Goal: Task Accomplishment & Management: Manage account settings

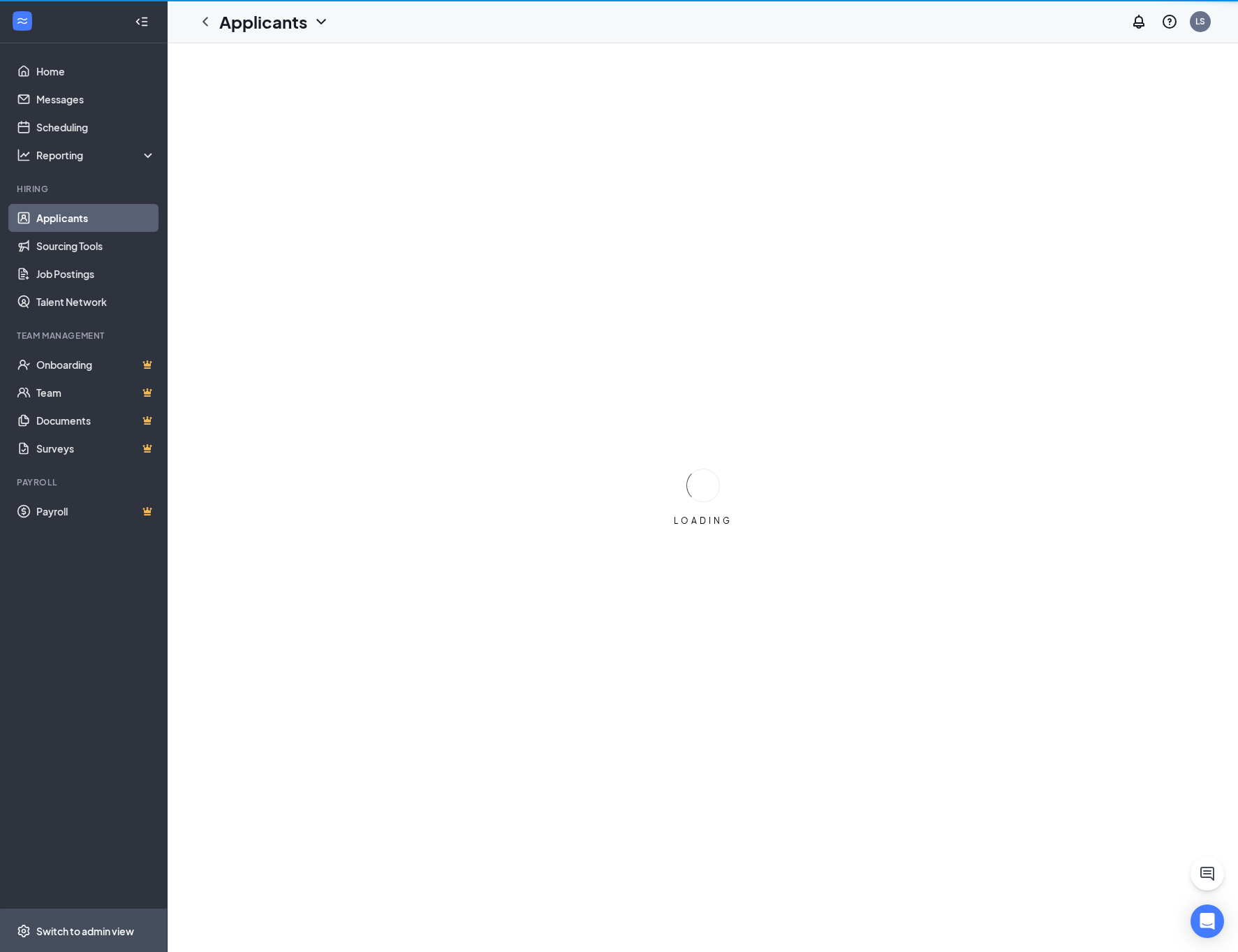
click at [73, 937] on div "Switch to admin view" at bounding box center [85, 930] width 98 height 14
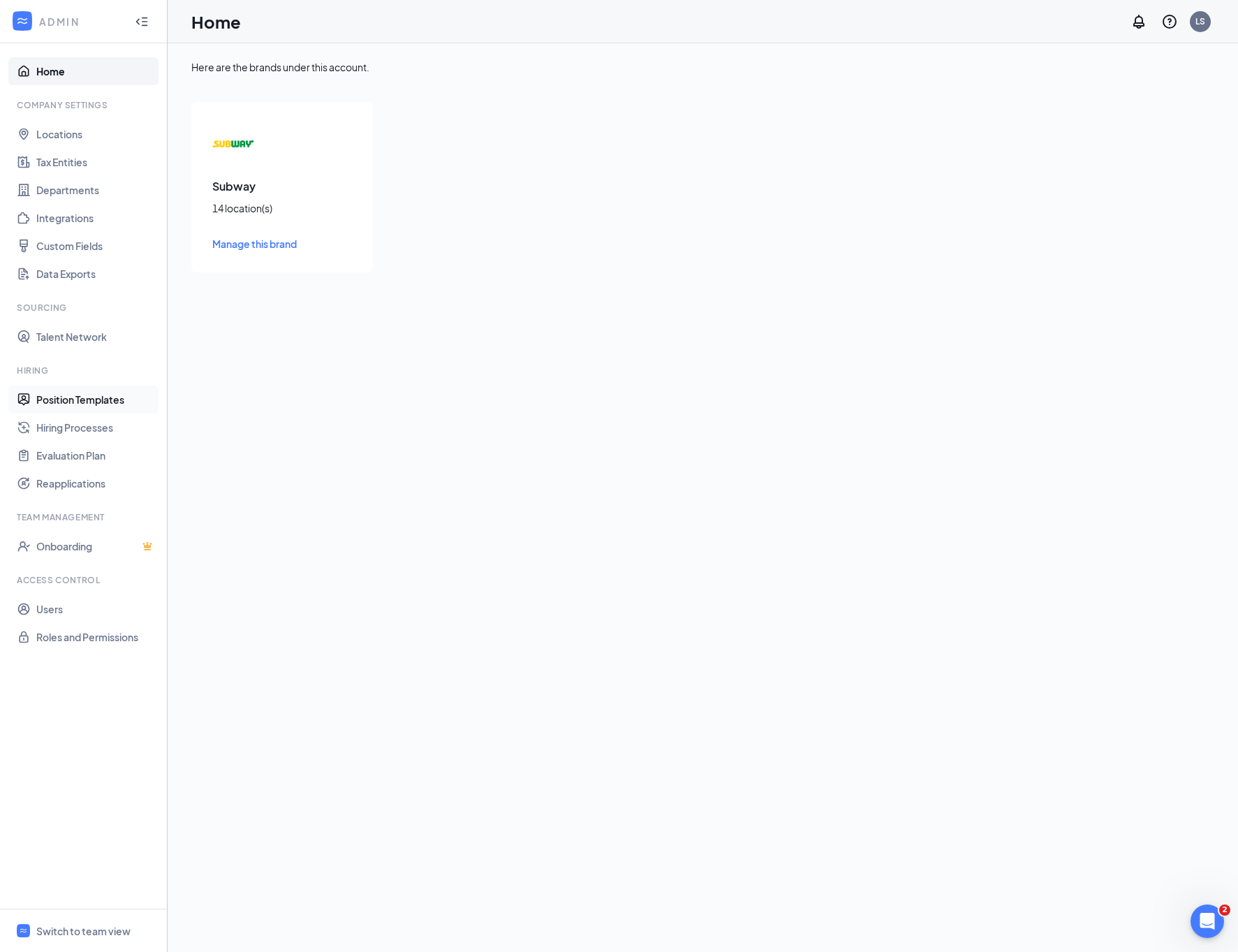
click at [86, 390] on link "Position Templates" at bounding box center [96, 399] width 119 height 28
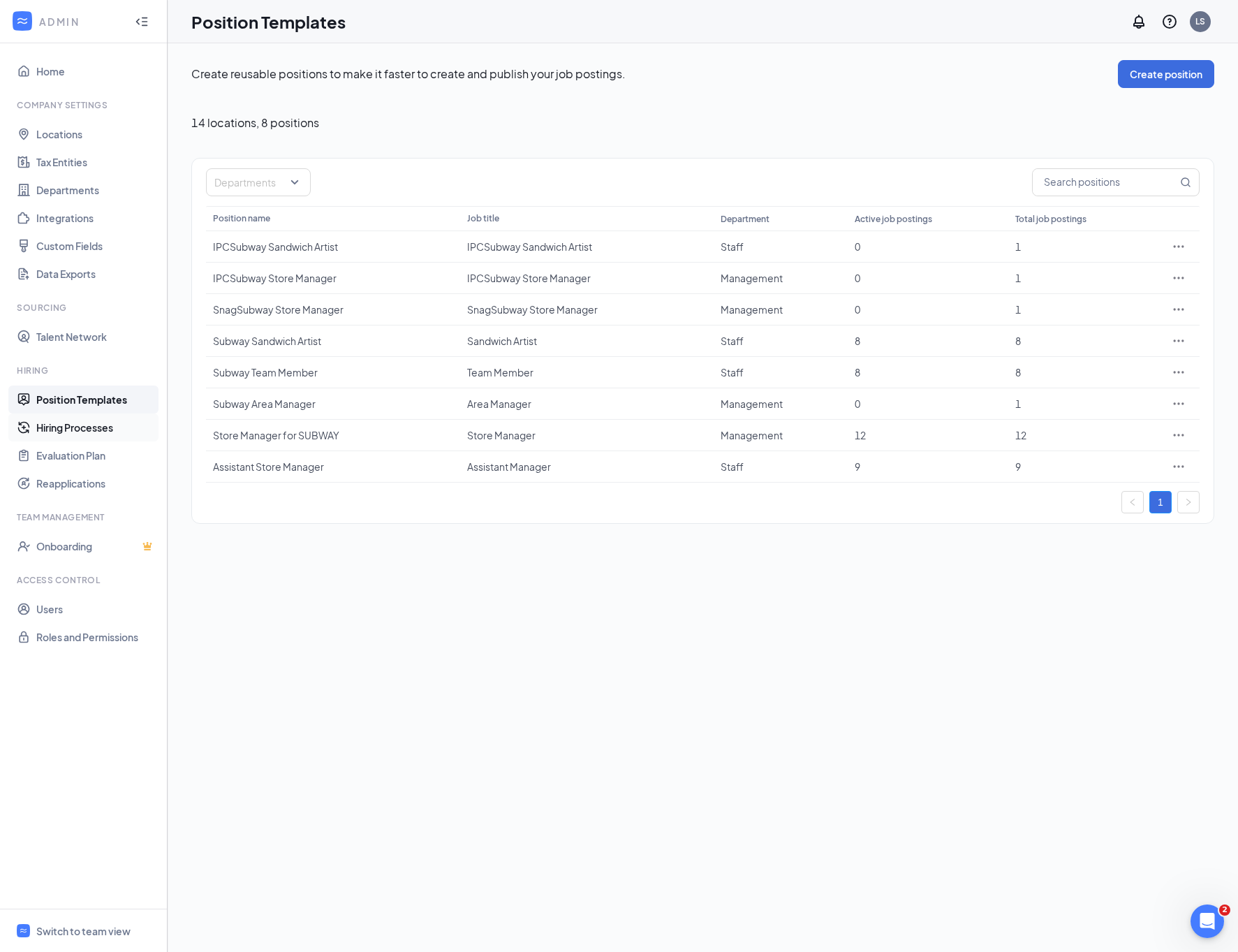
click at [107, 428] on link "Hiring Processes" at bounding box center [96, 428] width 119 height 28
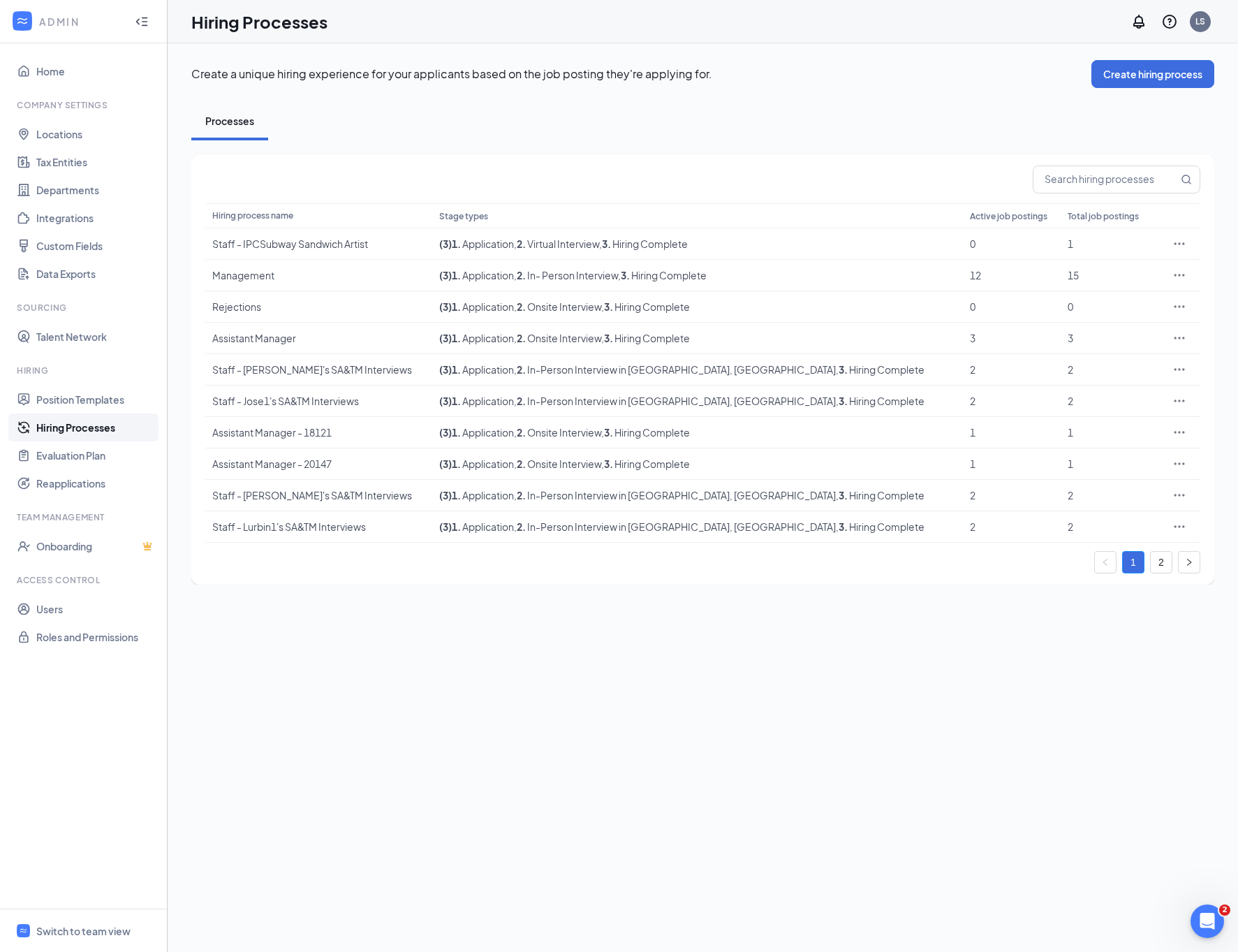
click at [1161, 570] on link "2" at bounding box center [1161, 562] width 21 height 21
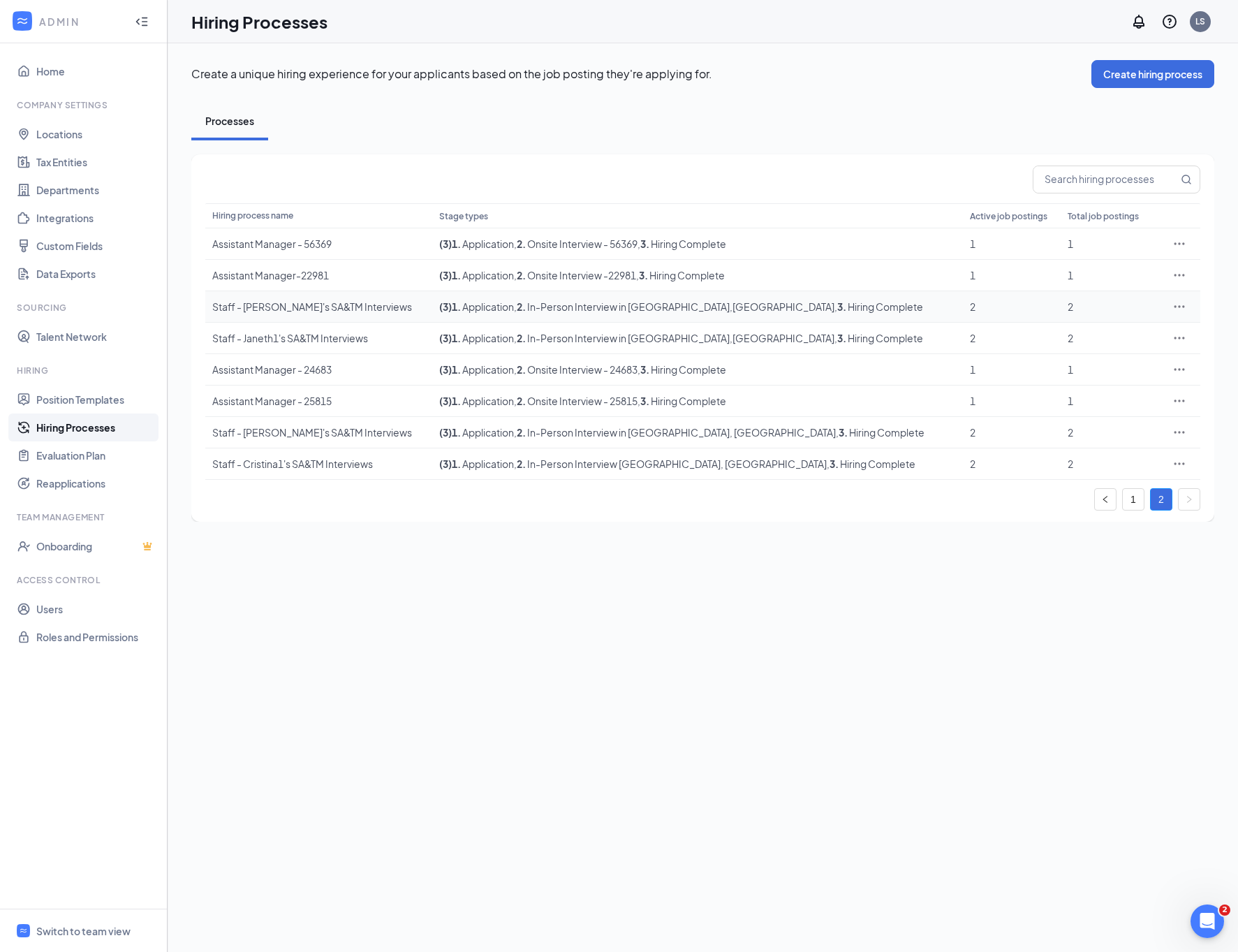
click at [1182, 308] on icon "Ellipses" at bounding box center [1180, 306] width 10 height 2
click at [1123, 335] on span "Edit" at bounding box center [1114, 335] width 120 height 16
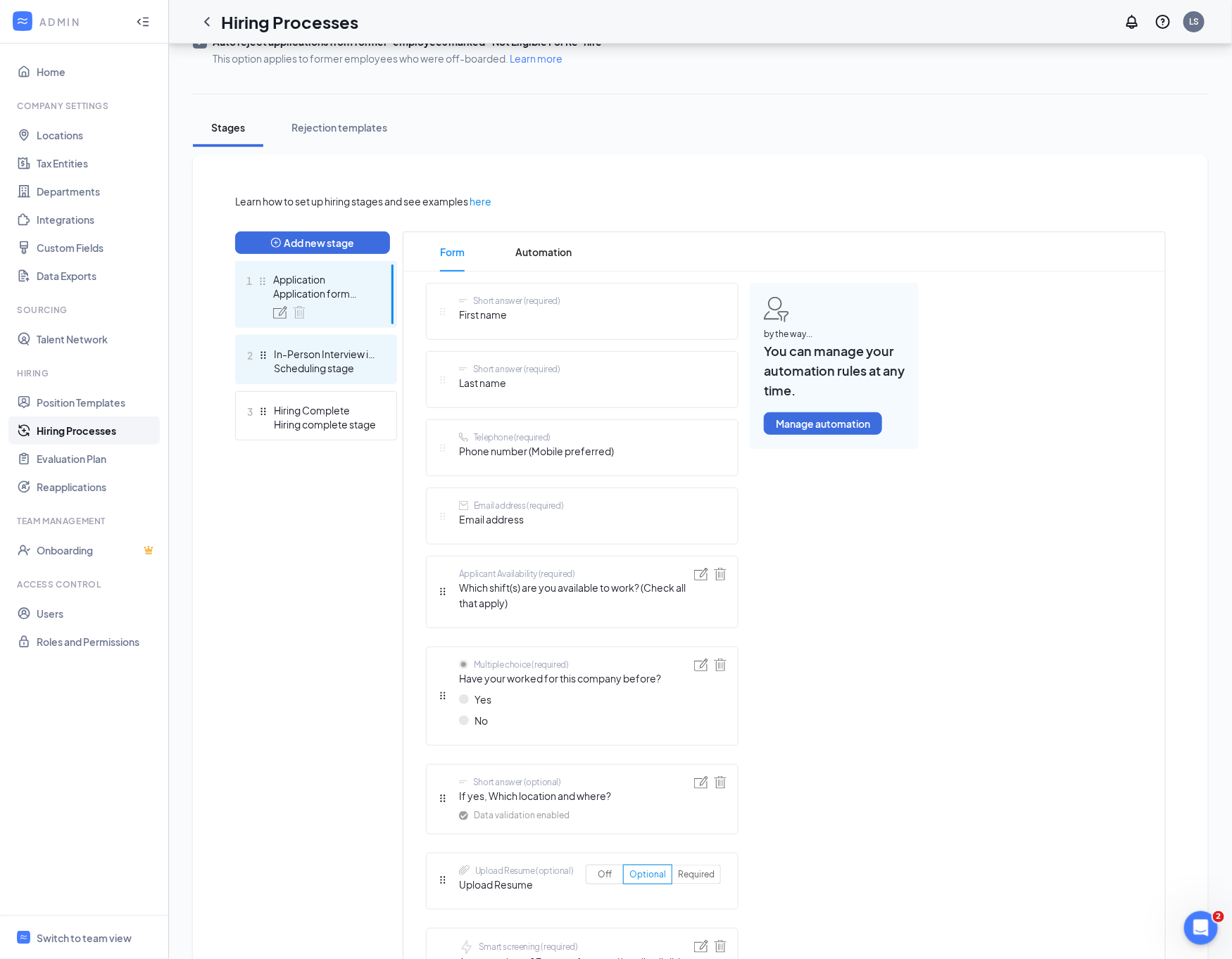
scroll to position [211, 0]
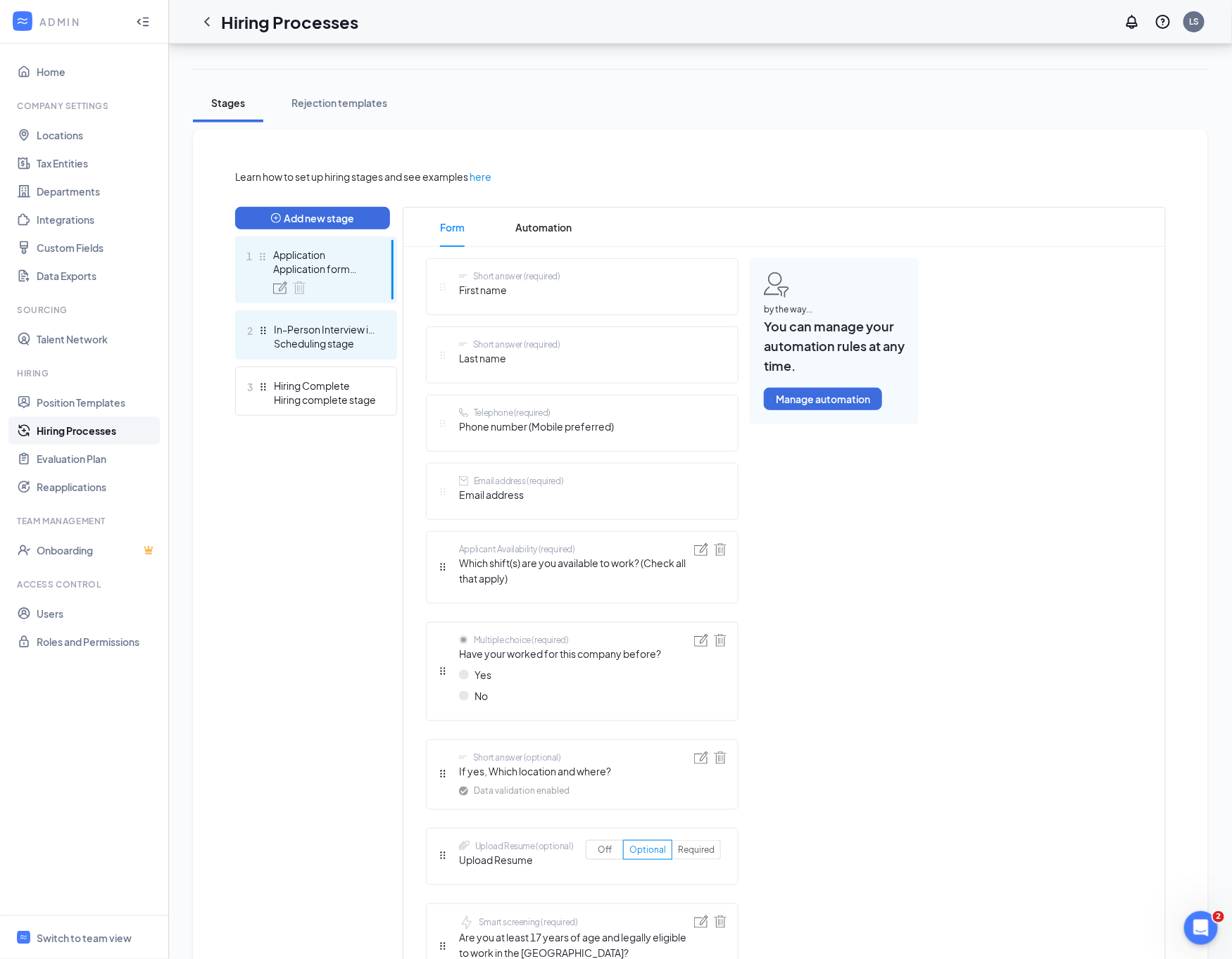
click at [321, 319] on div "2 In-Person Interview in [GEOGRAPHIC_DATA],[GEOGRAPHIC_DATA] Scheduling stage" at bounding box center [316, 334] width 162 height 50
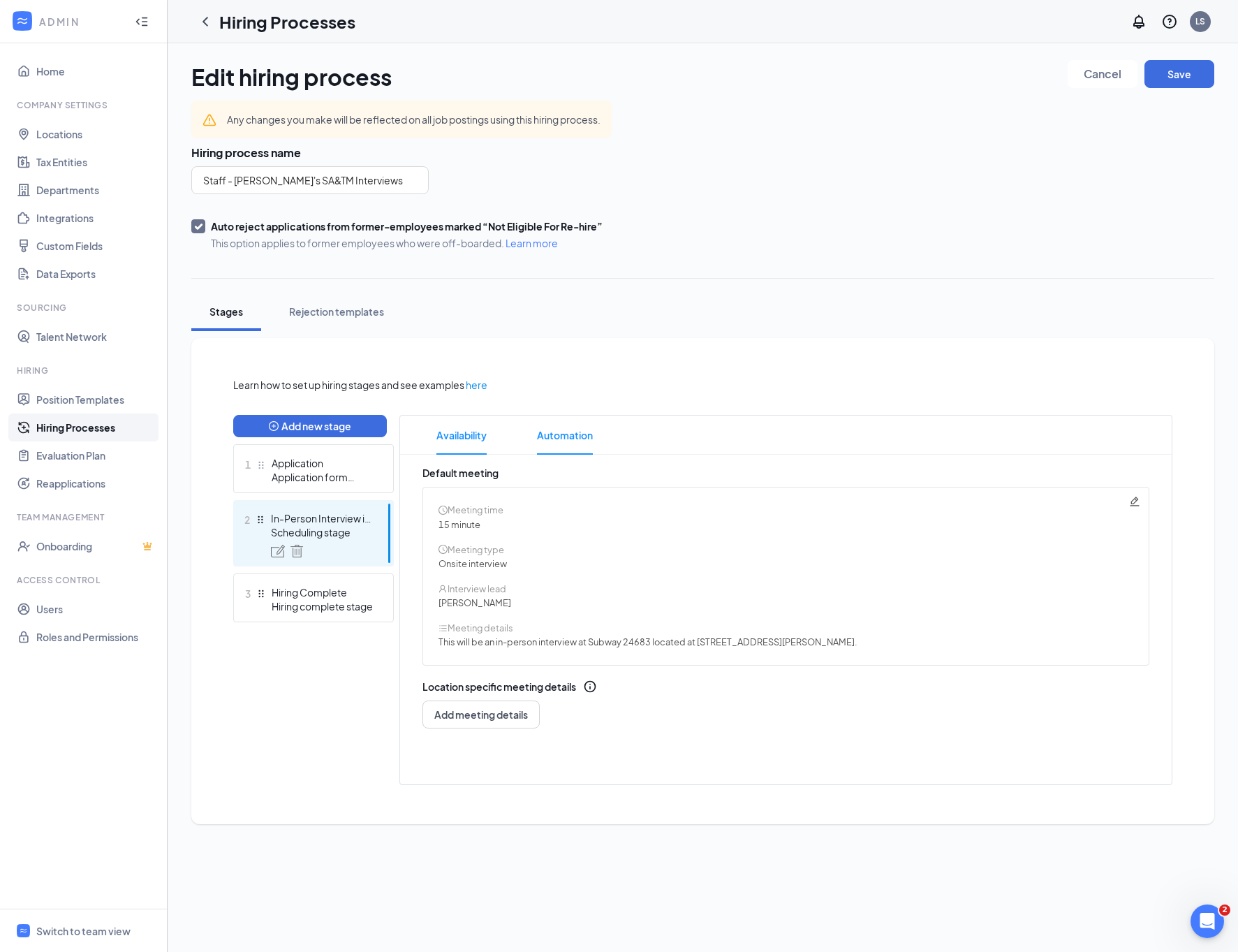
click at [568, 439] on span "Automation" at bounding box center [565, 435] width 56 height 39
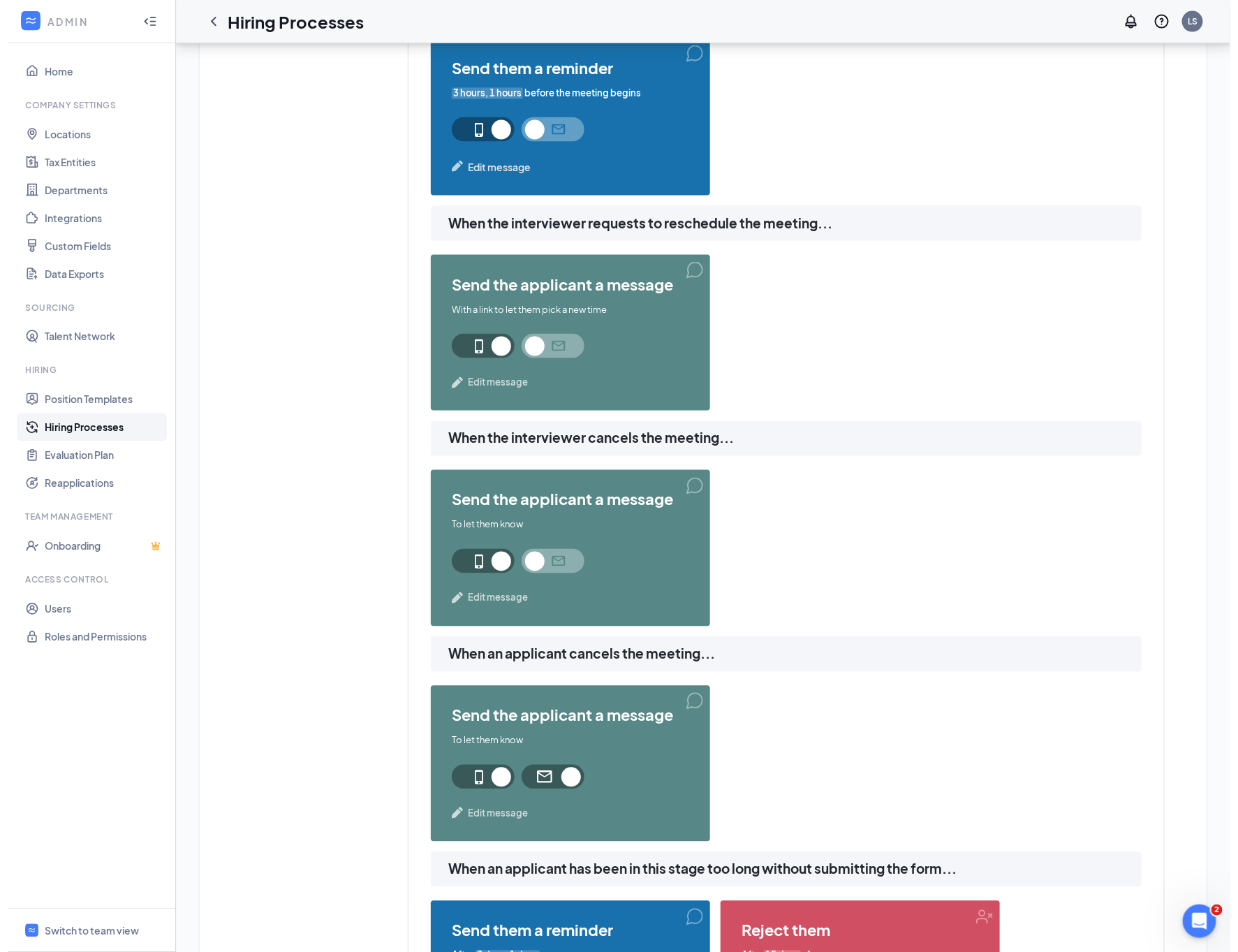
scroll to position [1101, 0]
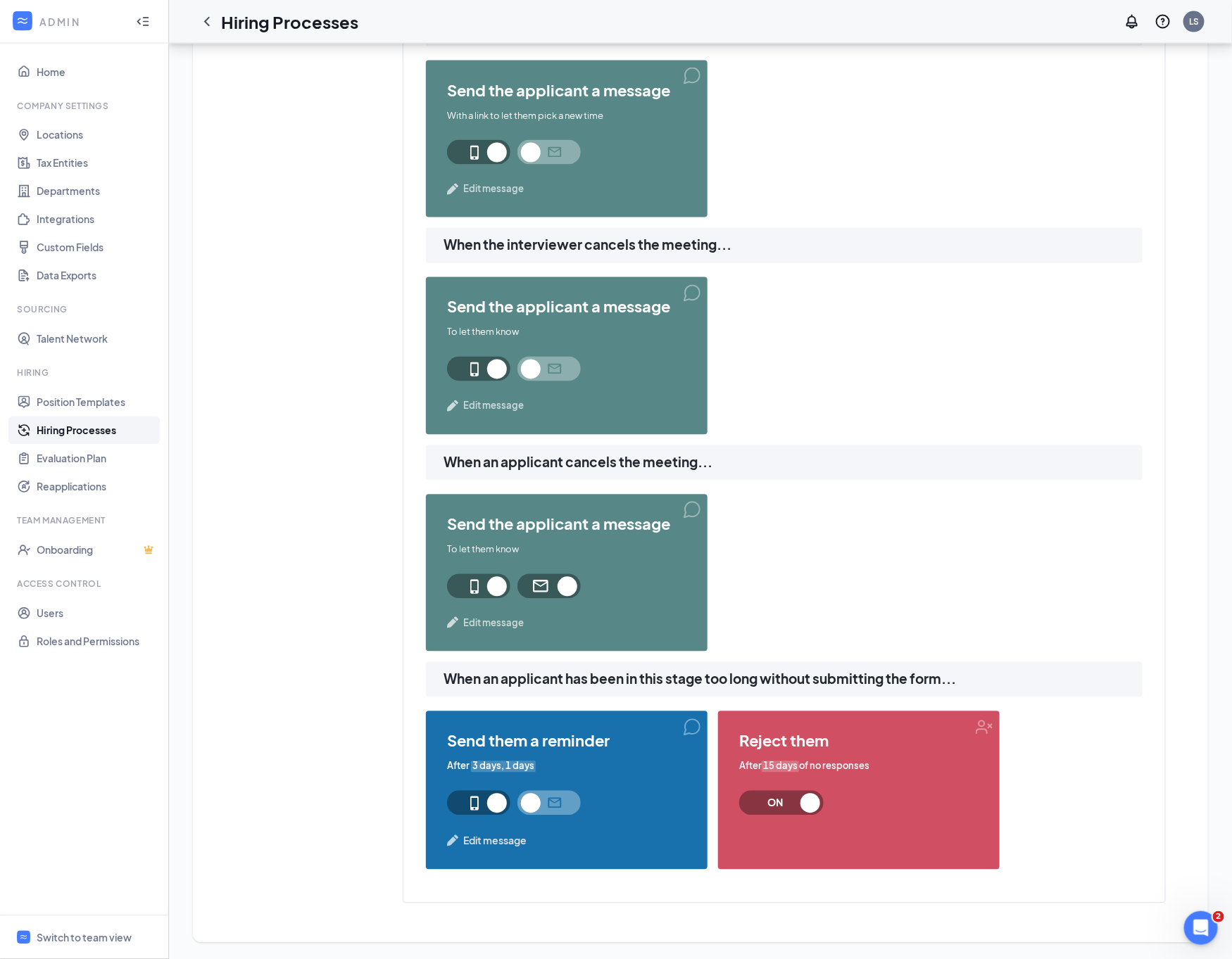
click at [494, 845] on span "Edit message" at bounding box center [495, 841] width 64 height 16
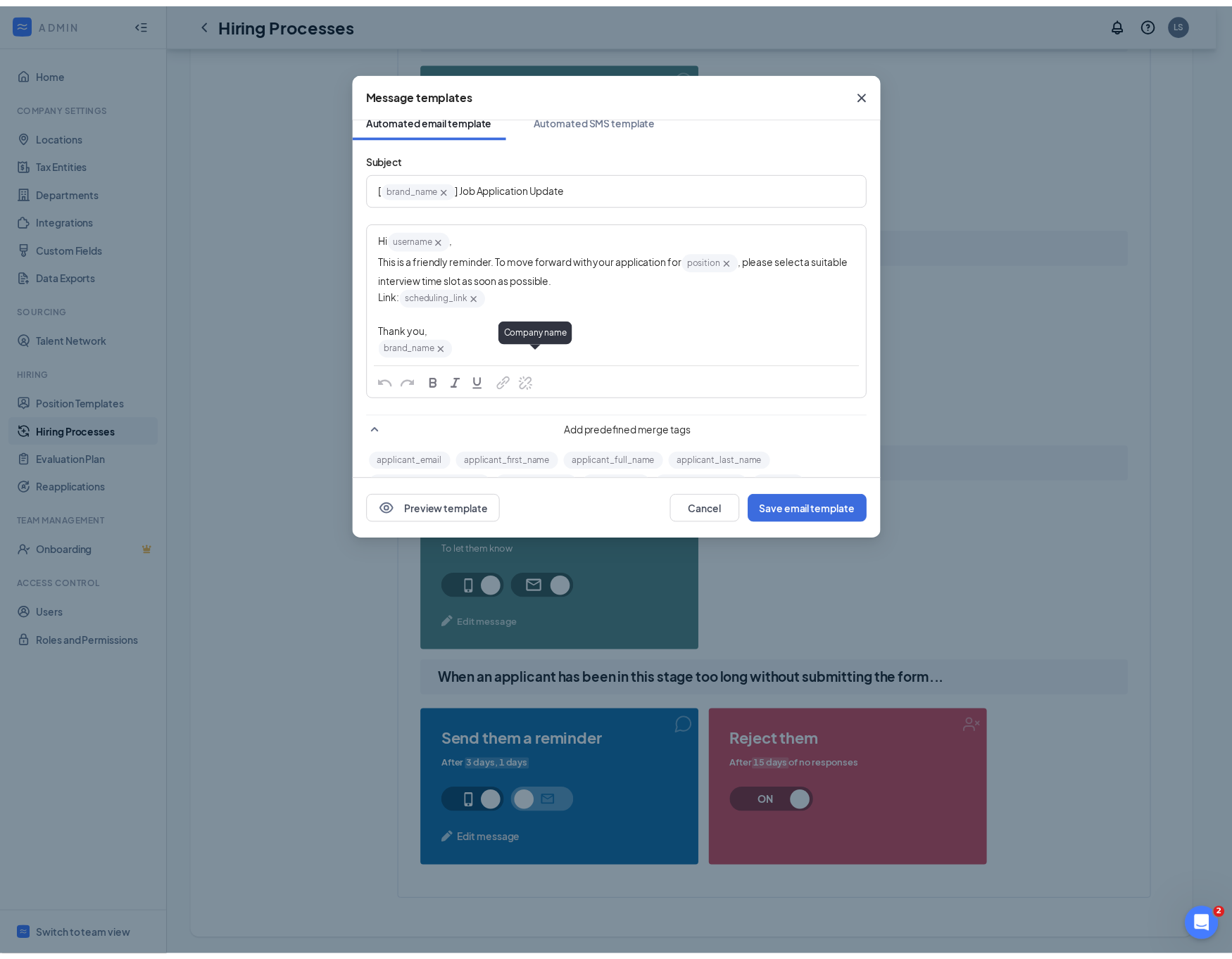
scroll to position [0, 0]
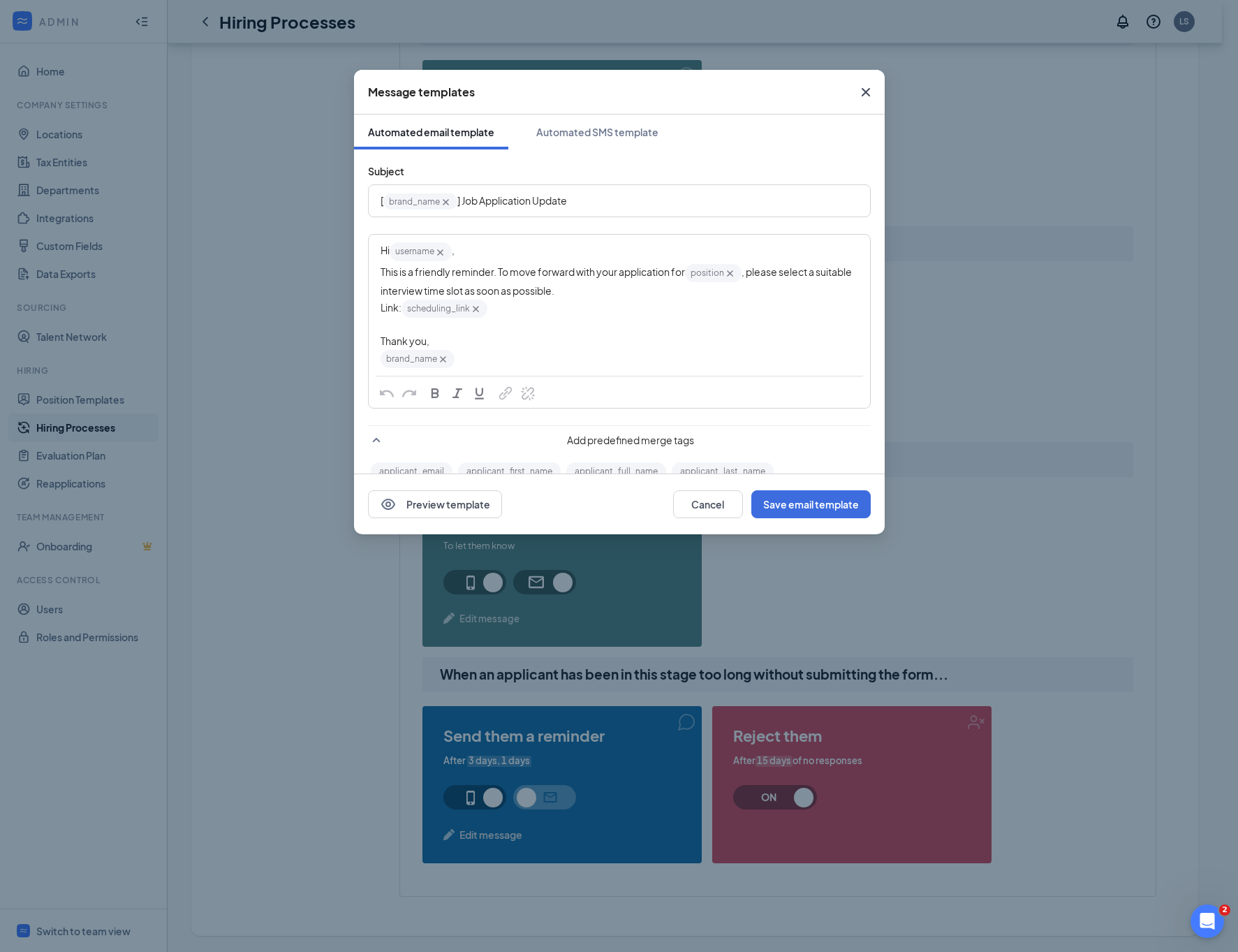
click at [861, 89] on icon "Cross" at bounding box center [866, 92] width 9 height 9
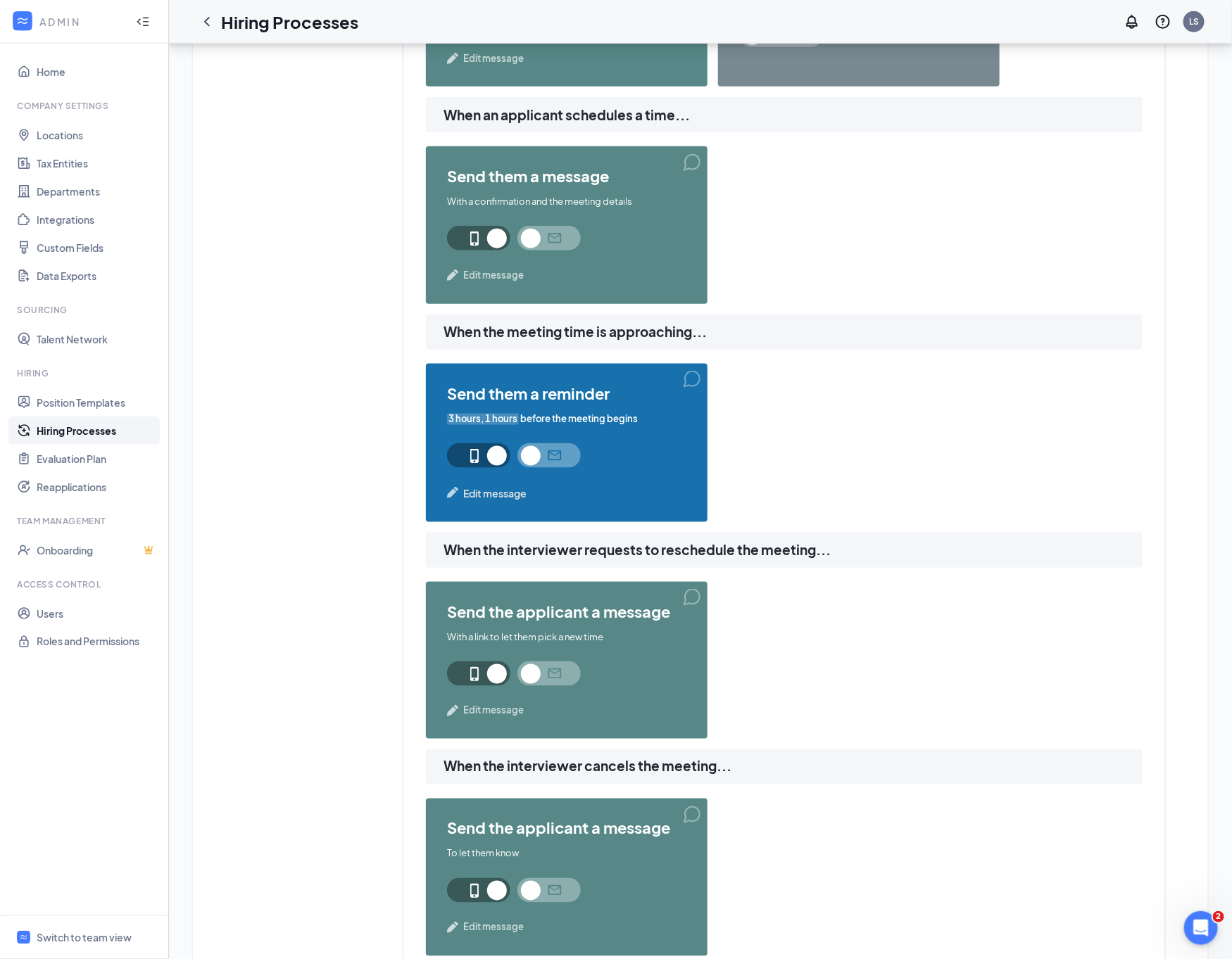
scroll to position [582, 0]
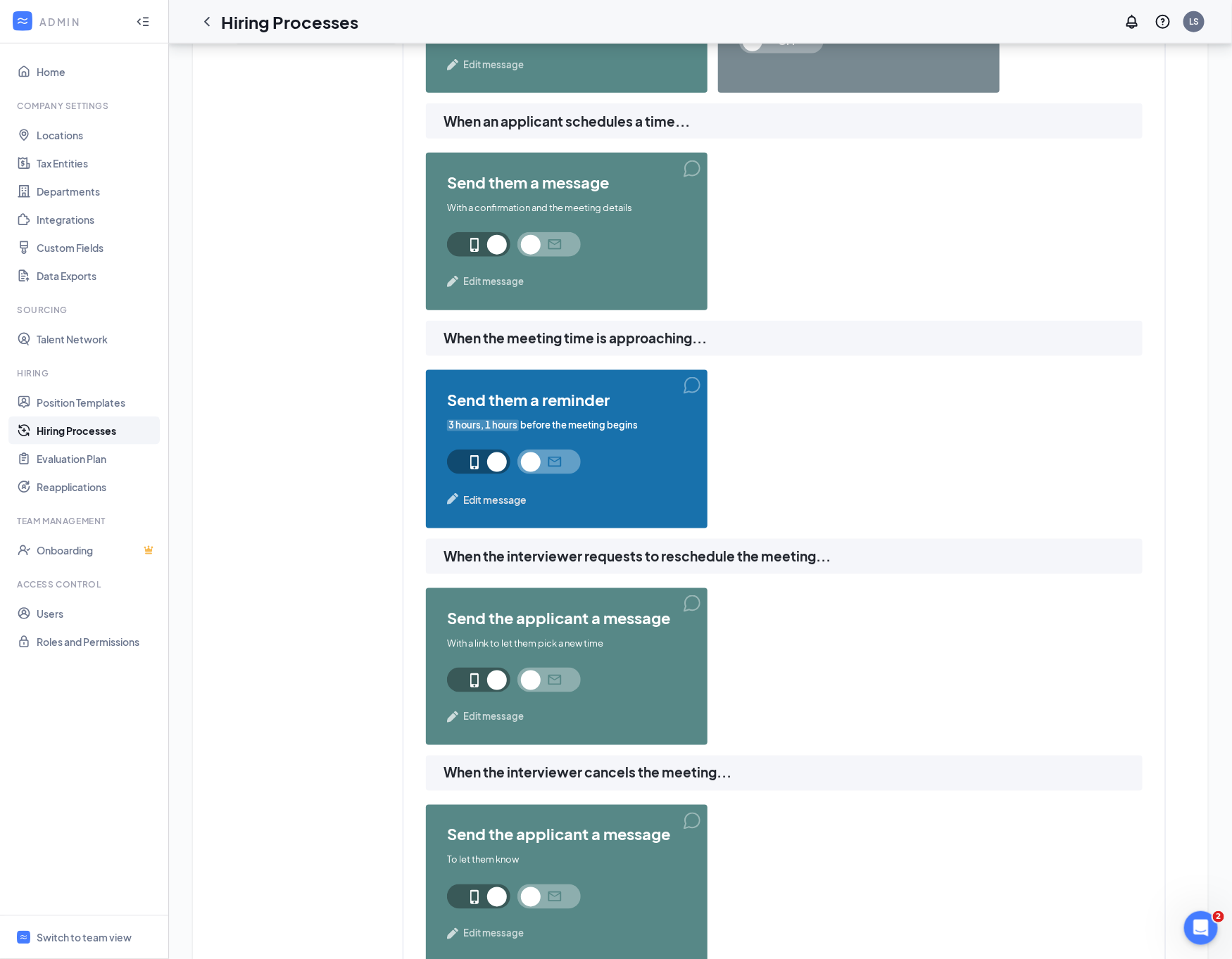
click at [482, 426] on div "Learn how to set up hiring stages and see examples here Add new stage 1 Applica…" at bounding box center [700, 614] width 931 height 1633
click at [507, 422] on span "3 hours, 1 hours" at bounding box center [482, 425] width 71 height 13
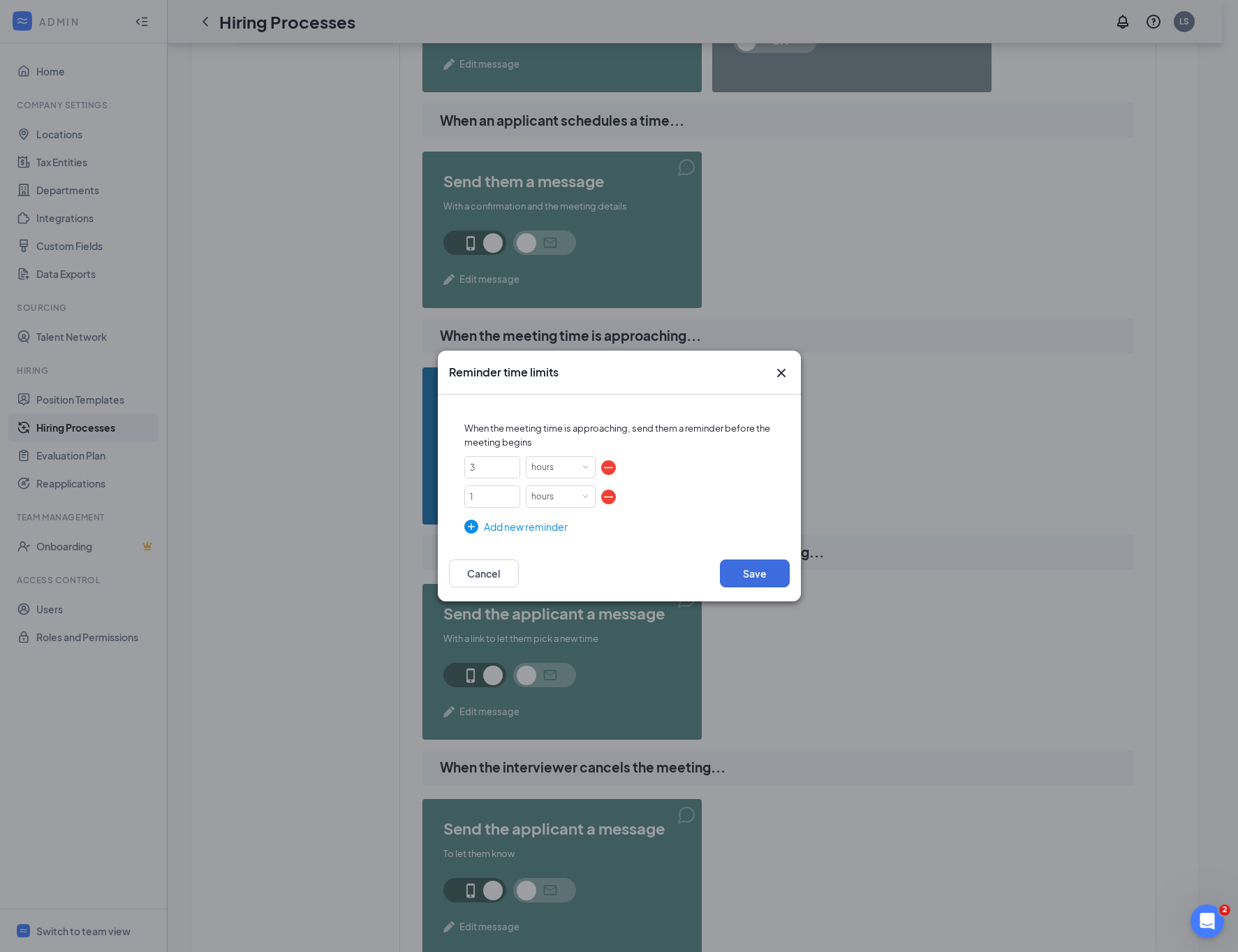
click at [513, 520] on div "Add new reminder" at bounding box center [619, 527] width 310 height 16
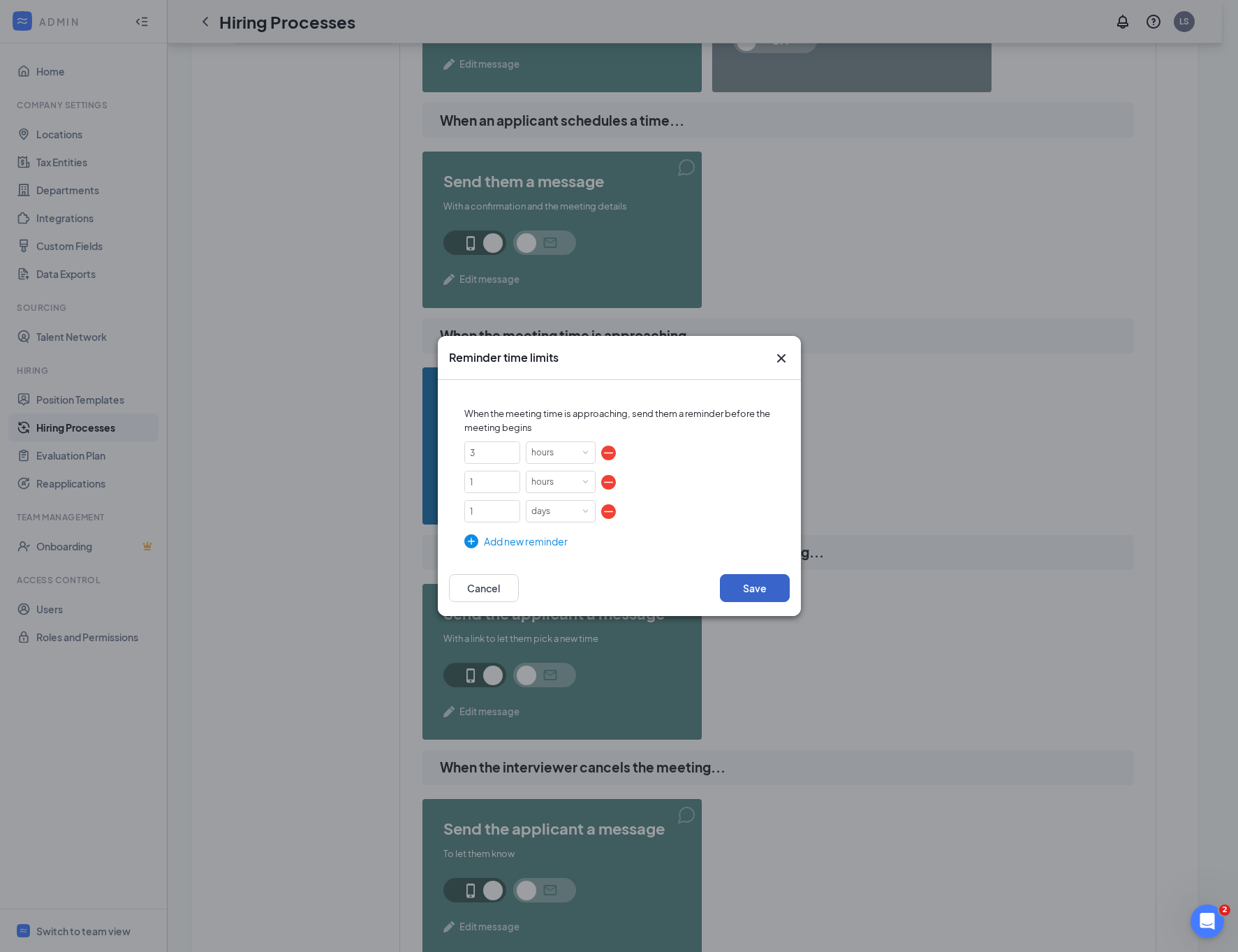
click at [750, 585] on button "Save" at bounding box center [754, 587] width 70 height 28
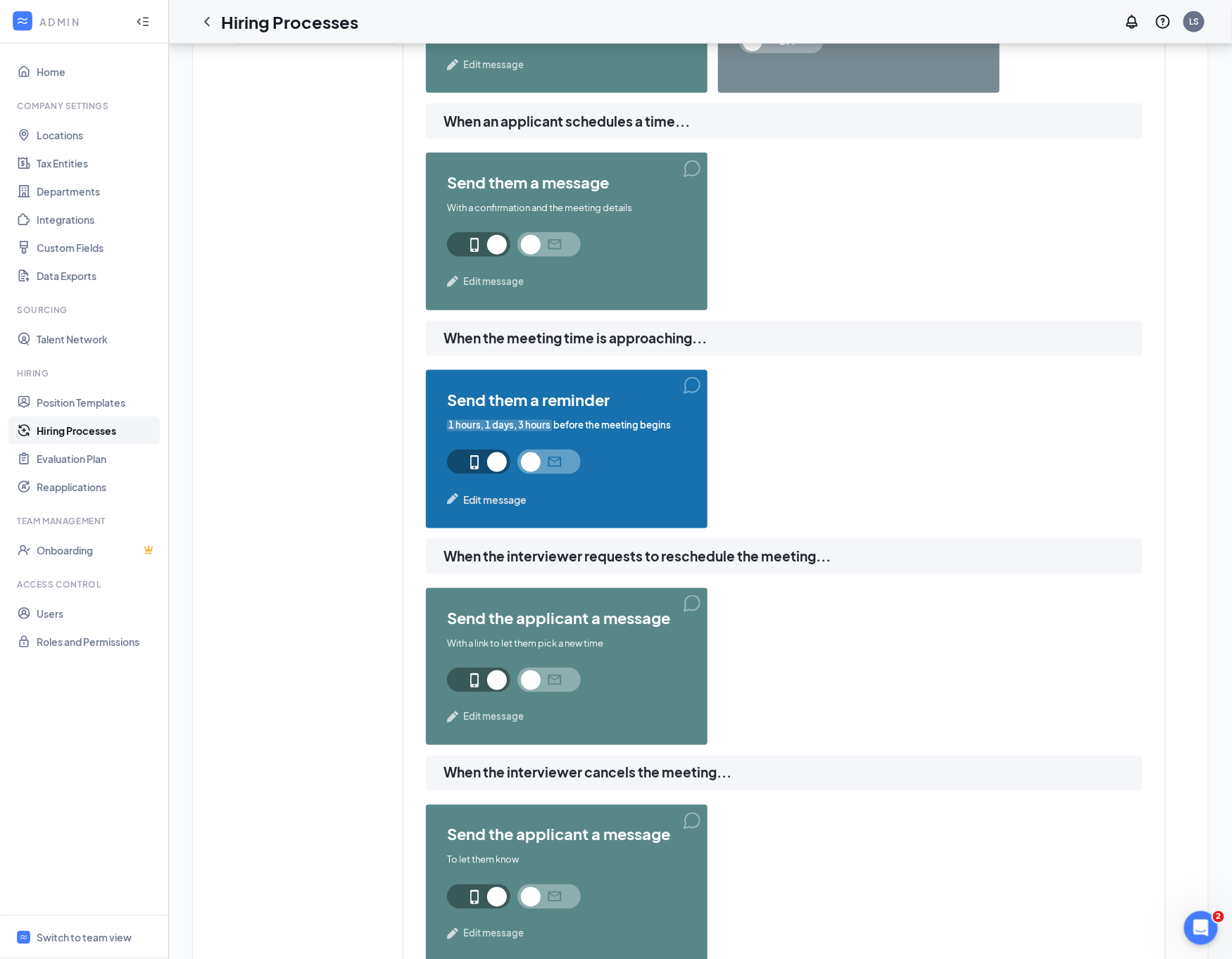
click at [493, 505] on div "Learn how to set up hiring stages and see examples here Add new stage 1 Applica…" at bounding box center [700, 614] width 931 height 1633
click at [503, 501] on span "Edit message" at bounding box center [495, 500] width 64 height 16
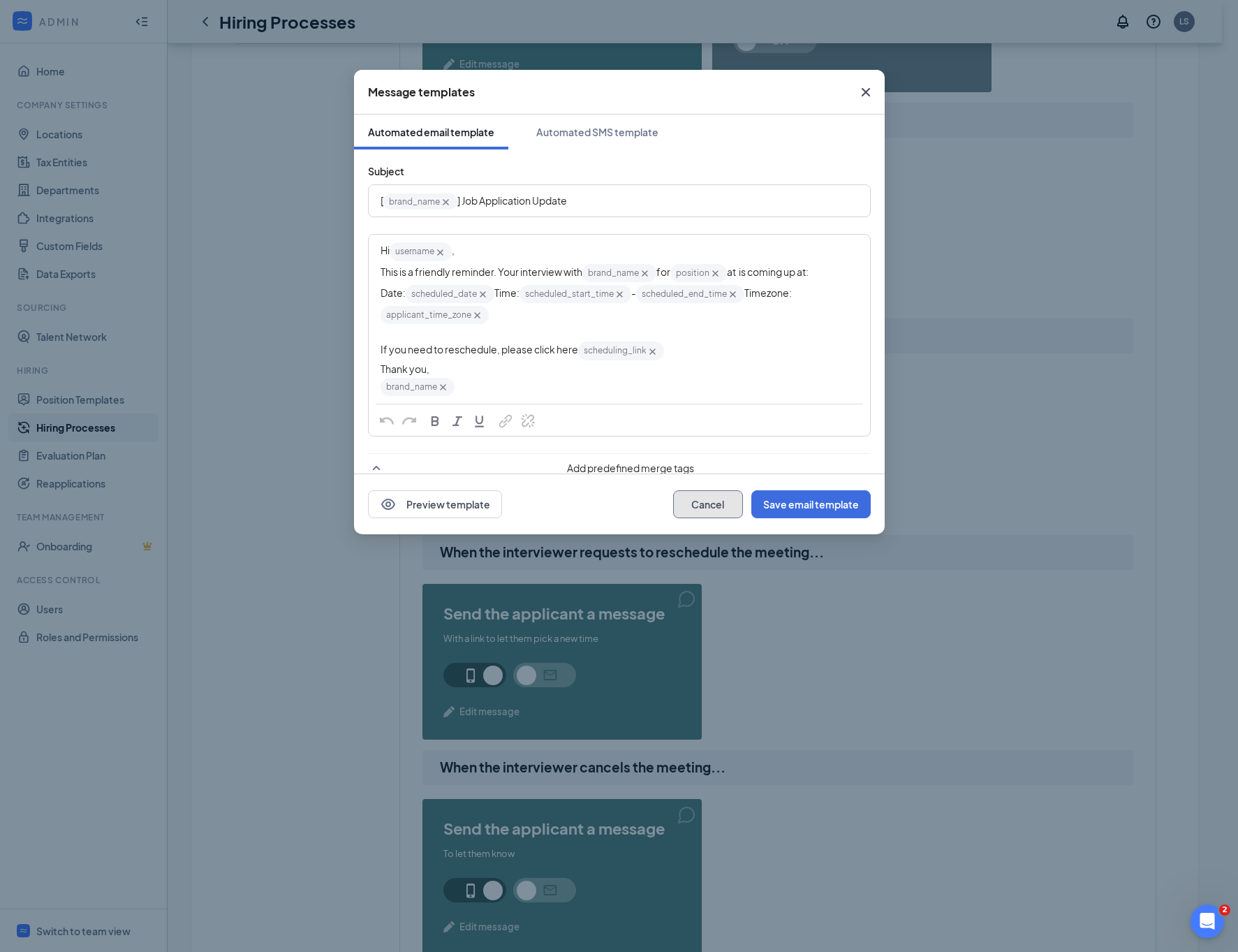
click at [723, 495] on button "Cancel" at bounding box center [708, 504] width 70 height 28
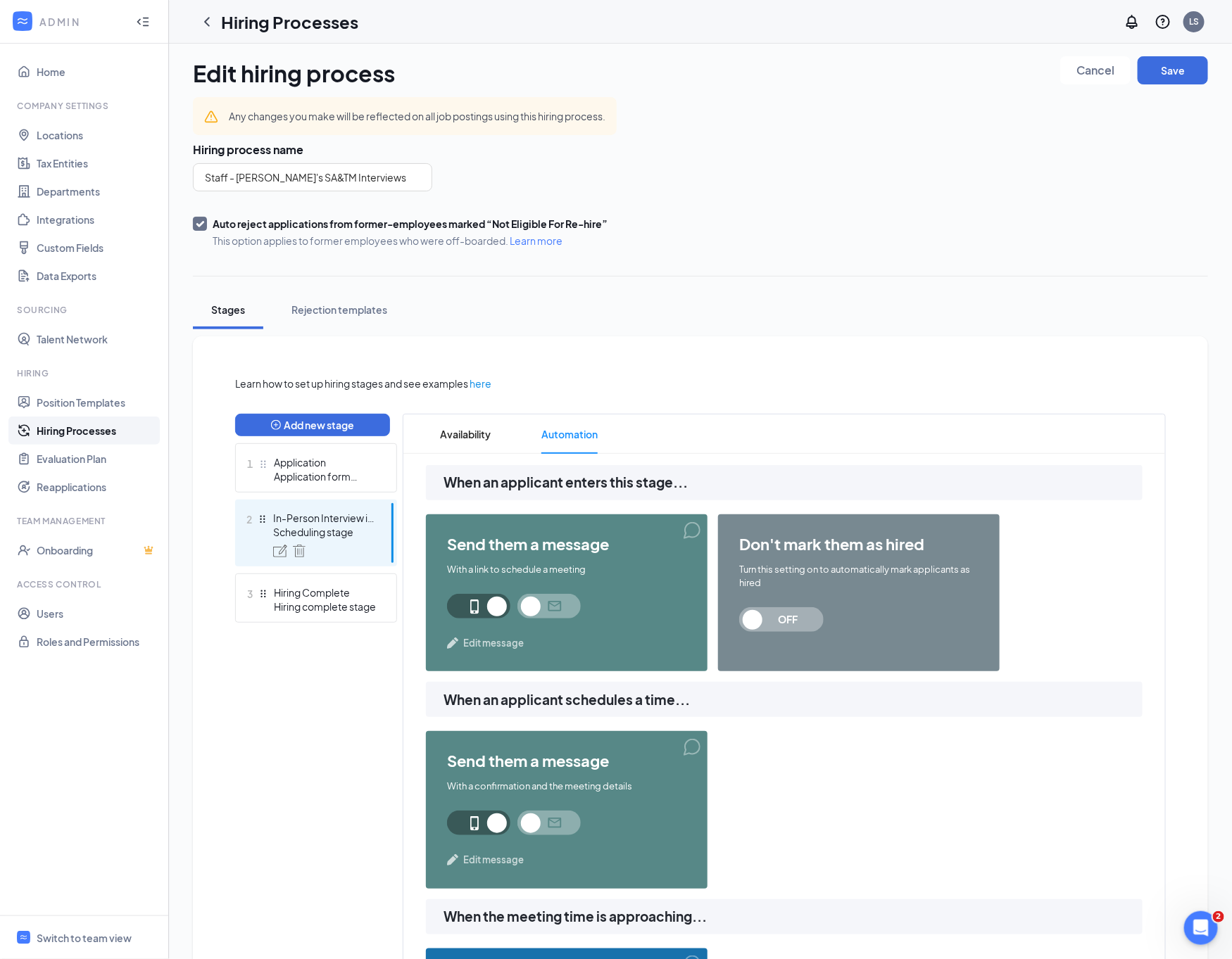
scroll to position [0, 0]
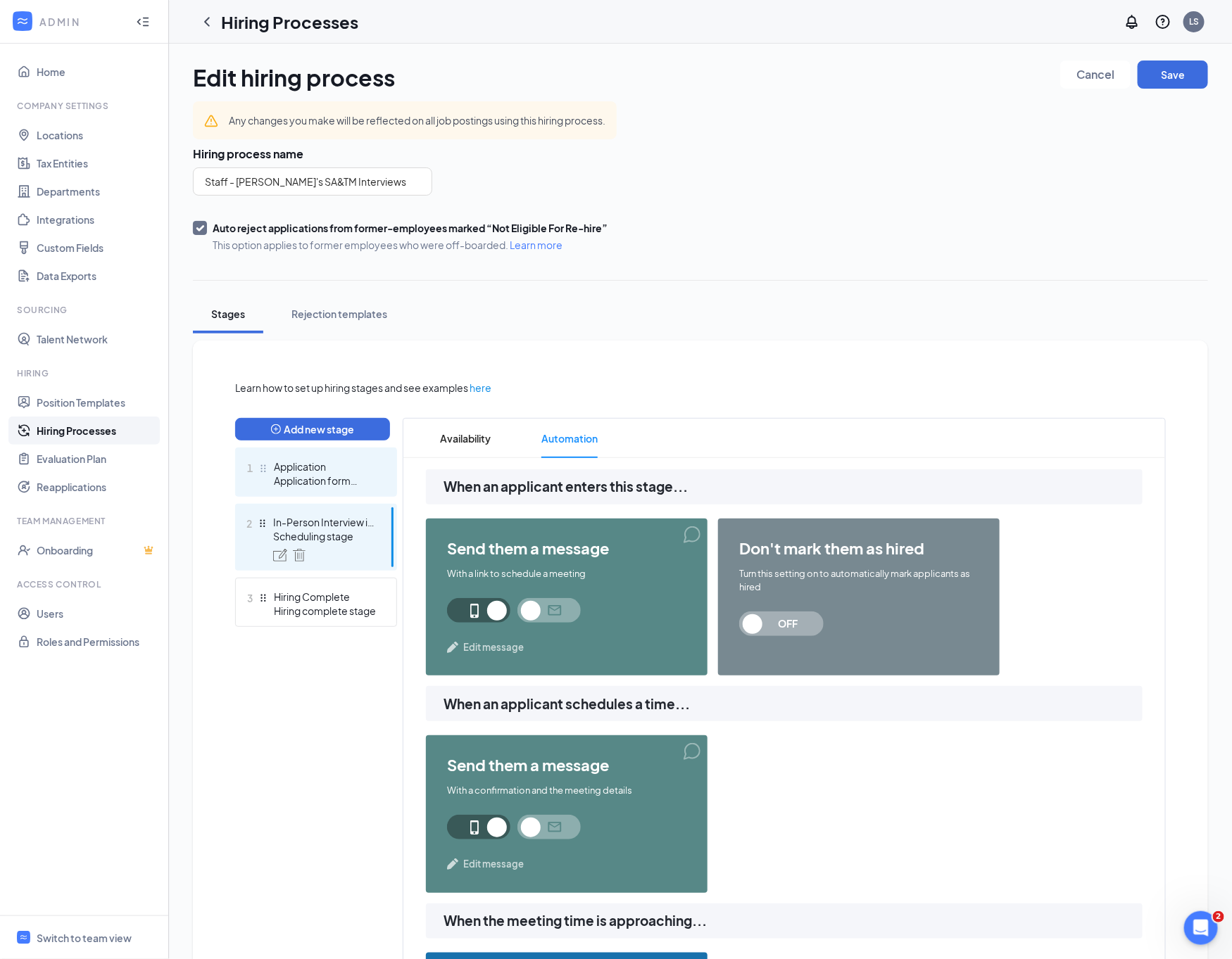
click at [333, 469] on div "Application" at bounding box center [325, 466] width 103 height 14
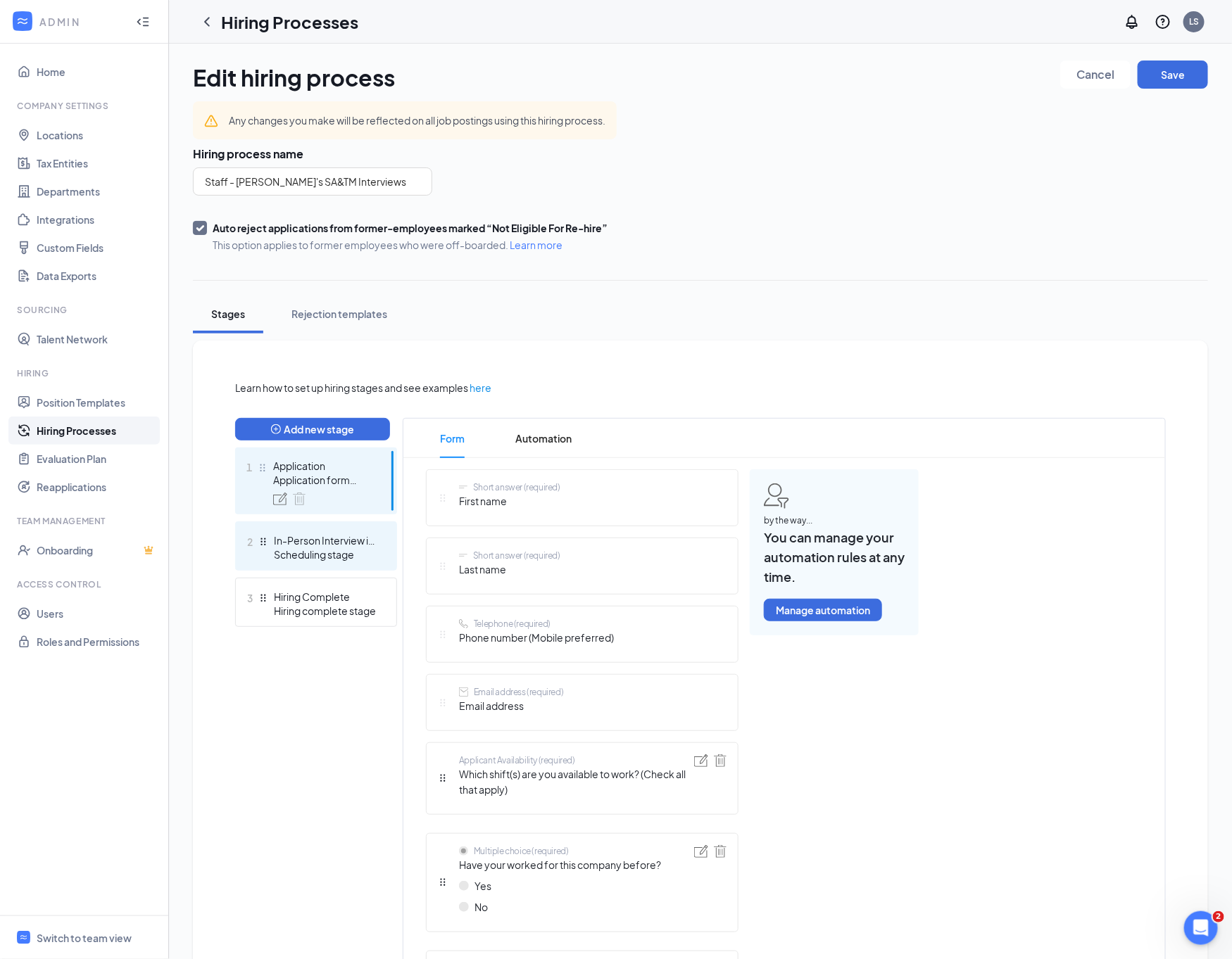
click at [364, 542] on div "In-Person Interview in [GEOGRAPHIC_DATA],[GEOGRAPHIC_DATA]" at bounding box center [325, 540] width 103 height 14
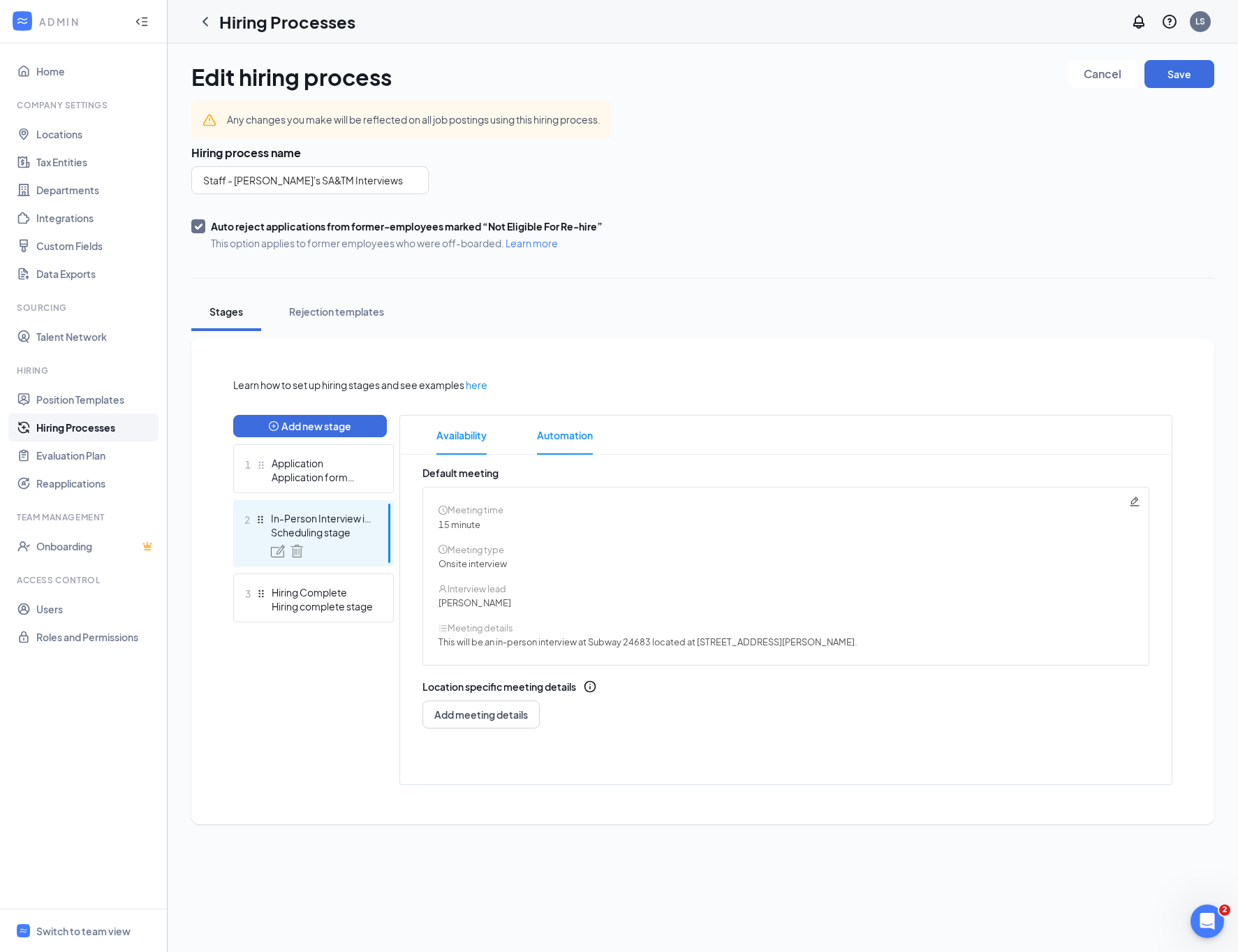
click at [591, 450] on span "Automation" at bounding box center [565, 435] width 56 height 39
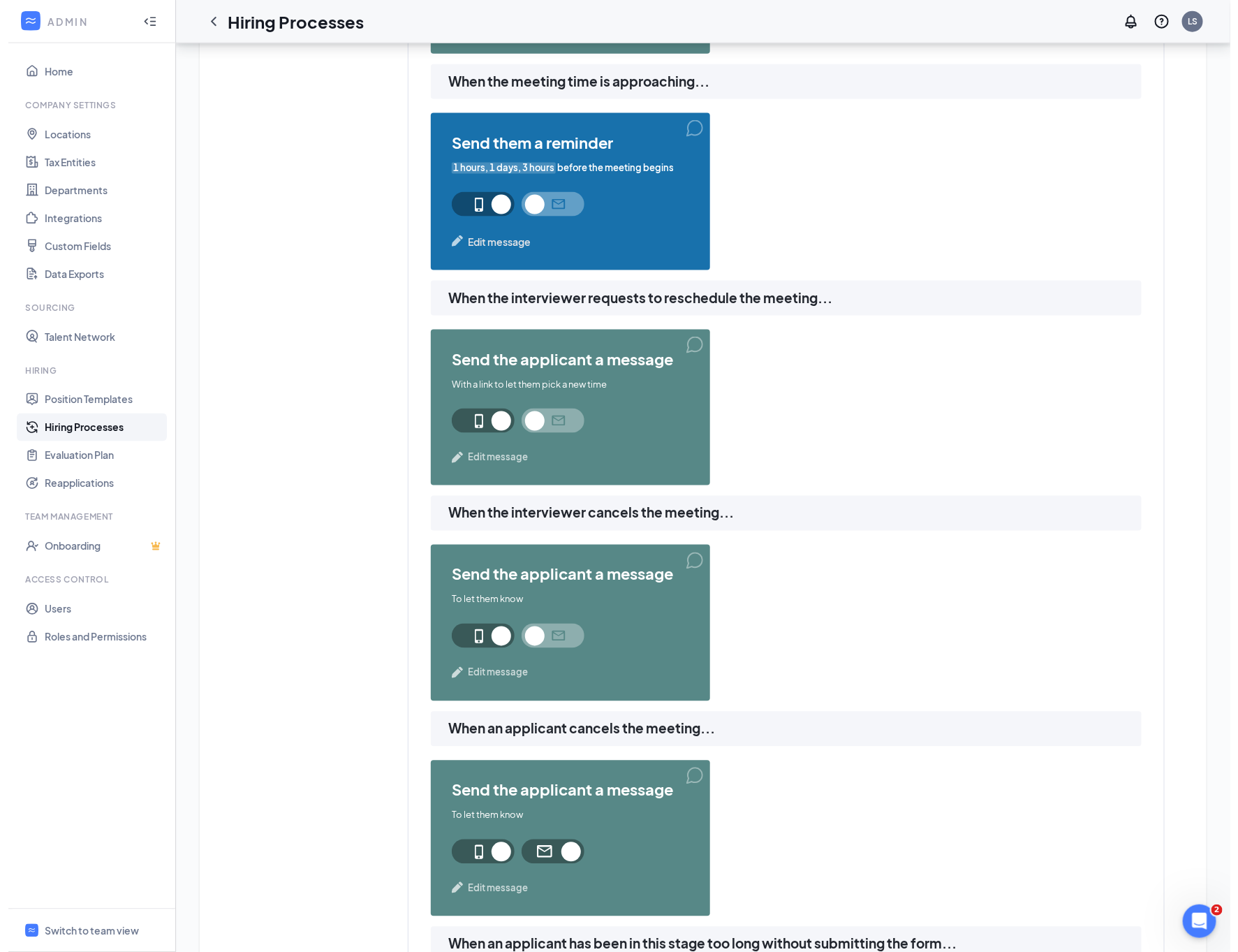
scroll to position [733, 0]
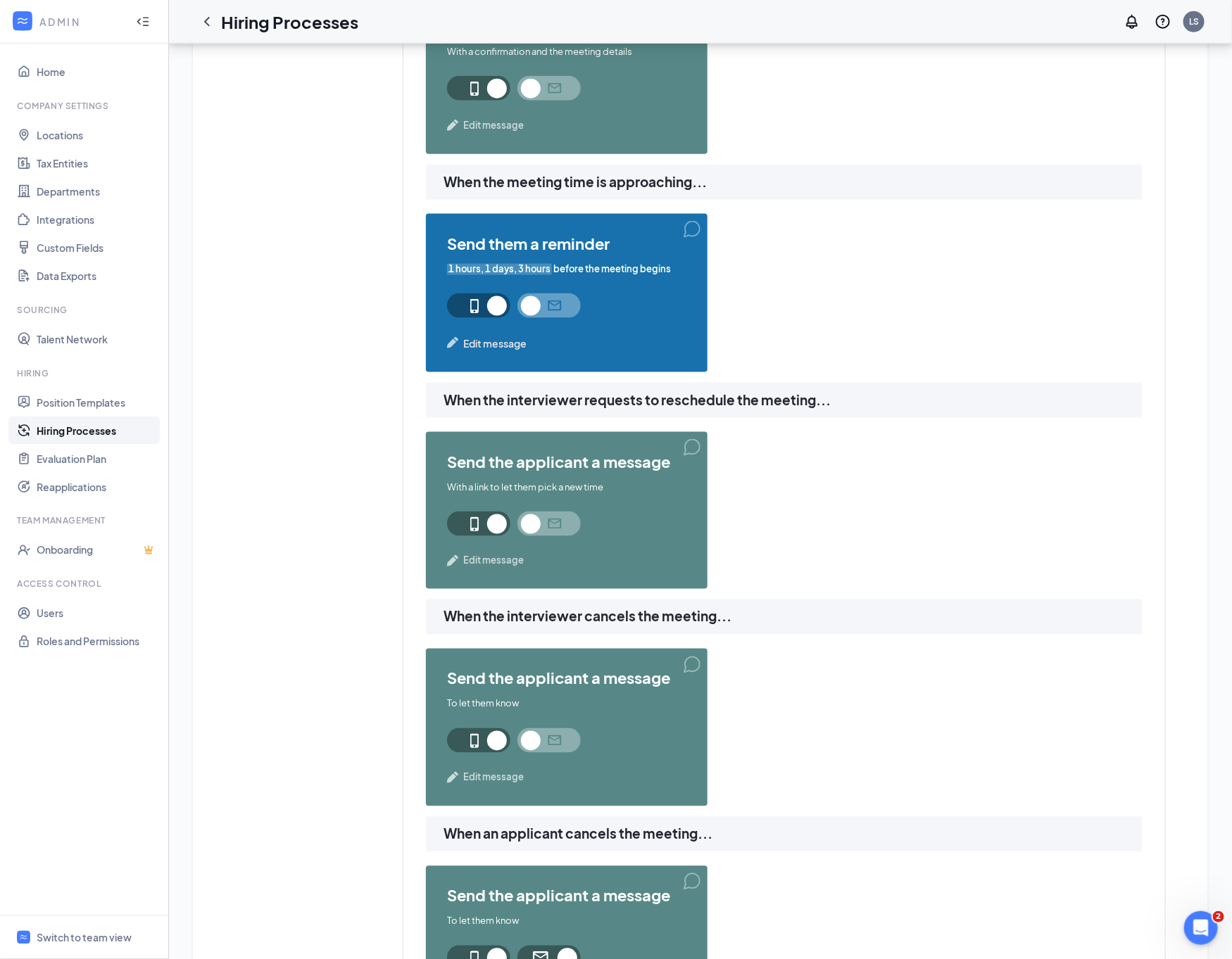
click at [503, 346] on span "Edit message" at bounding box center [495, 344] width 64 height 16
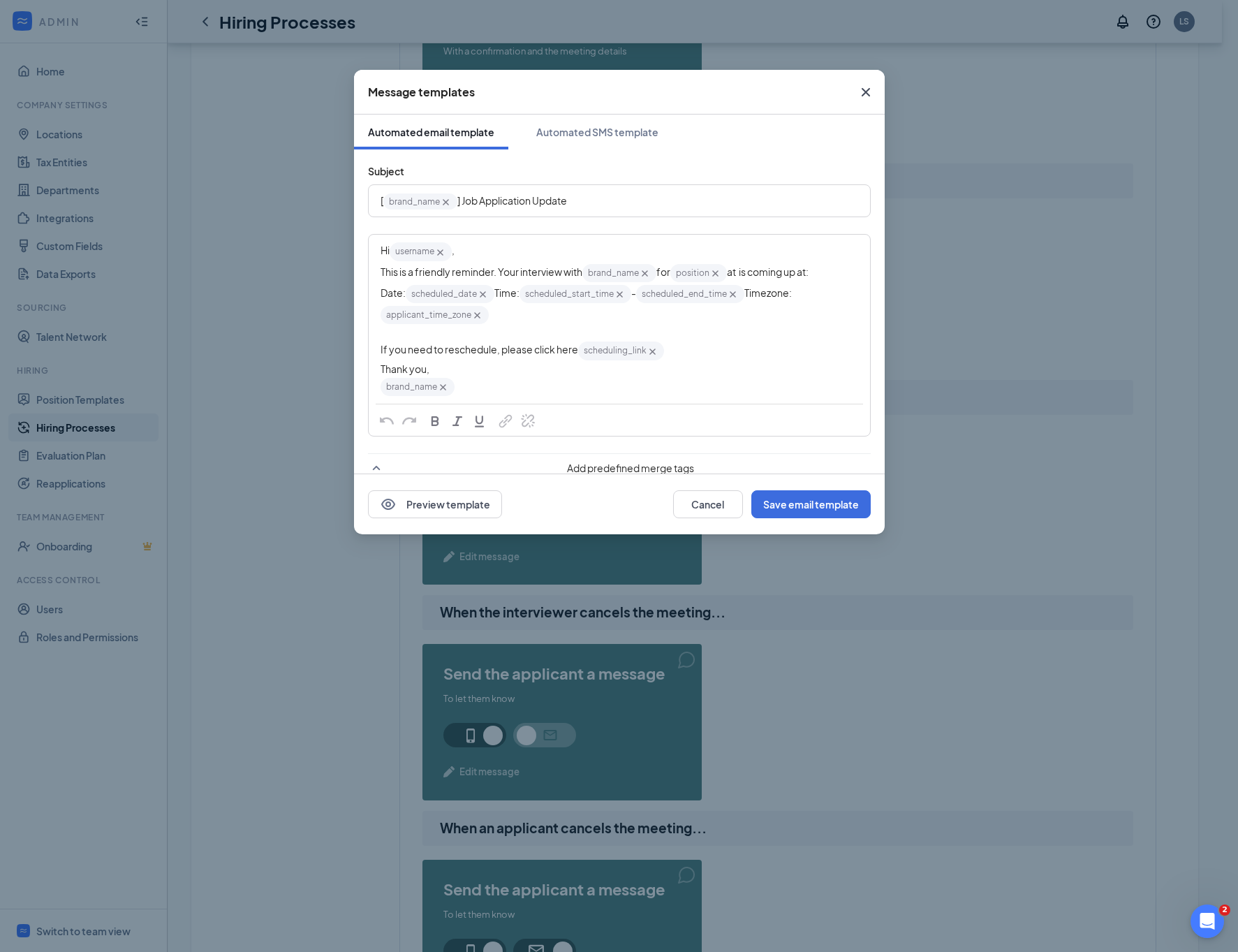
drag, startPoint x: 568, startPoint y: 130, endPoint x: 570, endPoint y: 158, distance: 28.1
click at [568, 129] on div "Automated SMS template" at bounding box center [597, 132] width 122 height 14
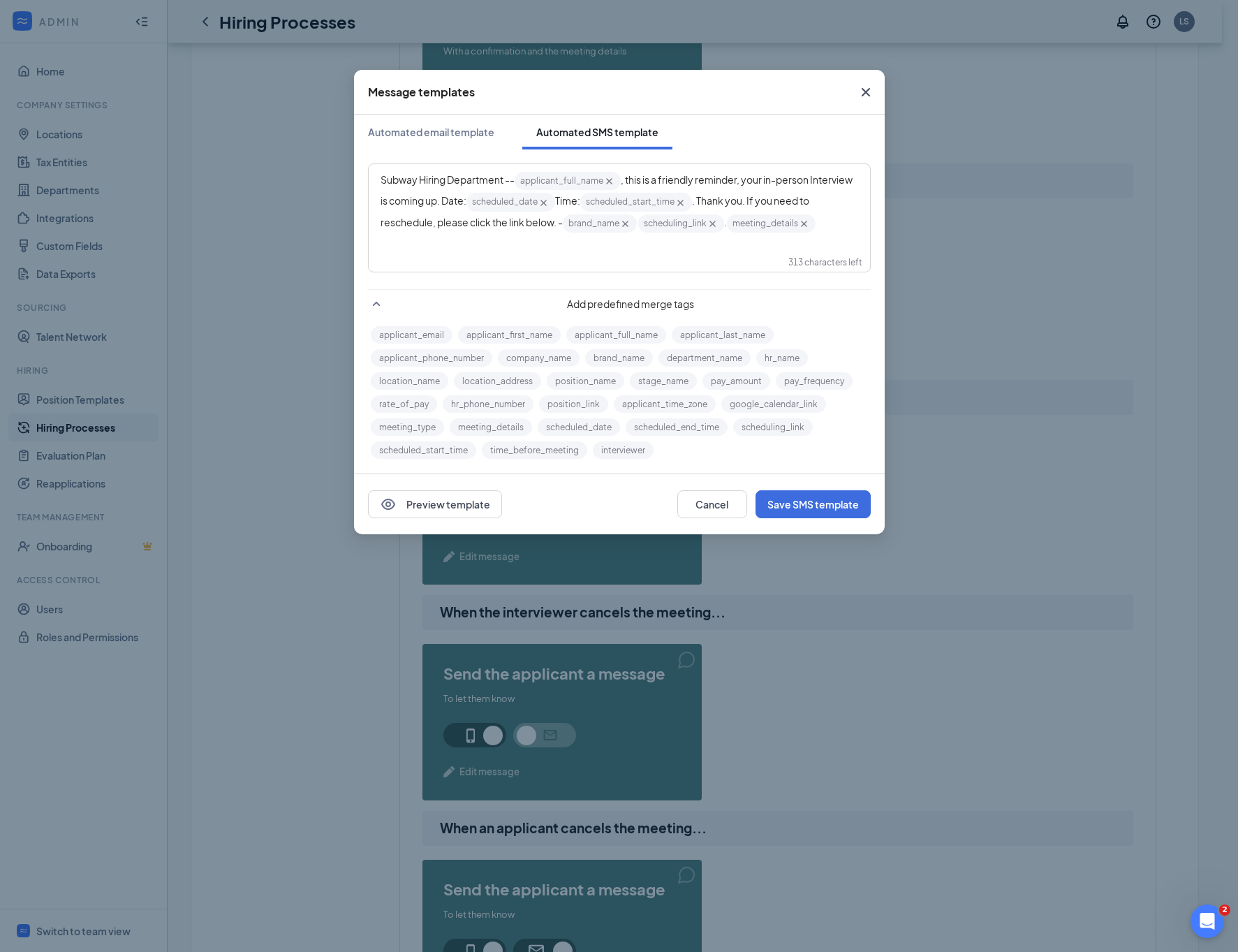
click at [533, 234] on div "Subway Hiring Department -- applicant_full_name‌‌‌‌ {{applicant_full_name}} , t…" at bounding box center [619, 202] width 478 height 64
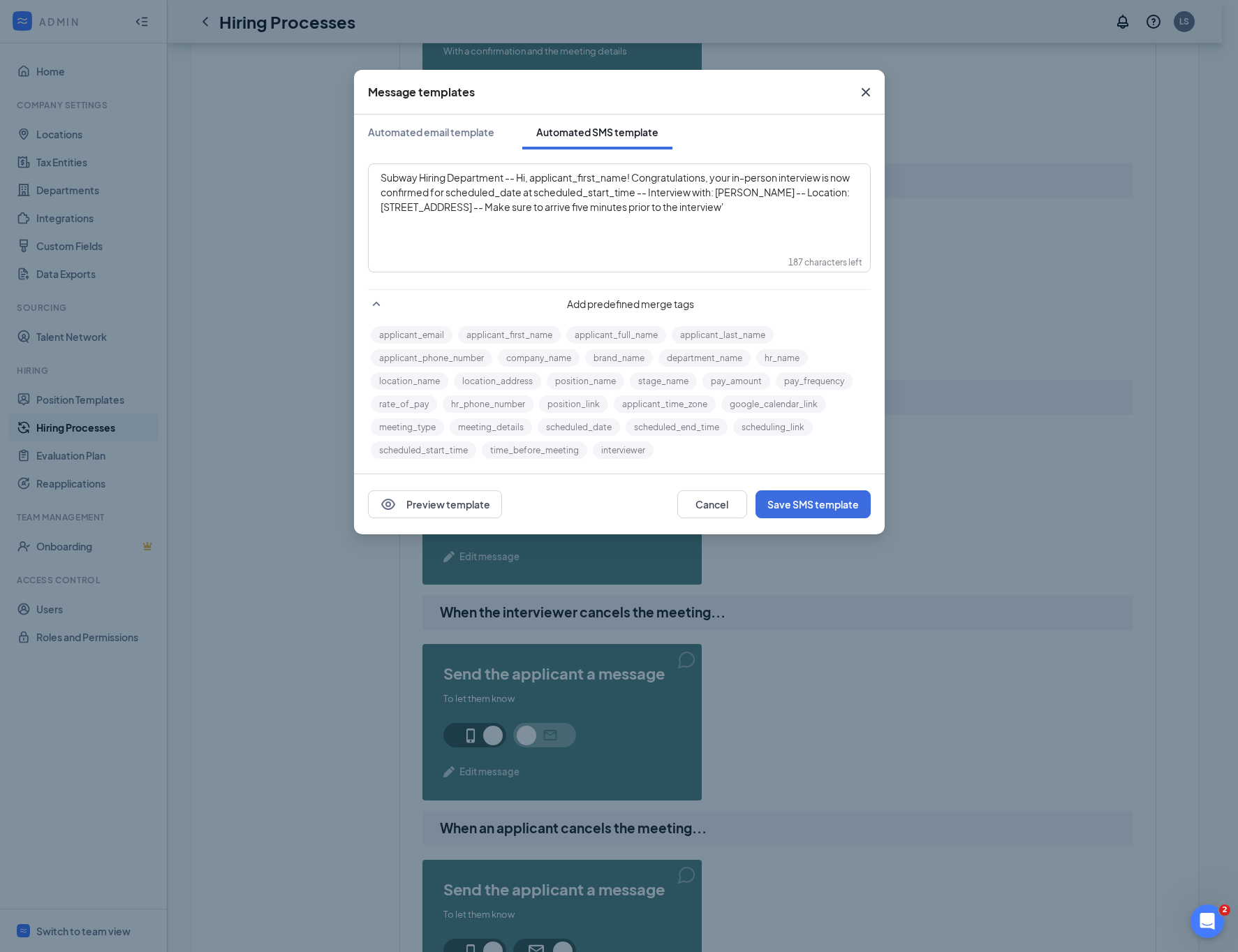
click at [567, 179] on span "Subway Hiring Department -- Hi, applicant_first_name‌‌‌‌! Congratulations, your…" at bounding box center [616, 192] width 471 height 41
click at [576, 181] on span "Subway Hiring Department -- Hi, applicant_first_name‌‌‌‌! Congratulations, your…" at bounding box center [616, 192] width 471 height 41
click at [532, 331] on button "applicant_first_name" at bounding box center [509, 334] width 103 height 17
drag, startPoint x: 476, startPoint y: 201, endPoint x: 553, endPoint y: 200, distance: 77.0
click at [553, 200] on span "! Congratulations, your in-person interview is now confirmed for scheduled_date…" at bounding box center [611, 195] width 460 height 46
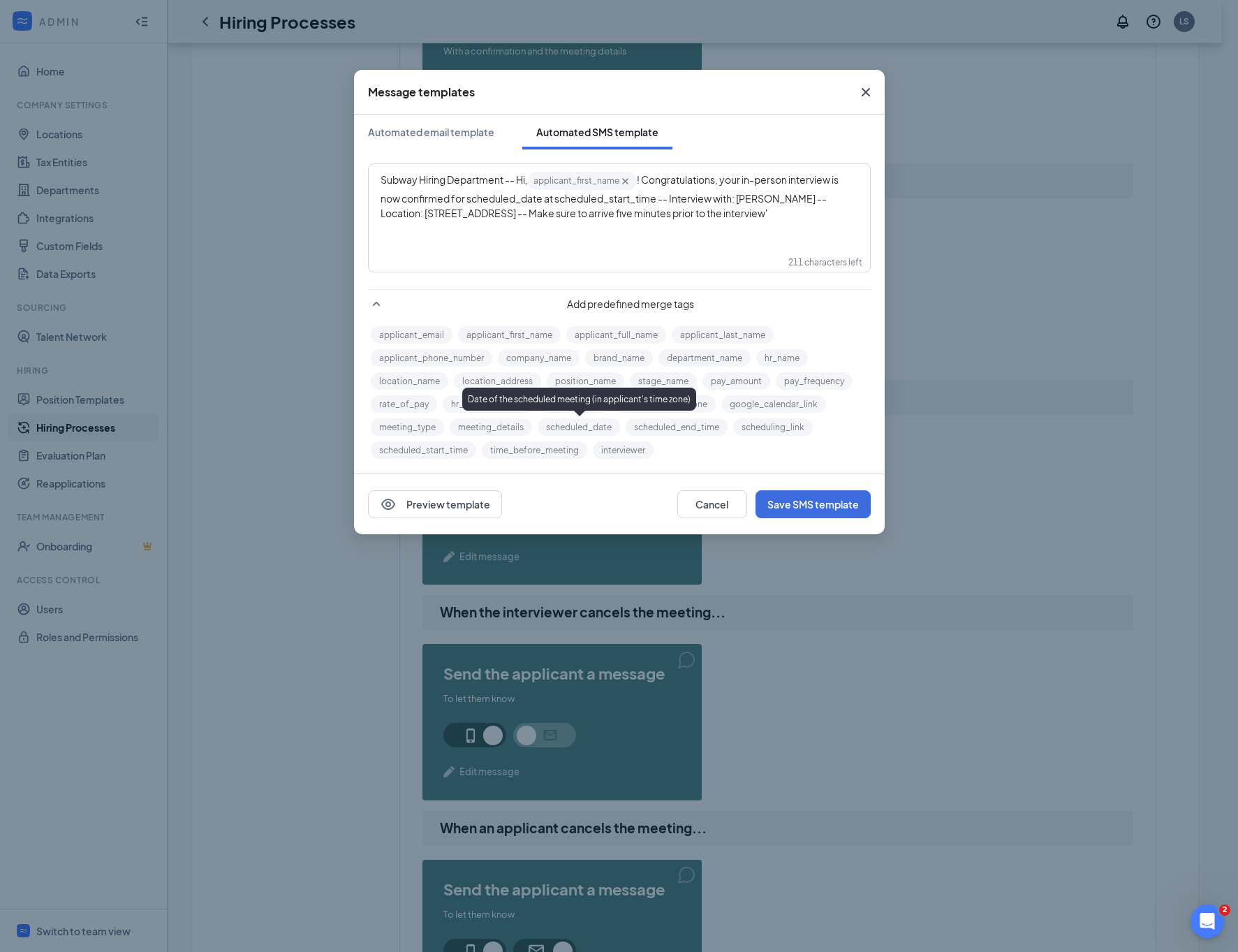
click at [582, 424] on button "scheduled_date" at bounding box center [578, 427] width 82 height 17
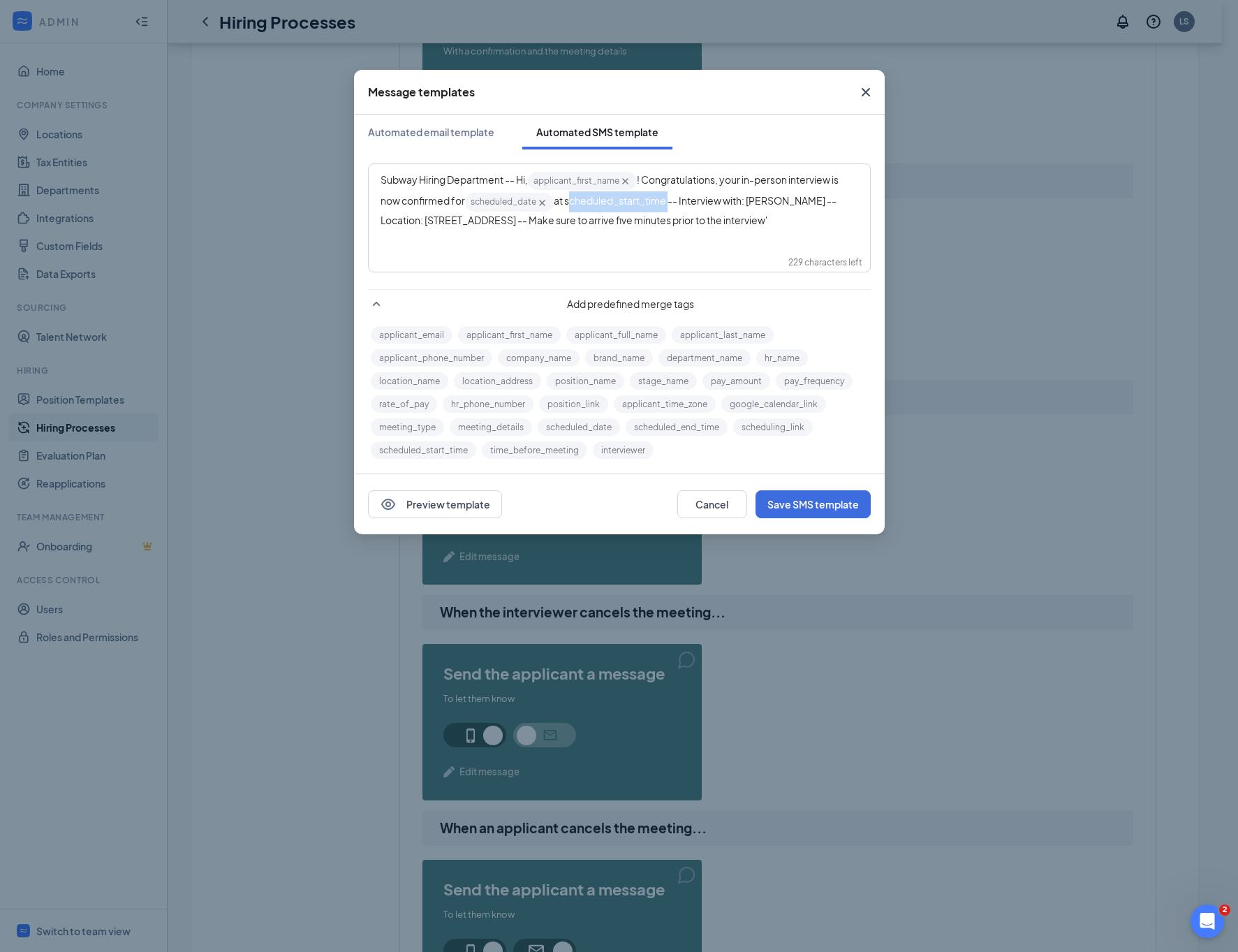
drag, startPoint x: 578, startPoint y: 199, endPoint x: 679, endPoint y: 207, distance: 101.3
click at [679, 207] on div "Subway Hiring Department -- Hi, applicant_first_name‌‌‌‌ {{applicant_first_name…" at bounding box center [619, 199] width 478 height 57
click at [440, 449] on button "scheduled_start_time" at bounding box center [423, 450] width 105 height 17
drag, startPoint x: 770, startPoint y: 199, endPoint x: 420, endPoint y: 219, distance: 350.6
click at [420, 219] on span "-- Interview with: [PERSON_NAME] -- Location: [STREET_ADDRESS] -- Make sure to …" at bounding box center [613, 210] width 465 height 31
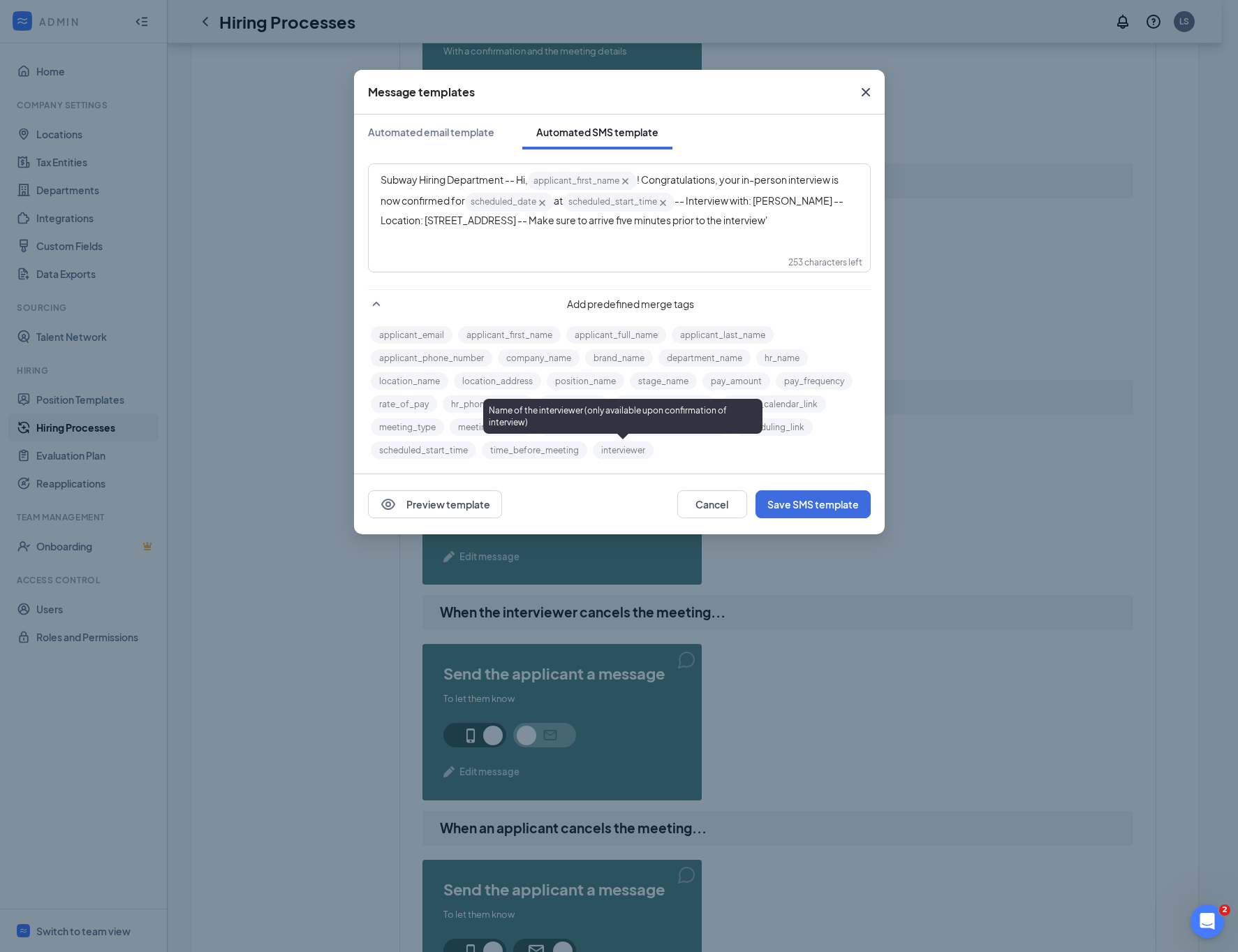
click at [622, 445] on button "interviewer" at bounding box center [623, 450] width 60 height 17
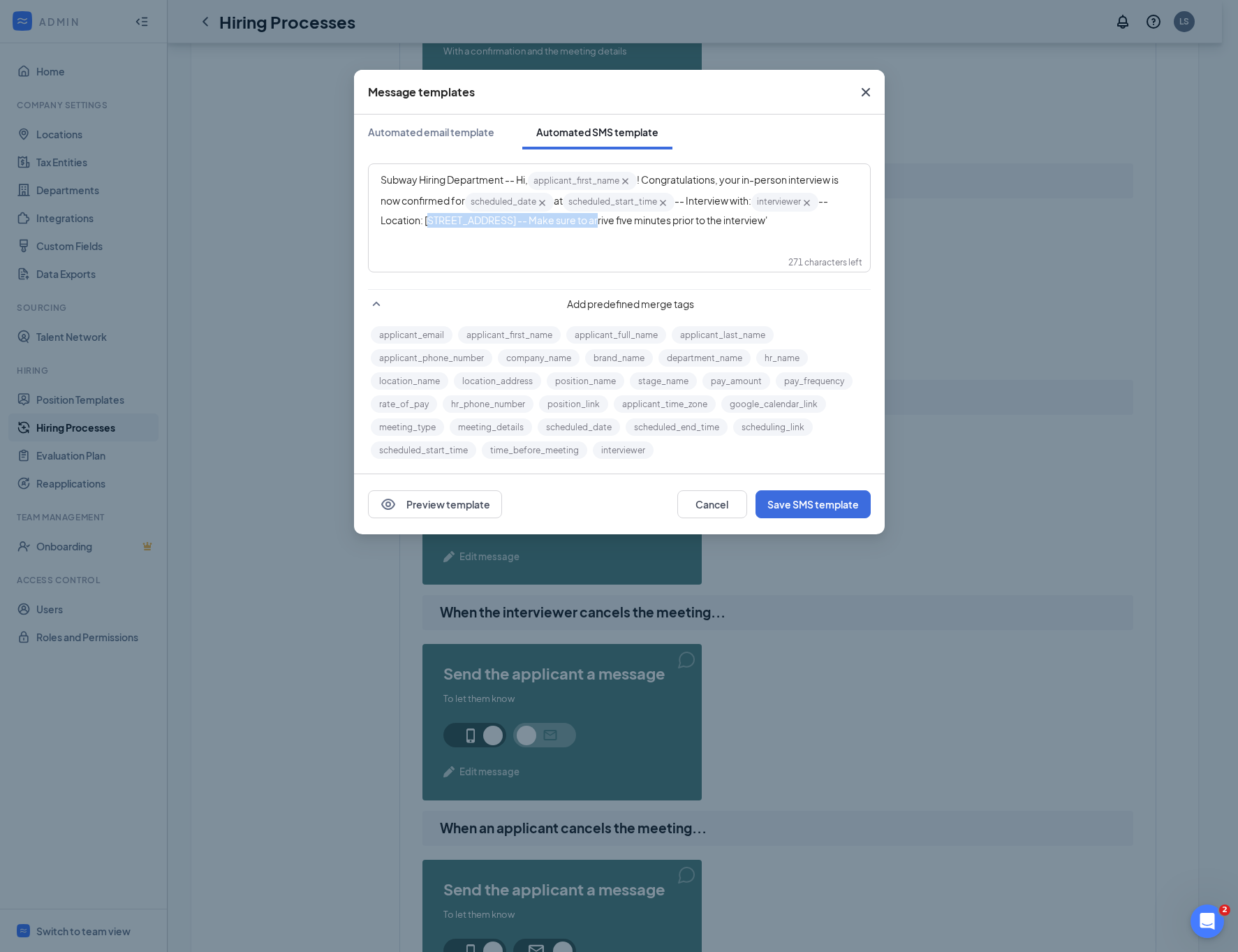
drag, startPoint x: 438, startPoint y: 224, endPoint x: 604, endPoint y: 224, distance: 166.0
click at [604, 224] on div "Subway Hiring Department -- Hi, applicant_first_name‌‌‌‌ {{applicant_first_name…" at bounding box center [619, 199] width 478 height 57
click at [482, 375] on button "location_address" at bounding box center [497, 381] width 87 height 17
drag, startPoint x: 723, startPoint y: 218, endPoint x: 886, endPoint y: 275, distance: 172.7
click at [886, 275] on div "Message templates Automated email template Automated SMS template Subway Hiring…" at bounding box center [619, 476] width 1238 height 952
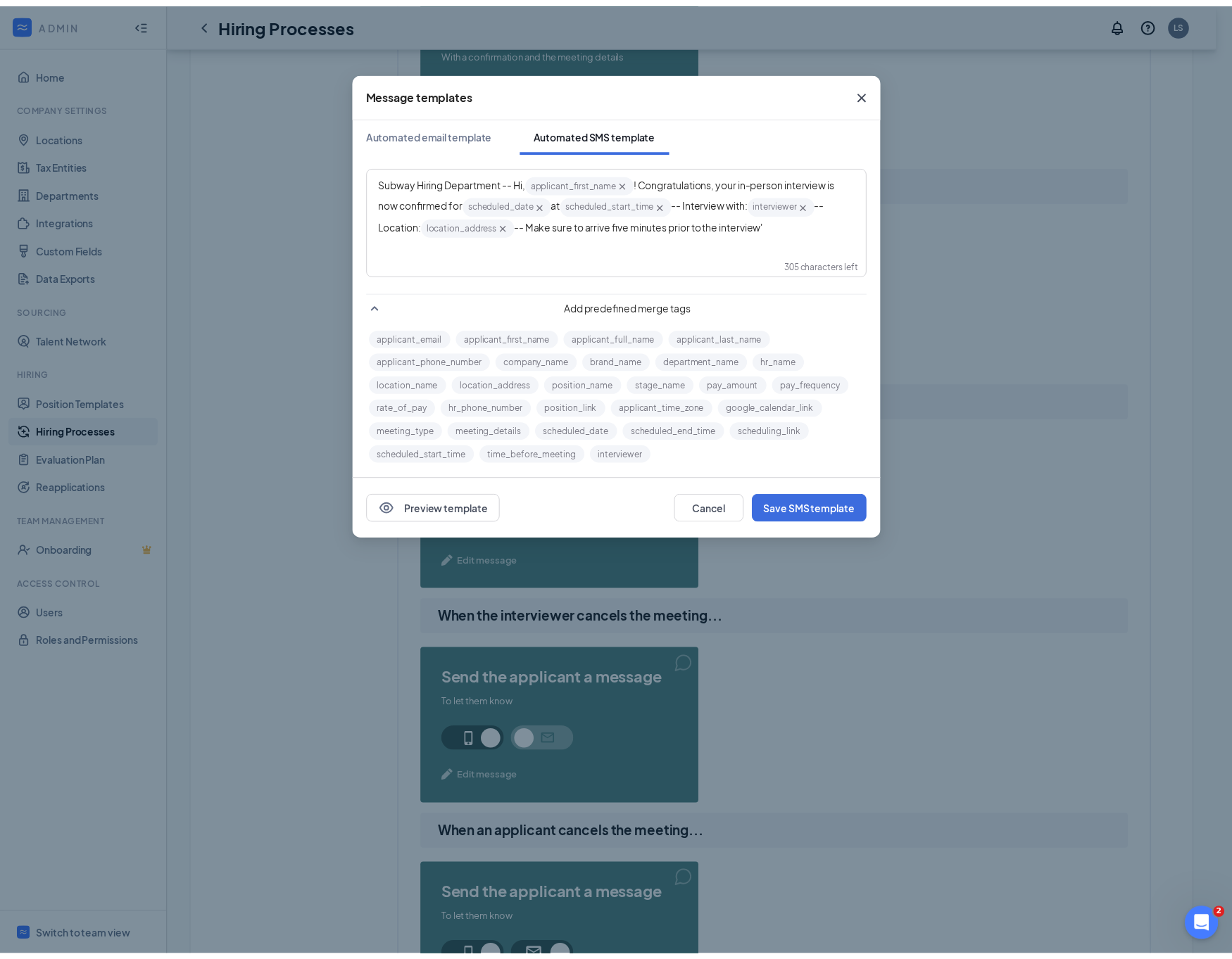
scroll to position [2, 0]
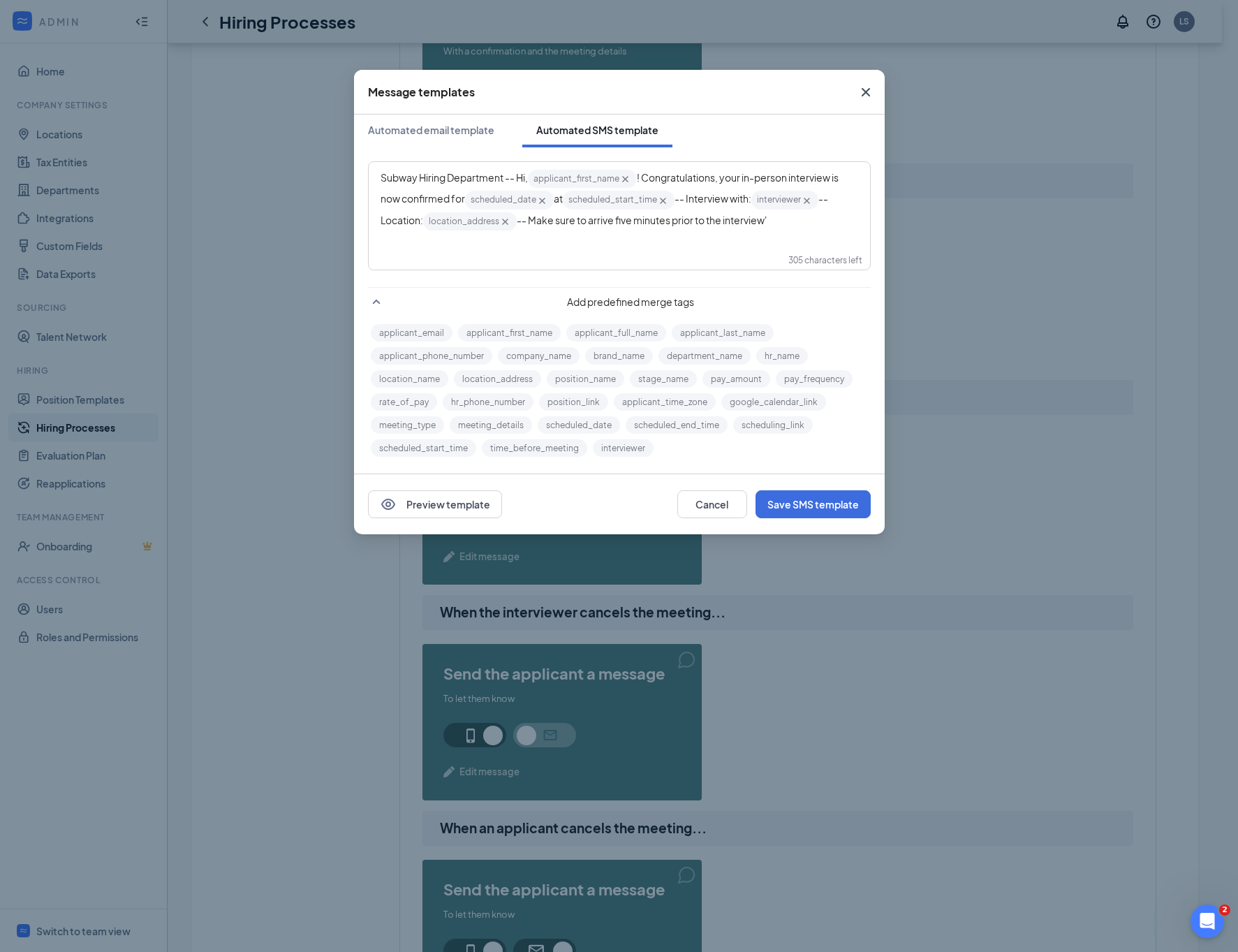
click at [795, 214] on div "Subway Hiring Department -- Hi, applicant_first_name‌‌‌‌ {{applicant_first_name…" at bounding box center [619, 200] width 478 height 64
drag, startPoint x: 792, startPoint y: 225, endPoint x: 803, endPoint y: 233, distance: 13.6
click at [792, 225] on div "Subway Hiring Department -- Hi, applicant_first_name‌‌‌‌ {{applicant_first_name…" at bounding box center [619, 200] width 478 height 64
click at [816, 511] on button "Save SMS template" at bounding box center [813, 504] width 115 height 28
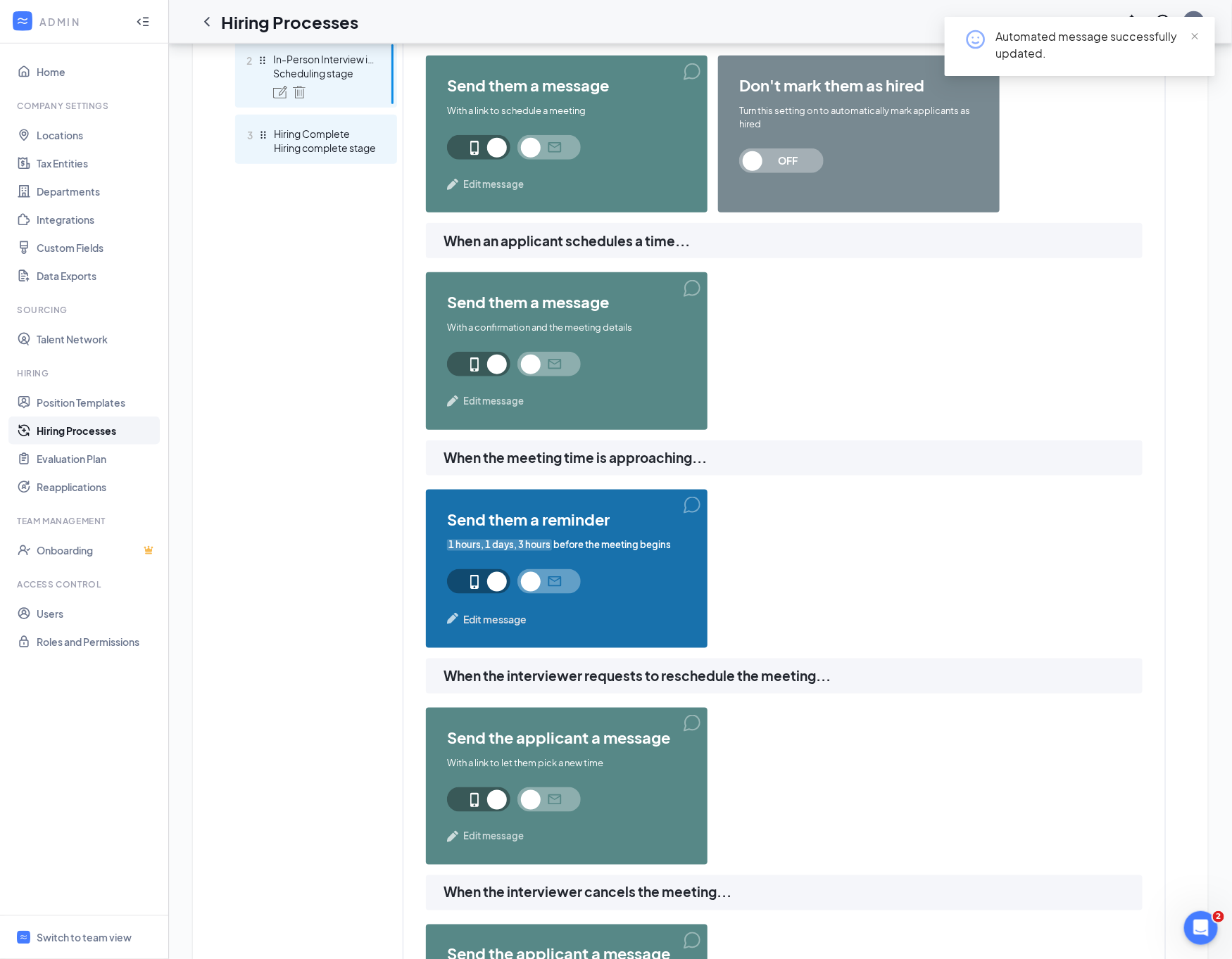
scroll to position [0, 0]
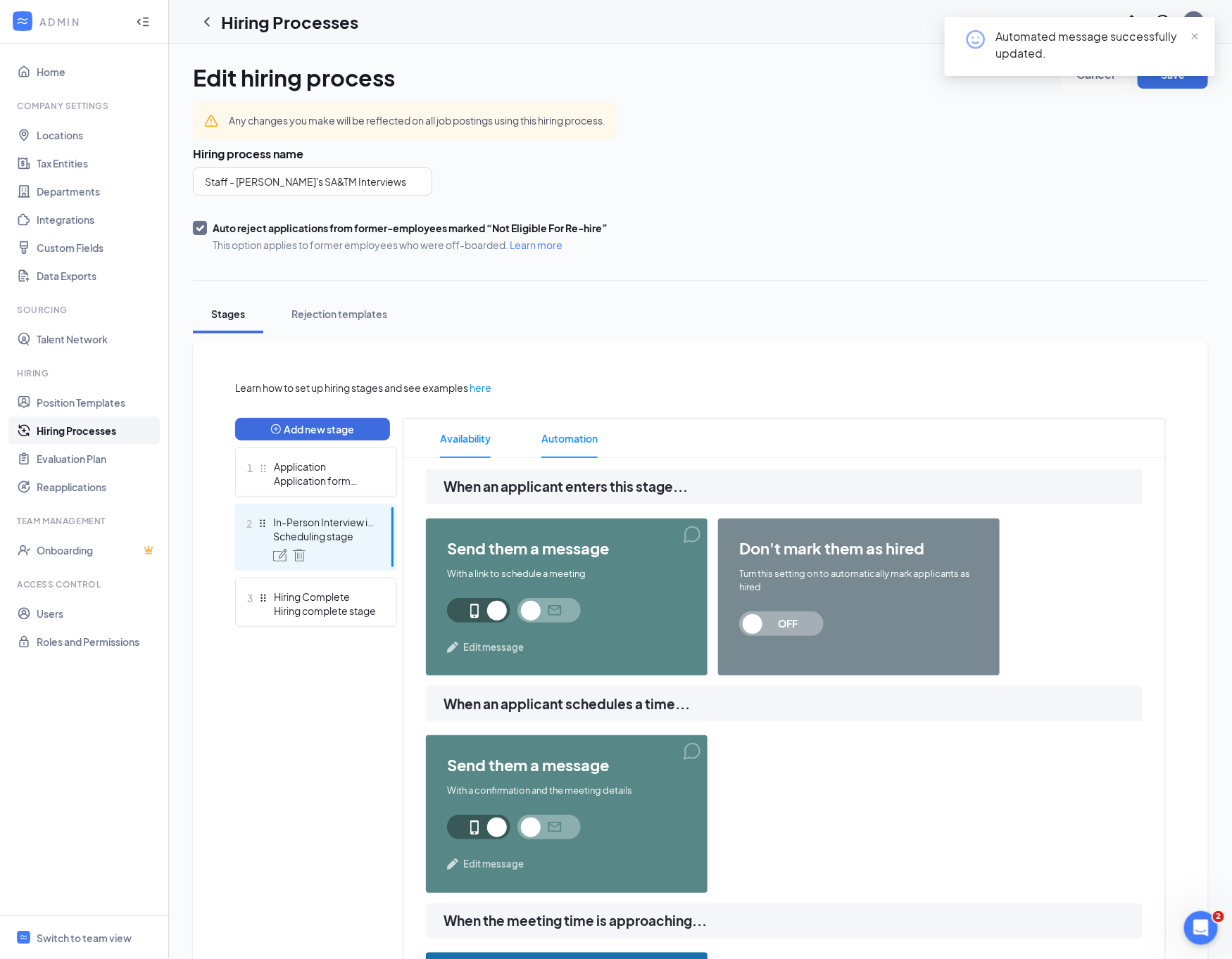
click at [452, 439] on span "Availability" at bounding box center [465, 438] width 50 height 39
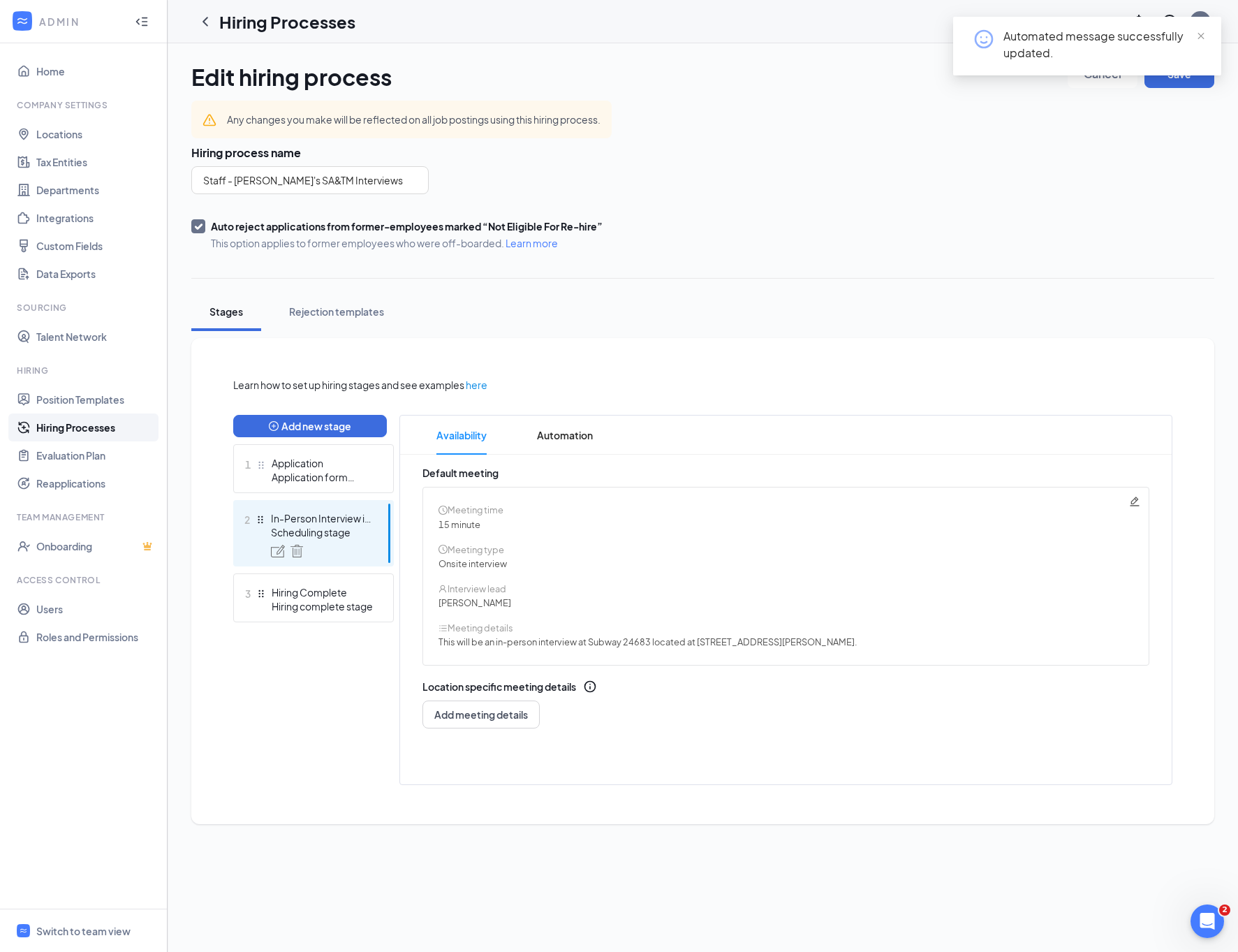
click at [1130, 499] on icon "Pencil" at bounding box center [1134, 501] width 11 height 11
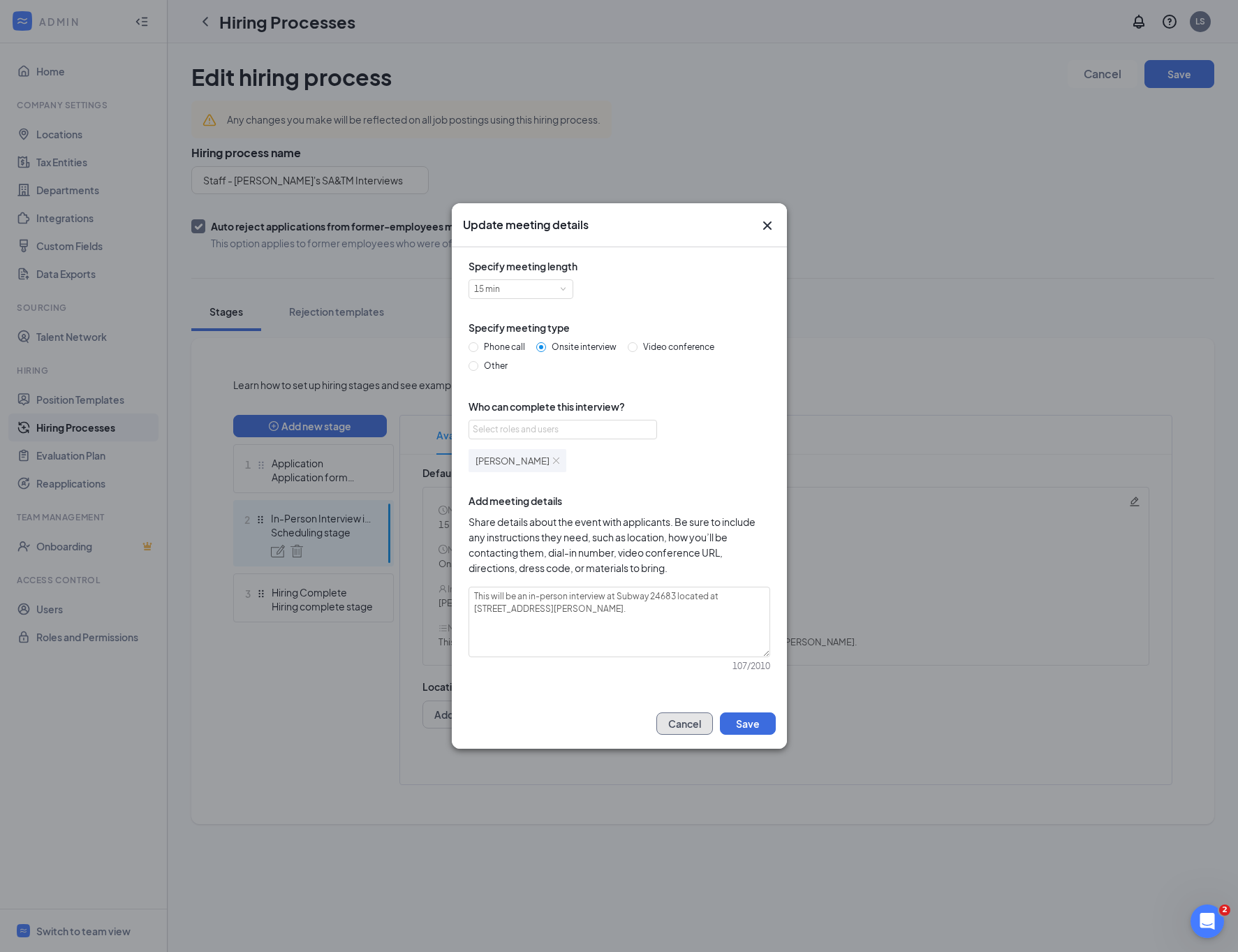
click at [676, 725] on button "Cancel" at bounding box center [684, 723] width 56 height 22
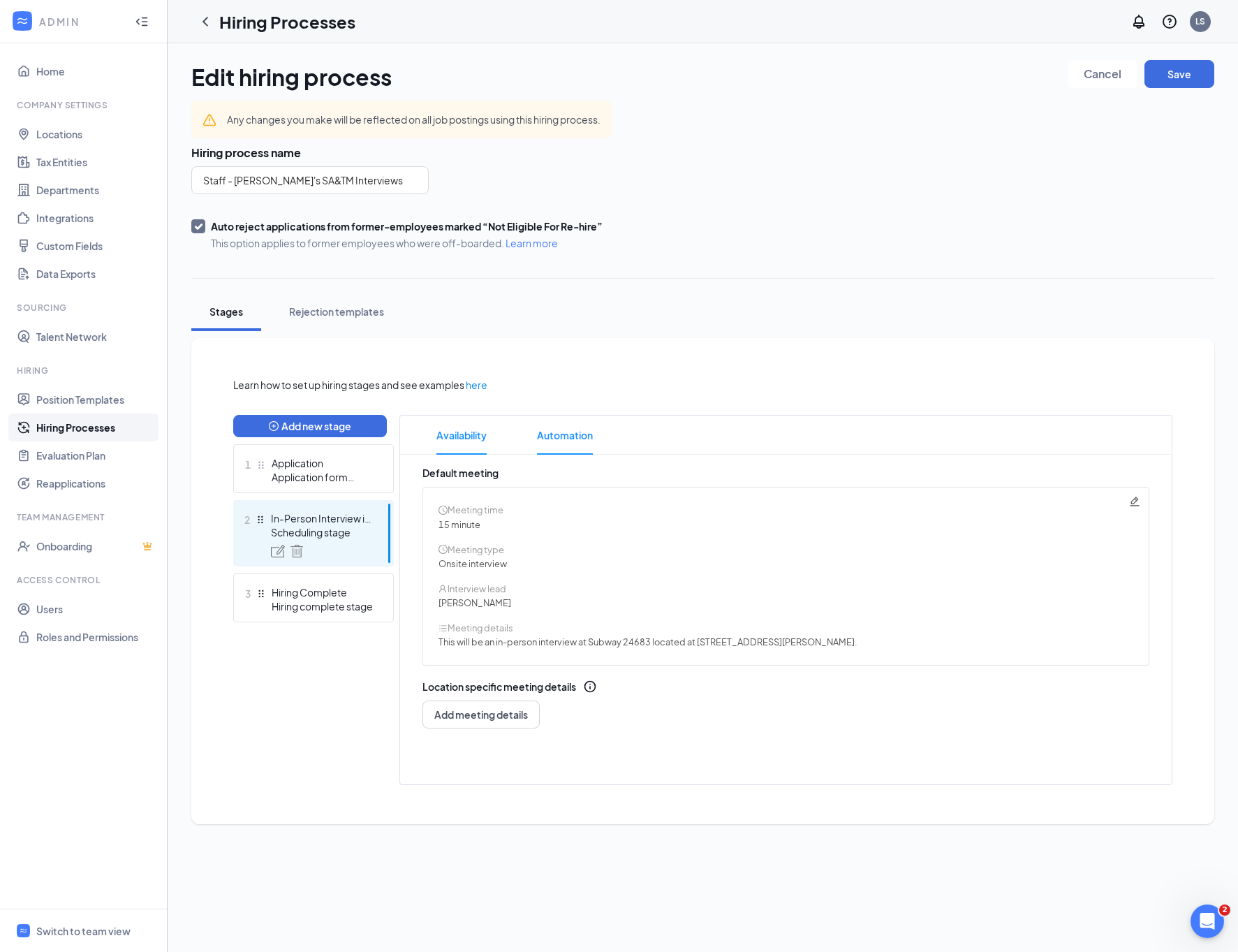
click at [549, 436] on span "Automation" at bounding box center [565, 435] width 56 height 39
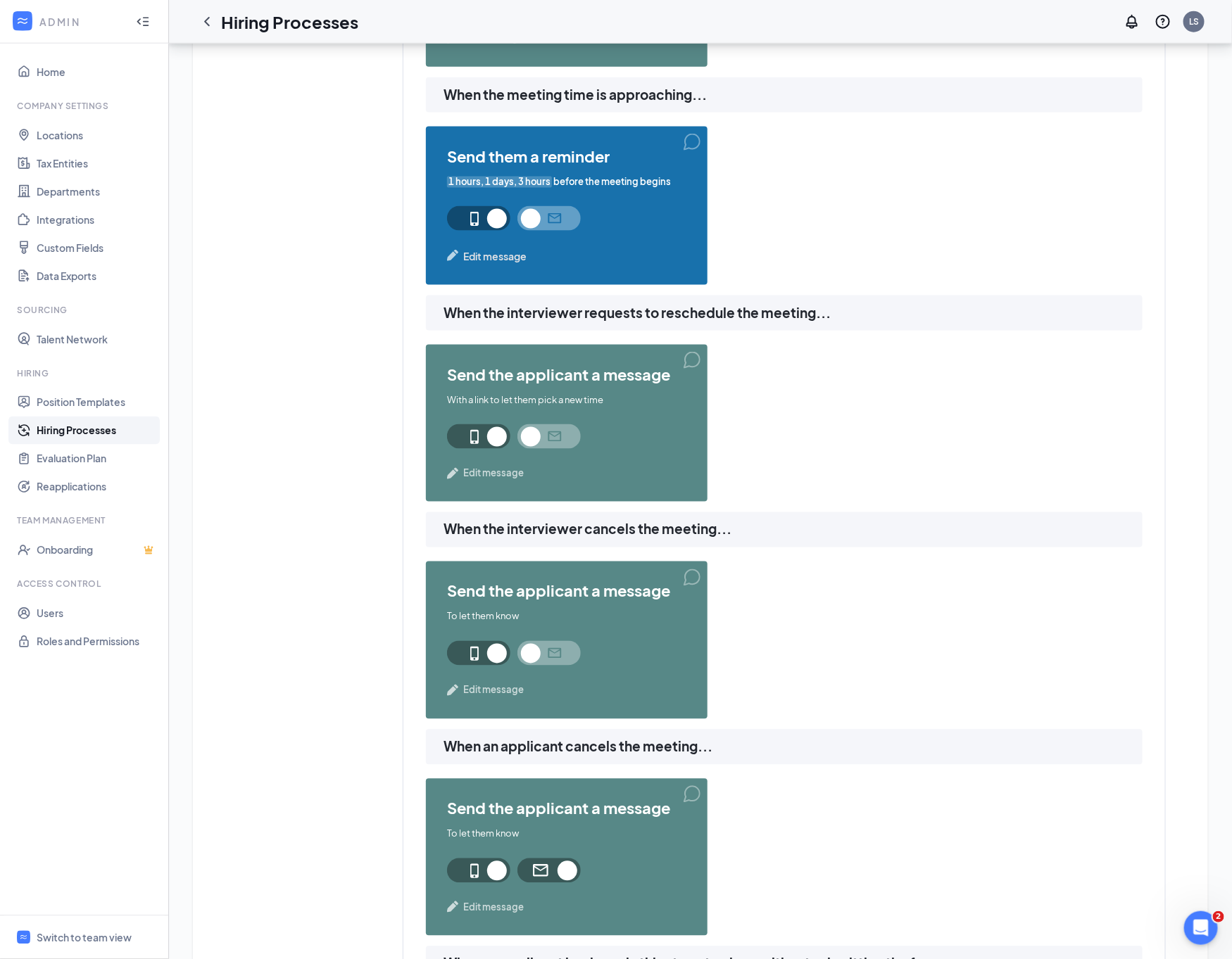
scroll to position [794, 0]
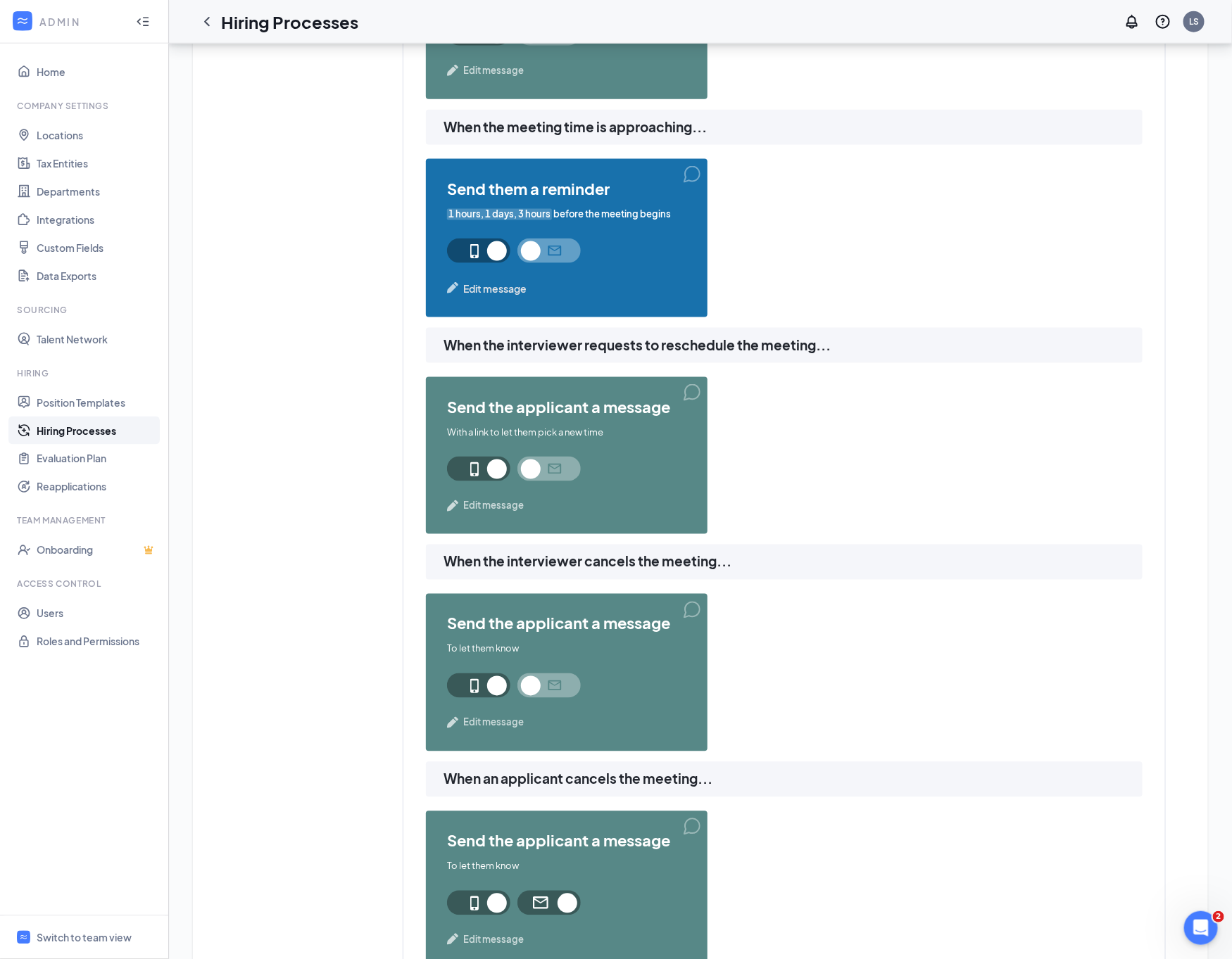
click at [495, 292] on span "Edit message" at bounding box center [495, 289] width 64 height 16
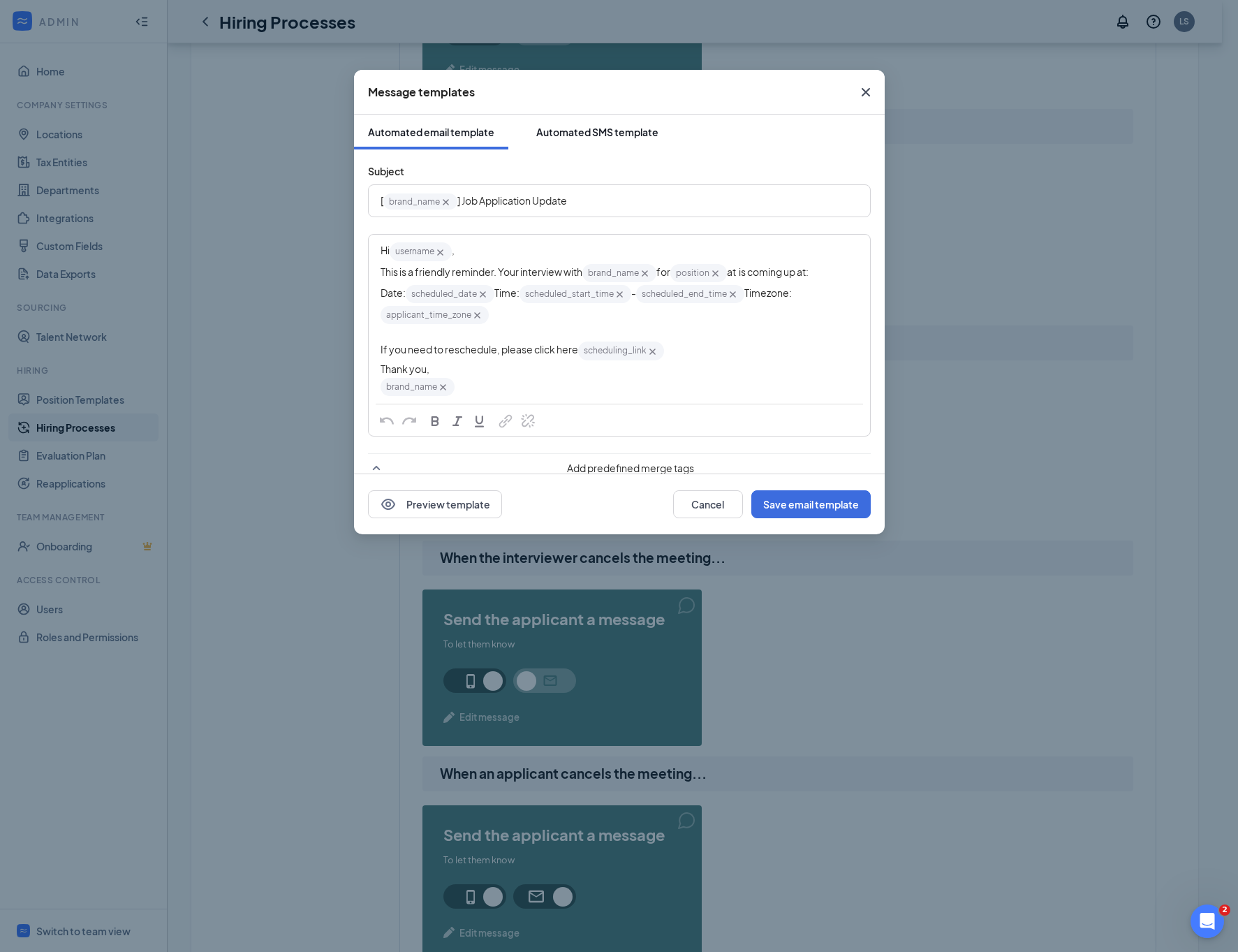
click at [588, 130] on div "Automated SMS template" at bounding box center [597, 132] width 122 height 14
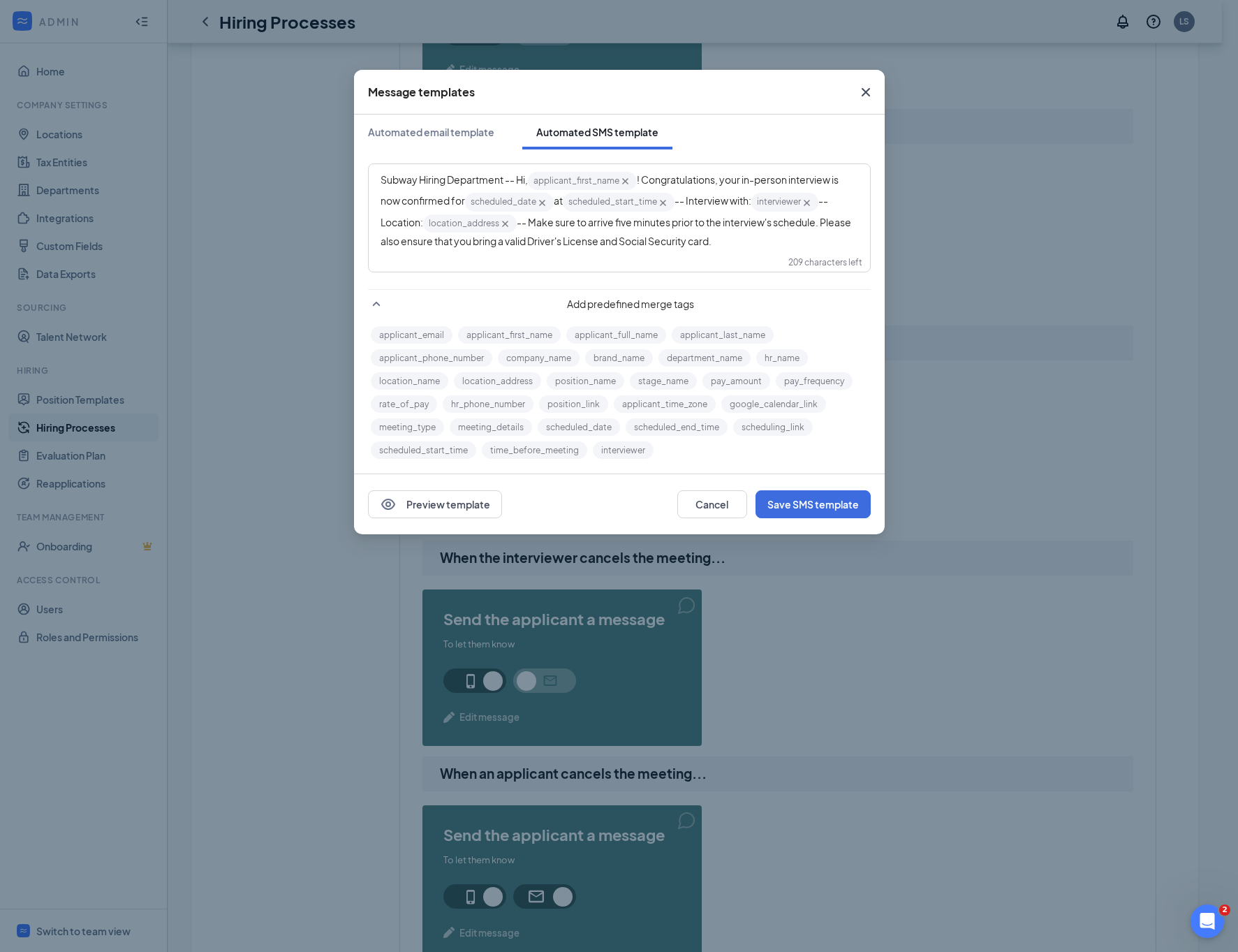
click at [530, 222] on span "-- Make sure to arrive five minutes prior to the interview's schedule. Please a…" at bounding box center [617, 232] width 472 height 31
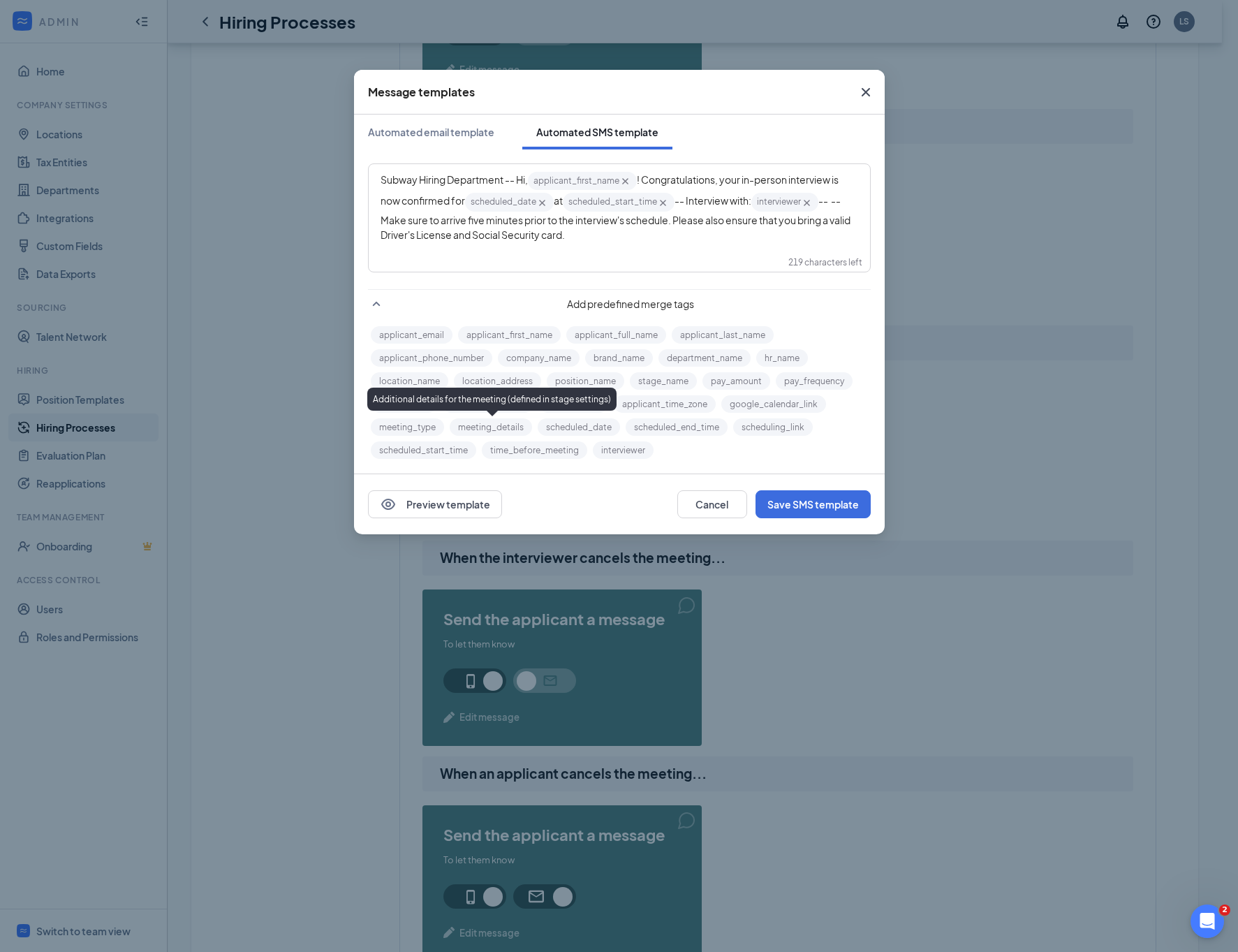
click at [514, 420] on button "meeting_details" at bounding box center [491, 427] width 82 height 17
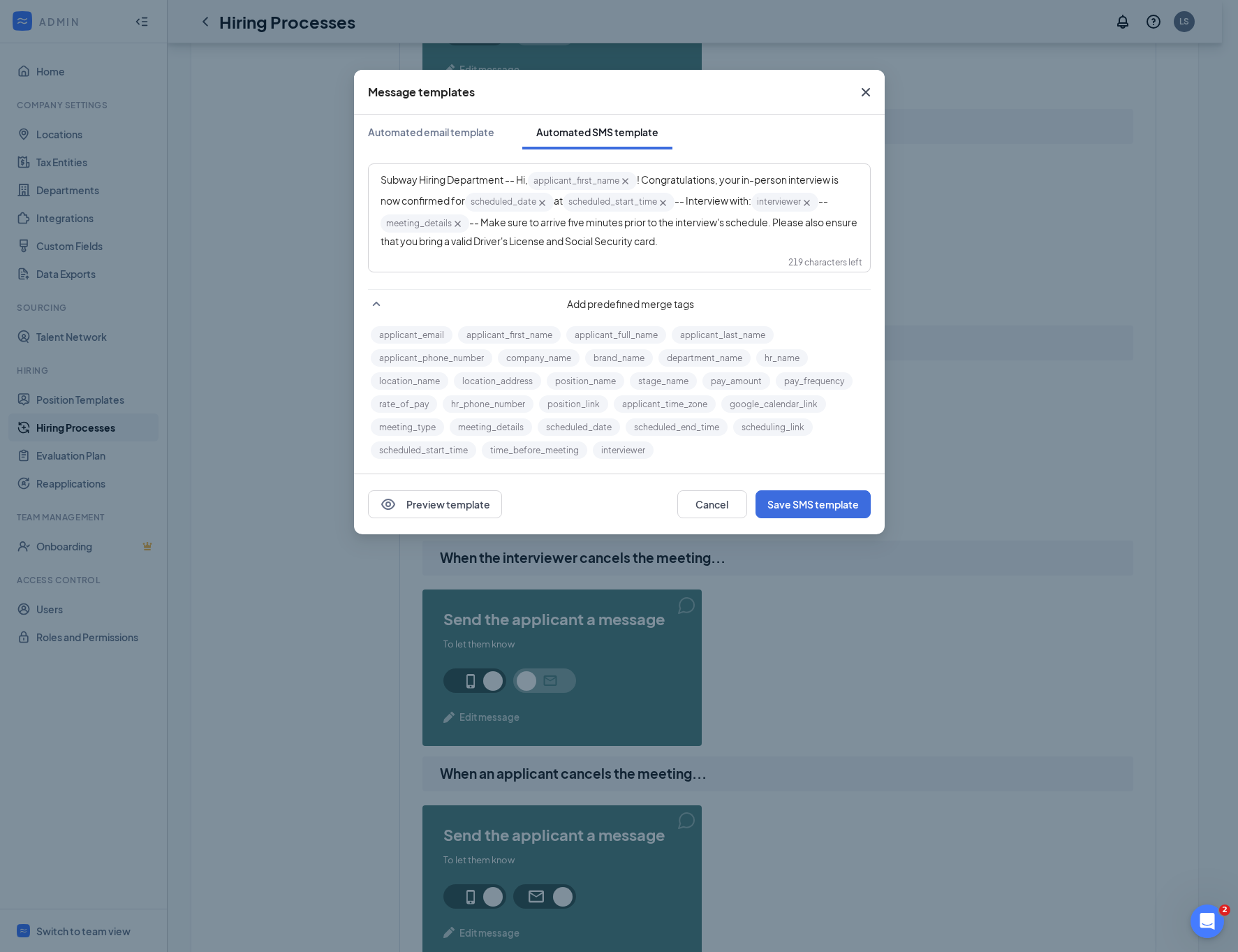
click at [738, 246] on div "Subway Hiring Department -- Hi, applicant_first_name‌‌‌‌ {{applicant_first_name…" at bounding box center [619, 209] width 478 height 79
copy div "Subway Hiring Department -- Hi, applicant_first_name‌‌‌‌ {{applicant_first_name…"
drag, startPoint x: 755, startPoint y: 245, endPoint x: 773, endPoint y: 288, distance: 46.6
click at [756, 245] on div "Subway Hiring Department -- Hi, applicant_first_name‌‌‌‌ {{applicant_first_name…" at bounding box center [619, 209] width 478 height 79
click at [784, 247] on div "Subway Hiring Department -- Hi, applicant_first_name‌‌‌‌ {{applicant_first_name…" at bounding box center [619, 209] width 500 height 89
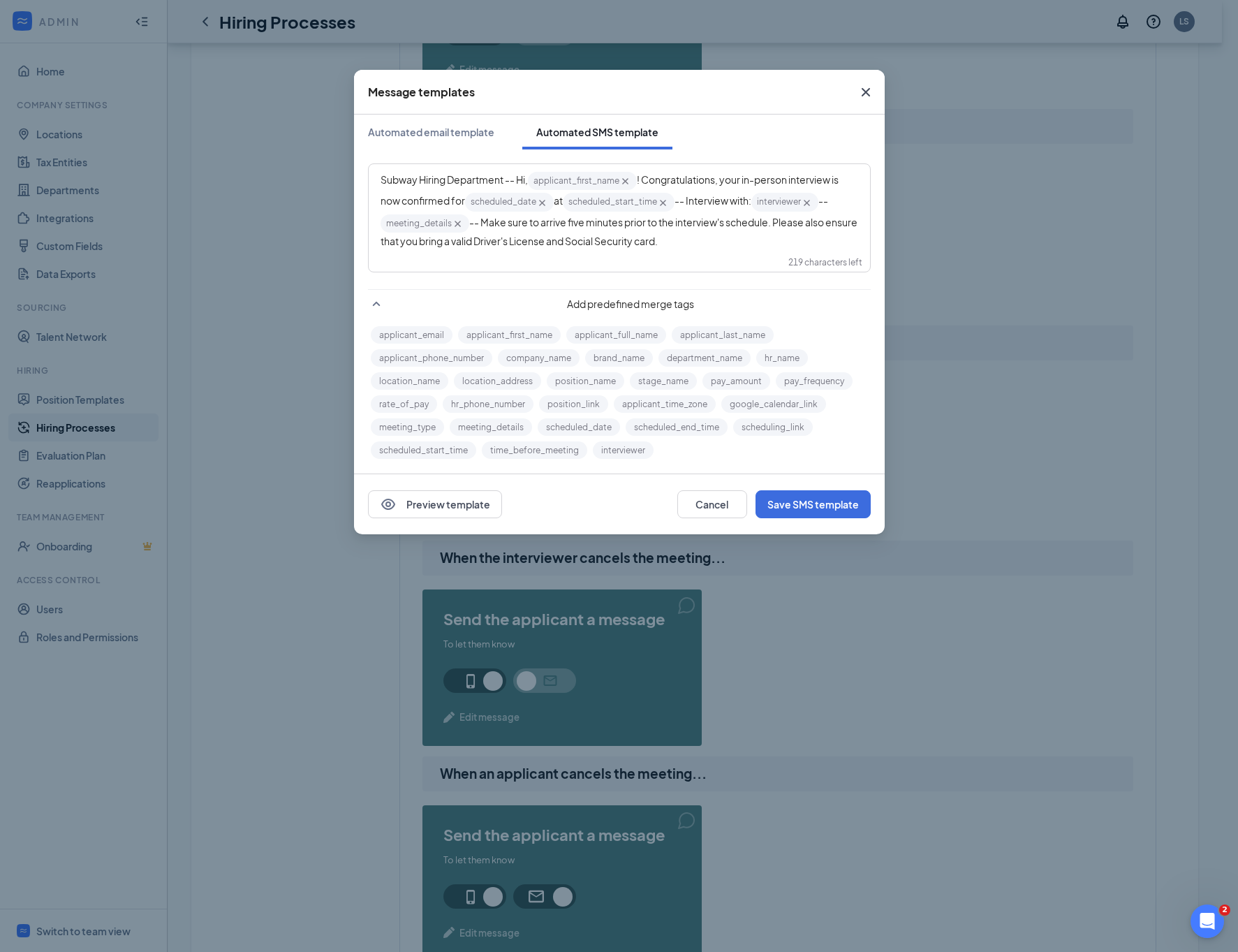
click at [780, 218] on span "-- Make sure to arrive five minutes prior to the interview's schedule. Please a…" at bounding box center [620, 232] width 479 height 31
click at [761, 245] on div "Subway Hiring Department -- Hi, applicant_first_name‌‌‌‌ {{applicant_first_name…" at bounding box center [619, 209] width 478 height 79
copy div "Subway Hiring Department -- Hi, applicant_first_name‌‌‌‌ {{applicant_first_name…"
click at [836, 501] on button "Save SMS template" at bounding box center [813, 504] width 115 height 28
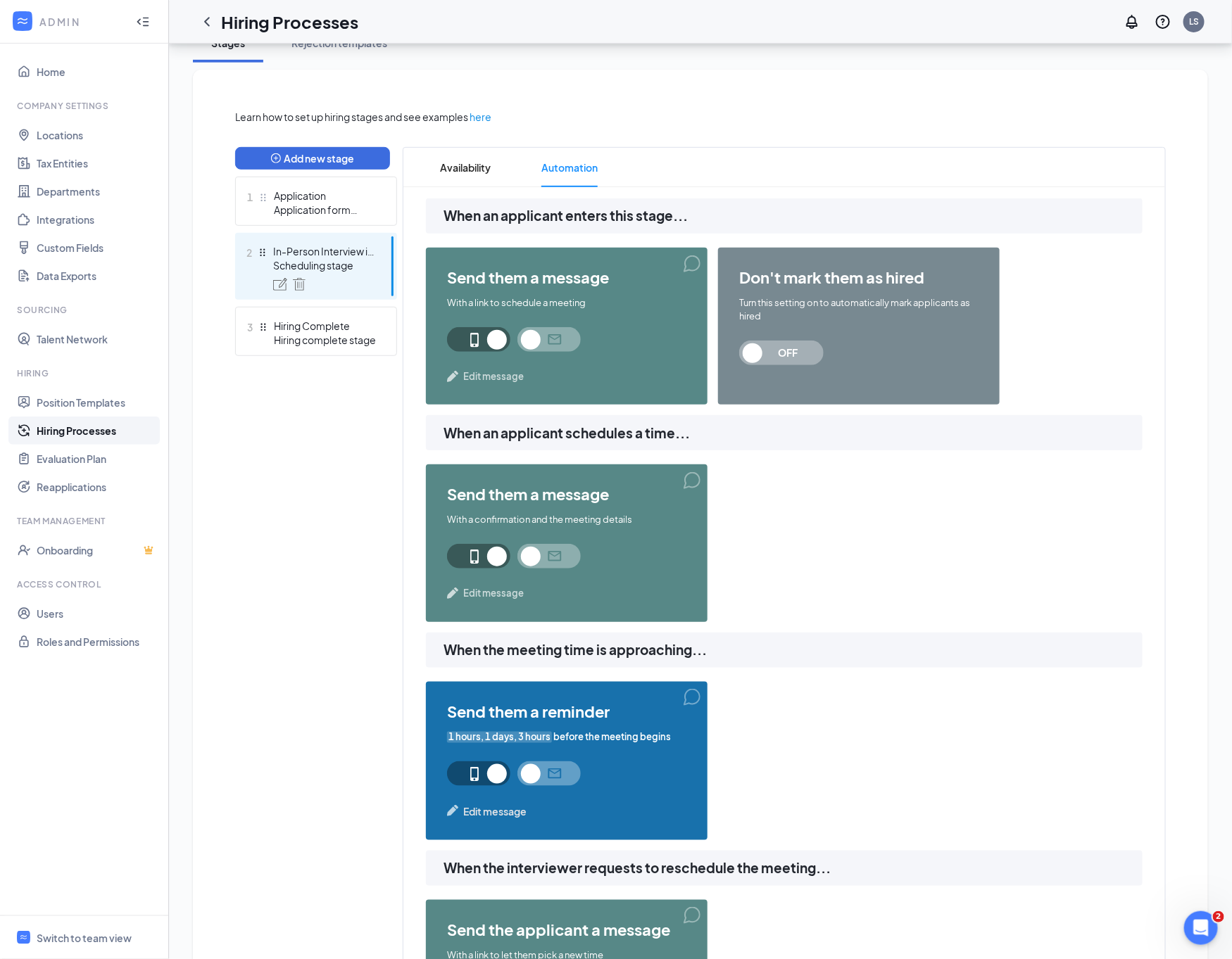
scroll to position [0, 0]
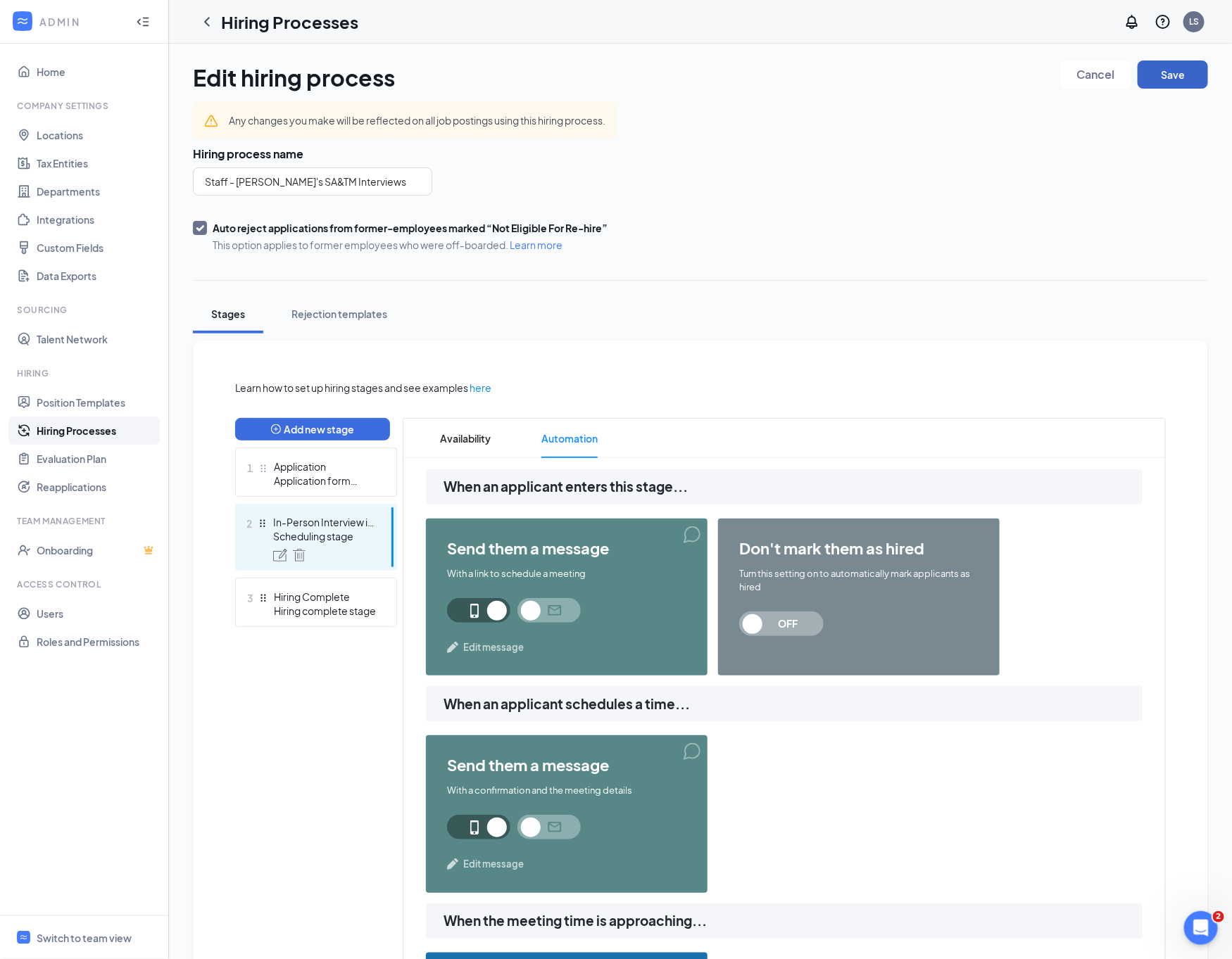
click at [1181, 78] on button "Save" at bounding box center [1172, 75] width 71 height 28
click at [200, 20] on icon "ChevronLeft" at bounding box center [206, 21] width 17 height 17
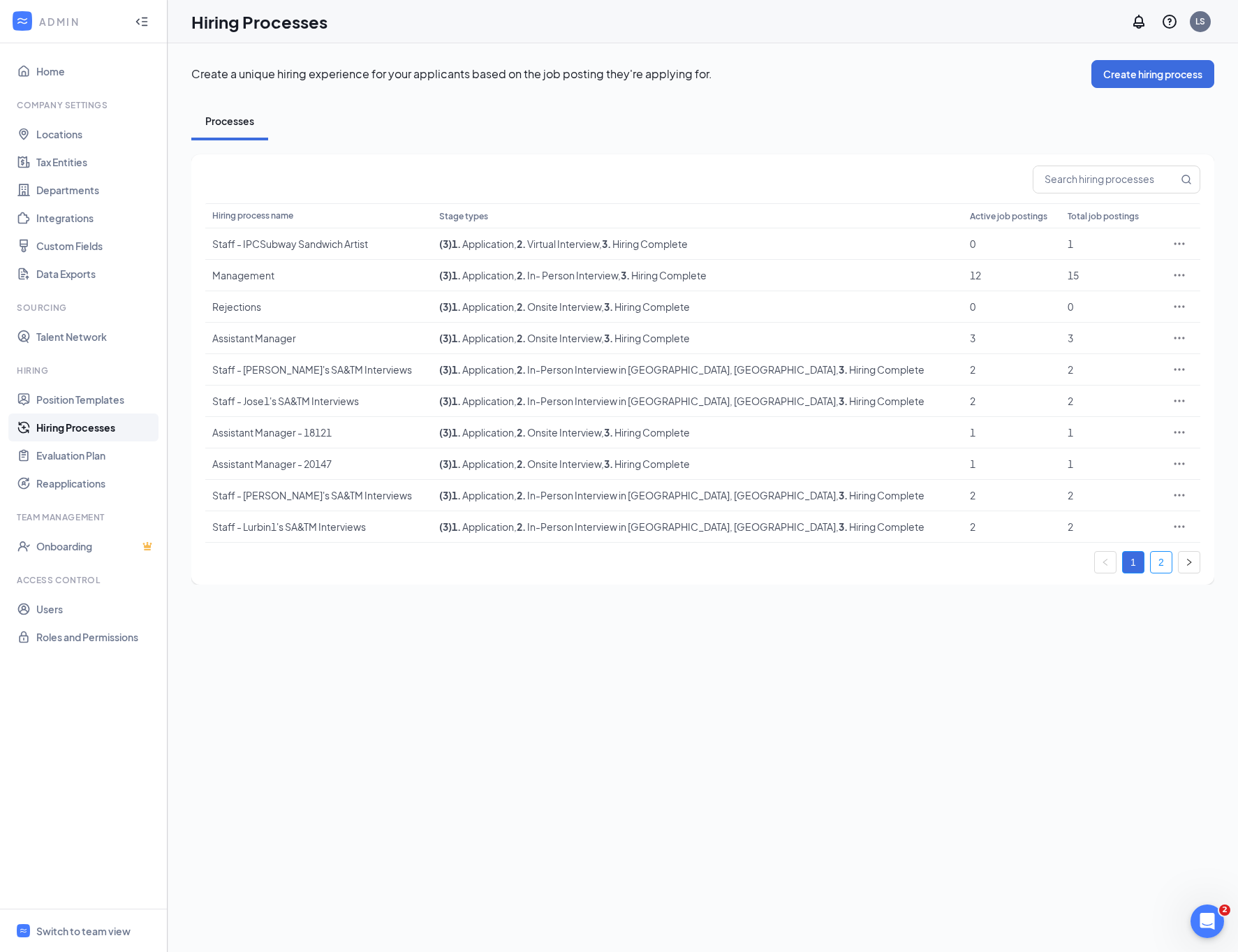
click at [1157, 563] on link "2" at bounding box center [1161, 562] width 21 height 21
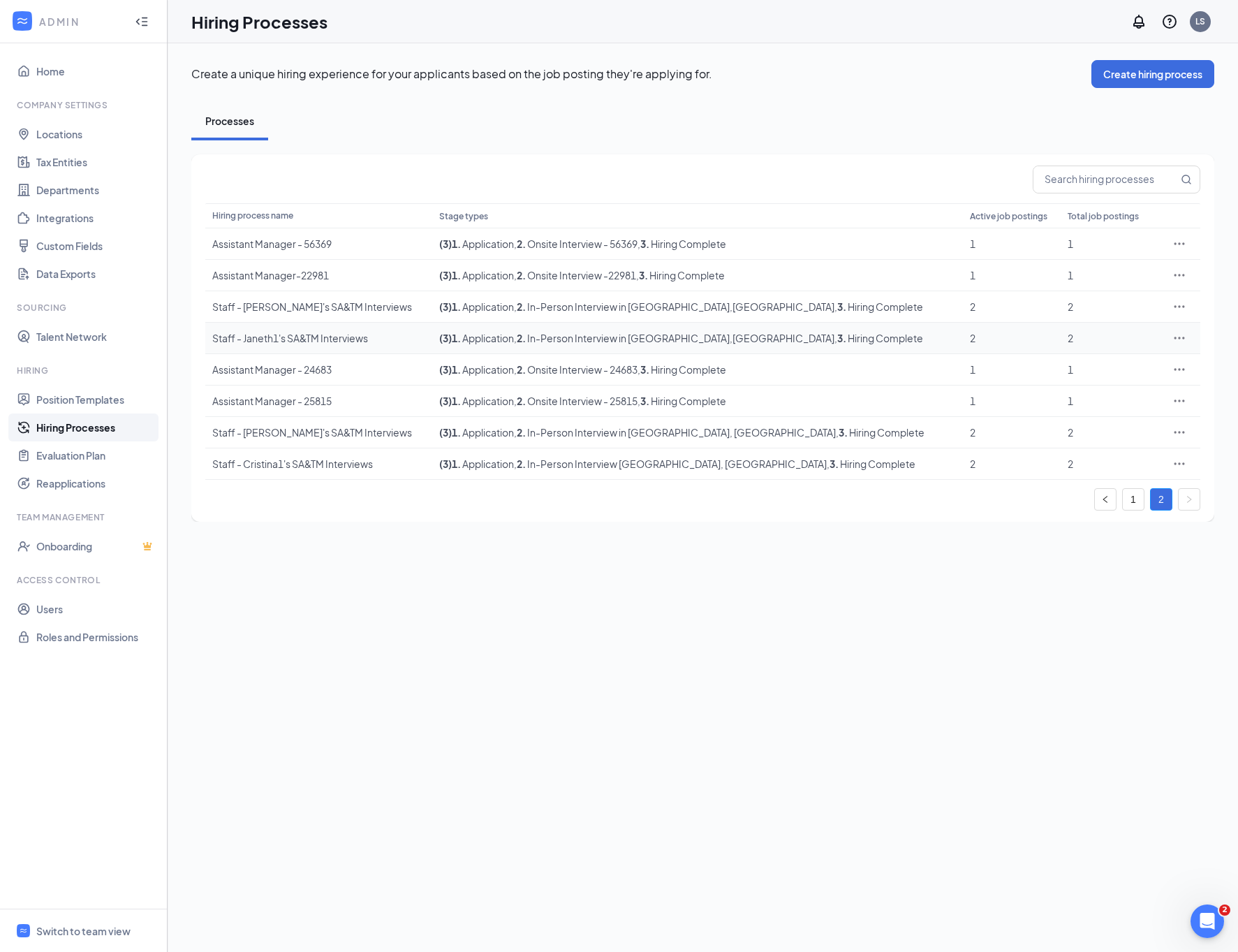
click at [1182, 337] on icon "Ellipses" at bounding box center [1179, 338] width 14 height 14
click at [1149, 360] on span "Edit" at bounding box center [1114, 366] width 120 height 16
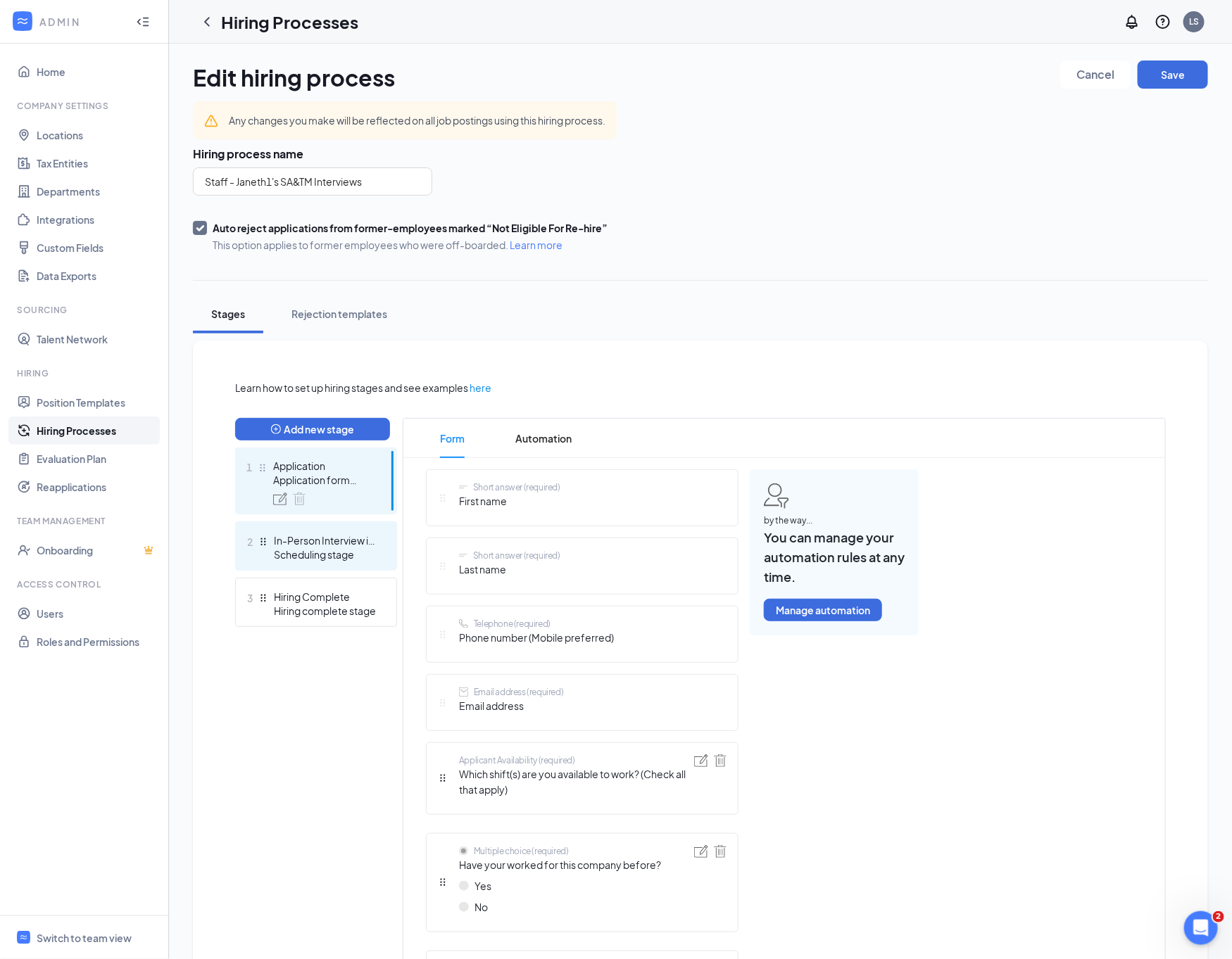
click at [339, 539] on div "In-Person Interview in [GEOGRAPHIC_DATA],[GEOGRAPHIC_DATA]" at bounding box center [325, 540] width 103 height 14
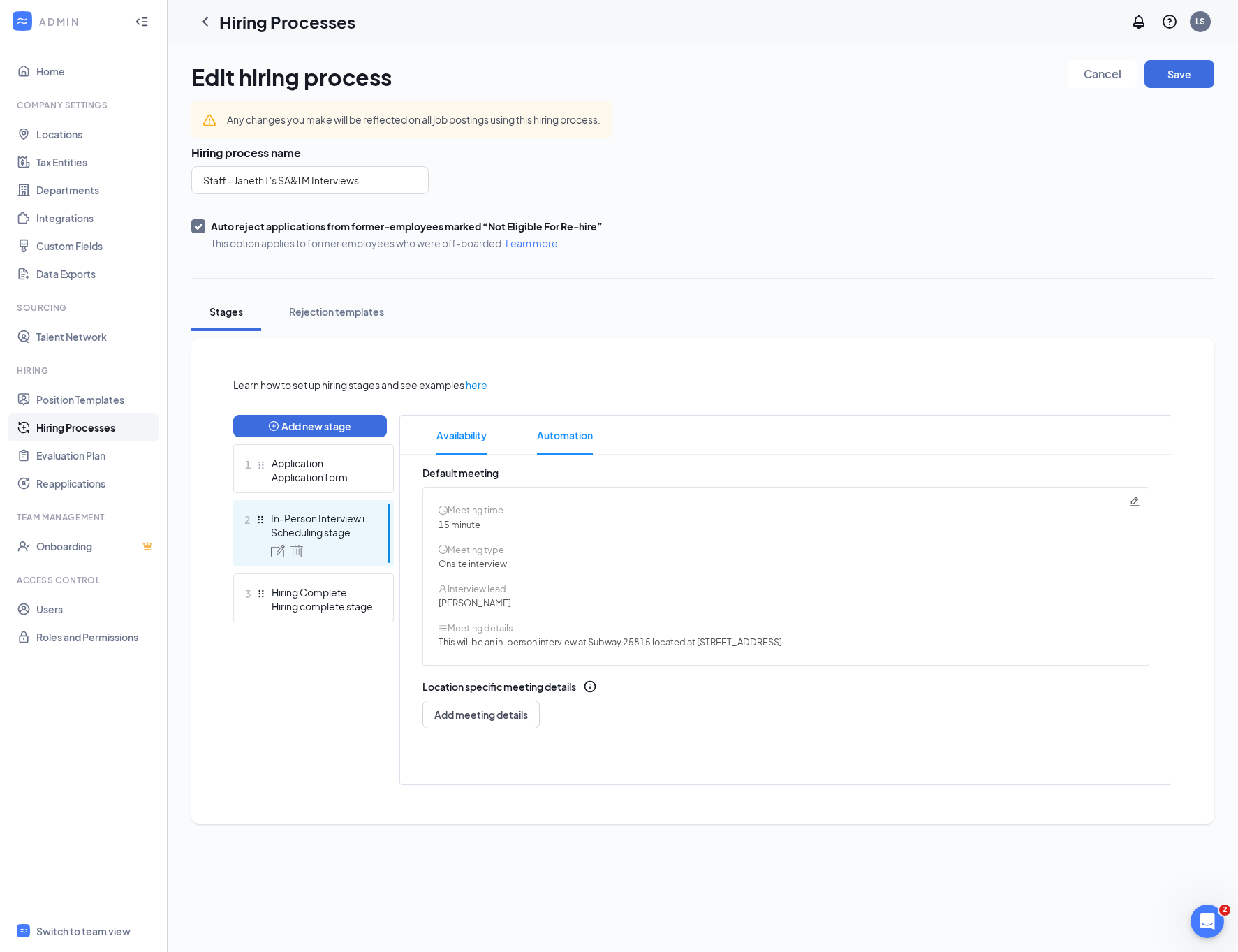
click at [528, 432] on li "Automation" at bounding box center [564, 435] width 84 height 39
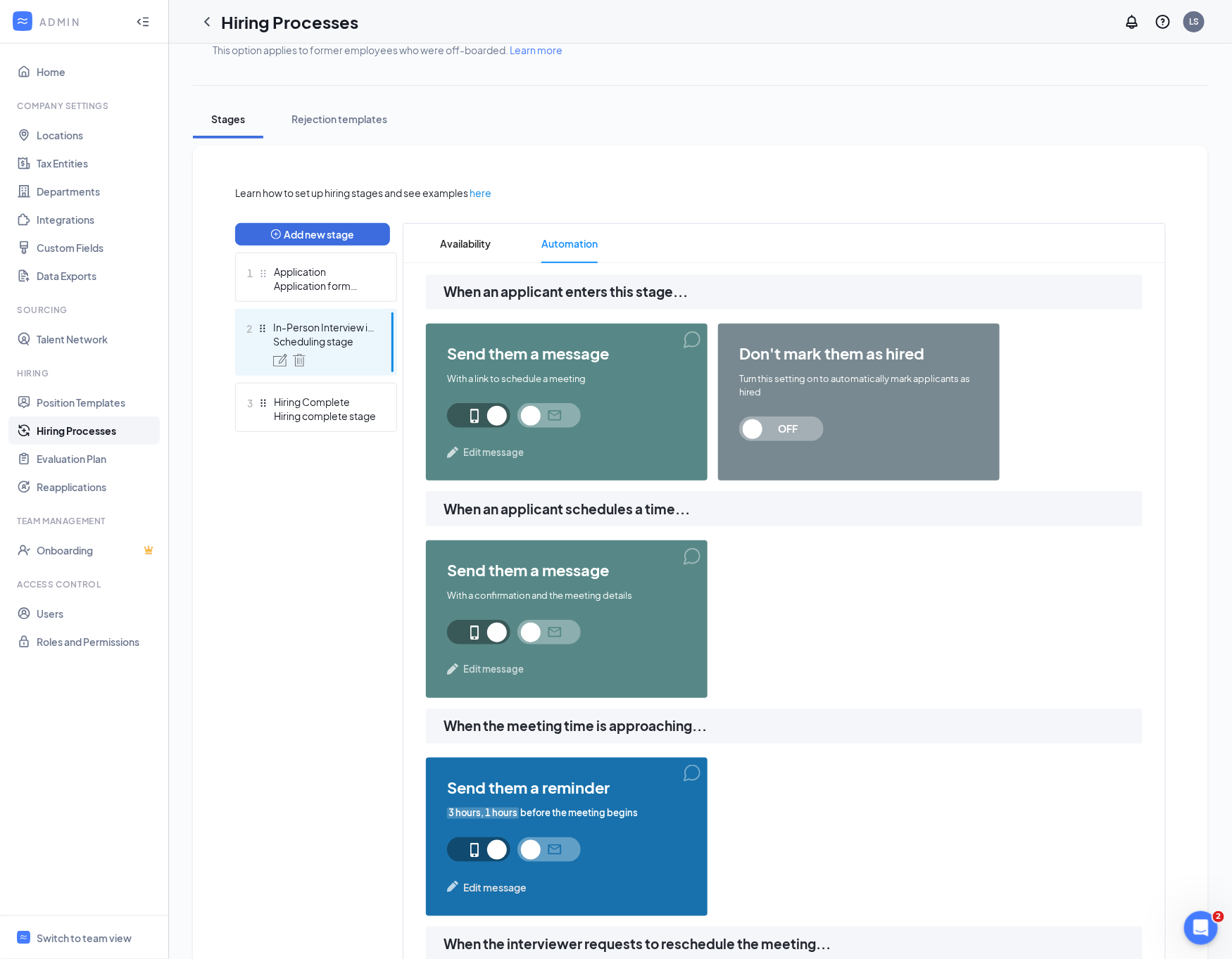
scroll to position [633, 0]
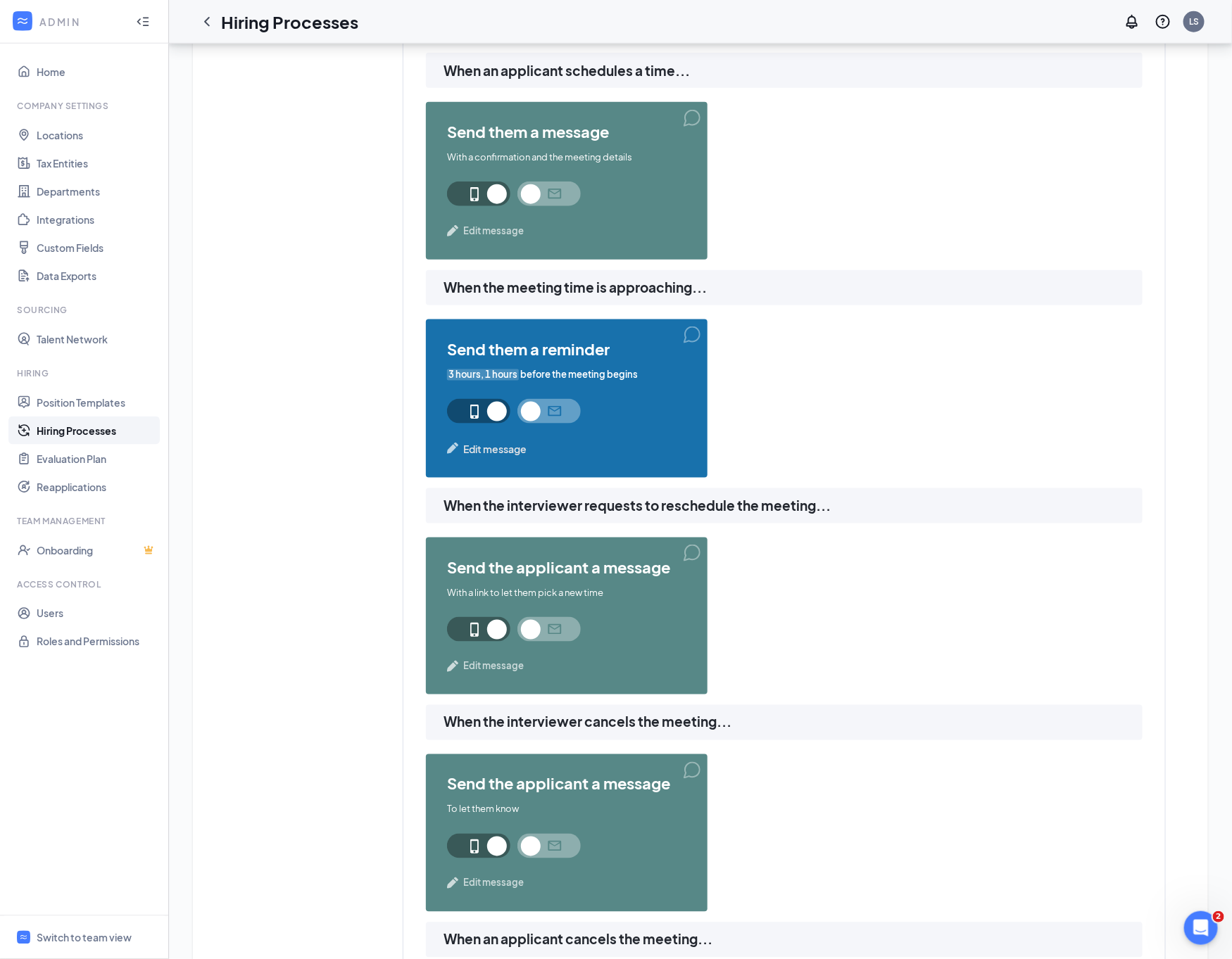
click at [479, 368] on span "3 hours, 1 hours" at bounding box center [482, 374] width 71 height 13
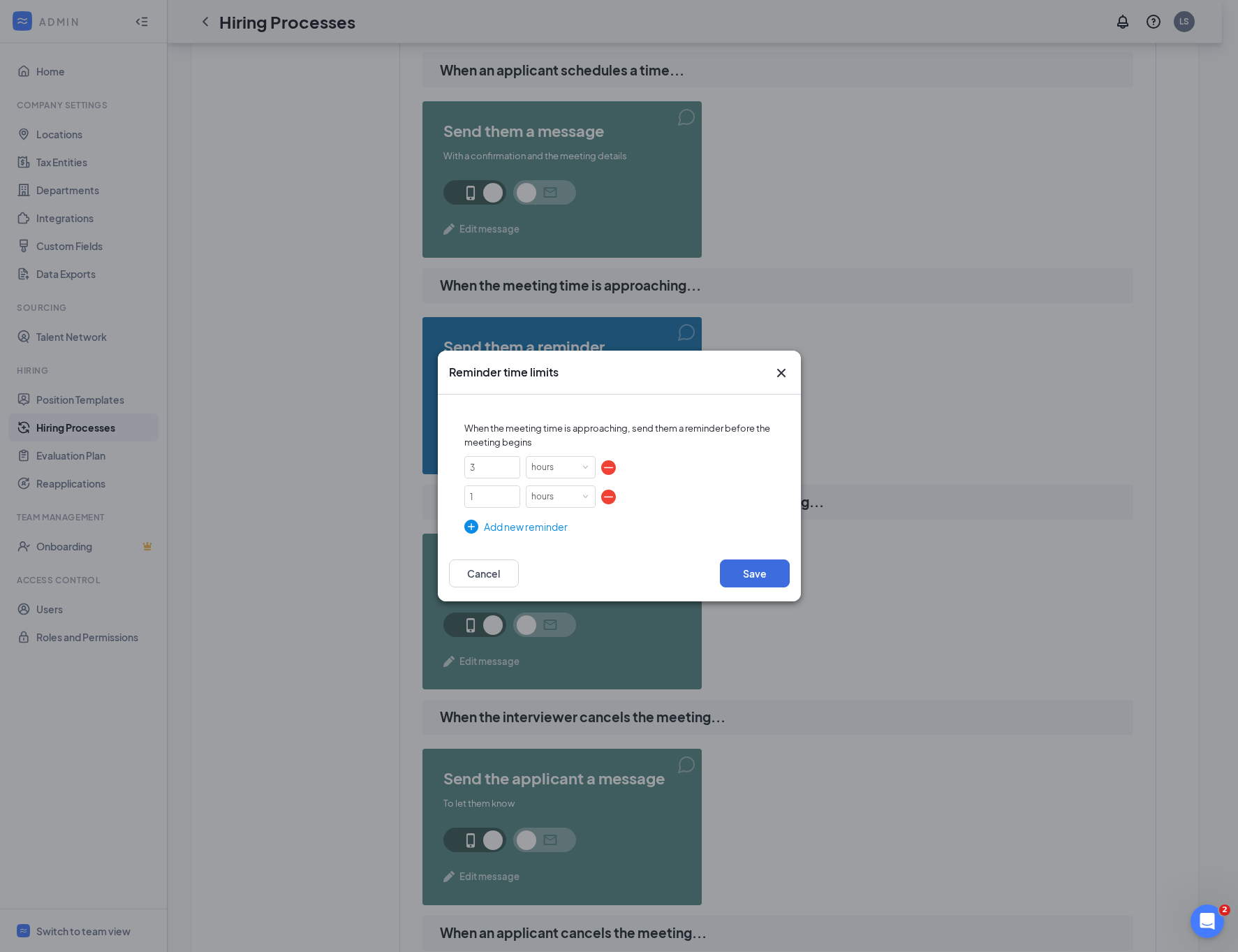
click at [526, 524] on div "Add new reminder" at bounding box center [619, 527] width 310 height 16
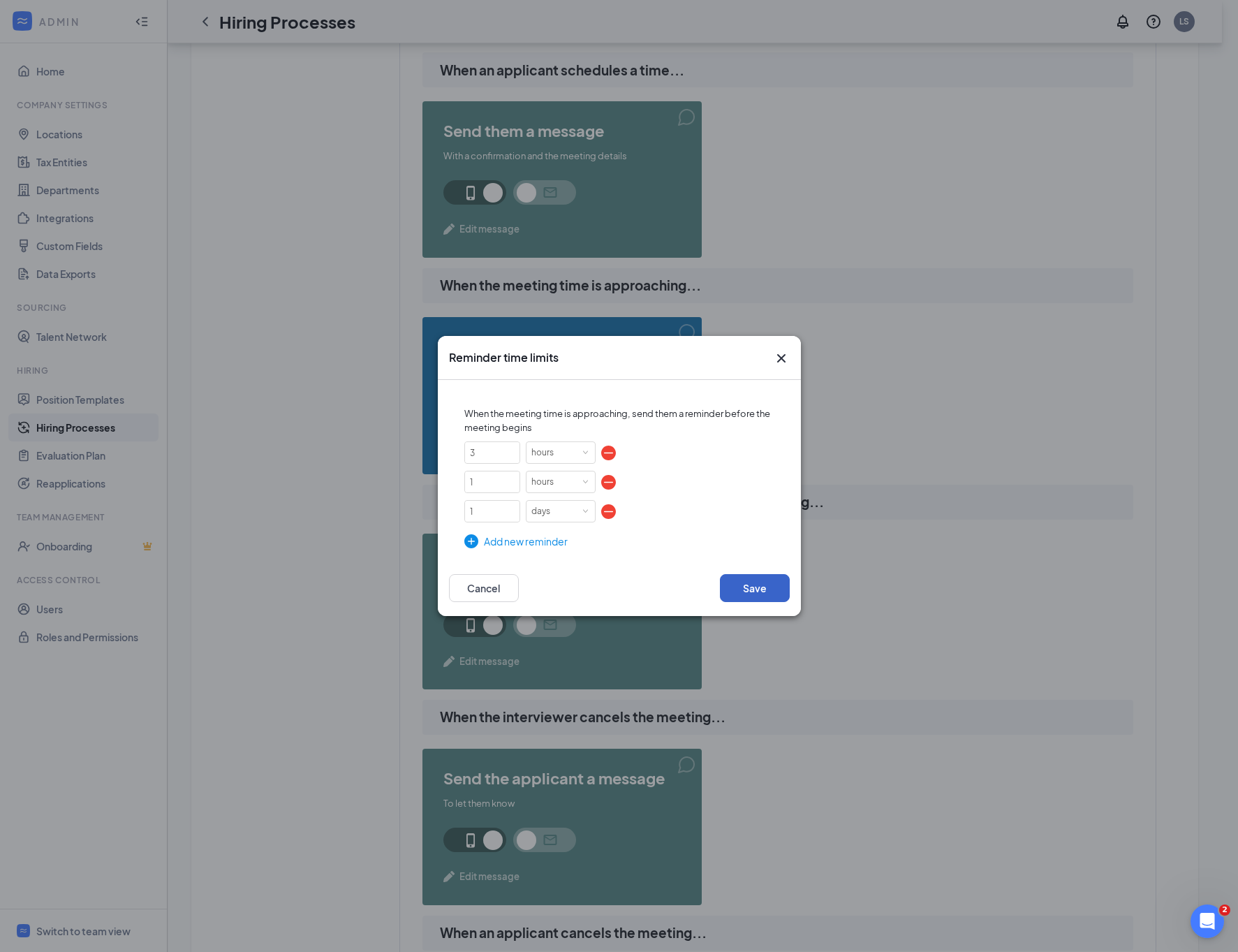
click at [755, 583] on button "Save" at bounding box center [754, 587] width 70 height 28
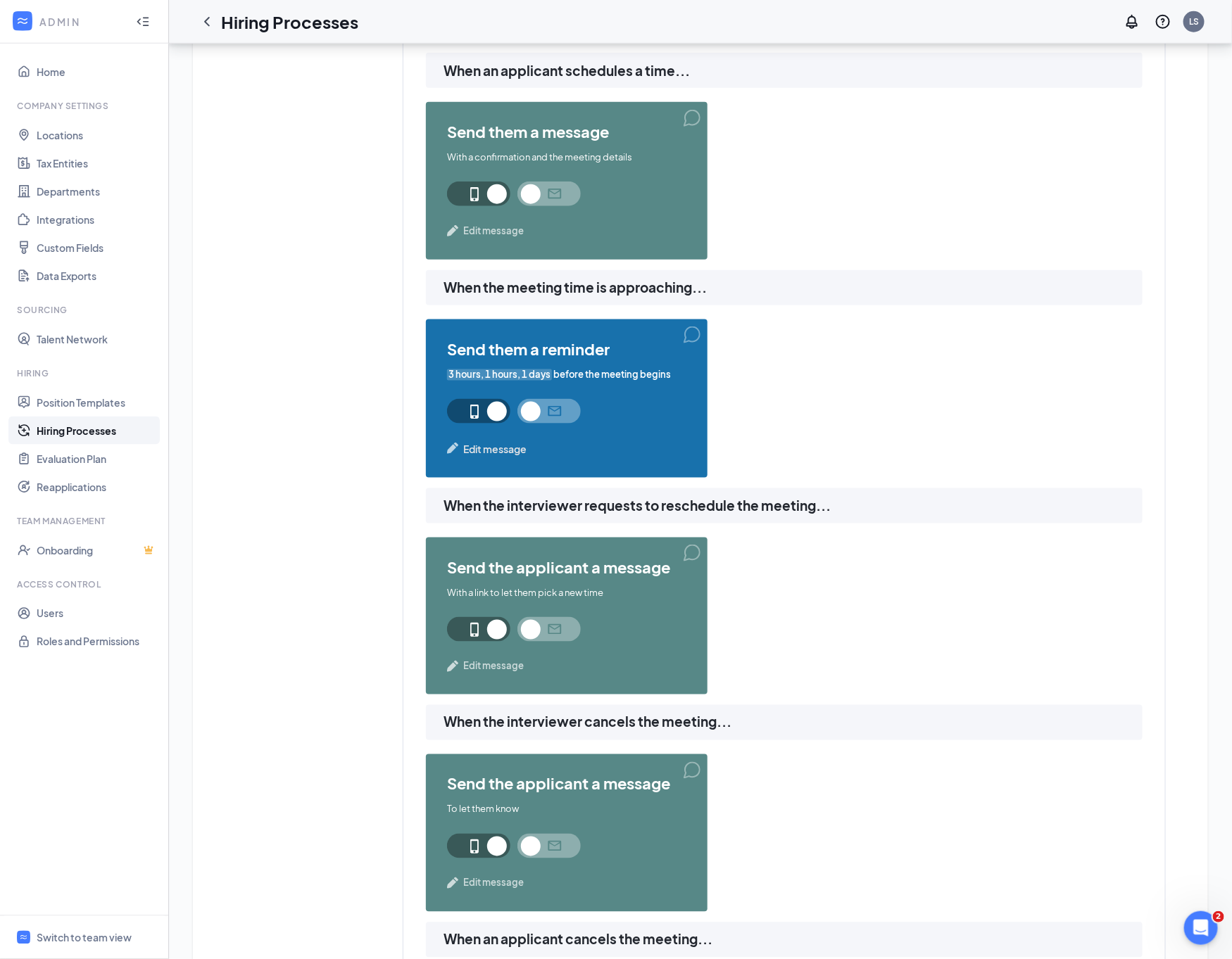
click at [493, 450] on span "Edit message" at bounding box center [495, 449] width 64 height 16
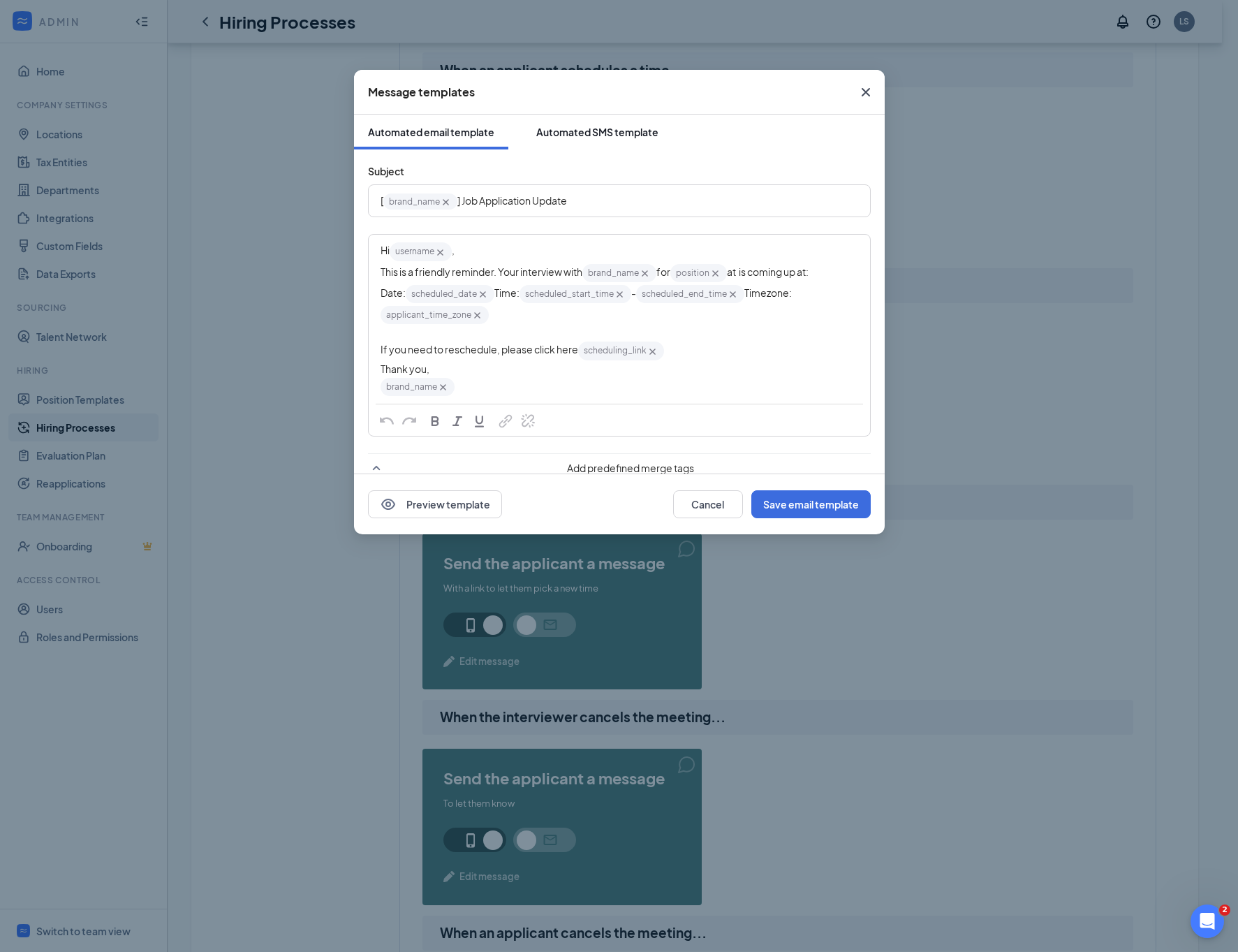
click at [557, 139] on button "Automated SMS template" at bounding box center [598, 132] width 150 height 35
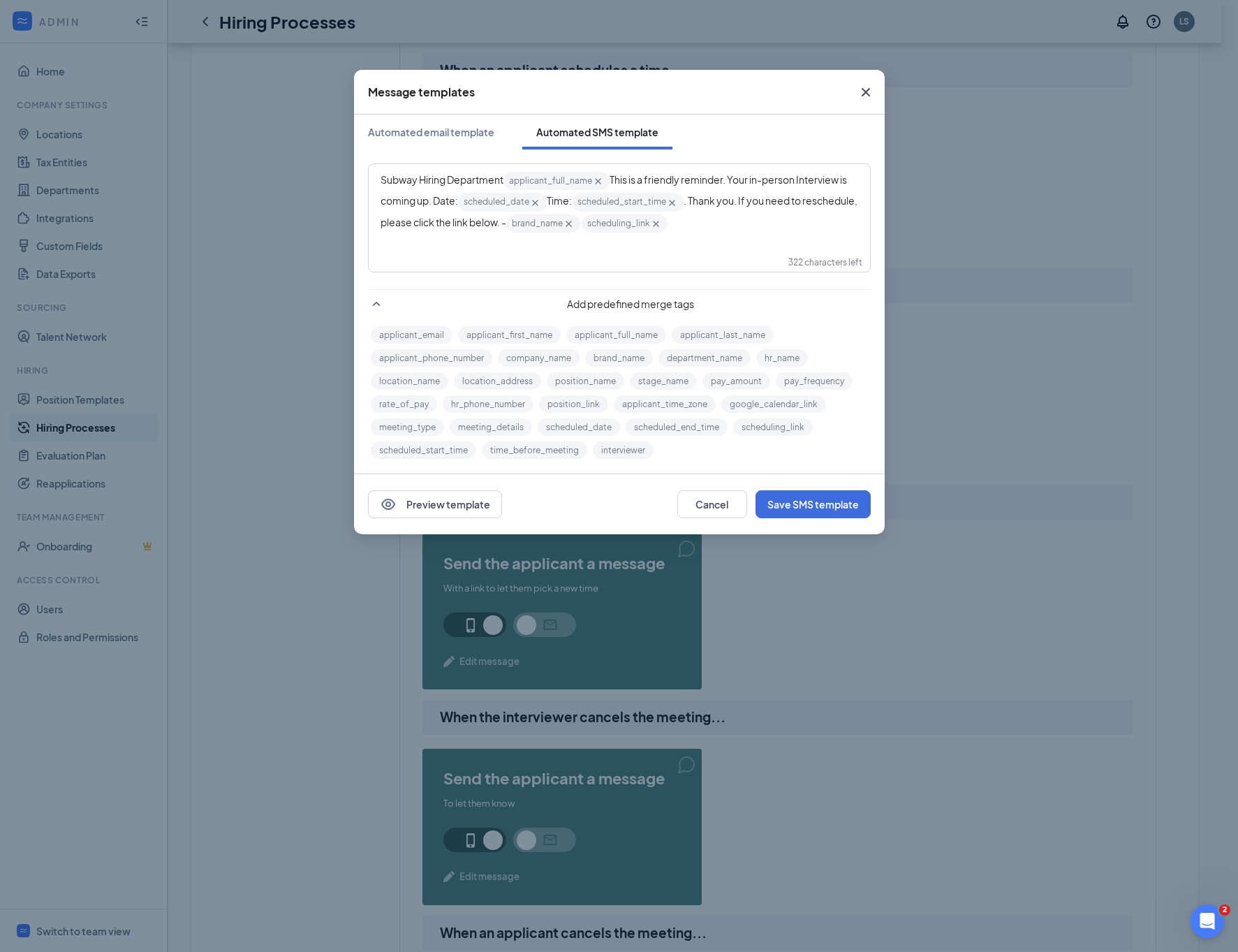
click at [763, 238] on div "Subway Hiring Department applicant_full_name‌‌‌‌ {{applicant_full_name}} This i…" at bounding box center [619, 202] width 501 height 76
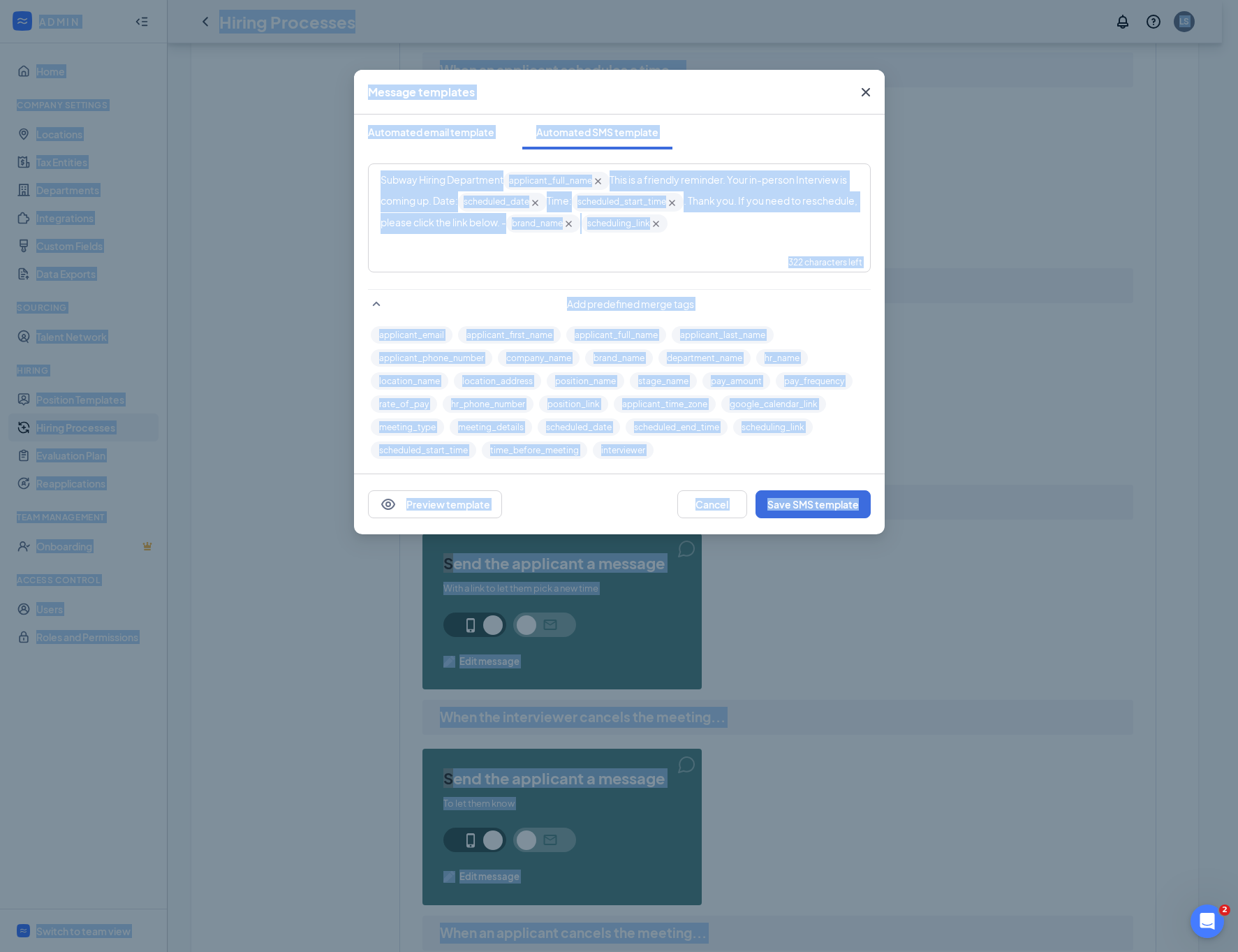
click at [763, 220] on div "Subway Hiring Department applicant_full_name‌‌‌‌ {{applicant_full_name}} This i…" at bounding box center [619, 202] width 478 height 64
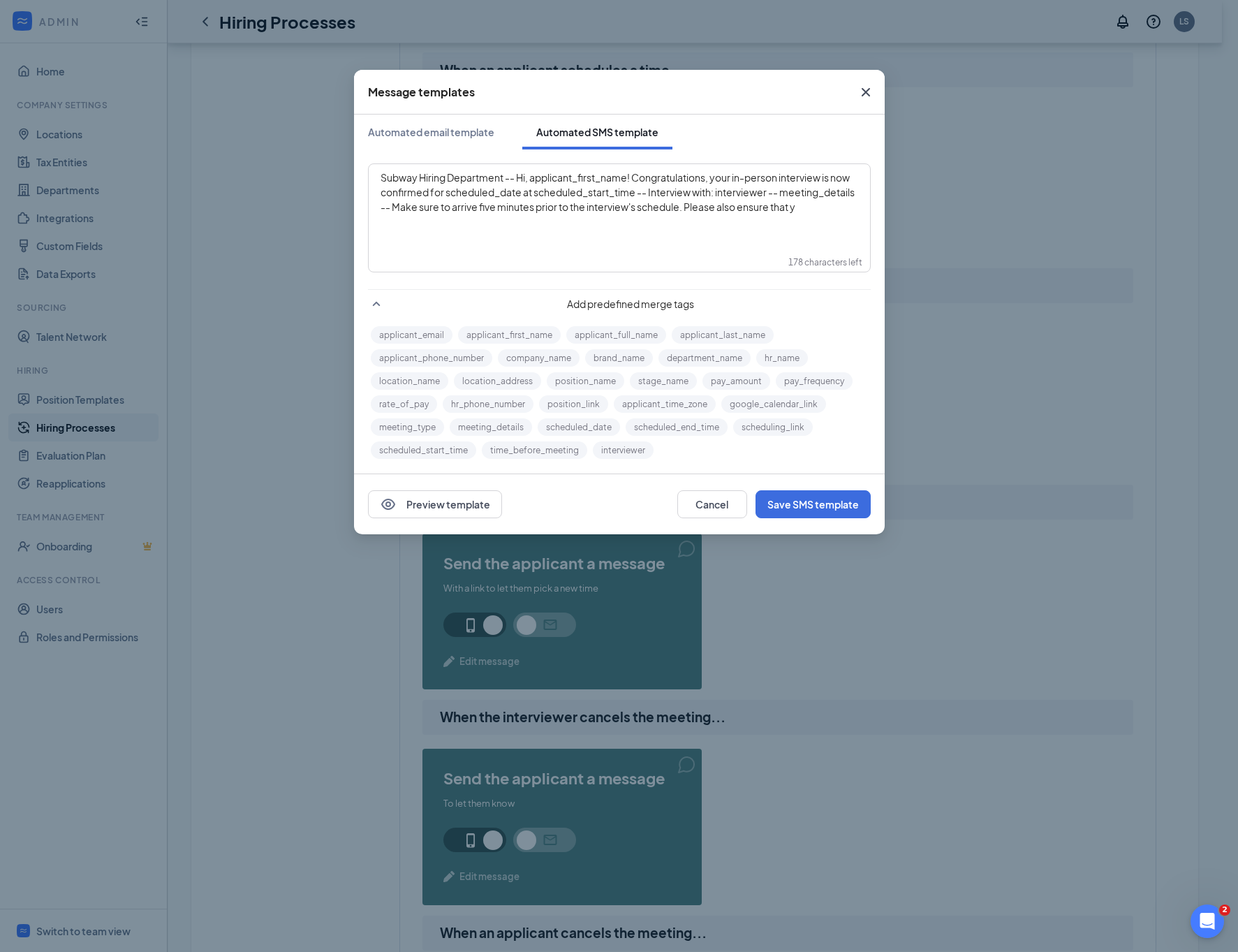
click at [535, 181] on span "Subway Hiring Department -- Hi, applicant_first_name‌‌‌‌! Congratulations, your…" at bounding box center [619, 192] width 475 height 41
click at [505, 327] on button "applicant_first_name" at bounding box center [509, 334] width 103 height 17
drag, startPoint x: 478, startPoint y: 201, endPoint x: 551, endPoint y: 201, distance: 73.0
click at [551, 201] on span "! Congratulations, your in-person interview is now confirmed for scheduled_date…" at bounding box center [614, 203] width 467 height 60
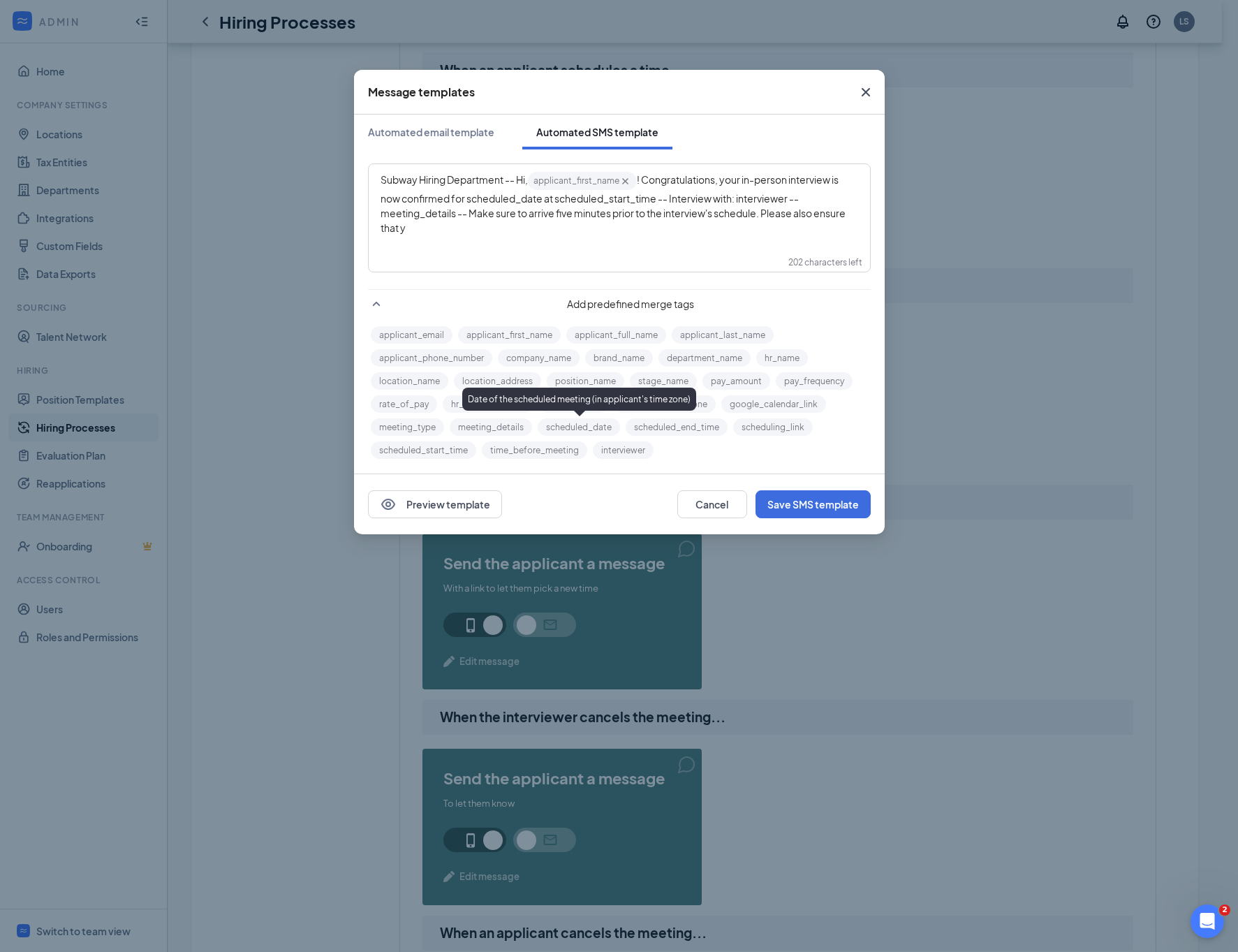
click at [570, 422] on button "scheduled_date" at bounding box center [578, 427] width 82 height 17
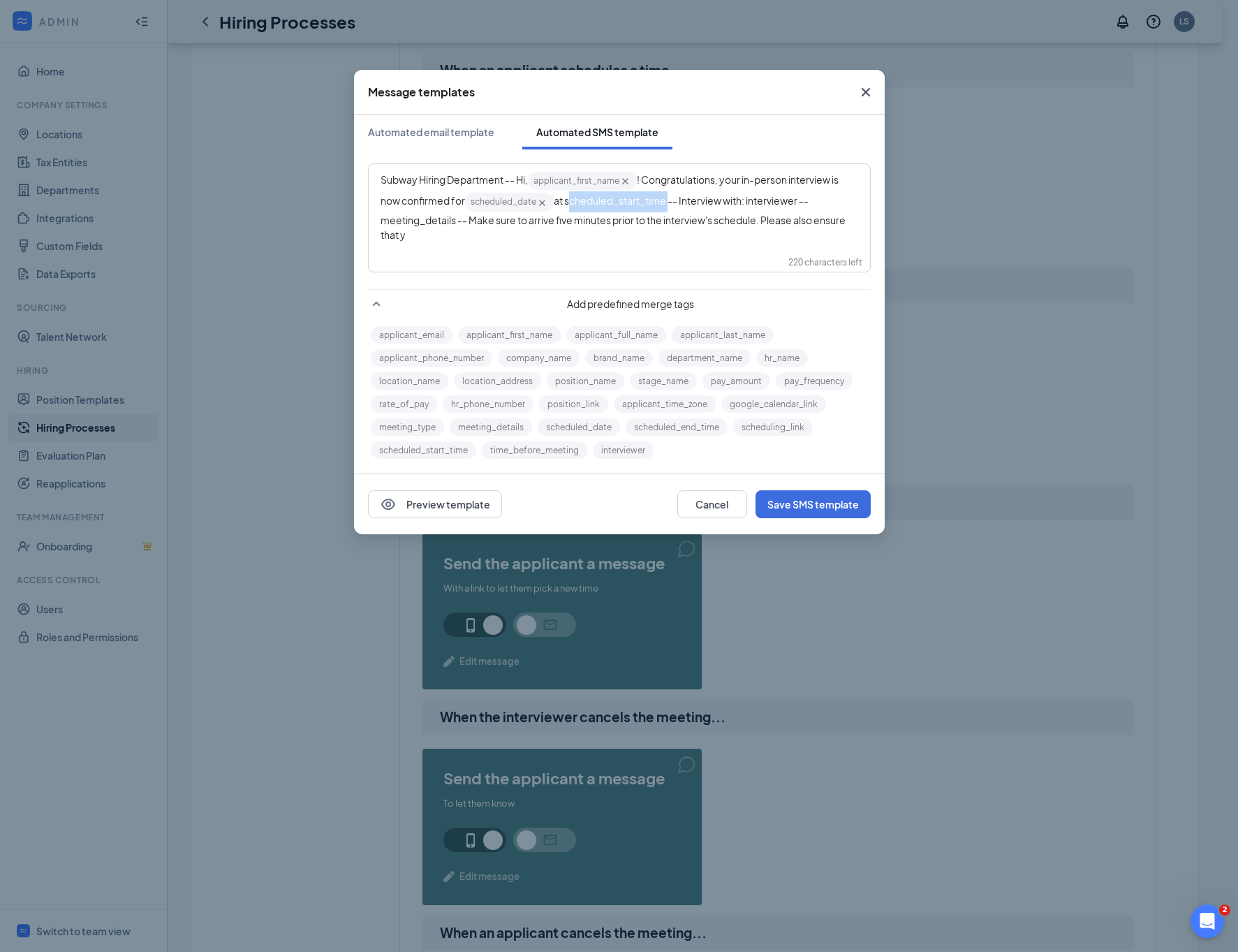
drag, startPoint x: 578, startPoint y: 200, endPoint x: 679, endPoint y: 206, distance: 101.2
click at [679, 206] on span "at scheduled_start_time‌‌‌‌ -- Interview with: interviewer‌‌‌‌ -- meeting_detai…" at bounding box center [614, 217] width 467 height 46
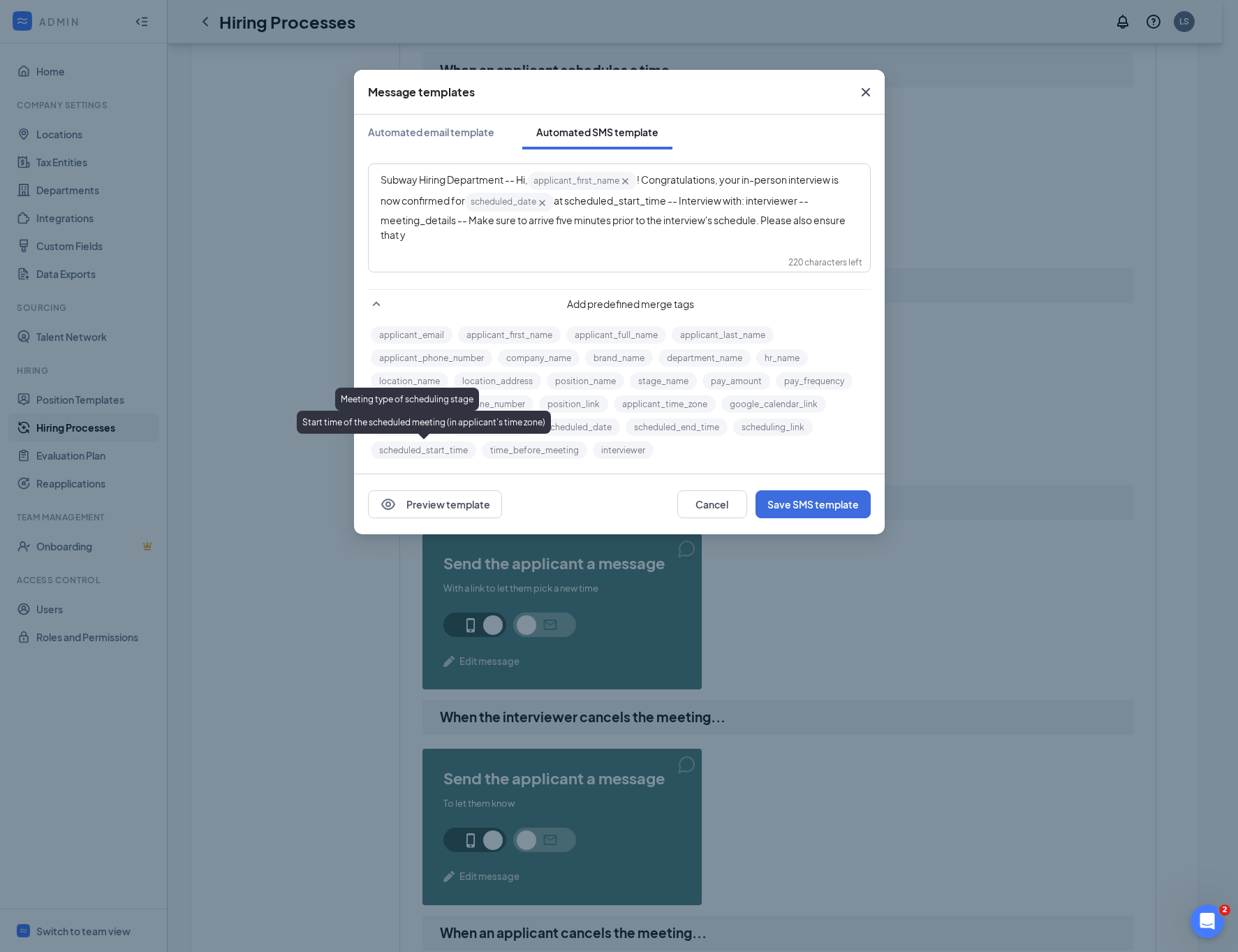
click at [403, 447] on button "scheduled_start_time" at bounding box center [423, 450] width 105 height 17
drag, startPoint x: 769, startPoint y: 200, endPoint x: 820, endPoint y: 207, distance: 51.5
click at [820, 206] on div "Subway Hiring Department -- Hi, applicant_first_name‌‌‌‌ {{applicant_first_name…" at bounding box center [619, 206] width 478 height 72
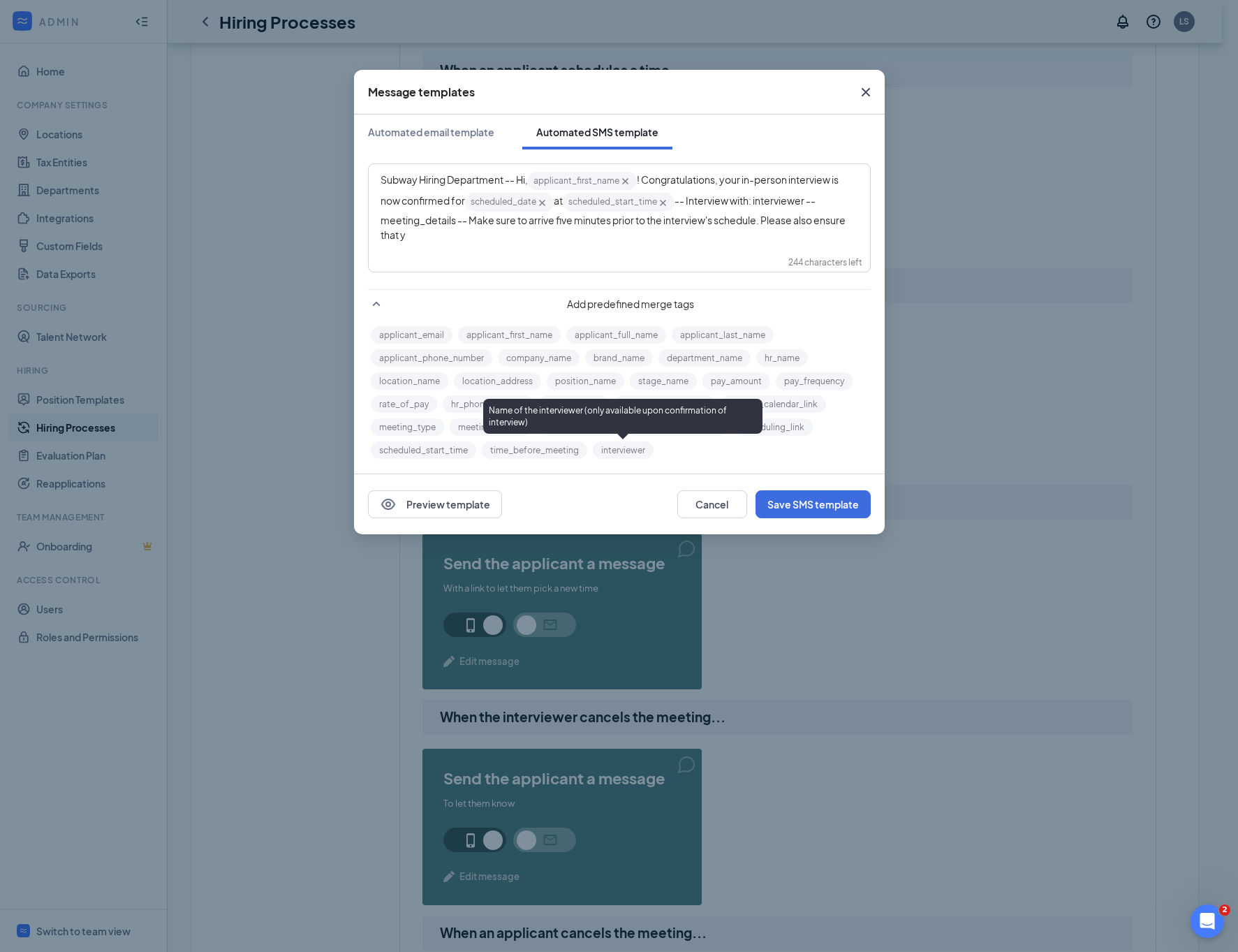
click at [623, 454] on button "interviewer" at bounding box center [623, 450] width 60 height 17
drag, startPoint x: 468, startPoint y: 223, endPoint x: 396, endPoint y: 223, distance: 72.0
click at [396, 223] on span "-- meeting_details‌‌‌‌ -- Make sure to arrive five minutes prior to the intervi…" at bounding box center [614, 217] width 467 height 46
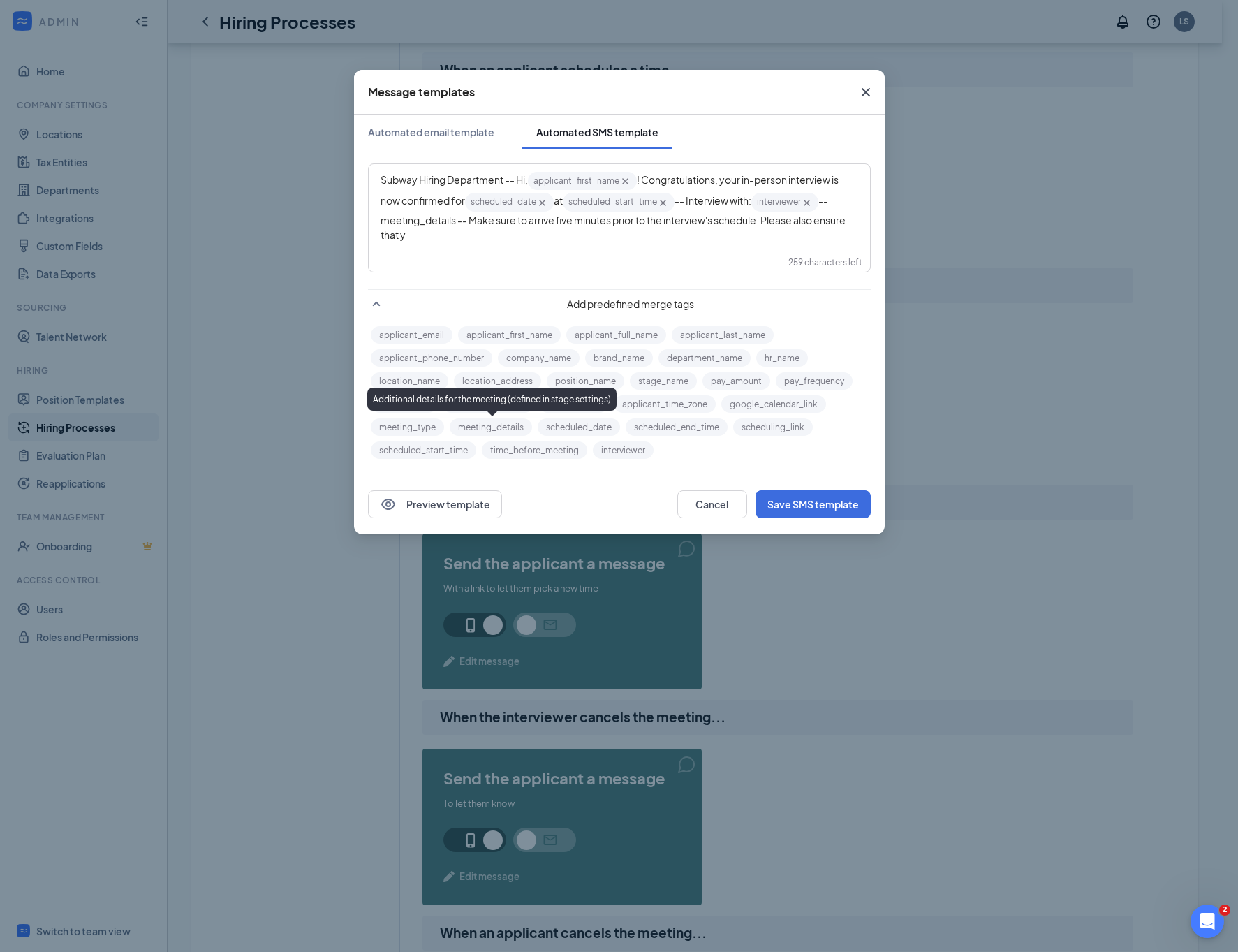
click at [479, 424] on button "meeting_details" at bounding box center [491, 427] width 82 height 17
click at [803, 505] on button "Save SMS template" at bounding box center [813, 504] width 115 height 28
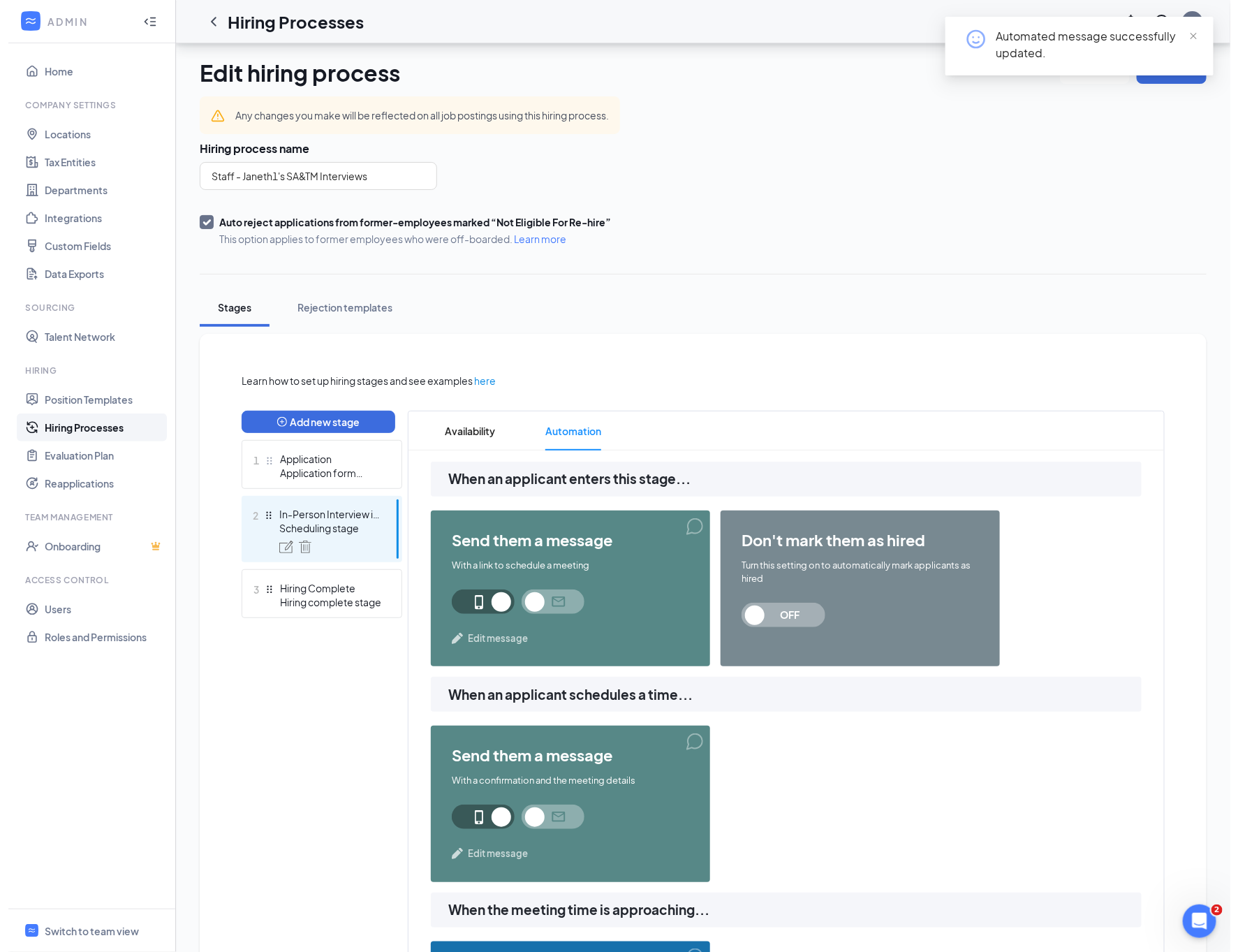
scroll to position [0, 0]
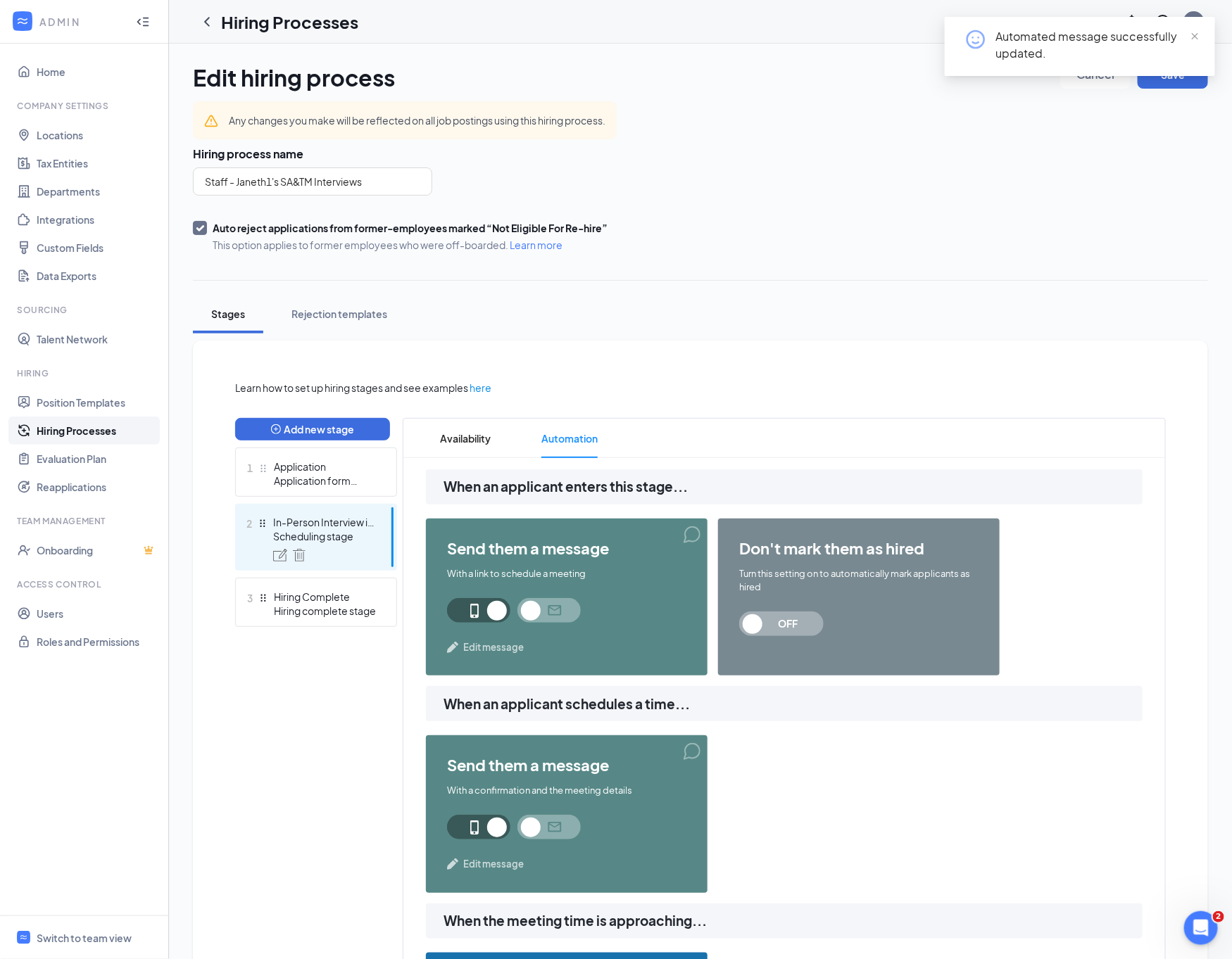
click at [1194, 84] on div "Automated message successfully updated." at bounding box center [1080, 51] width 270 height 70
click at [1193, 35] on span "close" at bounding box center [1194, 36] width 10 height 10
click at [1184, 75] on button "Save" at bounding box center [1172, 75] width 71 height 28
click at [207, 21] on icon "ChevronLeft" at bounding box center [206, 21] width 17 height 17
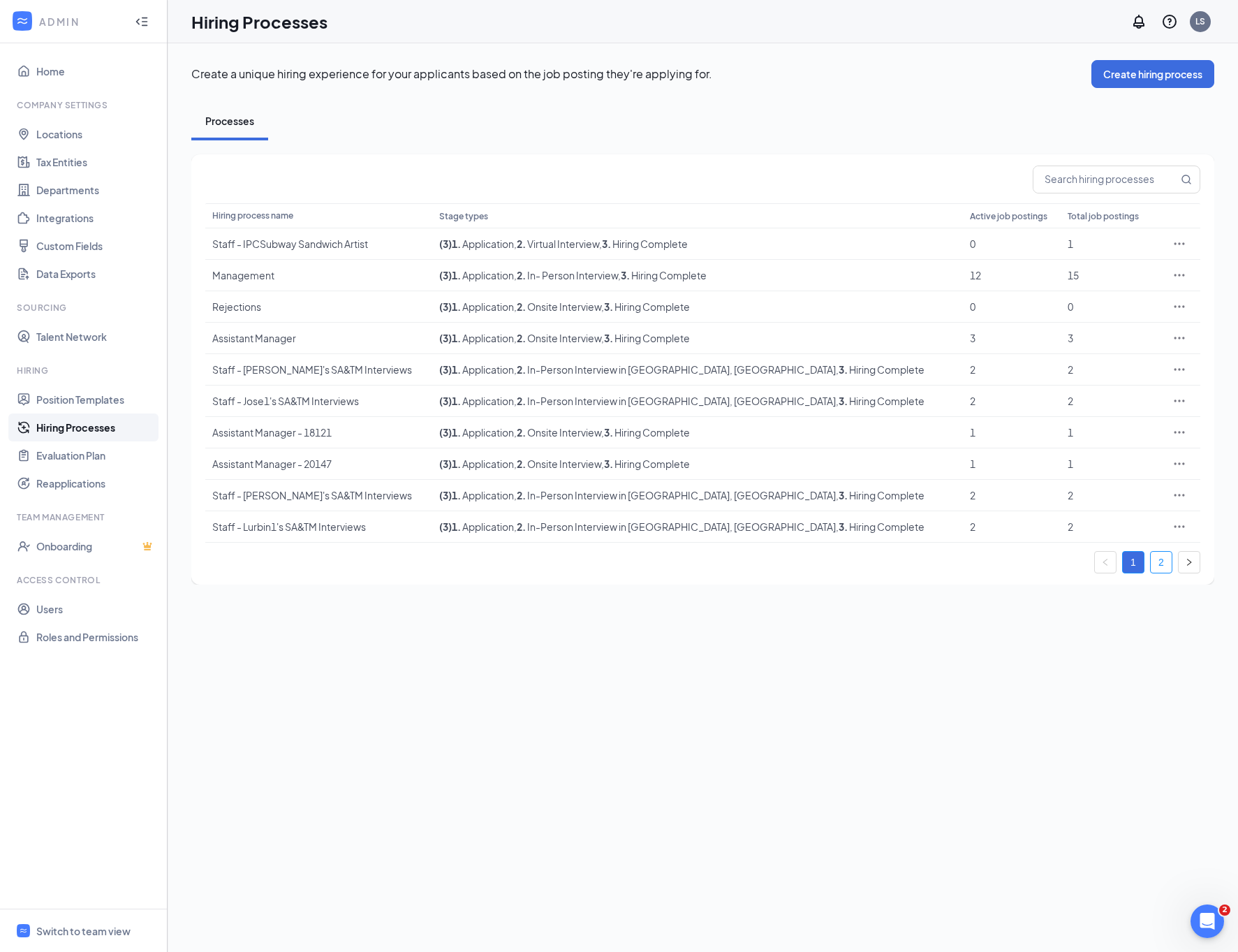
click at [1169, 567] on link "2" at bounding box center [1161, 562] width 21 height 21
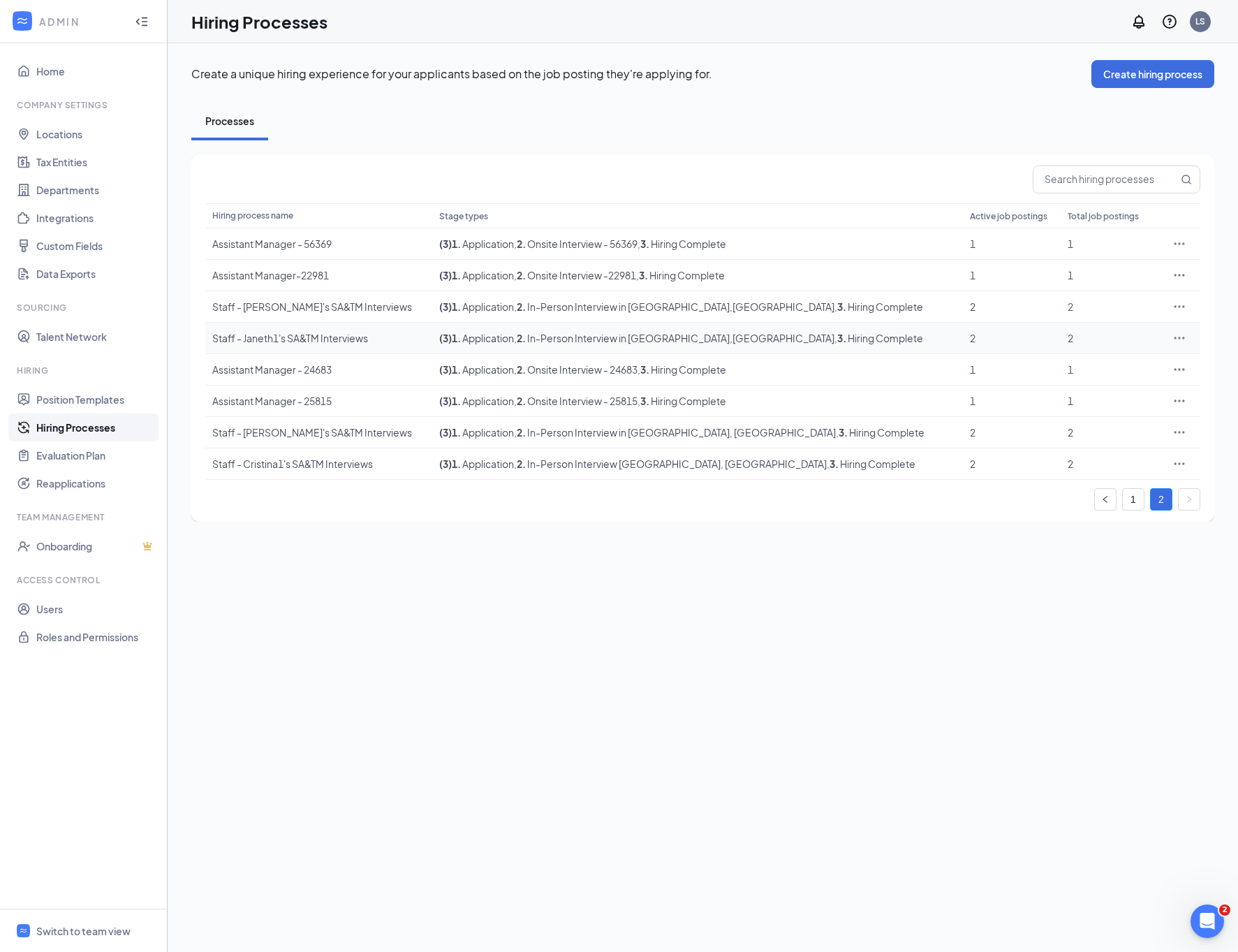
click at [1178, 338] on icon "Ellipses" at bounding box center [1179, 338] width 14 height 14
click at [1160, 360] on span "Edit" at bounding box center [1114, 366] width 120 height 16
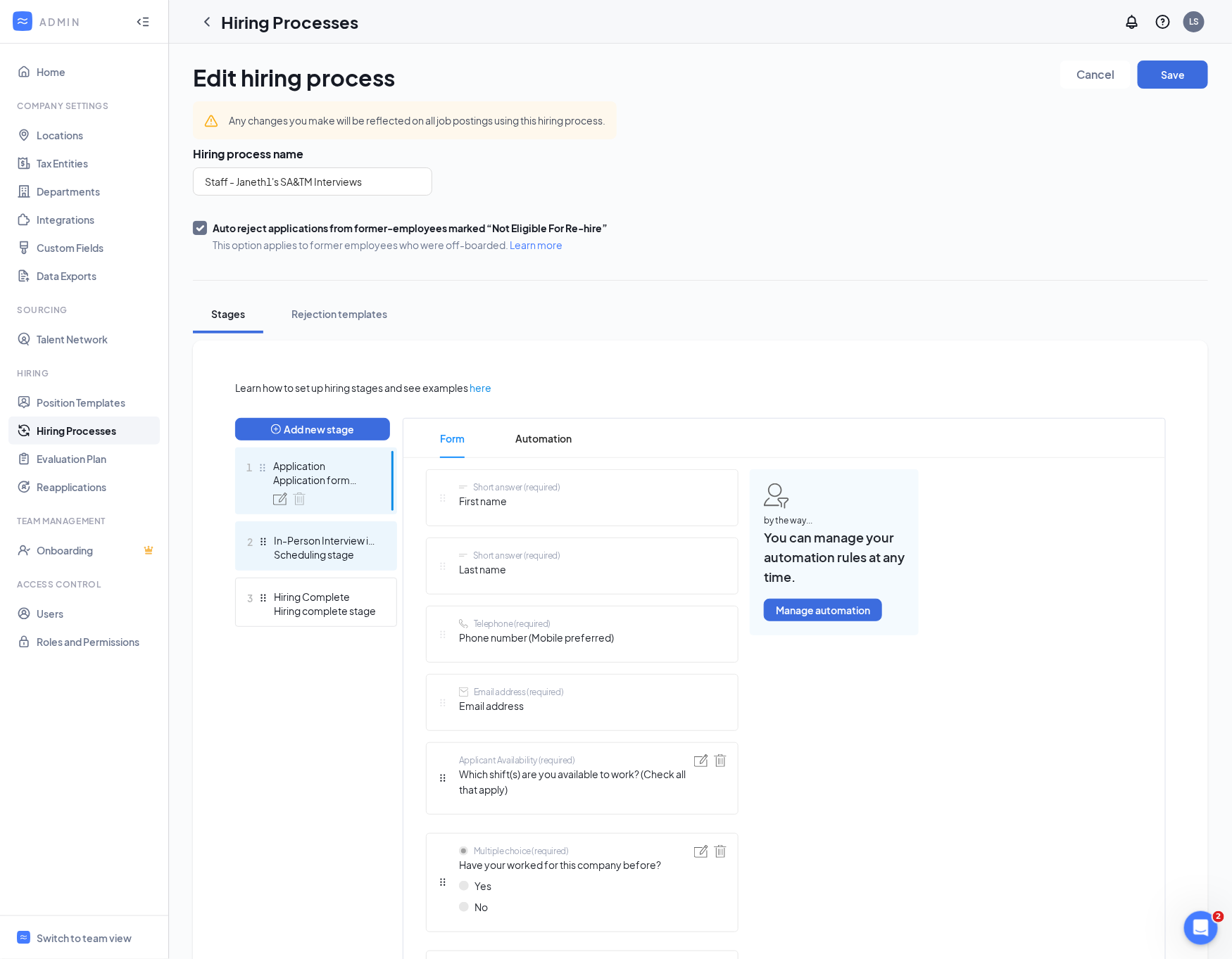
click at [315, 549] on div "Scheduling stage" at bounding box center [325, 554] width 103 height 14
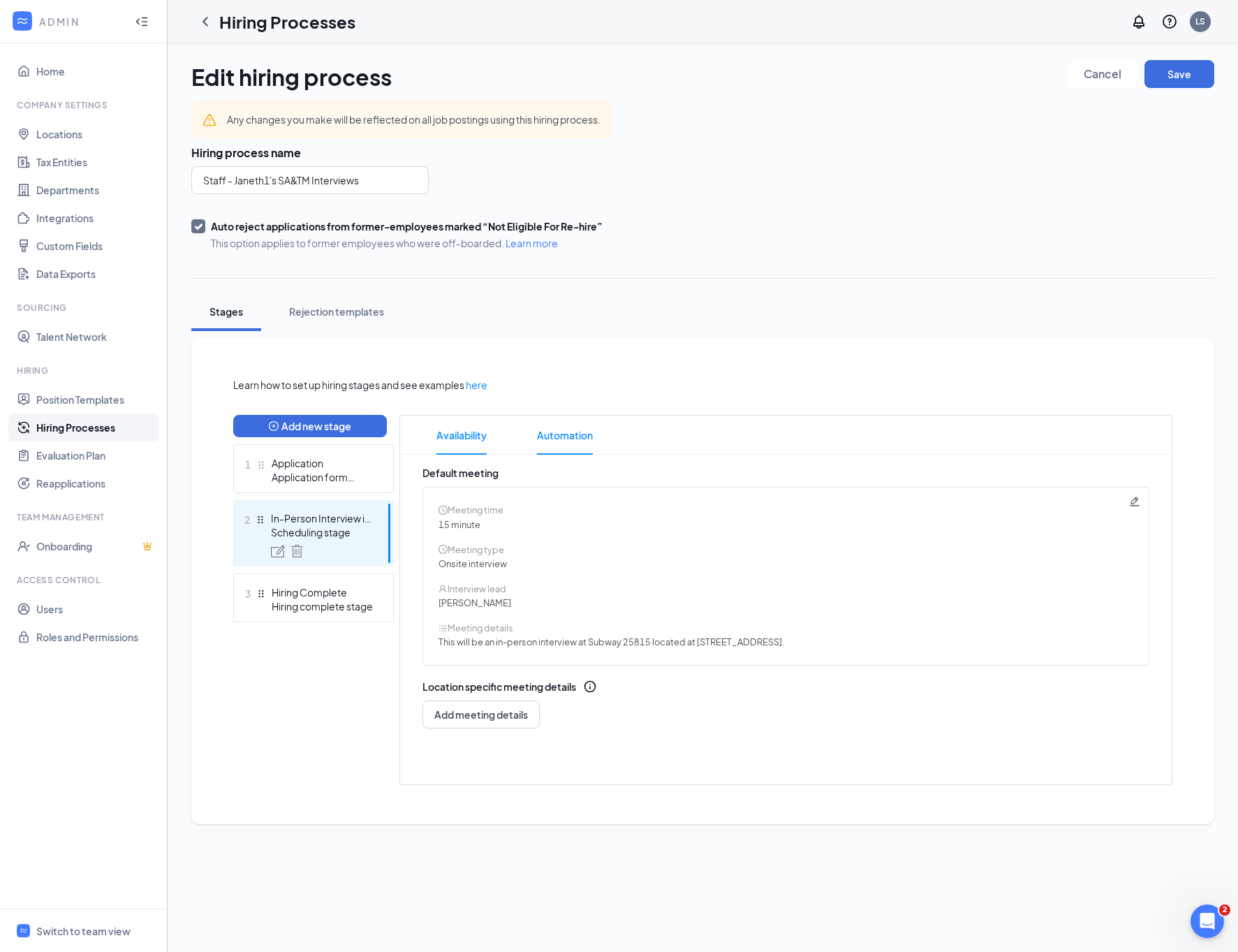
click at [553, 428] on span "Automation" at bounding box center [565, 435] width 56 height 39
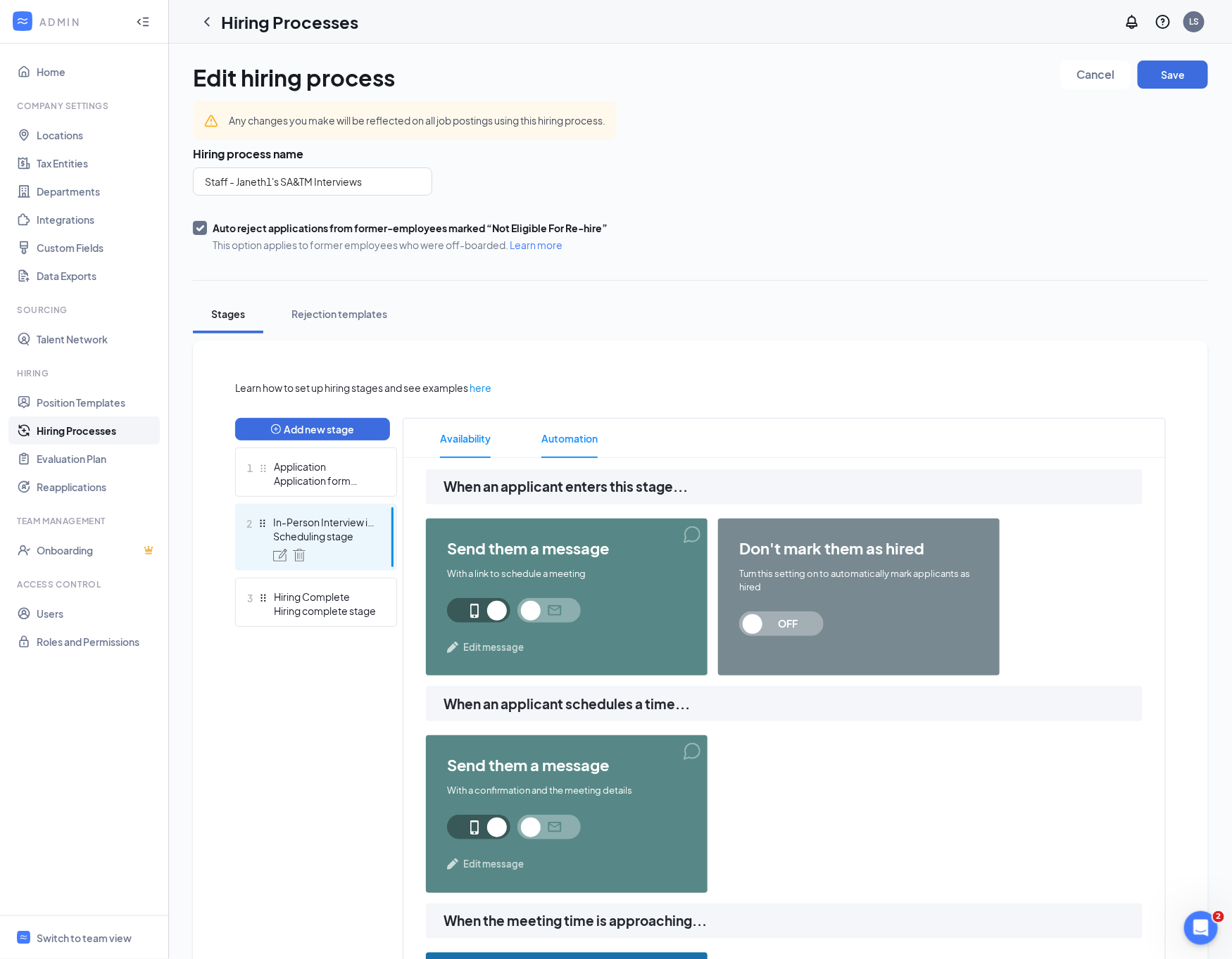
click at [490, 438] on span "Availability" at bounding box center [465, 438] width 50 height 39
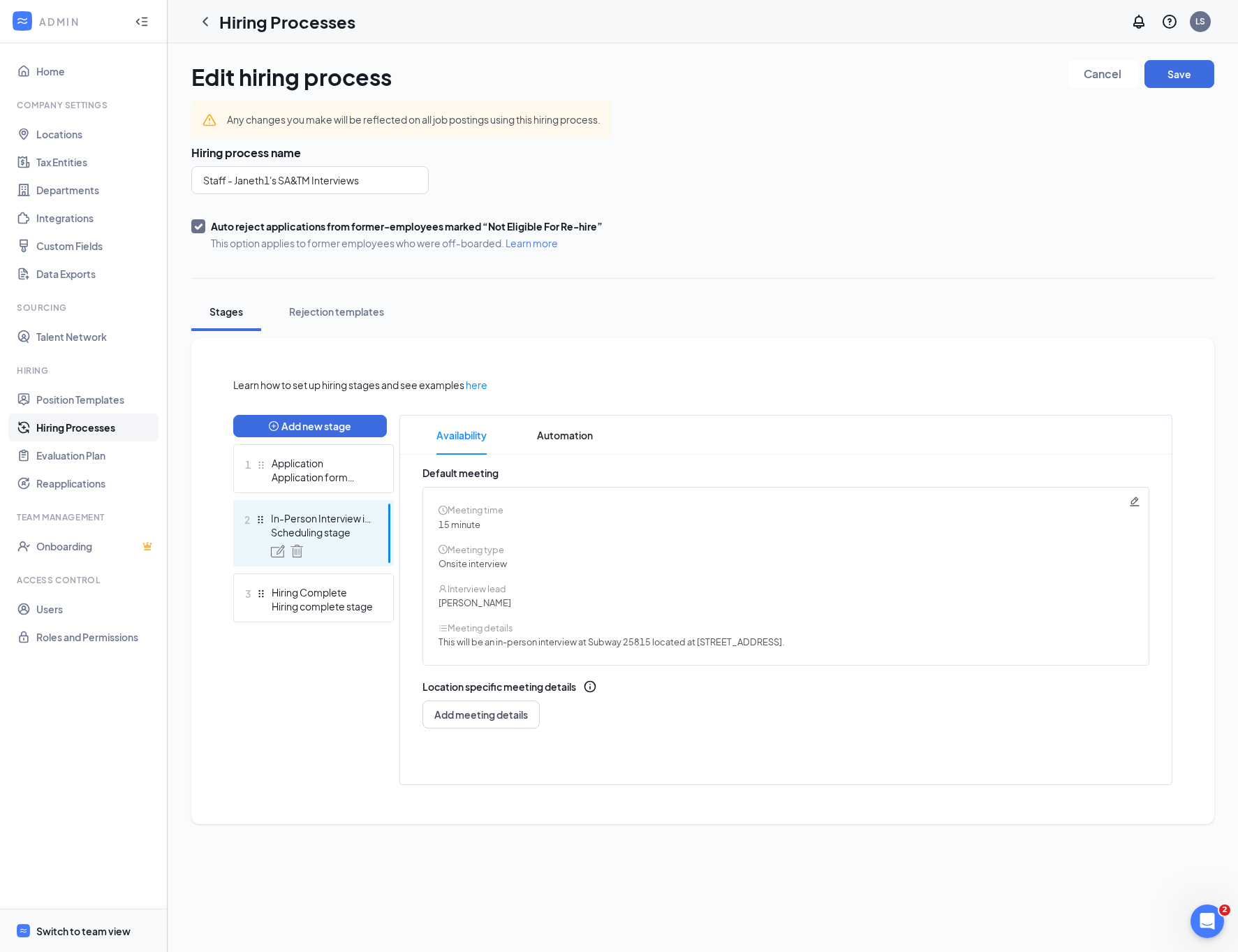
click at [82, 916] on span "Switch to team view" at bounding box center [96, 930] width 119 height 42
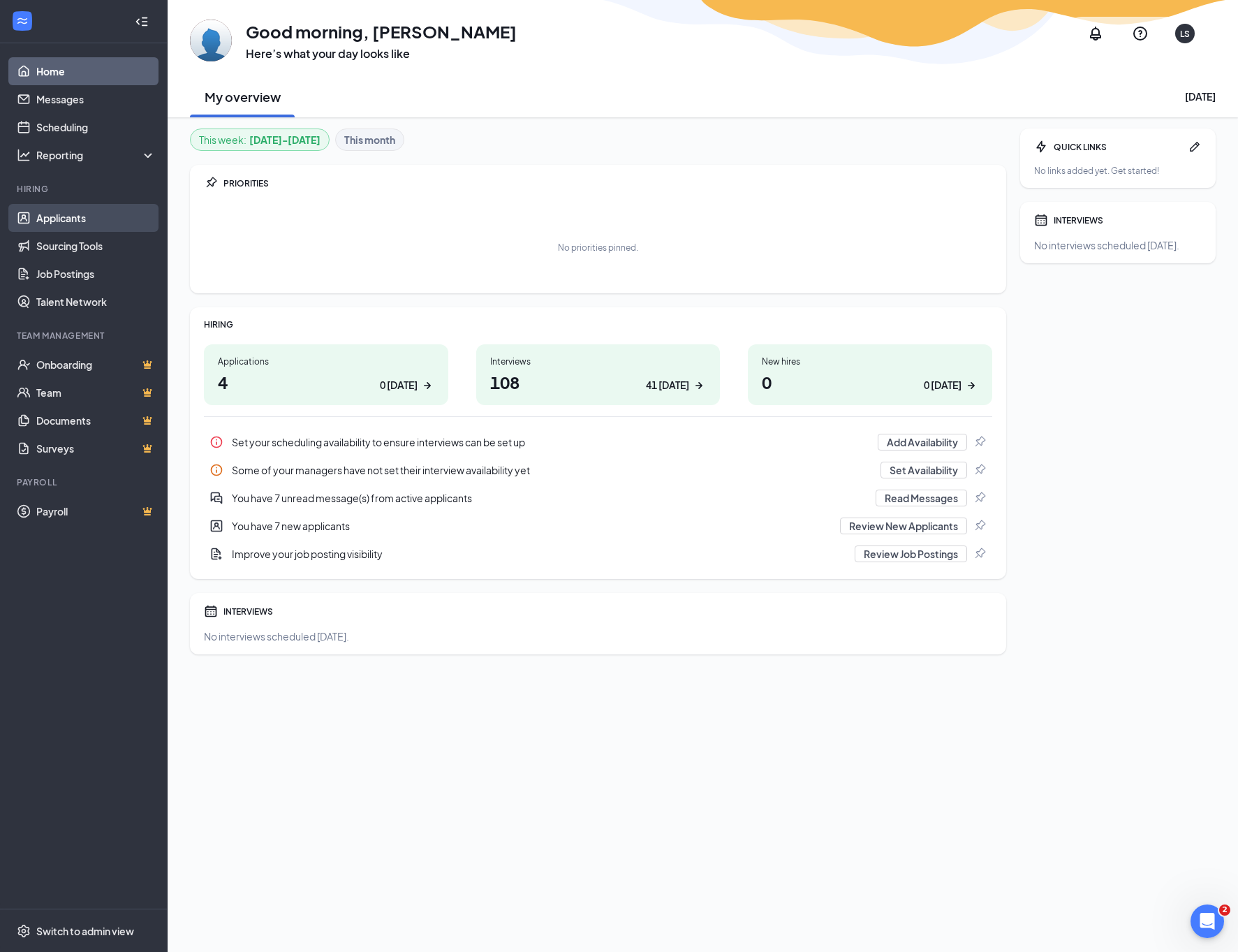
click at [56, 212] on link "Applicants" at bounding box center [96, 218] width 119 height 28
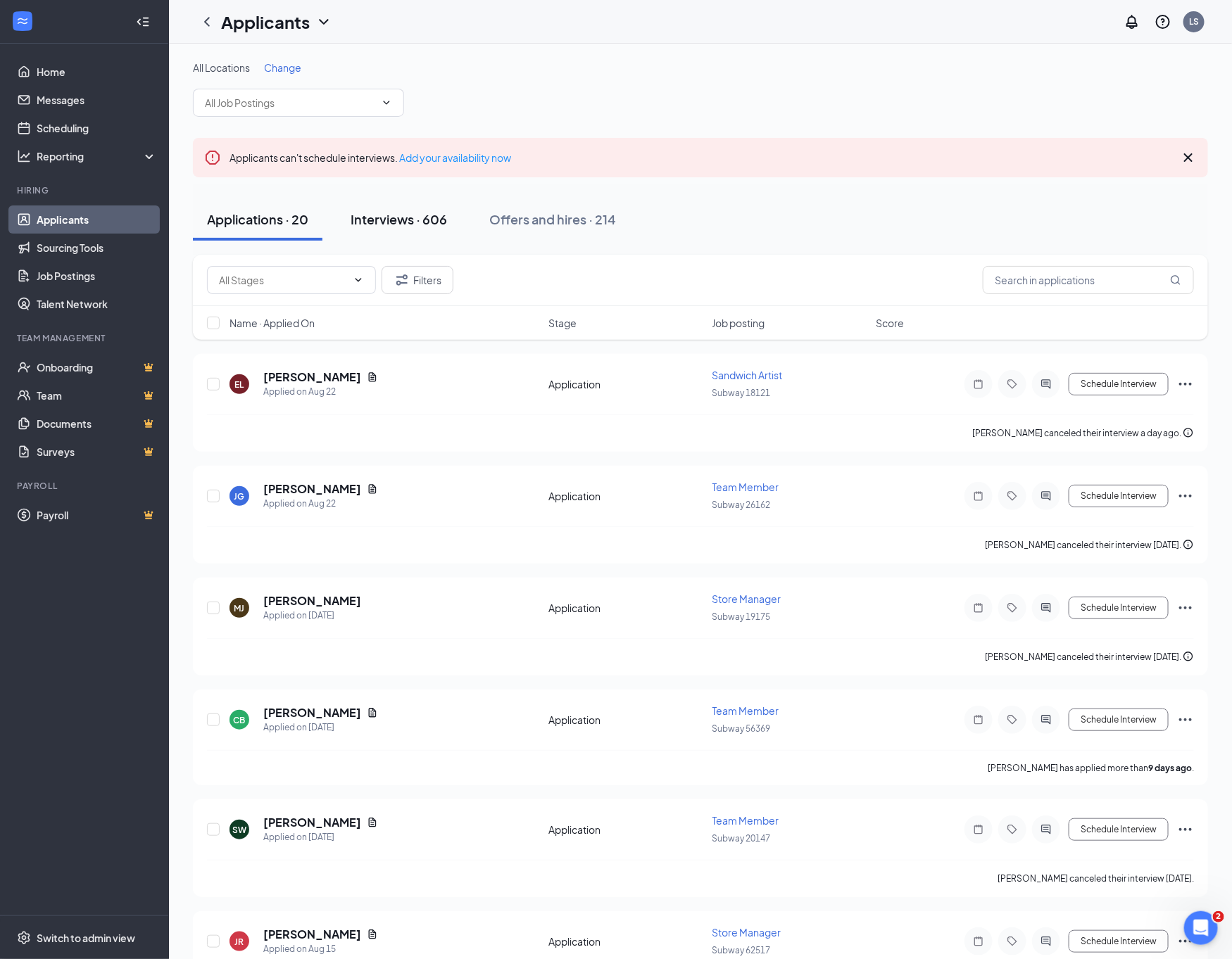
click at [387, 215] on div "Interviews · 606" at bounding box center [399, 219] width 97 height 17
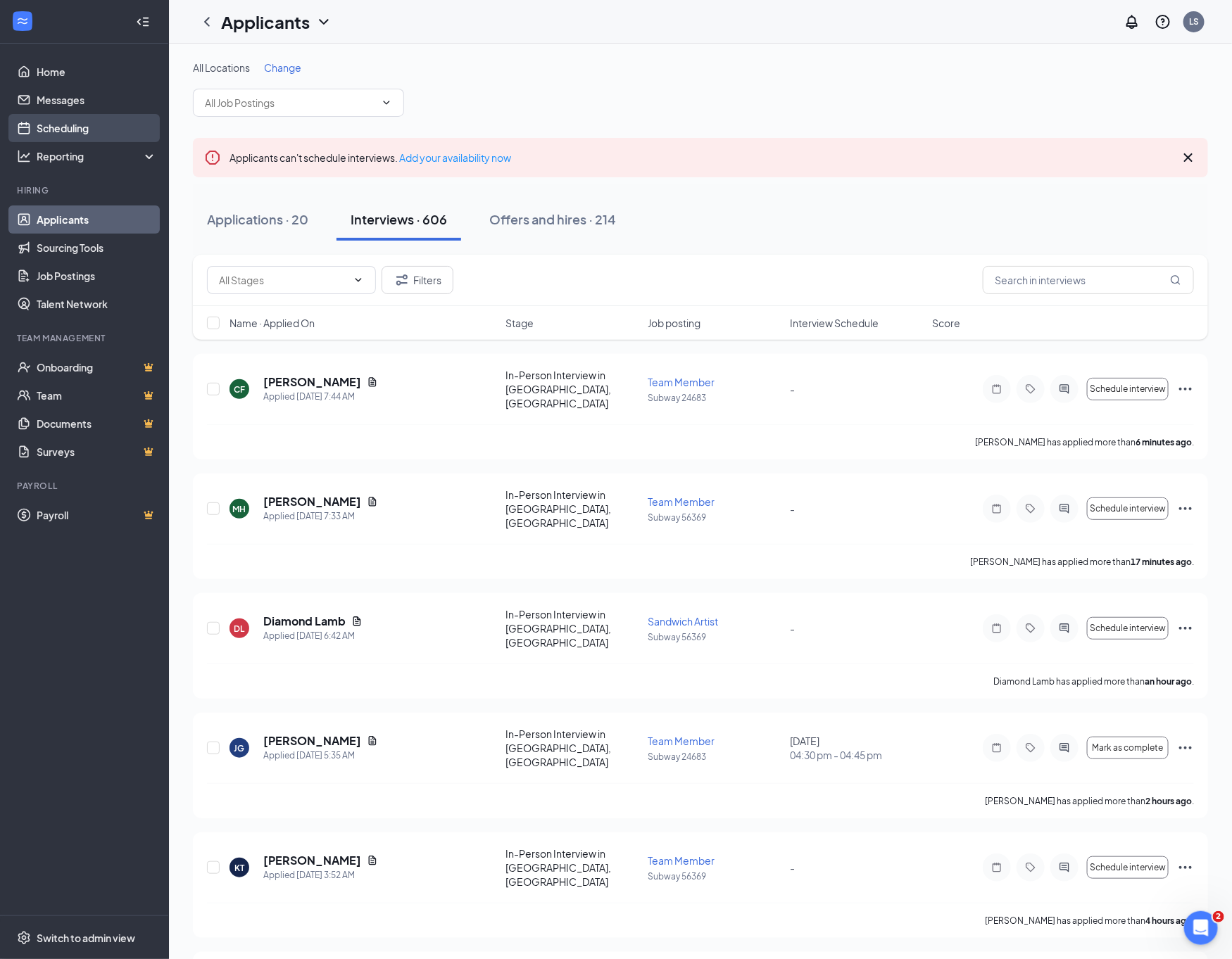
click at [72, 121] on link "Scheduling" at bounding box center [97, 128] width 120 height 28
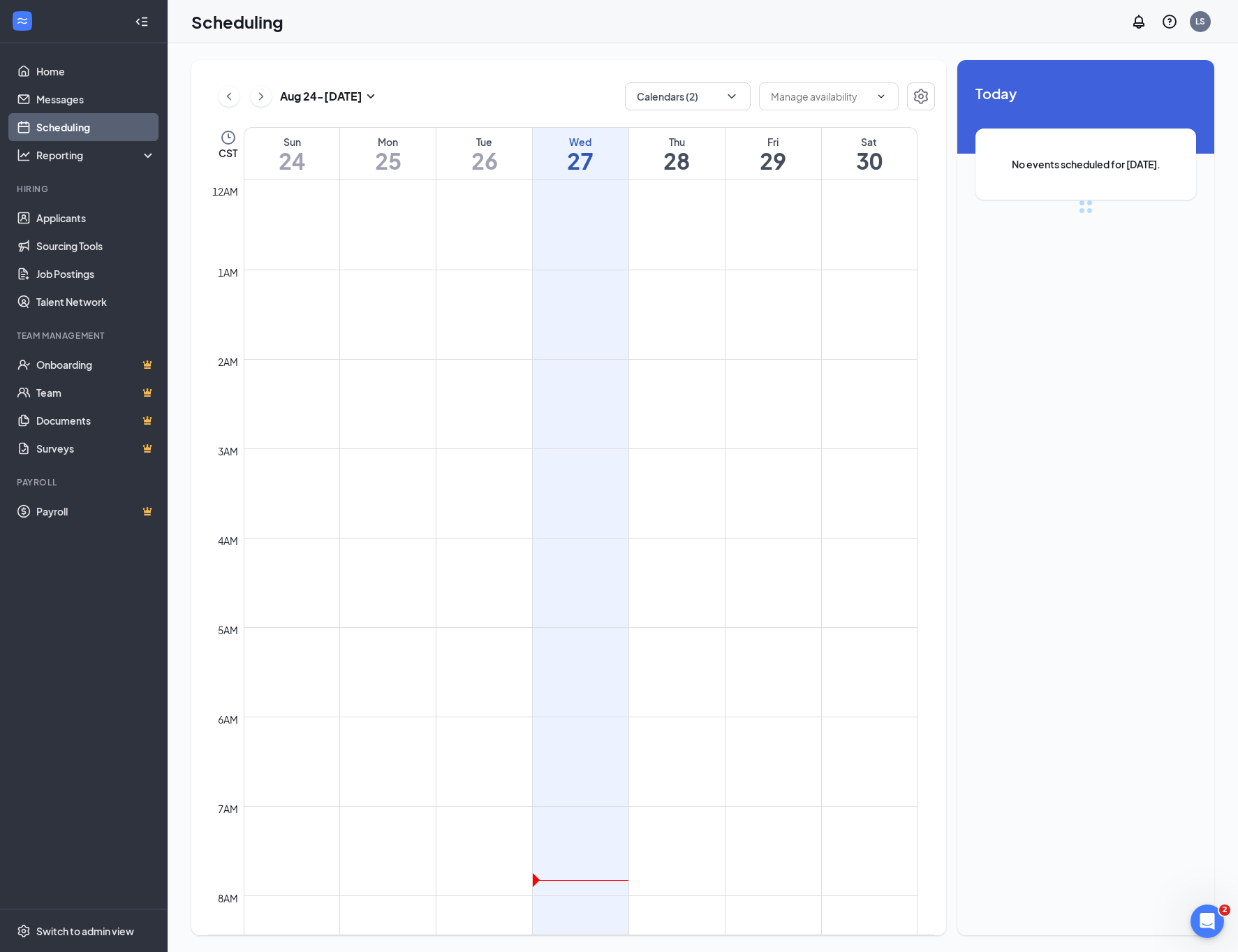
scroll to position [686, 0]
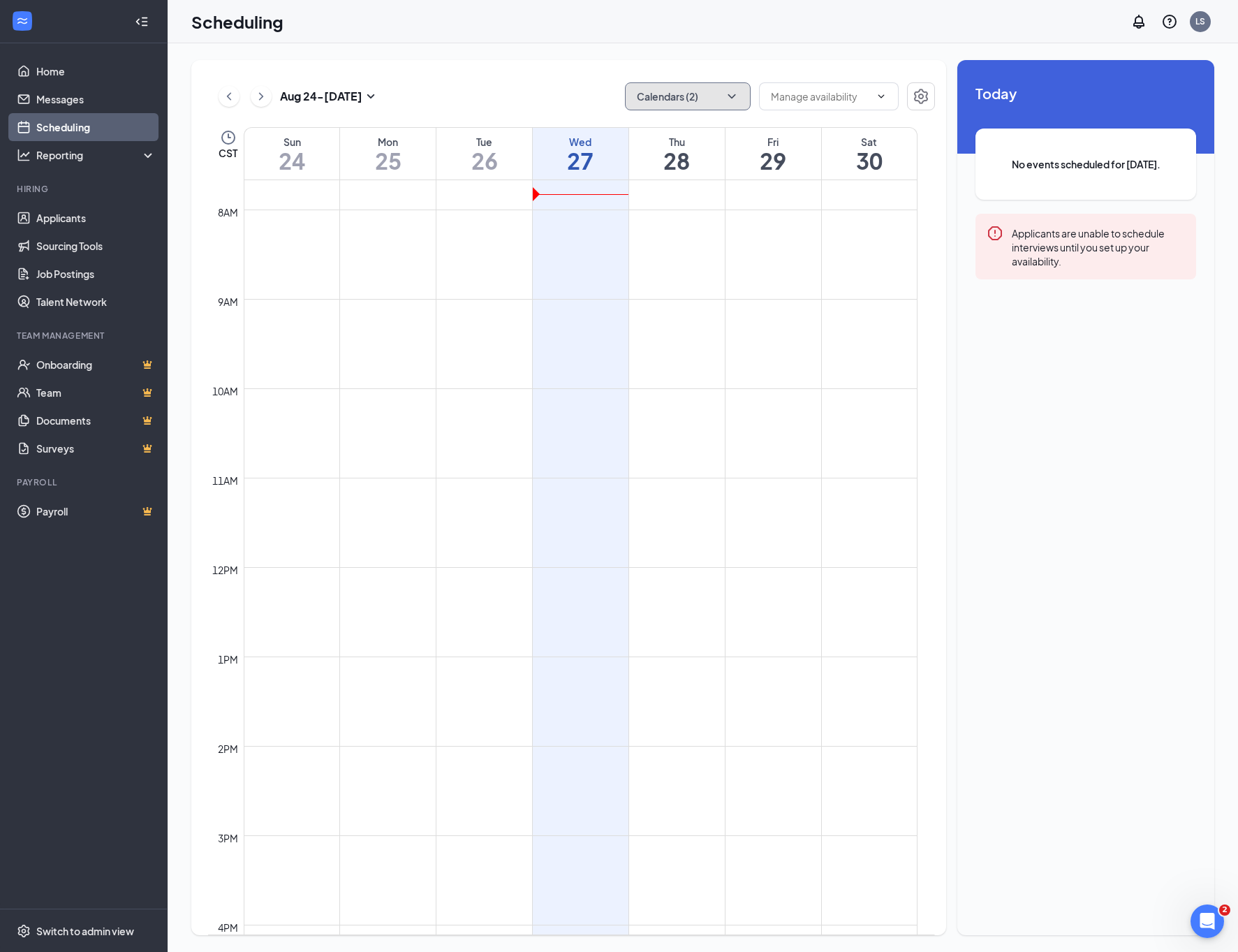
click at [725, 89] on icon "ChevronDown" at bounding box center [732, 96] width 14 height 14
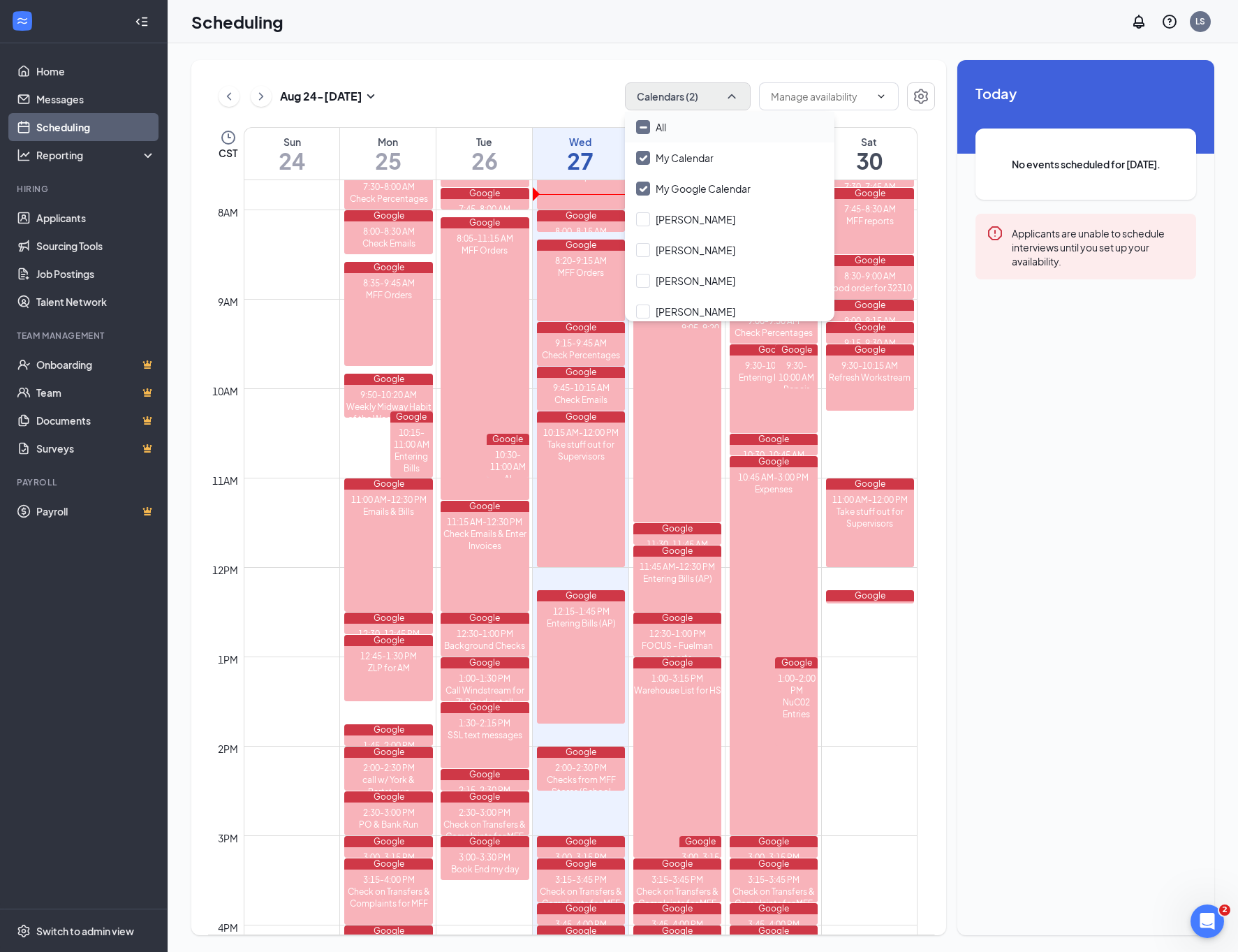
click at [639, 117] on div "All" at bounding box center [729, 127] width 209 height 31
checkbox input "true"
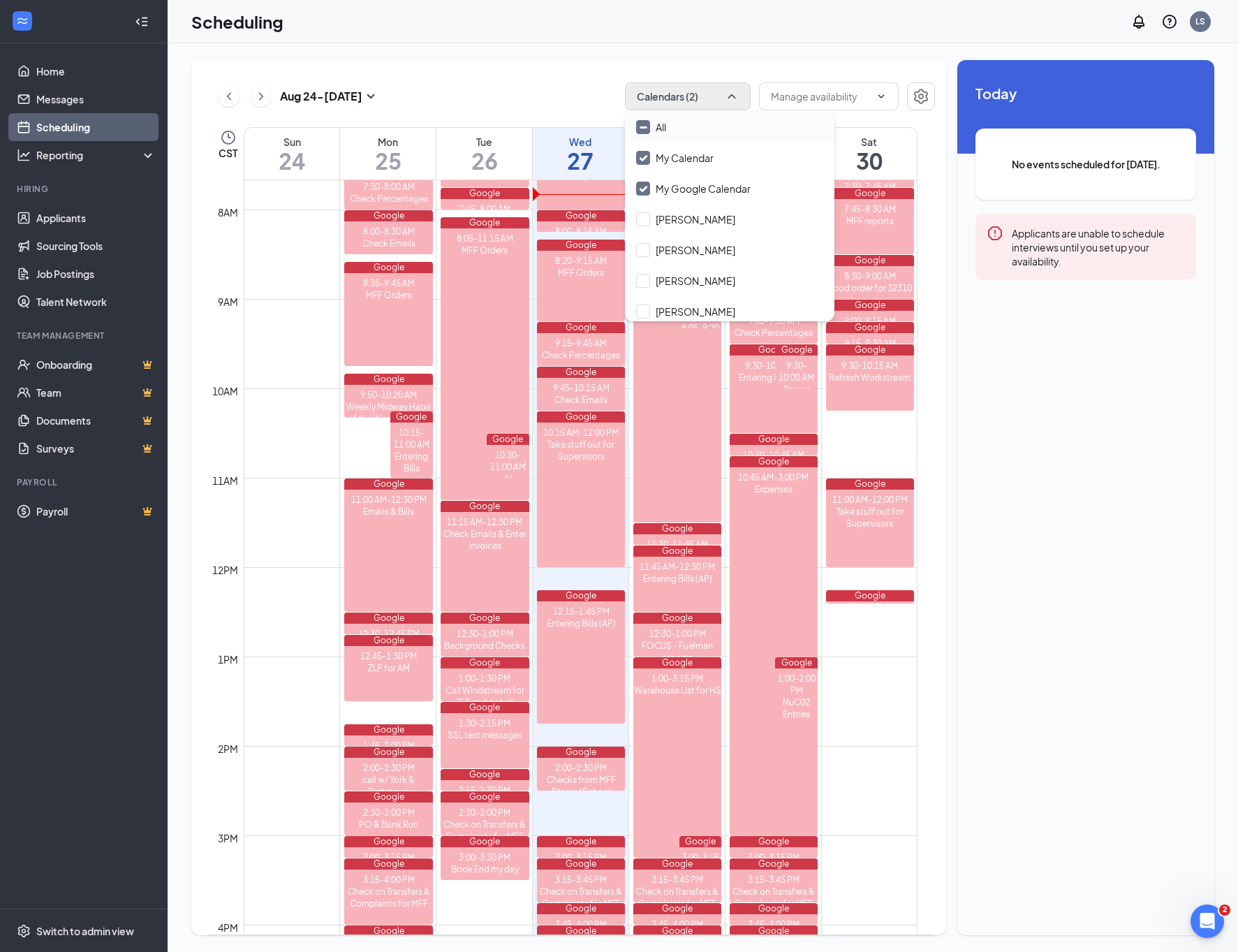
checkbox input "true"
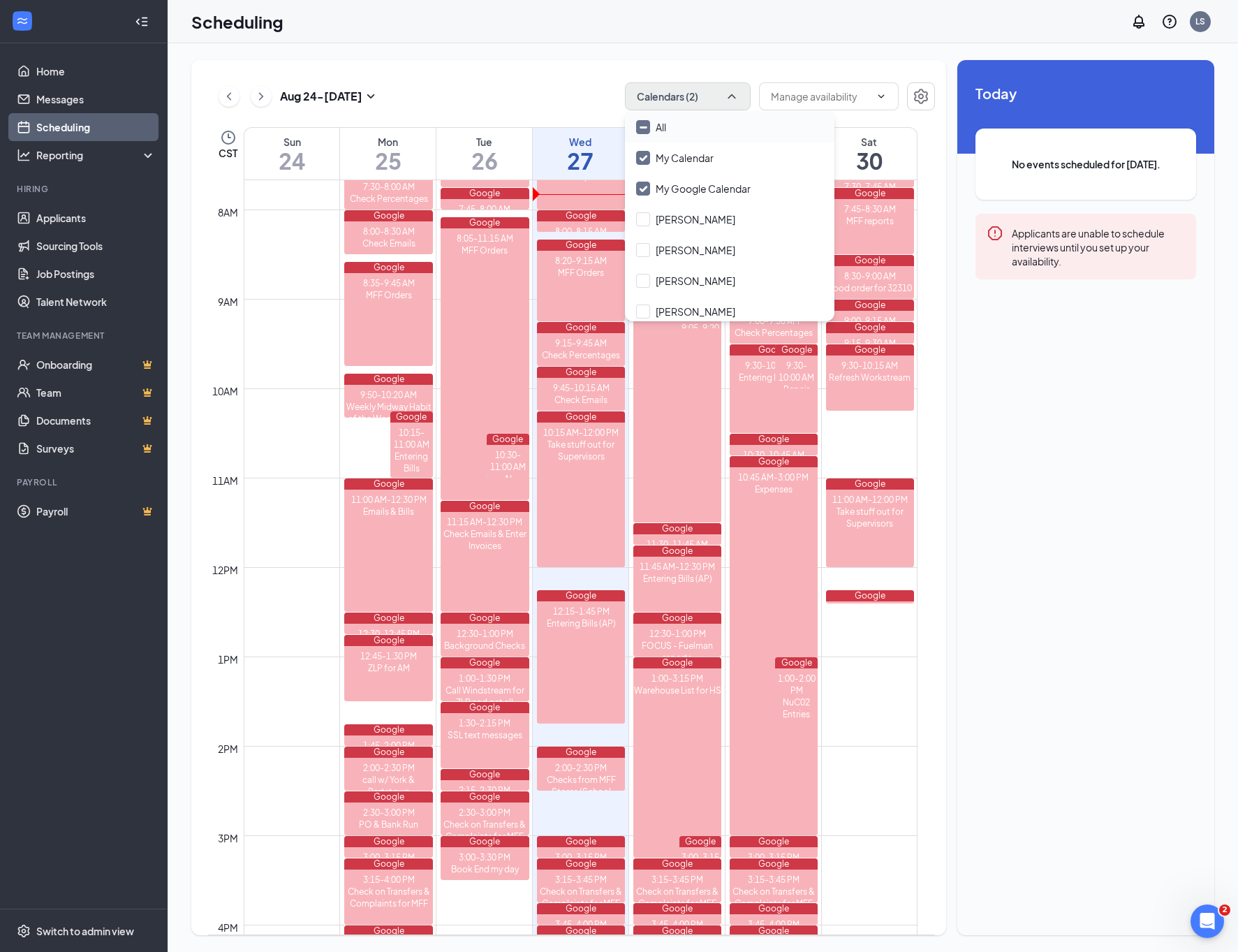
checkbox input "true"
click at [639, 183] on input "My Google Calendar" at bounding box center [693, 188] width 115 height 14
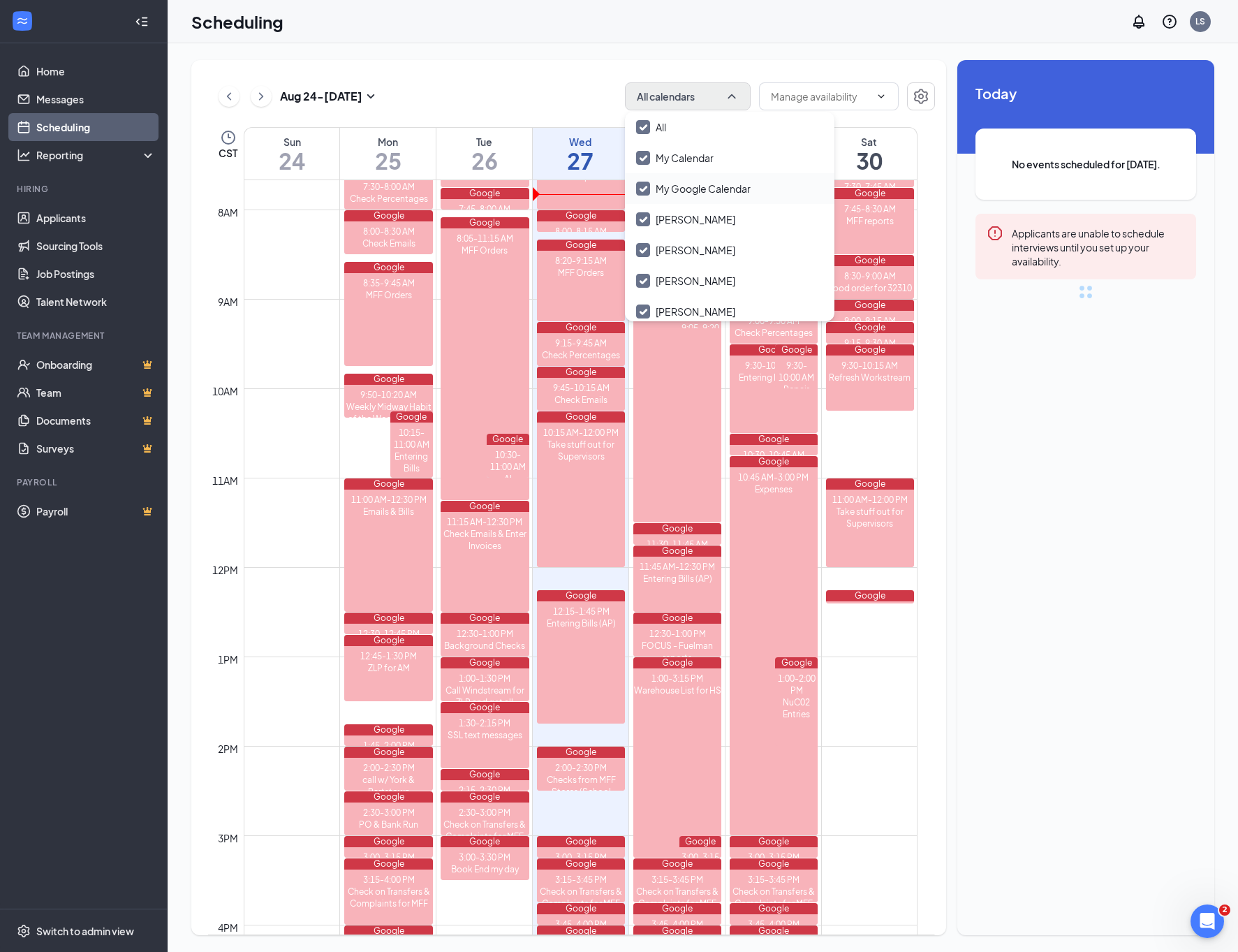
checkbox input "true"
checkbox input "false"
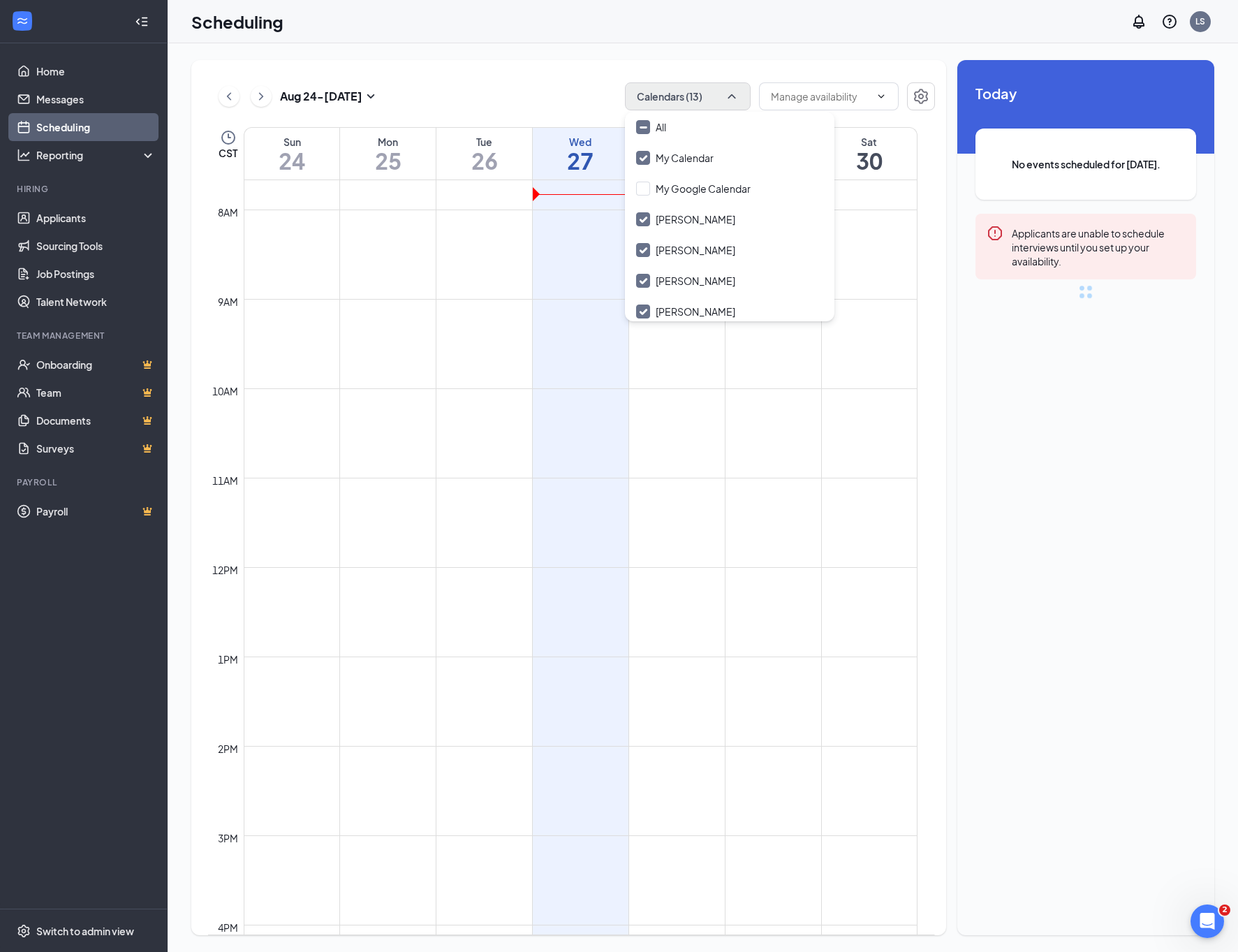
click at [591, 69] on div "[DATE] - [DATE] Calendars (13) CST Sun 24 Mon 25 Tue 26 Wed 27 Thu 28 Fri 29 Sa…" at bounding box center [568, 498] width 755 height 875
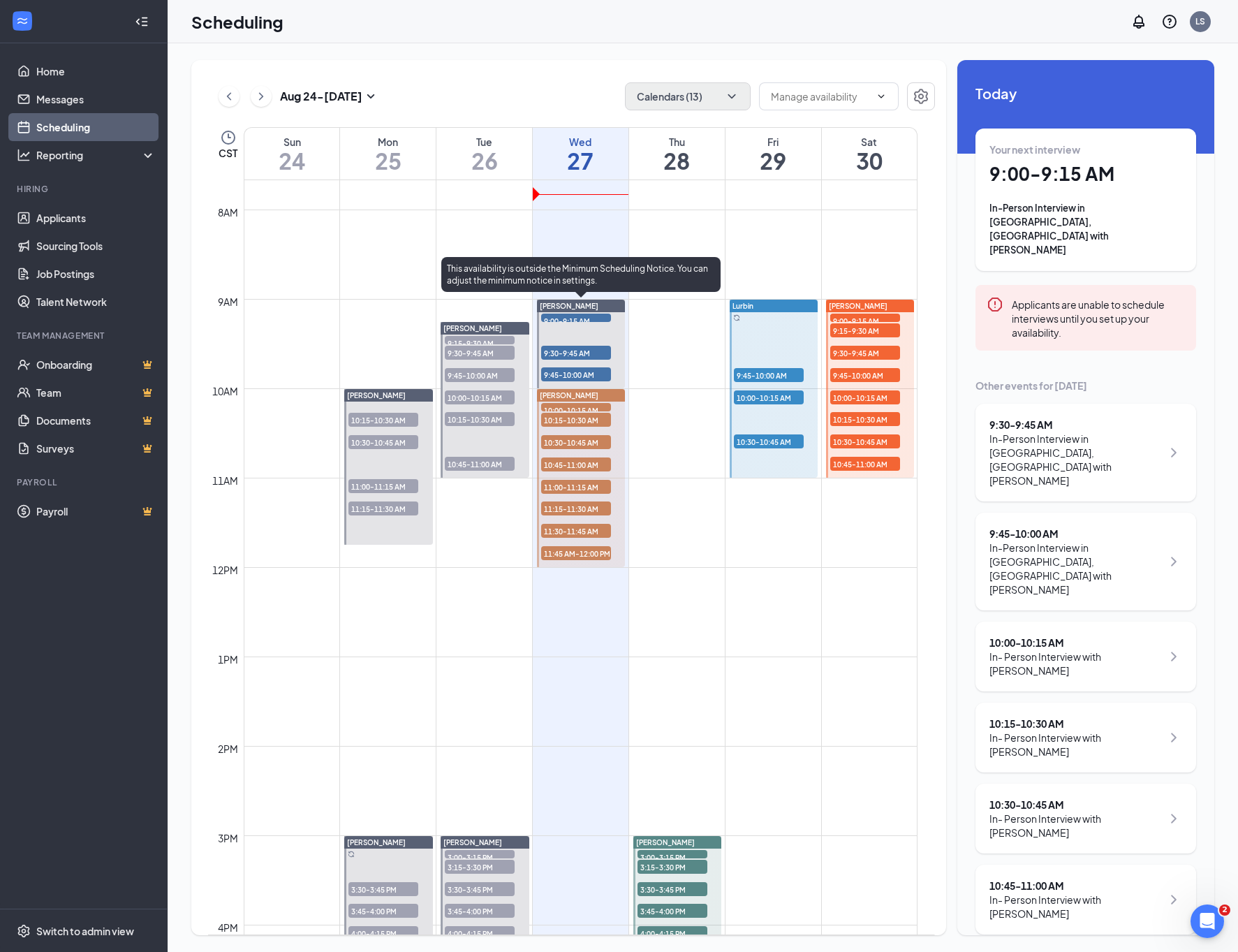
click at [560, 321] on span "9:00-9:15 AM" at bounding box center [575, 321] width 70 height 14
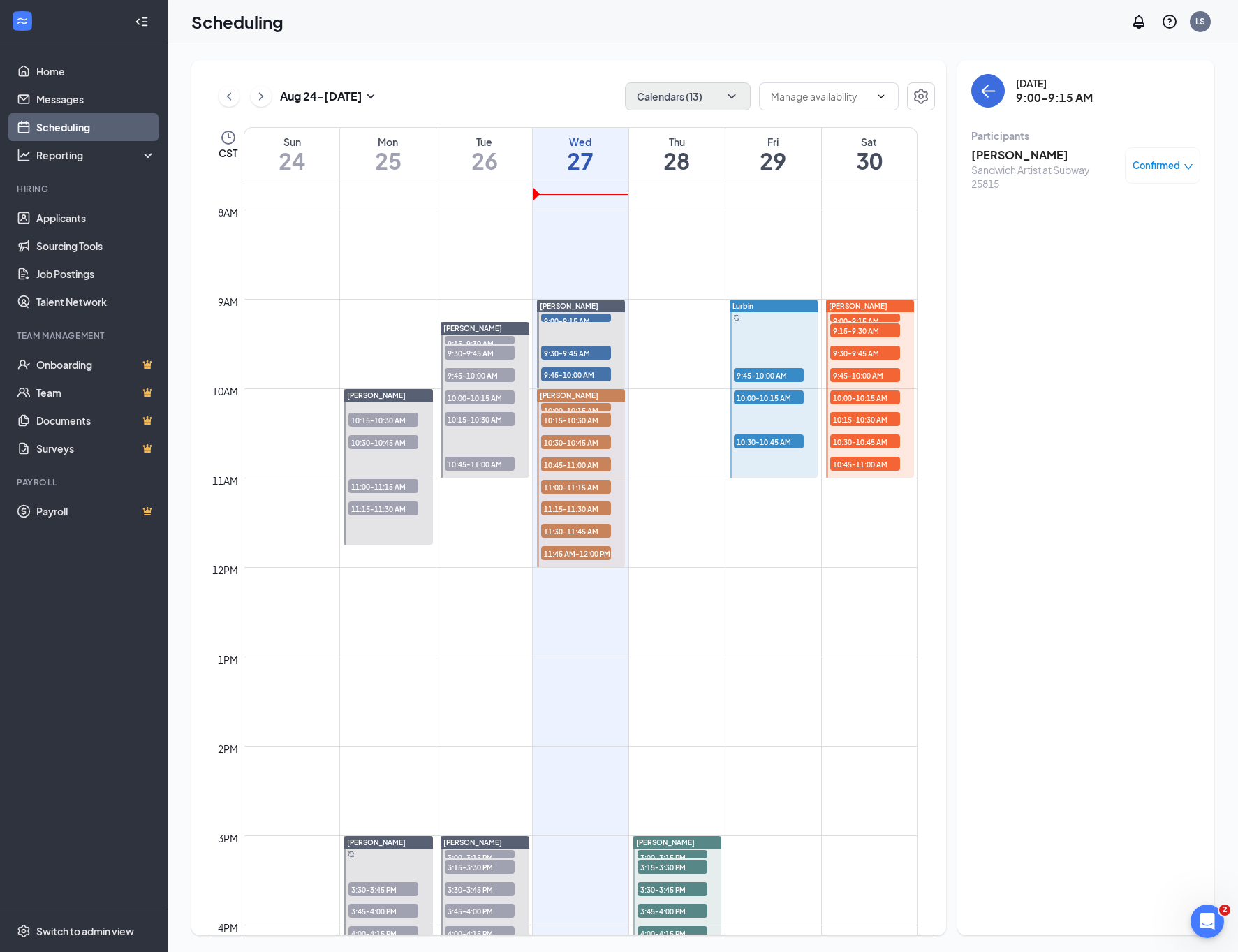
click at [1040, 151] on h3 "[PERSON_NAME]" at bounding box center [1044, 155] width 147 height 16
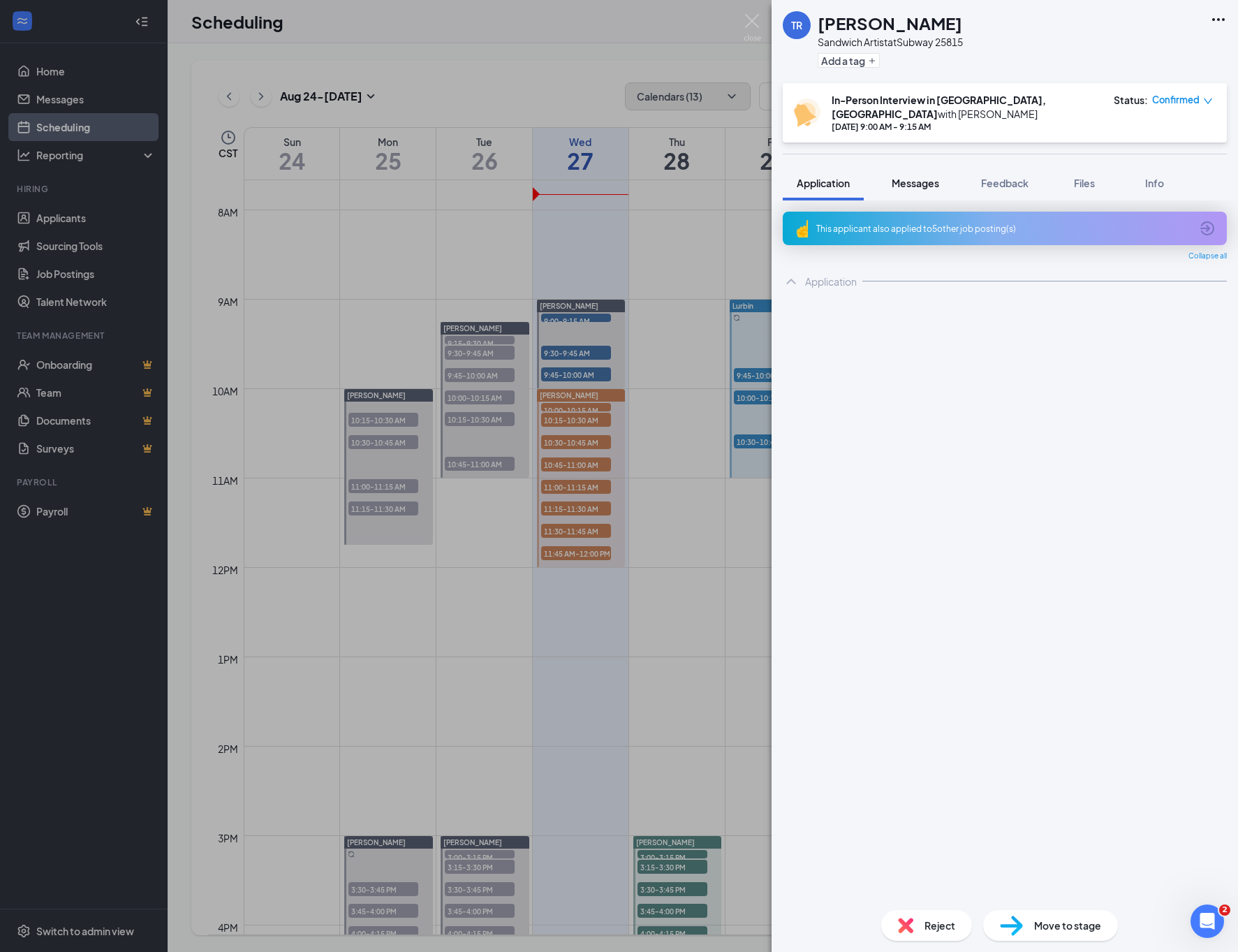
click at [907, 176] on span "Messages" at bounding box center [915, 182] width 48 height 13
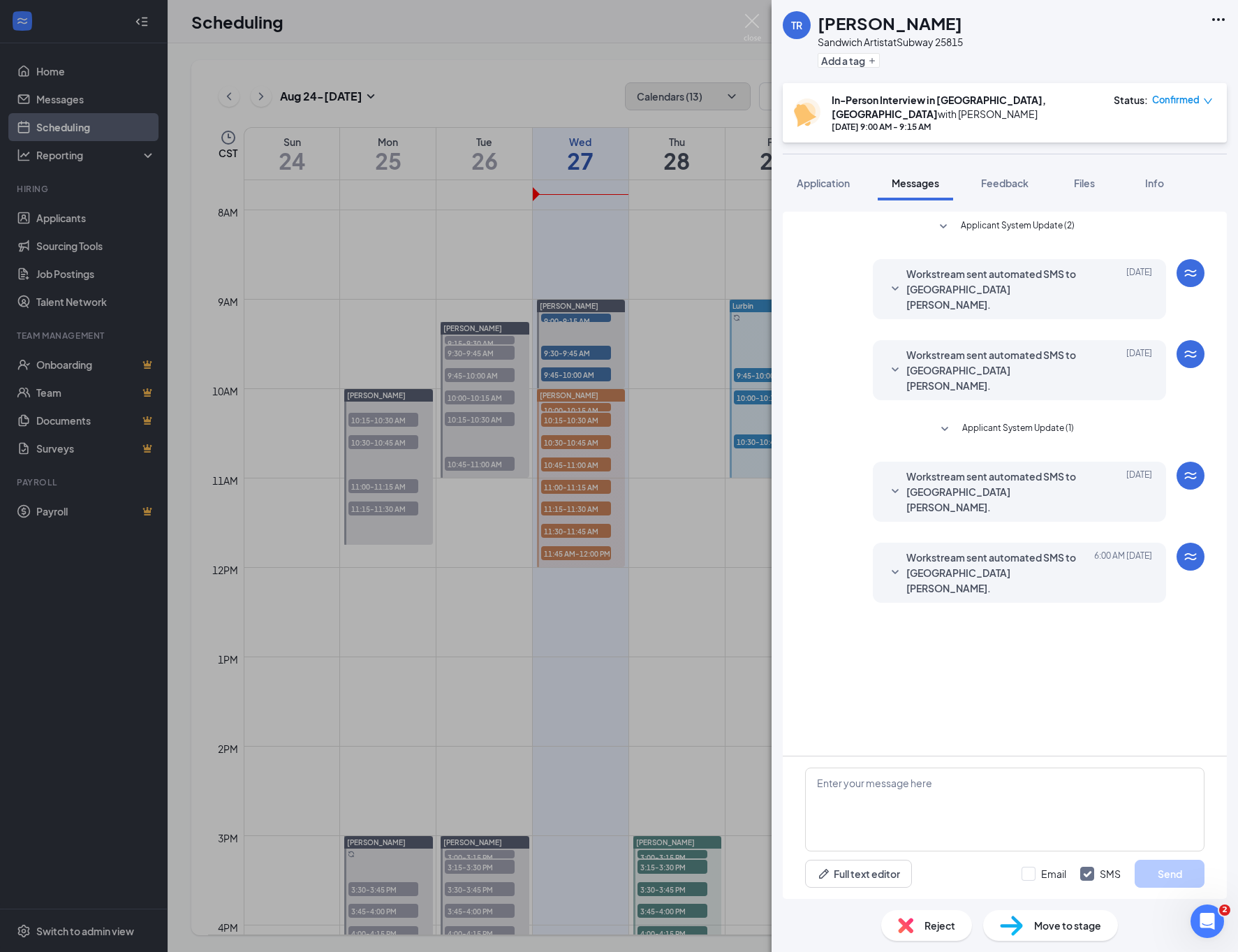
click at [998, 549] on span "Workstream sent automated SMS to [GEOGRAPHIC_DATA][PERSON_NAME]." at bounding box center [998, 572] width 183 height 46
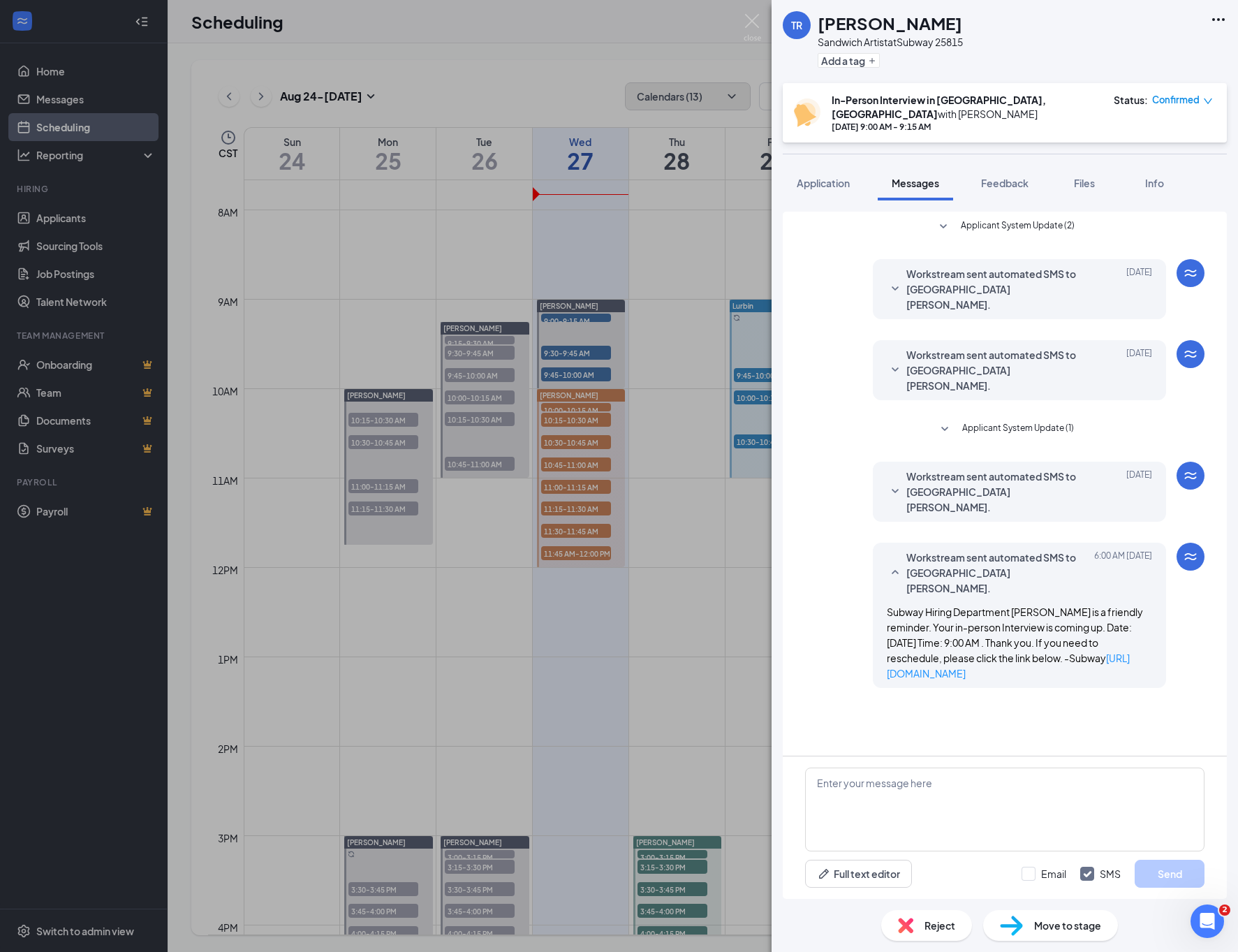
click at [994, 468] on span "Workstream sent automated SMS to [GEOGRAPHIC_DATA][PERSON_NAME]." at bounding box center [998, 491] width 183 height 46
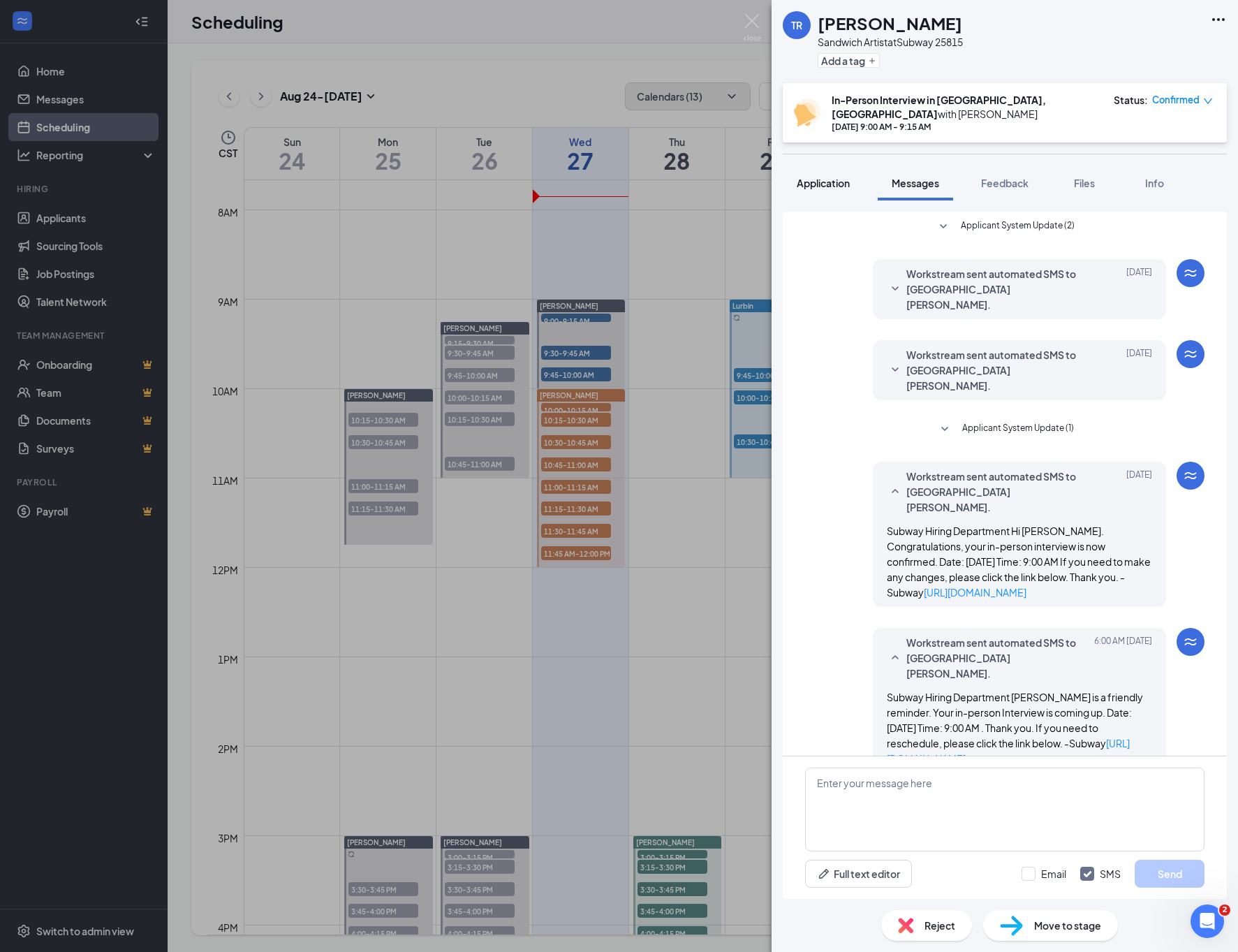
click at [841, 166] on button "Application" at bounding box center [823, 183] width 81 height 35
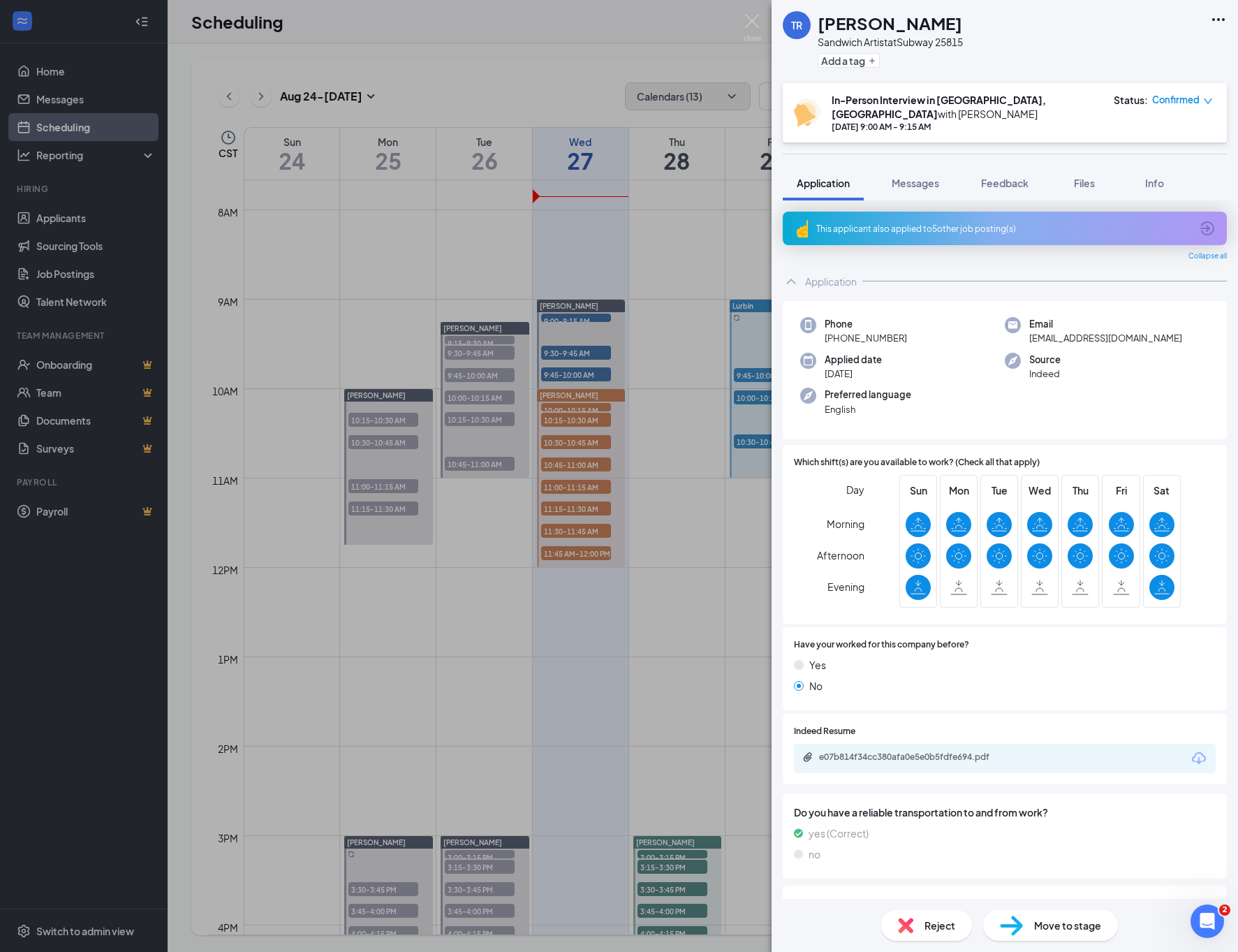
click at [654, 445] on div "TR [PERSON_NAME] Artist at Subway 25815 Add a tag In-Person Interview in [GEOGR…" at bounding box center [619, 476] width 1238 height 952
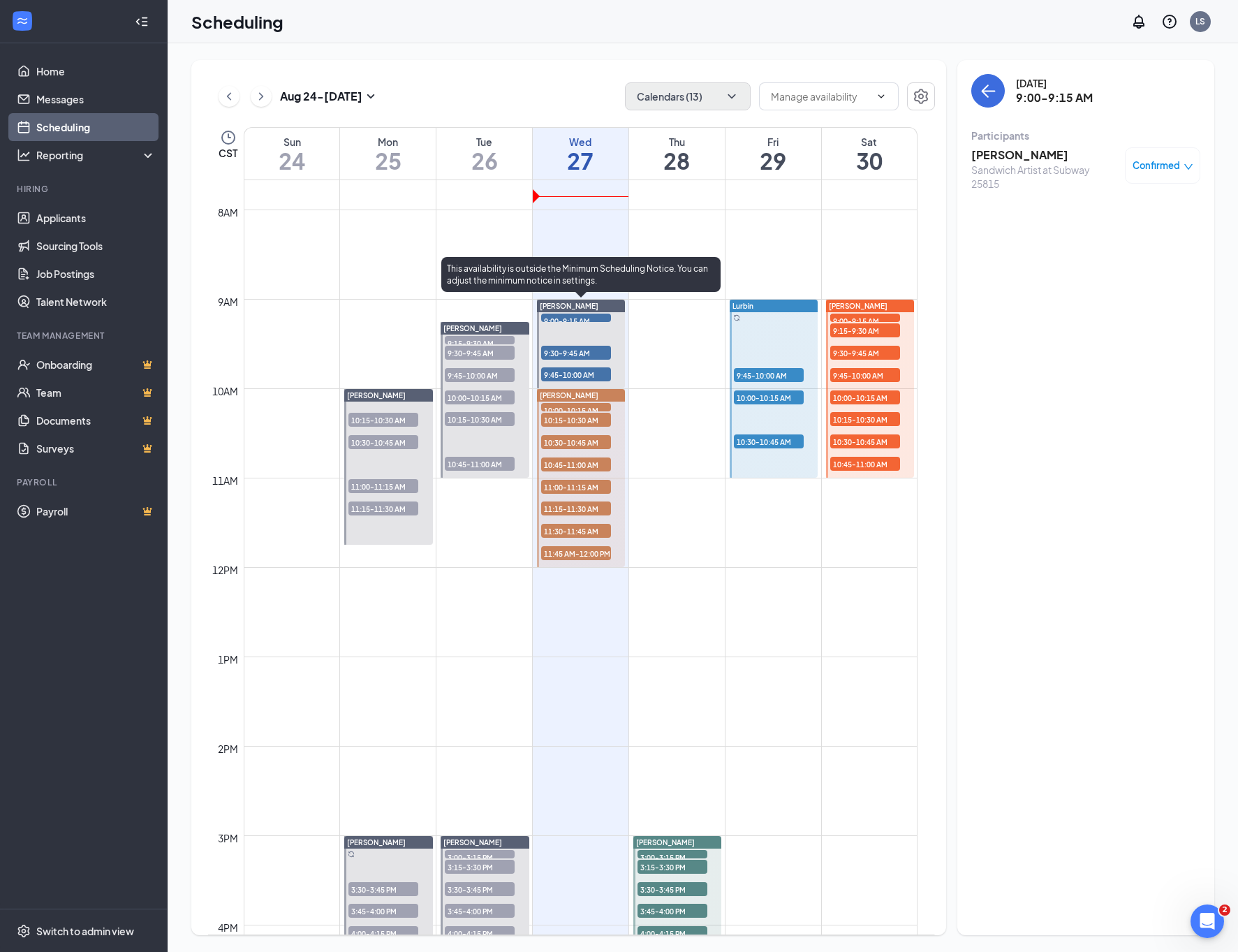
click at [575, 348] on span "9:30-9:45 AM" at bounding box center [575, 352] width 70 height 14
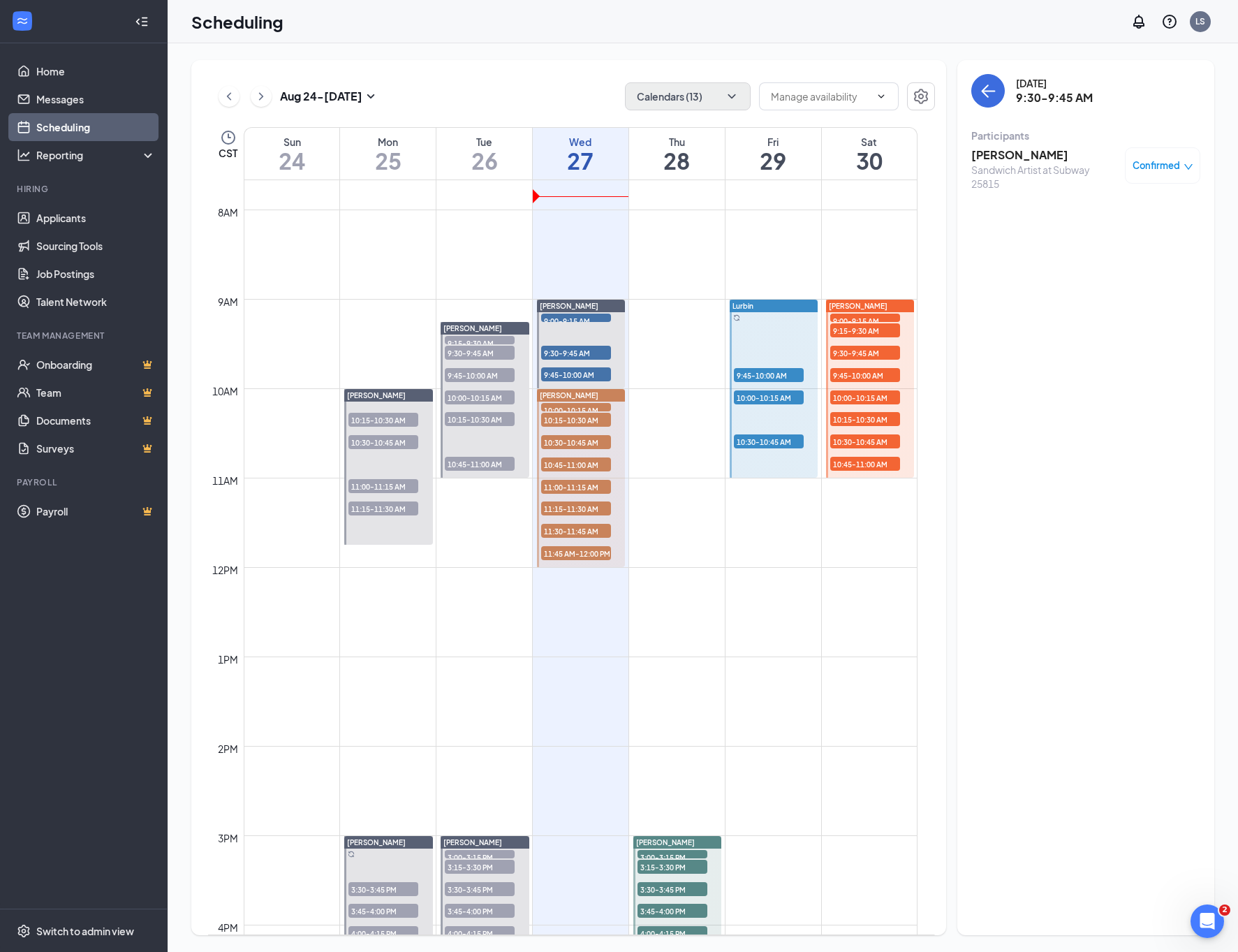
click at [1029, 149] on h3 "[PERSON_NAME]" at bounding box center [1044, 155] width 147 height 16
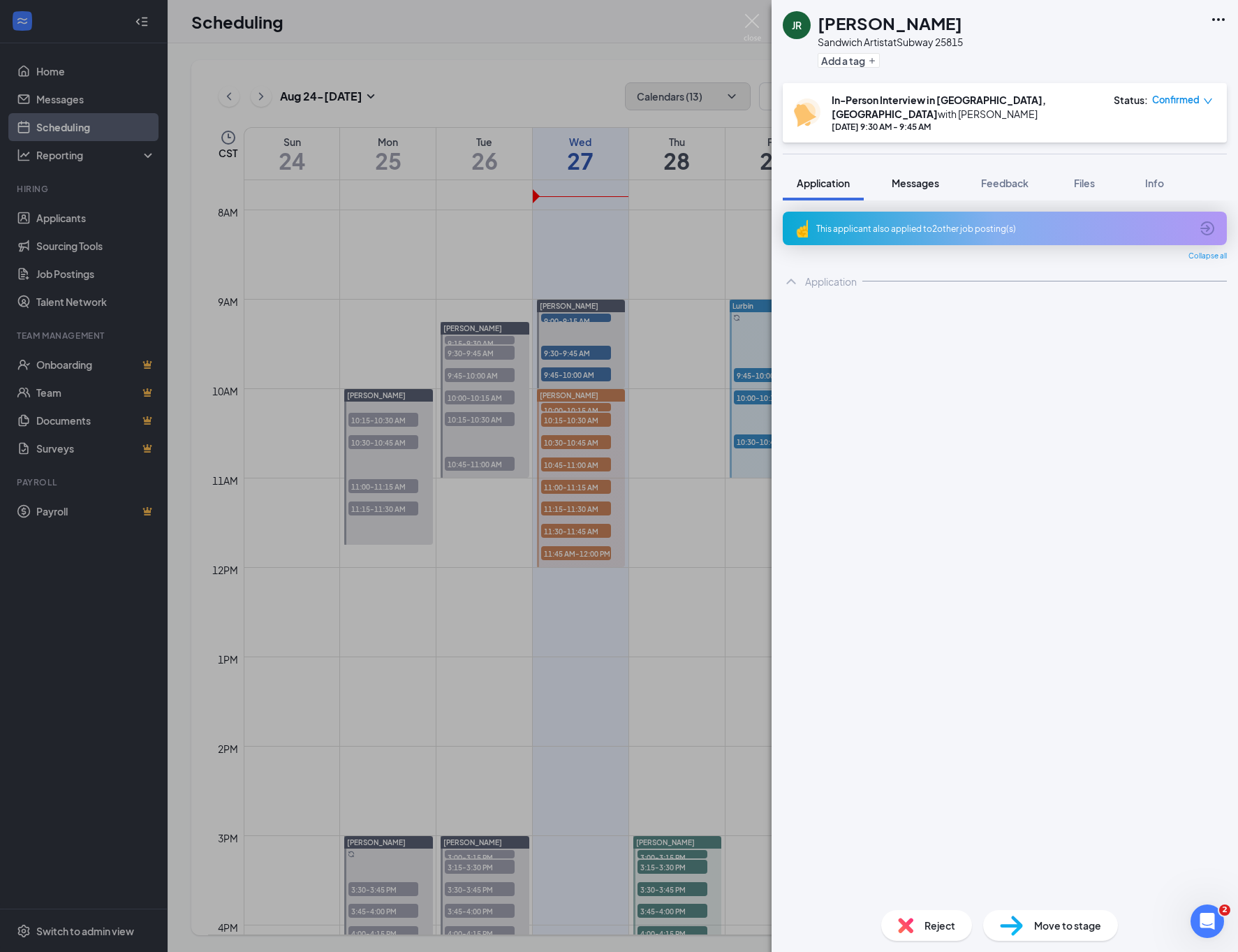
click at [905, 176] on span "Messages" at bounding box center [915, 182] width 48 height 13
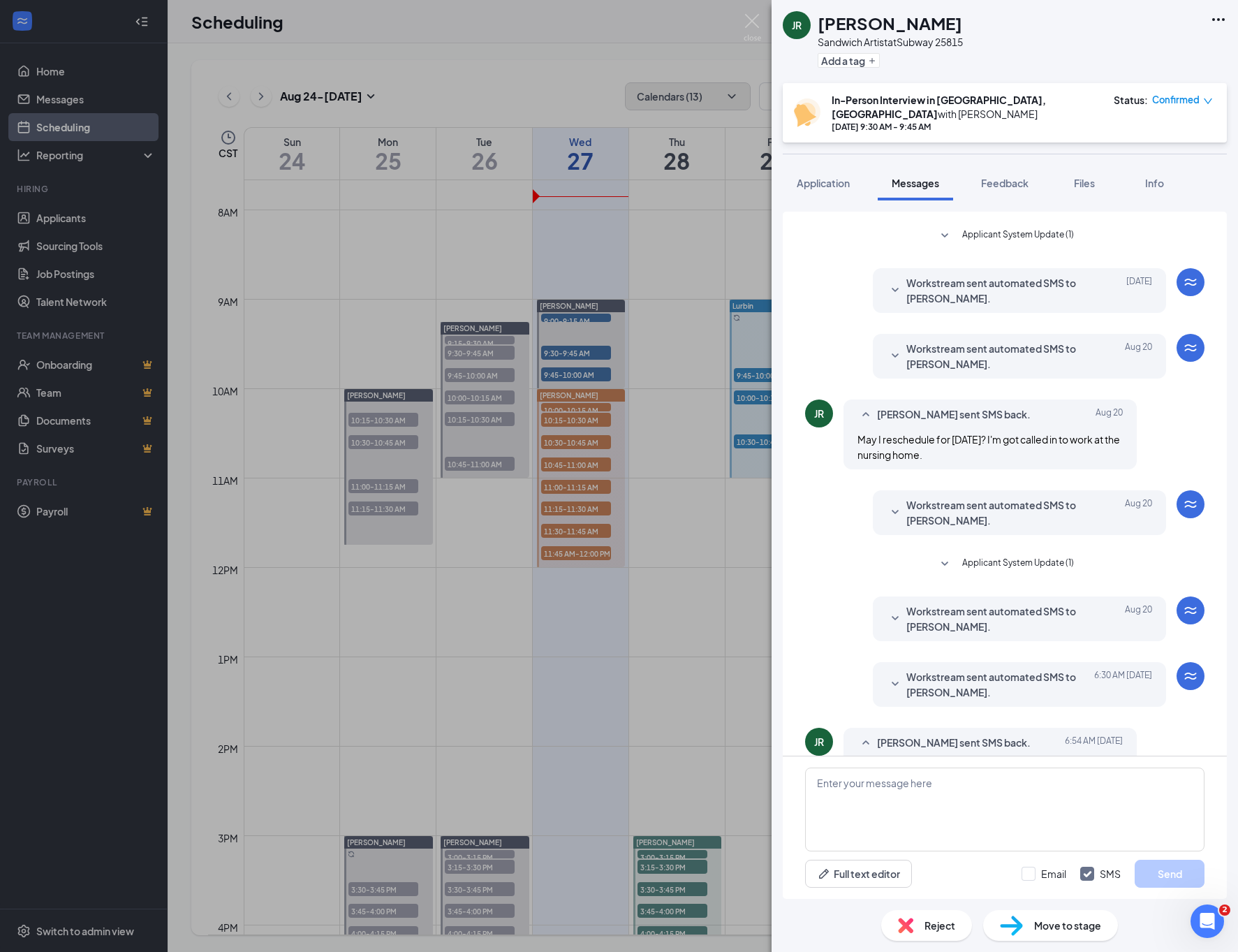
scroll to position [130, 0]
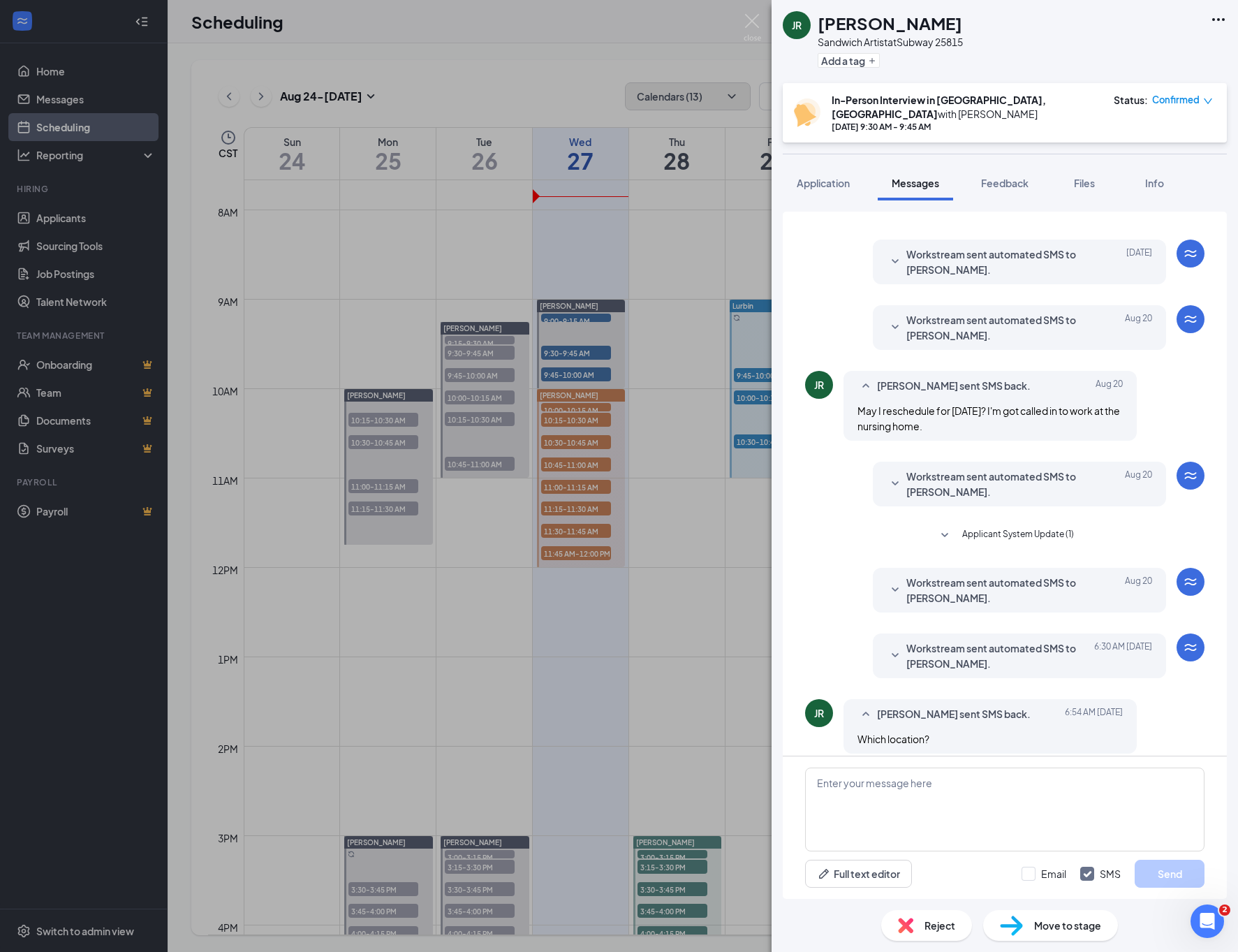
click at [909, 644] on span "Workstream sent automated SMS to [PERSON_NAME]." at bounding box center [998, 656] width 183 height 31
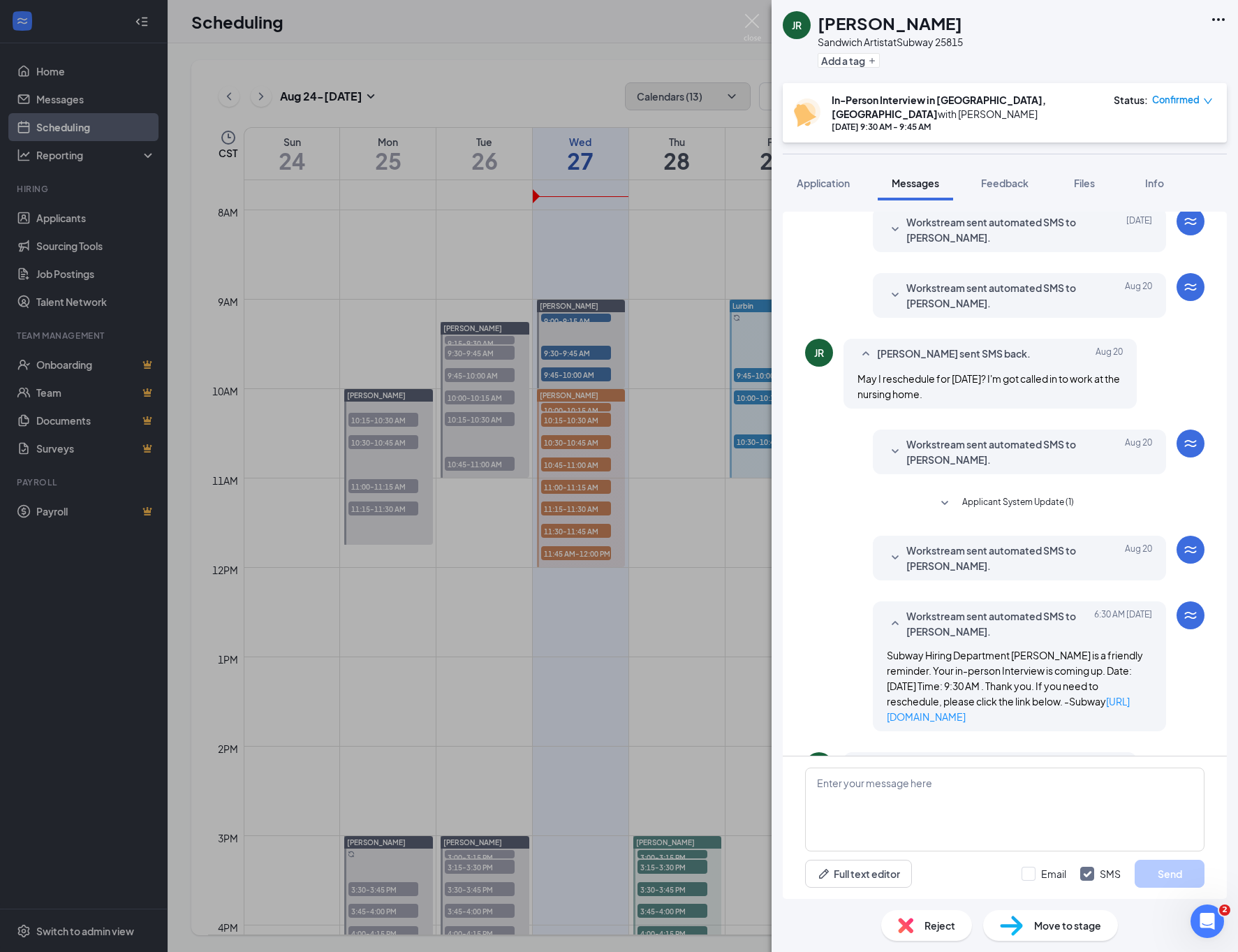
scroll to position [214, 0]
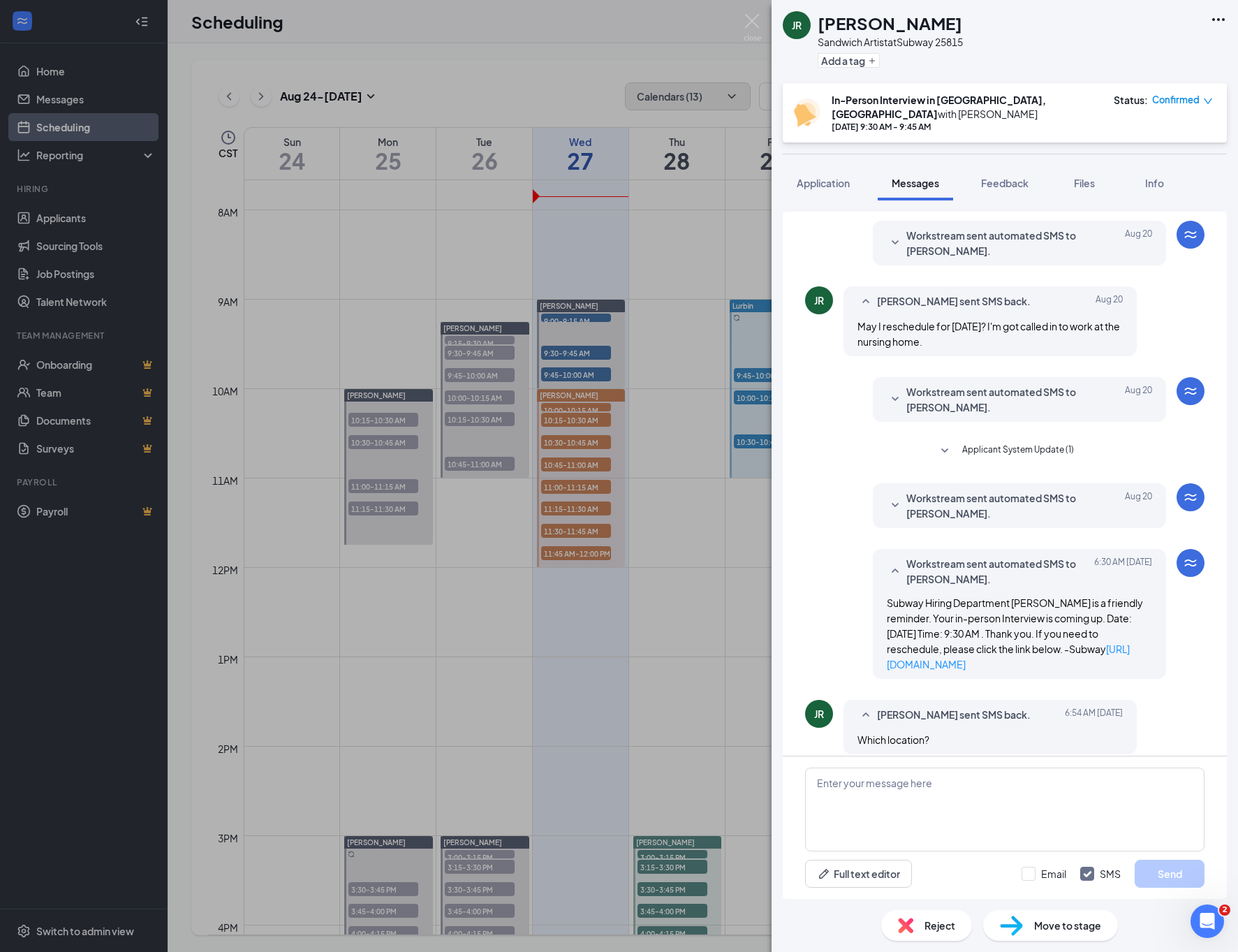
click at [963, 490] on span "Workstream sent automated SMS to [PERSON_NAME]." at bounding box center [998, 505] width 183 height 31
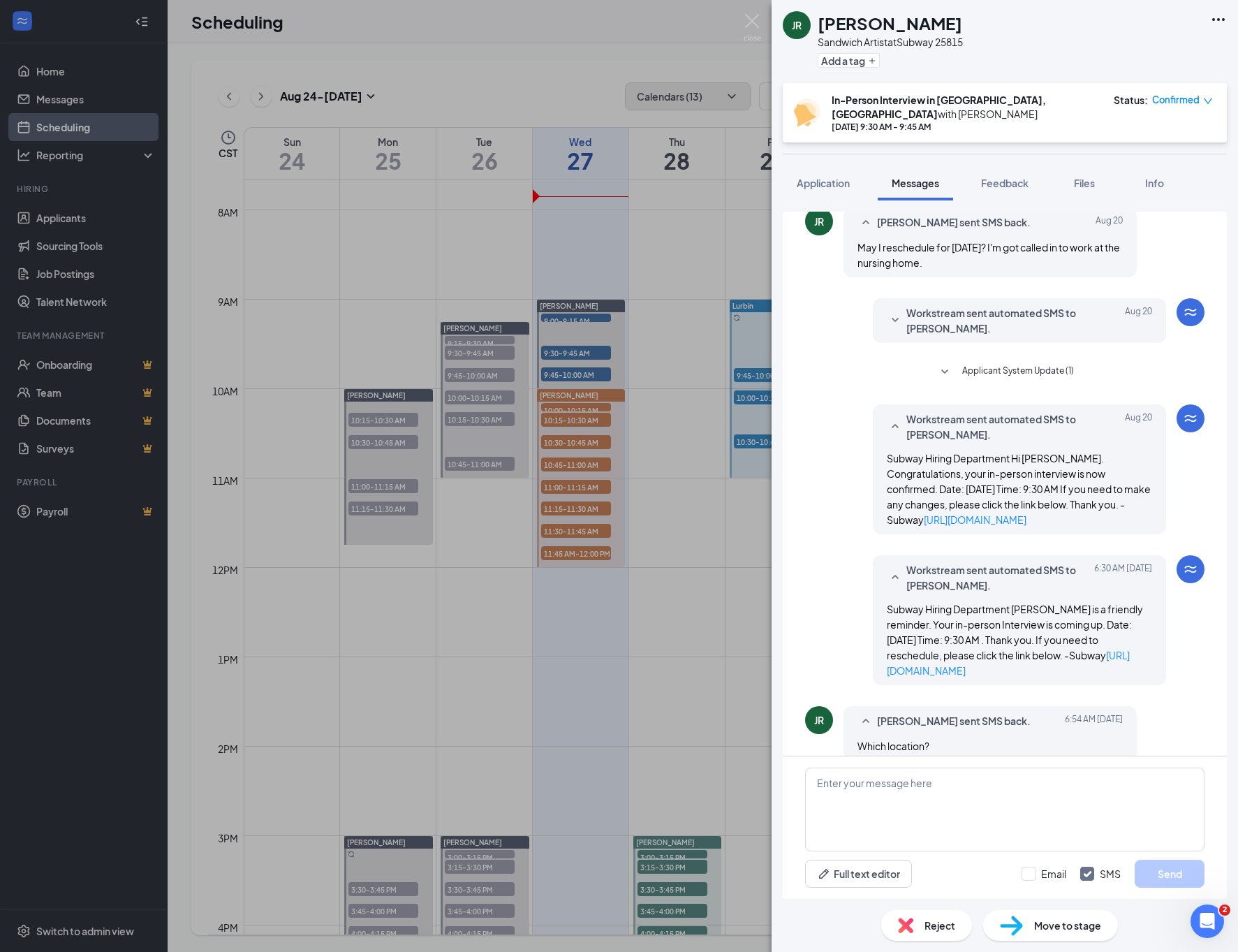
scroll to position [300, 0]
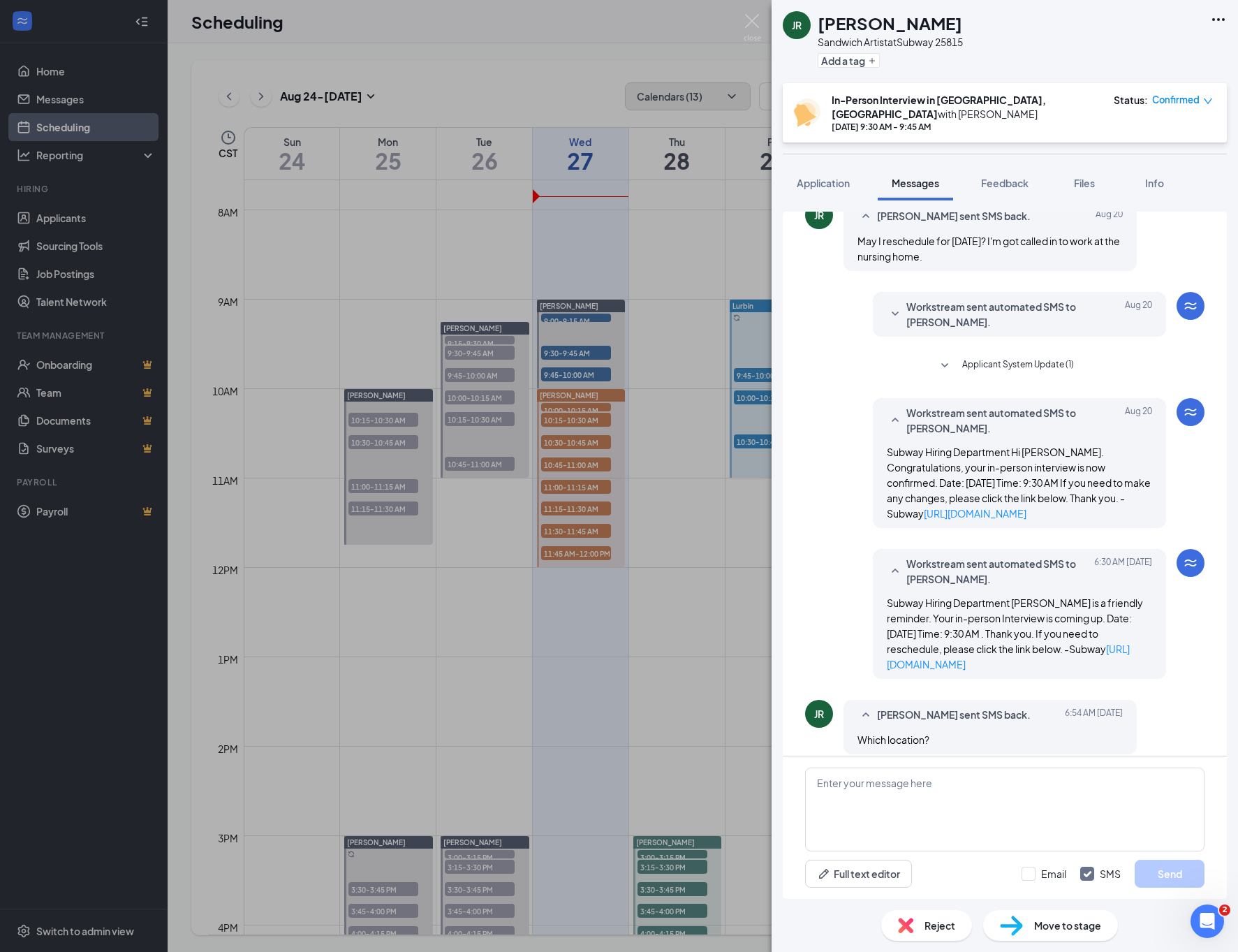
click at [651, 308] on div "JR [PERSON_NAME] Sandwich Artist at Subway 25815 Add a tag In-Person Interview …" at bounding box center [619, 476] width 1238 height 952
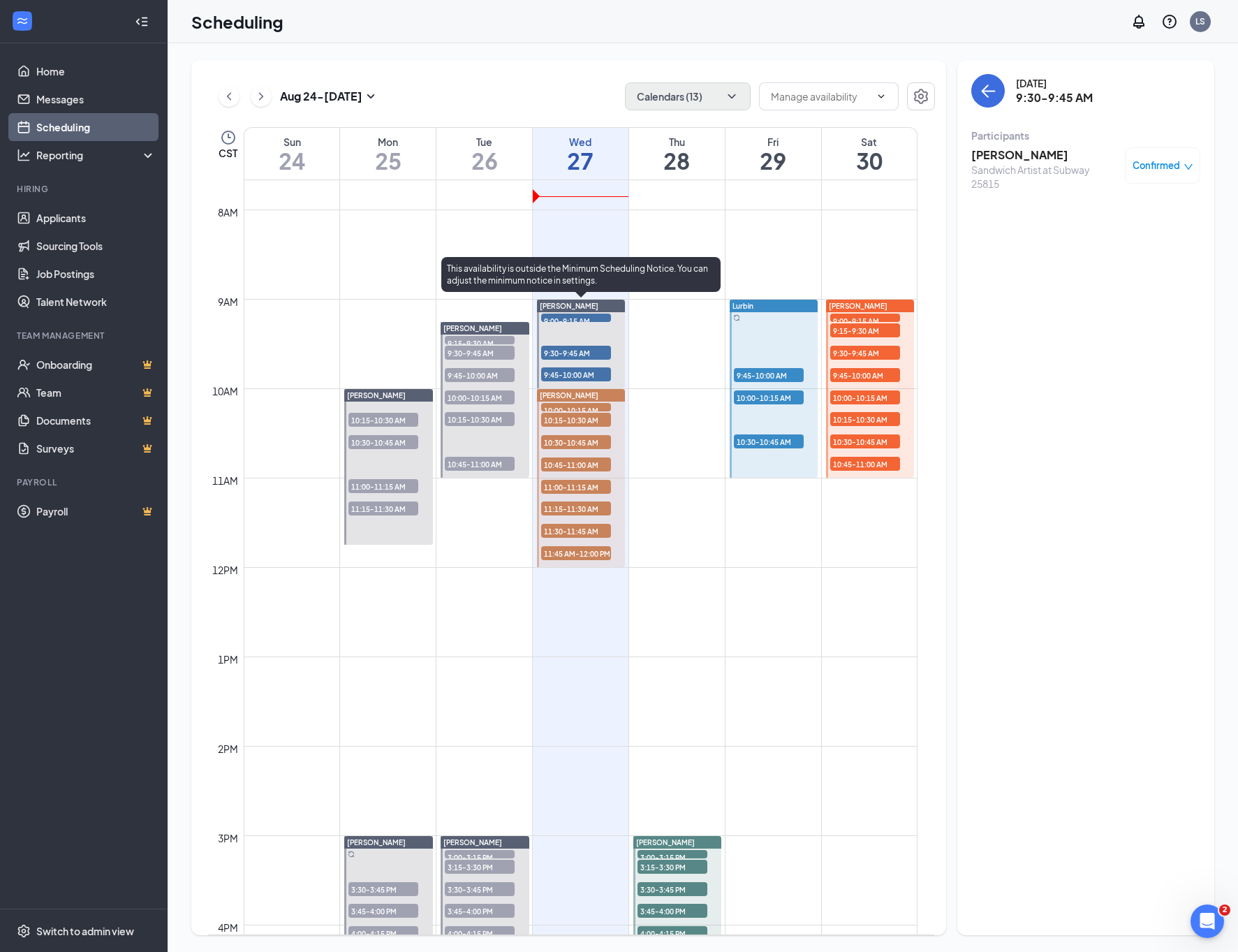
click at [578, 370] on span "9:45-10:00 AM" at bounding box center [575, 374] width 70 height 14
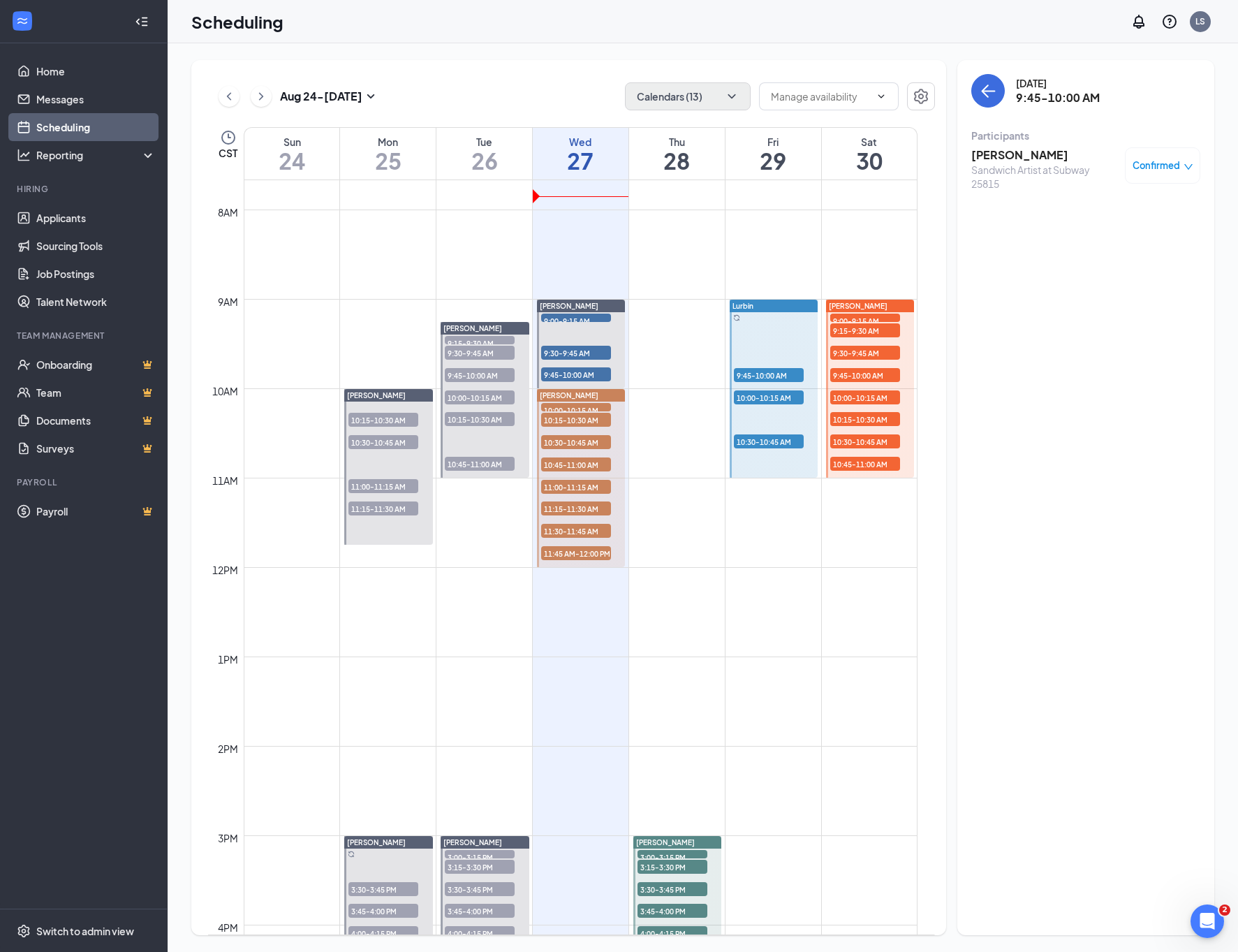
click at [1010, 148] on h3 "[PERSON_NAME]" at bounding box center [1044, 155] width 147 height 16
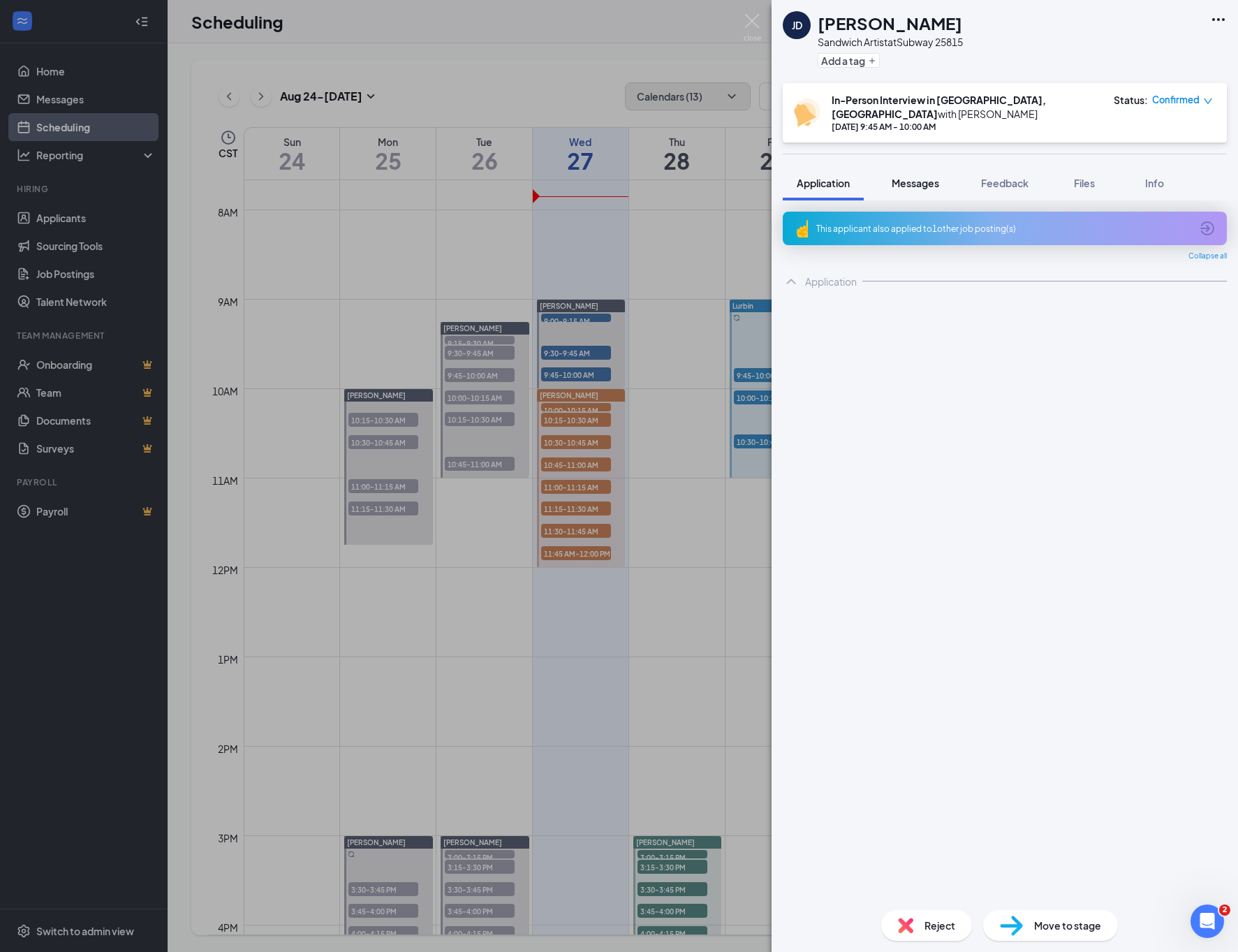
click at [916, 176] on span "Messages" at bounding box center [915, 182] width 48 height 13
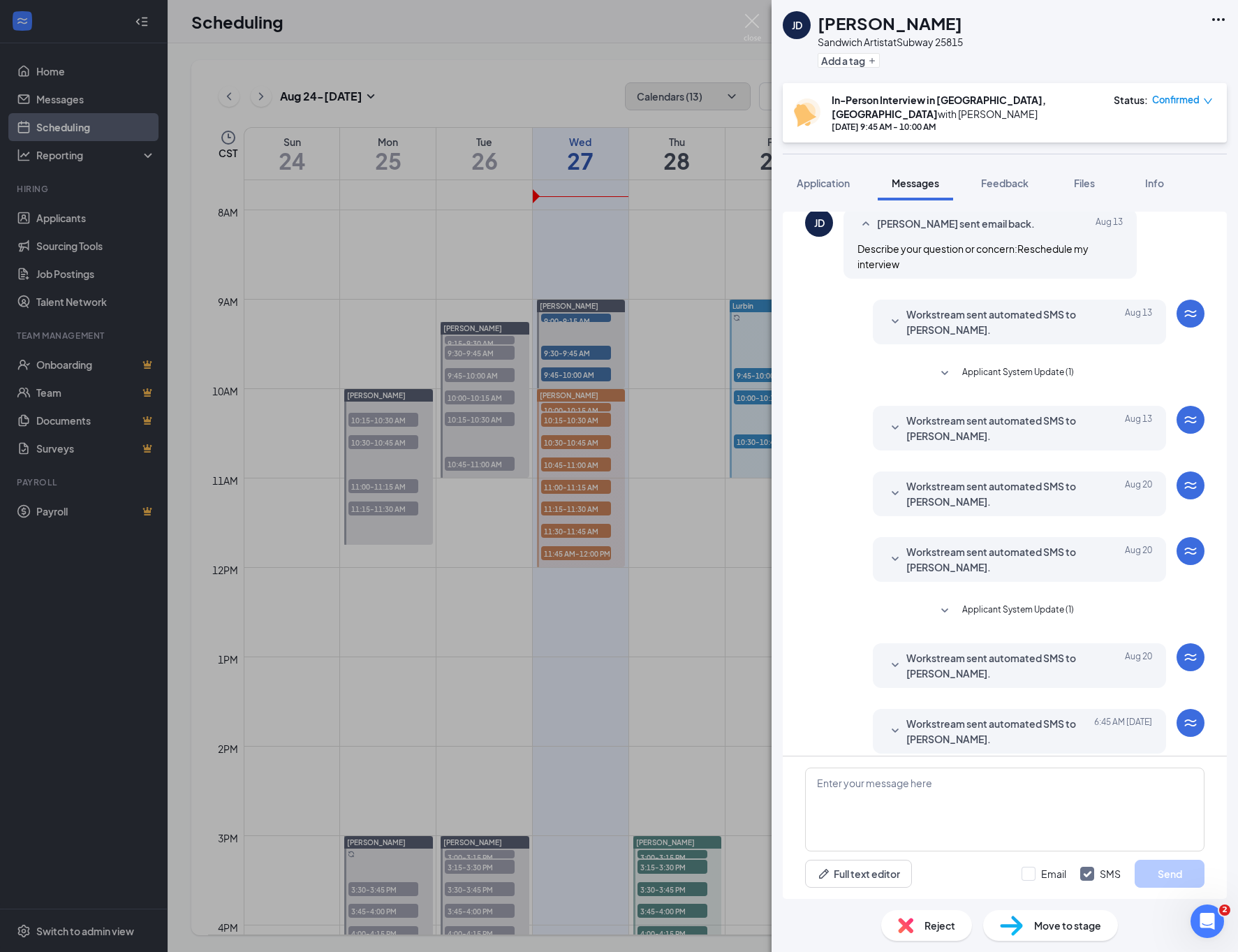
click at [989, 715] on span "Workstream sent automated SMS to [PERSON_NAME]." at bounding box center [998, 731] width 183 height 31
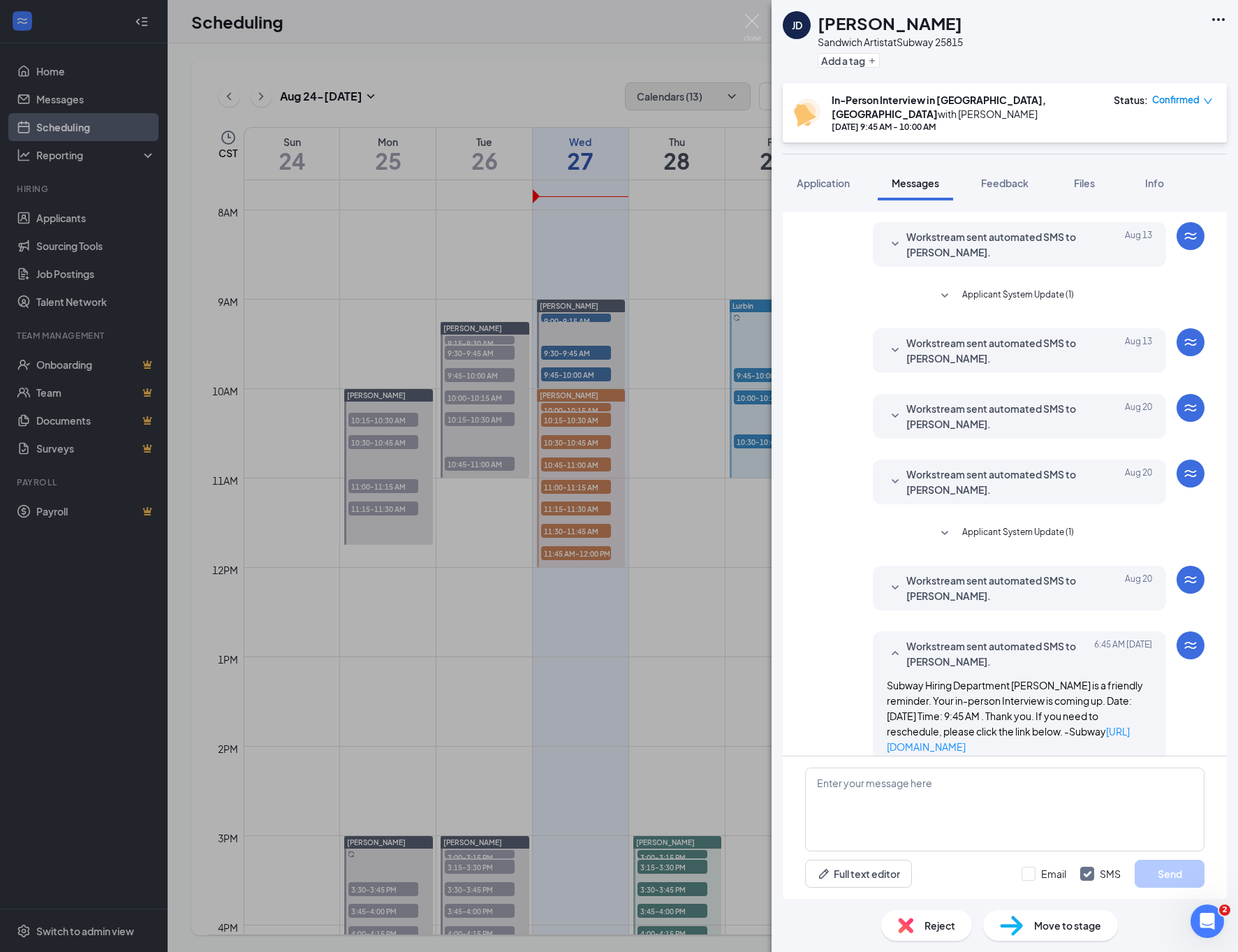
scroll to position [214, 0]
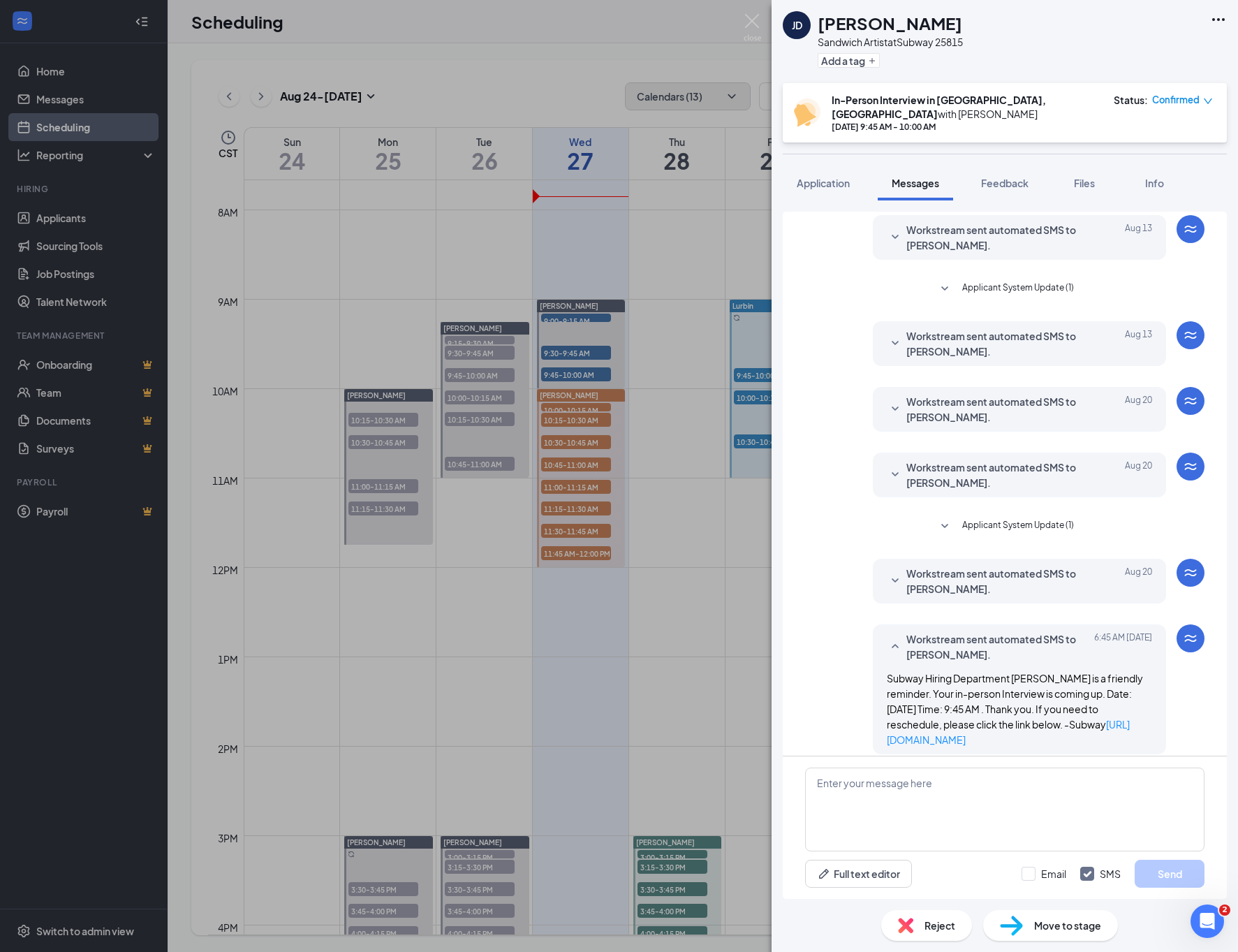
click at [526, 570] on div "[PERSON_NAME] Sandwich Artist at Subway 25815 Add a tag In-Person Interview in …" at bounding box center [619, 476] width 1238 height 952
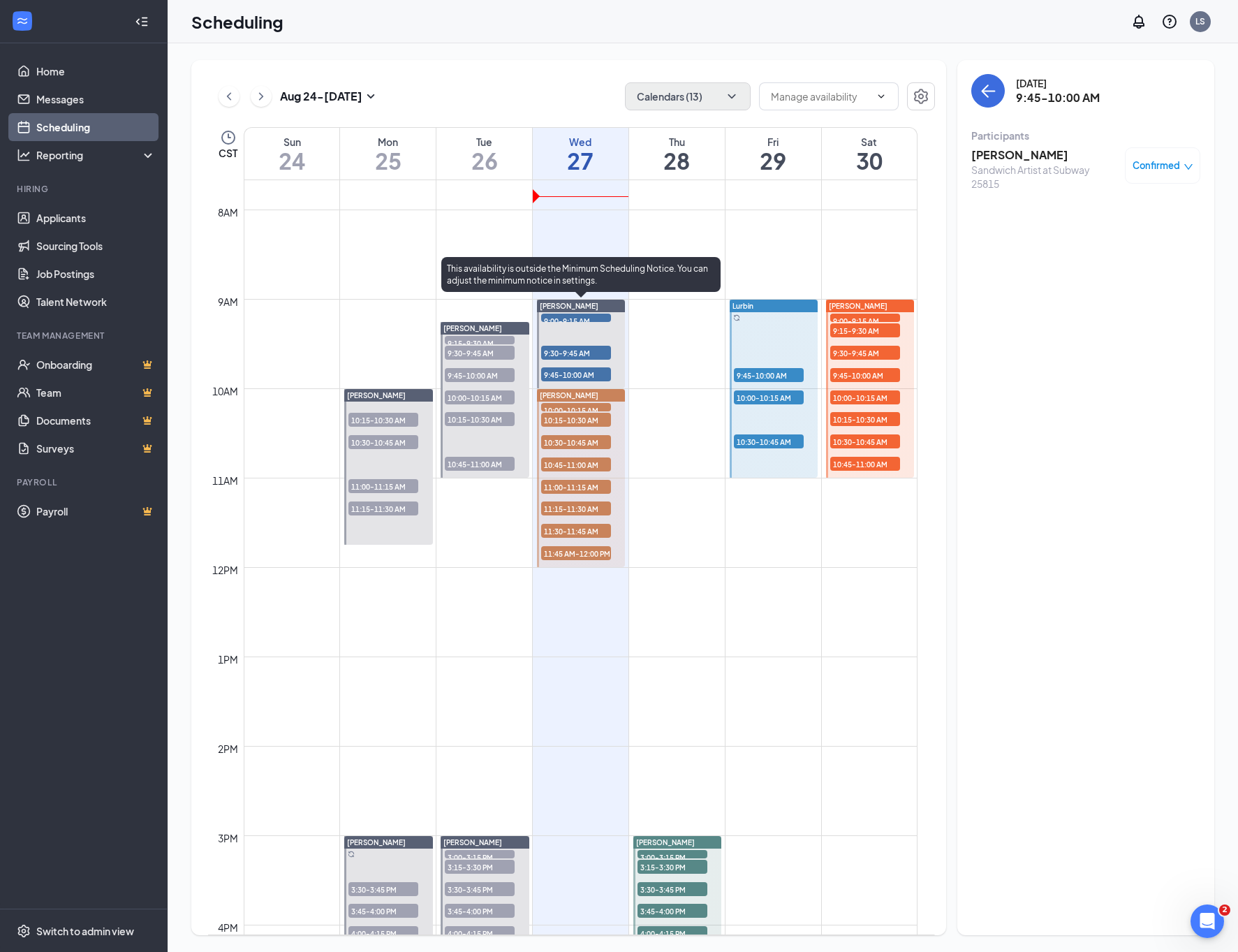
click at [579, 351] on span "9:30-9:45 AM" at bounding box center [575, 352] width 70 height 14
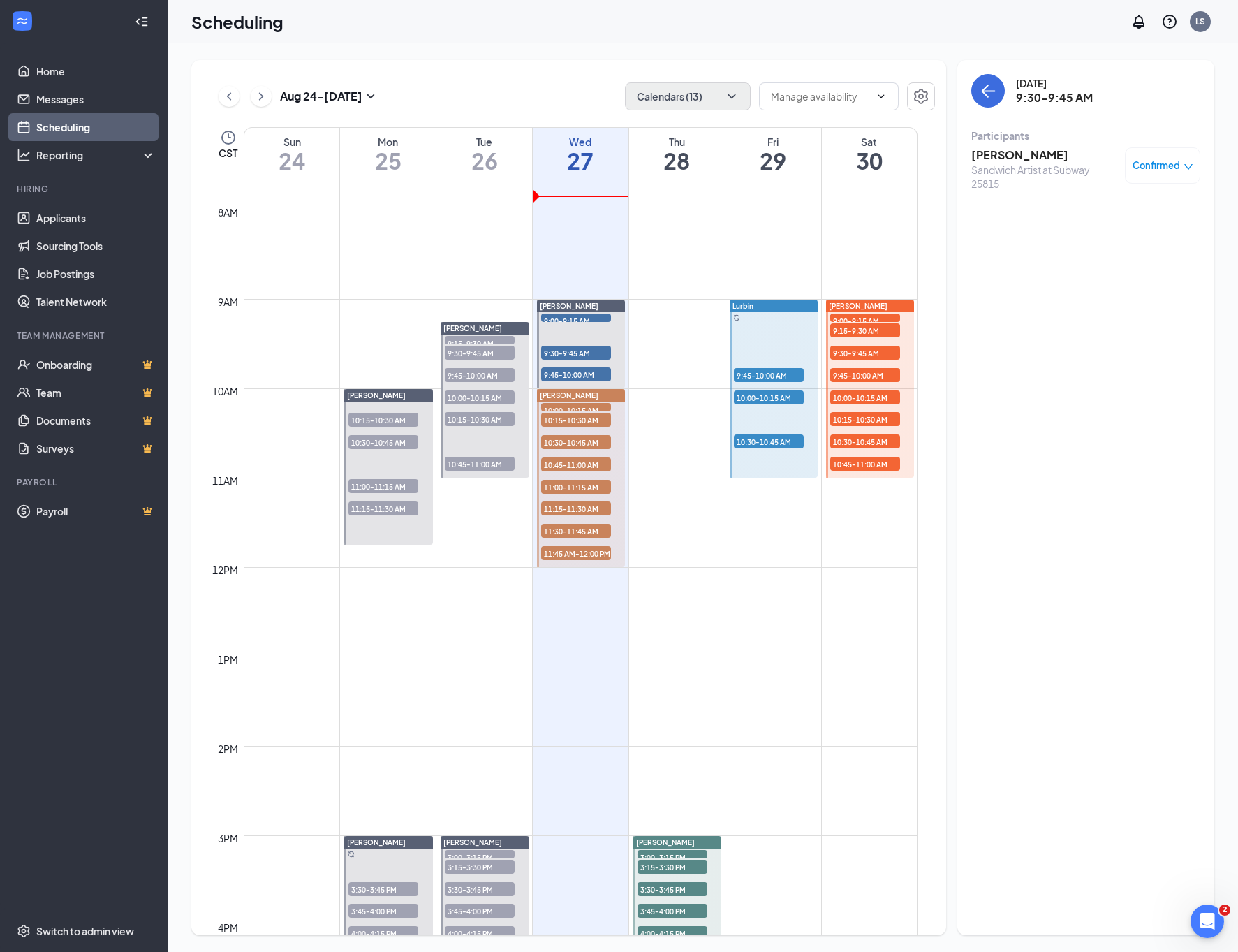
click at [587, 409] on span "10:00-10:15 AM" at bounding box center [575, 409] width 70 height 14
click at [1010, 155] on h3 "[PERSON_NAME]" at bounding box center [1044, 155] width 147 height 16
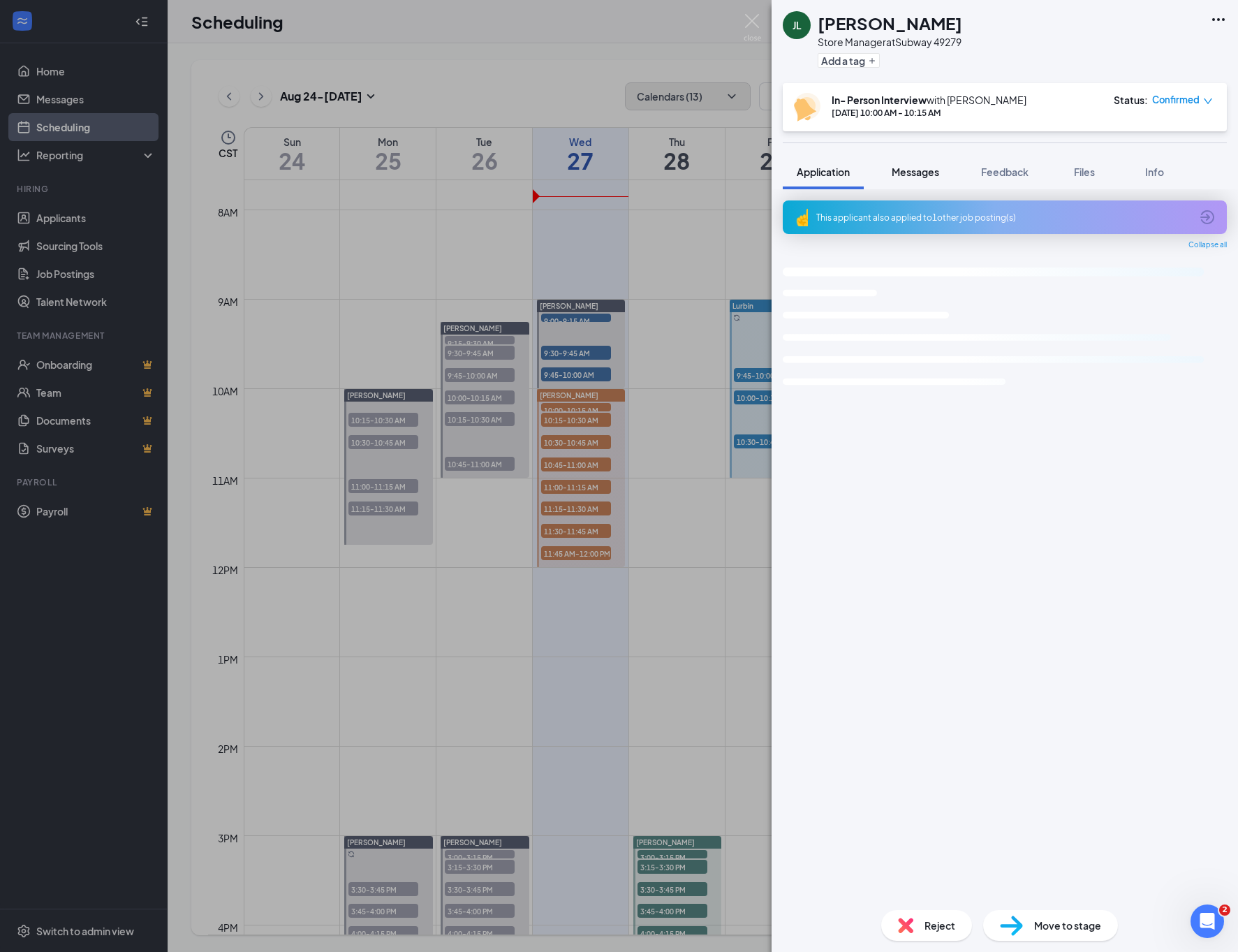
click at [920, 174] on span "Messages" at bounding box center [915, 172] width 48 height 13
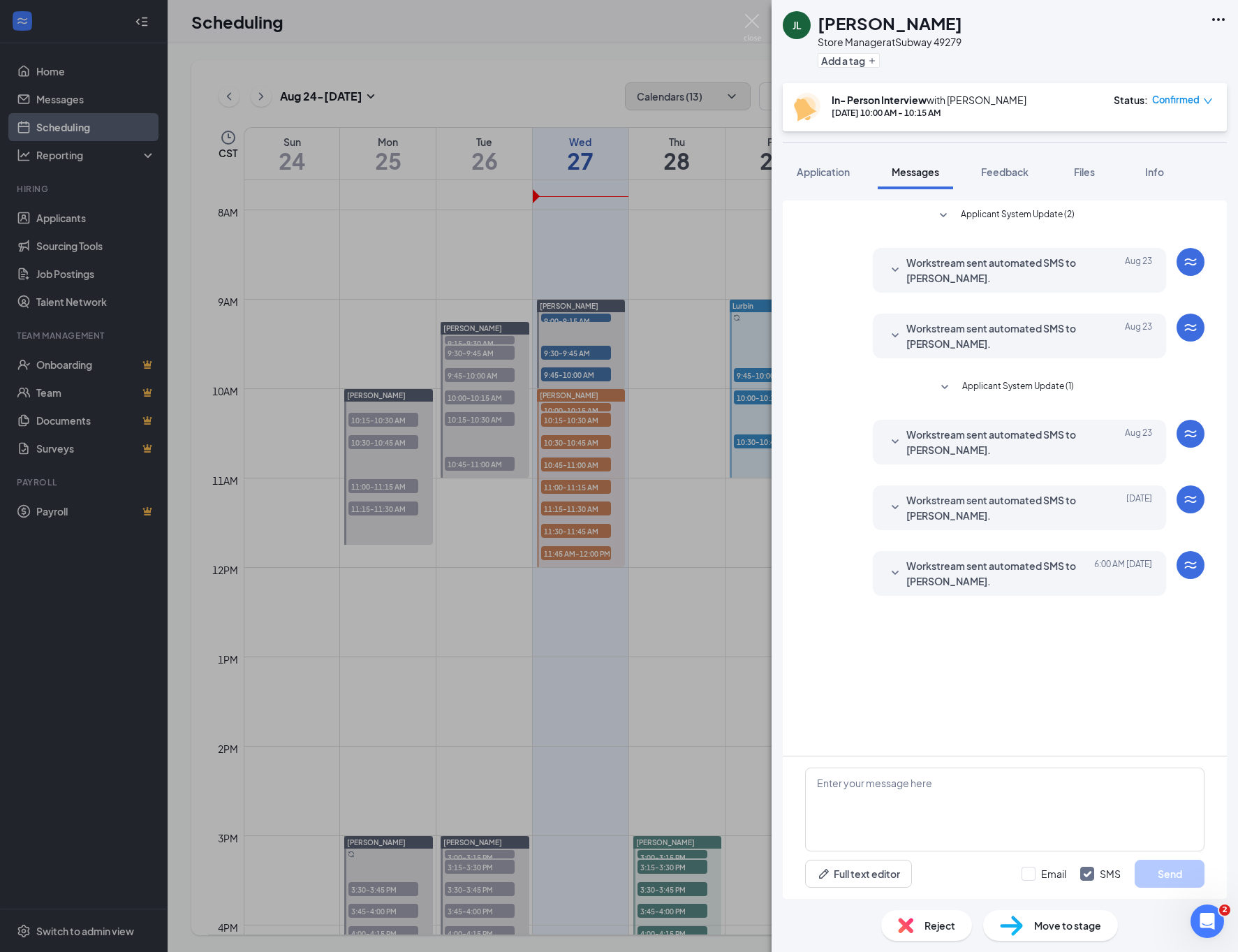
click at [985, 577] on span "Workstream sent automated SMS to [PERSON_NAME]." at bounding box center [998, 574] width 183 height 31
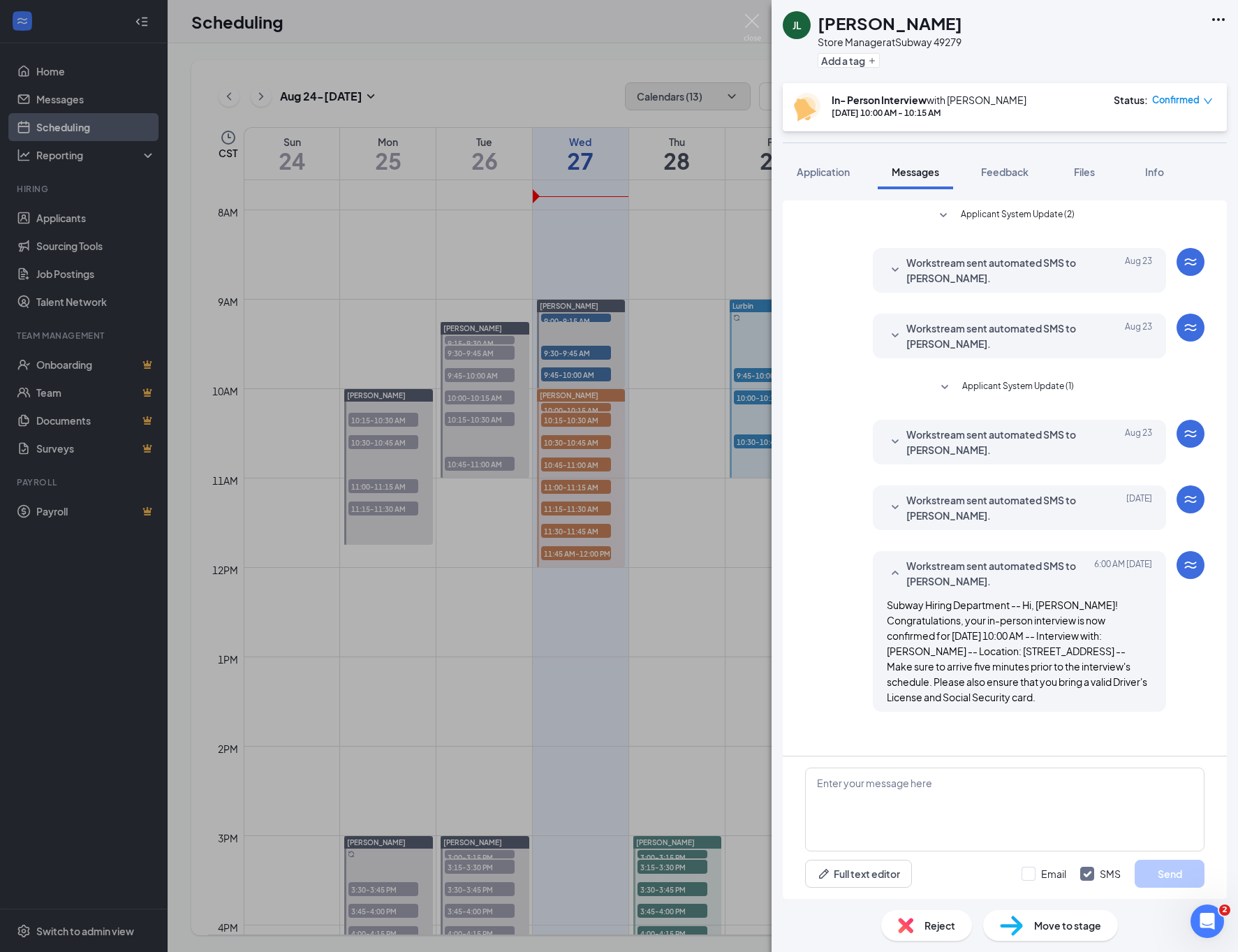
click at [686, 530] on div "[PERSON_NAME] Store Manager at Subway 49279 Add a tag In- Person Interview with…" at bounding box center [619, 476] width 1238 height 952
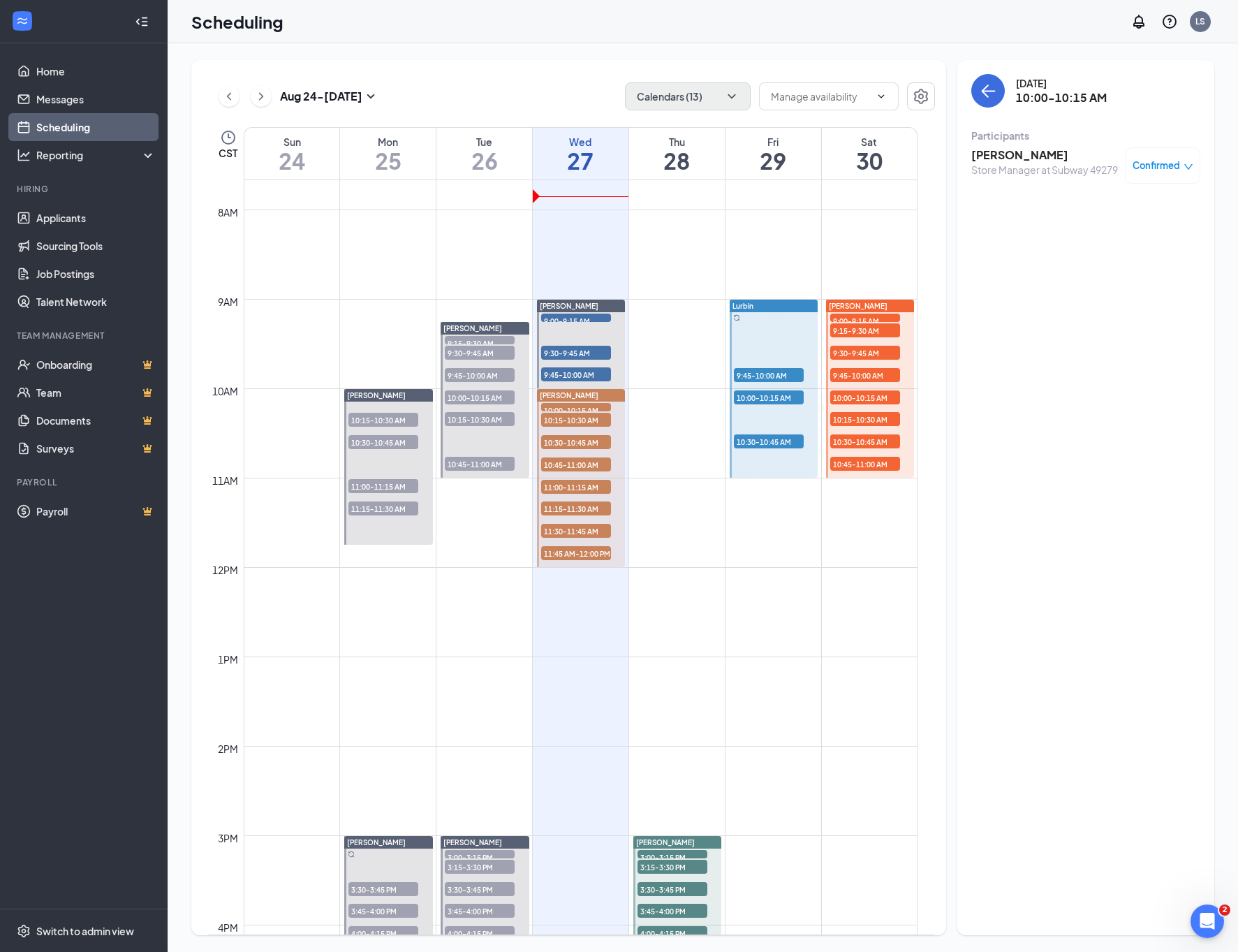
click at [567, 421] on span "10:15-10:30 AM" at bounding box center [575, 420] width 70 height 14
click at [1027, 162] on h3 "[PERSON_NAME]" at bounding box center [1044, 155] width 147 height 16
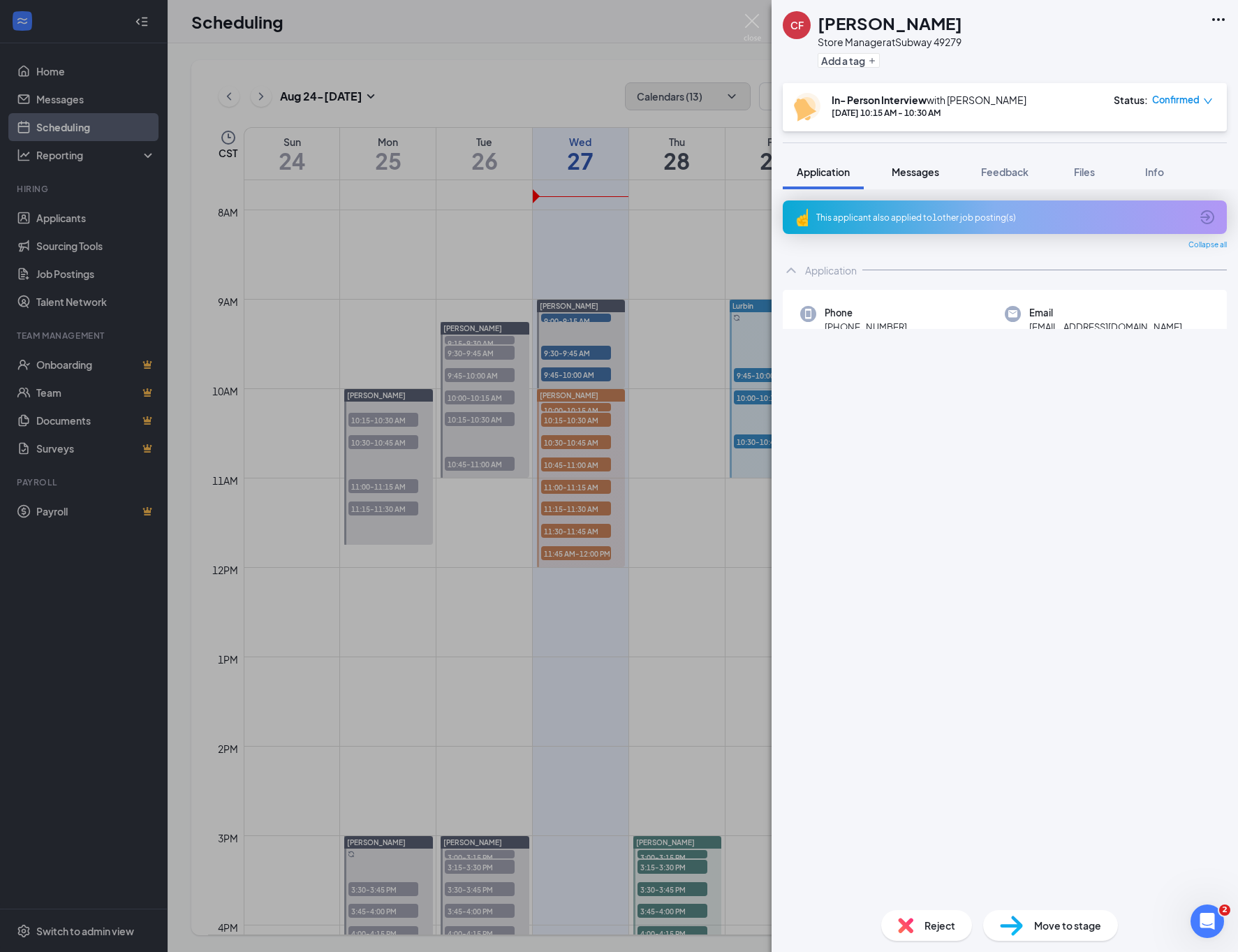
click at [933, 181] on button "Messages" at bounding box center [915, 172] width 75 height 35
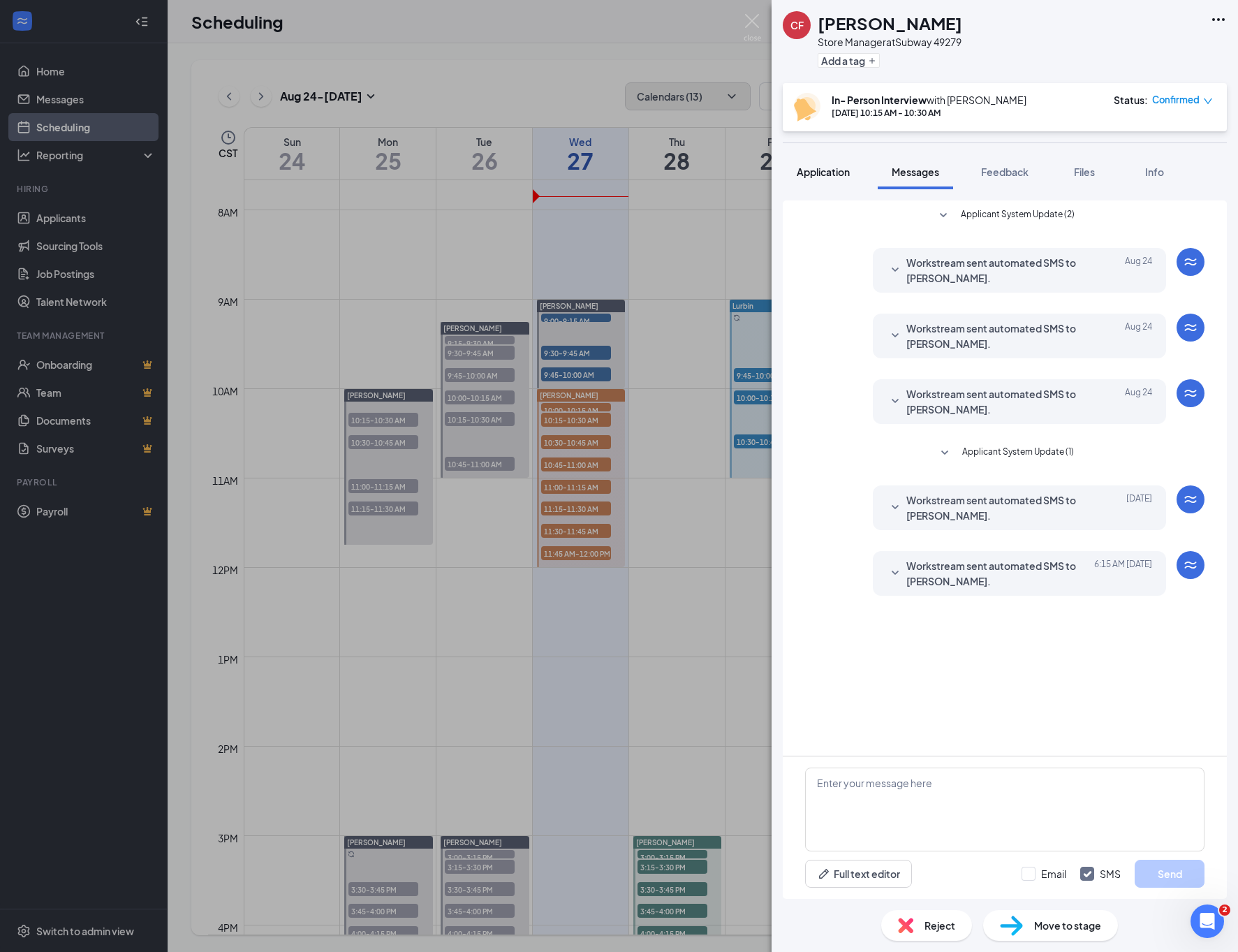
click at [847, 168] on span "Application" at bounding box center [822, 172] width 53 height 13
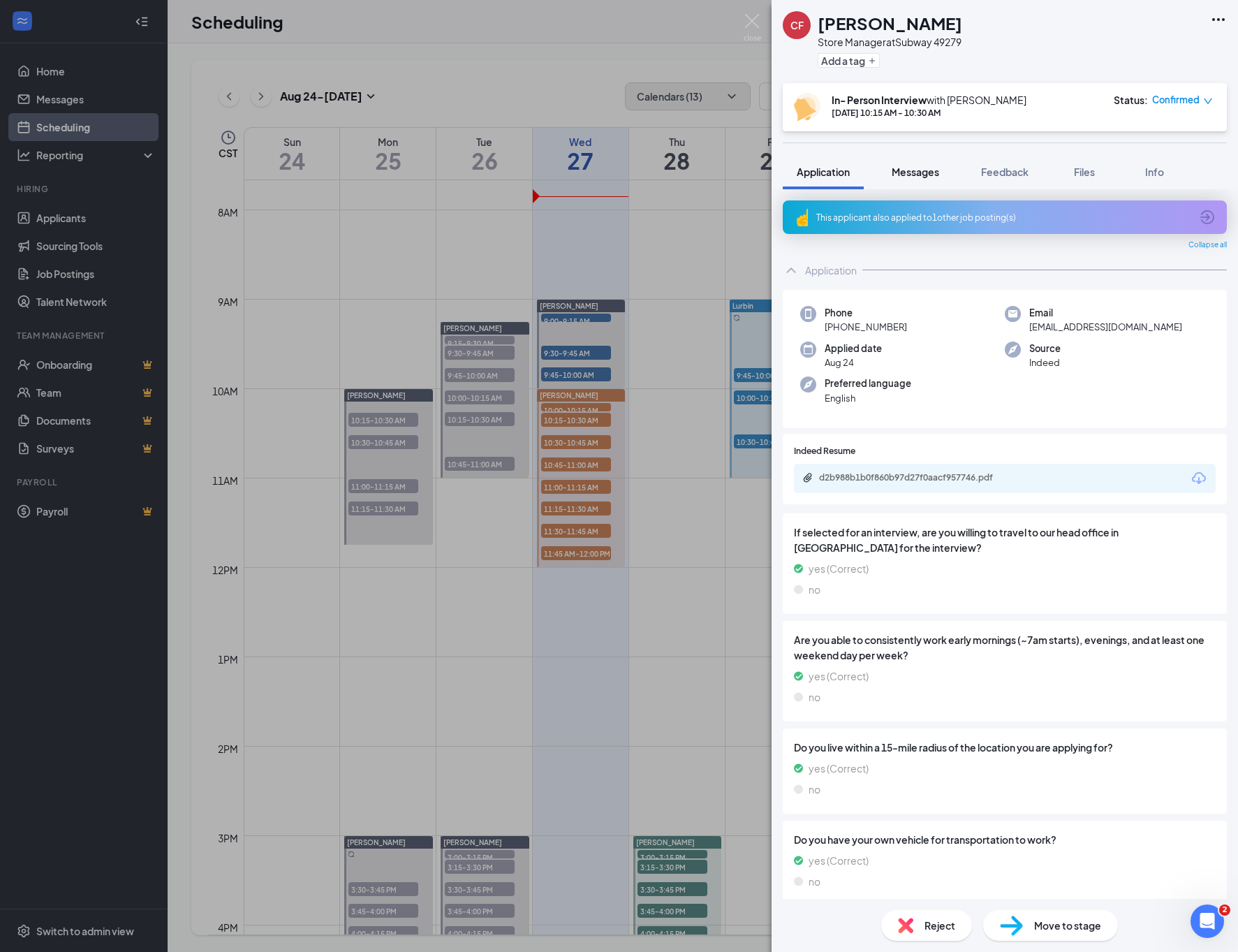
click at [918, 166] on span "Messages" at bounding box center [915, 172] width 48 height 13
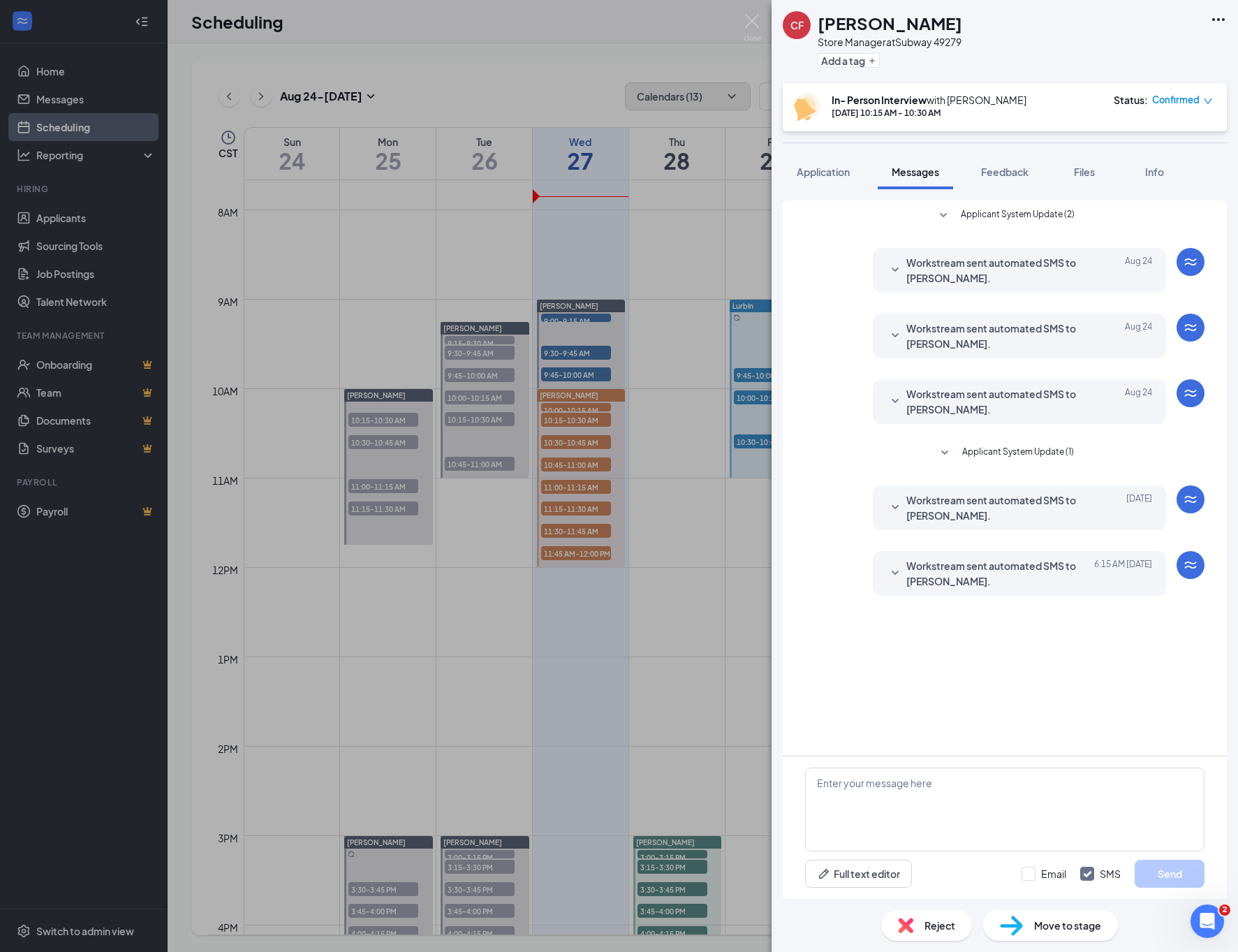
click at [948, 581] on span "Workstream sent automated SMS to [PERSON_NAME]." at bounding box center [998, 574] width 183 height 31
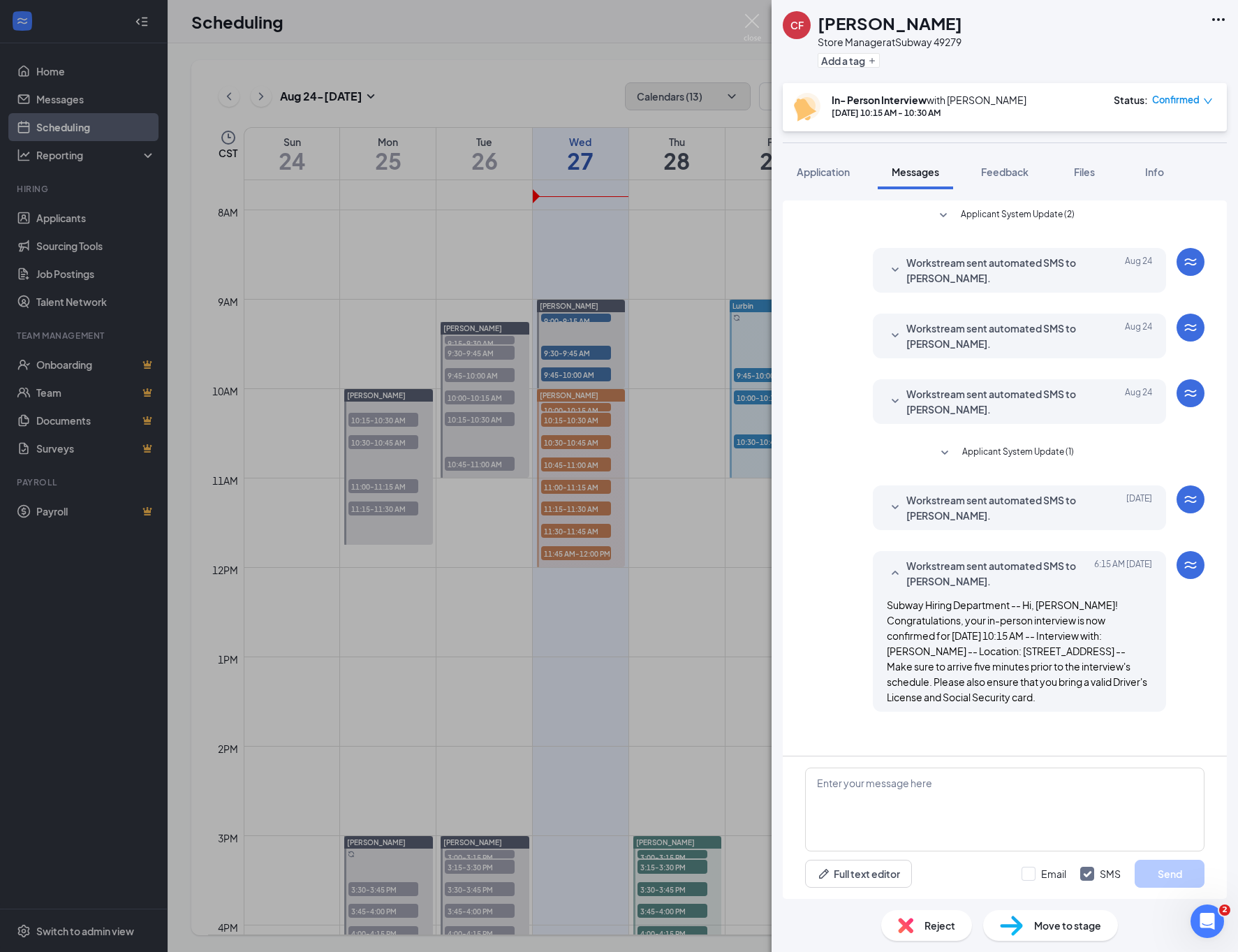
click at [942, 517] on span "Workstream sent automated SMS to [PERSON_NAME]." at bounding box center [998, 508] width 183 height 31
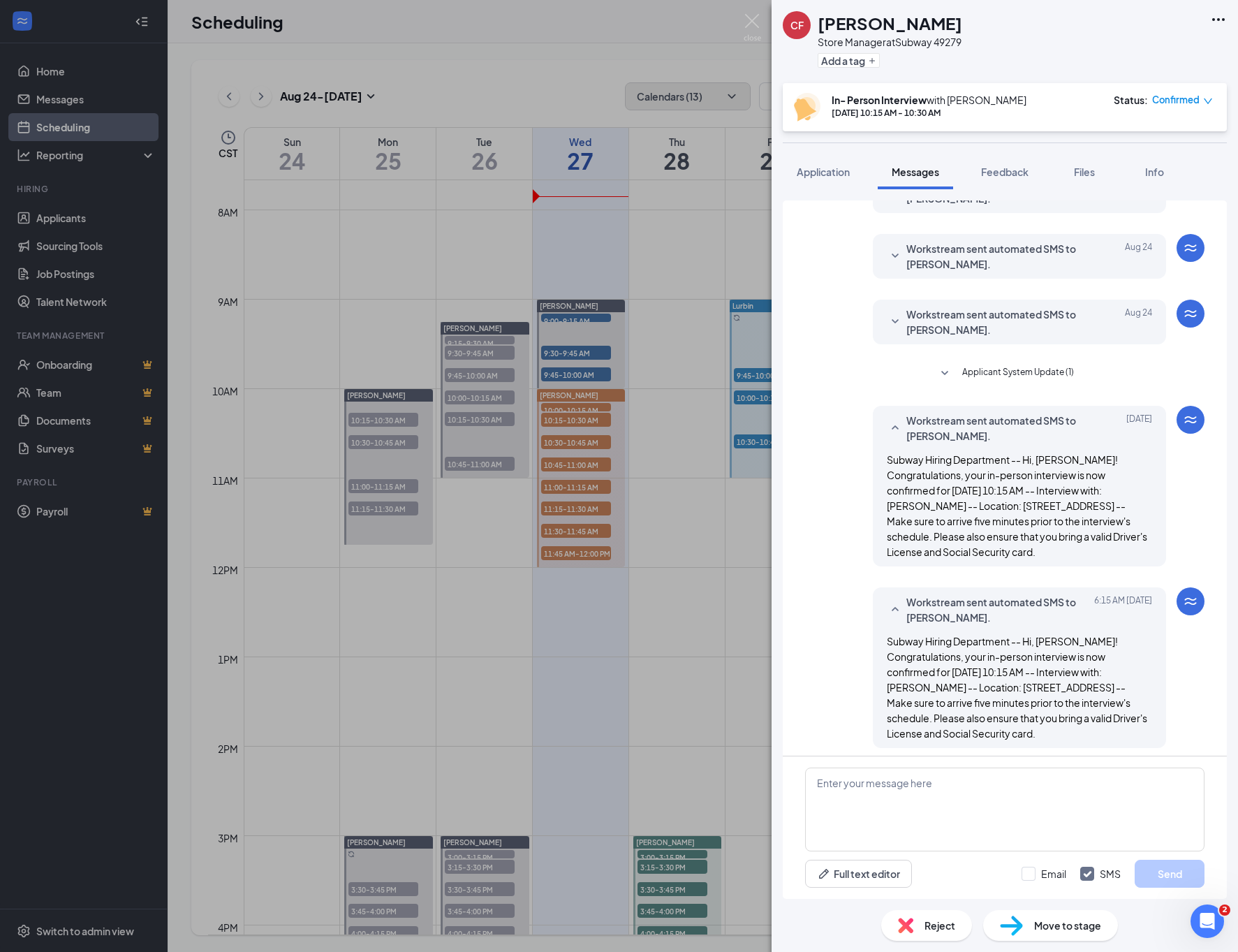
scroll to position [85, 0]
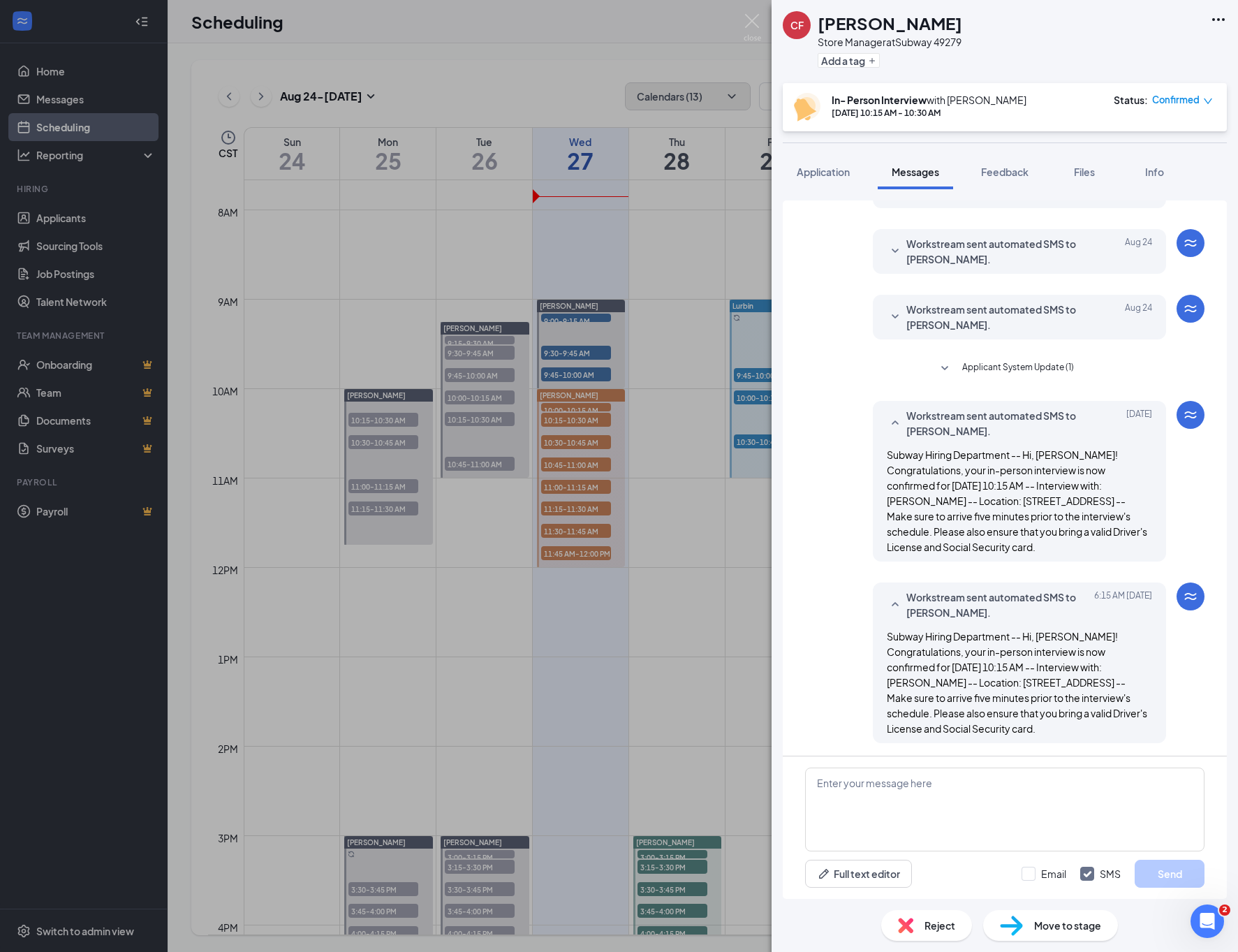
click at [687, 474] on div "CF [PERSON_NAME] Store Manager at Subway 49279 Add a tag In- Person Interview w…" at bounding box center [619, 476] width 1238 height 952
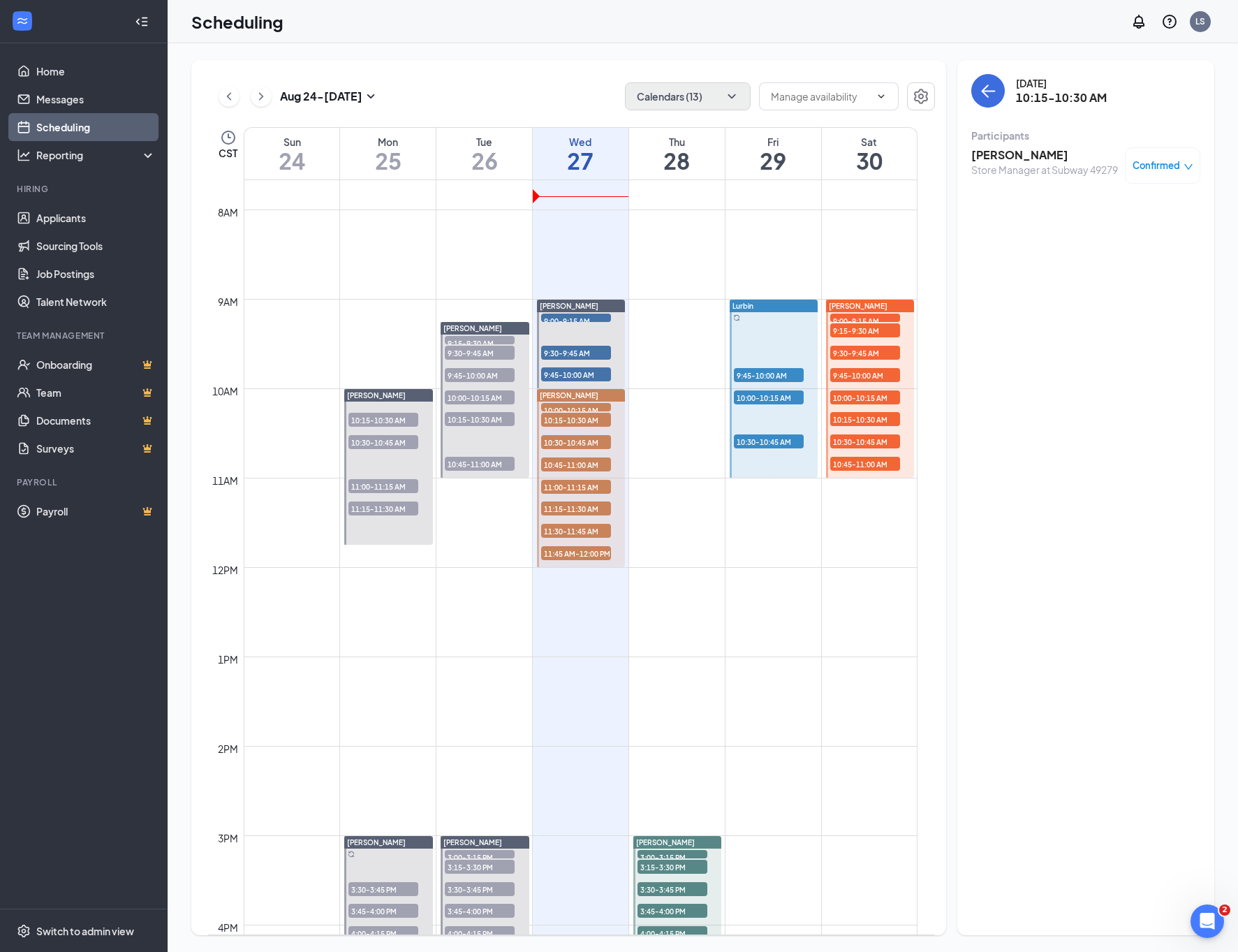
click at [574, 460] on span "10:45-11:00 AM" at bounding box center [575, 464] width 70 height 14
click at [577, 488] on span "11:00-11:15 AM" at bounding box center [575, 486] width 70 height 14
click at [577, 507] on span "11:15-11:30 AM" at bounding box center [575, 508] width 70 height 14
click at [579, 530] on span "11:30-11:45 AM" at bounding box center [575, 530] width 70 height 14
click at [579, 555] on span "11:45 AM-12:00 PM" at bounding box center [575, 553] width 70 height 14
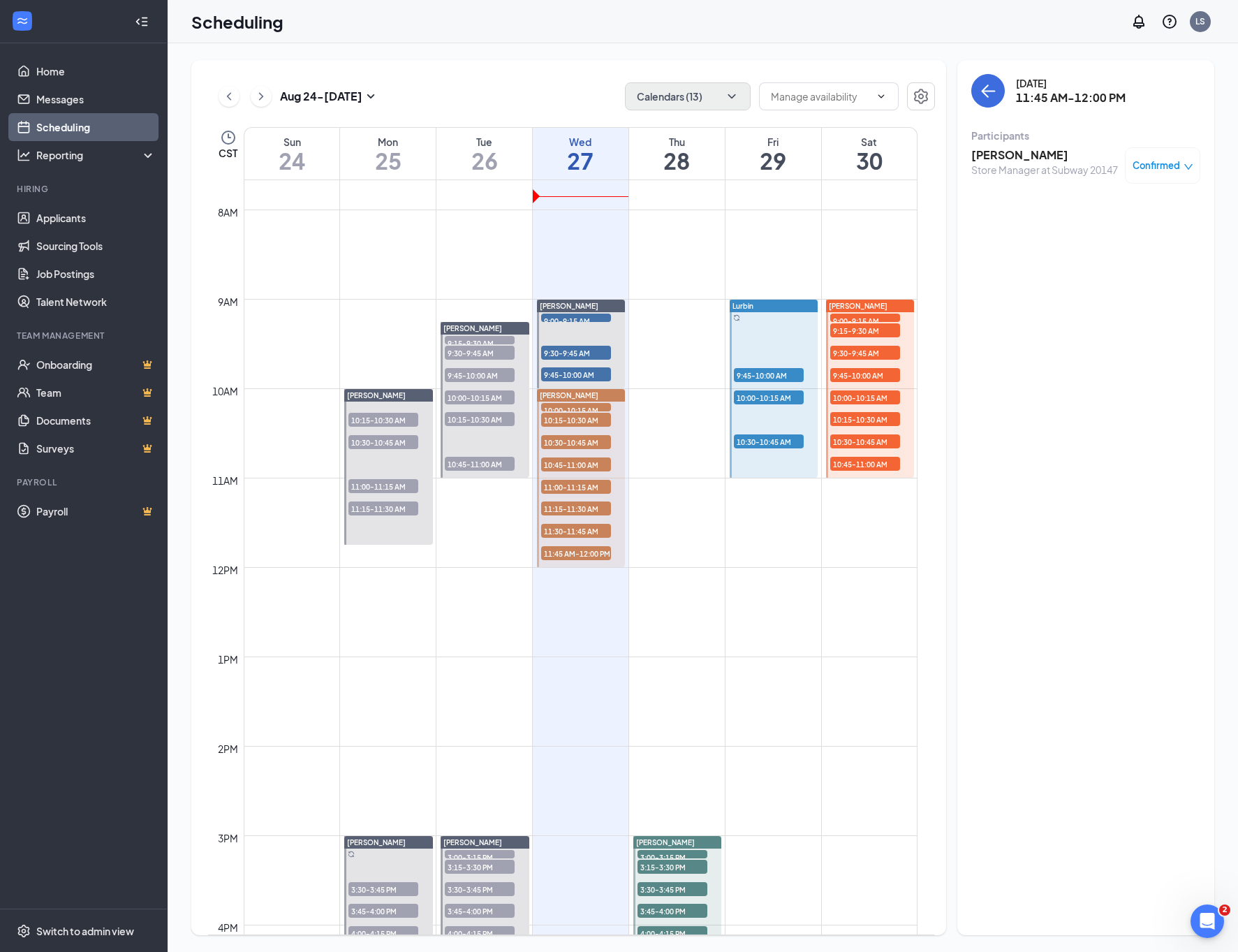
click at [1029, 149] on h3 "[PERSON_NAME]" at bounding box center [1044, 155] width 147 height 16
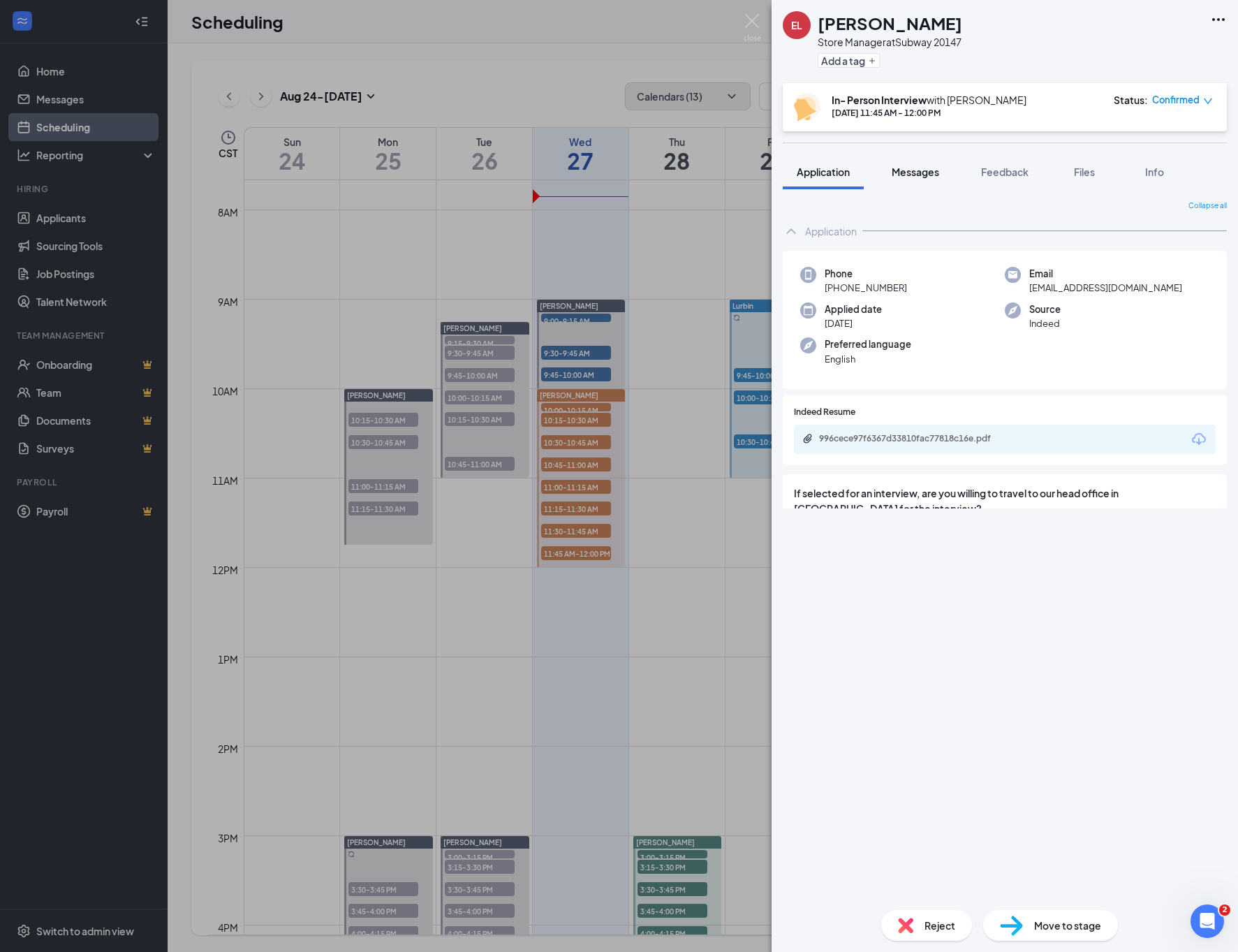
click at [909, 168] on span "Messages" at bounding box center [915, 172] width 48 height 13
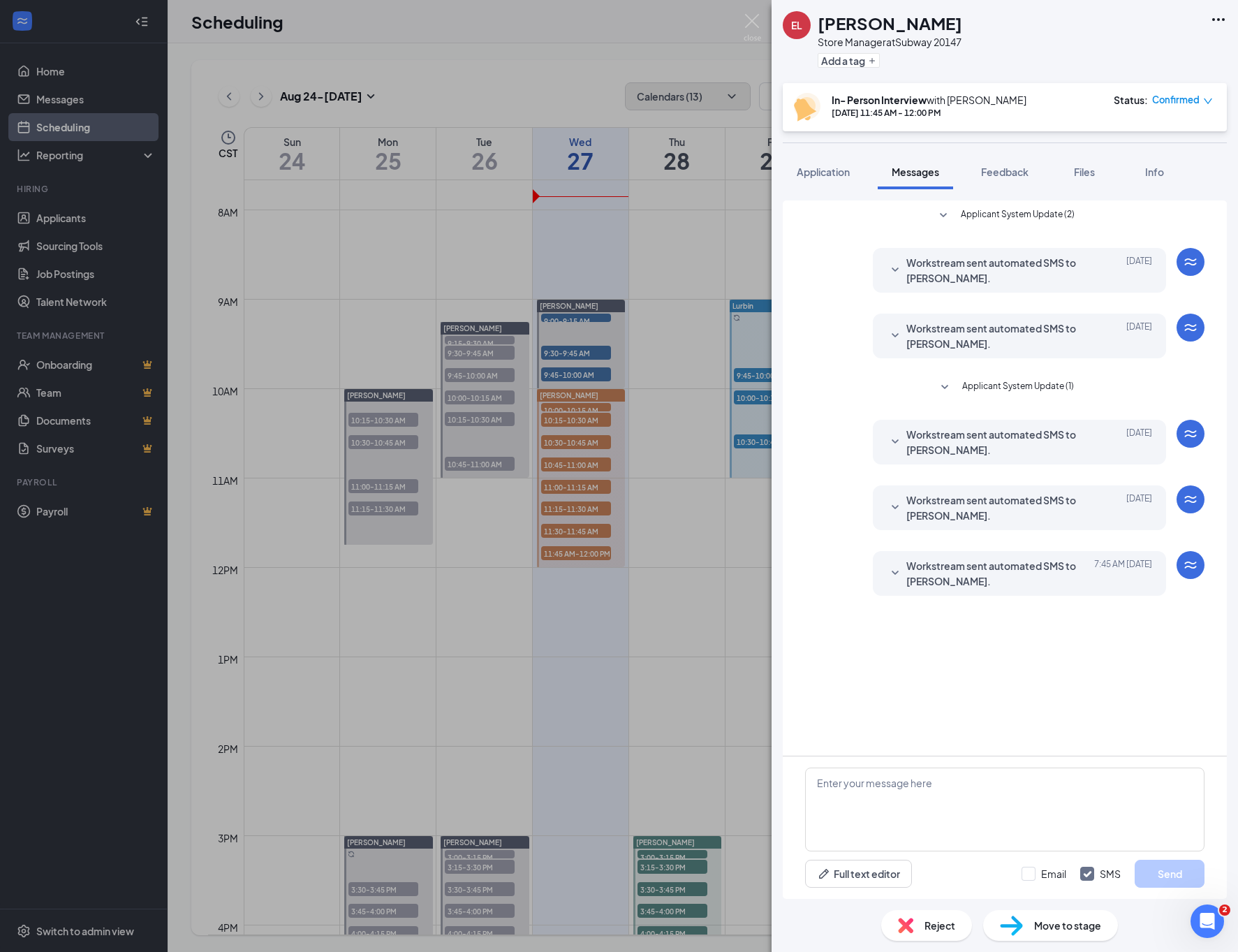
click at [942, 576] on span "Workstream sent automated SMS to [PERSON_NAME]." at bounding box center [998, 574] width 183 height 31
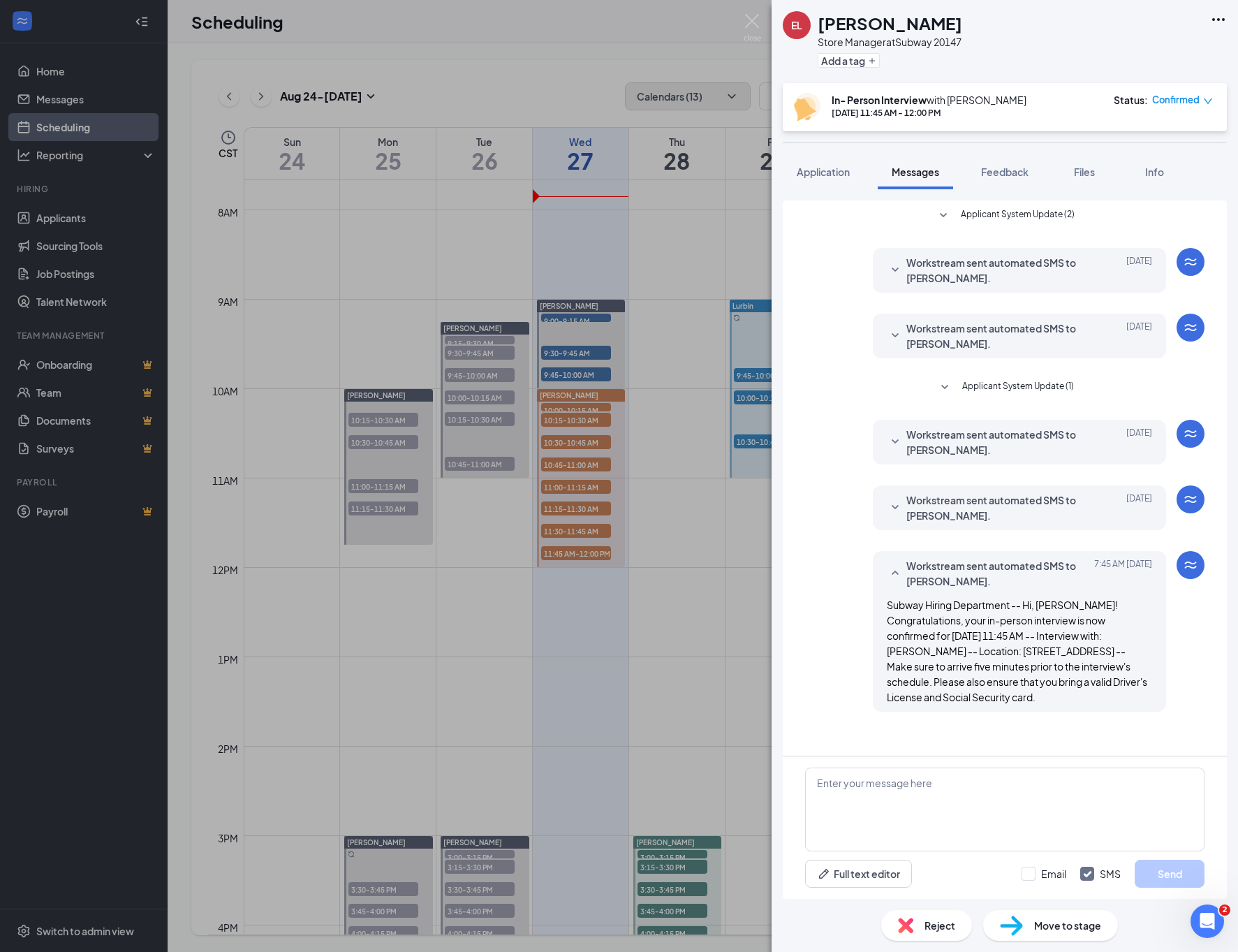
click at [706, 563] on div "EL [PERSON_NAME] Store Manager at Subway 20147 Add a tag In- Person Interview w…" at bounding box center [619, 476] width 1238 height 952
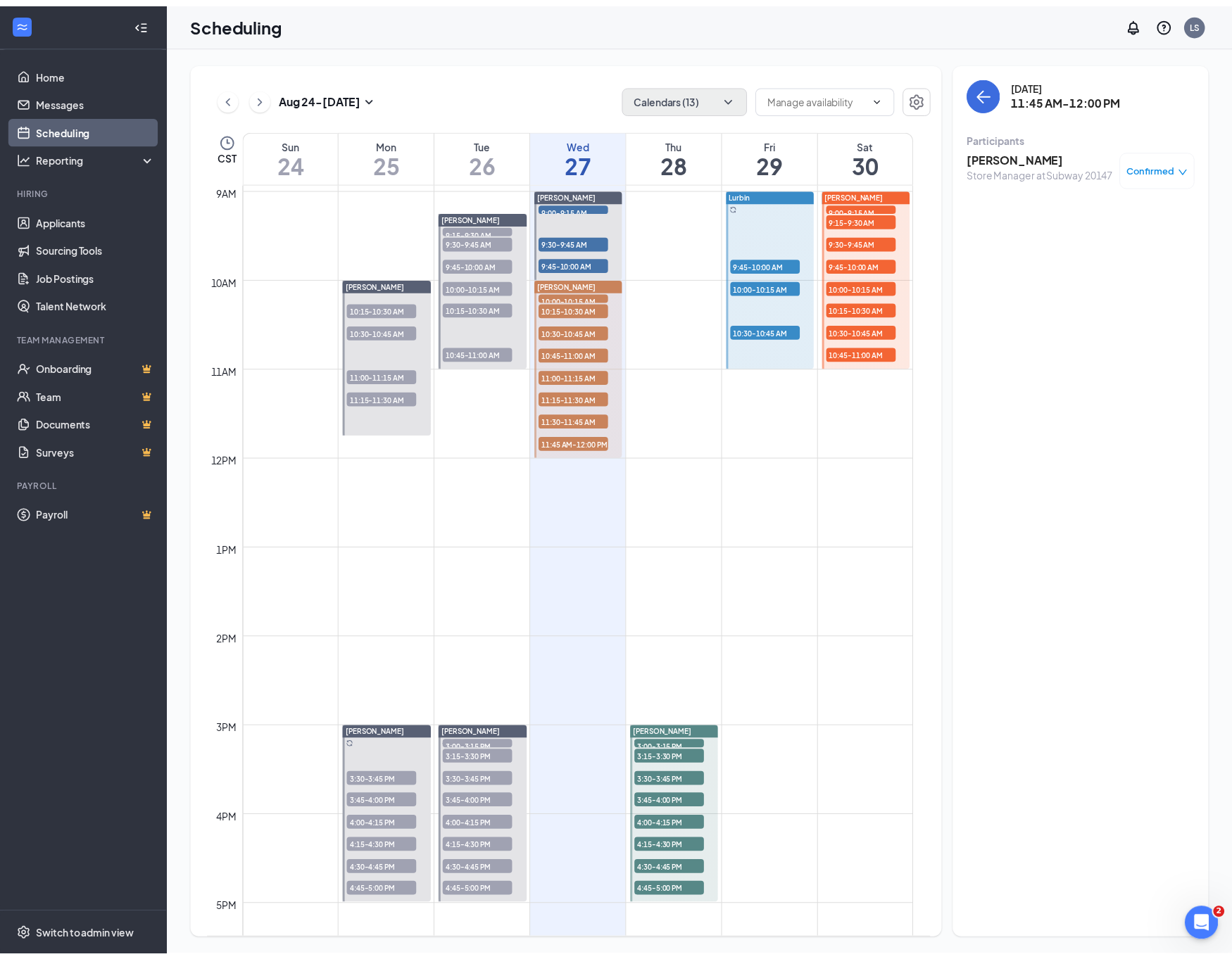
scroll to position [796, 0]
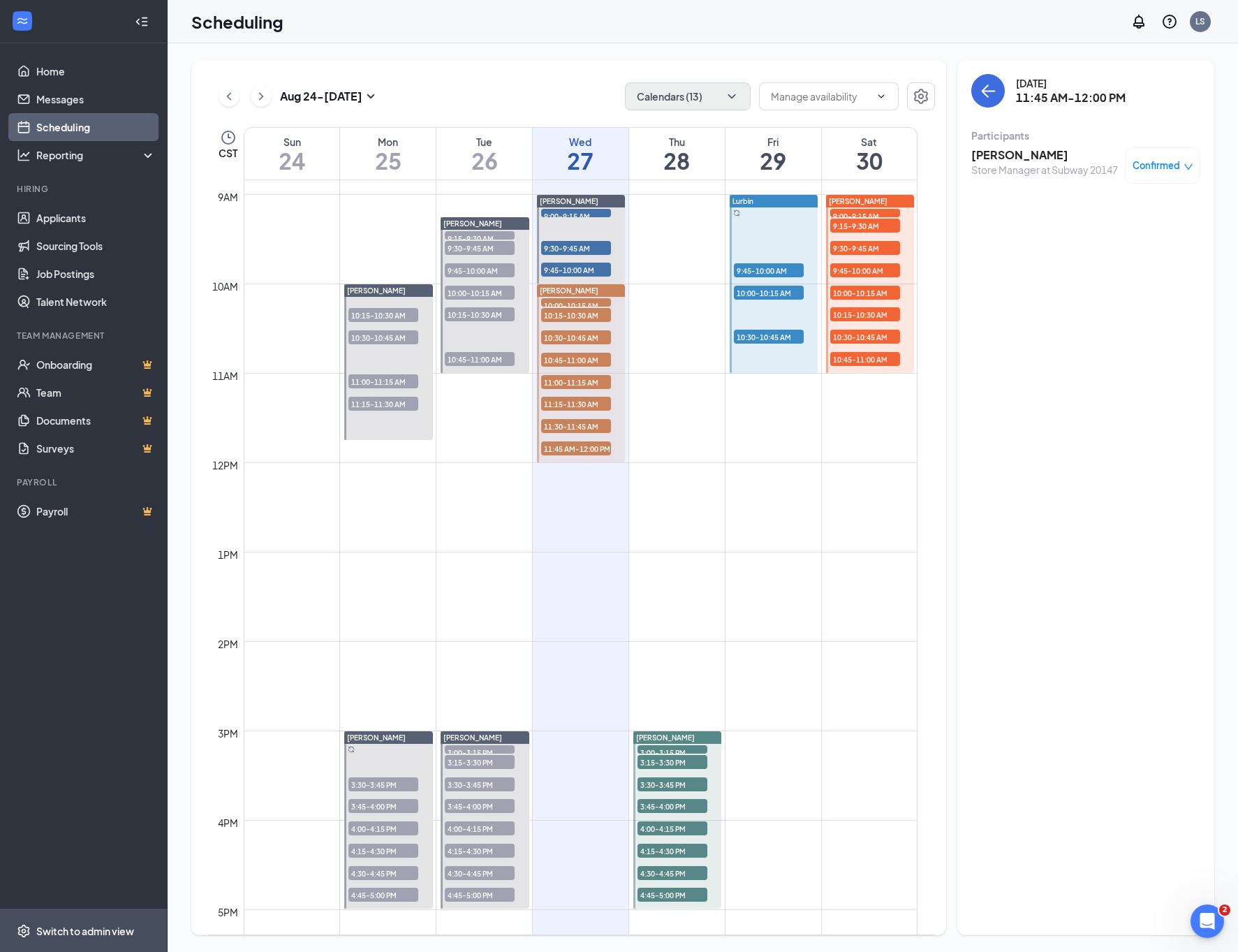
click at [109, 923] on div "Switch to admin view" at bounding box center [85, 930] width 98 height 14
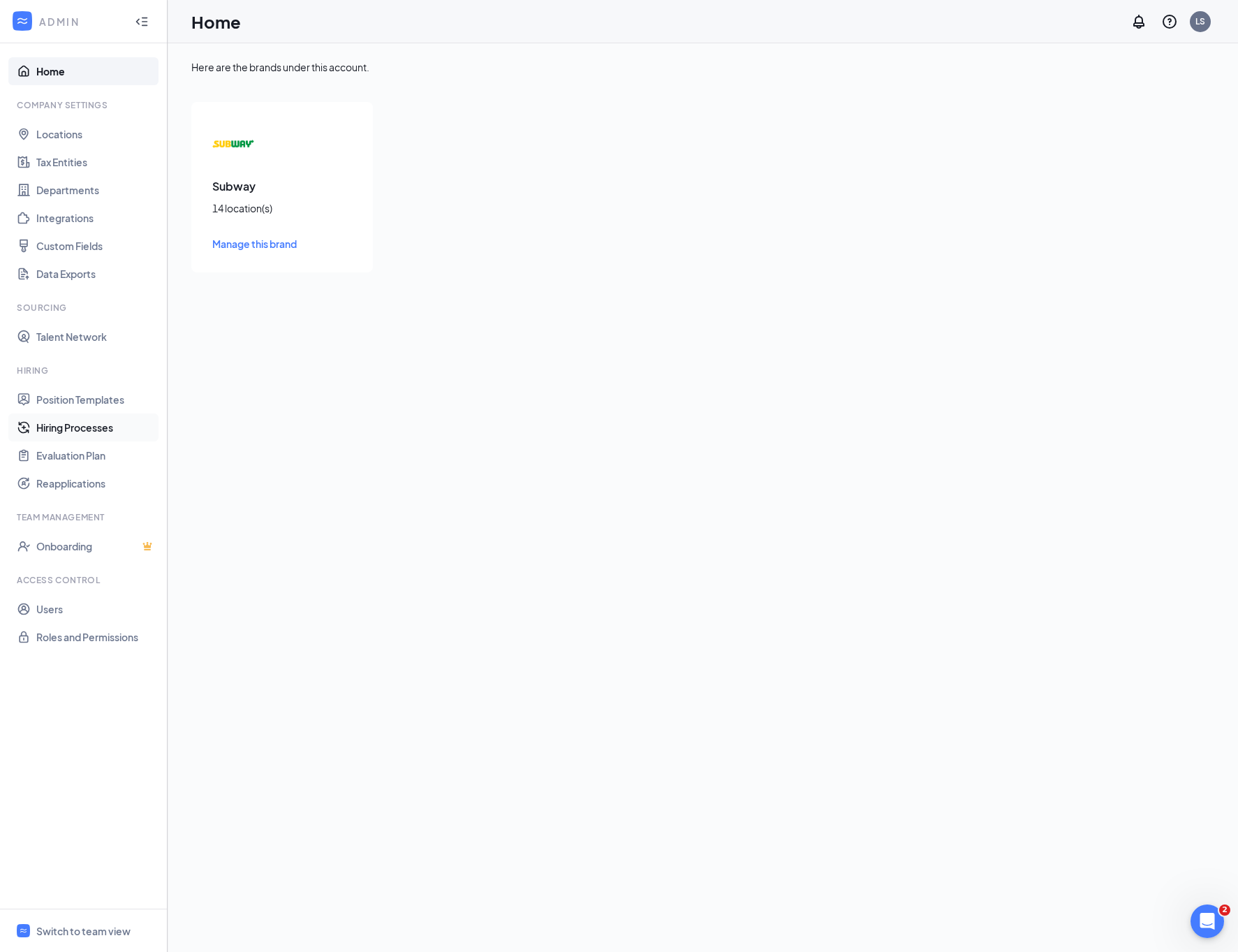
click at [74, 420] on link "Hiring Processes" at bounding box center [96, 428] width 119 height 28
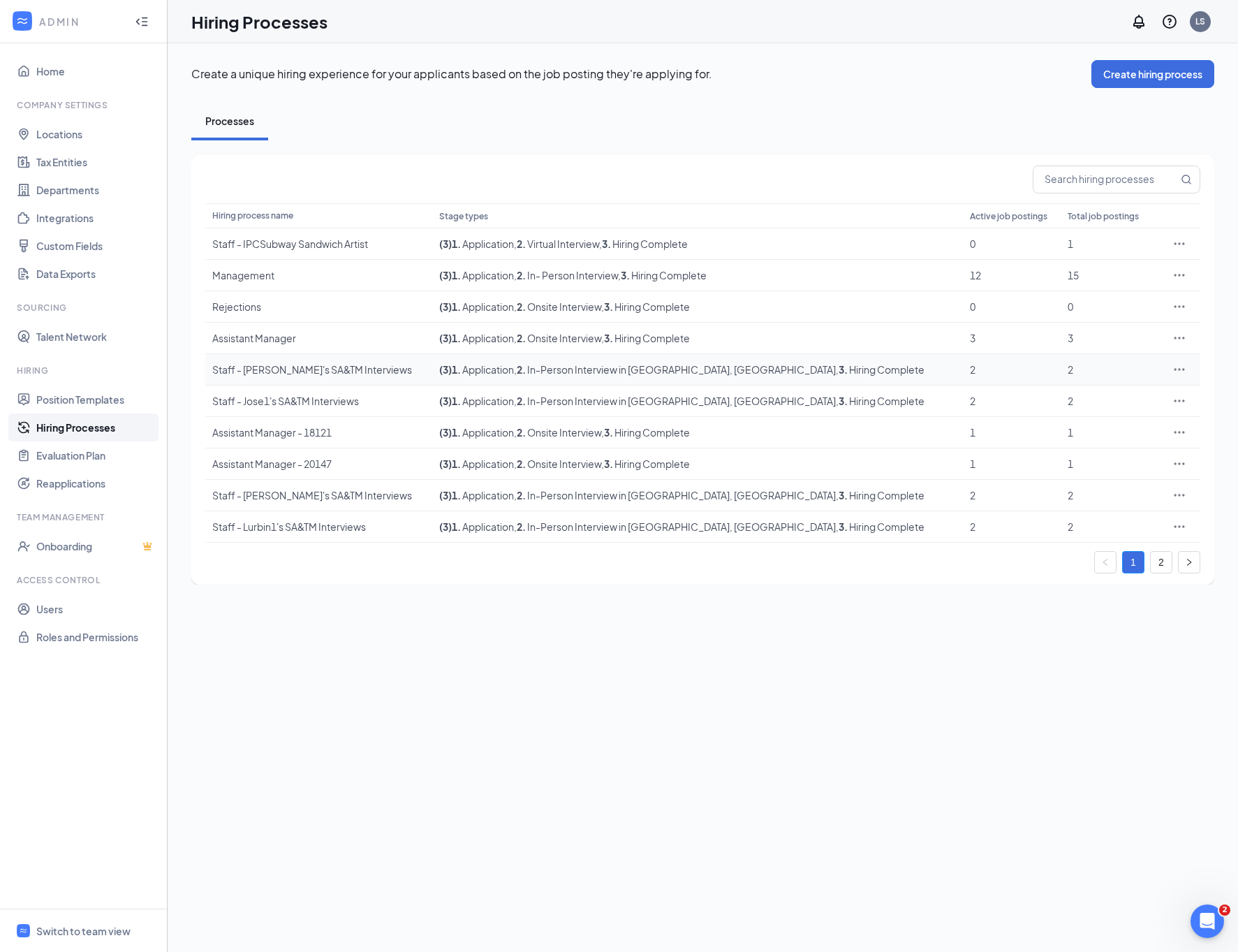
click at [1188, 373] on div at bounding box center [1179, 370] width 28 height 14
click at [1182, 373] on icon "Ellipses" at bounding box center [1179, 370] width 14 height 14
click at [1159, 391] on span "Edit" at bounding box center [1114, 399] width 120 height 16
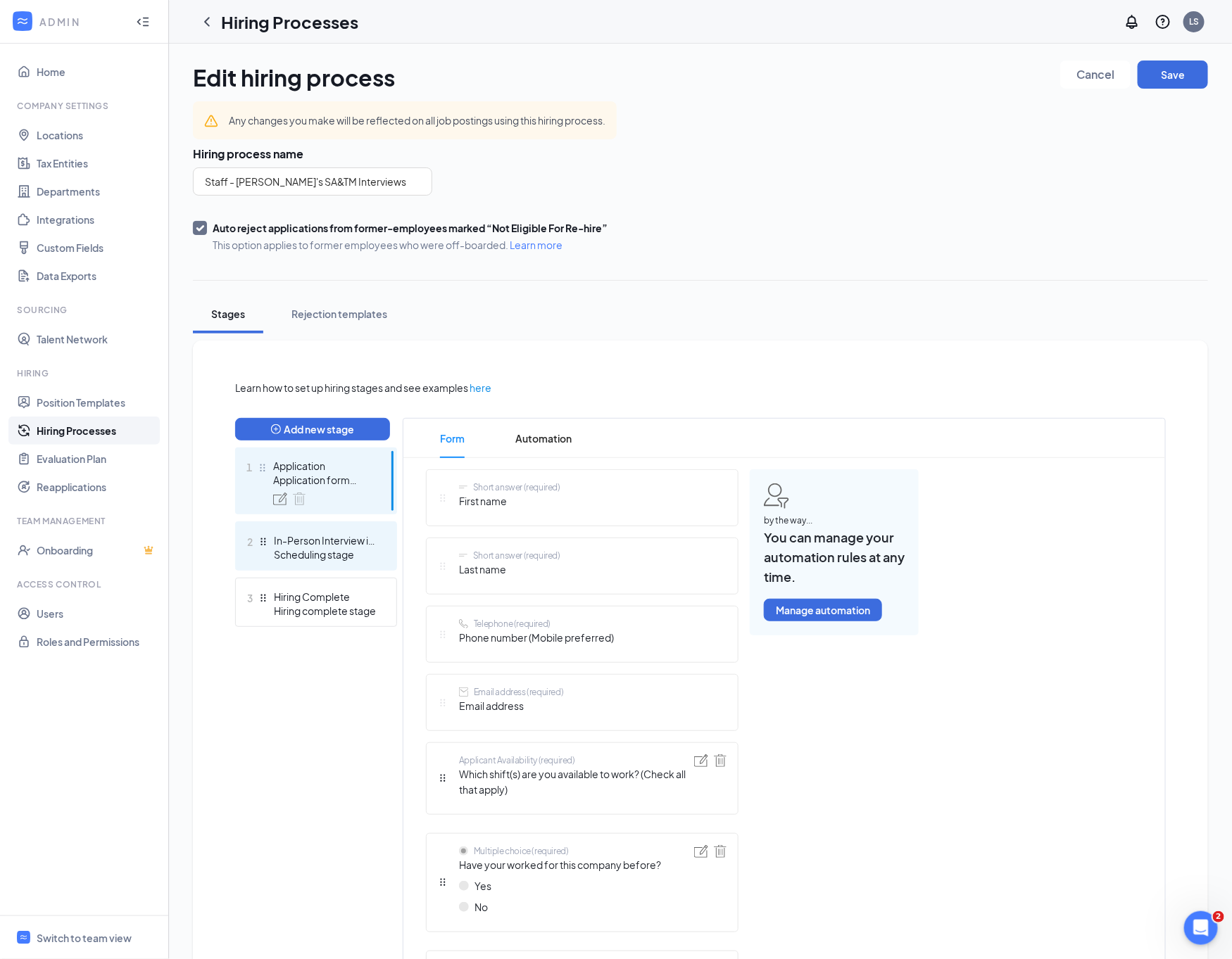
click at [367, 536] on div "In-Person Interview in [GEOGRAPHIC_DATA], [GEOGRAPHIC_DATA]" at bounding box center [325, 540] width 103 height 14
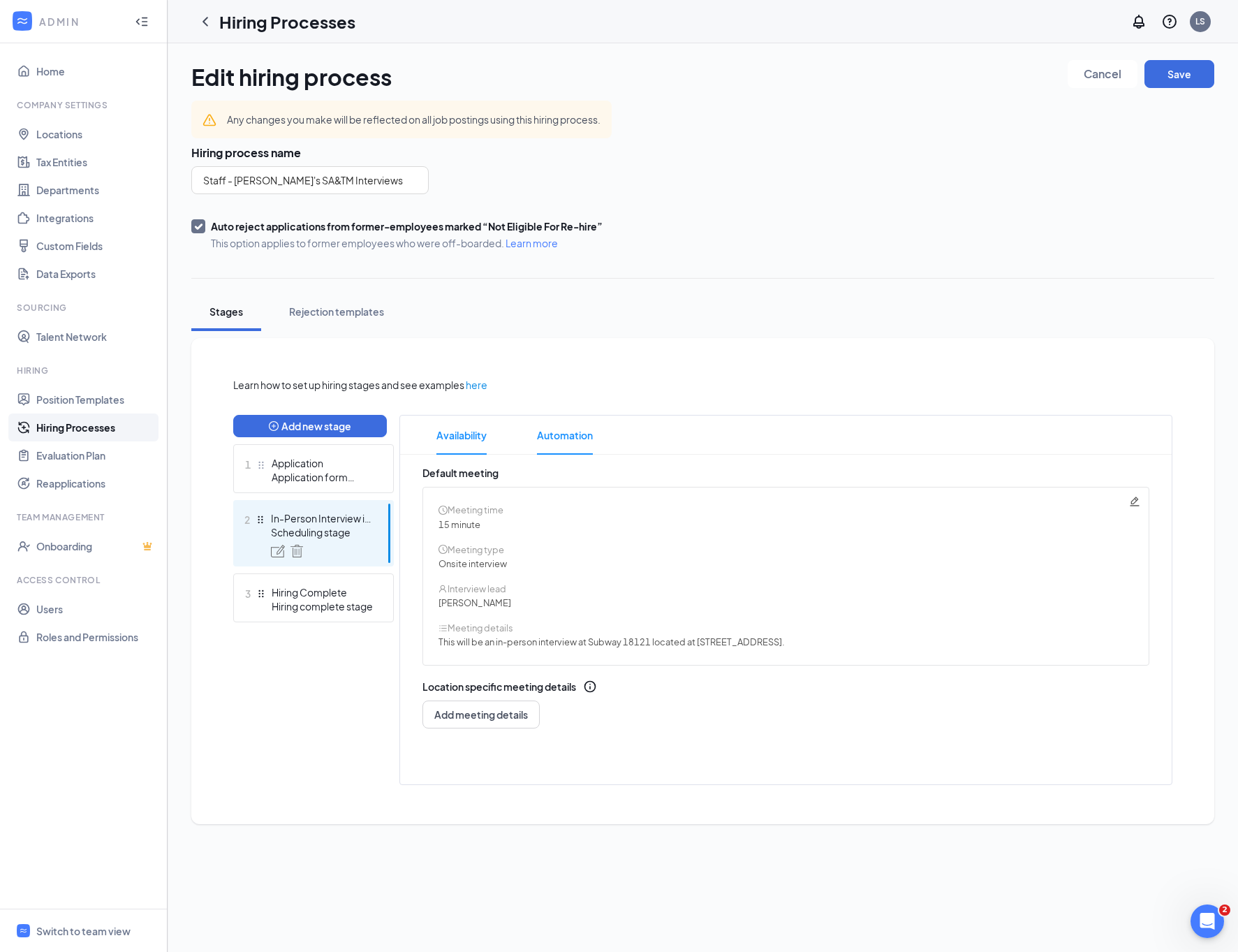
click at [556, 440] on span "Automation" at bounding box center [565, 435] width 56 height 39
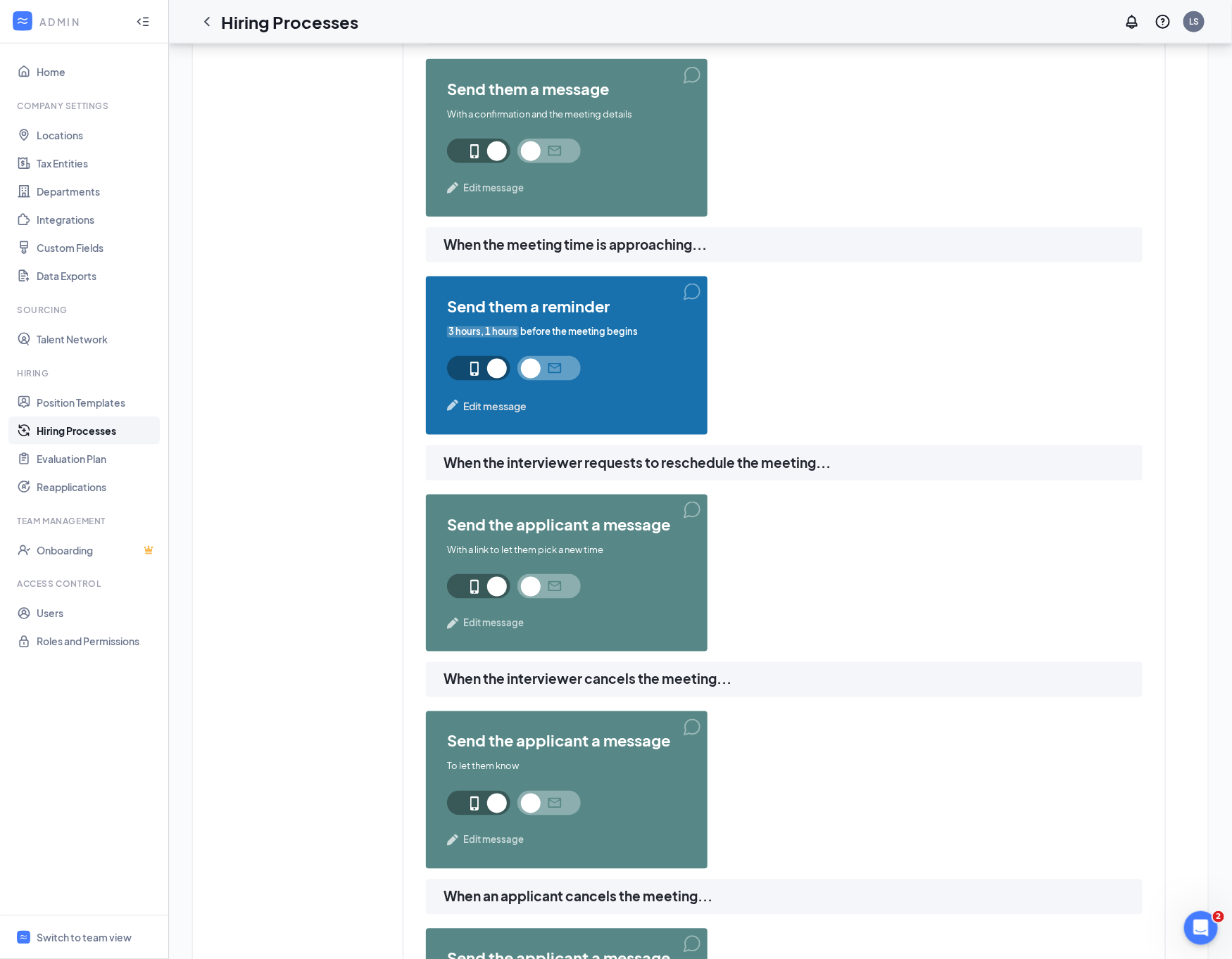
scroll to position [739, 0]
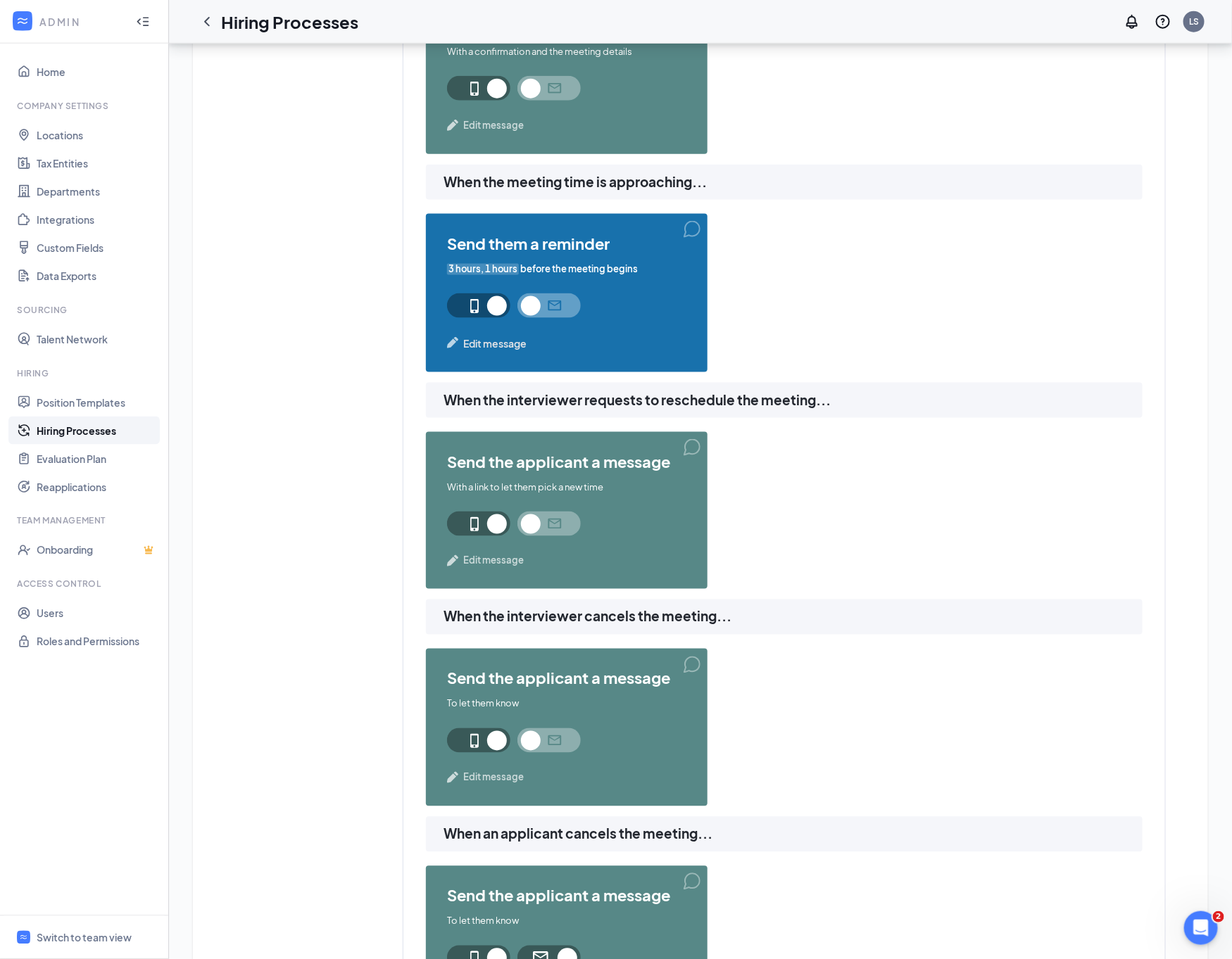
click at [481, 266] on span "3 hours, 1 hours" at bounding box center [482, 268] width 71 height 13
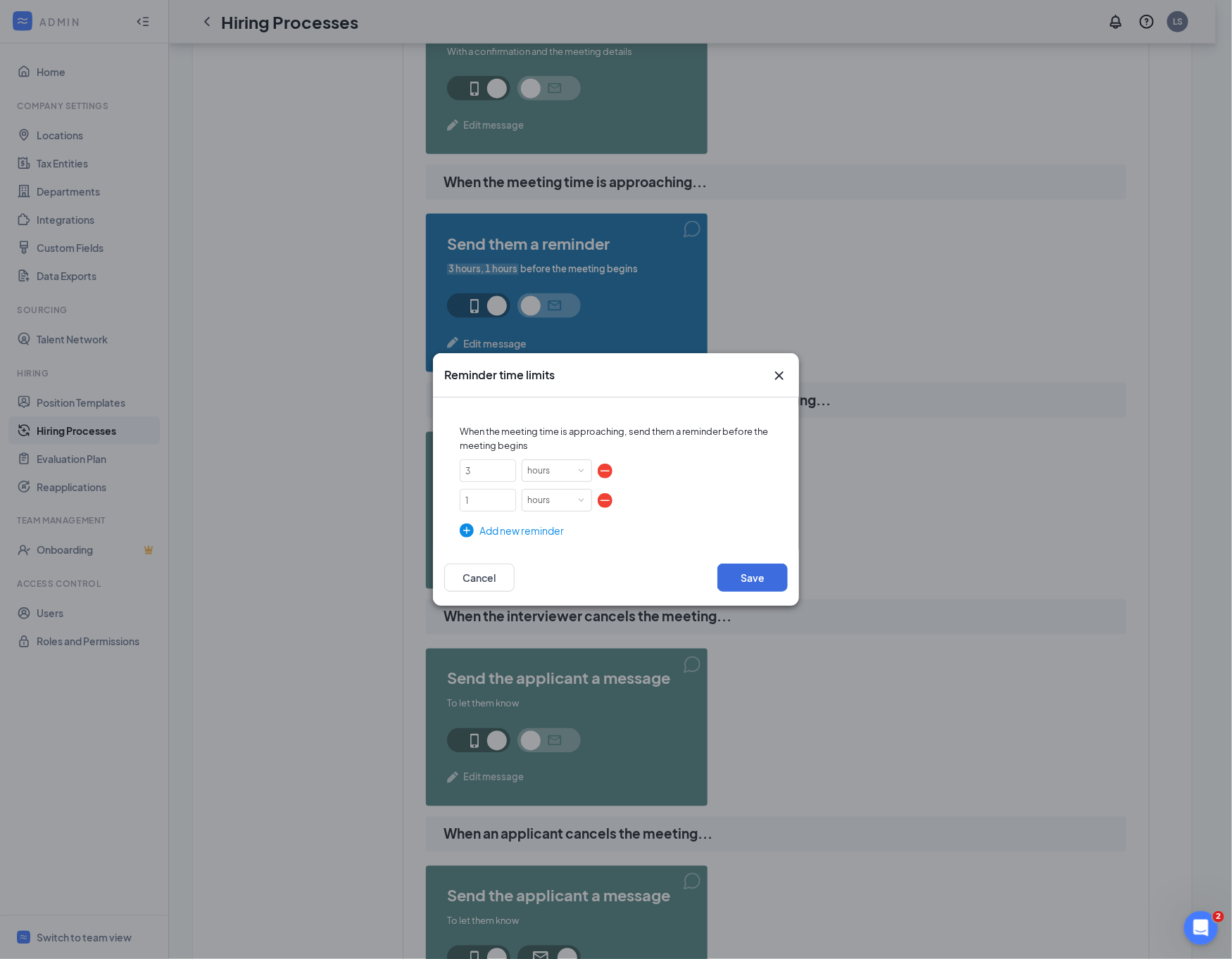
click at [498, 538] on div "Add new reminder" at bounding box center [616, 531] width 313 height 16
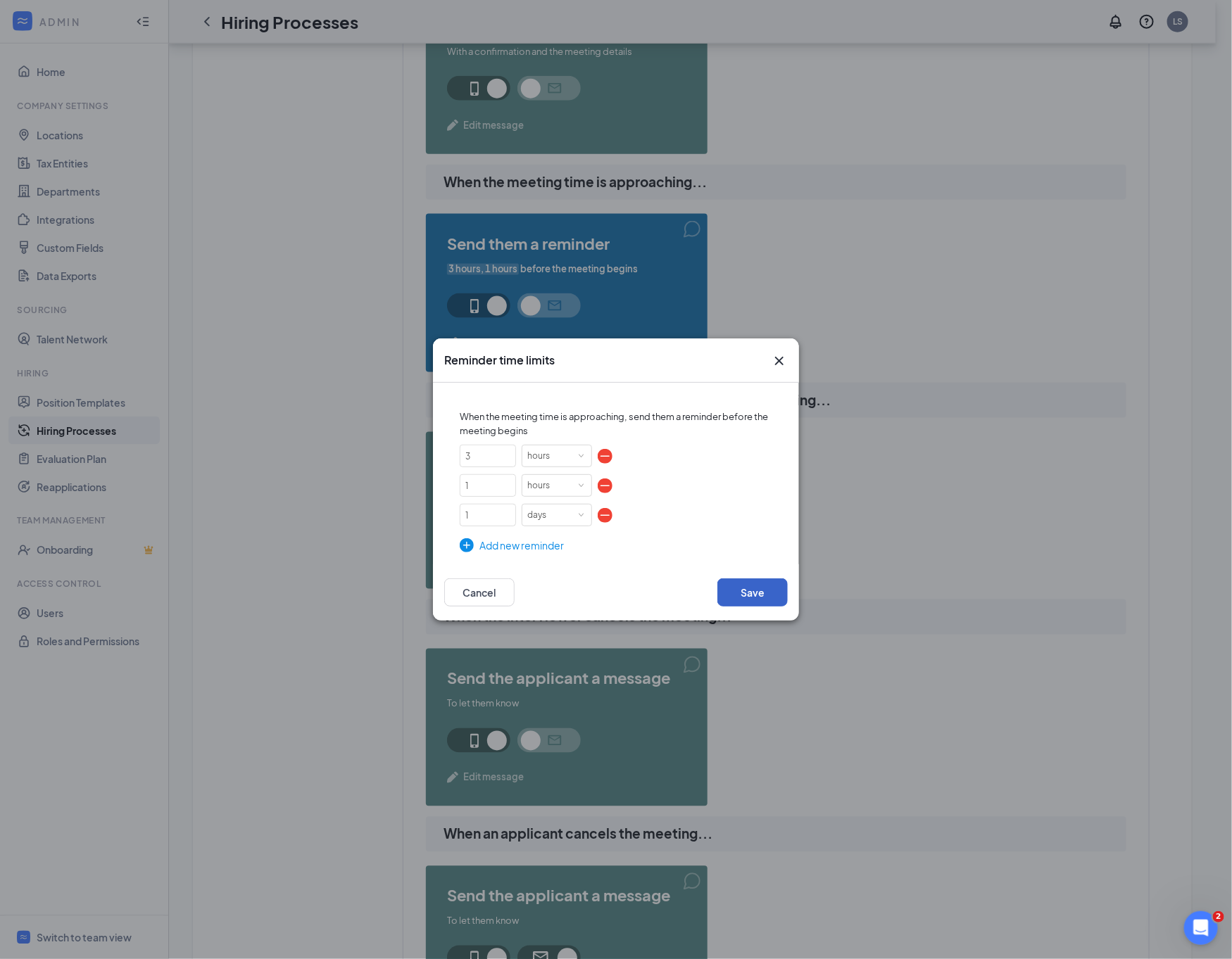
click at [766, 587] on button "Save" at bounding box center [752, 592] width 71 height 28
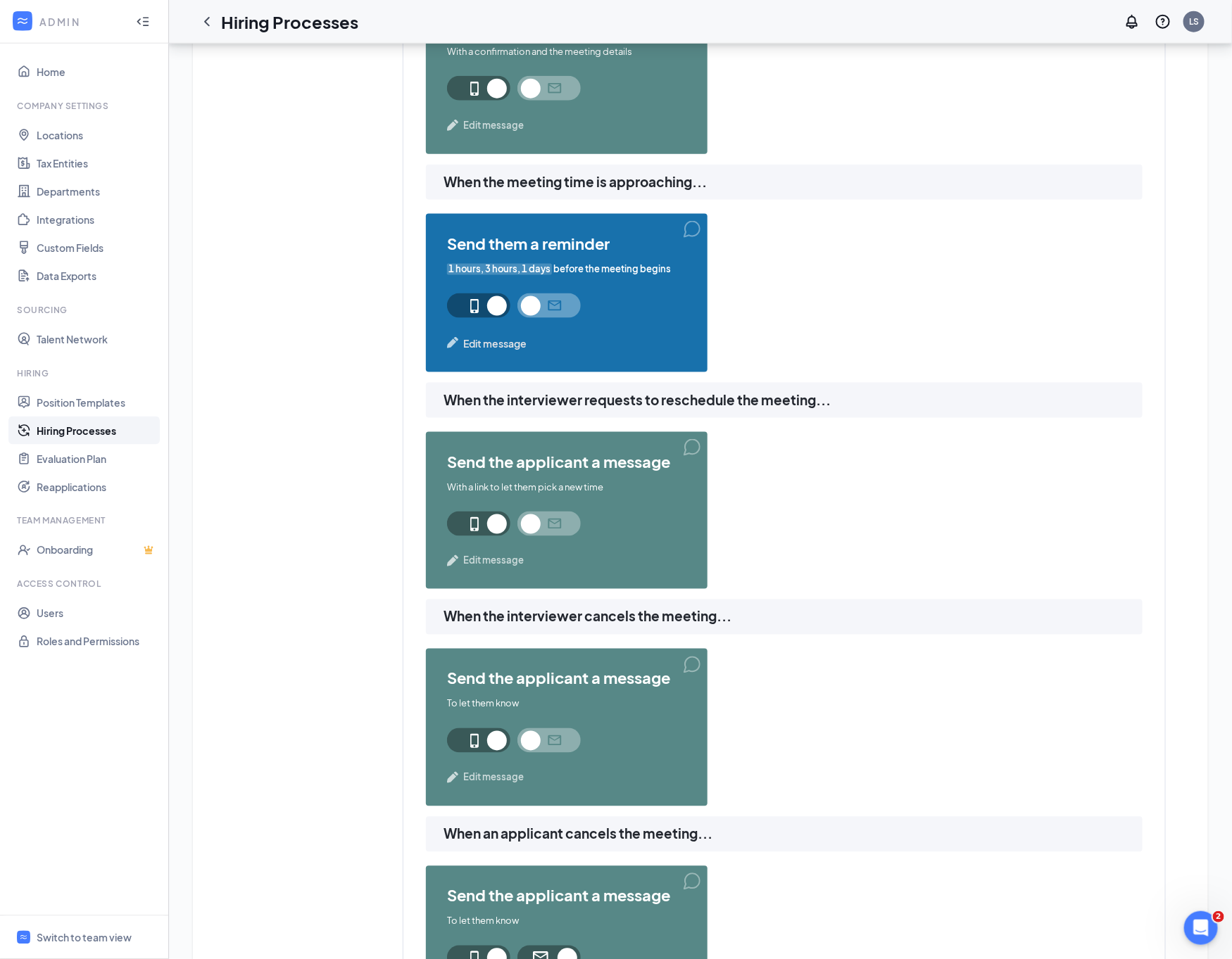
click at [512, 338] on span "Edit message" at bounding box center [495, 344] width 64 height 16
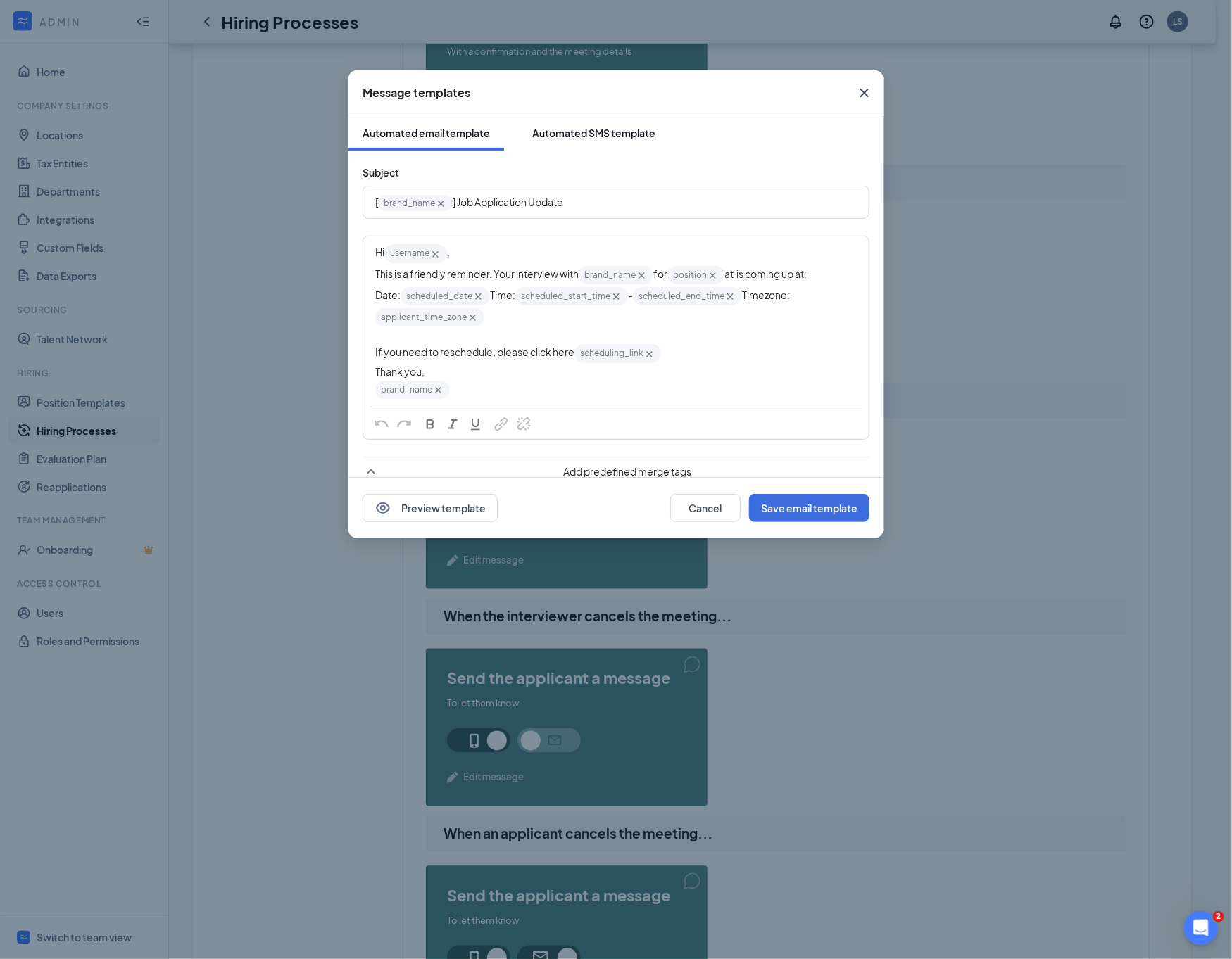
click at [593, 135] on div "Automated SMS template" at bounding box center [593, 133] width 123 height 14
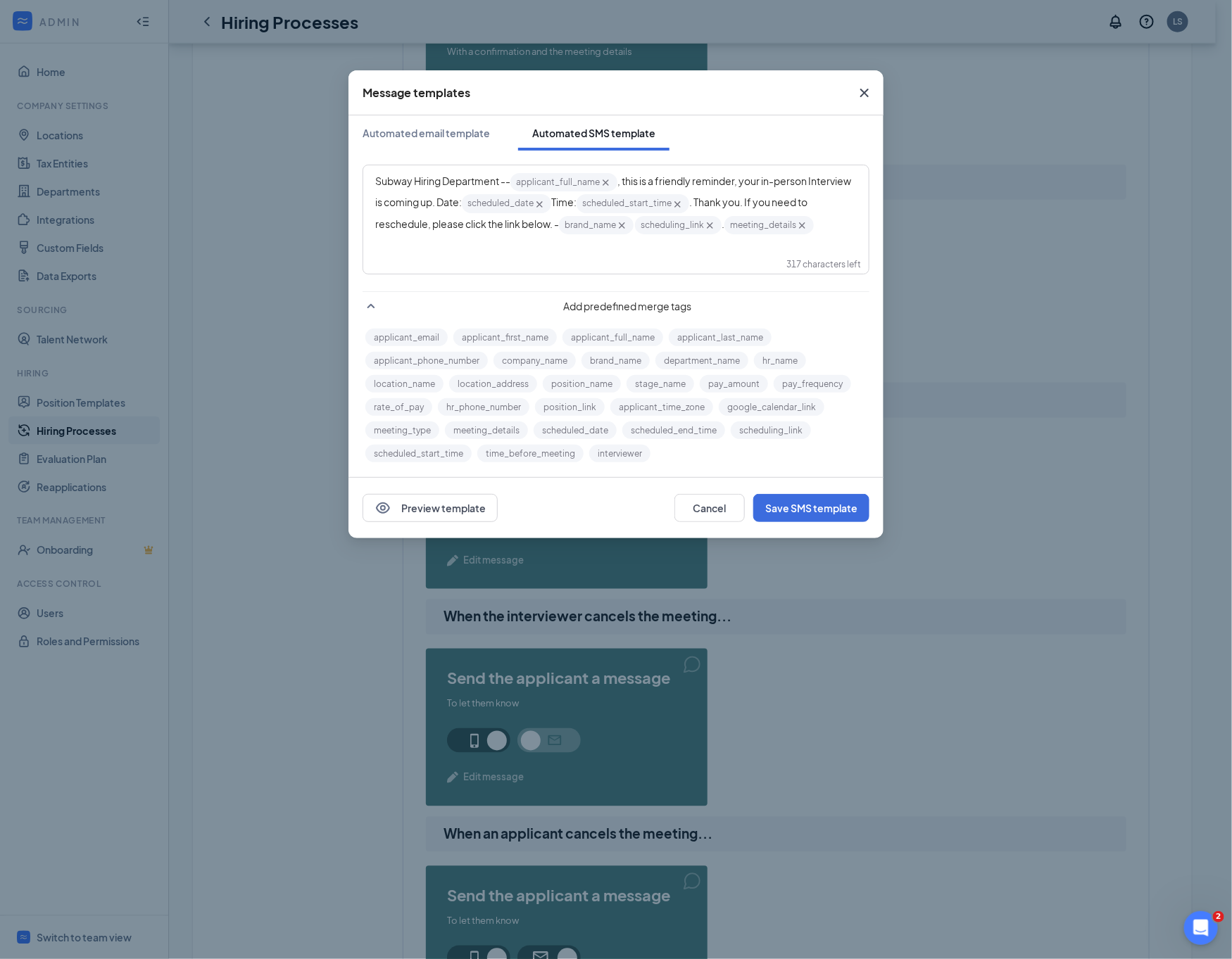
click at [579, 236] on div "Subway Hiring Department -- applicant_full_name‌‌‌‌ {{applicant_full_name}} , t…" at bounding box center [616, 204] width 481 height 64
click at [638, 268] on div "Subway Hiring Department -- applicant_full_name‌‌‌‌ {{applicant_full_name}} , t…" at bounding box center [616, 219] width 505 height 108
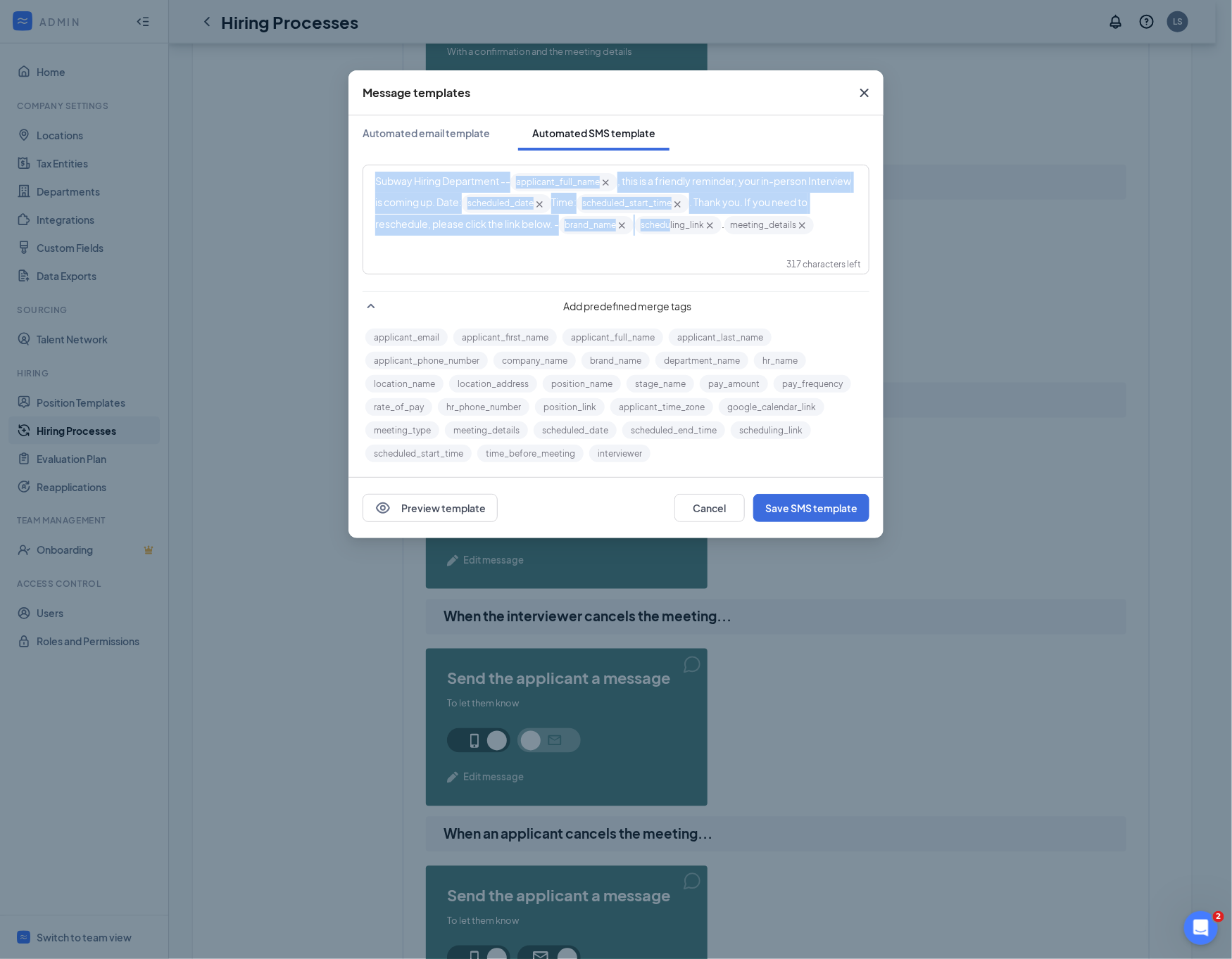
drag, startPoint x: 683, startPoint y: 243, endPoint x: 710, endPoint y: 228, distance: 30.9
click at [710, 228] on div "Subway Hiring Department -- applicant_full_name‌‌‌‌ {{applicant_full_name}} , t…" at bounding box center [616, 204] width 481 height 64
click at [826, 211] on div "Subway Hiring Department -- applicant_full_name‌‌‌‌ {{applicant_full_name}} , t…" at bounding box center [616, 204] width 481 height 64
drag, startPoint x: 797, startPoint y: 197, endPoint x: 822, endPoint y: 229, distance: 40.6
click at [822, 229] on div "Subway Hiring Department -- applicant_full_name‌‌‌‌ {{applicant_full_name}} , t…" at bounding box center [616, 204] width 481 height 64
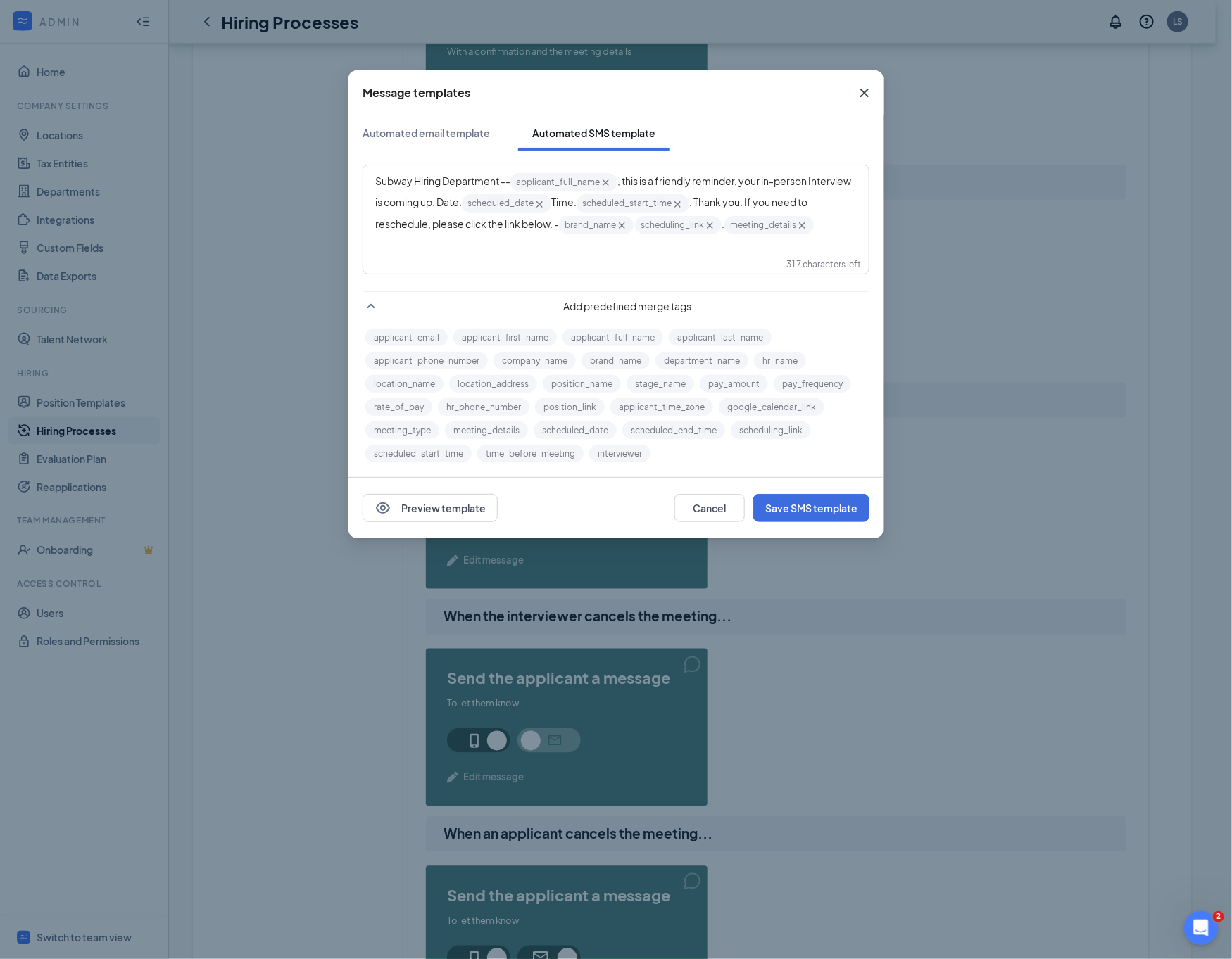
click at [763, 241] on div "Subway Hiring Department -- applicant_full_name‌‌‌‌ {{applicant_full_name}} , t…" at bounding box center [616, 204] width 504 height 75
click at [850, 91] on span "Close" at bounding box center [865, 93] width 38 height 38
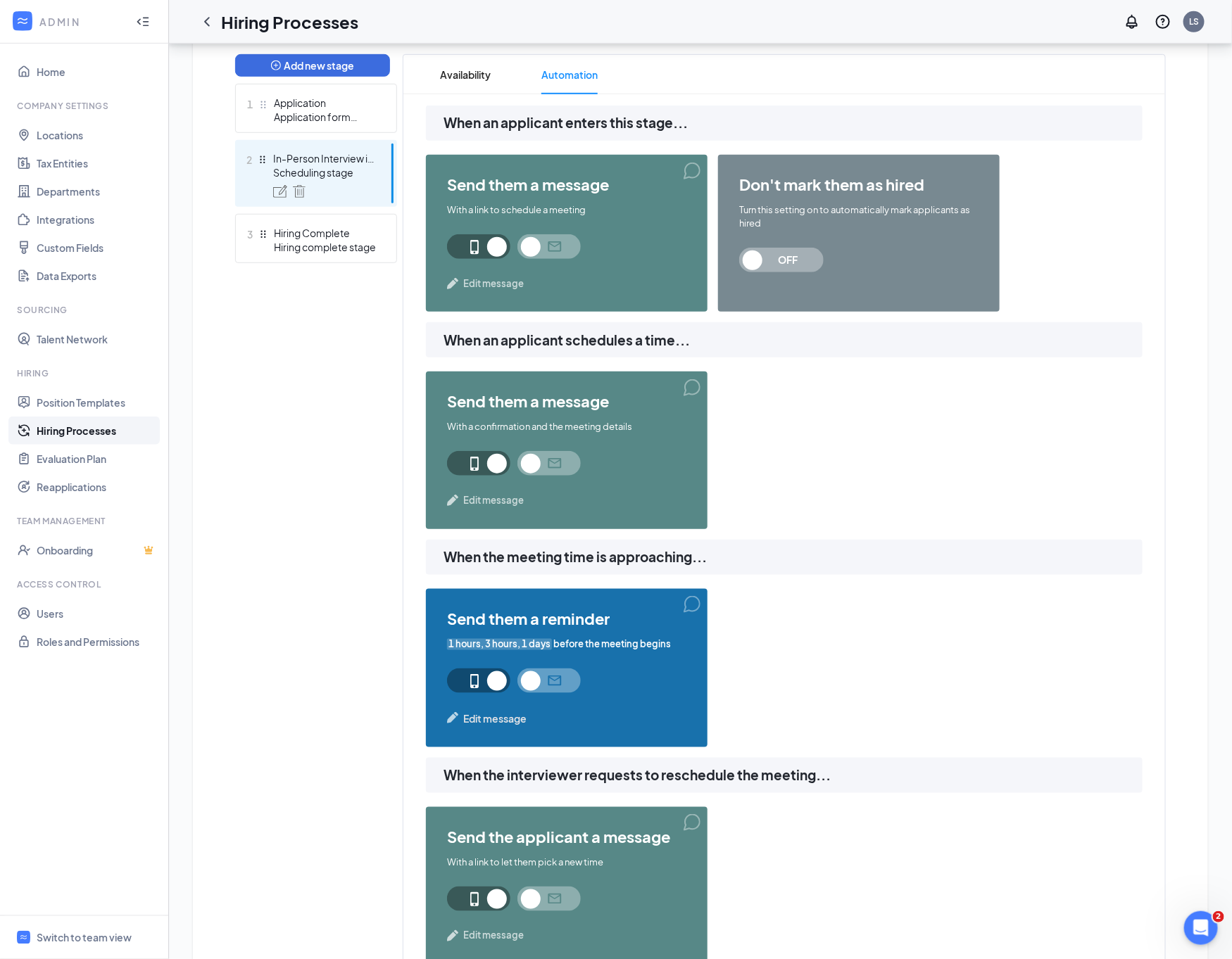
scroll to position [372, 0]
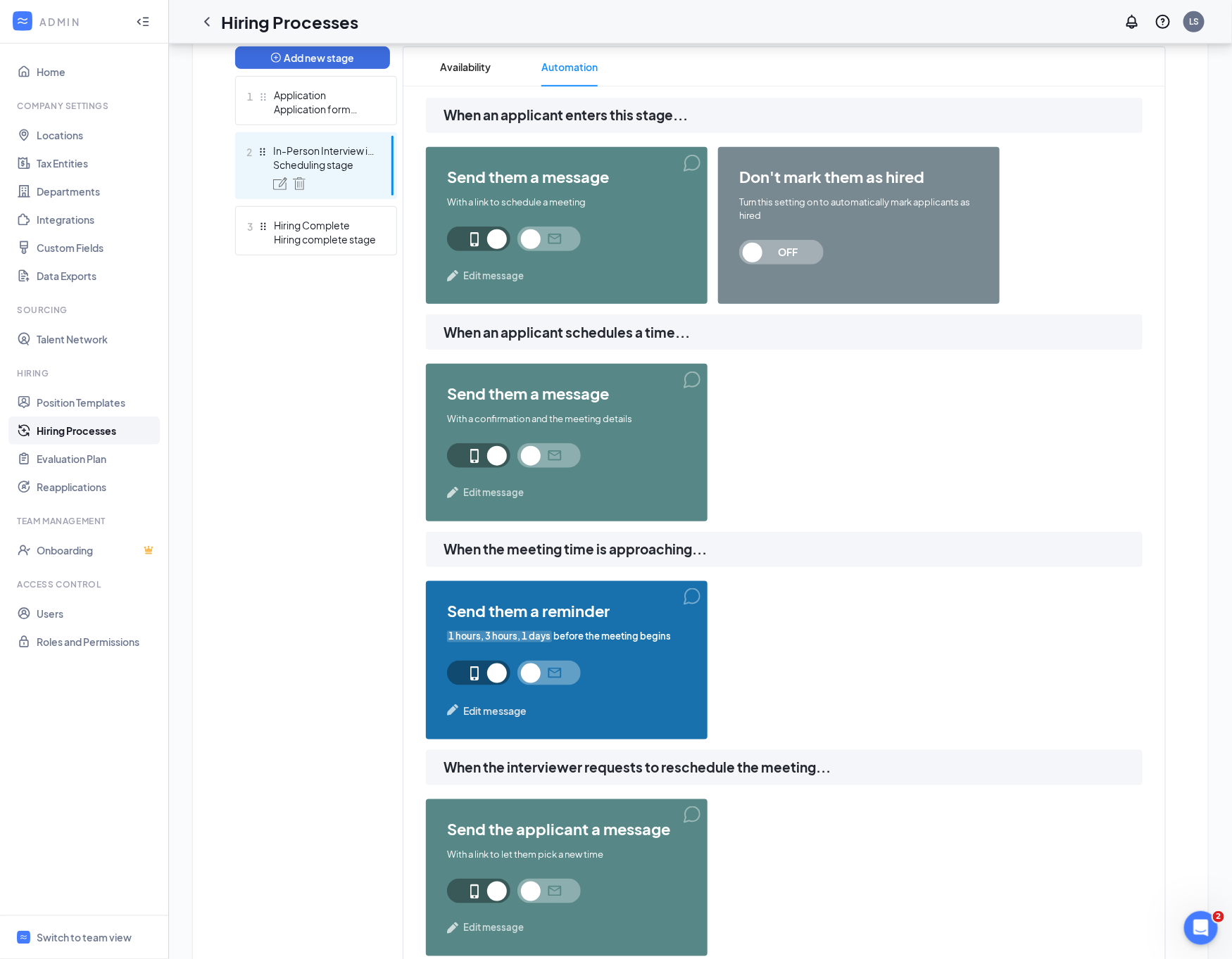
click at [488, 502] on div "send them a message With a confirmation and the meeting details Edit message" at bounding box center [566, 442] width 281 height 157
click at [496, 493] on span "Edit message" at bounding box center [494, 493] width 61 height 14
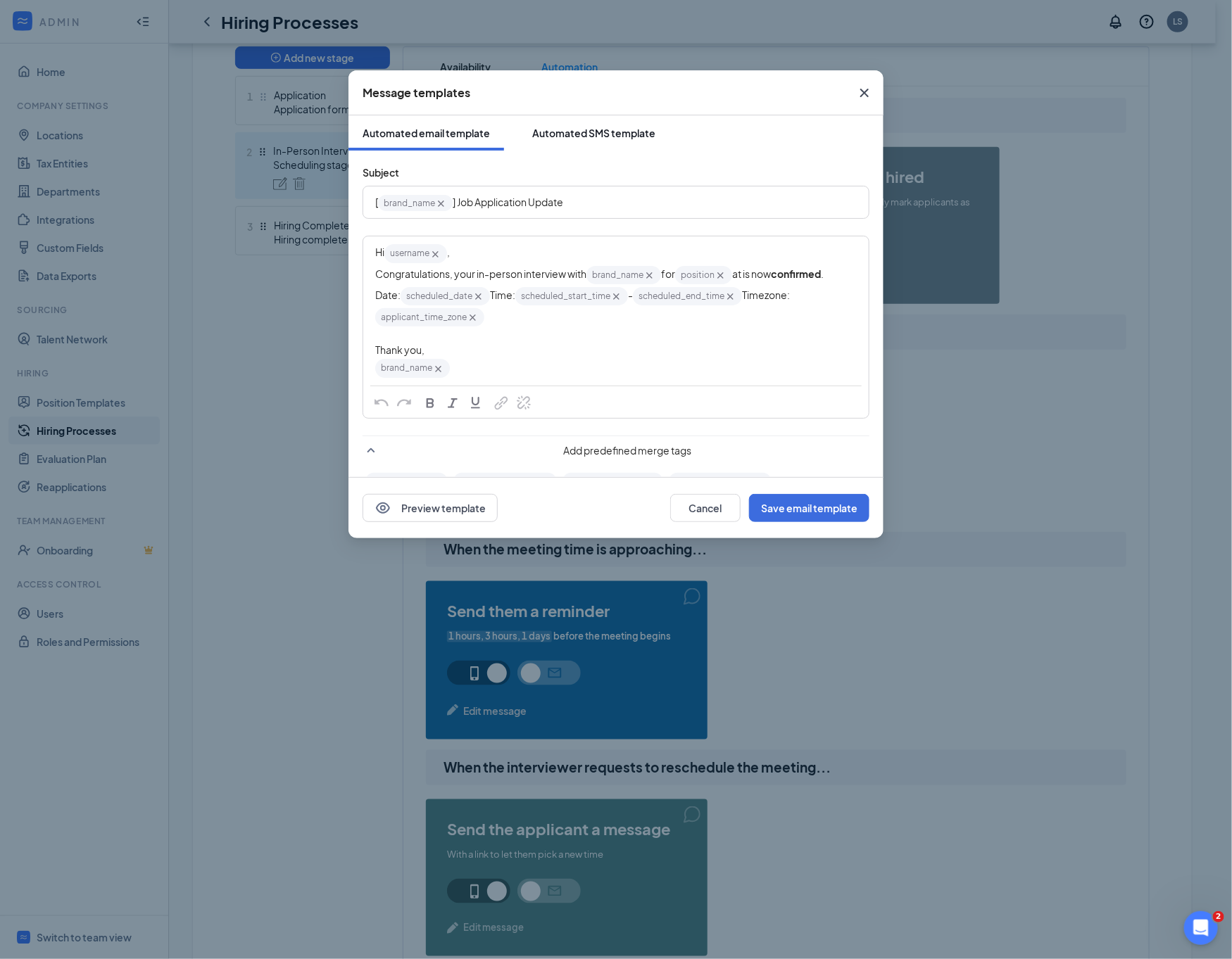
click at [585, 123] on button "Automated SMS template" at bounding box center [594, 133] width 151 height 35
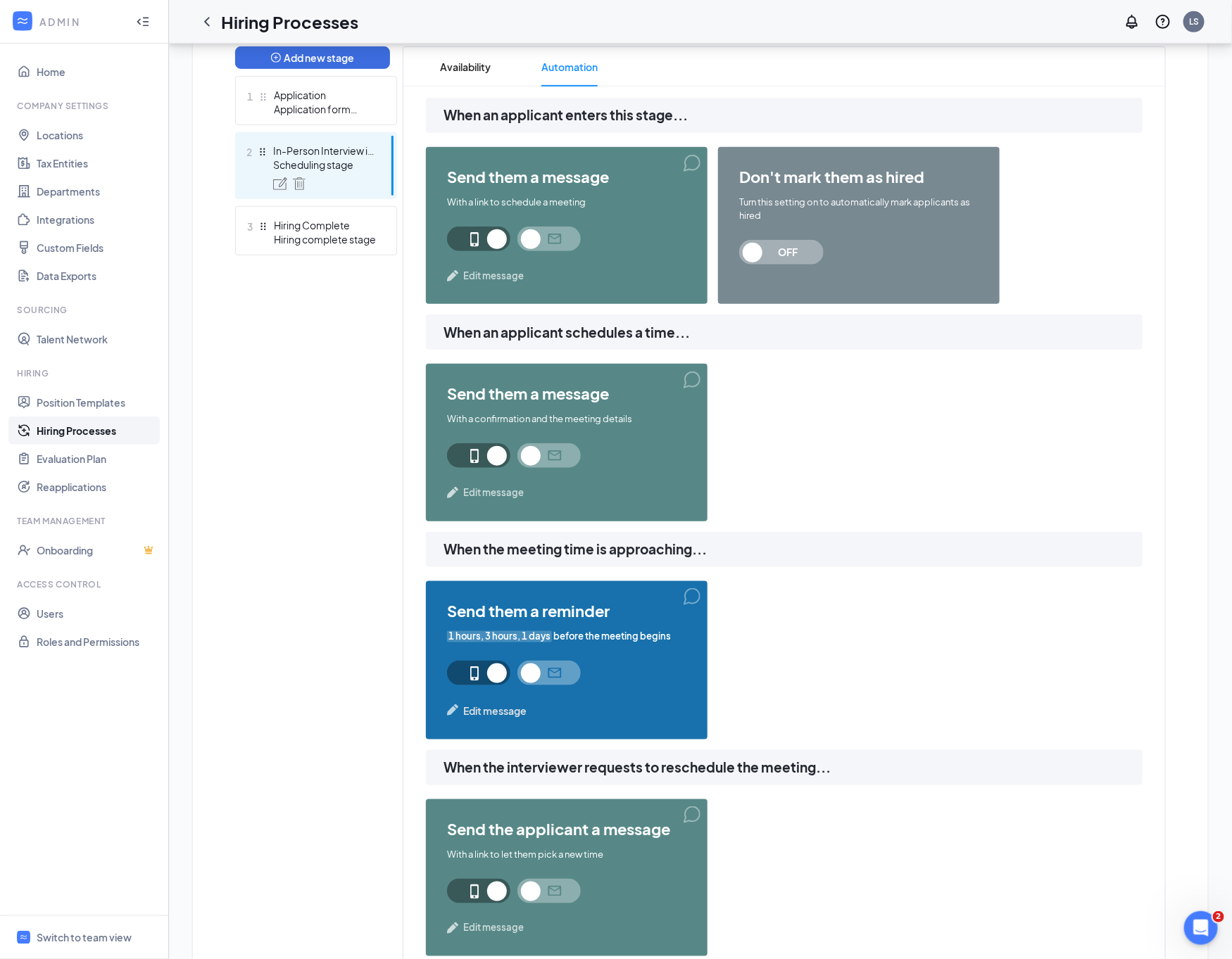
click at [477, 707] on span "Edit message" at bounding box center [495, 710] width 64 height 16
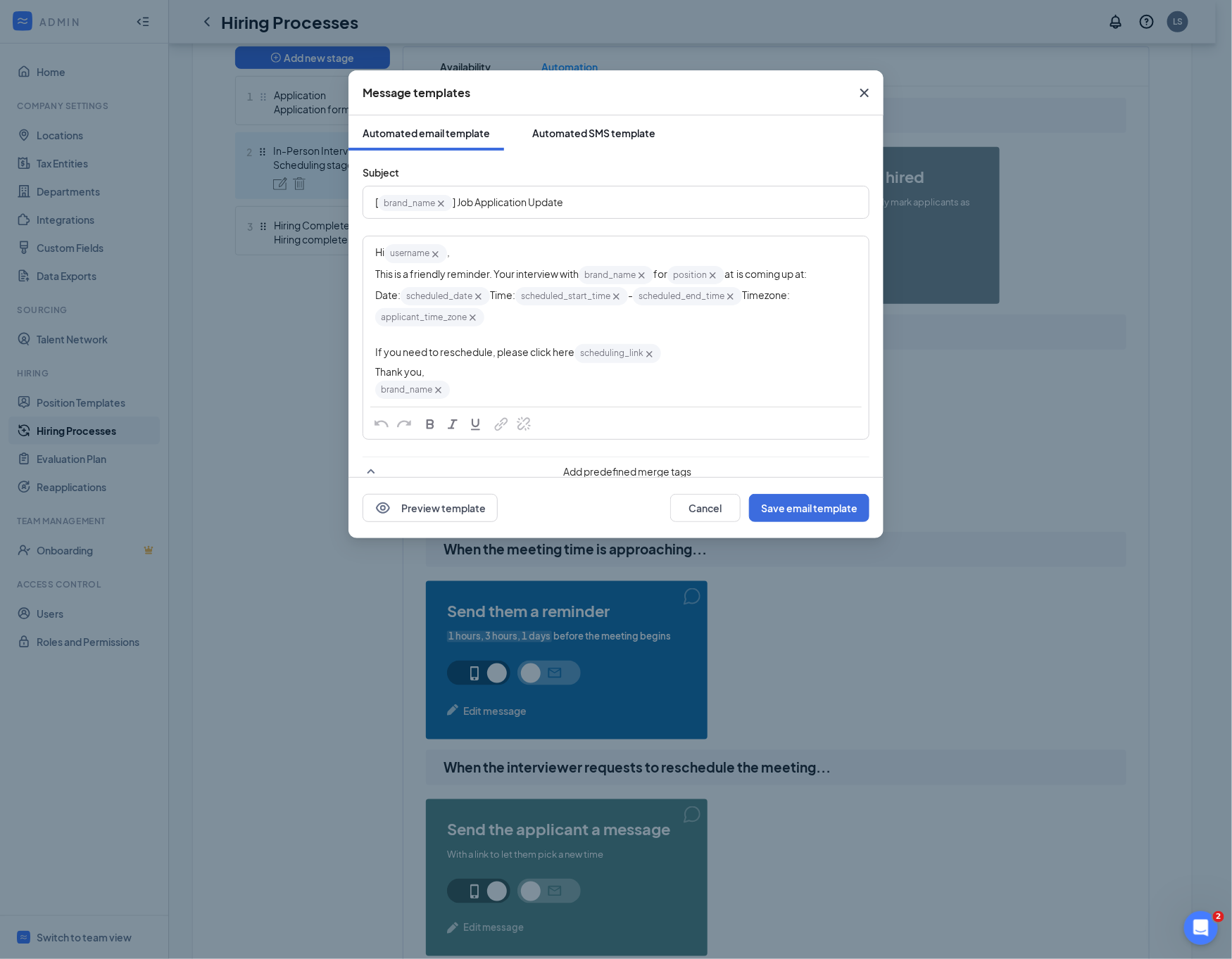
click at [541, 142] on button "Automated SMS template" at bounding box center [594, 133] width 151 height 35
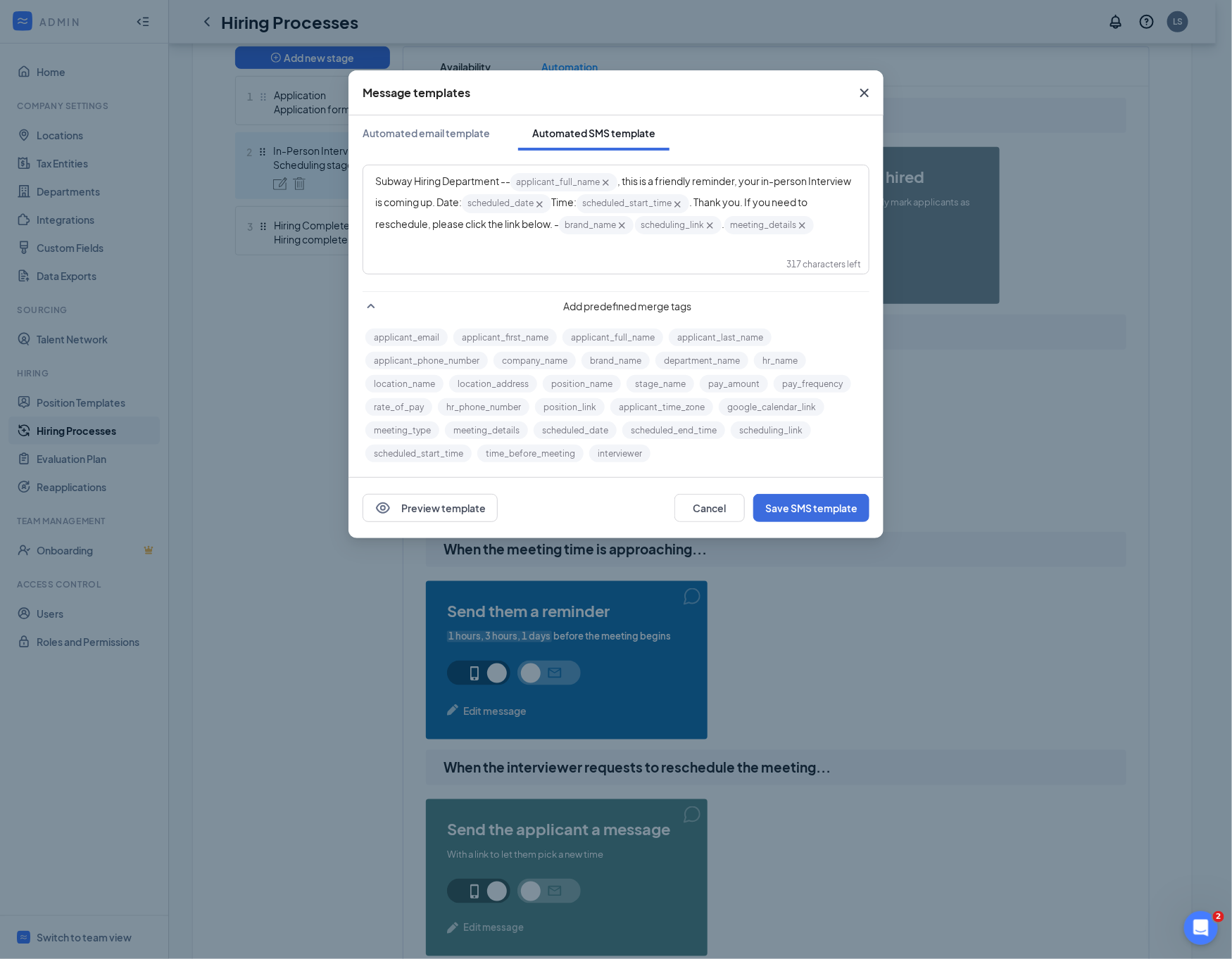
click at [589, 236] on div "Subway Hiring Department -- applicant_full_name‌‌‌‌ {{applicant_full_name}} , t…" at bounding box center [616, 204] width 481 height 64
click at [859, 97] on icon "Cross" at bounding box center [864, 92] width 17 height 17
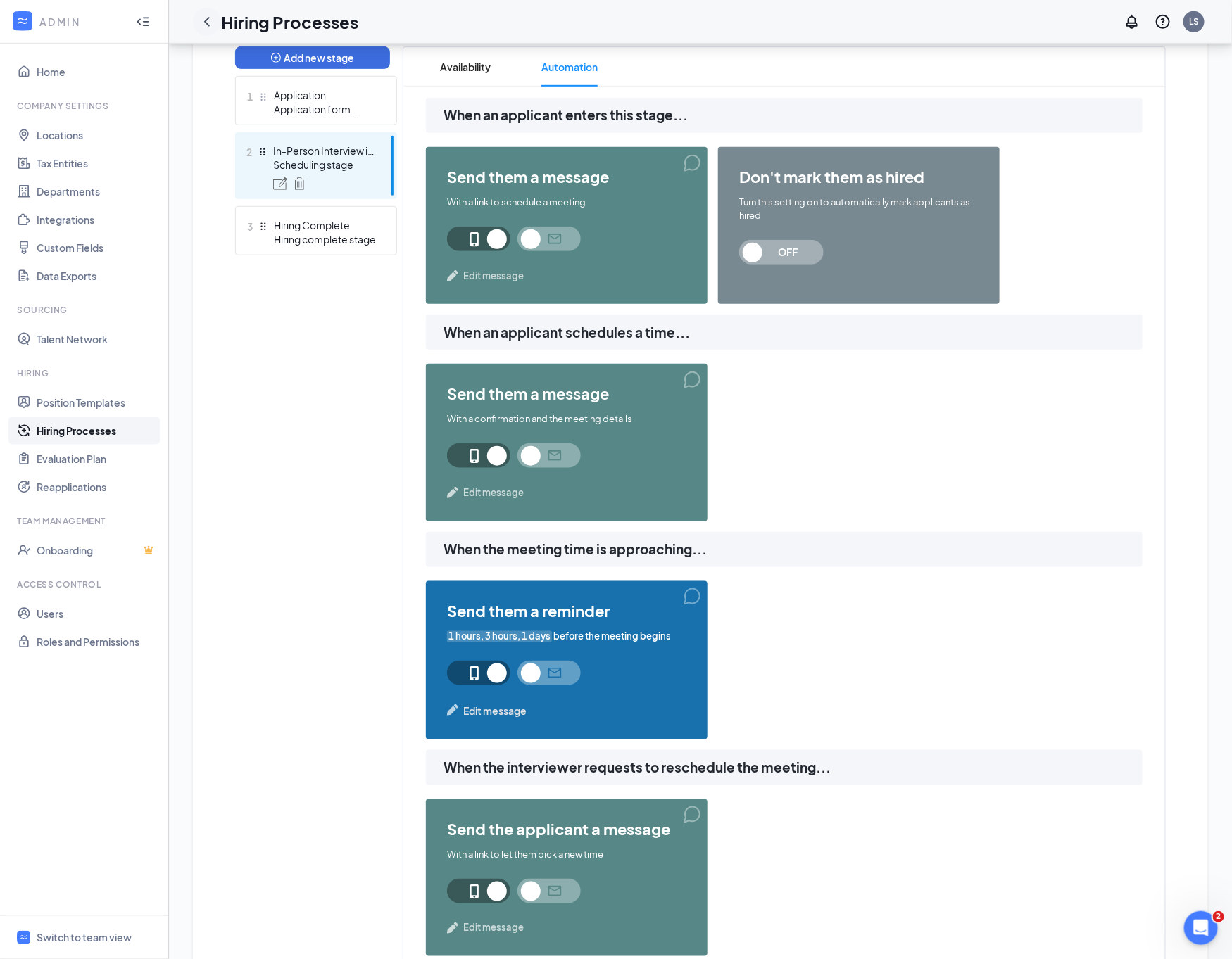
click at [213, 17] on icon "ChevronLeft" at bounding box center [206, 21] width 17 height 17
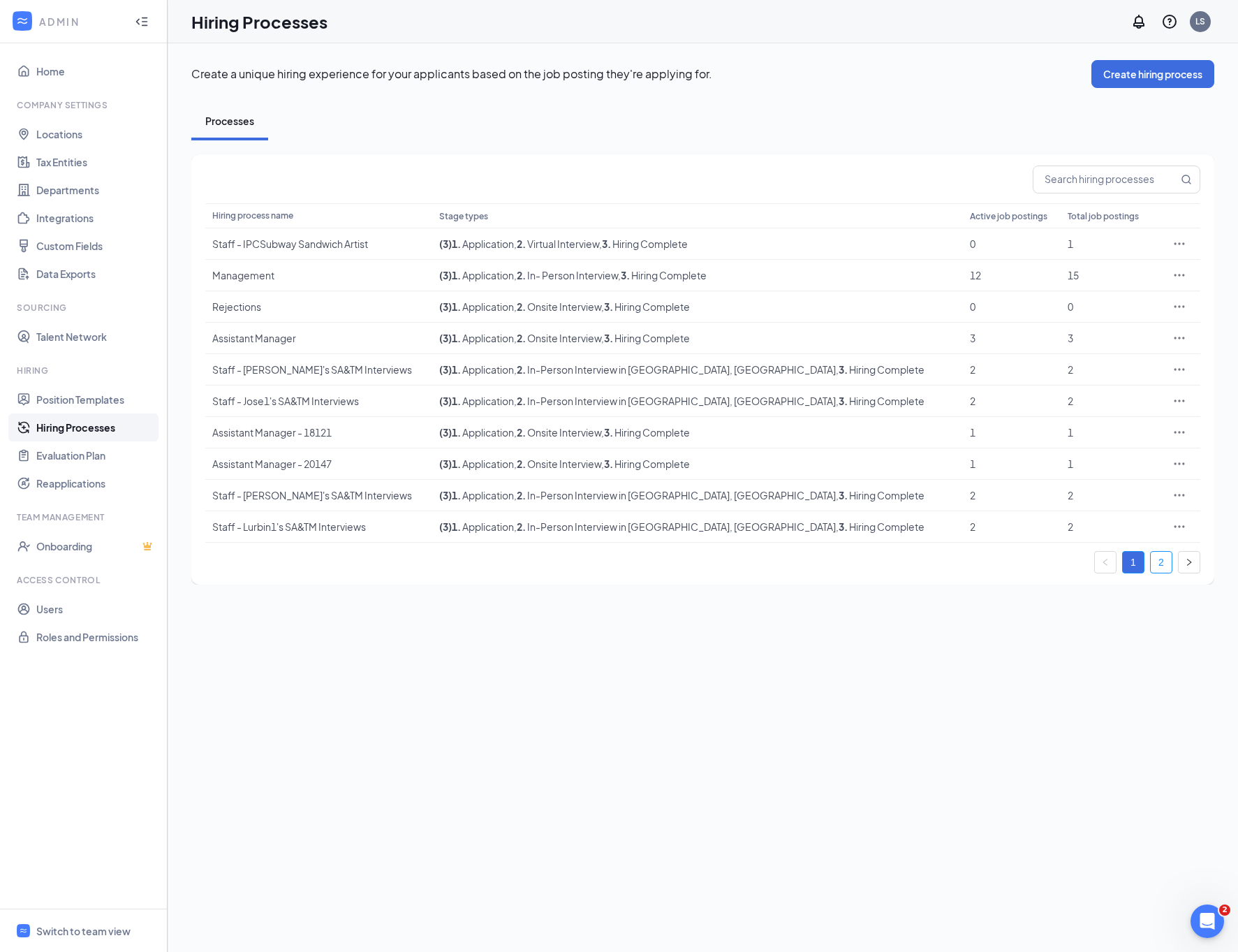
click at [1161, 572] on link "2" at bounding box center [1161, 562] width 21 height 21
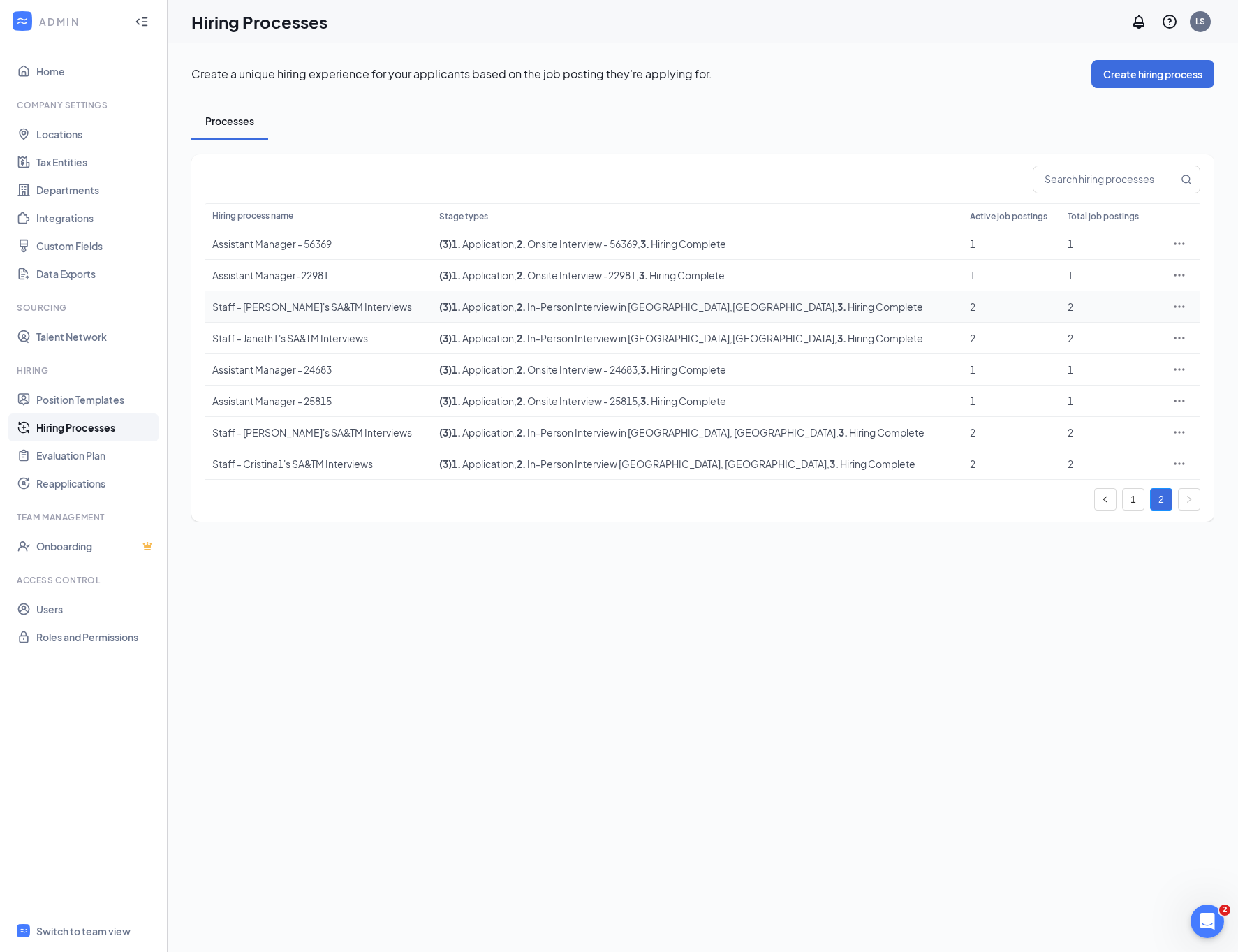
click at [1178, 304] on icon "Ellipses" at bounding box center [1179, 307] width 14 height 14
click at [1160, 330] on span "Edit" at bounding box center [1114, 335] width 120 height 16
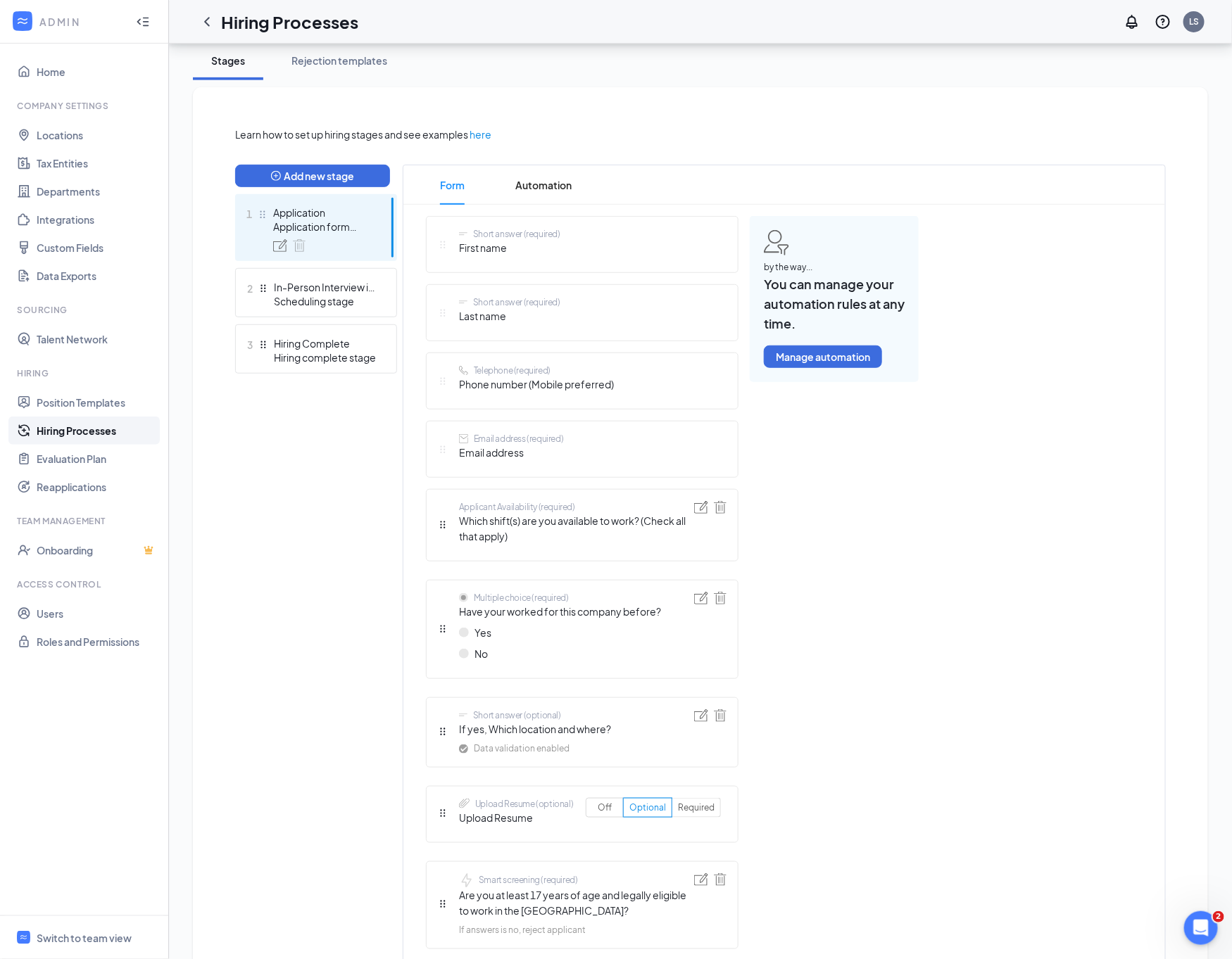
scroll to position [317, 0]
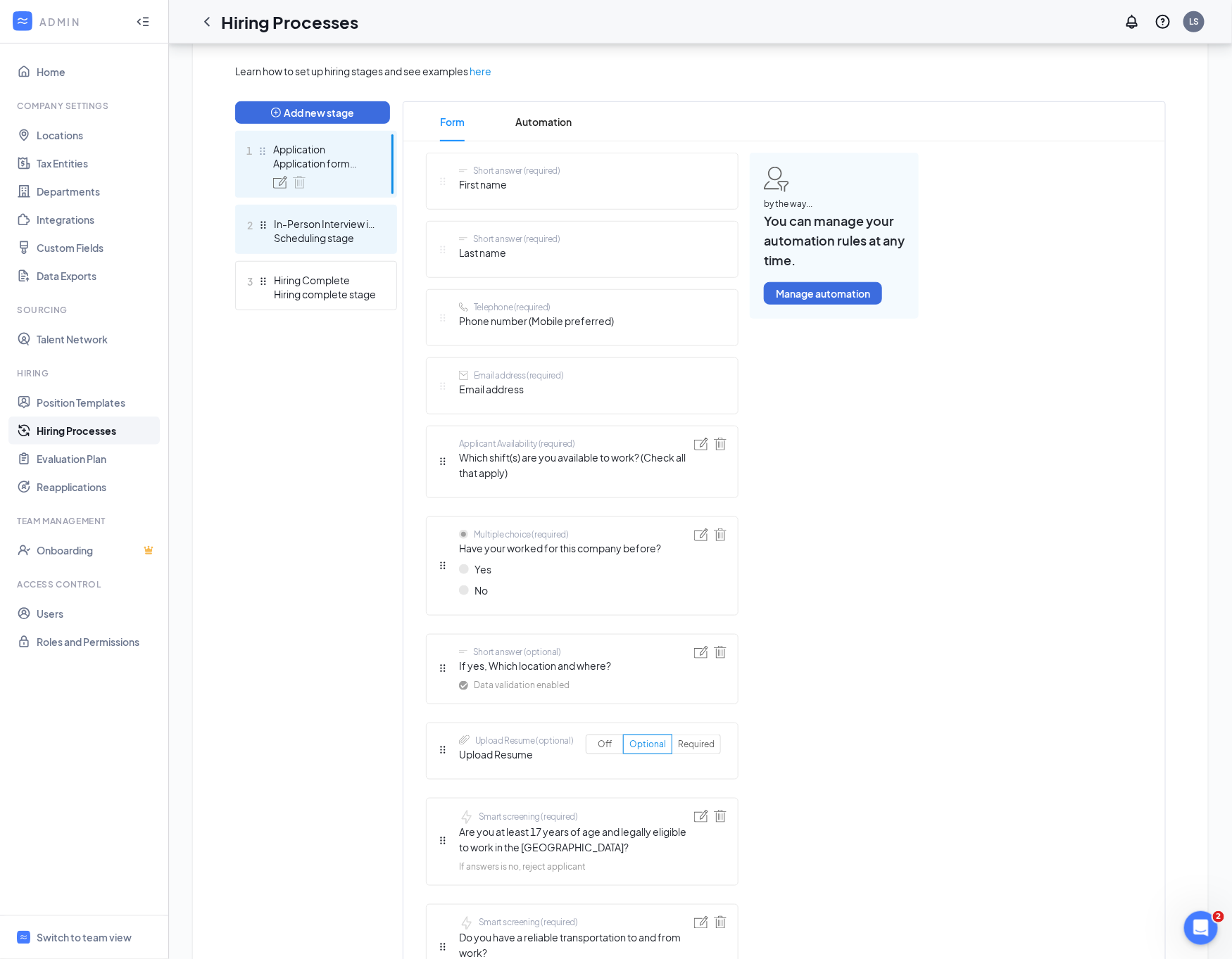
click at [338, 226] on div "In-Person Interview in [GEOGRAPHIC_DATA],[GEOGRAPHIC_DATA]" at bounding box center [325, 224] width 103 height 14
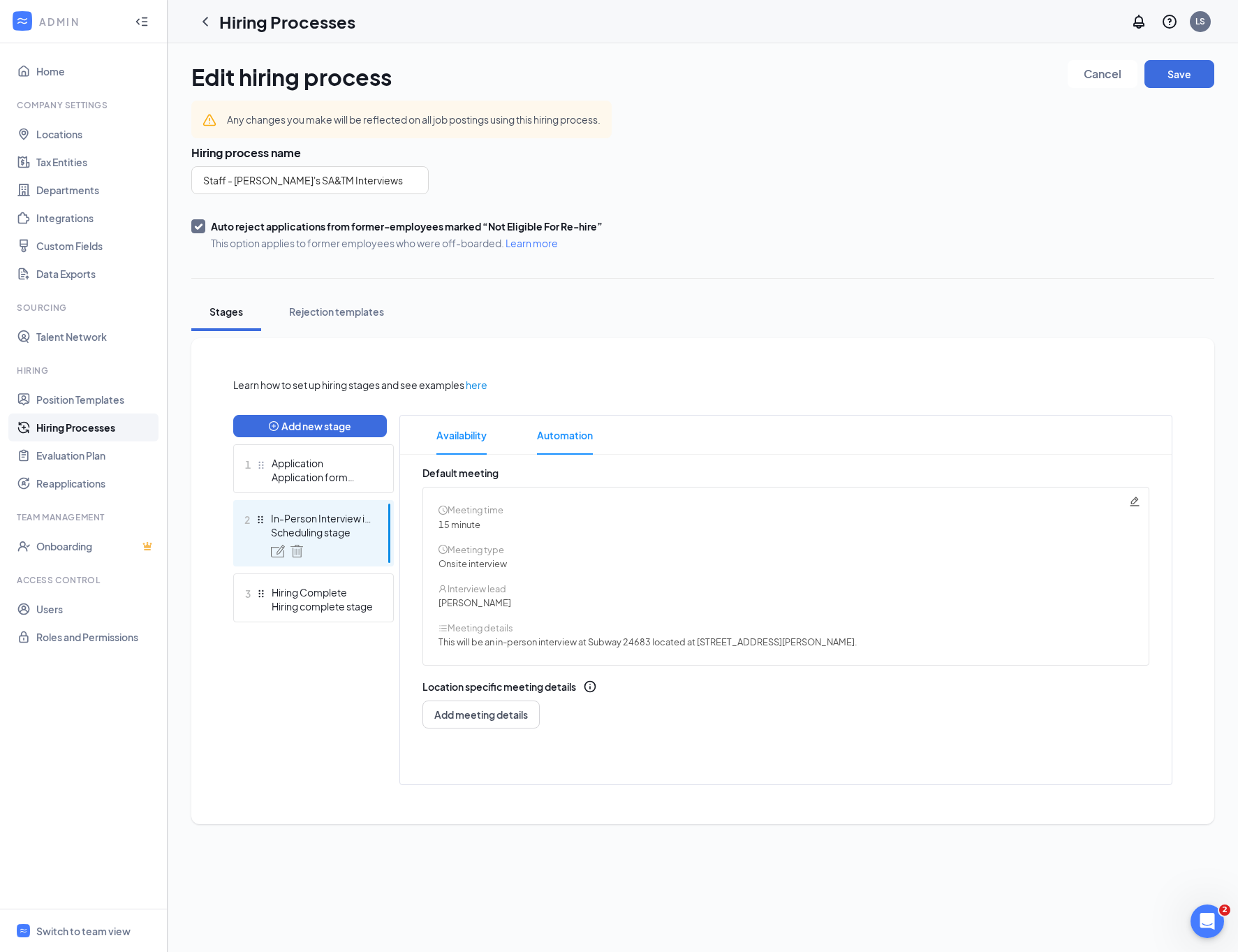
click at [563, 442] on span "Automation" at bounding box center [565, 435] width 56 height 39
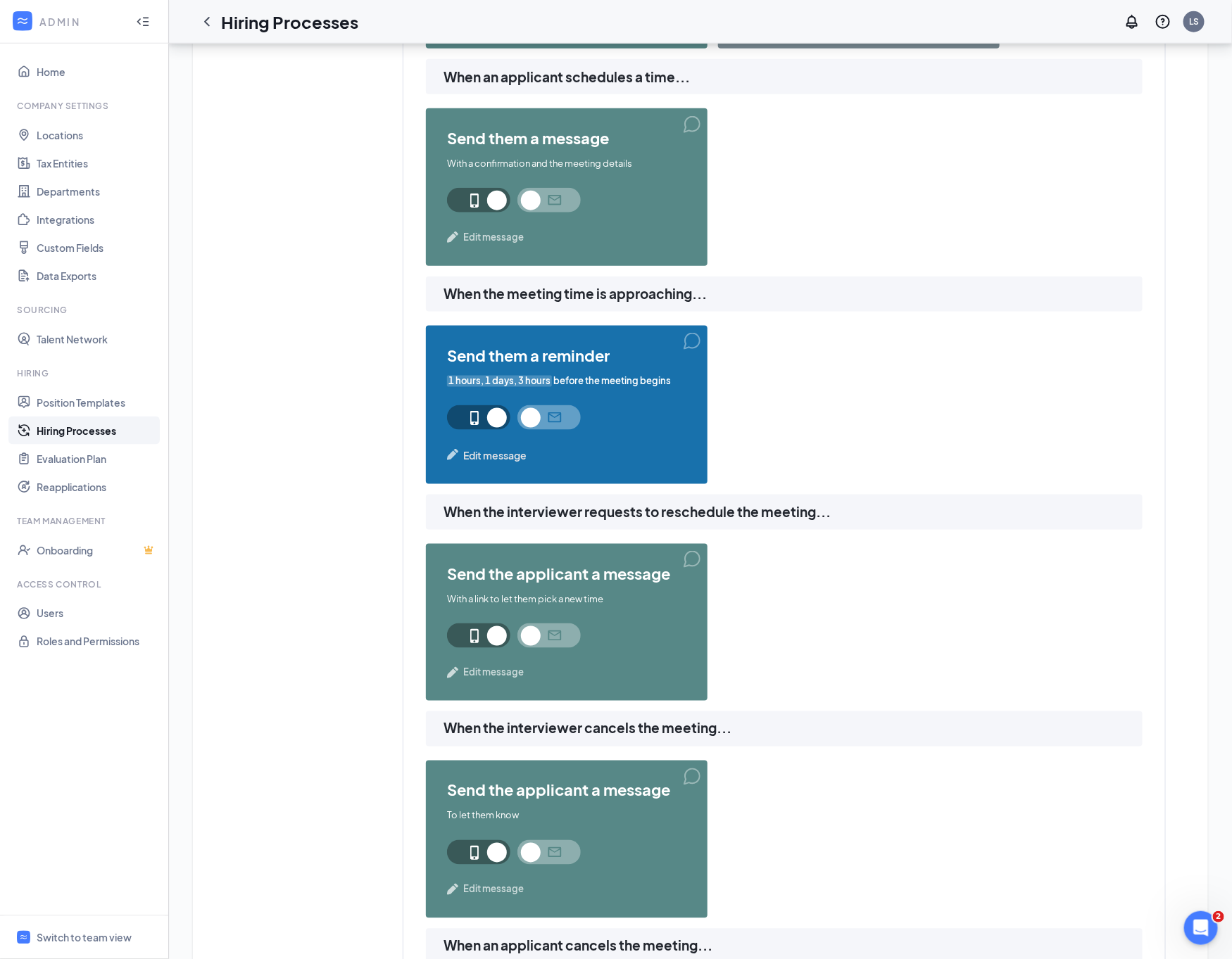
scroll to position [633, 0]
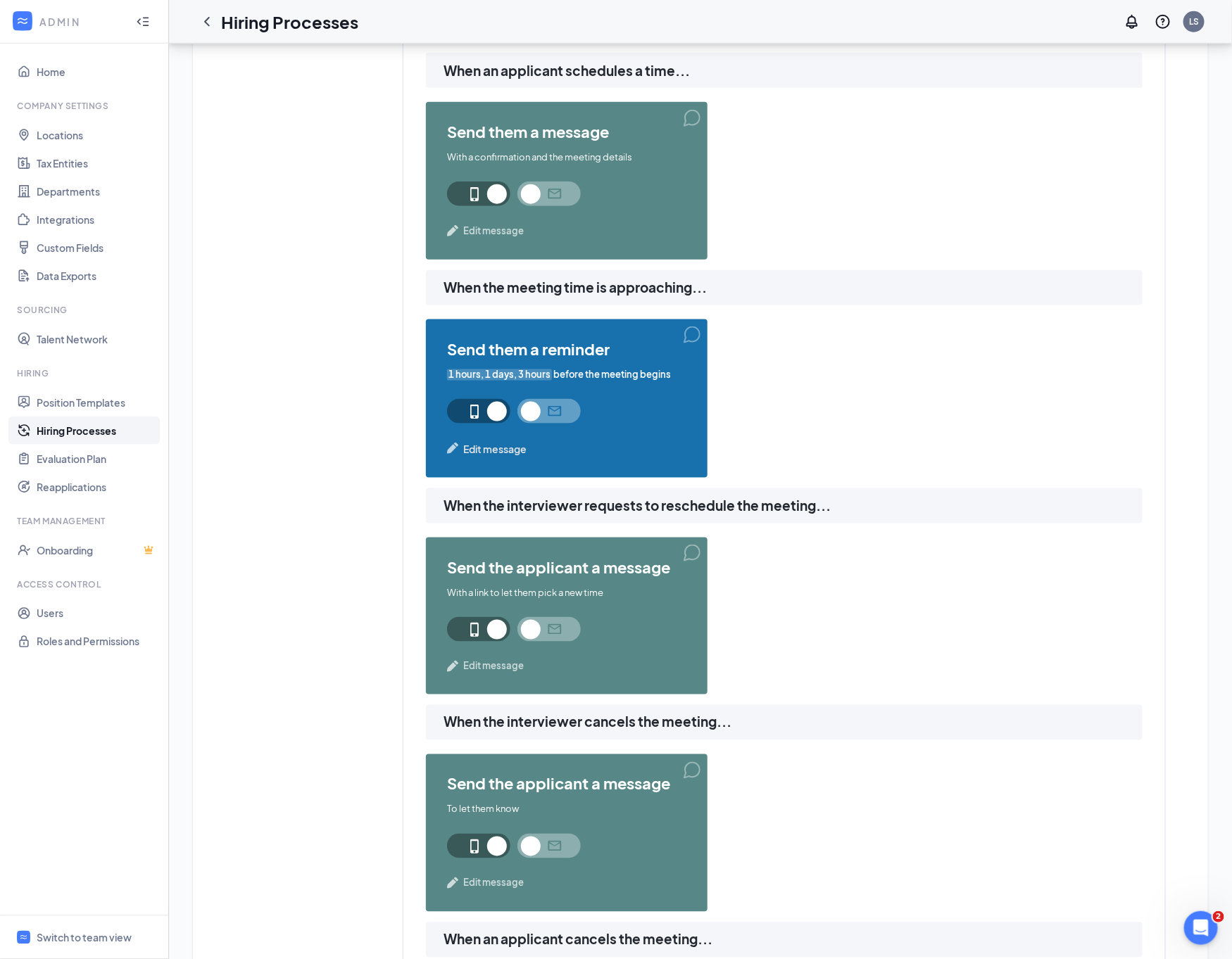
click at [497, 462] on div "send them a reminder 1 hours, 1 days, 3 hours before the meeting begins Edit me…" at bounding box center [566, 399] width 281 height 158
click at [499, 452] on span "Edit message" at bounding box center [495, 449] width 64 height 16
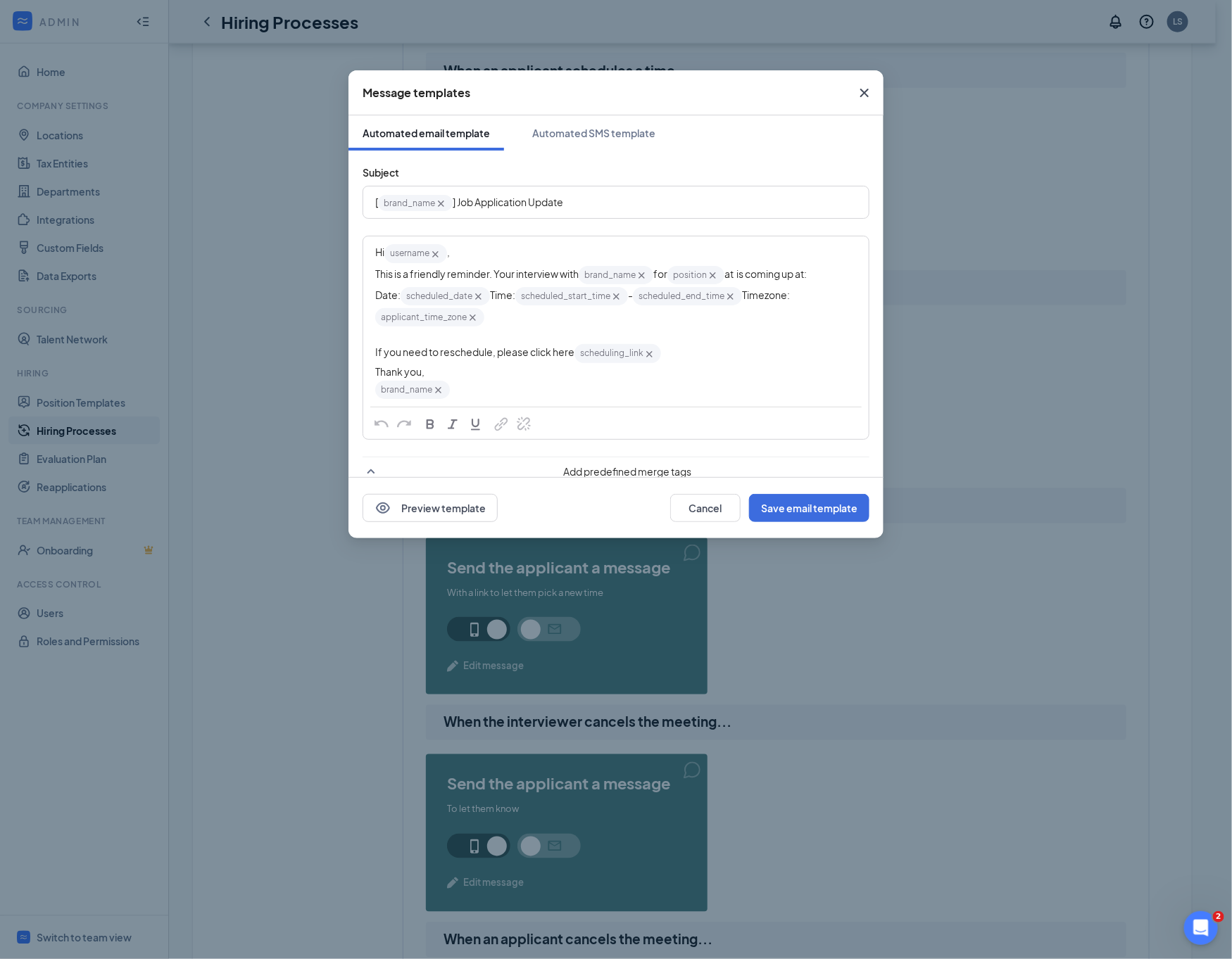
click at [674, 363] on div "If you need to reschedule, please click here scheduling_link‌‌‌‌ {{scheduling_l…" at bounding box center [616, 353] width 481 height 21
click at [622, 133] on div "Automated SMS template" at bounding box center [593, 133] width 123 height 14
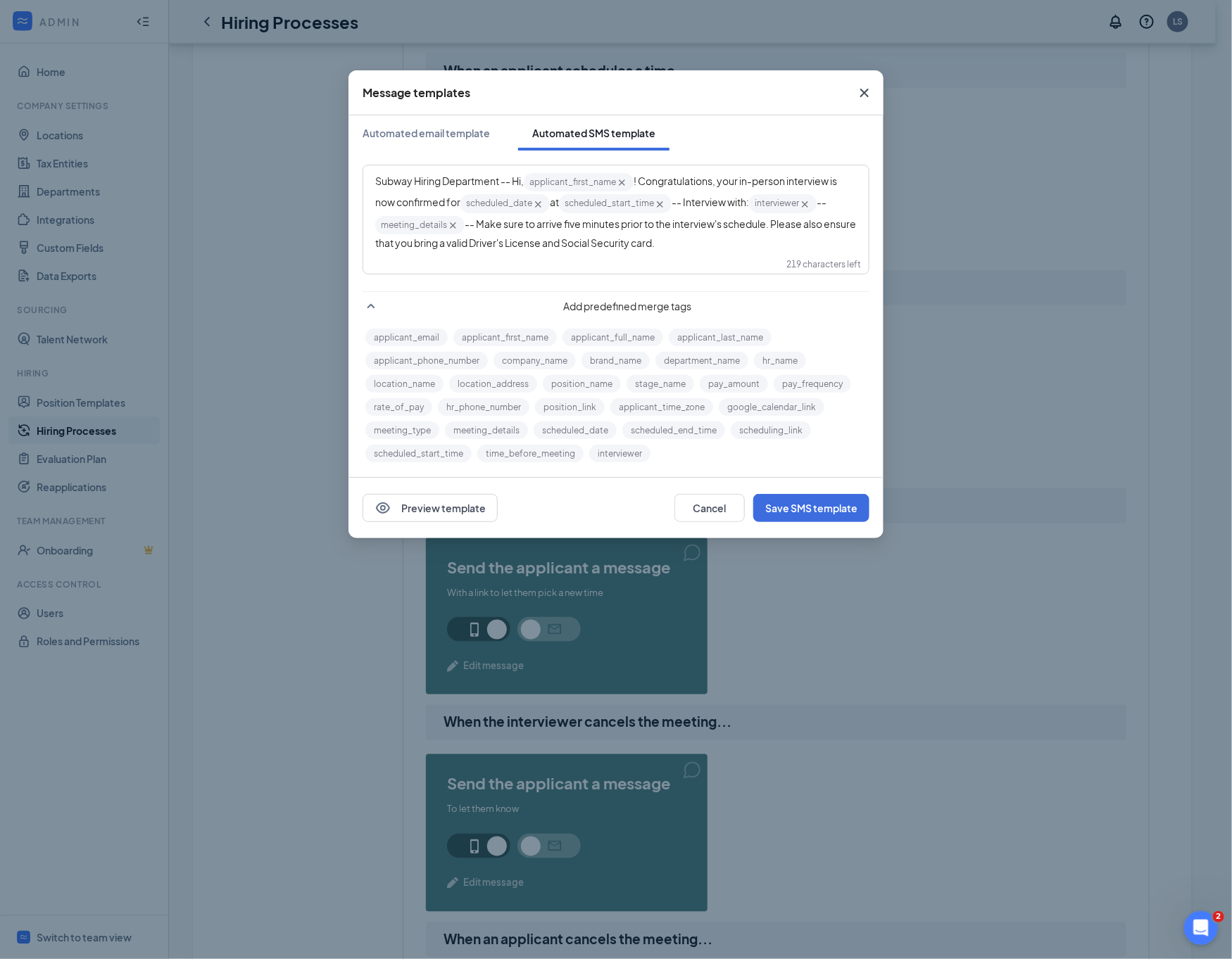
click at [745, 248] on div "Subway Hiring Department -- Hi, applicant_first_name‌‌‌‌ {{applicant_first_name…" at bounding box center [616, 211] width 481 height 79
copy div "Subway Hiring Department -- Hi, applicant_first_name‌‌‌‌ {{applicant_first_name…"
click at [717, 505] on button "Cancel" at bounding box center [709, 507] width 71 height 28
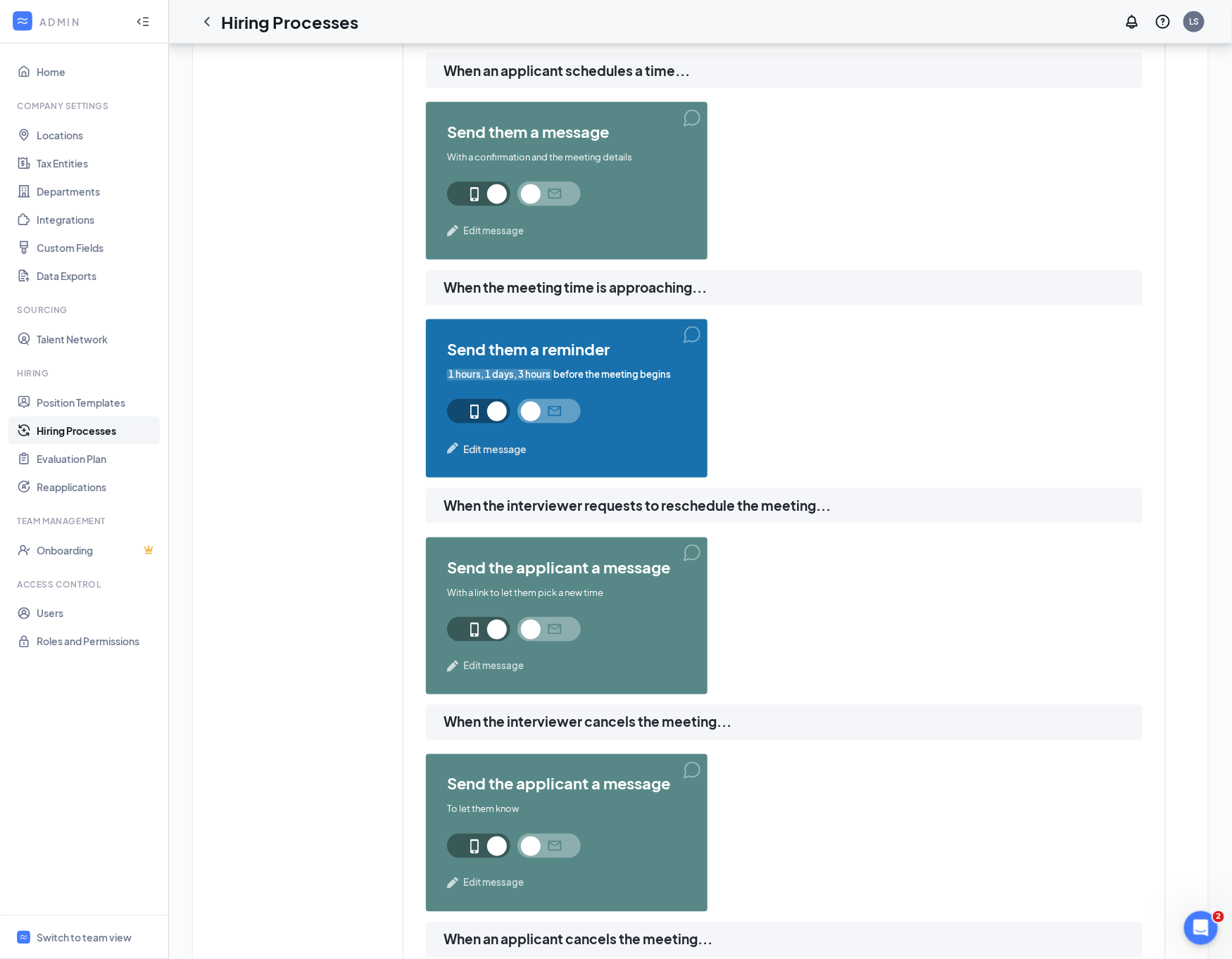
click at [191, 20] on div "Hiring Processes LS" at bounding box center [700, 22] width 1063 height 44
click at [207, 17] on icon "ChevronLeft" at bounding box center [206, 21] width 17 height 17
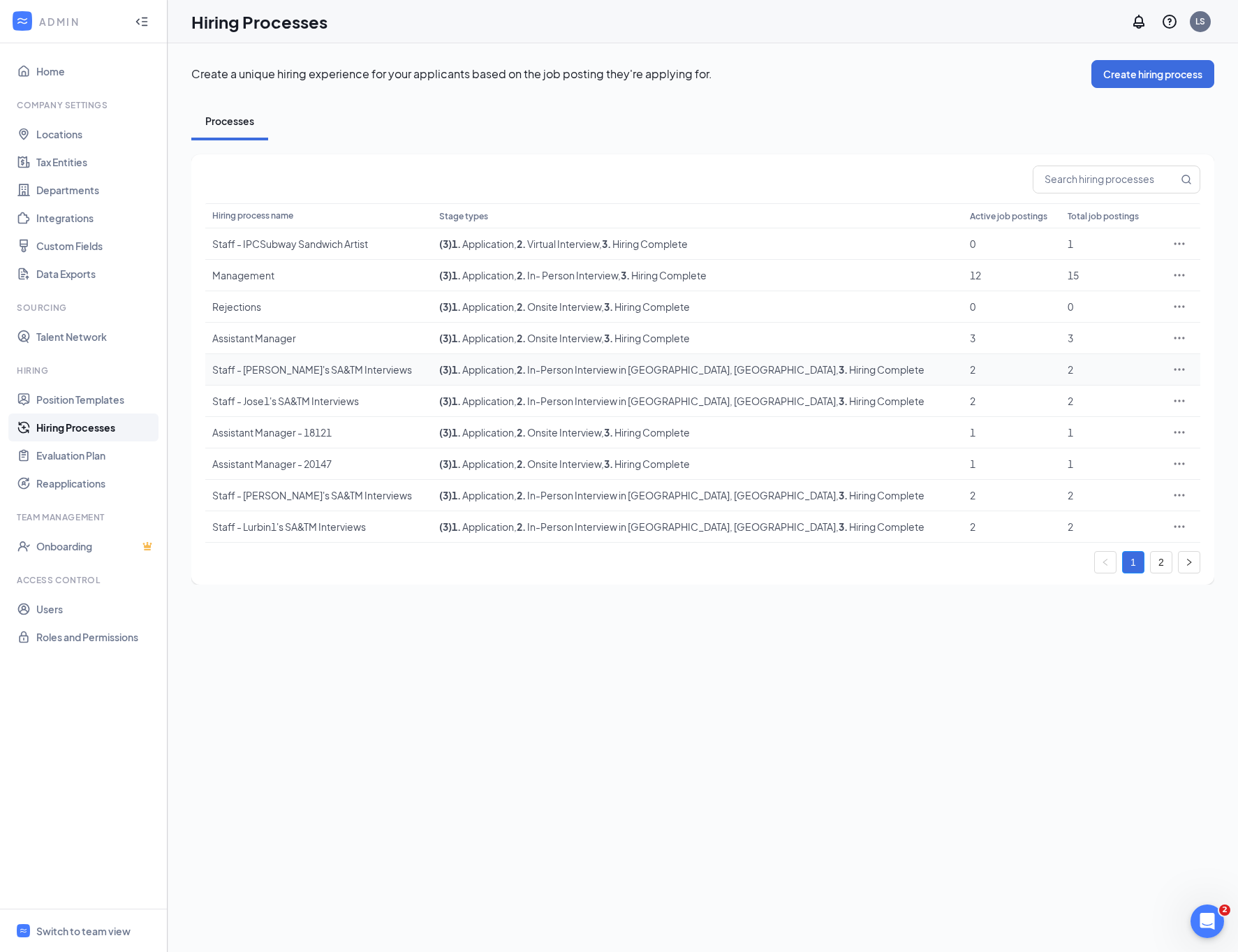
click at [1185, 371] on icon "Ellipses" at bounding box center [1179, 370] width 14 height 14
click at [1159, 398] on span "Edit" at bounding box center [1114, 399] width 120 height 16
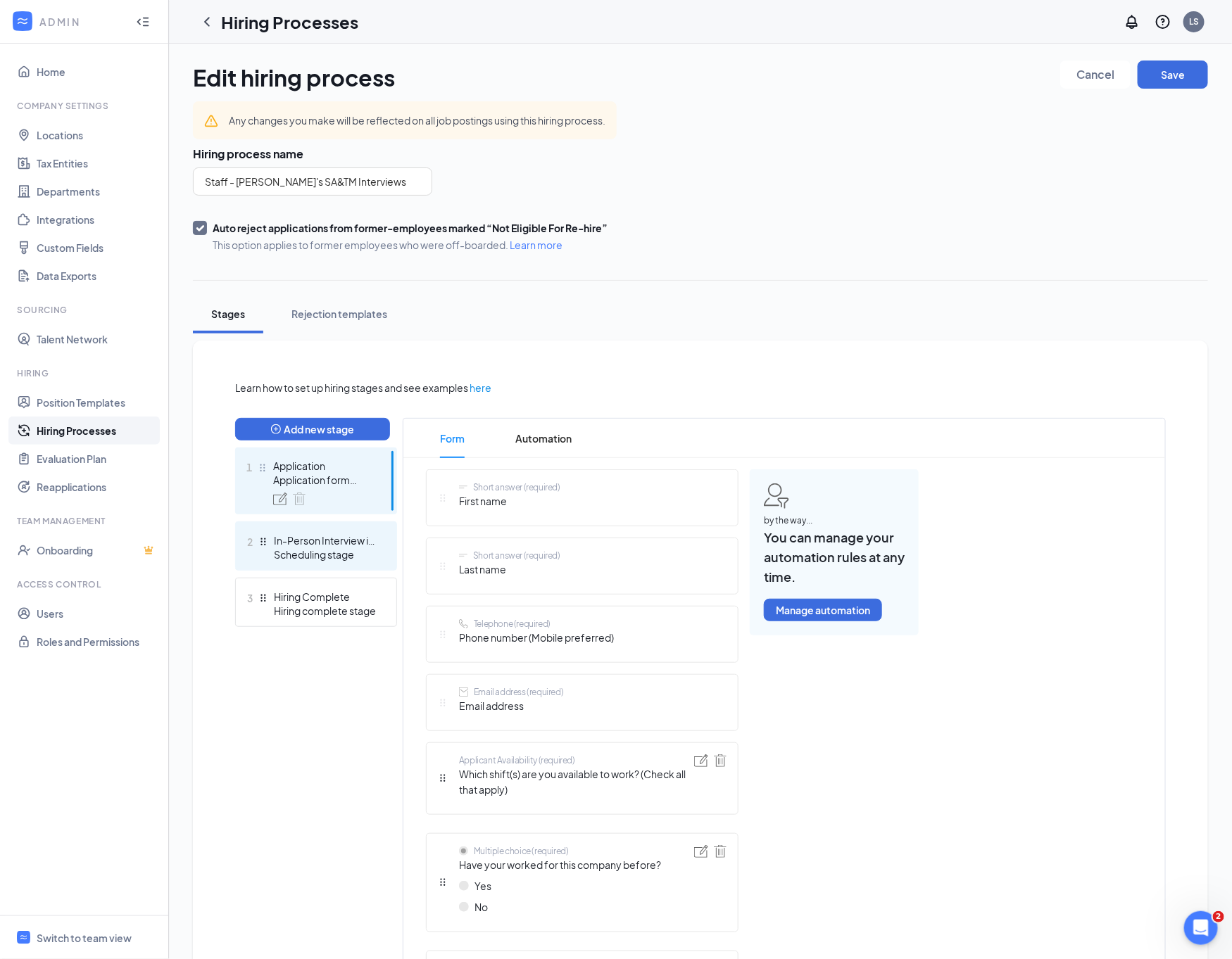
click at [313, 541] on div "In-Person Interview in [GEOGRAPHIC_DATA], [GEOGRAPHIC_DATA]" at bounding box center [325, 540] width 103 height 14
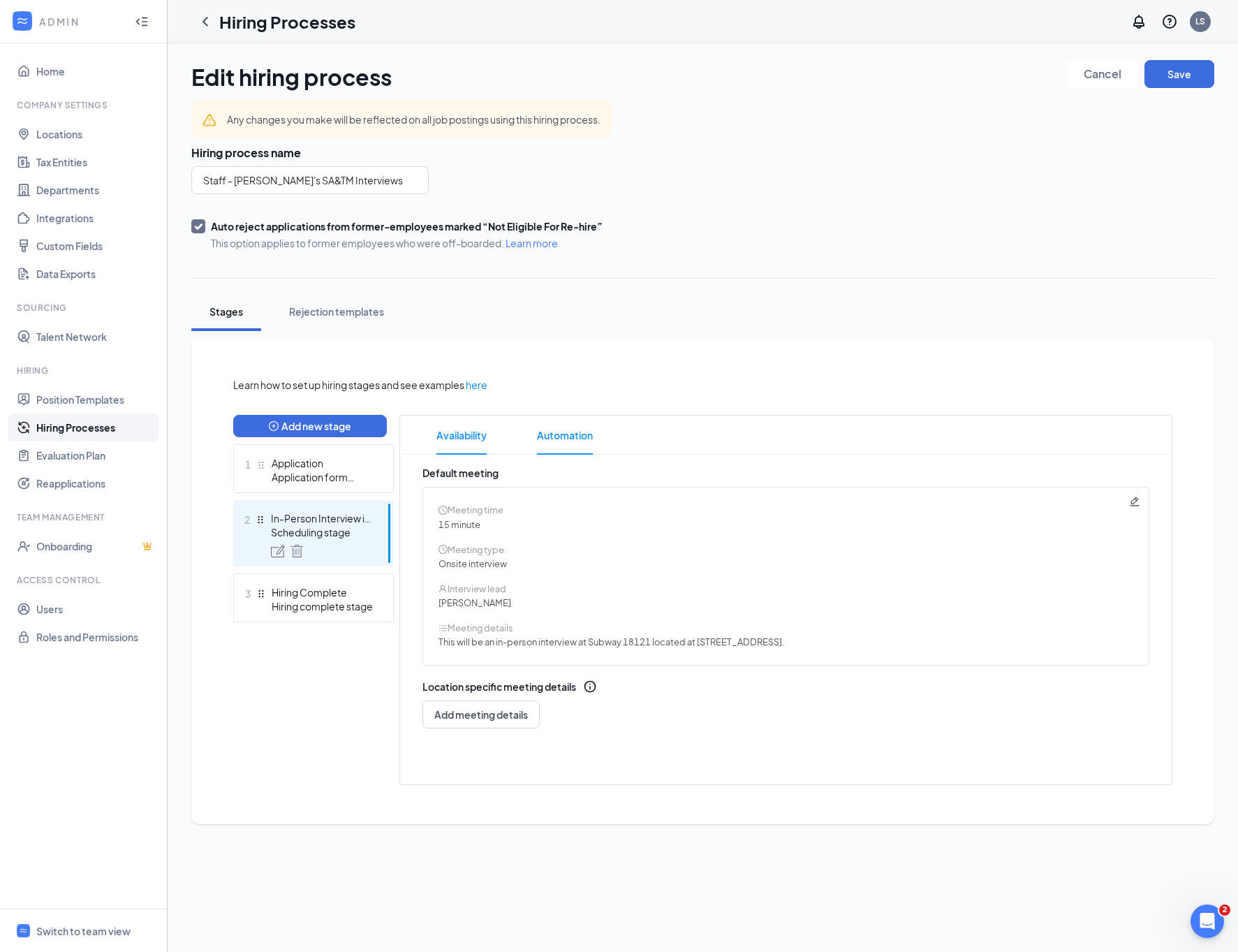
click at [577, 434] on span "Automation" at bounding box center [565, 435] width 56 height 39
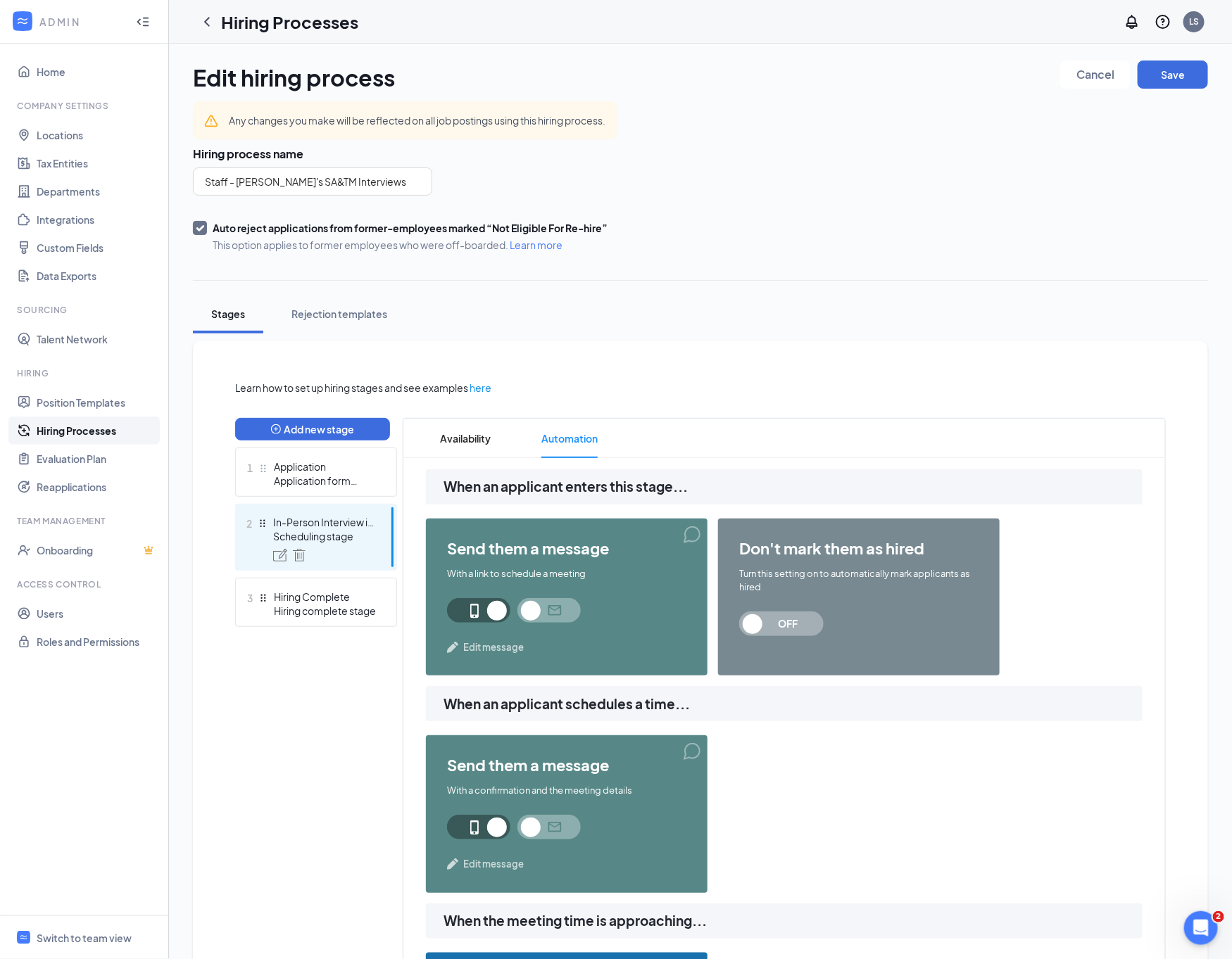
scroll to position [633, 0]
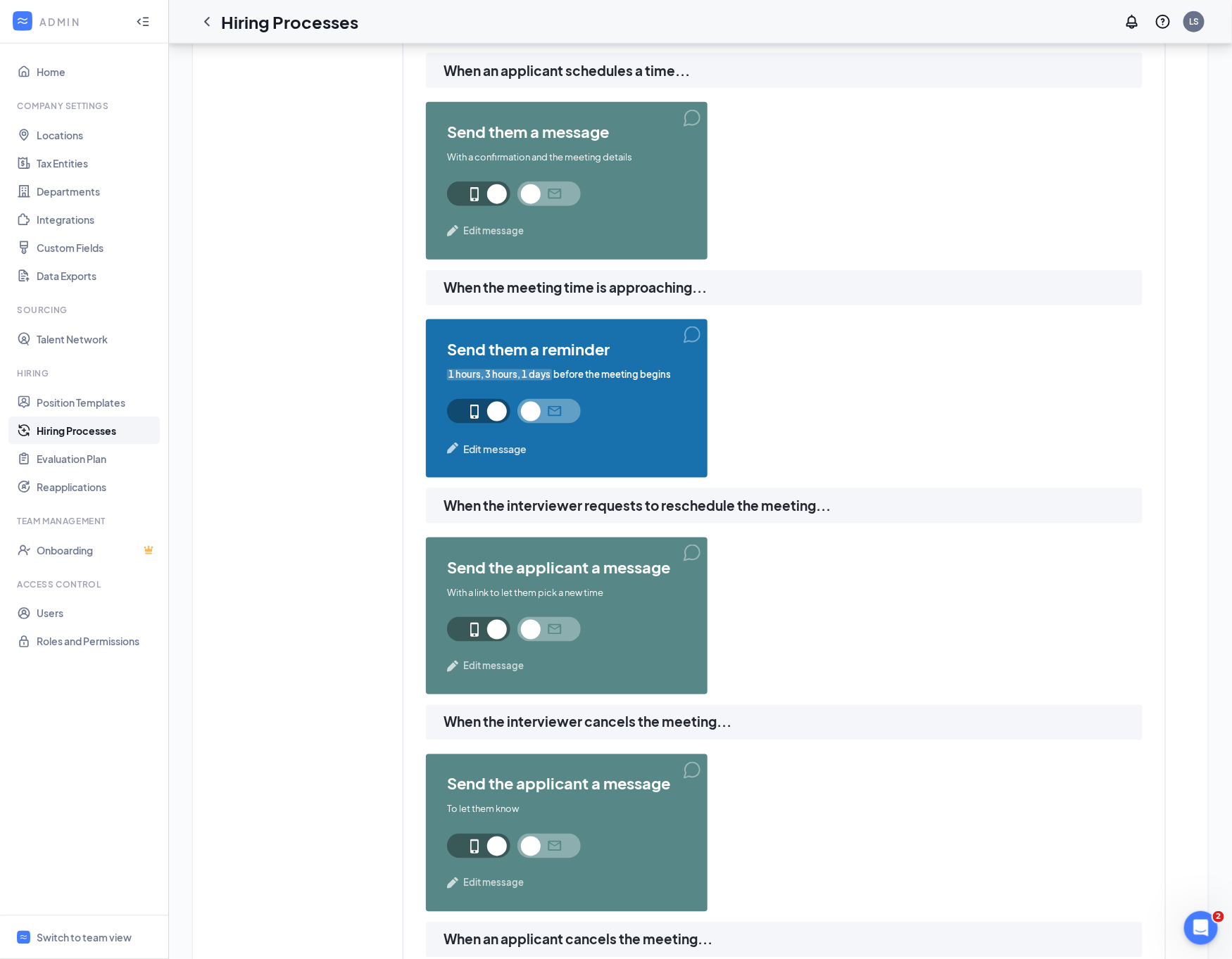
click at [483, 453] on span "Edit message" at bounding box center [495, 449] width 64 height 16
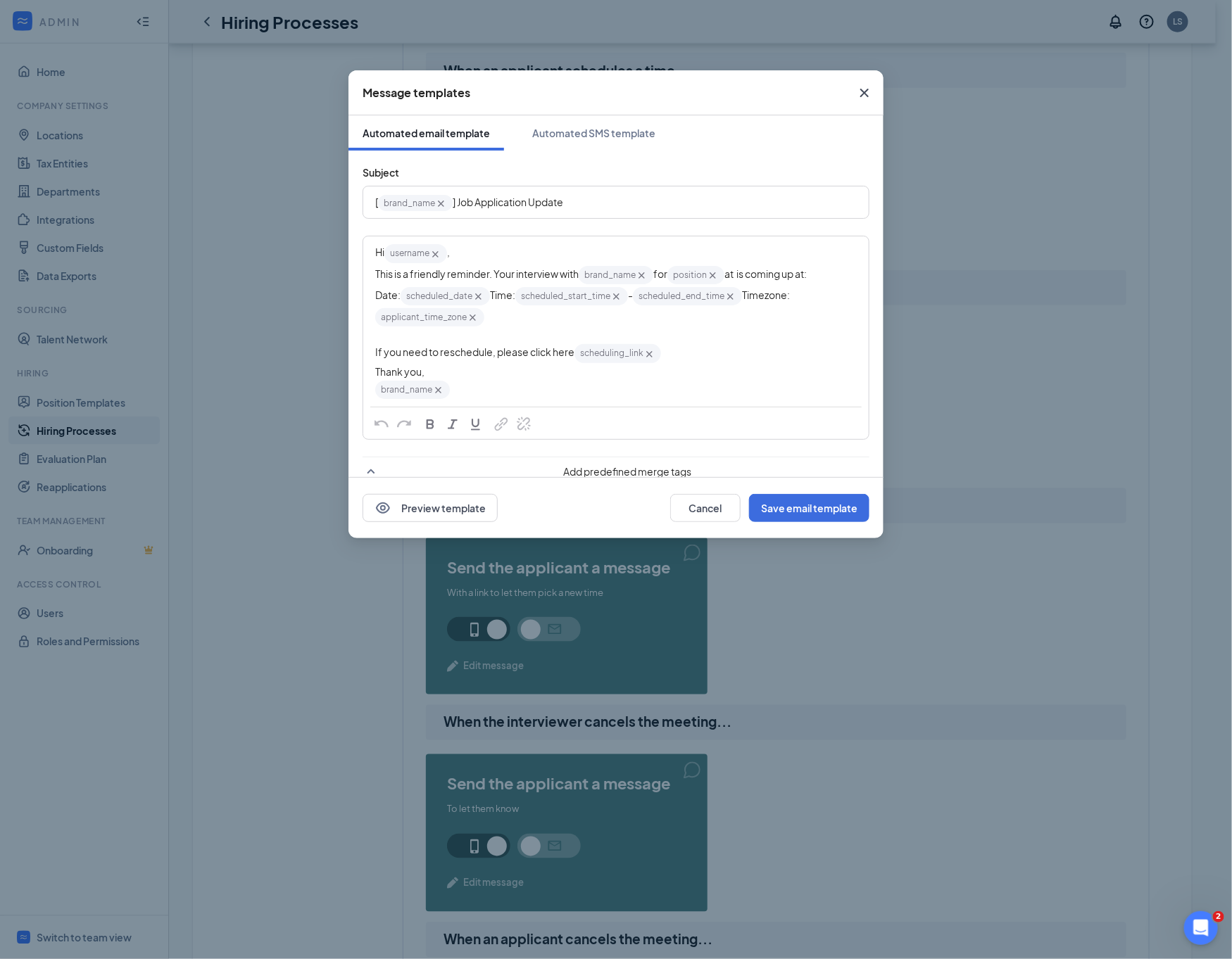
click at [621, 400] on div "brand_name‌‌‌‌ {{brand_name}}" at bounding box center [616, 390] width 481 height 21
drag, startPoint x: 600, startPoint y: 154, endPoint x: 606, endPoint y: 142, distance: 13.4
click at [602, 152] on div "Subject [ brand_name‌‌‌‌ {{brand_name}} ] Job Application Update Hi username‌‌‌…" at bounding box center [616, 390] width 535 height 480
click at [607, 135] on div "Automated SMS template" at bounding box center [593, 133] width 123 height 14
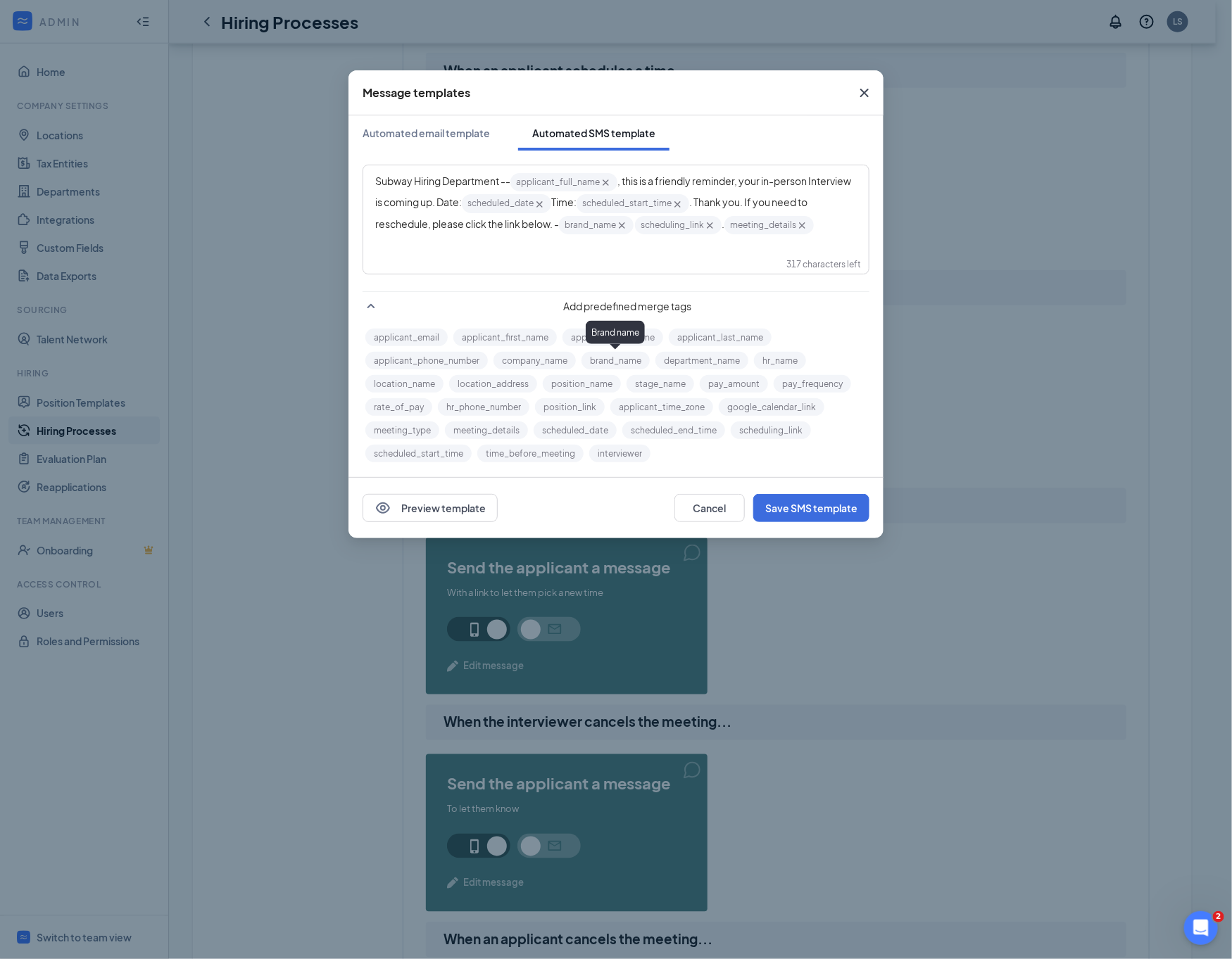
click at [562, 235] on div "Subway Hiring Department -- applicant_full_name‌‌‌‌ {{applicant_full_name}} , t…" at bounding box center [616, 204] width 481 height 64
click at [642, 236] on div "Subway Hiring Department -- applicant_full_name‌‌‌‌ {{applicant_full_name}} , t…" at bounding box center [616, 204] width 481 height 64
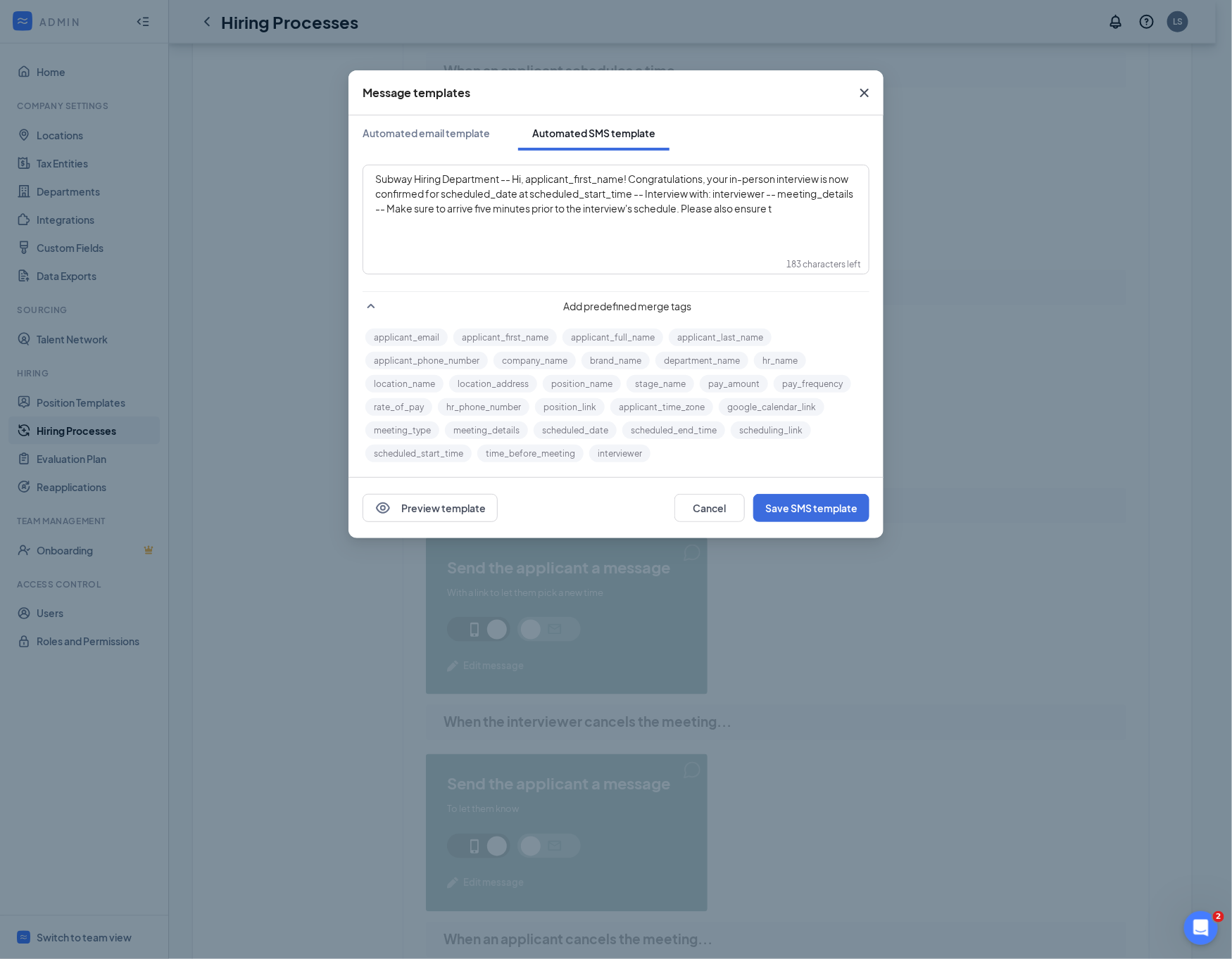
click at [468, 216] on div "Subway Hiring Department -- Hi, applicant_first_name‌‌‌‌! Congratulations, your…" at bounding box center [616, 193] width 481 height 44
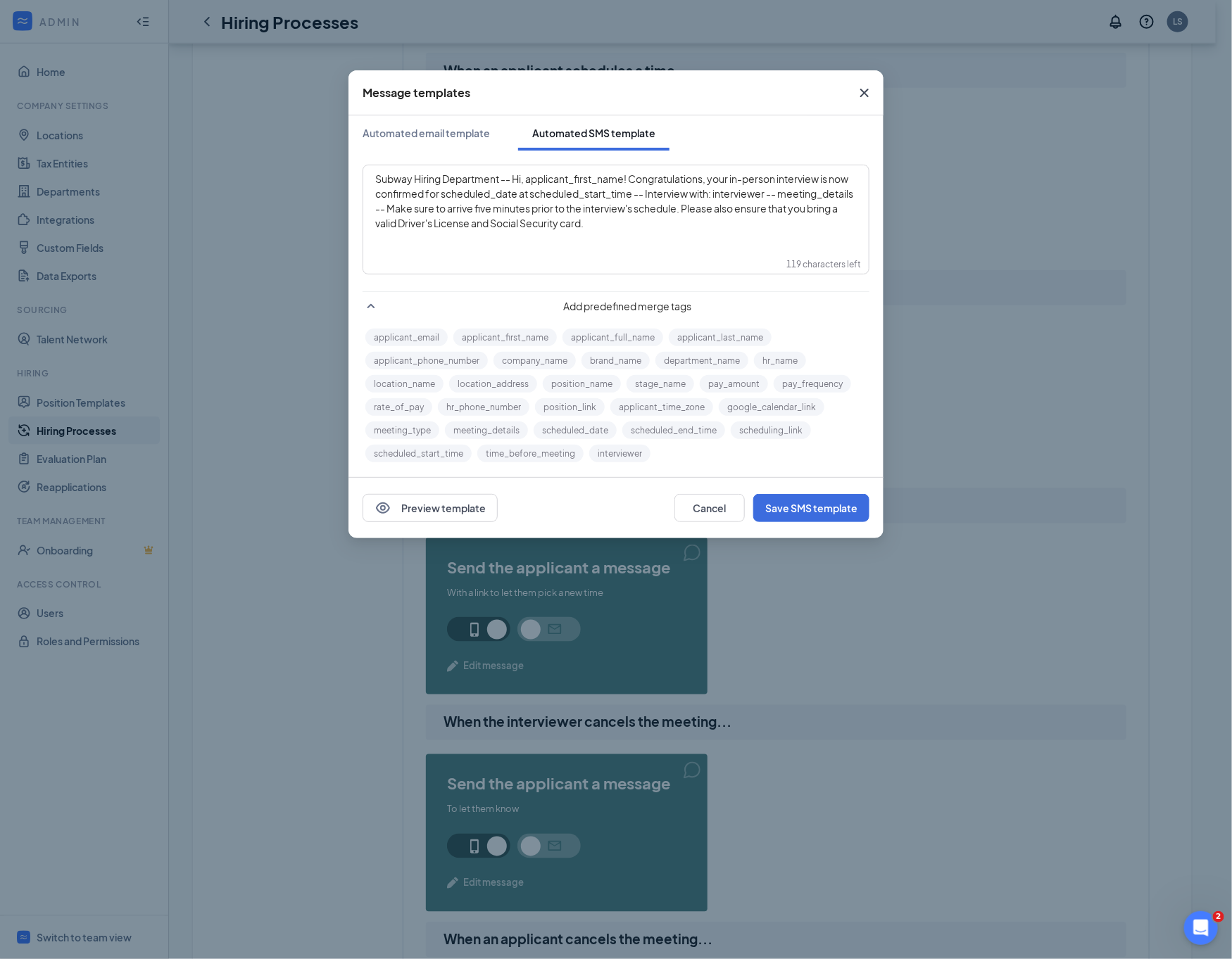
drag, startPoint x: 530, startPoint y: 178, endPoint x: 813, endPoint y: 268, distance: 297.0
click at [530, 178] on span "Subway Hiring Department -- Hi, applicant_first_name‌‌‌‌! Congratulations, your…" at bounding box center [615, 200] width 479 height 57
click at [523, 332] on div "Company name" at bounding box center [535, 332] width 75 height 23
click at [487, 329] on button "applicant_first_name" at bounding box center [505, 337] width 104 height 17
drag, startPoint x: 473, startPoint y: 197, endPoint x: 549, endPoint y: 200, distance: 76.1
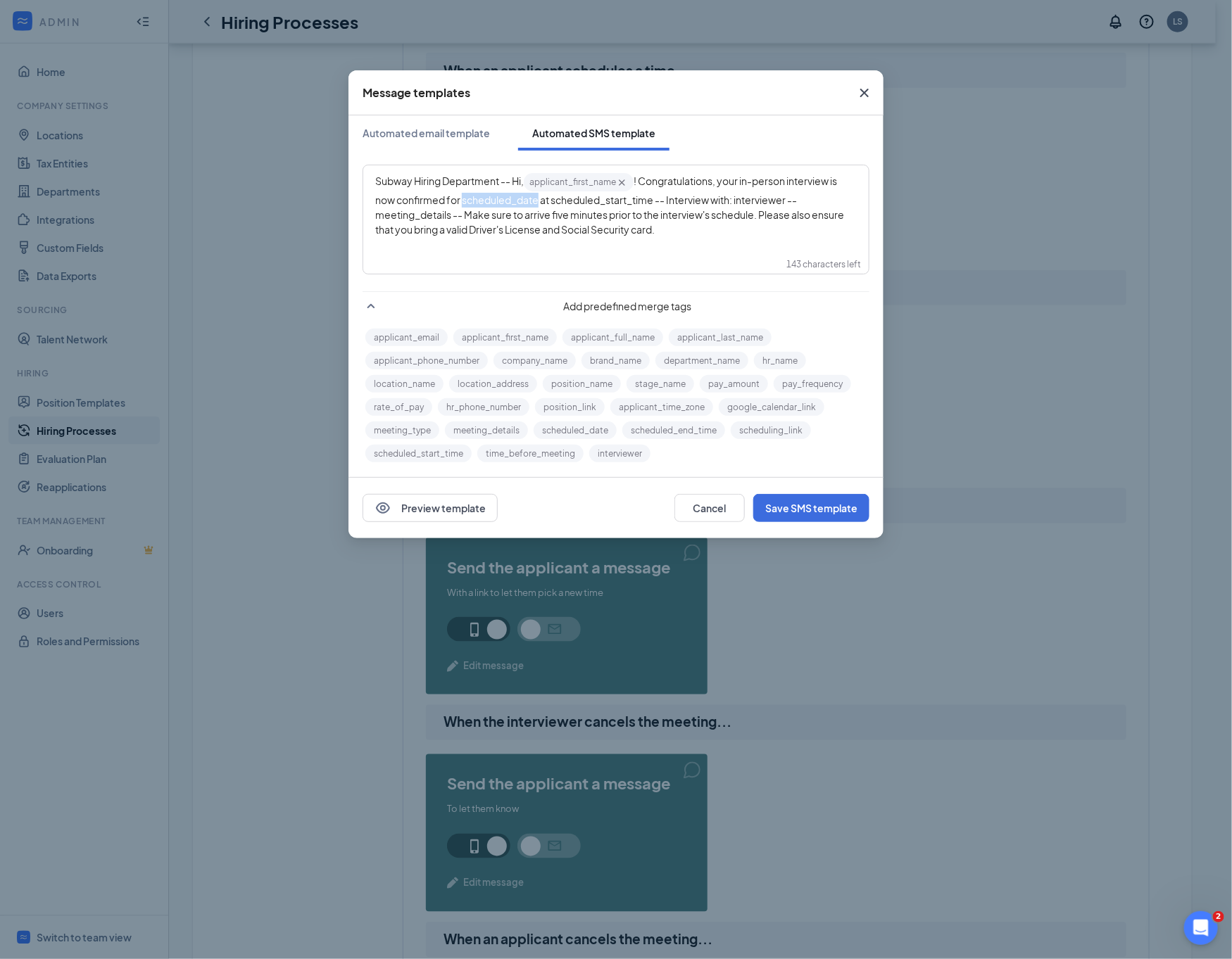
click at [549, 200] on span "! Congratulations, your in-person interview is now confirmed for scheduled_date…" at bounding box center [610, 205] width 470 height 61
click at [554, 425] on button "scheduled_date" at bounding box center [575, 430] width 83 height 17
drag, startPoint x: 575, startPoint y: 201, endPoint x: 676, endPoint y: 200, distance: 101.0
click at [676, 200] on span "at scheduled_start_time‌‌‌‌ -- Interview with: interviewer‌‌‌‌ -- meeting_detai…" at bounding box center [610, 218] width 470 height 46
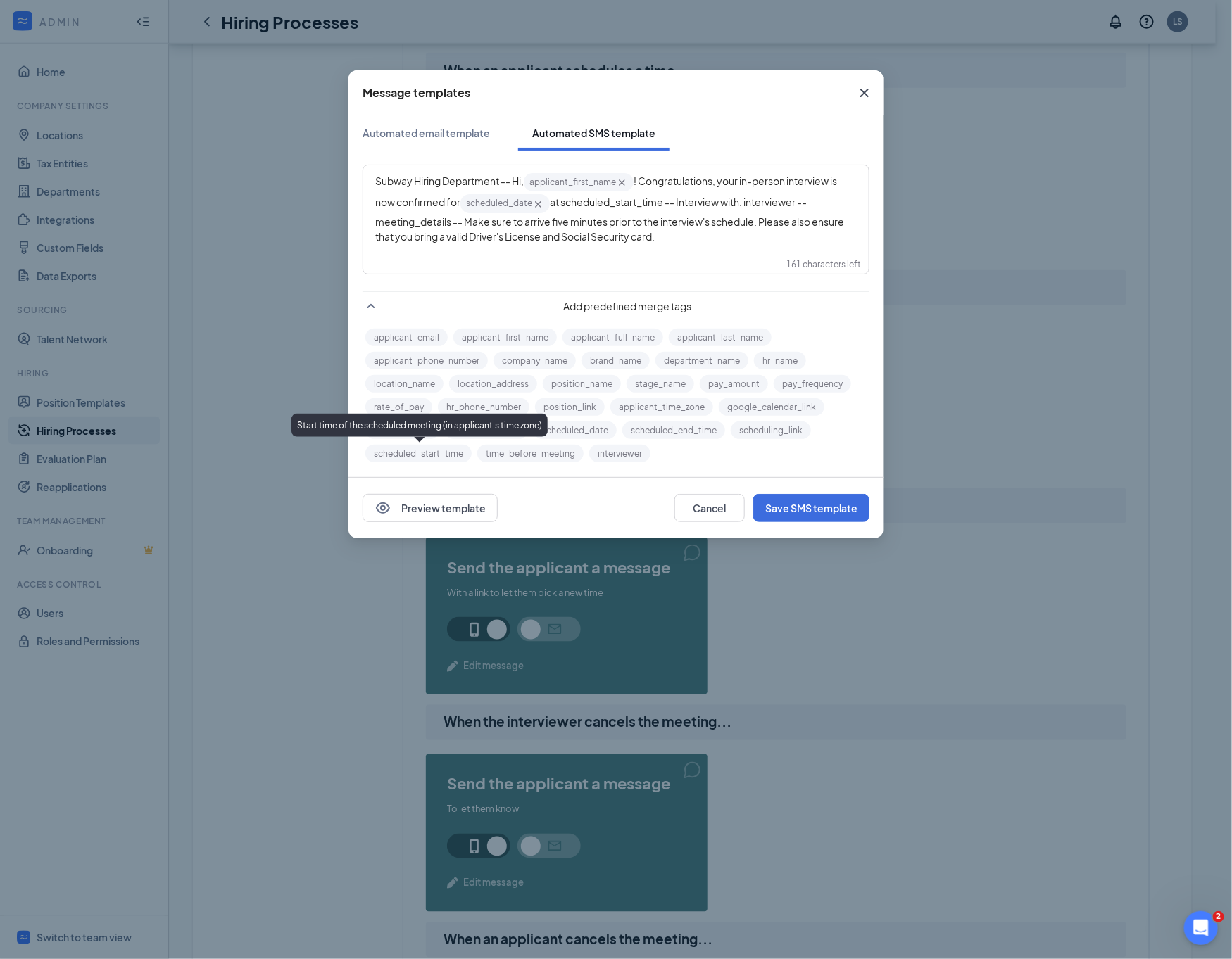
click at [434, 452] on button "scheduled_start_time" at bounding box center [419, 453] width 106 height 17
drag, startPoint x: 769, startPoint y: 200, endPoint x: 820, endPoint y: 207, distance: 51.5
click at [820, 207] on div "Subway Hiring Department -- Hi, applicant_first_name‌‌‌‌ {{applicant_first_name…" at bounding box center [616, 207] width 481 height 72
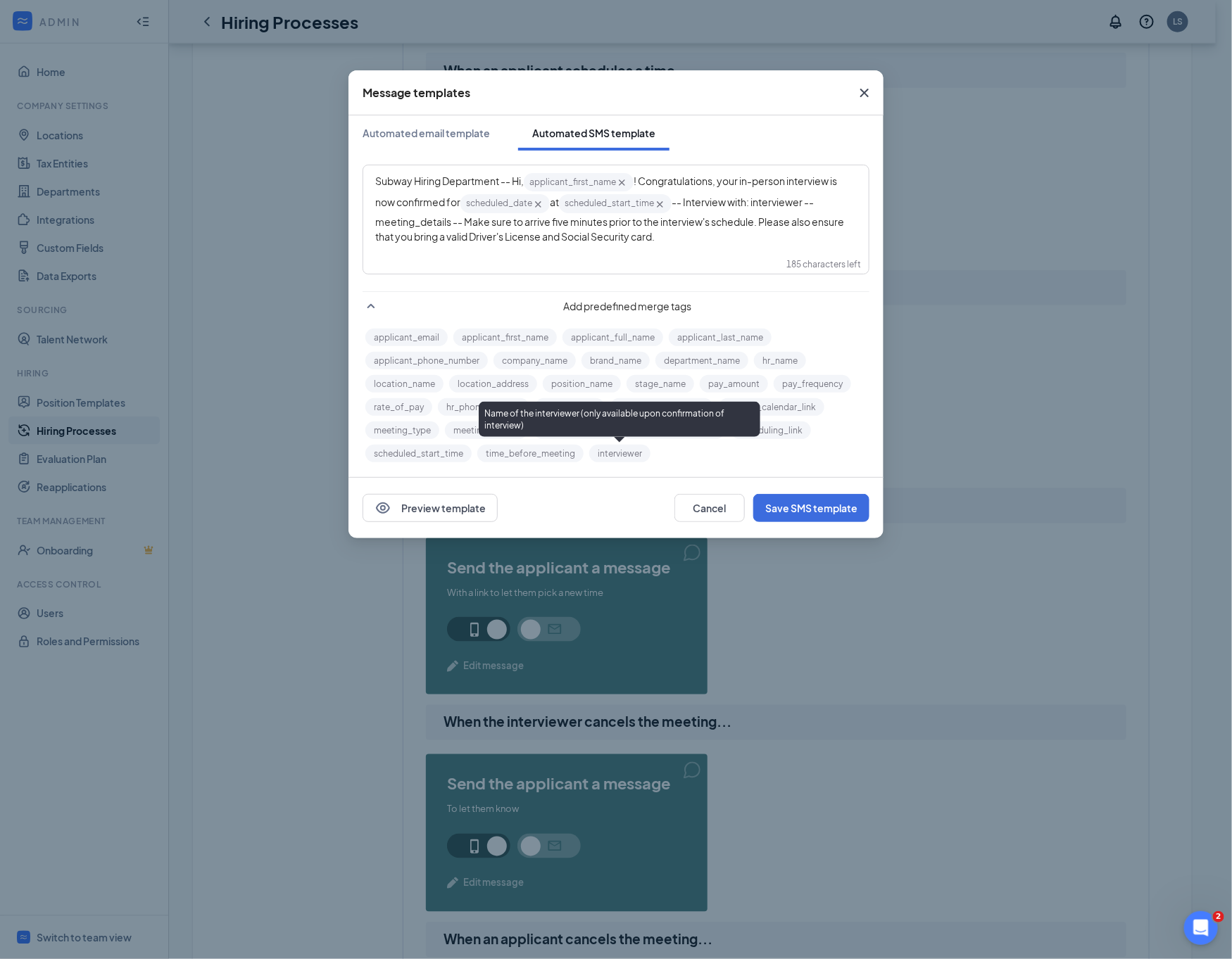
click at [623, 456] on button "interviewer" at bounding box center [620, 453] width 61 height 17
drag, startPoint x: 383, startPoint y: 220, endPoint x: 458, endPoint y: 219, distance: 75.0
click at [458, 219] on span "-- meeting_details‌‌‌‌ -- Make sure to arrive five minutes prior to the intervi…" at bounding box center [610, 218] width 470 height 46
click at [499, 422] on button "meeting_details" at bounding box center [486, 430] width 83 height 17
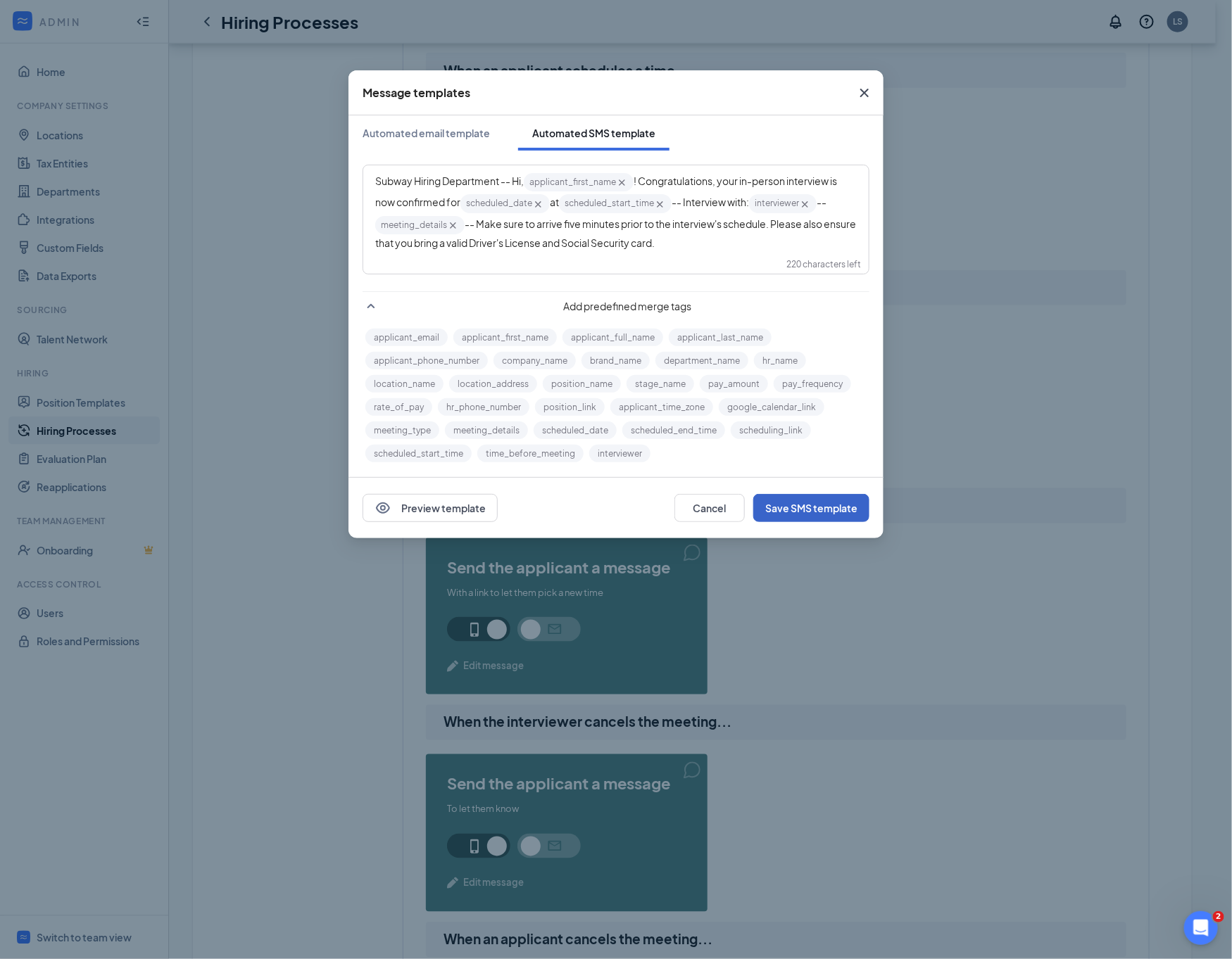
click at [817, 506] on button "Save SMS template" at bounding box center [811, 507] width 116 height 28
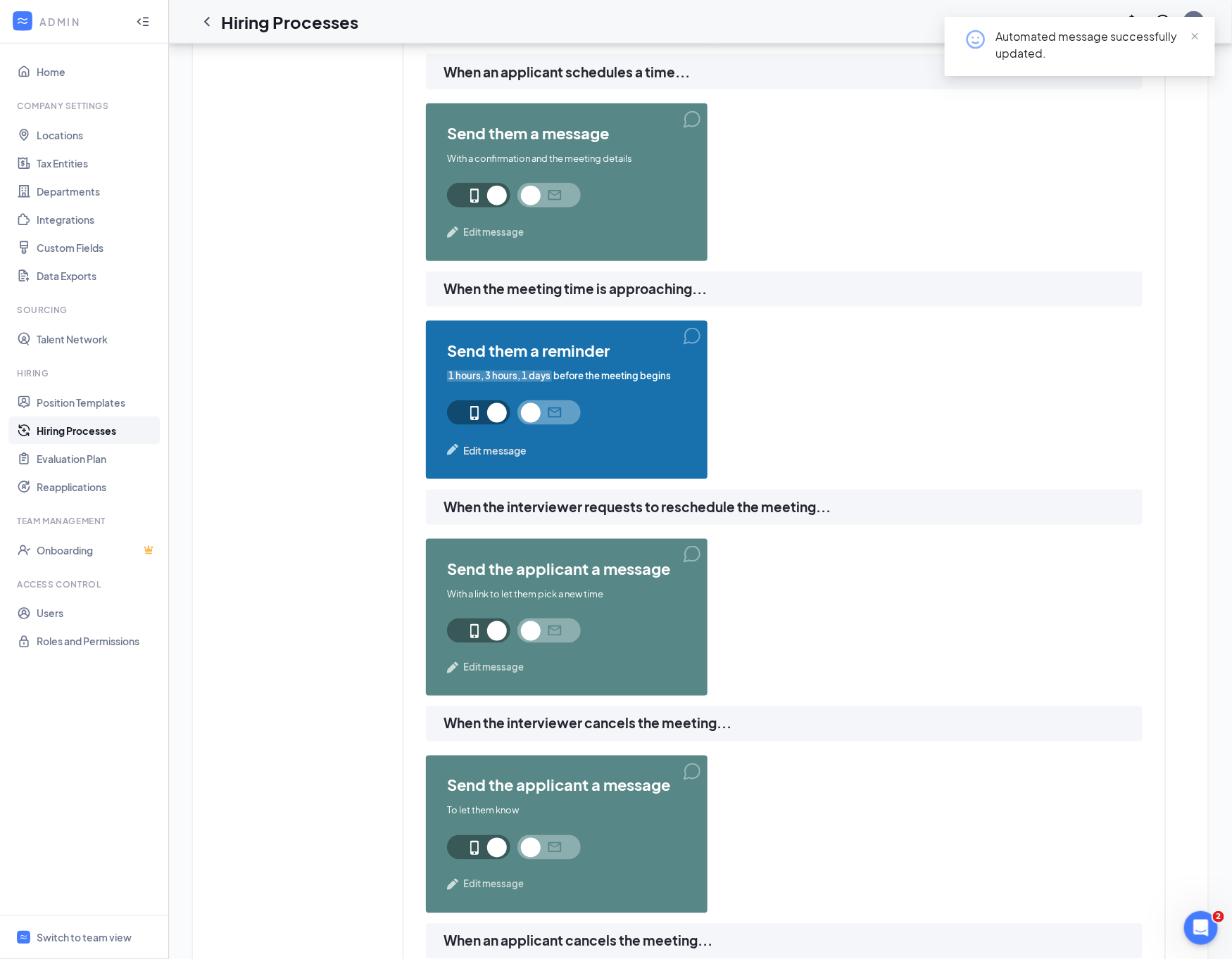
scroll to position [0, 0]
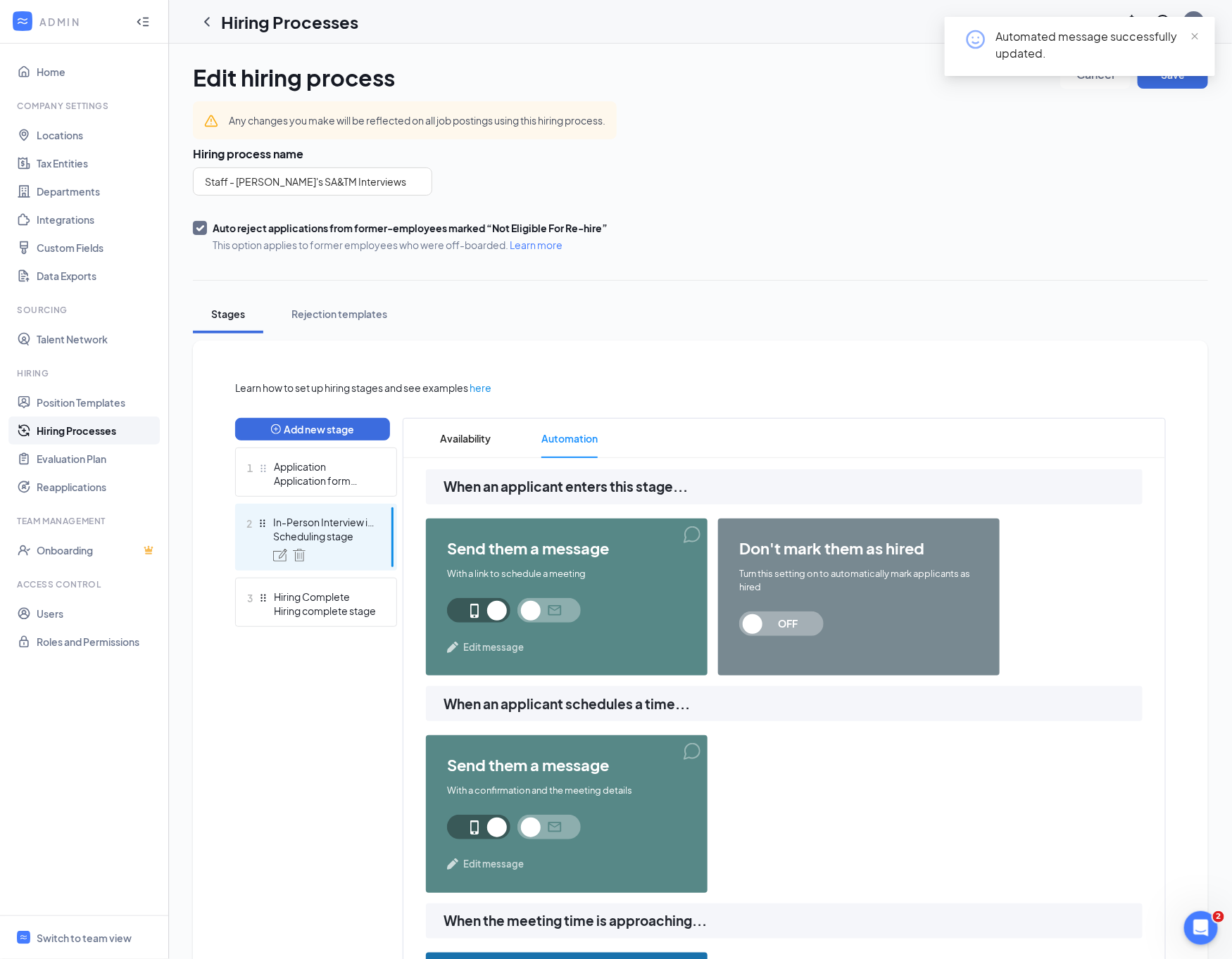
click at [1166, 85] on div "Automated message successfully updated." at bounding box center [1080, 51] width 270 height 70
click at [1194, 41] on span at bounding box center [1194, 36] width 10 height 13
click at [1185, 76] on button "Save" at bounding box center [1172, 75] width 71 height 28
click at [207, 26] on icon "ChevronLeft" at bounding box center [206, 21] width 17 height 17
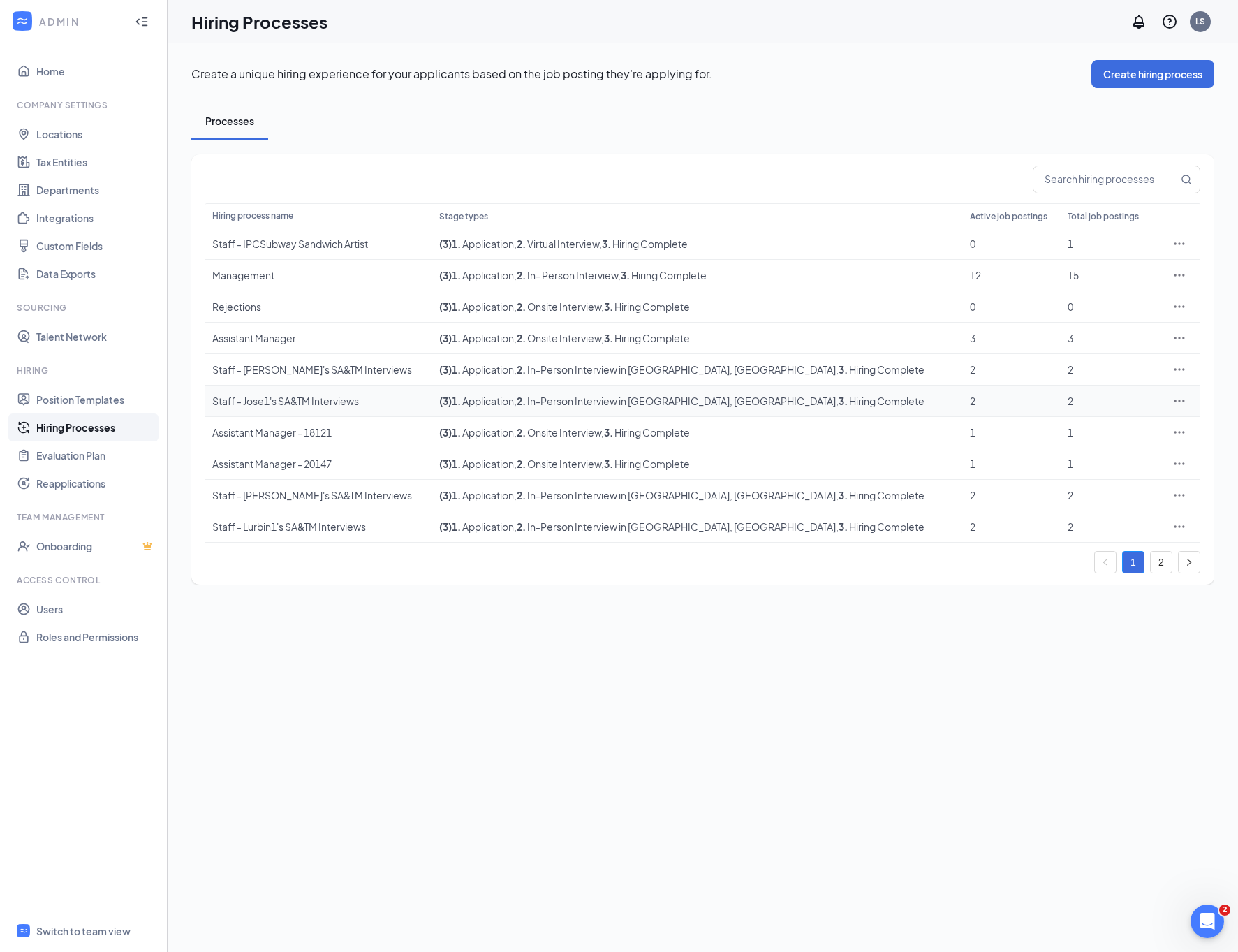
click at [1172, 398] on icon "Ellipses" at bounding box center [1179, 401] width 14 height 14
click at [1130, 425] on span "Edit" at bounding box center [1114, 430] width 120 height 16
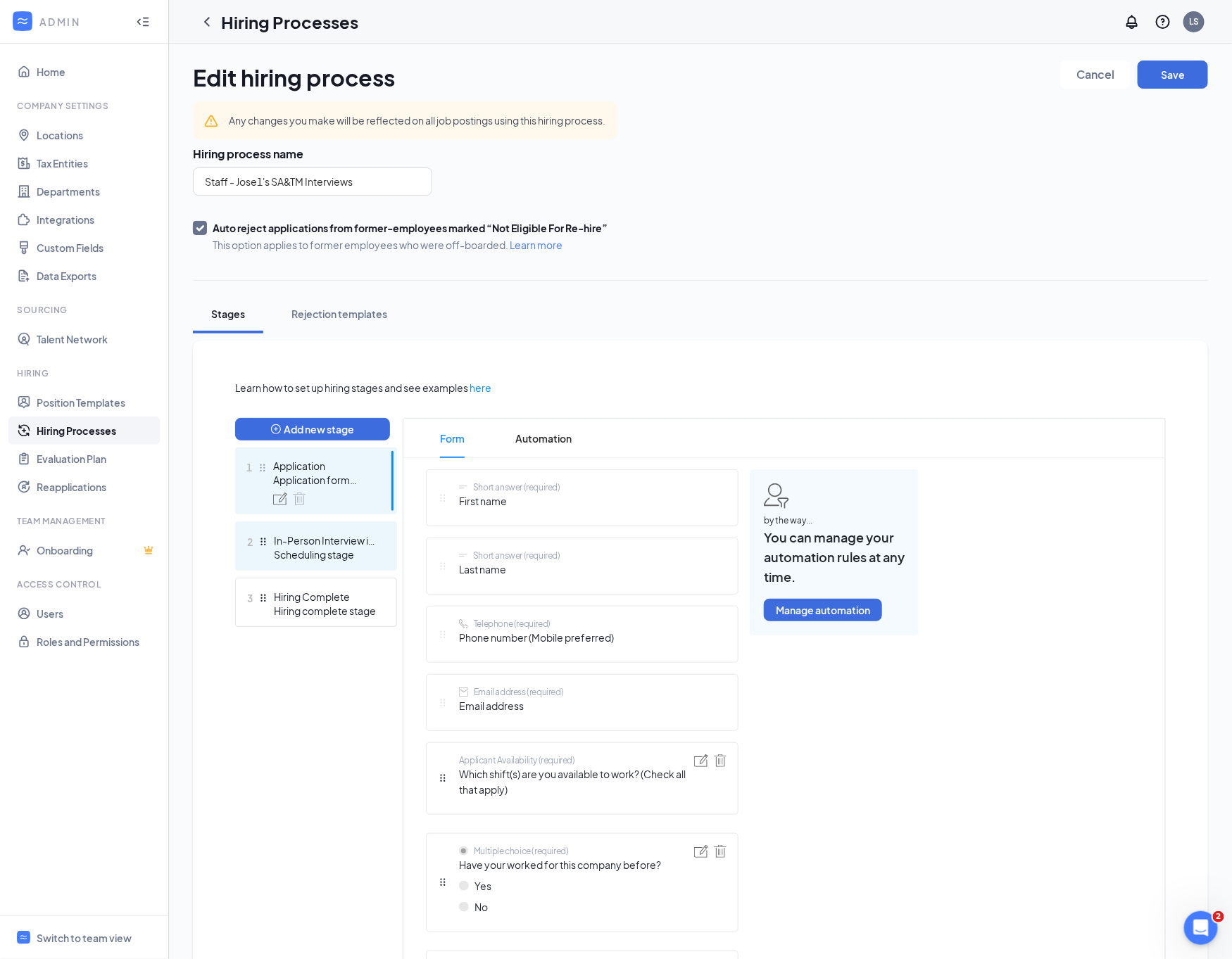
click at [332, 542] on div "In-Person Interview in [GEOGRAPHIC_DATA], [GEOGRAPHIC_DATA]" at bounding box center [325, 540] width 103 height 14
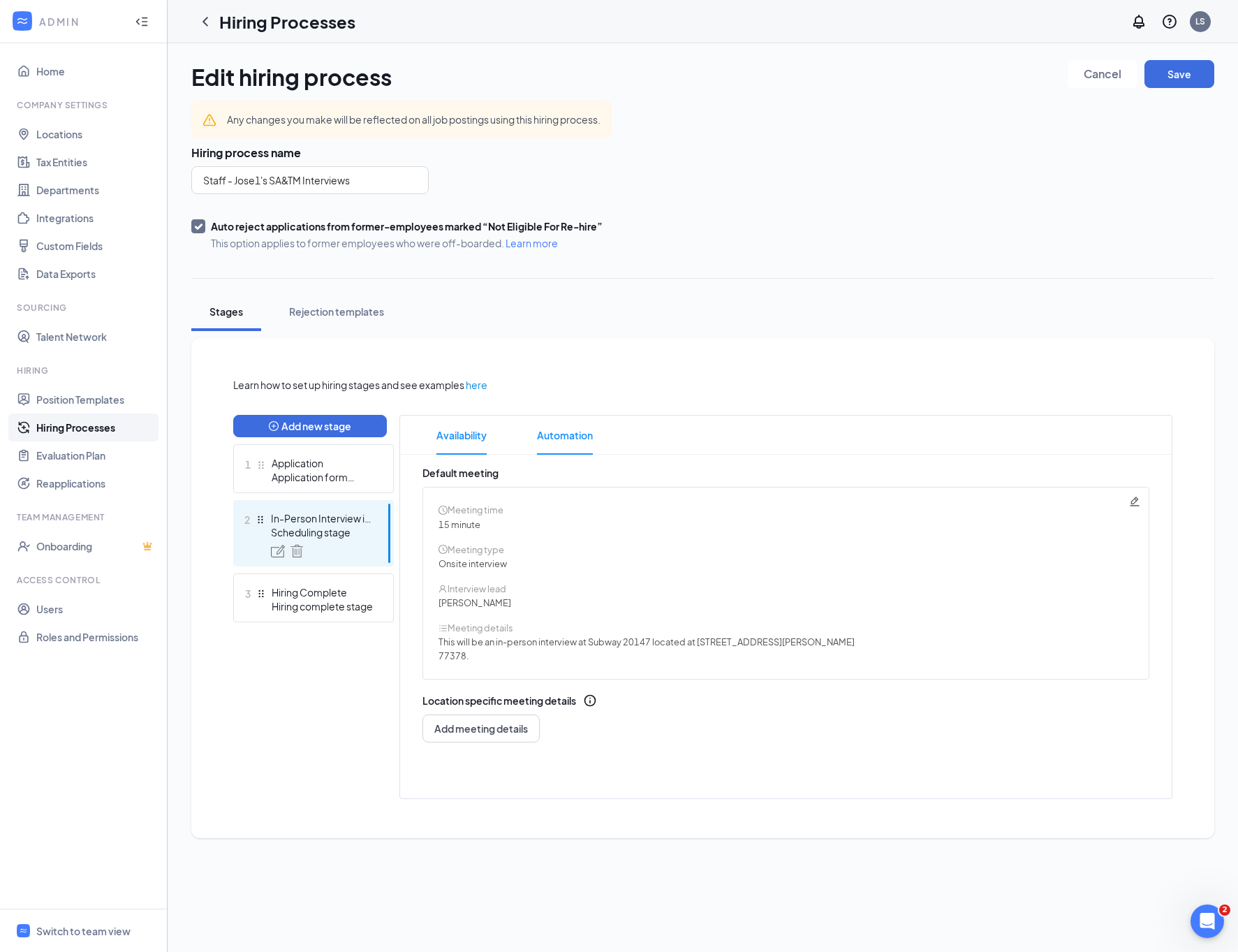
click at [585, 439] on span "Automation" at bounding box center [565, 435] width 56 height 39
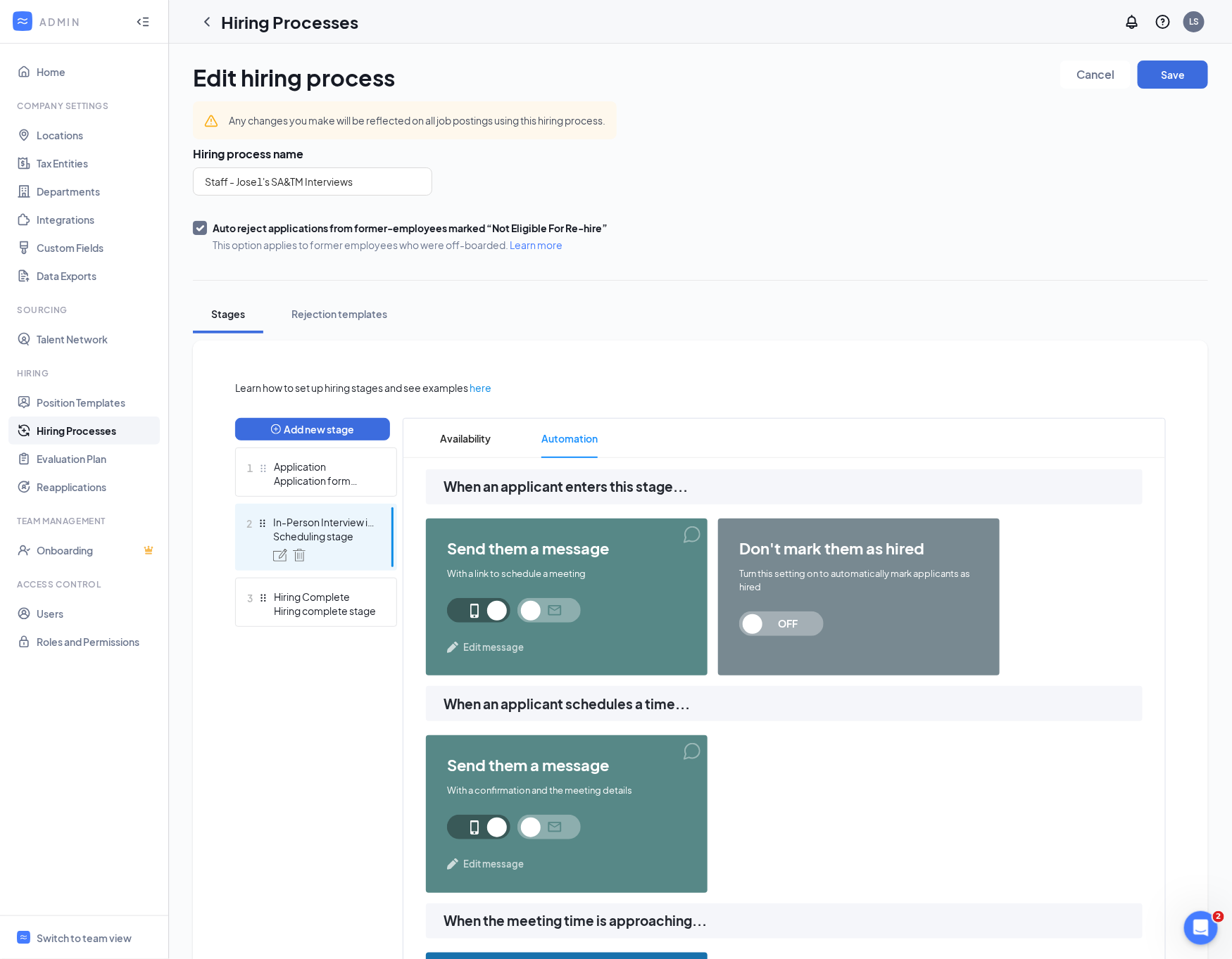
scroll to position [633, 0]
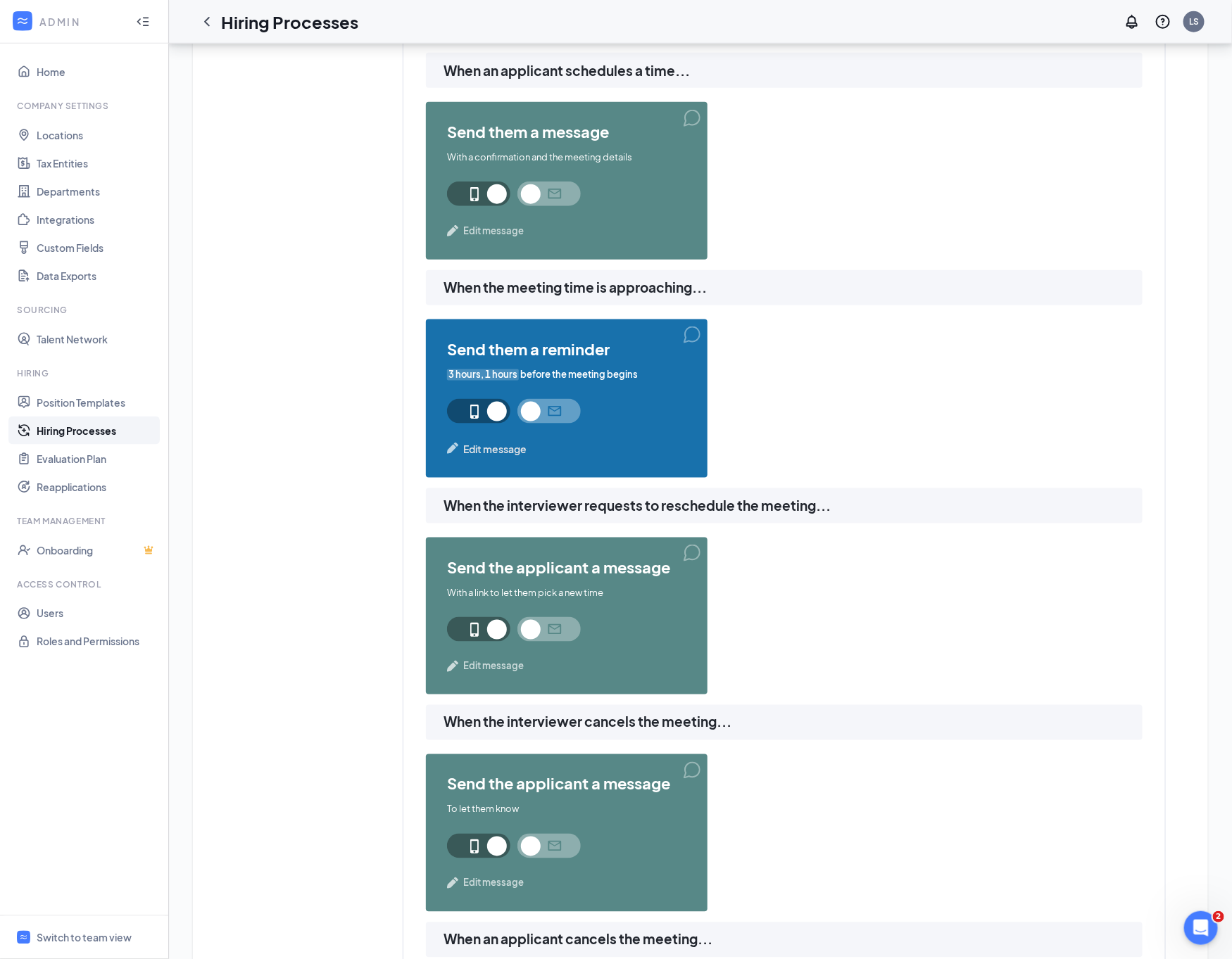
click at [483, 372] on span "3 hours, 1 hours" at bounding box center [482, 374] width 71 height 13
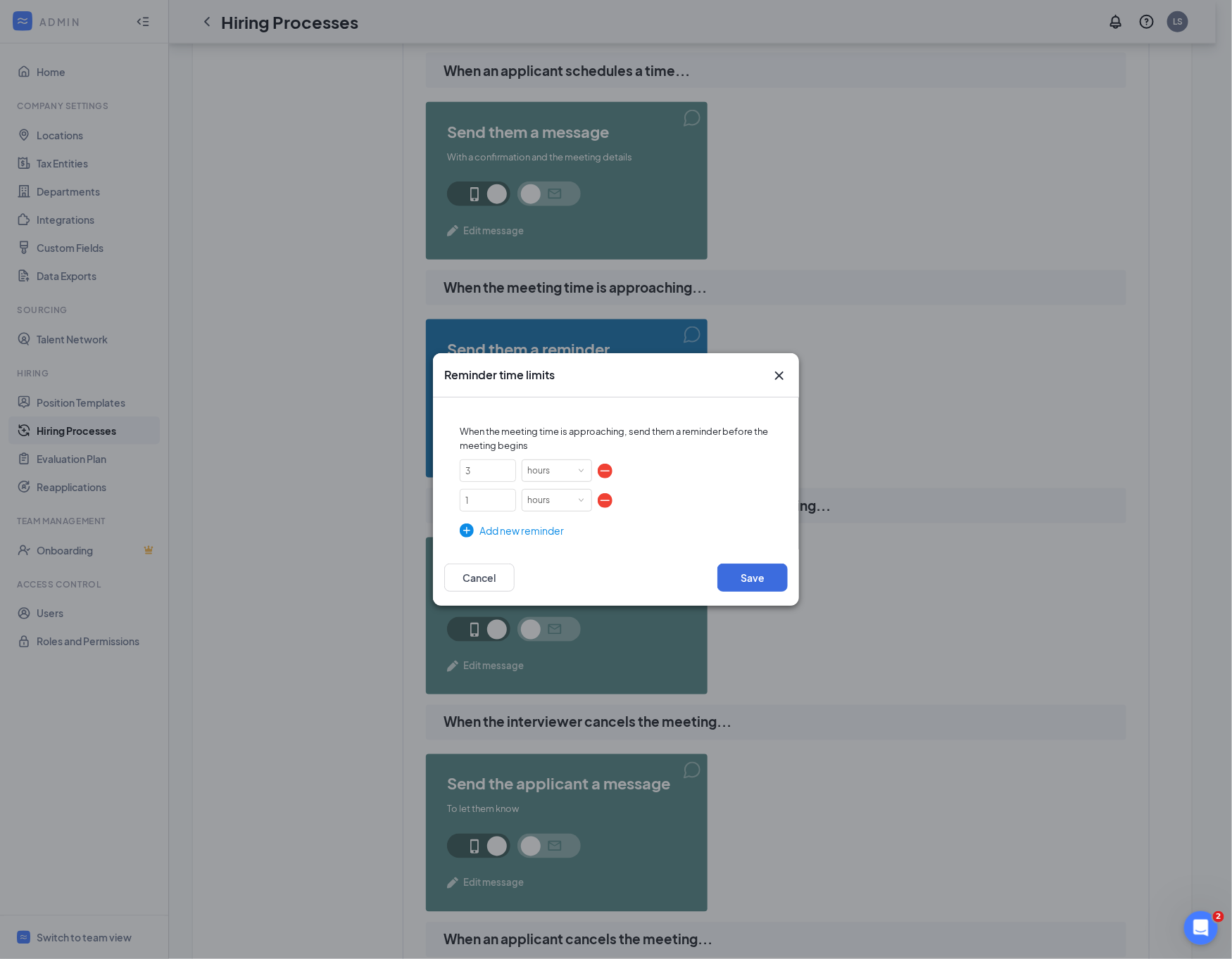
click at [488, 532] on div "Add new reminder" at bounding box center [616, 531] width 313 height 16
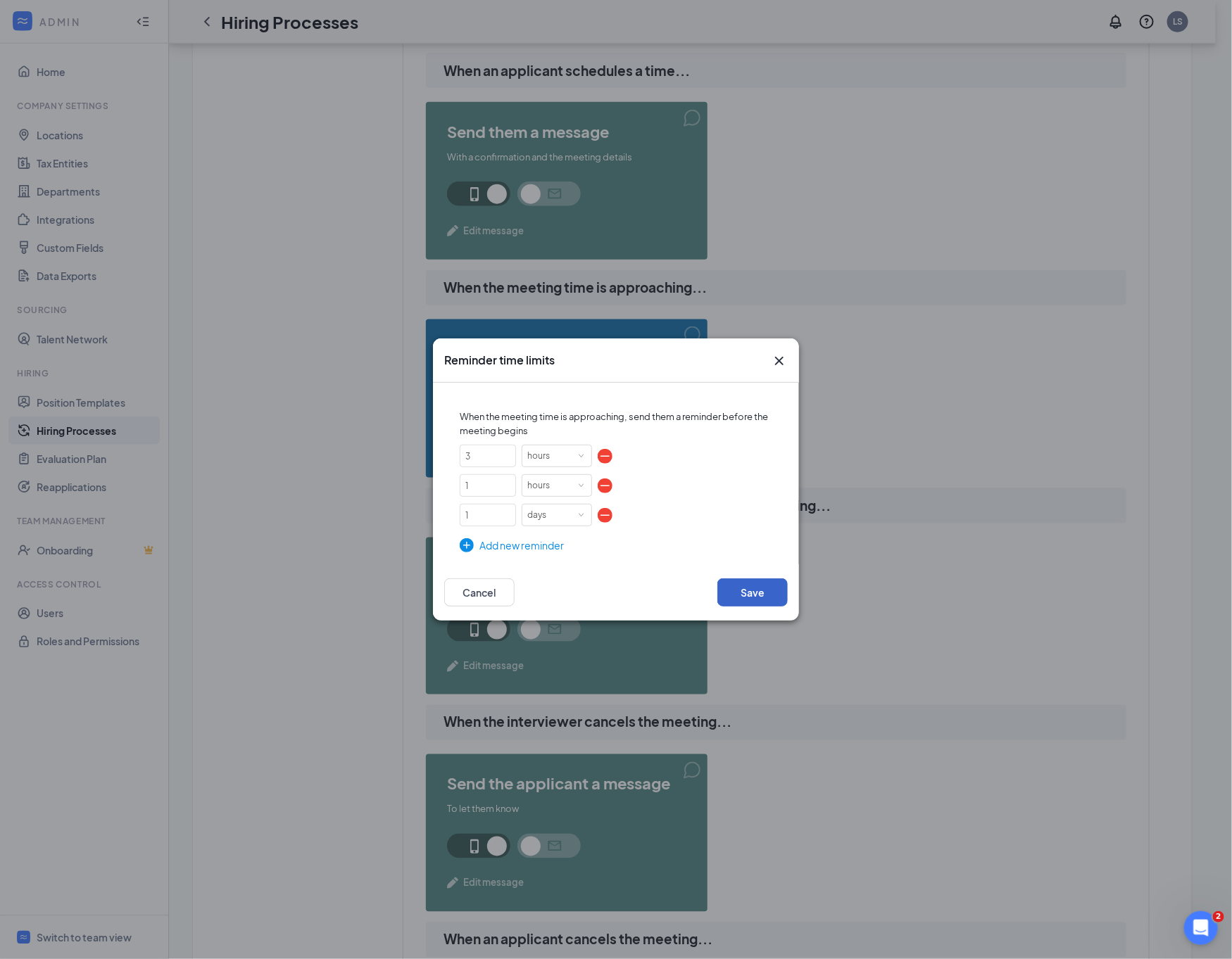
click at [745, 580] on button "Save" at bounding box center [752, 592] width 71 height 28
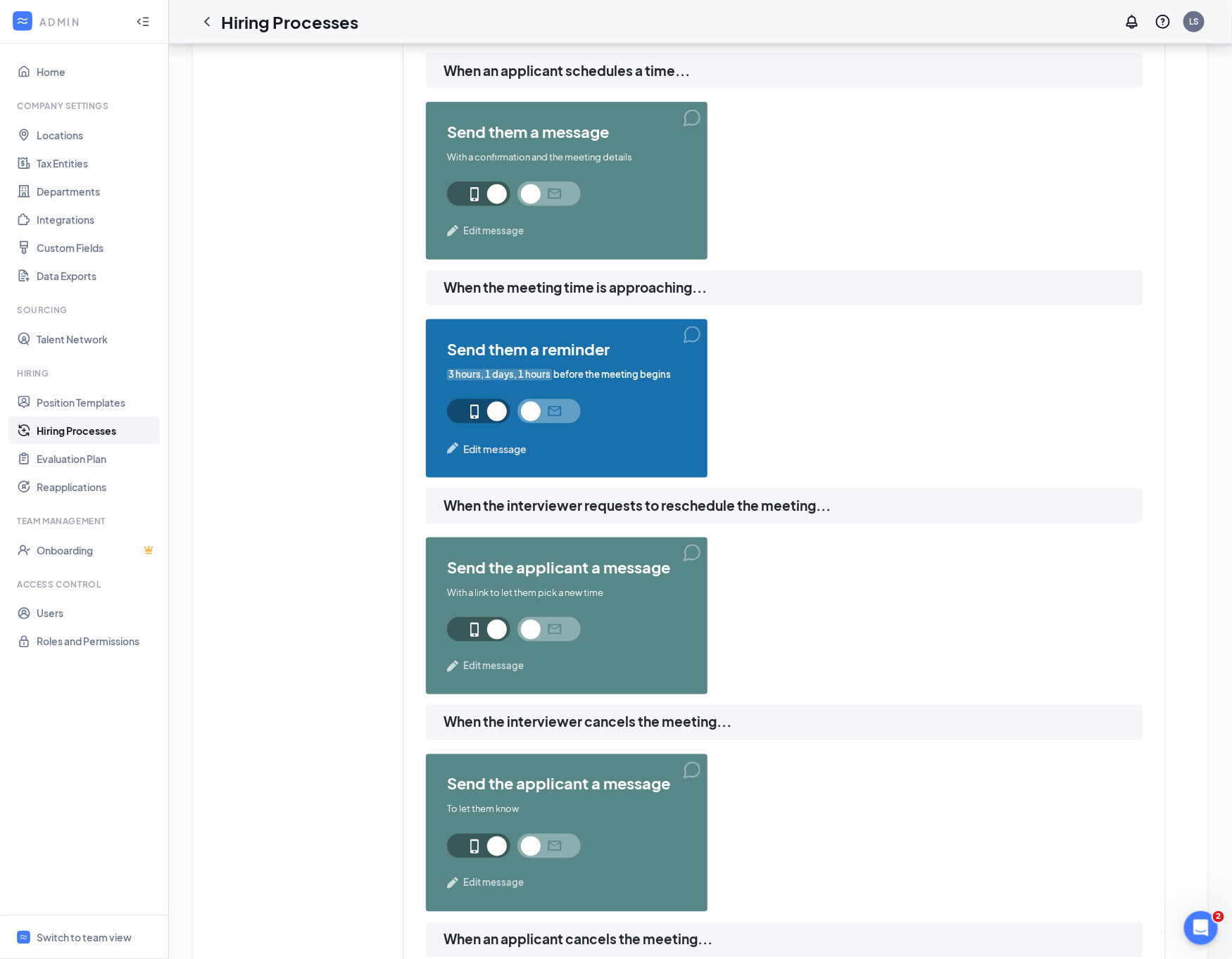
click at [493, 450] on span "Edit message" at bounding box center [495, 449] width 64 height 16
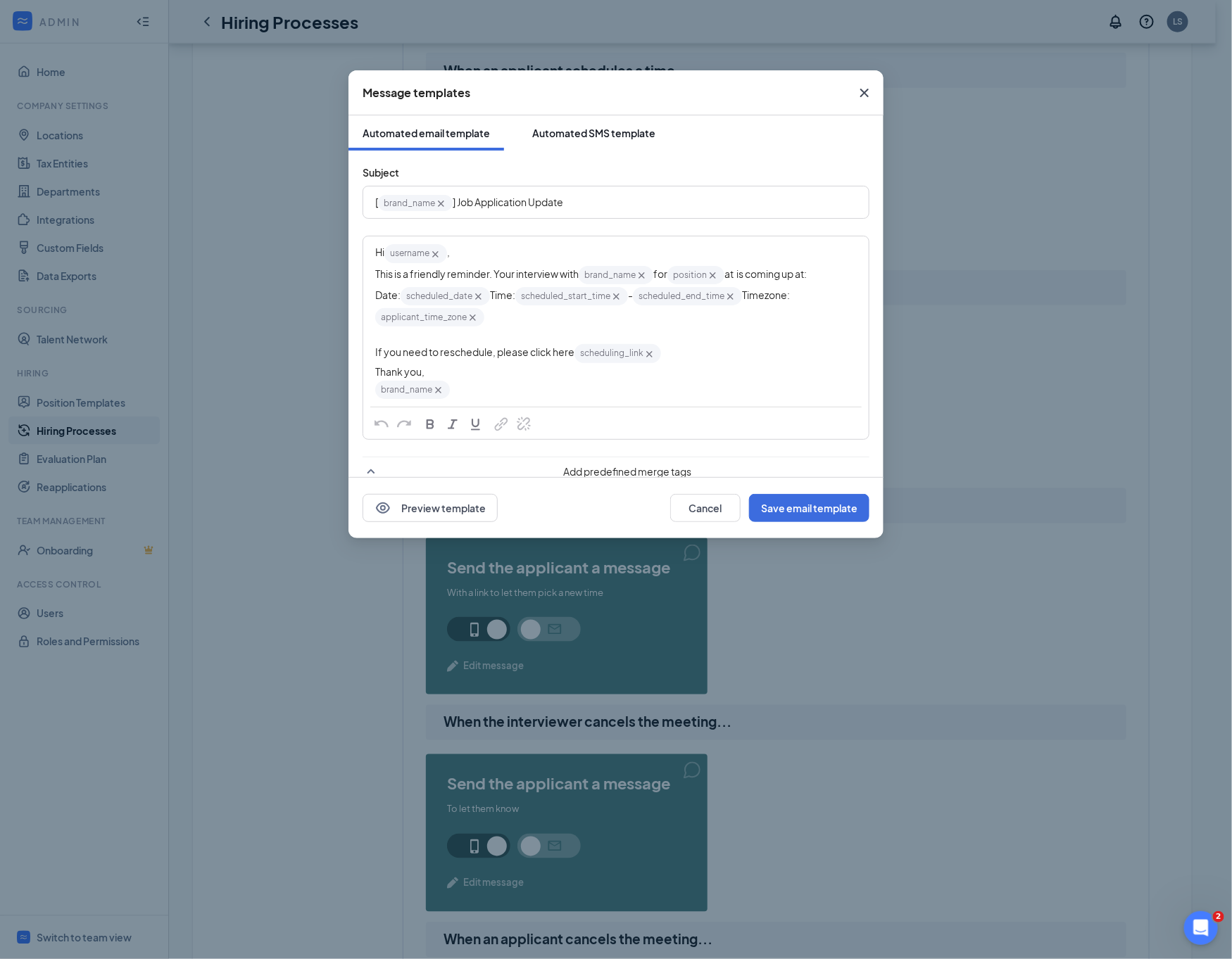
click at [555, 123] on button "Automated SMS template" at bounding box center [594, 133] width 151 height 35
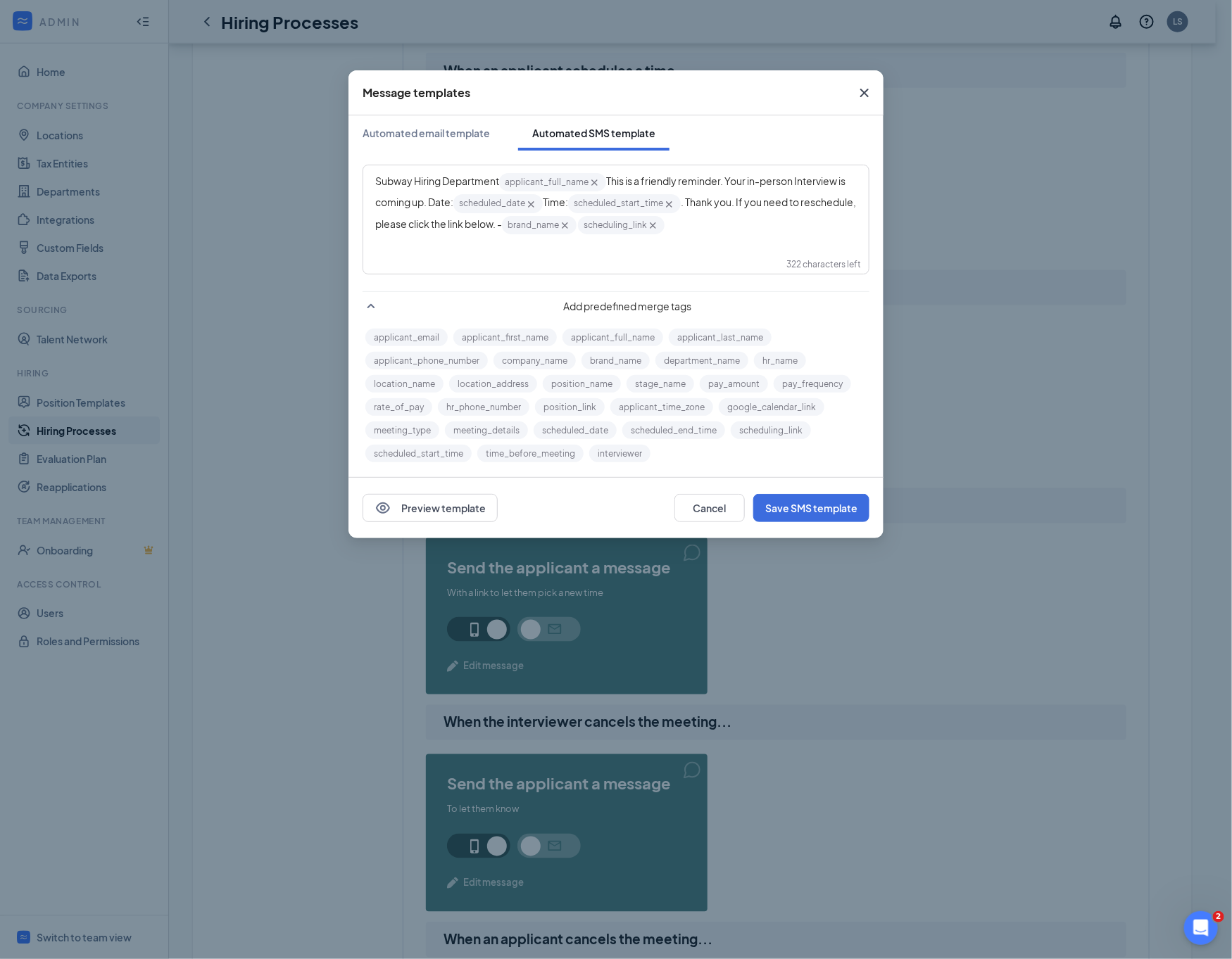
click at [744, 235] on div "Subway Hiring Department applicant_full_name‌‌‌‌ {{applicant_full_name}} This i…" at bounding box center [616, 204] width 504 height 75
click at [745, 241] on div "Subway Hiring Department applicant_full_name‌‌‌‌ {{applicant_full_name}} This i…" at bounding box center [616, 219] width 505 height 108
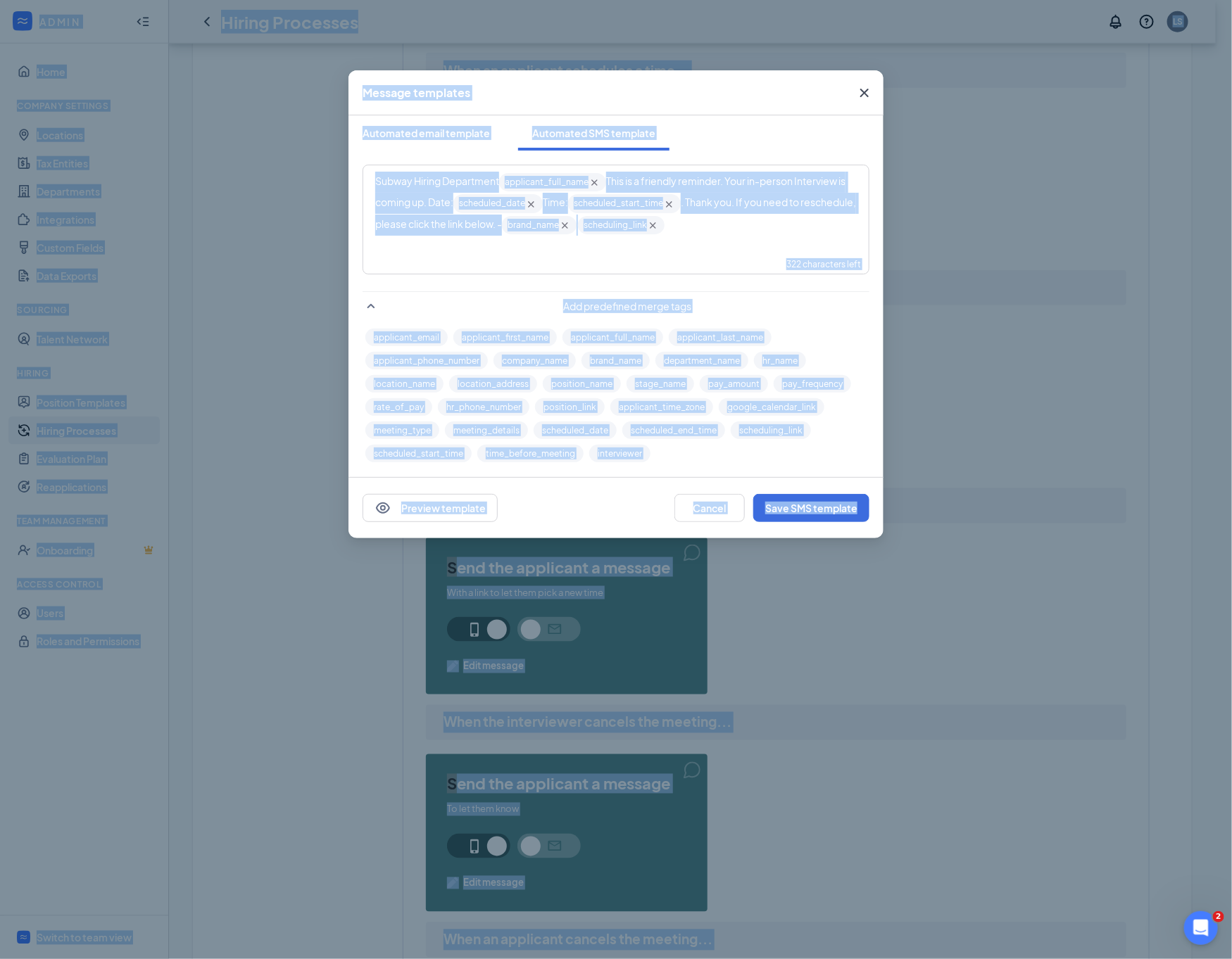
click at [769, 237] on div "Subway Hiring Department applicant_full_name‌‌‌‌ {{applicant_full_name}} This i…" at bounding box center [616, 204] width 504 height 75
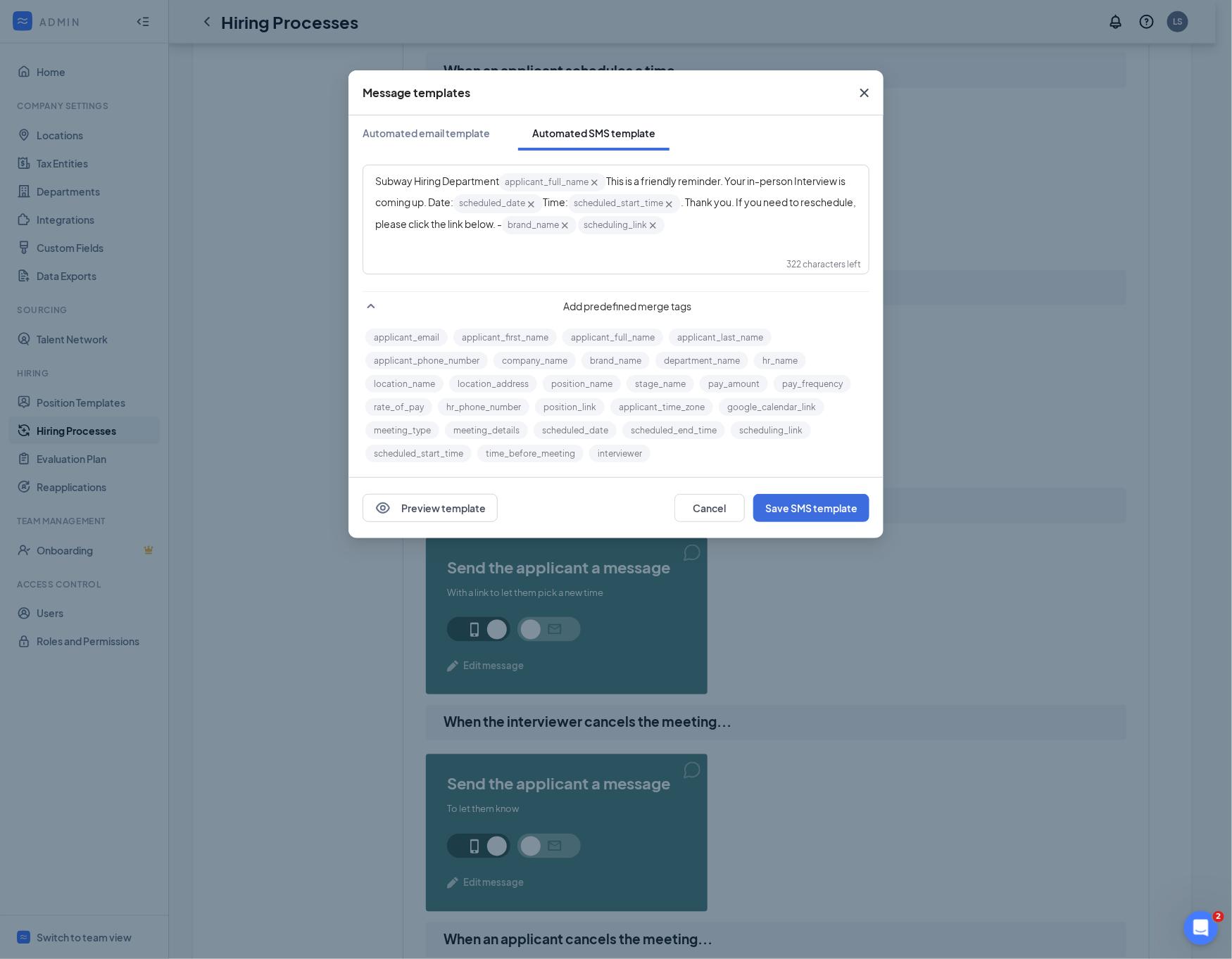
click at [765, 216] on div "Subway Hiring Department applicant_full_name‌‌‌‌ {{applicant_full_name}} This i…" at bounding box center [616, 204] width 481 height 64
click at [591, 216] on div "Subway Hiring Department -- Hi, applicant_first_name‌‌‌‌! Congratulations, your…" at bounding box center [616, 193] width 481 height 44
drag, startPoint x: 450, startPoint y: 205, endPoint x: 376, endPoint y: 205, distance: 74.0
click at [376, 205] on span "Subway Hiring Department -- Hi, applicant_first_name‌‌‌‌! Congratulations, your…" at bounding box center [615, 200] width 479 height 57
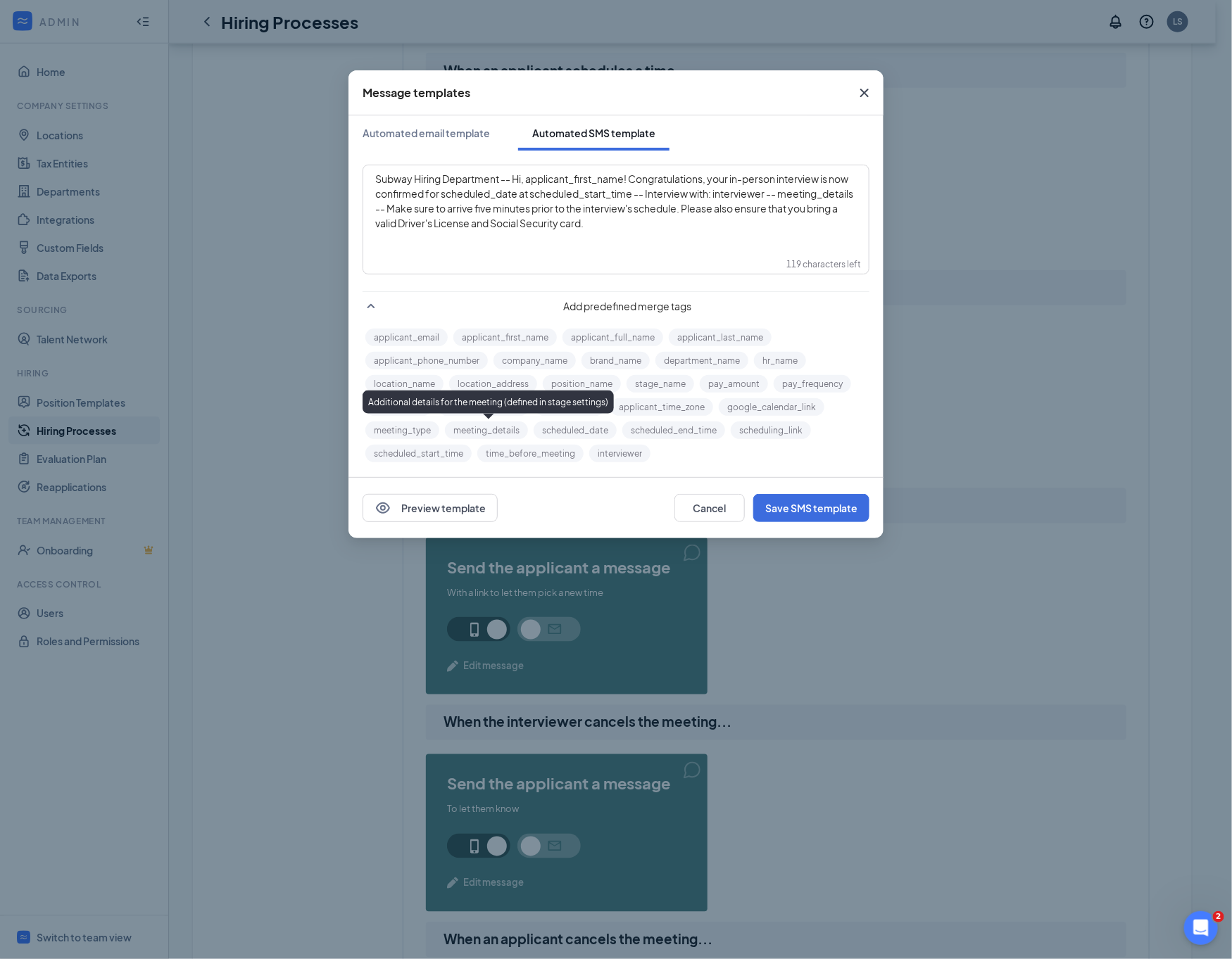
click at [458, 424] on button "meeting_details" at bounding box center [486, 430] width 83 height 17
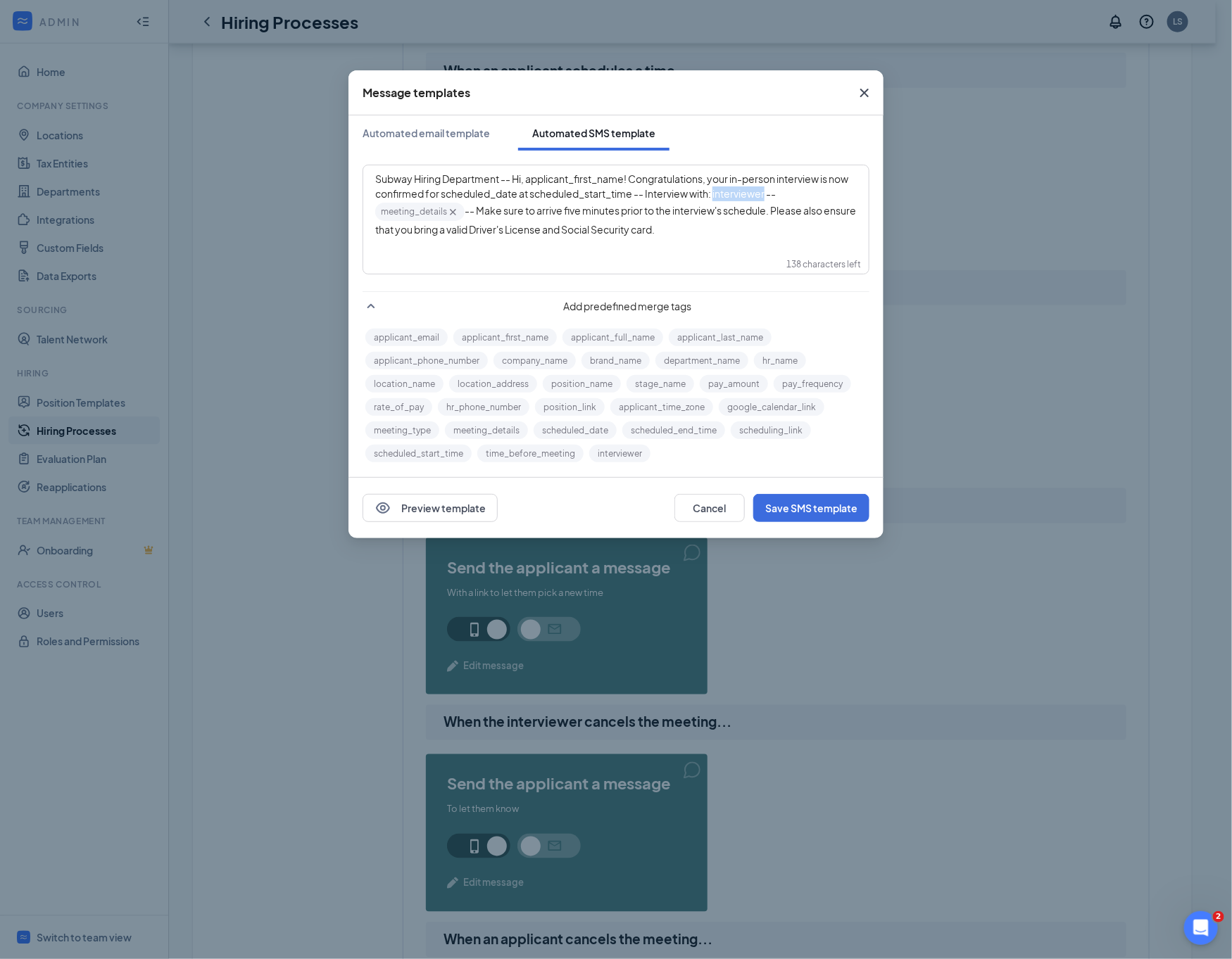
drag, startPoint x: 739, startPoint y: 194, endPoint x: 788, endPoint y: 198, distance: 49.2
click at [788, 198] on span "Subway Hiring Department -- Hi, applicant_first_name‌‌‌‌! Congratulations, your…" at bounding box center [612, 186] width 475 height 28
click at [636, 448] on button "interviewer" at bounding box center [620, 453] width 61 height 17
drag, startPoint x: 555, startPoint y: 198, endPoint x: 656, endPoint y: 200, distance: 101.0
click at [656, 200] on span "Subway Hiring Department -- Hi, applicant_first_name‌‌‌‌! Congratulations, your…" at bounding box center [612, 187] width 475 height 30
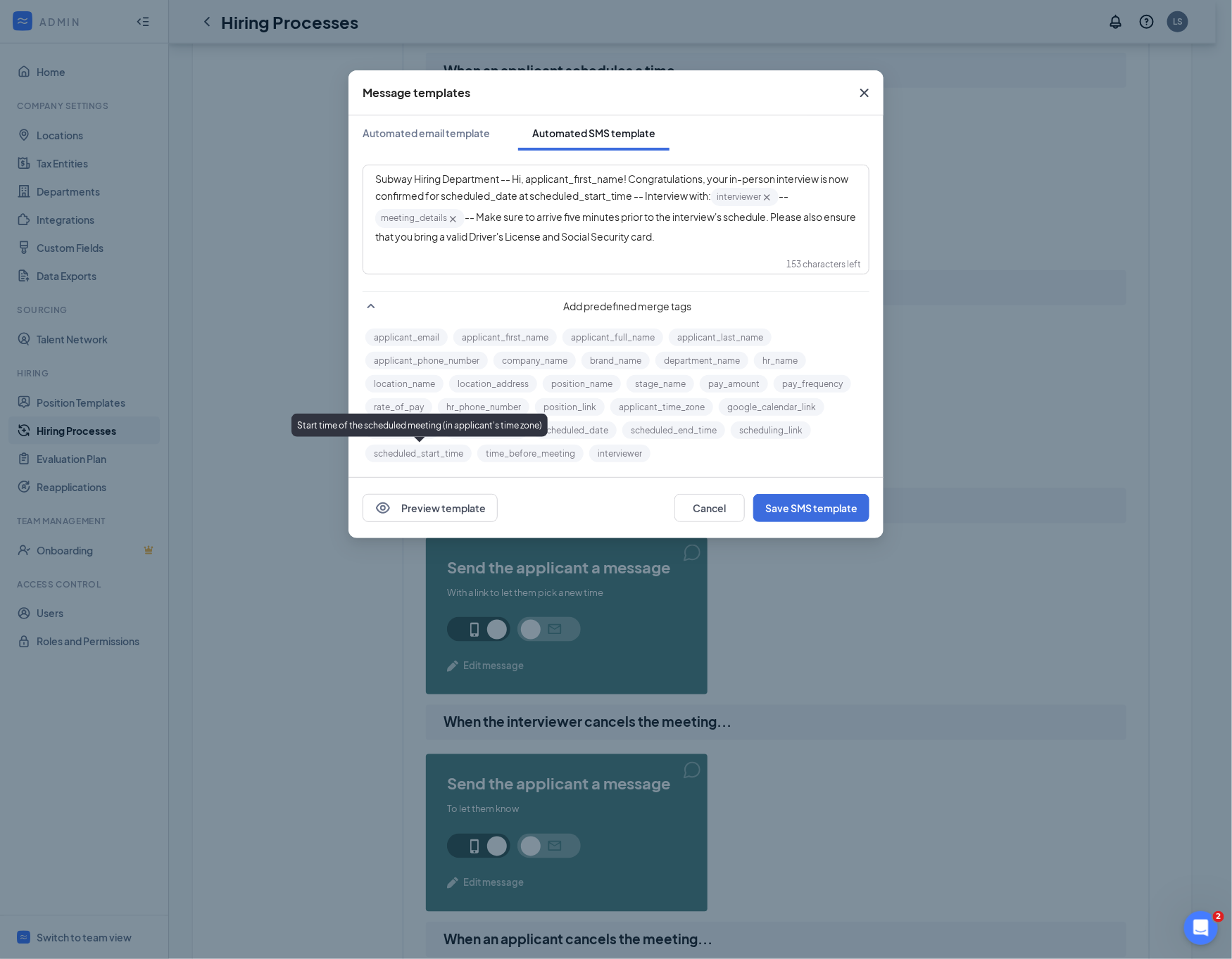
click at [388, 460] on button "scheduled_start_time" at bounding box center [419, 453] width 106 height 17
drag, startPoint x: 538, startPoint y: 192, endPoint x: 463, endPoint y: 201, distance: 75.5
click at [463, 201] on div "Subway Hiring Department -- Hi, applicant_first_name‌‌‌‌! Congratulations, your…" at bounding box center [616, 207] width 481 height 72
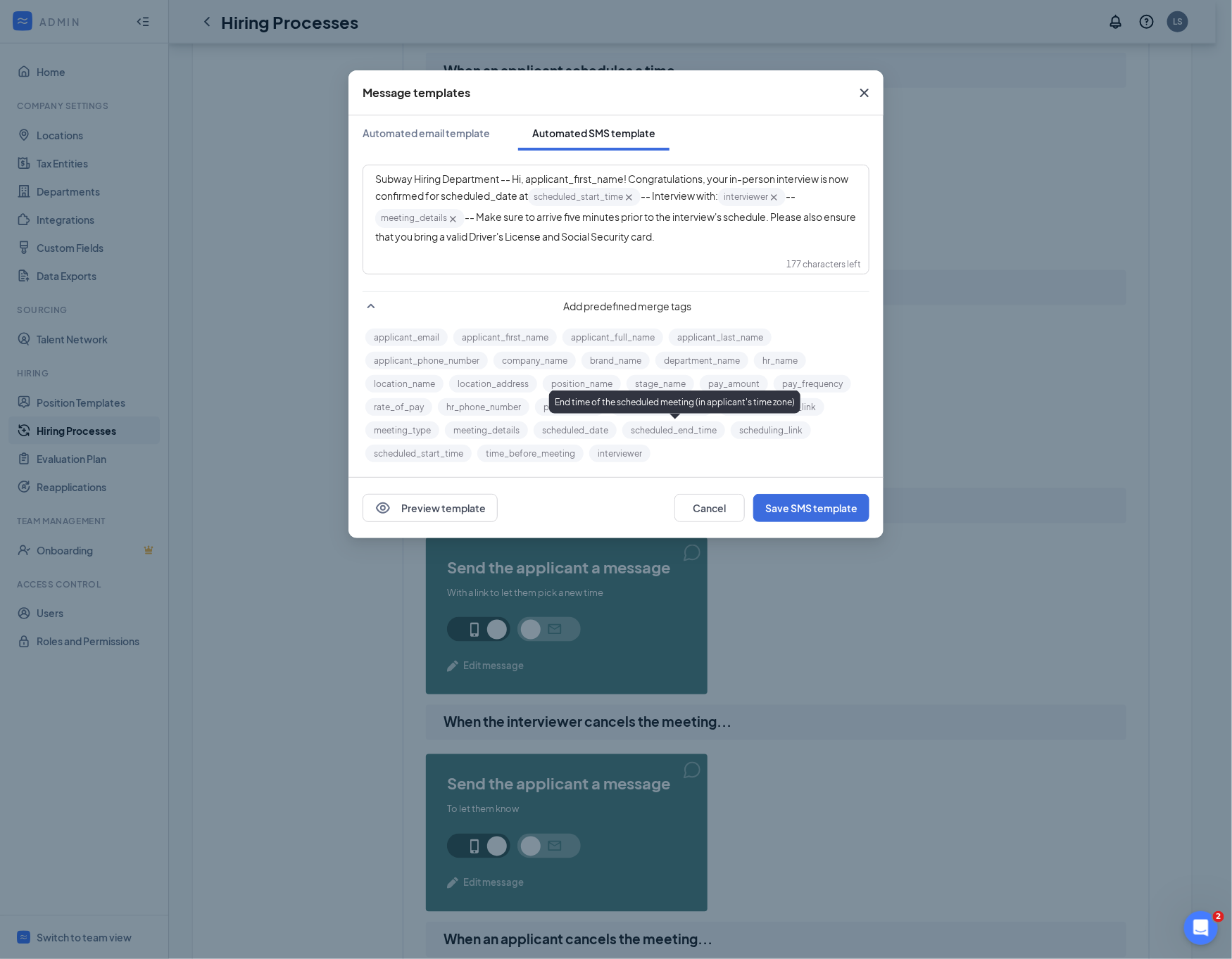
click at [582, 431] on button "scheduled_date" at bounding box center [575, 430] width 83 height 17
drag, startPoint x: 528, startPoint y: 179, endPoint x: 626, endPoint y: 178, distance: 98.0
click at [626, 178] on span "Subway Hiring Department -- Hi, applicant_first_name‌‌‌‌! Congratulations, your…" at bounding box center [612, 187] width 475 height 30
click at [517, 334] on button "applicant_first_name" at bounding box center [505, 337] width 104 height 17
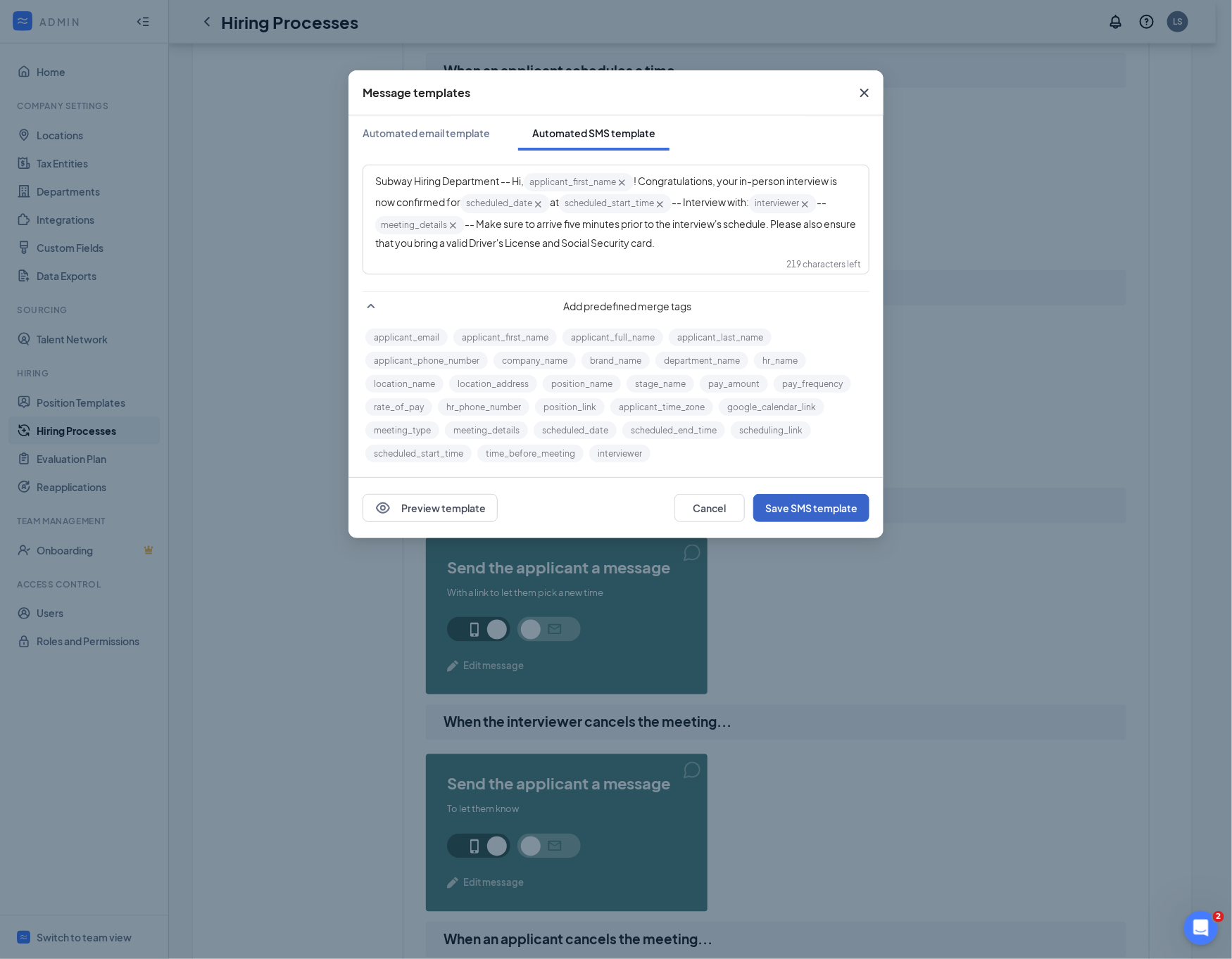
click at [818, 501] on button "Save SMS template" at bounding box center [811, 507] width 116 height 28
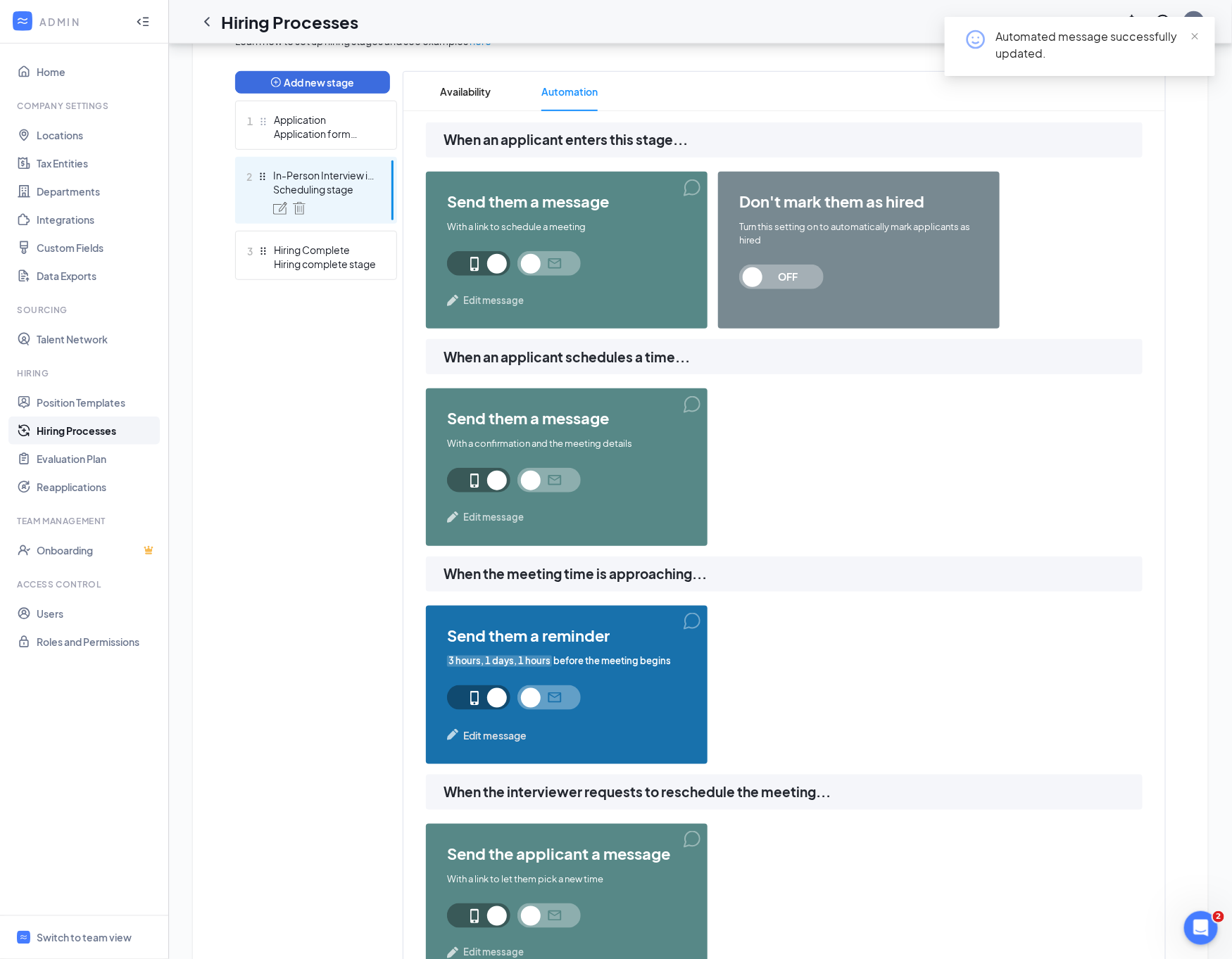
scroll to position [0, 0]
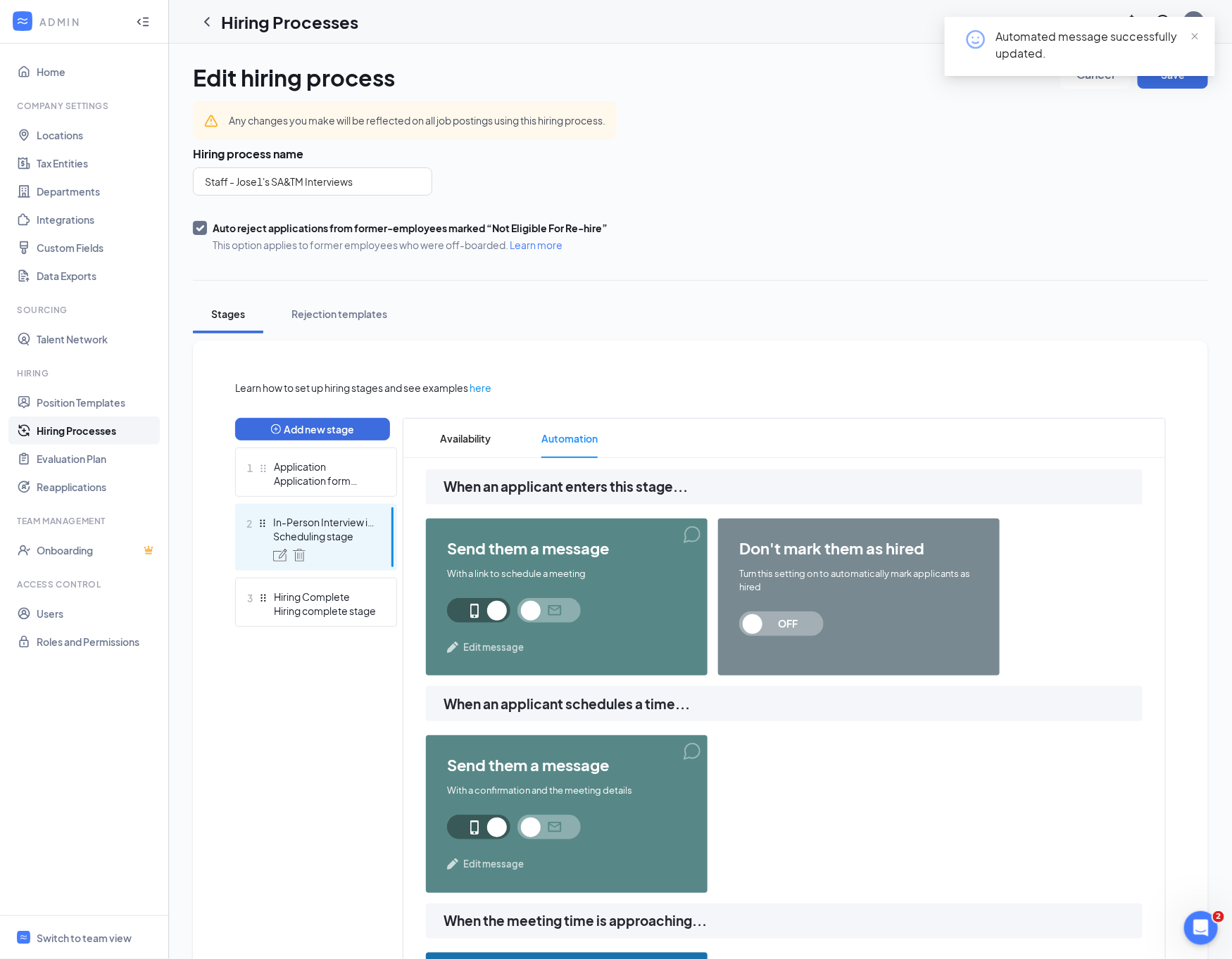
click at [1170, 83] on div "Automated message successfully updated." at bounding box center [1080, 51] width 270 height 70
click at [1172, 89] on div "Cancel Save" at bounding box center [1134, 77] width 148 height 34
click at [1172, 85] on div "Automated message successfully updated." at bounding box center [1080, 51] width 270 height 70
click at [1166, 87] on button "Save" at bounding box center [1172, 75] width 71 height 28
click at [201, 22] on icon "ChevronLeft" at bounding box center [206, 21] width 17 height 17
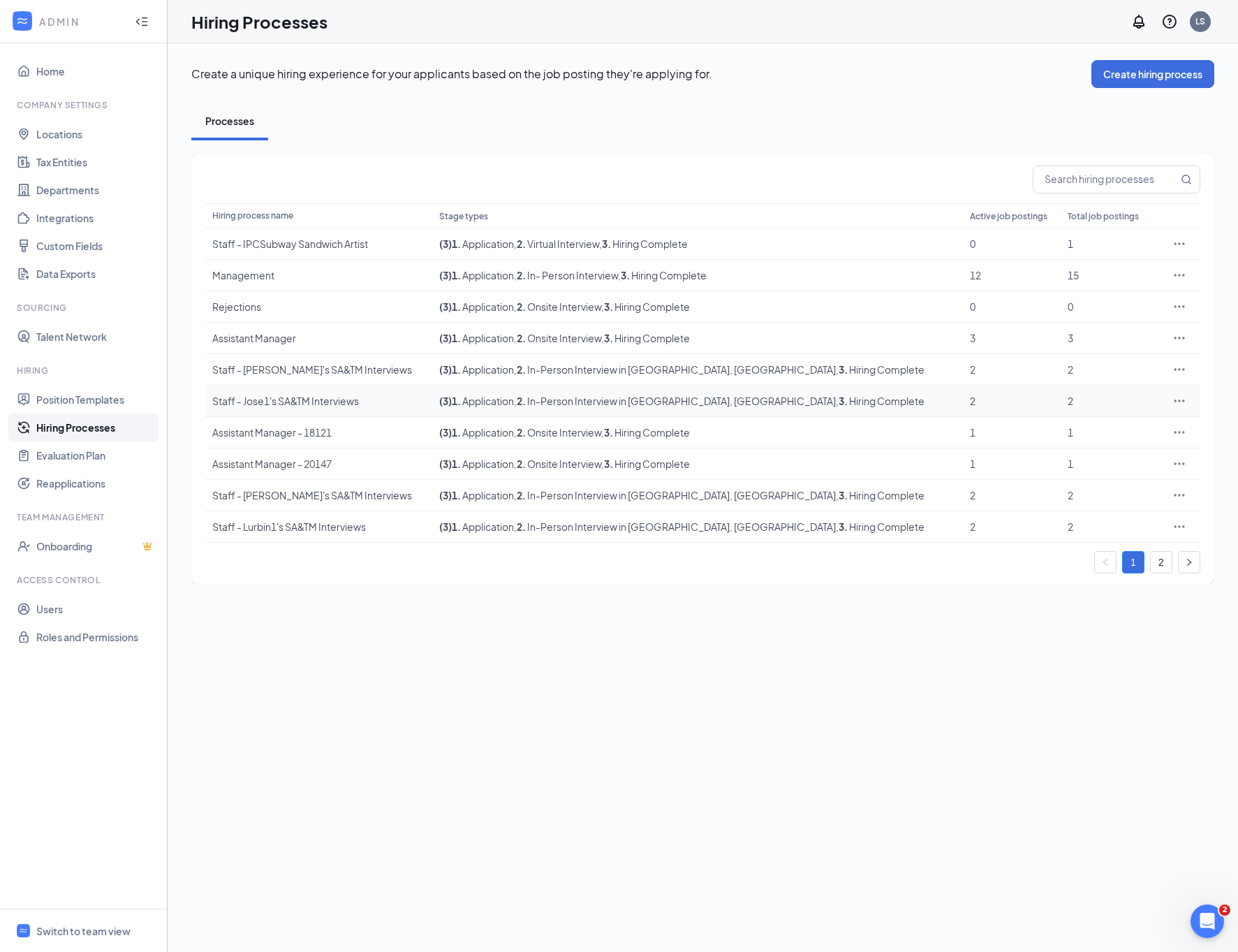
click at [1179, 397] on icon "Ellipses" at bounding box center [1179, 401] width 14 height 14
click at [1131, 428] on span "Edit" at bounding box center [1114, 430] width 120 height 16
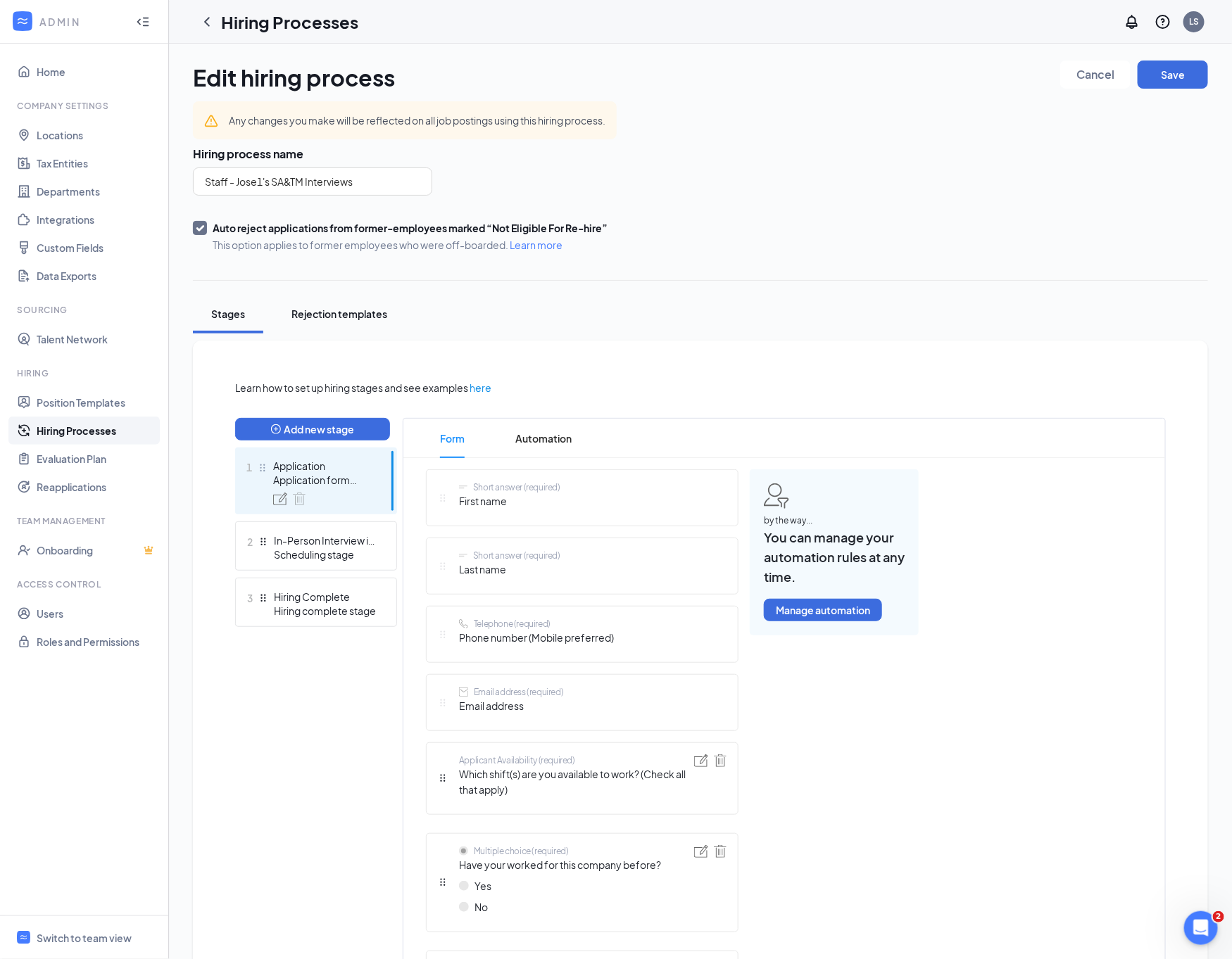
click at [358, 311] on div "Rejection templates" at bounding box center [340, 313] width 96 height 14
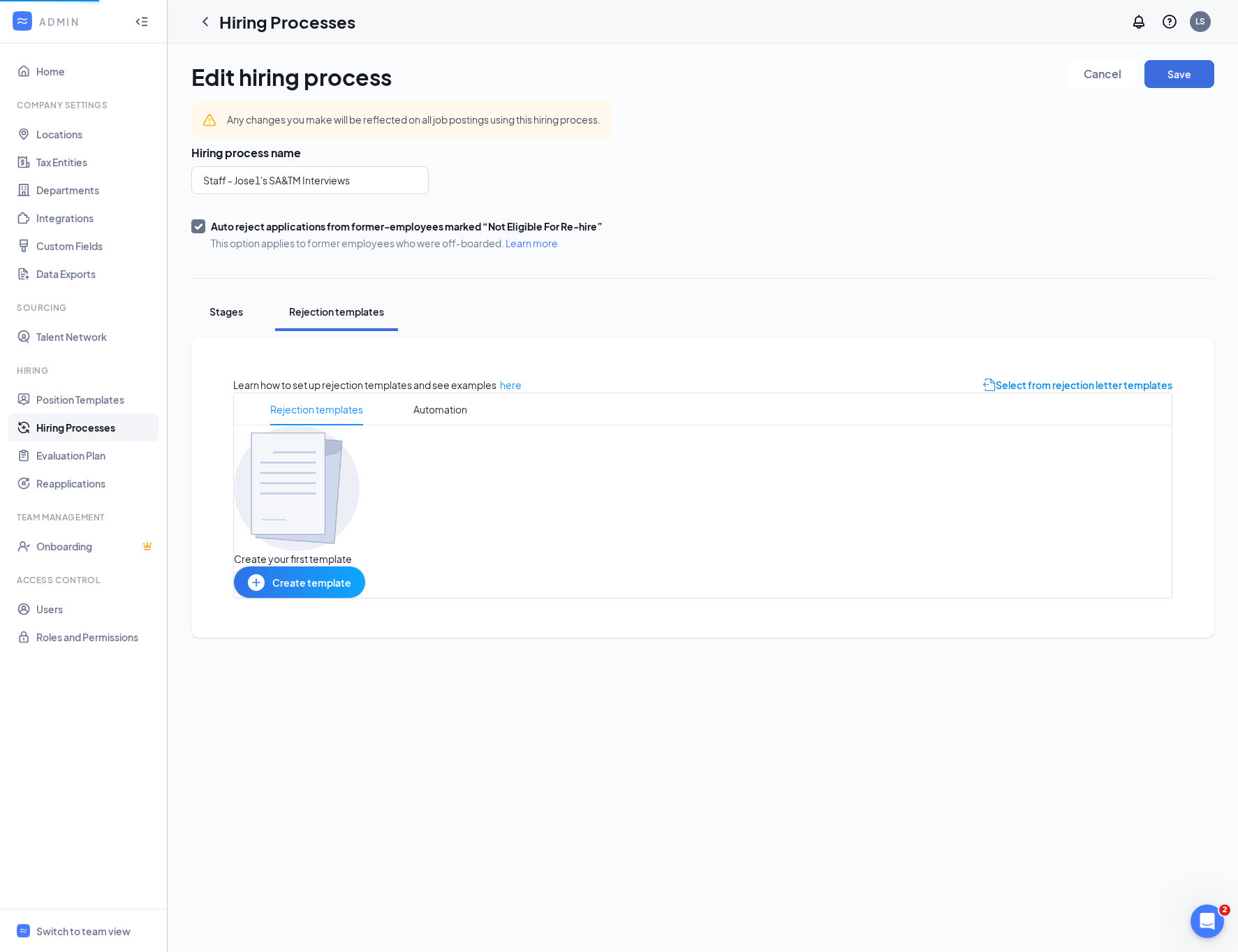
click at [226, 301] on button "Stages" at bounding box center [225, 312] width 70 height 38
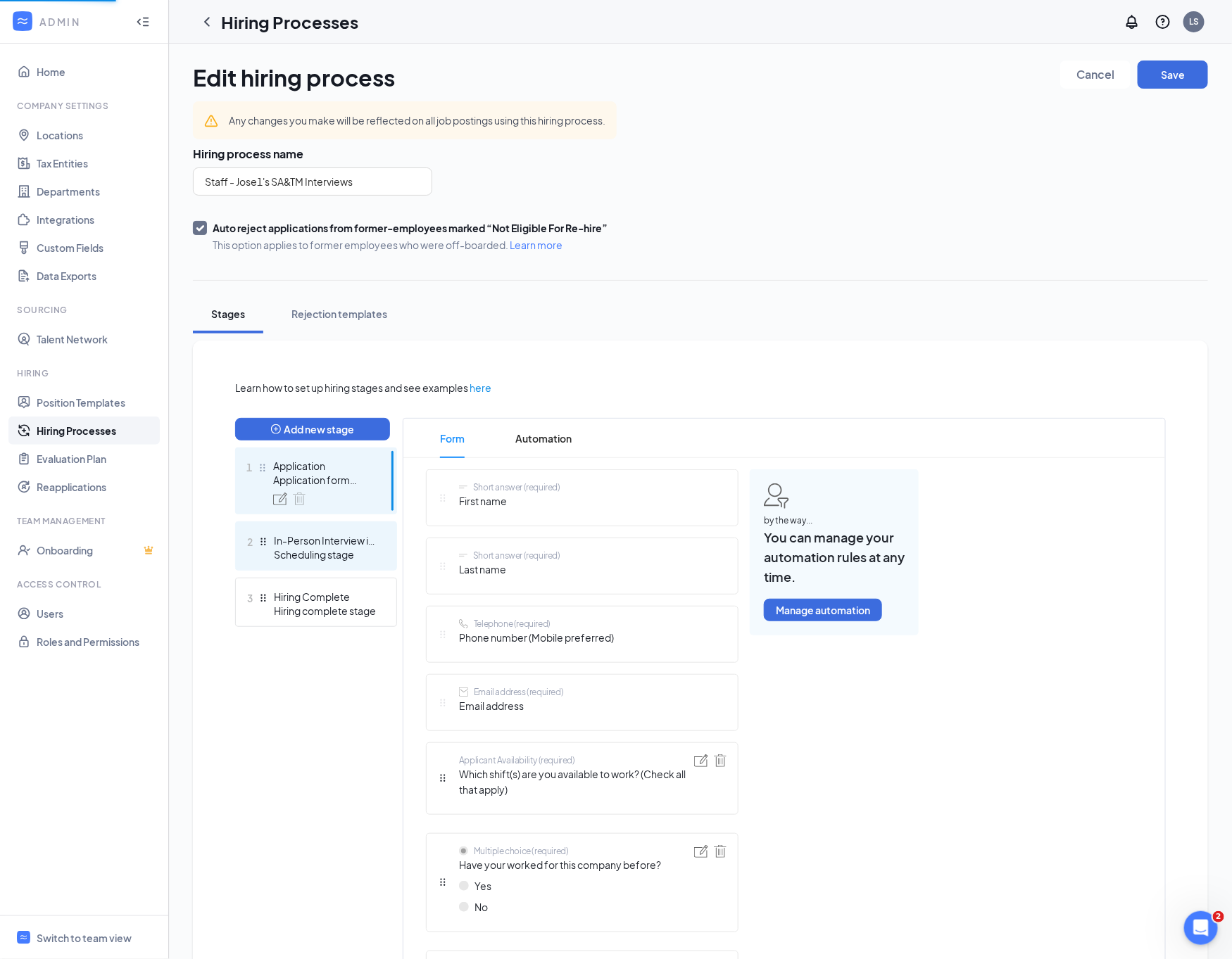
click at [334, 557] on div "Scheduling stage" at bounding box center [325, 554] width 103 height 14
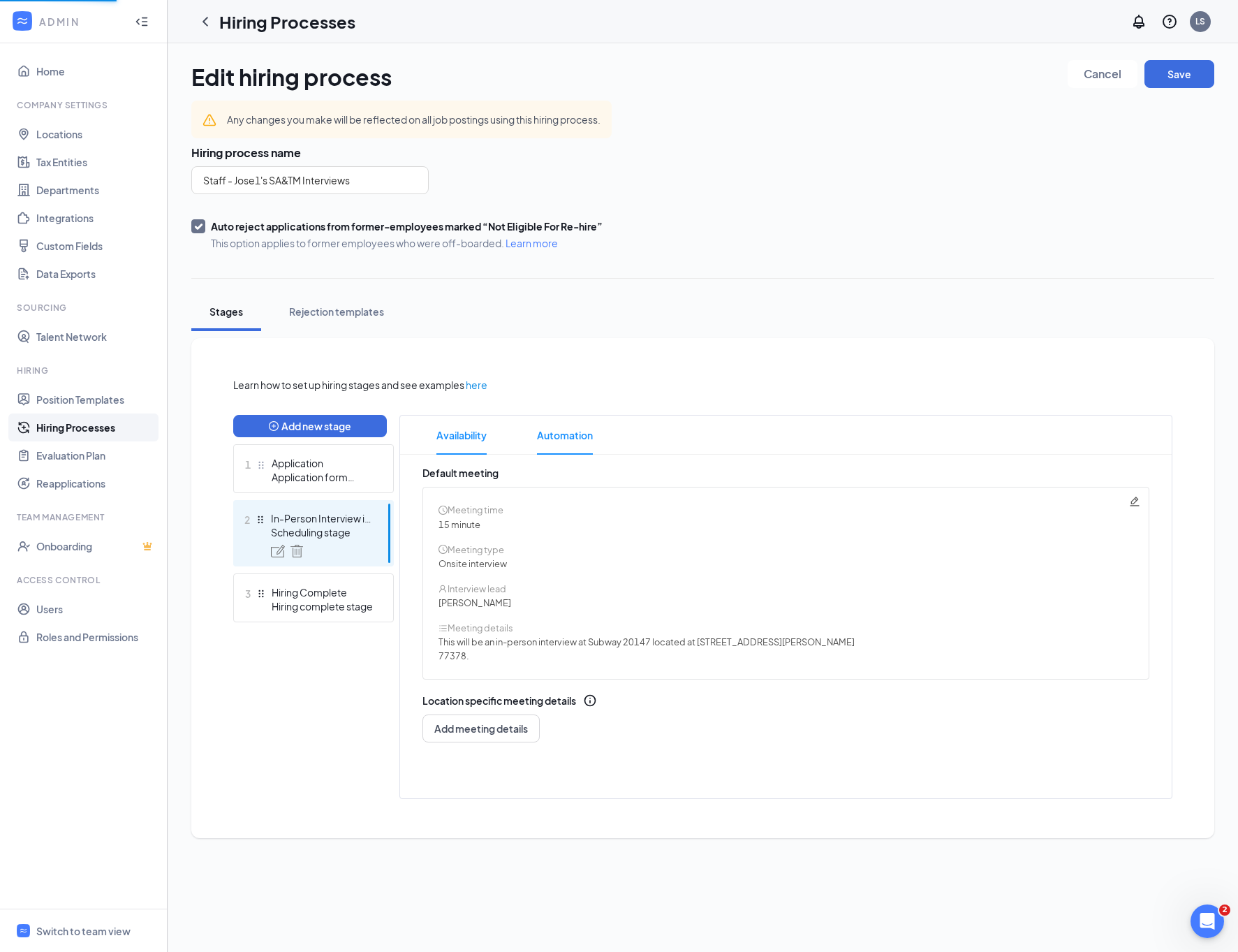
click at [552, 432] on span "Automation" at bounding box center [565, 435] width 56 height 39
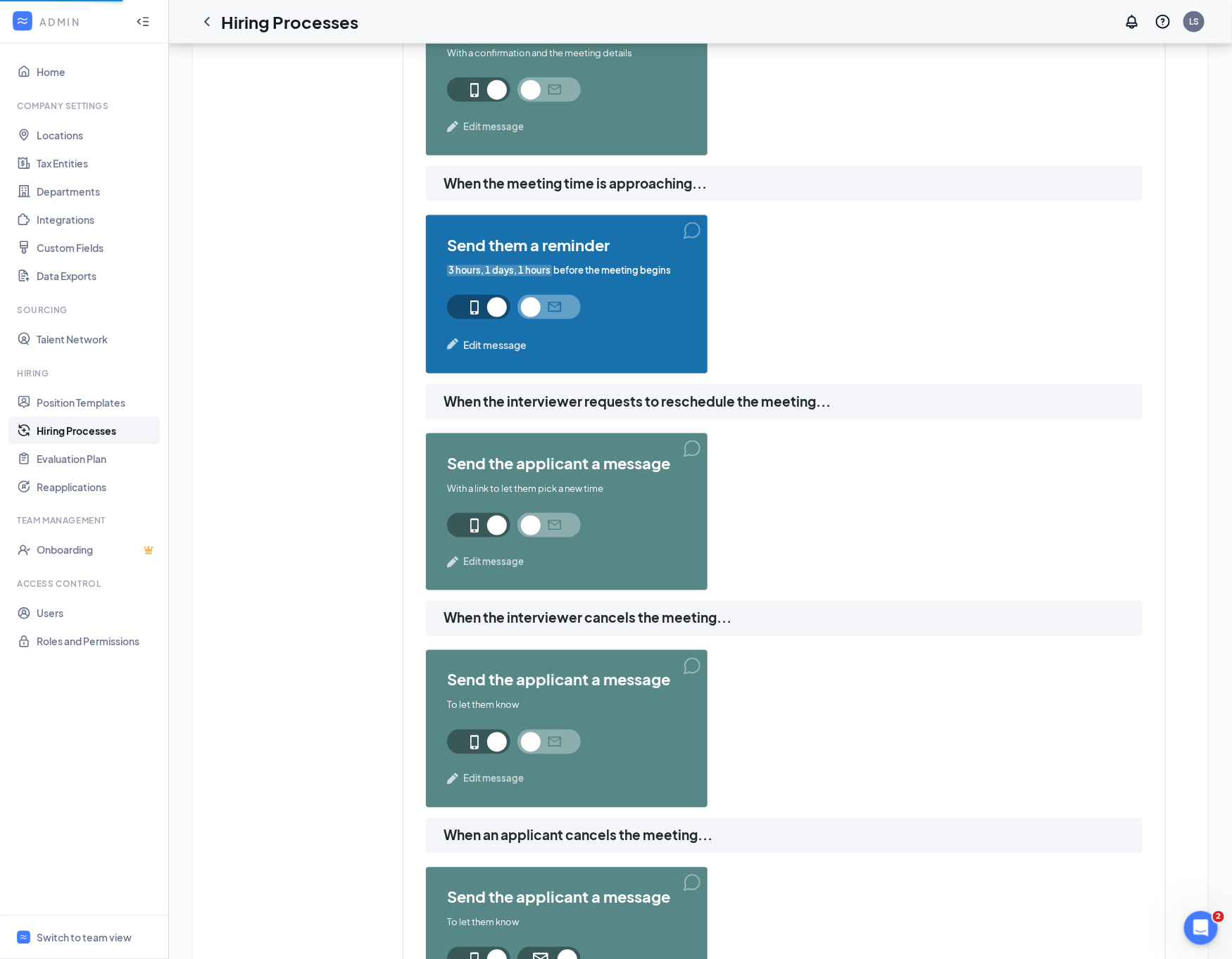
scroll to position [739, 0]
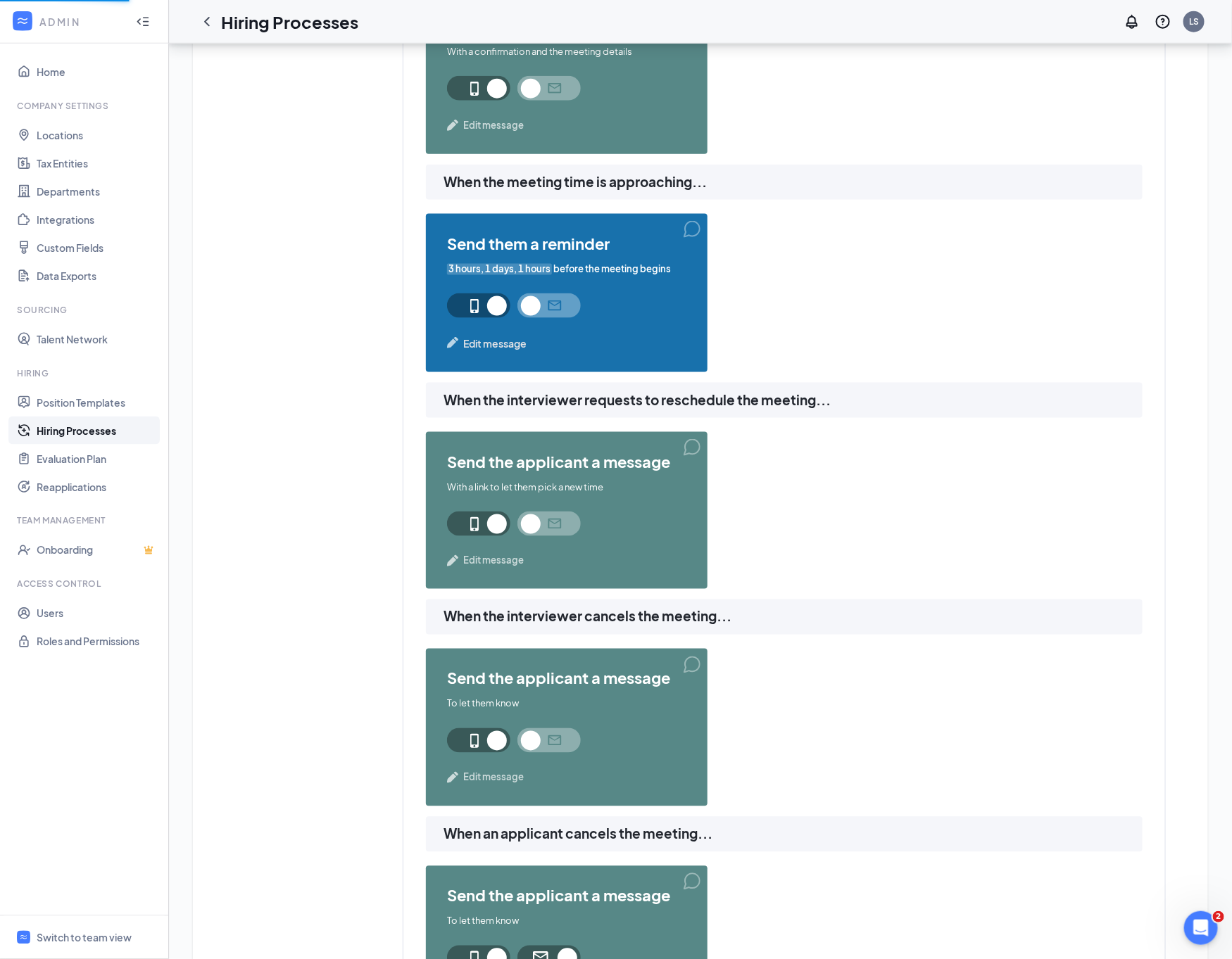
click at [496, 338] on span "Edit message" at bounding box center [495, 344] width 64 height 16
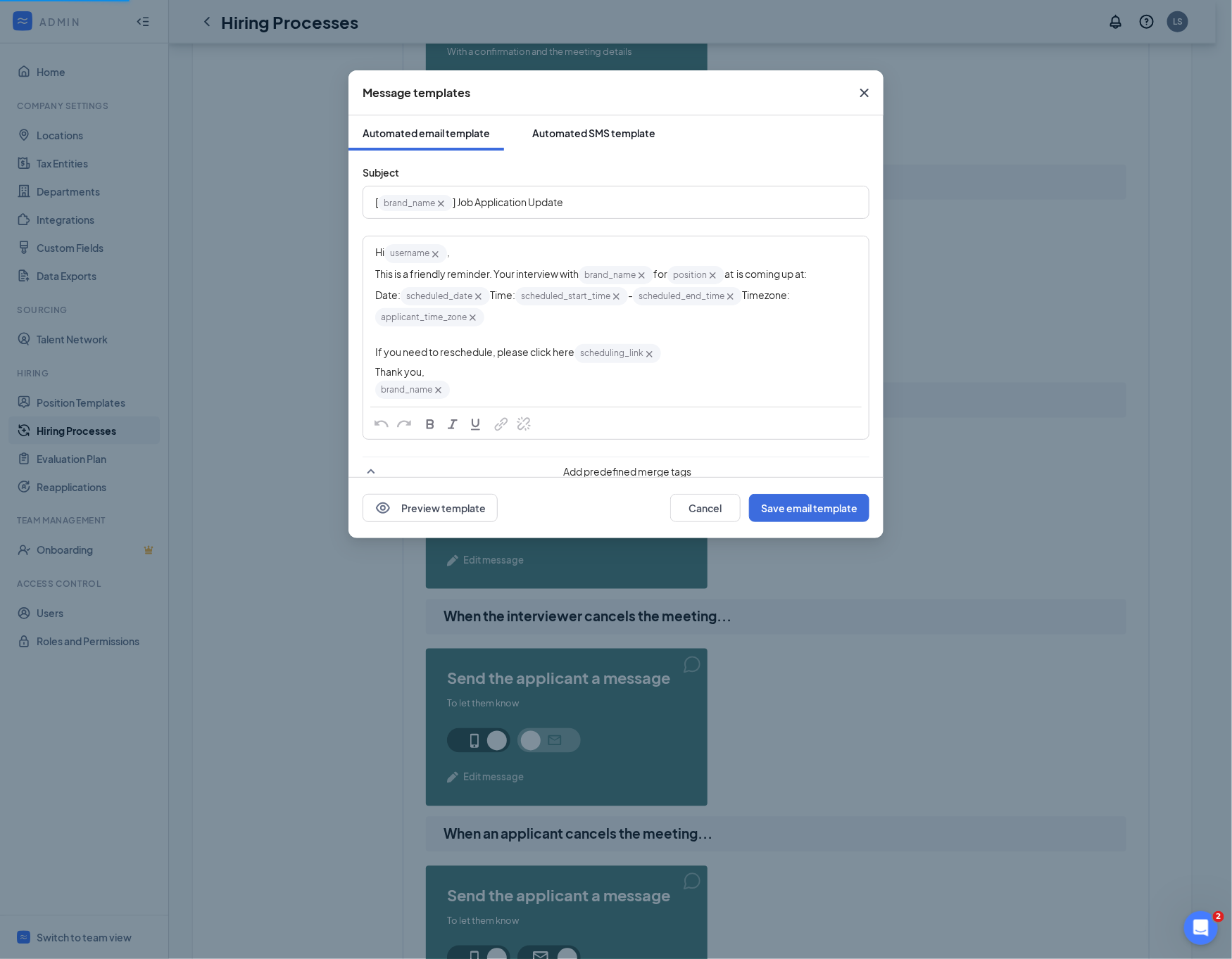
click at [579, 117] on button "Automated SMS template" at bounding box center [594, 133] width 151 height 35
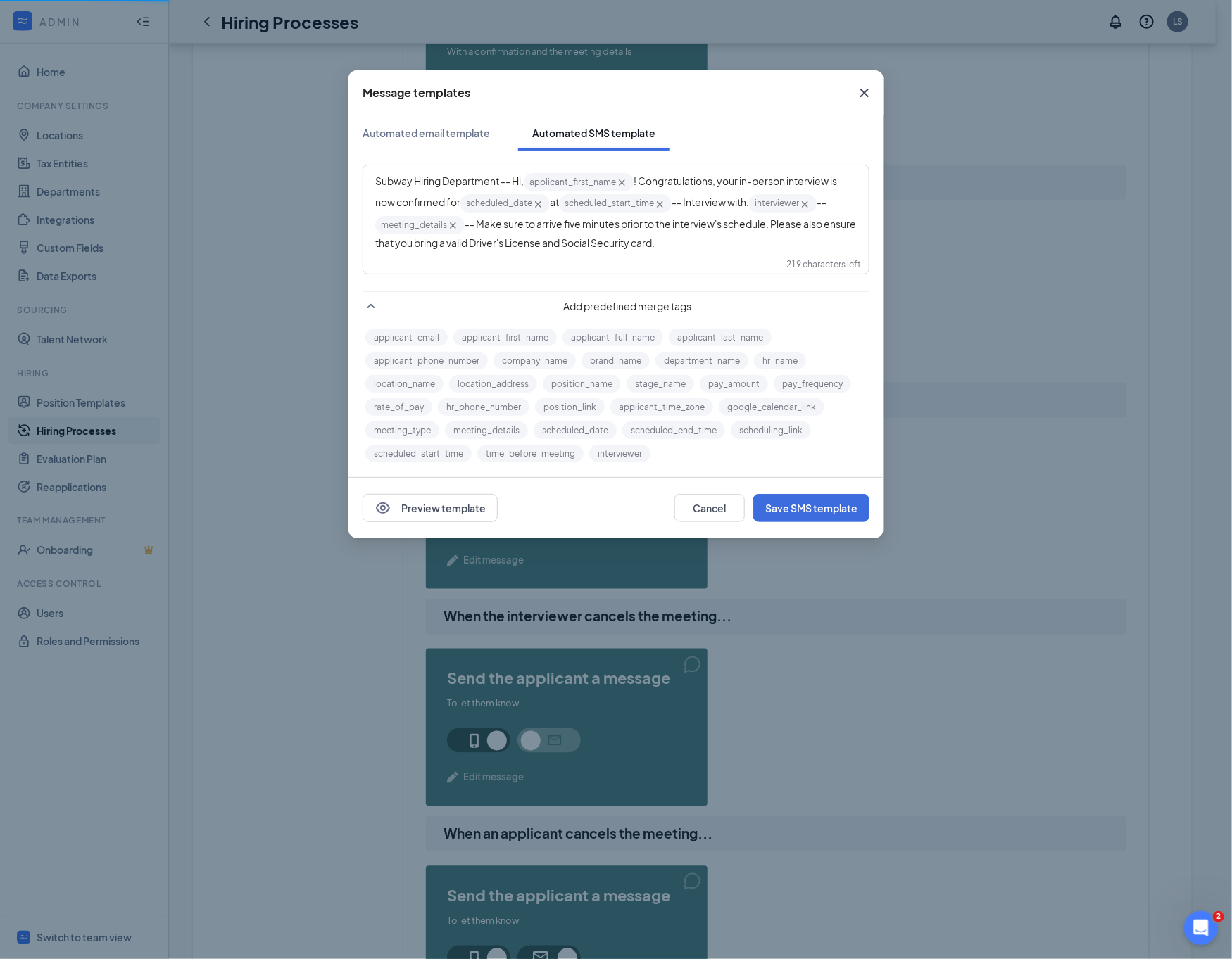
click at [865, 91] on icon "Cross" at bounding box center [865, 93] width 9 height 9
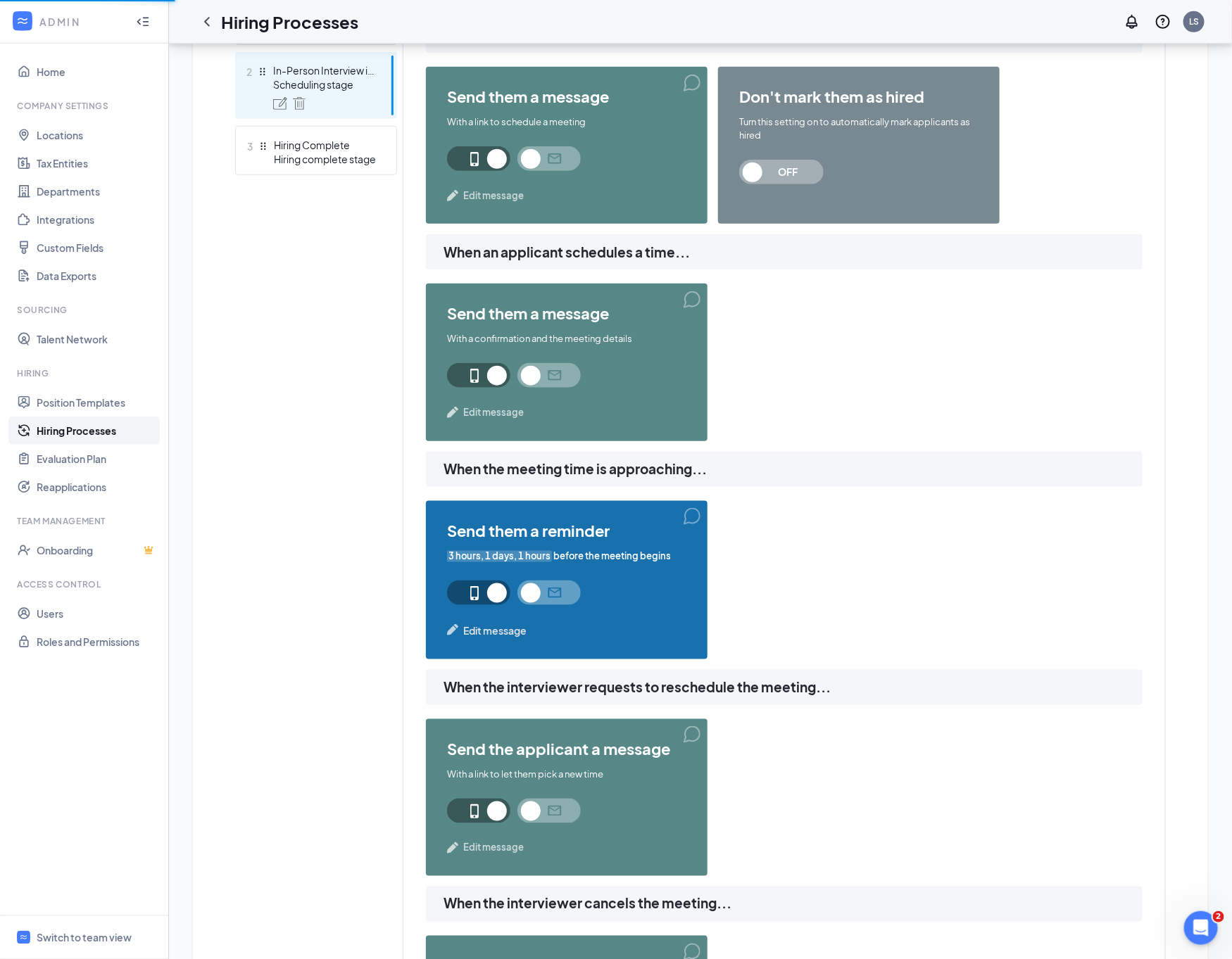
scroll to position [105, 0]
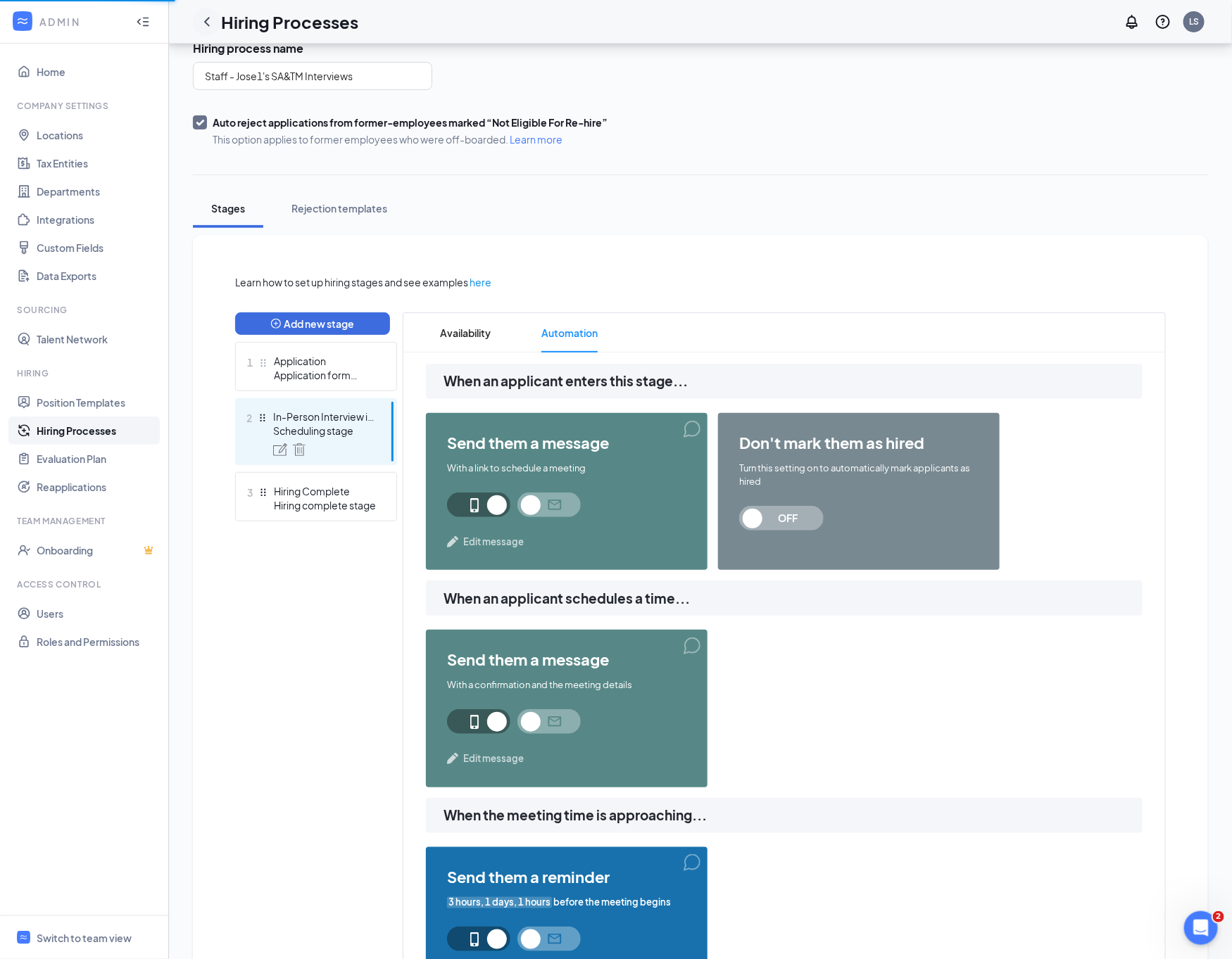
click at [204, 22] on icon "ChevronLeft" at bounding box center [206, 21] width 17 height 17
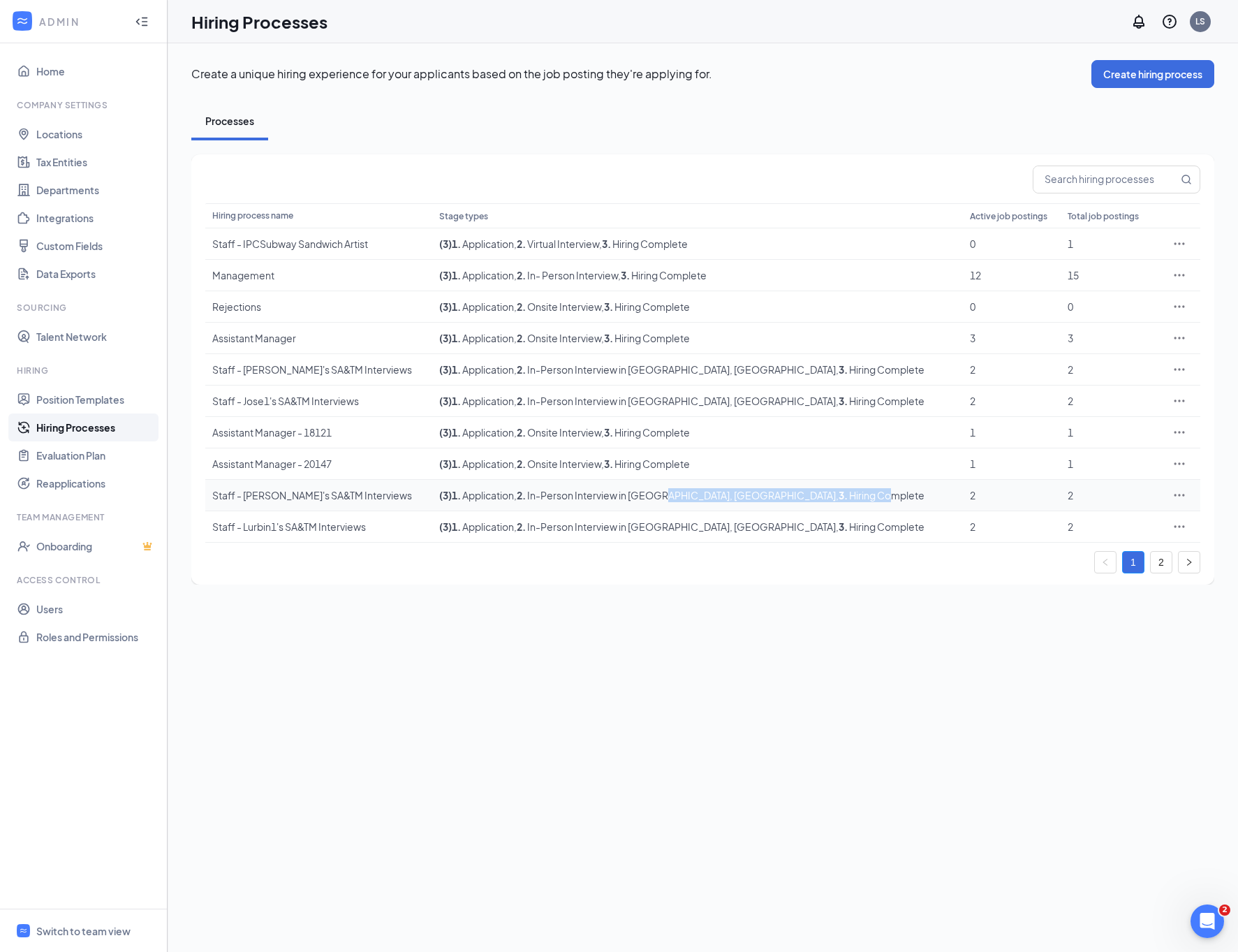
click at [778, 505] on td "( 3 ) 1 . Application , 2 . In-Person Interview in [GEOGRAPHIC_DATA], [GEOGRAPH…" at bounding box center [697, 495] width 530 height 31
click at [1175, 496] on icon "Ellipses" at bounding box center [1180, 494] width 10 height 2
click at [1121, 522] on span "Edit" at bounding box center [1114, 526] width 120 height 16
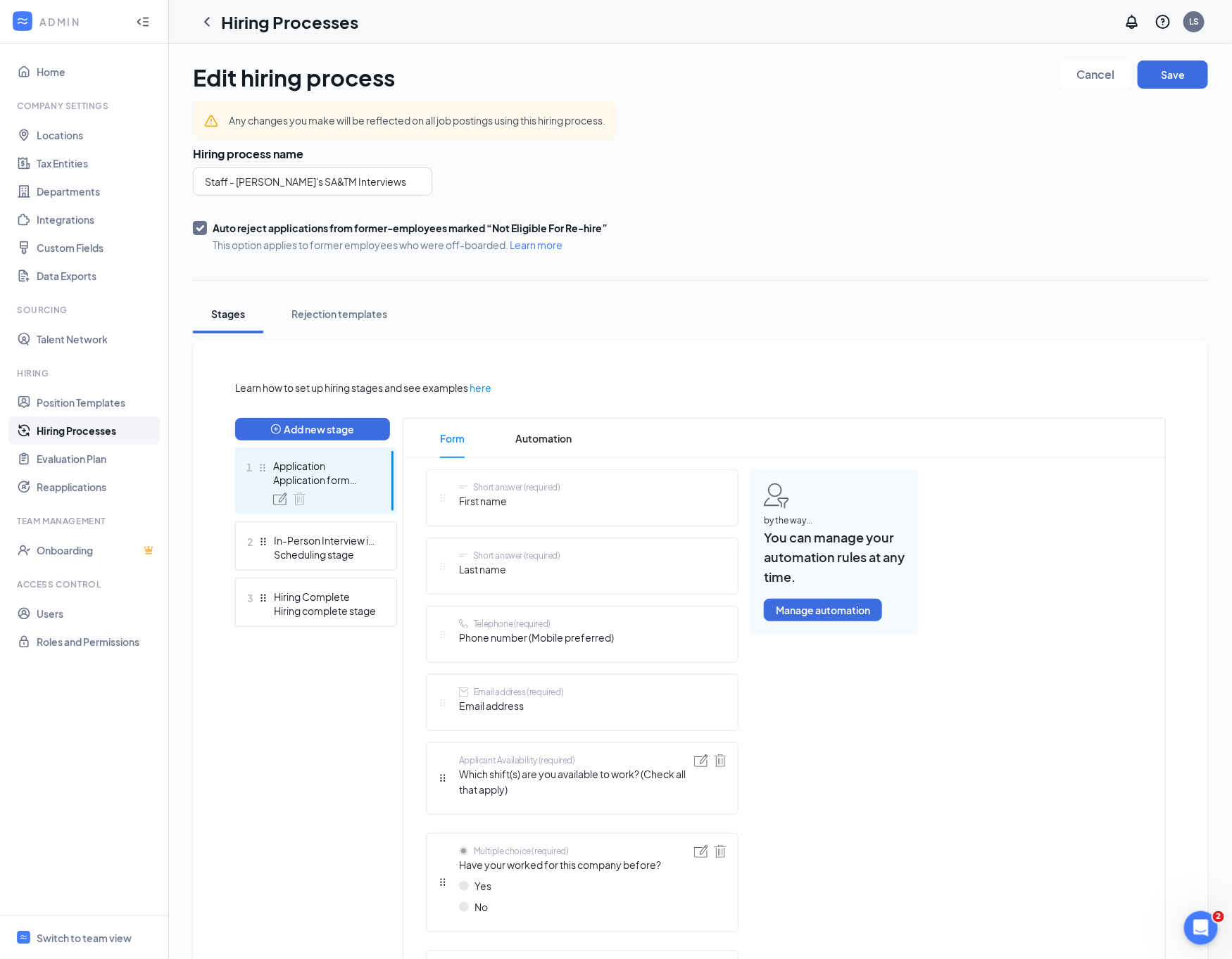
click at [348, 572] on ul "1 Application Application form stage 2 In-Person Interview in [GEOGRAPHIC_DATA]…" at bounding box center [316, 537] width 162 height 179
click at [351, 557] on div "Scheduling stage" at bounding box center [325, 554] width 103 height 14
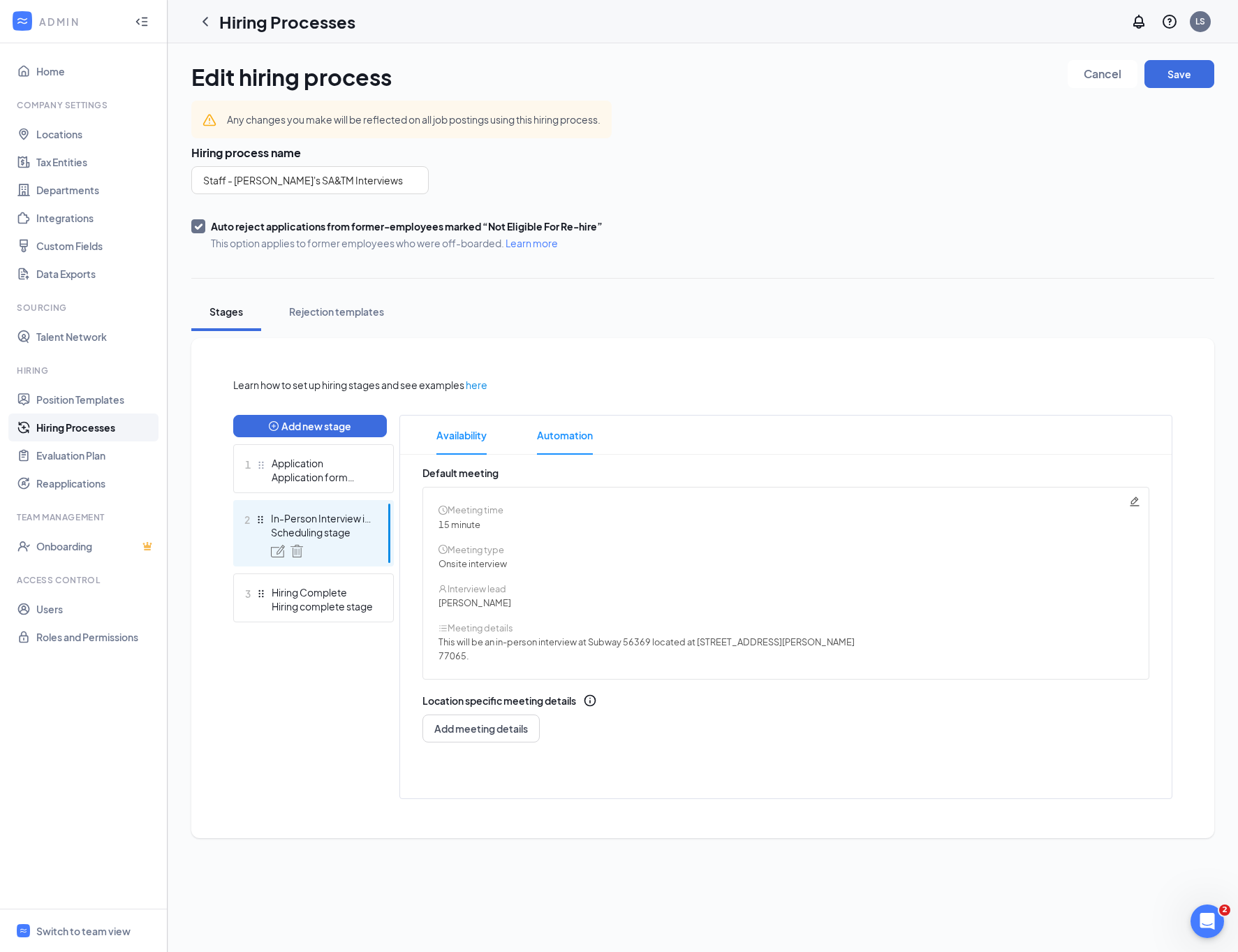
click at [554, 435] on span "Automation" at bounding box center [565, 435] width 56 height 39
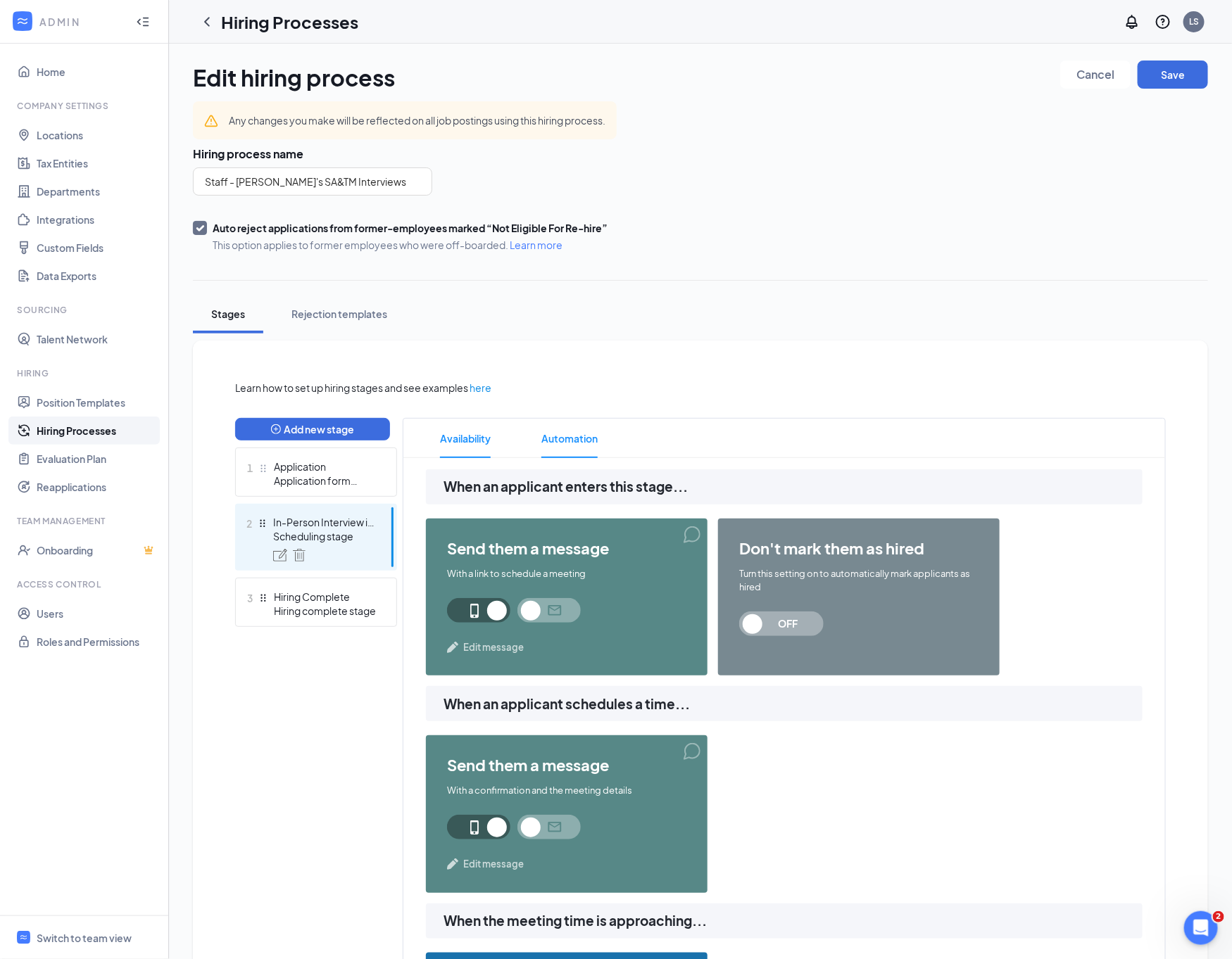
click at [472, 438] on span "Availability" at bounding box center [465, 438] width 50 height 39
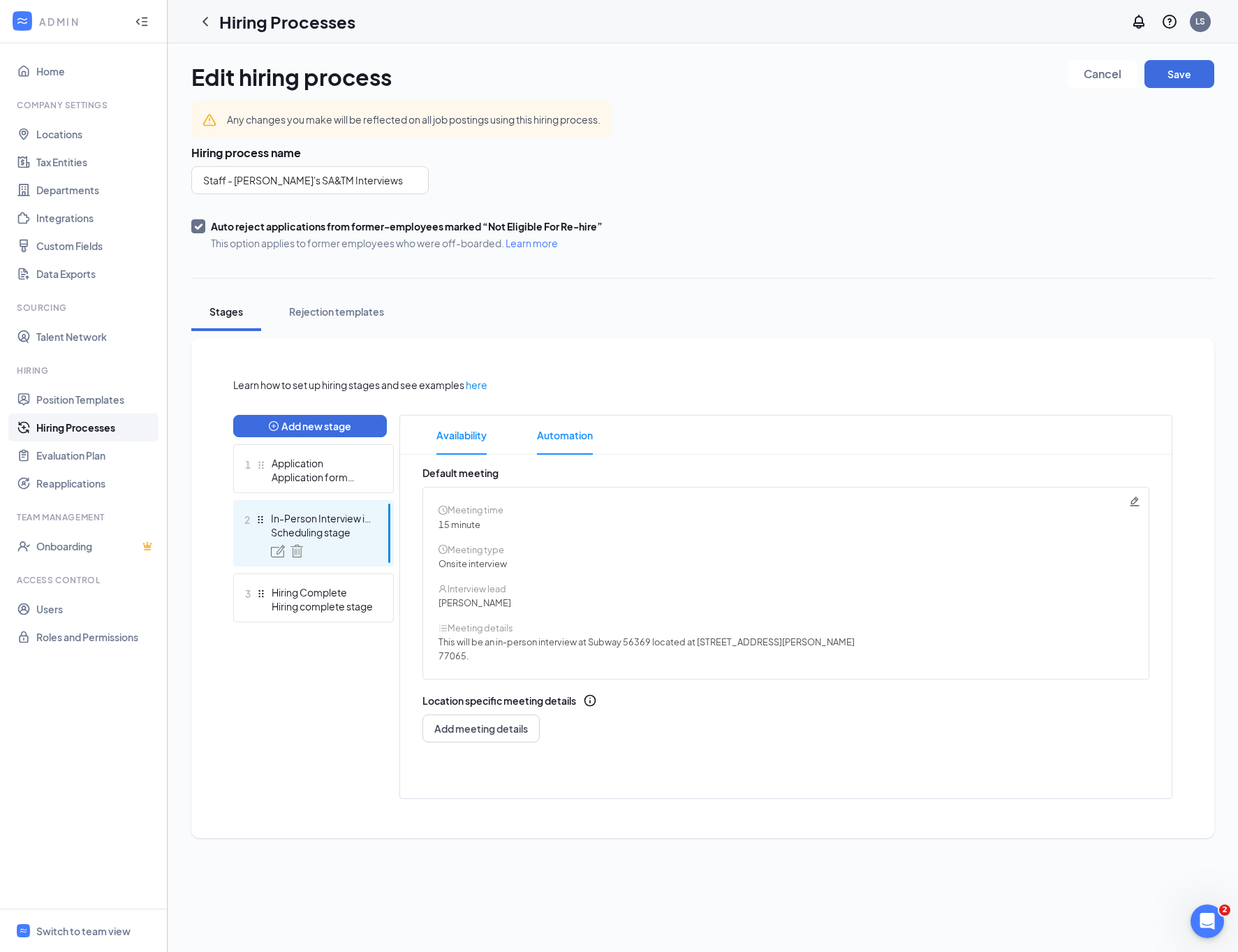
click at [562, 441] on span "Automation" at bounding box center [565, 435] width 56 height 39
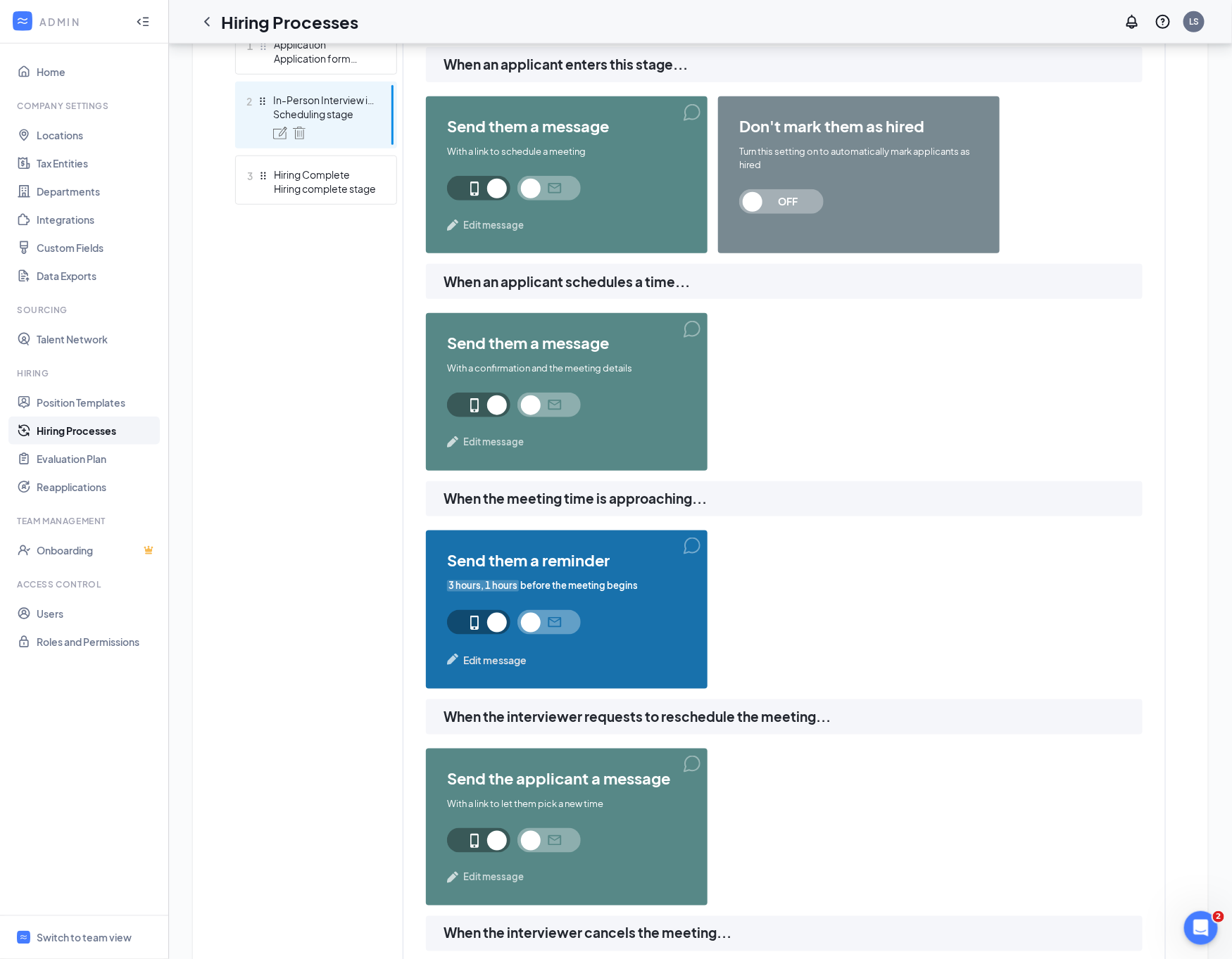
scroll to position [633, 0]
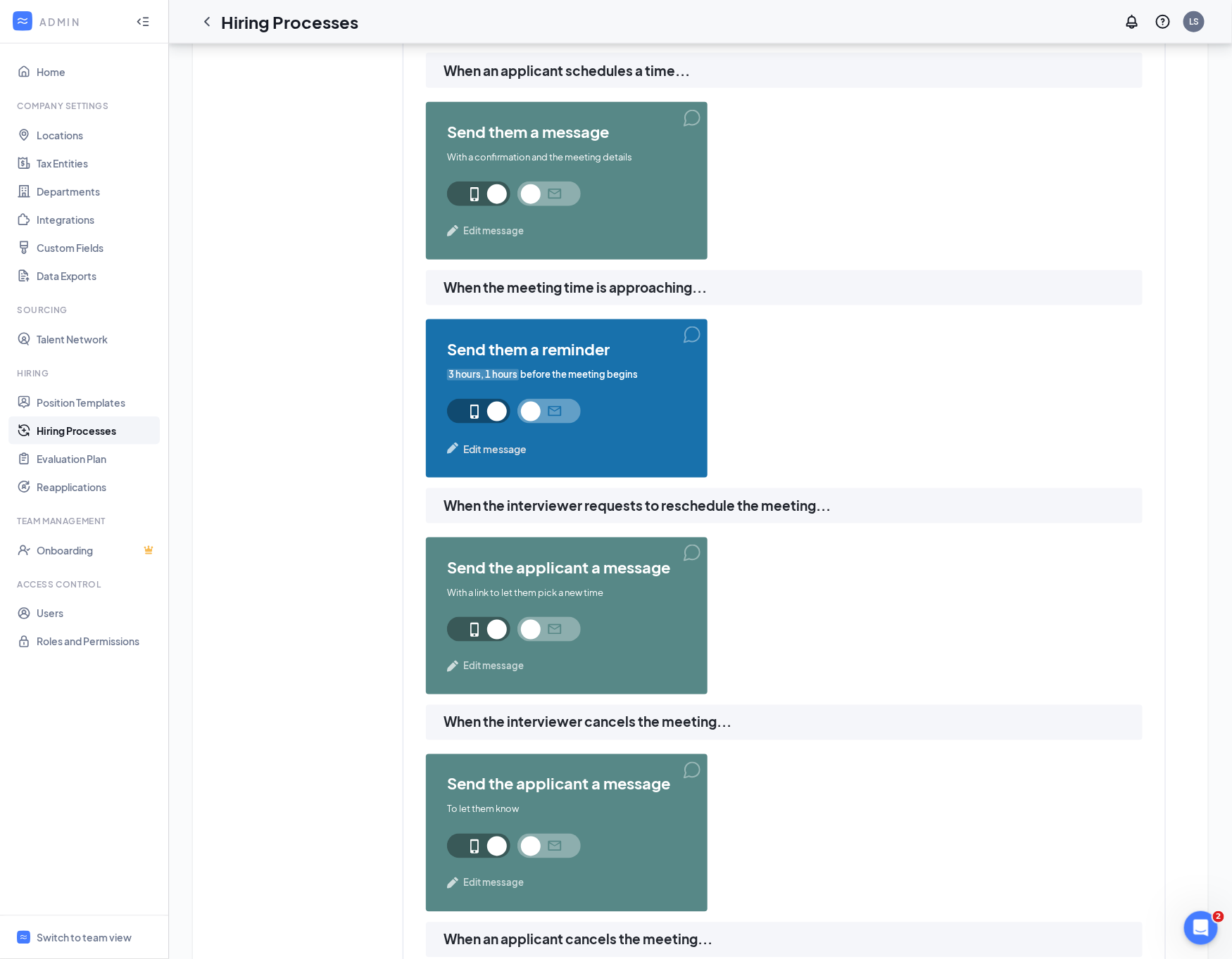
click at [479, 374] on span "3 hours, 1 hours" at bounding box center [482, 374] width 71 height 13
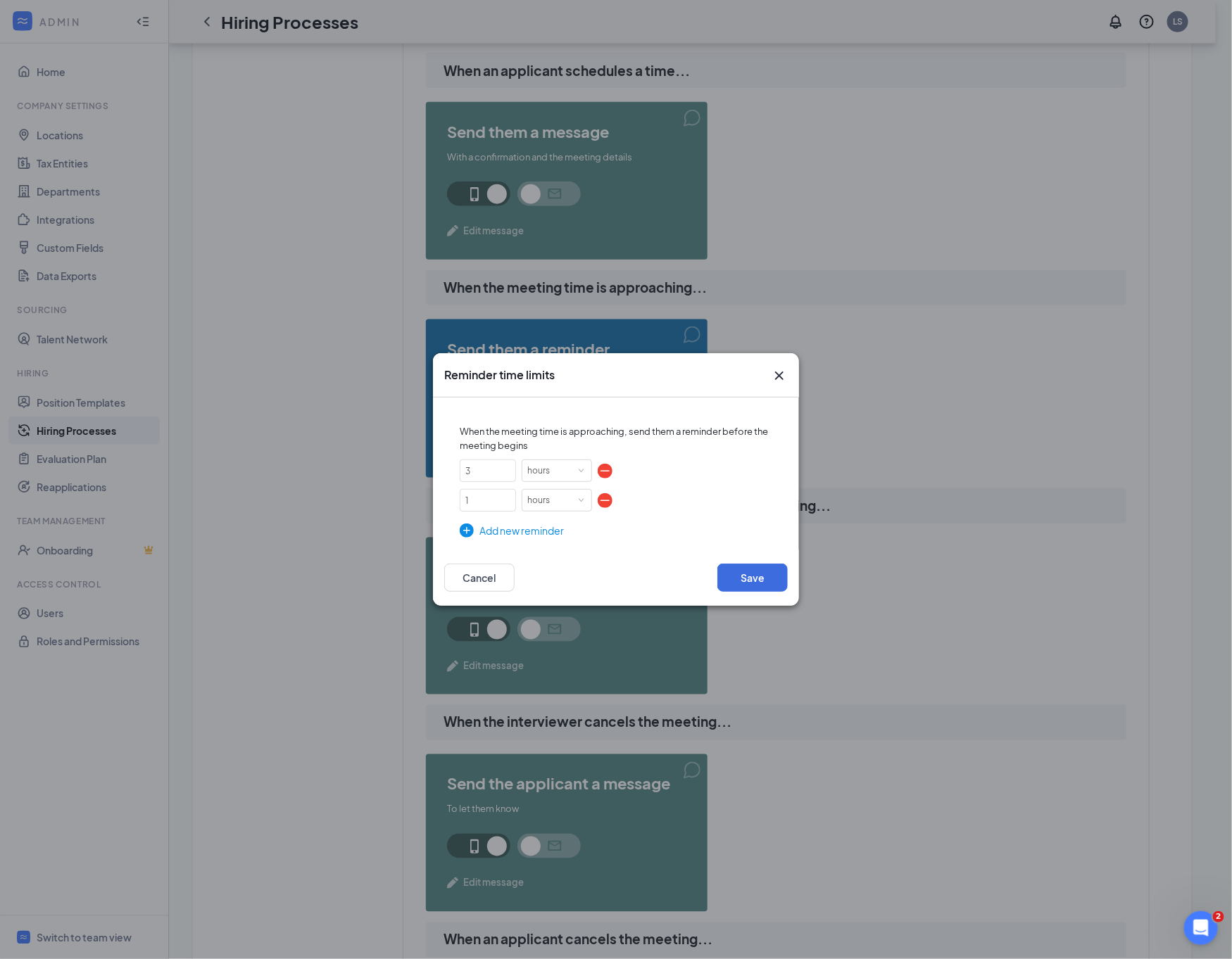
click at [522, 526] on div "Add new reminder" at bounding box center [616, 531] width 313 height 16
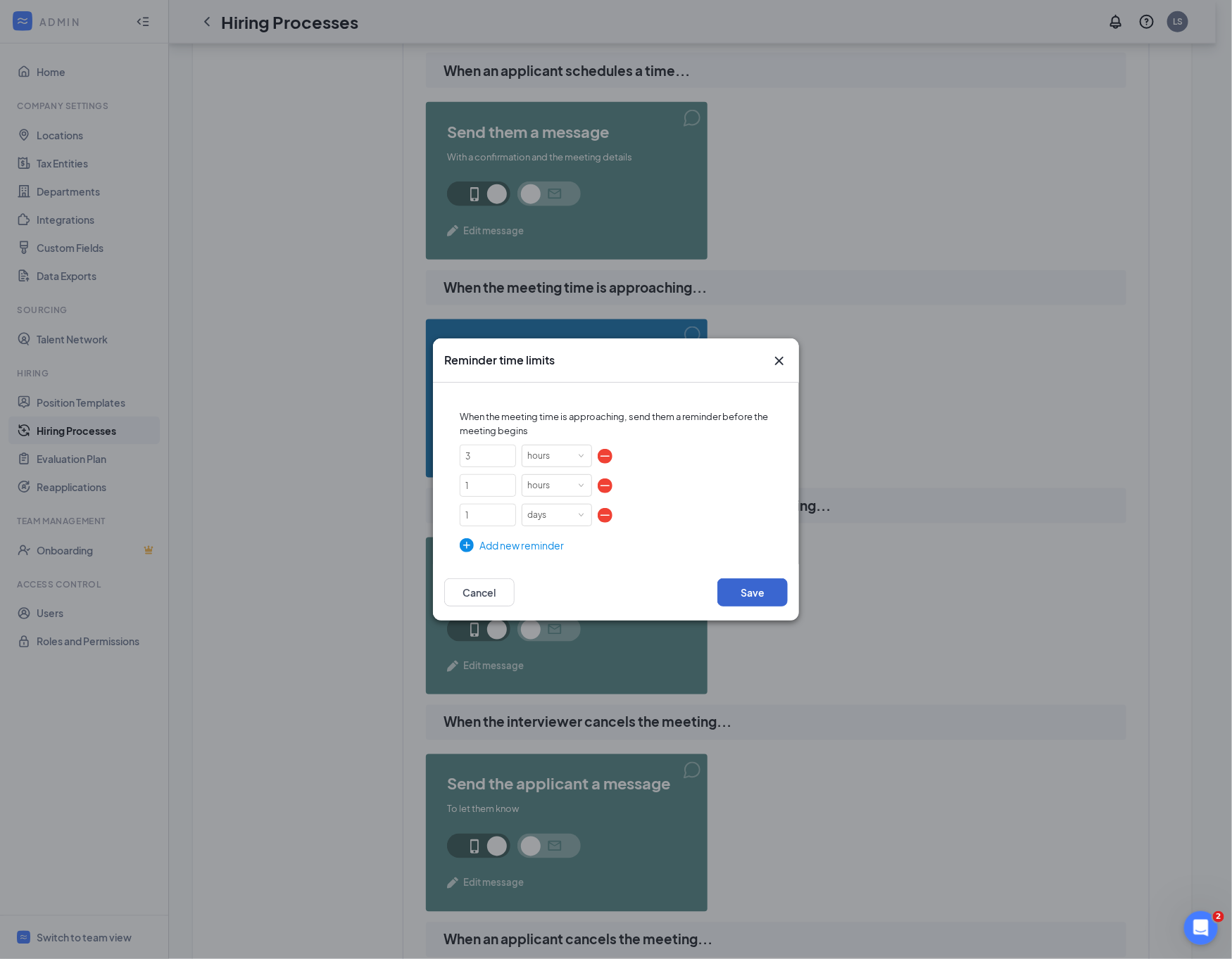
click at [739, 577] on div "Save Cancel" at bounding box center [616, 592] width 366 height 57
click at [745, 587] on button "Save" at bounding box center [752, 592] width 71 height 28
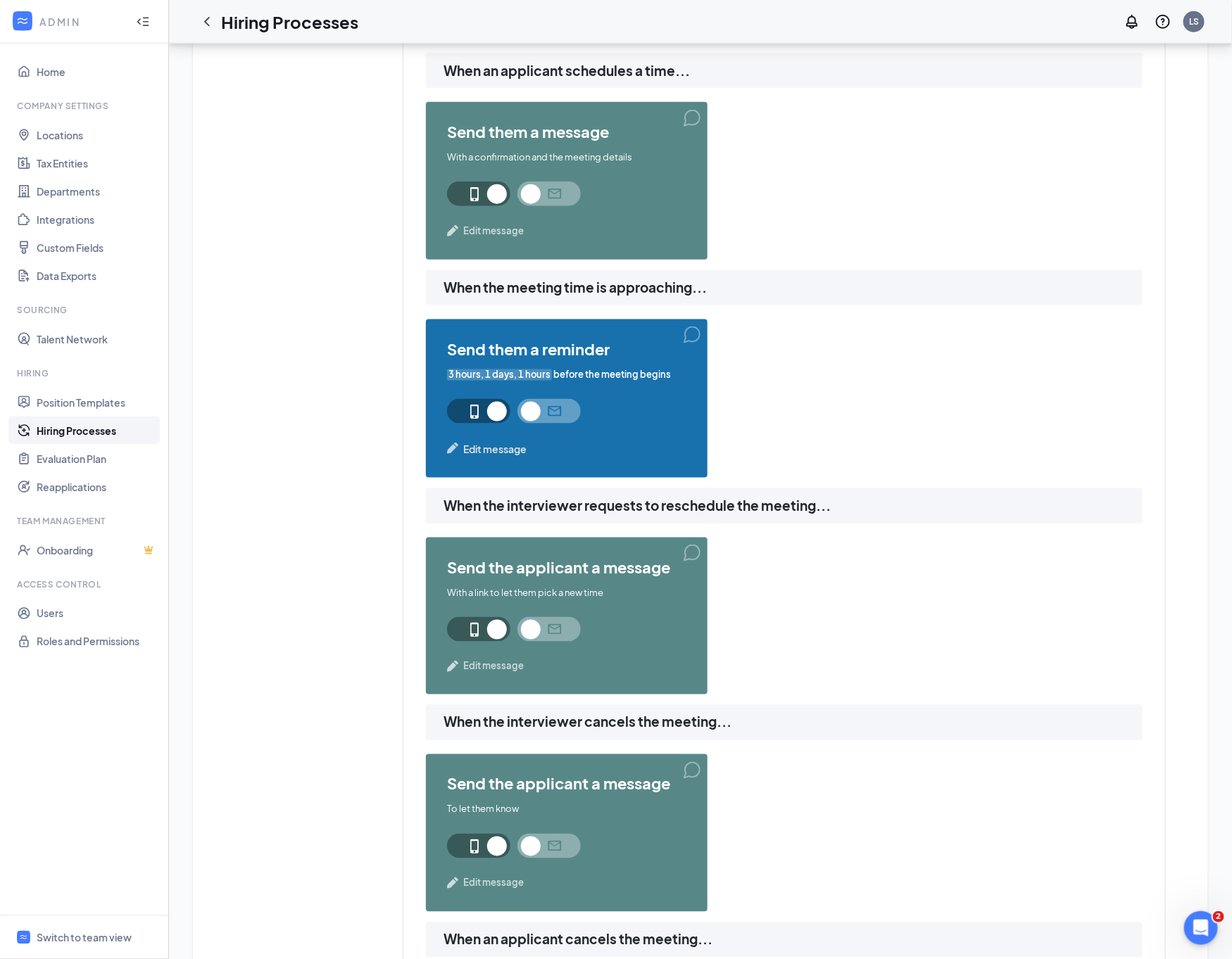
click at [496, 450] on span "Edit message" at bounding box center [495, 449] width 64 height 16
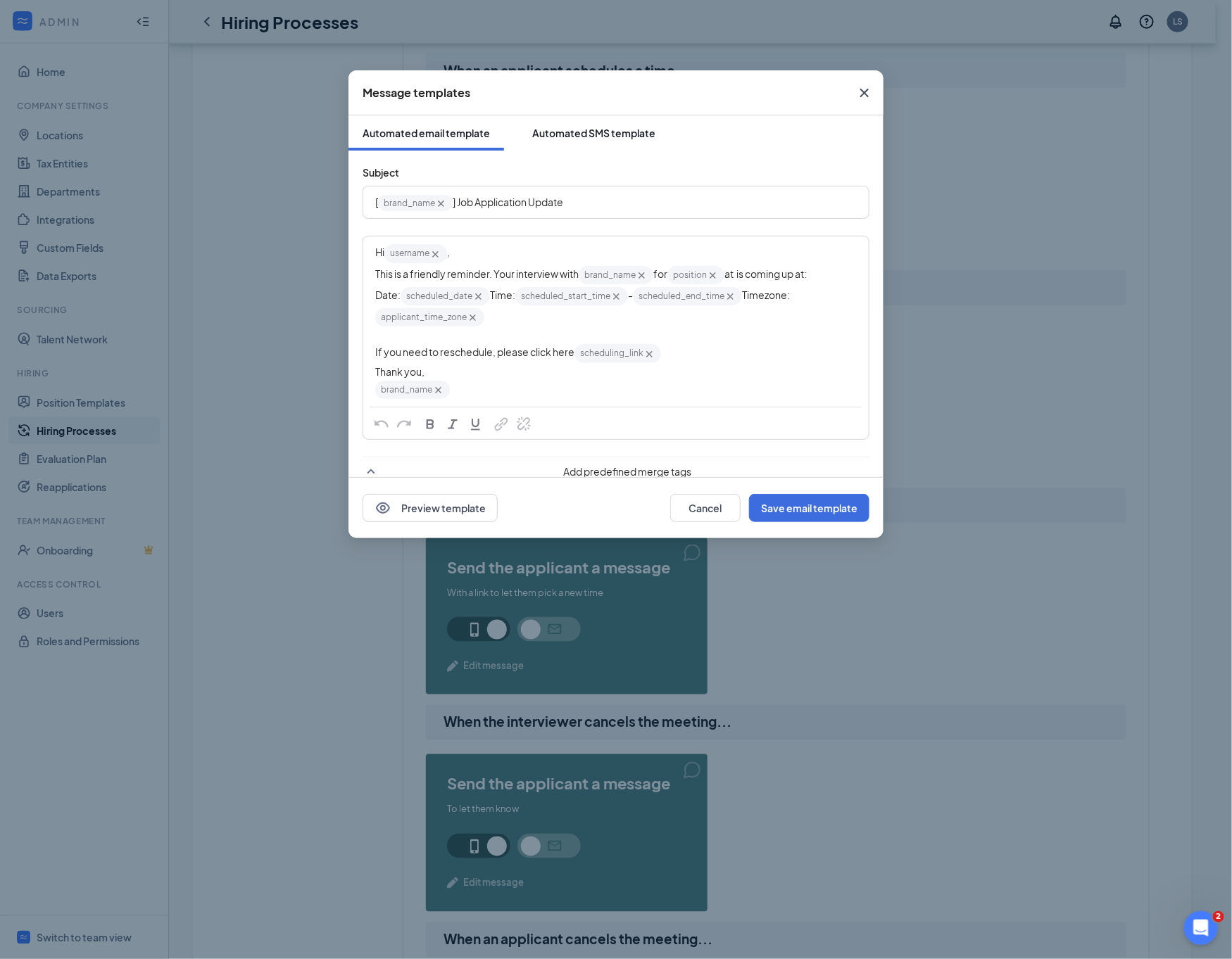
click at [592, 121] on button "Automated SMS template" at bounding box center [594, 133] width 151 height 35
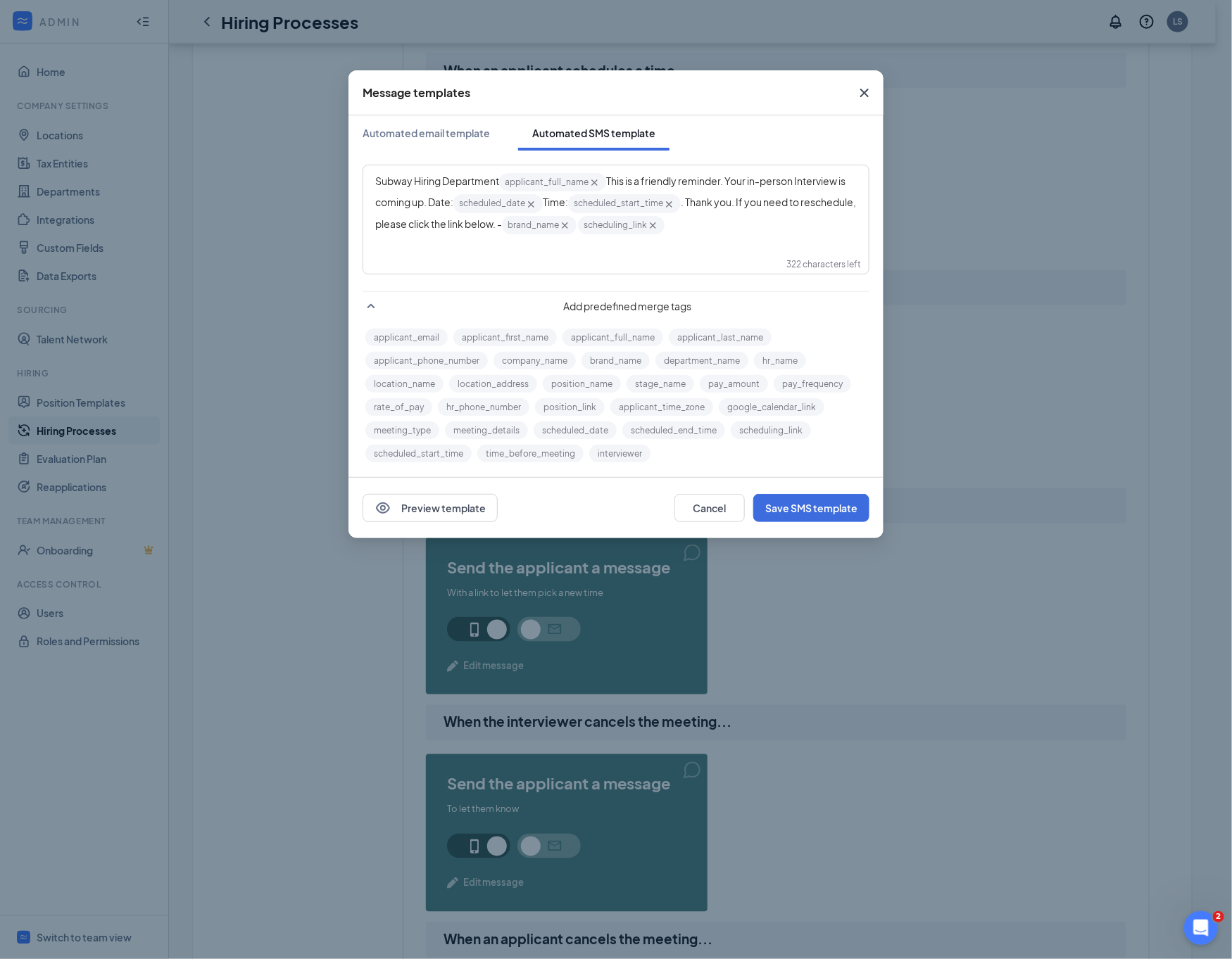
click at [631, 244] on div "Subway Hiring Department applicant_full_name‌‌‌‌ {{applicant_full_name}} This i…" at bounding box center [616, 219] width 505 height 108
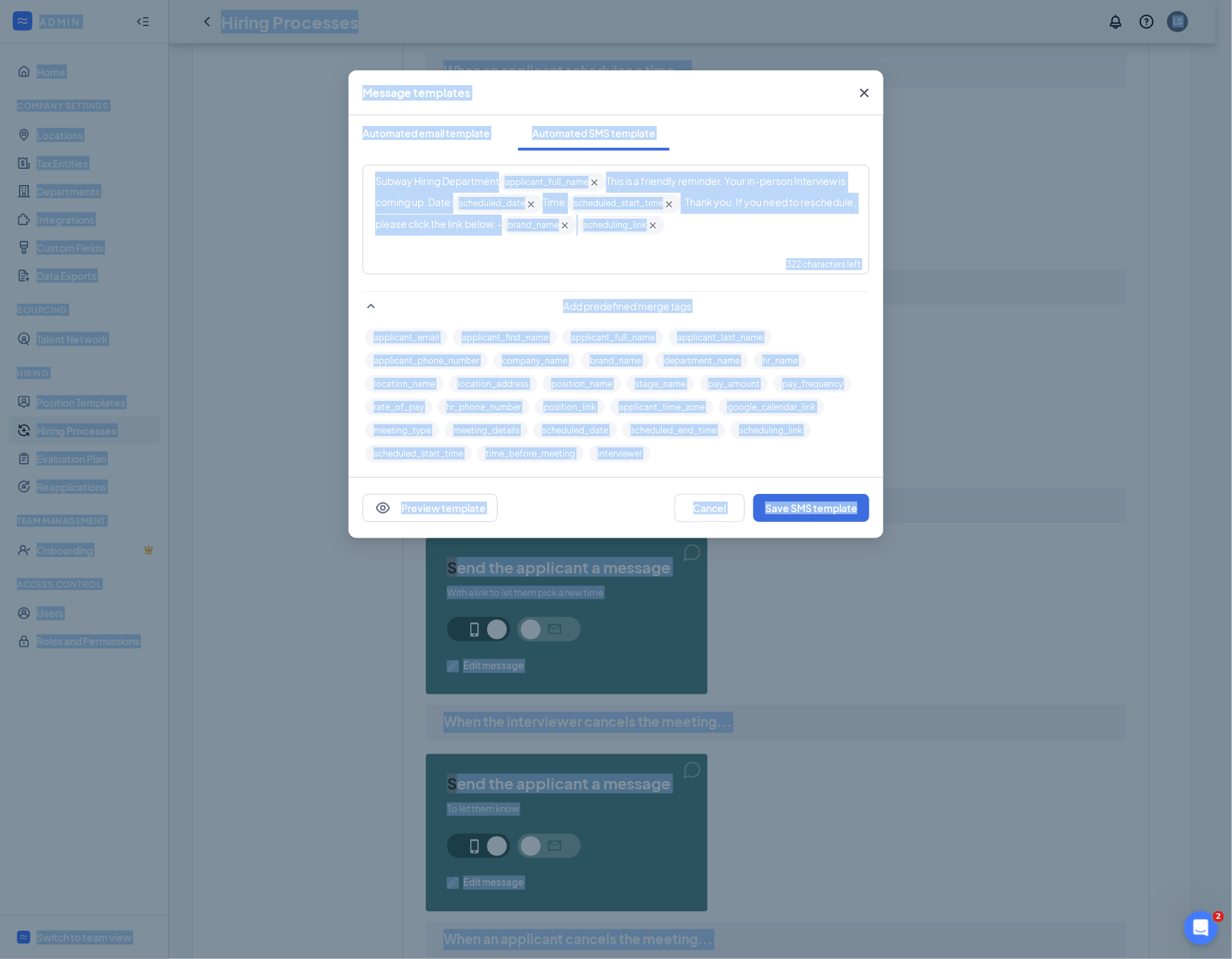
click at [741, 222] on div "Subway Hiring Department applicant_full_name‌‌‌‌ {{applicant_full_name}} This i…" at bounding box center [616, 204] width 481 height 64
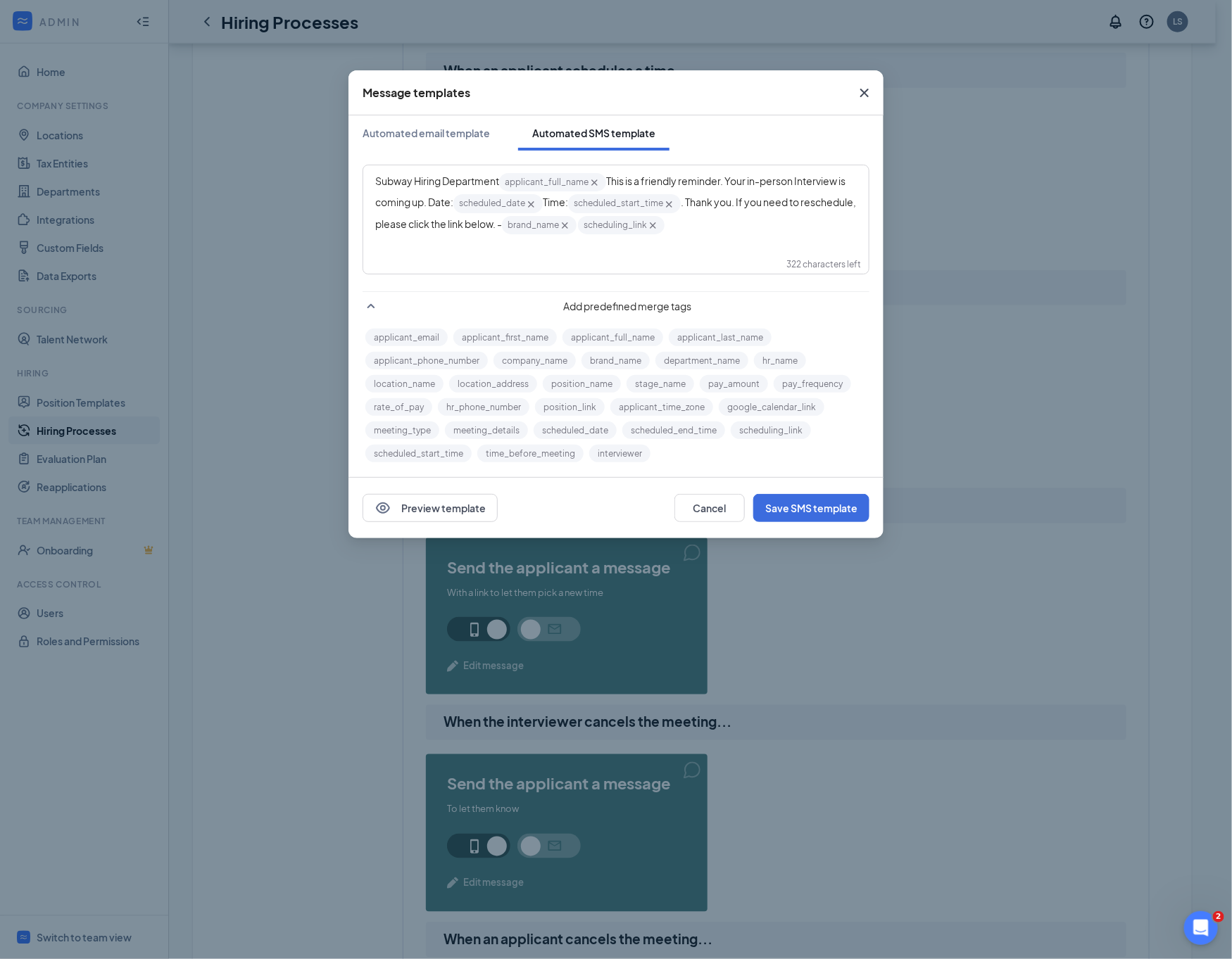
click at [779, 235] on div "Subway Hiring Department applicant_full_name‌‌‌‌ {{applicant_full_name}} This i…" at bounding box center [616, 204] width 504 height 75
click at [481, 239] on div "Subway Hiring Department -- Hi, applicant_first_name‌‌‌‌! Congratulations, your…" at bounding box center [616, 219] width 505 height 108
click at [495, 216] on div "Subway Hiring Department -- Hi, applicant_first_name‌‌‌‌! Congratulations, your…" at bounding box center [616, 193] width 481 height 44
click at [449, 214] on div "Subway Hiring Department -- Hi, applicant_first_name‌‌‌‌! Congratulations, your…" at bounding box center [616, 201] width 481 height 59
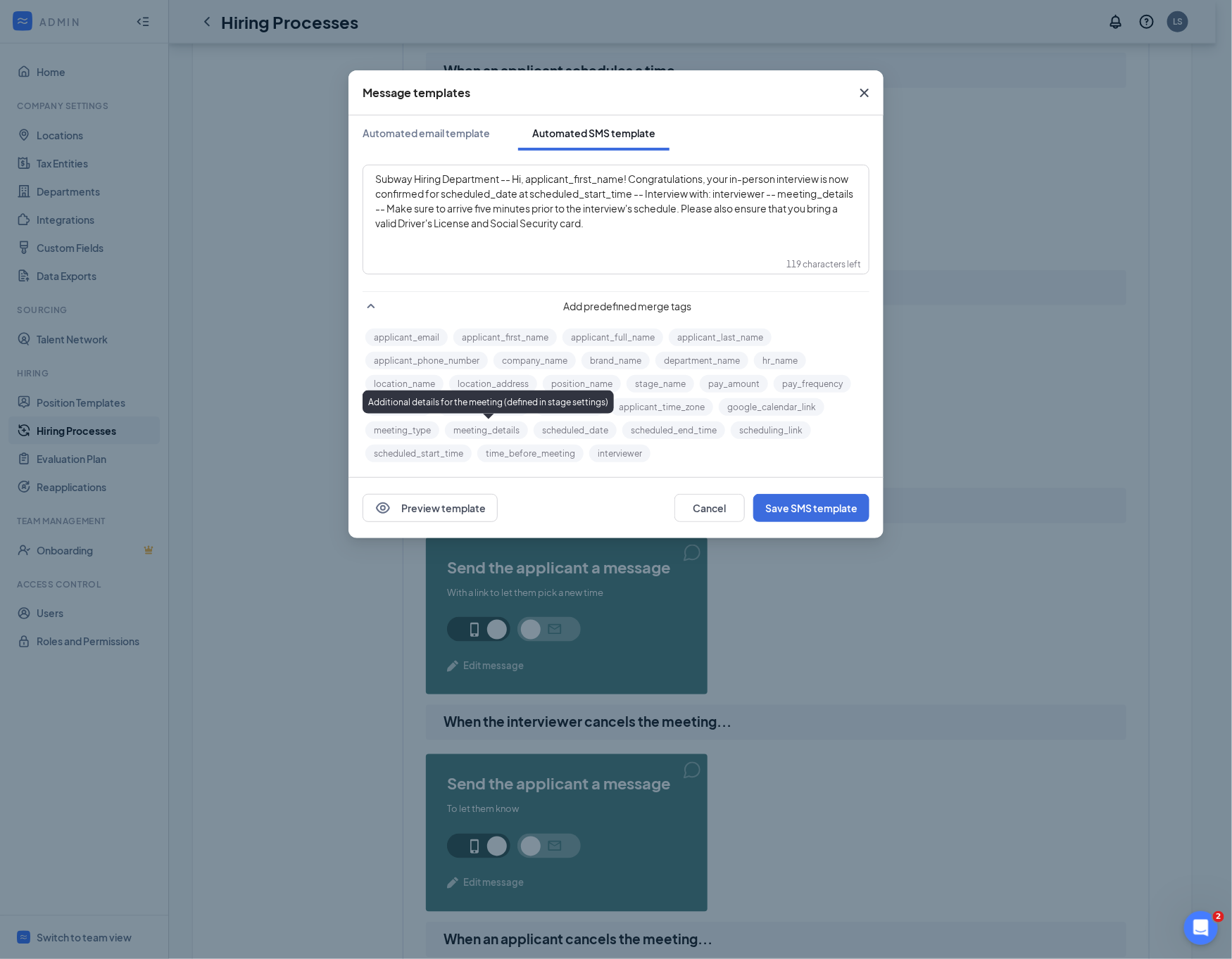
click at [493, 429] on button "meeting_details" at bounding box center [486, 430] width 83 height 17
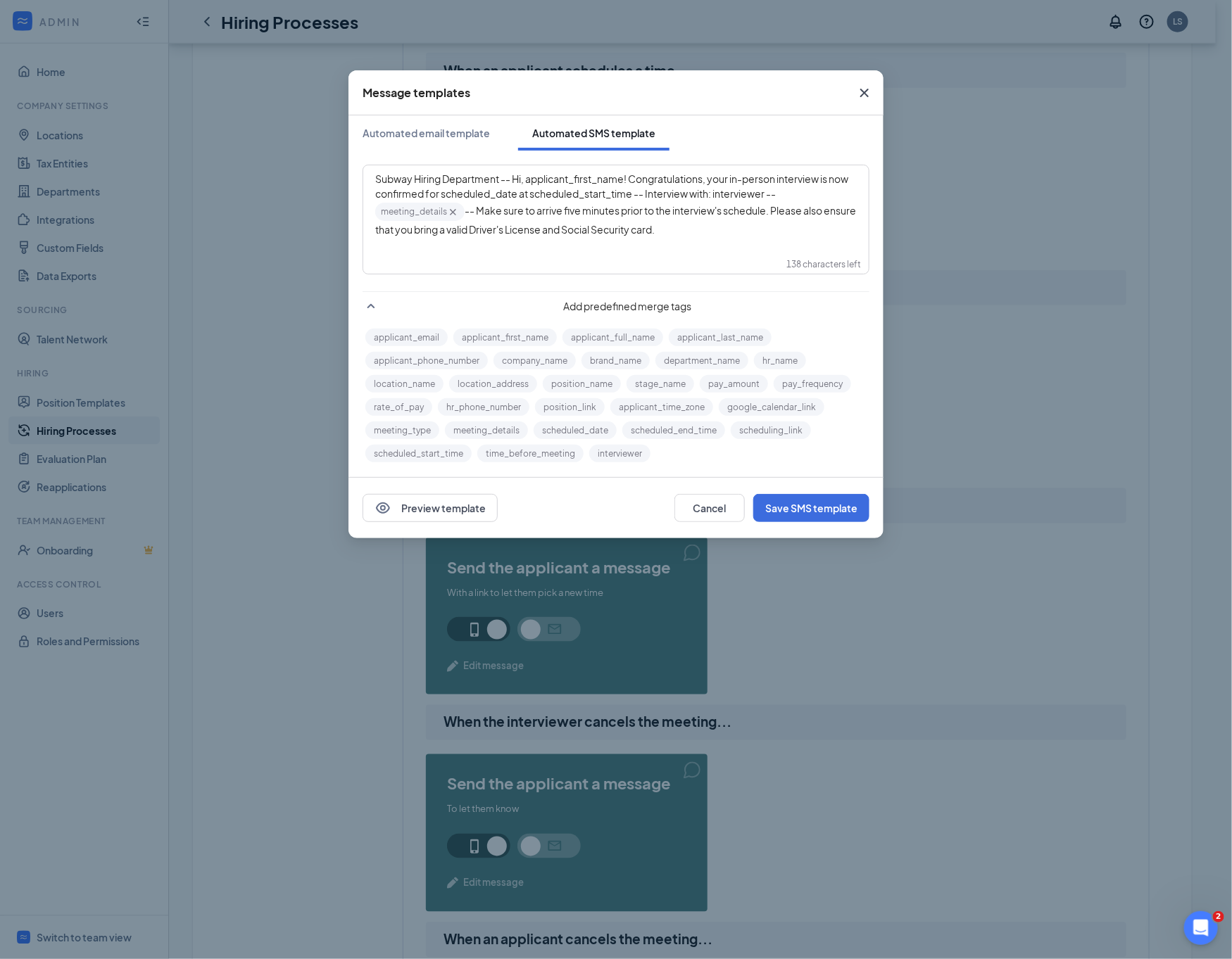
click at [737, 189] on span "Subway Hiring Department -- Hi, applicant_first_name‌‌‌‌! Congratulations, your…" at bounding box center [612, 186] width 475 height 28
click at [628, 450] on button "interviewer" at bounding box center [620, 453] width 61 height 17
click at [555, 198] on span "Subway Hiring Department -- Hi, applicant_first_name‌‌‌‌! Congratulations, your…" at bounding box center [612, 187] width 475 height 30
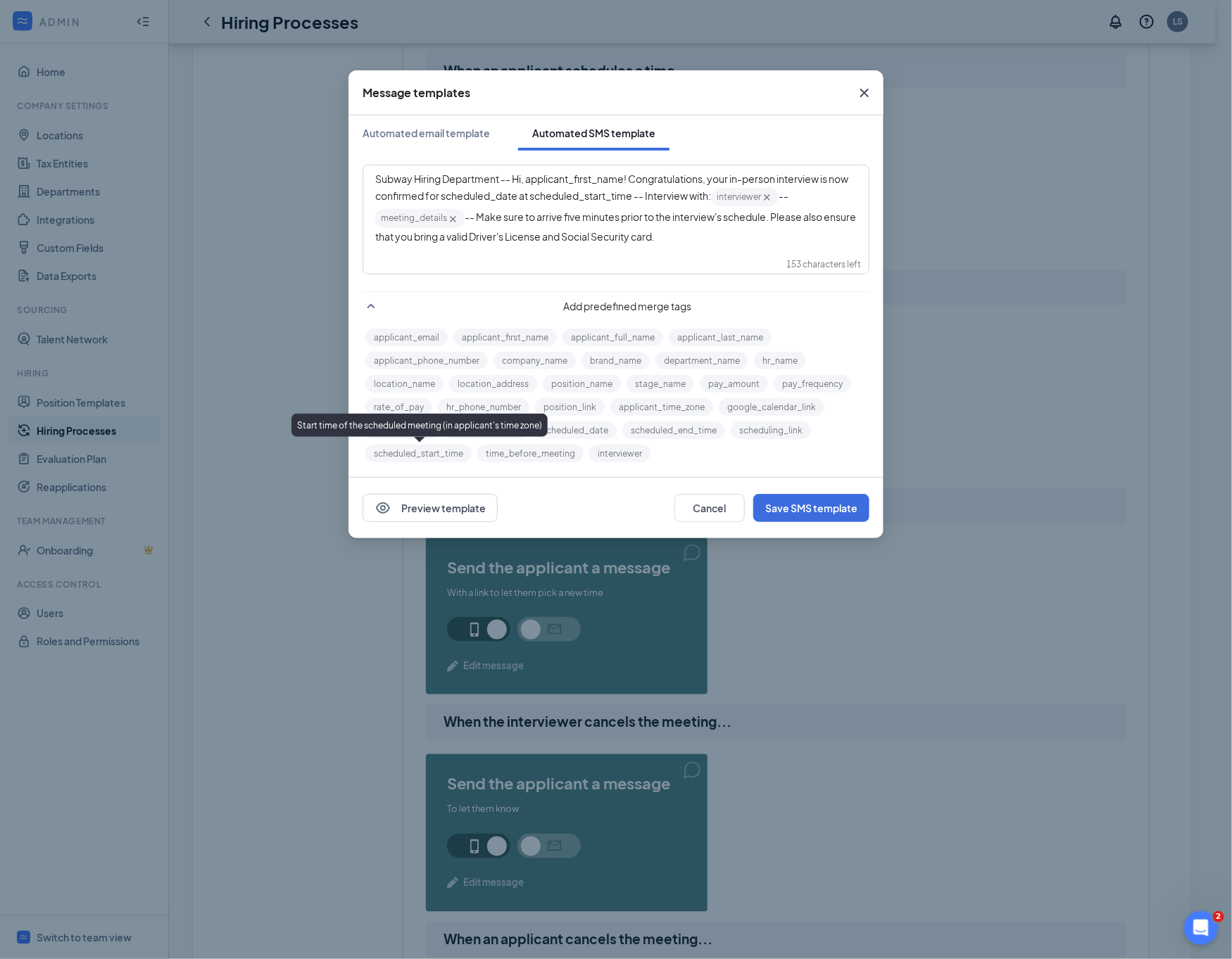
click at [428, 446] on button "scheduled_start_time" at bounding box center [419, 453] width 106 height 17
click at [541, 194] on span "Subway Hiring Department -- Hi, applicant_first_name‌‌‌‌! Congratulations, your…" at bounding box center [612, 187] width 475 height 30
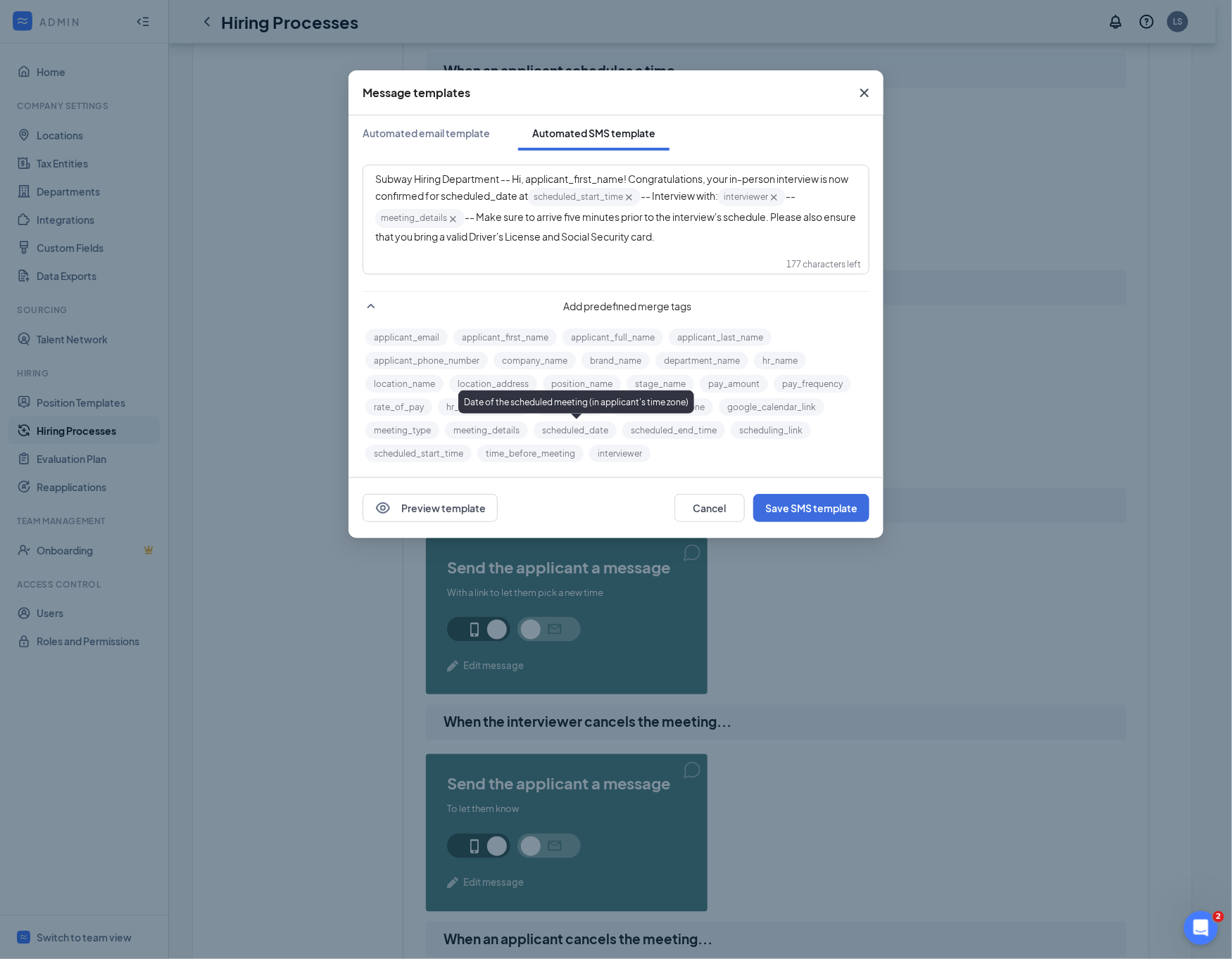
click at [569, 433] on button "scheduled_date" at bounding box center [575, 430] width 83 height 17
click at [528, 179] on span "Subway Hiring Department -- Hi, applicant_first_name‌‌‌‌! Congratulations, your…" at bounding box center [612, 187] width 475 height 30
click at [490, 333] on button "applicant_first_name" at bounding box center [505, 337] width 104 height 17
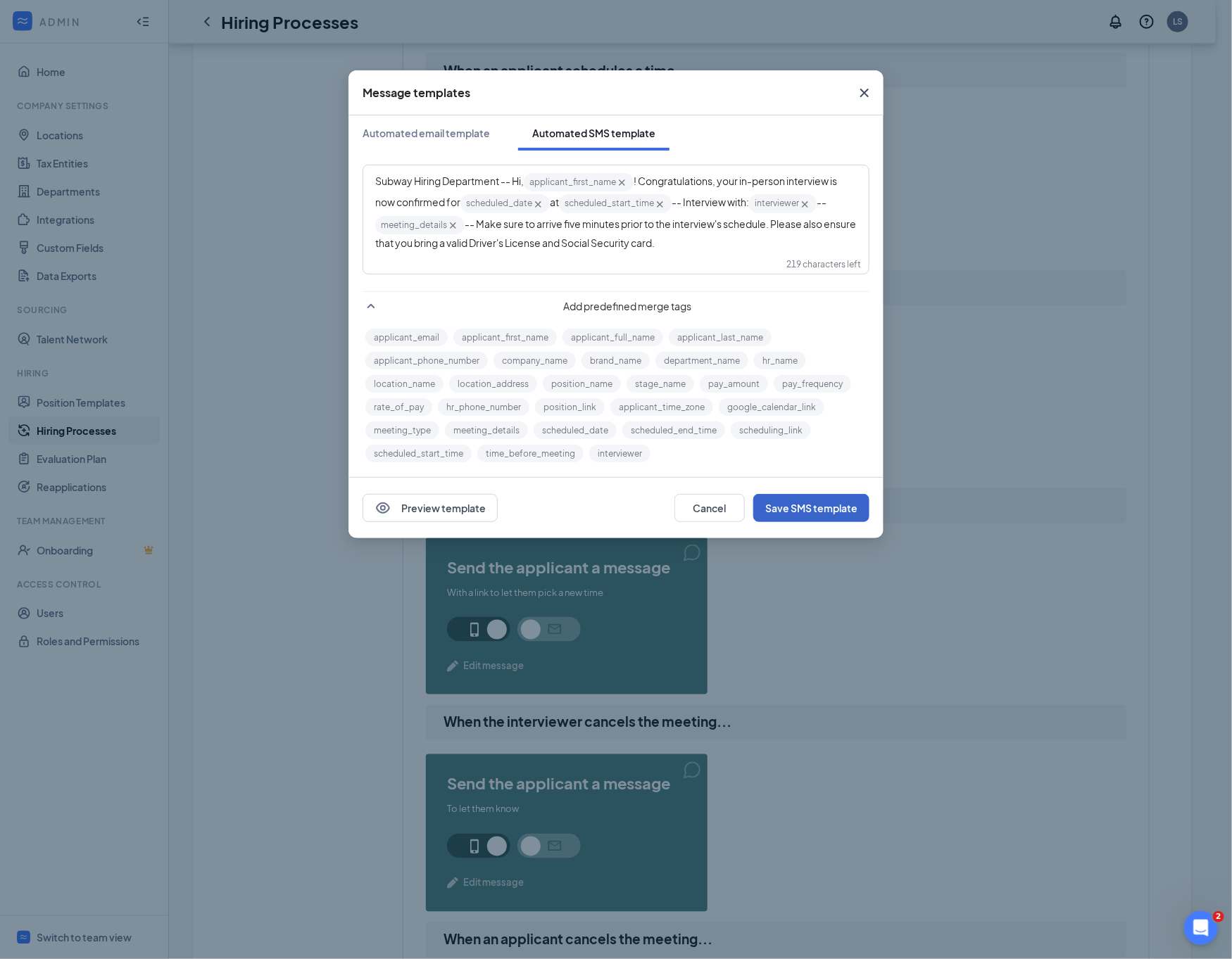
click at [820, 498] on button "Save SMS template" at bounding box center [811, 507] width 116 height 28
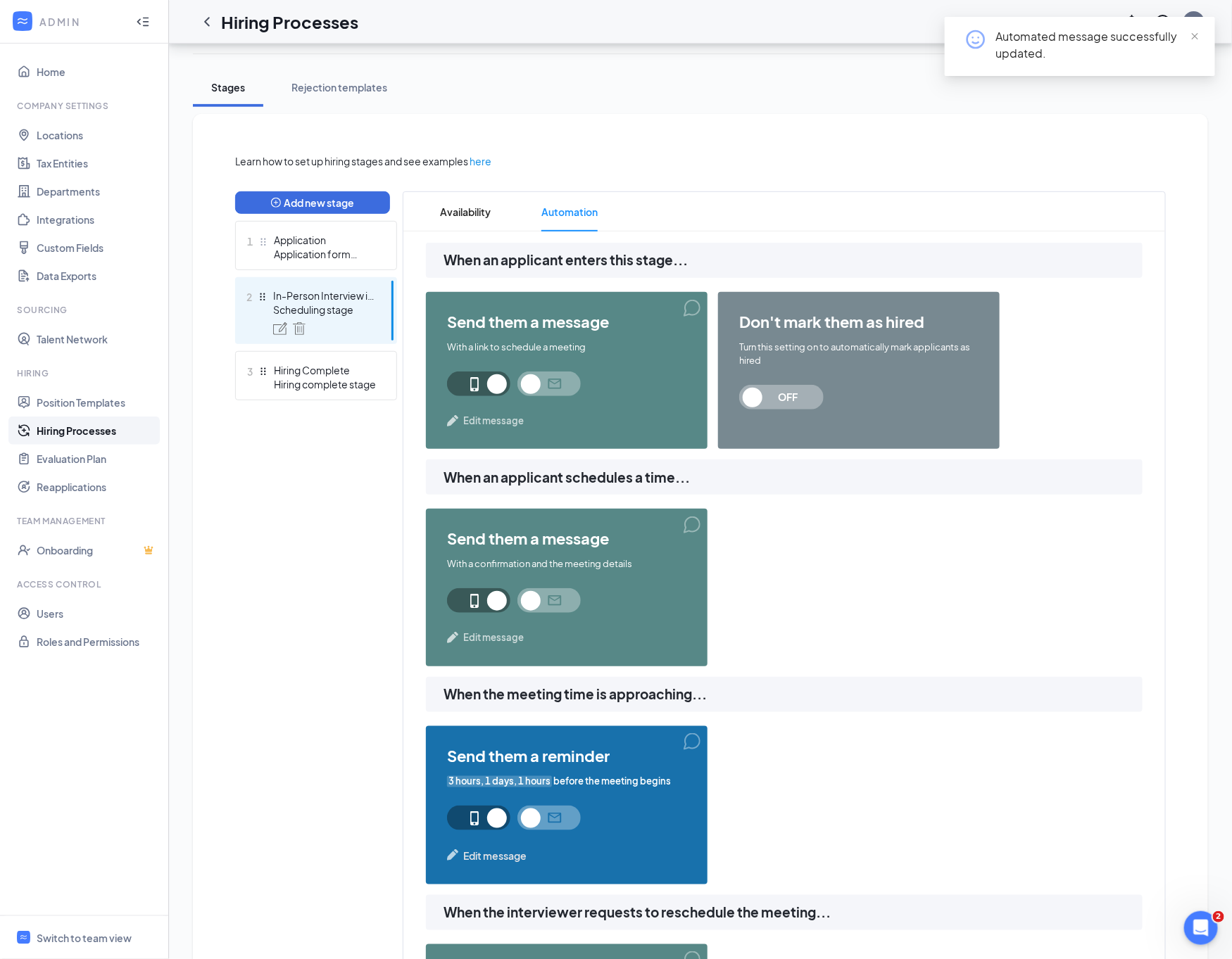
scroll to position [0, 0]
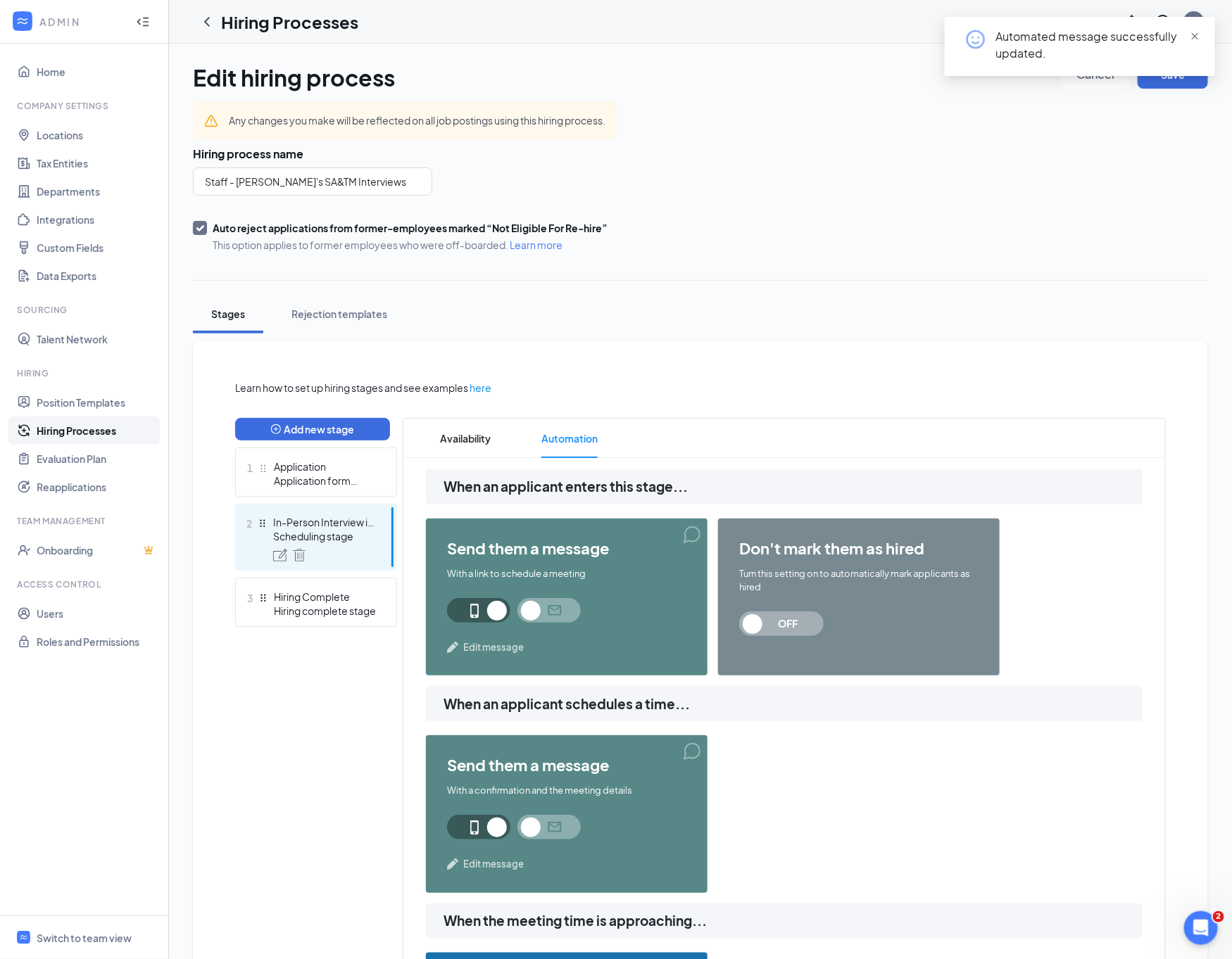
click at [1197, 34] on span "close" at bounding box center [1194, 36] width 10 height 10
click at [1182, 70] on button "Save" at bounding box center [1172, 75] width 71 height 28
click at [210, 25] on icon "ChevronLeft" at bounding box center [206, 21] width 17 height 17
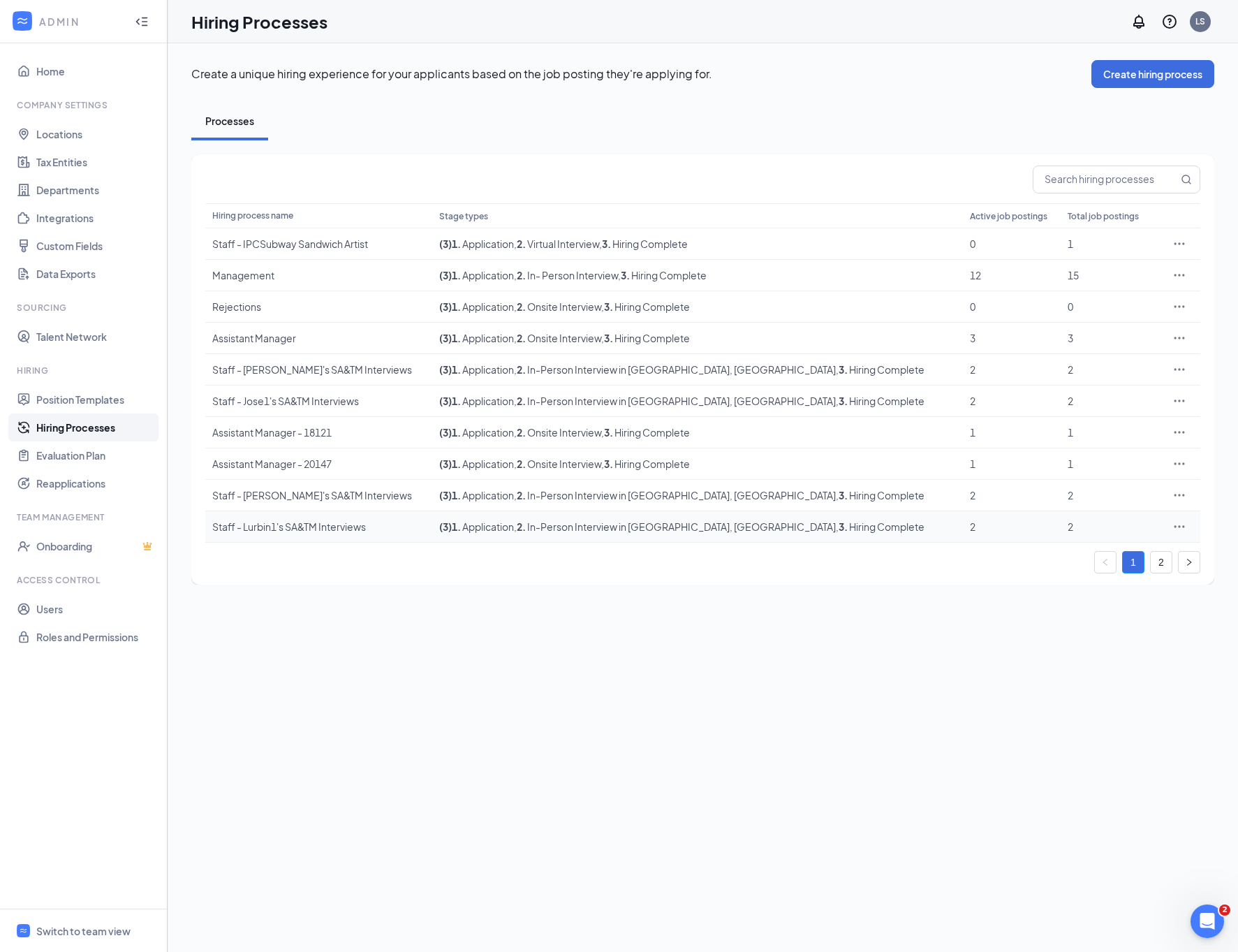
click at [1170, 533] on div at bounding box center [1179, 526] width 28 height 14
click at [1184, 530] on icon "Ellipses" at bounding box center [1179, 526] width 14 height 14
click at [1154, 557] on span "Edit" at bounding box center [1114, 557] width 120 height 16
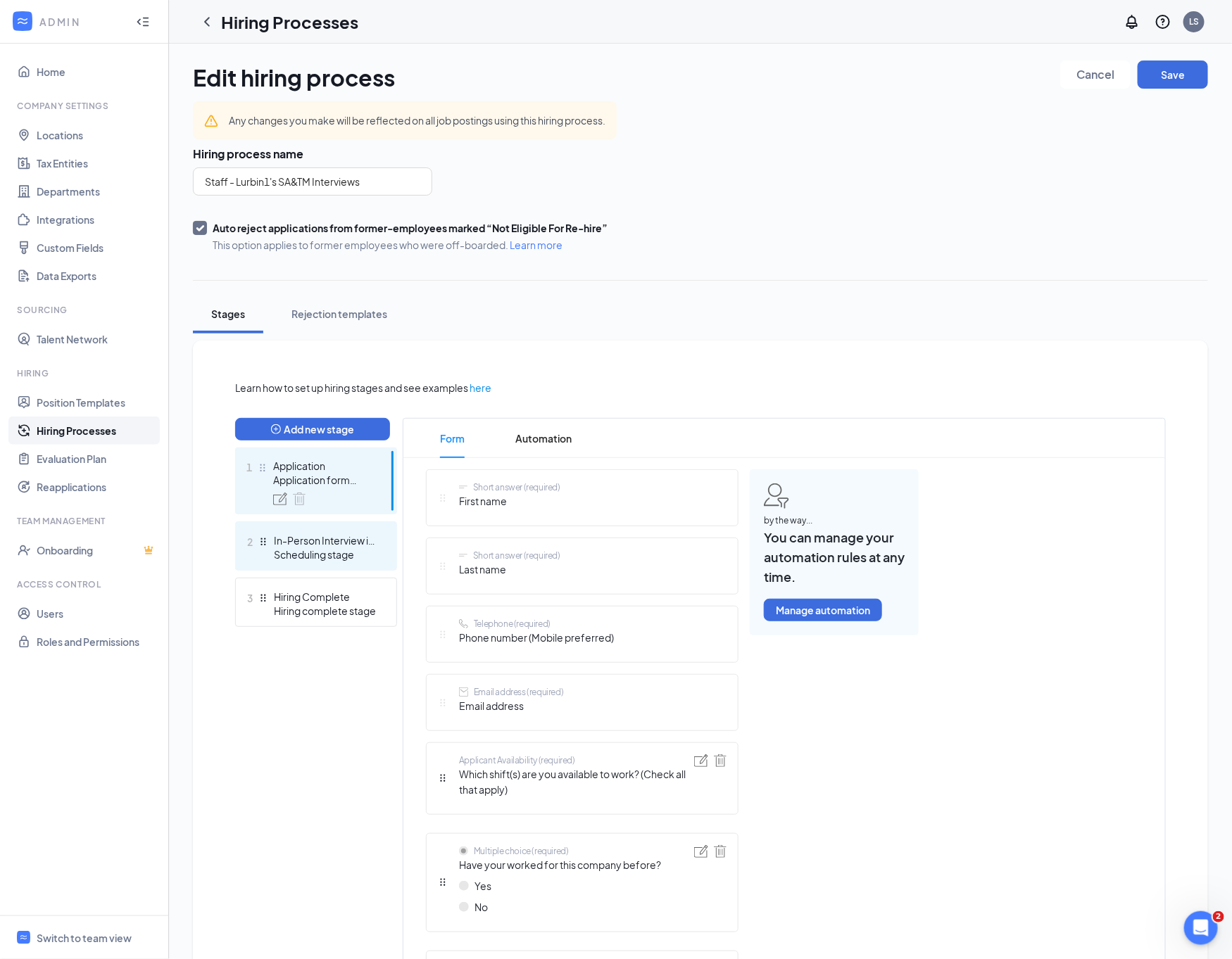
click at [351, 555] on div "Scheduling stage" at bounding box center [325, 554] width 103 height 14
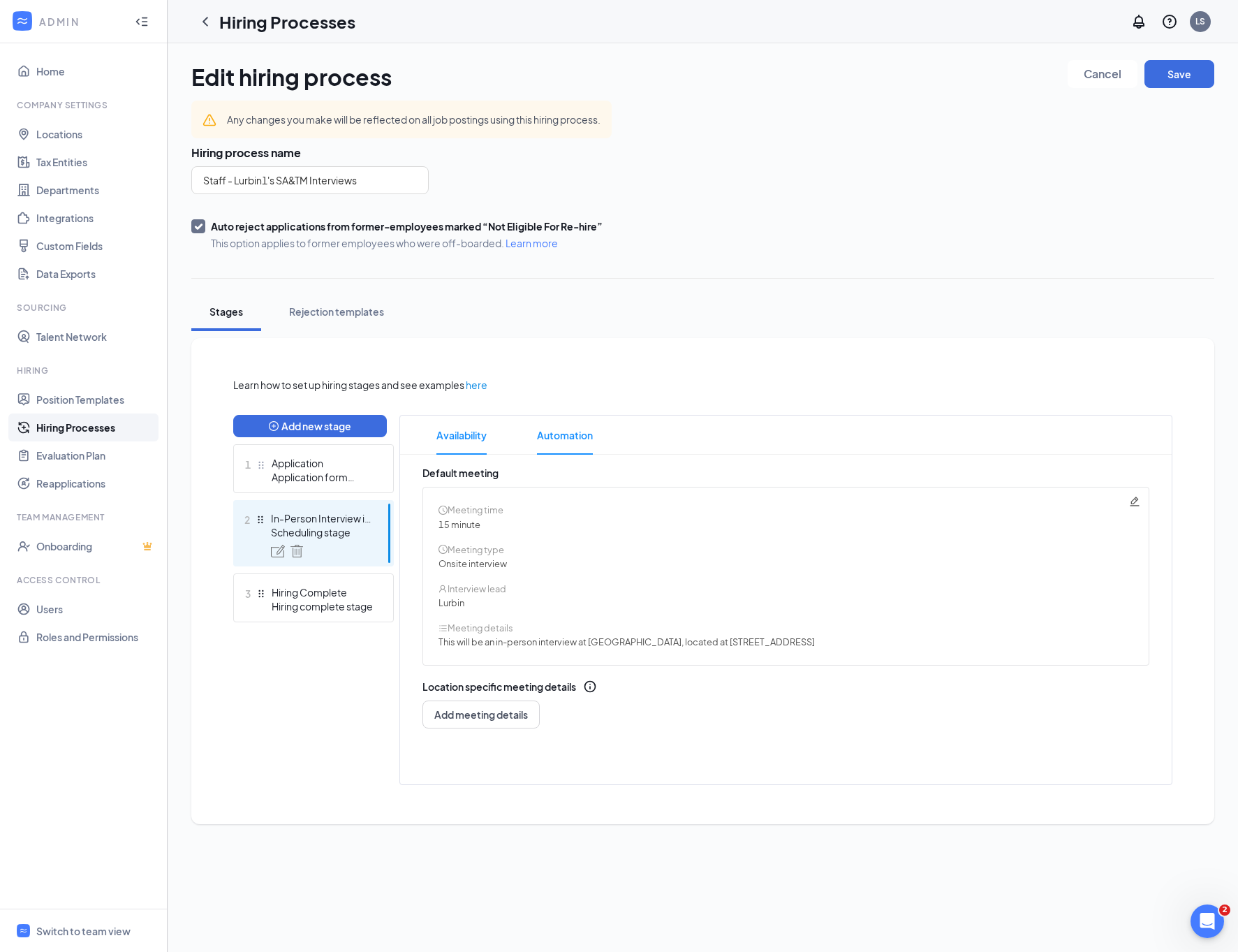
click at [587, 434] on span "Automation" at bounding box center [565, 435] width 56 height 39
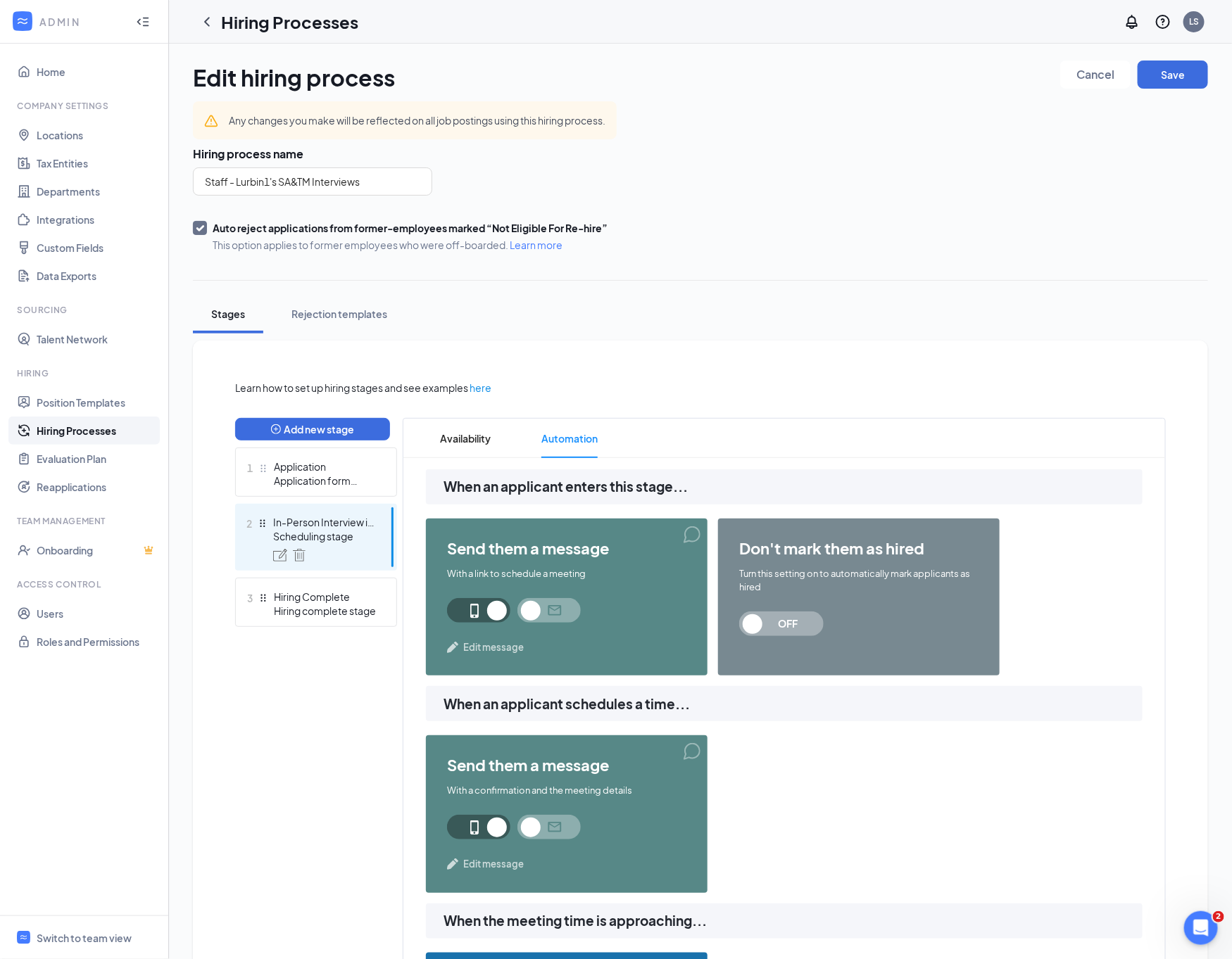
scroll to position [844, 0]
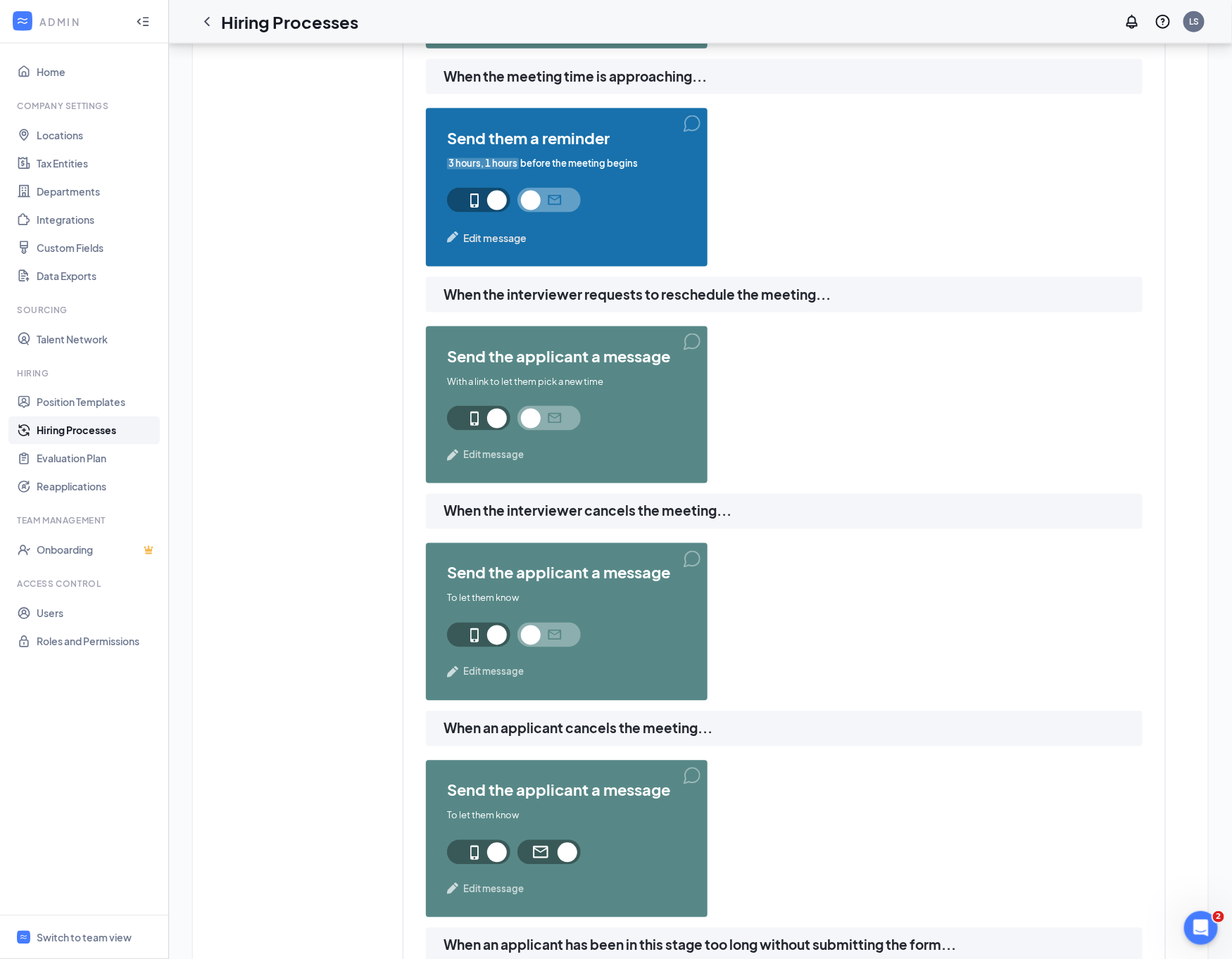
click at [486, 161] on span "3 hours, 1 hours" at bounding box center [482, 163] width 71 height 13
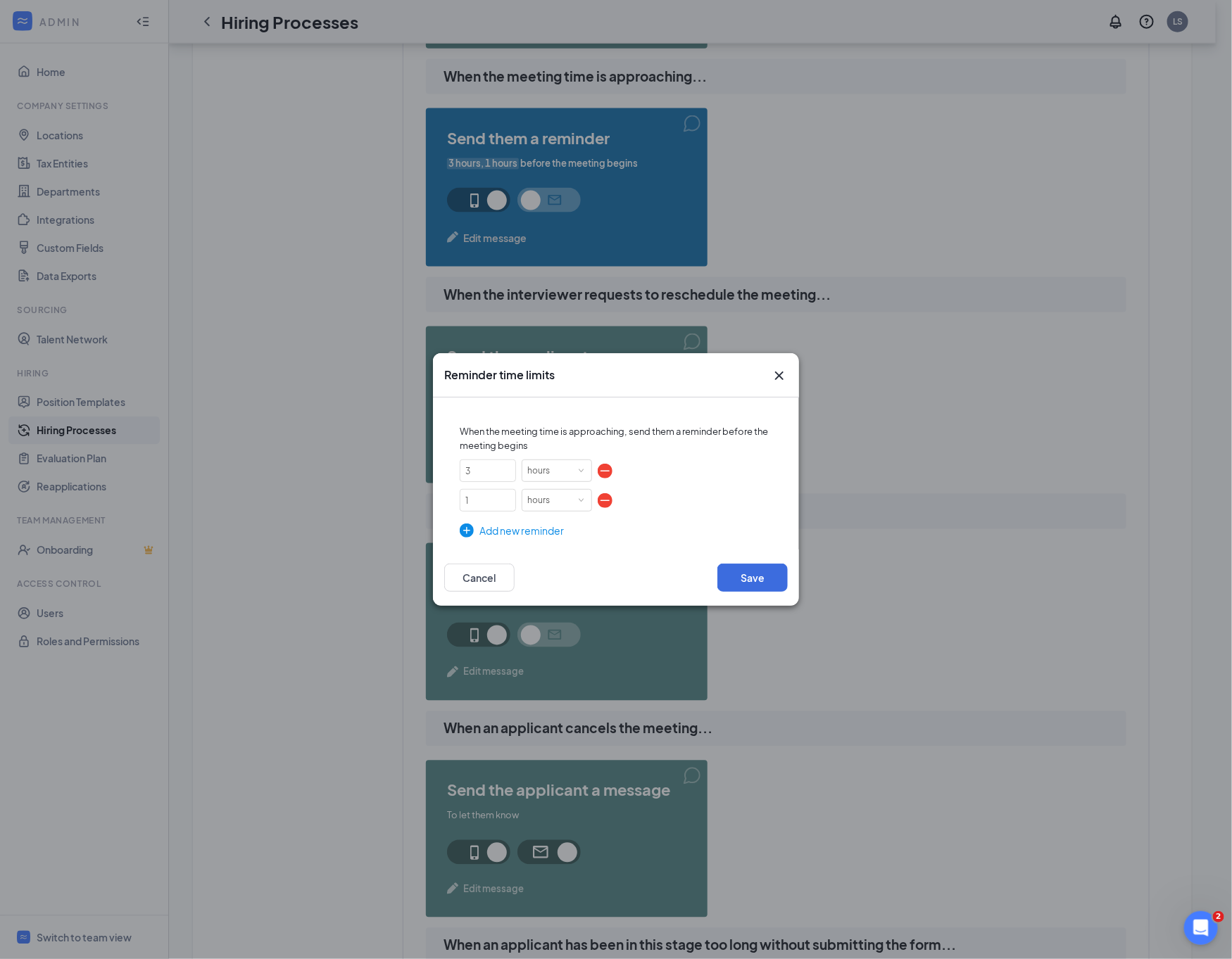
click at [502, 527] on div "Add new reminder" at bounding box center [616, 531] width 313 height 16
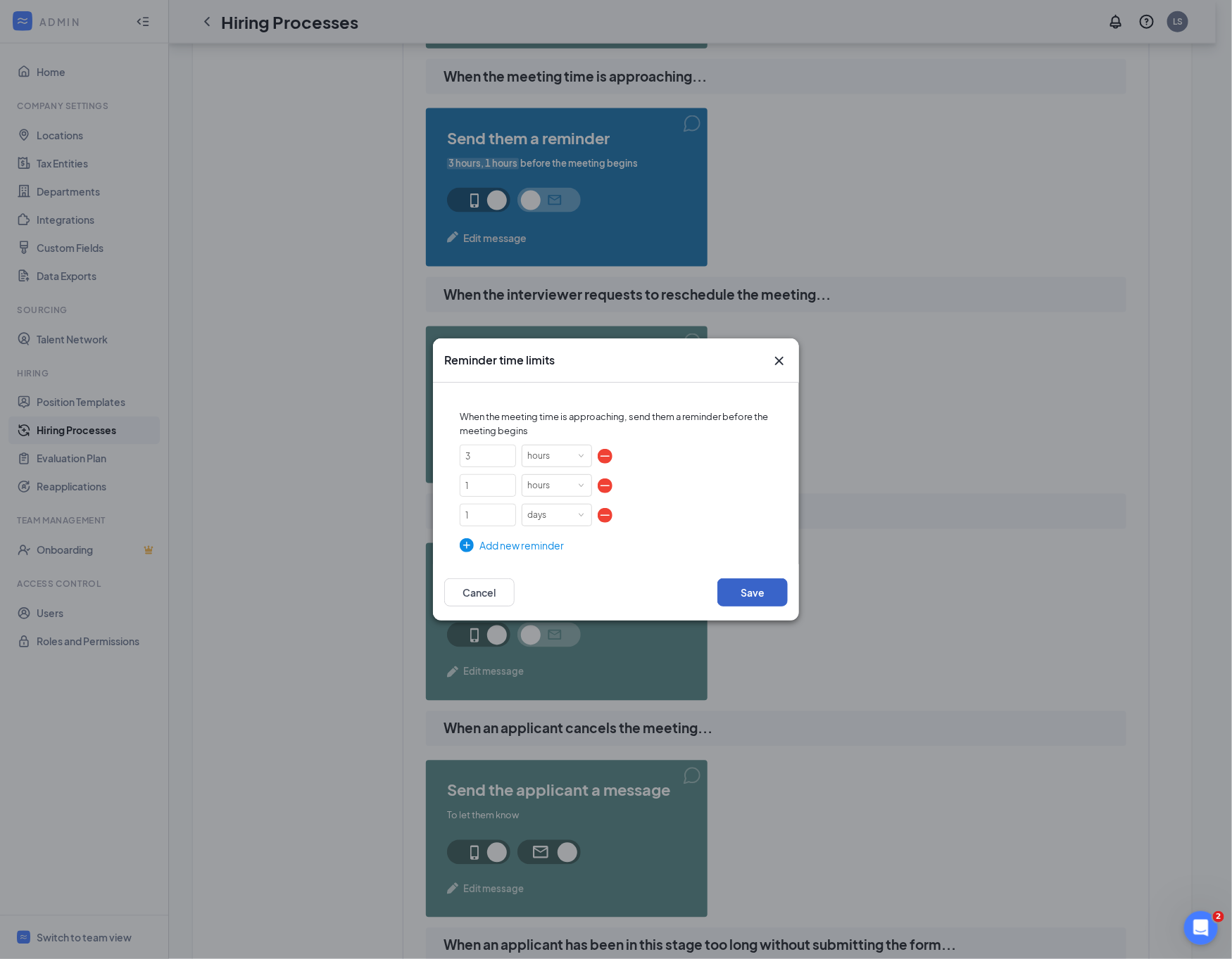
click at [784, 591] on button "Save" at bounding box center [752, 592] width 71 height 28
click at [773, 589] on button "Save" at bounding box center [752, 592] width 71 height 28
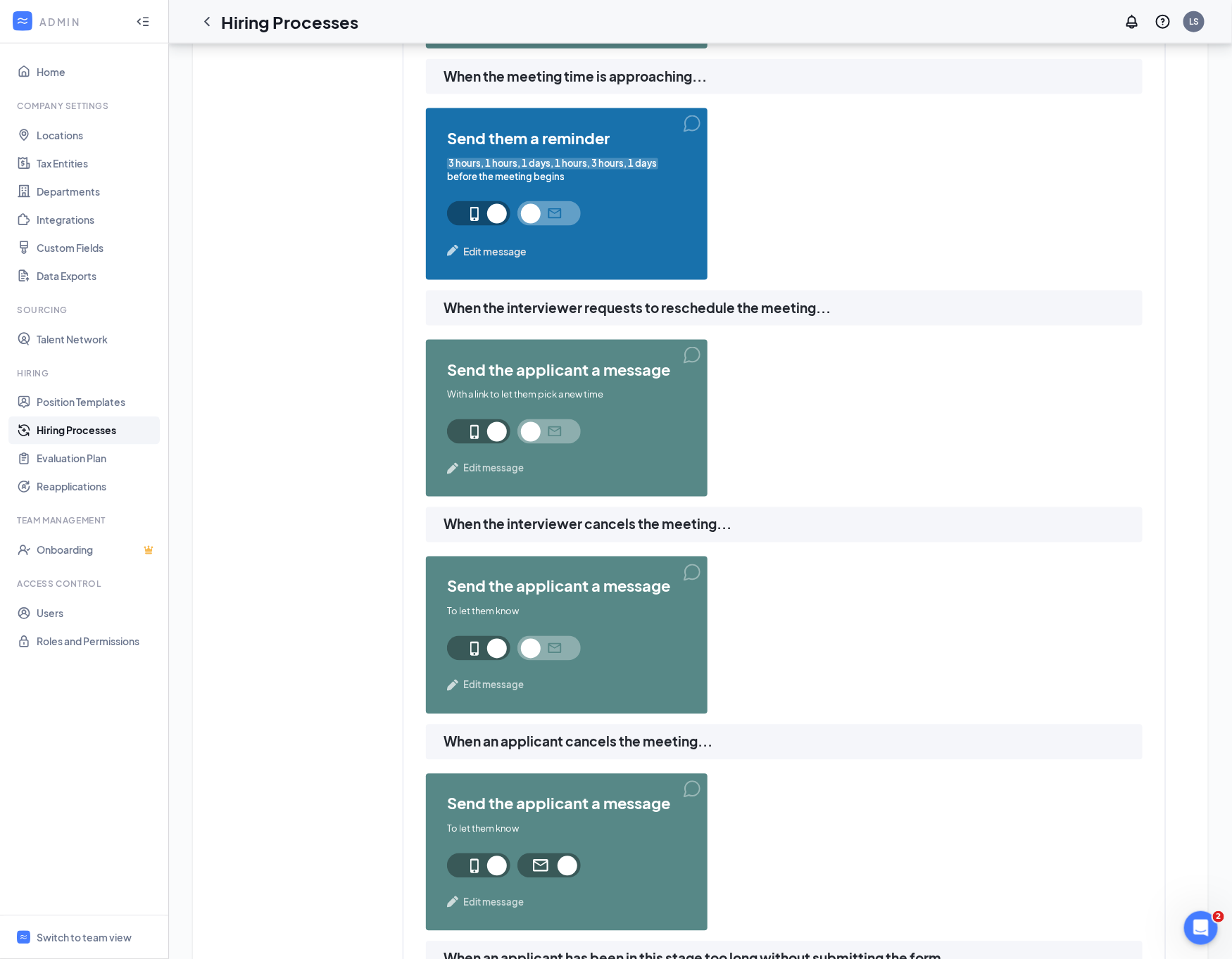
click at [492, 258] on div "send them a reminder 3 hours, 1 hours, 1 days, 1 hours, 3 hours, 1 days before …" at bounding box center [566, 193] width 281 height 171
click at [492, 251] on span "Edit message" at bounding box center [495, 251] width 64 height 16
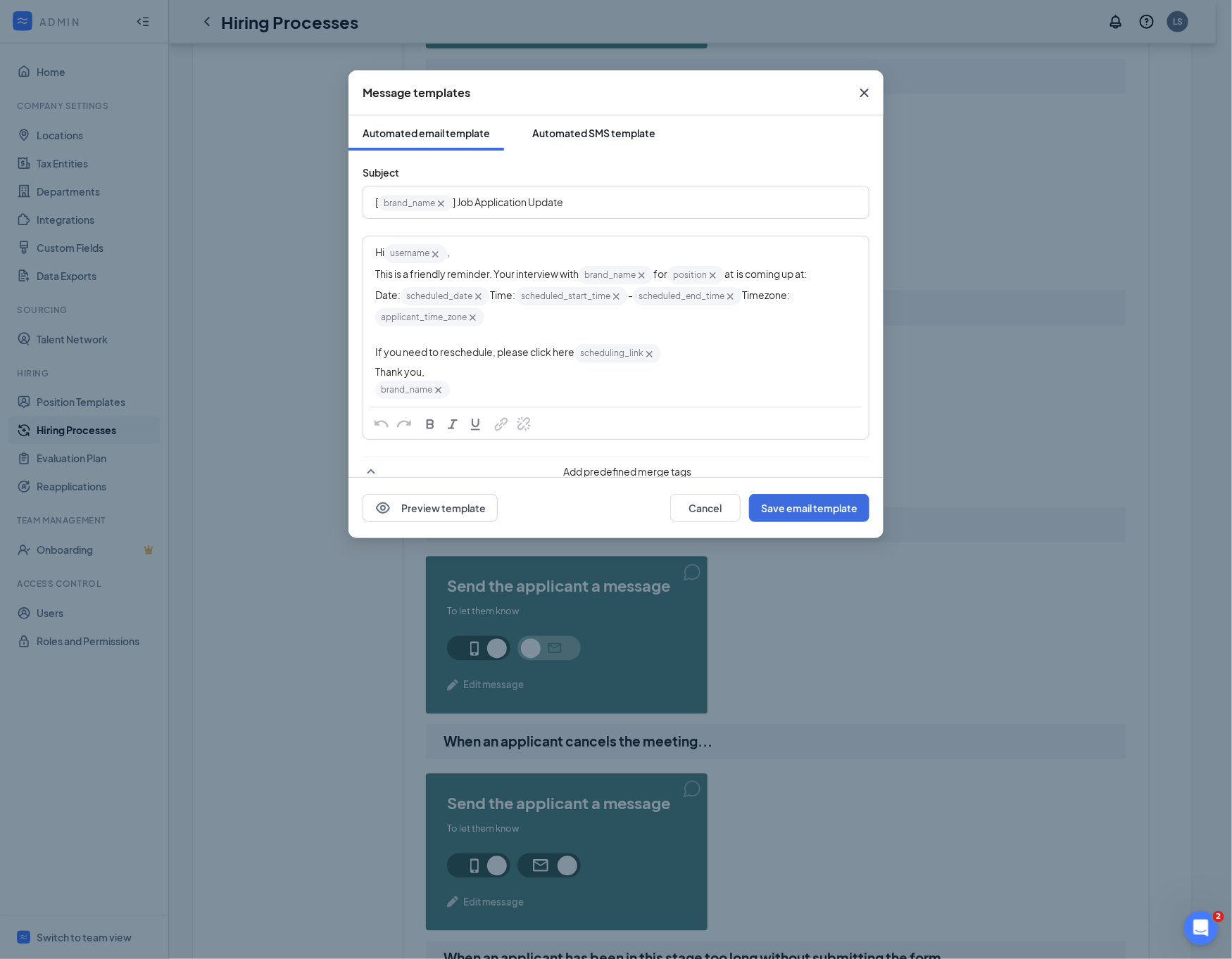
click at [598, 139] on div "Automated SMS template" at bounding box center [593, 133] width 123 height 14
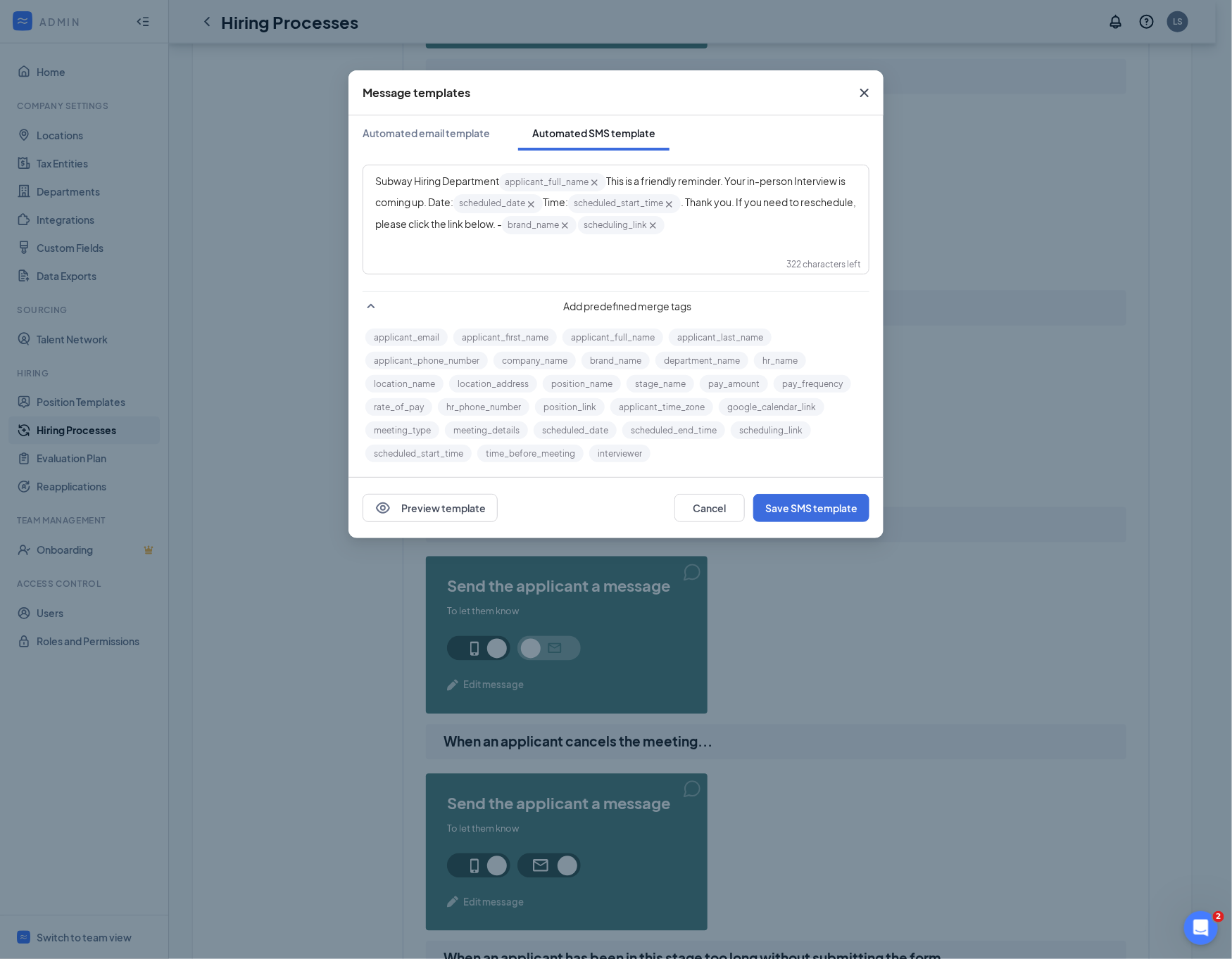
click at [779, 229] on div "Subway Hiring Department applicant_full_name‌‌‌‌ {{applicant_full_name}} This i…" at bounding box center [616, 204] width 481 height 64
click at [776, 230] on div "Subway Hiring Department applicant_full_name‌‌‌‌ {{applicant_full_name}} This i…" at bounding box center [616, 204] width 481 height 64
click at [496, 216] on div "Subway Hiring Department -- Hi, applicant_first_name‌‌‌‌! Congratulations, your…" at bounding box center [616, 193] width 481 height 44
click at [450, 209] on span "Subway Hiring Department -- Hi, applicant_first_name‌‌‌‌! Congratulations, your…" at bounding box center [615, 200] width 479 height 57
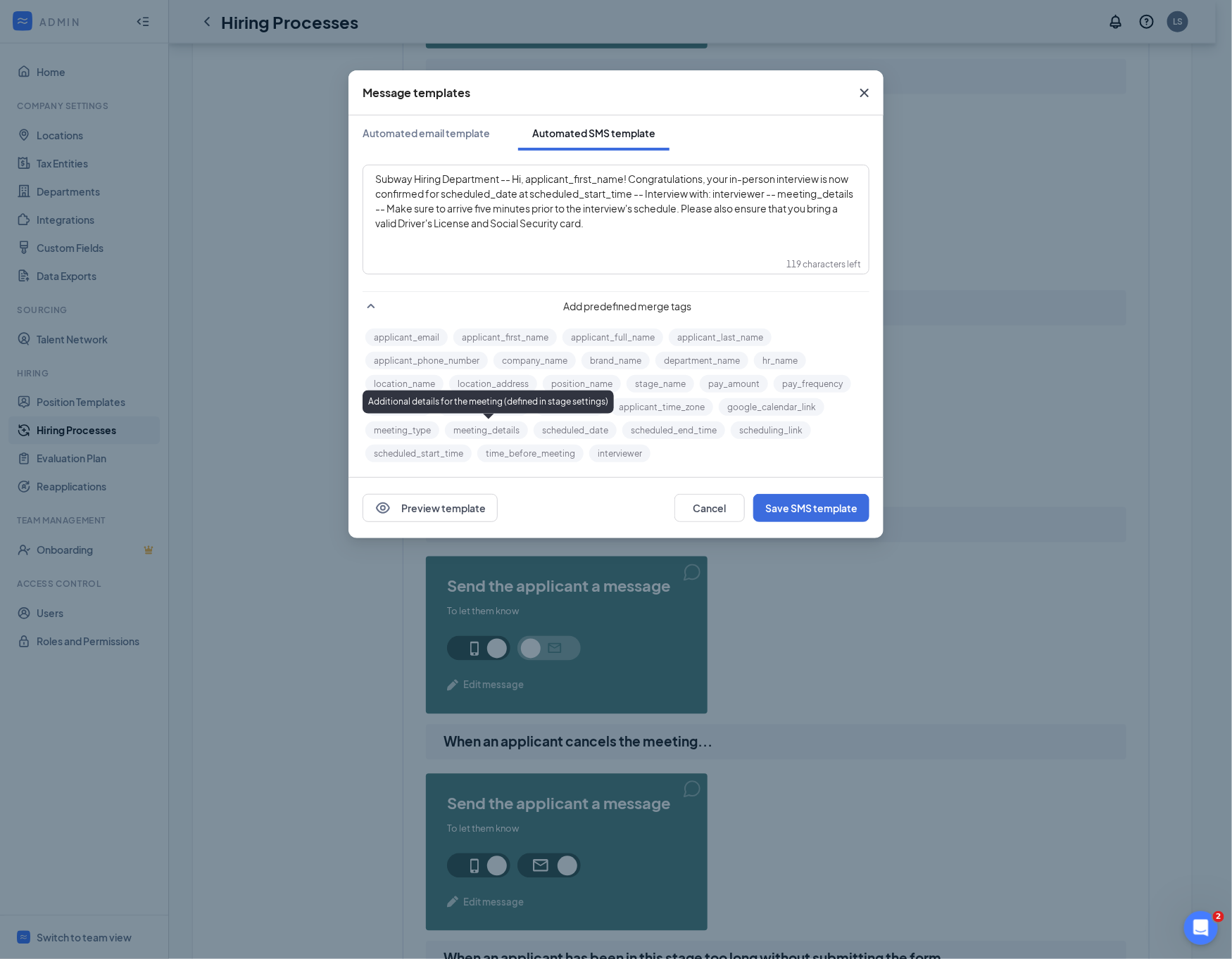
click at [482, 431] on button "meeting_details" at bounding box center [486, 430] width 83 height 17
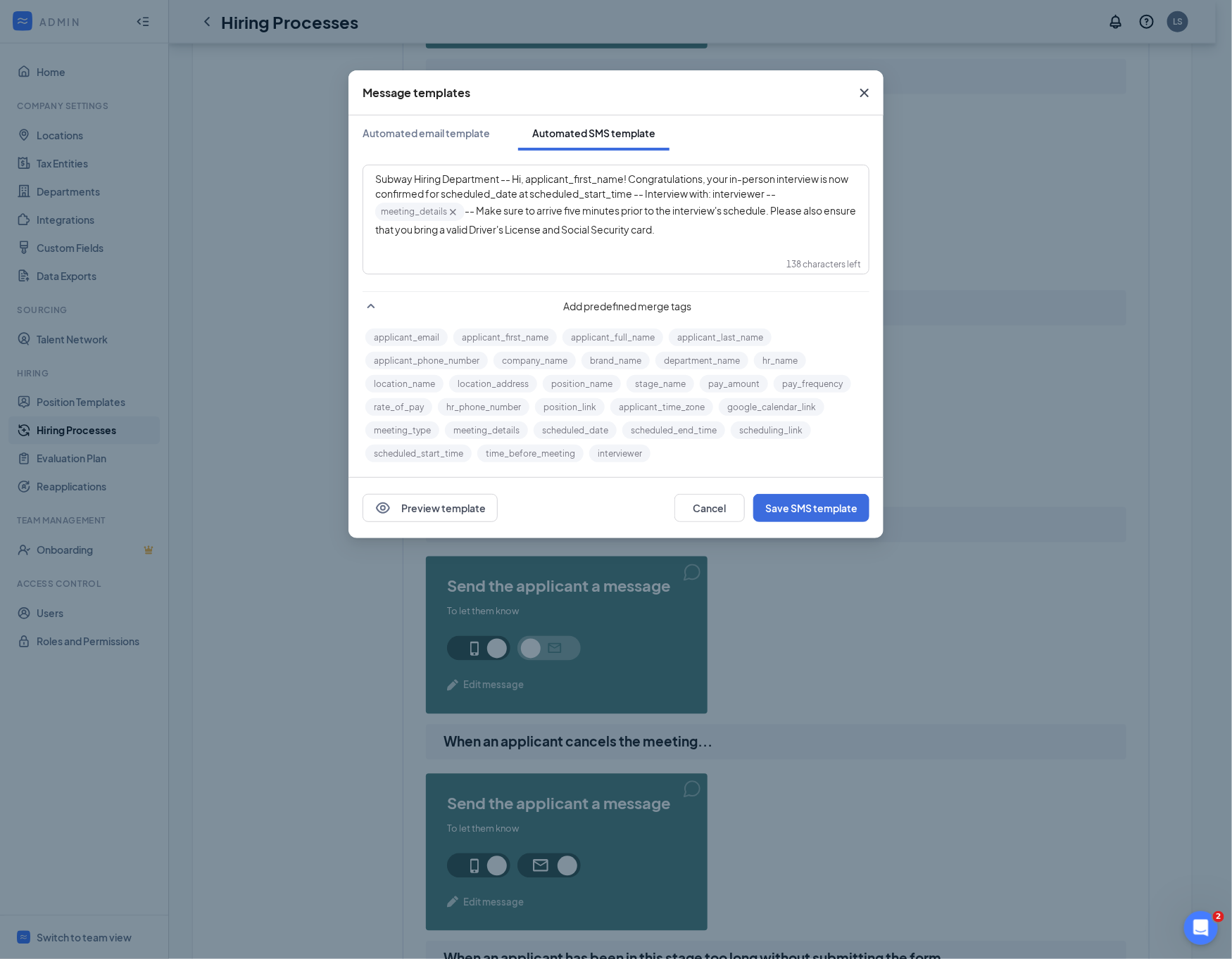
click at [737, 191] on span "Subway Hiring Department -- Hi, applicant_first_name‌‌‌‌! Congratulations, your…" at bounding box center [612, 186] width 475 height 28
click at [636, 454] on button "interviewer" at bounding box center [620, 453] width 61 height 17
click at [555, 197] on span "Subway Hiring Department -- Hi, applicant_first_name‌‌‌‌! Congratulations, your…" at bounding box center [612, 187] width 475 height 30
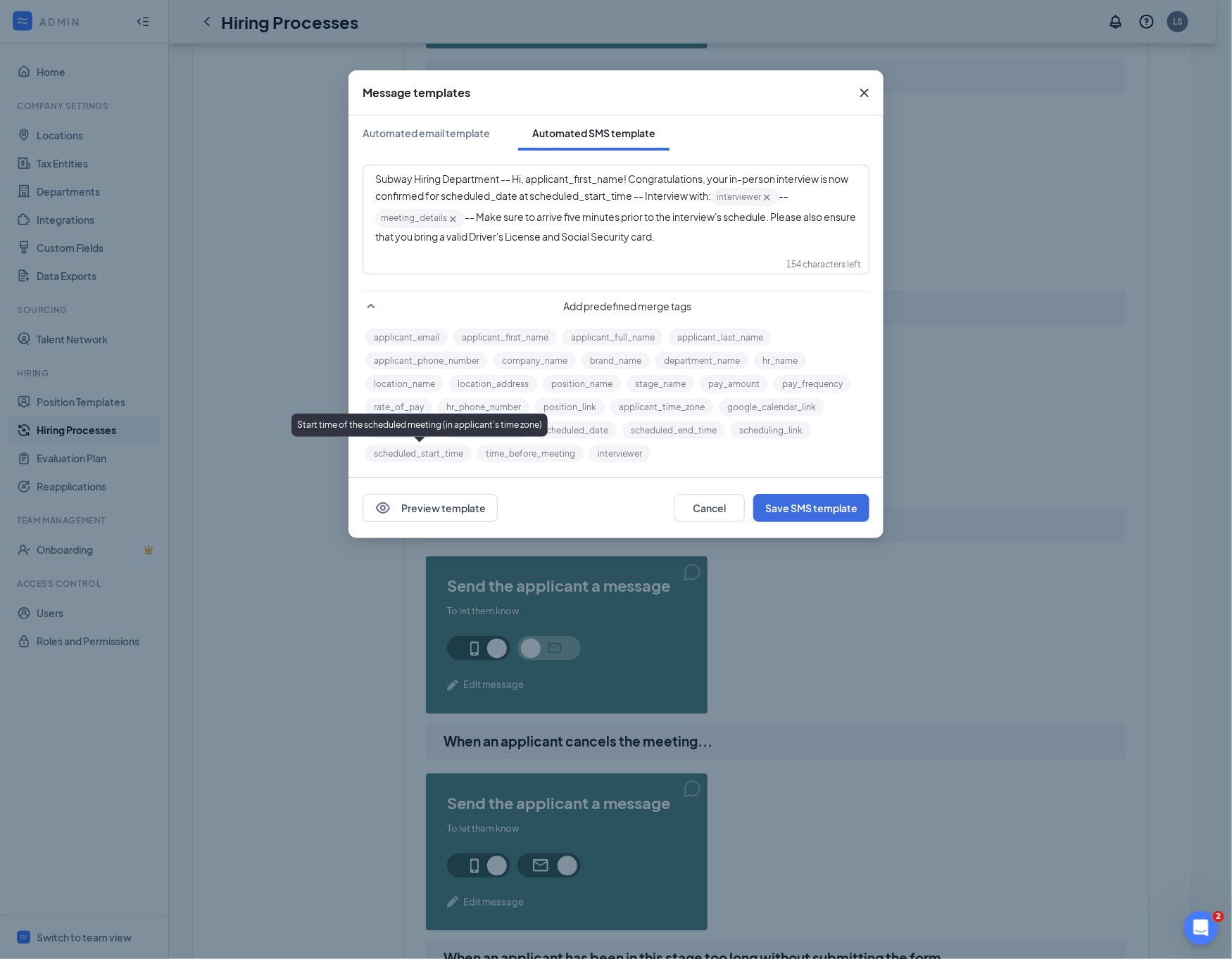
click at [431, 447] on button "scheduled_start_time" at bounding box center [419, 453] width 106 height 17
click at [537, 198] on span "Subway Hiring Department -- Hi, applicant_first_name‌‌‌‌! Congratulations, your…" at bounding box center [612, 187] width 475 height 30
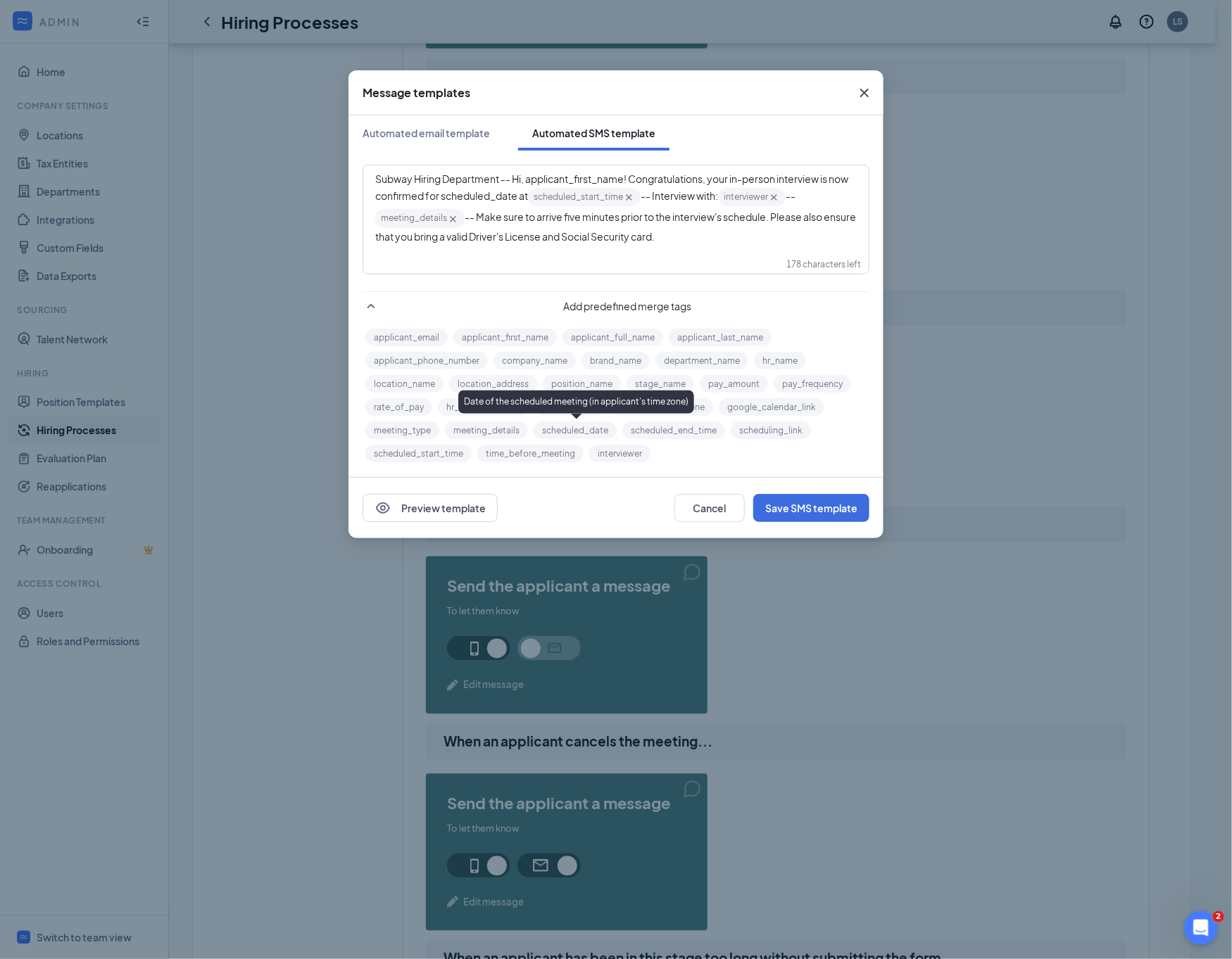
click at [596, 425] on button "scheduled_date" at bounding box center [575, 430] width 83 height 17
click at [528, 178] on span "Subway Hiring Department -- Hi, applicant_first_name‌‌‌‌! Congratulations, your…" at bounding box center [612, 187] width 475 height 30
click at [490, 330] on button "applicant_first_name" at bounding box center [505, 337] width 104 height 17
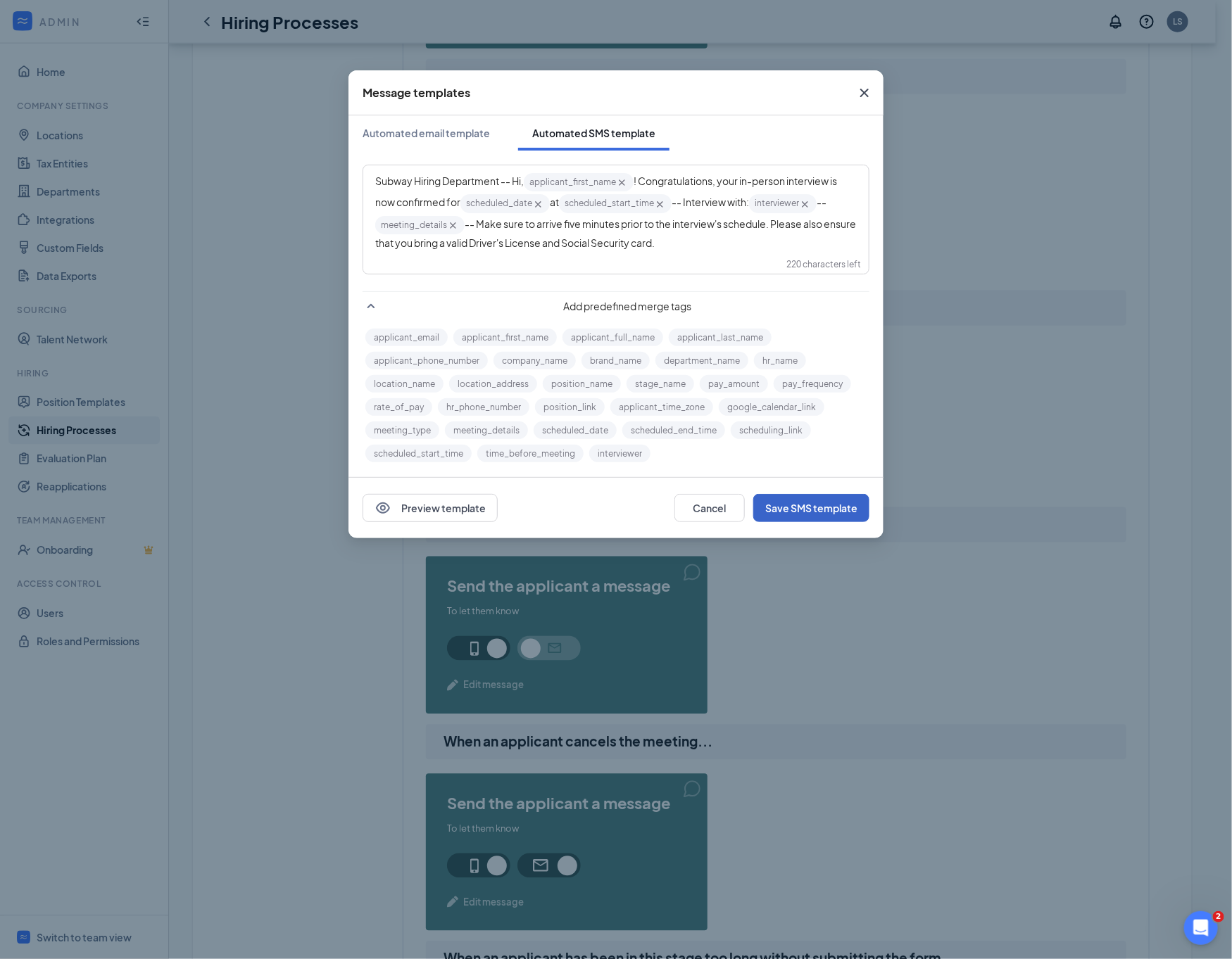
click at [831, 509] on button "Save SMS template" at bounding box center [811, 507] width 116 height 28
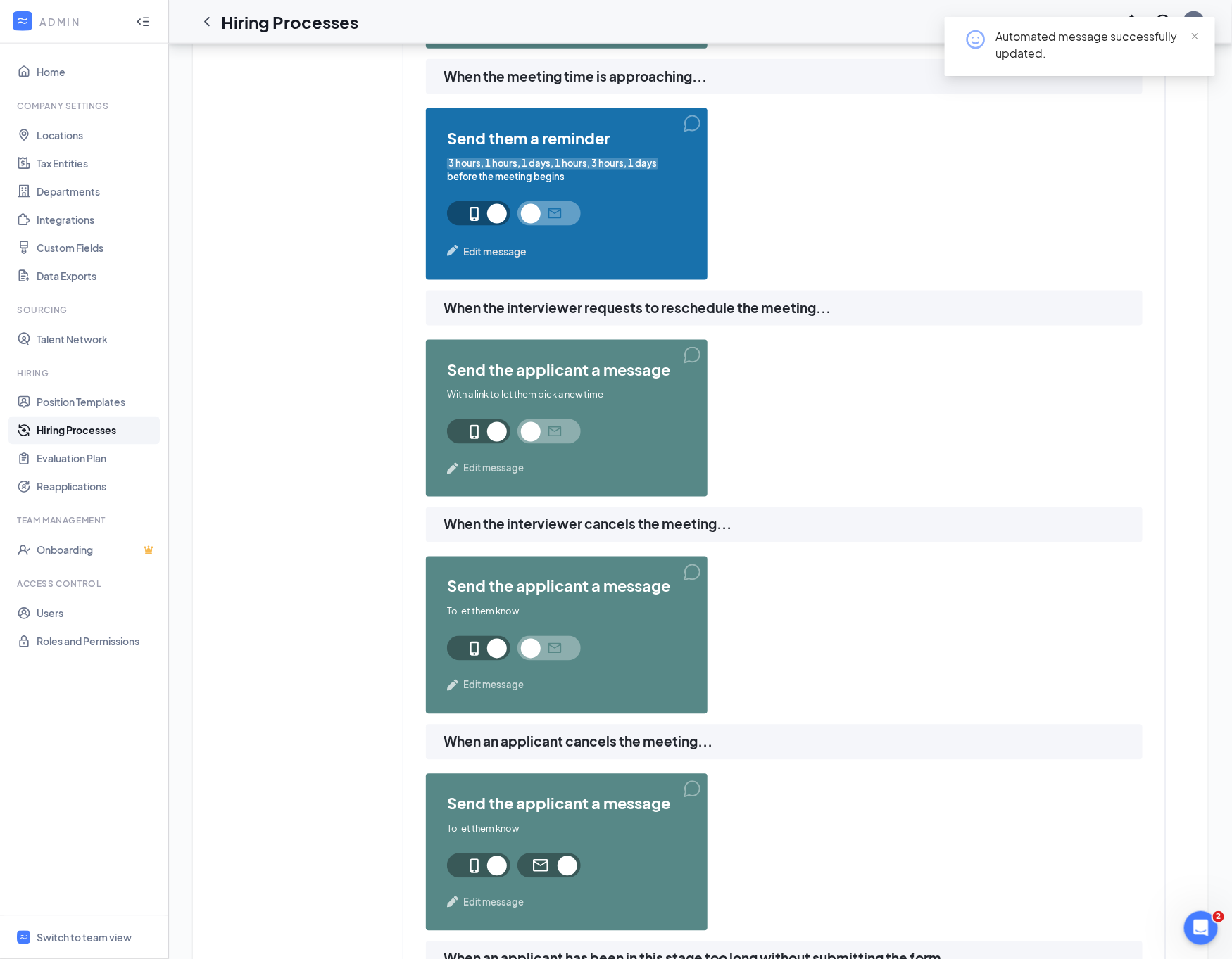
scroll to position [211, 0]
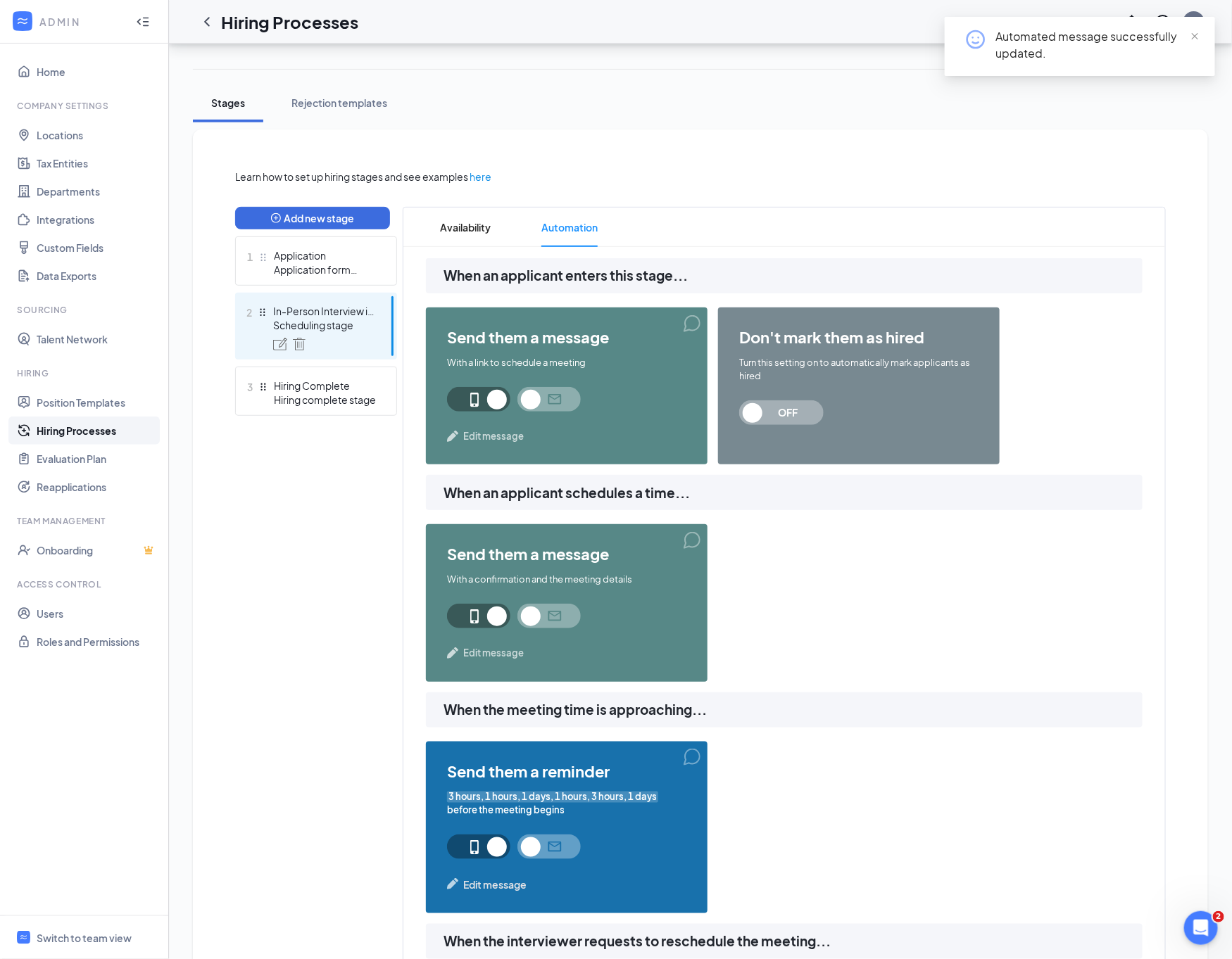
click at [557, 800] on span "3 hours, 1 hours, 1 days, 1 hours, 3 hours, 1 days" at bounding box center [552, 796] width 211 height 13
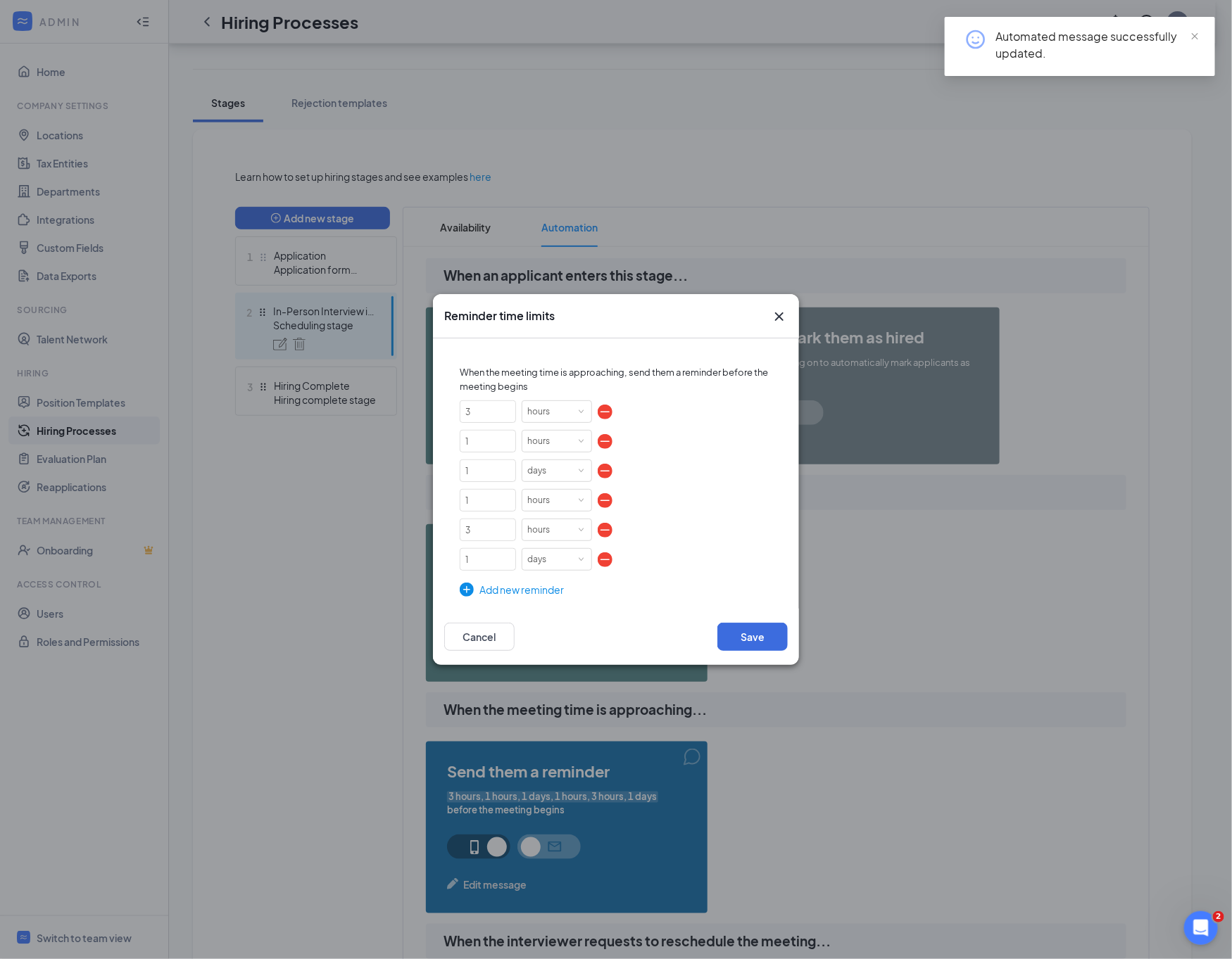
click at [602, 497] on img at bounding box center [604, 500] width 15 height 15
type input "3"
type input "1"
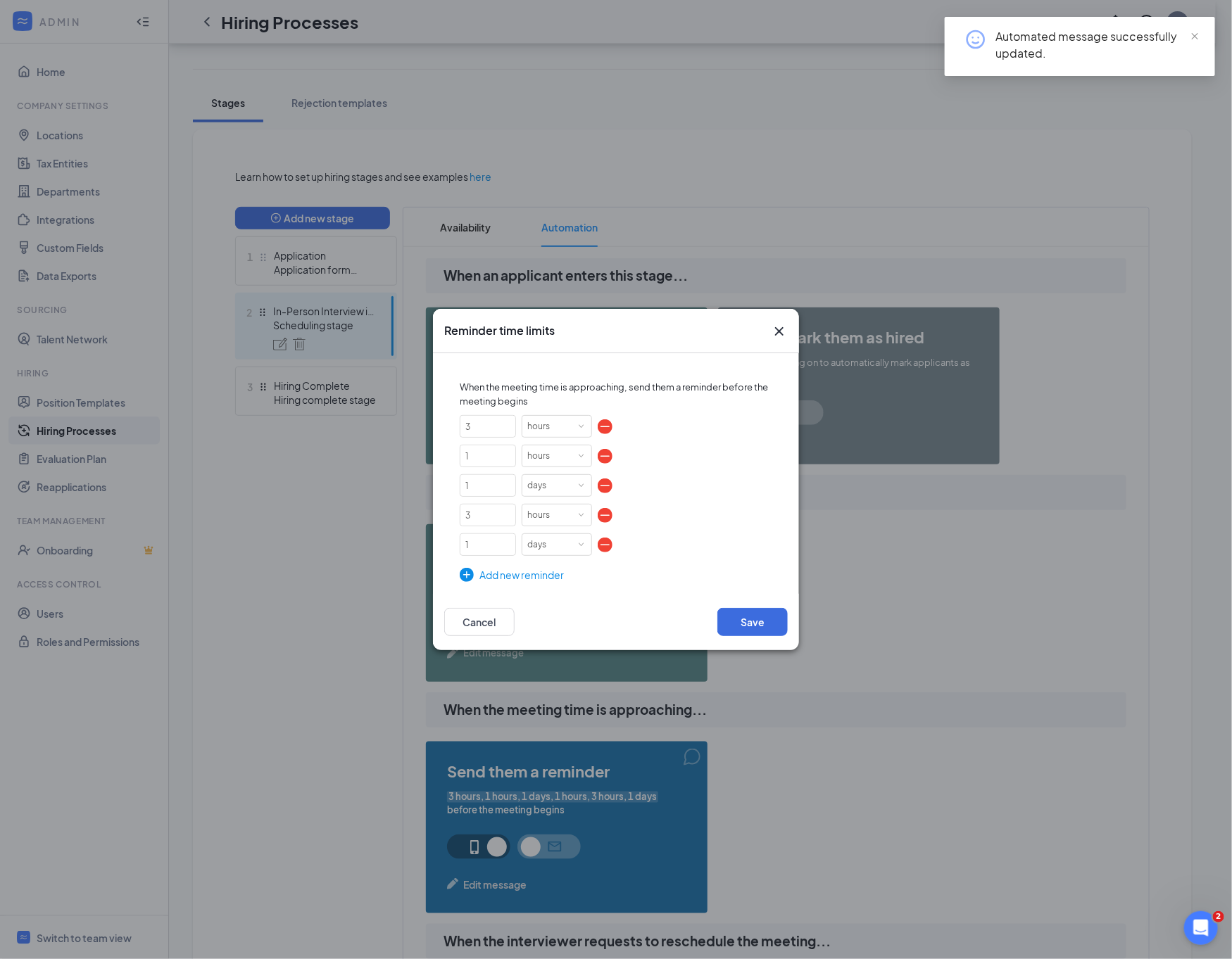
click at [606, 517] on img at bounding box center [604, 515] width 15 height 15
type input "1"
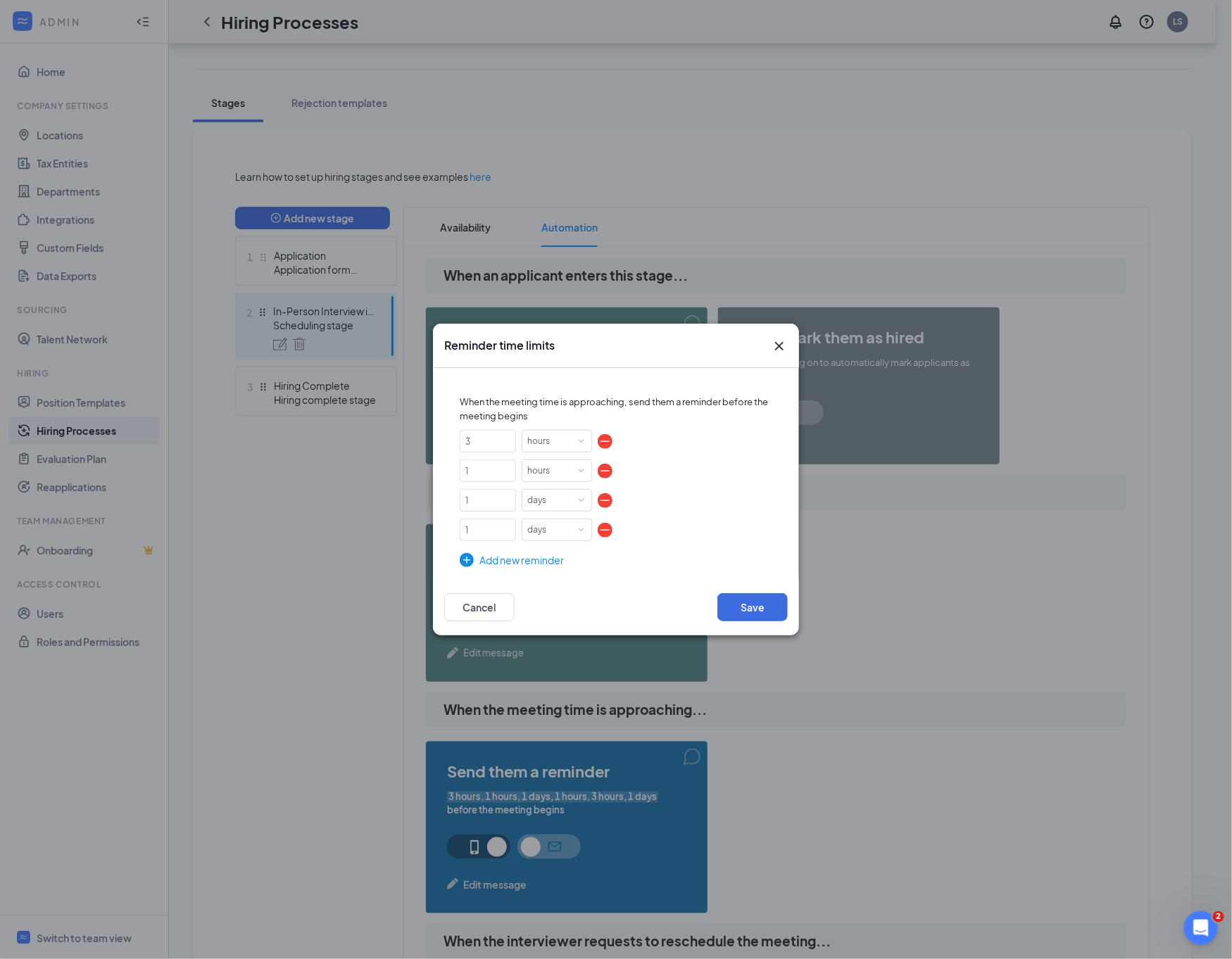
click at [607, 533] on img at bounding box center [604, 530] width 15 height 15
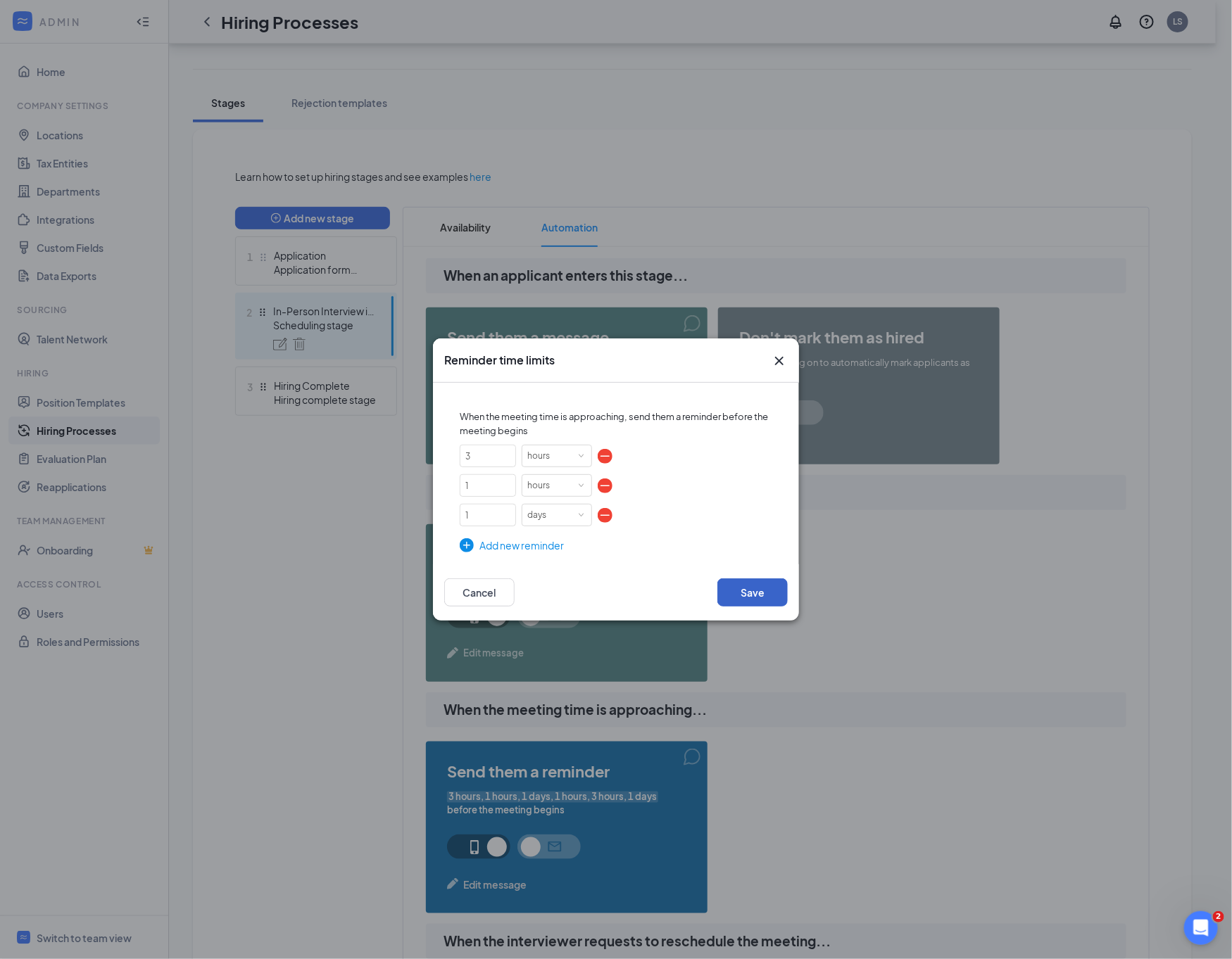
click at [736, 593] on button "Save" at bounding box center [752, 592] width 71 height 28
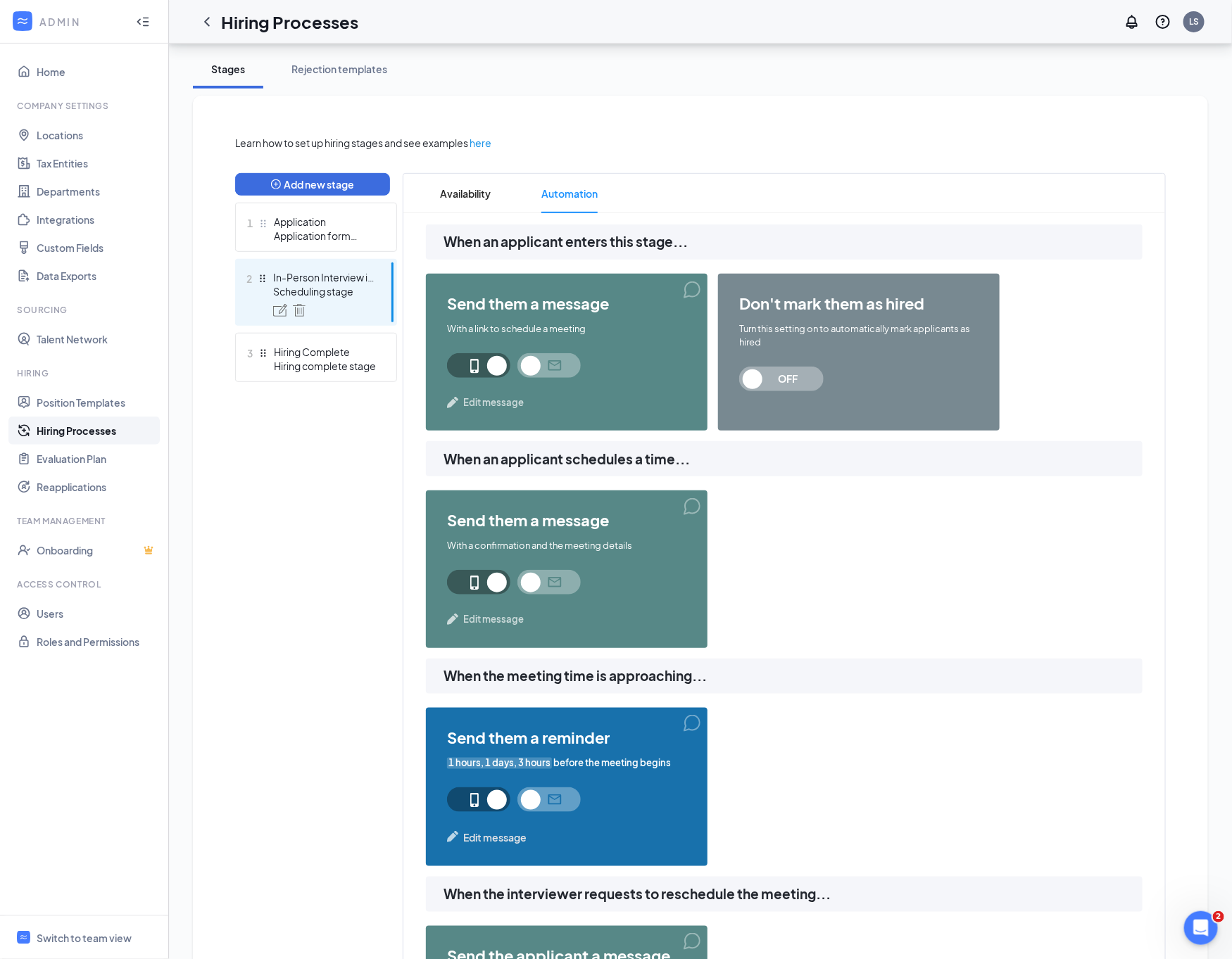
scroll to position [0, 0]
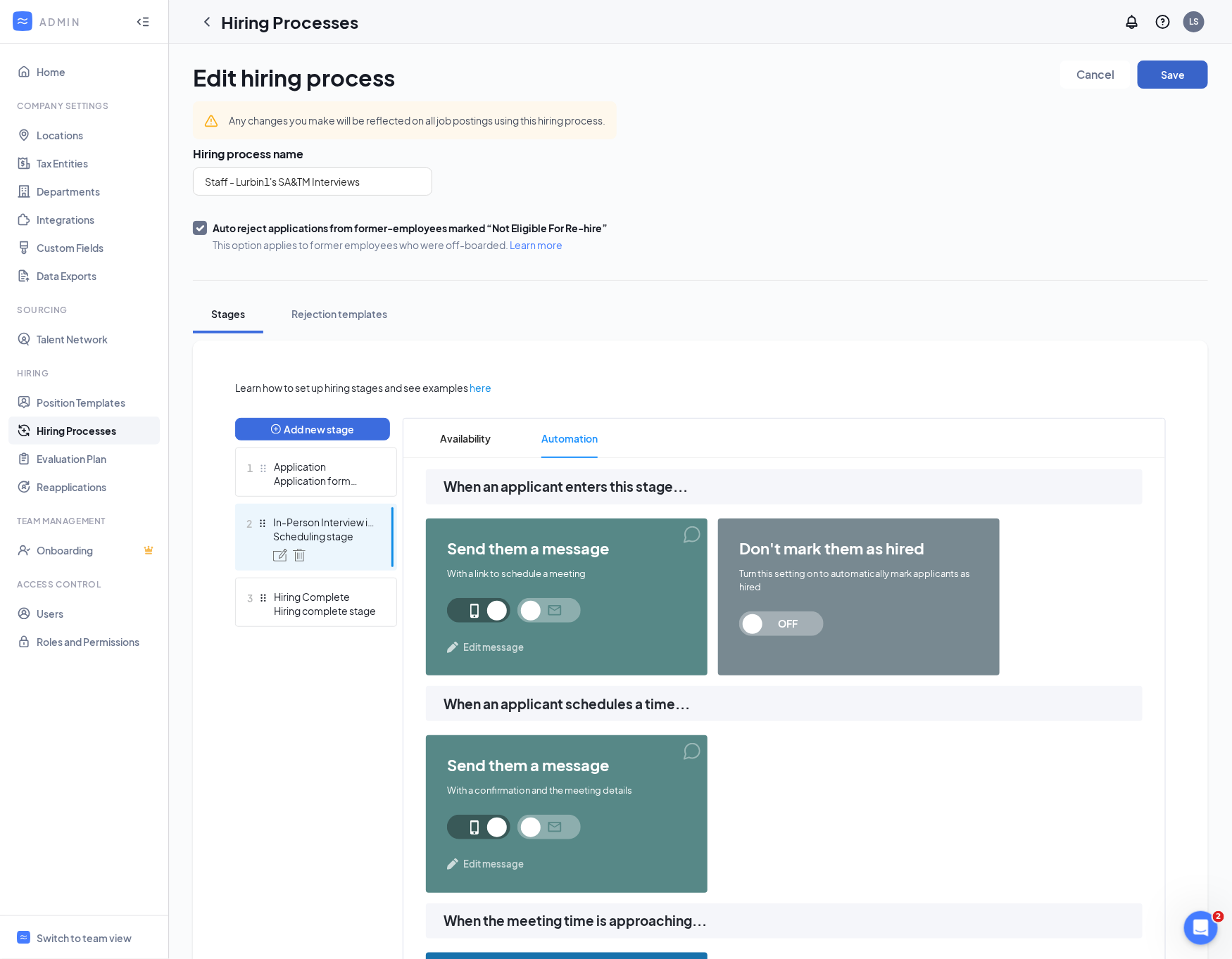
click at [1191, 71] on button "Save" at bounding box center [1172, 75] width 71 height 28
click at [209, 25] on icon "ChevronLeft" at bounding box center [206, 21] width 5 height 10
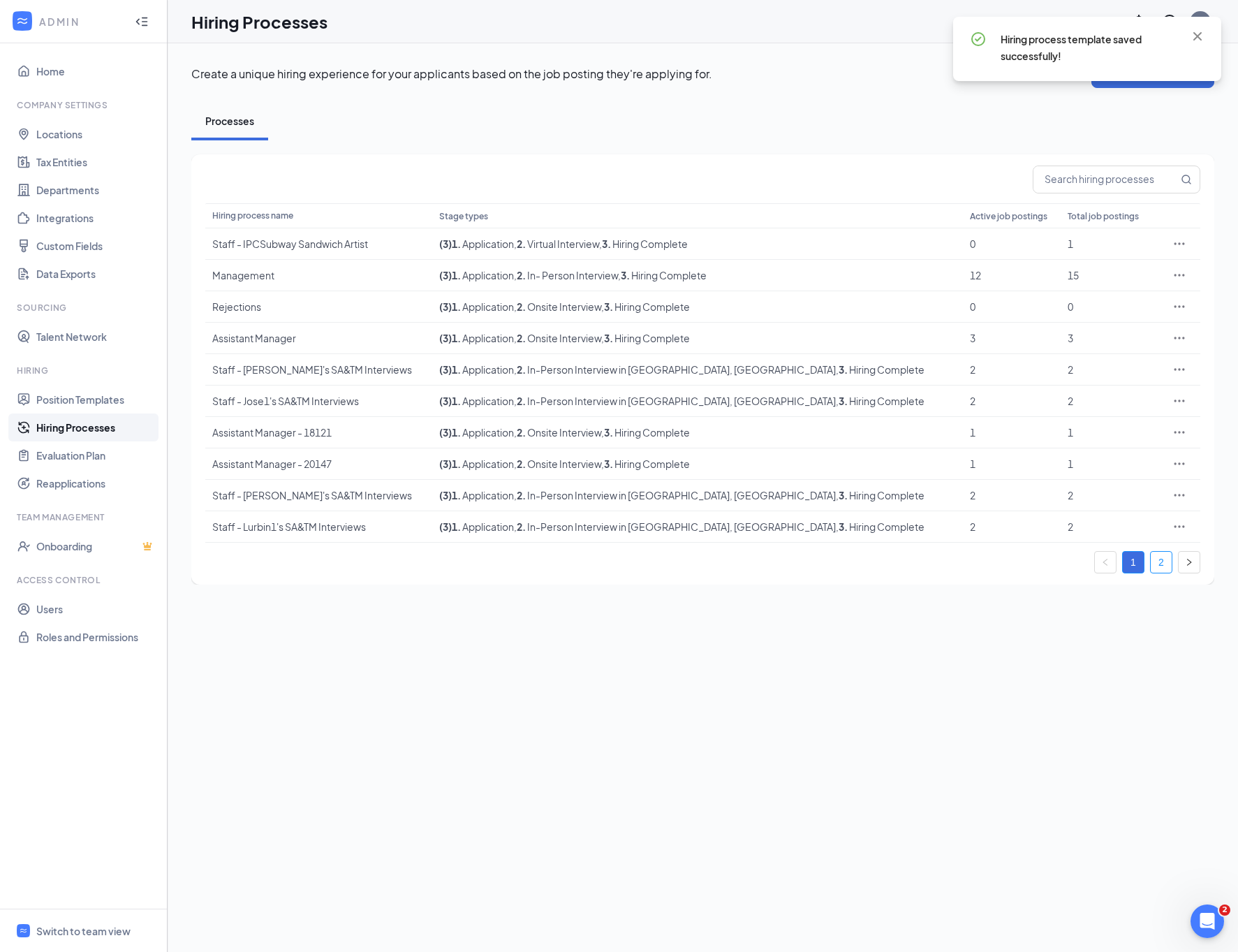
click at [1167, 567] on link "2" at bounding box center [1161, 562] width 21 height 21
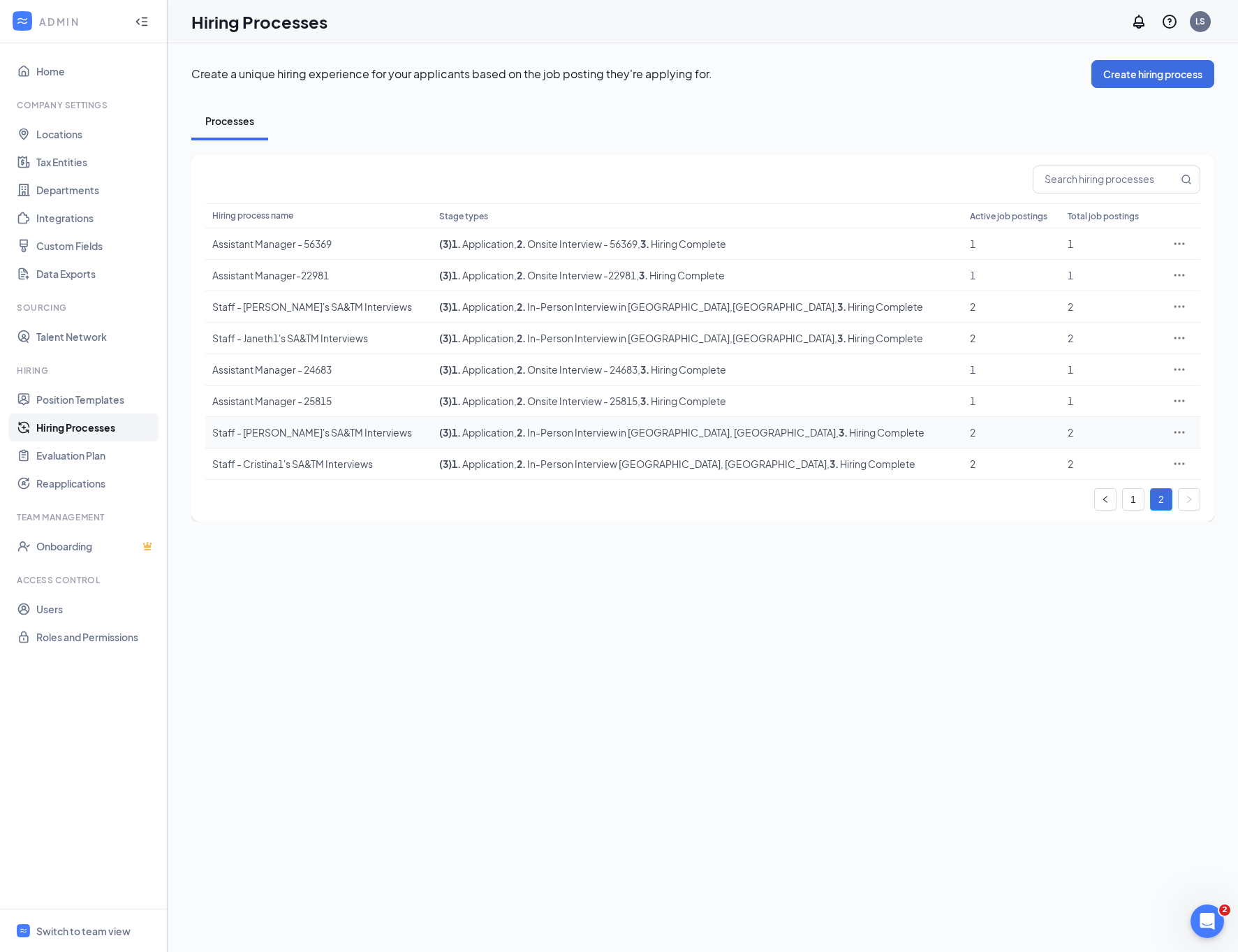
click at [1182, 430] on icon "Ellipses" at bounding box center [1179, 432] width 14 height 14
click at [1124, 457] on span "Edit" at bounding box center [1114, 462] width 120 height 16
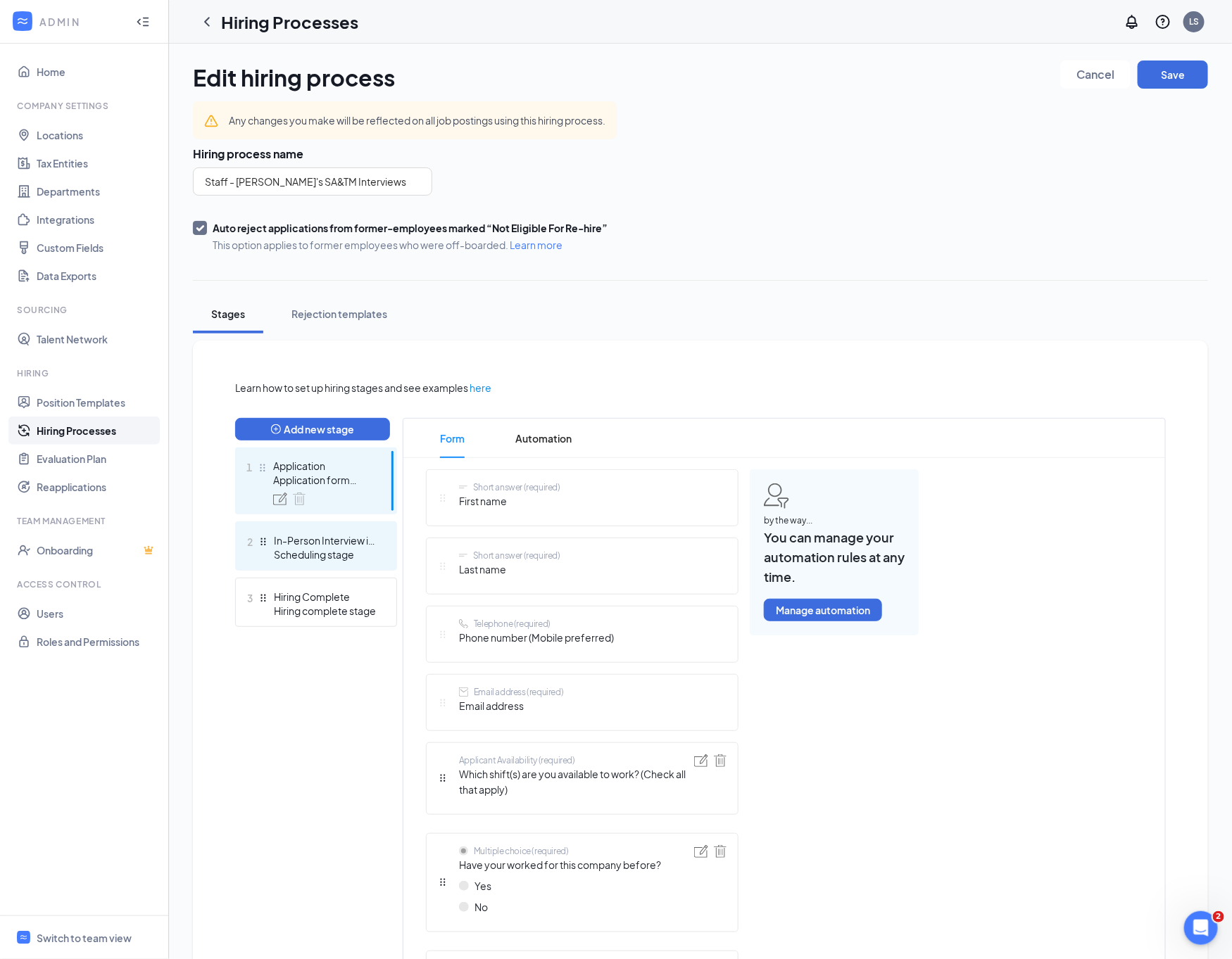
click at [366, 549] on div "Scheduling stage" at bounding box center [325, 554] width 103 height 14
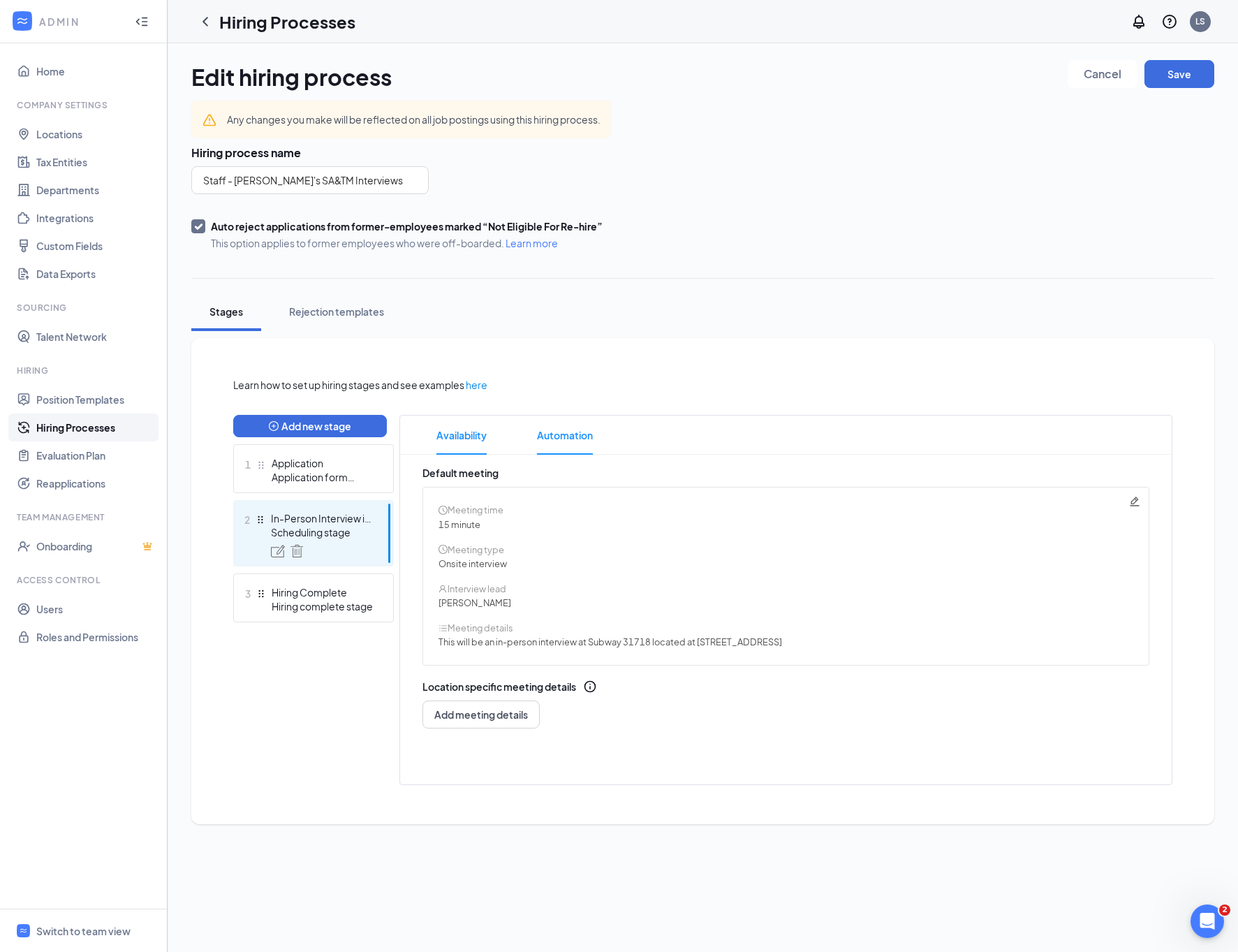
click at [562, 435] on span "Automation" at bounding box center [565, 435] width 56 height 39
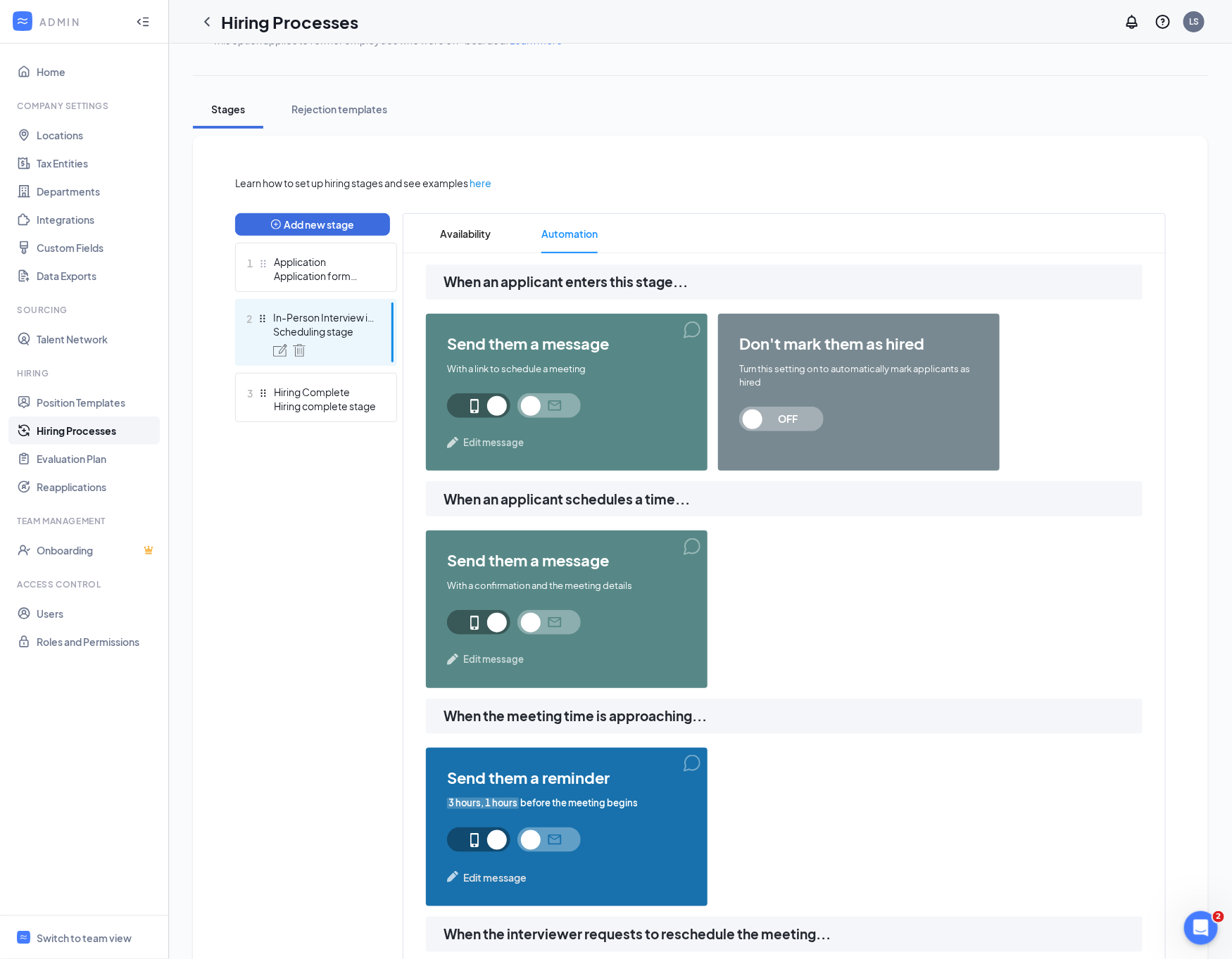
scroll to position [527, 0]
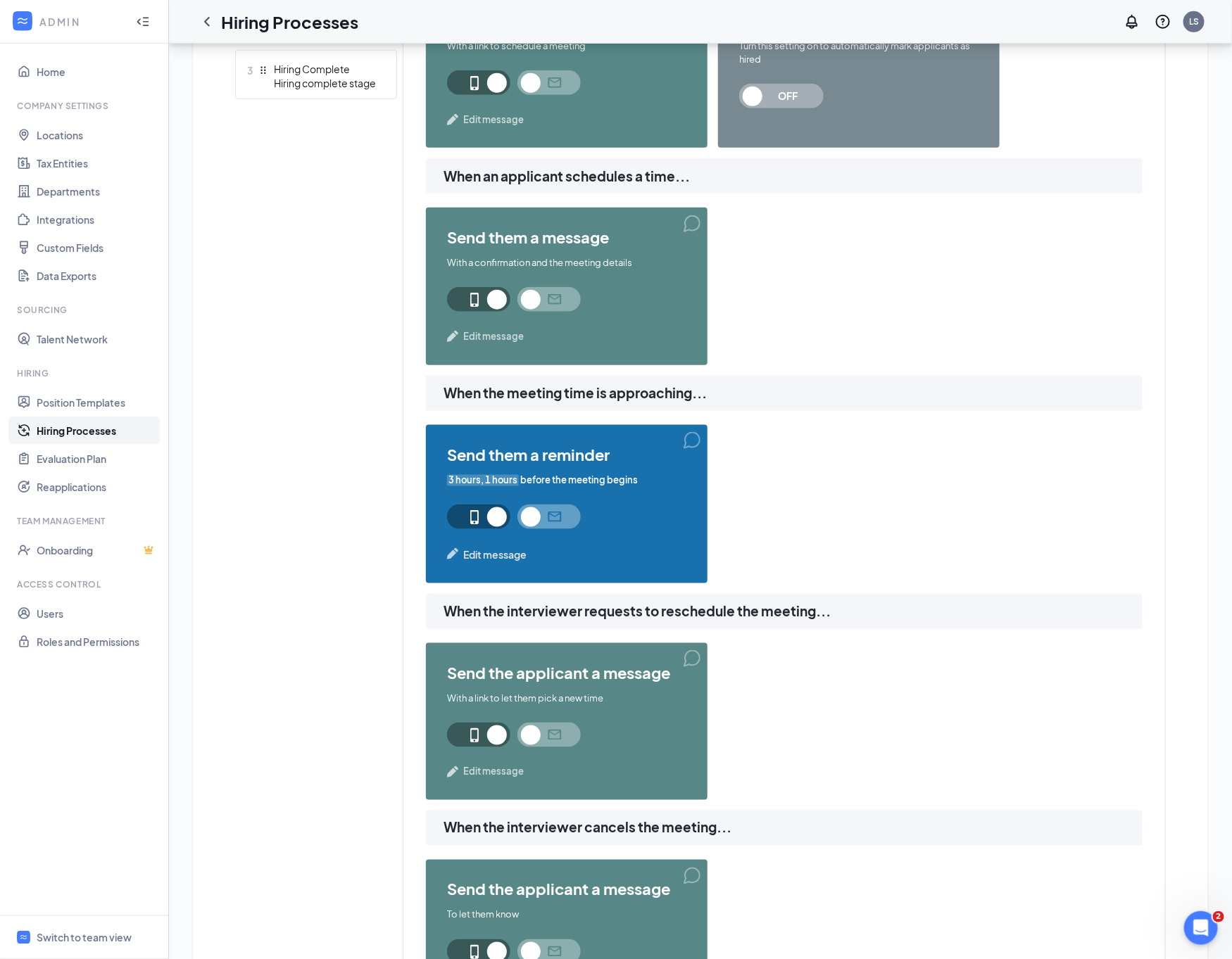
click at [488, 475] on span "3 hours, 1 hours" at bounding box center [482, 480] width 71 height 13
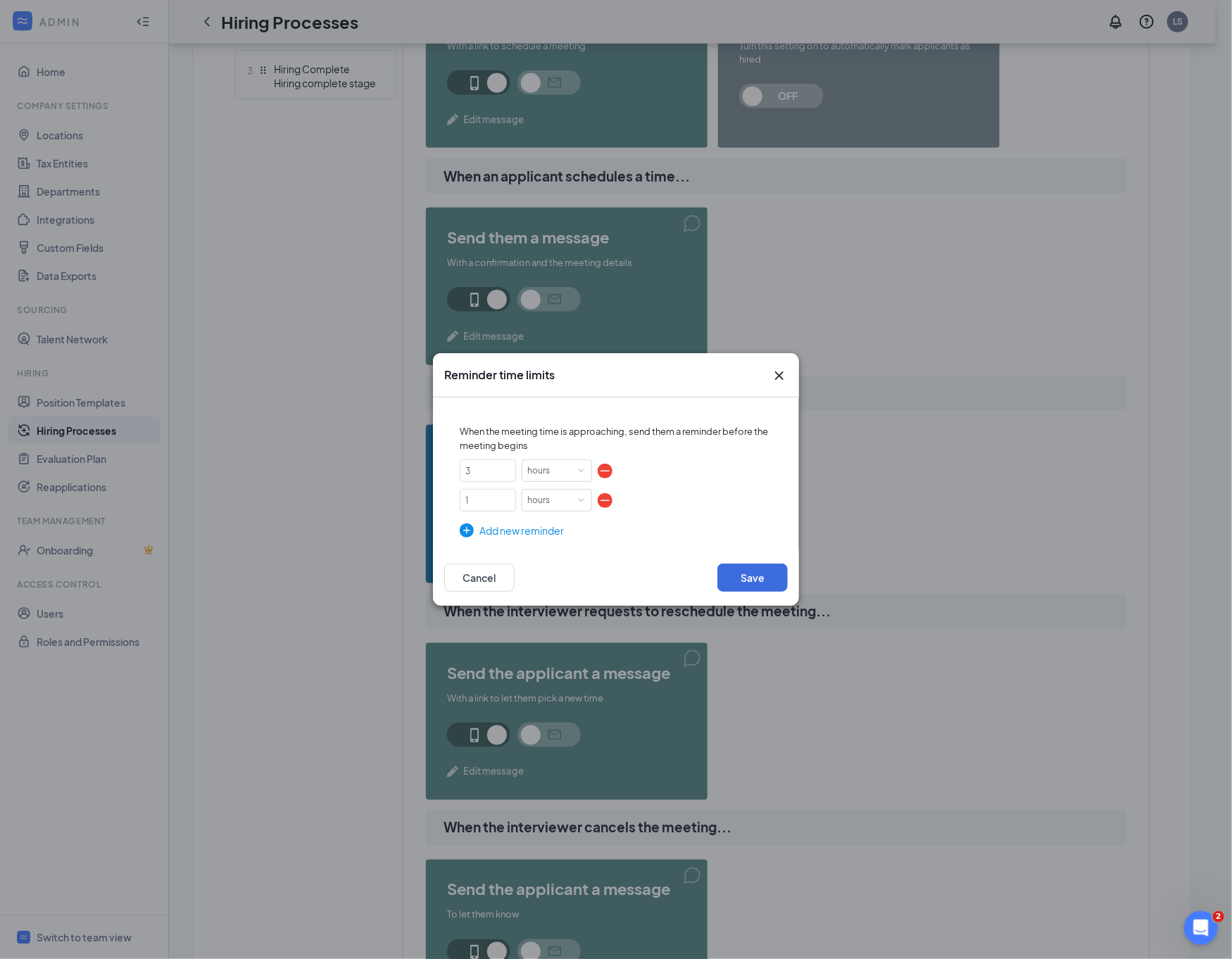
click at [488, 533] on div "Add new reminder" at bounding box center [616, 531] width 313 height 16
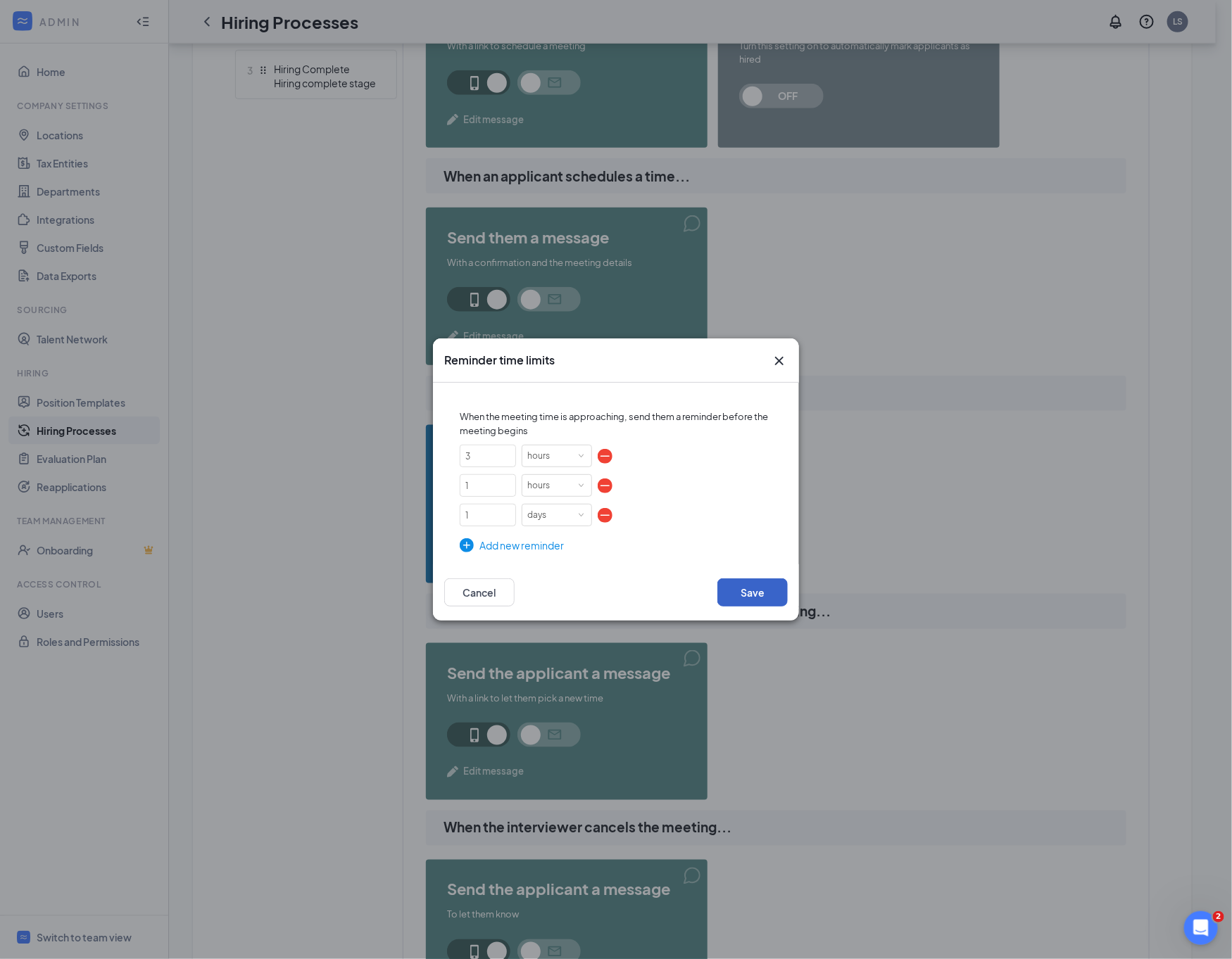
click at [746, 587] on button "Save" at bounding box center [752, 592] width 71 height 28
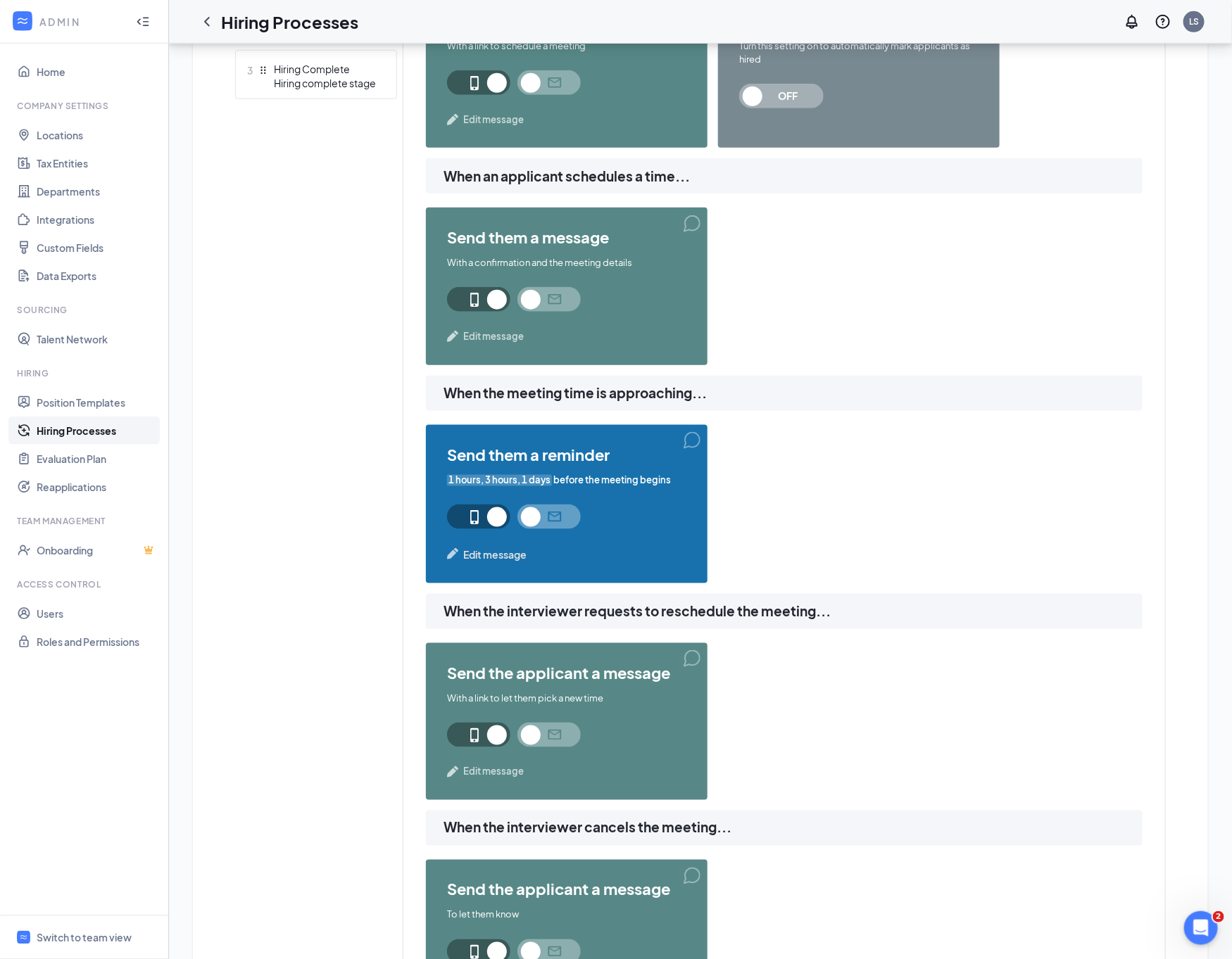
click at [495, 553] on span "Edit message" at bounding box center [495, 554] width 64 height 16
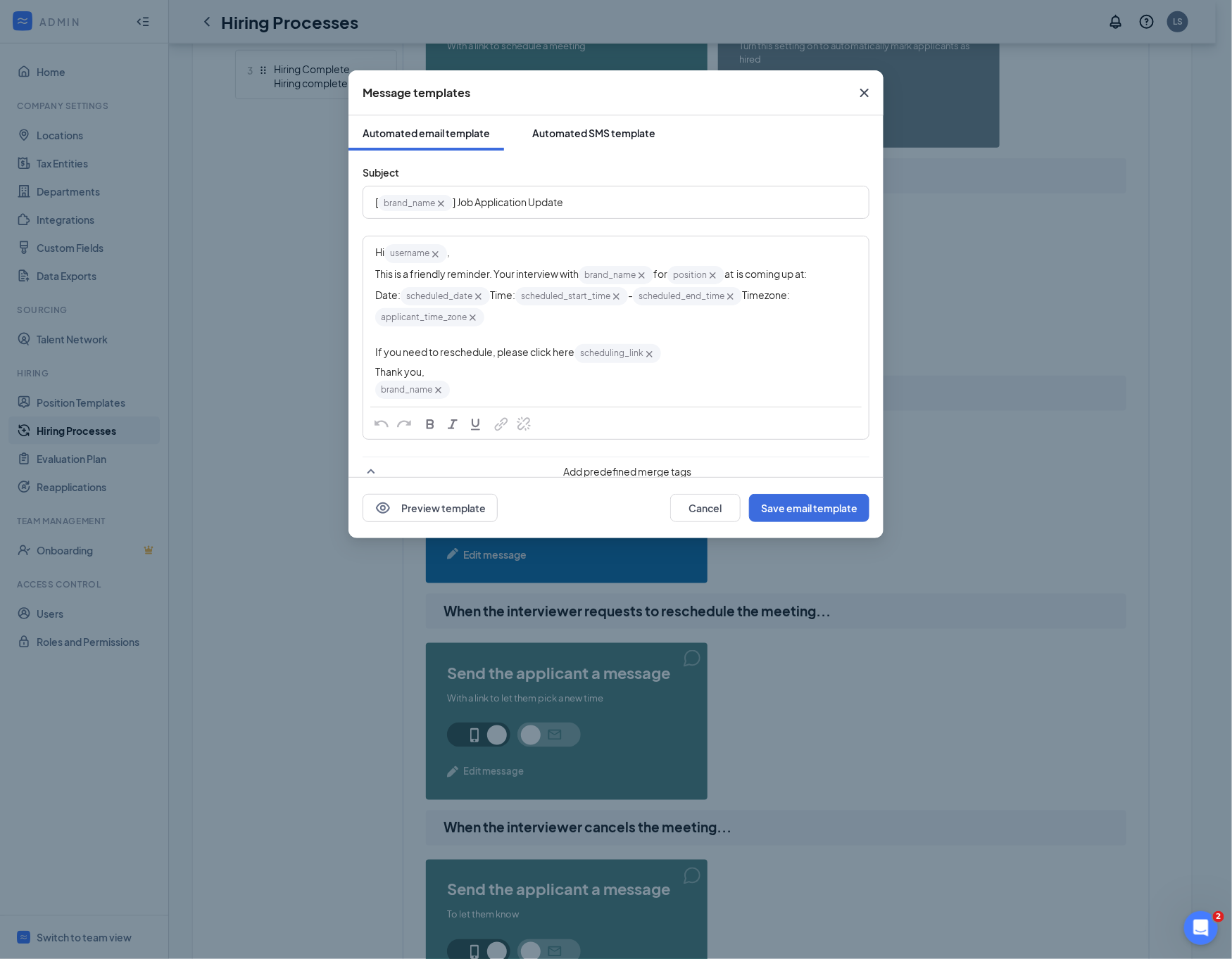
click at [585, 124] on button "Automated SMS template" at bounding box center [594, 133] width 151 height 35
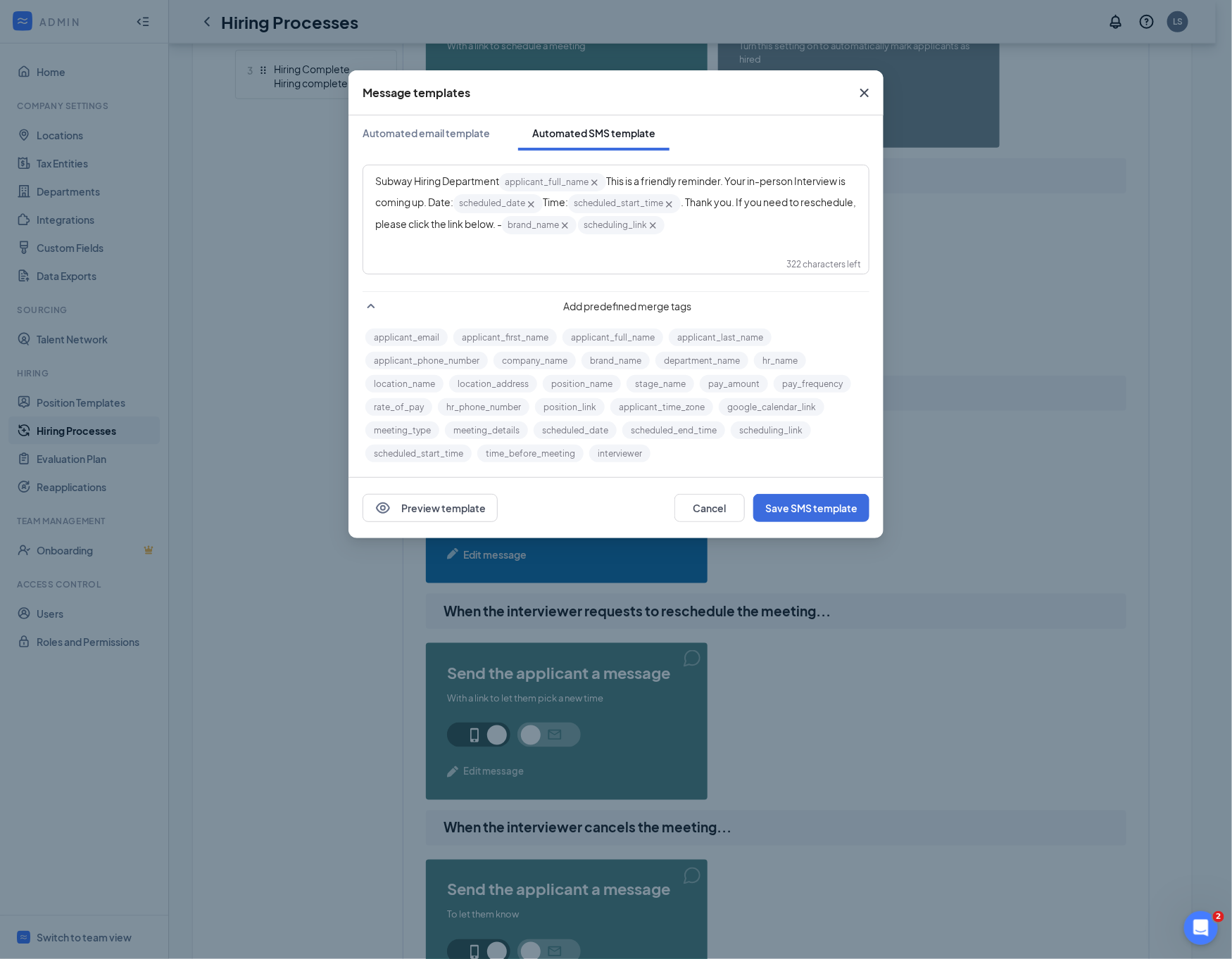
click at [773, 247] on div "Subway Hiring Department applicant_full_name‌‌‌‌ {{applicant_full_name}} This i…" at bounding box center [616, 219] width 505 height 108
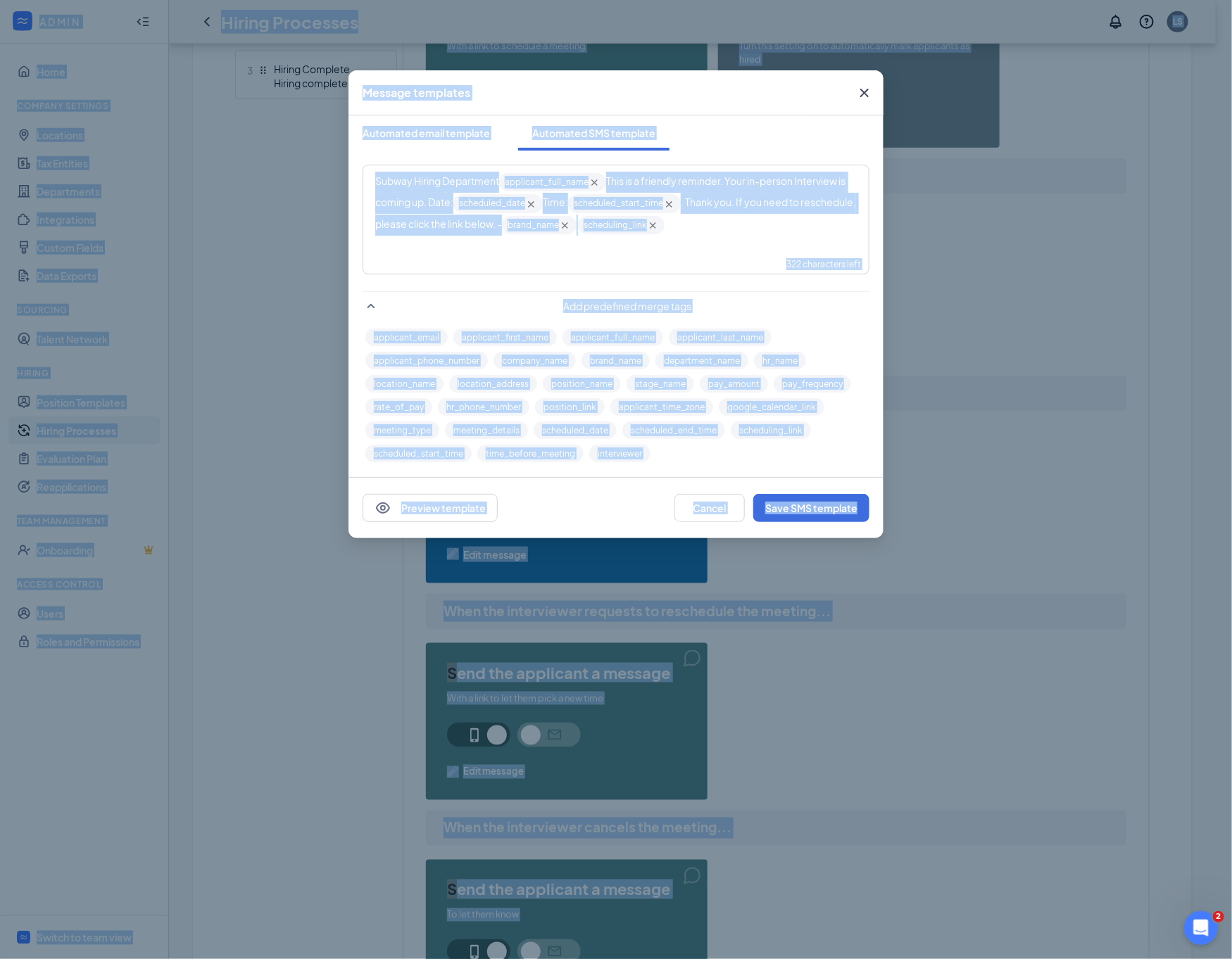
click at [771, 225] on div "Subway Hiring Department applicant_full_name‌‌‌‌ {{applicant_full_name}} This i…" at bounding box center [616, 204] width 481 height 64
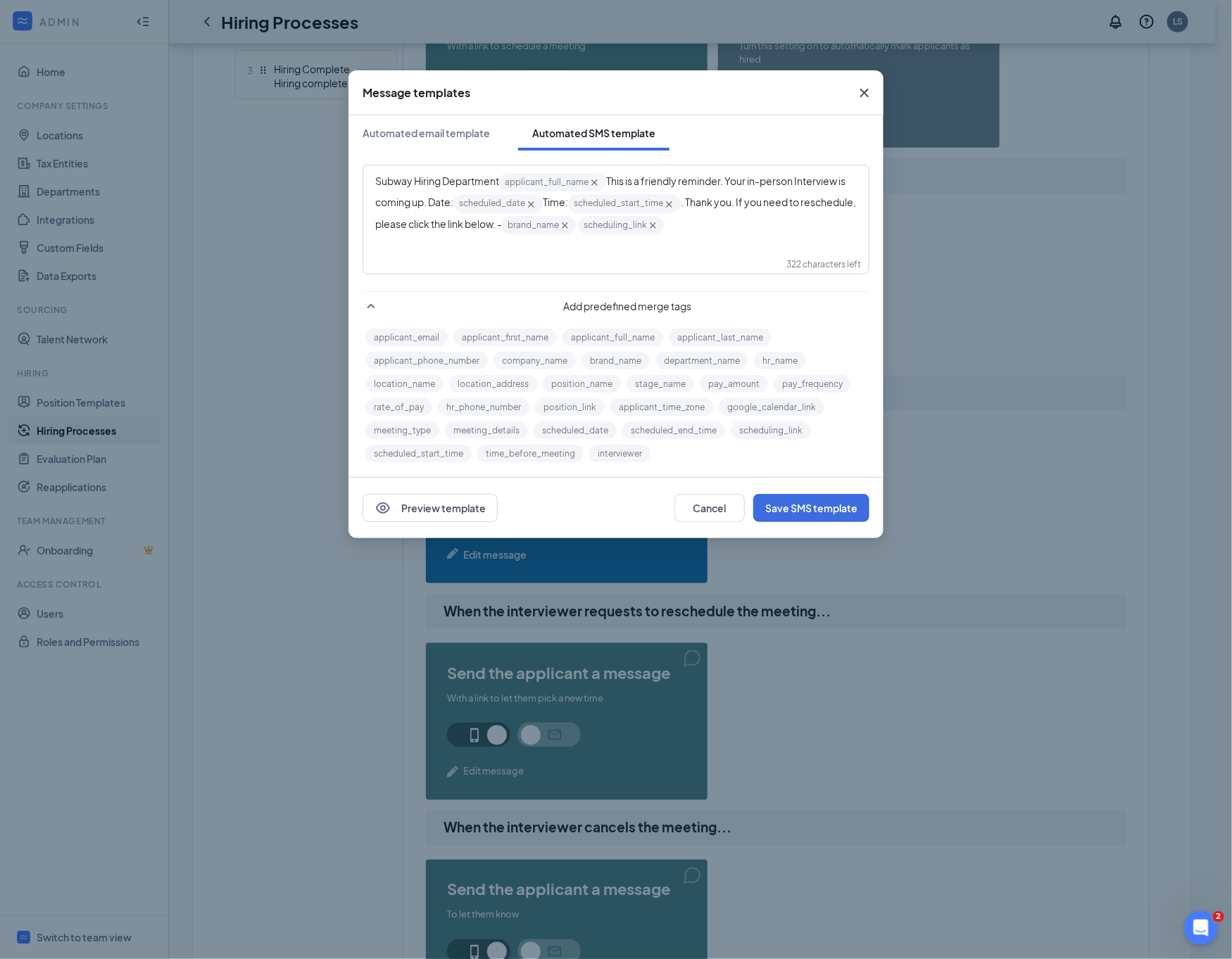
click at [797, 250] on div "Subway Hiring Department applicant_full_name‌‌‌‌ {{applicant_full_name}} This i…" at bounding box center [616, 219] width 505 height 108
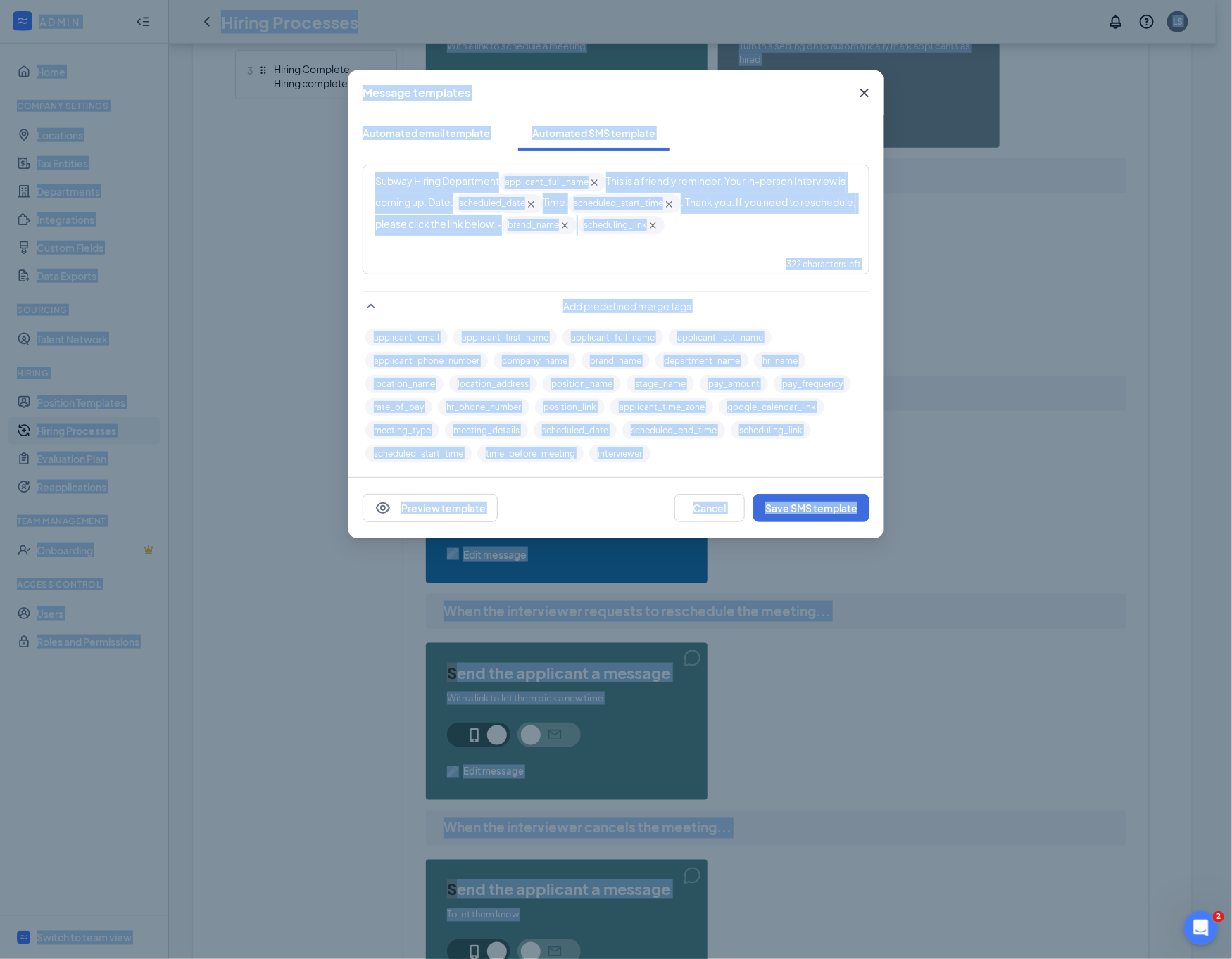
click at [767, 229] on div "Subway Hiring Department applicant_full_name‌‌‌‌ {{applicant_full_name}} This i…" at bounding box center [616, 204] width 481 height 64
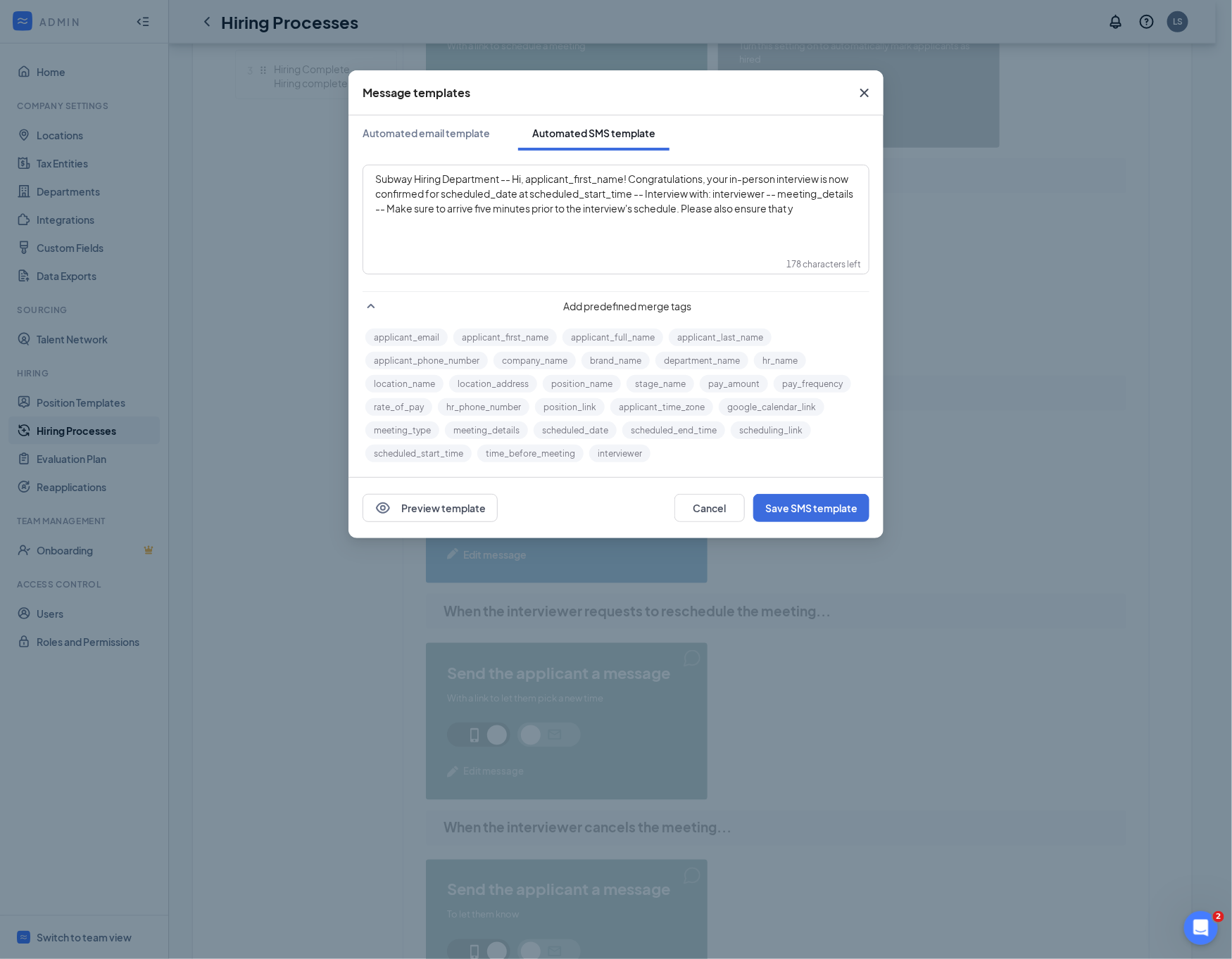
click at [642, 216] on div "Subway Hiring Department -- Hi, applicant_first_name‌‌‌‌! Congratulations, your…" at bounding box center [616, 193] width 481 height 44
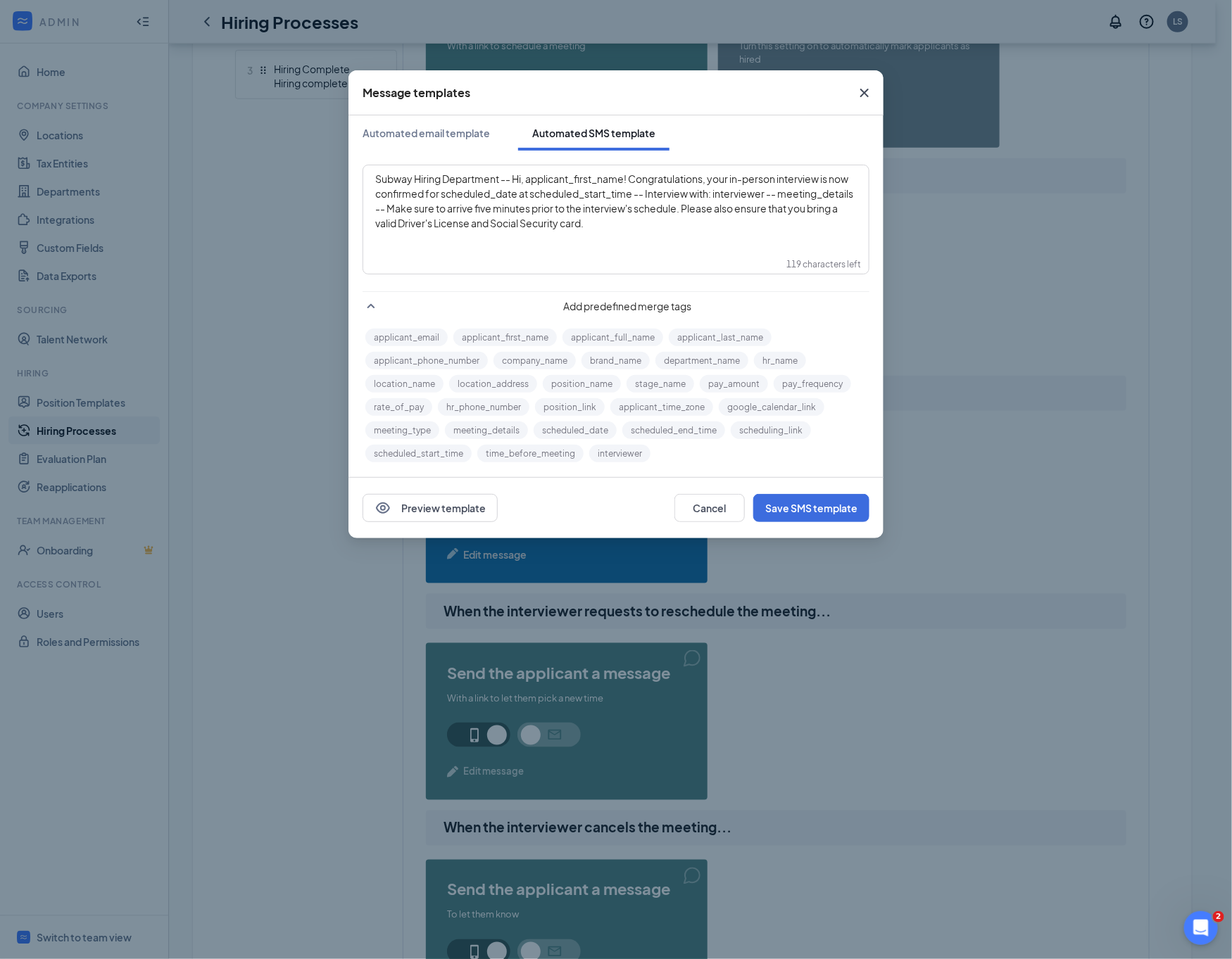
click at [528, 182] on span "Subway Hiring Department -- Hi, applicant_first_name‌‌‌‌! Congratulations, your…" at bounding box center [615, 200] width 479 height 57
click at [494, 330] on button "applicant_first_name" at bounding box center [505, 337] width 104 height 17
click at [472, 198] on span "! Congratulations, your in-person interview is now confirmed for scheduled_date…" at bounding box center [610, 205] width 470 height 61
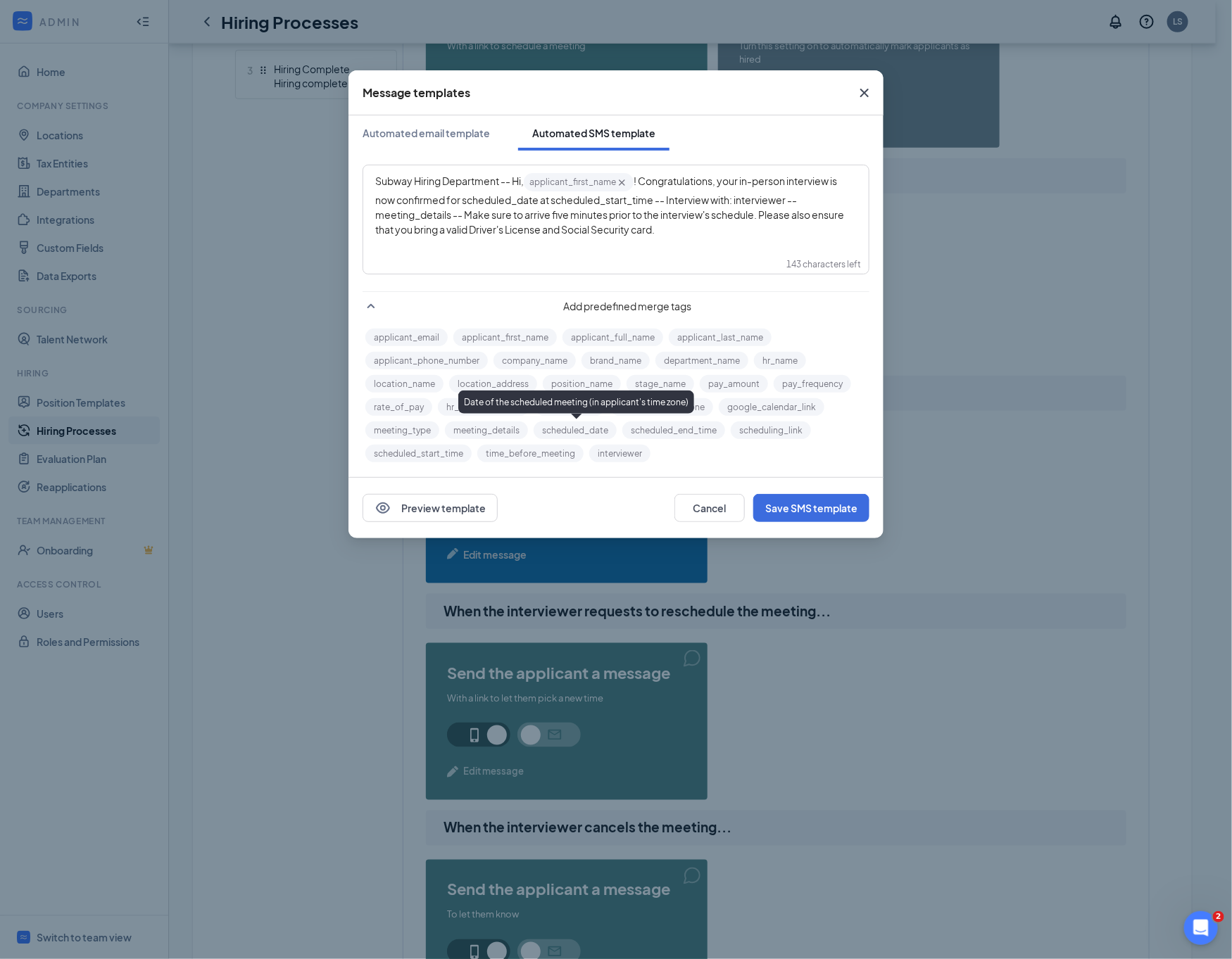
click at [571, 429] on button "scheduled_date" at bounding box center [575, 430] width 83 height 17
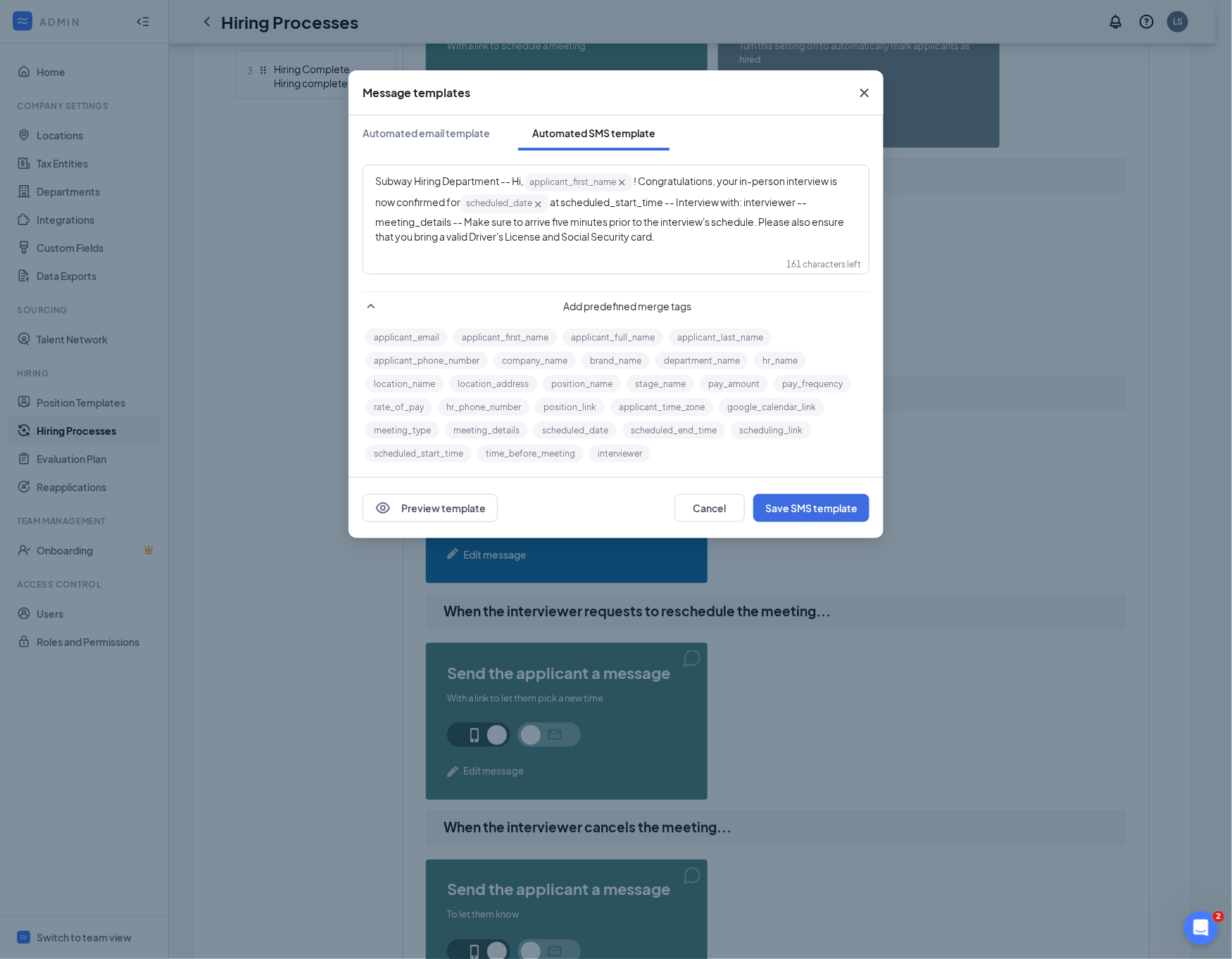
click at [577, 204] on span "at scheduled_start_time‌‌‌‌ -- Interview with: interviewer‌‌‌‌ -- meeting_detai…" at bounding box center [610, 218] width 470 height 46
click at [448, 454] on button "scheduled_start_time" at bounding box center [419, 453] width 106 height 17
click at [769, 199] on span "-- Interview with: interviewer‌‌‌‌ -- meeting_details‌‌‌‌ -- Make sure to arriv…" at bounding box center [610, 218] width 470 height 46
click at [618, 460] on button "interviewer" at bounding box center [620, 453] width 61 height 17
drag, startPoint x: 384, startPoint y: 224, endPoint x: 457, endPoint y: 219, distance: 73.2
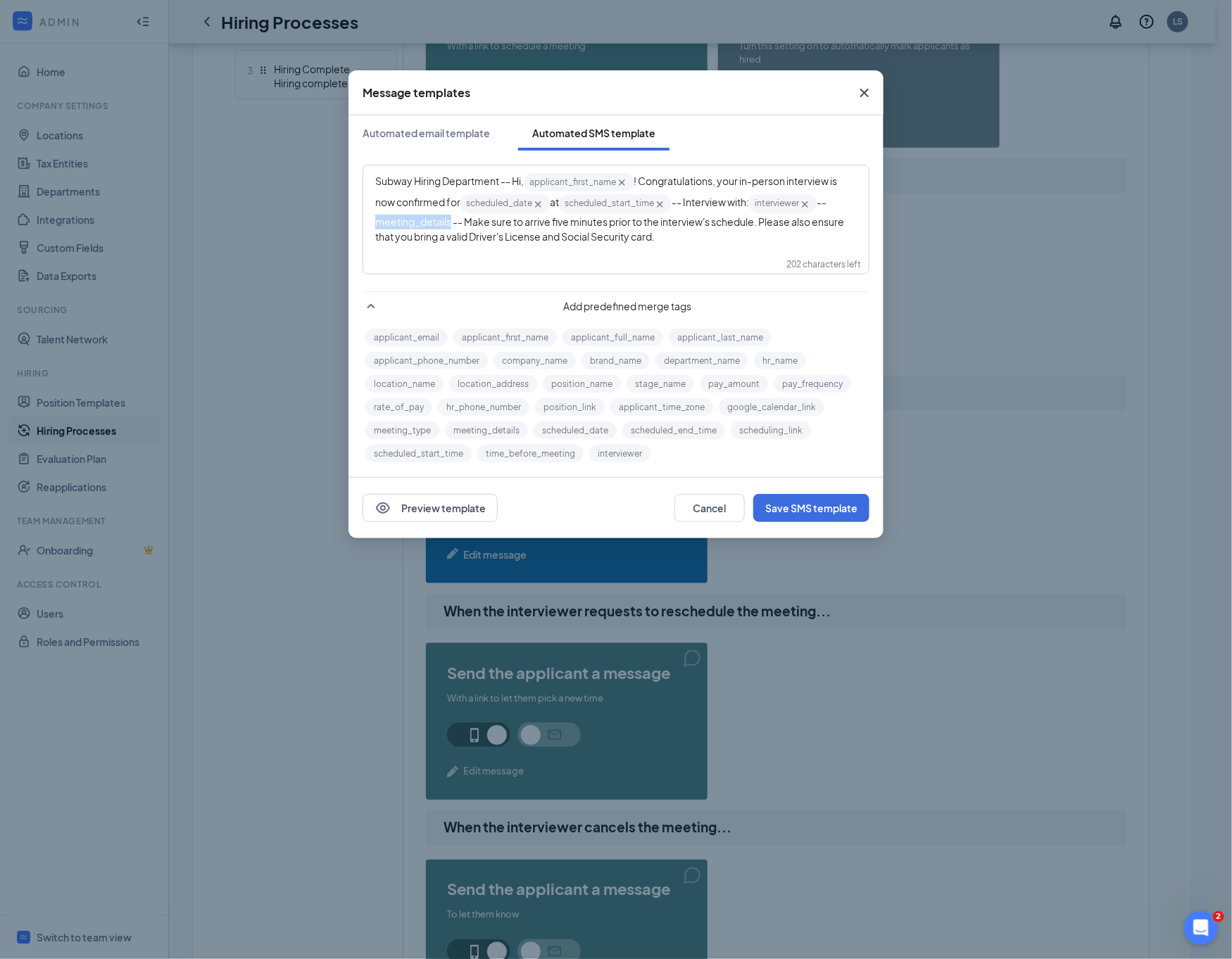
click at [457, 219] on span "-- meeting_details‌‌‌‌ -- Make sure to arrive five minutes prior to the intervi…" at bounding box center [610, 218] width 470 height 46
click at [486, 431] on button "meeting_details" at bounding box center [486, 430] width 83 height 17
click at [702, 250] on div "Subway Hiring Department -- Hi, applicant_first_name‌‌‌‌ {{applicant_first_name…" at bounding box center [616, 211] width 504 height 90
click at [847, 511] on button "Save SMS template" at bounding box center [811, 507] width 116 height 28
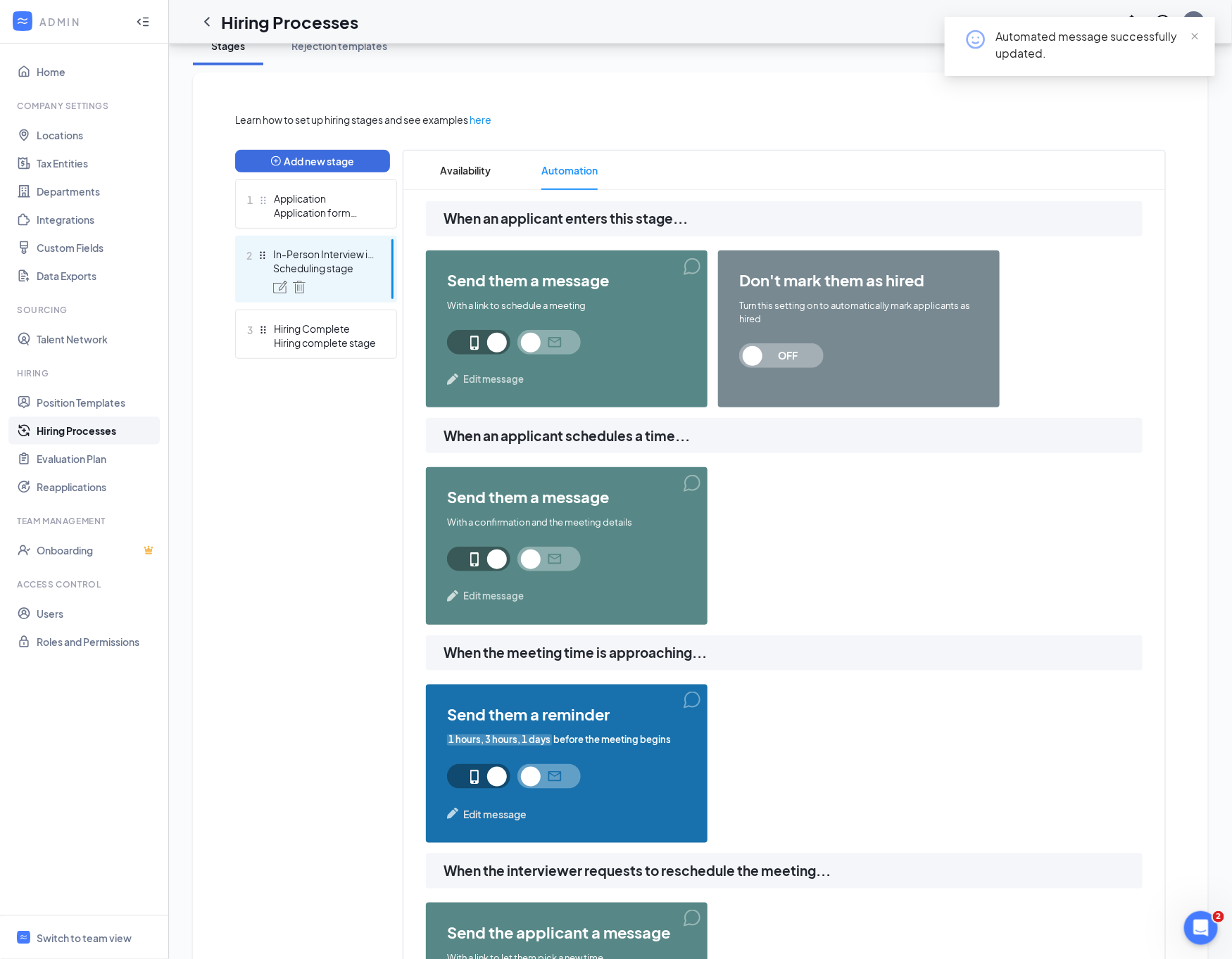
scroll to position [0, 0]
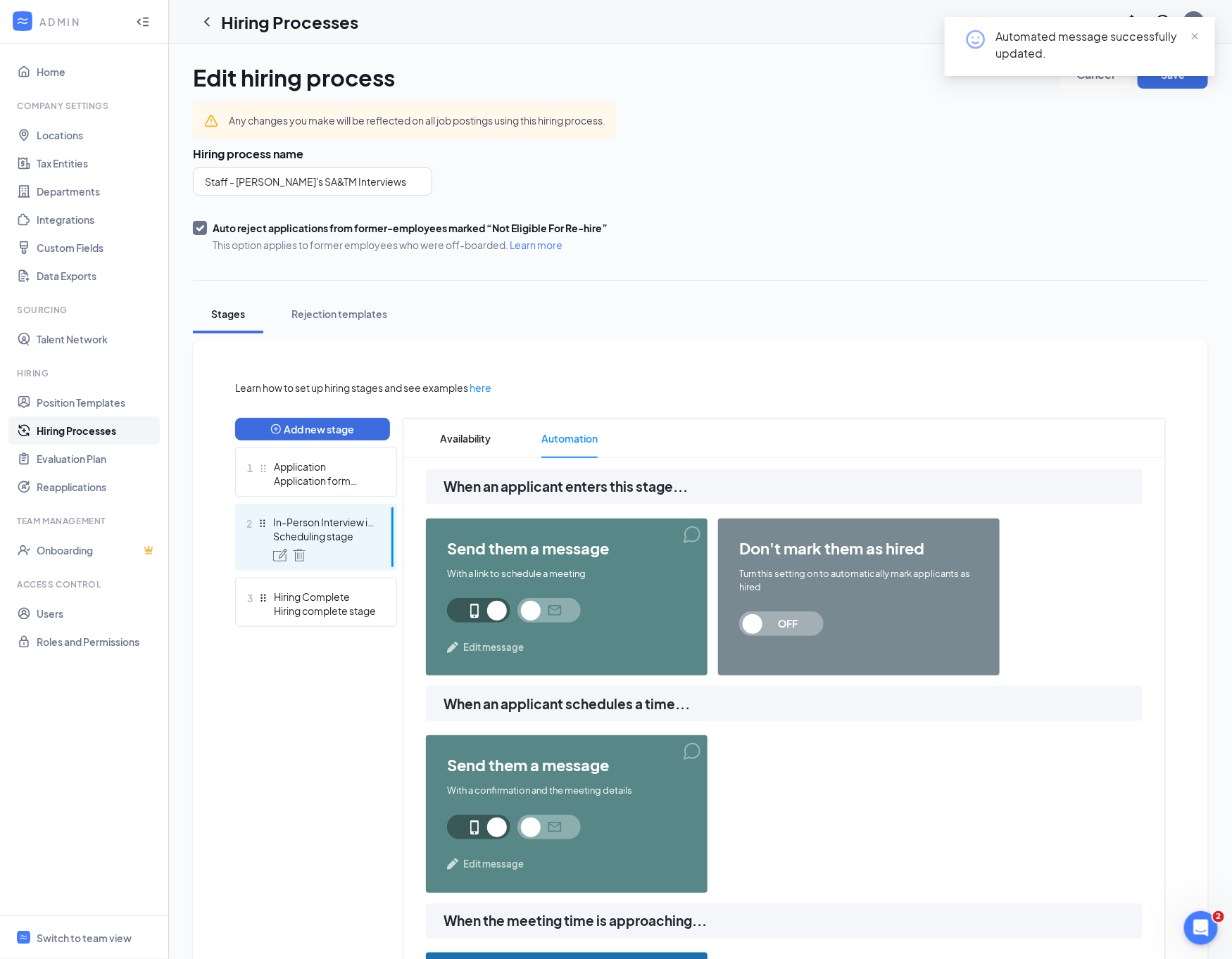
click at [1168, 81] on div "Automated message successfully updated." at bounding box center [1080, 51] width 270 height 70
click at [1175, 87] on button "Save" at bounding box center [1172, 75] width 71 height 28
click at [213, 32] on div at bounding box center [206, 22] width 28 height 28
click at [207, 30] on icon "ChevronLeft" at bounding box center [206, 21] width 17 height 17
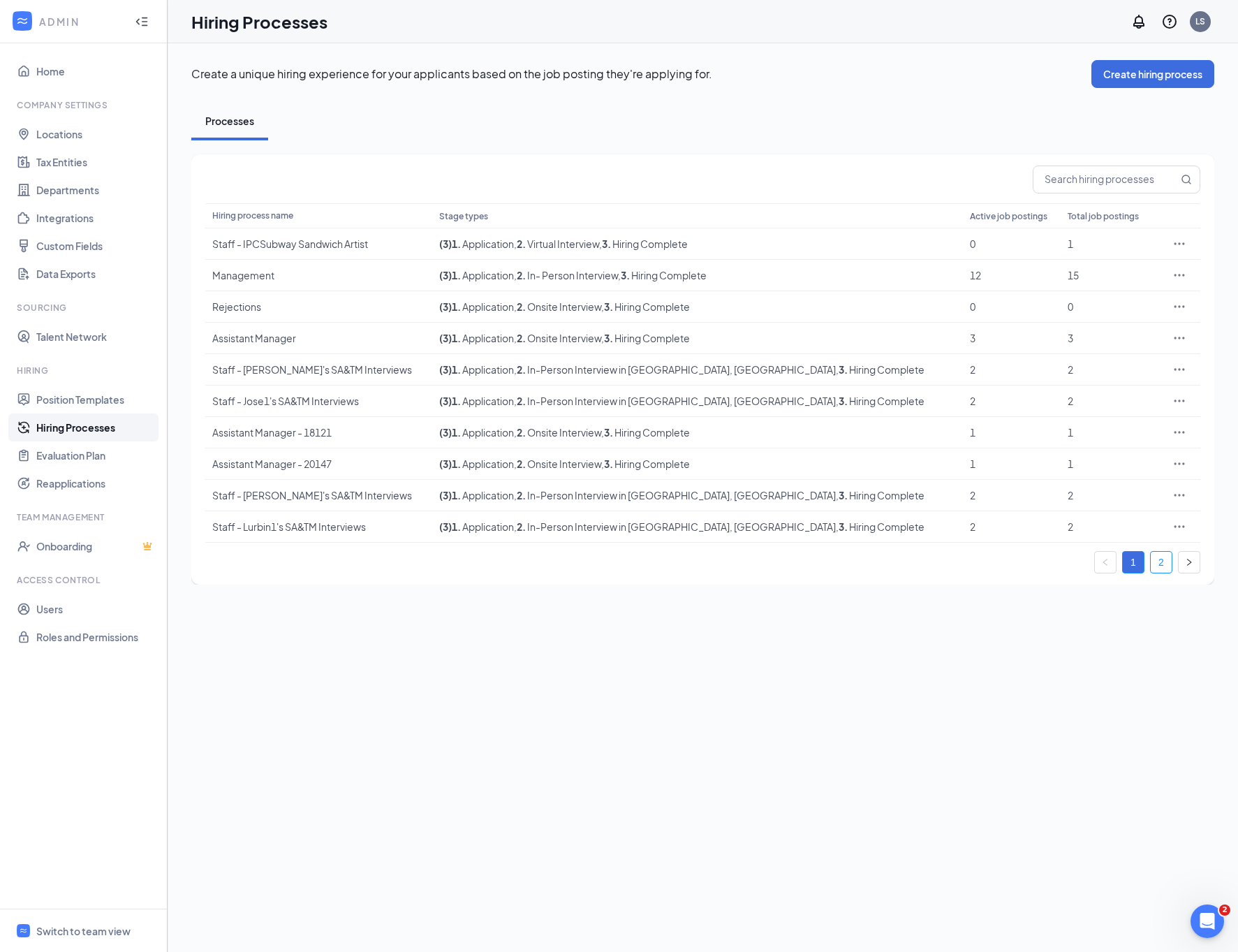
click at [1157, 570] on link "2" at bounding box center [1161, 562] width 21 height 21
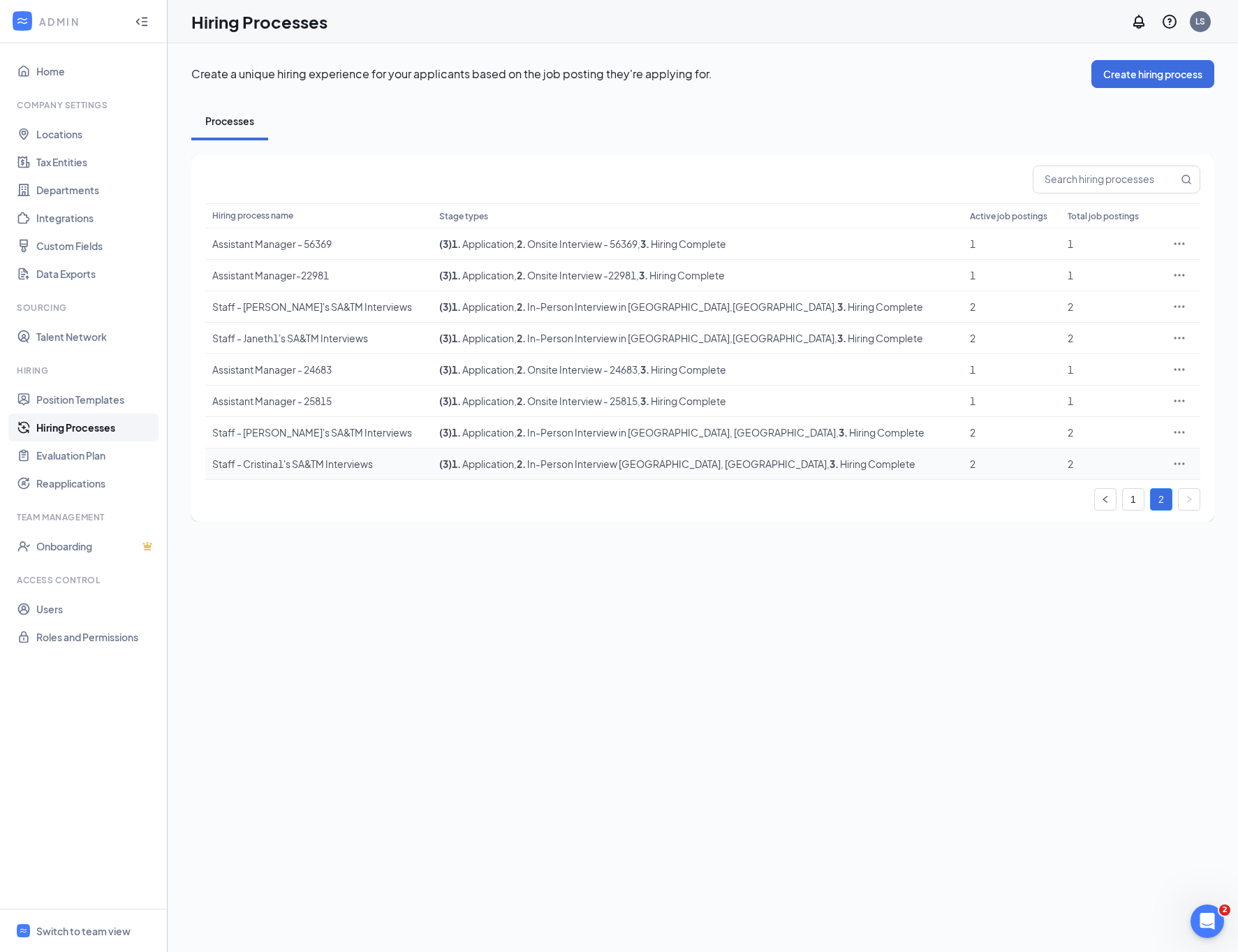
click at [1179, 470] on icon "Ellipses" at bounding box center [1179, 464] width 14 height 14
click at [1130, 486] on span "Edit" at bounding box center [1114, 494] width 120 height 16
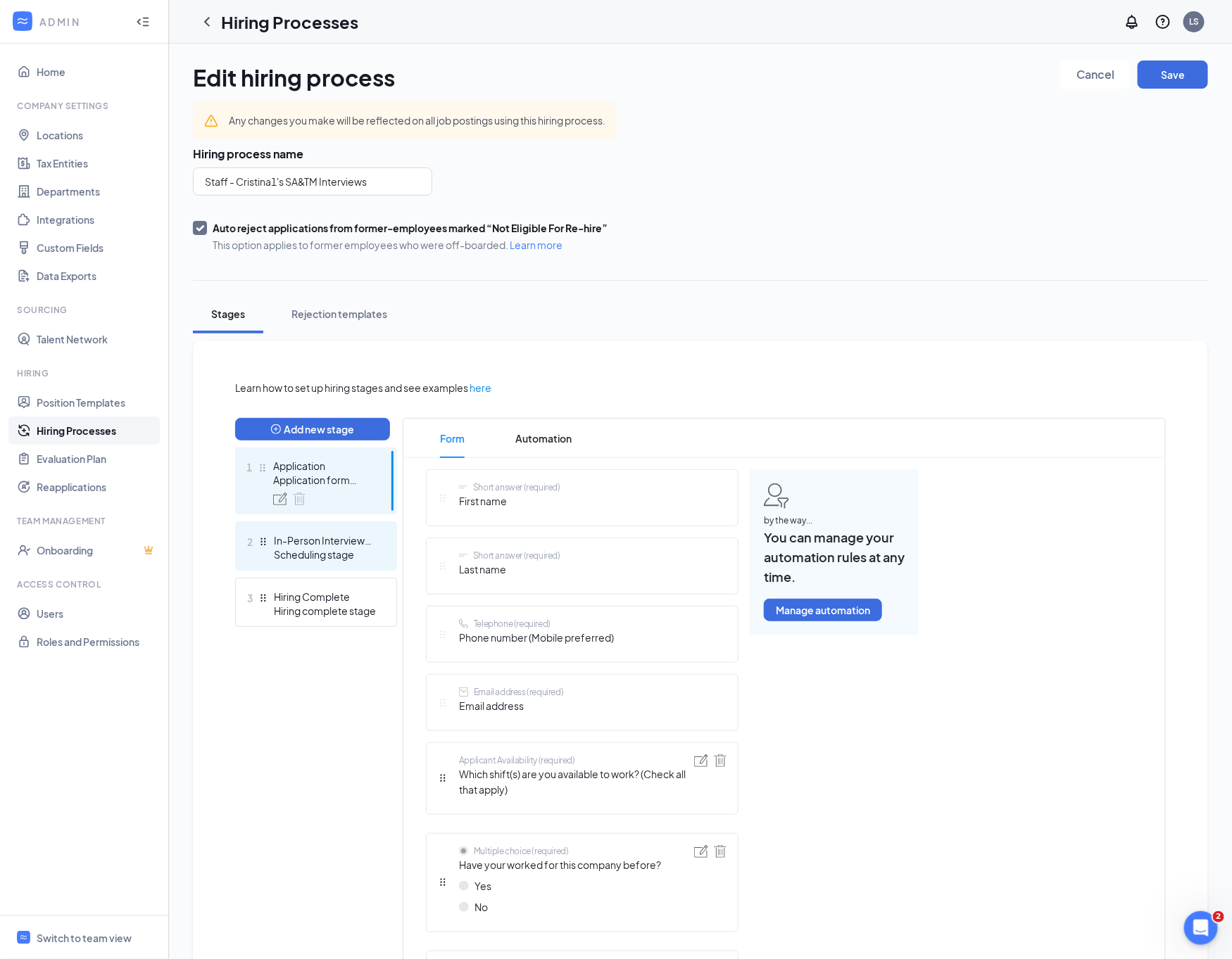
click at [351, 541] on div "In-Person Interview [GEOGRAPHIC_DATA], [GEOGRAPHIC_DATA]" at bounding box center [325, 540] width 103 height 14
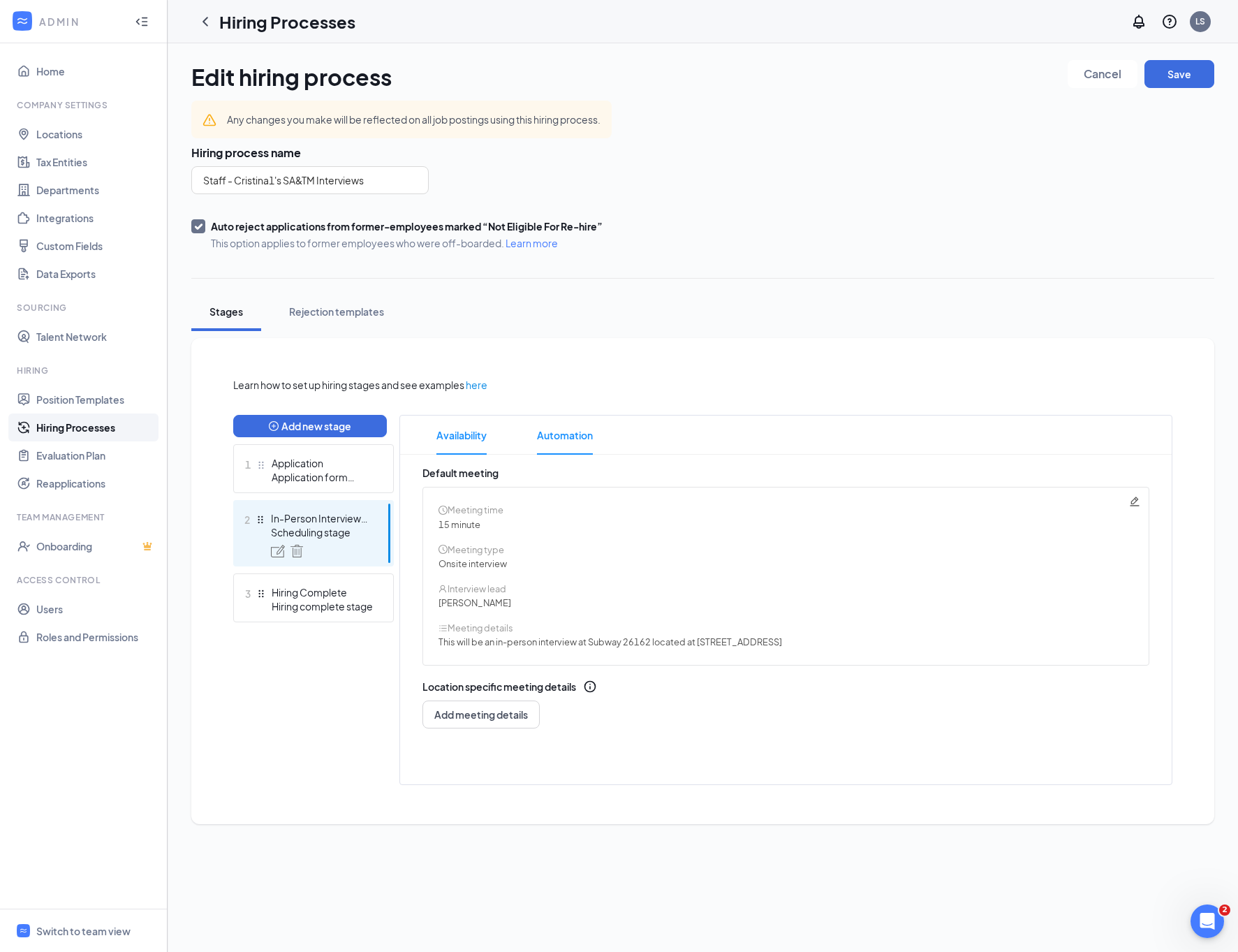
click at [558, 432] on span "Automation" at bounding box center [565, 435] width 56 height 39
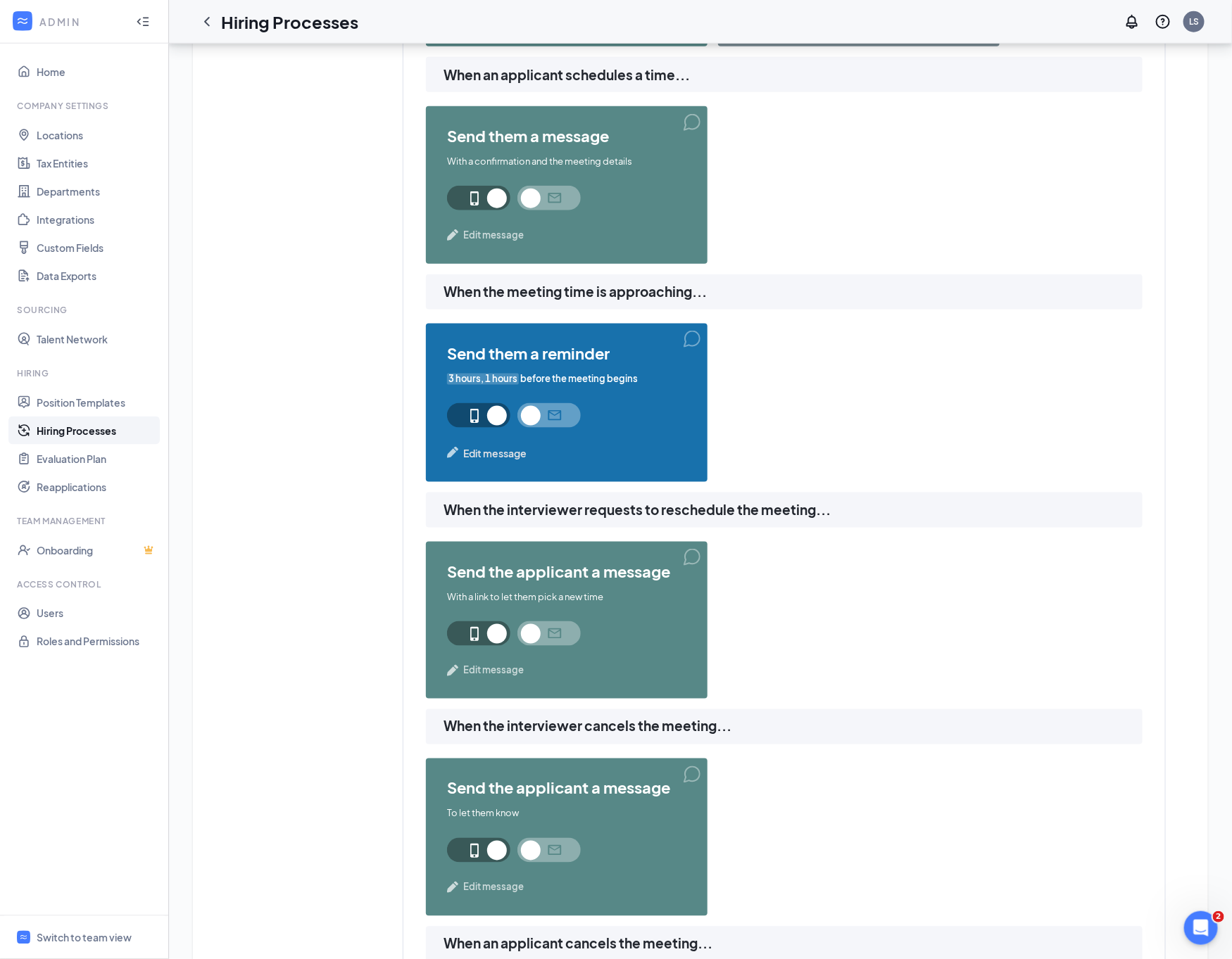
scroll to position [633, 0]
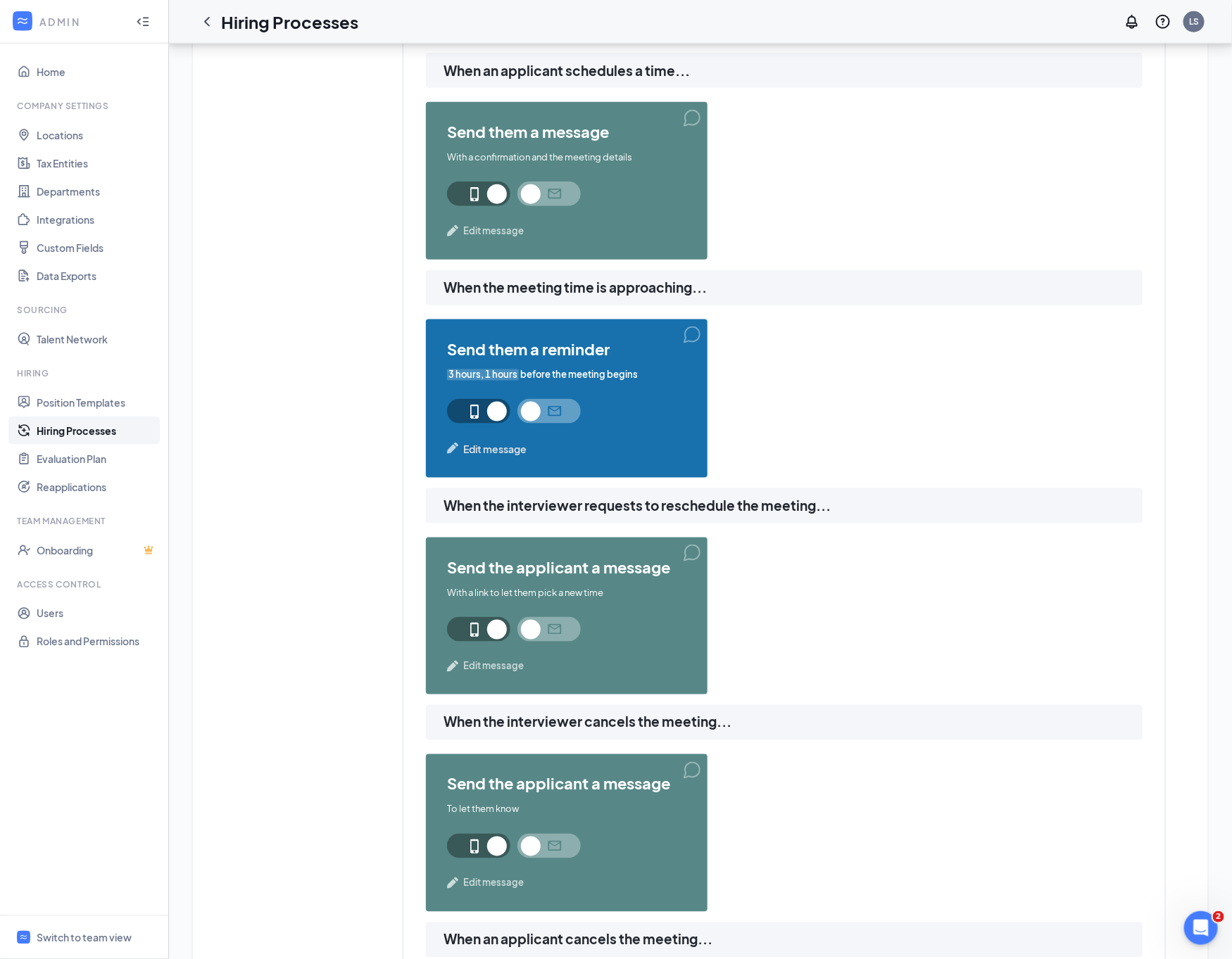
click at [471, 372] on span "3 hours, 1 hours" at bounding box center [482, 374] width 71 height 13
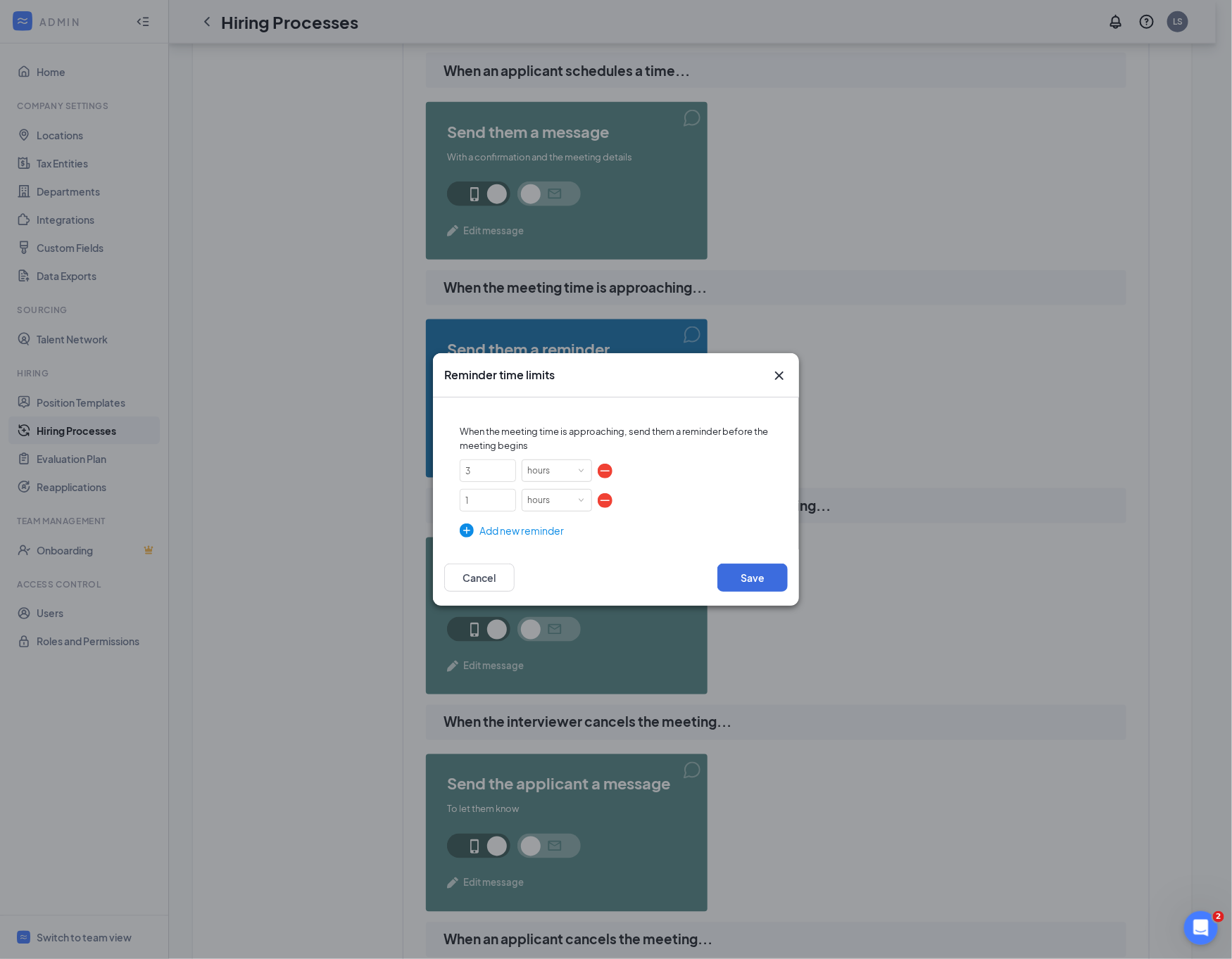
click at [505, 545] on div "When the meeting time is approaching, send them a reminder before the meeting b…" at bounding box center [616, 473] width 366 height 152
click at [507, 527] on div "Add new reminder" at bounding box center [616, 531] width 313 height 16
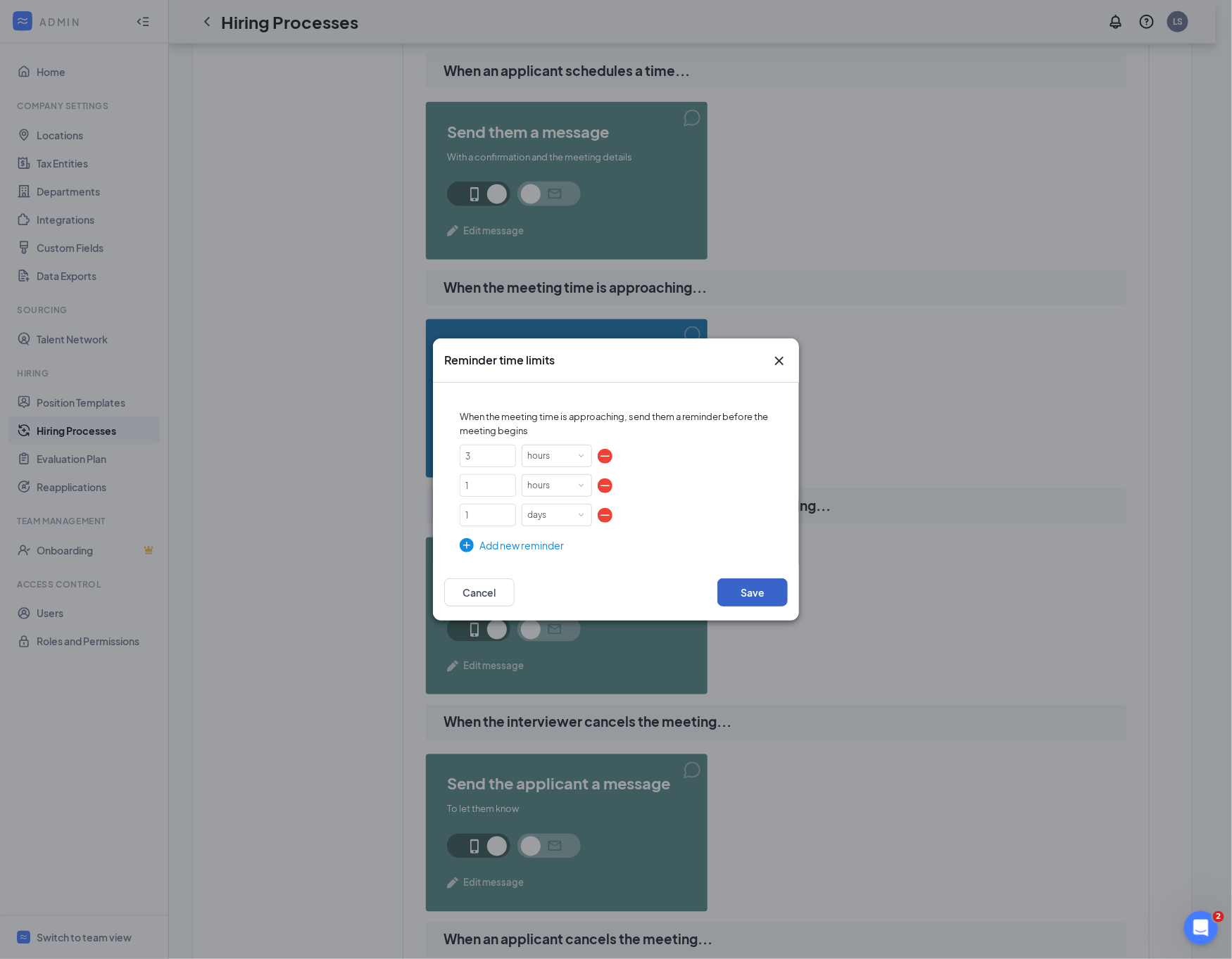
click at [767, 583] on button "Save" at bounding box center [752, 592] width 71 height 28
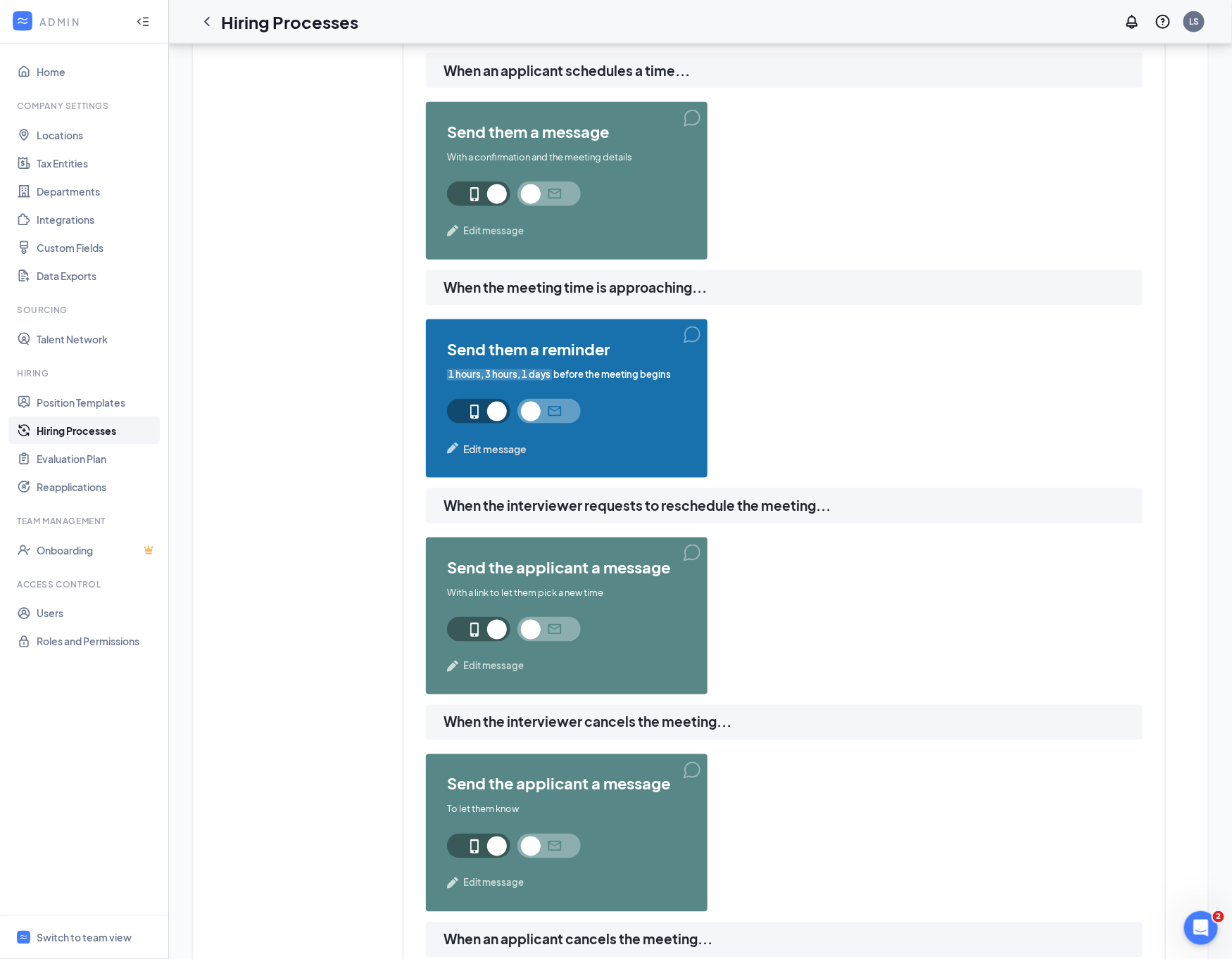
click at [501, 453] on span "Edit message" at bounding box center [495, 449] width 64 height 16
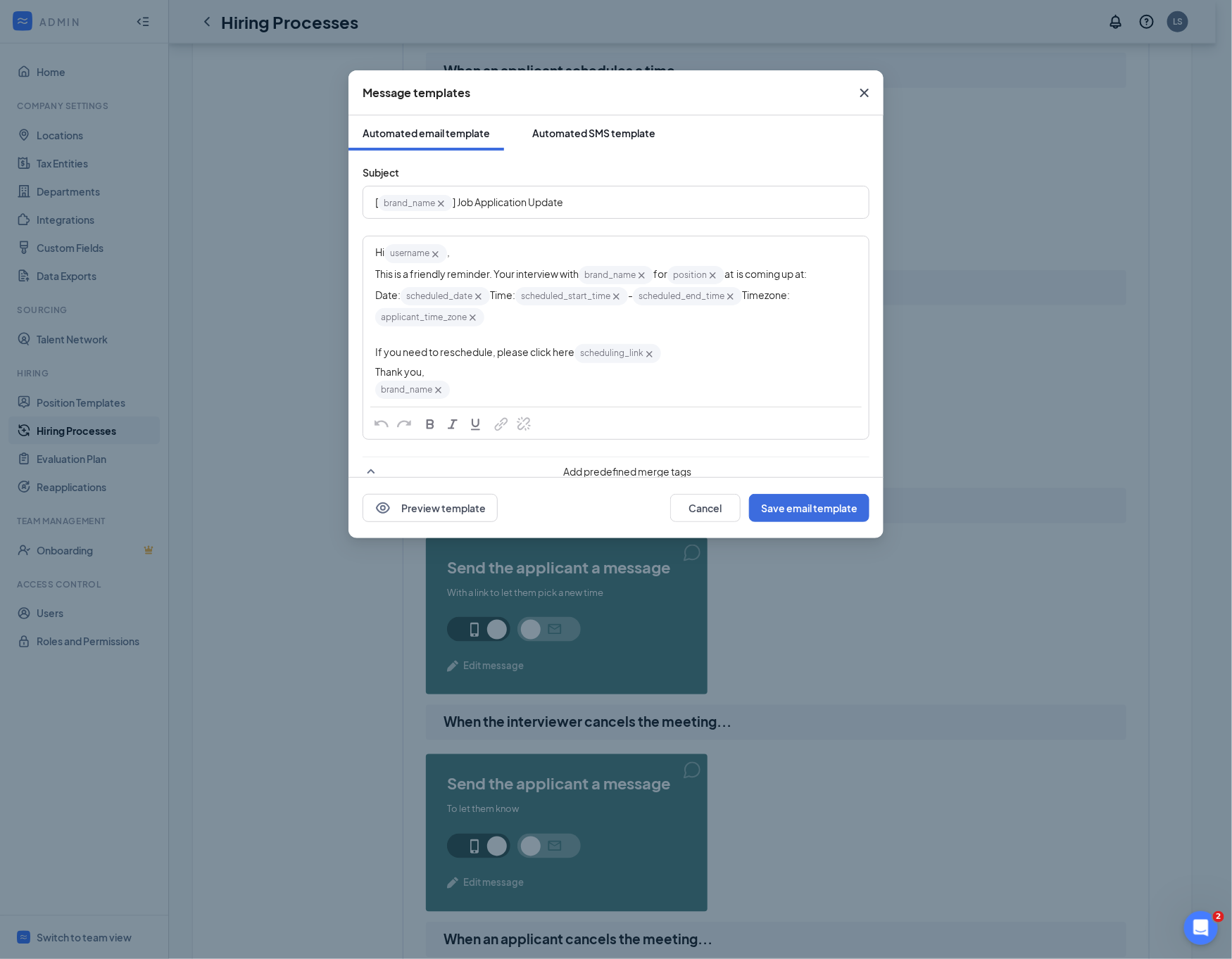
click at [566, 127] on div "Automated SMS template" at bounding box center [593, 133] width 123 height 14
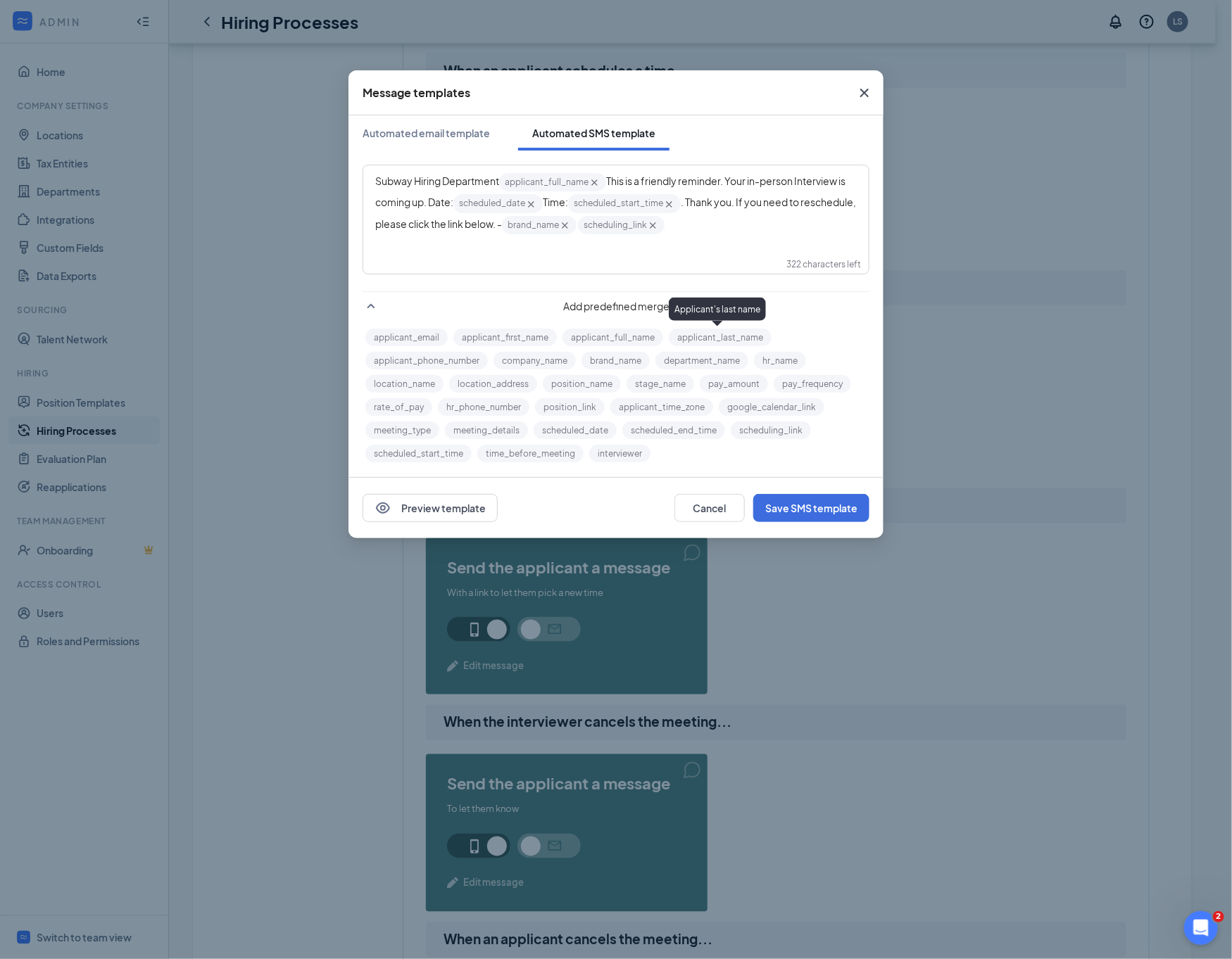
click at [756, 248] on div "Subway Hiring Department applicant_full_name‌‌‌‌ {{applicant_full_name}} This i…" at bounding box center [616, 219] width 505 height 108
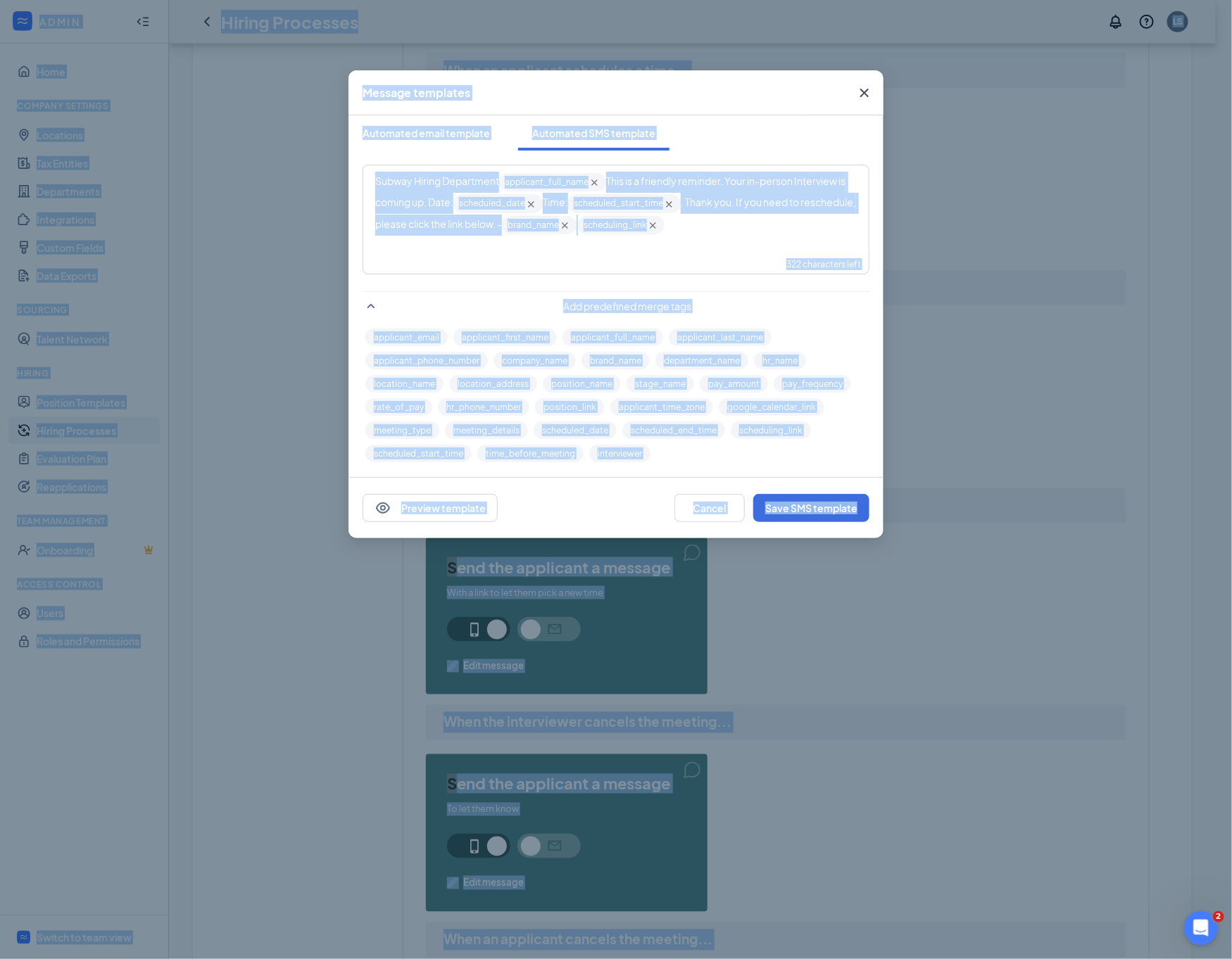
drag, startPoint x: 757, startPoint y: 237, endPoint x: 769, endPoint y: 234, distance: 12.4
click at [758, 237] on div "Subway Hiring Department applicant_full_name‌‌‌‌ {{applicant_full_name}} This i…" at bounding box center [616, 204] width 504 height 75
click at [767, 230] on div "Subway Hiring Department applicant_full_name‌‌‌‌ {{applicant_full_name}} This i…" at bounding box center [616, 204] width 481 height 64
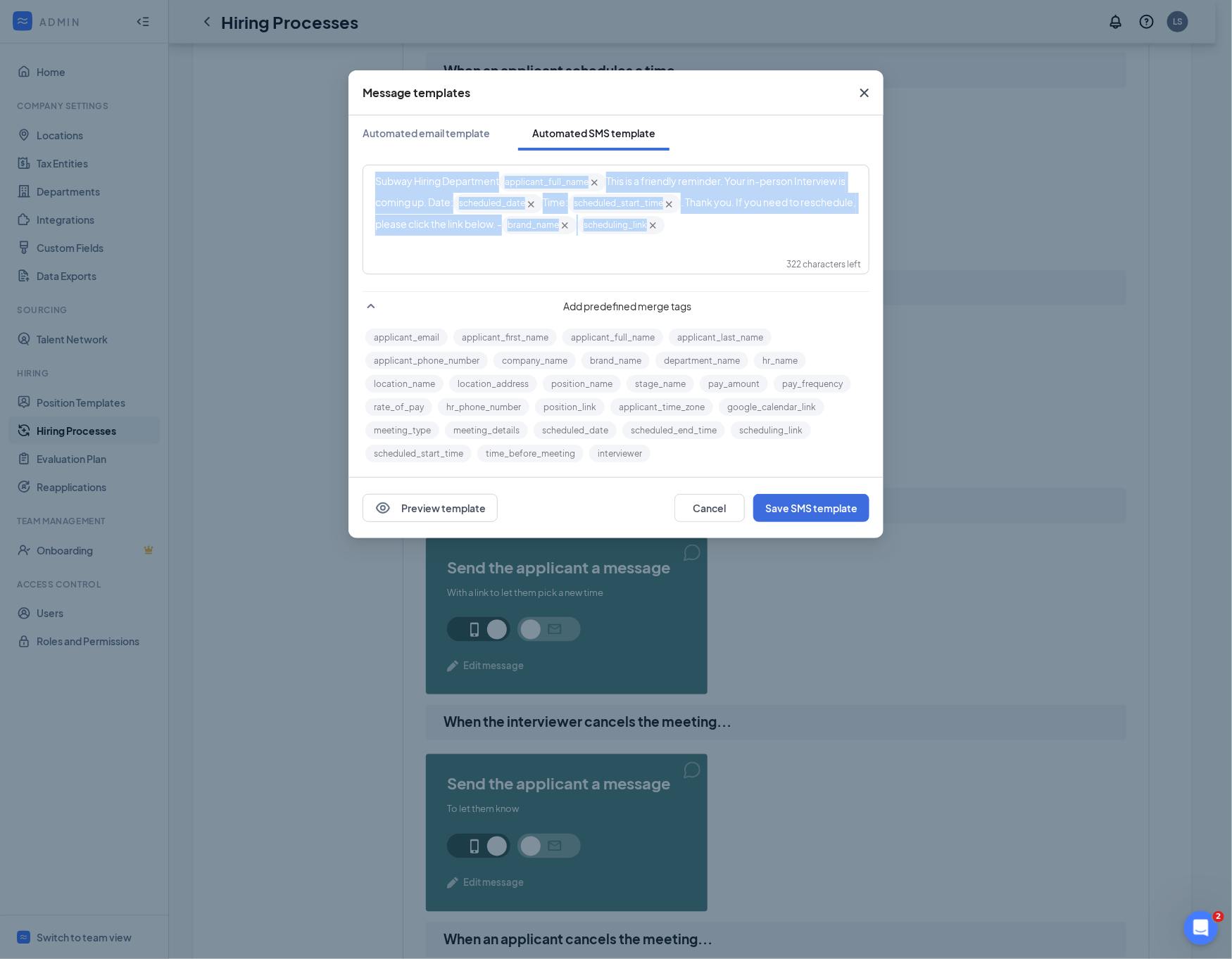
drag, startPoint x: 787, startPoint y: 228, endPoint x: 367, endPoint y: 171, distance: 423.9
click at [367, 171] on div "Subway Hiring Department applicant_full_name‌‌‌‌ {{applicant_full_name}} This i…" at bounding box center [616, 204] width 504 height 75
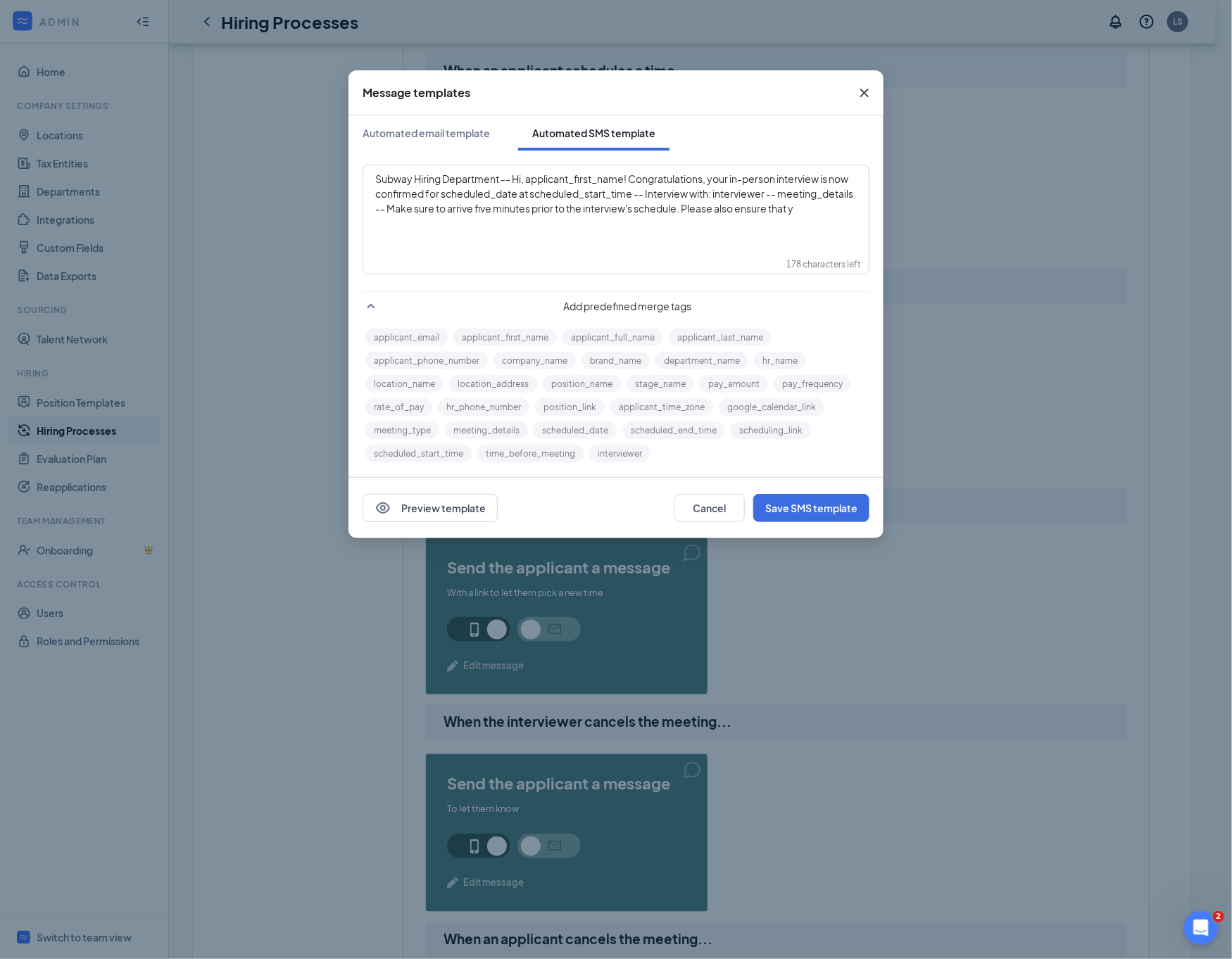
click at [472, 216] on div "Subway Hiring Department -- Hi, applicant_first_name‌‌‌‌! Congratulations, your…" at bounding box center [616, 193] width 481 height 44
drag, startPoint x: 528, startPoint y: 178, endPoint x: 628, endPoint y: 179, distance: 100.0
click at [628, 179] on span "Subway Hiring Department -- Hi, applicant_first_name‌‌‌‌! Congratulations, your…" at bounding box center [615, 200] width 479 height 57
click at [505, 327] on div "applicant_email applicant_first_name applicant_full_name applicant_last_name ap…" at bounding box center [616, 395] width 507 height 139
click at [507, 334] on button "applicant_first_name" at bounding box center [505, 337] width 104 height 17
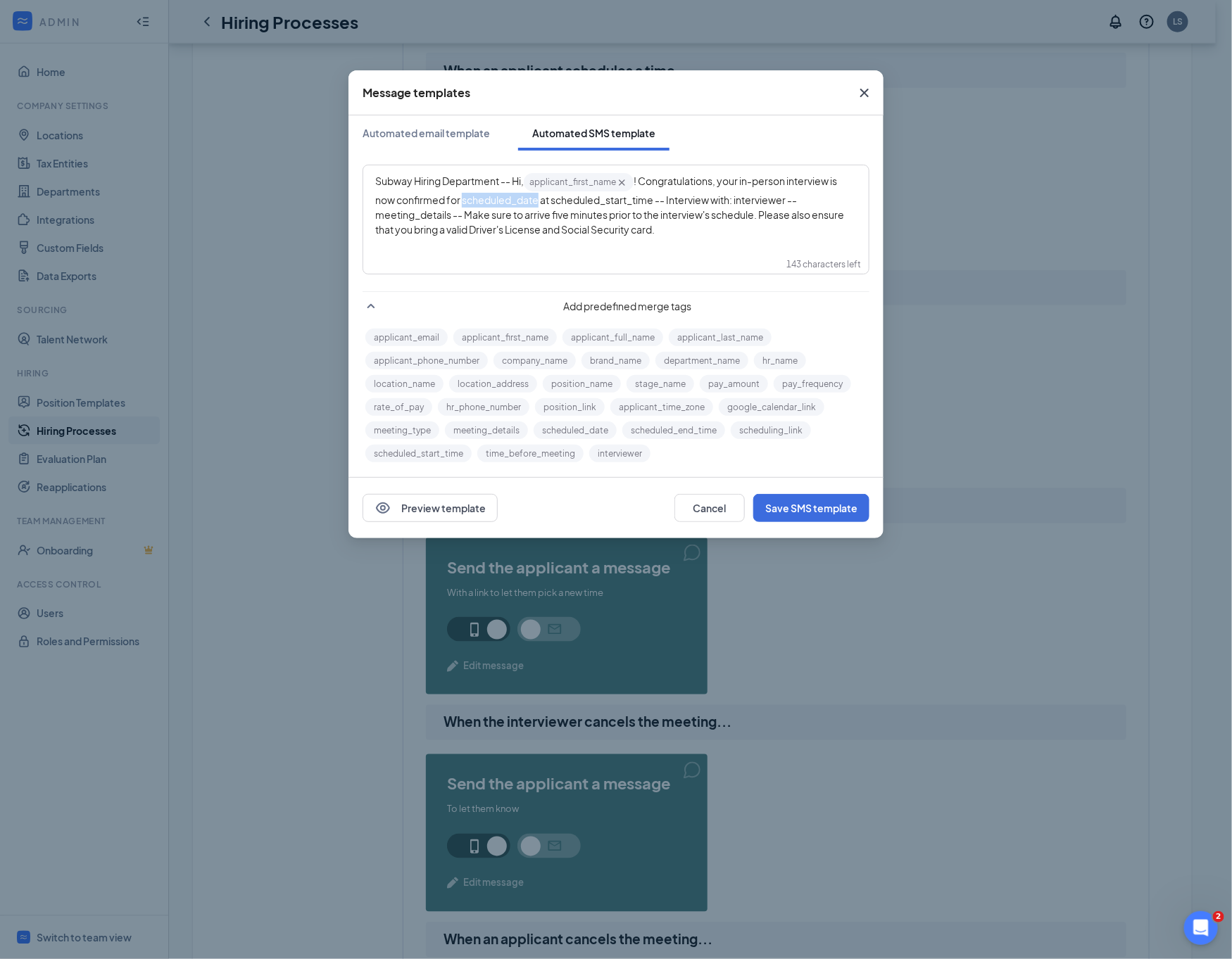
drag, startPoint x: 472, startPoint y: 201, endPoint x: 548, endPoint y: 199, distance: 76.0
click at [548, 199] on span "! Congratulations, your in-person interview is now confirmed for scheduled_date…" at bounding box center [610, 205] width 470 height 61
click at [581, 422] on button "scheduled_date" at bounding box center [575, 430] width 83 height 17
drag, startPoint x: 577, startPoint y: 201, endPoint x: 609, endPoint y: 207, distance: 32.6
click at [607, 204] on span "at scheduled_start_time‌‌‌‌ -- Interview with: interviewer‌‌‌‌ -- meeting_detai…" at bounding box center [610, 218] width 470 height 46
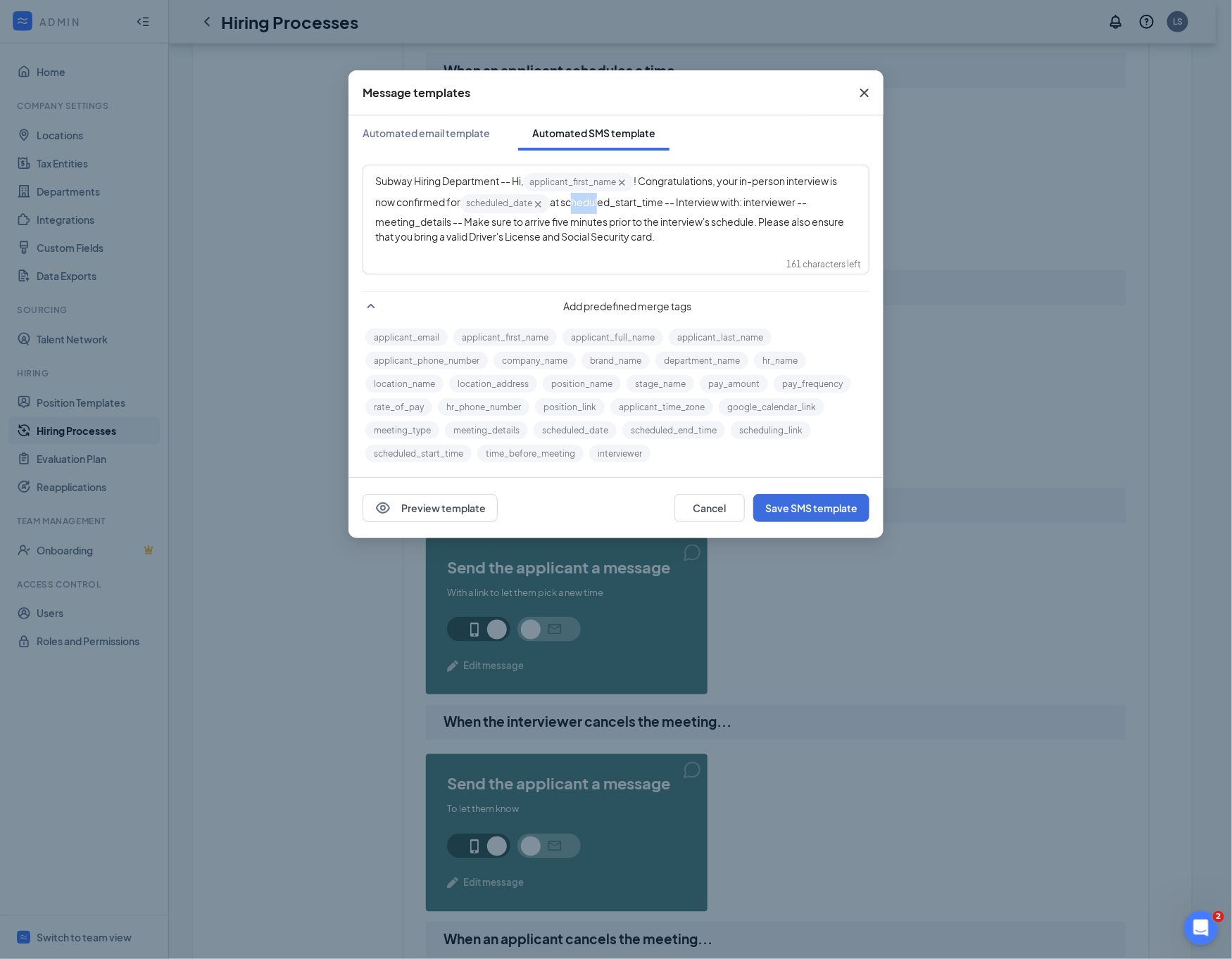
click at [581, 203] on span "at scheduled_start_time‌‌‌‌ -- Interview with: interviewer‌‌‌‌ -- meeting_detai…" at bounding box center [610, 218] width 470 height 46
drag, startPoint x: 575, startPoint y: 201, endPoint x: 676, endPoint y: 205, distance: 101.1
click at [676, 205] on span "at scheduled_start_time‌‌‌‌ -- Interview with: interviewer‌‌‌‌ -- meeting_detai…" at bounding box center [610, 218] width 470 height 46
click at [446, 452] on button "scheduled_start_time" at bounding box center [419, 453] width 106 height 17
drag, startPoint x: 767, startPoint y: 204, endPoint x: 818, endPoint y: 203, distance: 51.0
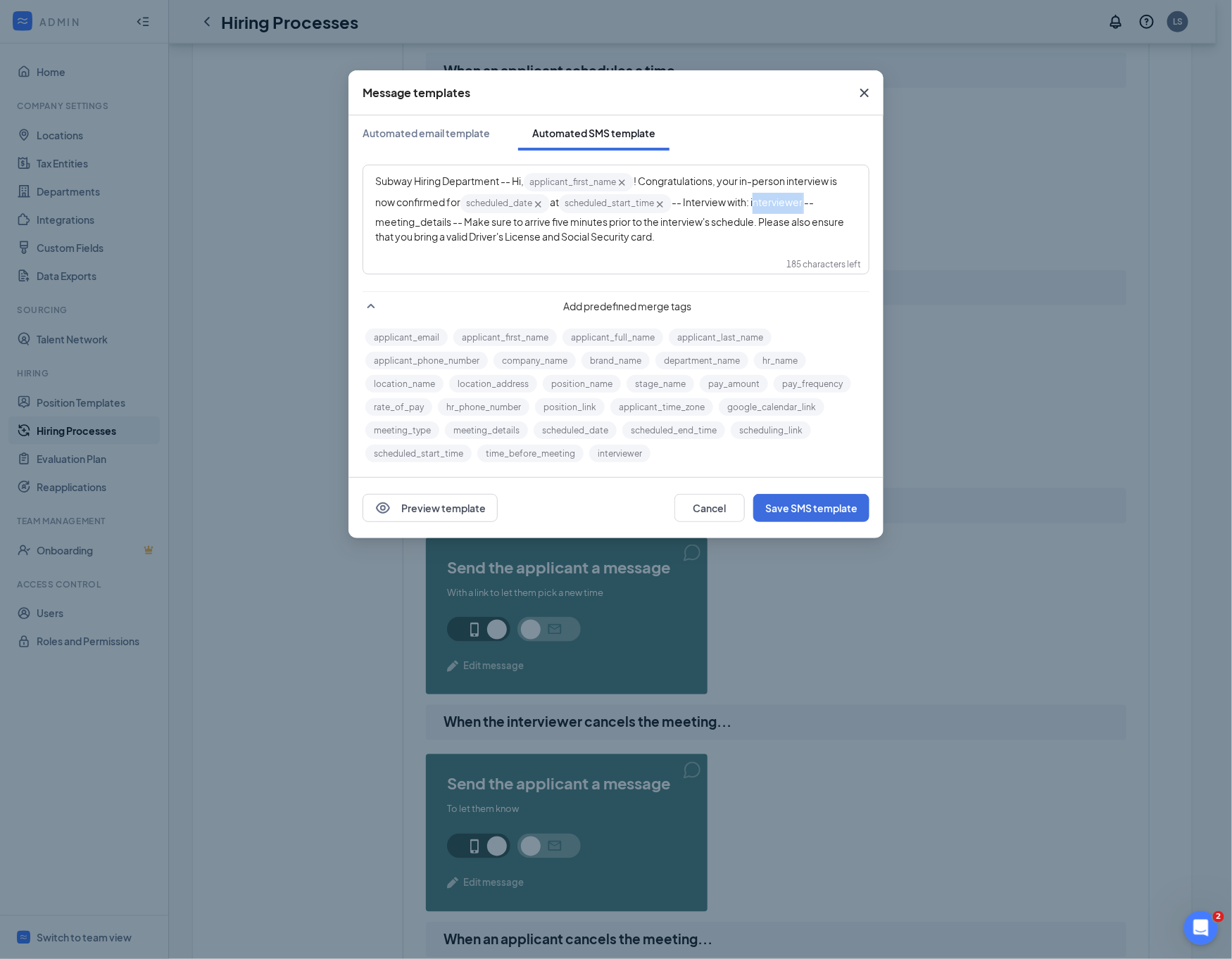
click at [818, 203] on span "-- Interview with: interviewer‌‌‌‌ -- meeting_details‌‌‌‌ -- Make sure to arriv…" at bounding box center [610, 218] width 470 height 46
click at [638, 454] on button "interviewer" at bounding box center [620, 453] width 61 height 17
drag, startPoint x: 389, startPoint y: 222, endPoint x: 462, endPoint y: 218, distance: 73.1
click at [462, 218] on span "-- meeting_details‌‌‌‌ -- Make sure to arrive five minutes prior to the intervi…" at bounding box center [610, 218] width 470 height 46
click at [465, 428] on button "meeting_details" at bounding box center [486, 430] width 83 height 17
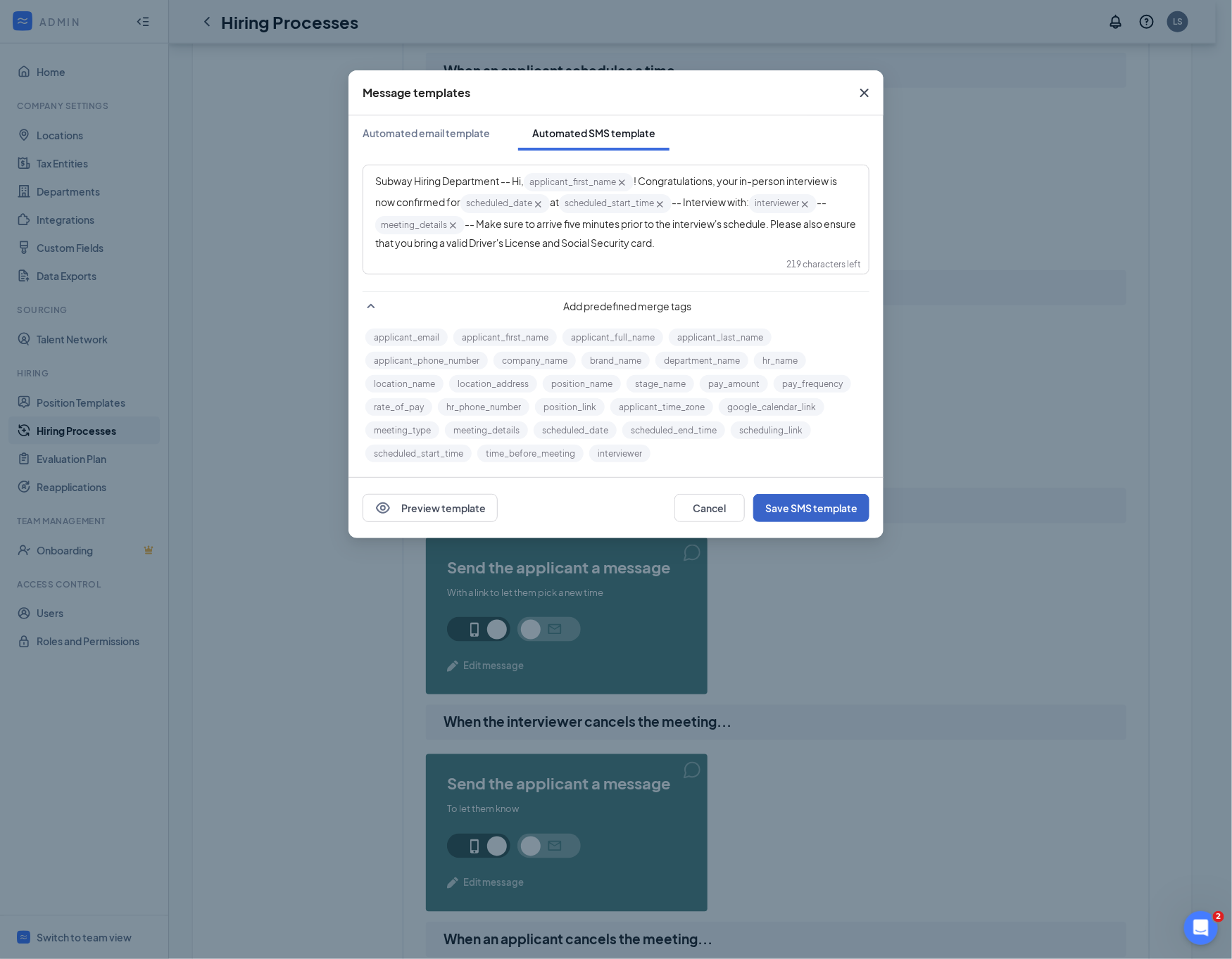
click at [835, 502] on button "Save SMS template" at bounding box center [811, 507] width 116 height 28
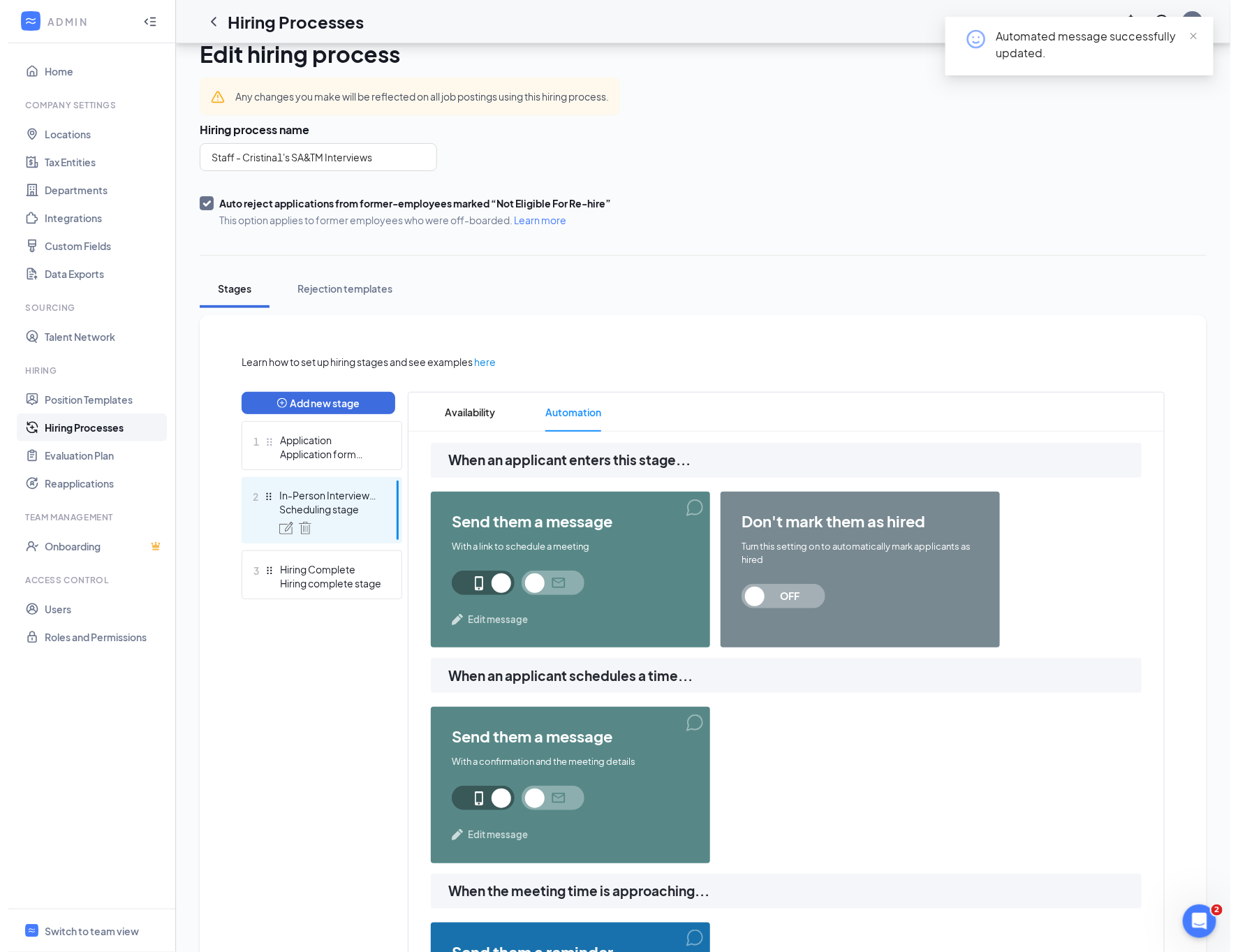
scroll to position [0, 0]
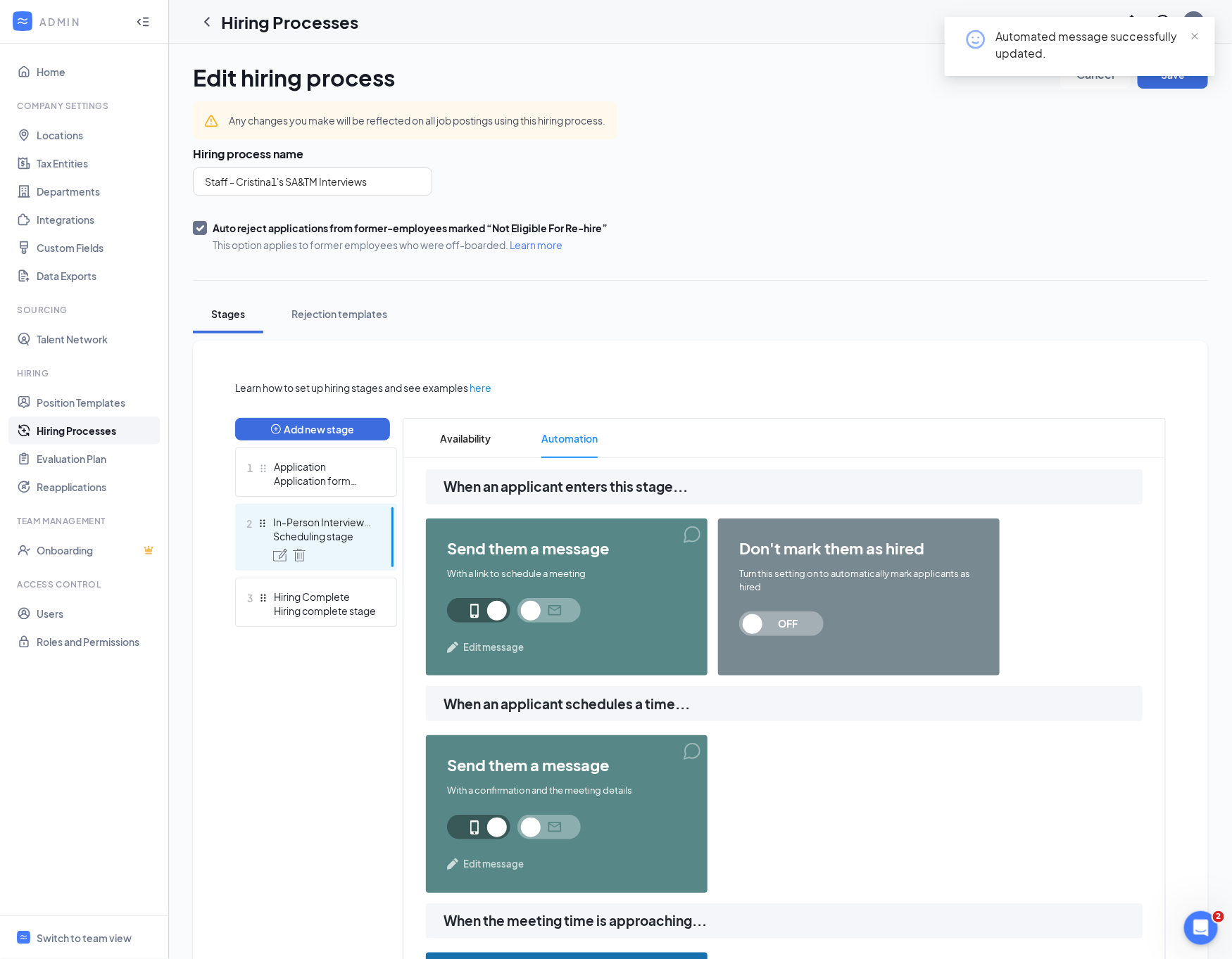
click at [1161, 85] on div "Automated message successfully updated." at bounding box center [1080, 51] width 270 height 70
click at [1161, 79] on div "Automated message successfully updated." at bounding box center [1080, 51] width 270 height 70
click at [1191, 31] on span "close" at bounding box center [1194, 36] width 10 height 10
click at [1188, 64] on button "Save" at bounding box center [1172, 75] width 71 height 28
click at [197, 20] on div at bounding box center [206, 22] width 28 height 28
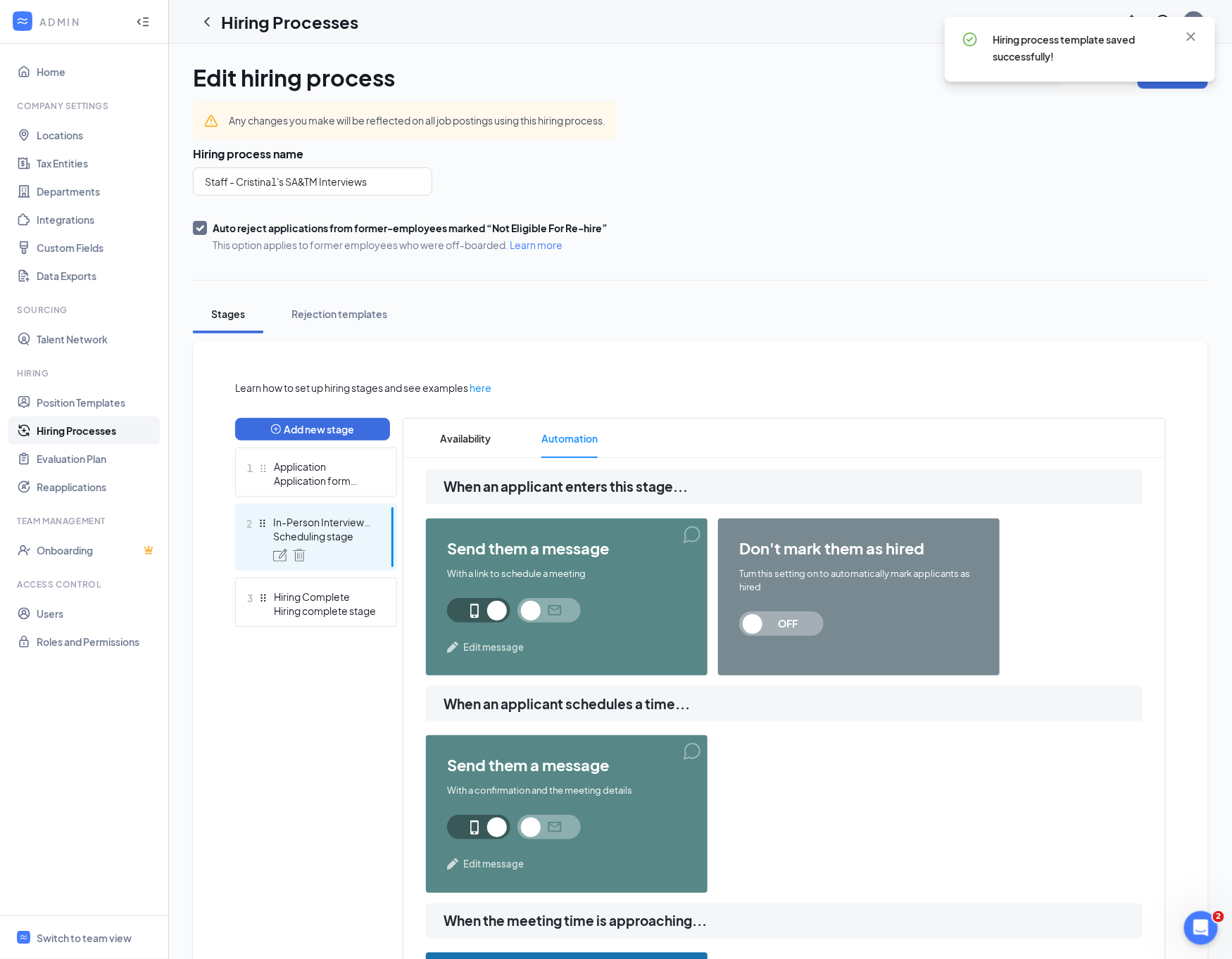
drag, startPoint x: 207, startPoint y: 20, endPoint x: 214, endPoint y: 26, distance: 9.2
click at [207, 20] on icon "ChevronLeft" at bounding box center [206, 21] width 5 height 10
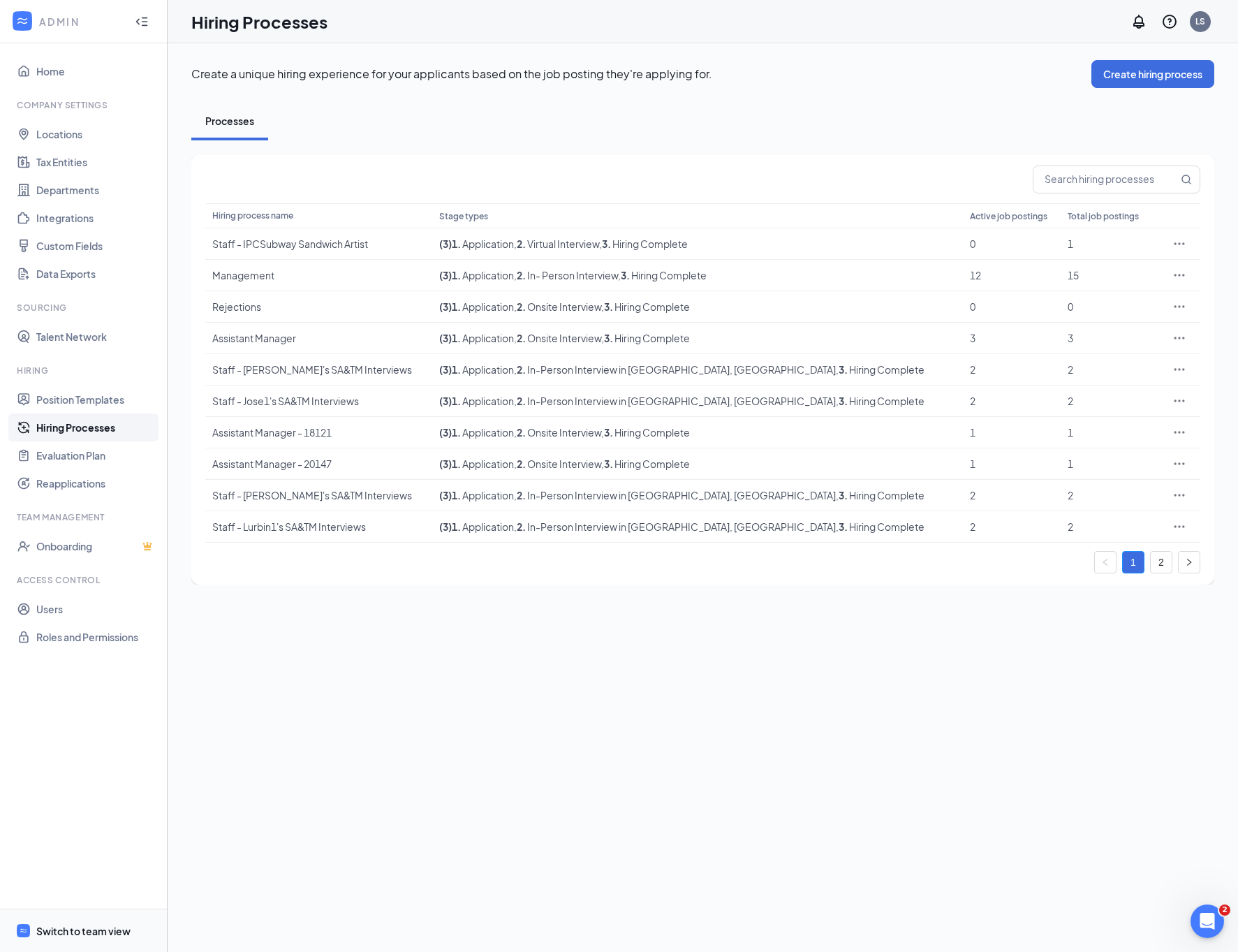
click at [47, 920] on span "Switch to team view" at bounding box center [96, 930] width 119 height 42
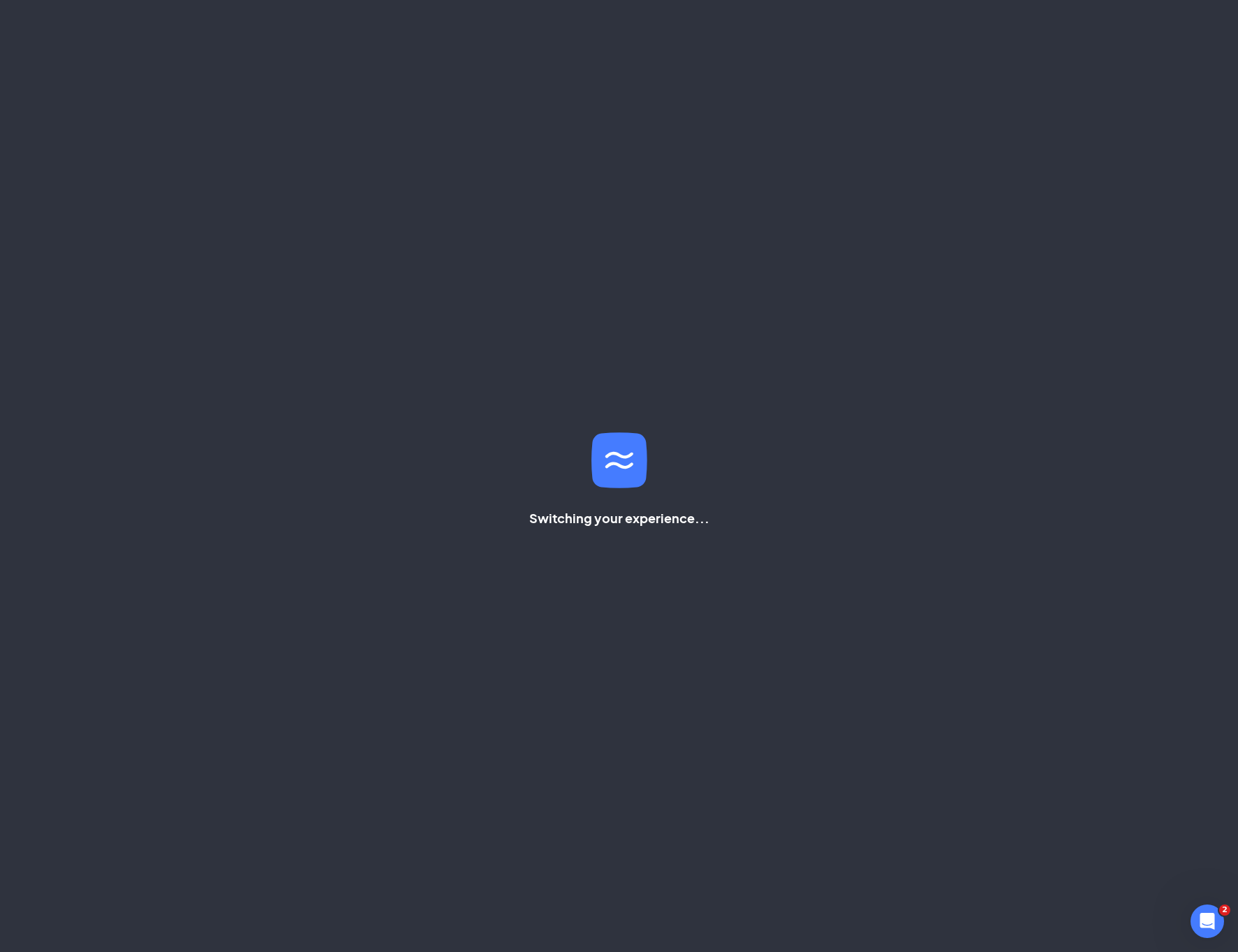
click at [676, 200] on div "Switching your experience..." at bounding box center [619, 476] width 1238 height 952
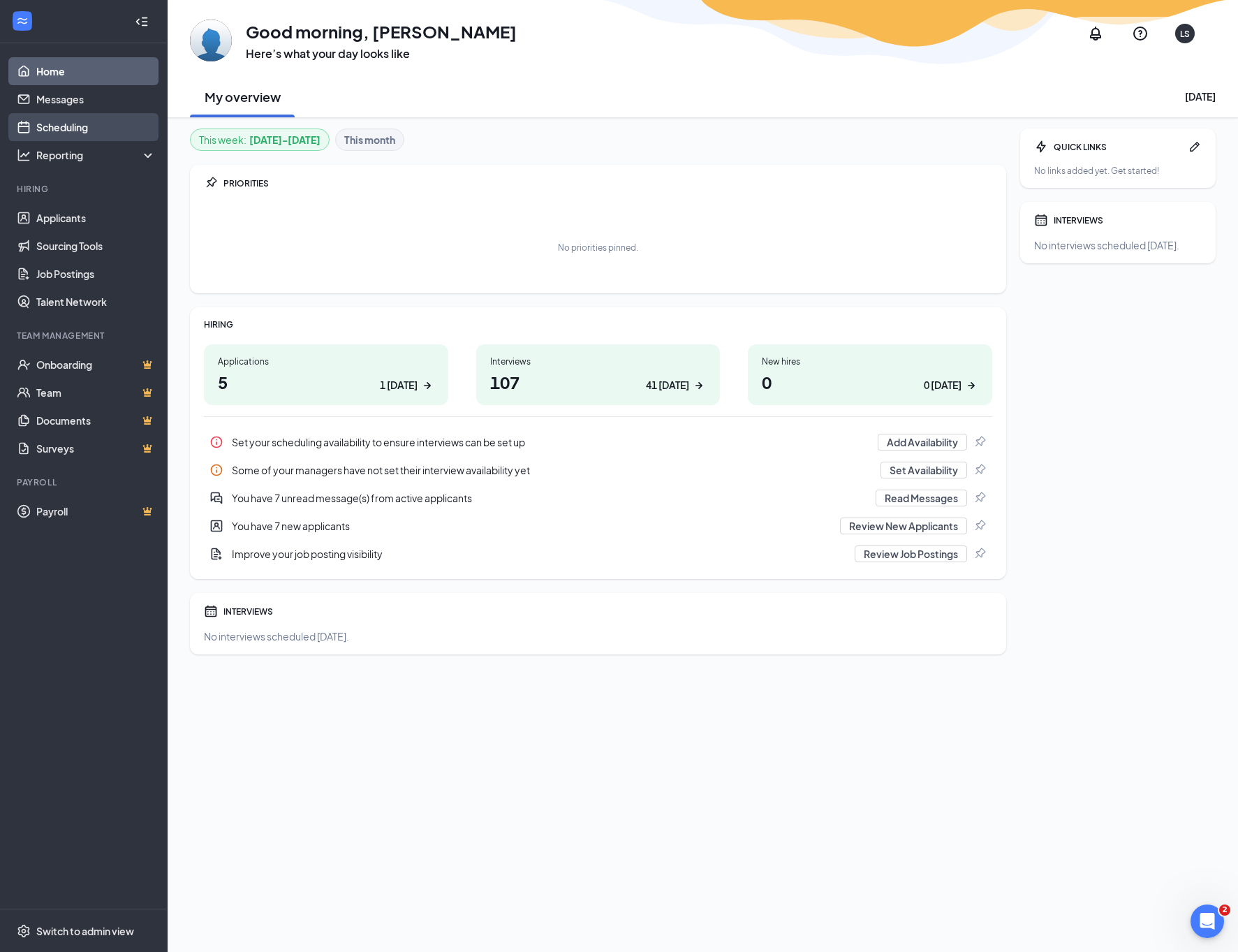
click at [76, 124] on link "Scheduling" at bounding box center [96, 127] width 119 height 28
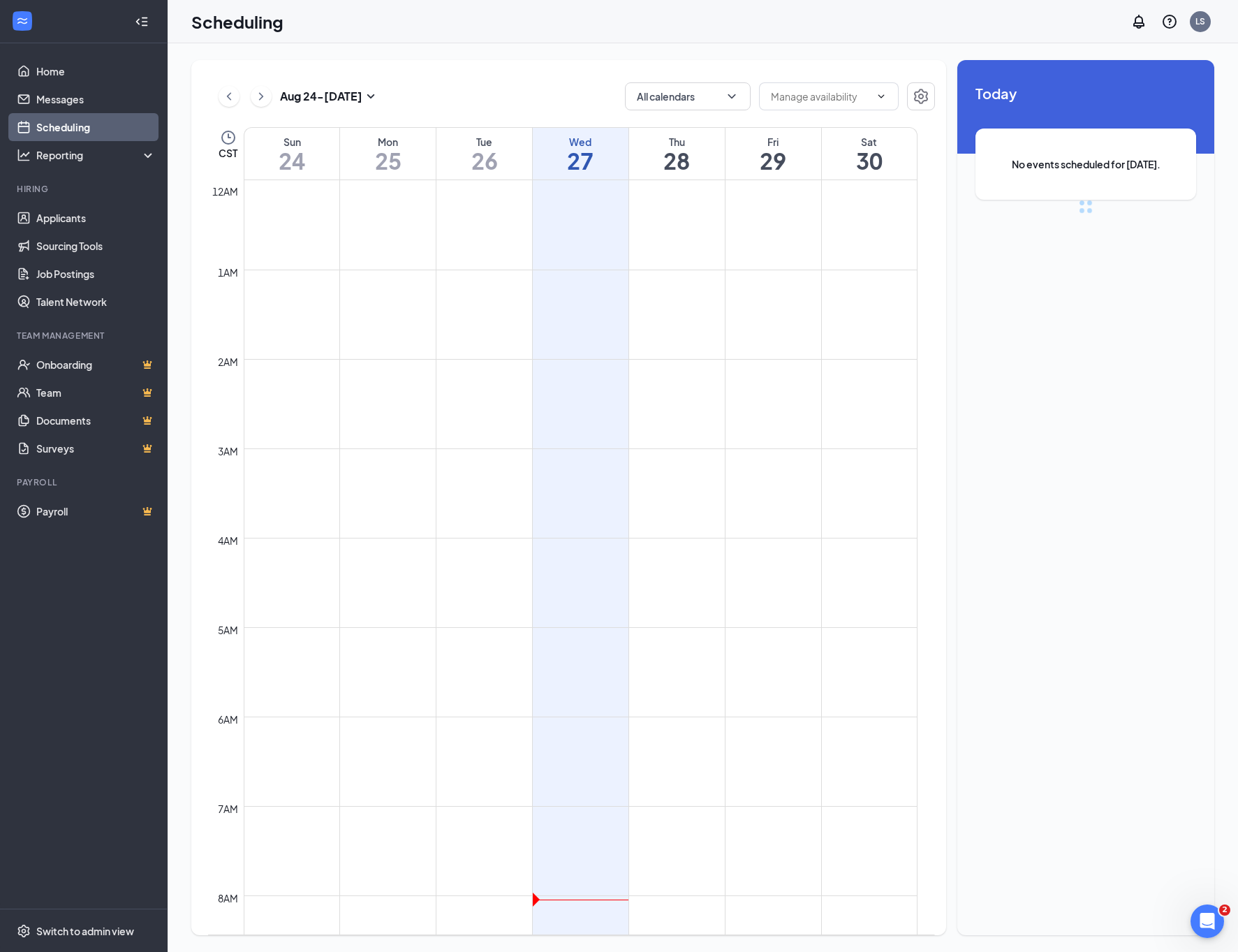
scroll to position [686, 0]
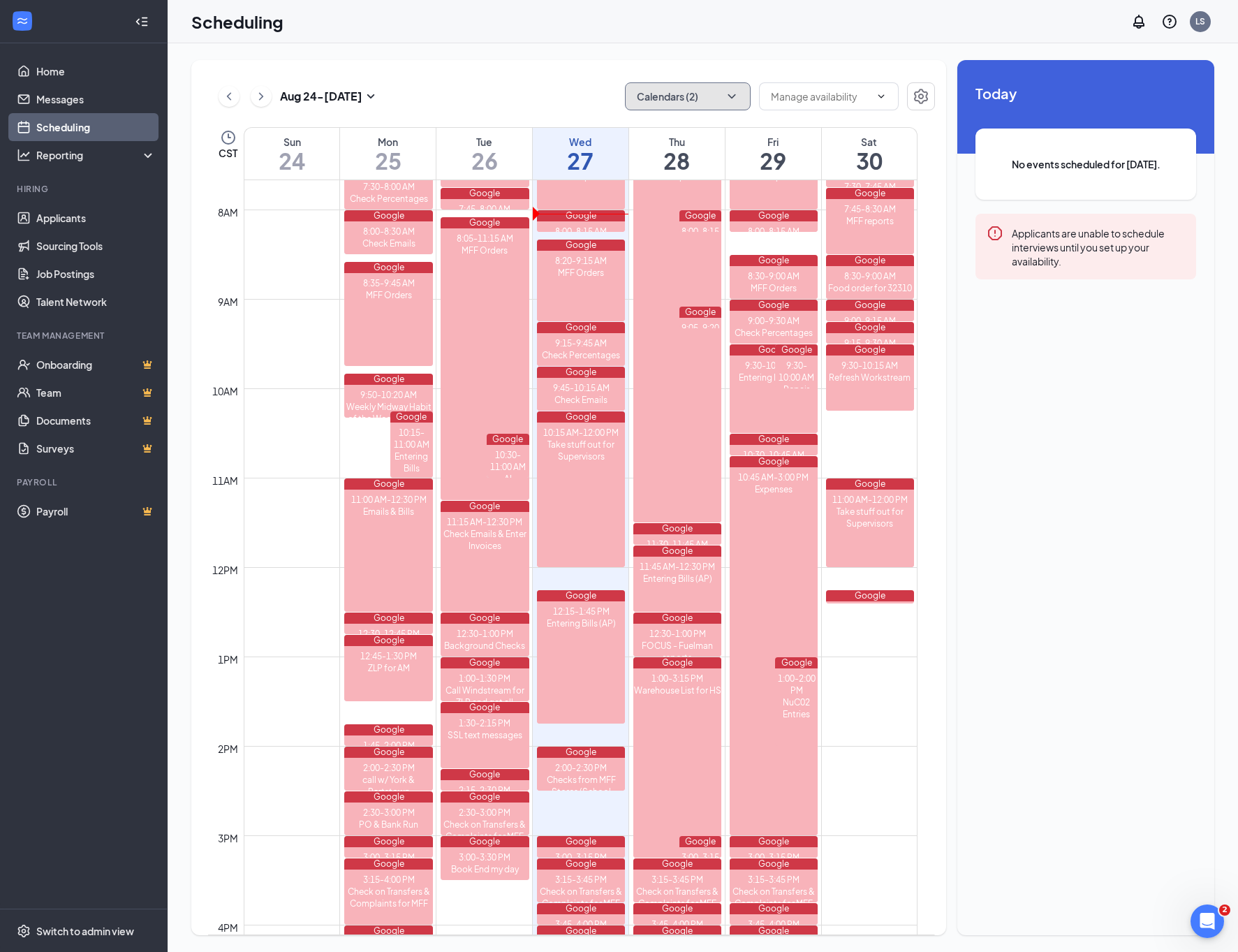
click at [721, 95] on button "Calendars (2)" at bounding box center [687, 96] width 125 height 28
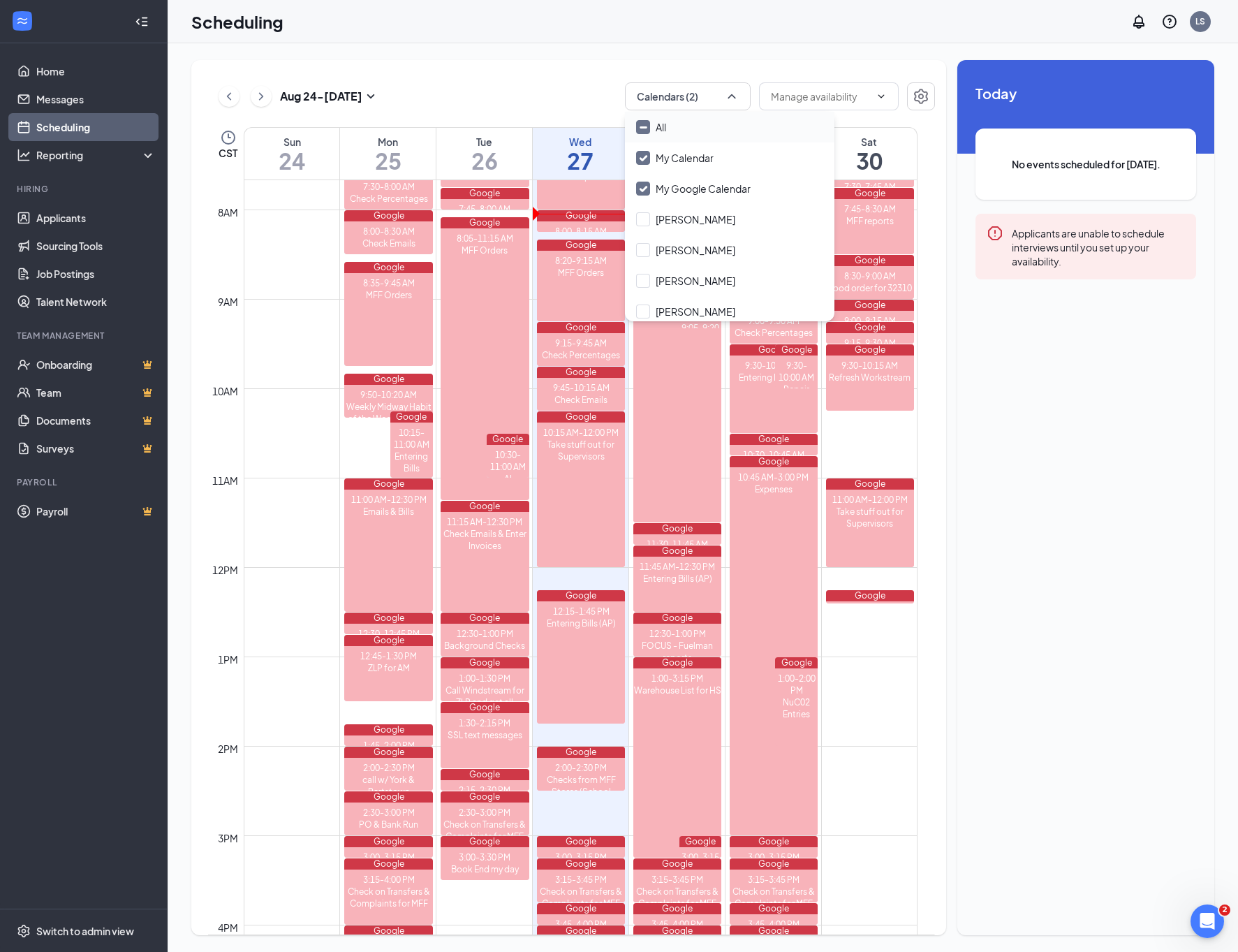
click at [637, 125] on input "All" at bounding box center [651, 127] width 30 height 14
checkbox input "true"
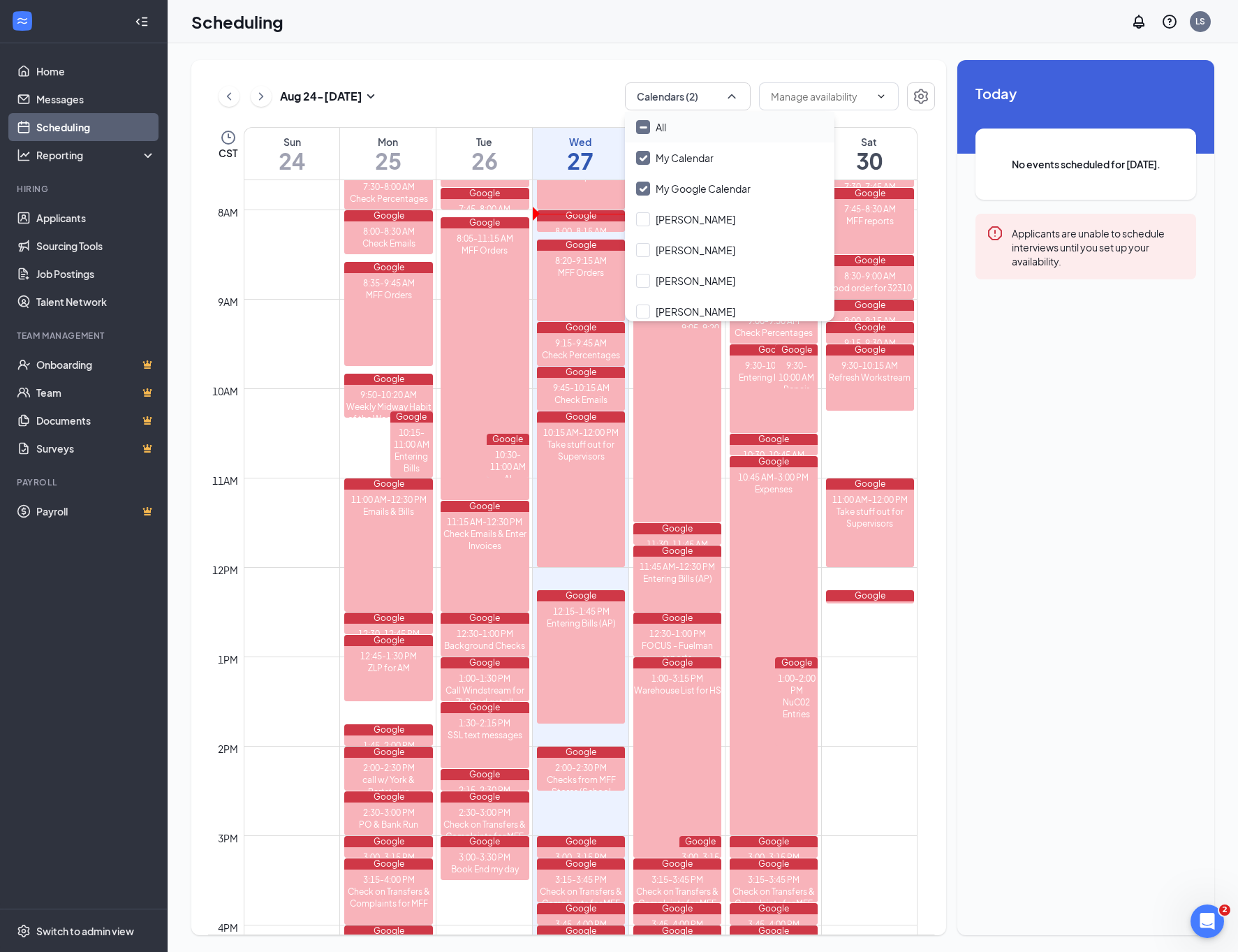
checkbox input "true"
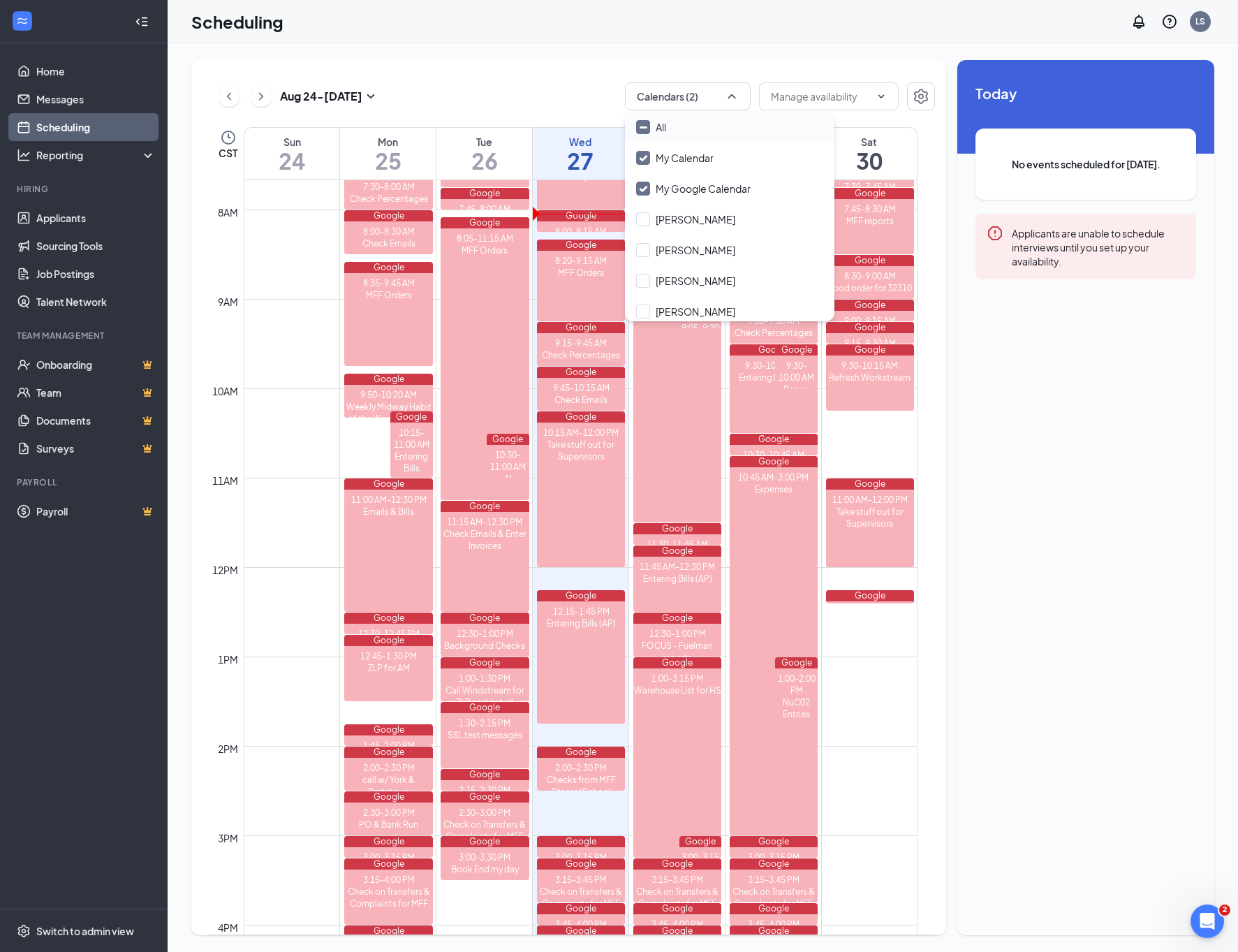
checkbox input "true"
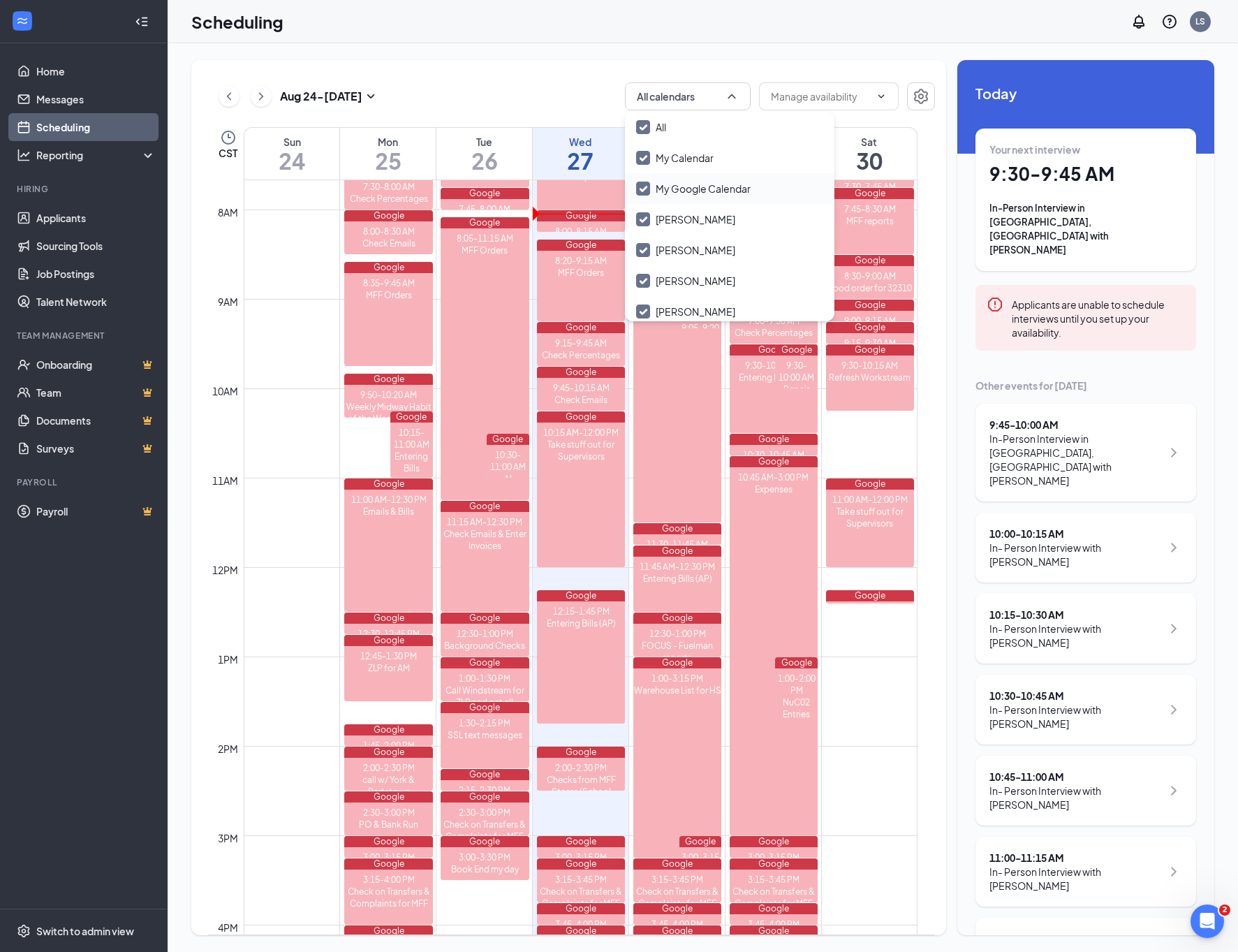
click at [644, 187] on input "My Google Calendar" at bounding box center [693, 188] width 115 height 14
checkbox input "true"
checkbox input "false"
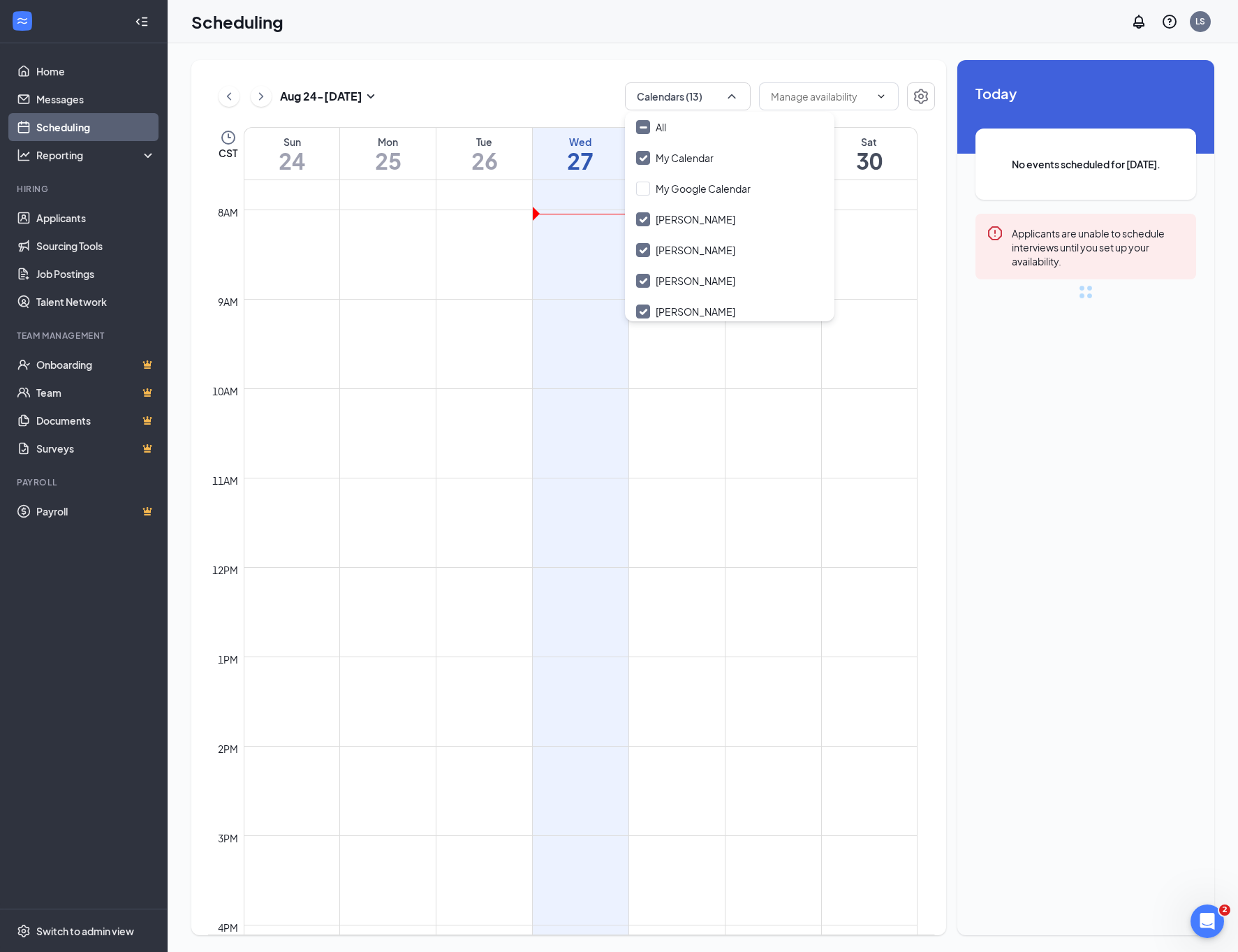
click at [626, 66] on div "[DATE] - [DATE] Calendars (13) CST Sun 24 Mon 25 Tue 26 Wed 27 Thu 28 Fri 29 Sa…" at bounding box center [568, 498] width 755 height 875
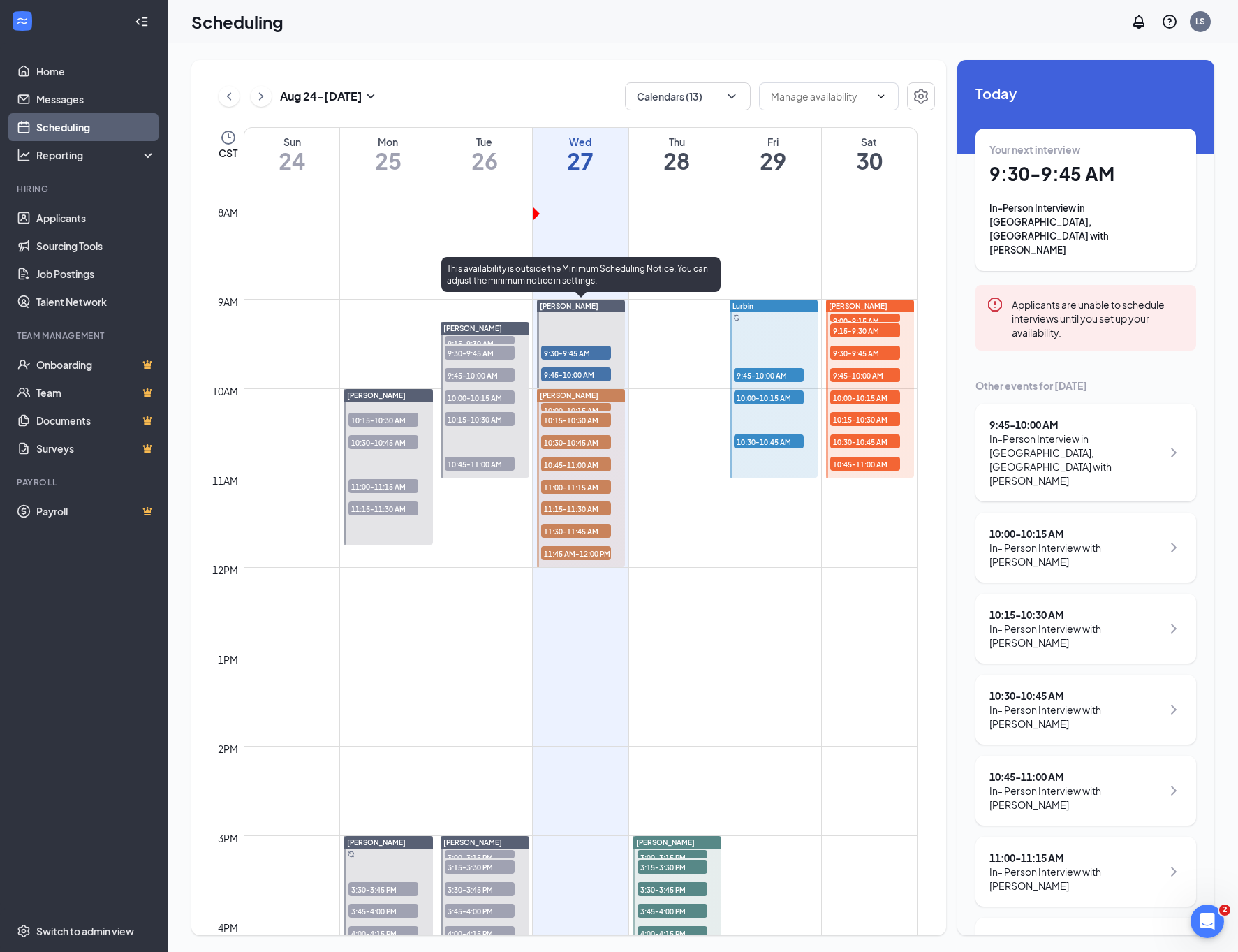
click at [582, 370] on span "9:45-10:00 AM" at bounding box center [575, 374] width 70 height 14
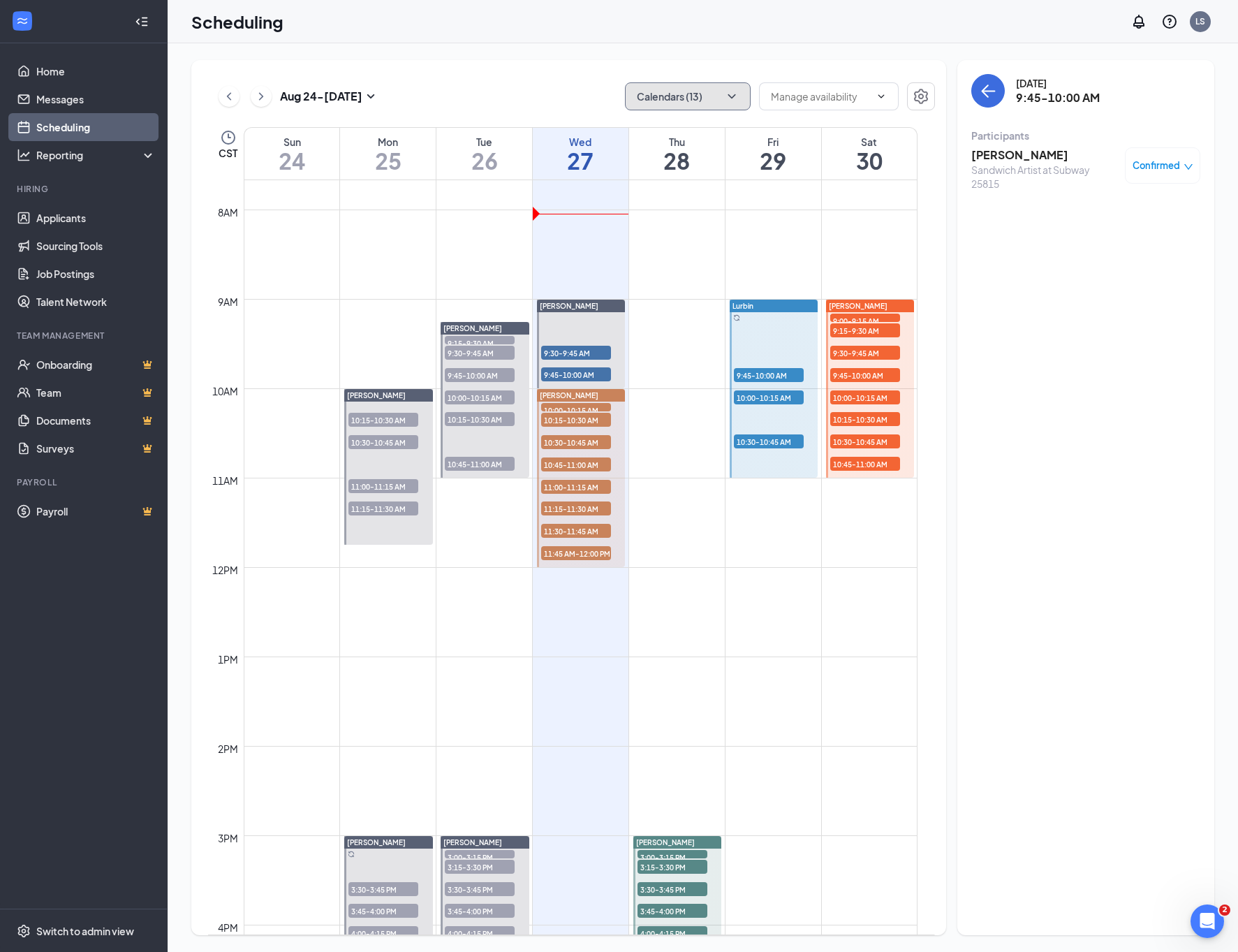
click at [694, 86] on button "Calendars (13)" at bounding box center [687, 96] width 125 height 28
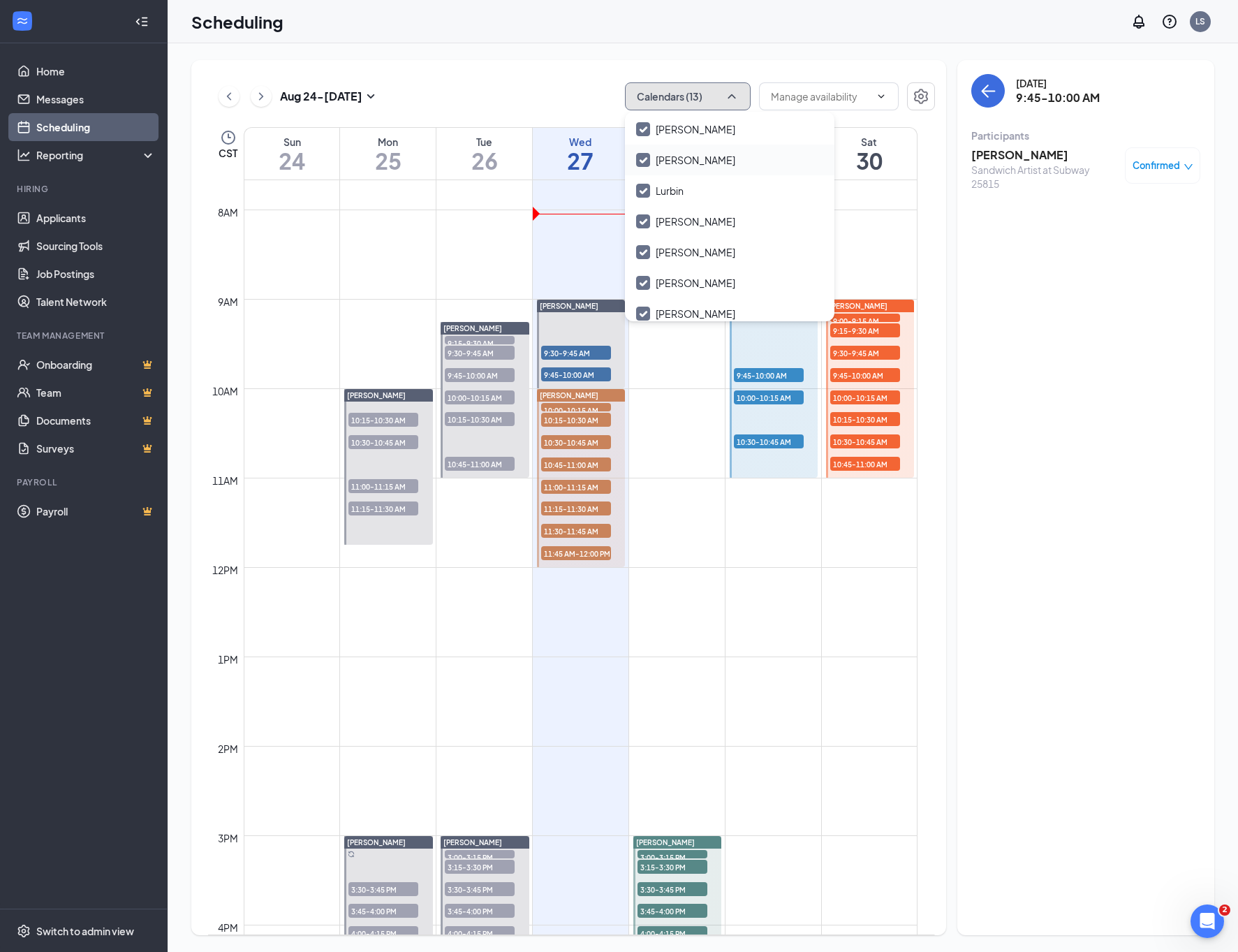
scroll to position [251, 0]
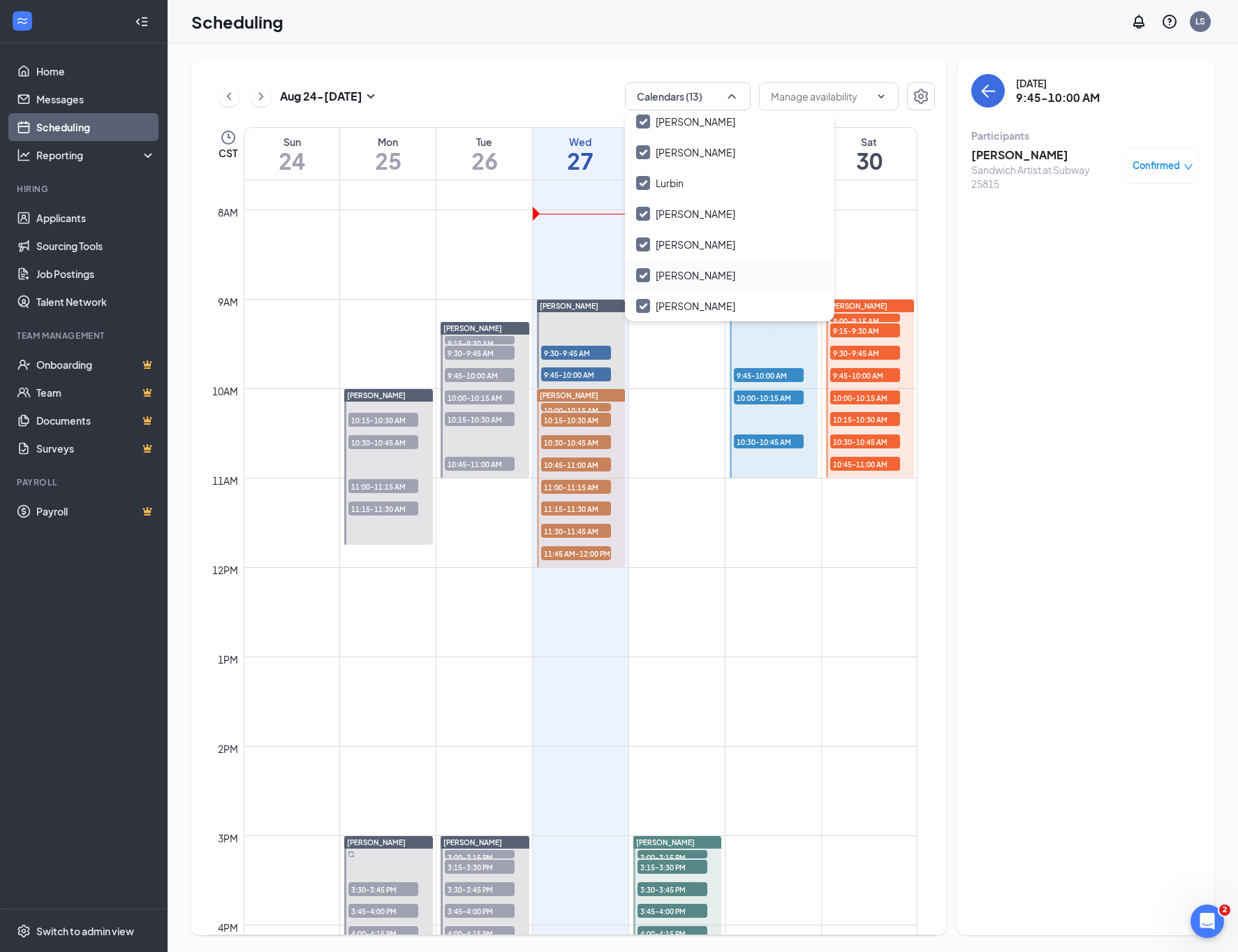
click at [641, 271] on input "[PERSON_NAME]" at bounding box center [685, 275] width 99 height 14
checkbox input "false"
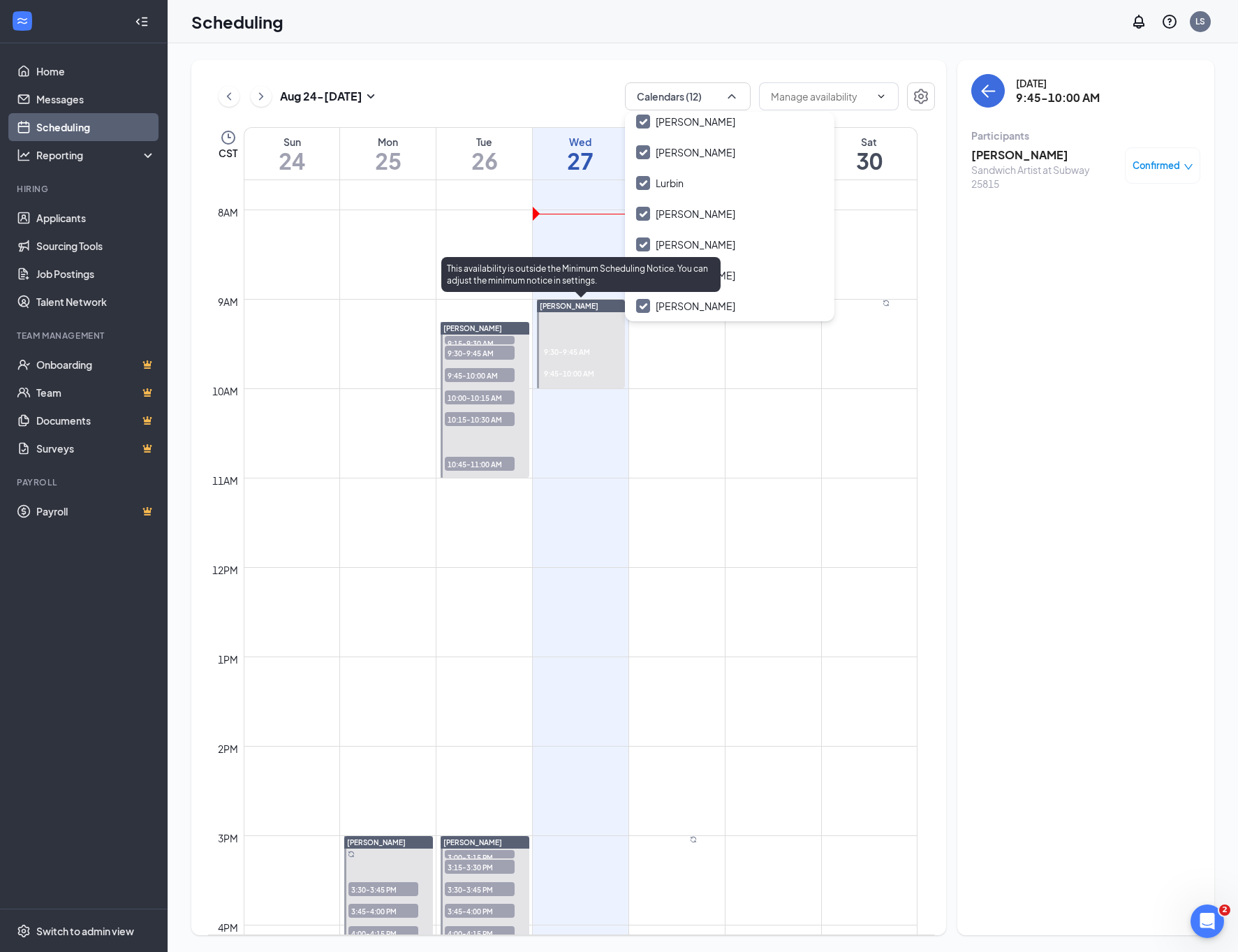
click at [573, 350] on span "9:30-9:45 AM" at bounding box center [565, 351] width 49 height 13
click at [570, 373] on span "9:45-10:00 AM" at bounding box center [567, 372] width 53 height 13
click at [549, 350] on span "9:30-9:45 AM" at bounding box center [565, 351] width 49 height 13
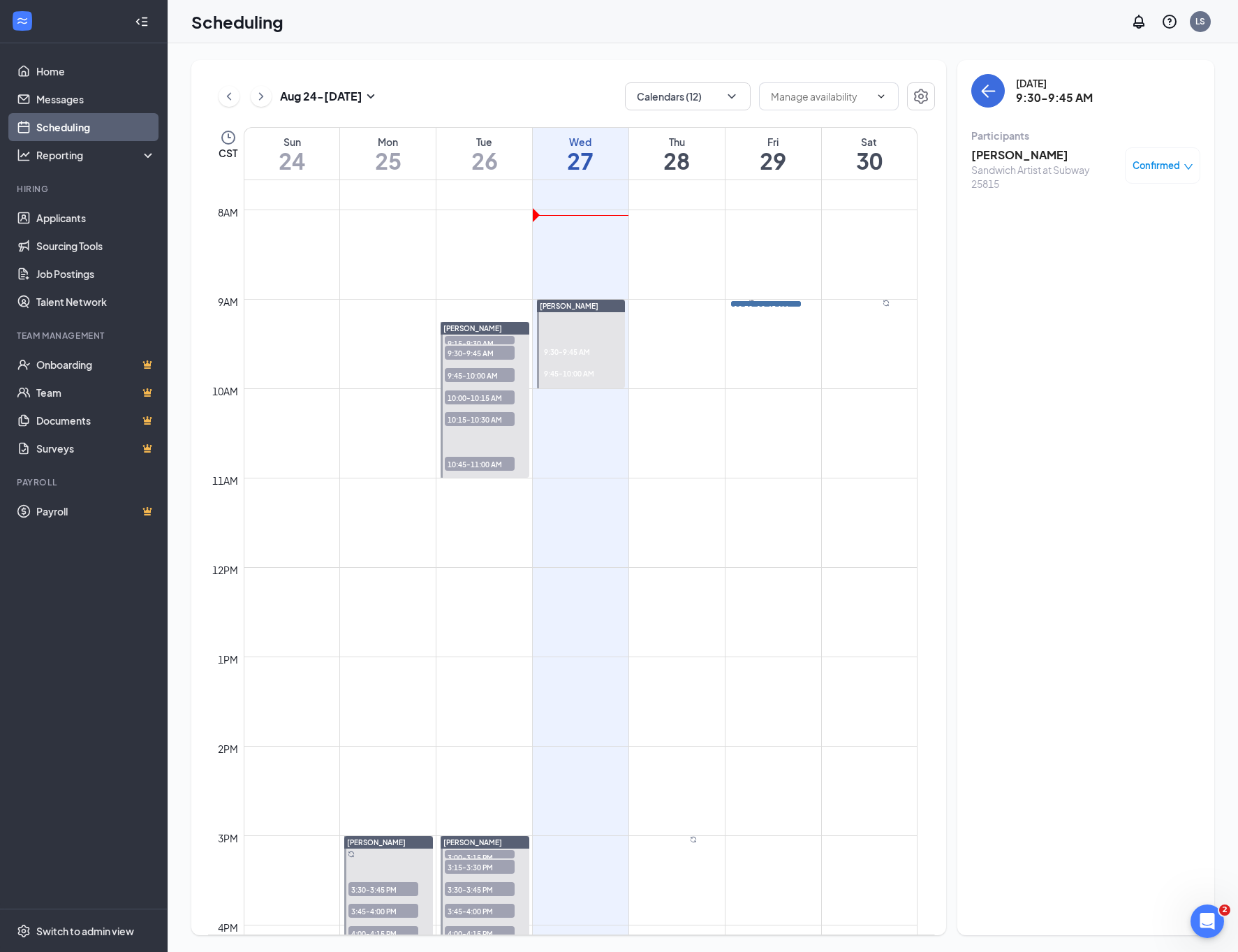
click at [1018, 159] on h3 "[PERSON_NAME]" at bounding box center [1044, 155] width 147 height 16
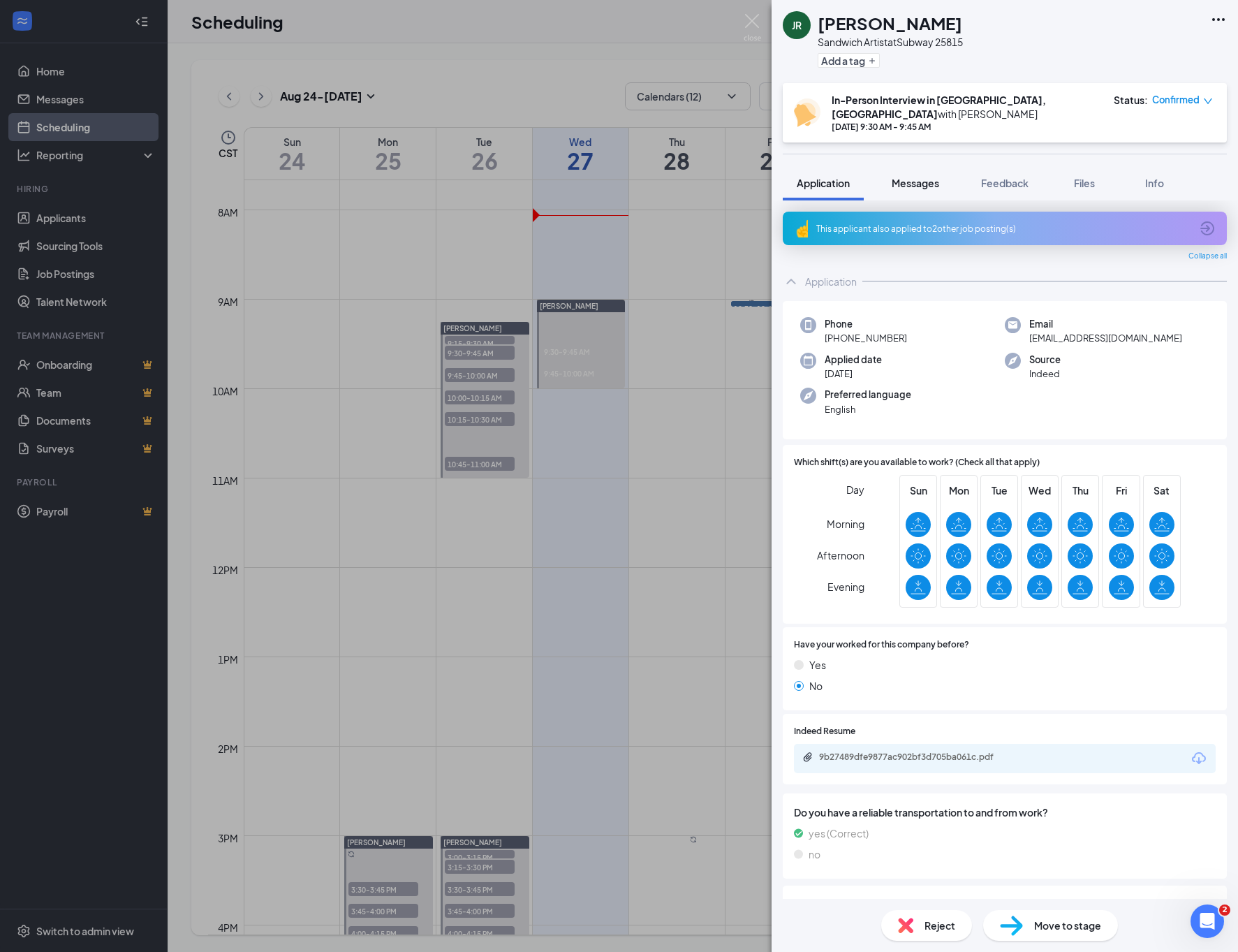
click at [930, 166] on button "Messages" at bounding box center [915, 183] width 75 height 35
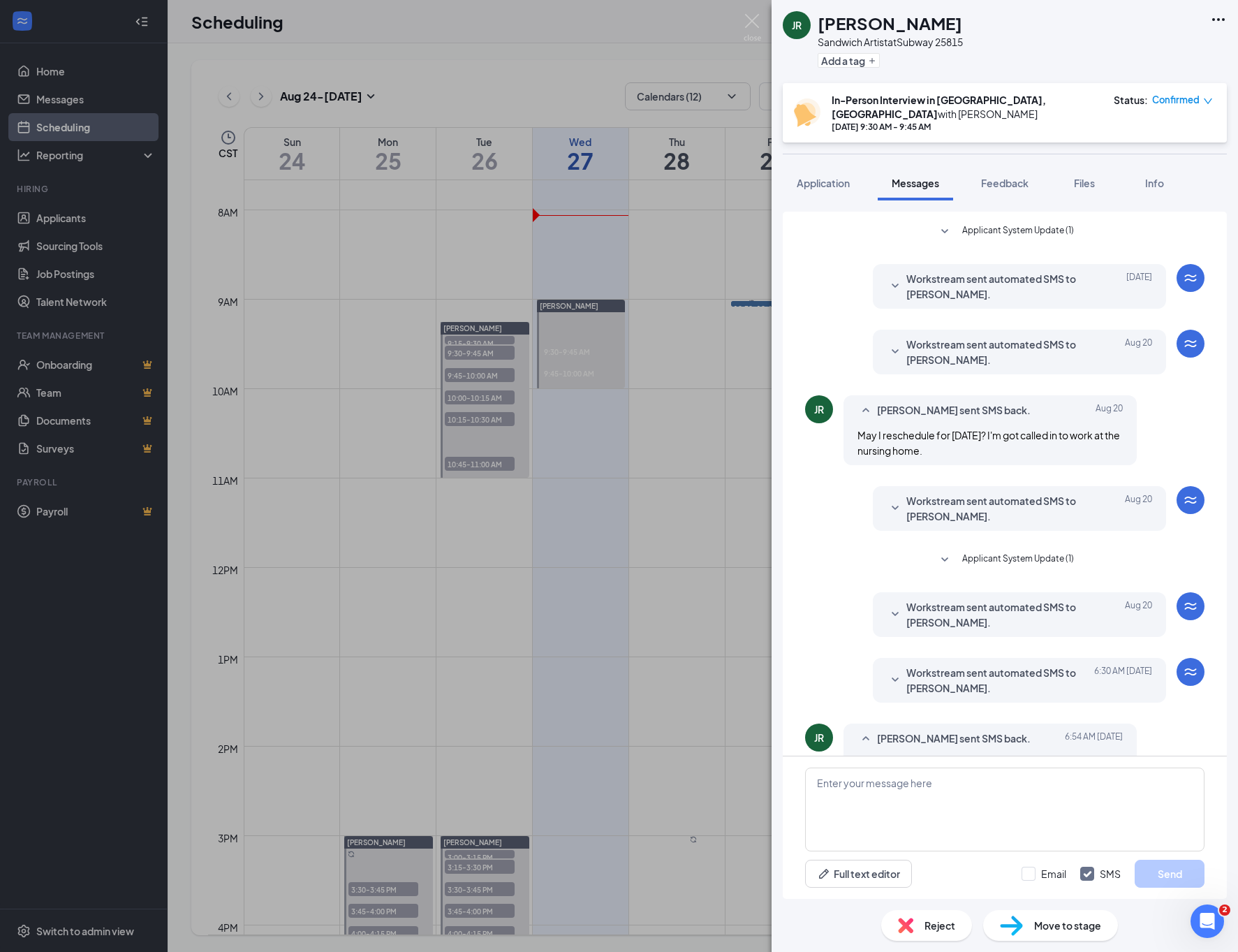
scroll to position [130, 0]
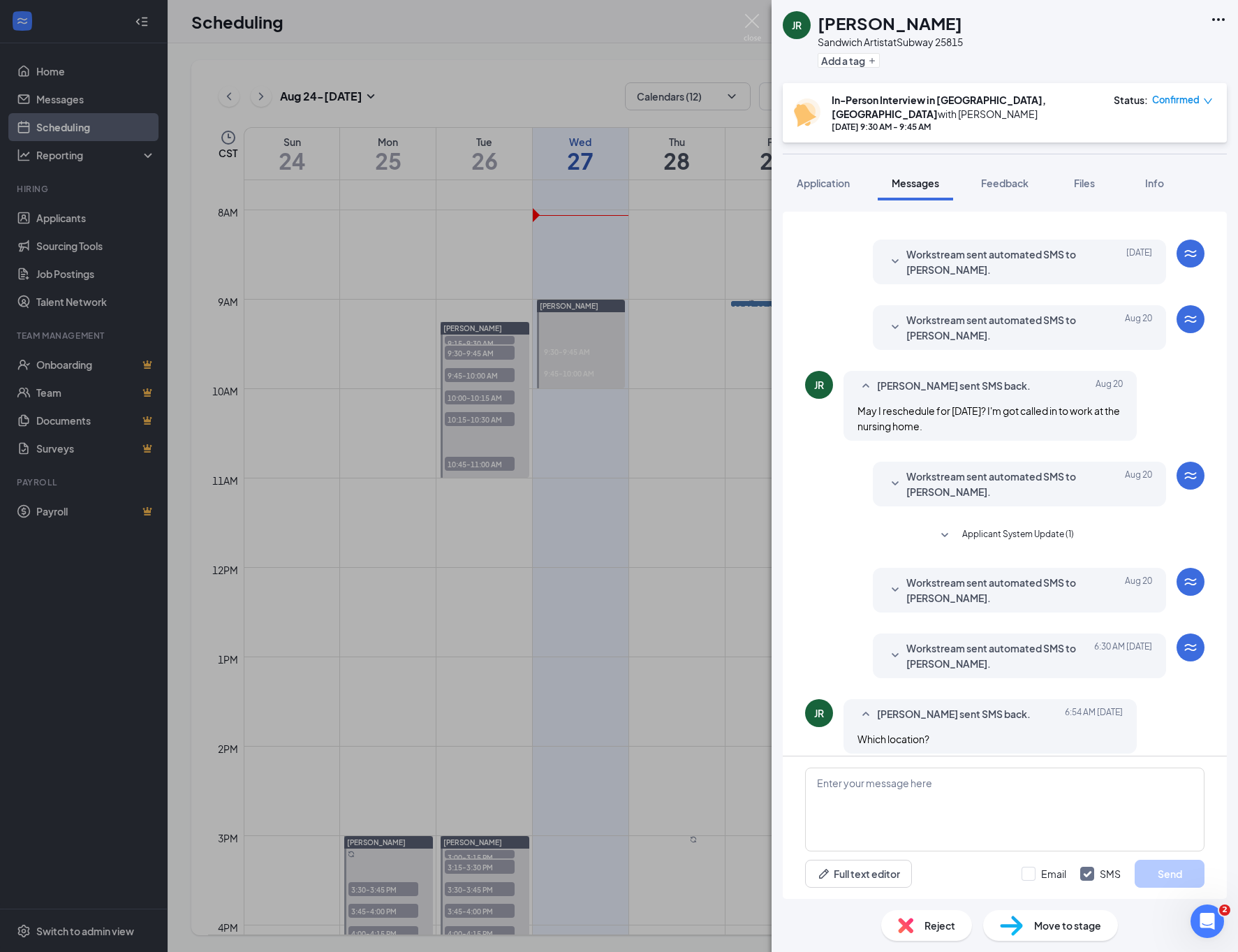
click at [957, 669] on div "Workstream sent automated SMS to [PERSON_NAME]. [DATE] 6:30 AM Subway Hiring De…" at bounding box center [1005, 659] width 399 height 52
click at [756, 23] on img at bounding box center [752, 28] width 17 height 28
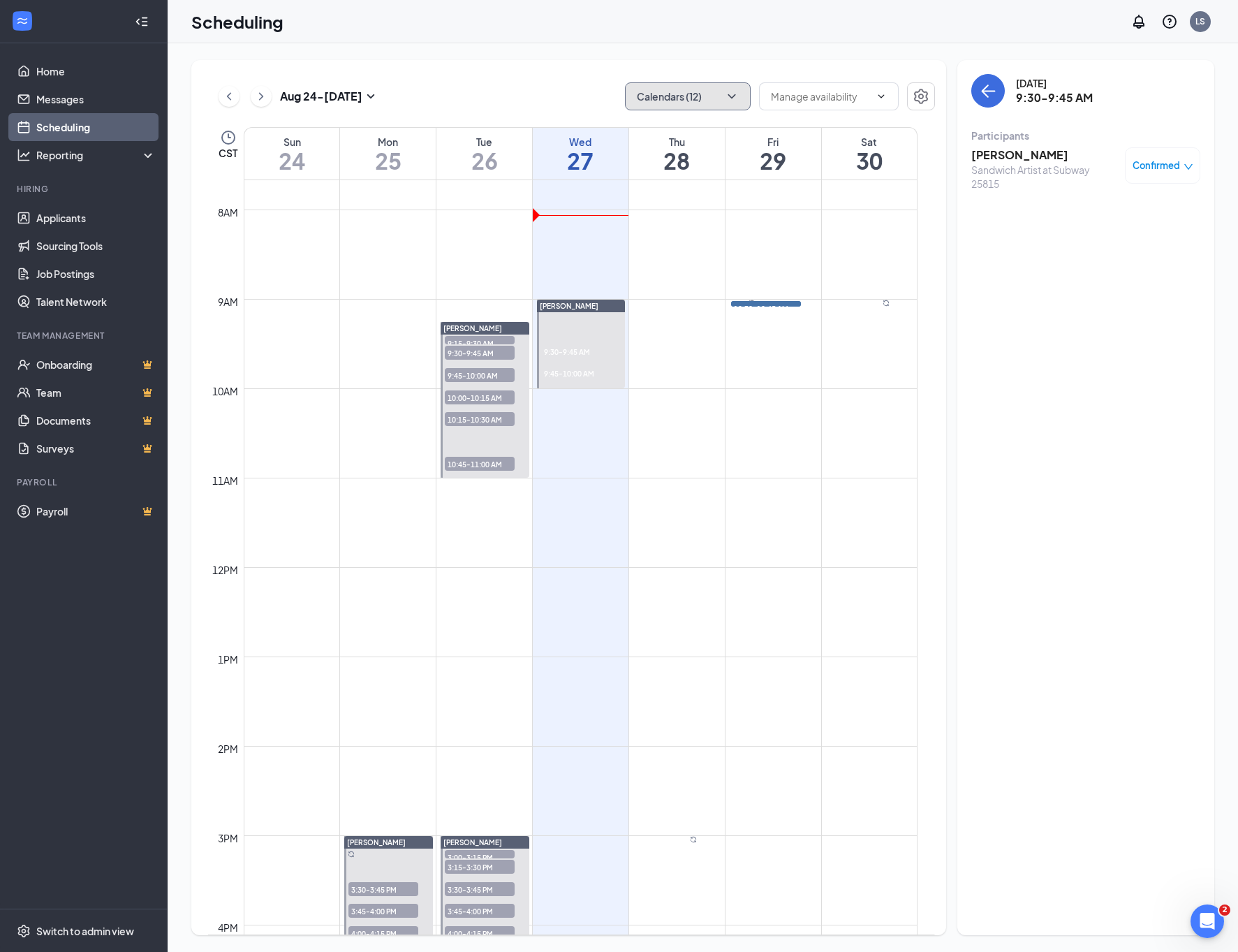
click at [681, 97] on button "Calendars (12)" at bounding box center [687, 96] width 125 height 28
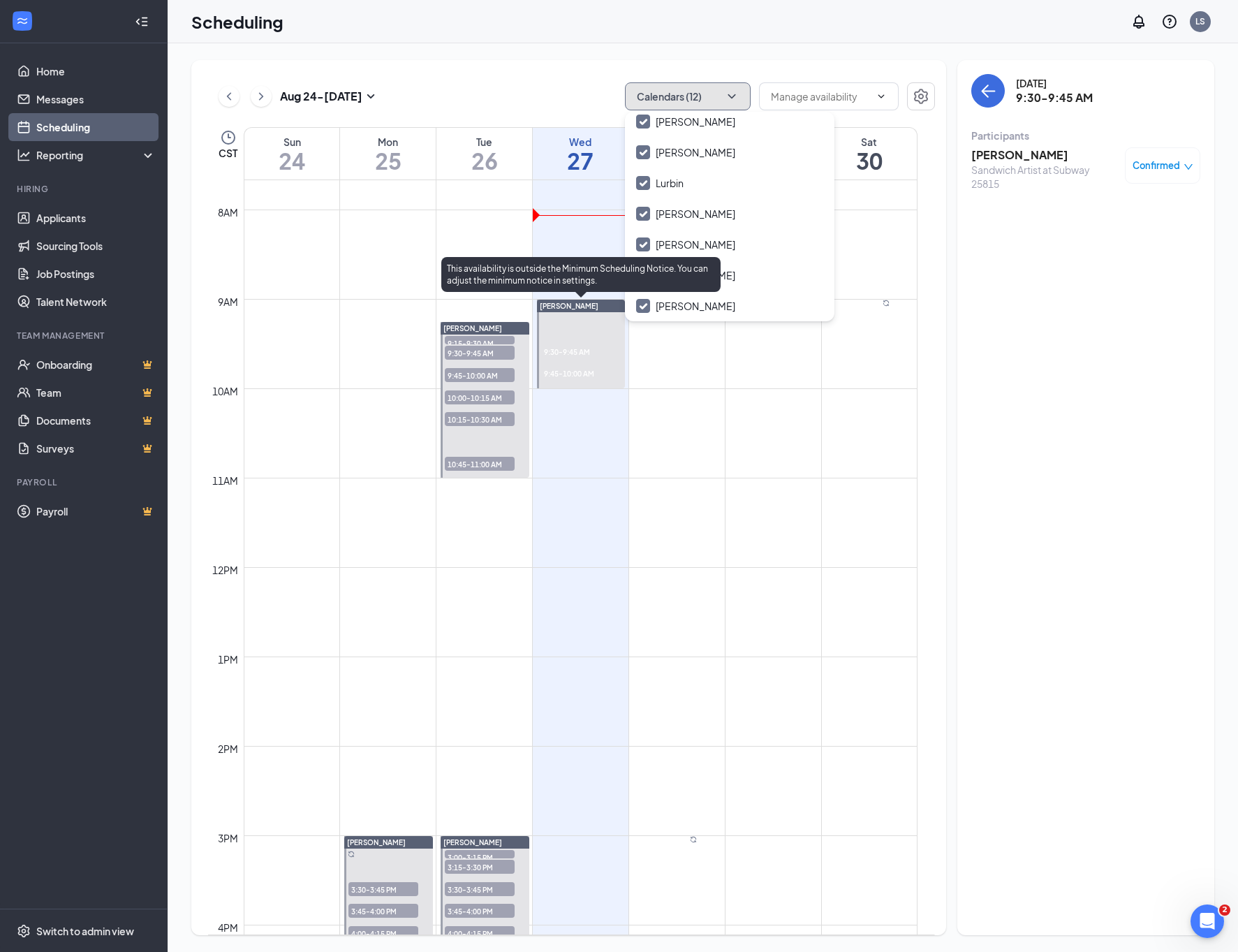
click at [559, 312] on div "[PERSON_NAME]" at bounding box center [581, 306] width 88 height 13
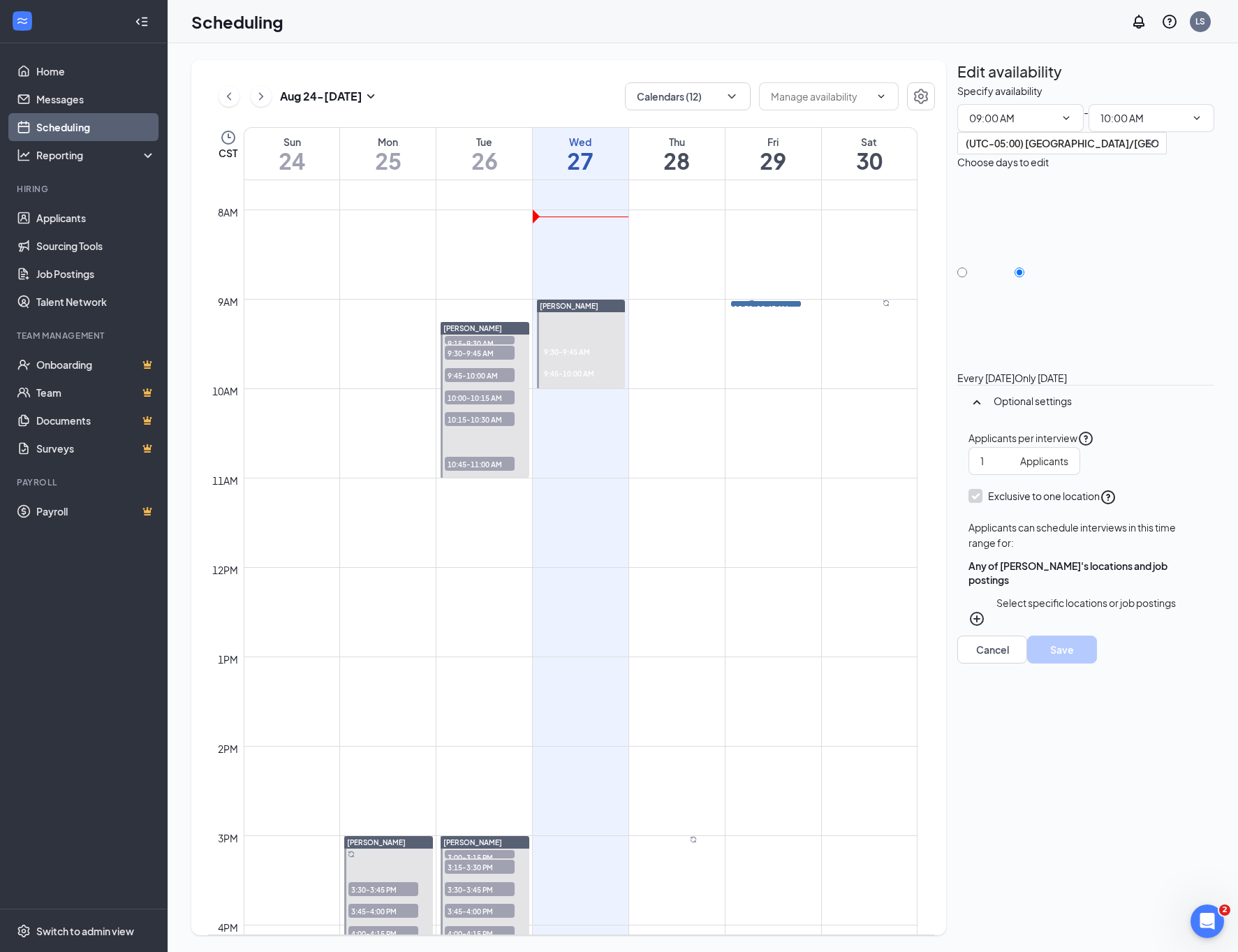
click at [572, 57] on div "[DATE] - [DATE] Calendars (12) CST Sun 24 Mon 25 Tue 26 Wed 27 Thu 28 Fri 29 Sa…" at bounding box center [702, 498] width 1070 height 909
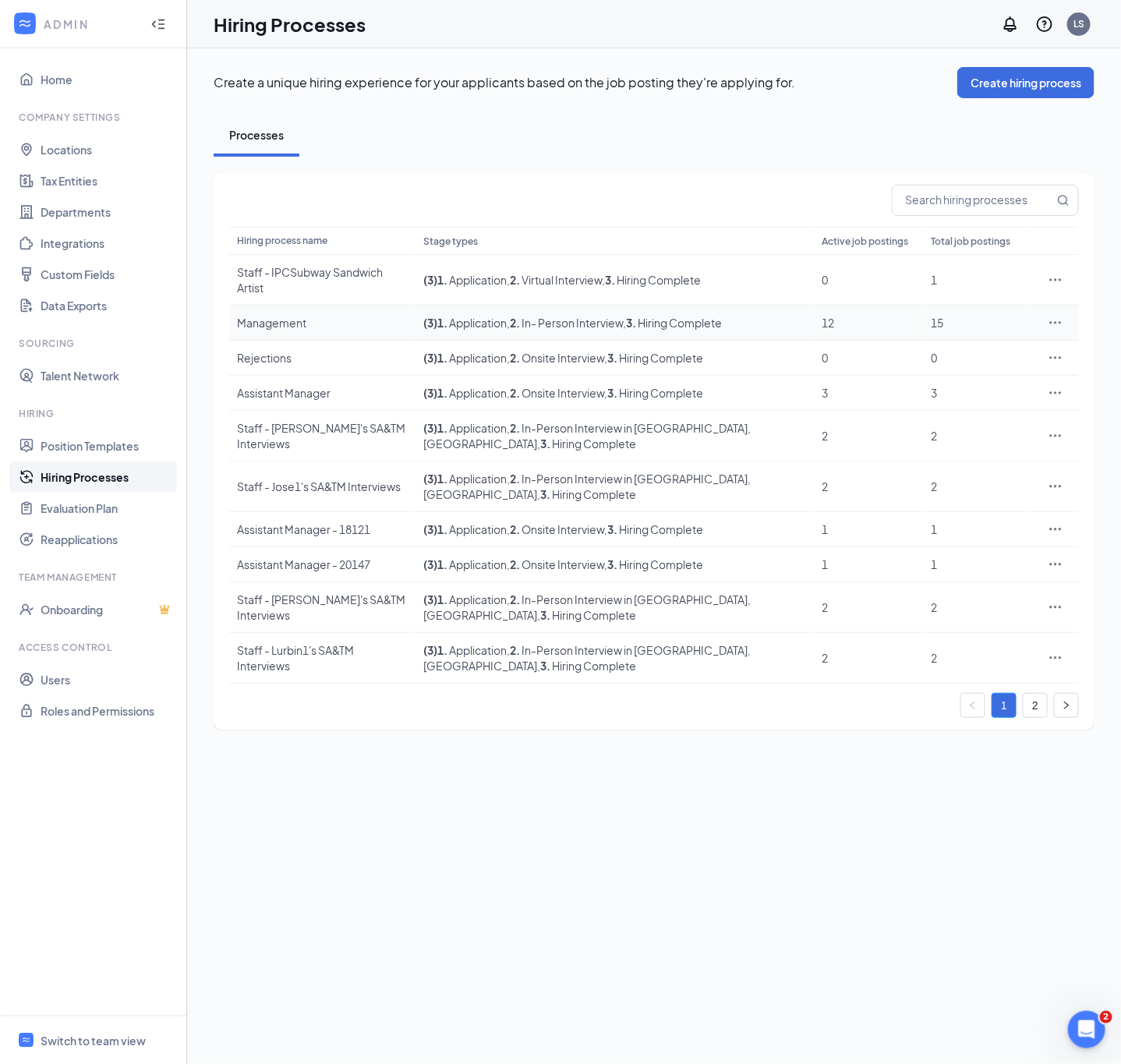
click at [1053, 328] on icon "Ellipses" at bounding box center [1055, 323] width 15 height 15
click at [998, 356] on span "Edit" at bounding box center [983, 354] width 134 height 17
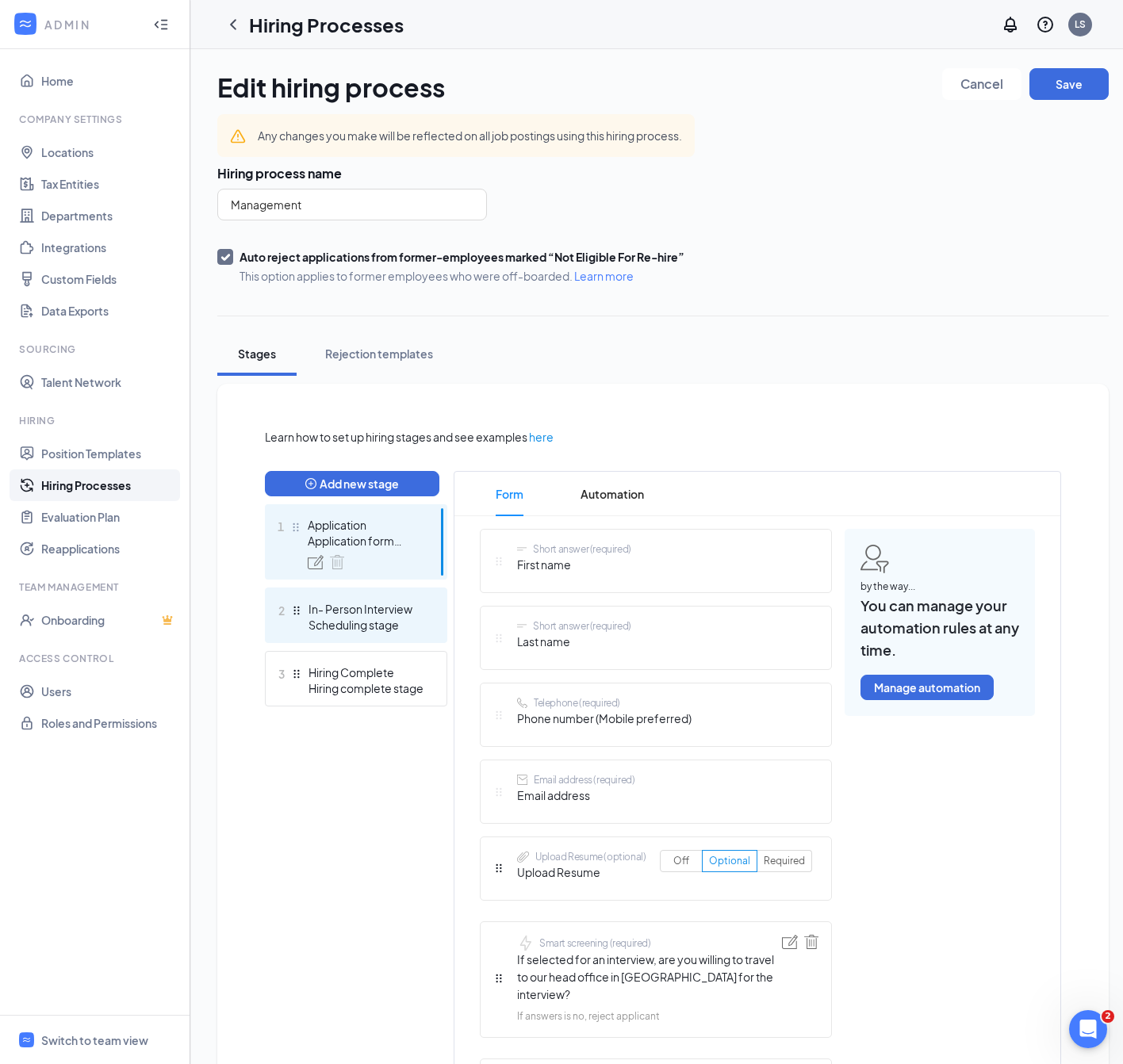
click at [383, 619] on div "Scheduling stage" at bounding box center [366, 625] width 116 height 16
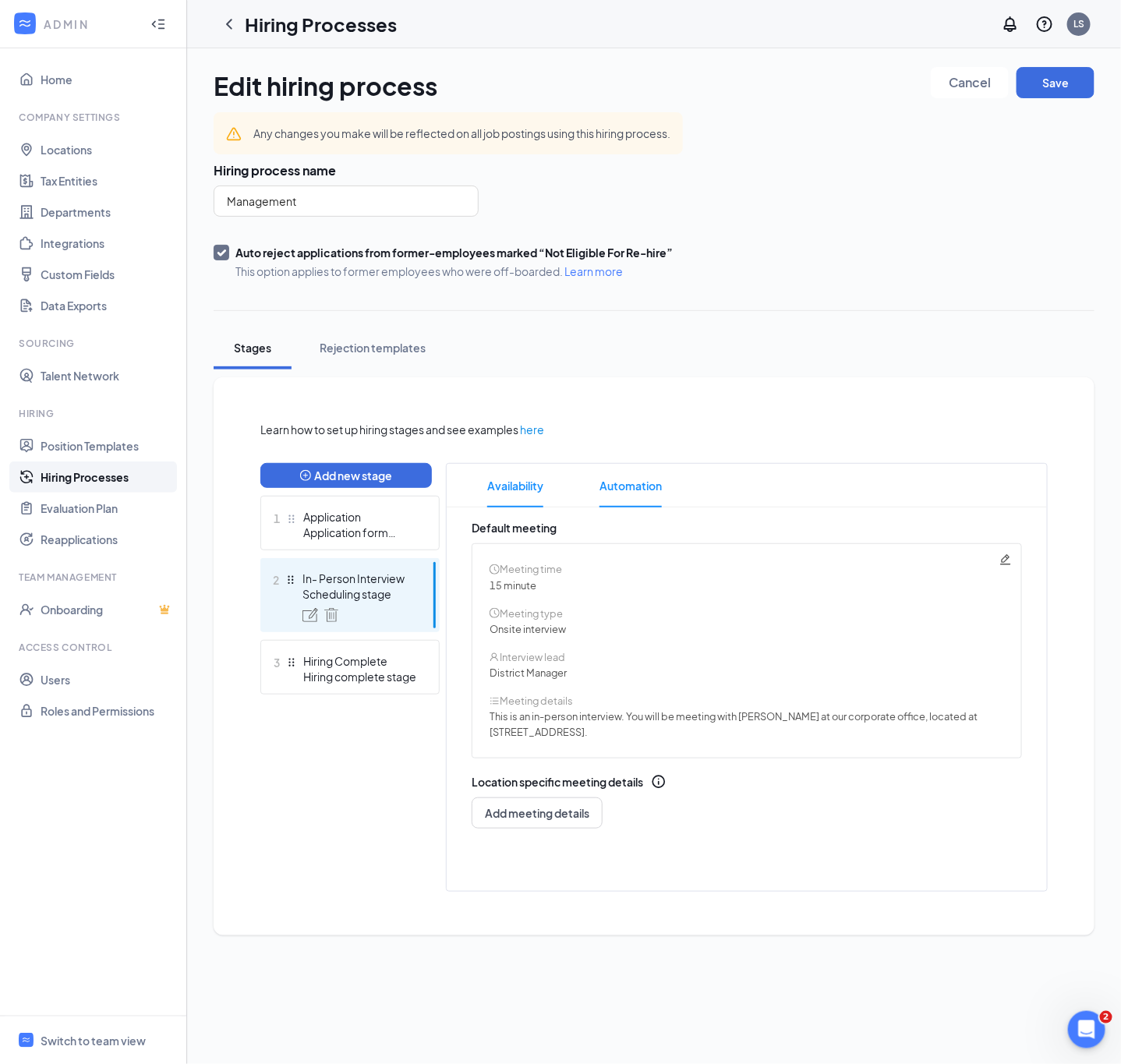
click at [624, 479] on span "Automation" at bounding box center [631, 485] width 63 height 43
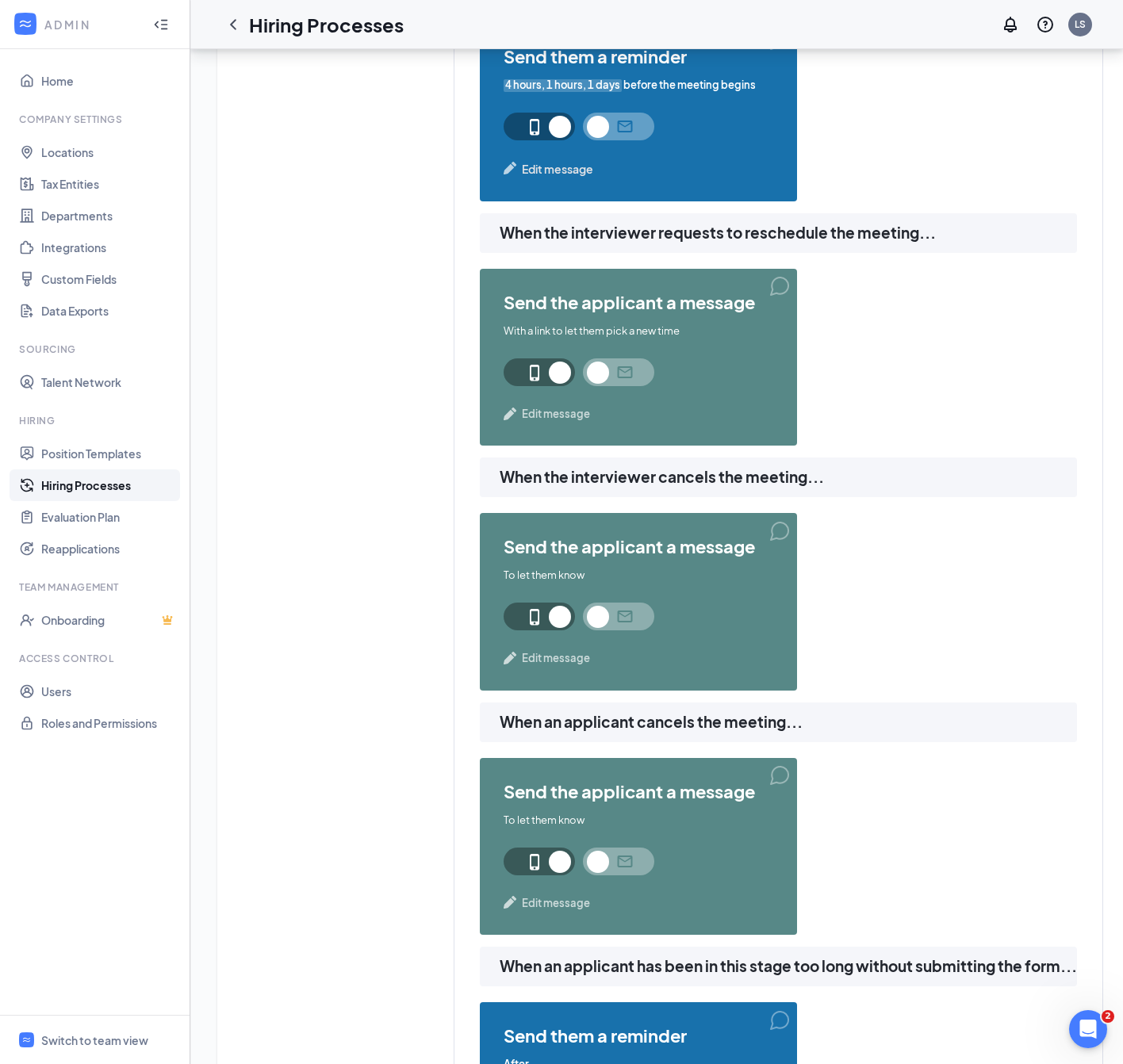
scroll to position [951, 0]
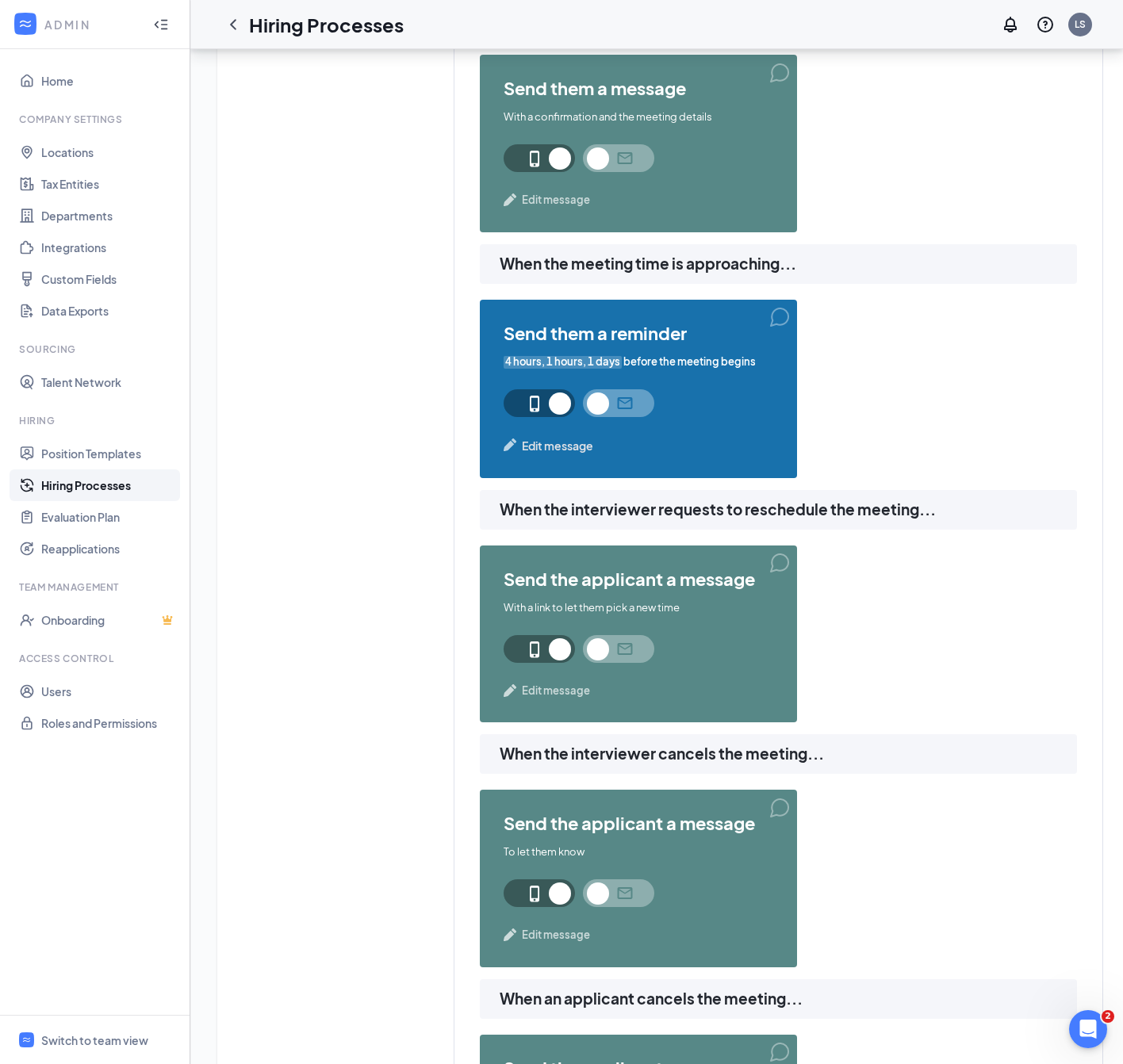
click at [556, 445] on span "Edit message" at bounding box center [557, 445] width 72 height 18
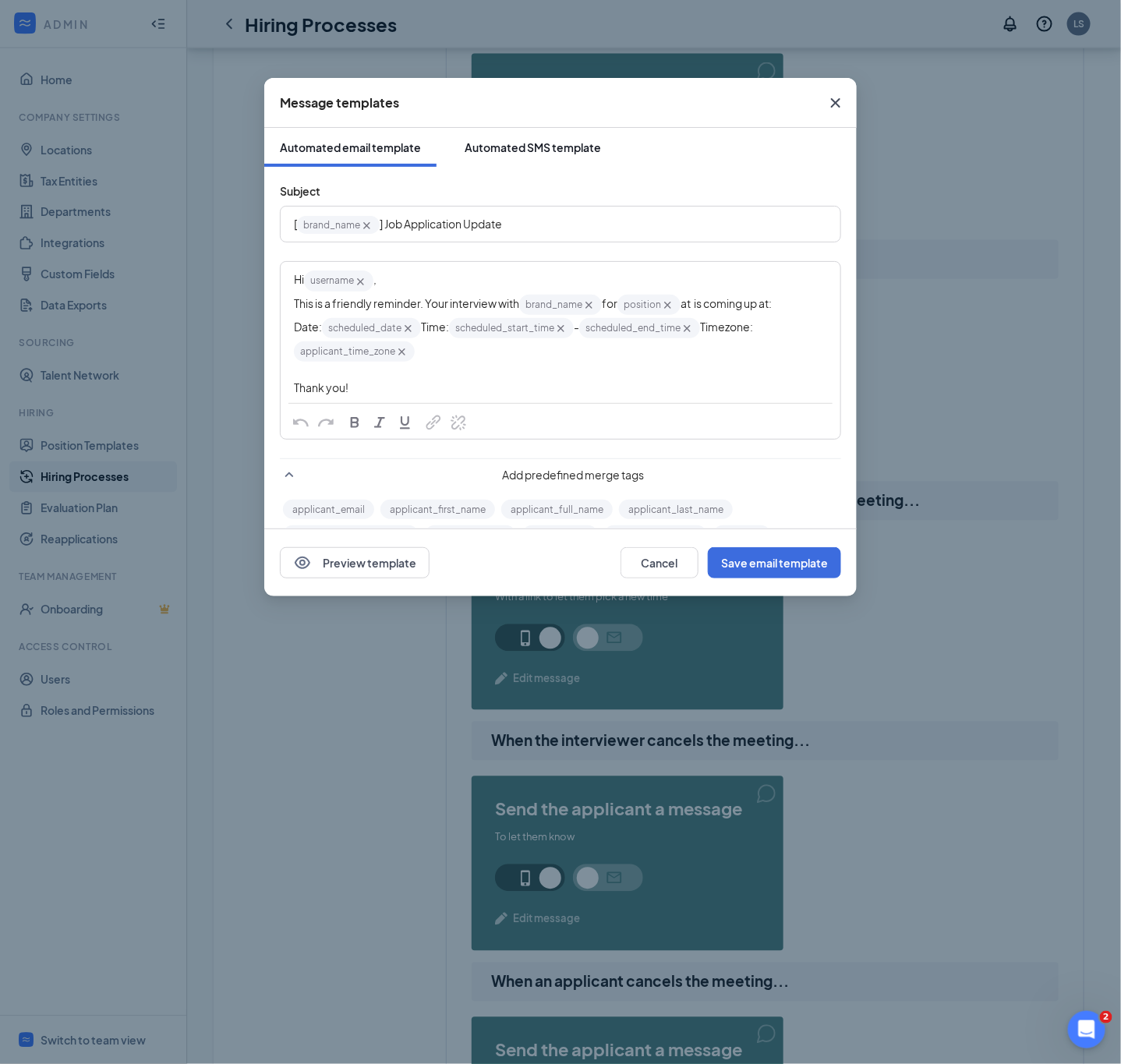
click at [539, 143] on div "Automated SMS template" at bounding box center [533, 148] width 136 height 15
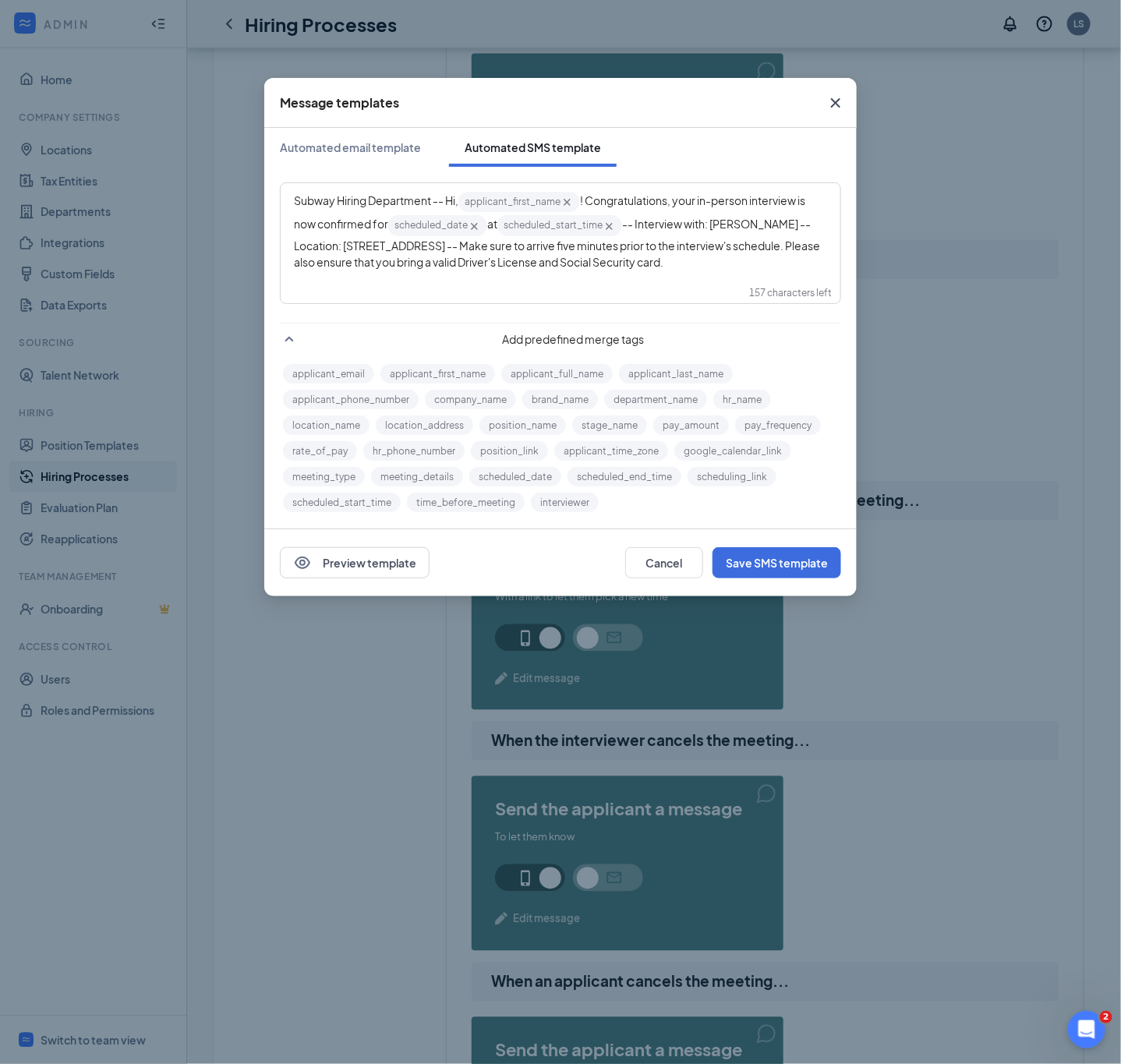
click at [560, 270] on div "Subway Hiring Department -- Hi, applicant_first_name‌‌‌‌ {{applicant_first_name…" at bounding box center [560, 230] width 533 height 80
copy div "Subway Hiring Department -- Hi, applicant_first_name‌‌‌‌ {{applicant_first_name…"
click at [398, 270] on div "Subway Hiring Department -- Hi, applicant_first_name‌‌‌‌ {{applicant_first_name…" at bounding box center [560, 230] width 533 height 80
drag, startPoint x: 396, startPoint y: 274, endPoint x: 359, endPoint y: 264, distance: 38.3
click at [360, 264] on div "Subway Hiring Department -- Hi, applicant_first_name‌‌‌‌ {{applicant_first_name…" at bounding box center [560, 230] width 533 height 80
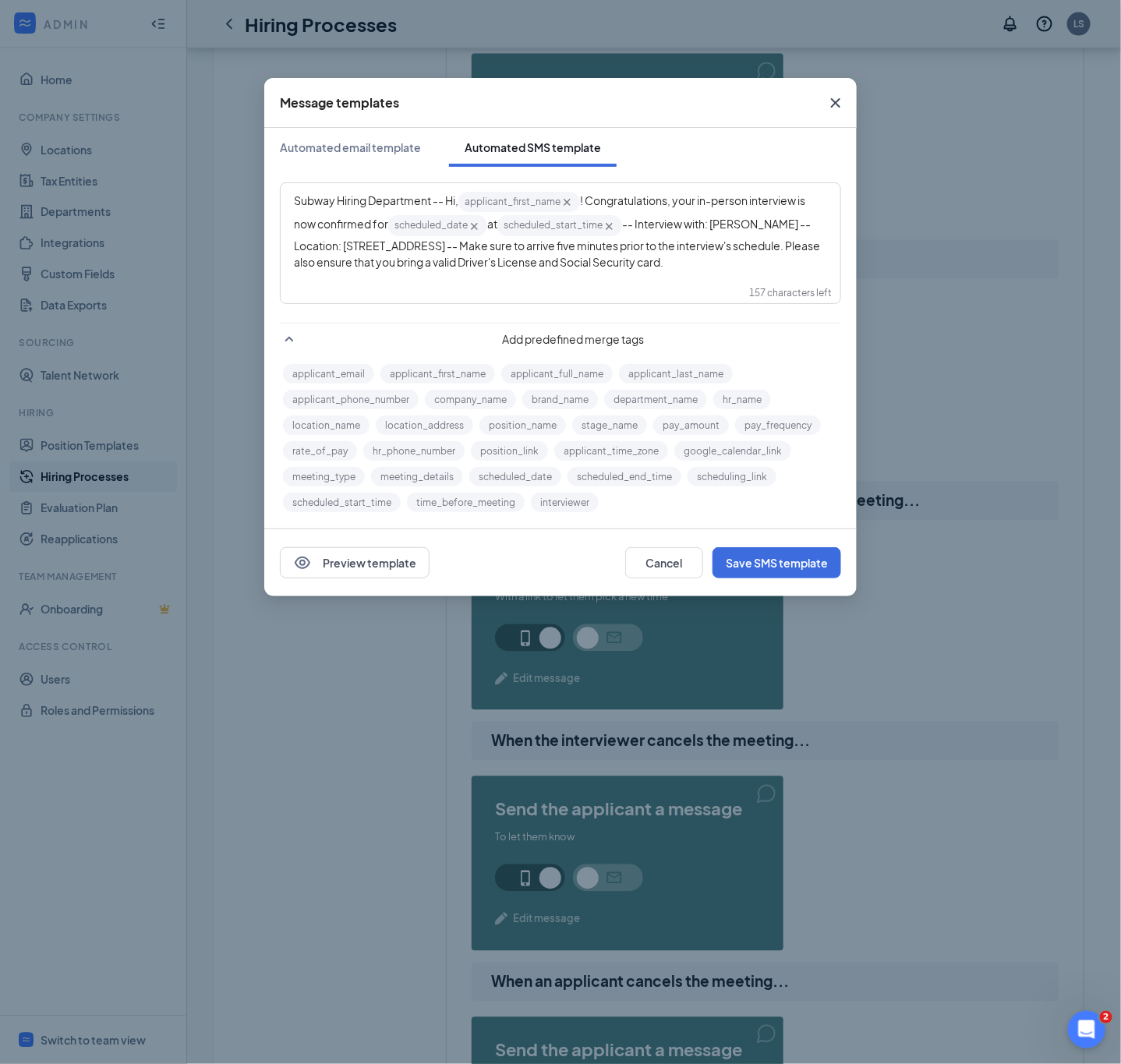
click at [359, 264] on span "-- Interview with: Mr. Mansher Ghuman -- Location: 9069 Tamina Road, Conroe, TX…" at bounding box center [558, 242] width 528 height 51
drag, startPoint x: 361, startPoint y: 262, endPoint x: 384, endPoint y: 287, distance: 34.0
click at [384, 277] on div "Subway Hiring Department -- Hi, applicant_first_name‌‌‌‌ {{applicant_first_name…" at bounding box center [560, 231] width 559 height 93
copy span "'s schedule. Please also ensure that you bring a valid Driver's License and Soc…"
click at [307, 742] on div "Message templates Automated email template Automated SMS template Subway Hiring…" at bounding box center [560, 532] width 1121 height 1064
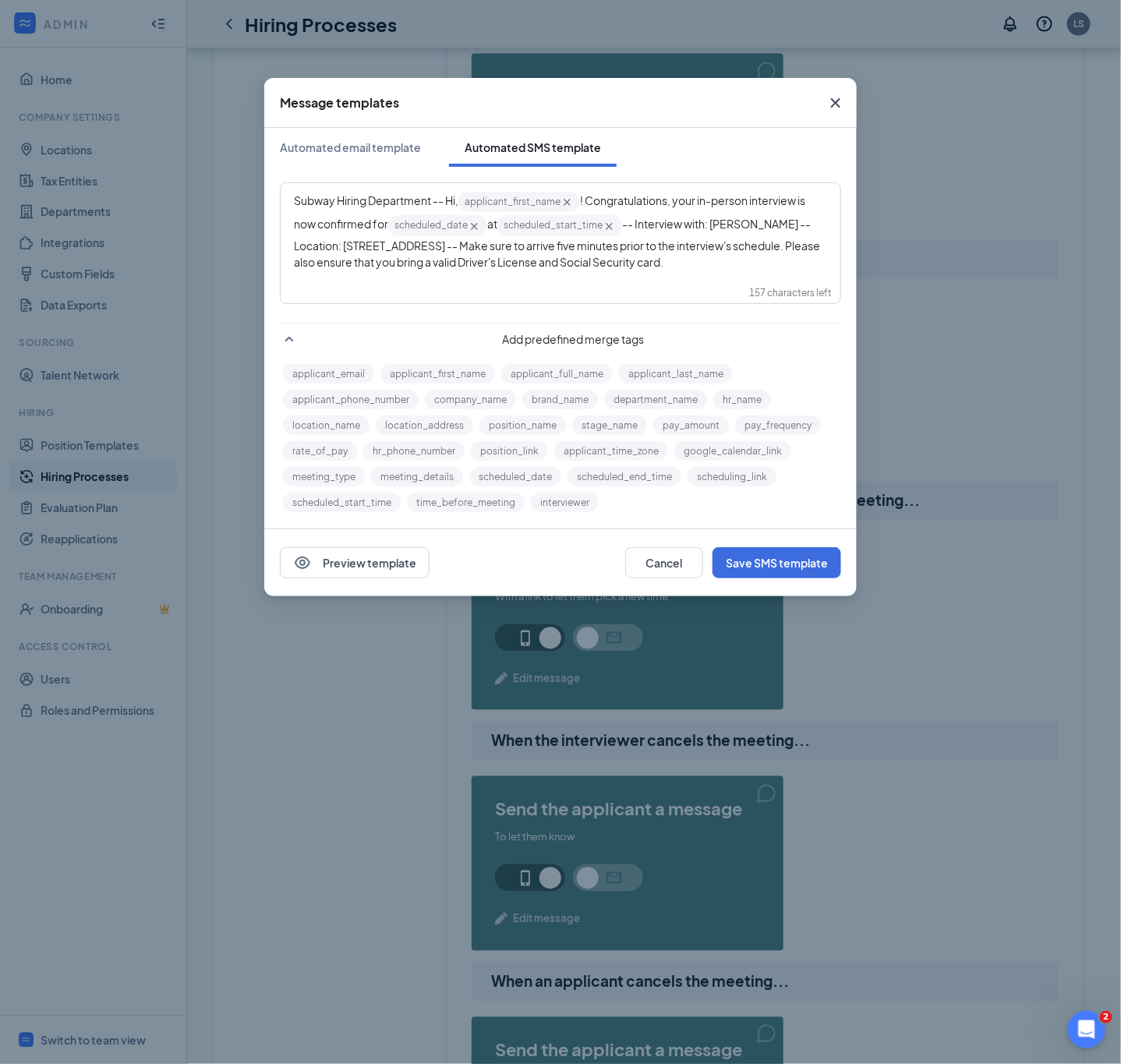
click at [840, 100] on icon "Cross" at bounding box center [835, 102] width 18 height 18
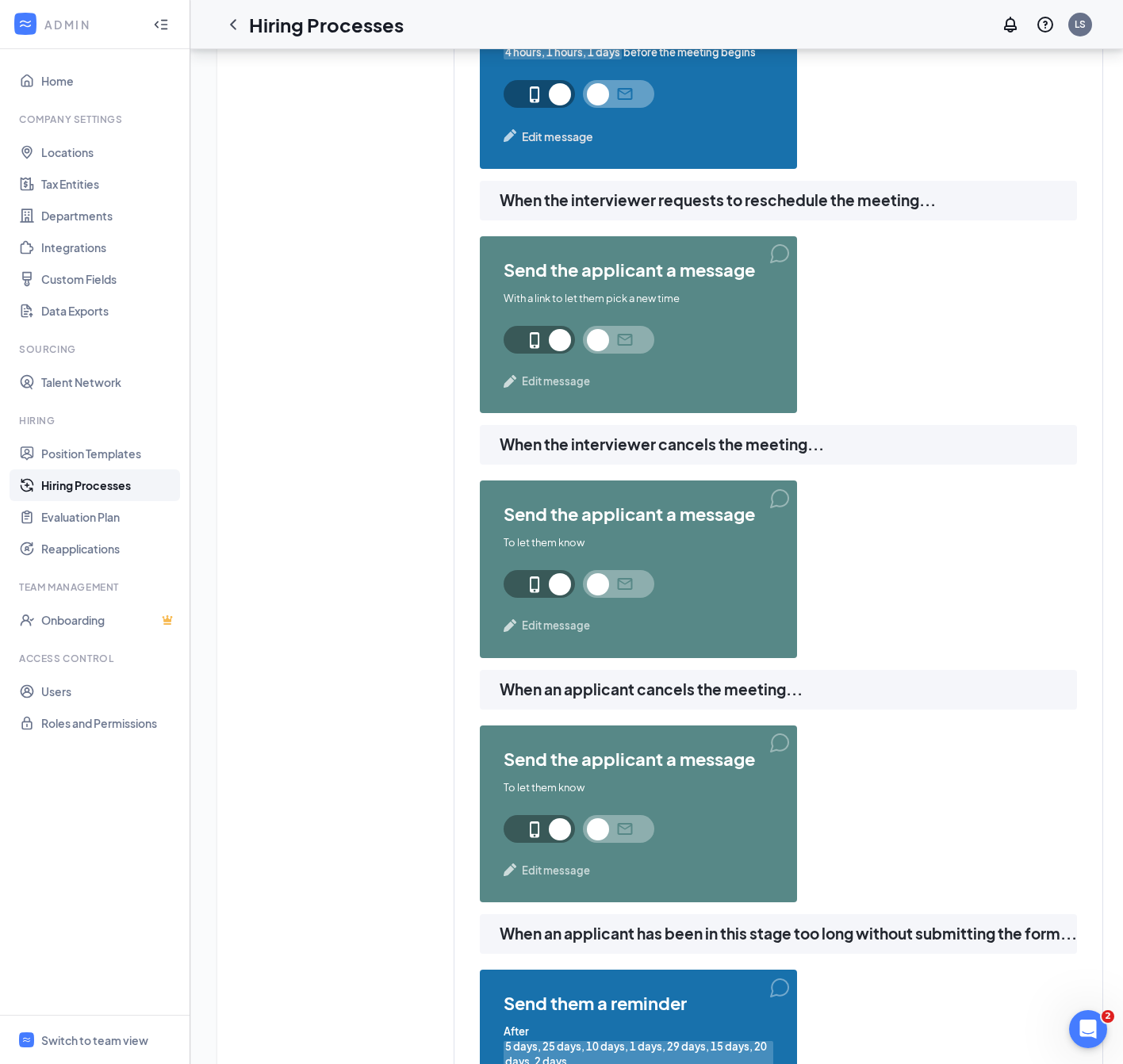
scroll to position [1670, 0]
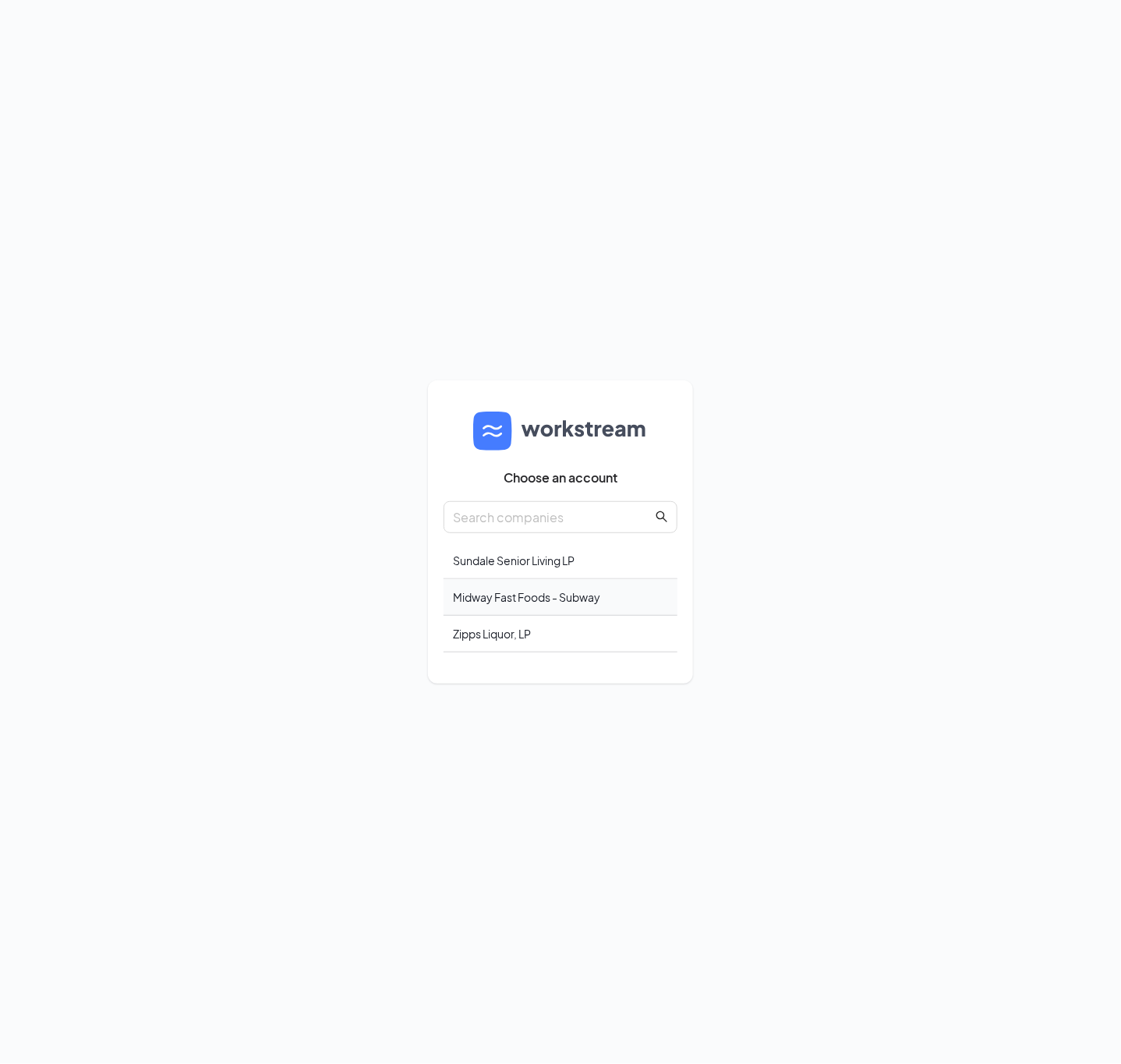
click at [518, 594] on div "Midway Fast Foods - Subway" at bounding box center [560, 598] width 233 height 37
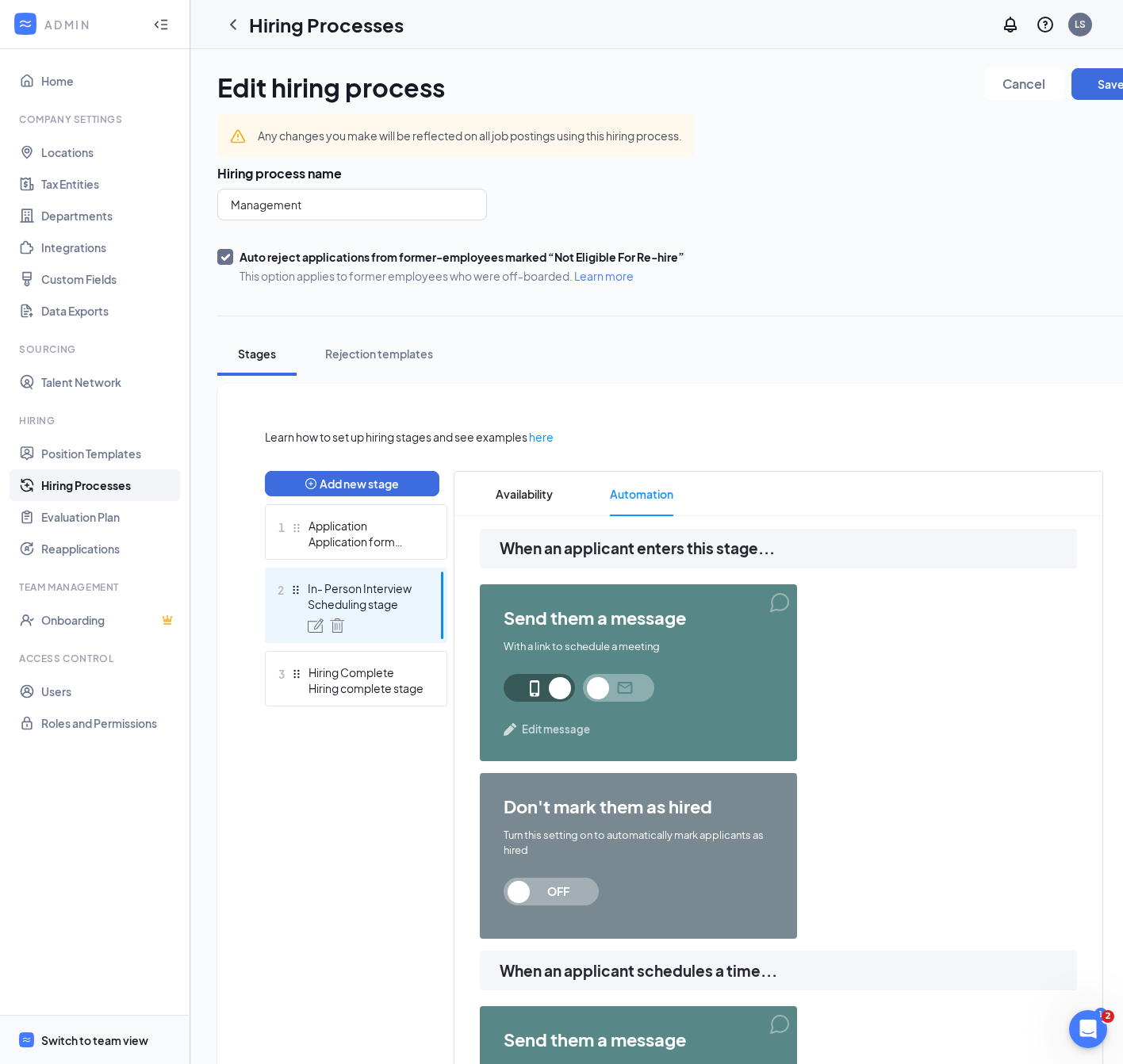
click at [89, 1047] on span "Switch to team view" at bounding box center [109, 1039] width 135 height 48
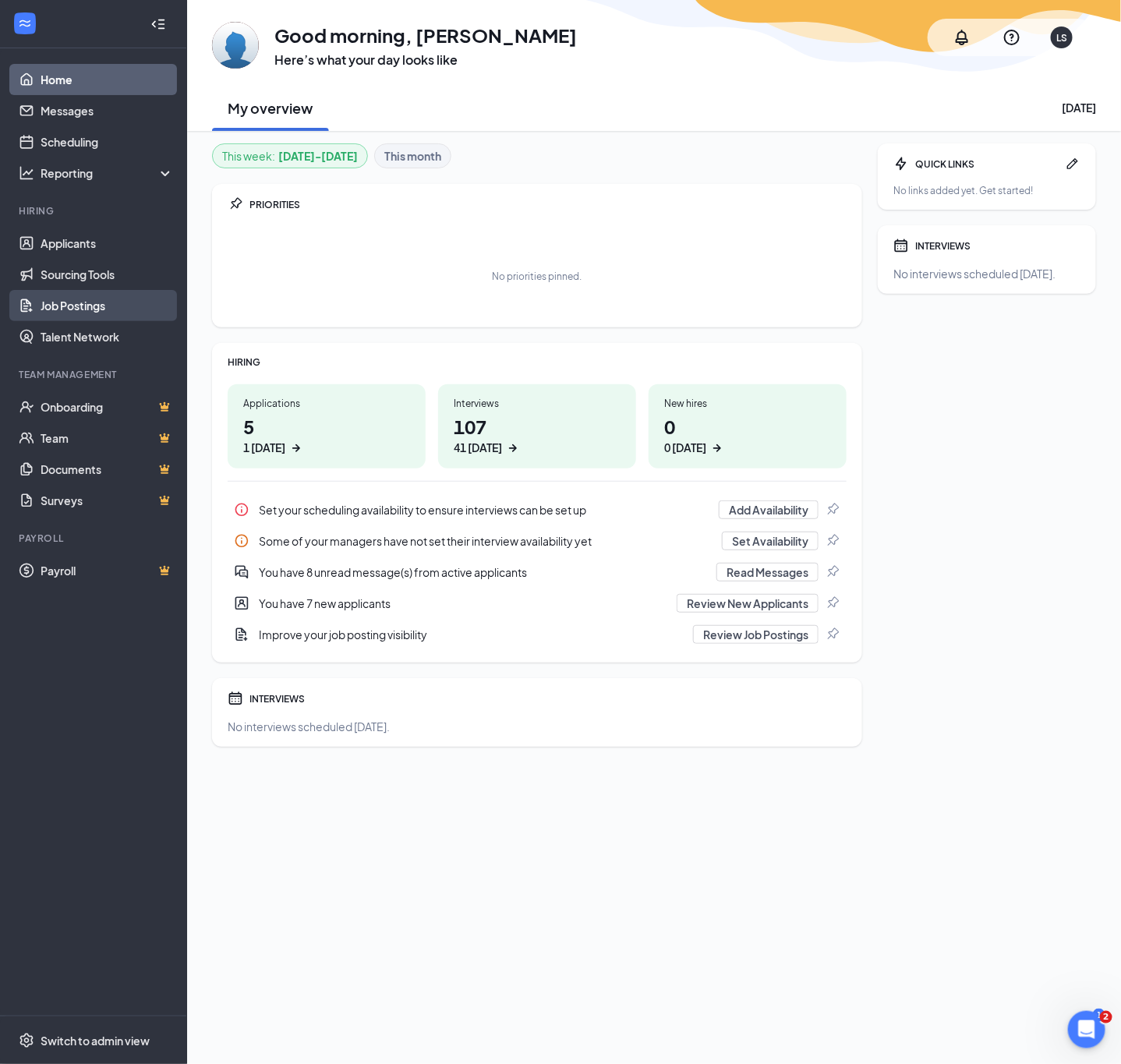
click at [78, 309] on link "Job Postings" at bounding box center [107, 306] width 133 height 31
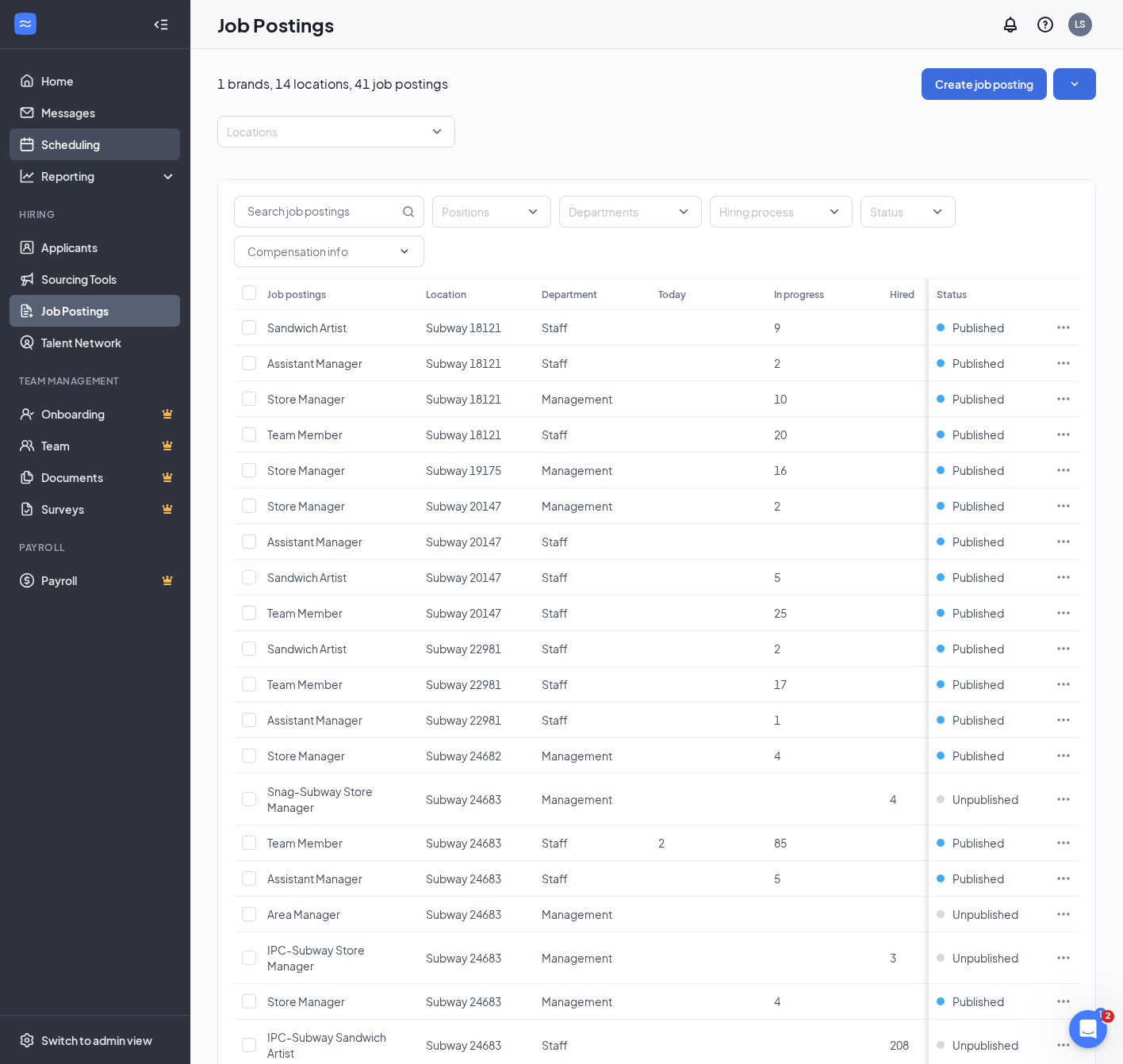
click at [100, 133] on link "Scheduling" at bounding box center [109, 144] width 135 height 31
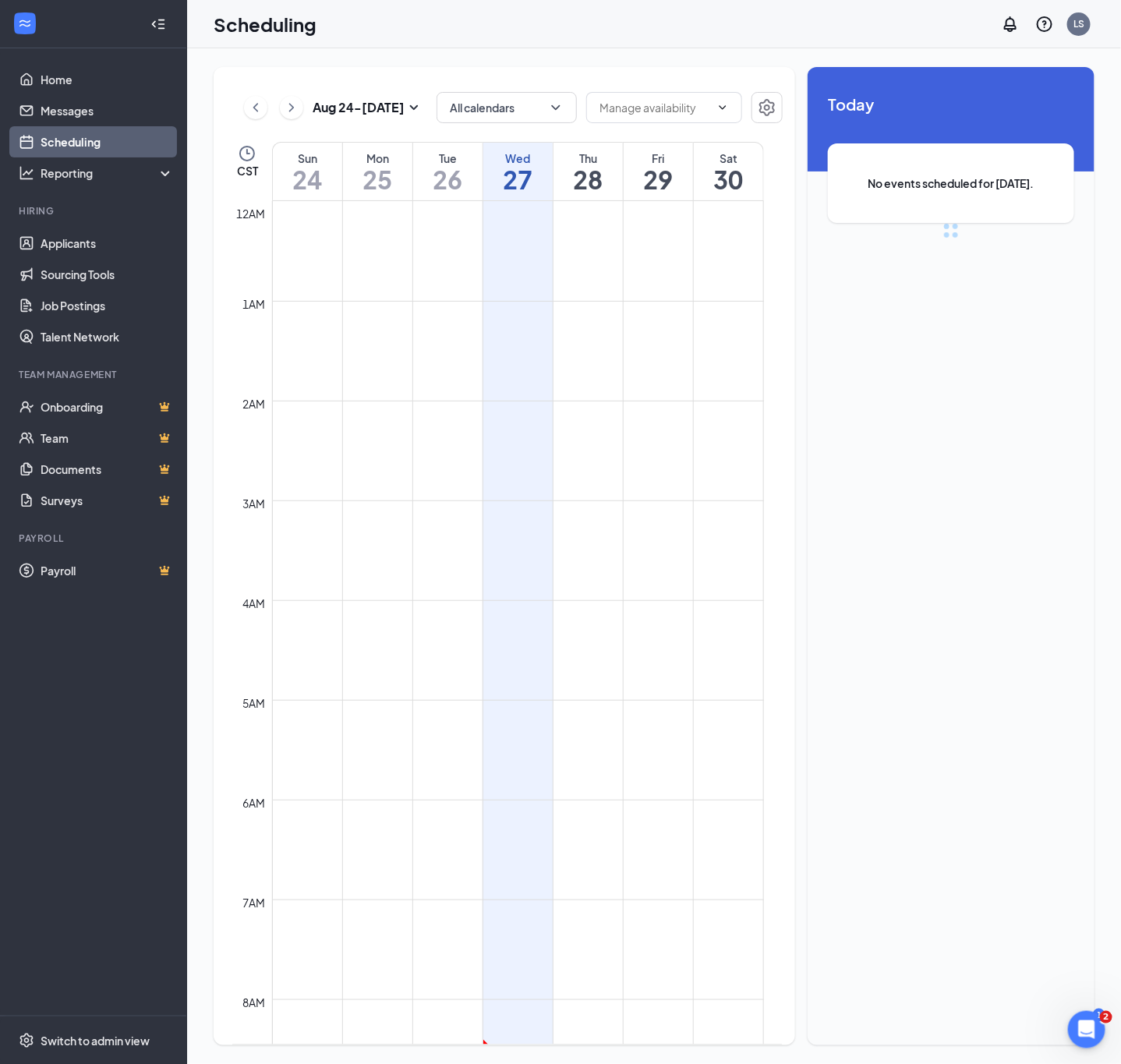
scroll to position [766, 0]
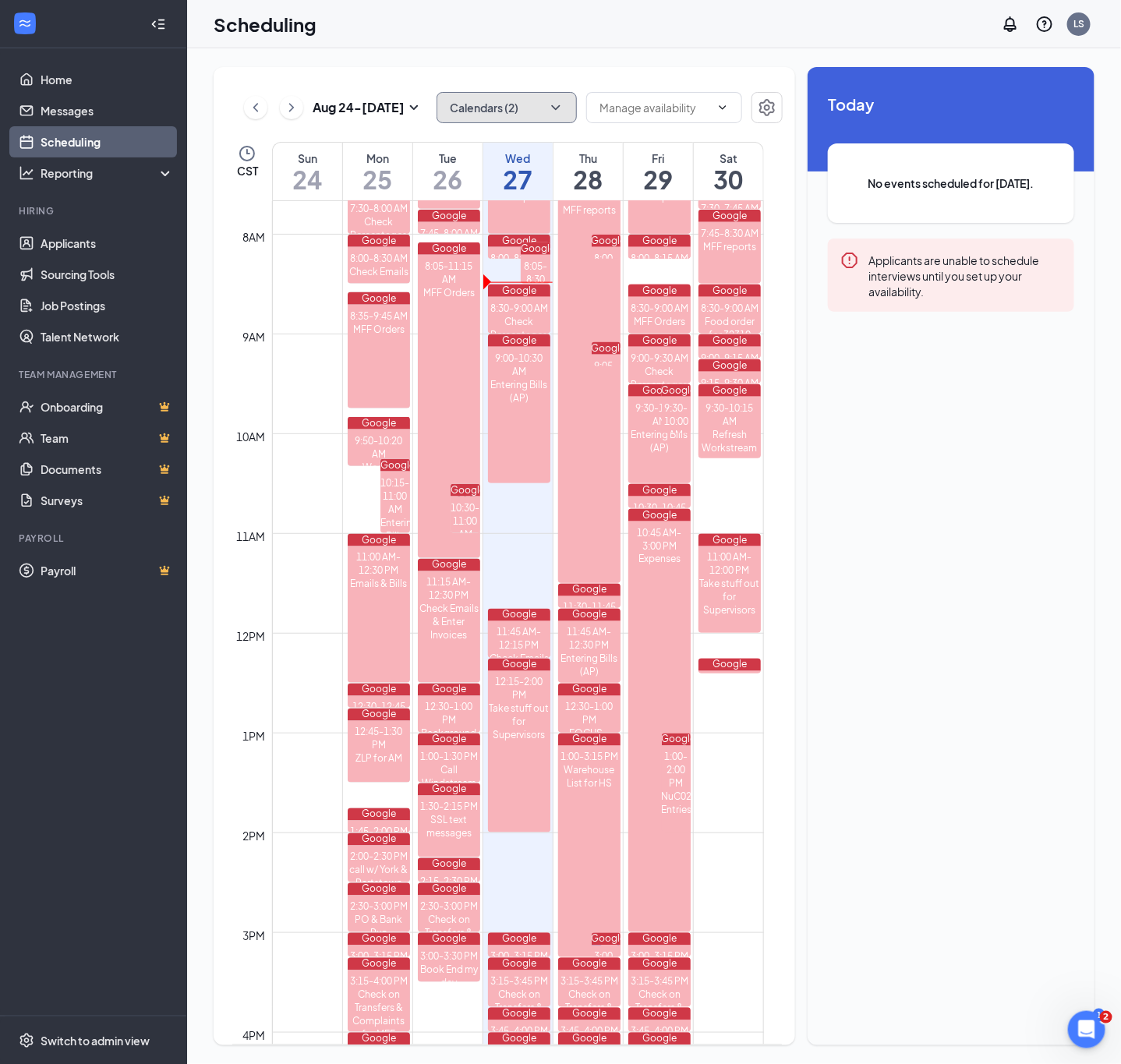
click at [515, 110] on button "Calendars (2)" at bounding box center [506, 107] width 140 height 31
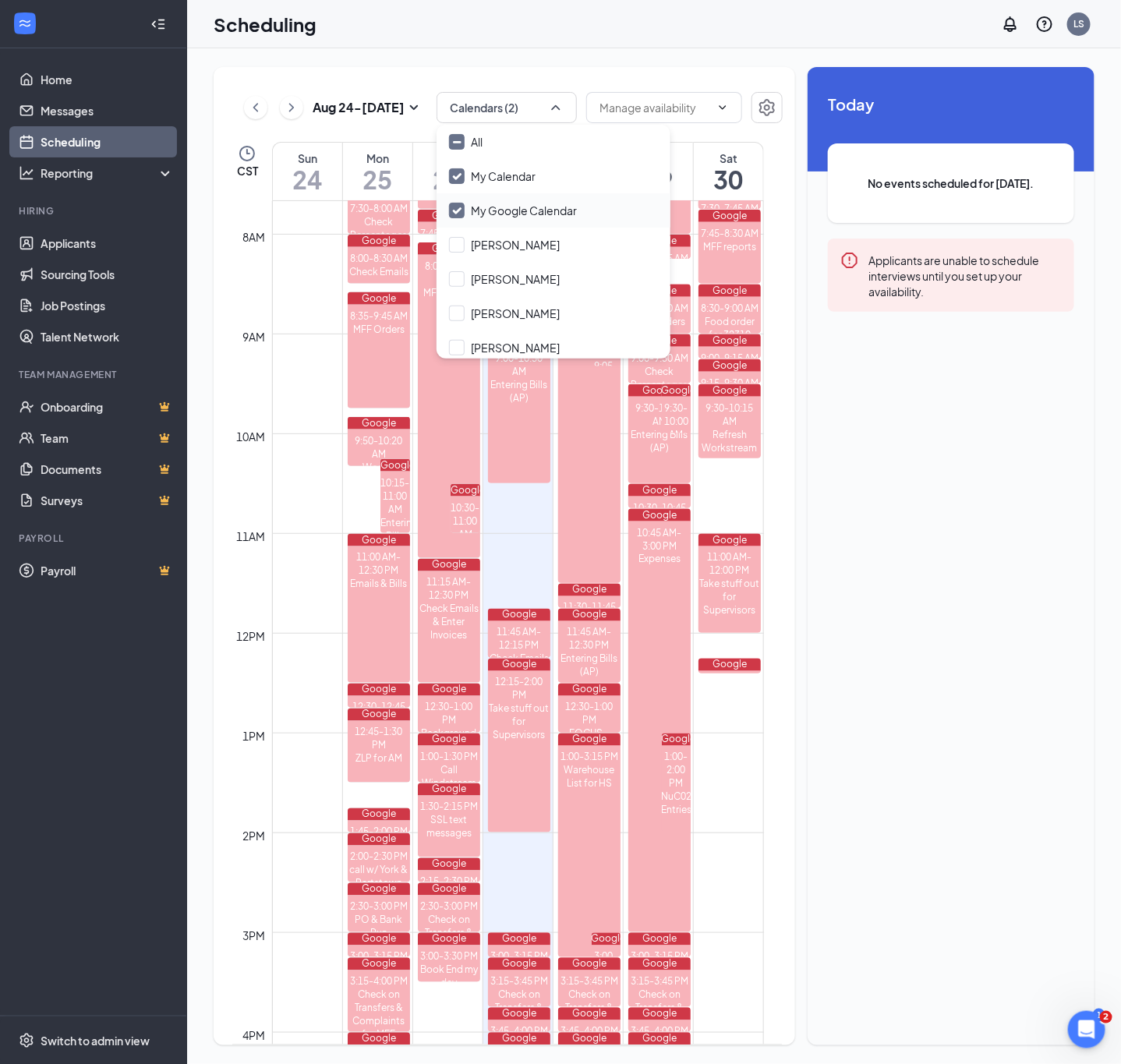
click at [466, 205] on input "My Google Calendar" at bounding box center [513, 210] width 128 height 15
checkbox input "false"
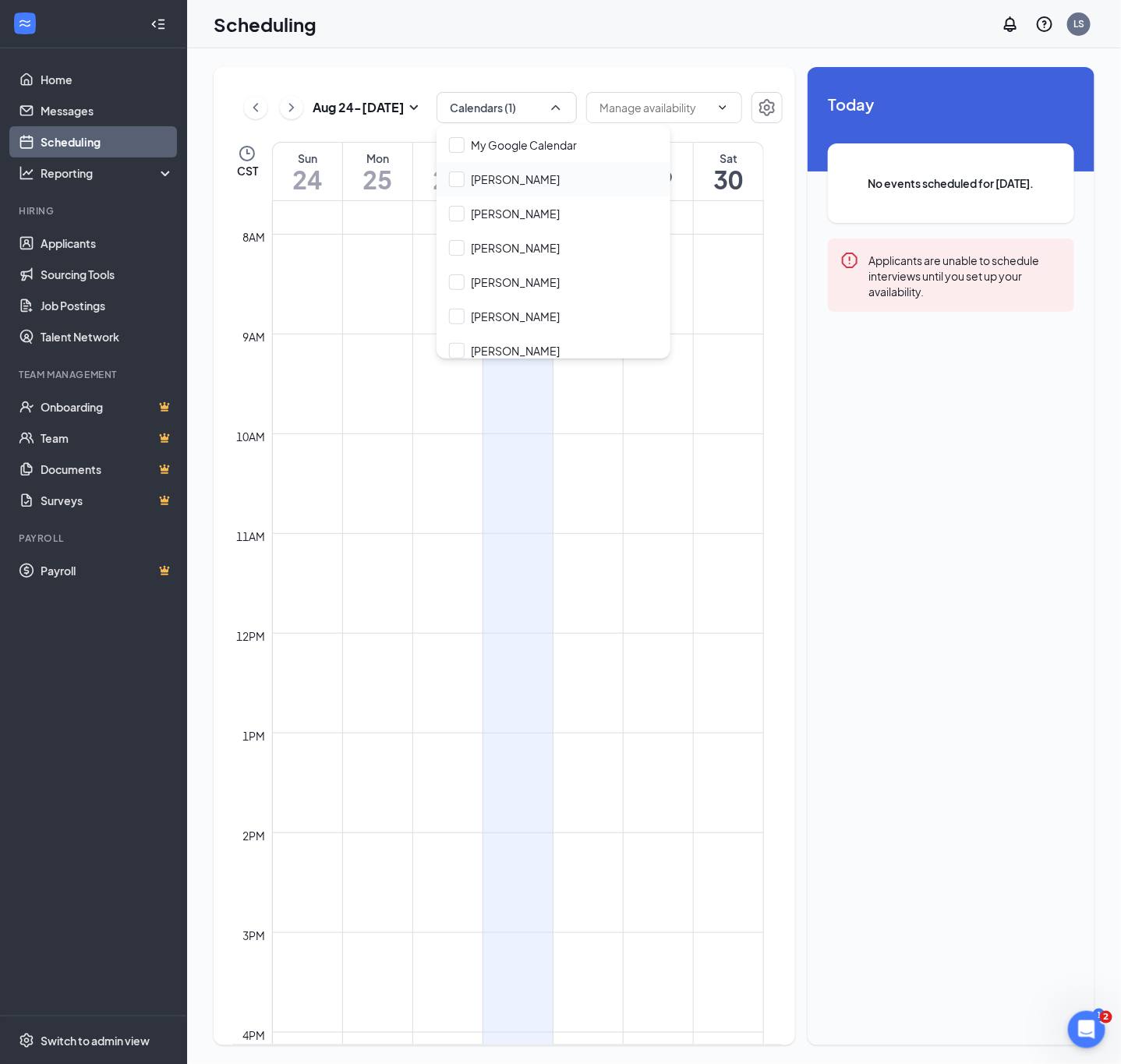
scroll to position [46, 0]
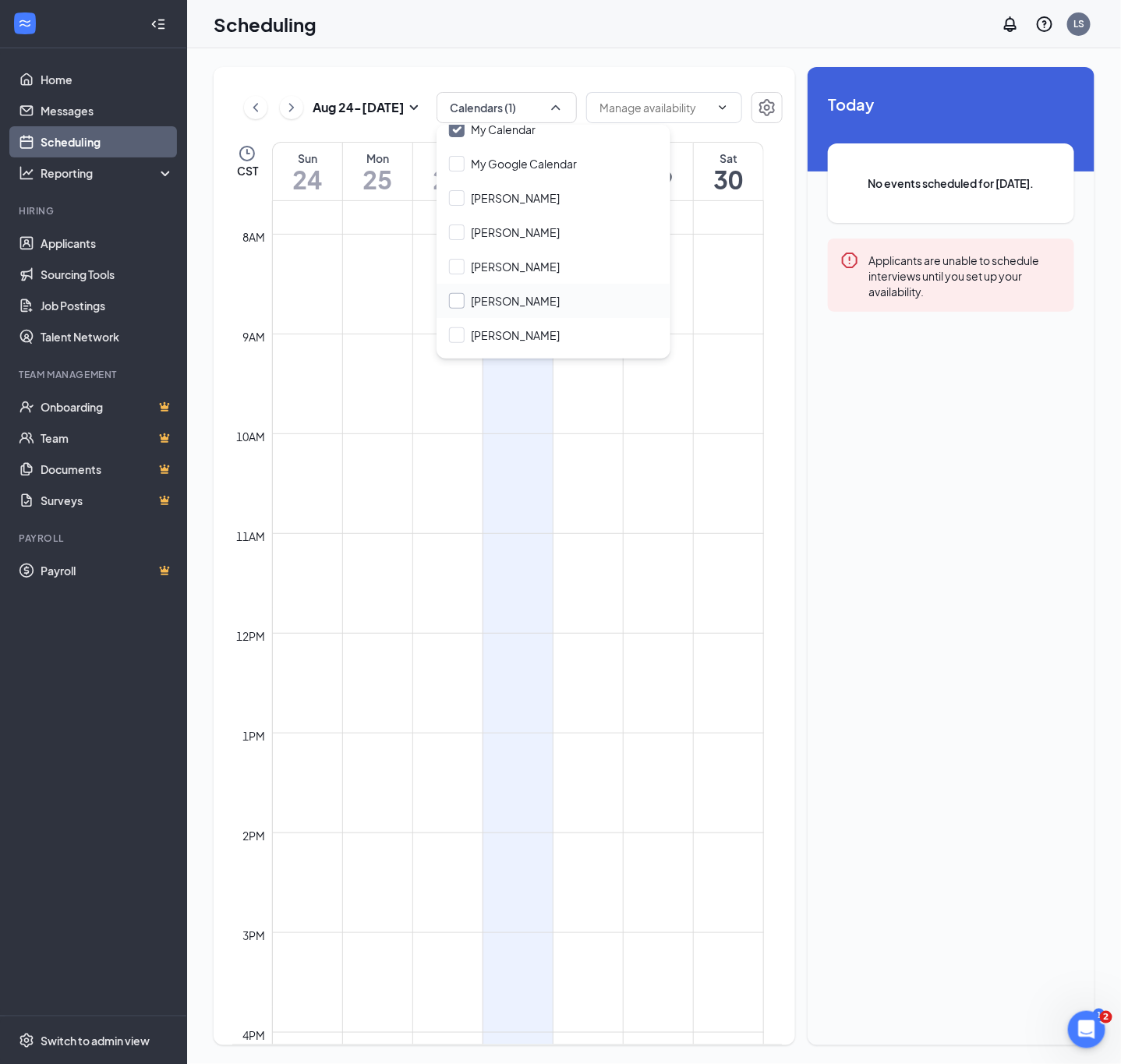
click at [478, 295] on input "[PERSON_NAME]" at bounding box center [505, 301] width 111 height 15
checkbox input "true"
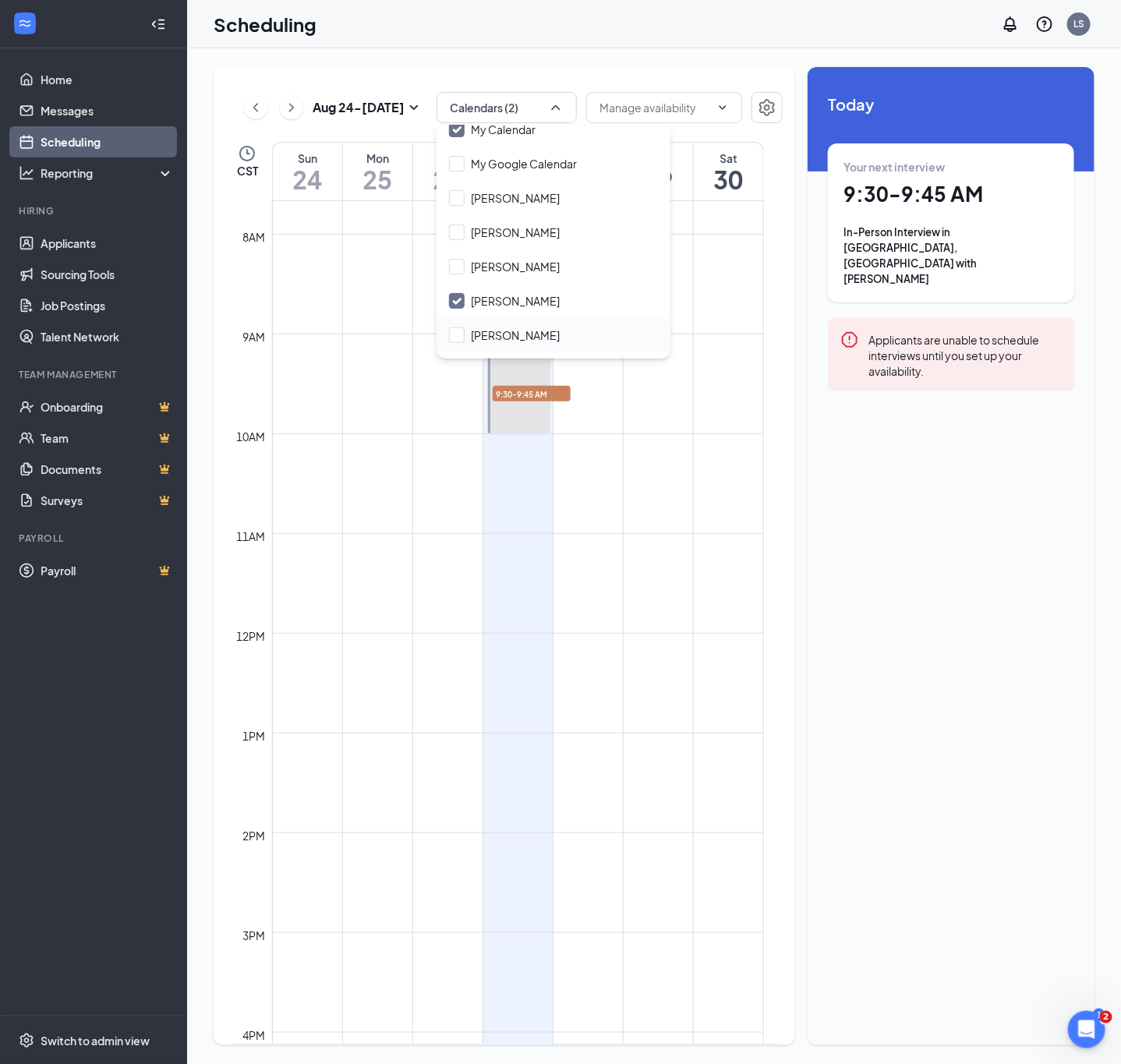
click at [519, 325] on div "[PERSON_NAME]" at bounding box center [554, 336] width 233 height 35
checkbox input "true"
click at [494, 39] on div "Scheduling LS" at bounding box center [654, 24] width 934 height 48
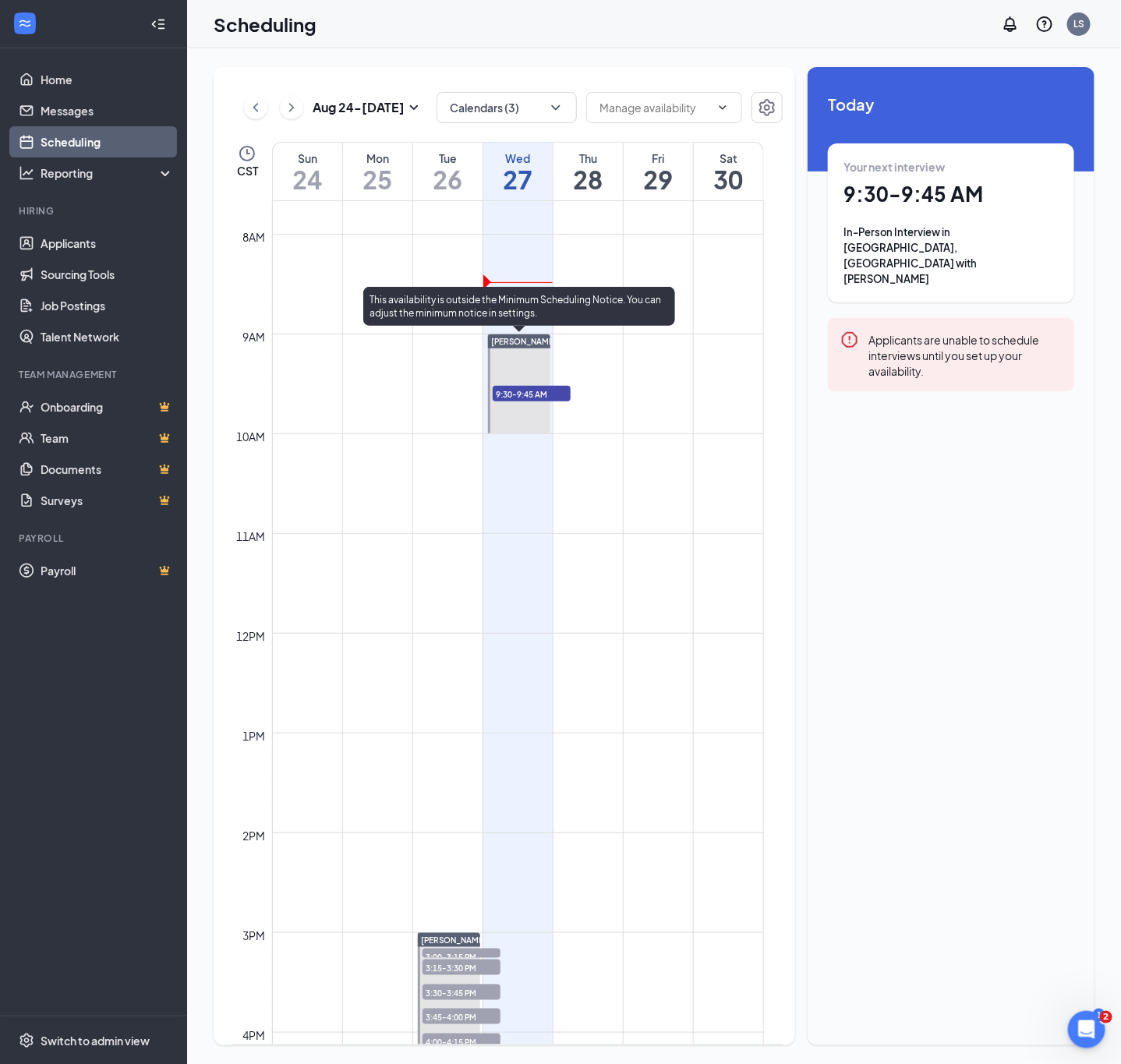
click at [527, 393] on span "9:30-9:45 AM" at bounding box center [532, 394] width 78 height 15
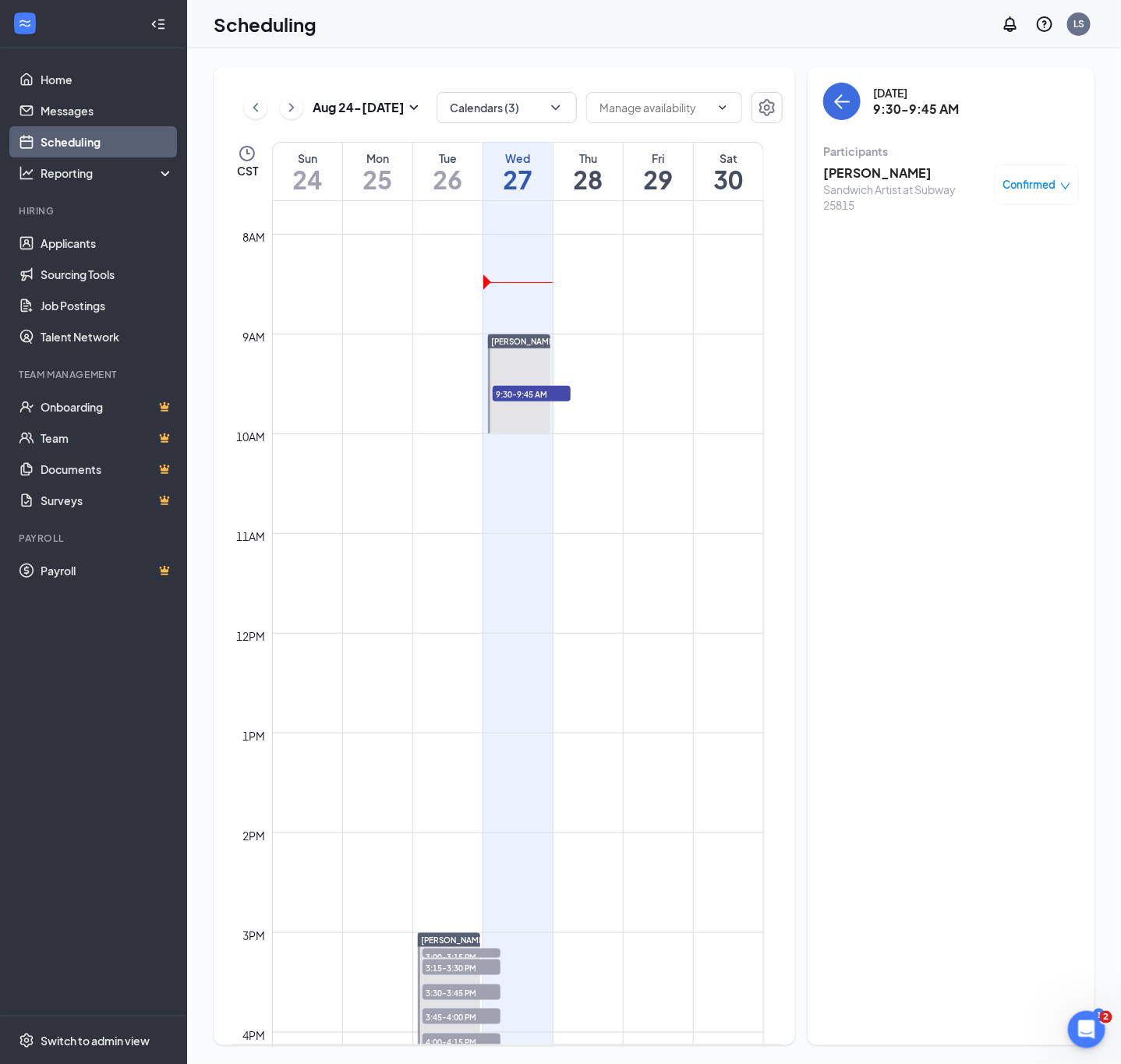
click at [854, 174] on h3 "[PERSON_NAME]" at bounding box center [906, 174] width 164 height 17
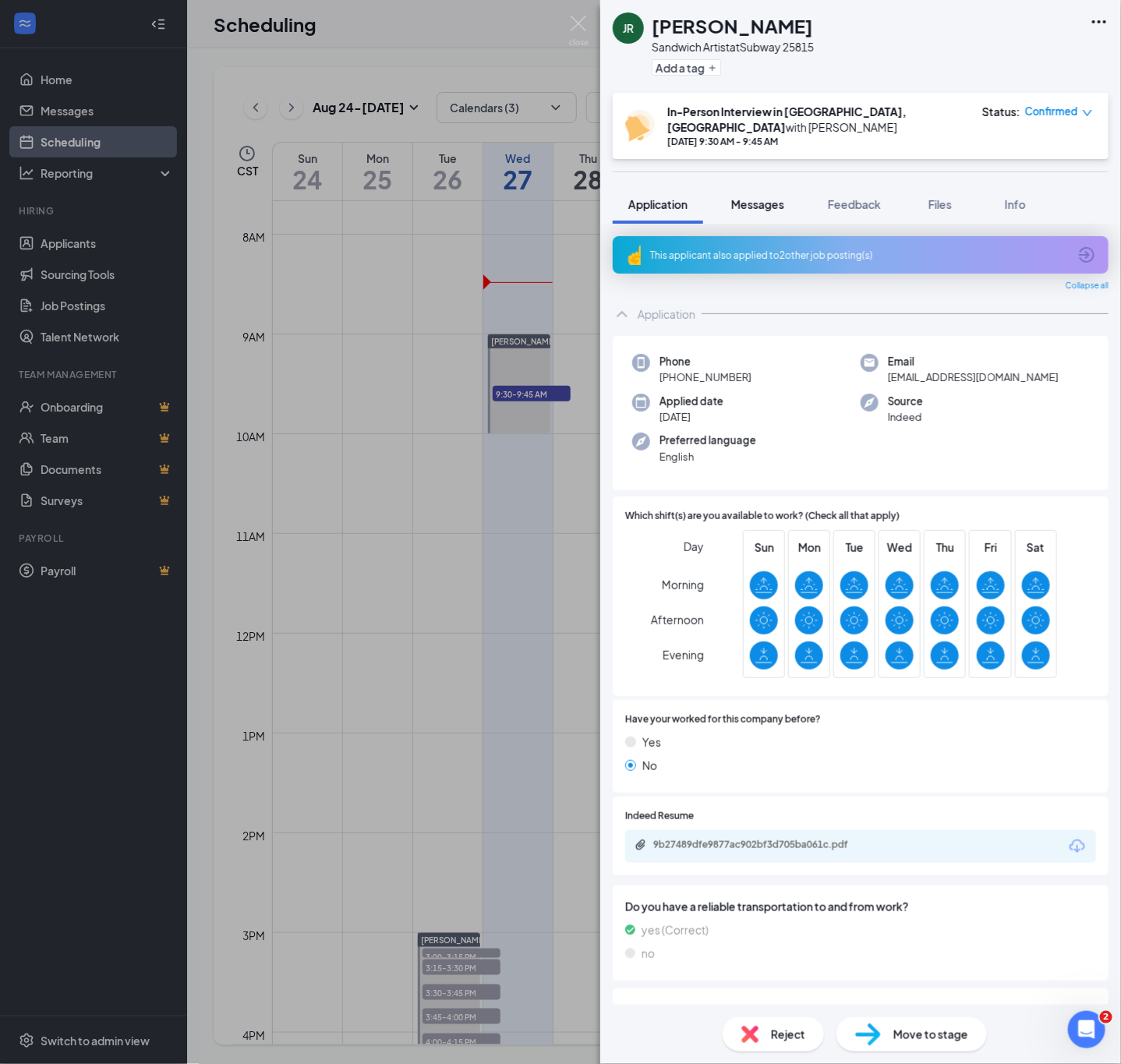
click at [766, 202] on button "Messages" at bounding box center [757, 205] width 84 height 39
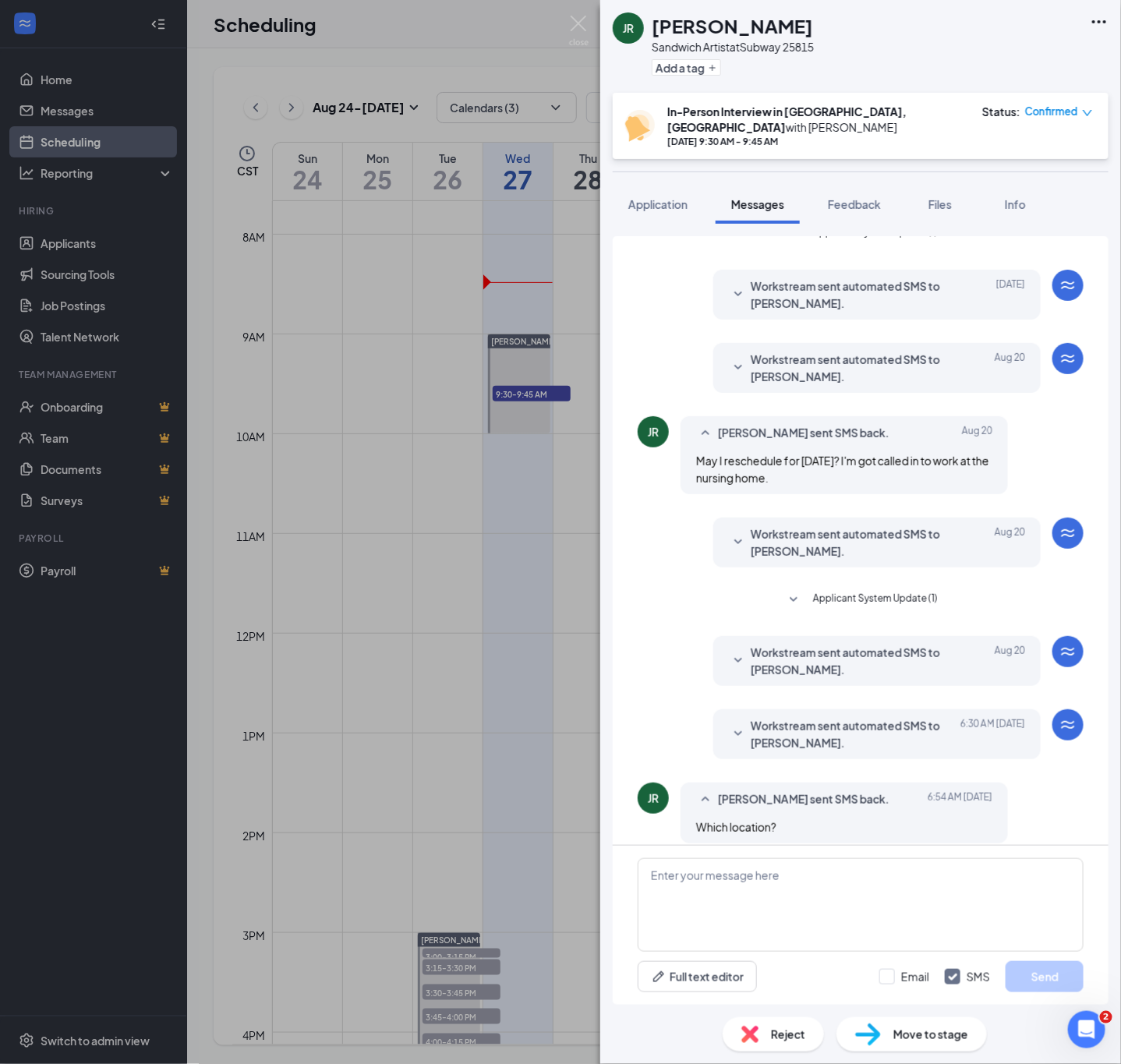
scroll to position [144, 0]
click at [786, 735] on span "Workstream sent automated SMS to [PERSON_NAME]." at bounding box center [853, 734] width 205 height 35
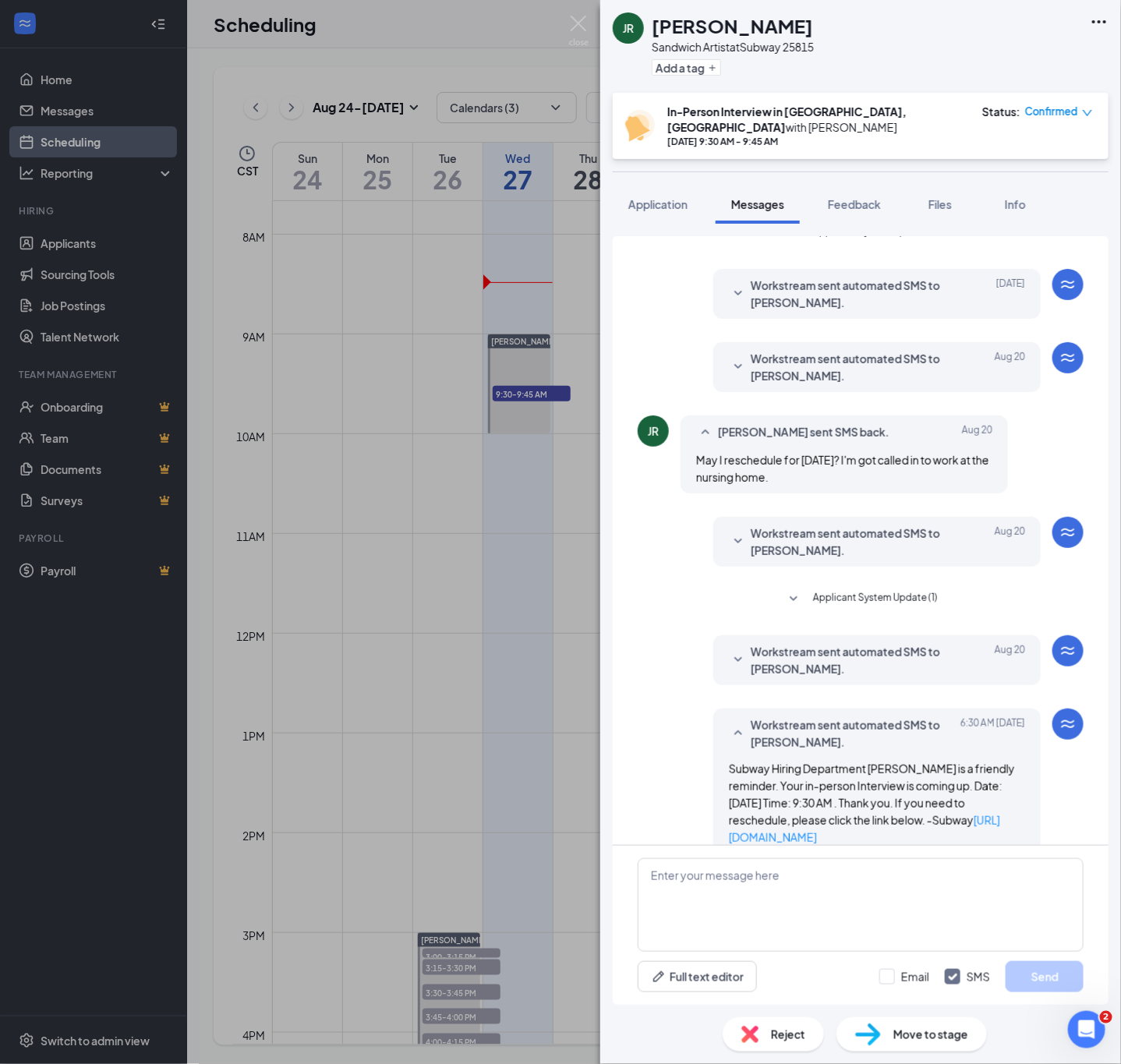
click at [786, 735] on span "Workstream sent automated SMS to [PERSON_NAME]." at bounding box center [853, 734] width 205 height 35
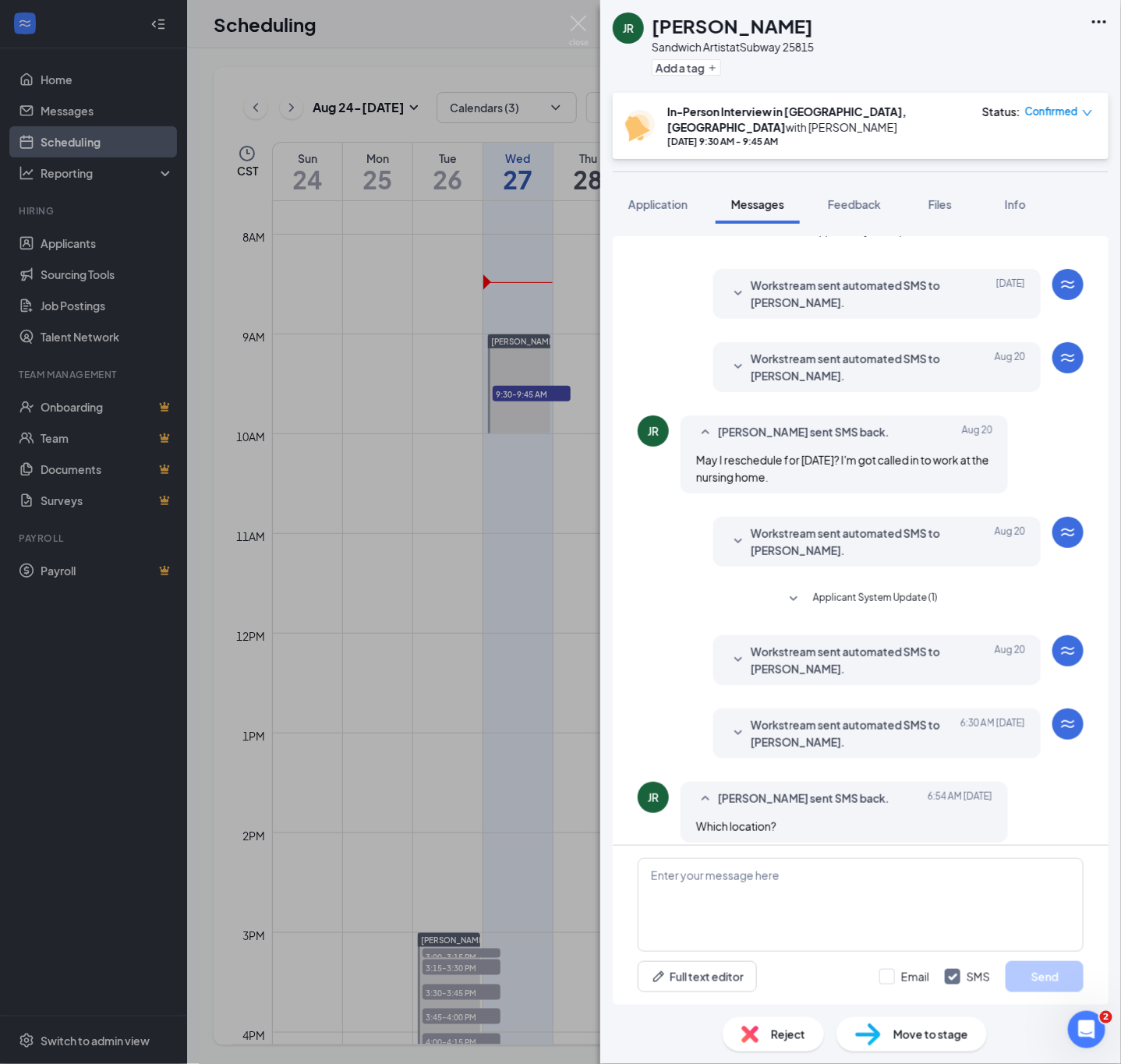
click at [498, 52] on div "JR [PERSON_NAME] Sandwich Artist at Subway 25815 Add a tag In-Person Interview …" at bounding box center [560, 532] width 1121 height 1064
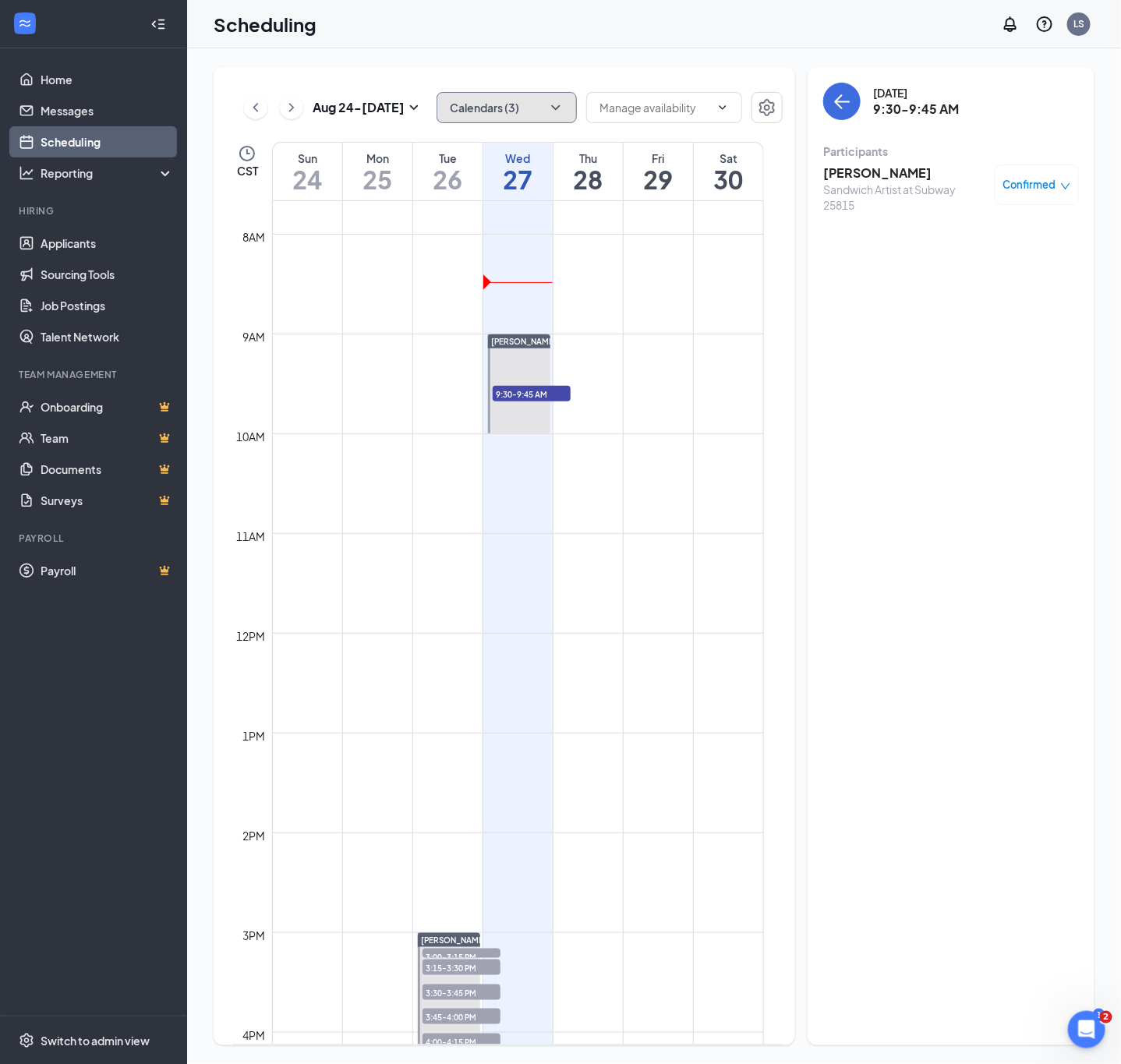
click at [550, 104] on icon "ChevronDown" at bounding box center [556, 107] width 15 height 15
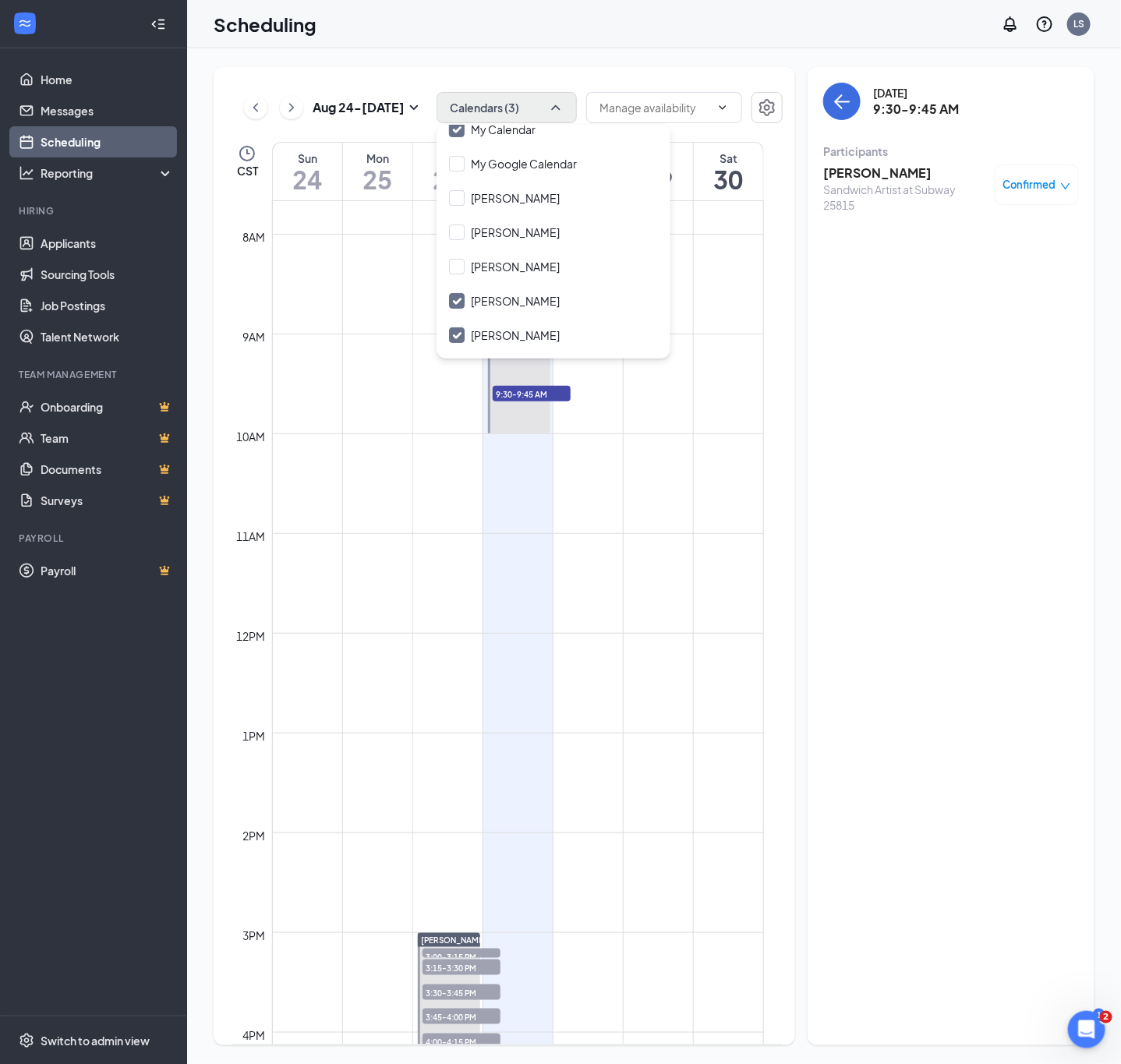
click at [534, 64] on div "Aug 24 - Aug 30 Calendars (3) CST Sun 24 Mon 25 Tue 26 Wed 27 Thu 28 Fri 29 Sat…" at bounding box center [654, 556] width 934 height 1016
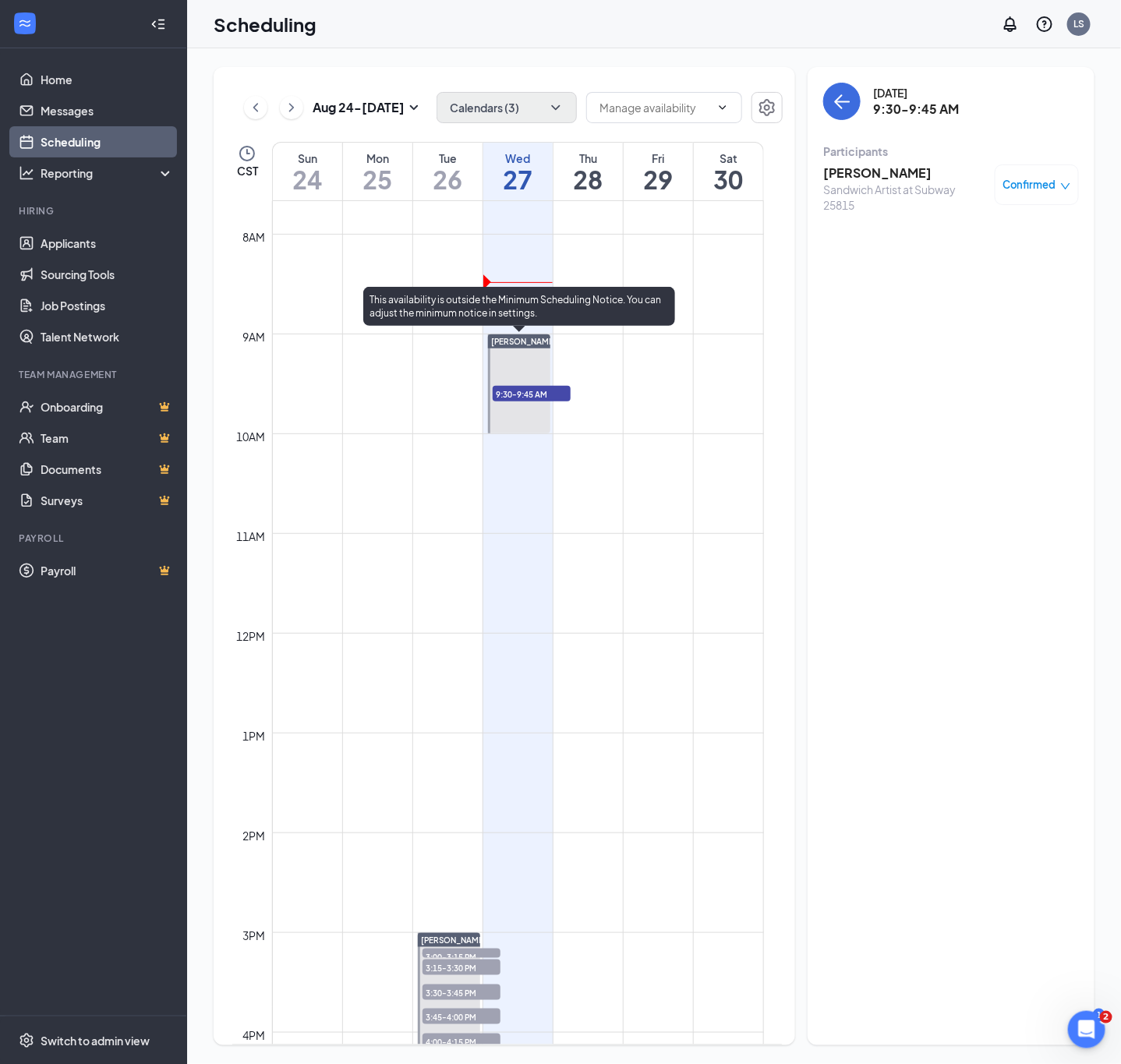
click at [543, 393] on span "9:30-9:45 AM" at bounding box center [532, 394] width 78 height 15
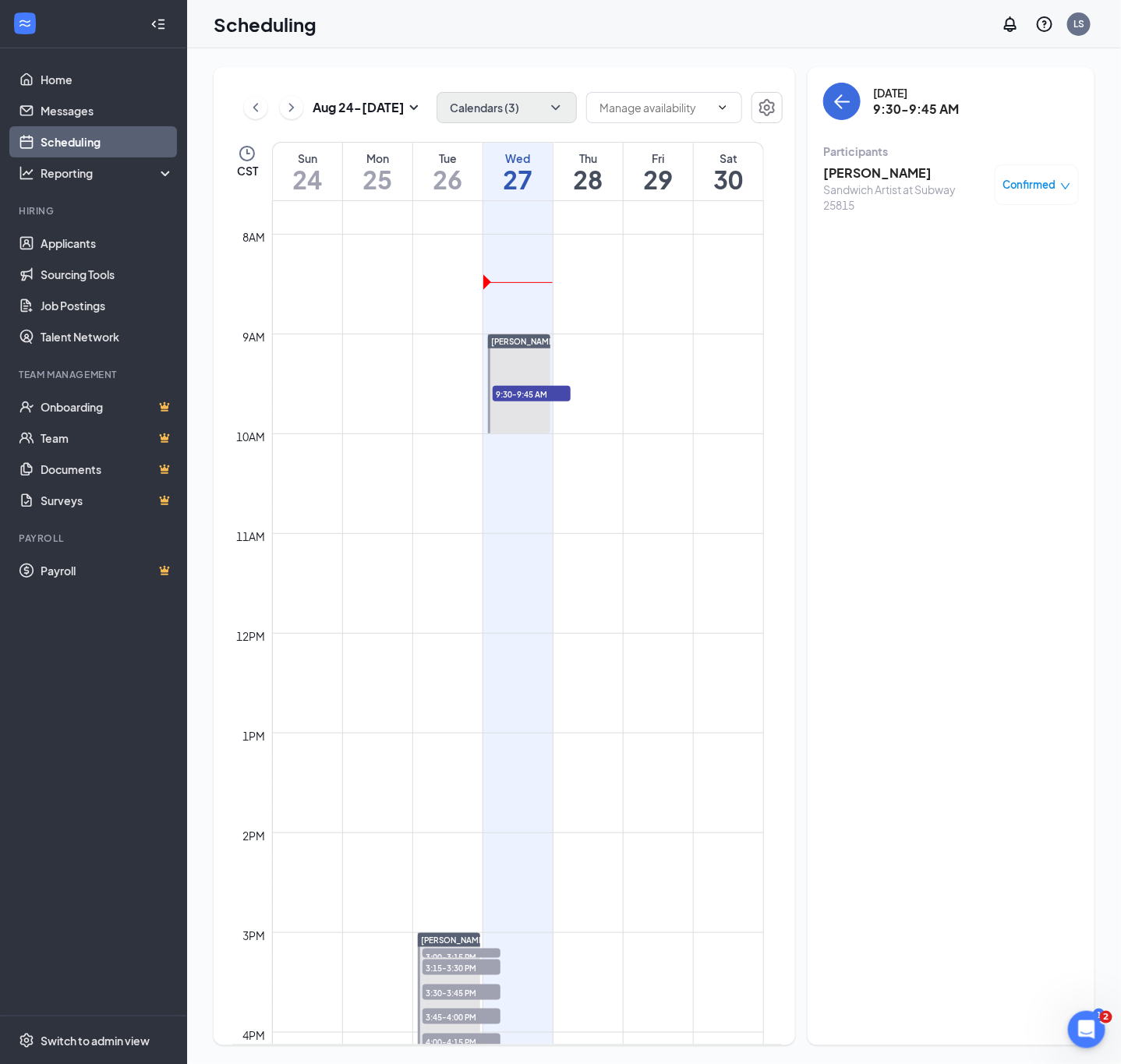
click at [857, 181] on div "Sandwich Artist at Subway 25815" at bounding box center [906, 197] width 164 height 31
click at [861, 172] on h3 "[PERSON_NAME]" at bounding box center [906, 174] width 164 height 17
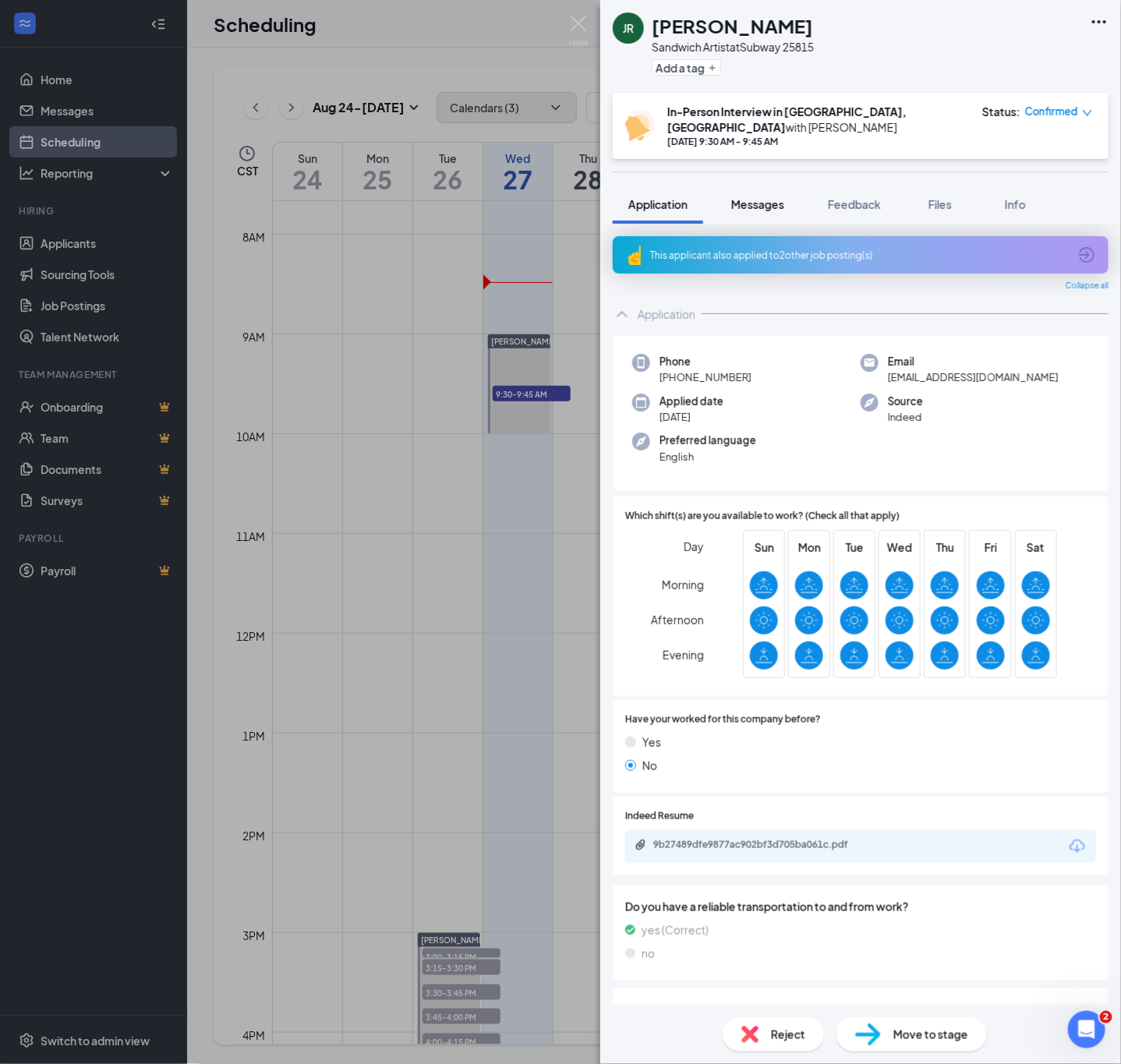
click at [779, 197] on span "Messages" at bounding box center [757, 204] width 53 height 14
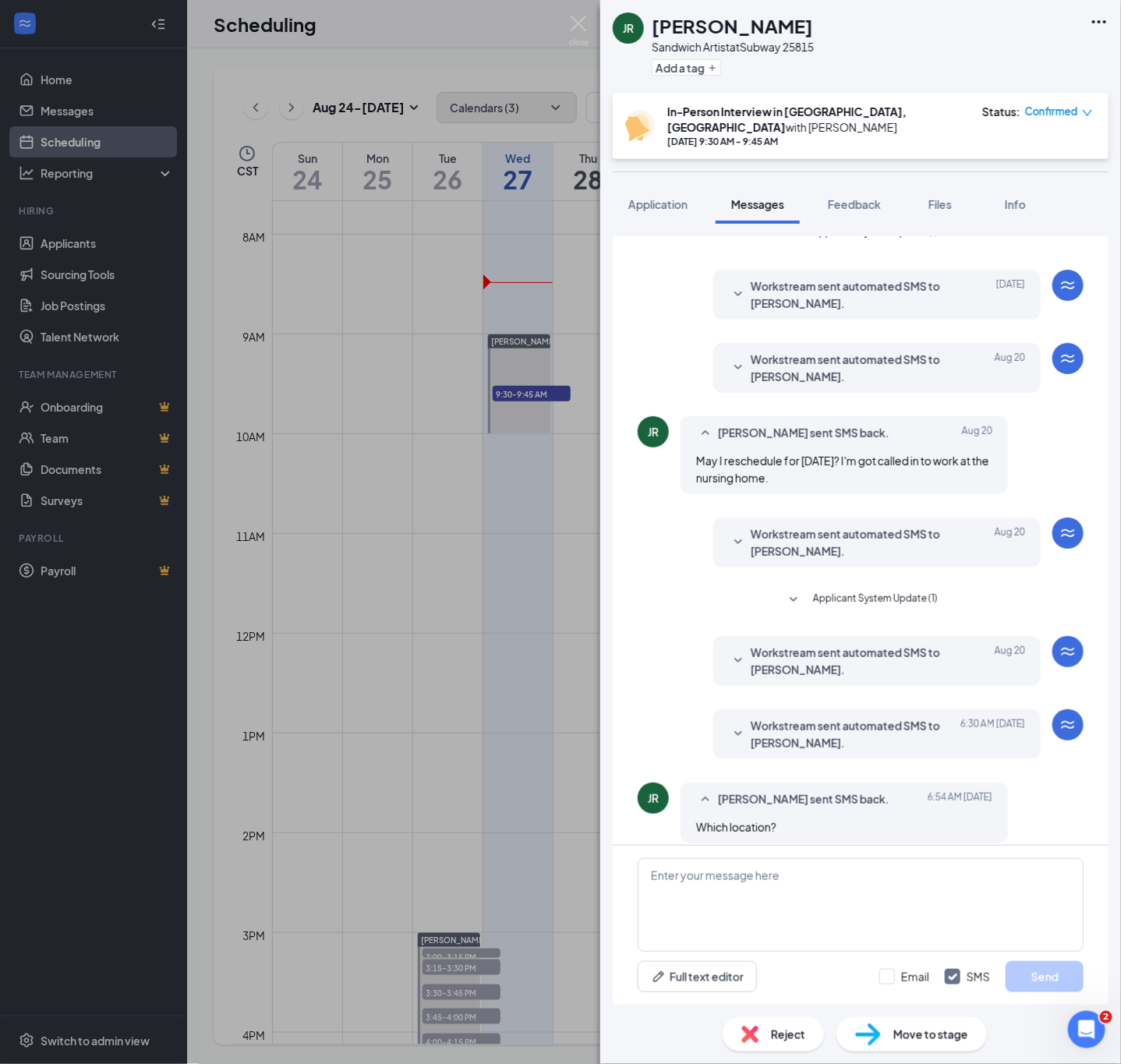
scroll to position [144, 0]
click at [812, 533] on span "Workstream sent automated SMS to [PERSON_NAME]." at bounding box center [853, 542] width 205 height 35
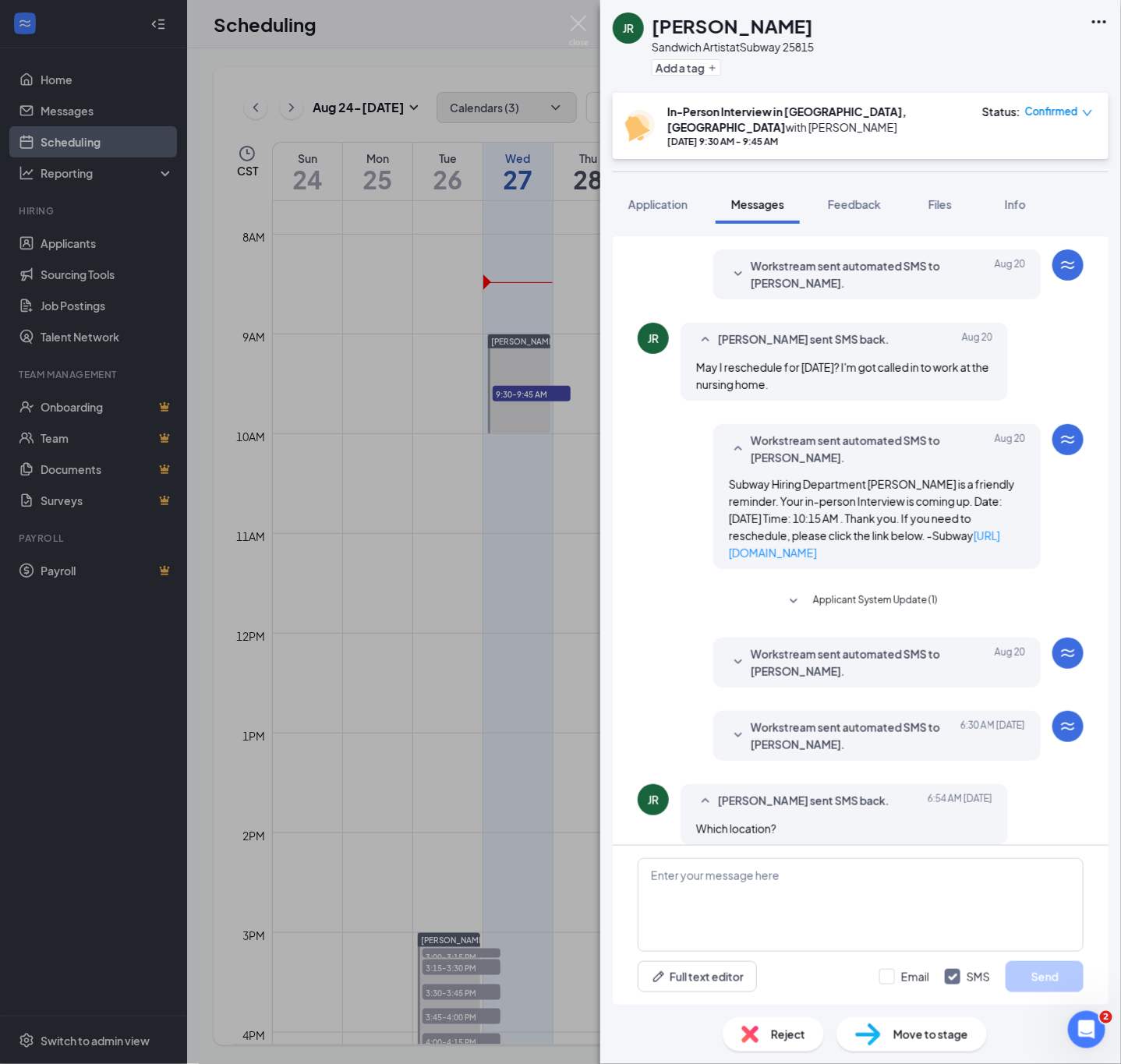
scroll to position [238, 0]
click at [870, 576] on div "Load earlier interactions (about 4 more) Workstream sent automated SMS to Jerom…" at bounding box center [861, 428] width 446 height 860
click at [880, 590] on span "Applicant System Update (1)" at bounding box center [875, 599] width 124 height 18
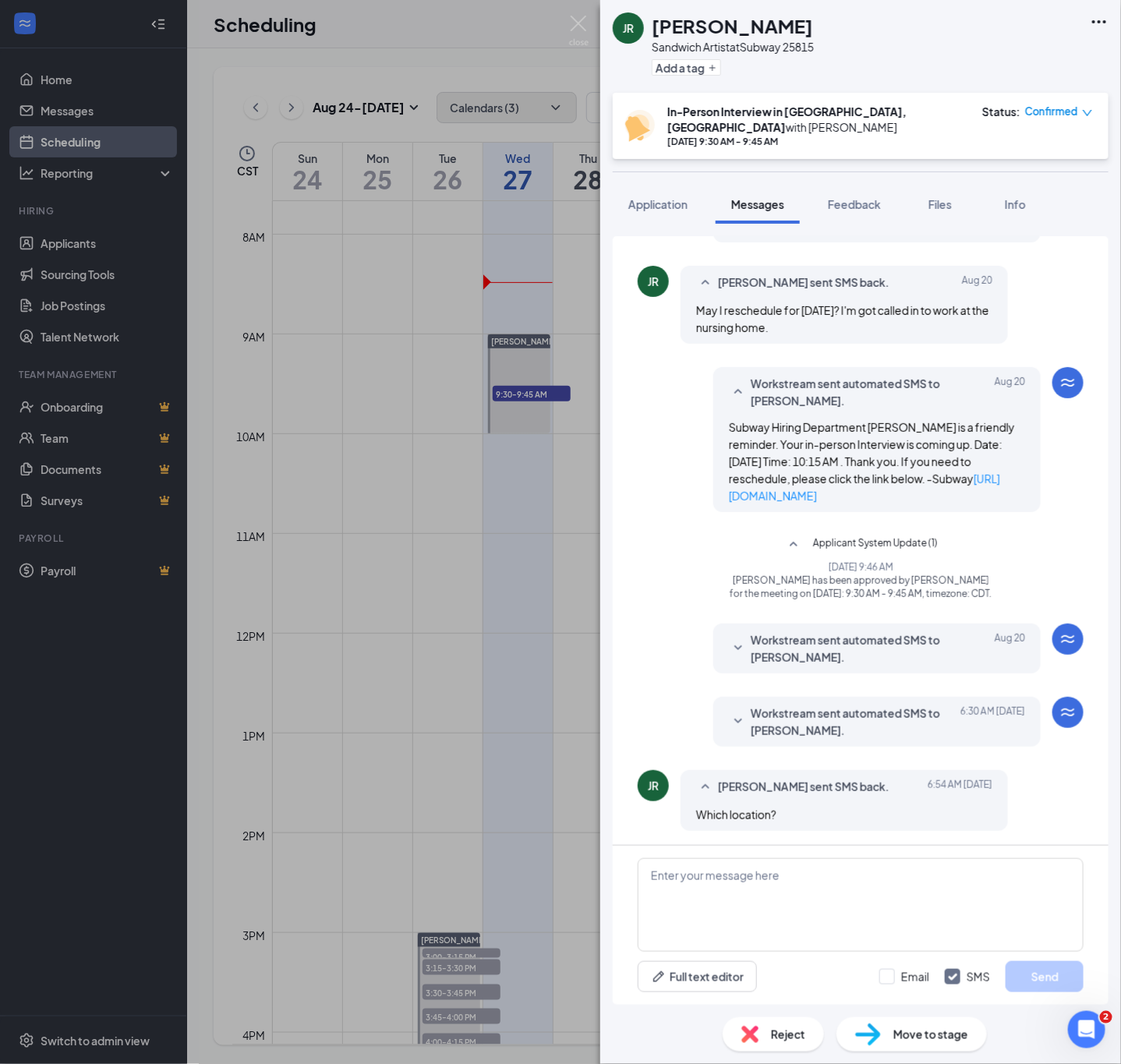
scroll to position [295, 0]
click at [880, 643] on span "Workstream sent automated SMS to [PERSON_NAME]." at bounding box center [853, 647] width 205 height 35
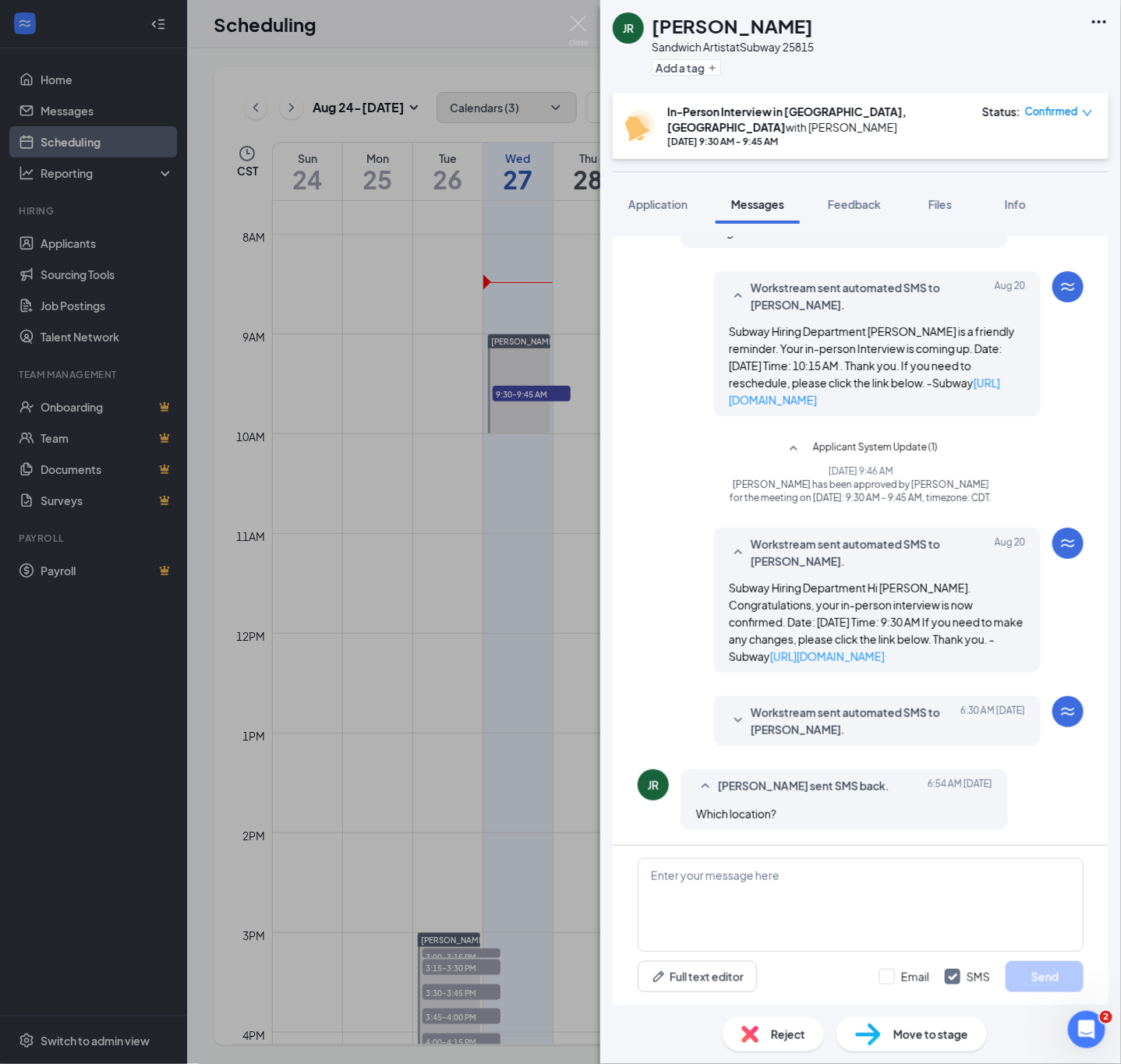
click at [893, 705] on span "Workstream sent automated SMS to [PERSON_NAME]." at bounding box center [853, 722] width 205 height 35
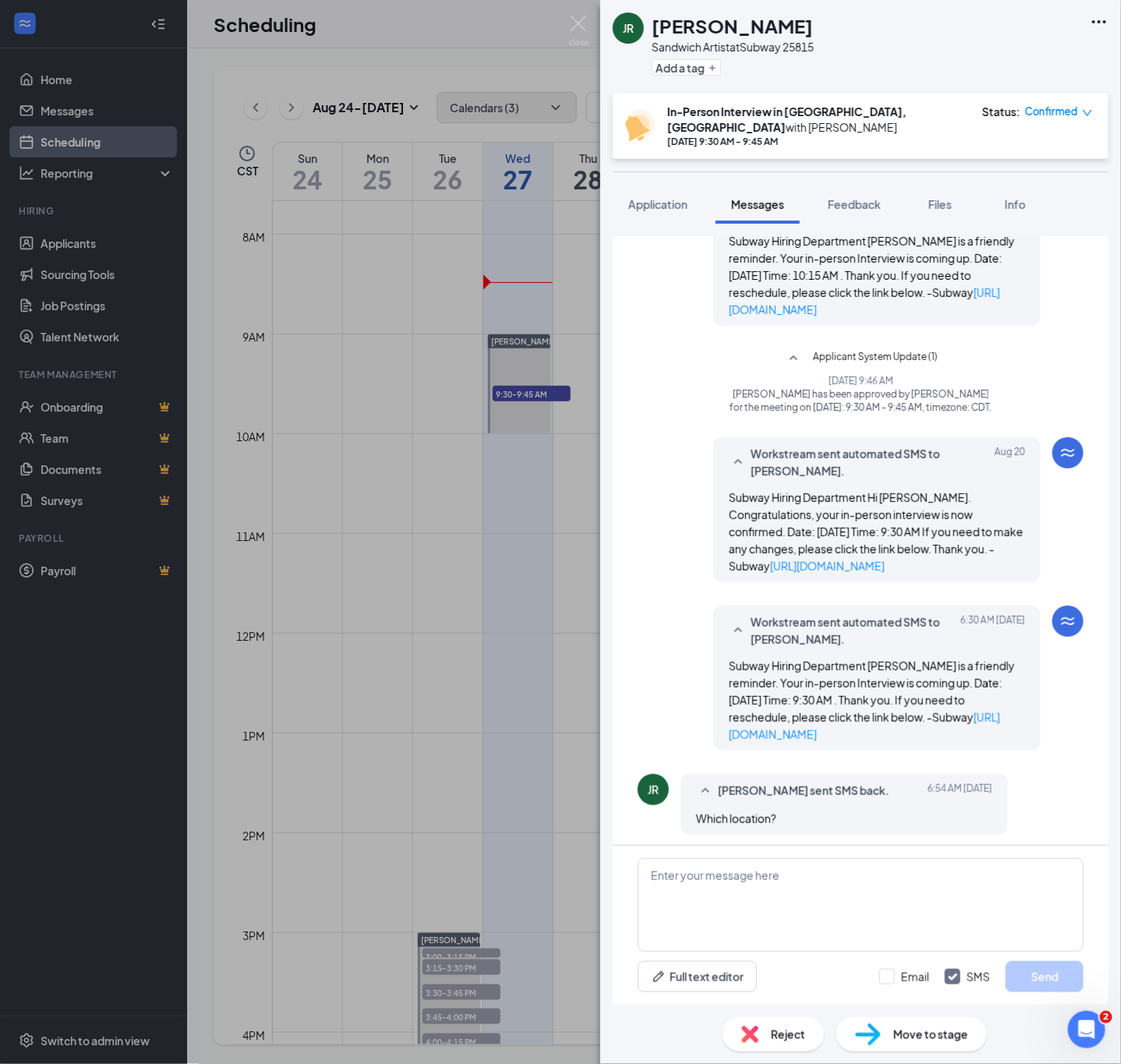
scroll to position [485, 0]
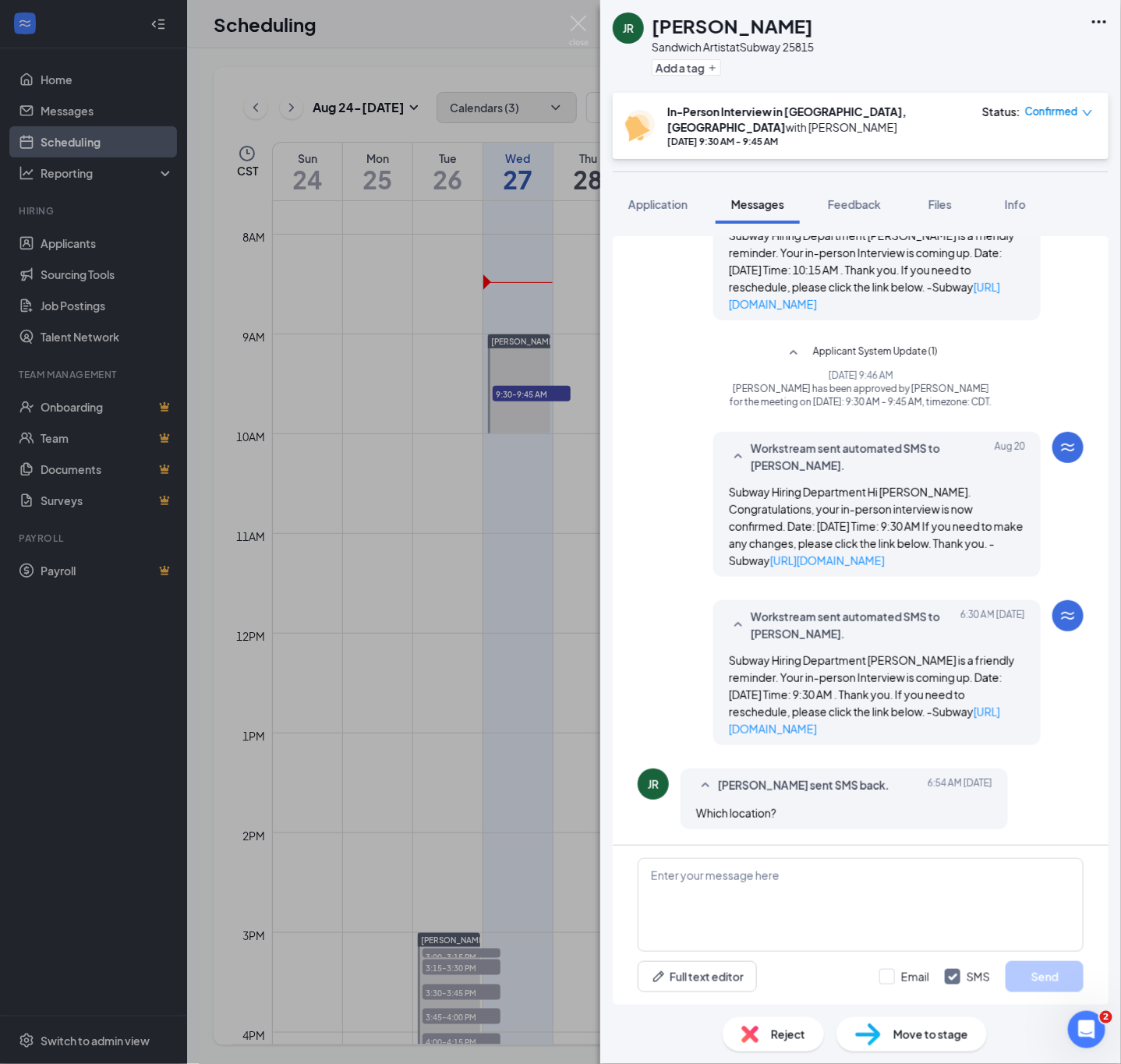
click at [484, 56] on div "JR [PERSON_NAME] Sandwich Artist at Subway 25815 Add a tag In-Person Interview …" at bounding box center [560, 532] width 1121 height 1064
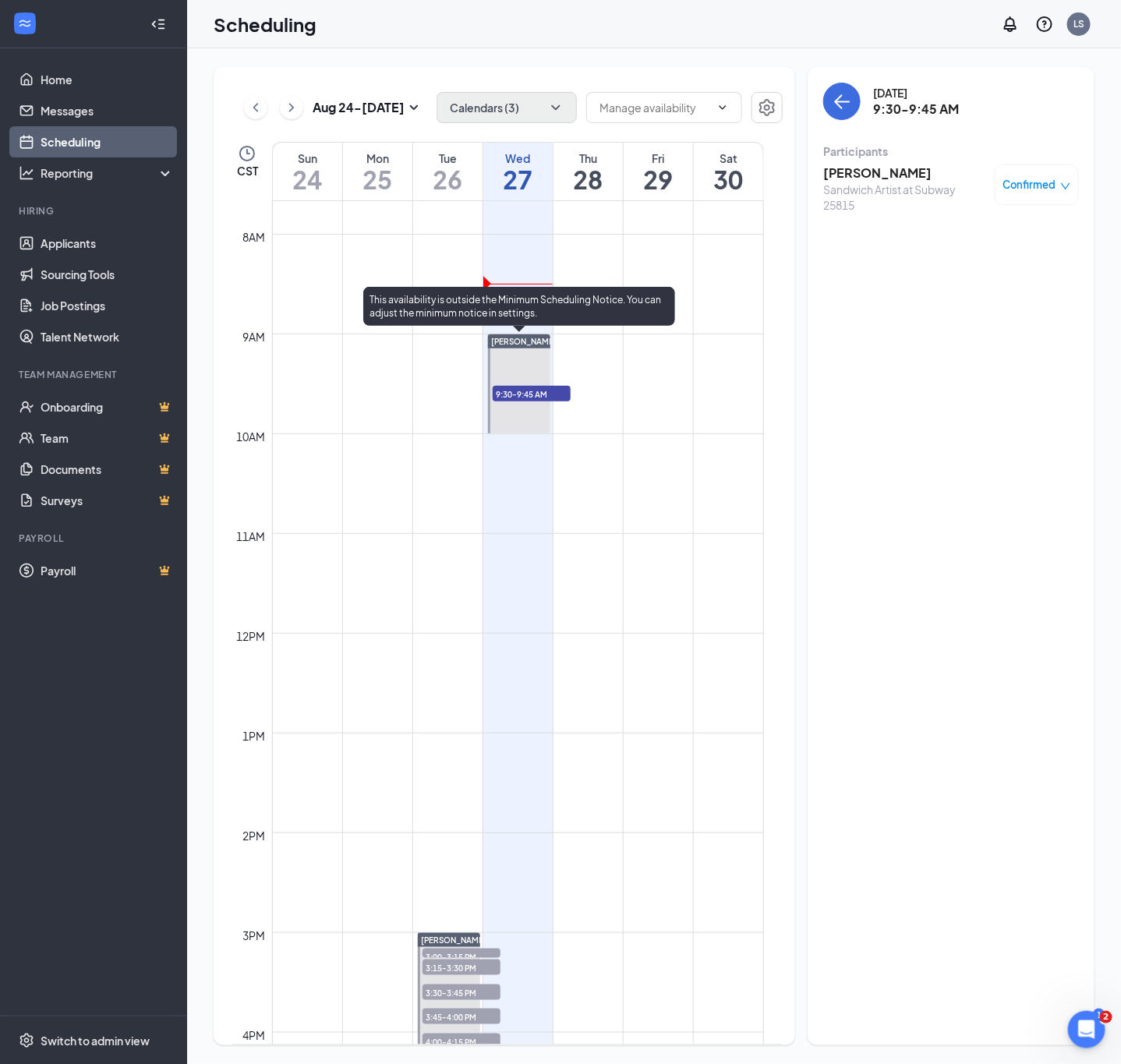
click at [532, 391] on span "9:30-9:45 AM" at bounding box center [532, 394] width 78 height 15
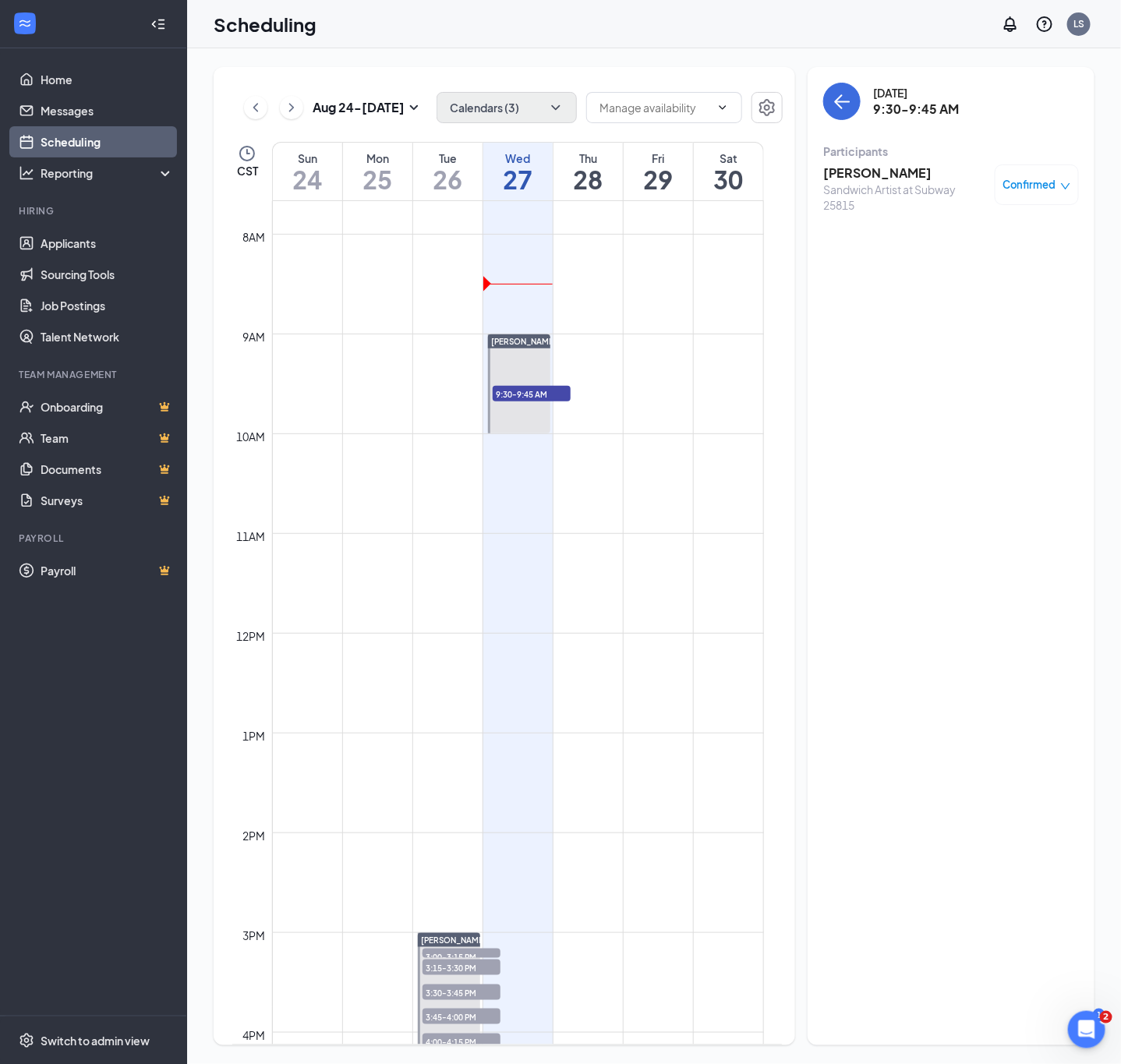
click at [857, 177] on h3 "[PERSON_NAME]" at bounding box center [906, 174] width 164 height 17
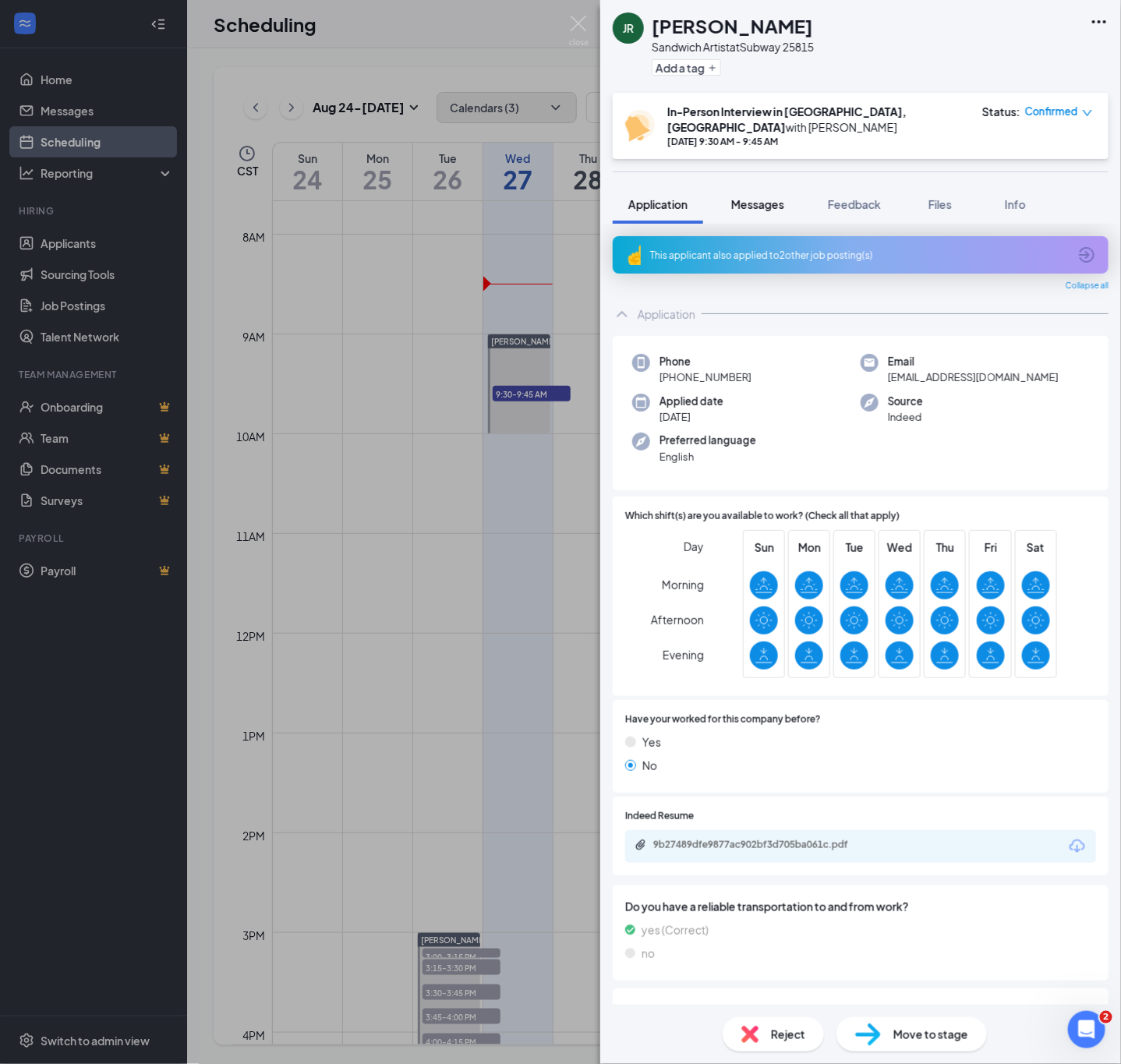
click at [770, 197] on span "Messages" at bounding box center [757, 204] width 53 height 14
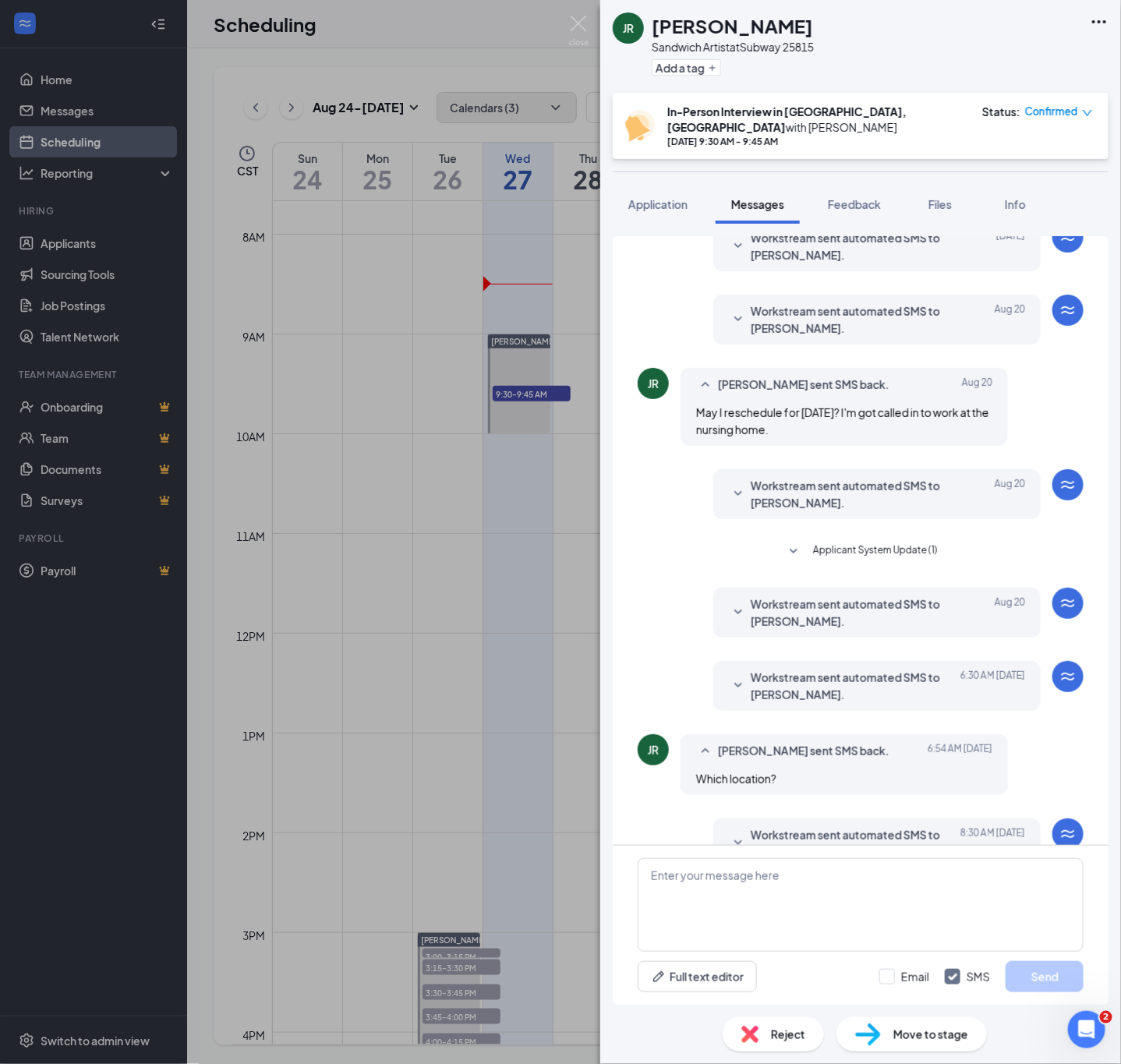
scroll to position [144, 0]
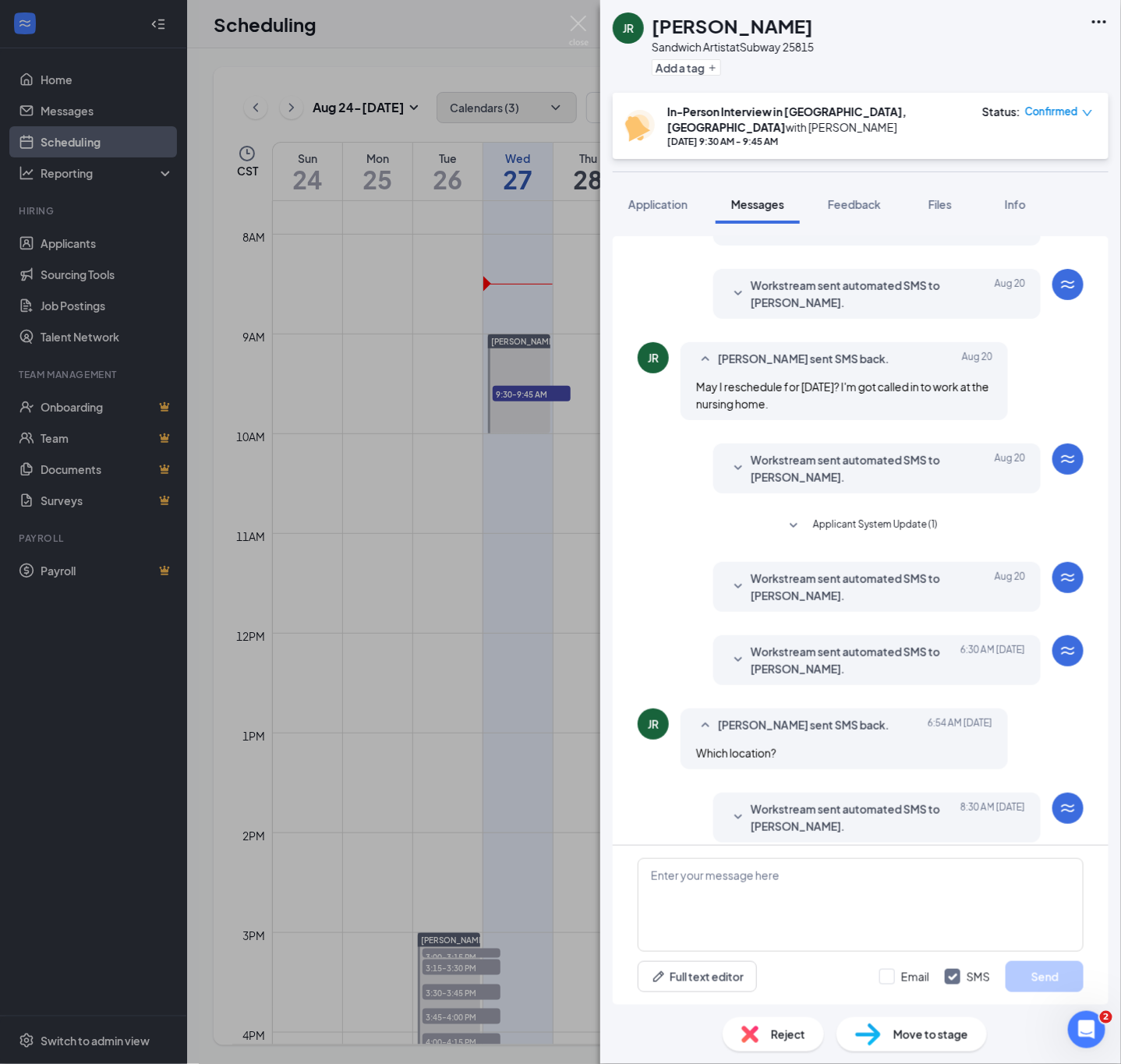
click at [804, 810] on span "Workstream sent automated SMS to [PERSON_NAME]." at bounding box center [853, 818] width 205 height 35
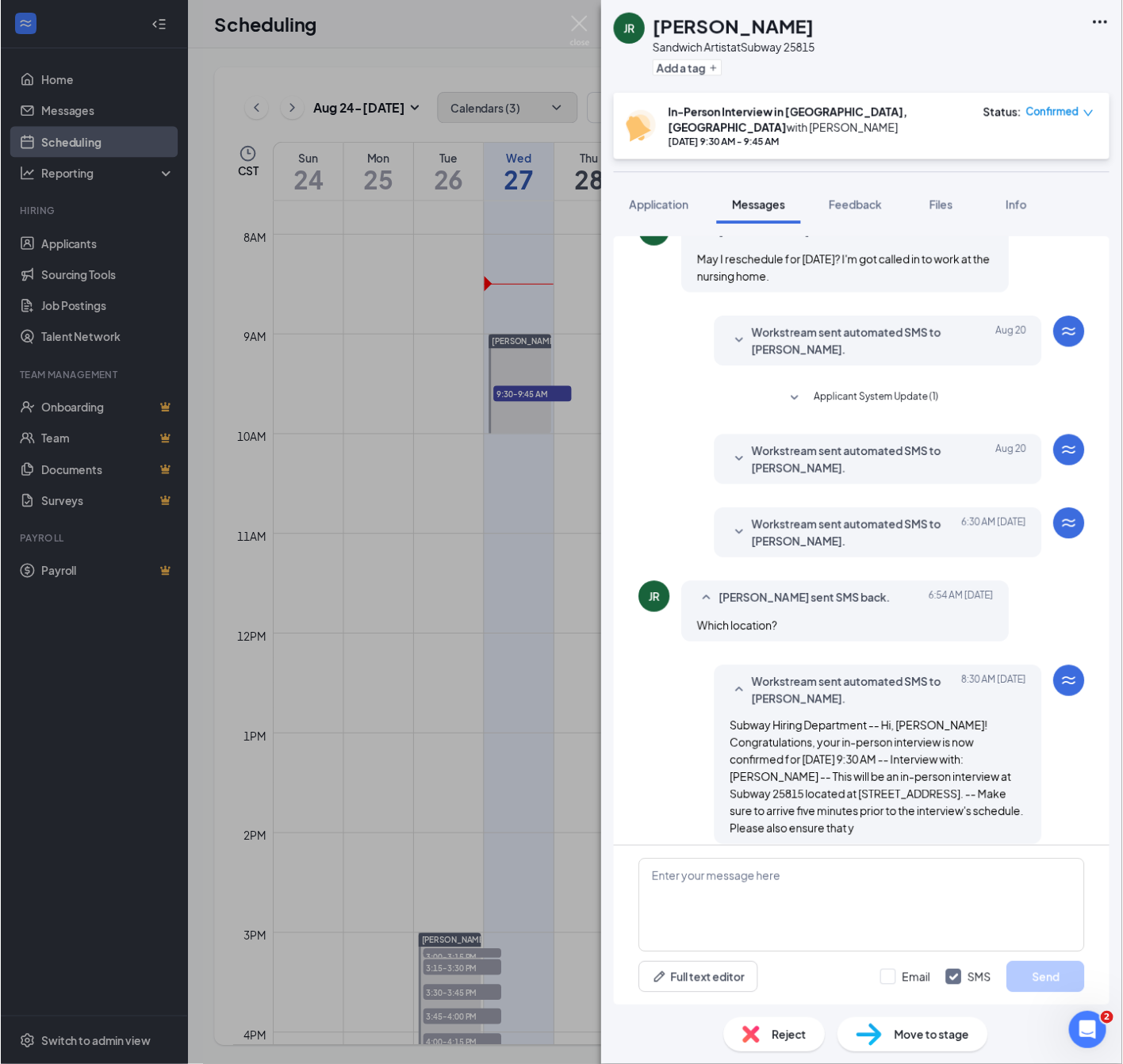
scroll to position [279, 0]
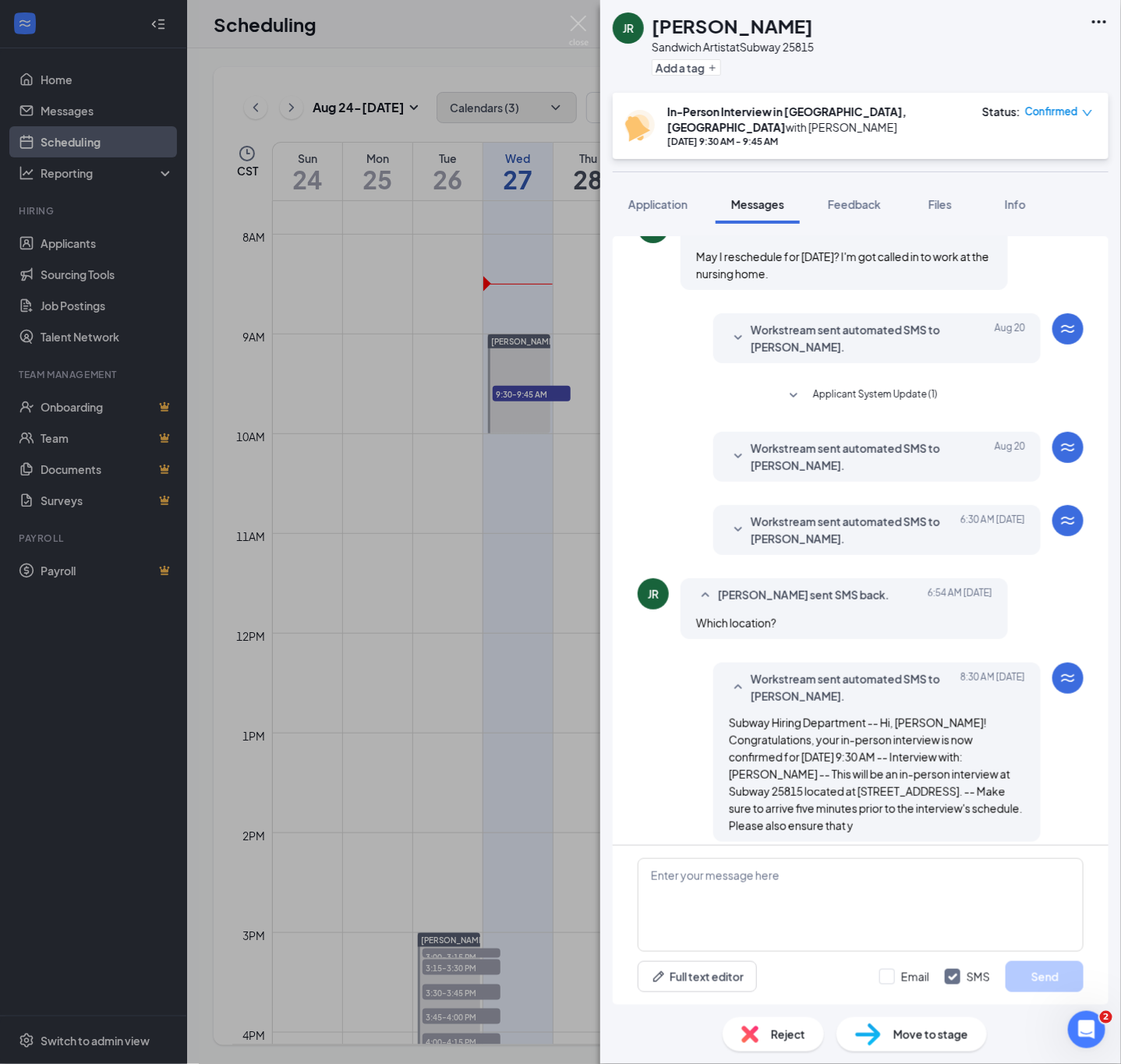
click at [149, 288] on div "JR Jerome Roberts Sandwich Artist at Subway 25815 Add a tag In-Person Interview…" at bounding box center [560, 532] width 1121 height 1064
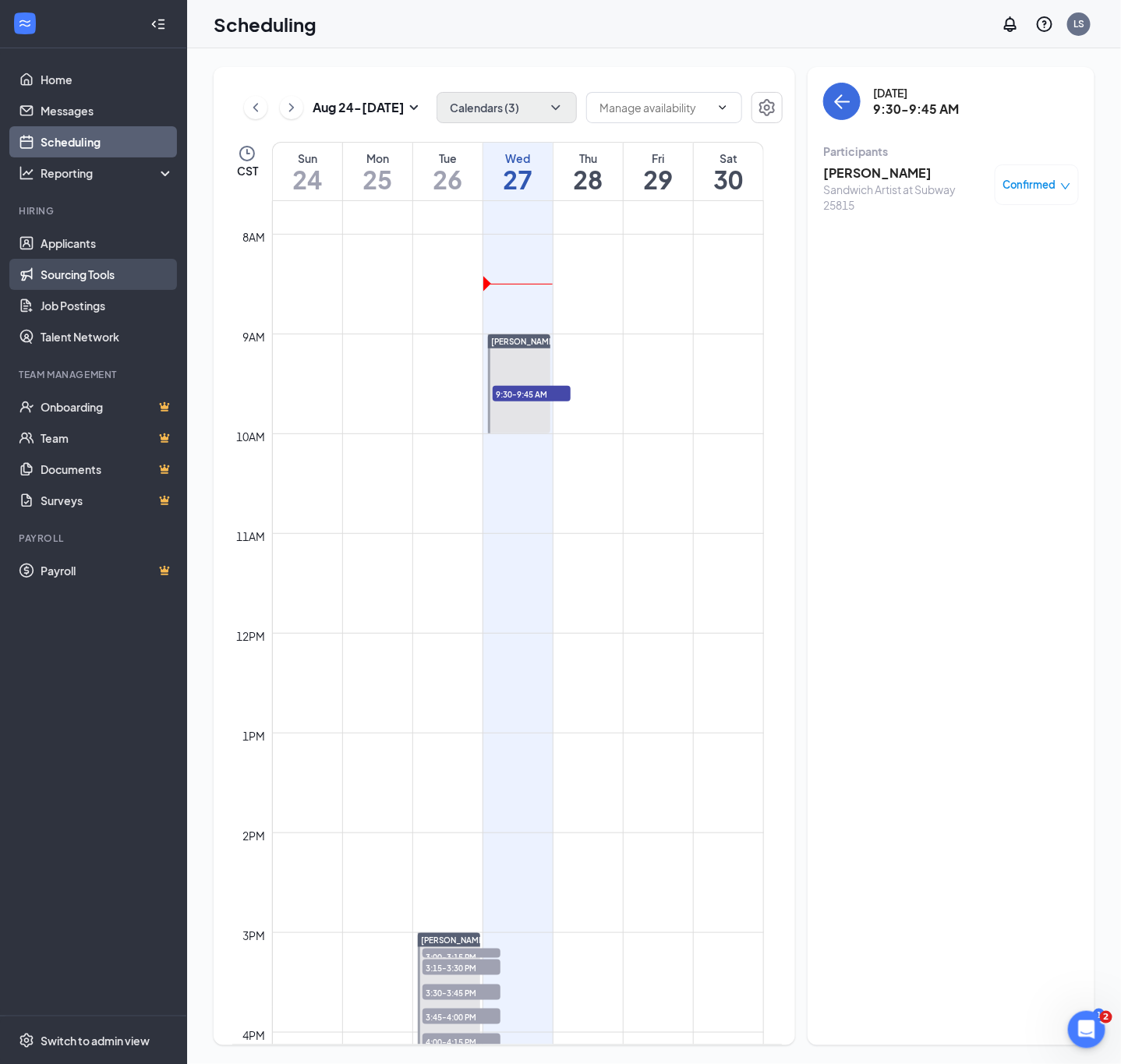
click at [118, 277] on link "Sourcing Tools" at bounding box center [107, 274] width 133 height 31
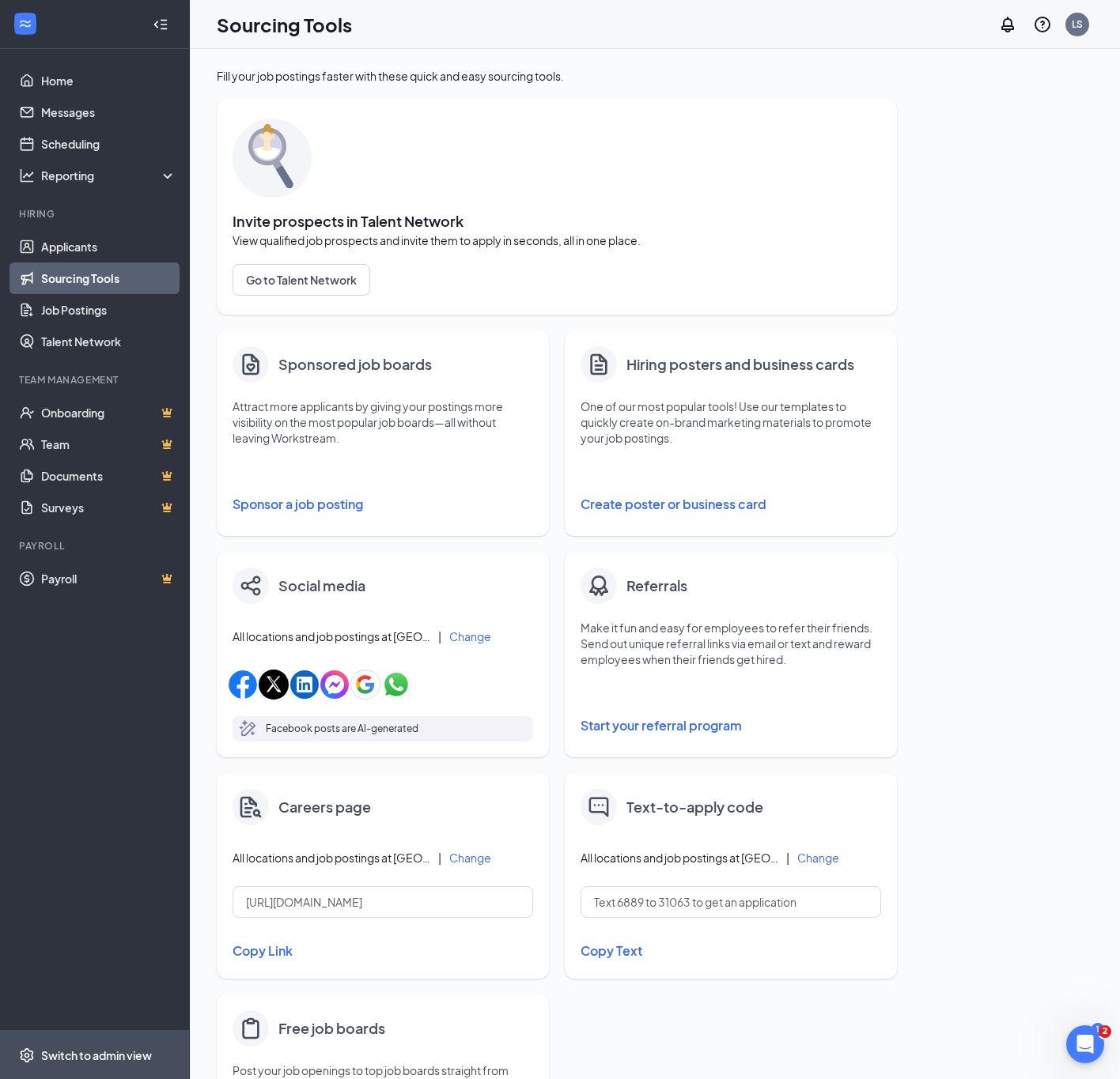
click at [91, 1054] on div "Switch to admin view" at bounding box center [96, 1056] width 111 height 16
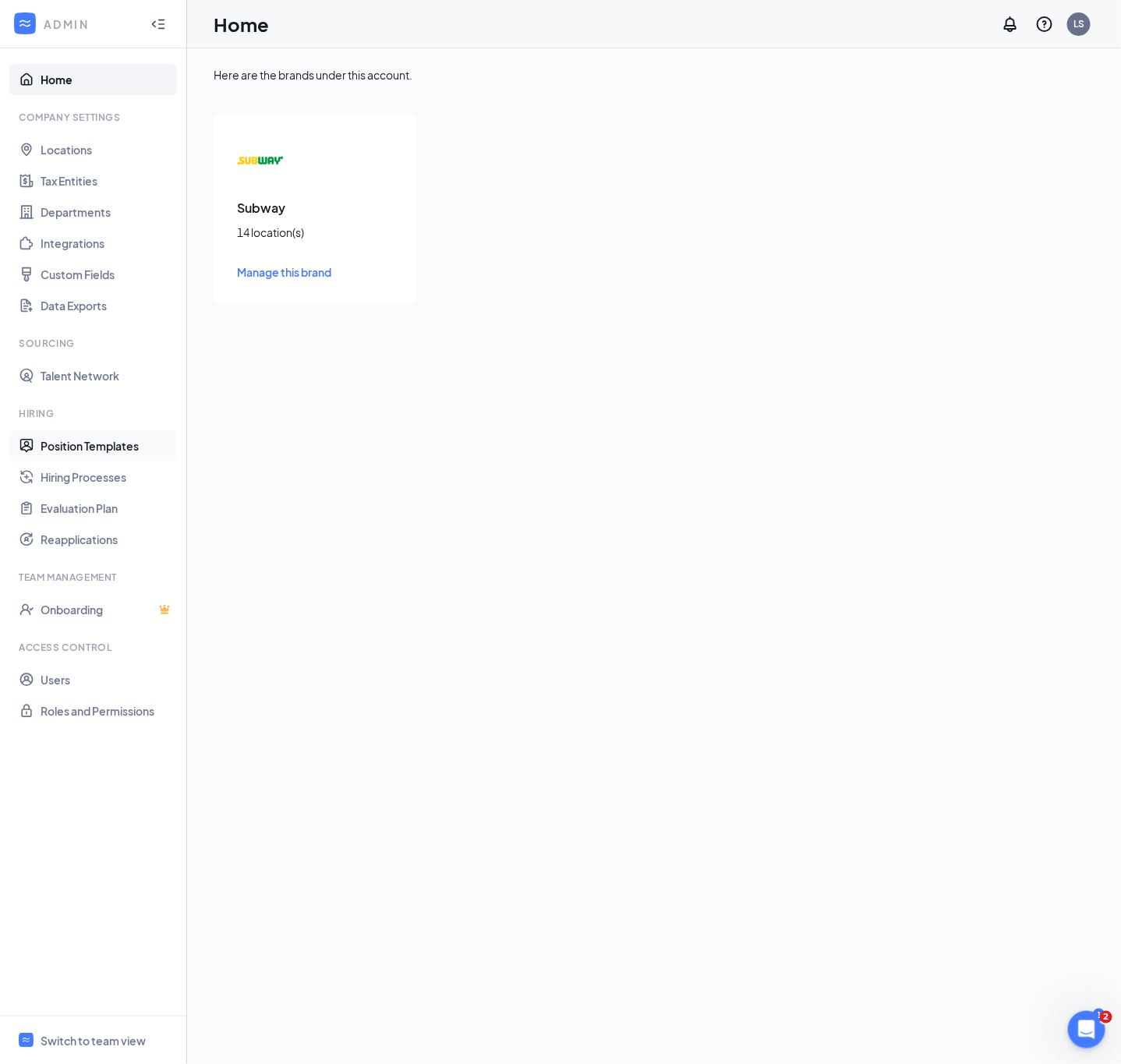
click at [126, 443] on link "Position Templates" at bounding box center [107, 446] width 133 height 31
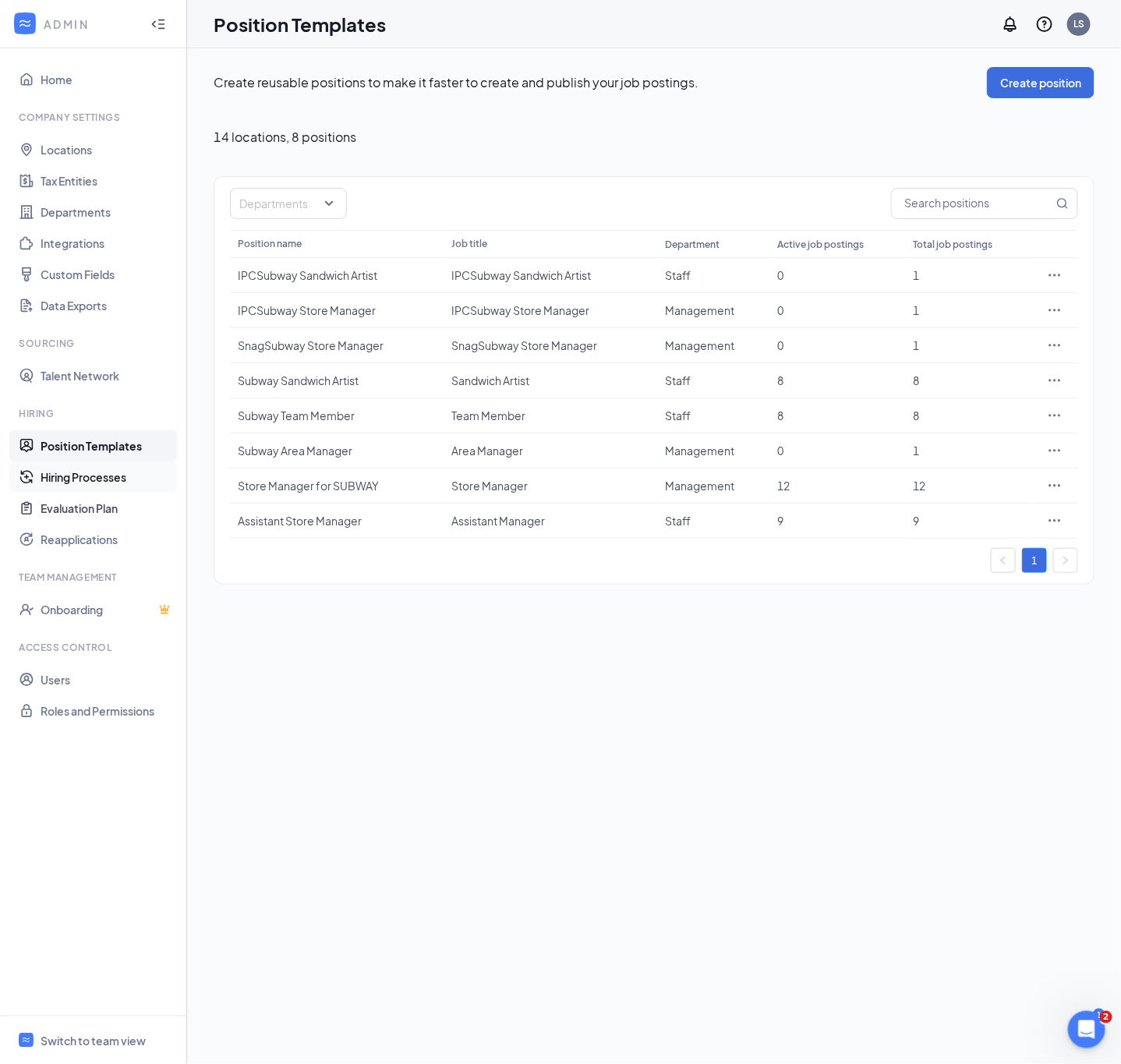
click at [128, 477] on link "Hiring Processes" at bounding box center [107, 477] width 133 height 31
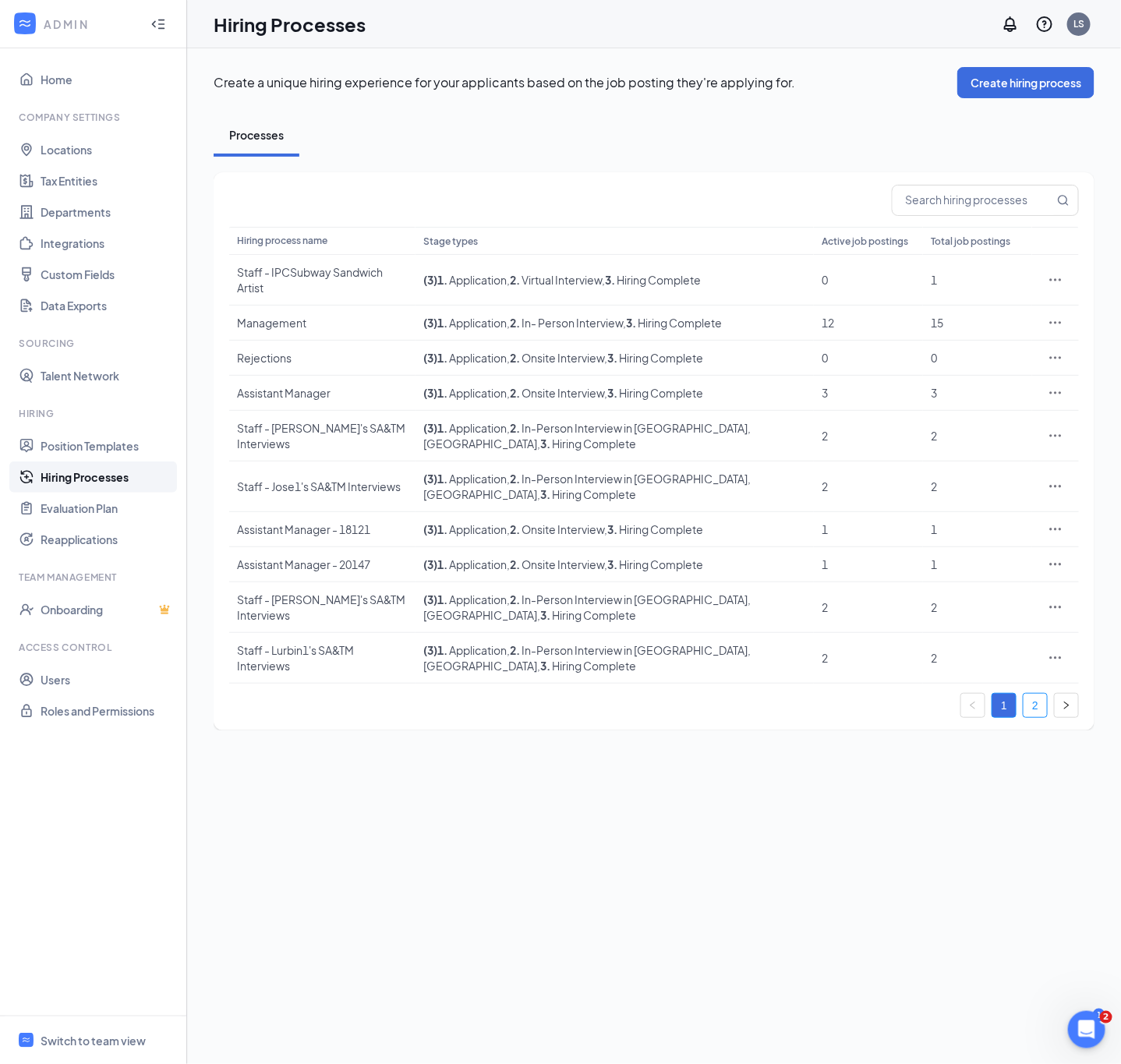
click at [1046, 694] on link "2" at bounding box center [1035, 705] width 23 height 23
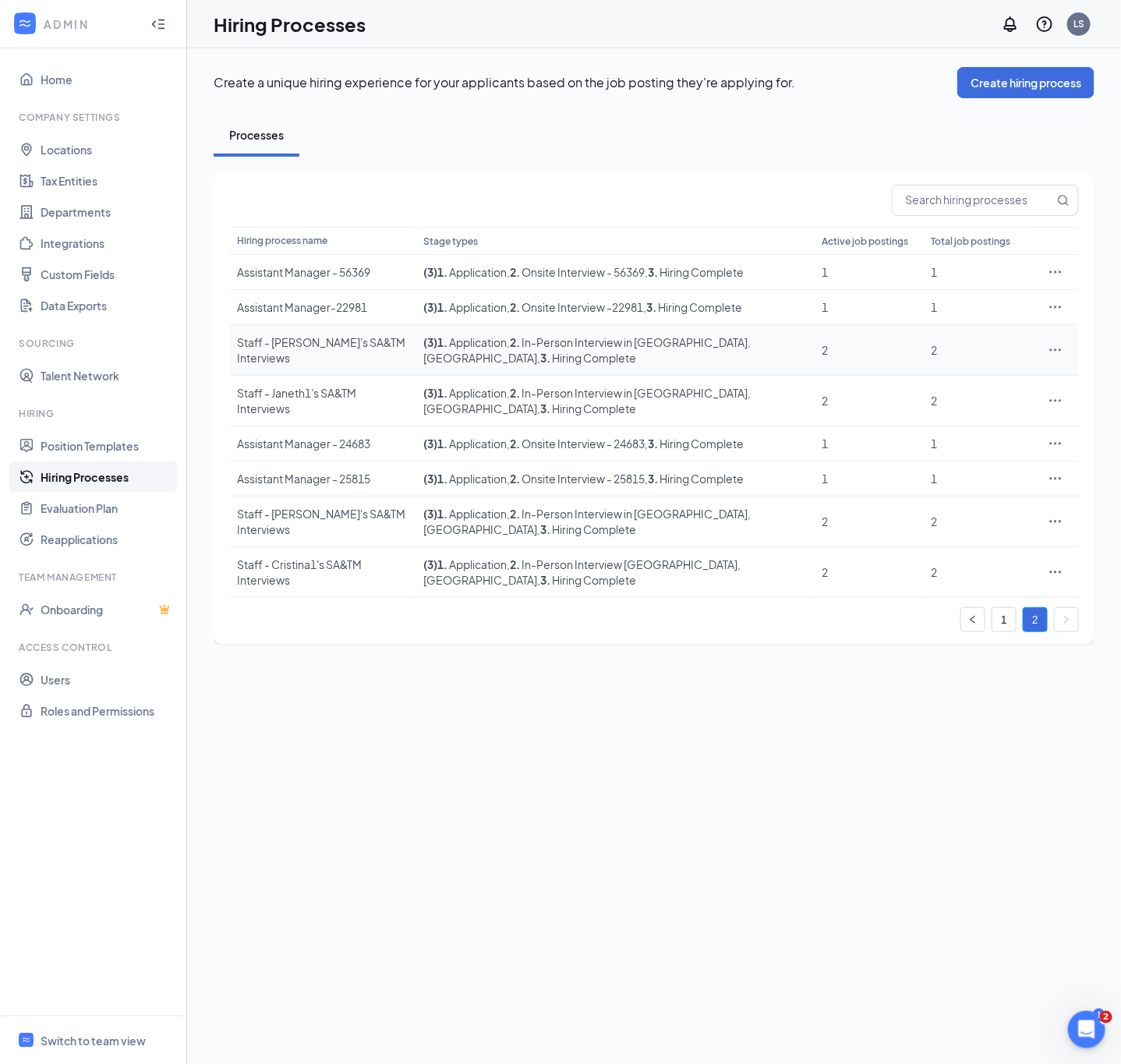
click at [1047, 349] on div at bounding box center [1055, 350] width 31 height 15
click at [1055, 344] on icon "Ellipses" at bounding box center [1055, 350] width 15 height 15
click at [981, 377] on span "Edit" at bounding box center [983, 374] width 134 height 17
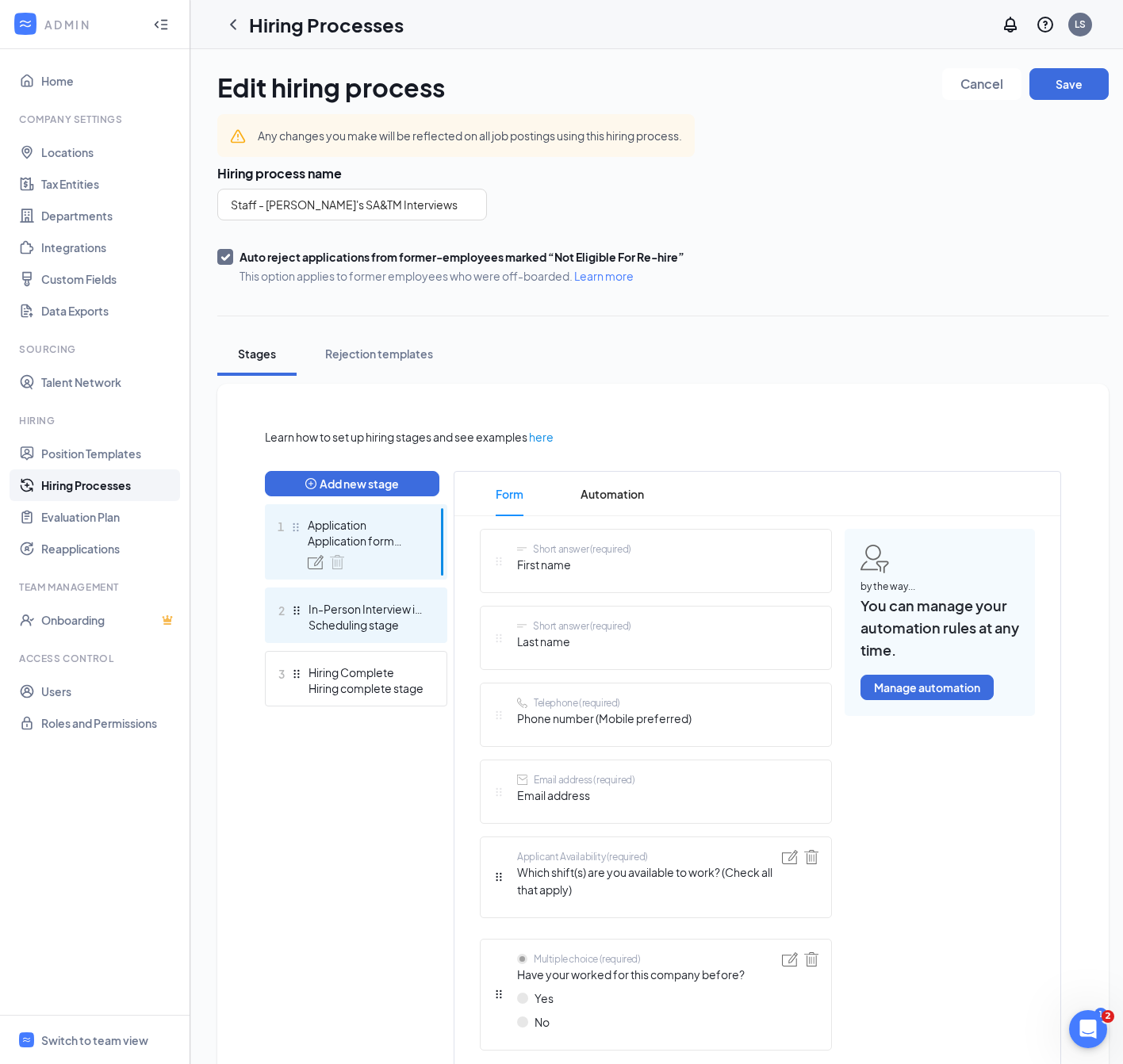
click at [381, 618] on div "Scheduling stage" at bounding box center [366, 625] width 116 height 16
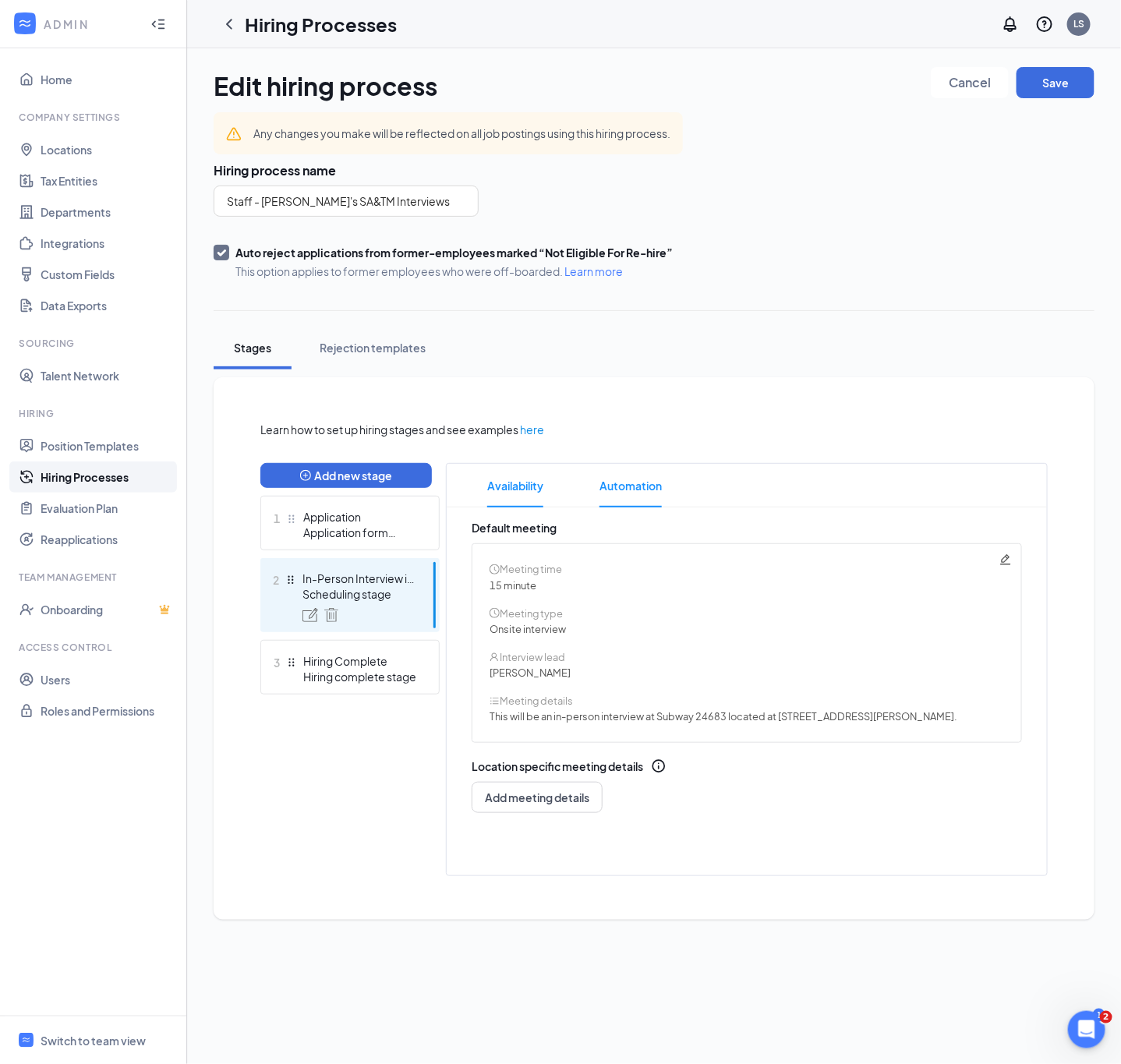
click at [629, 489] on span "Automation" at bounding box center [631, 485] width 63 height 43
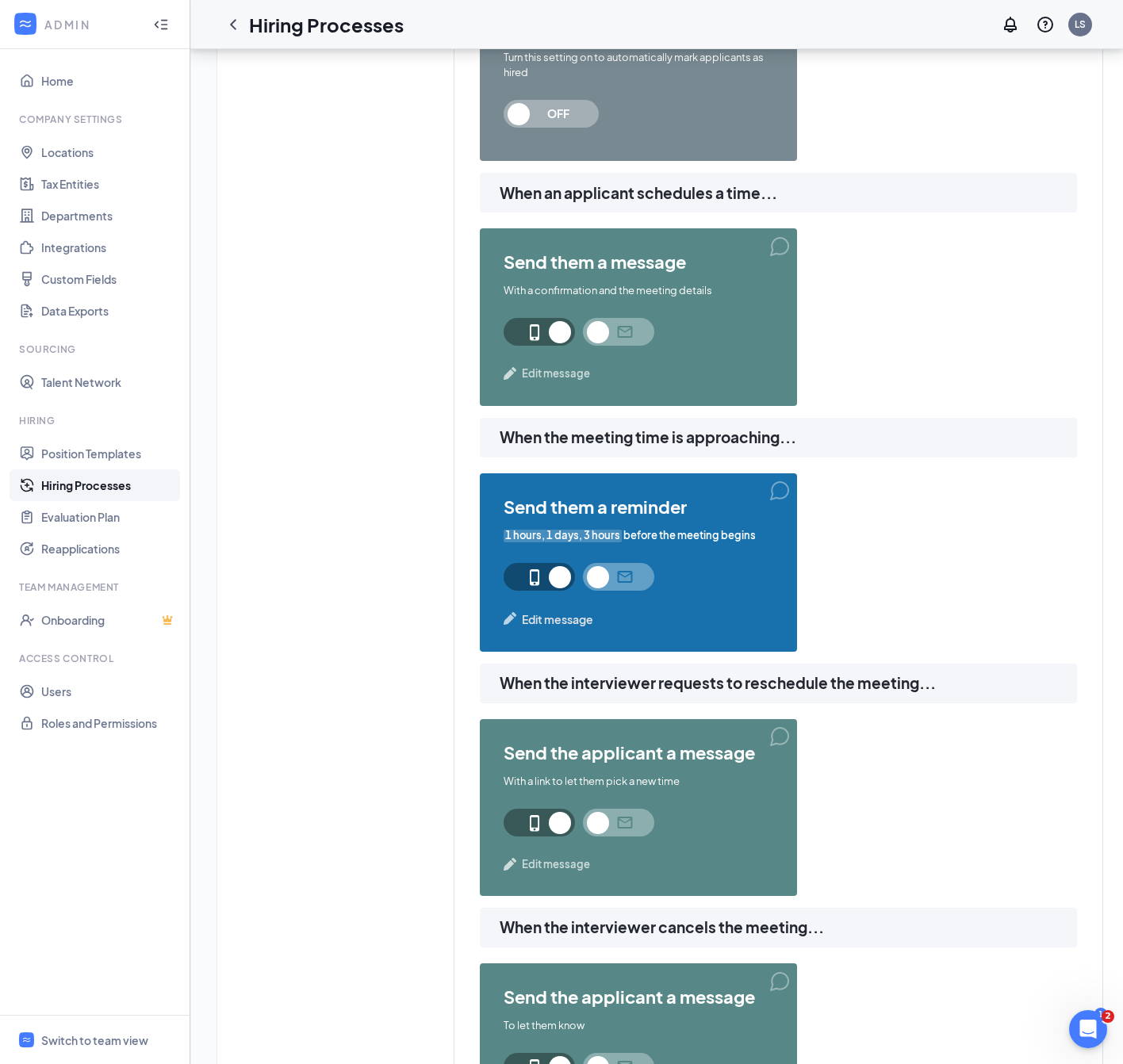
scroll to position [833, 0]
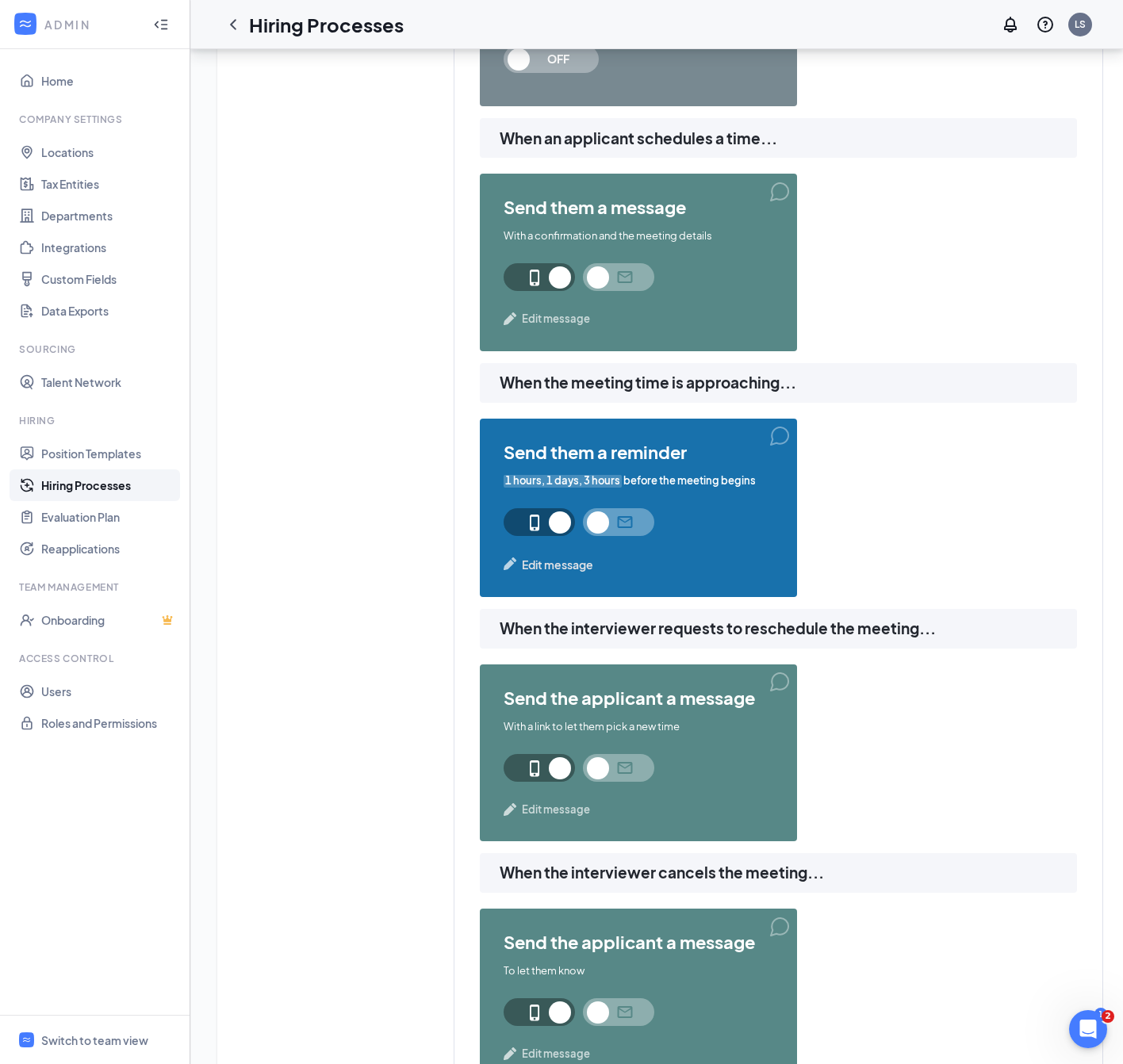
click at [586, 556] on span "Edit message" at bounding box center [557, 565] width 72 height 18
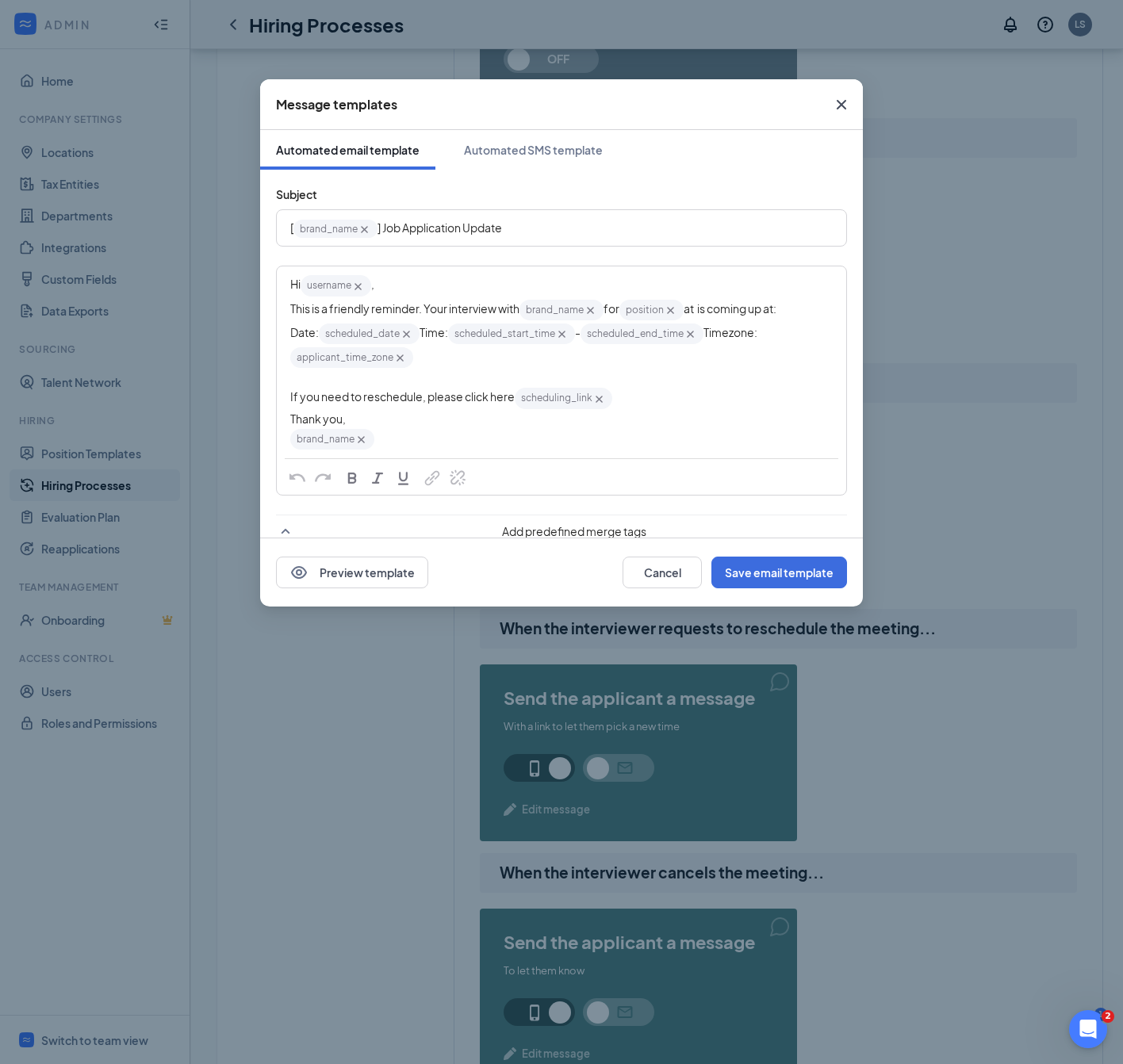
click at [511, 125] on div "Message templates" at bounding box center [561, 105] width 602 height 51
click at [519, 135] on button "Automated SMS template" at bounding box center [534, 150] width 171 height 39
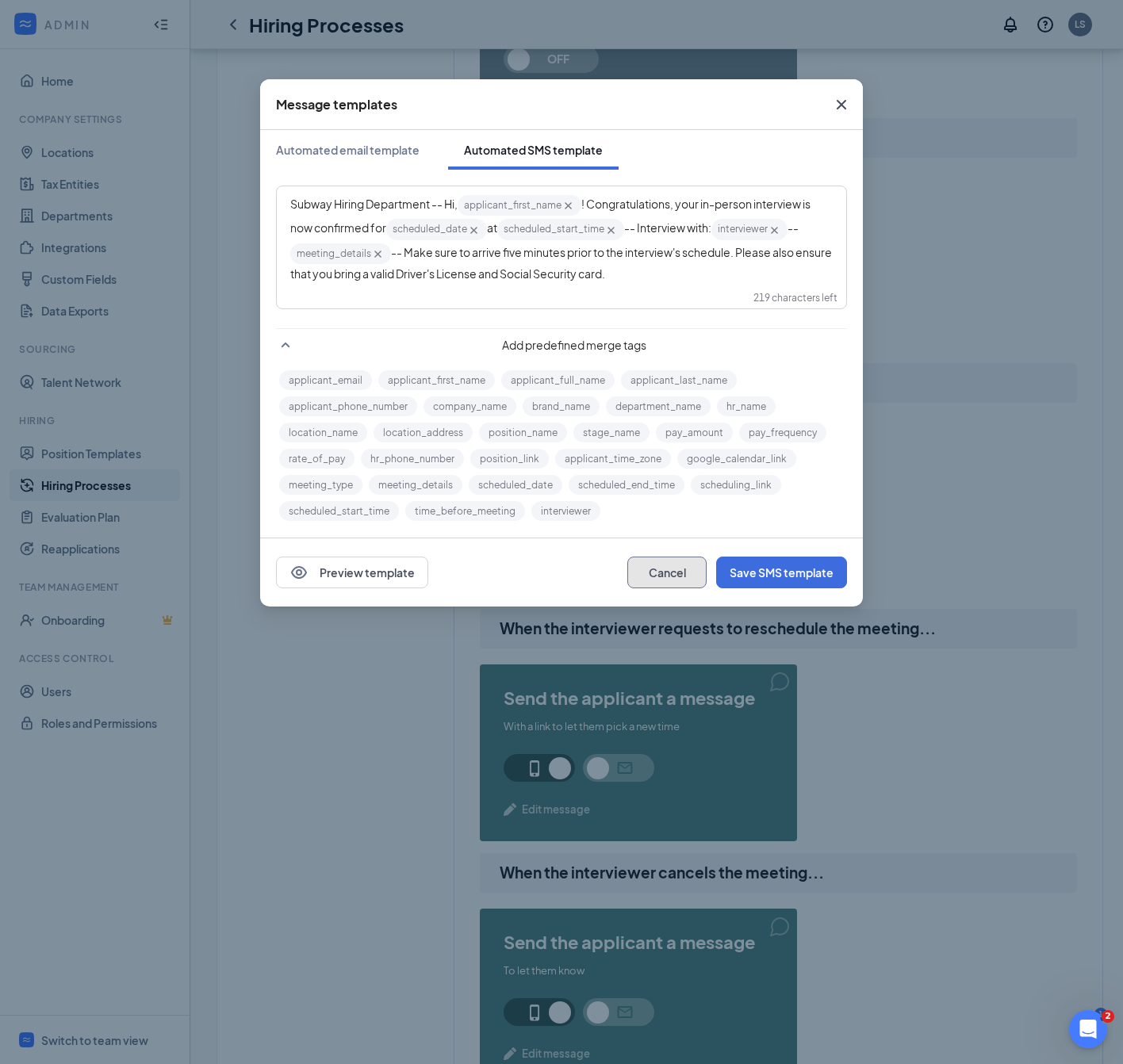
click at [688, 572] on button "Cancel" at bounding box center [666, 572] width 79 height 31
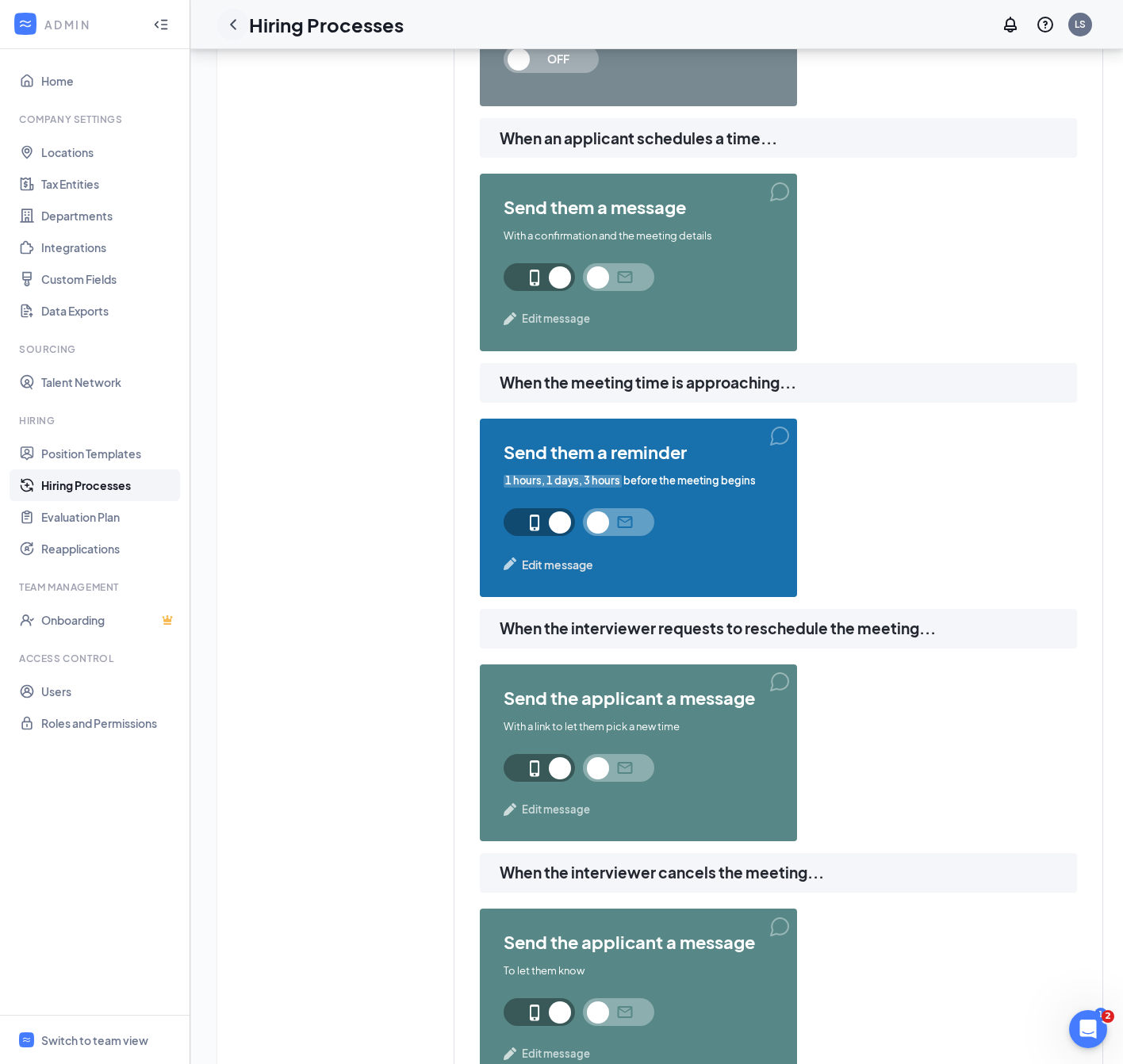
click at [226, 31] on icon "ChevronLeft" at bounding box center [232, 24] width 19 height 19
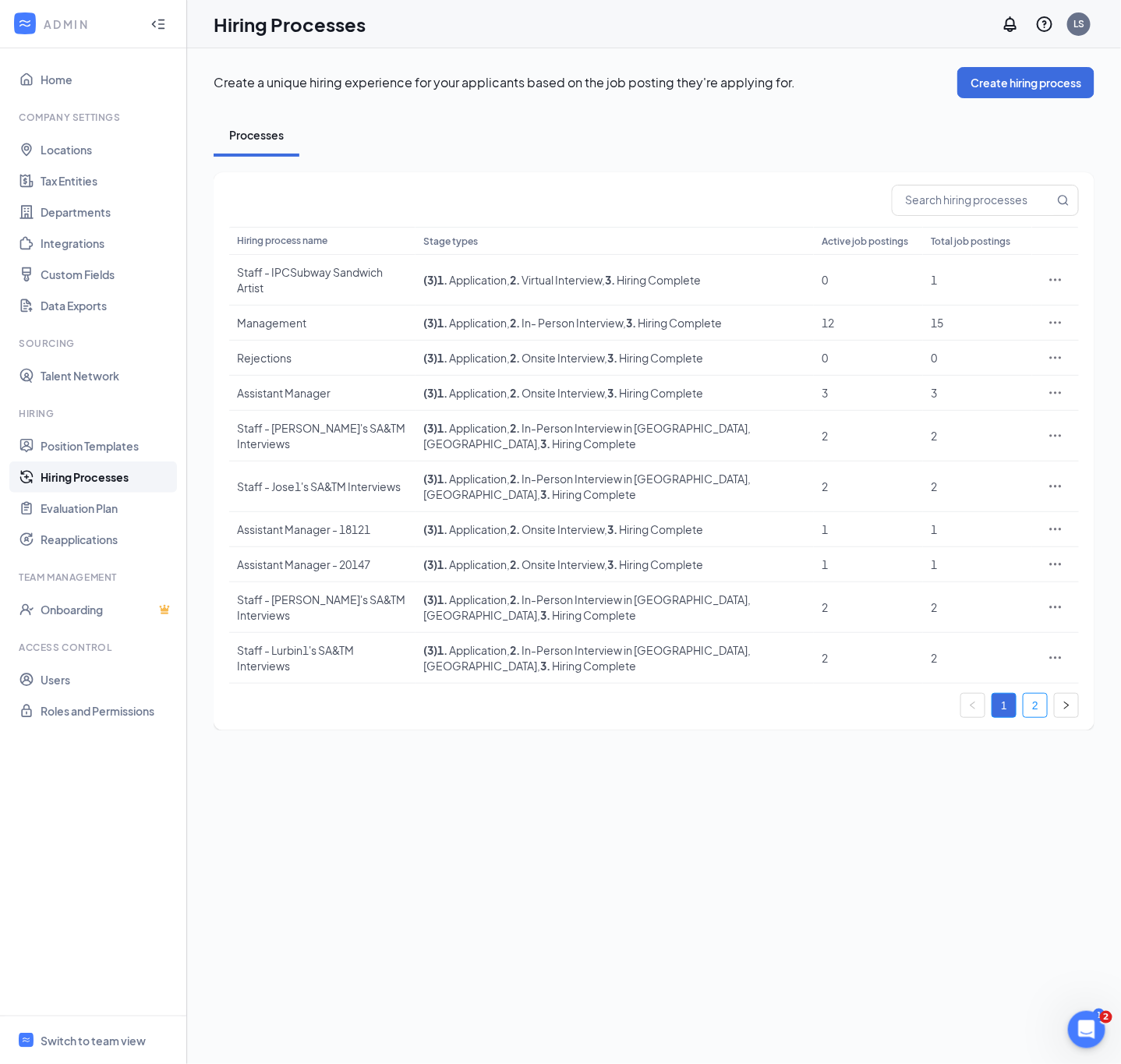
click at [1044, 694] on link "2" at bounding box center [1035, 705] width 23 height 23
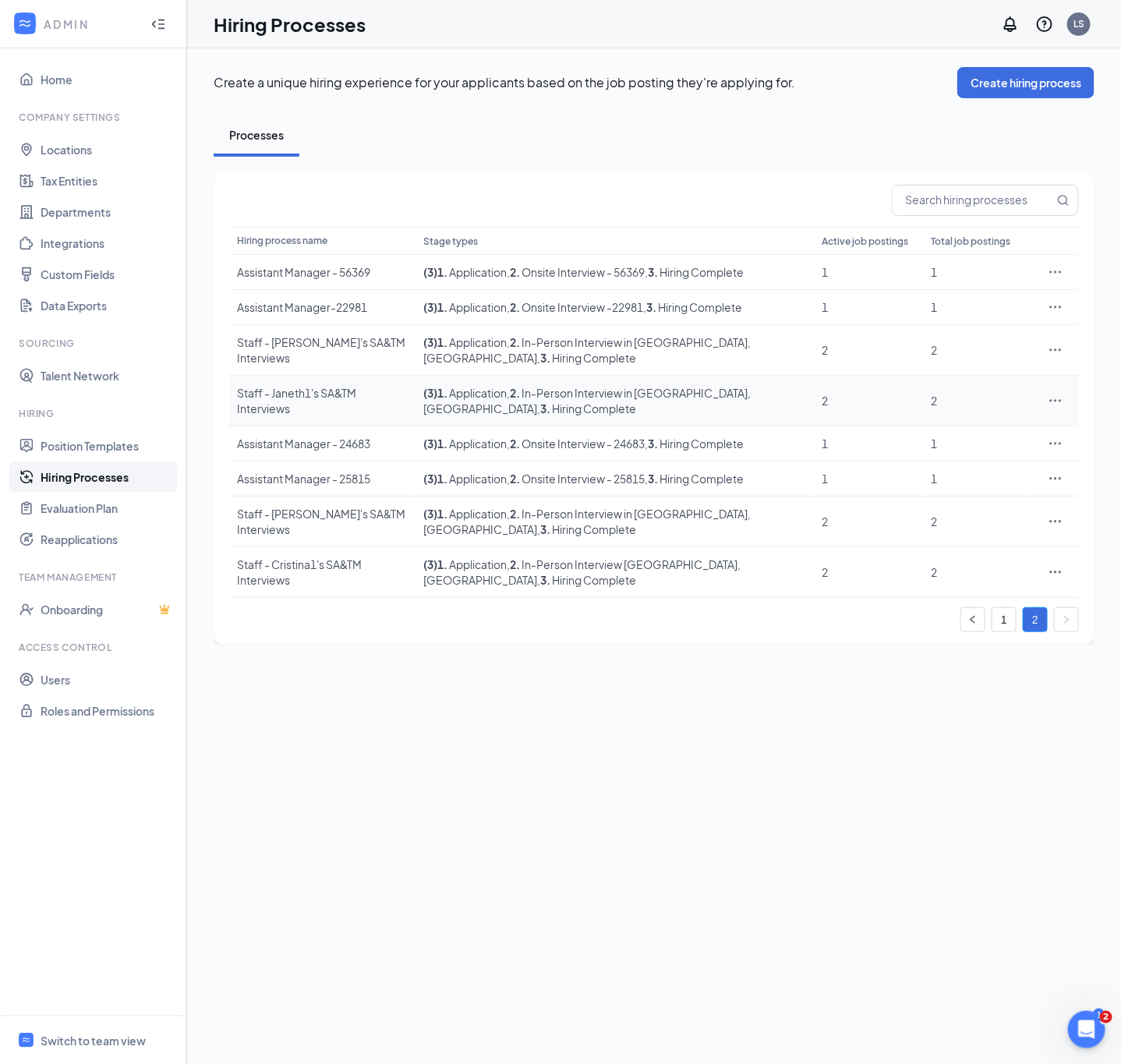
click at [1058, 393] on icon "Ellipses" at bounding box center [1055, 400] width 15 height 15
click at [1027, 400] on span "Edit" at bounding box center [983, 409] width 134 height 17
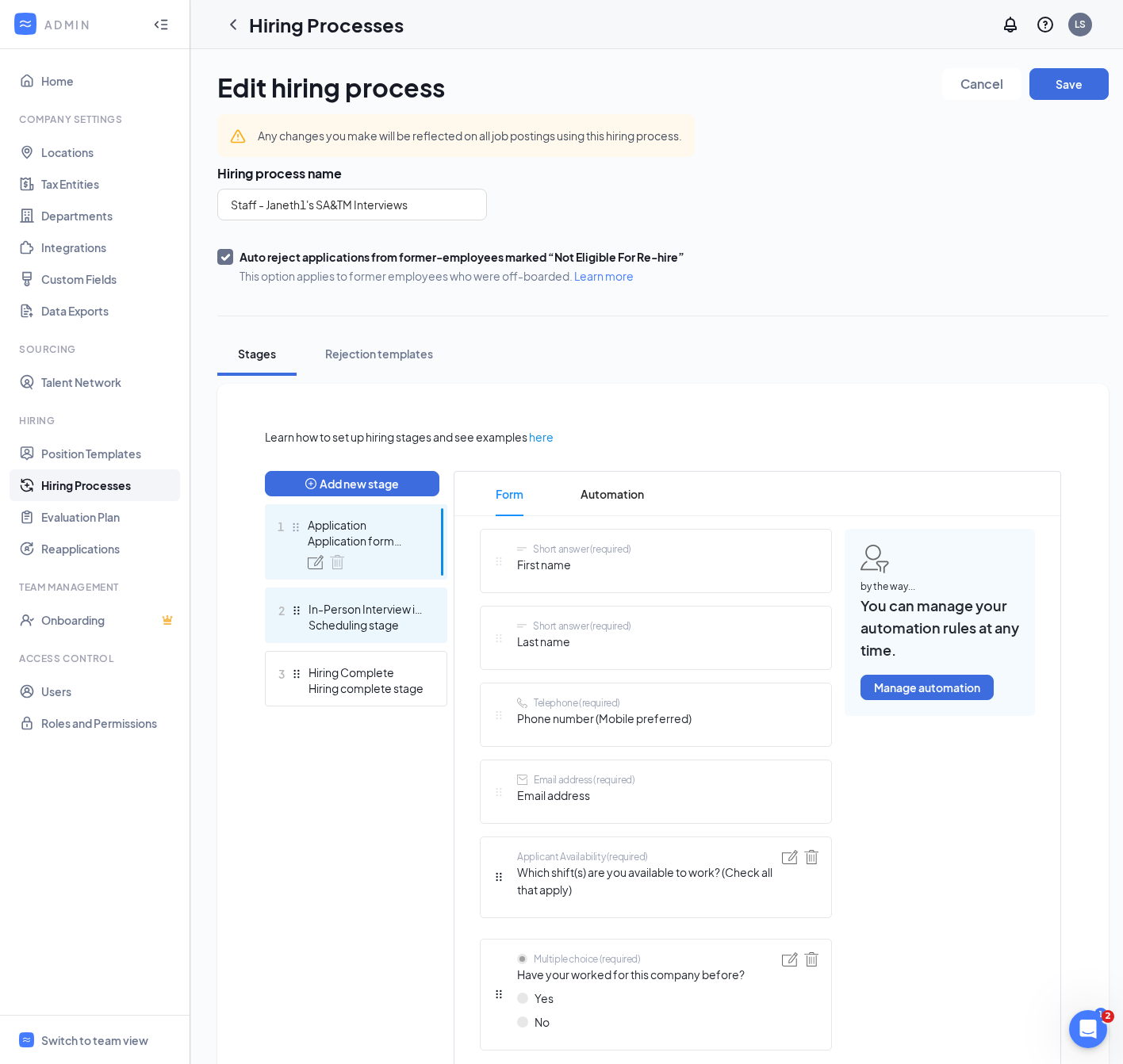
click at [390, 609] on div "In-Person Interview in [GEOGRAPHIC_DATA],[GEOGRAPHIC_DATA]" at bounding box center [366, 609] width 116 height 16
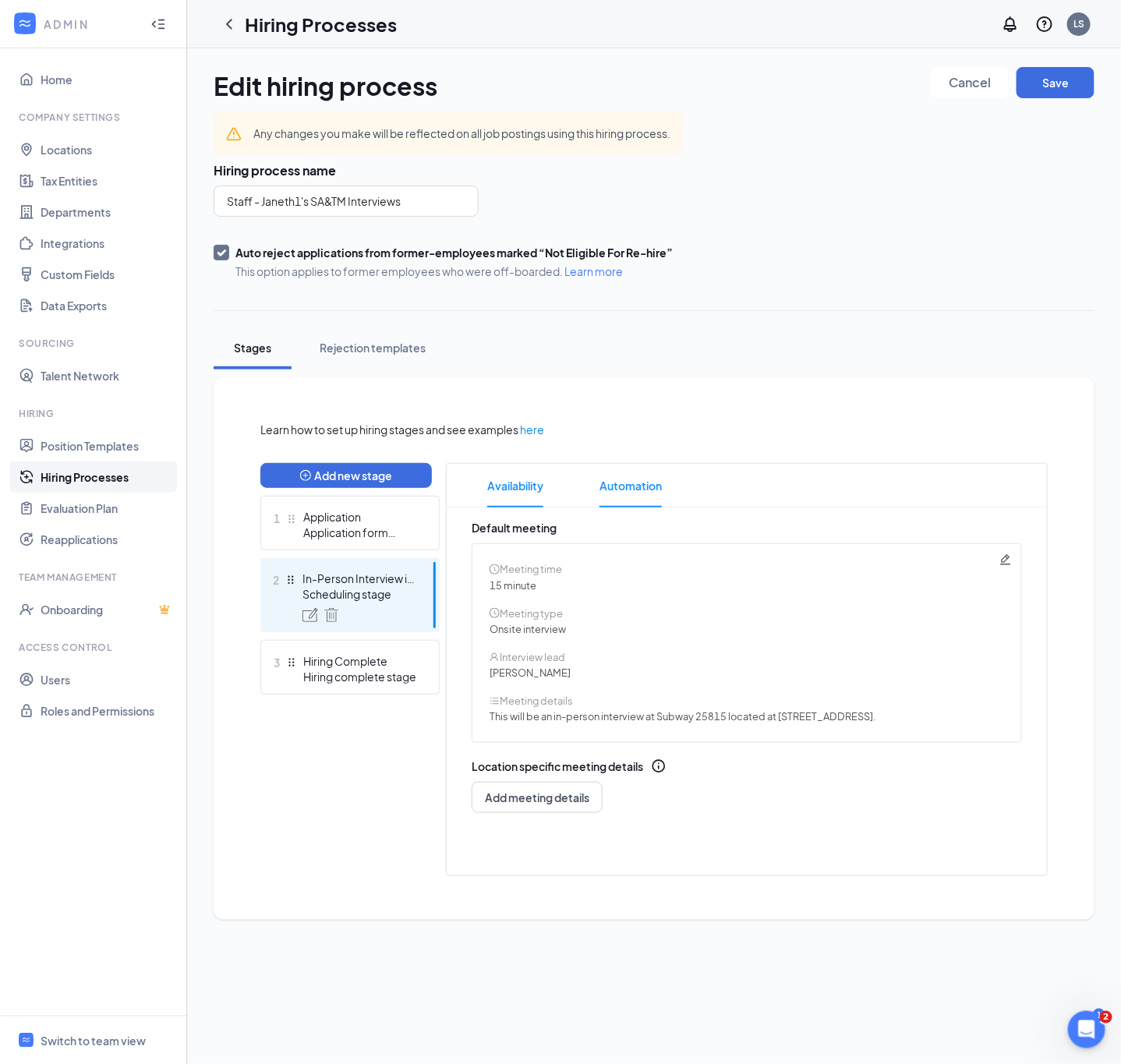
click at [648, 479] on span "Automation" at bounding box center [631, 485] width 63 height 43
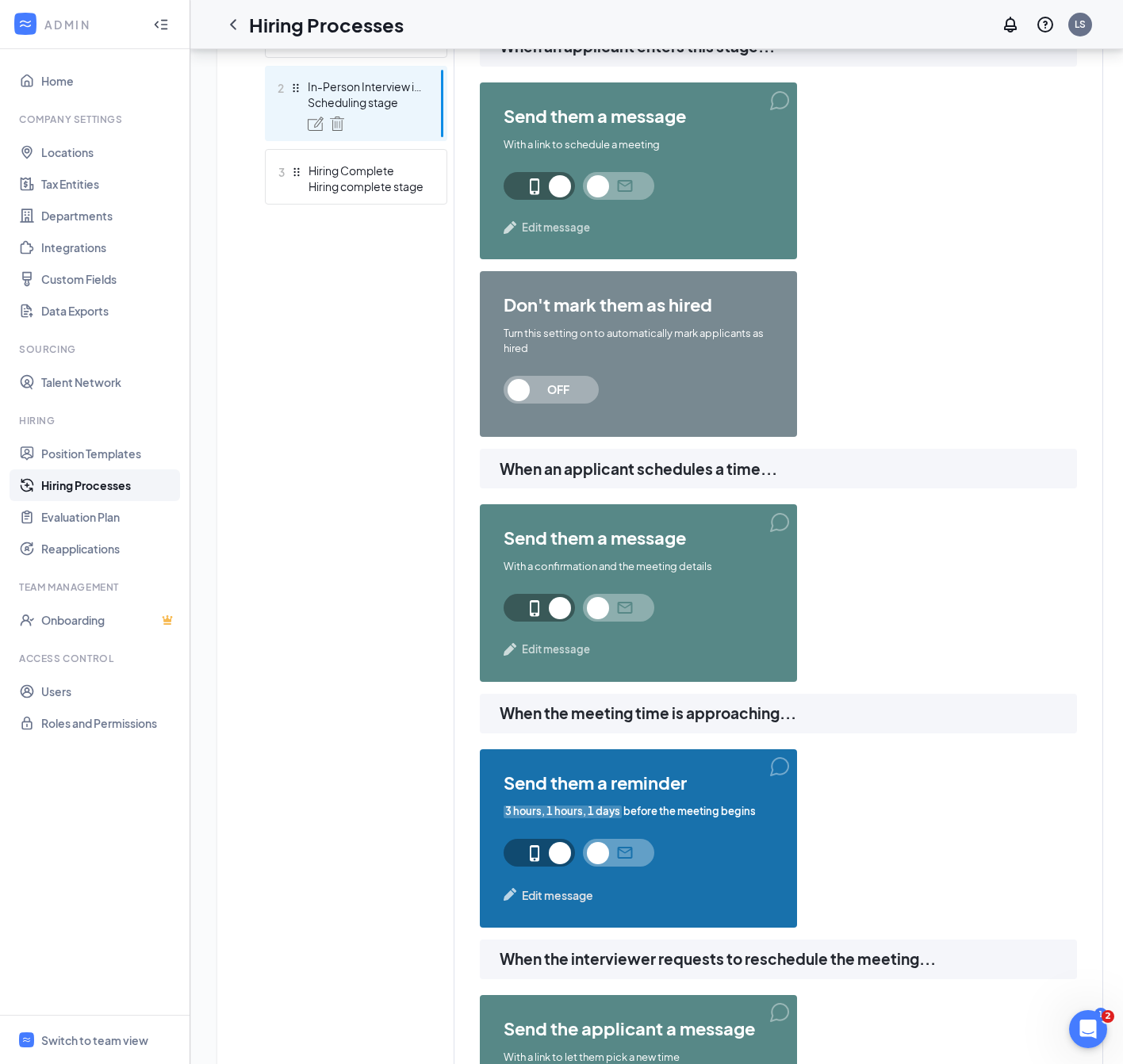
scroll to position [713, 0]
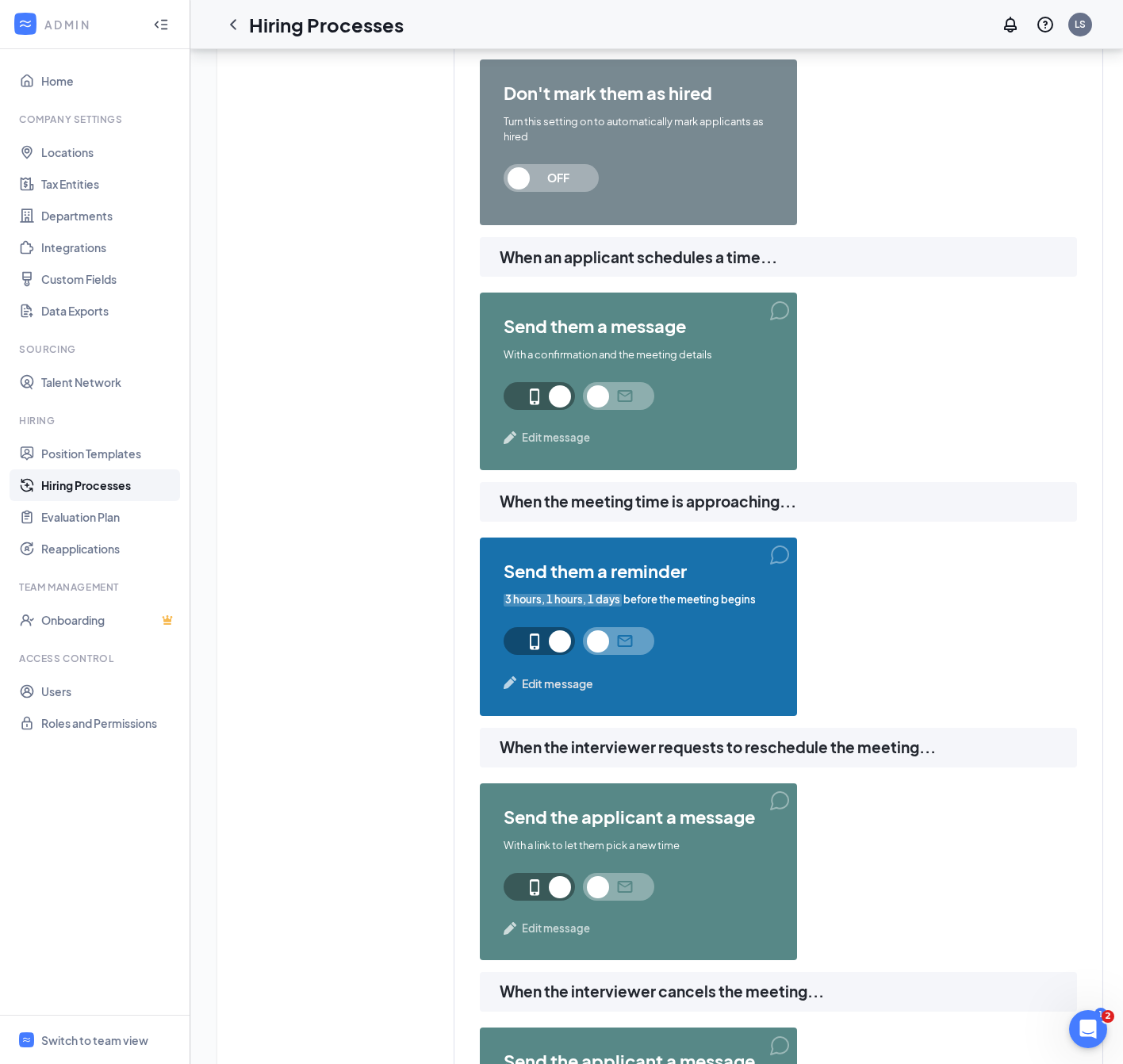
click at [586, 690] on span "Edit message" at bounding box center [557, 684] width 72 height 18
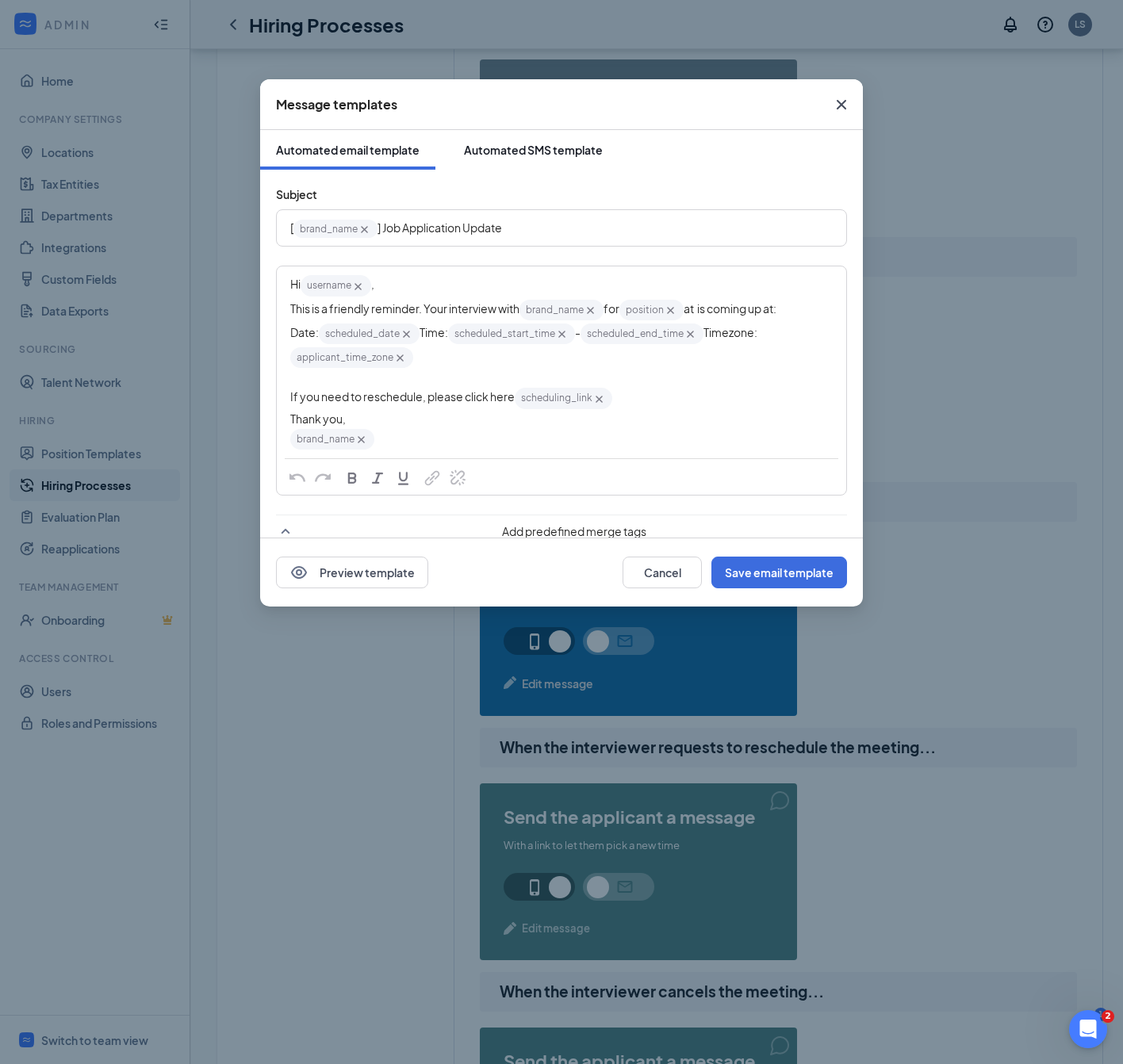
click at [529, 168] on button "Automated SMS template" at bounding box center [534, 150] width 171 height 39
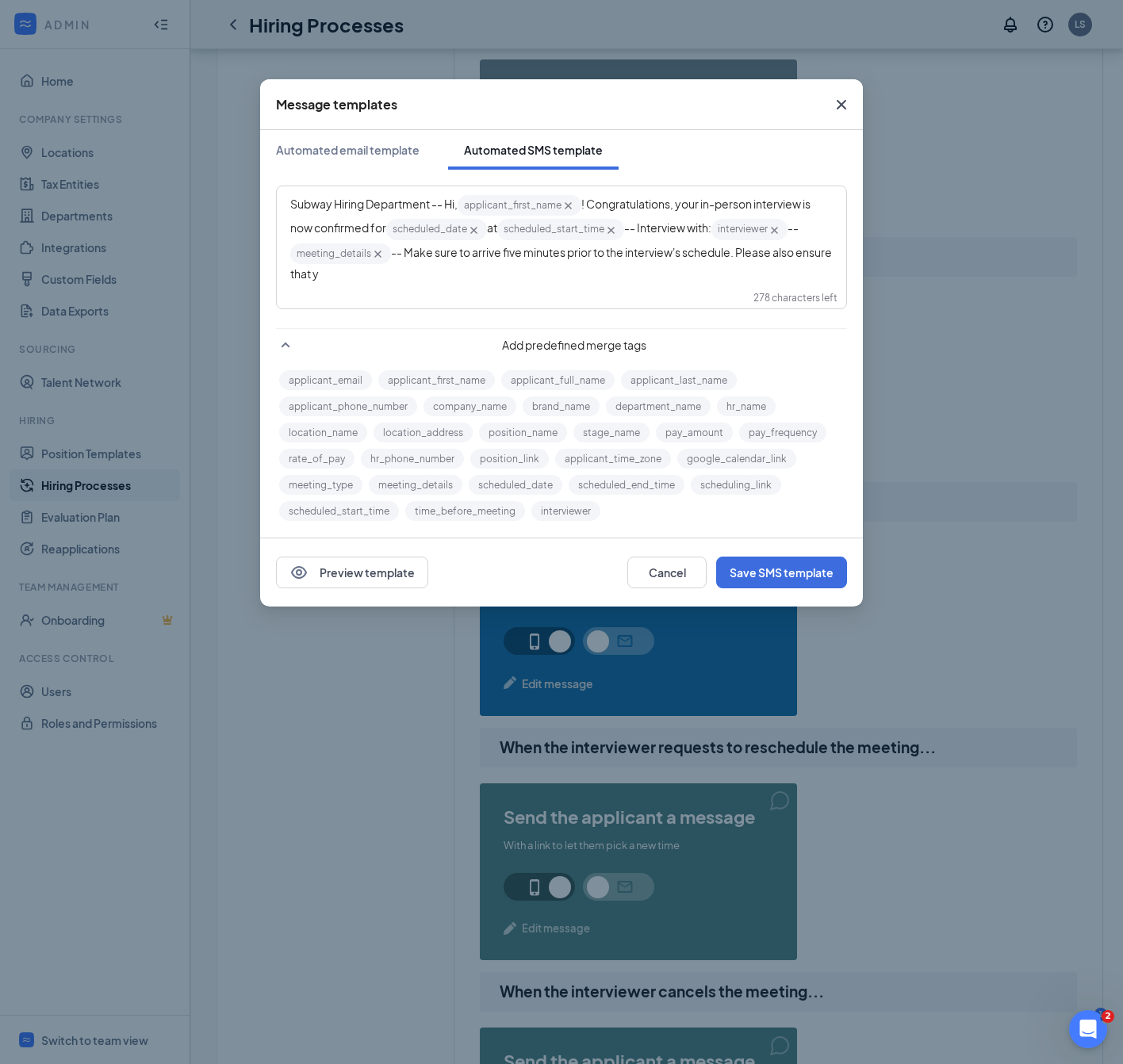
click at [528, 267] on div "Subway Hiring Department -- Hi, applicant_first_name‌‌‌‌ {{applicant_first_name…" at bounding box center [561, 237] width 542 height 89
click at [488, 281] on div "Subway Hiring Department -- Hi, applicant_first_name‌‌‌‌ {{applicant_first_name…" at bounding box center [561, 237] width 568 height 101
click at [812, 579] on button "Save SMS template" at bounding box center [781, 572] width 130 height 31
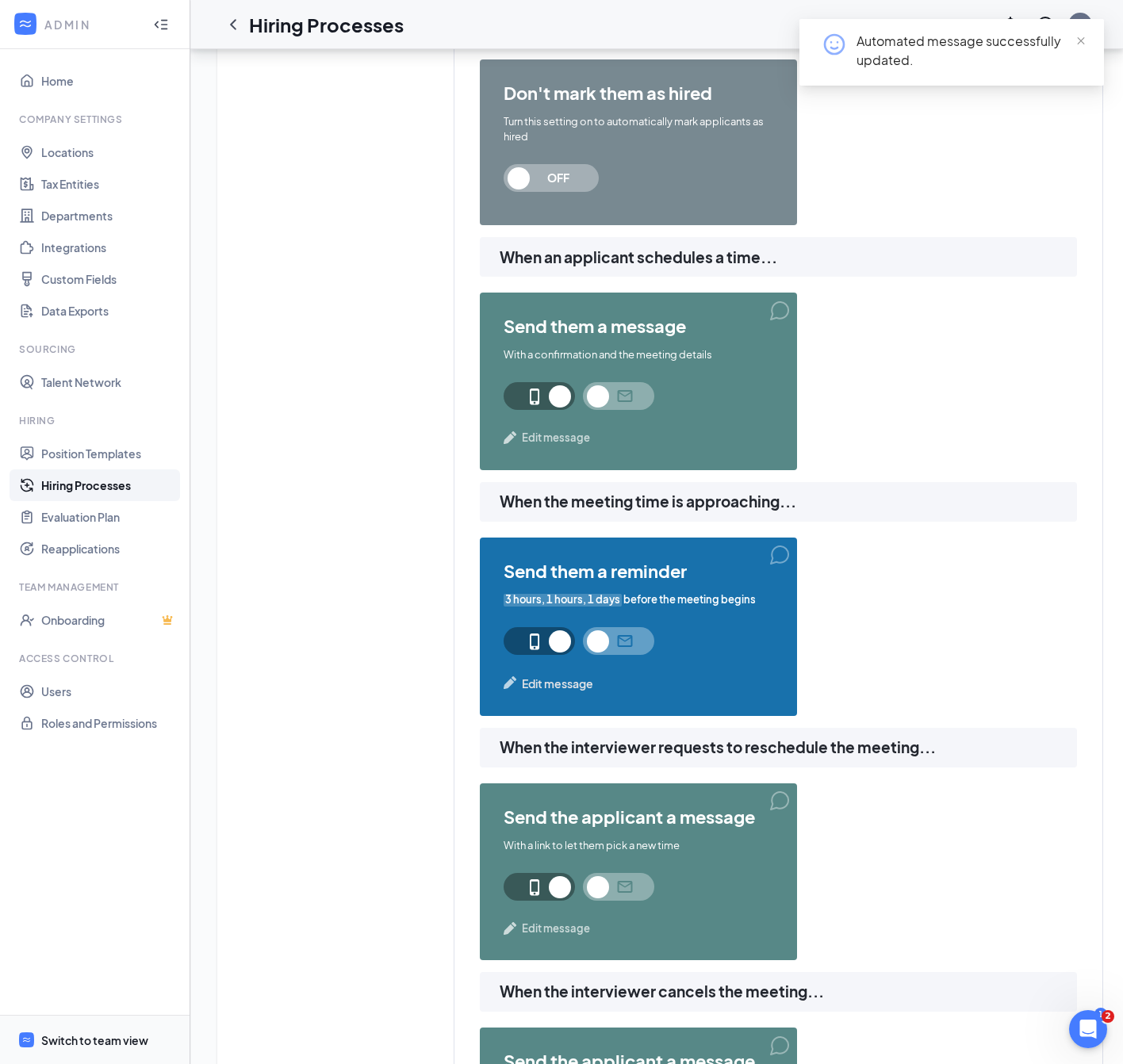
click at [77, 1048] on div "Switch to team view" at bounding box center [94, 1039] width 107 height 16
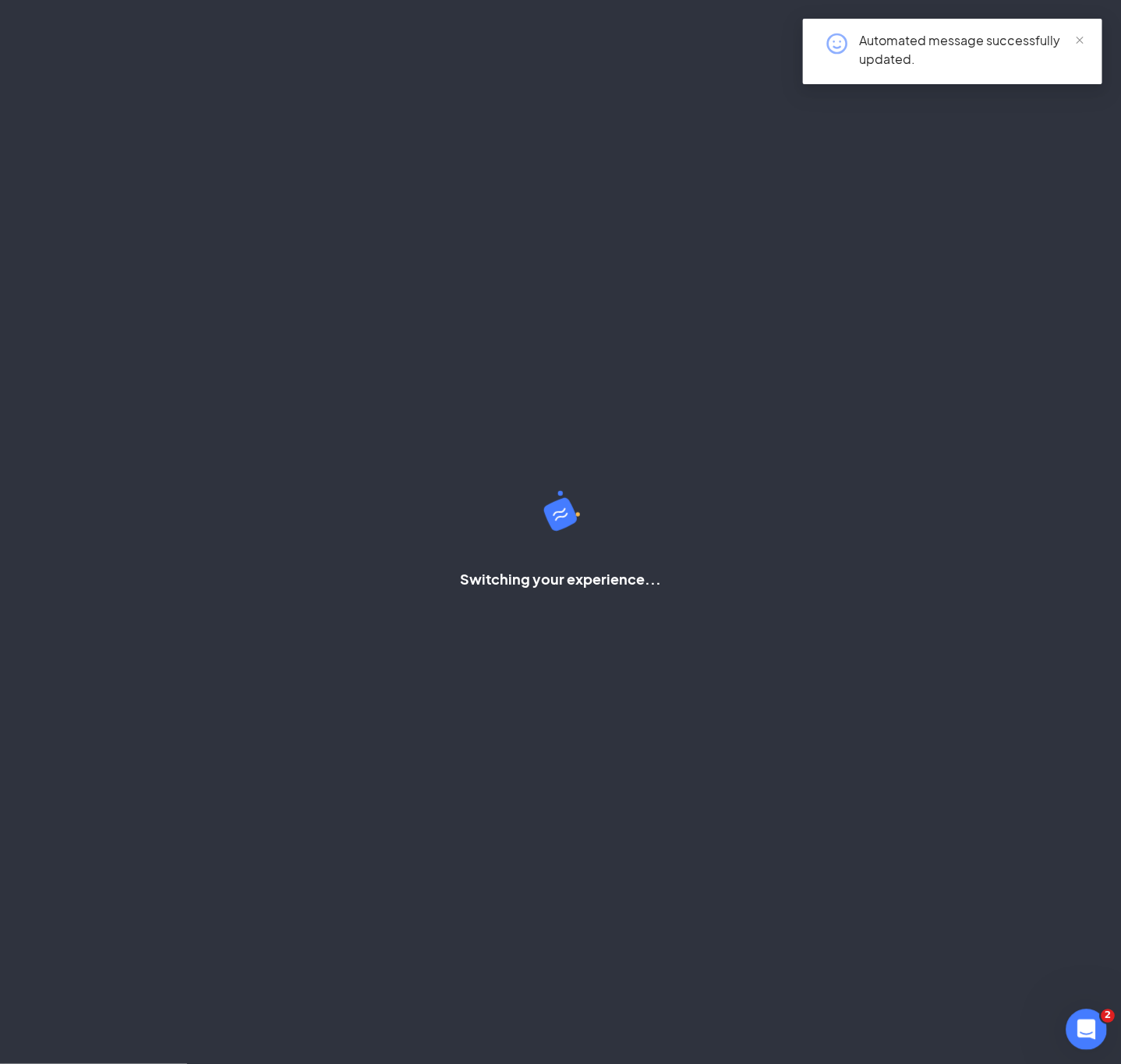
click at [1087, 1019] on icon "Open Intercom Messenger" at bounding box center [1084, 1027] width 26 height 26
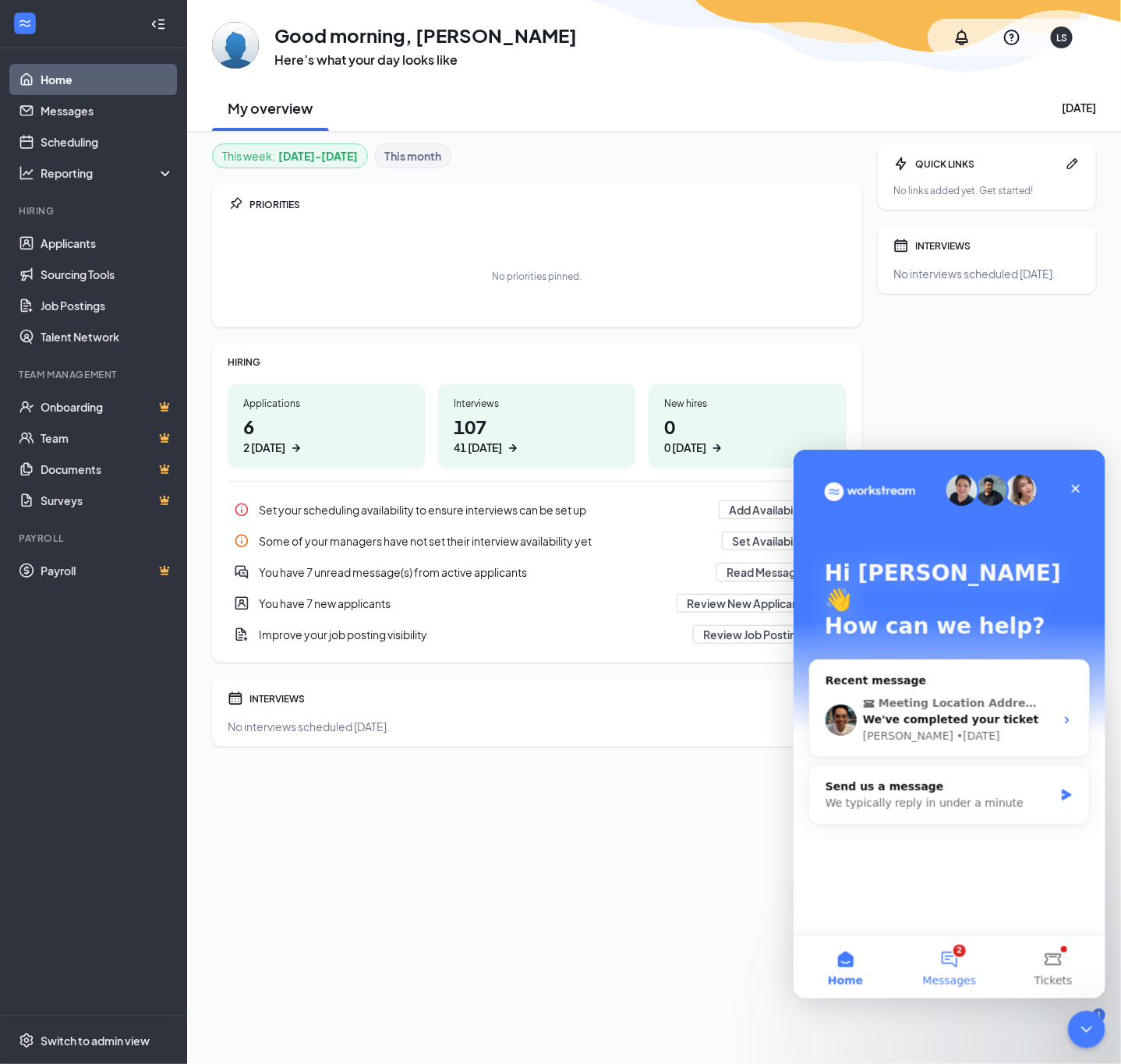
click at [970, 958] on button "2 Messages" at bounding box center [949, 967] width 104 height 63
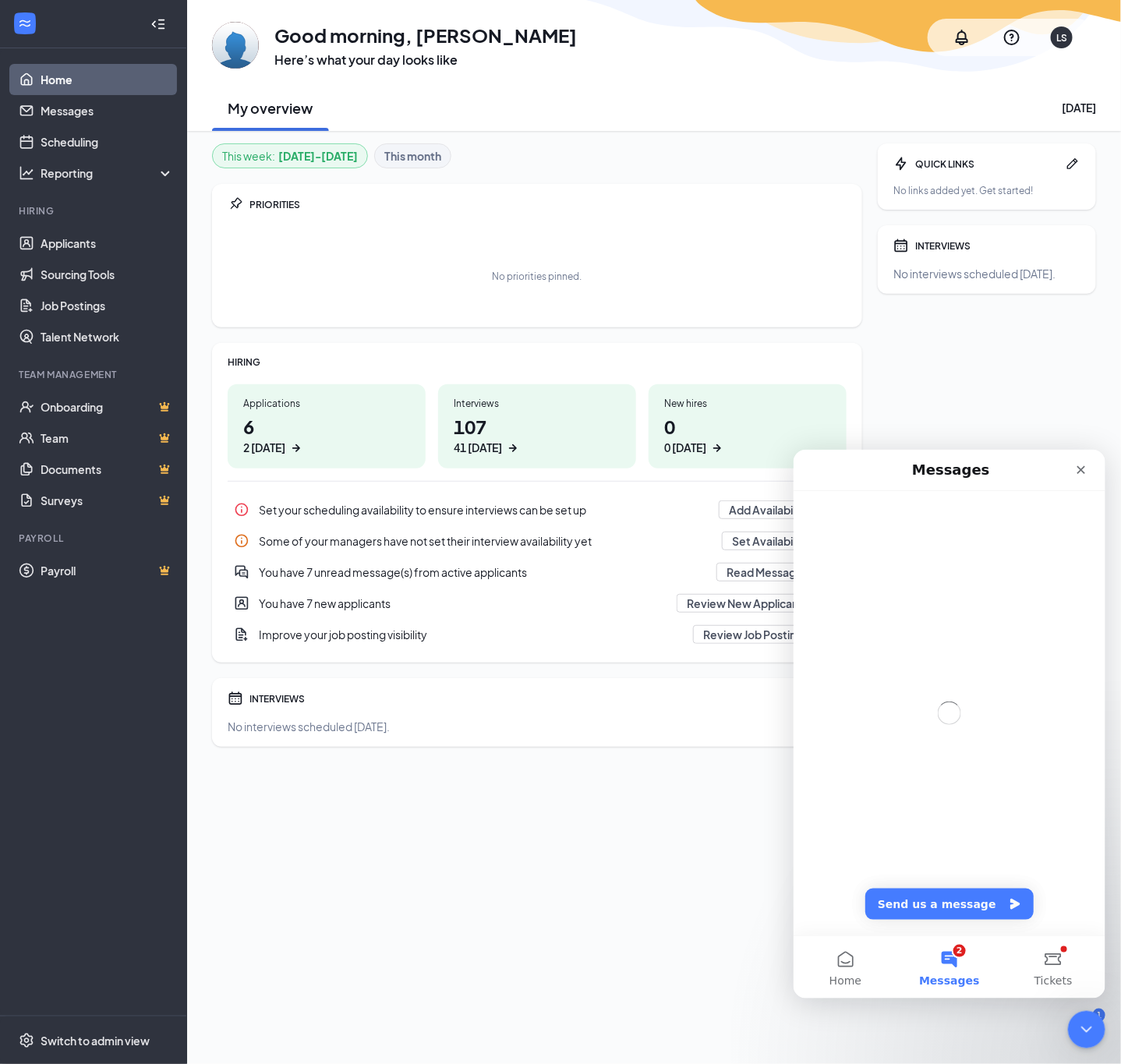
click at [724, 885] on div "This week : Aug 25 - Aug 31 This month PRIORITIES No priorities pinned. HIRING …" at bounding box center [537, 573] width 650 height 859
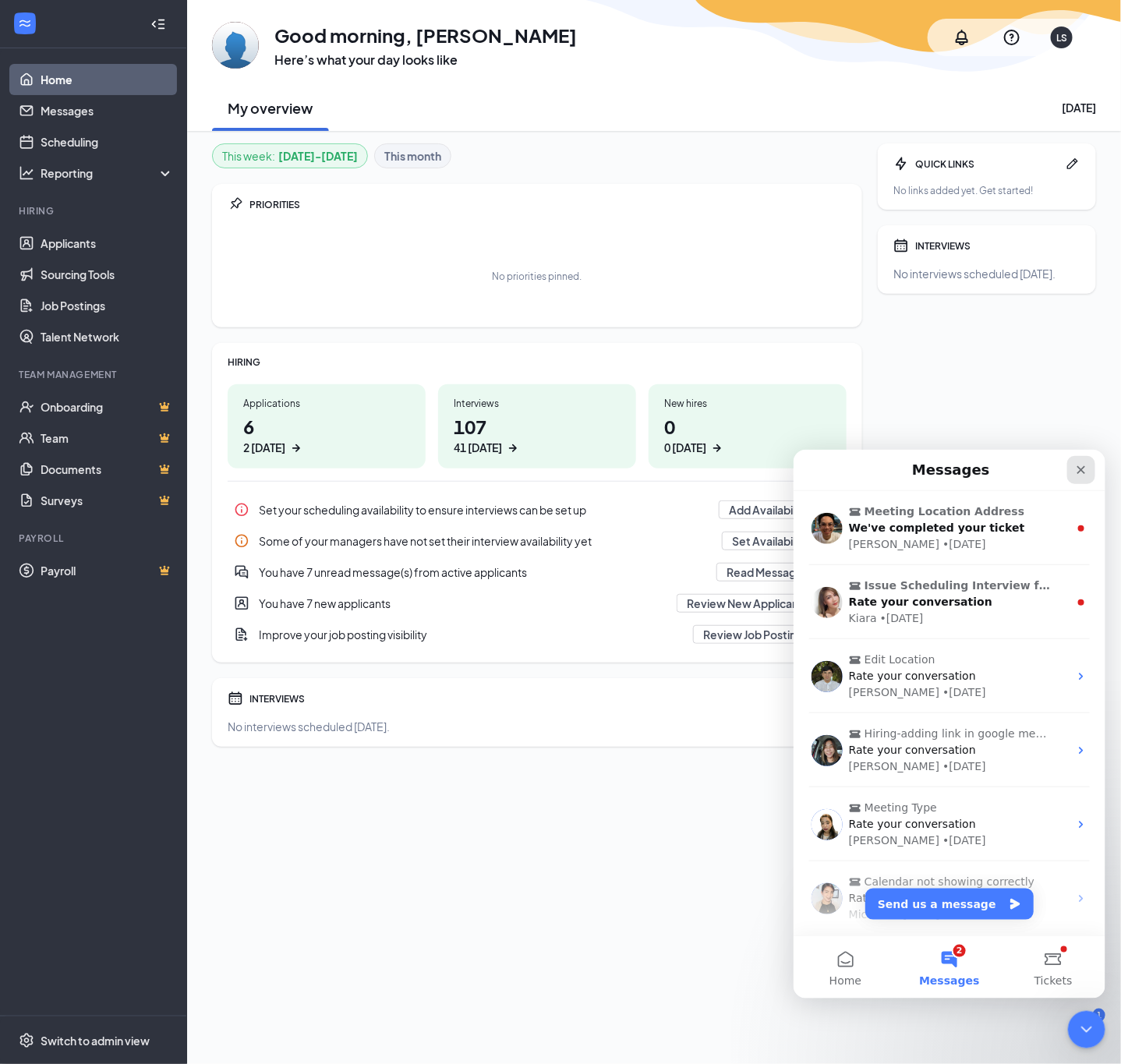
click at [1088, 459] on div "Close" at bounding box center [1080, 469] width 28 height 28
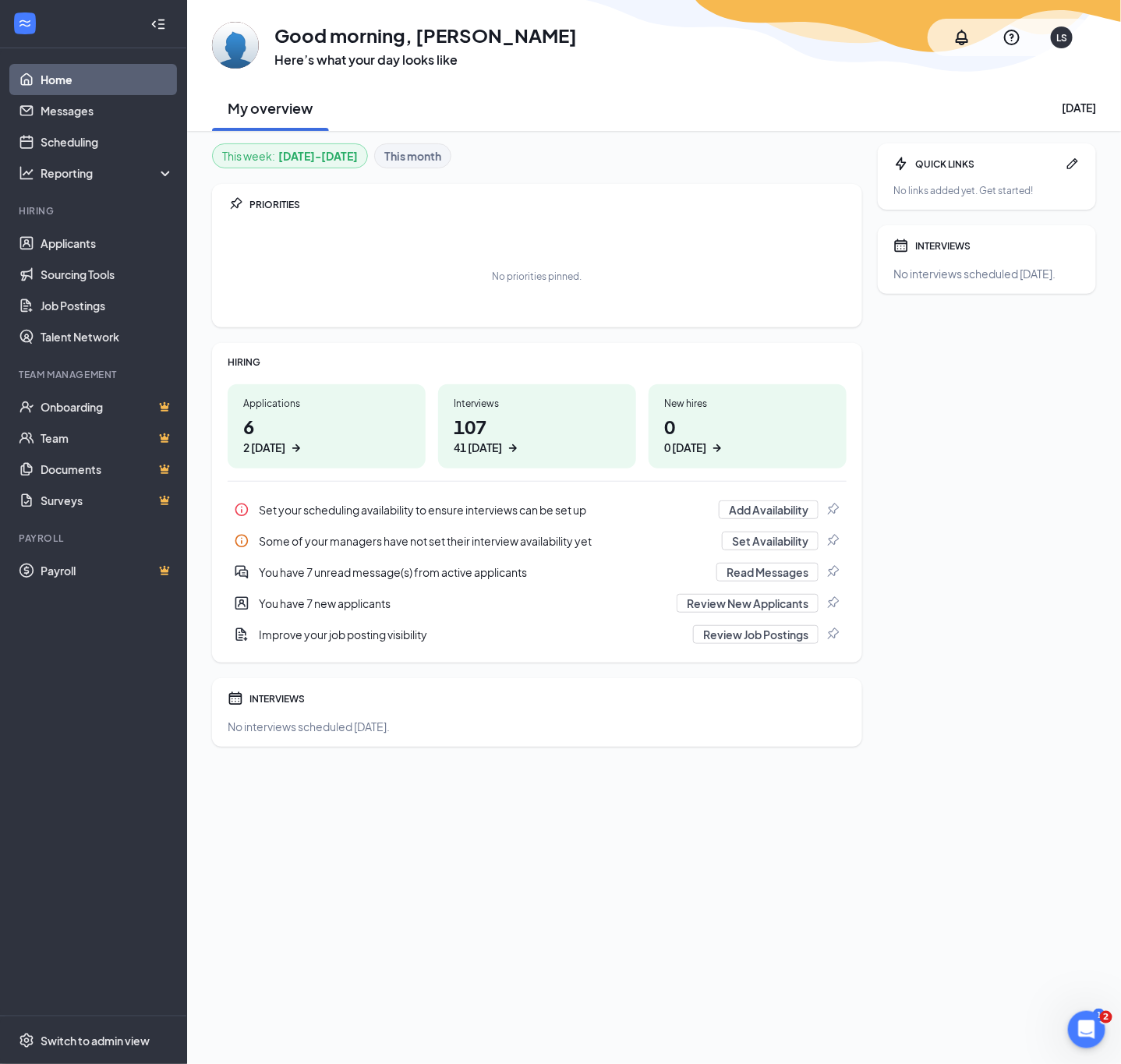
click at [1121, 1009] on div "This week : Aug 25 - Aug 31 This month PRIORITIES No priorities pinned. HIRING …" at bounding box center [654, 598] width 934 height 934
click at [108, 262] on link "Sourcing Tools" at bounding box center [107, 274] width 133 height 31
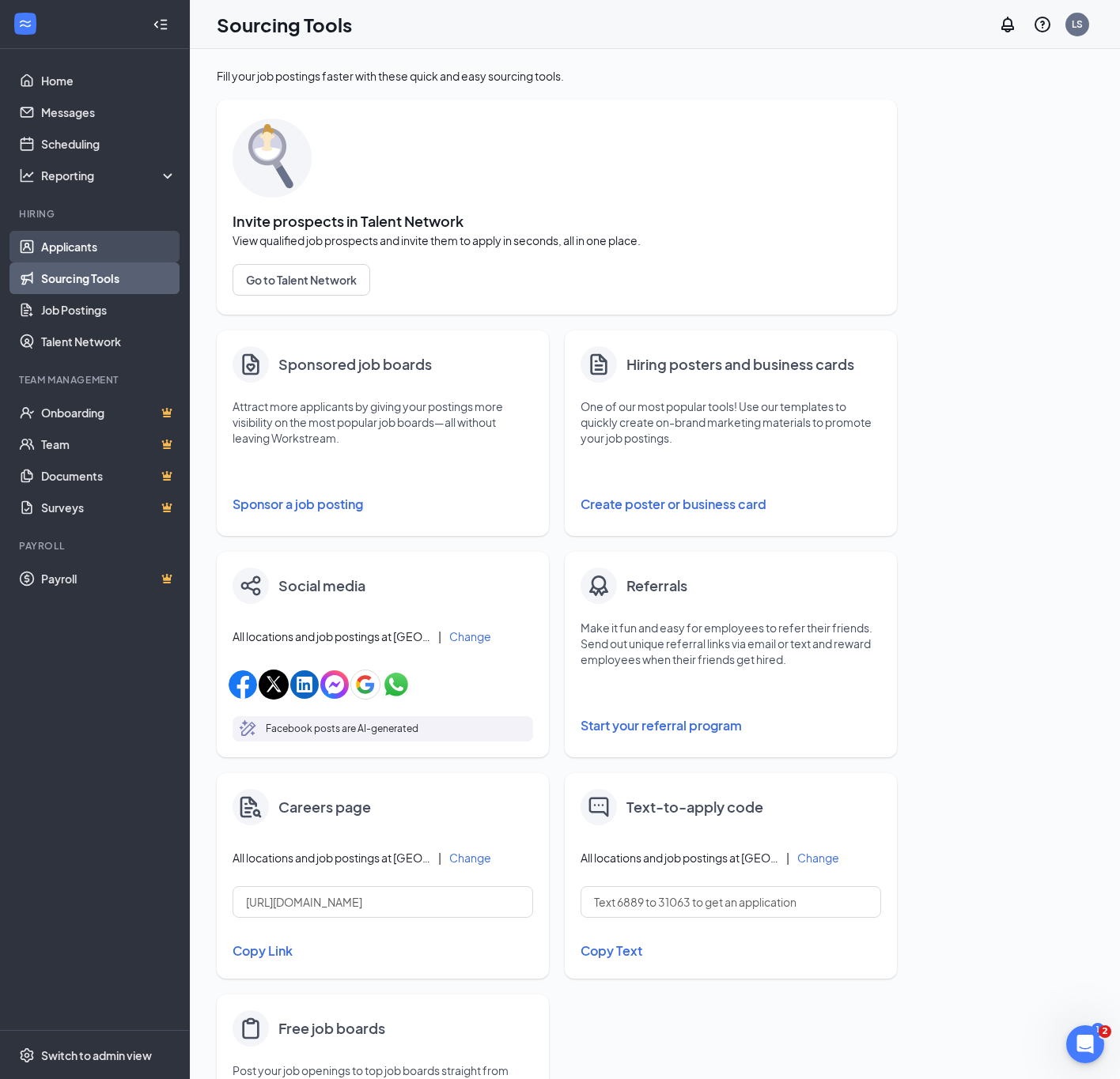
click at [110, 249] on link "Applicants" at bounding box center [109, 247] width 135 height 31
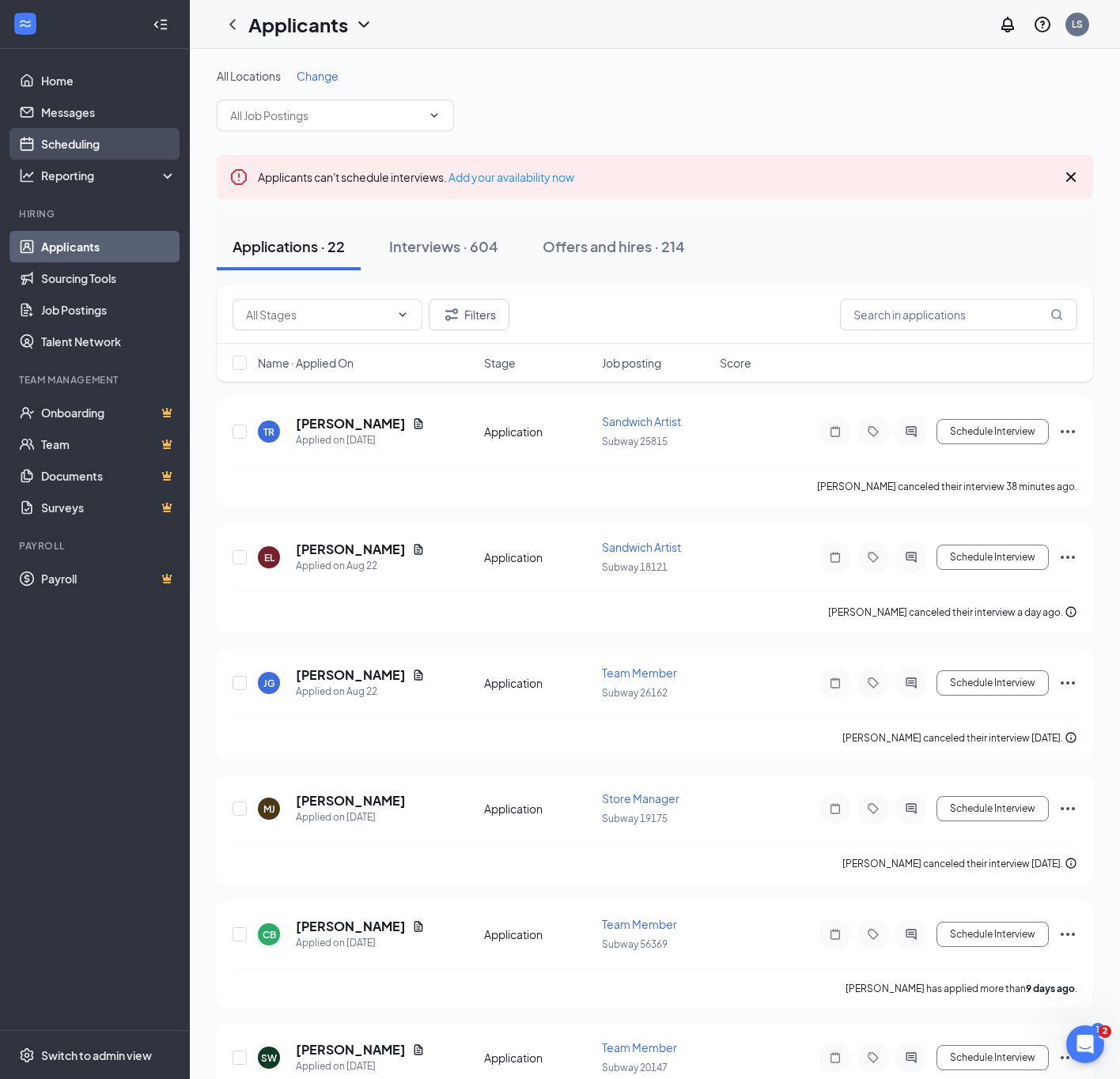
click at [116, 128] on link "Scheduling" at bounding box center [109, 144] width 135 height 31
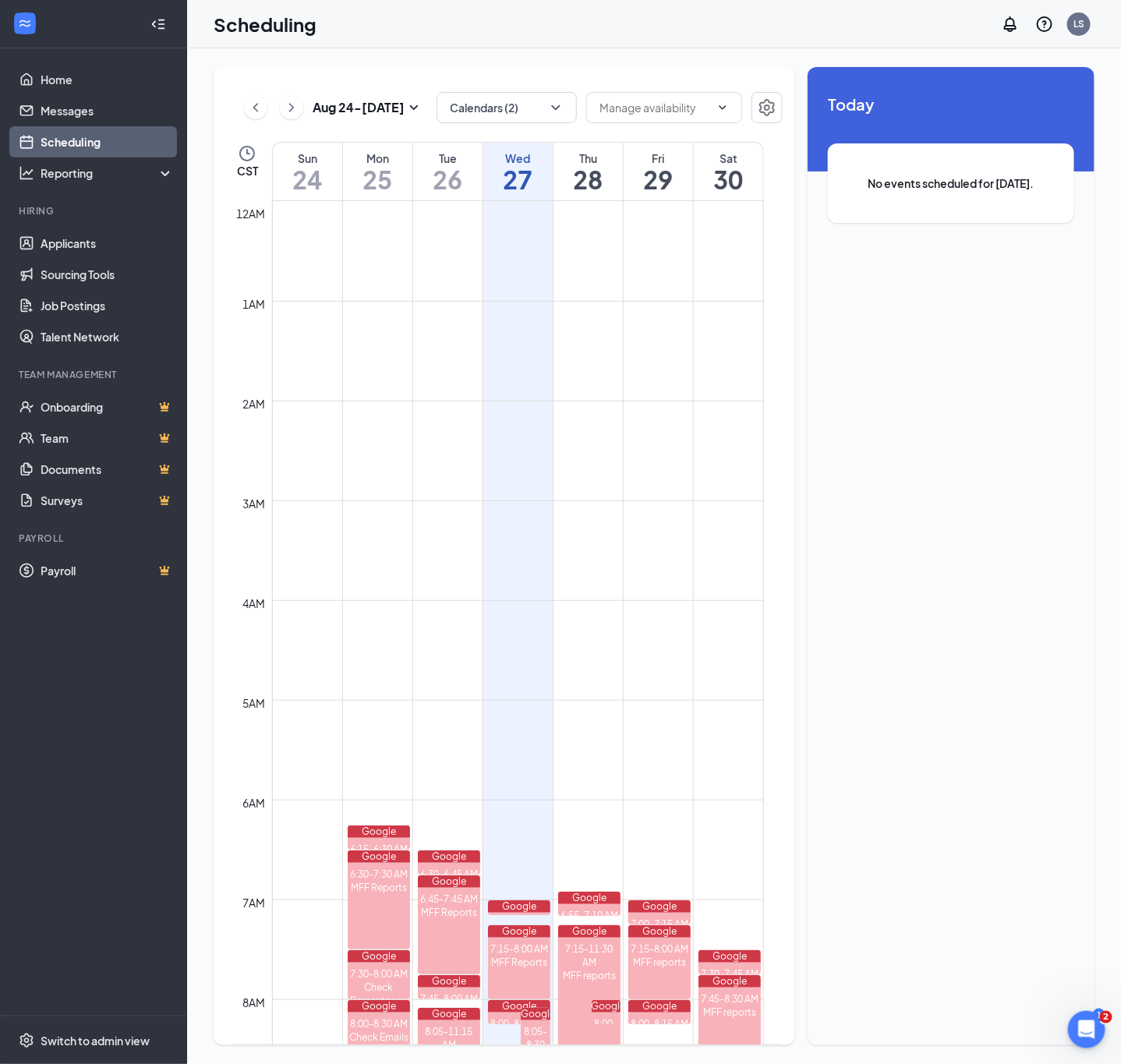
scroll to position [766, 0]
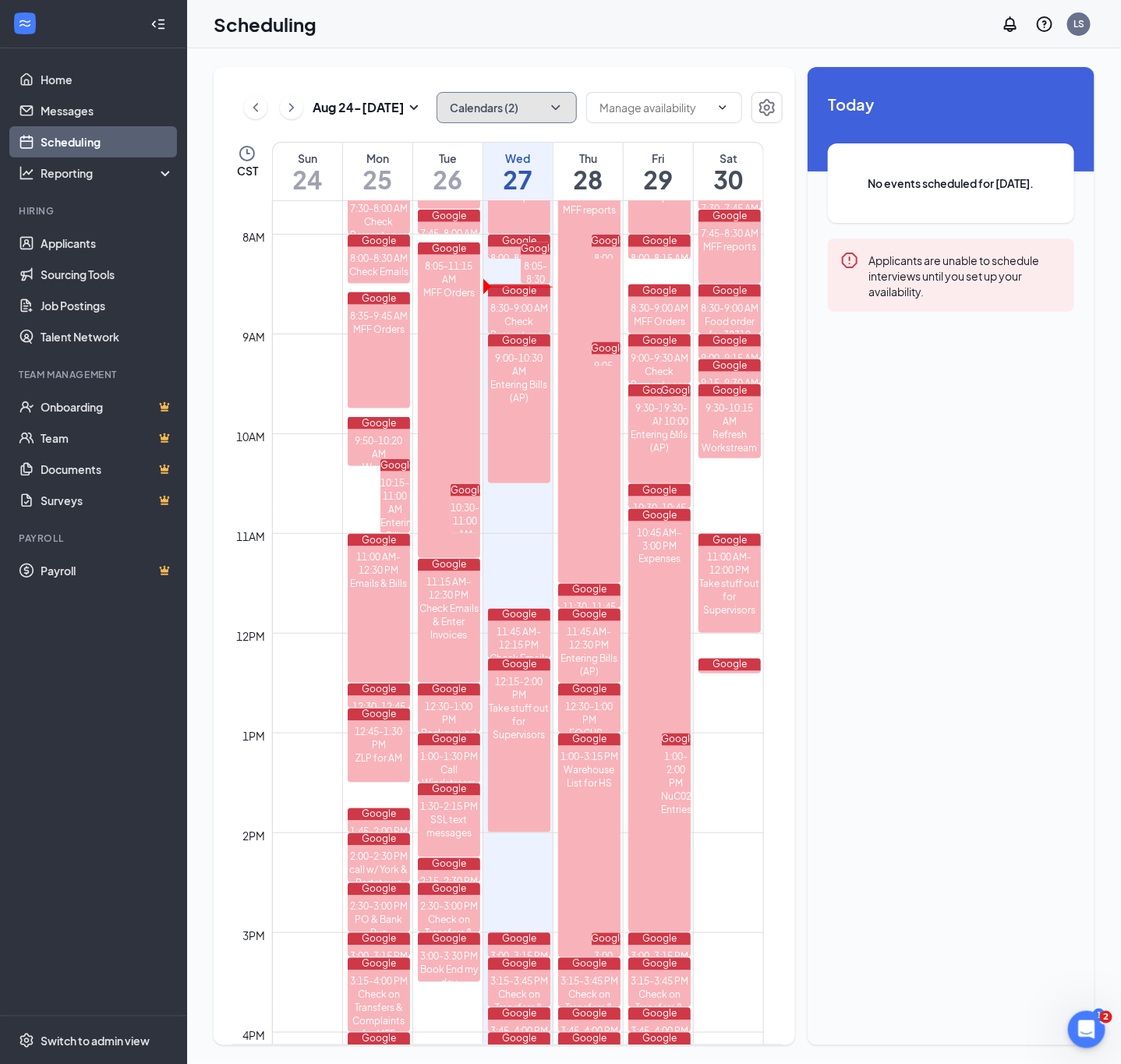
click at [553, 103] on icon "ChevronDown" at bounding box center [556, 107] width 15 height 15
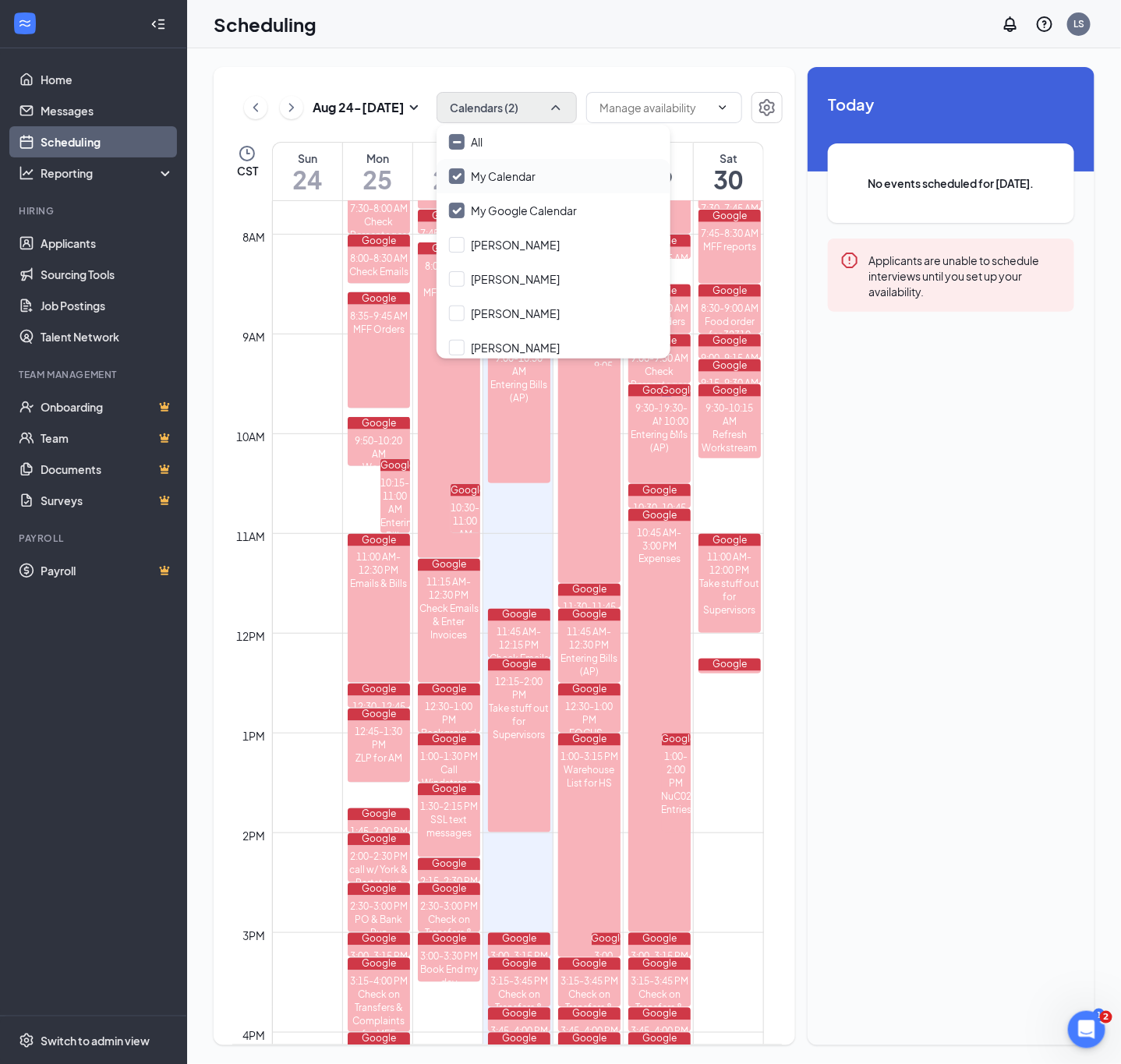
click at [458, 181] on input "My Calendar" at bounding box center [493, 177] width 87 height 15
checkbox input "false"
click at [457, 205] on input "My Google Calendar" at bounding box center [513, 210] width 128 height 15
checkbox input "true"
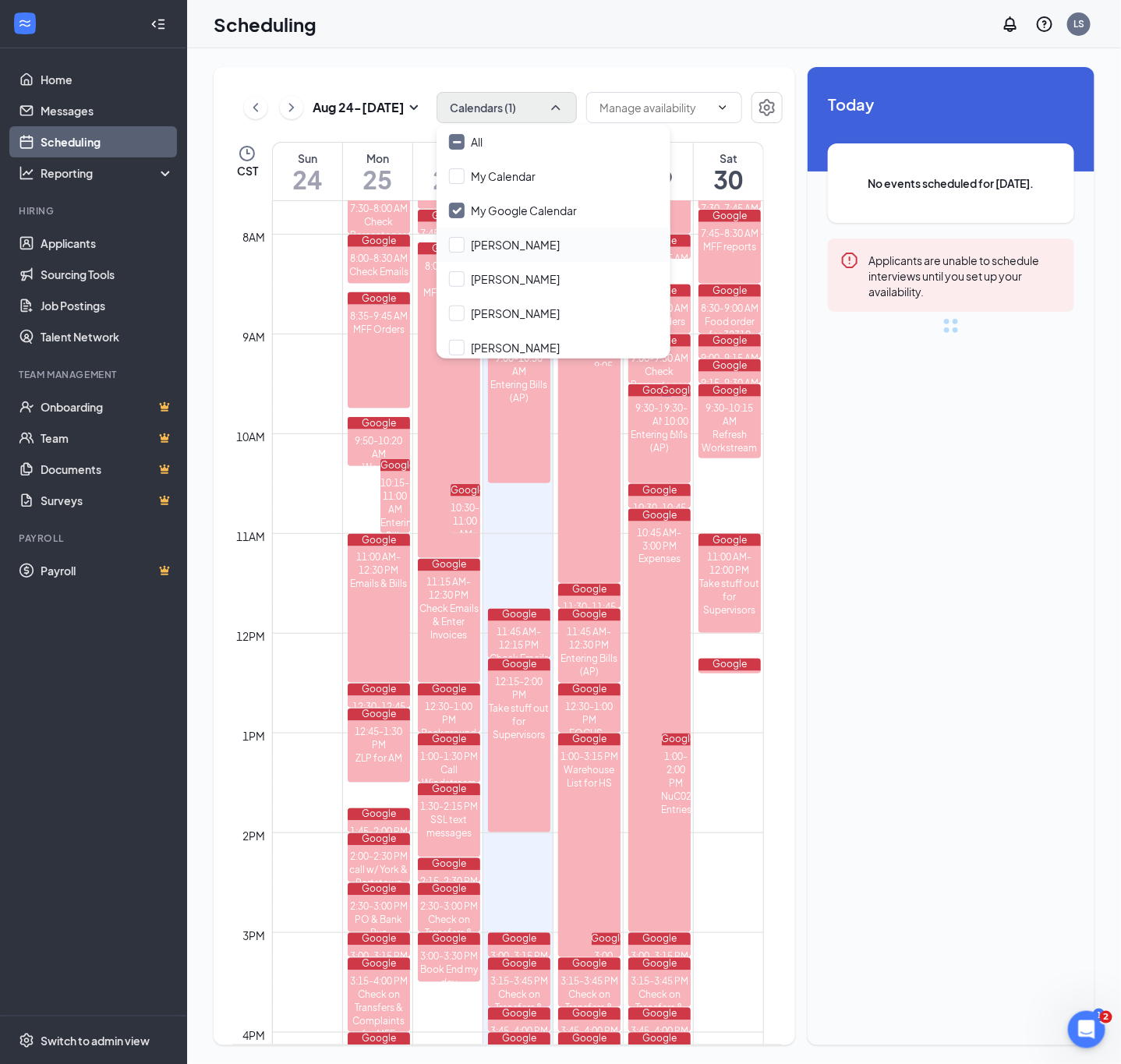
checkbox input "false"
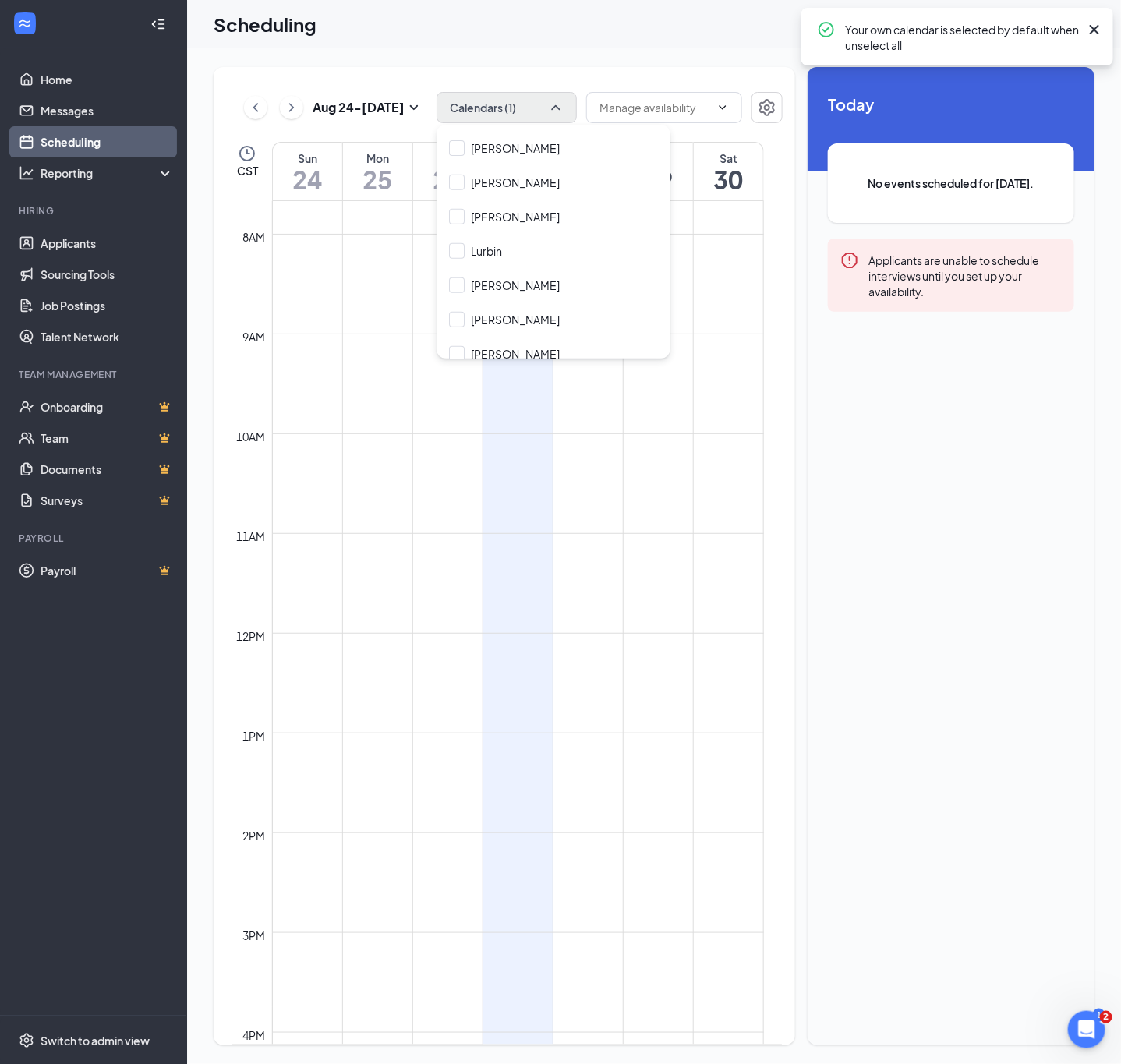
scroll to position [281, 0]
click at [462, 297] on div "[PERSON_NAME]" at bounding box center [554, 308] width 233 height 35
checkbox input "true"
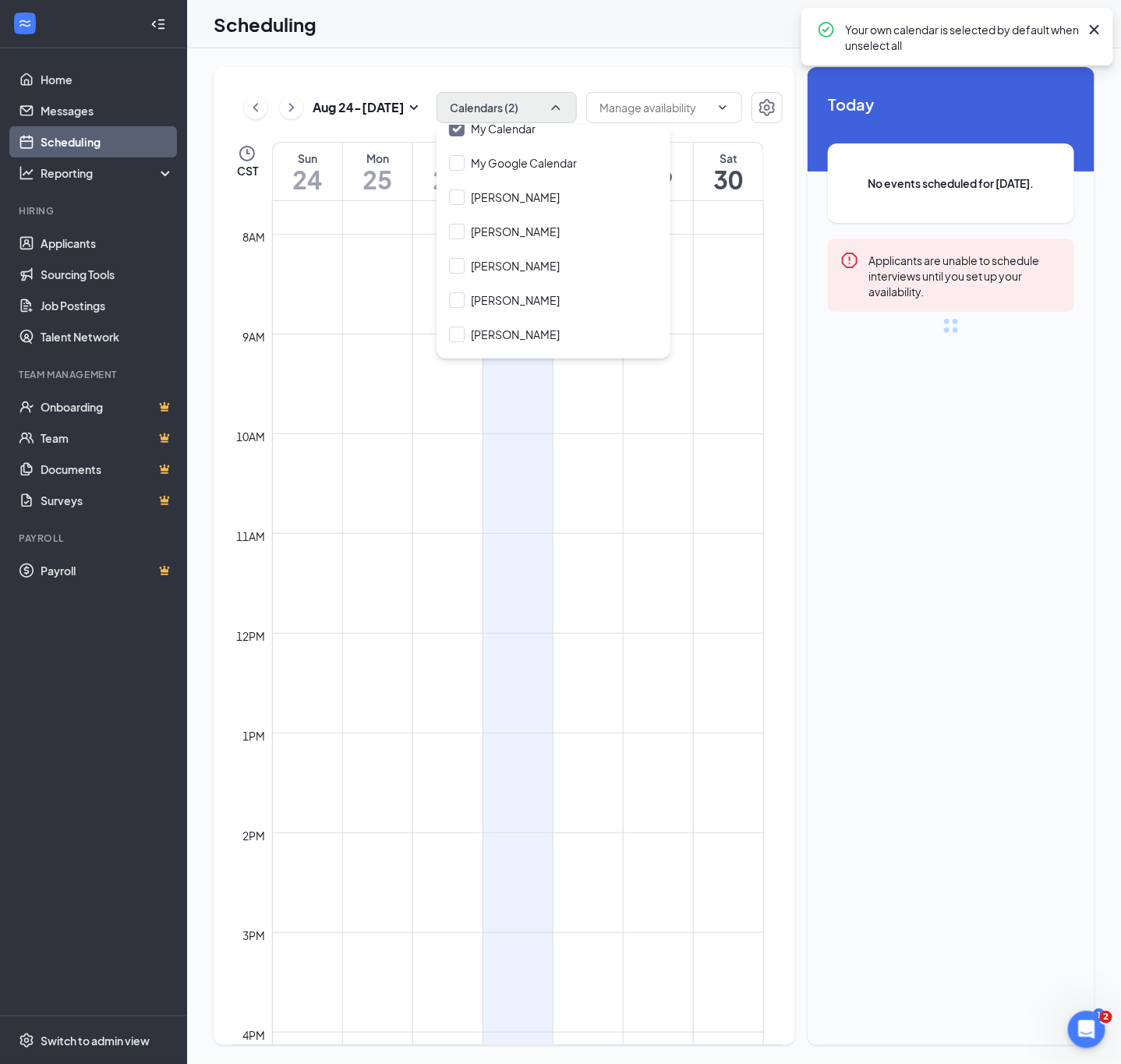
scroll to position [46, 0]
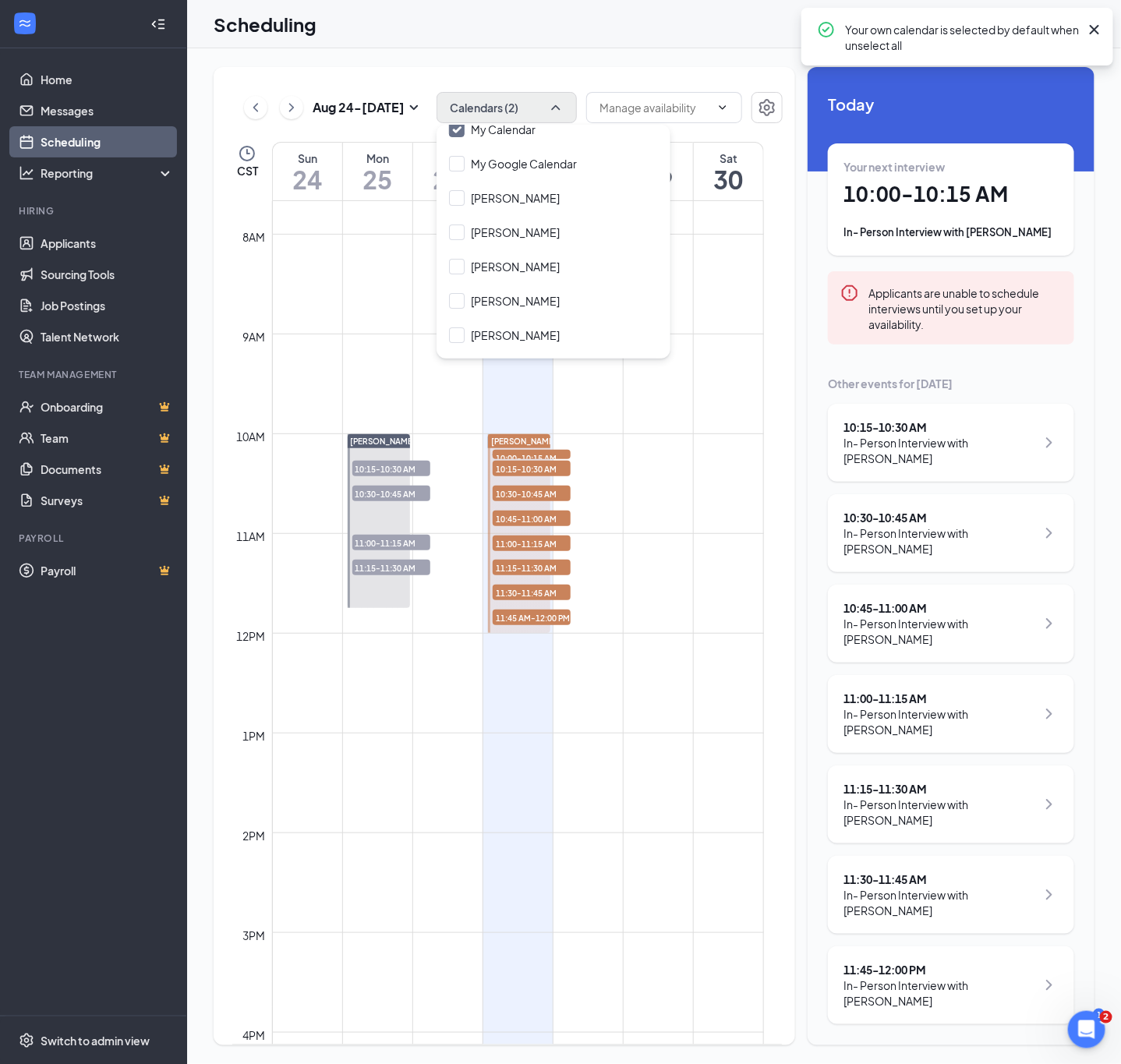
click at [462, 295] on input "[PERSON_NAME]" at bounding box center [505, 301] width 111 height 15
checkbox input "true"
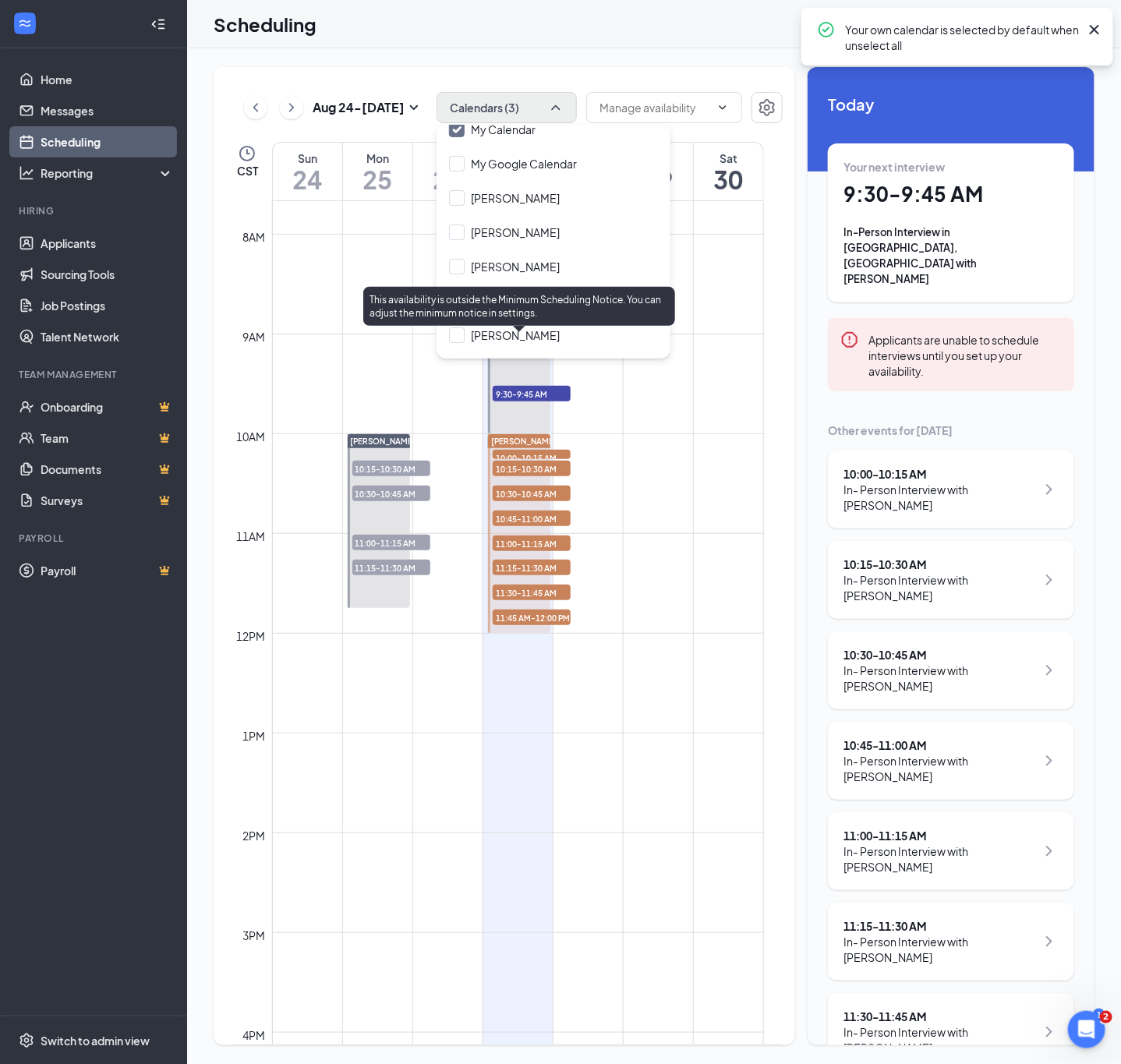
click at [548, 382] on div at bounding box center [519, 384] width 63 height 99
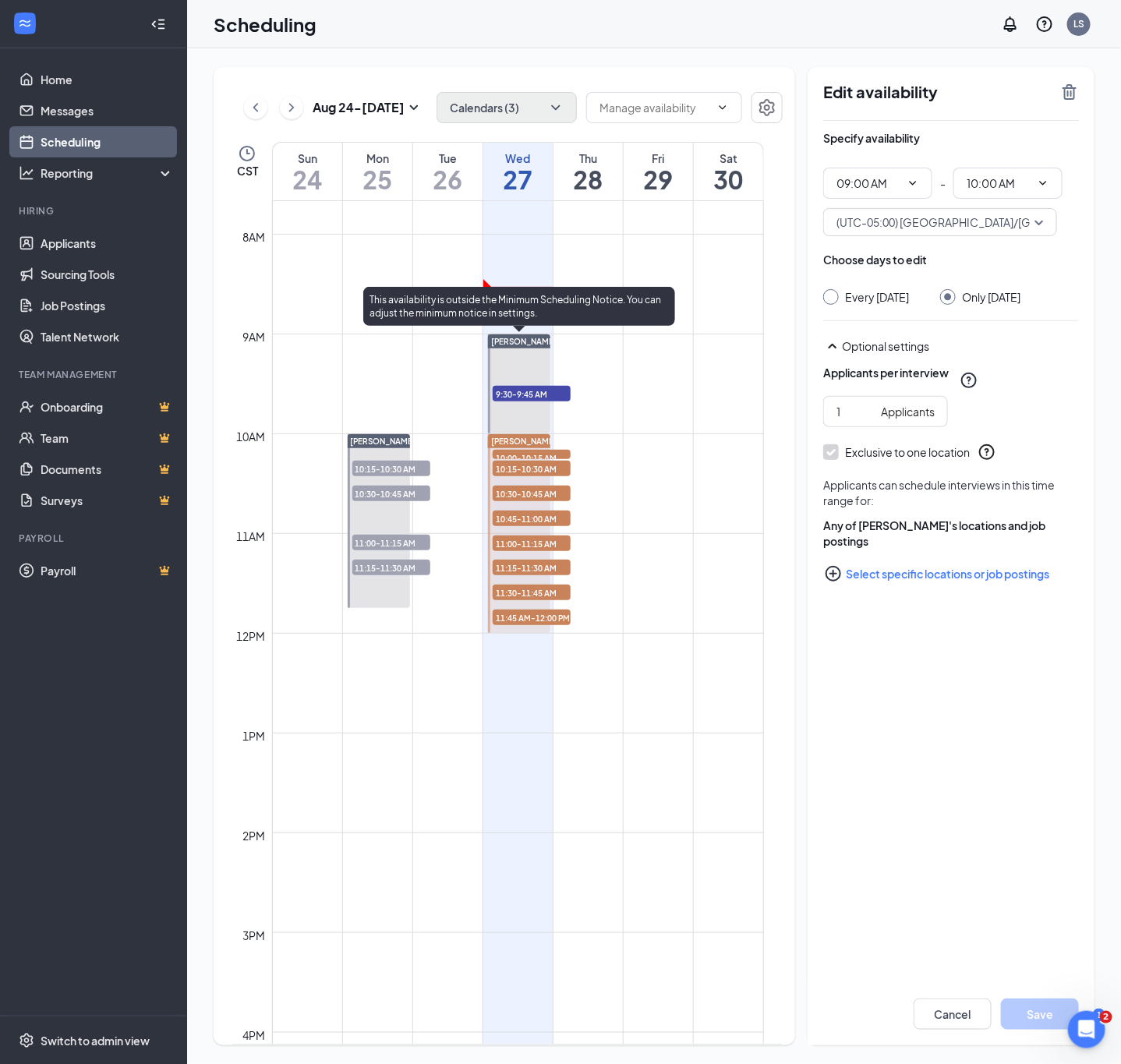
click at [540, 394] on span "9:30-9:45 AM" at bounding box center [532, 394] width 78 height 15
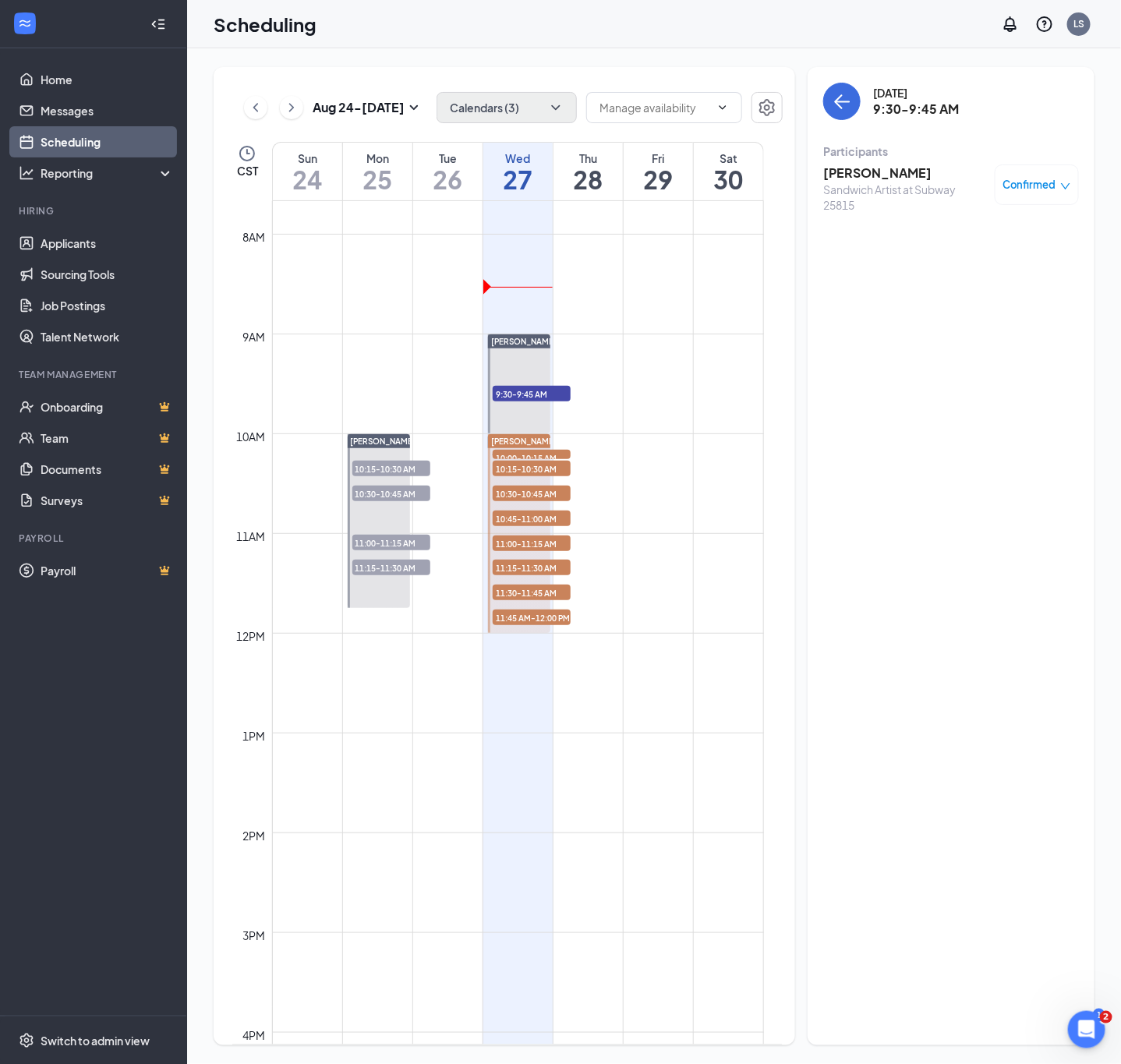
click at [883, 169] on h3 "[PERSON_NAME]" at bounding box center [906, 174] width 164 height 17
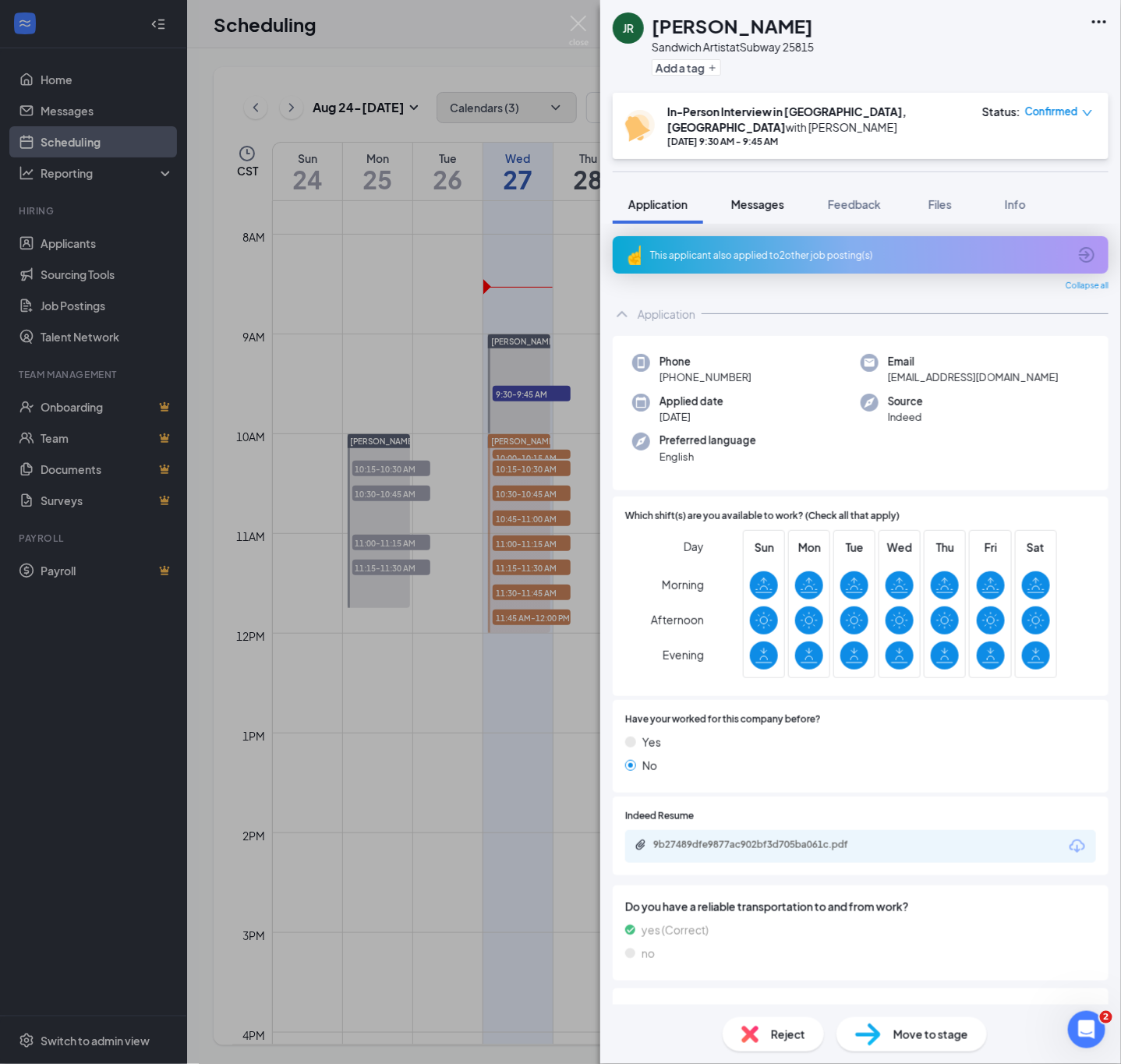
click at [772, 202] on button "Messages" at bounding box center [757, 205] width 84 height 39
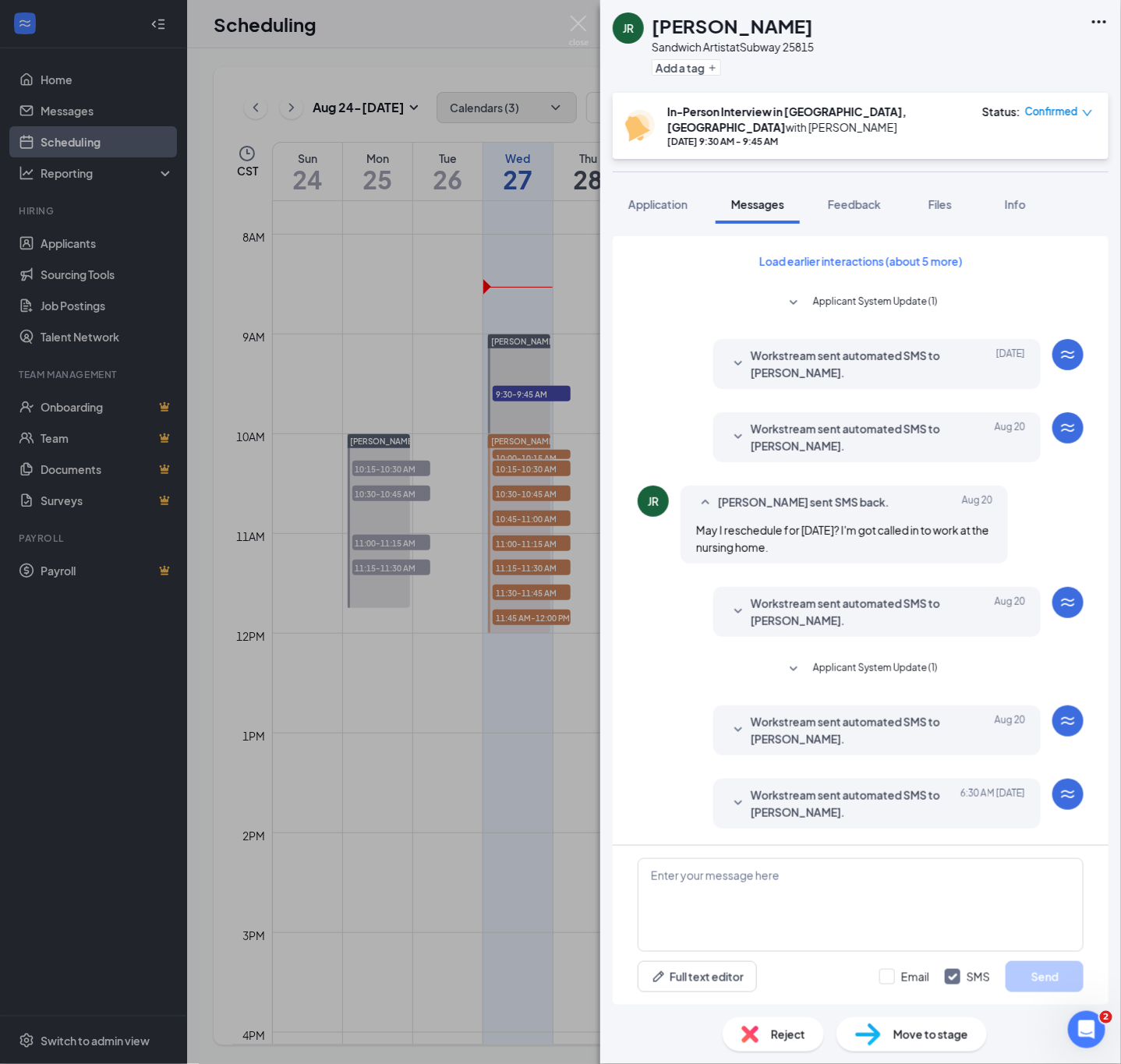
scroll to position [144, 0]
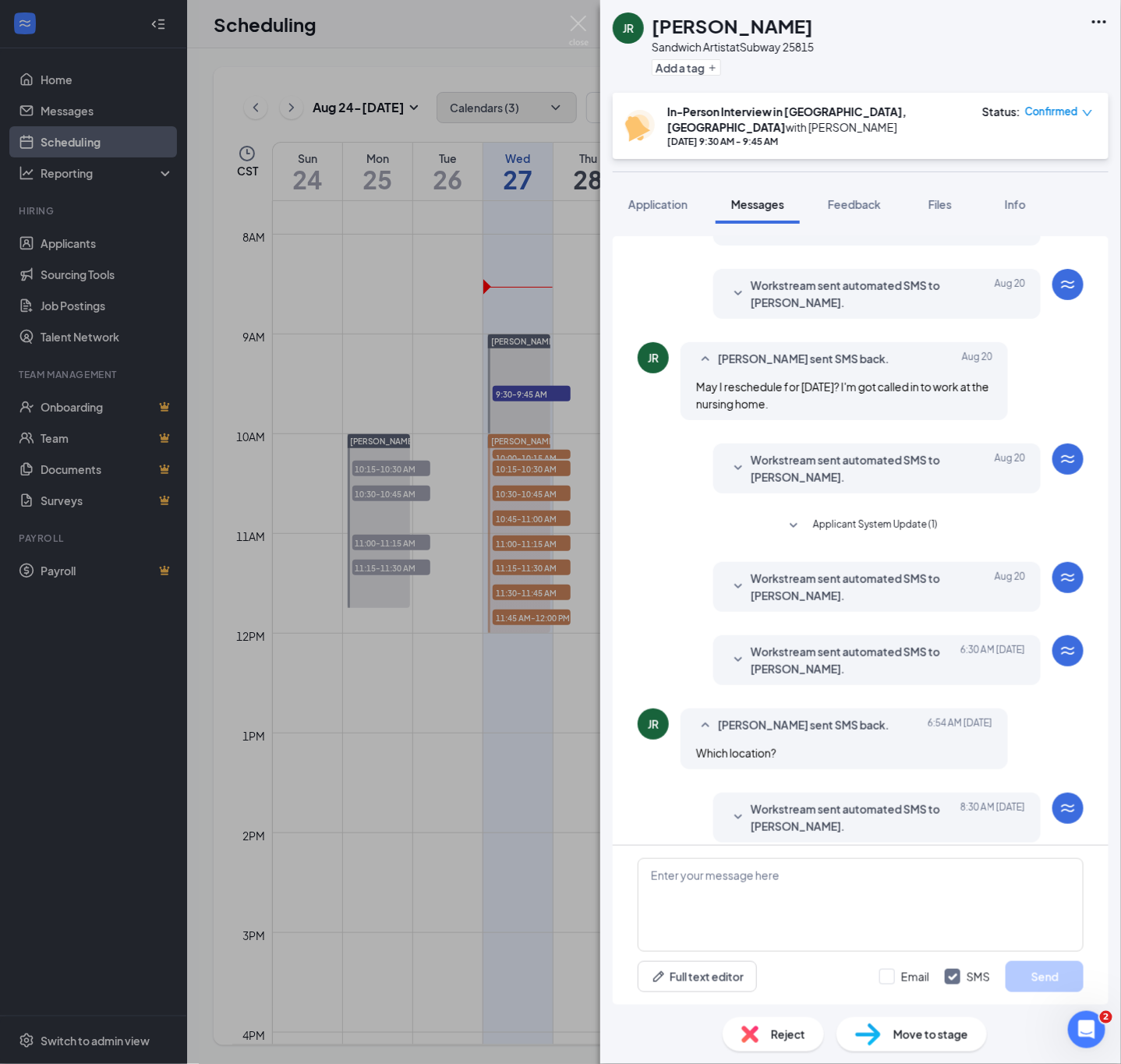
click at [478, 47] on div "JR Jerome Roberts Sandwich Artist at Subway 25815 Add a tag In-Person Interview…" at bounding box center [560, 532] width 1121 height 1064
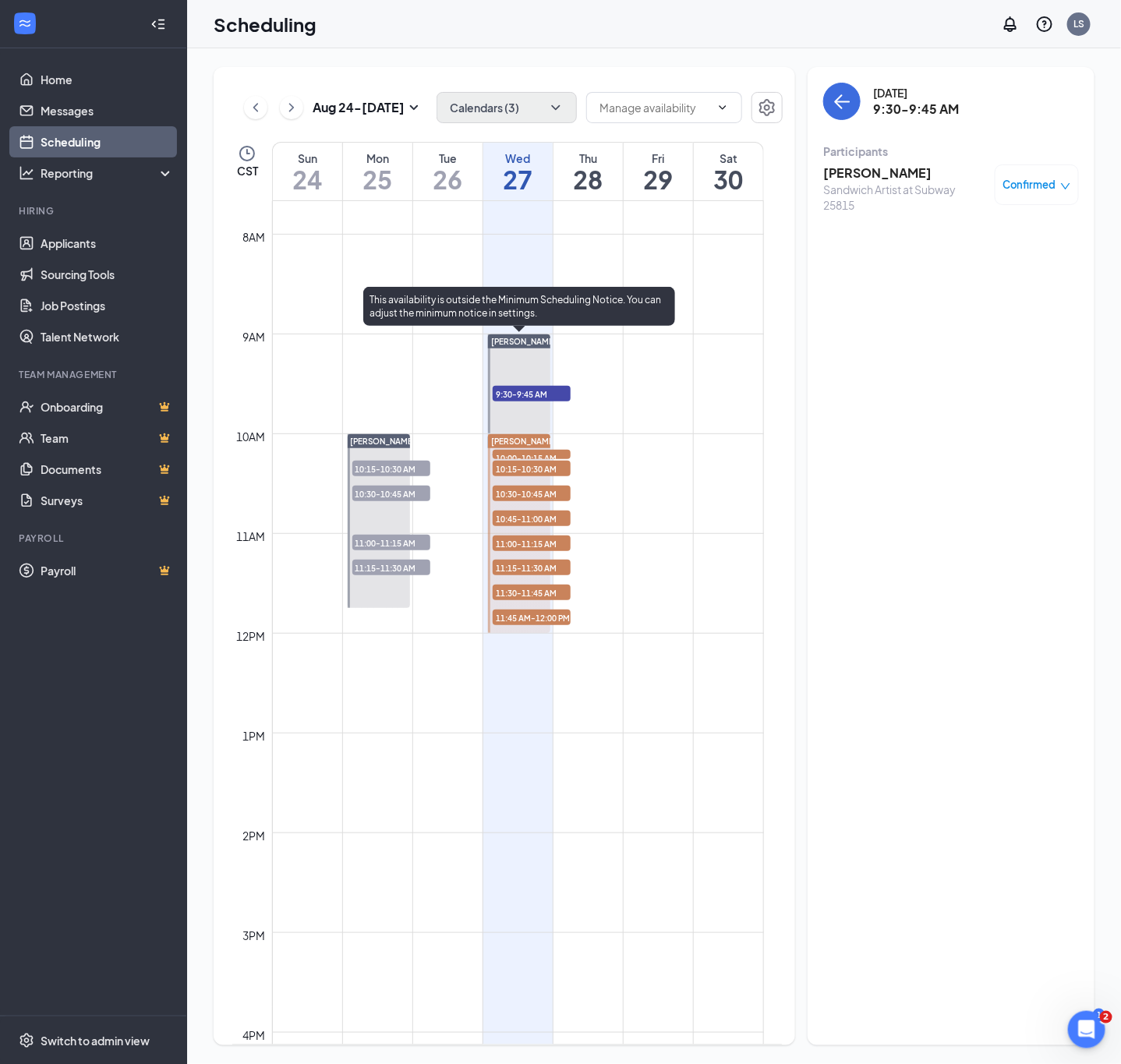
click at [498, 387] on span "9:30-9:45 AM" at bounding box center [532, 394] width 78 height 15
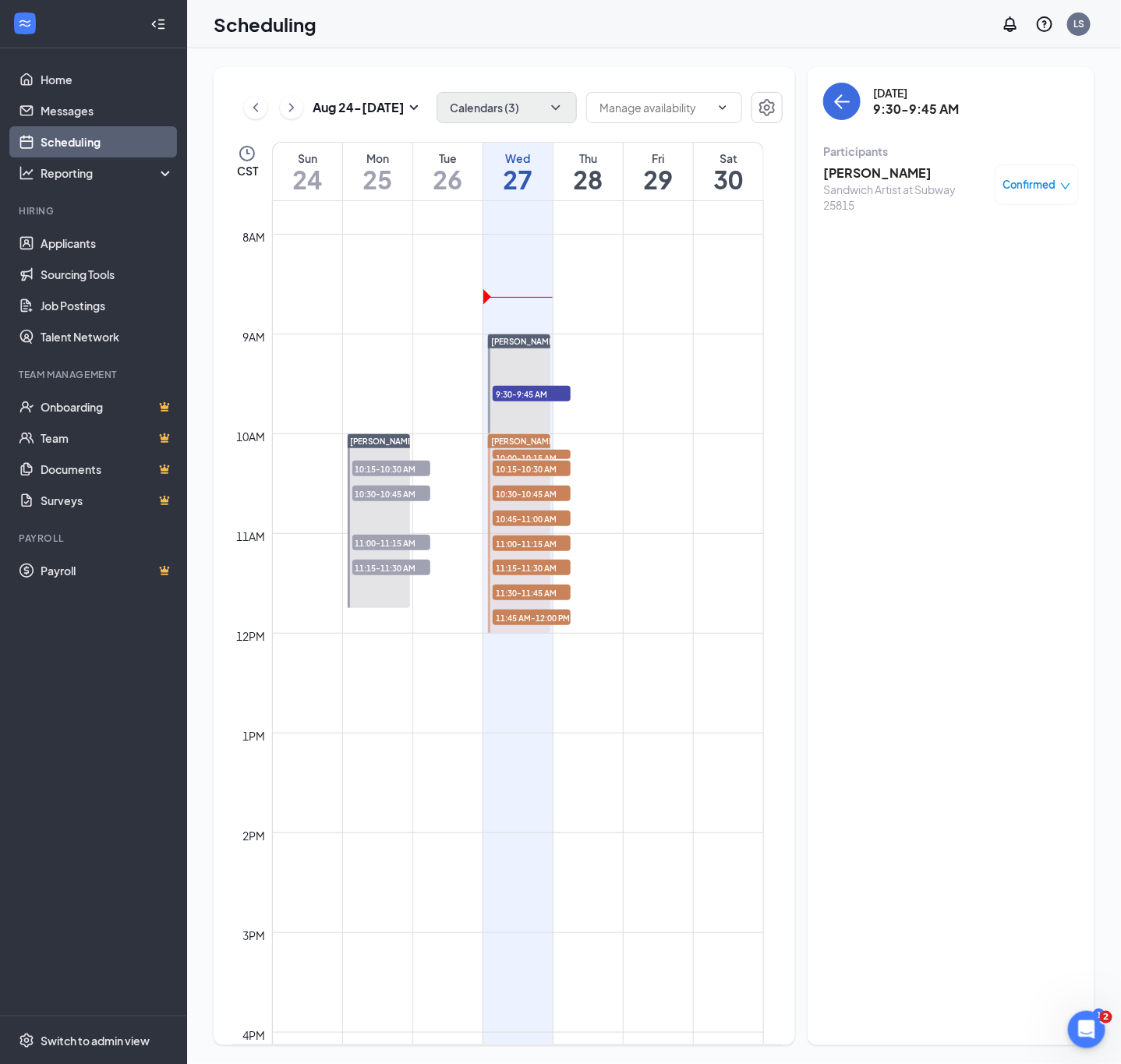
click at [865, 178] on h3 "[PERSON_NAME]" at bounding box center [906, 174] width 164 height 17
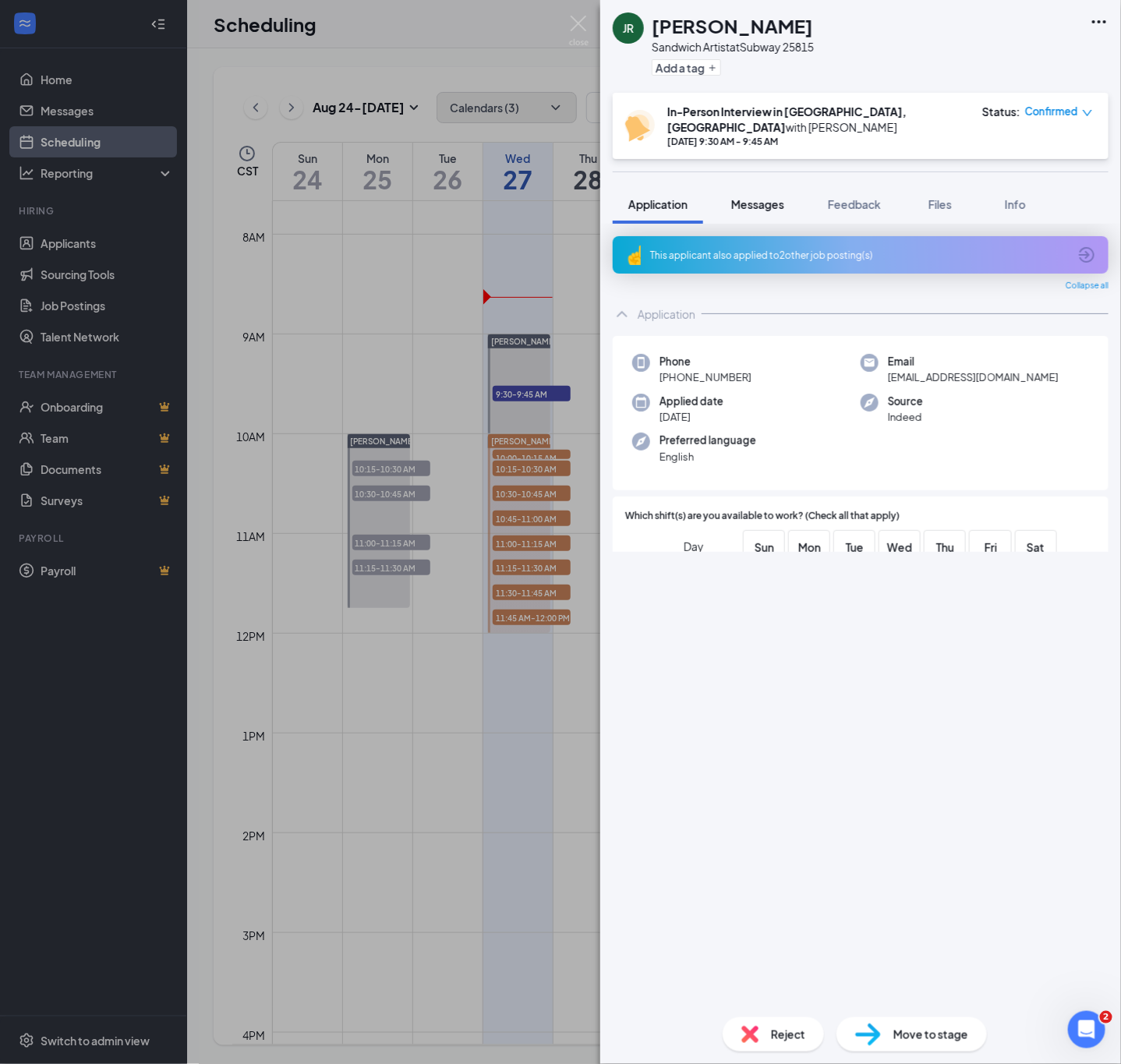
click at [763, 197] on span "Messages" at bounding box center [757, 204] width 53 height 14
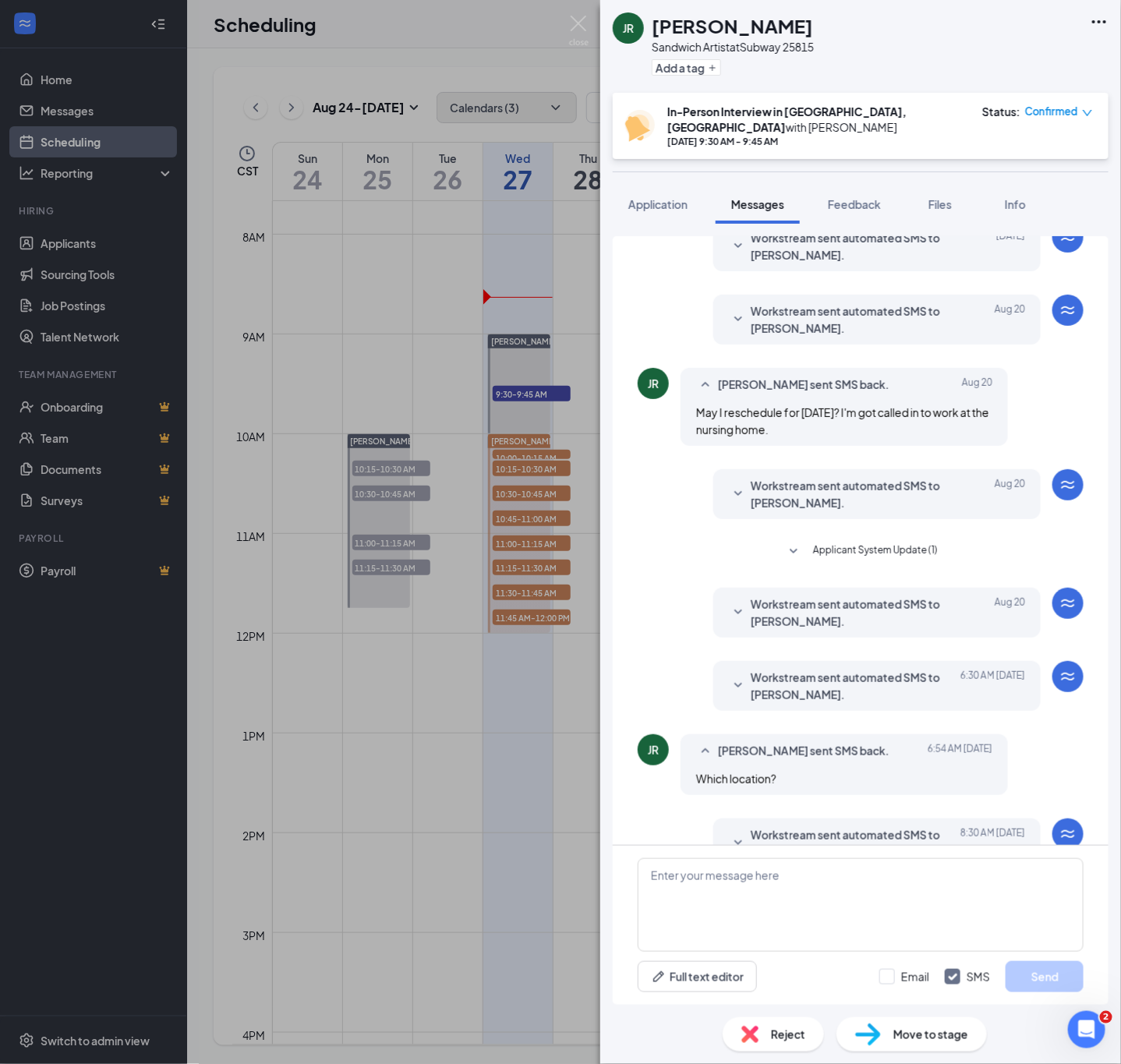
scroll to position [144, 0]
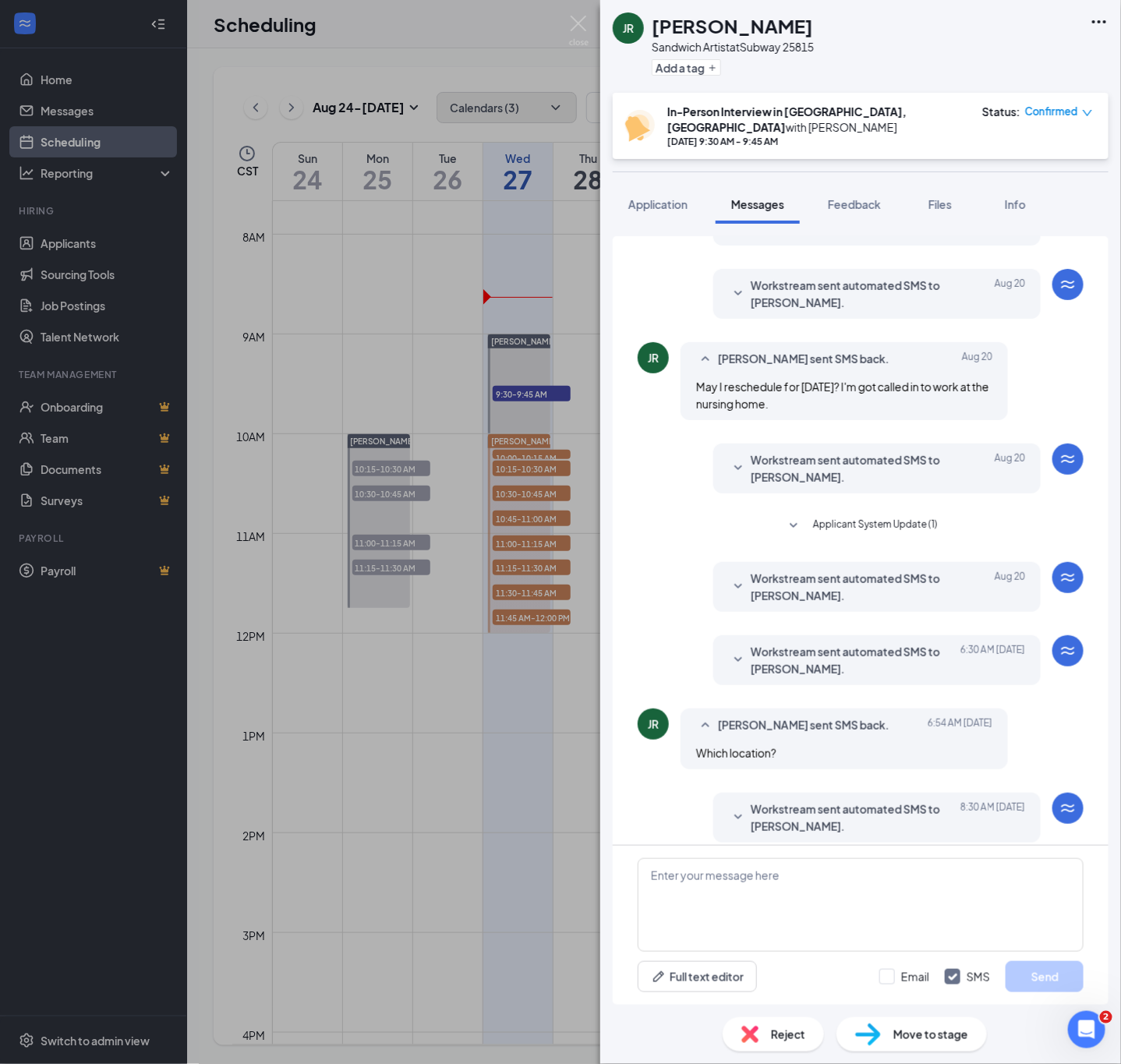
click at [827, 801] on span "Workstream sent automated SMS to [PERSON_NAME]." at bounding box center [853, 818] width 205 height 35
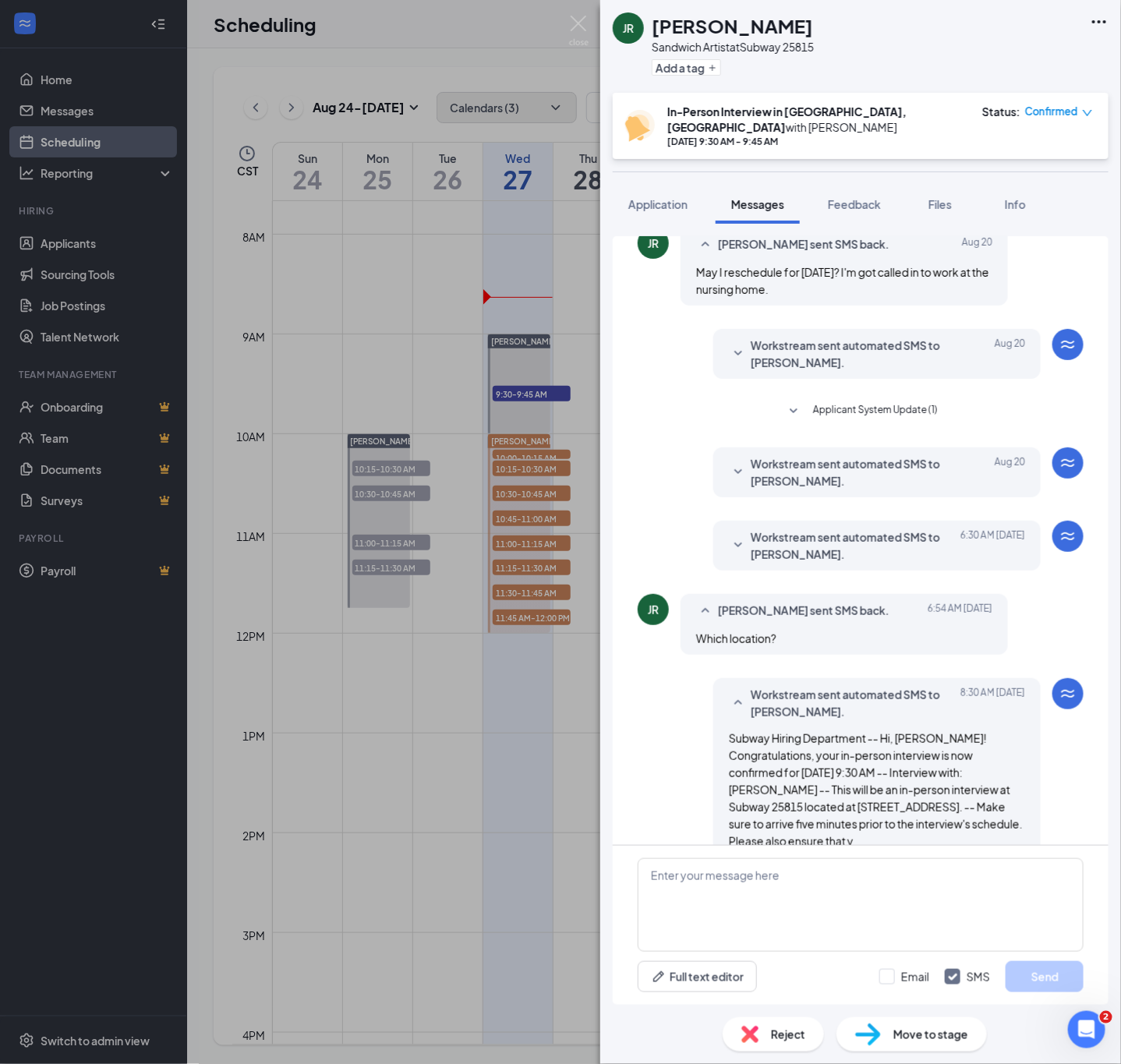
scroll to position [274, 0]
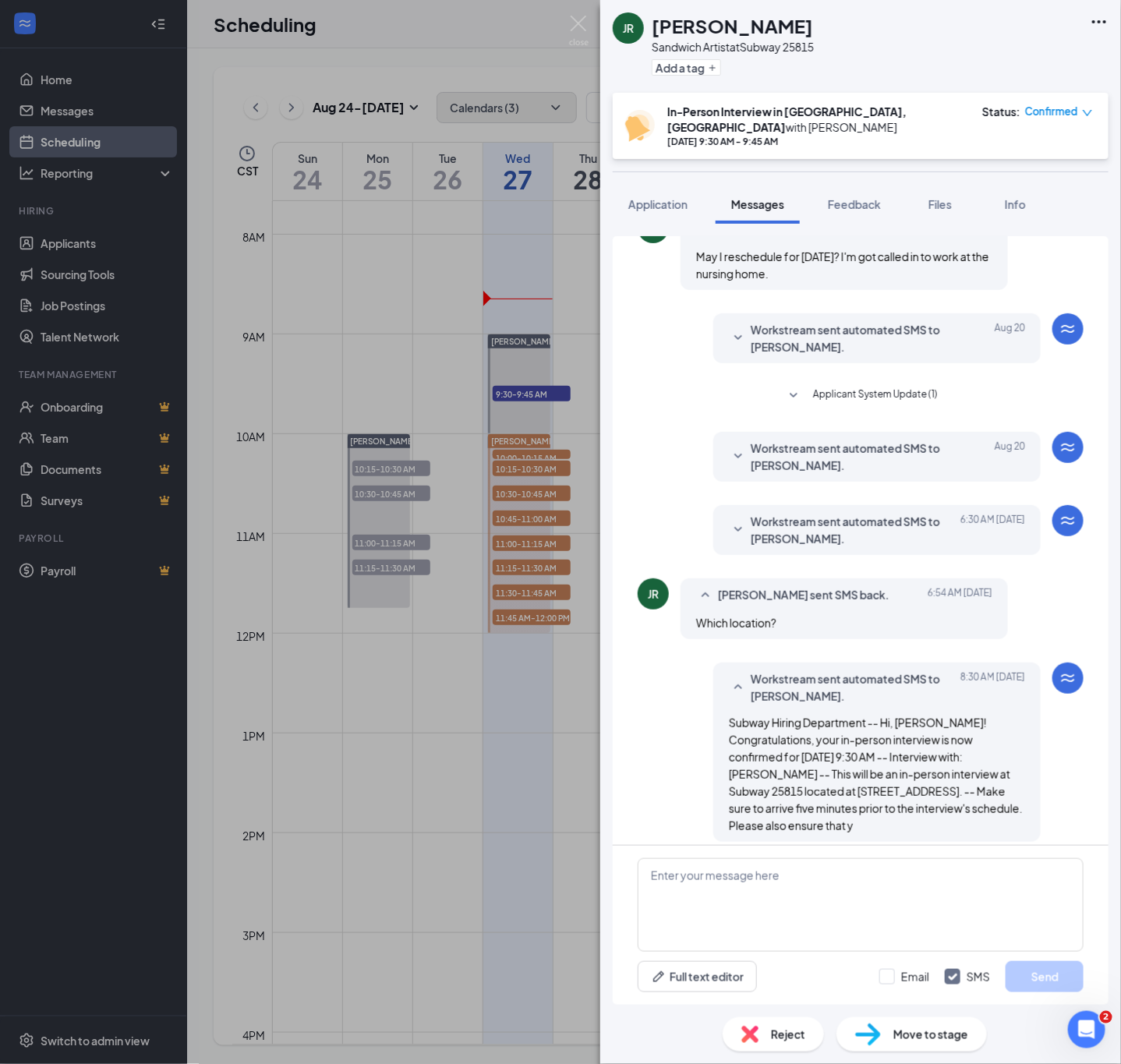
click at [789, 321] on span "Workstream sent automated SMS to [PERSON_NAME]." at bounding box center [853, 339] width 205 height 35
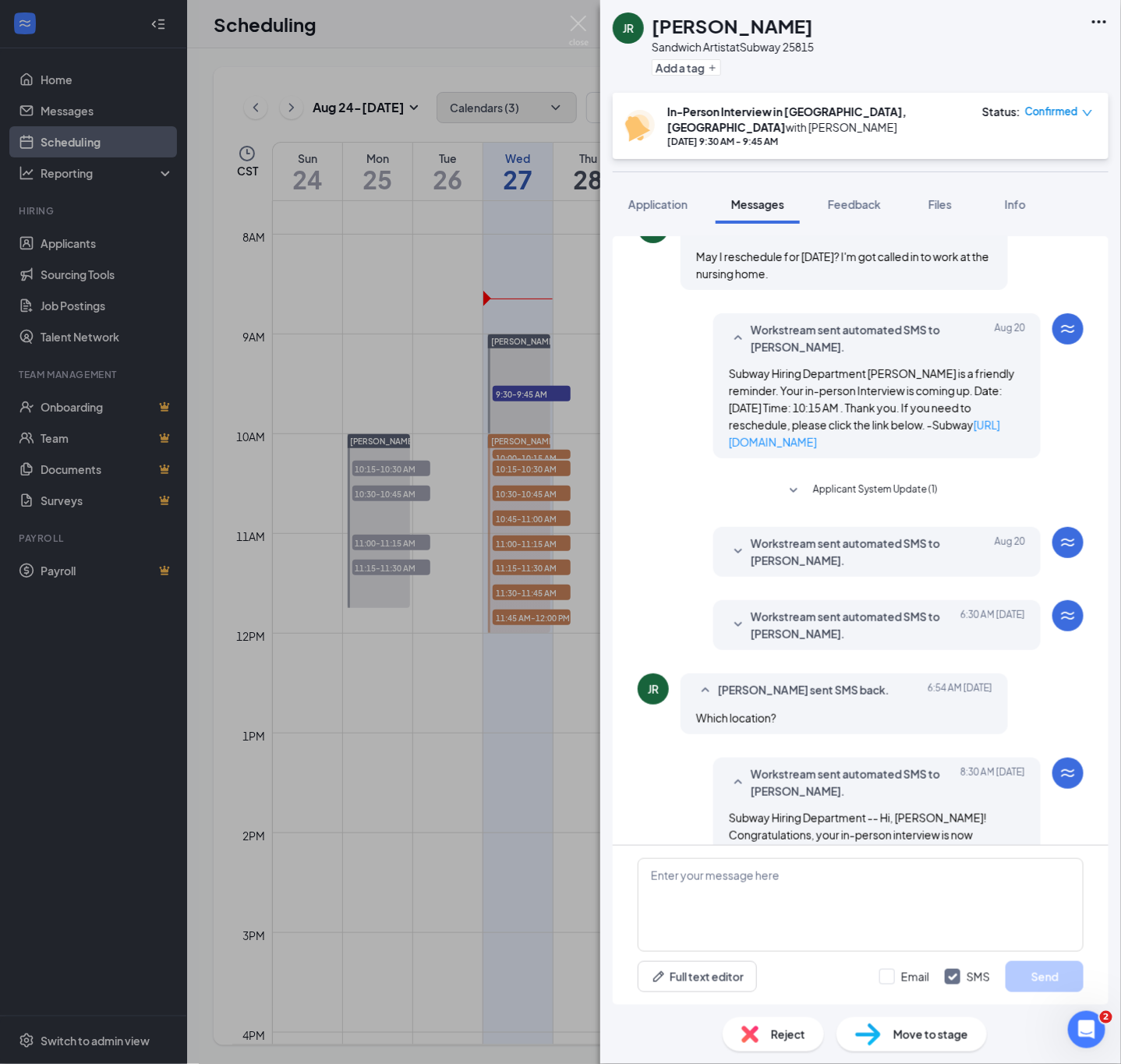
click at [791, 321] on span "Workstream sent automated SMS to [PERSON_NAME]." at bounding box center [853, 339] width 205 height 35
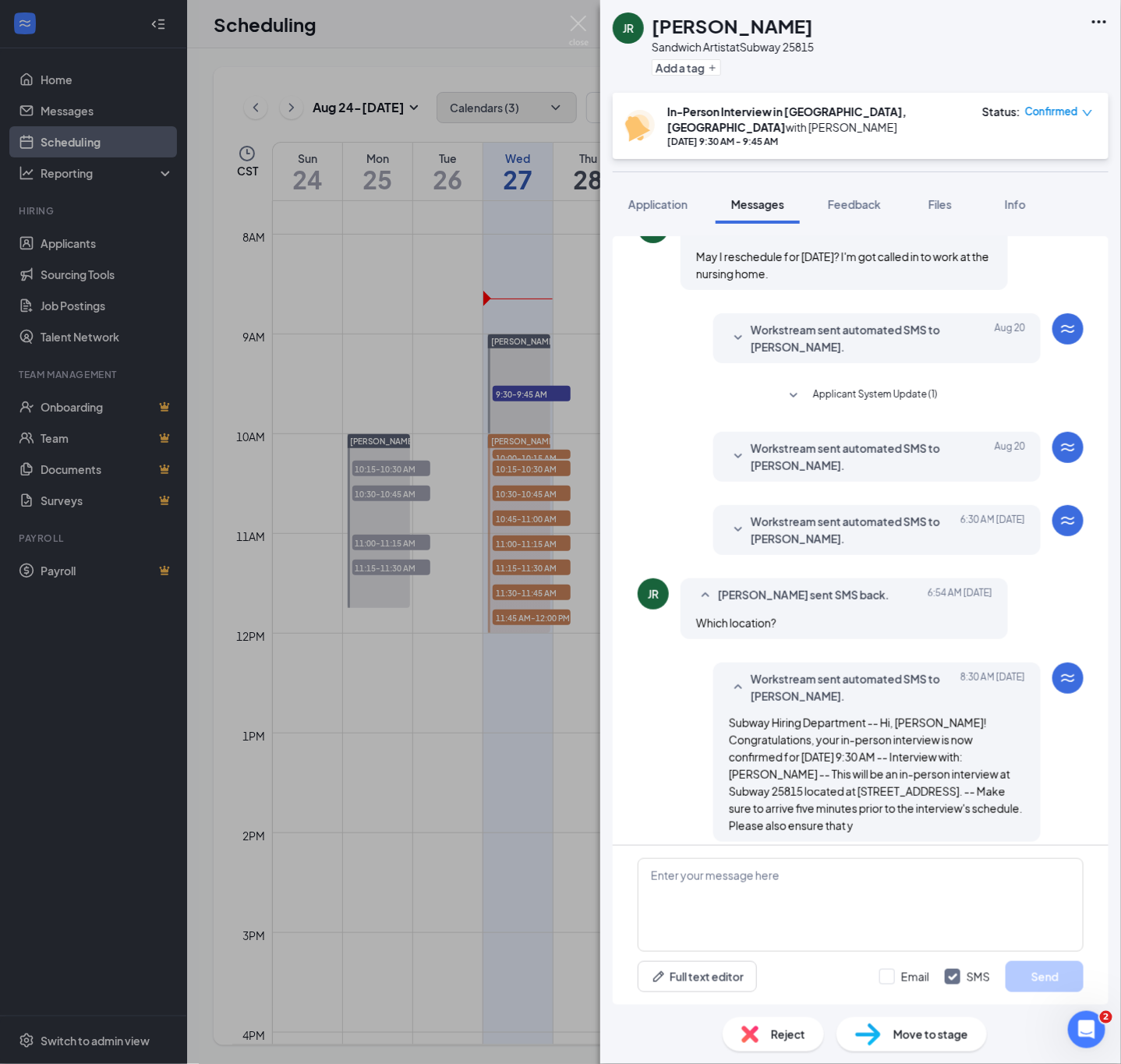
click at [779, 440] on span "Workstream sent automated SMS to [PERSON_NAME]." at bounding box center [853, 457] width 205 height 35
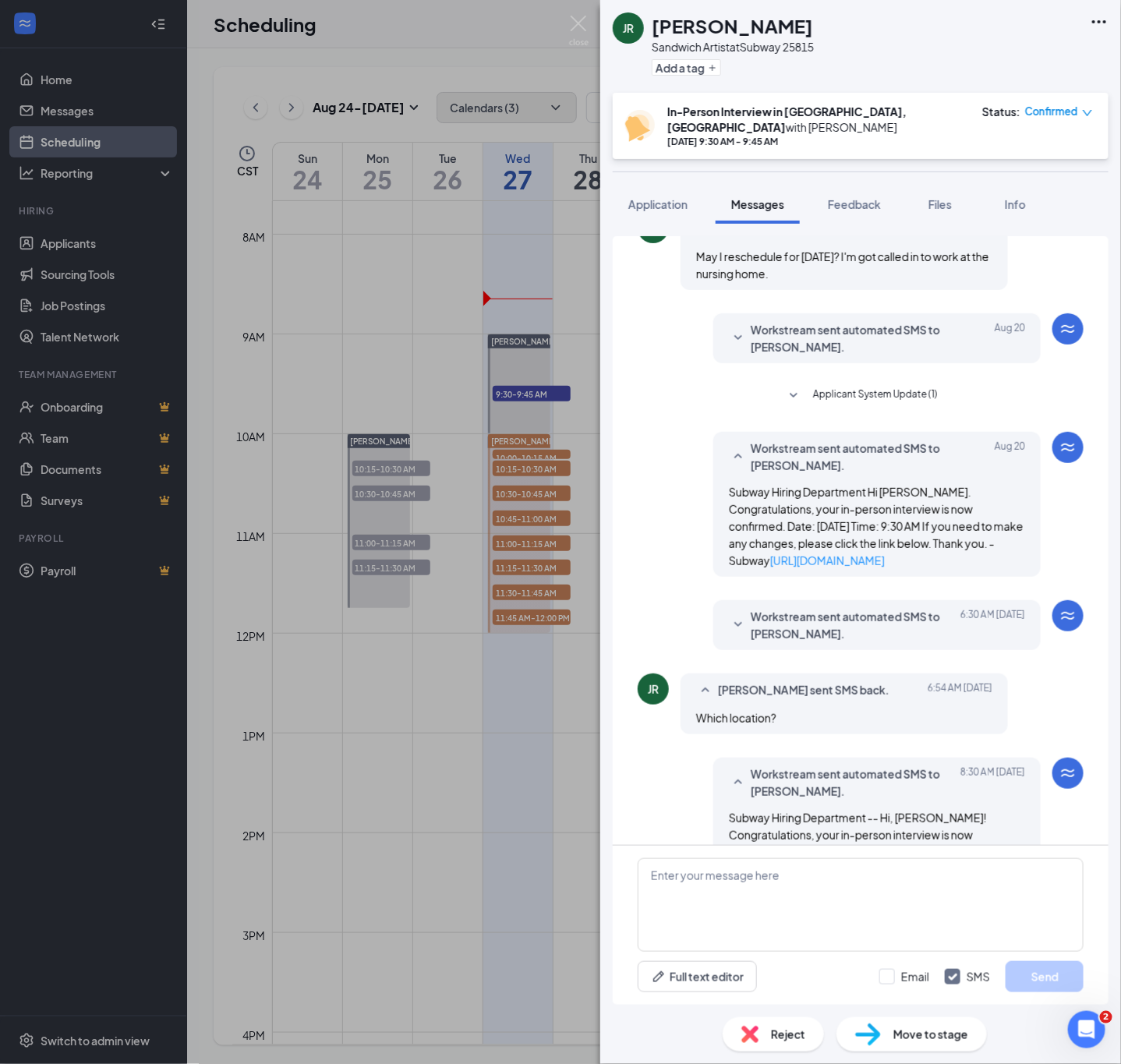
click at [771, 440] on span "Workstream sent automated SMS to [PERSON_NAME]." at bounding box center [853, 457] width 205 height 35
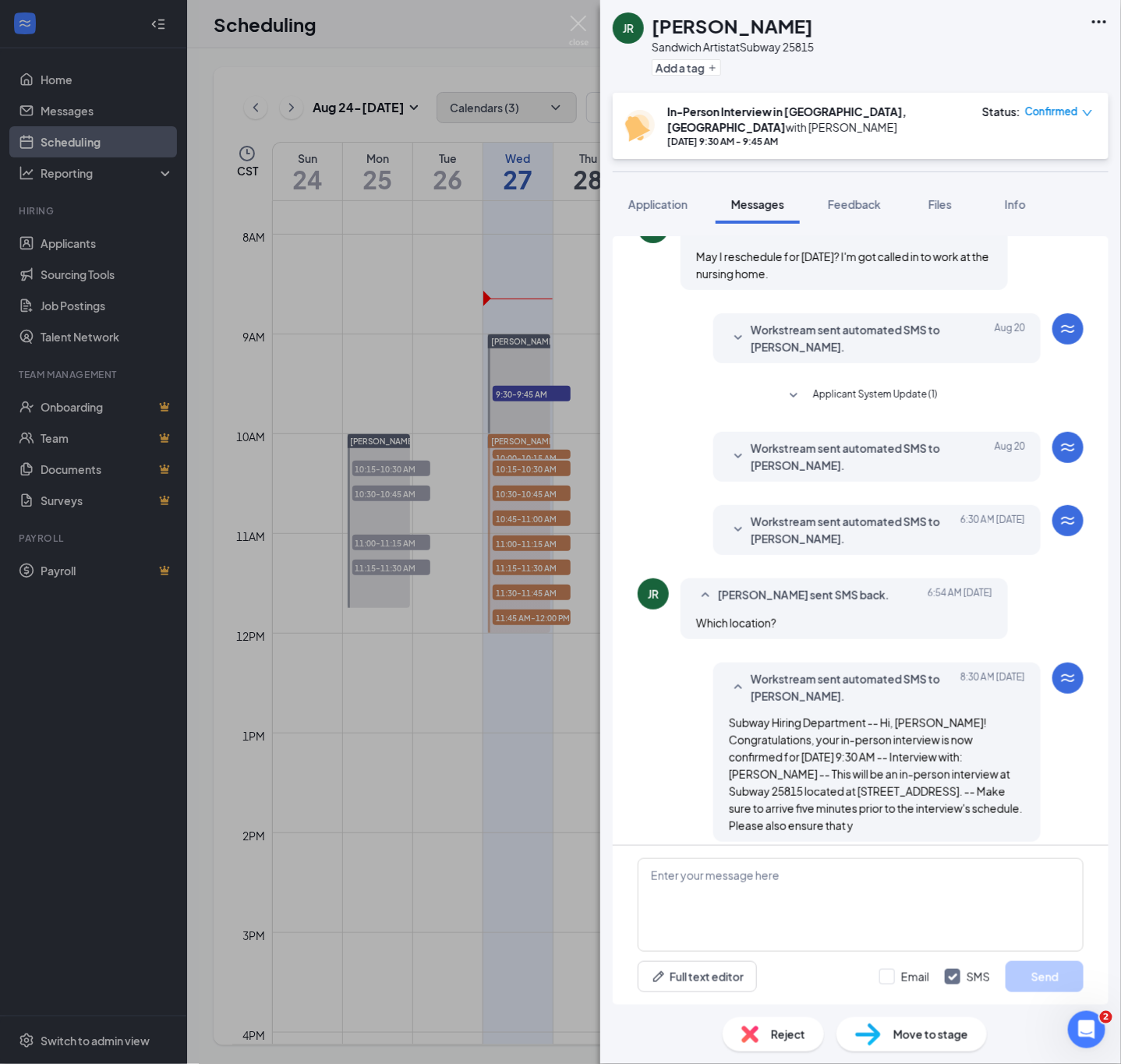
click at [763, 448] on span "Workstream sent automated SMS to [PERSON_NAME]." at bounding box center [853, 457] width 205 height 35
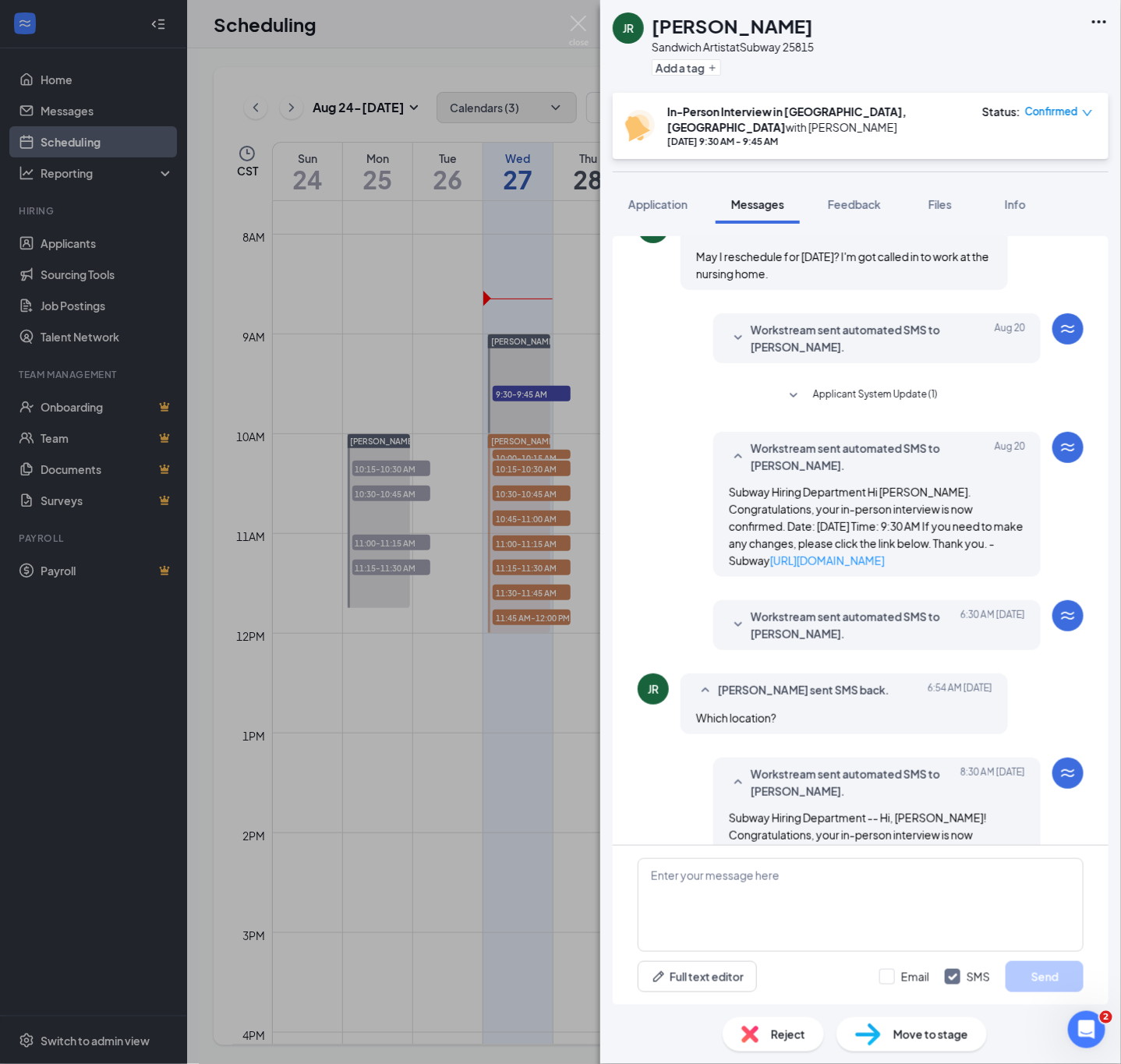
click at [763, 448] on span "Workstream sent automated SMS to [PERSON_NAME]." at bounding box center [853, 457] width 205 height 35
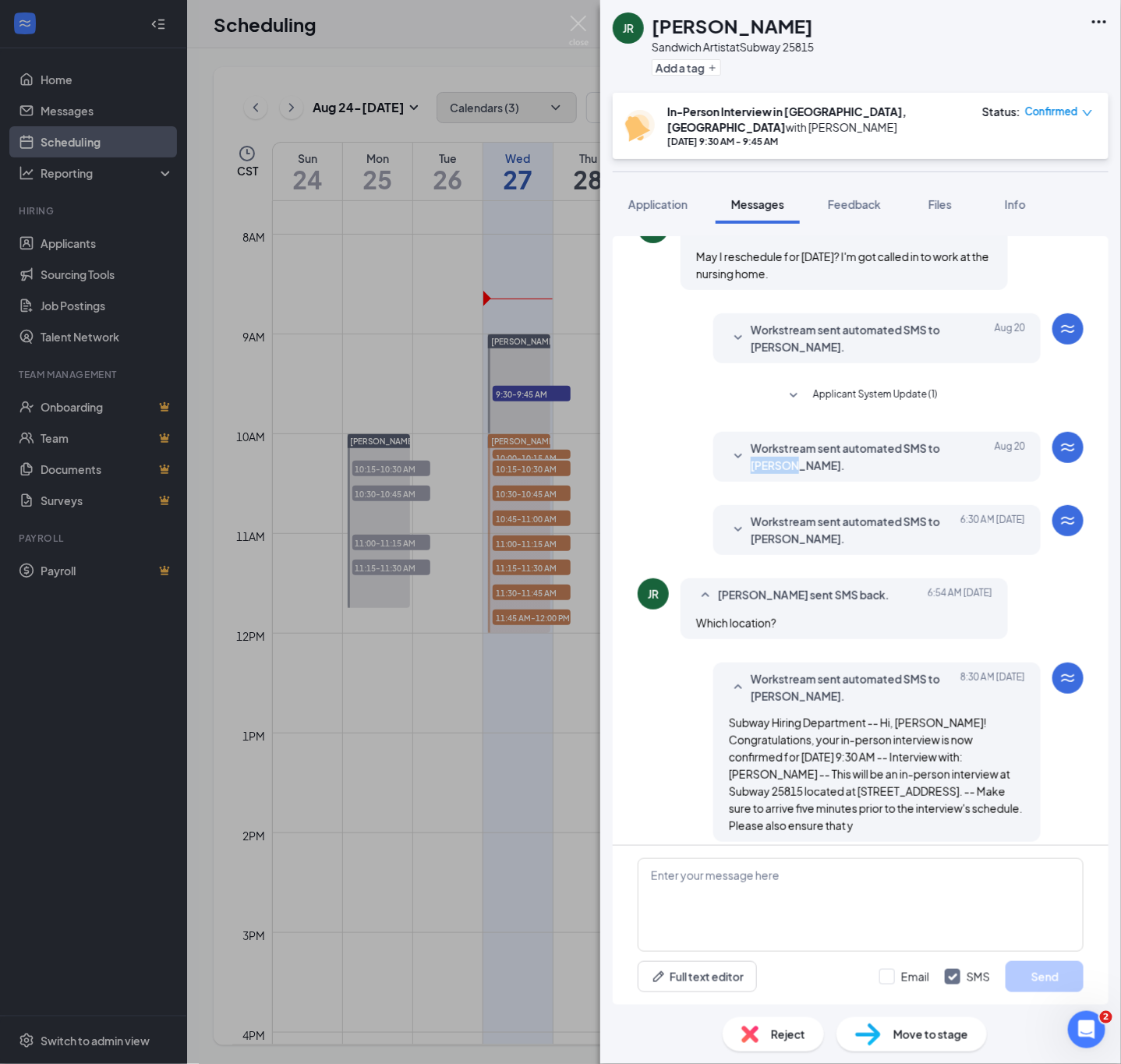
click at [763, 448] on span "Workstream sent automated SMS to [PERSON_NAME]." at bounding box center [853, 457] width 205 height 35
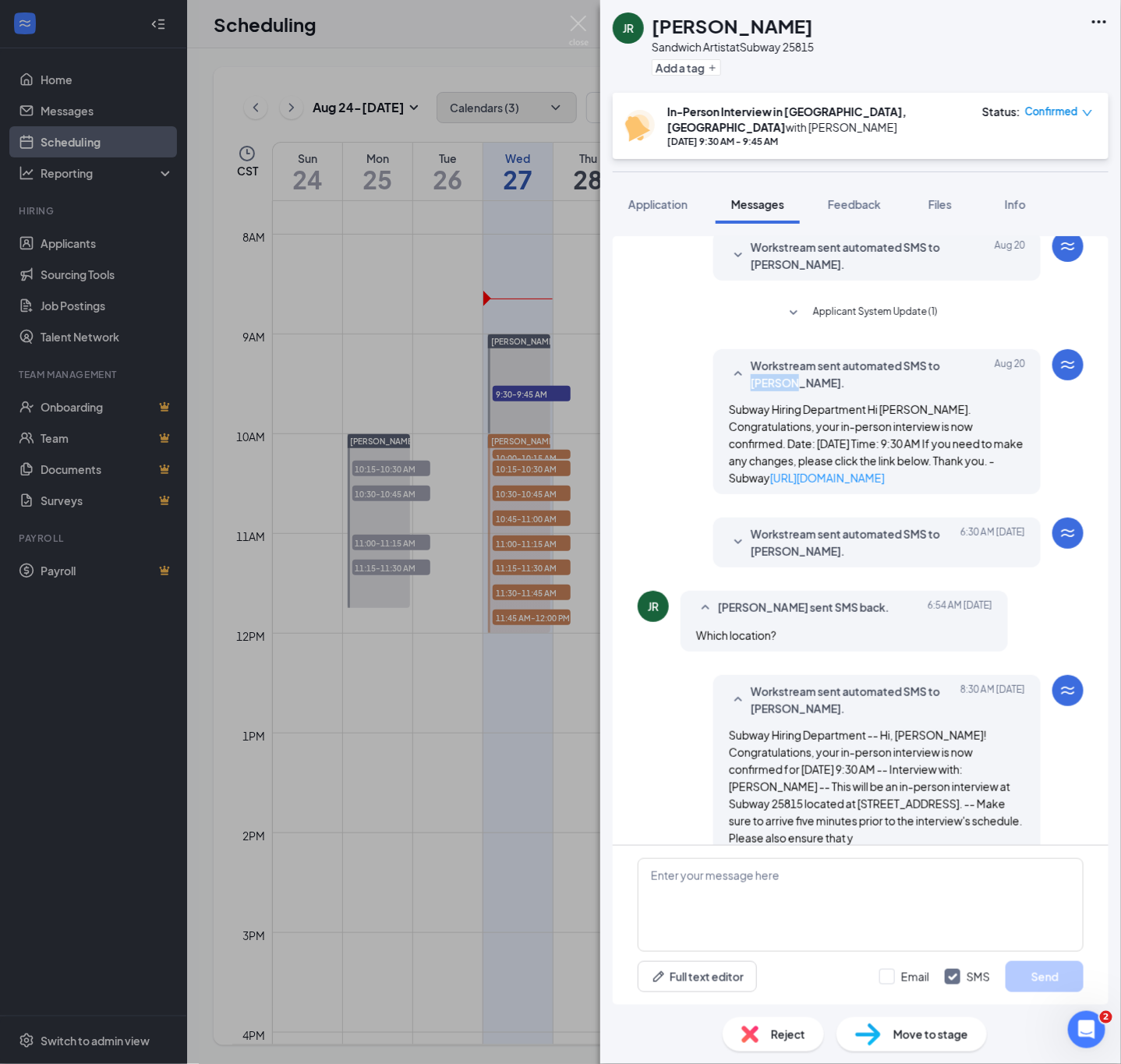
scroll to position [368, 0]
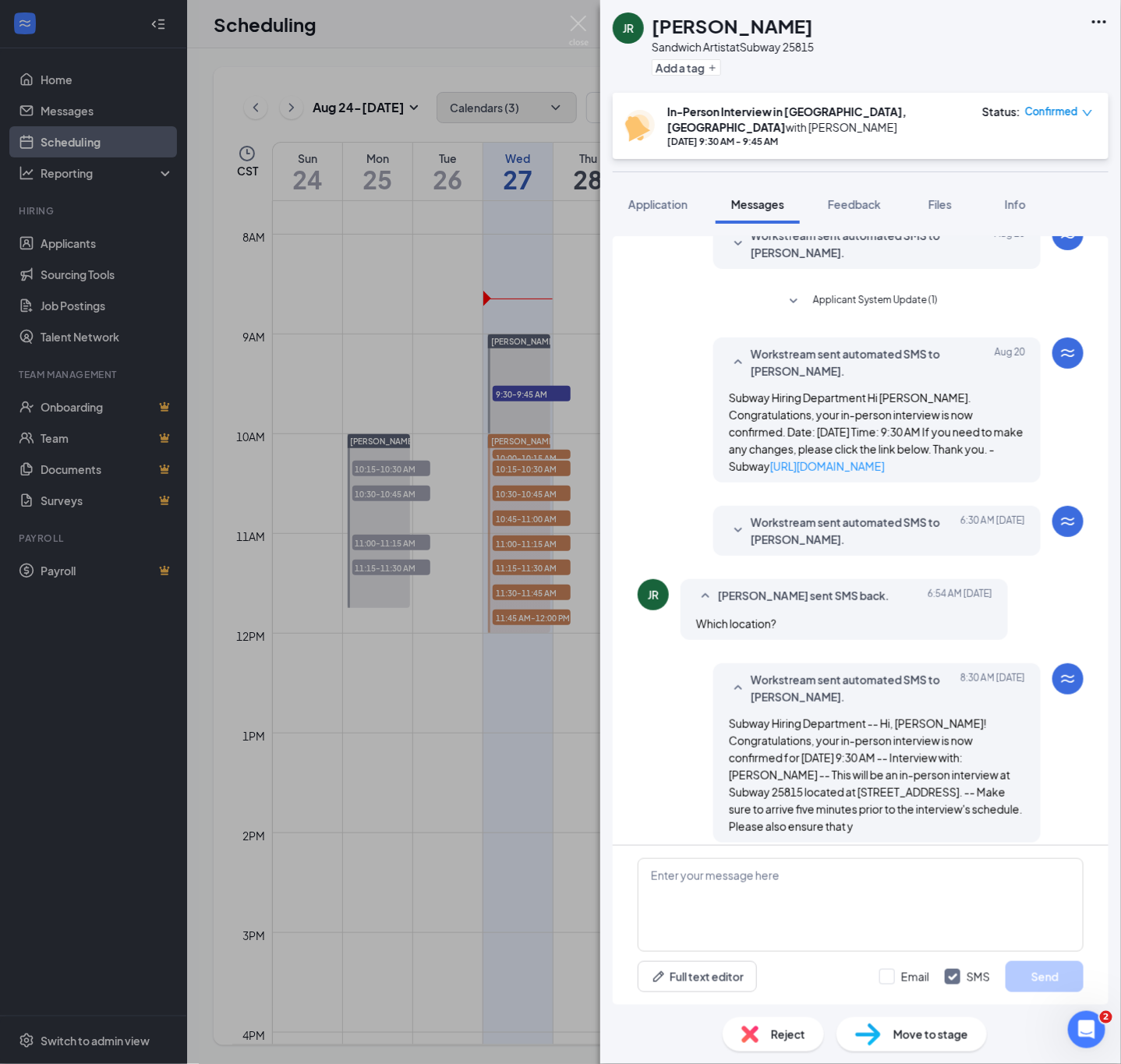
click at [403, 205] on div "JR Jerome Roberts Sandwich Artist at Subway 25815 Add a tag In-Person Interview…" at bounding box center [560, 532] width 1121 height 1064
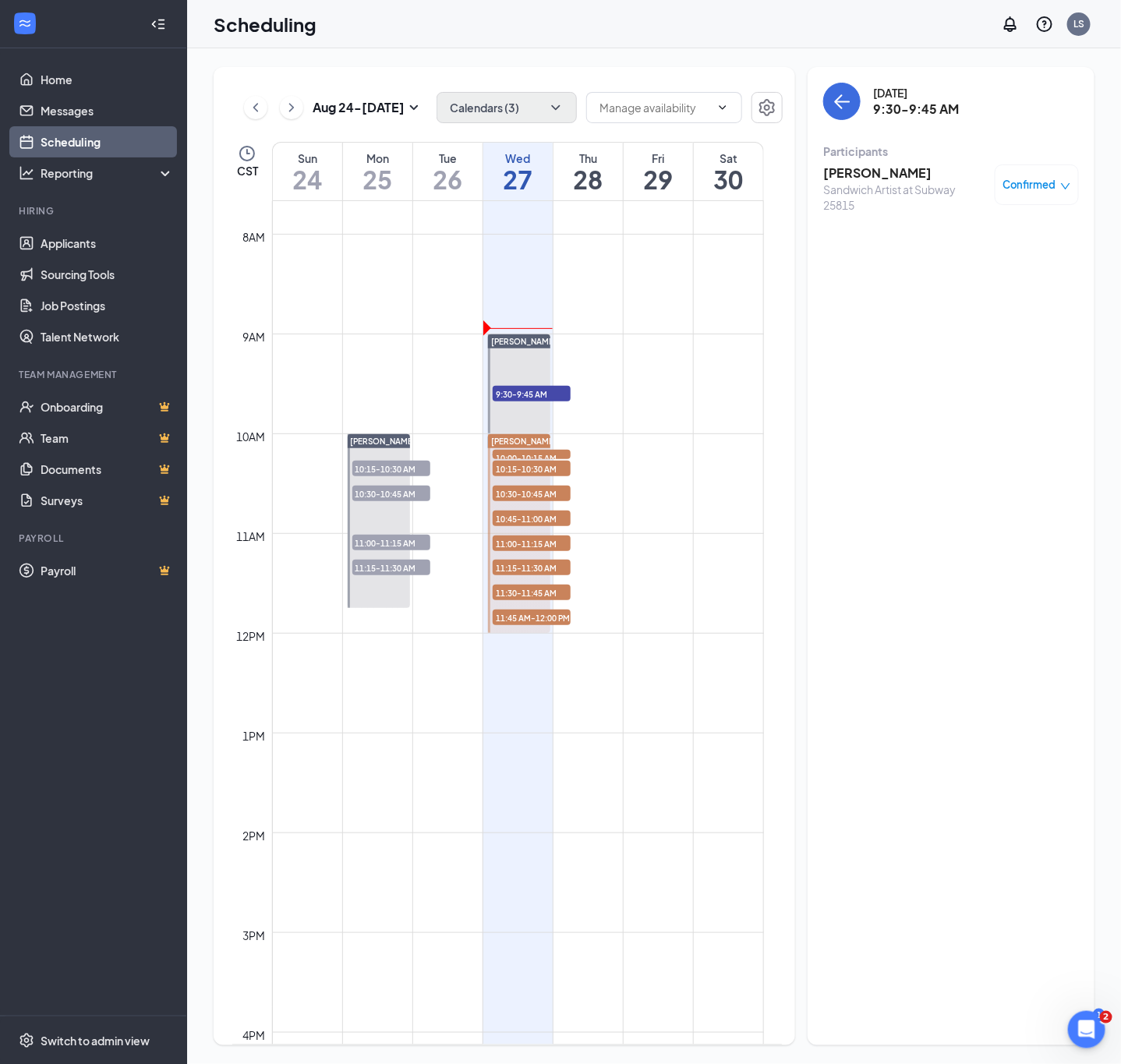
click at [541, 457] on span "10:00-10:15 AM" at bounding box center [532, 457] width 78 height 15
click at [859, 176] on h3 "[PERSON_NAME]" at bounding box center [906, 174] width 164 height 17
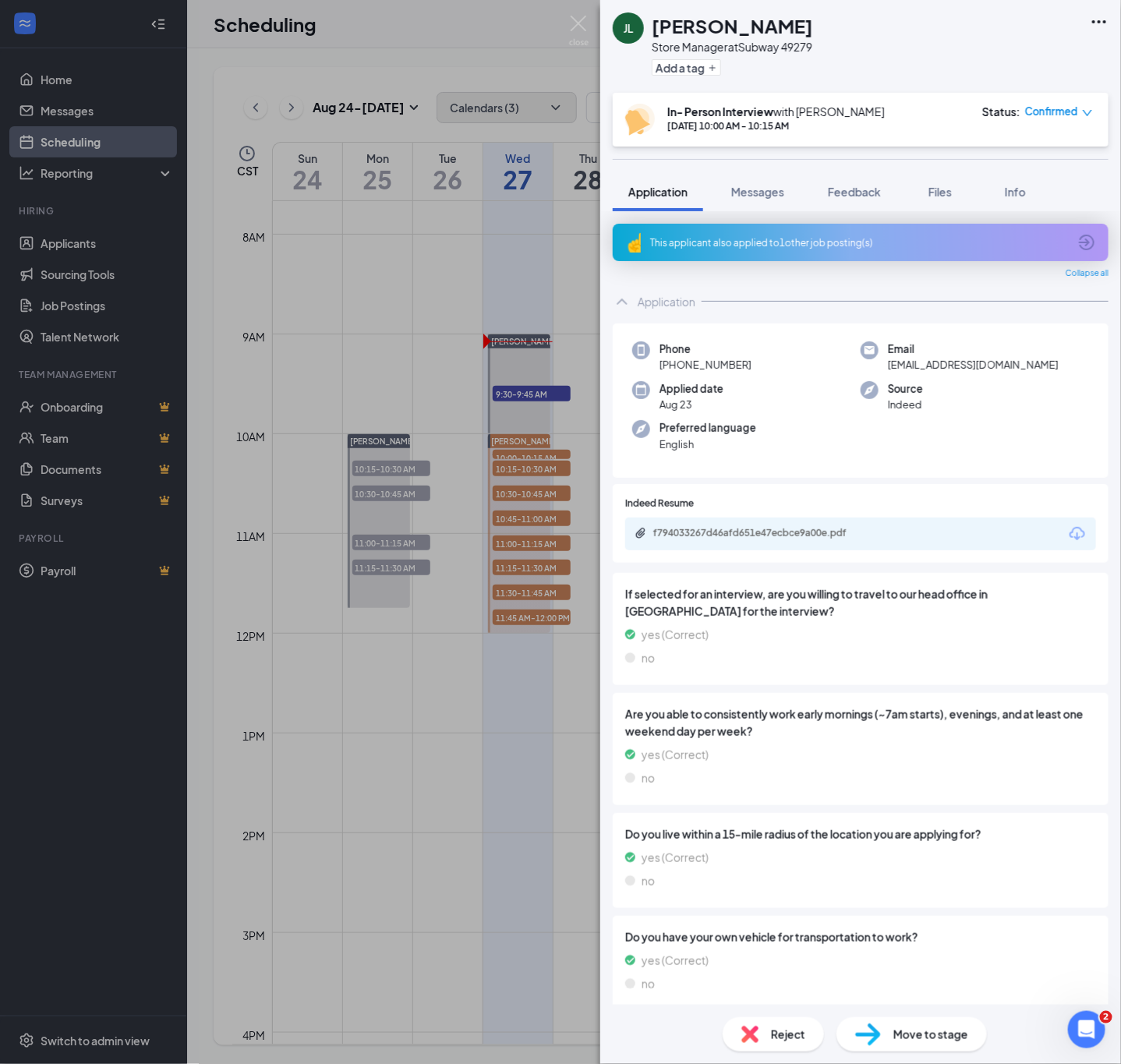
click at [530, 576] on div "JL Jorge Lazo Store Manager at Subway 49279 Add a tag In- Person Interview with…" at bounding box center [560, 532] width 1121 height 1064
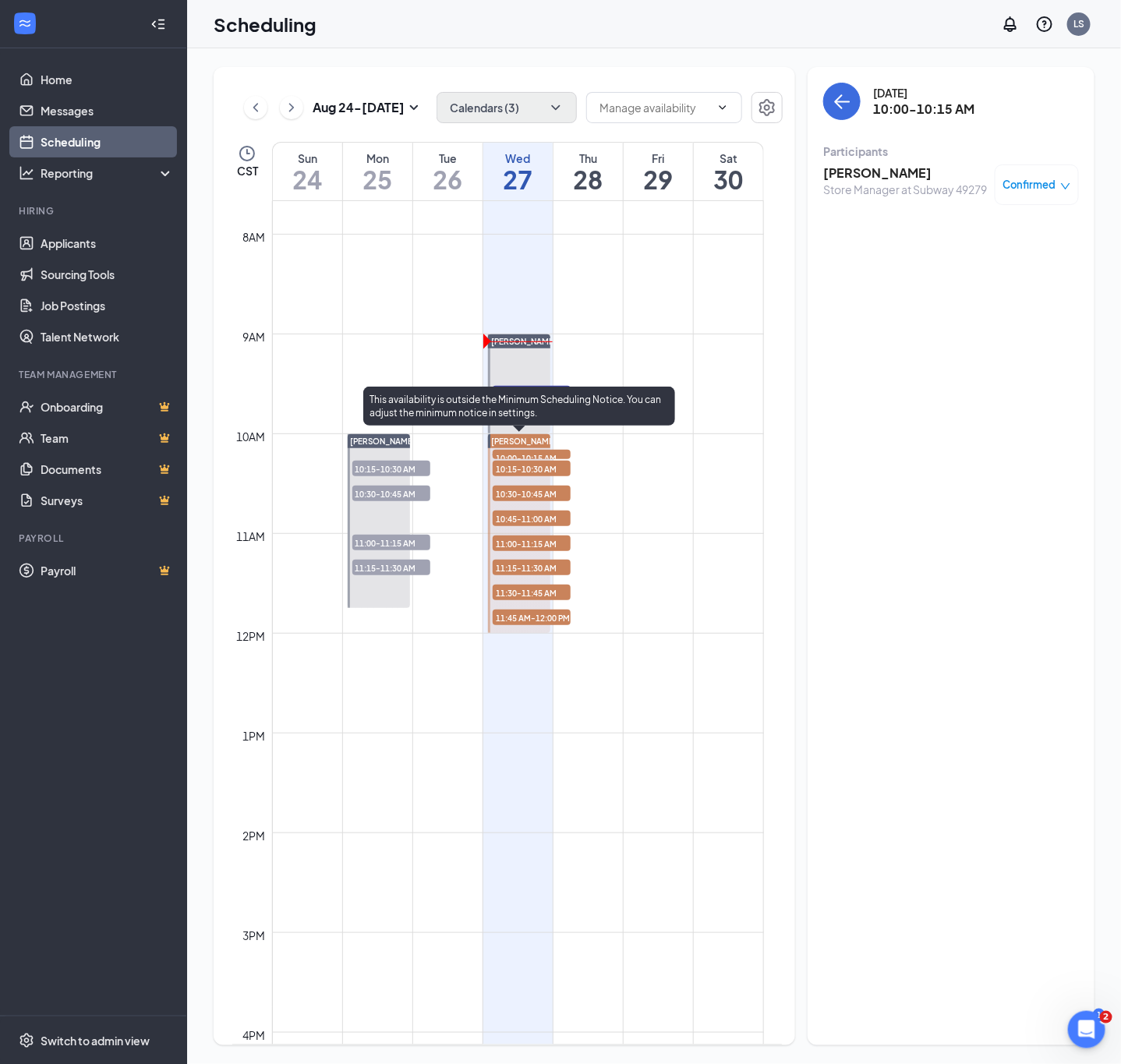
click at [530, 470] on span "10:15-10:30 AM" at bounding box center [532, 469] width 78 height 15
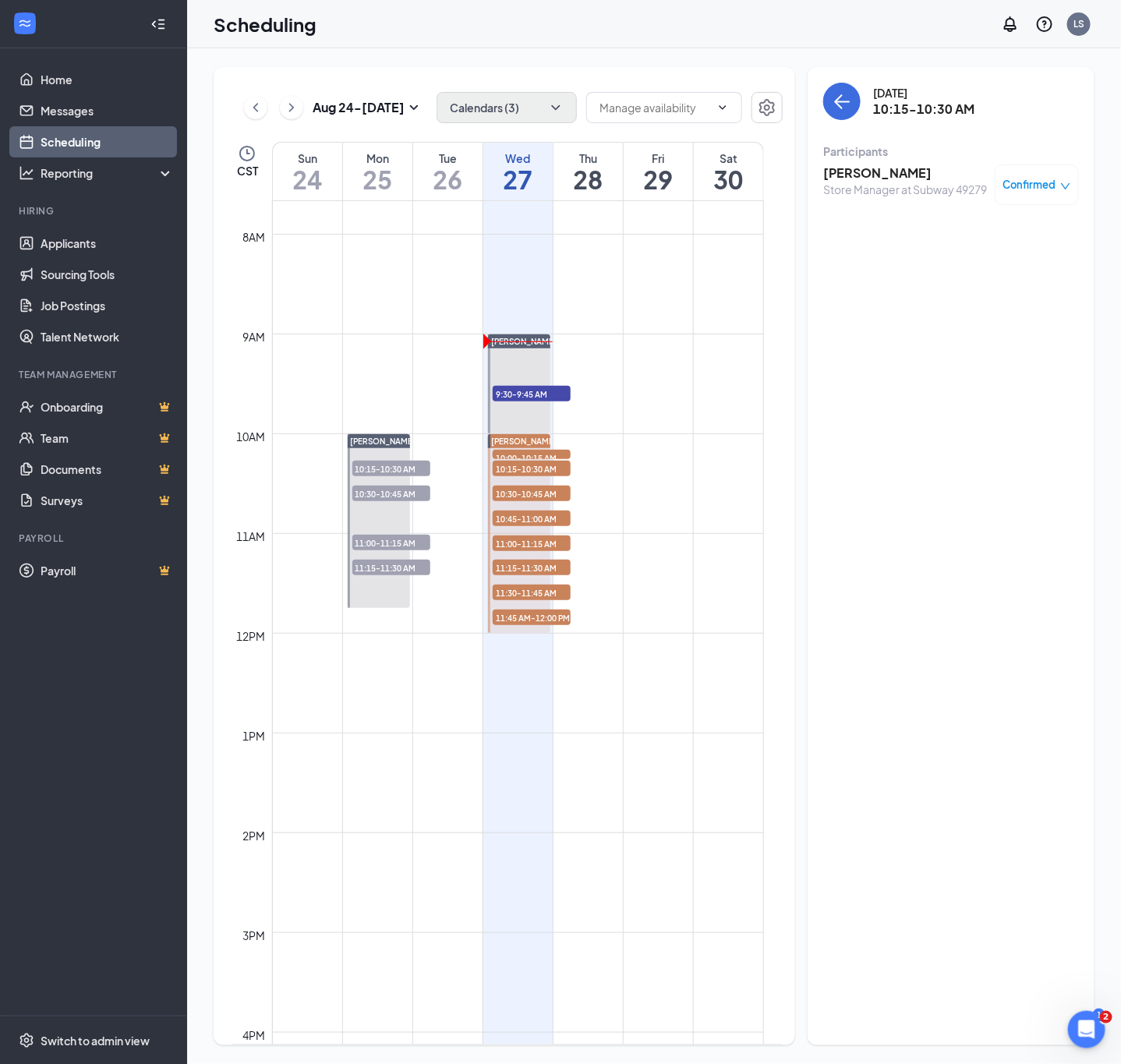
click at [875, 180] on h3 "[PERSON_NAME]" at bounding box center [906, 174] width 164 height 17
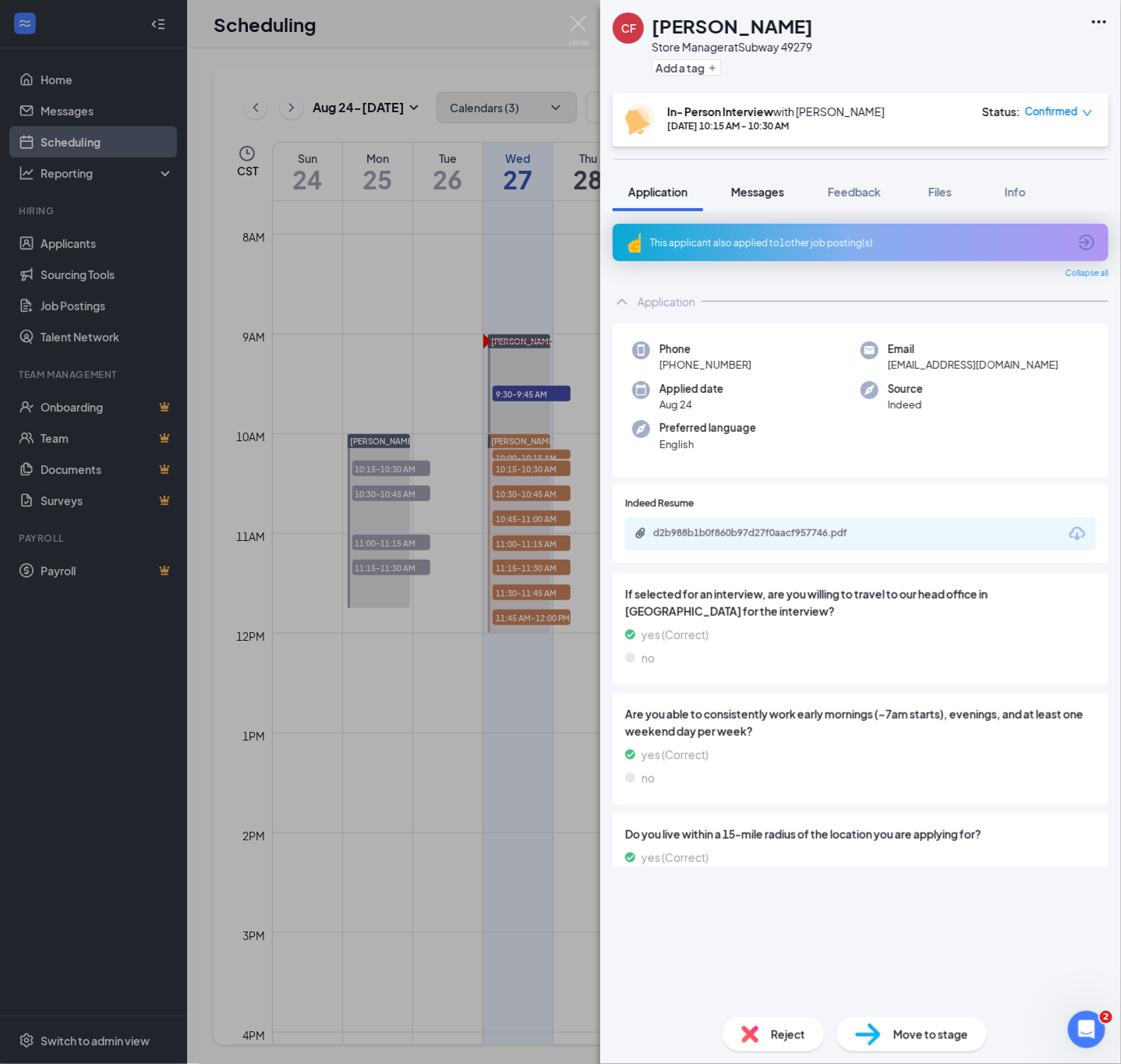
click at [739, 192] on span "Messages" at bounding box center [757, 192] width 53 height 14
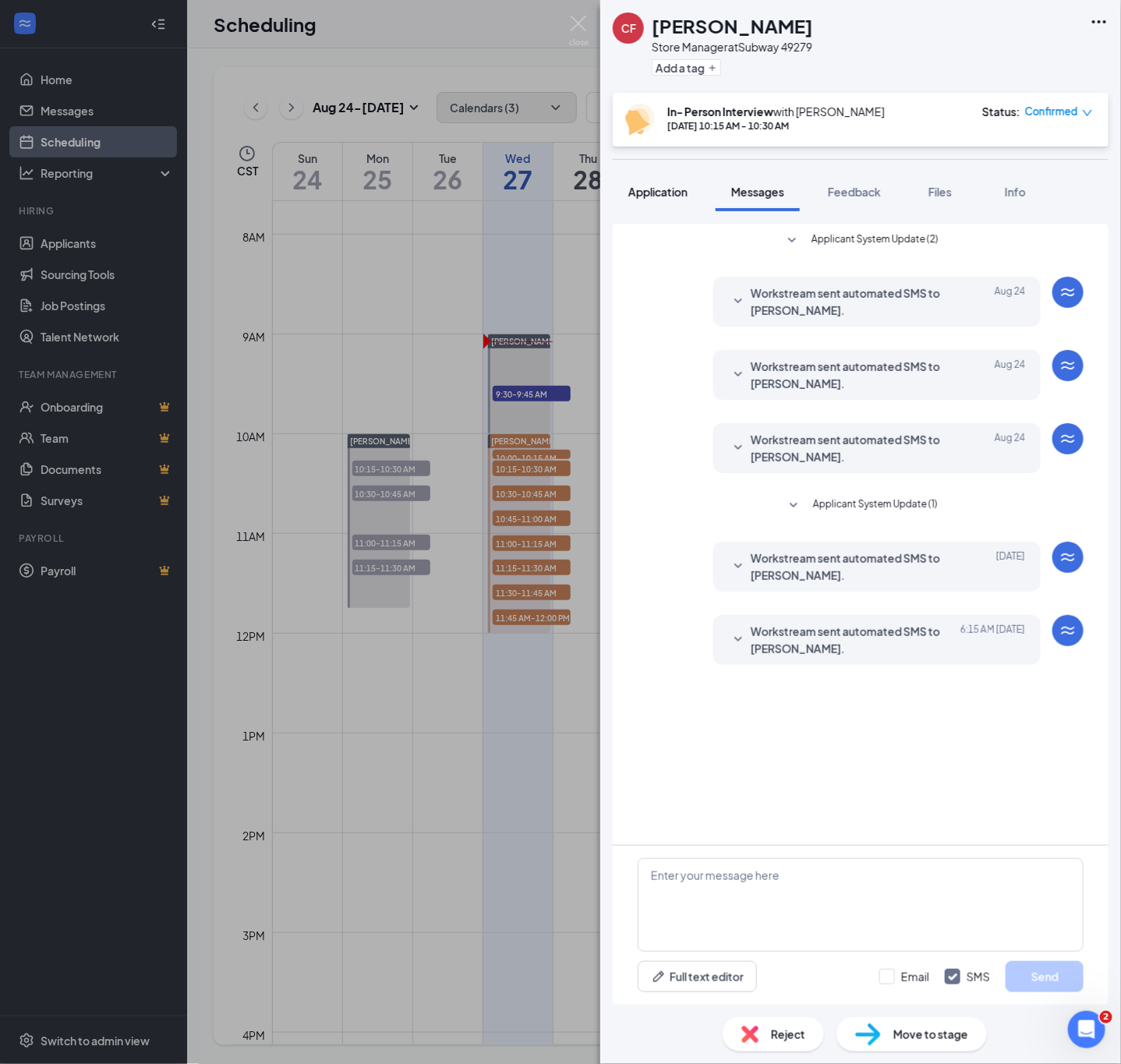
click at [696, 194] on button "Application" at bounding box center [658, 192] width 91 height 39
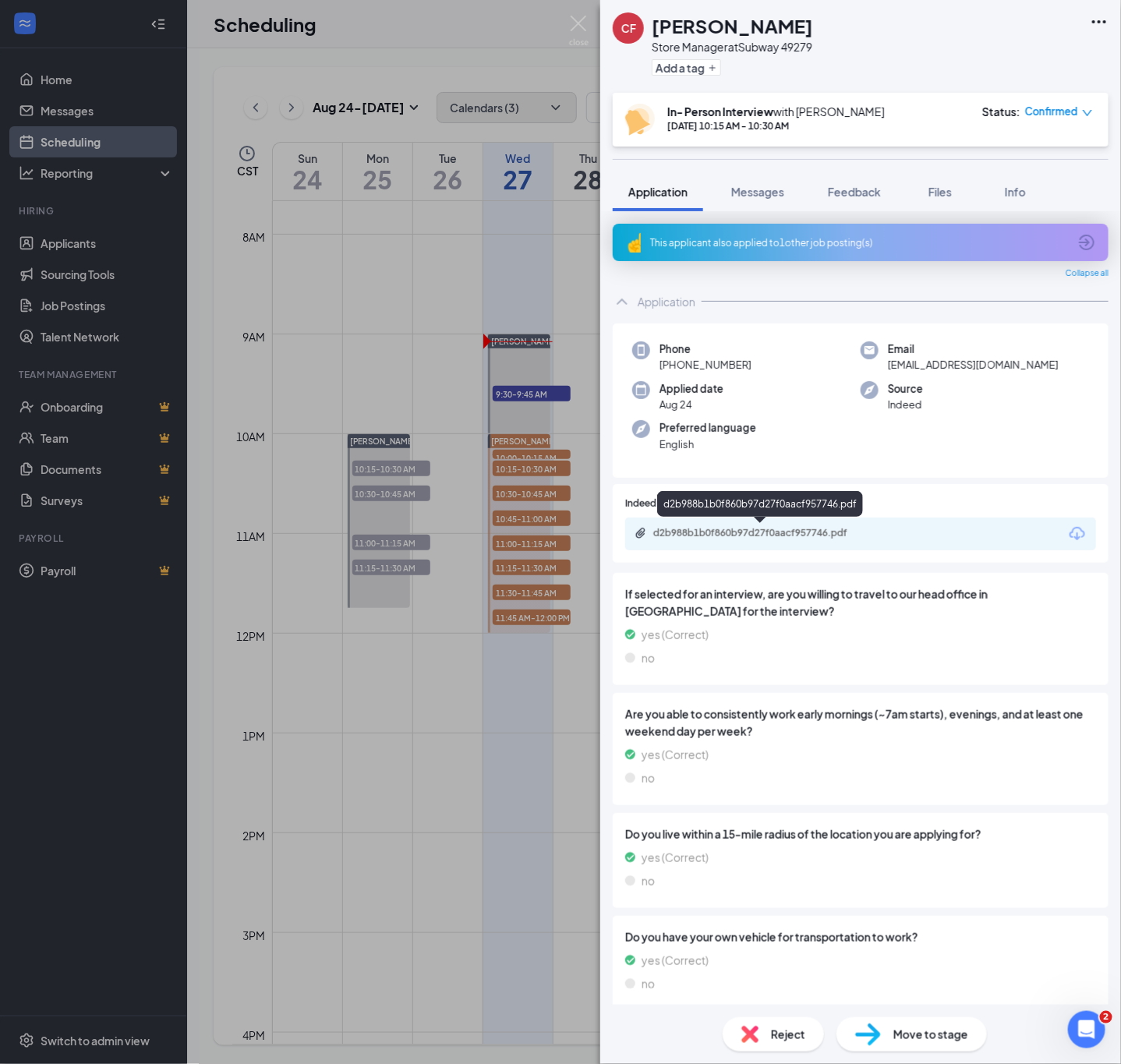
click at [734, 530] on div "d2b988b1b0f860b97d27f0aacf957746.pdf" at bounding box center [762, 532] width 218 height 13
click at [550, 425] on div "CF Ciara Franklin Store Manager at Subway 49279 Add a tag In- Person Interview …" at bounding box center [560, 532] width 1121 height 1064
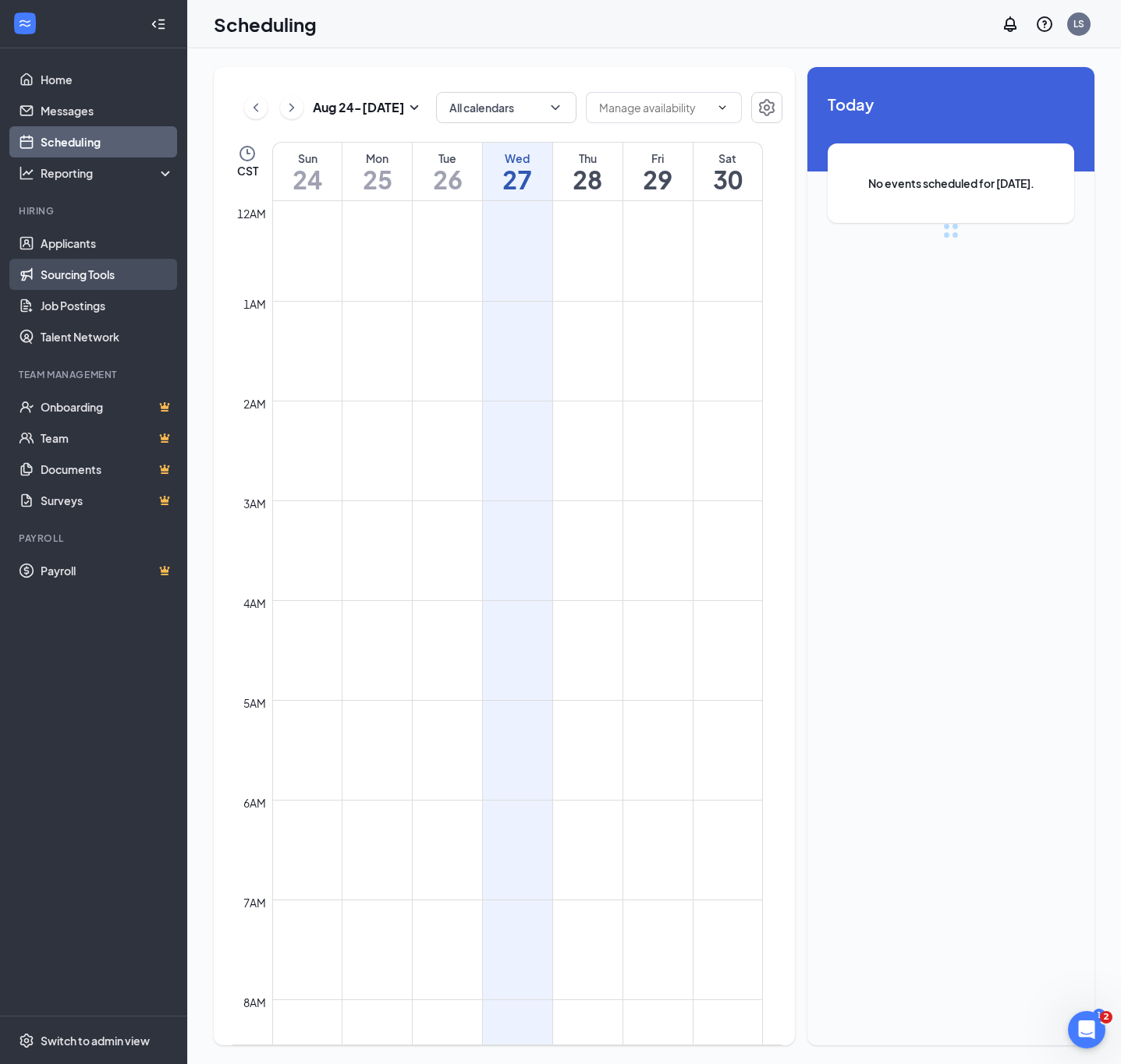
scroll to position [766, 0]
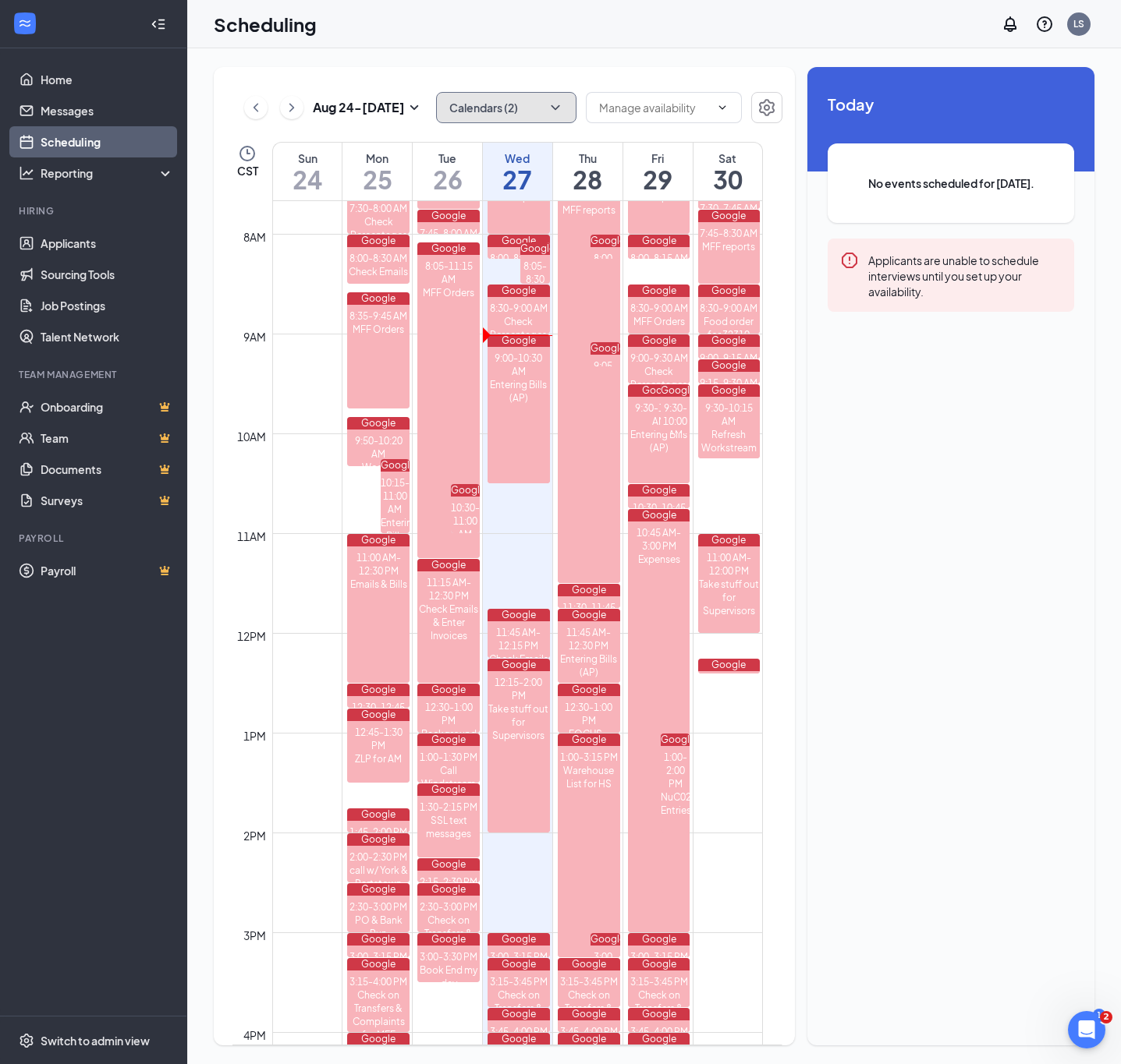
click at [532, 98] on button "Calendars (2)" at bounding box center [506, 107] width 140 height 31
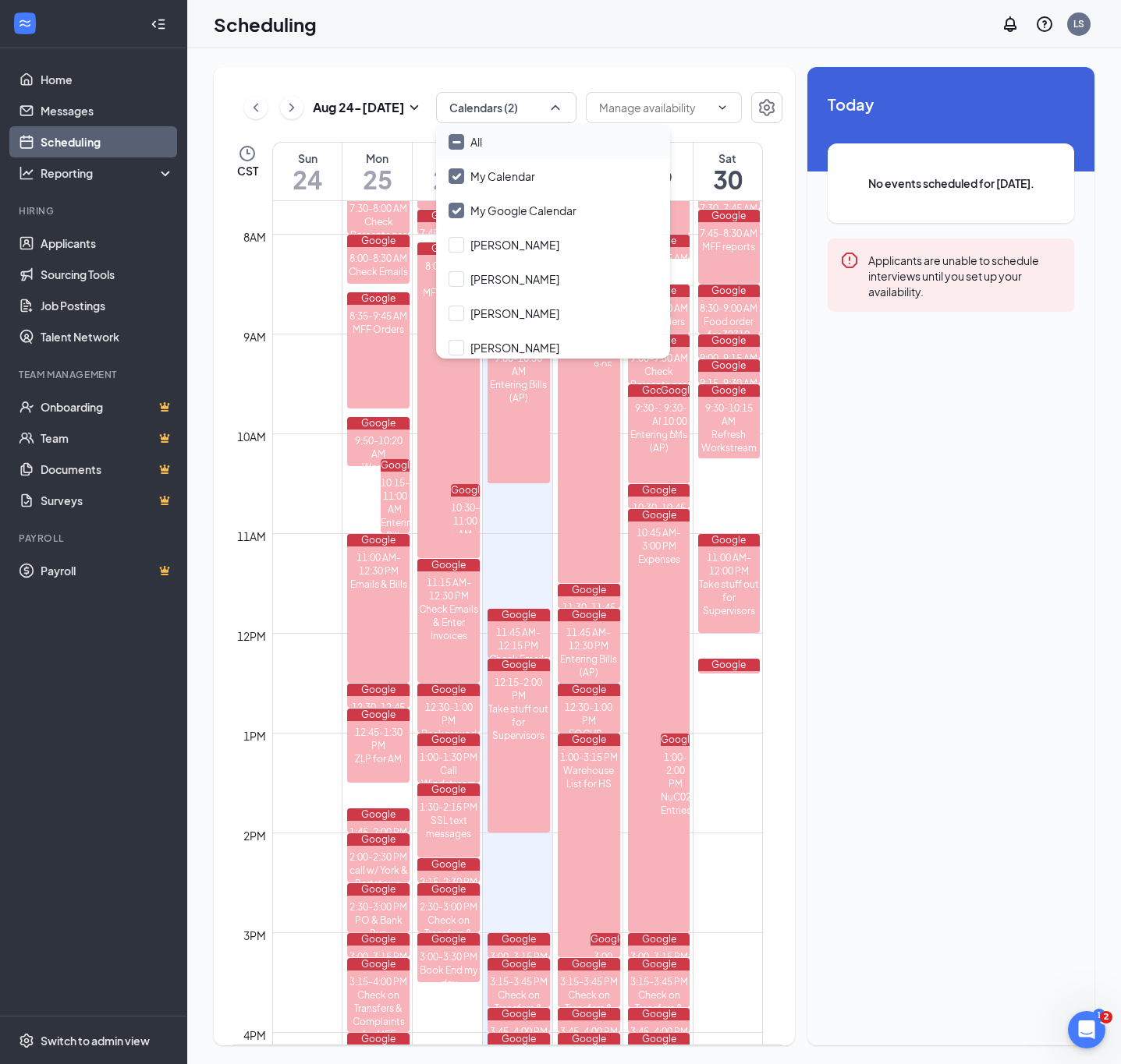
click at [454, 148] on input "All" at bounding box center [465, 142] width 34 height 15
checkbox input "true"
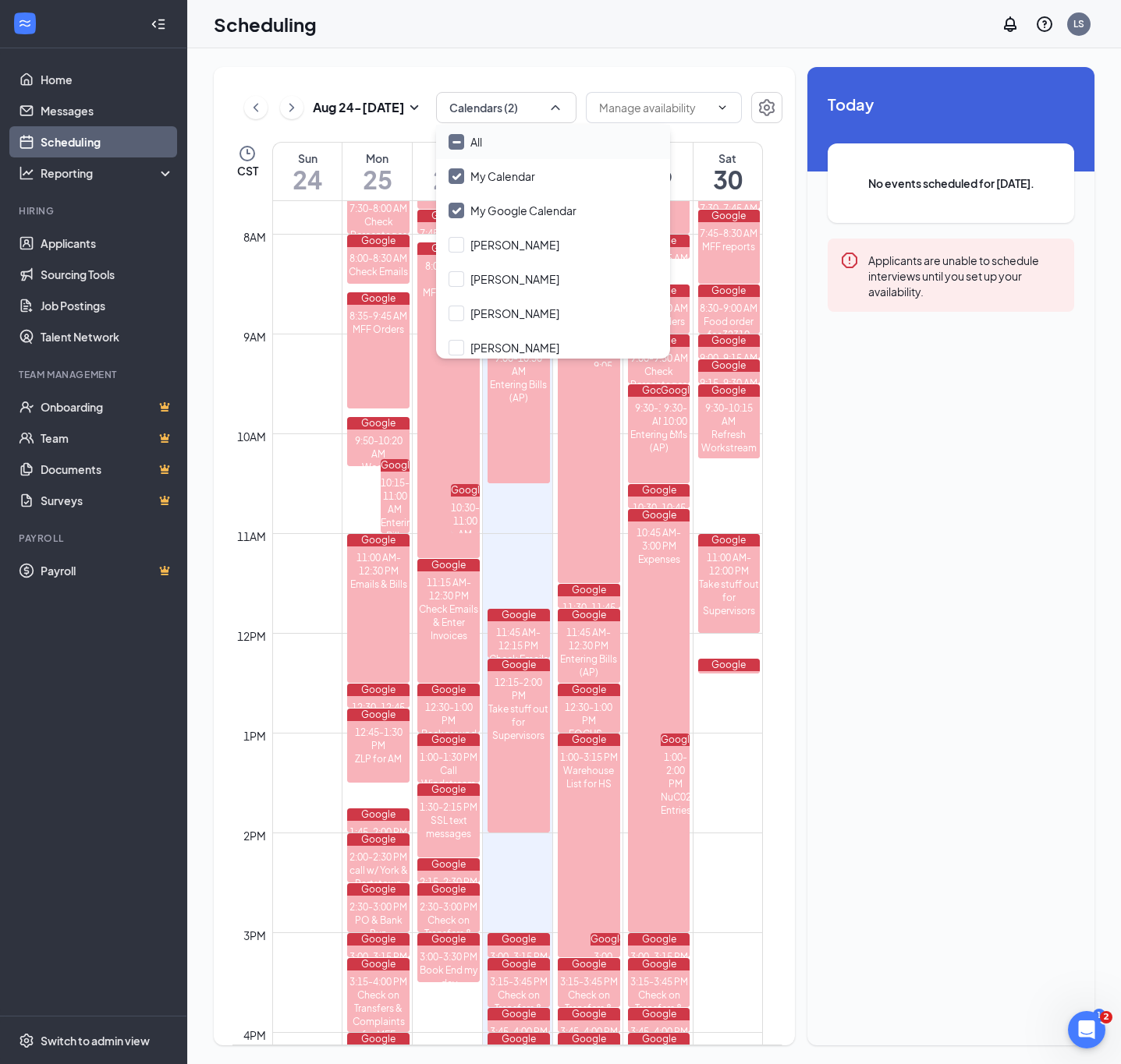
checkbox input "true"
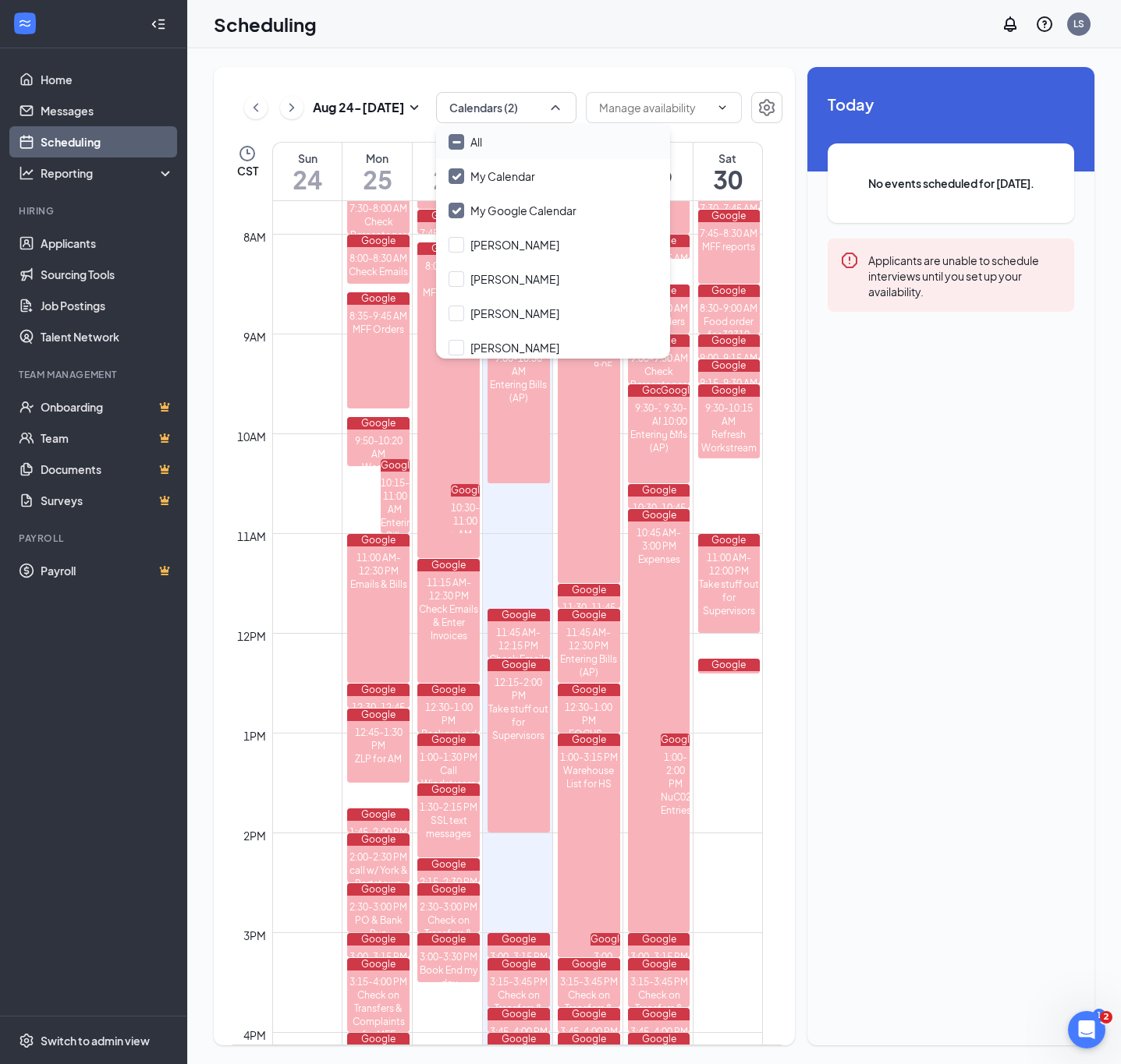
checkbox input "true"
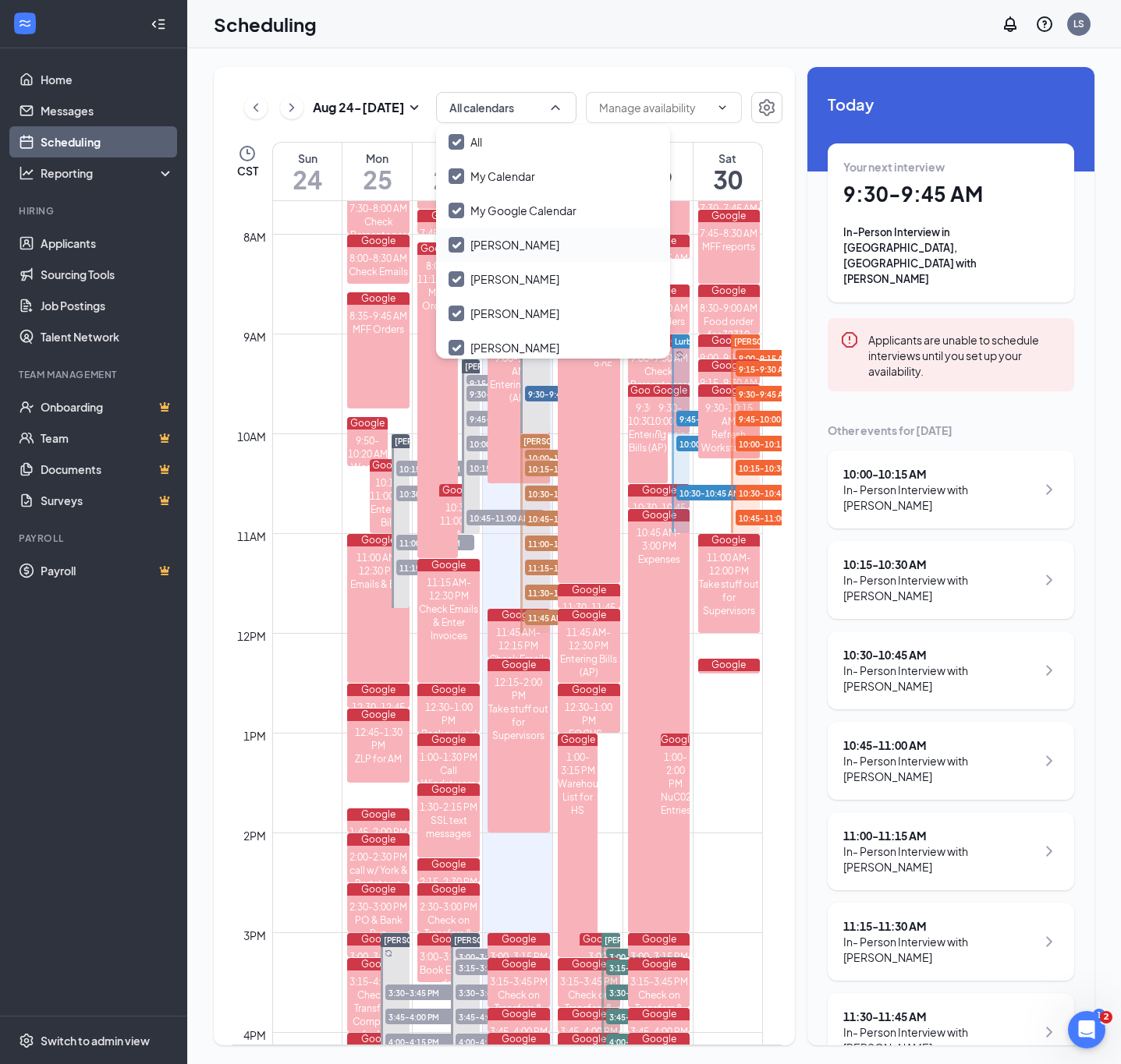
click at [450, 237] on input "[PERSON_NAME]" at bounding box center [504, 245] width 111 height 15
checkbox input "true"
checkbox input "false"
click at [456, 213] on input "My Google Calendar" at bounding box center [512, 210] width 128 height 15
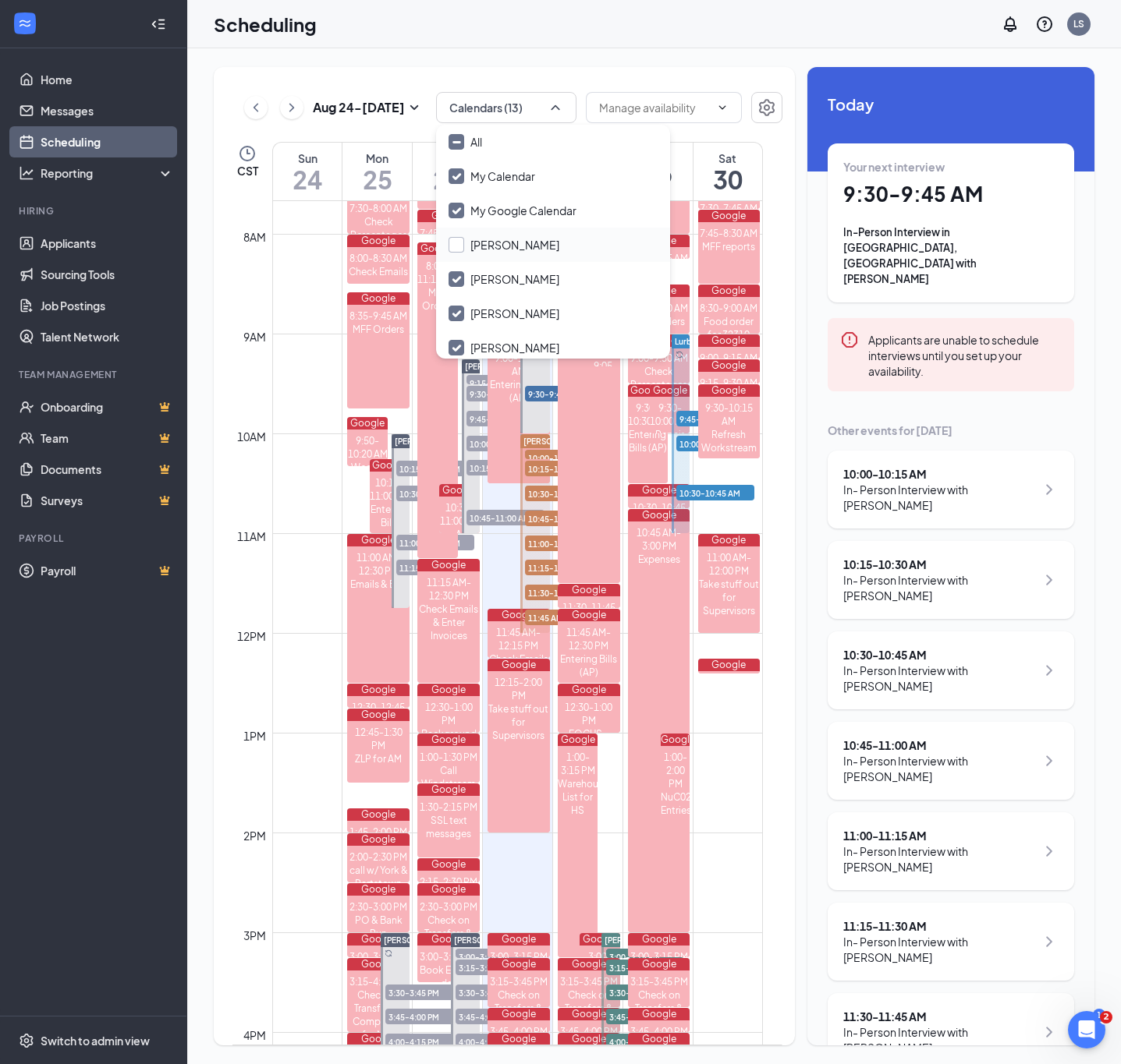
checkbox input "false"
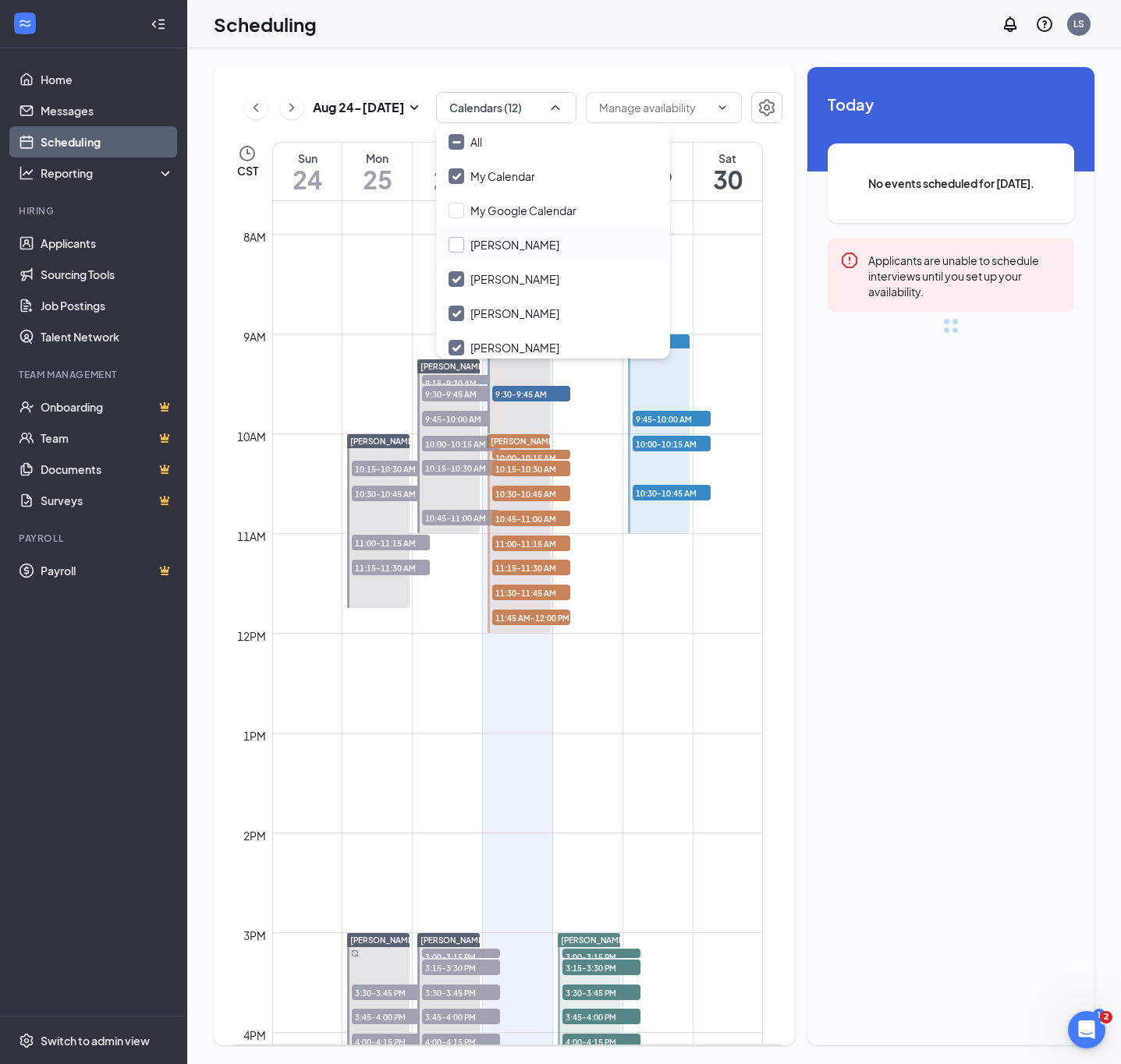
click at [457, 244] on input "[PERSON_NAME]" at bounding box center [504, 245] width 111 height 15
checkbox input "true"
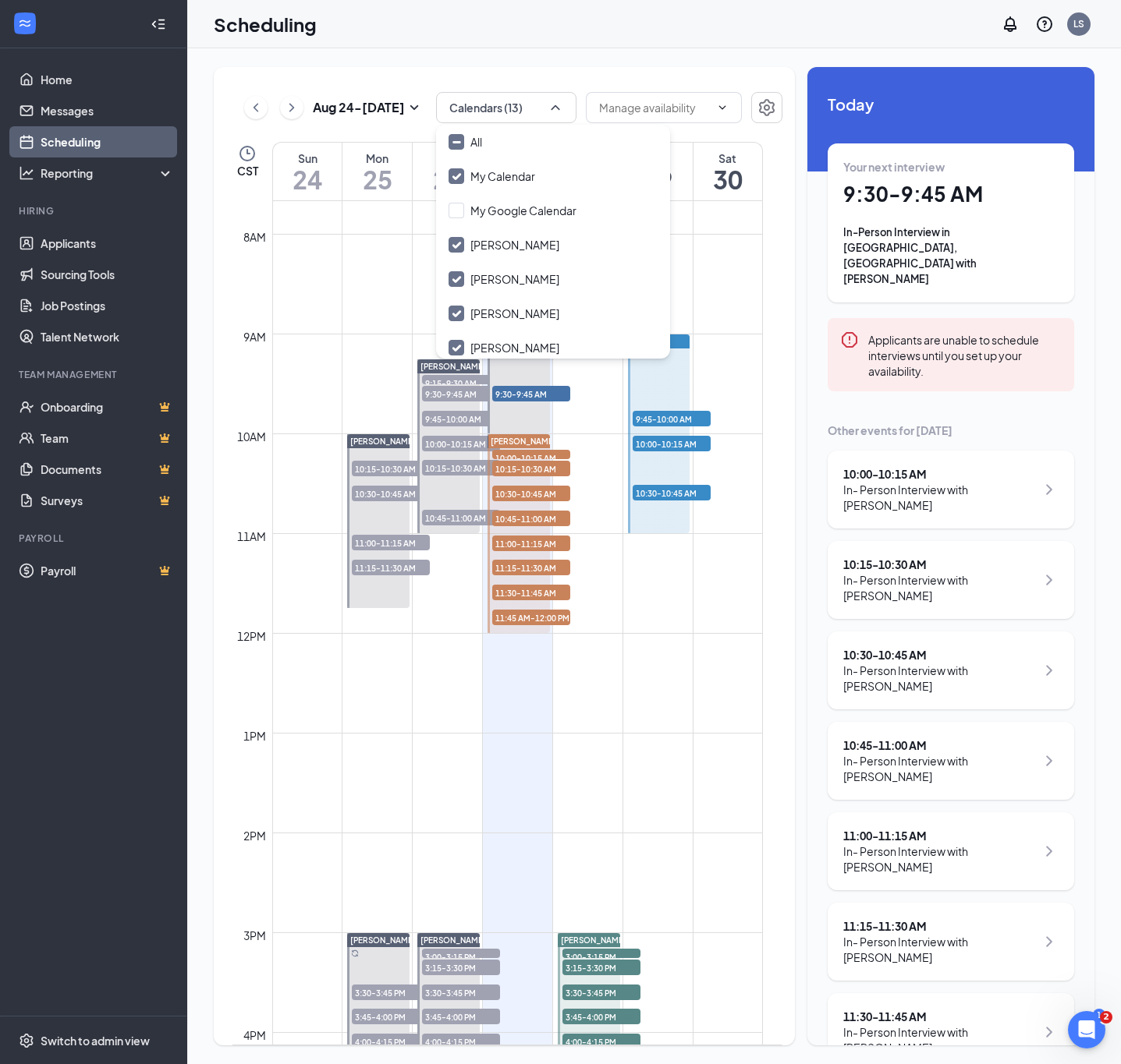
click at [497, 47] on div "Scheduling LS" at bounding box center [654, 24] width 934 height 48
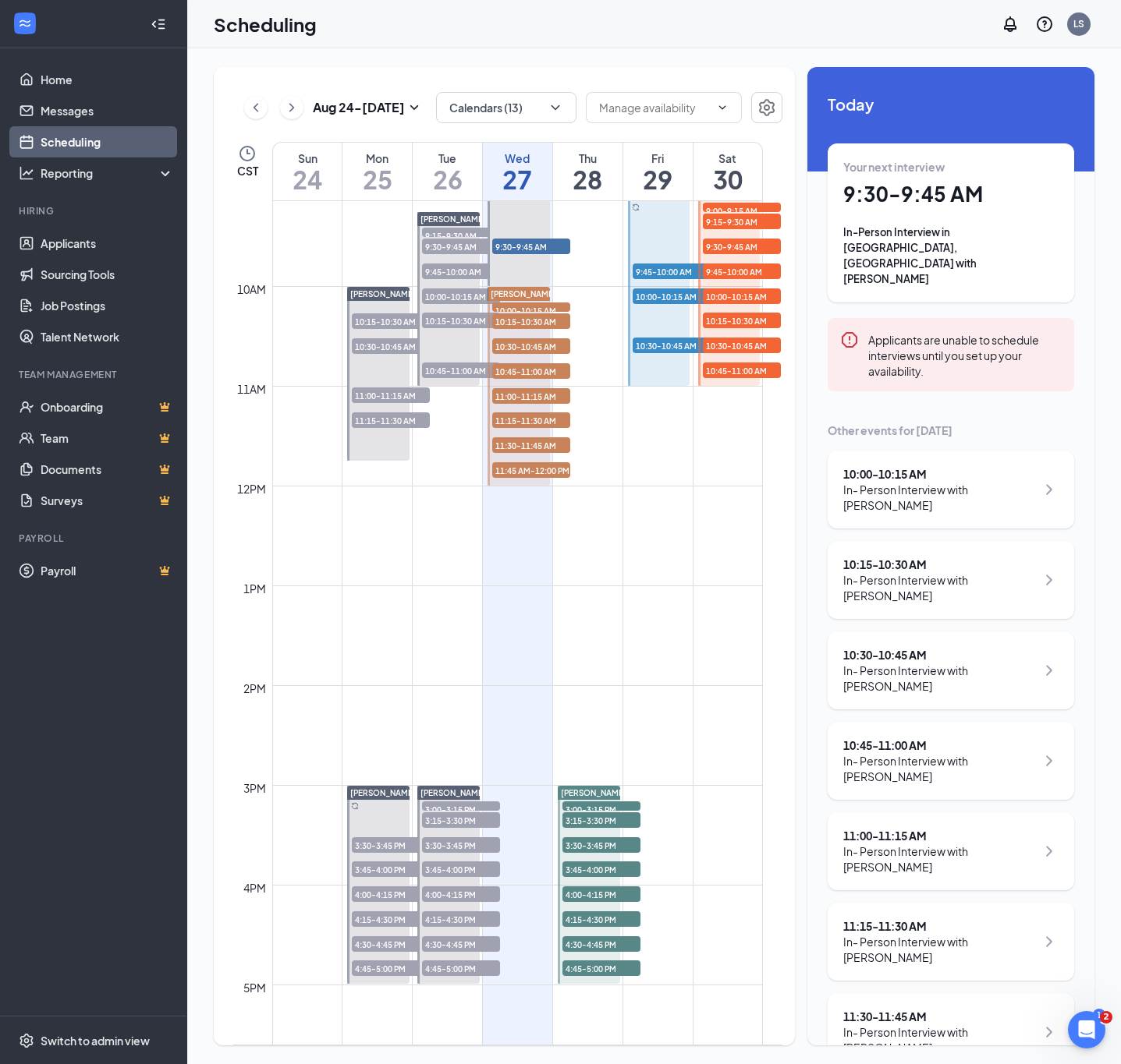
scroll to position [967, 0]
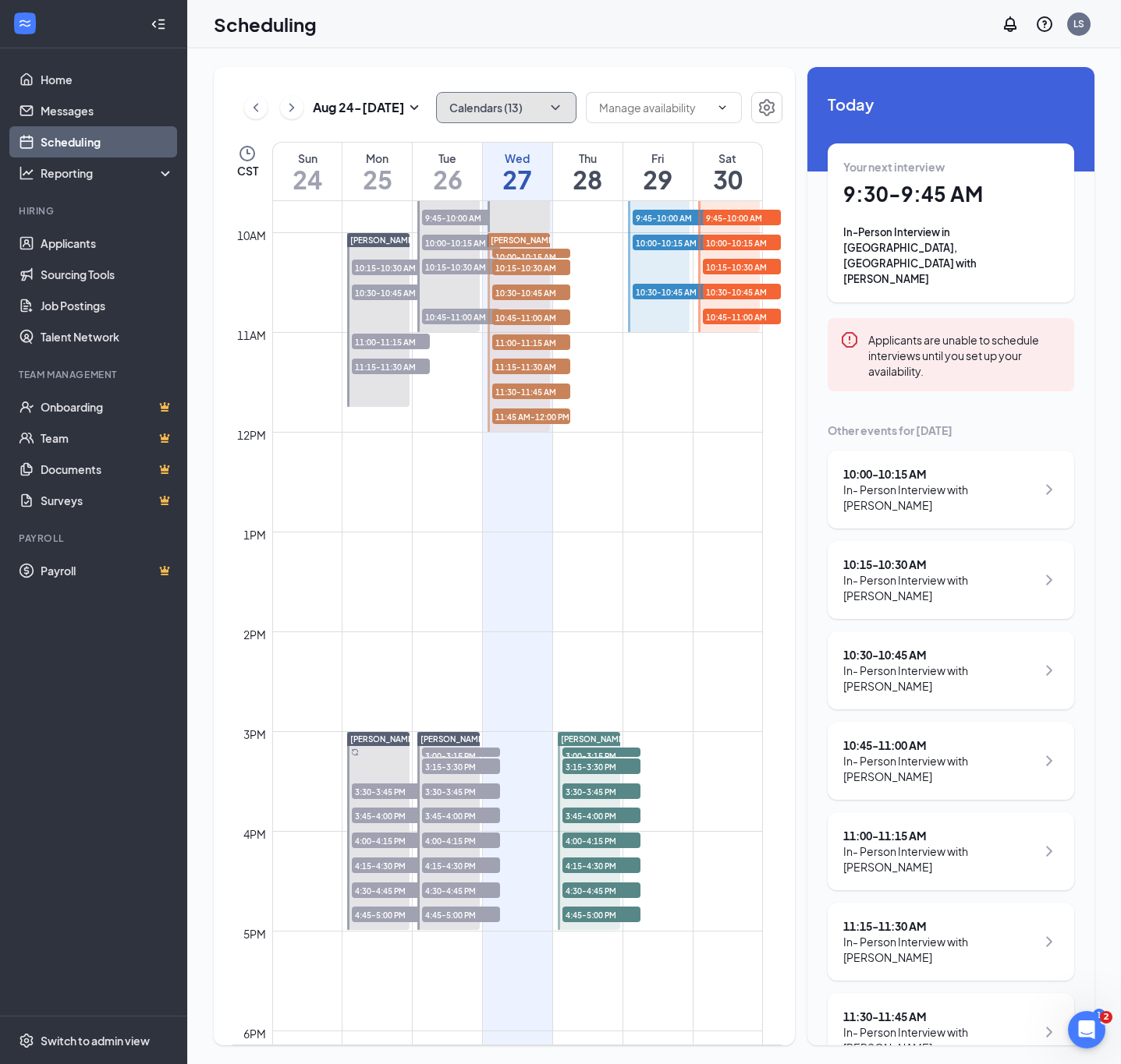
click at [520, 104] on button "Calendars (13)" at bounding box center [506, 107] width 140 height 31
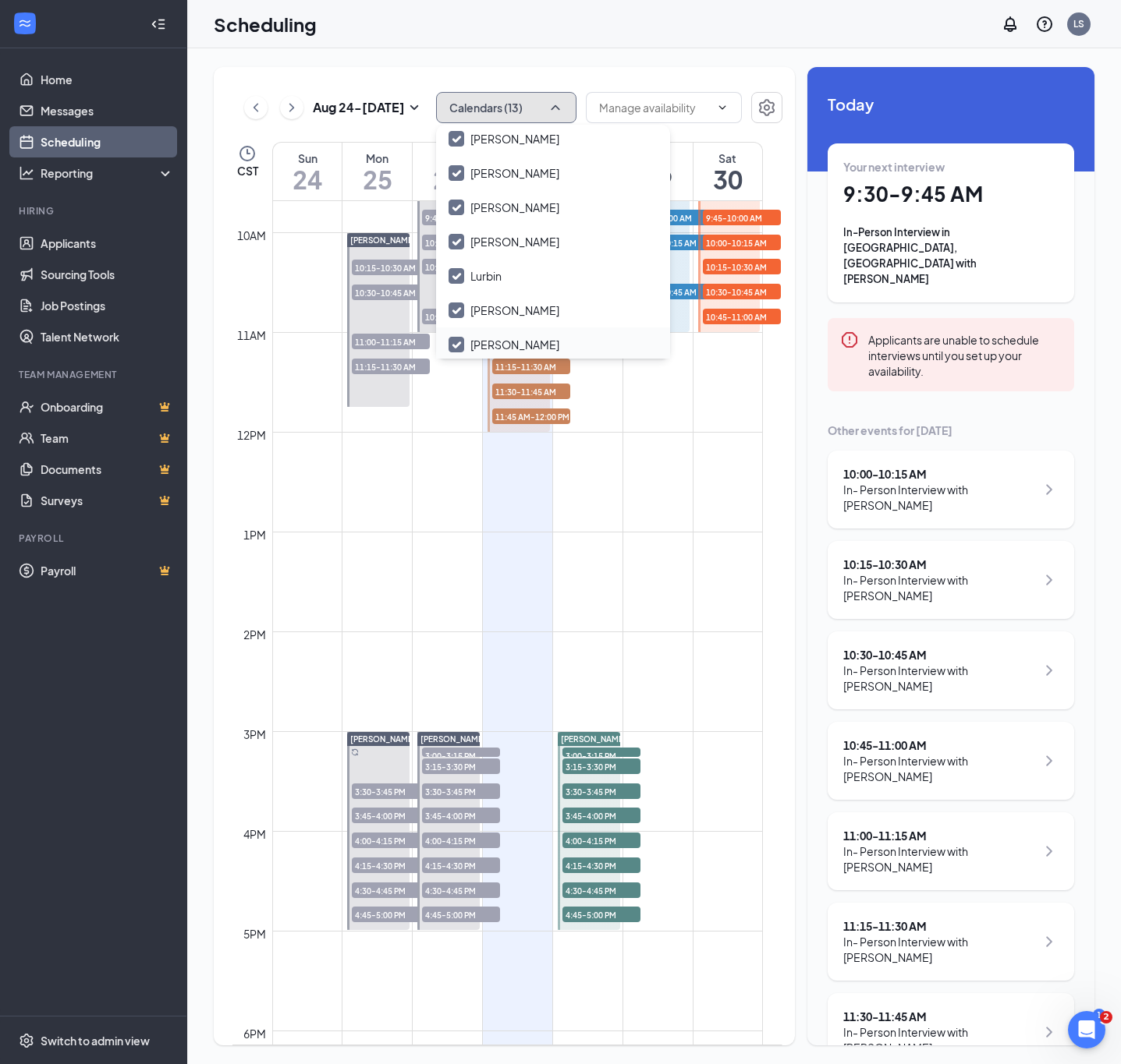
scroll to position [281, 0]
click at [560, 14] on div "Scheduling LS" at bounding box center [654, 24] width 934 height 48
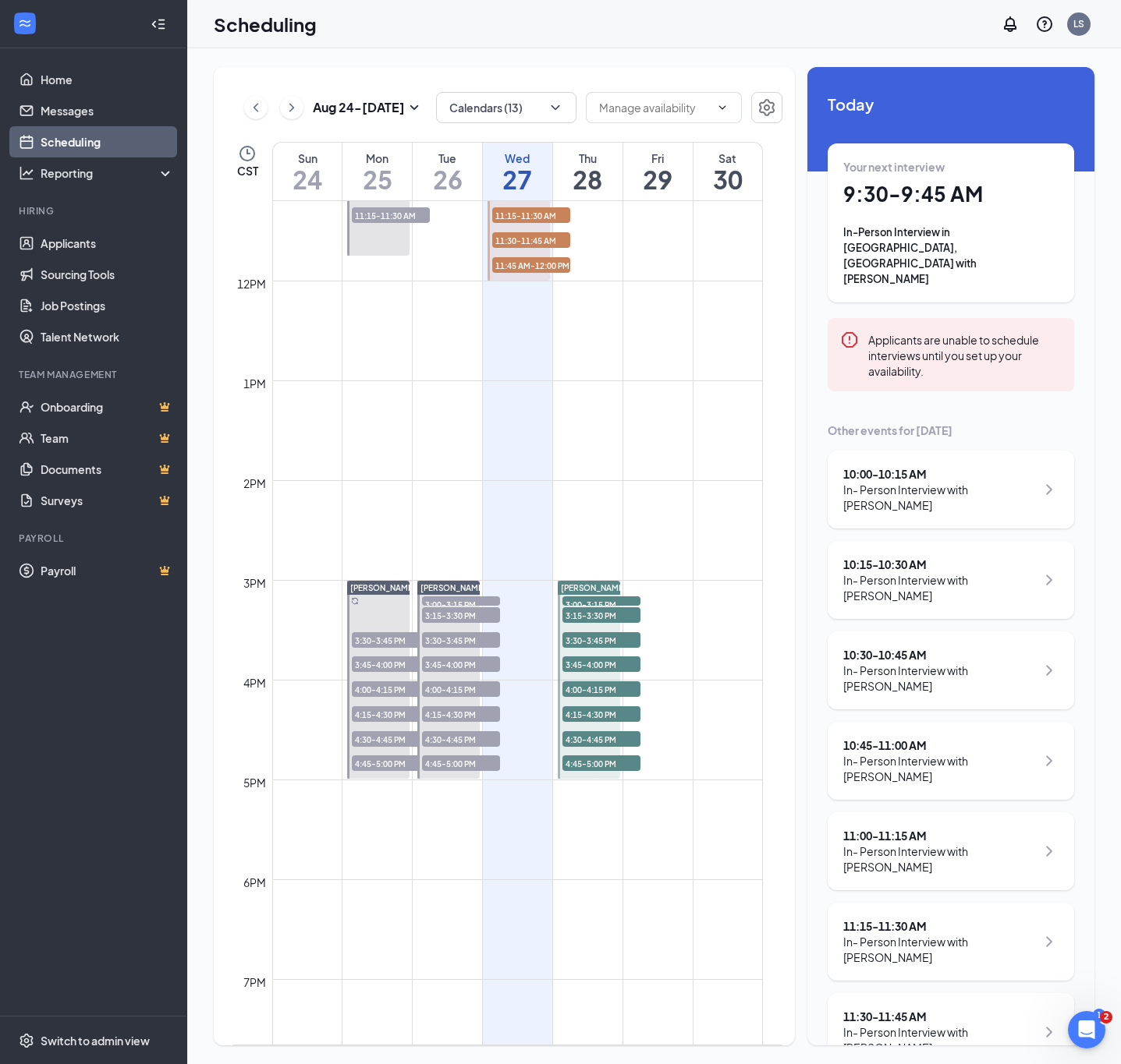
scroll to position [967, 0]
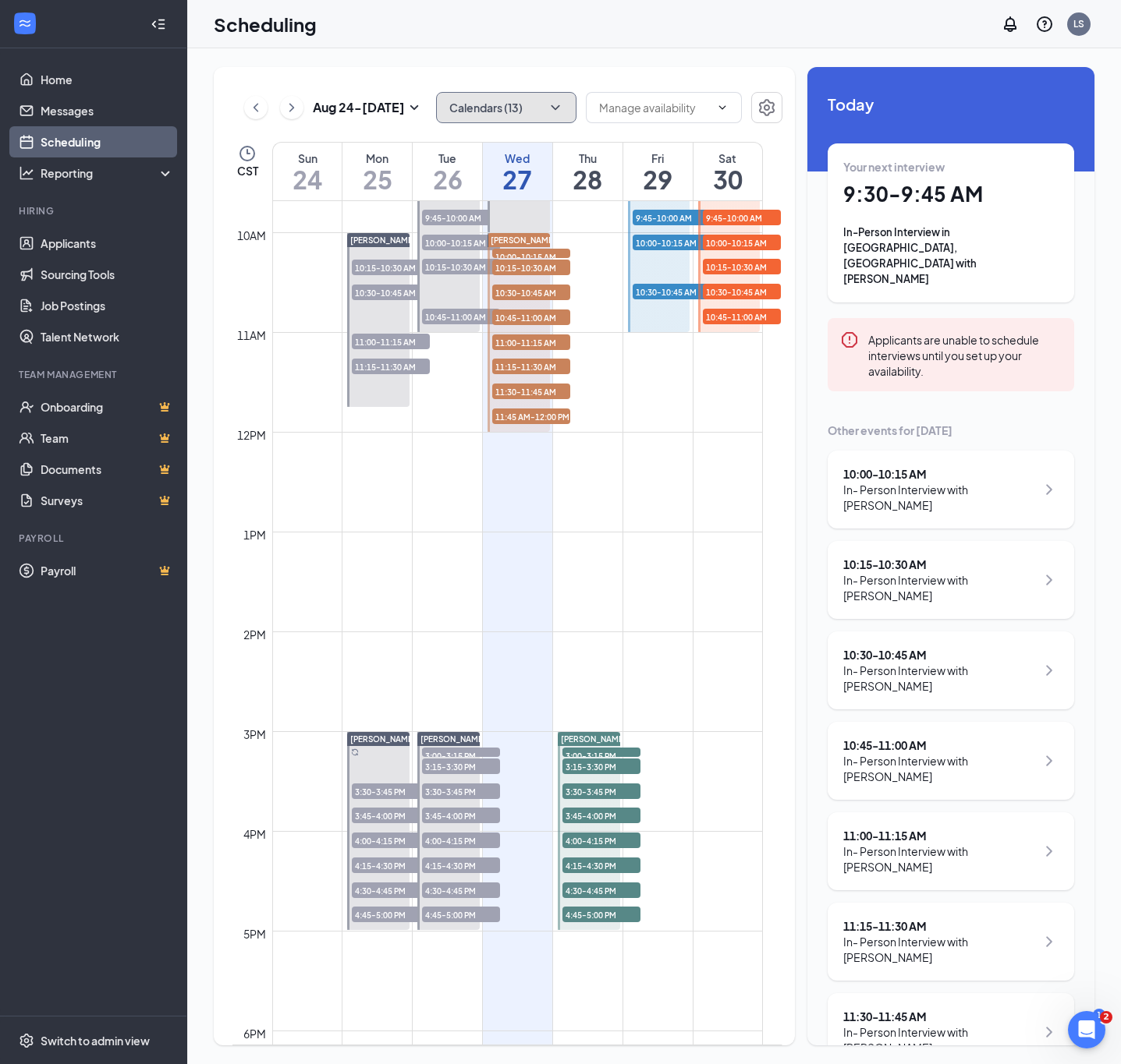
click at [525, 120] on button "Calendars (13)" at bounding box center [506, 107] width 140 height 31
click at [494, 35] on div "Scheduling LS" at bounding box center [654, 24] width 934 height 48
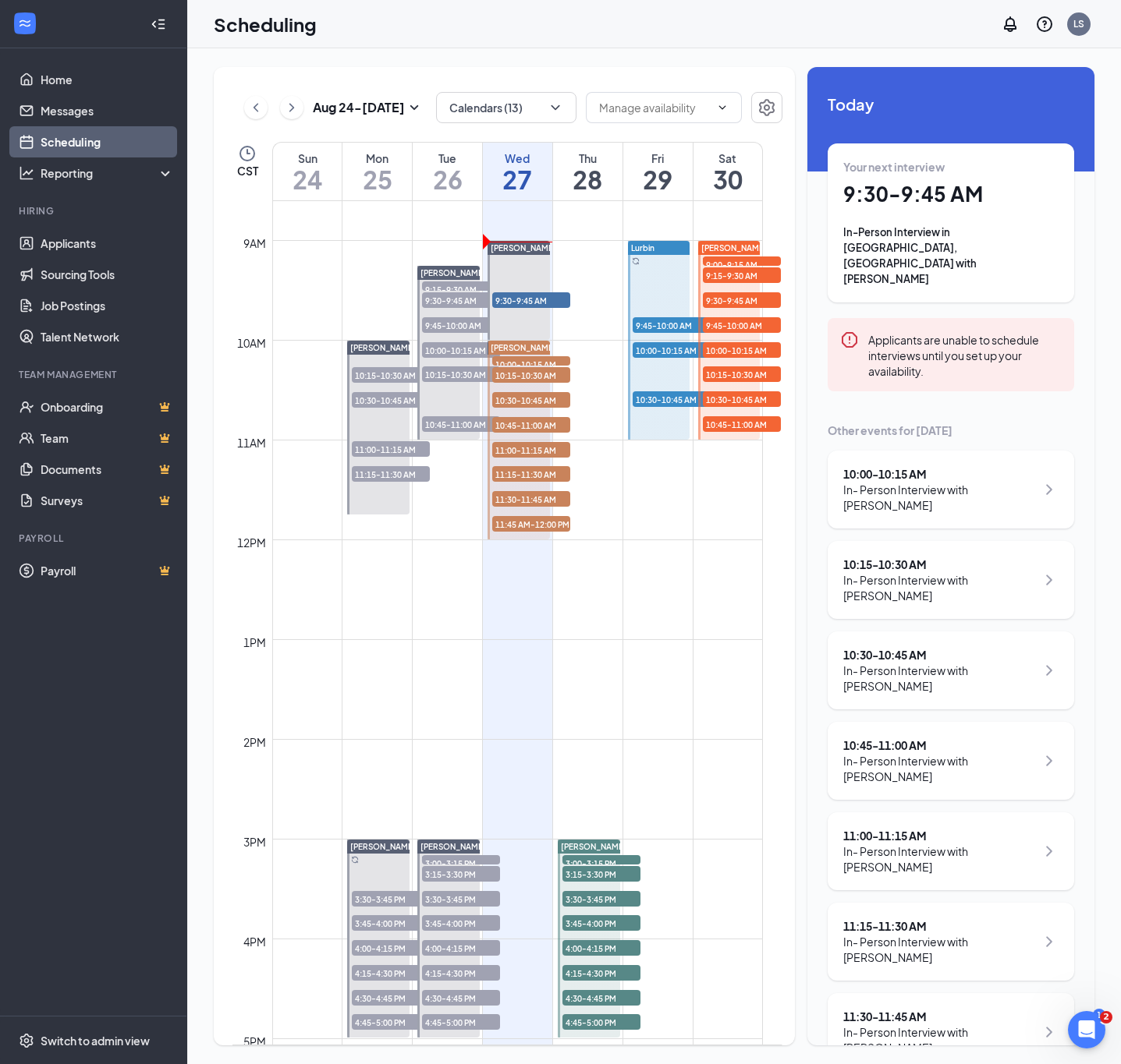
scroll to position [850, 0]
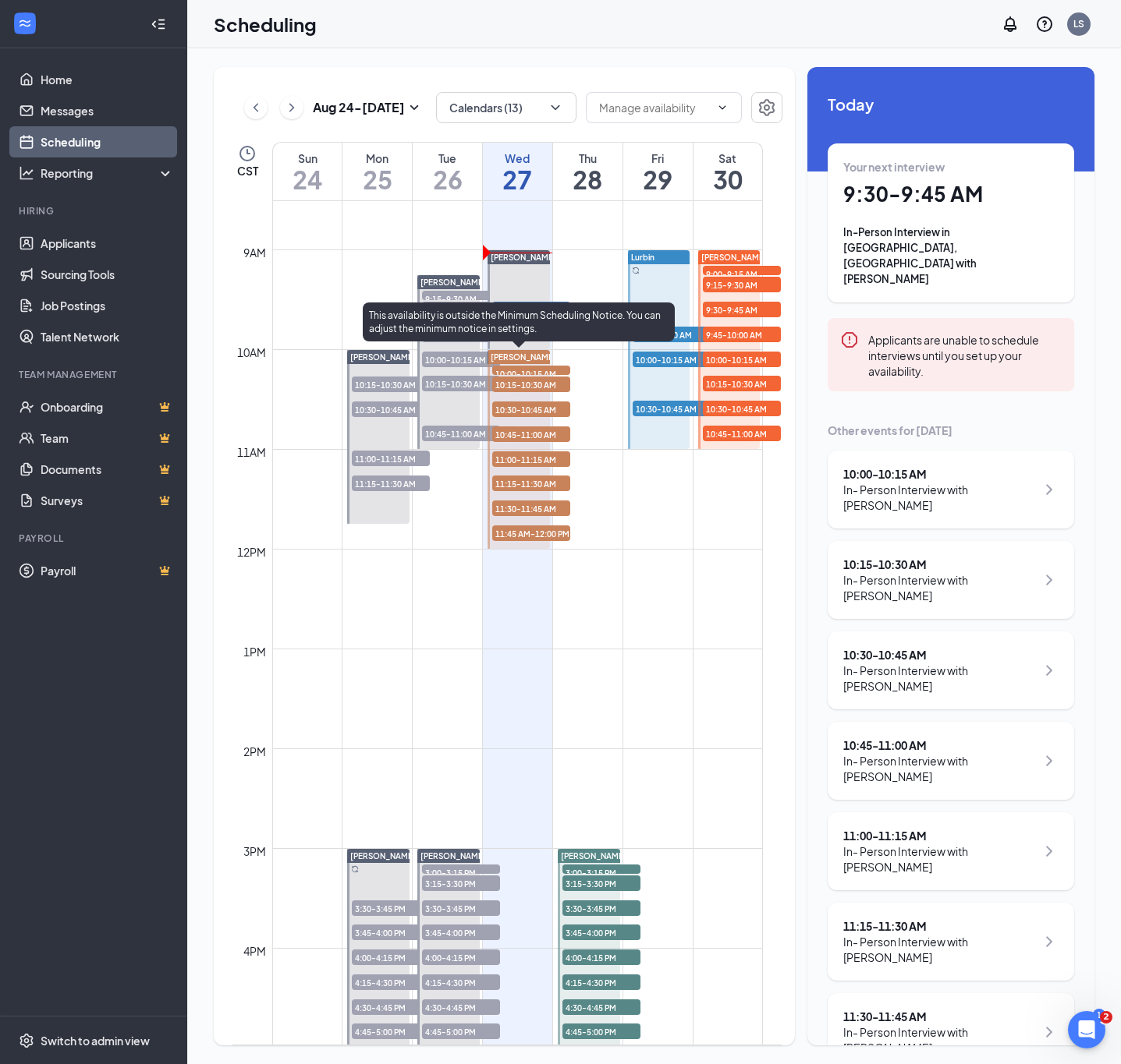
click at [538, 372] on span "10:00-10:15 AM" at bounding box center [531, 373] width 78 height 15
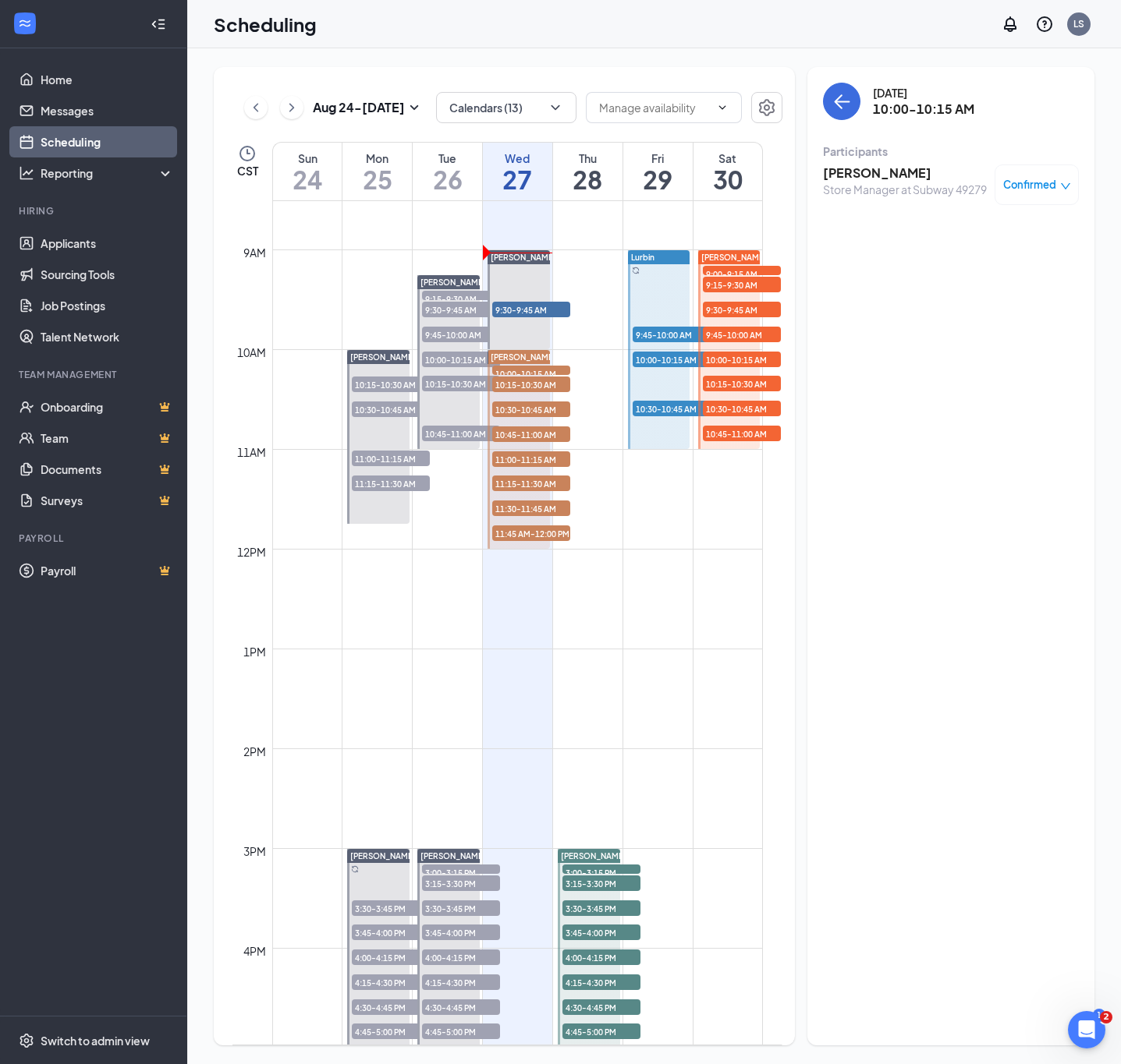
click at [842, 177] on h3 "[PERSON_NAME]" at bounding box center [905, 174] width 164 height 17
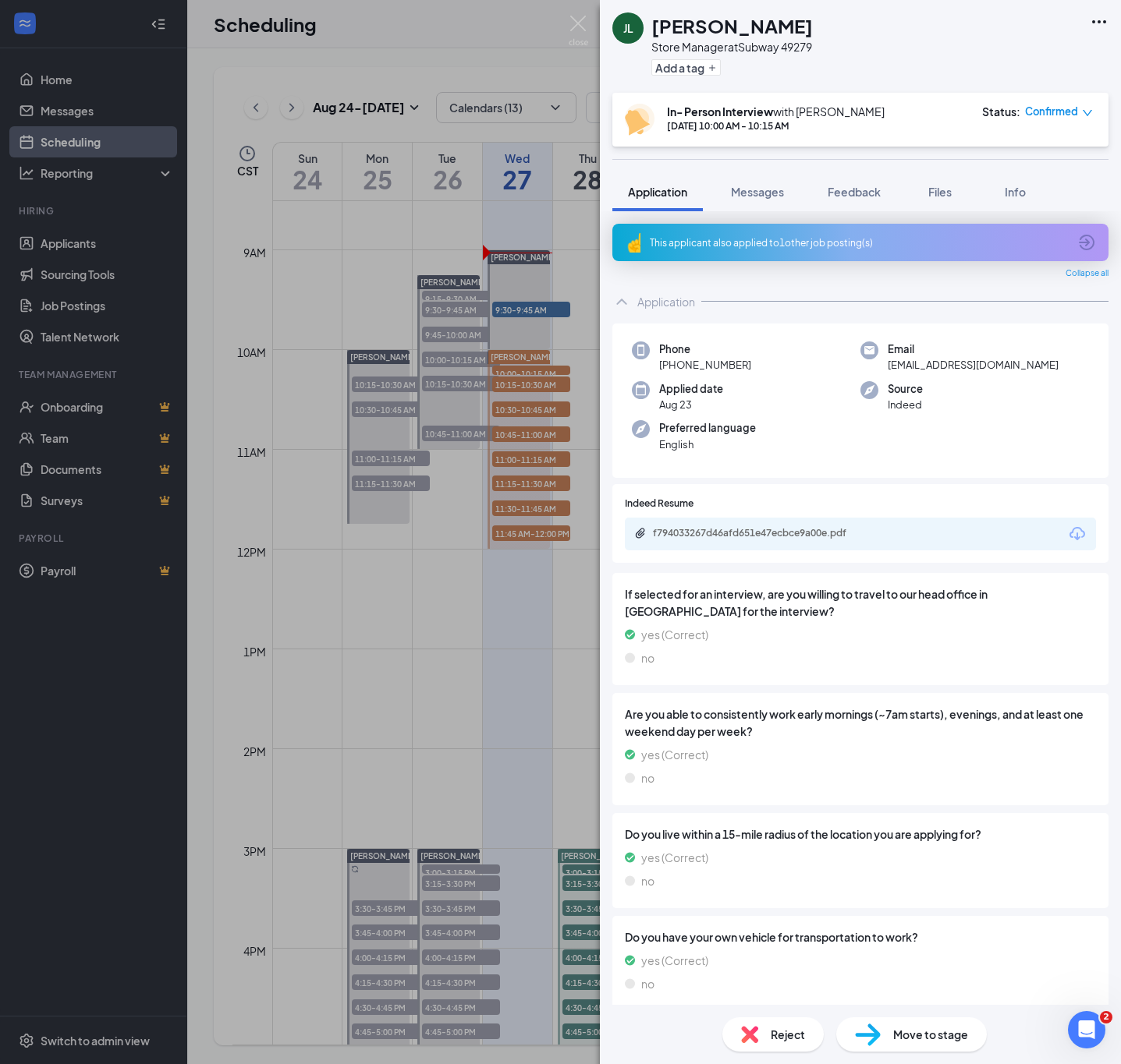
click at [735, 538] on div "f794033267d46afd651e47ecbce9a00e.pdf" at bounding box center [762, 532] width 218 height 13
click at [557, 499] on div "JL Jorge Lazo Store Manager at Subway 49279 Add a tag In- Person Interview with…" at bounding box center [560, 532] width 1121 height 1064
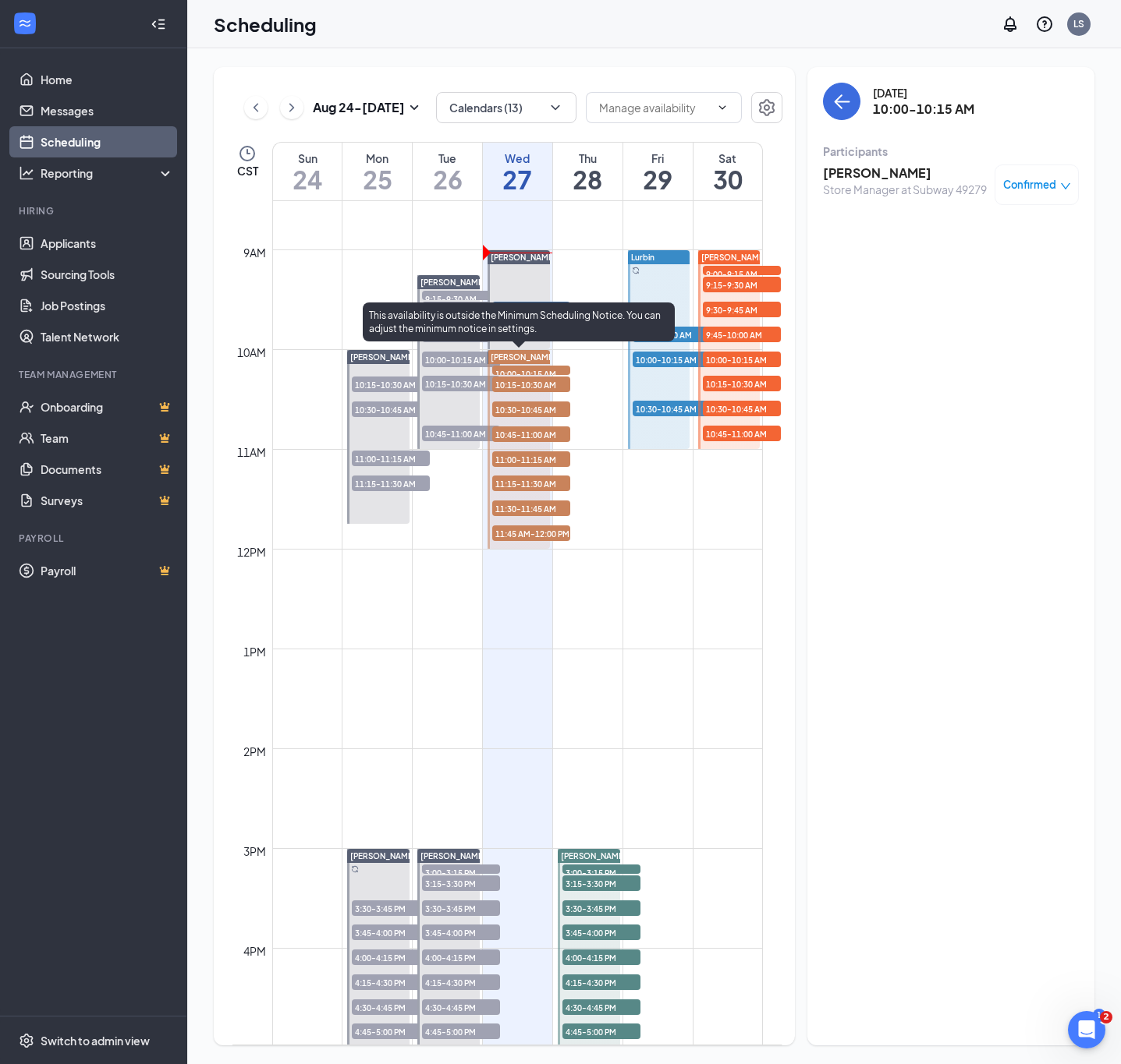
click at [527, 387] on span "10:15-10:30 AM" at bounding box center [531, 384] width 78 height 15
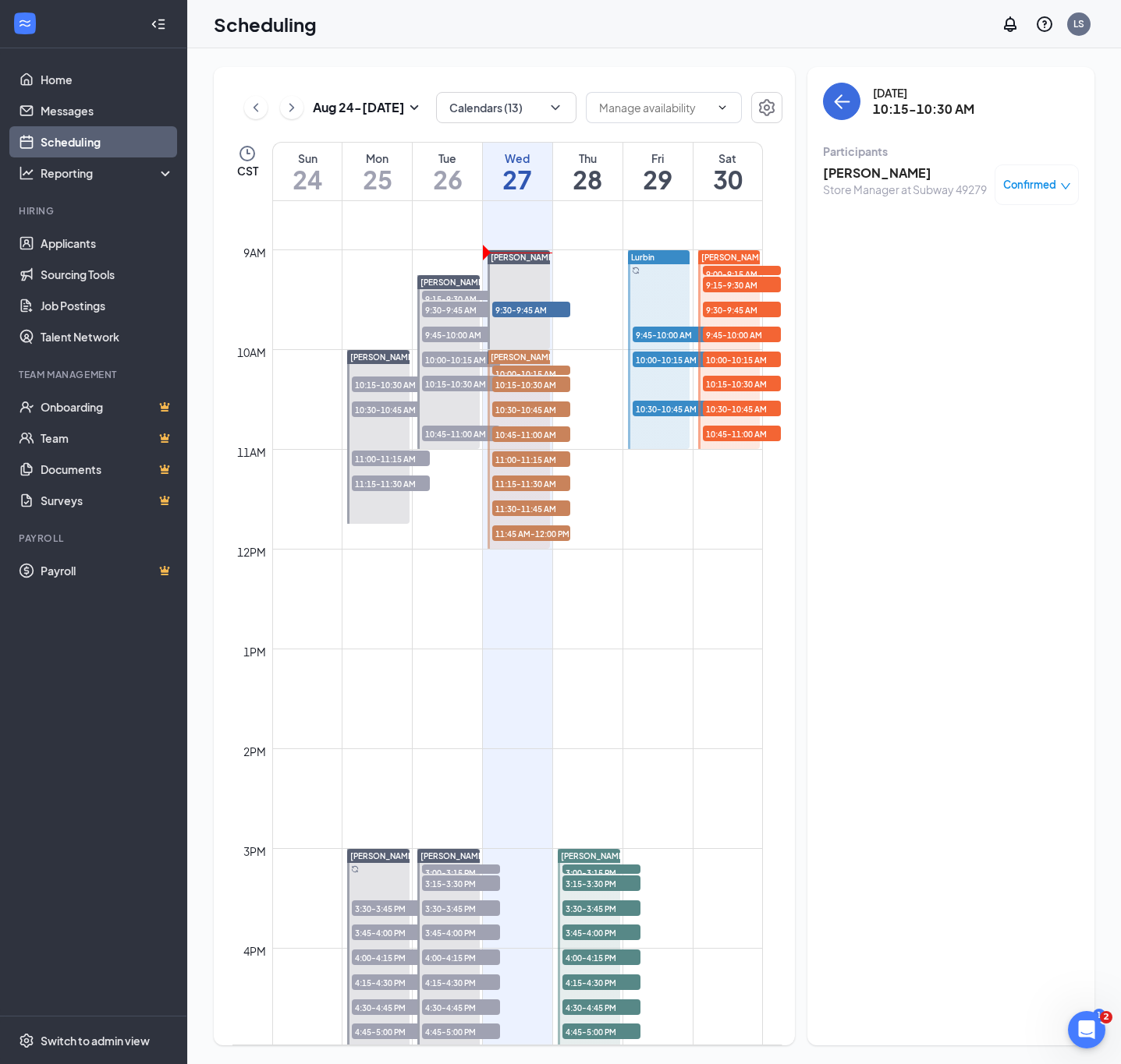
click at [863, 160] on div "Ciara Franklin Store Manager at Subway 49279 Confirmed" at bounding box center [950, 184] width 256 height 51
click at [868, 174] on h3 "[PERSON_NAME]" at bounding box center [905, 174] width 164 height 17
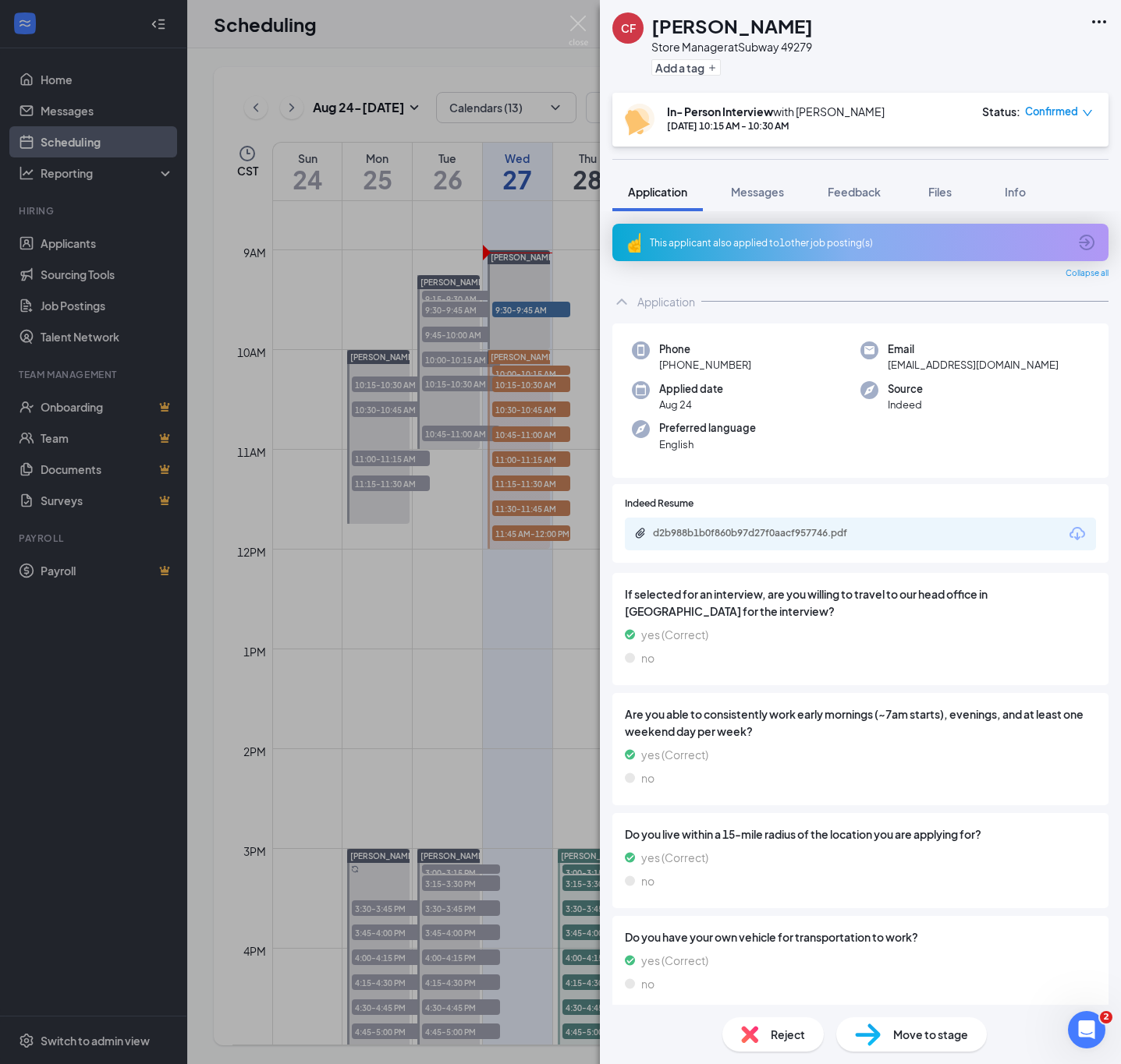
click at [756, 505] on div at bounding box center [894, 504] width 402 height 14
click at [761, 559] on div "Indeed Resume d2b988b1b0f860b97d27f0aacf957746.pdf" at bounding box center [861, 524] width 496 height 79
click at [761, 539] on div "d2b988b1b0f860b97d27f0aacf957746.pdf" at bounding box center [760, 533] width 253 height 14
click at [567, 461] on div "CF Ciara Franklin Store Manager at Subway 49279 Add a tag In- Person Interview …" at bounding box center [560, 532] width 1121 height 1064
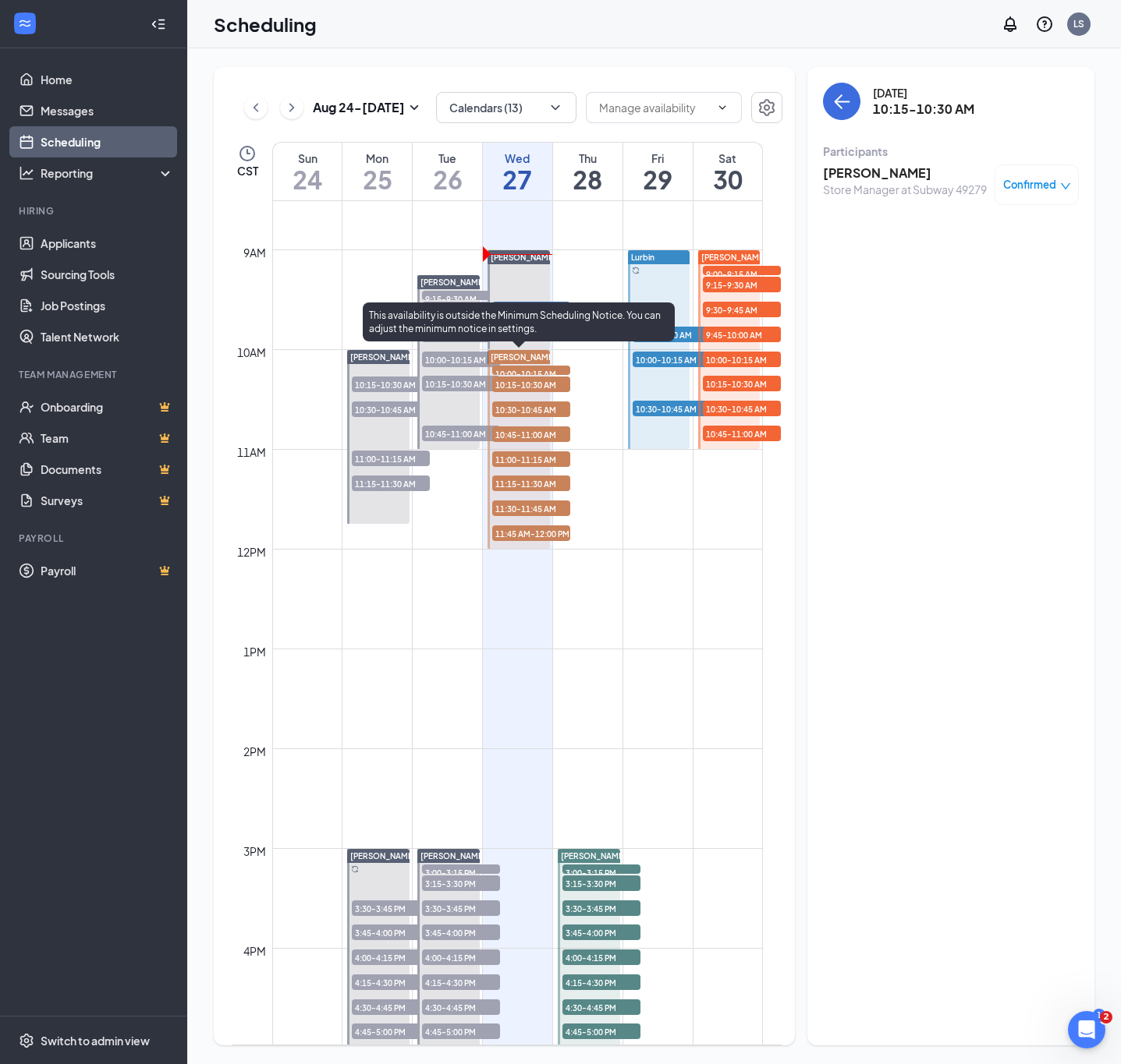
click at [532, 412] on span "10:30-10:45 AM" at bounding box center [531, 409] width 78 height 15
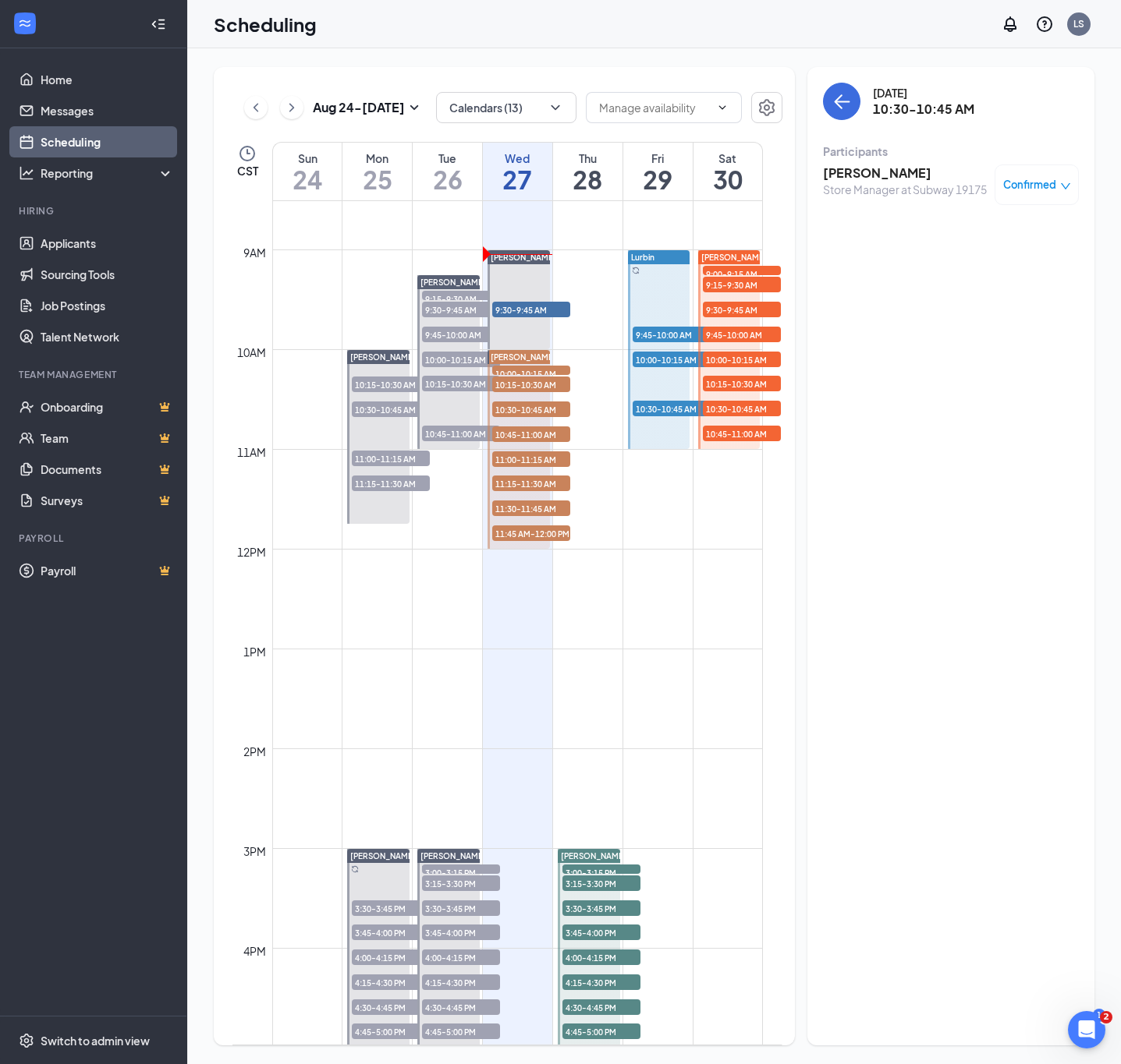
click at [866, 171] on h3 "Jenine Brana" at bounding box center [905, 174] width 164 height 17
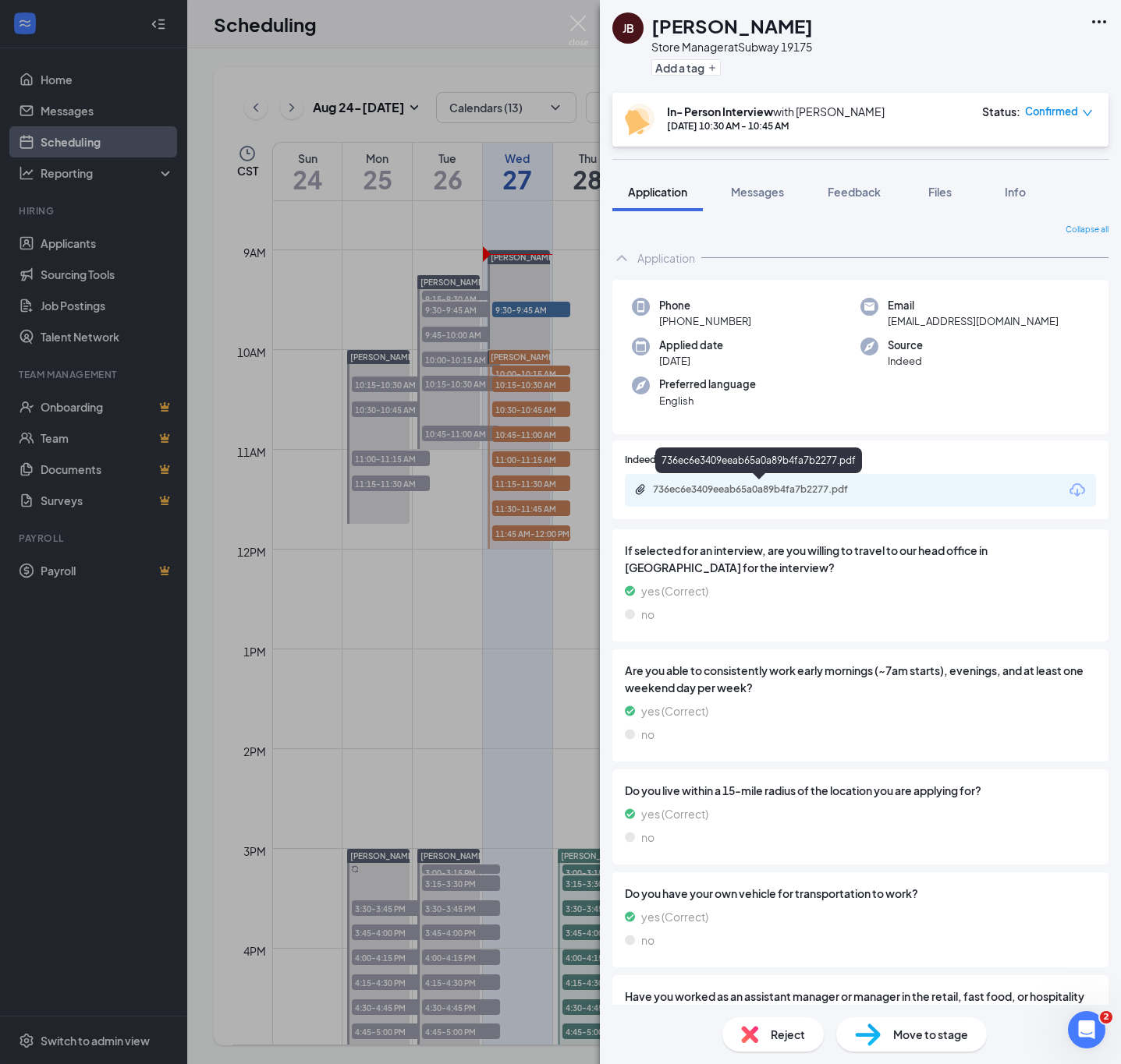
click at [765, 483] on div "736ec6e3409eeab65a0a89b4fa7b2277.pdf" at bounding box center [762, 489] width 218 height 13
click at [752, 193] on span "Messages" at bounding box center [756, 192] width 53 height 14
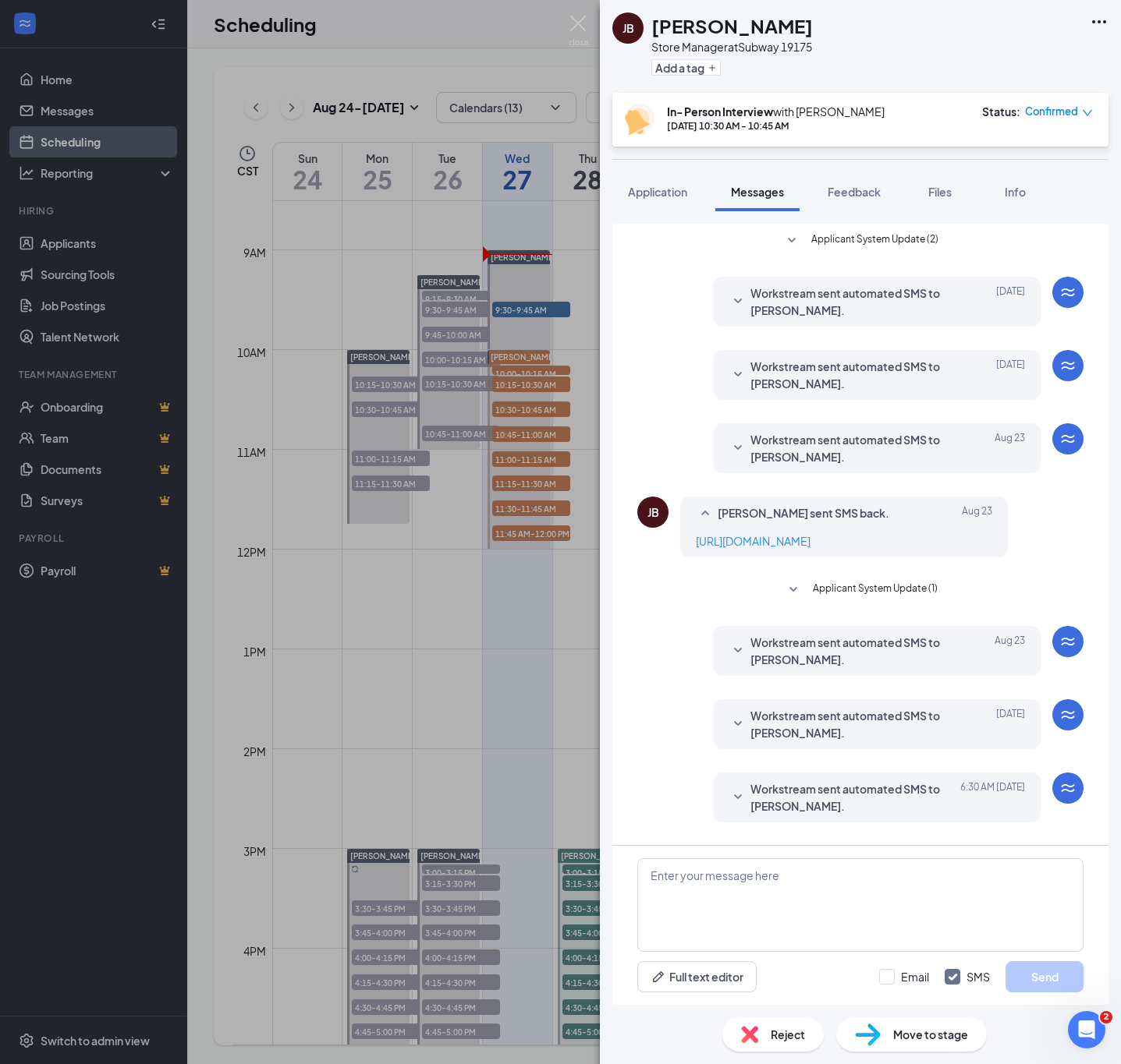
click at [822, 657] on span "Workstream sent automated SMS to Jenine Brana." at bounding box center [853, 651] width 205 height 35
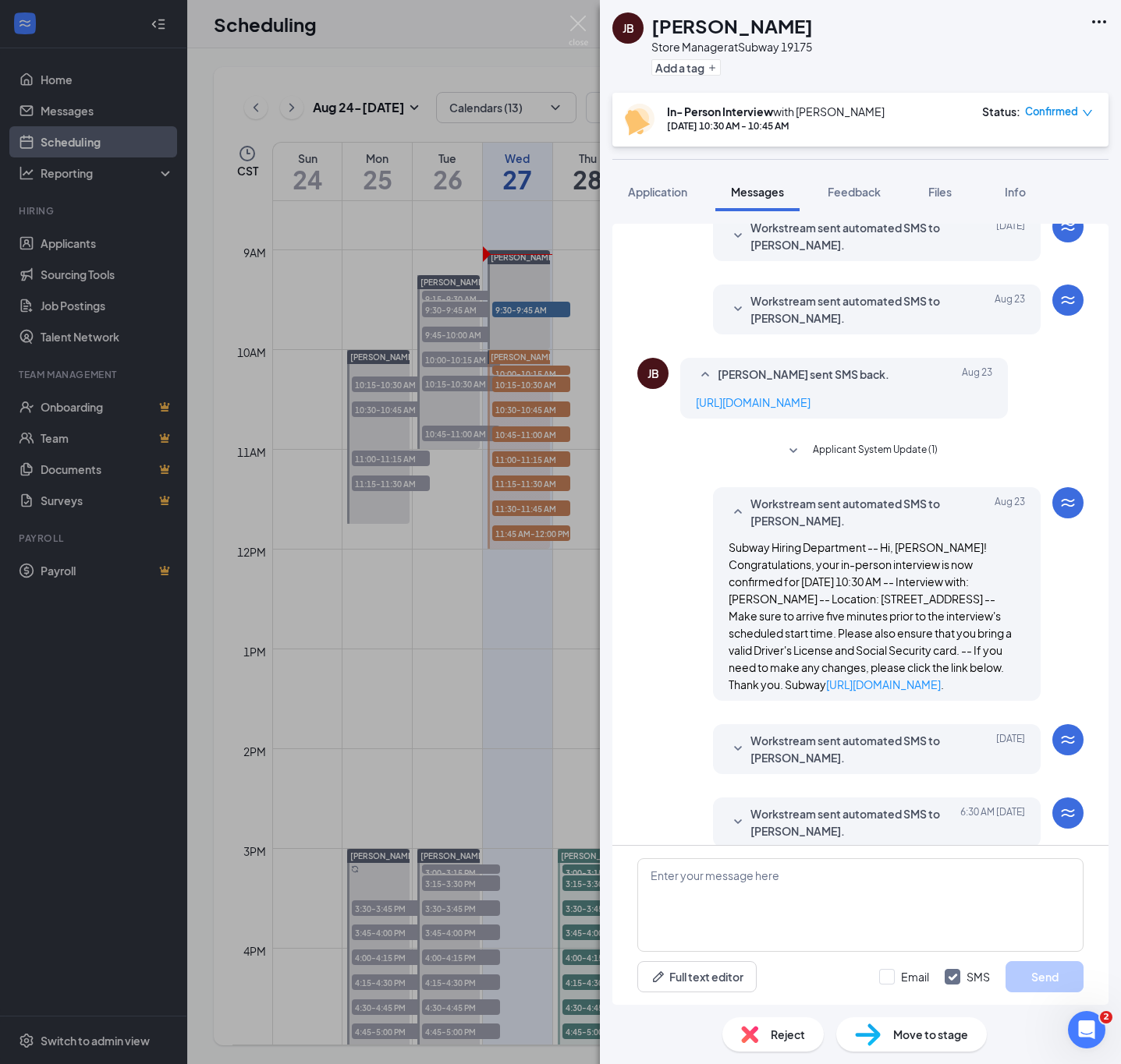
scroll to position [156, 0]
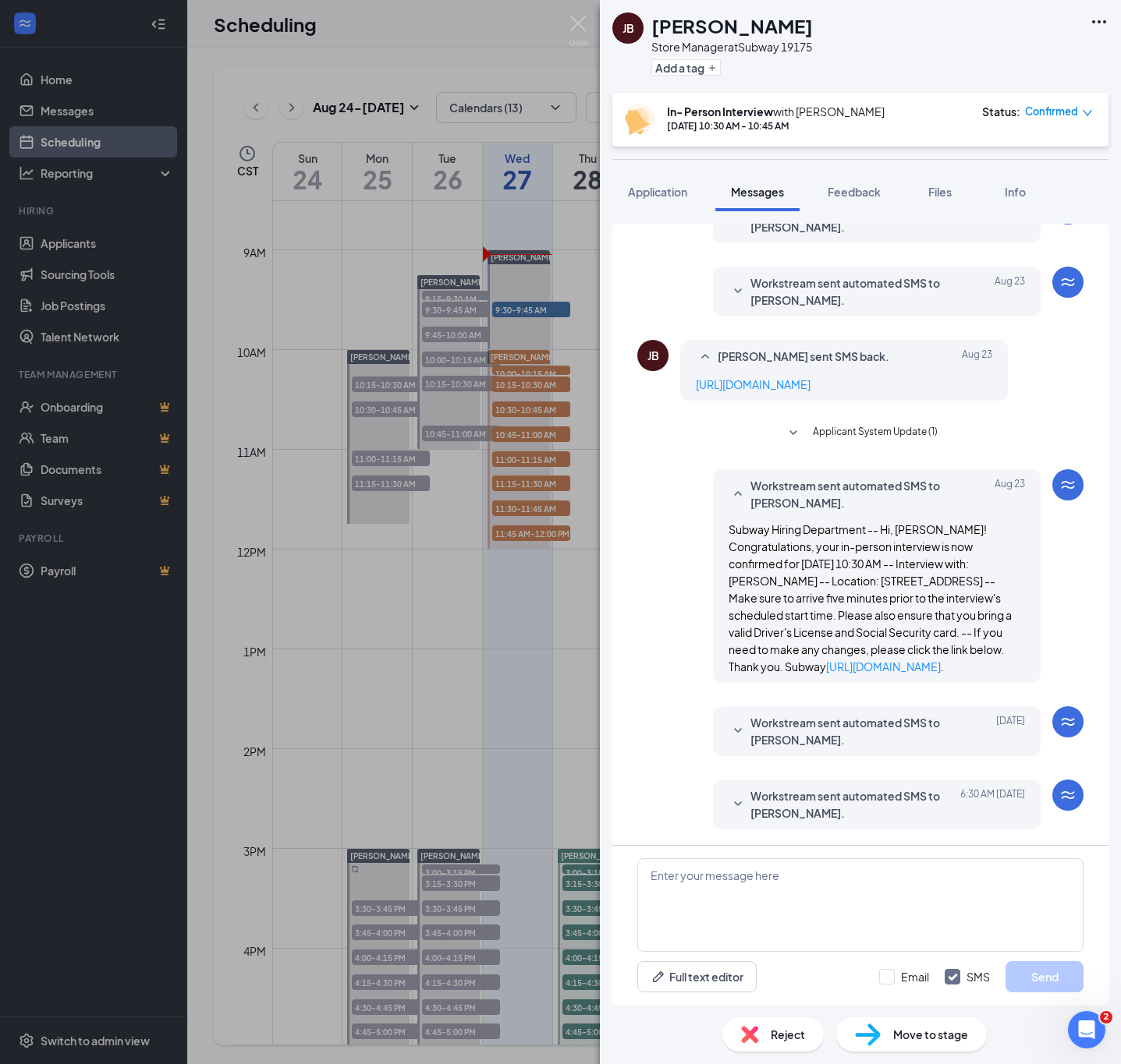
click at [828, 784] on div "Workstream sent automated SMS to Jenine Brana. Today 6:30 AM Subway Hiring Depa…" at bounding box center [876, 805] width 327 height 50
click at [478, 620] on div "JB Jenine Brana Store Manager at Subway 19175 Add a tag In- Person Interview wi…" at bounding box center [560, 532] width 1121 height 1064
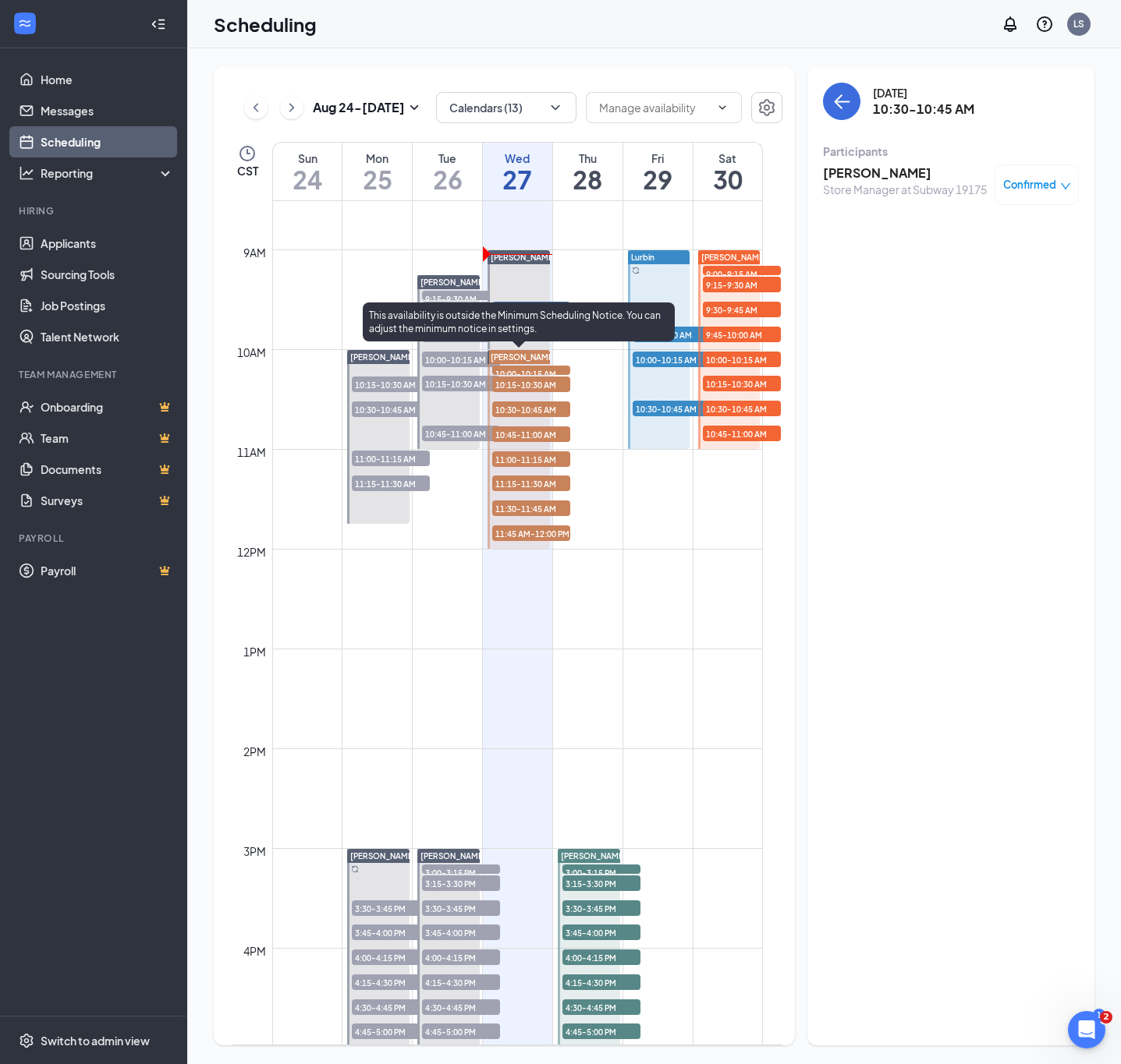
click at [515, 448] on div at bounding box center [518, 450] width 63 height 199
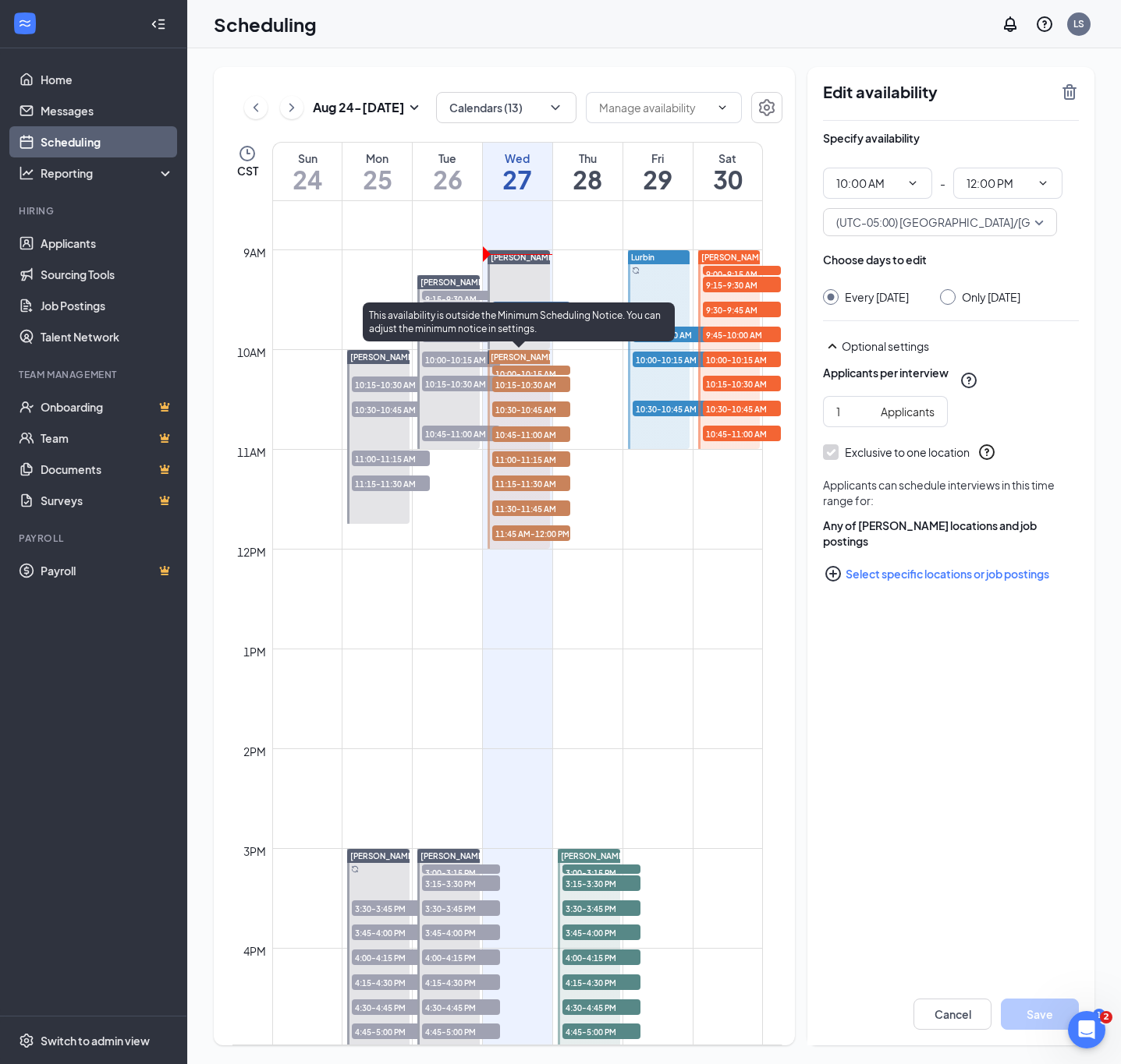
click at [513, 435] on span "10:45-11:00 AM" at bounding box center [531, 434] width 78 height 15
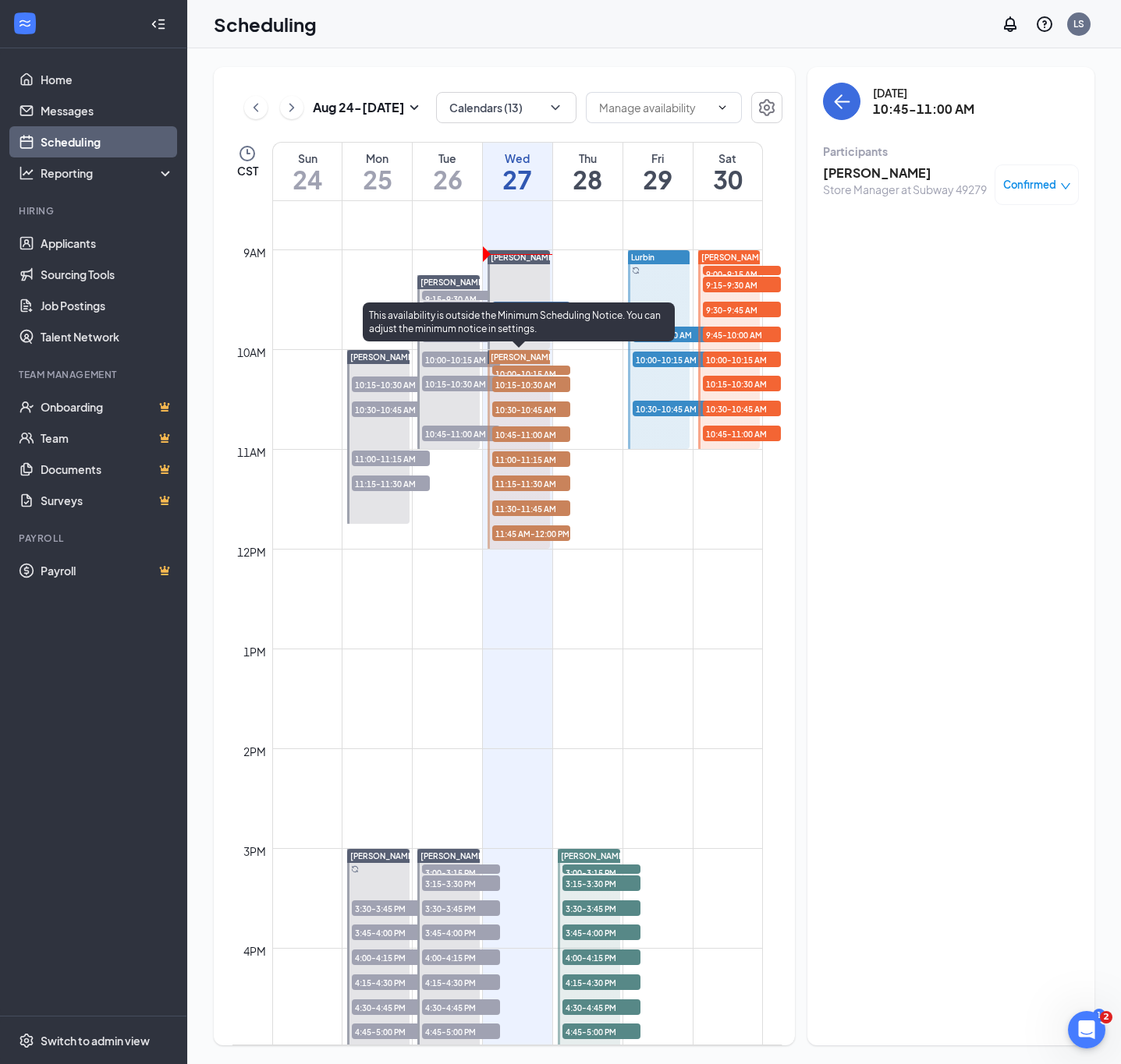
click at [525, 408] on span "10:30-10:45 AM" at bounding box center [531, 409] width 78 height 15
click at [529, 435] on span "10:45-11:00 AM" at bounding box center [531, 434] width 78 height 15
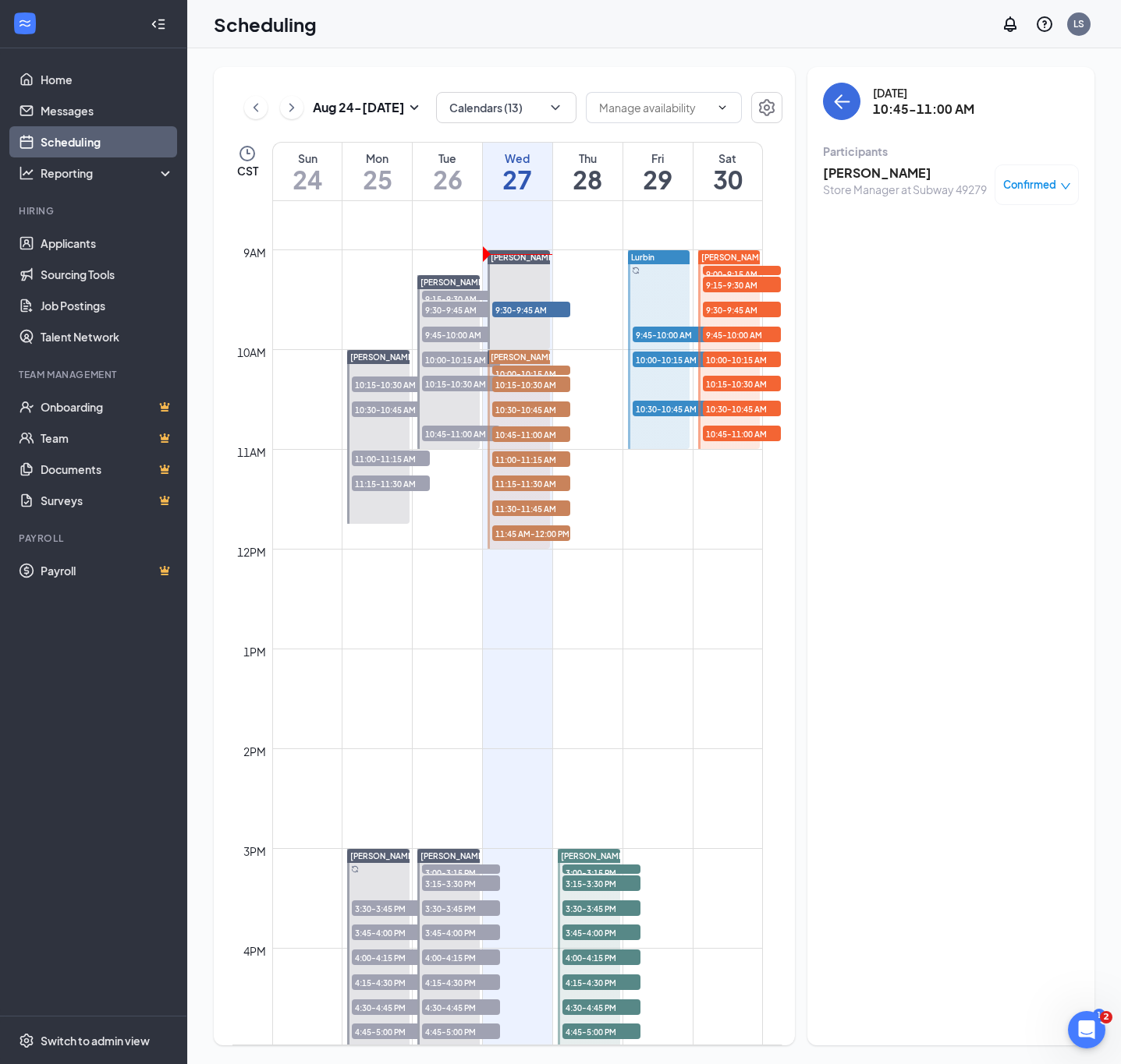
click at [864, 172] on h3 "[PERSON_NAME]" at bounding box center [905, 174] width 164 height 17
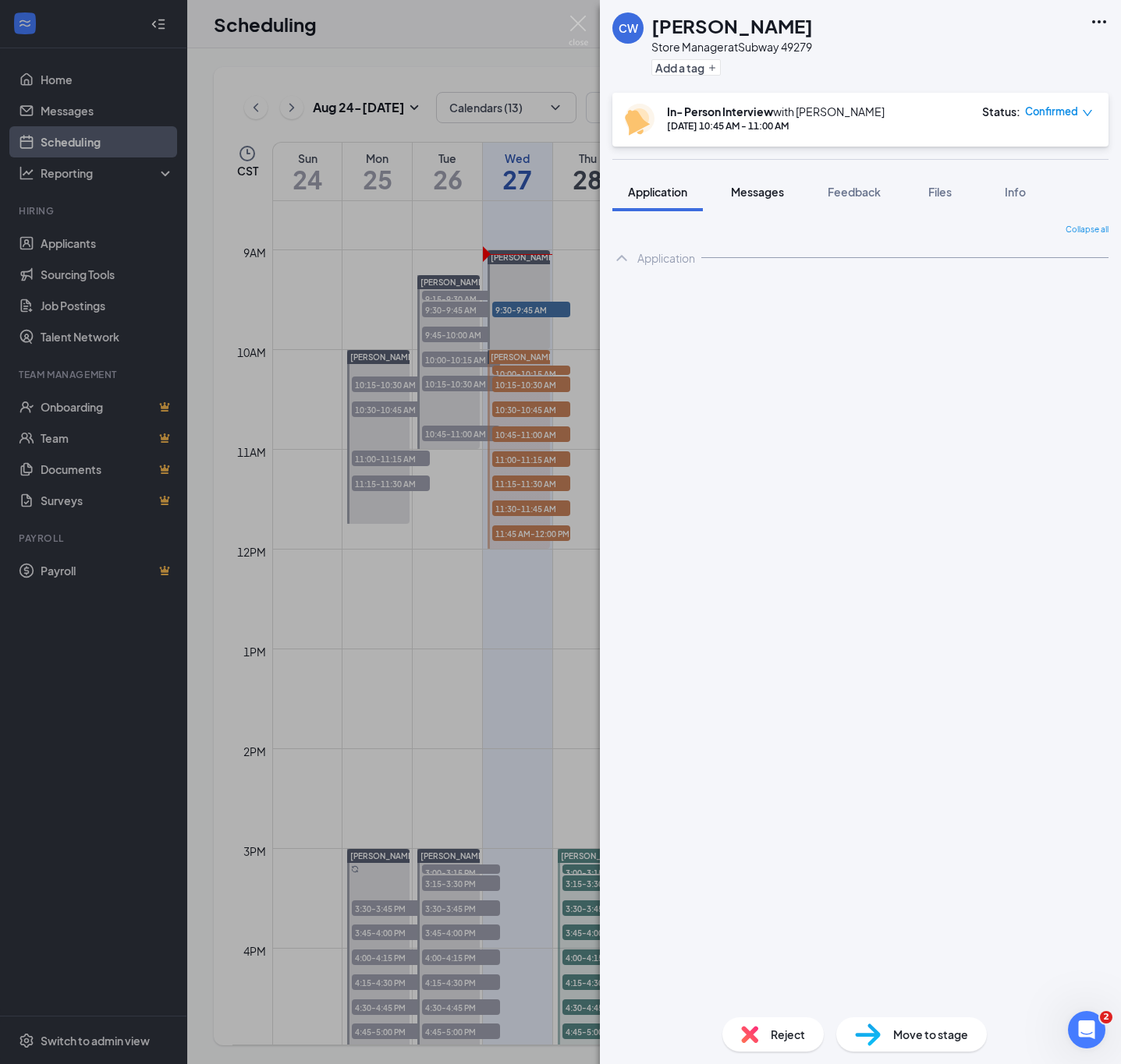
click at [737, 199] on div "Messages" at bounding box center [756, 192] width 53 height 15
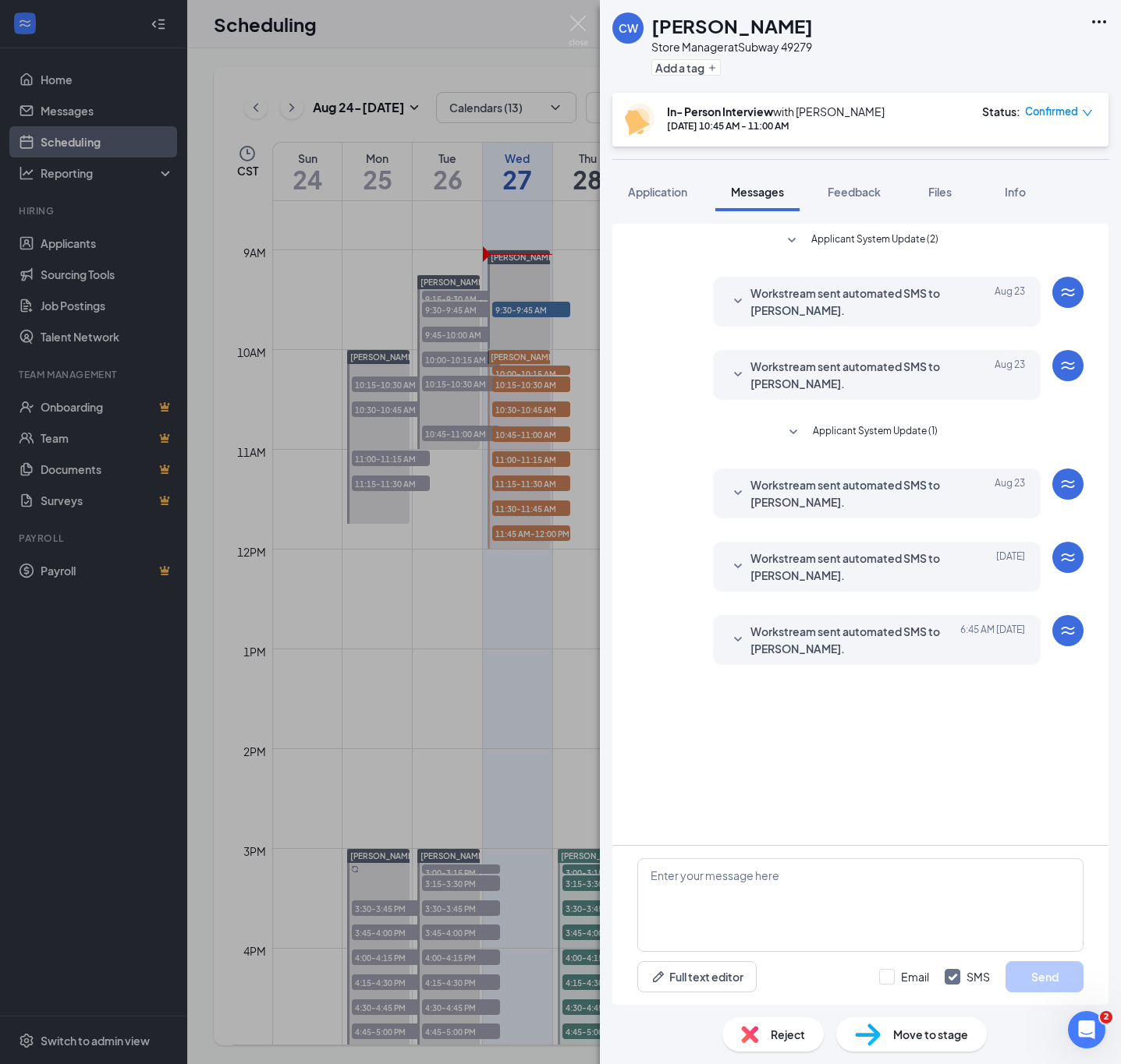
click at [826, 629] on span "Workstream sent automated SMS to Cedric Warner." at bounding box center [853, 641] width 205 height 35
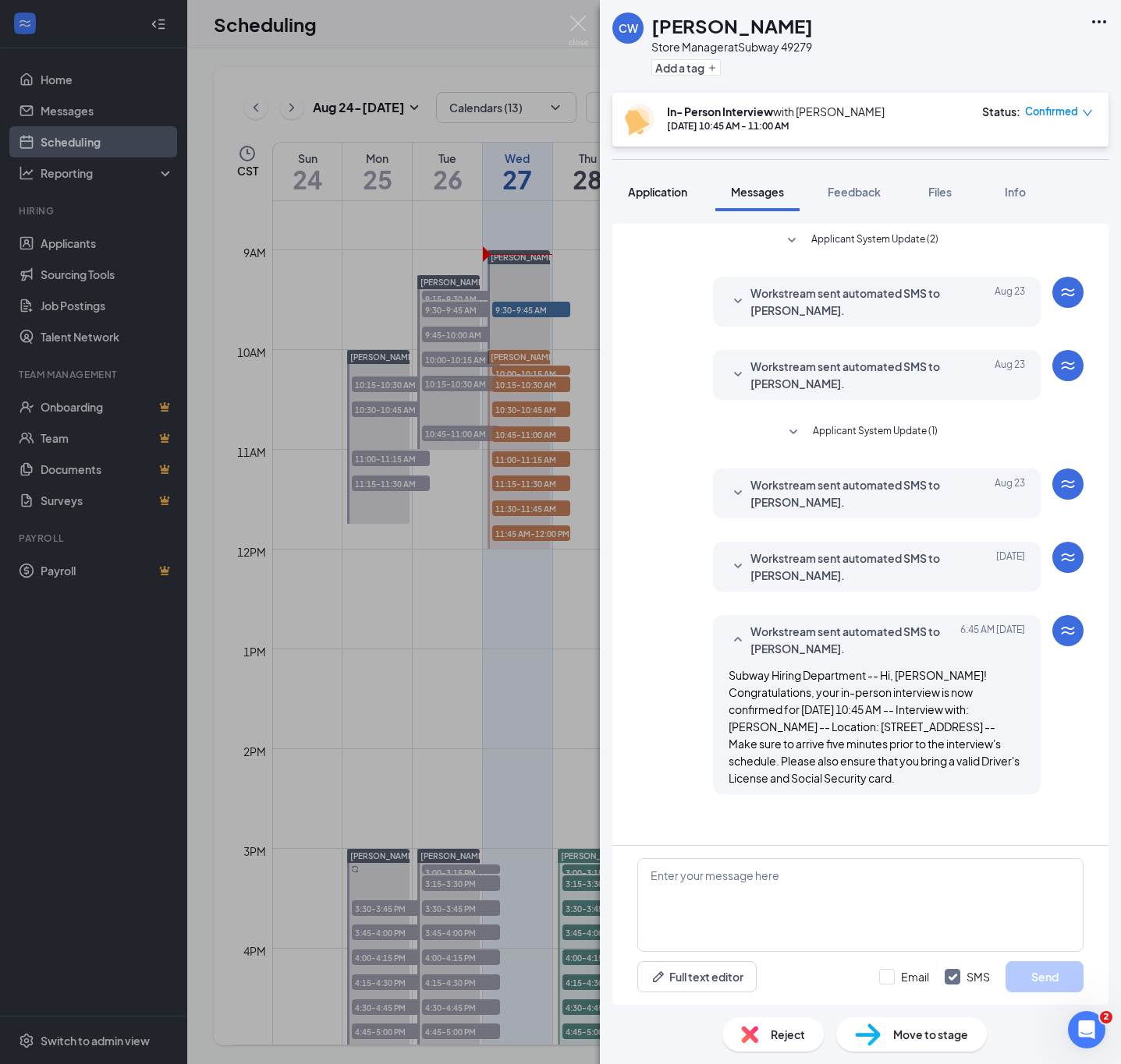
click at [622, 208] on button "Application" at bounding box center [658, 192] width 91 height 39
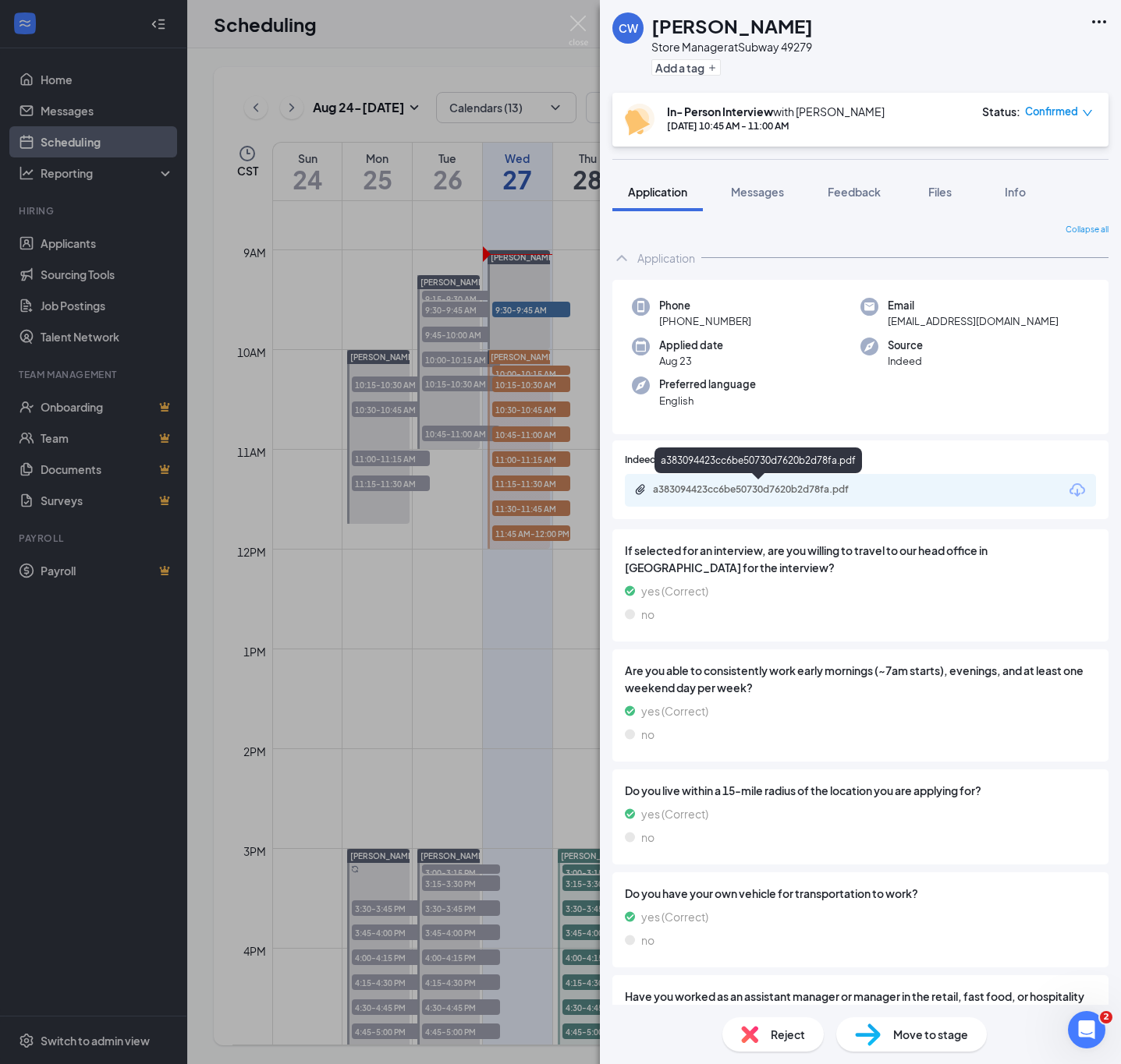
click at [744, 490] on div "a383094423cc6be50730d7620b2d78fa.pdf" at bounding box center [762, 489] width 218 height 13
drag, startPoint x: 578, startPoint y: 498, endPoint x: 562, endPoint y: 489, distance: 18.4
click at [578, 498] on div "CW Cedric Warner Store Manager at Subway 49279 Add a tag In- Person Interview w…" at bounding box center [560, 532] width 1121 height 1064
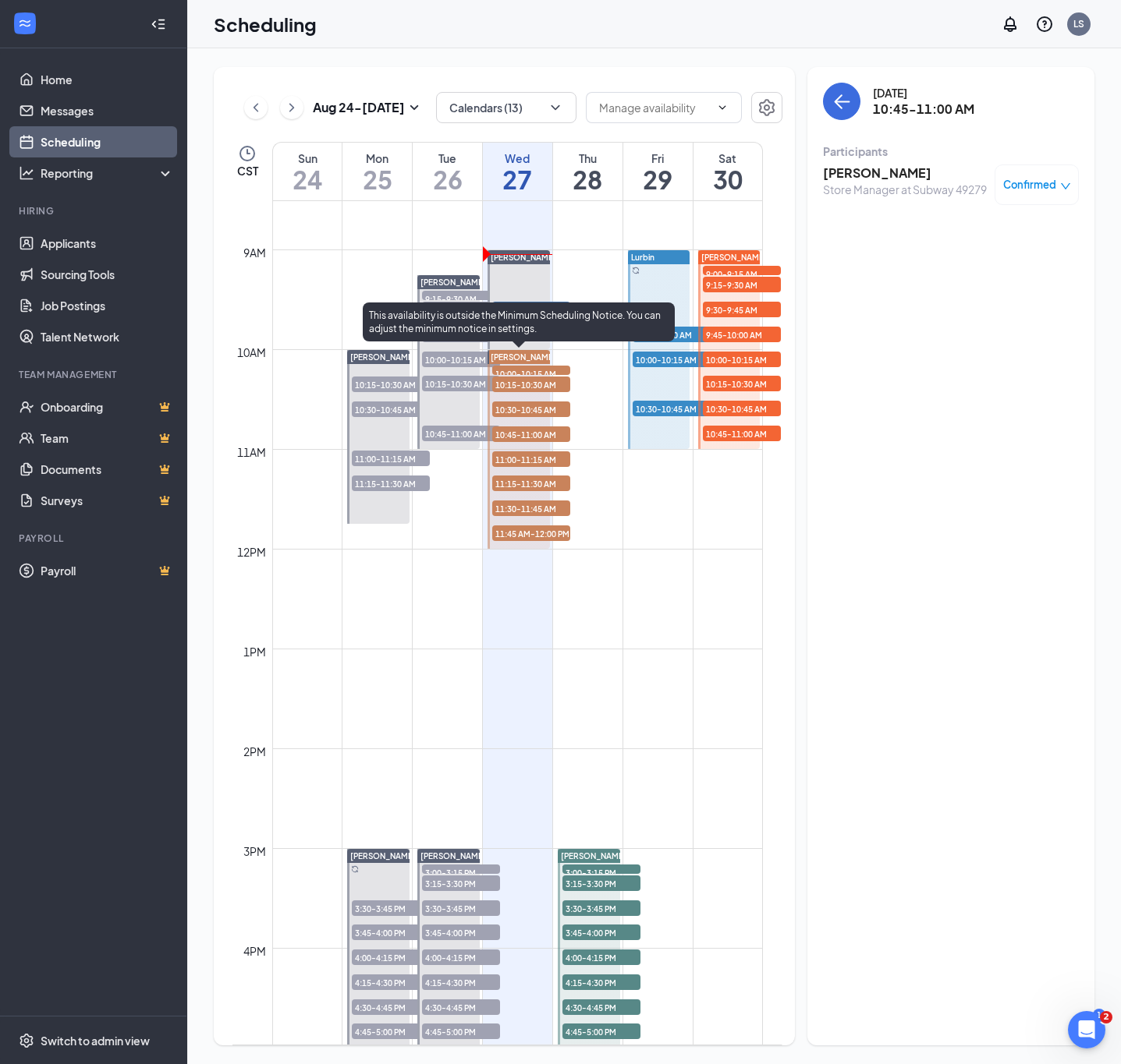
click at [533, 459] on span "11:00-11:15 AM" at bounding box center [531, 459] width 78 height 15
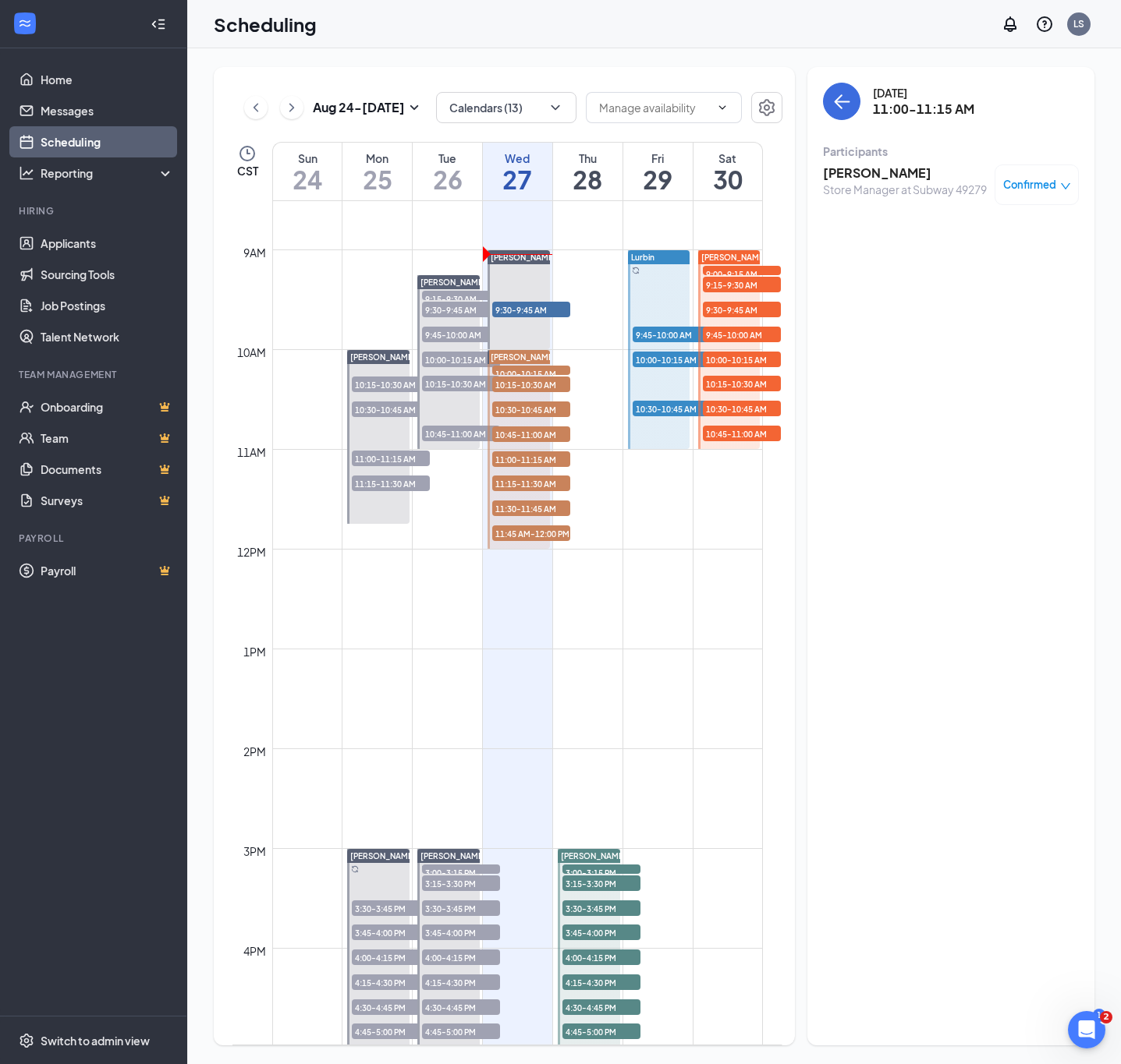
click at [908, 169] on h3 "[PERSON_NAME]" at bounding box center [905, 174] width 164 height 17
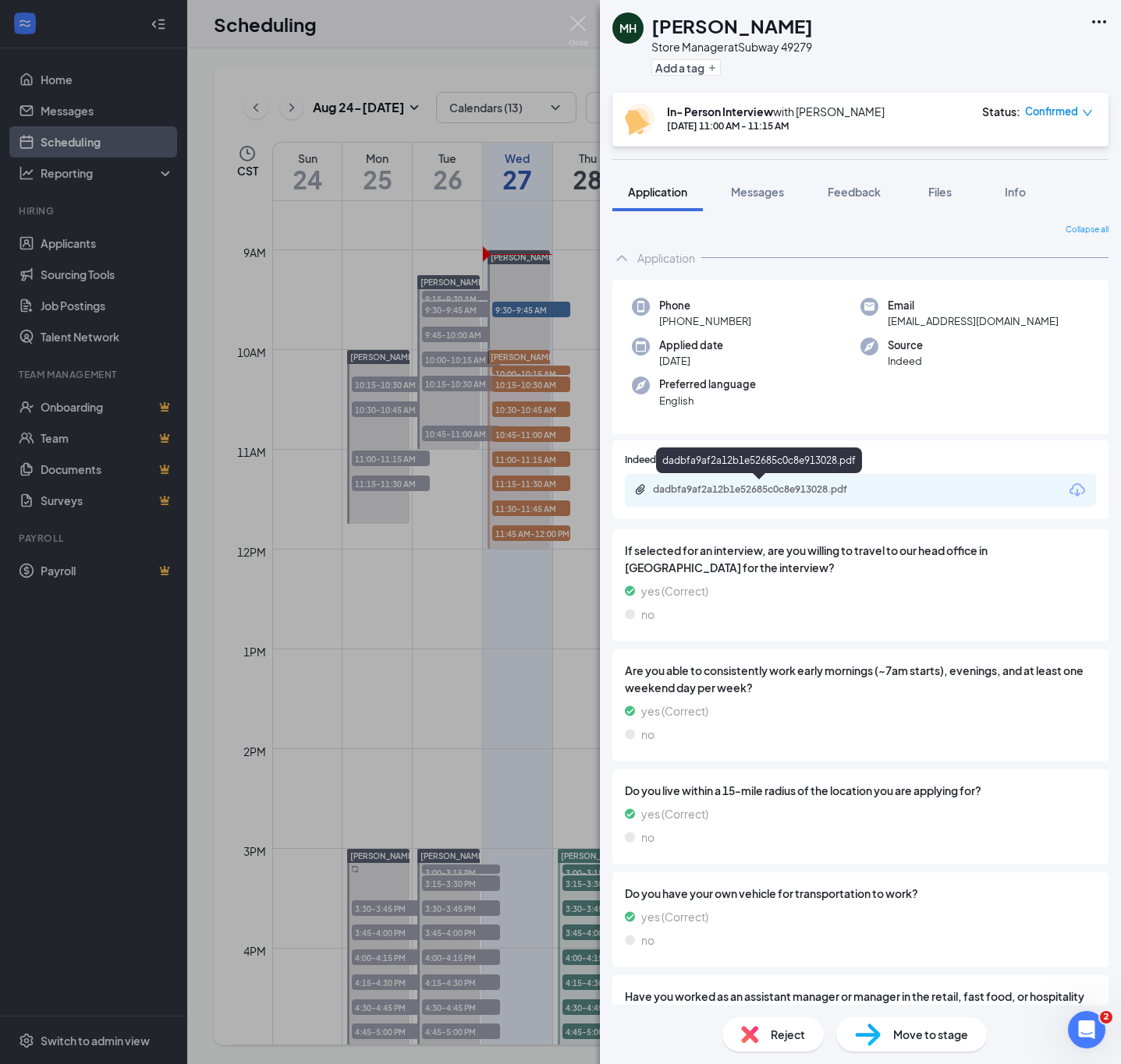
click at [742, 476] on div "dadbfa9af2a12b1e52685c0c8e913028.pdf" at bounding box center [758, 463] width 205 height 32
click at [744, 477] on div "dadbfa9af2a12b1e52685c0c8e913028.pdf" at bounding box center [758, 463] width 205 height 32
click at [750, 494] on div "dadbfa9af2a12b1e52685c0c8e913028.pdf" at bounding box center [762, 489] width 218 height 13
click at [504, 476] on div "MH Morgan Hutchings Store Manager at Subway 49279 Add a tag In- Person Intervie…" at bounding box center [560, 532] width 1121 height 1064
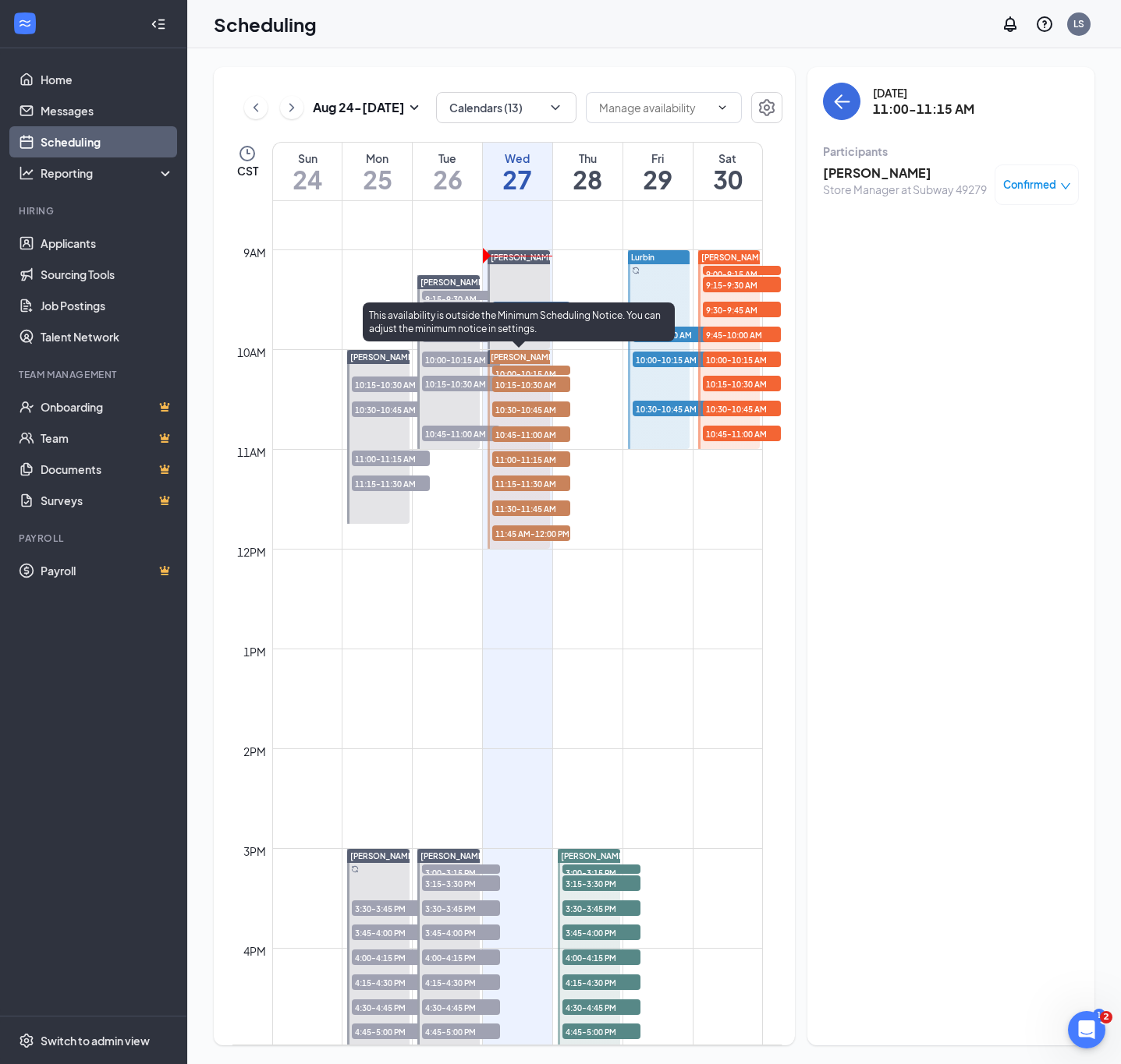
click at [515, 458] on span "11:00-11:15 AM" at bounding box center [531, 459] width 78 height 15
click at [519, 486] on span "11:15-11:30 AM" at bounding box center [531, 483] width 78 height 15
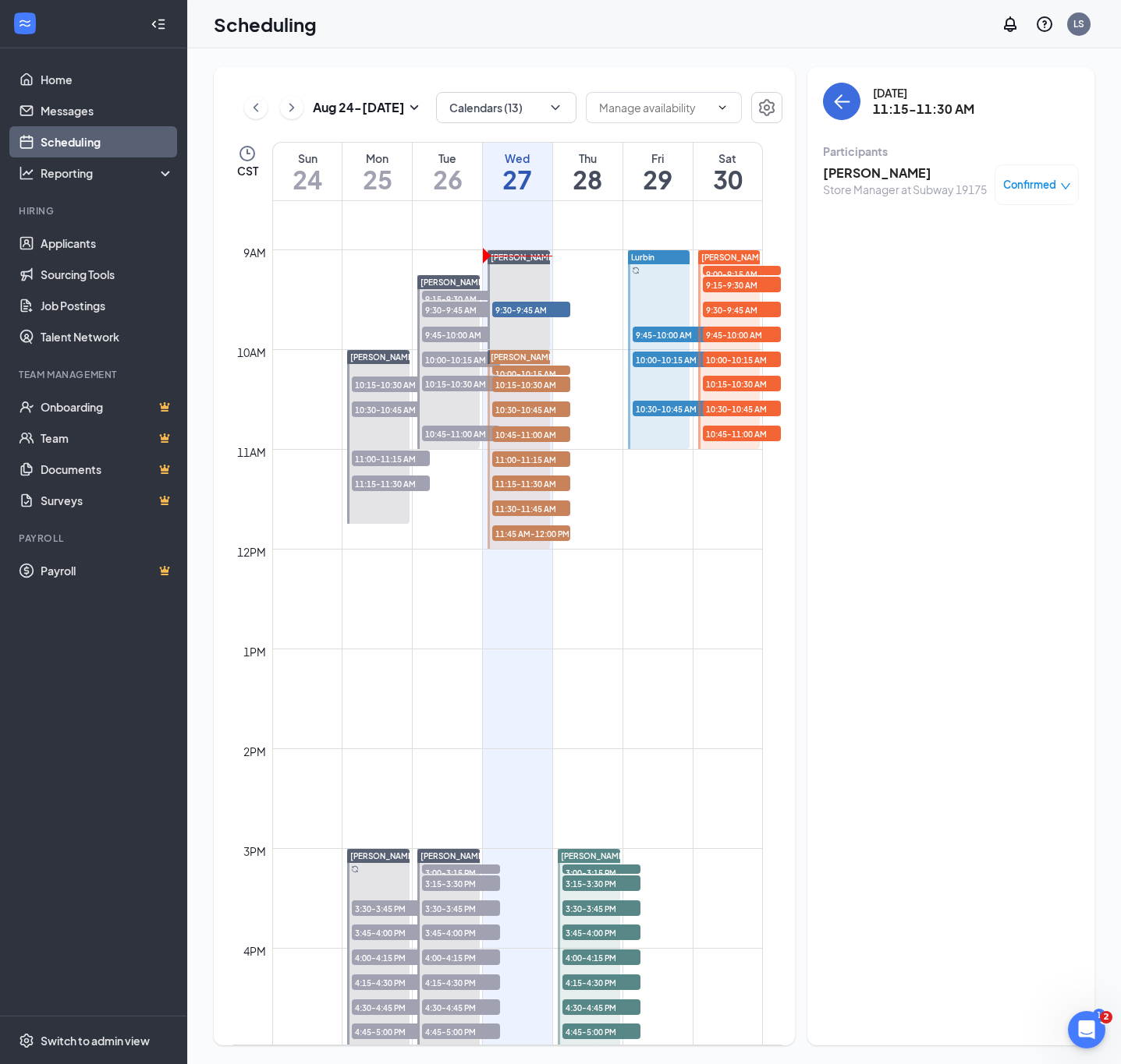
click at [848, 169] on h3 "[PERSON_NAME]" at bounding box center [905, 174] width 164 height 17
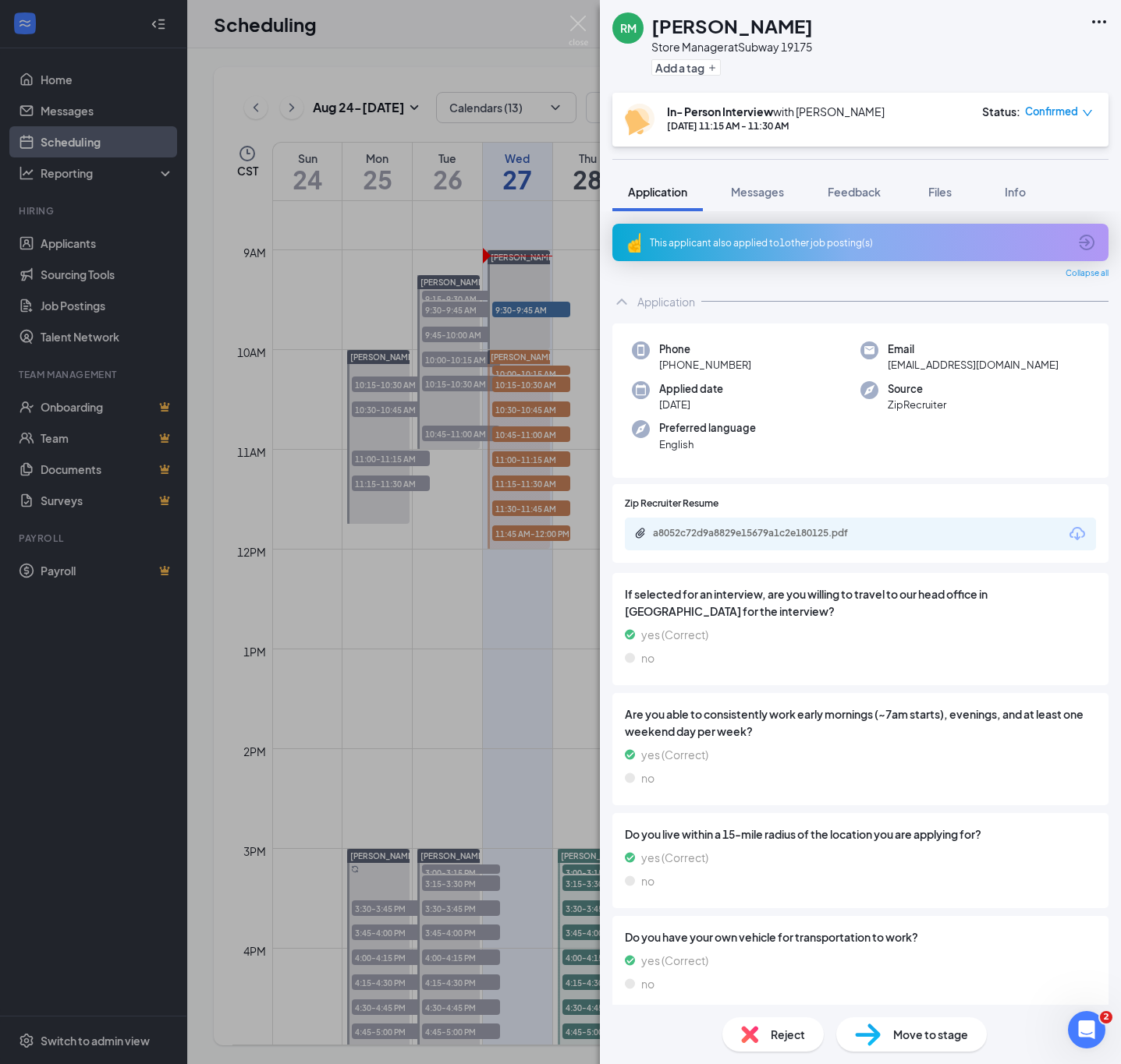
click at [712, 524] on div "a8052c72d9a8829e15679a1c2e180125.pdf" at bounding box center [860, 534] width 471 height 33
click at [717, 532] on div "a8052c72d9a8829e15679a1c2e180125.pdf" at bounding box center [762, 532] width 218 height 13
click at [567, 504] on div "RM Richard Martinez Store Manager at Subway 19175 Add a tag In- Person Intervie…" at bounding box center [560, 532] width 1121 height 1064
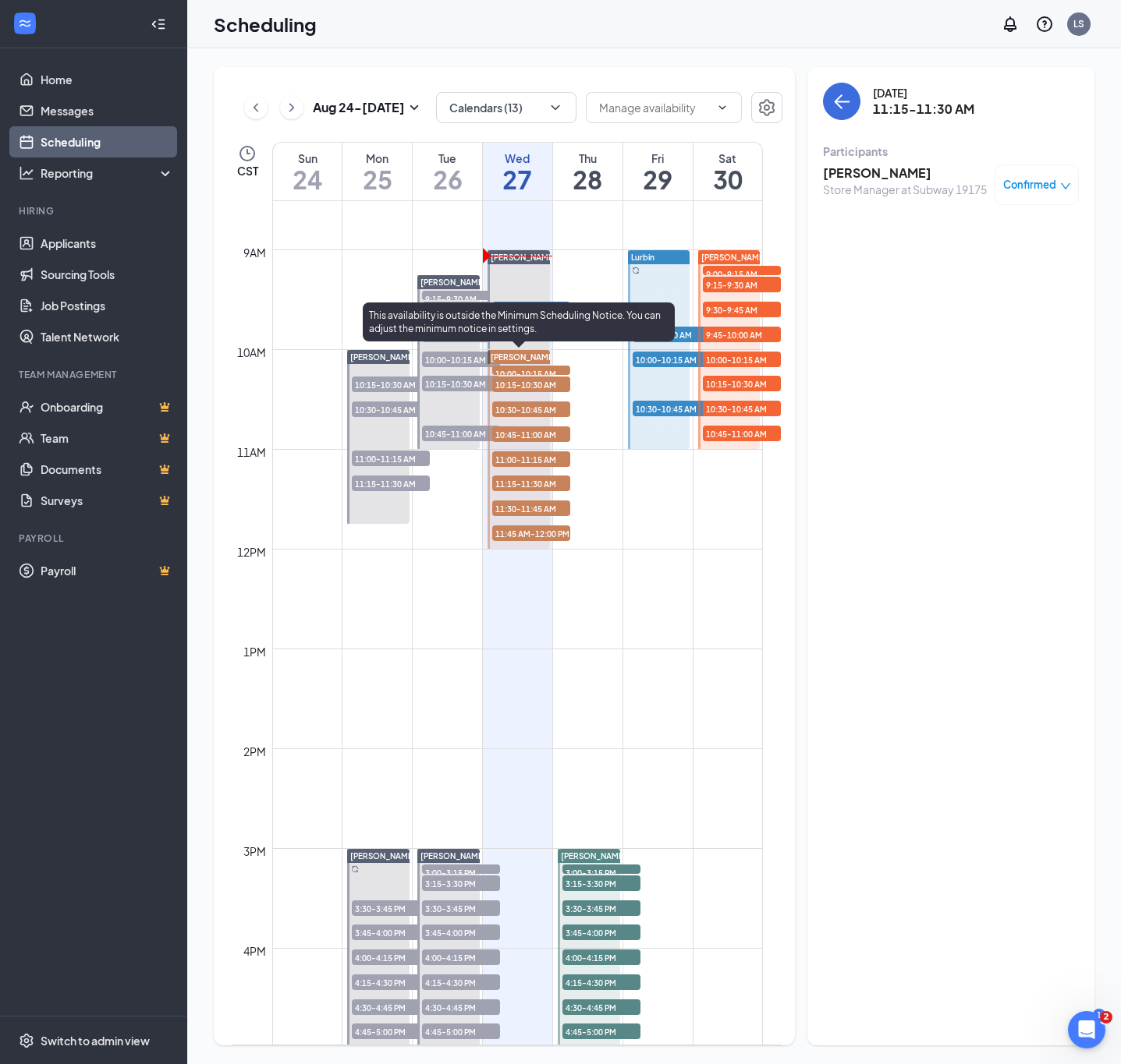
click at [507, 504] on span "11:30-11:45 AM" at bounding box center [531, 508] width 78 height 15
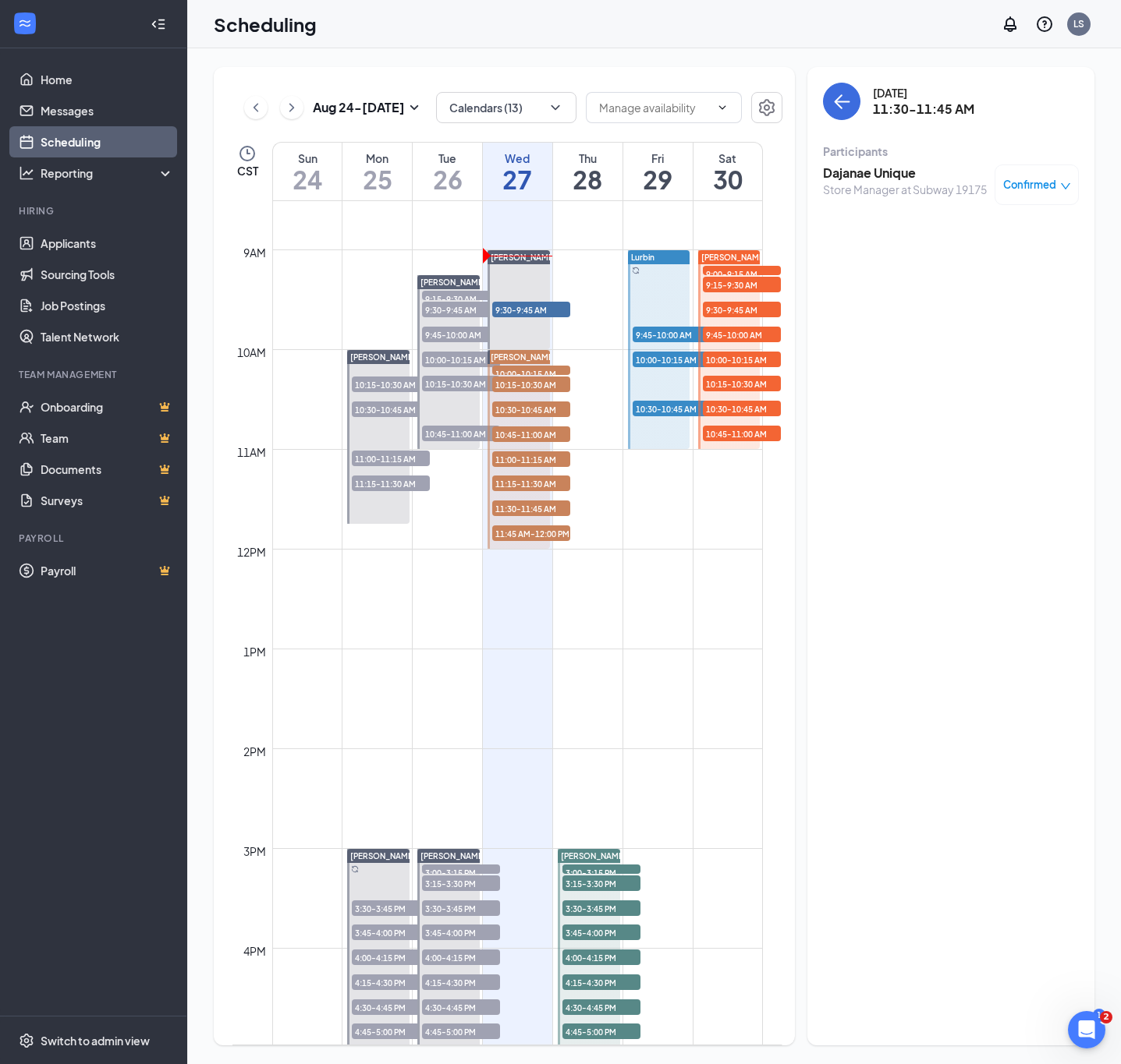
click at [847, 183] on div "Store Manager at Subway 19175" at bounding box center [905, 189] width 164 height 15
click at [849, 177] on h3 "Dajanae Unique" at bounding box center [905, 174] width 164 height 17
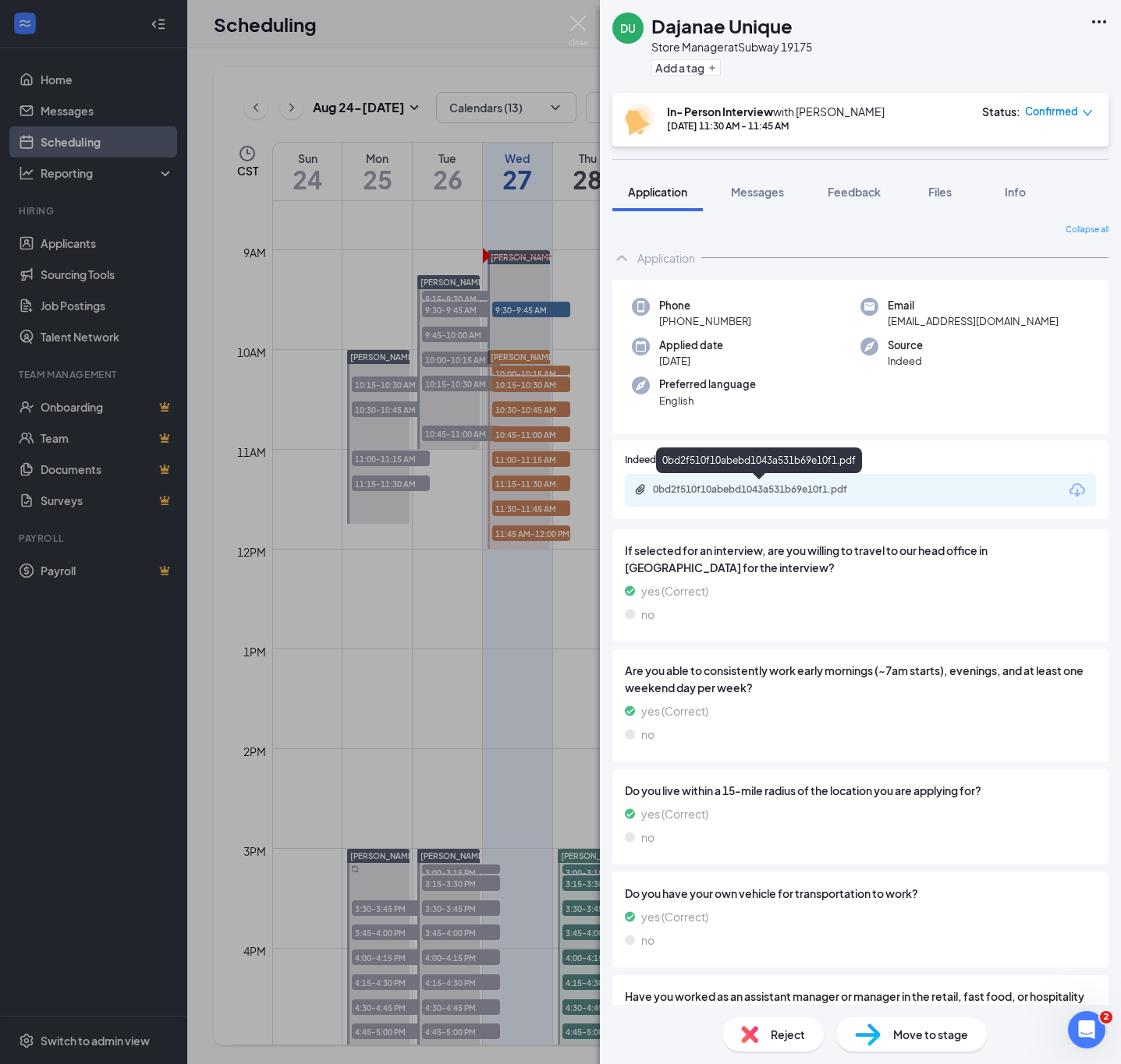
click at [742, 491] on div "0bd2f510f10abebd1043a531b69e10f1.pdf" at bounding box center [762, 489] width 218 height 13
drag, startPoint x: 392, startPoint y: 539, endPoint x: 497, endPoint y: 517, distance: 107.3
click at [393, 539] on div "DU Dajanae Unique Store Manager at Subway 19175 Add a tag In- Person Interview …" at bounding box center [560, 532] width 1121 height 1064
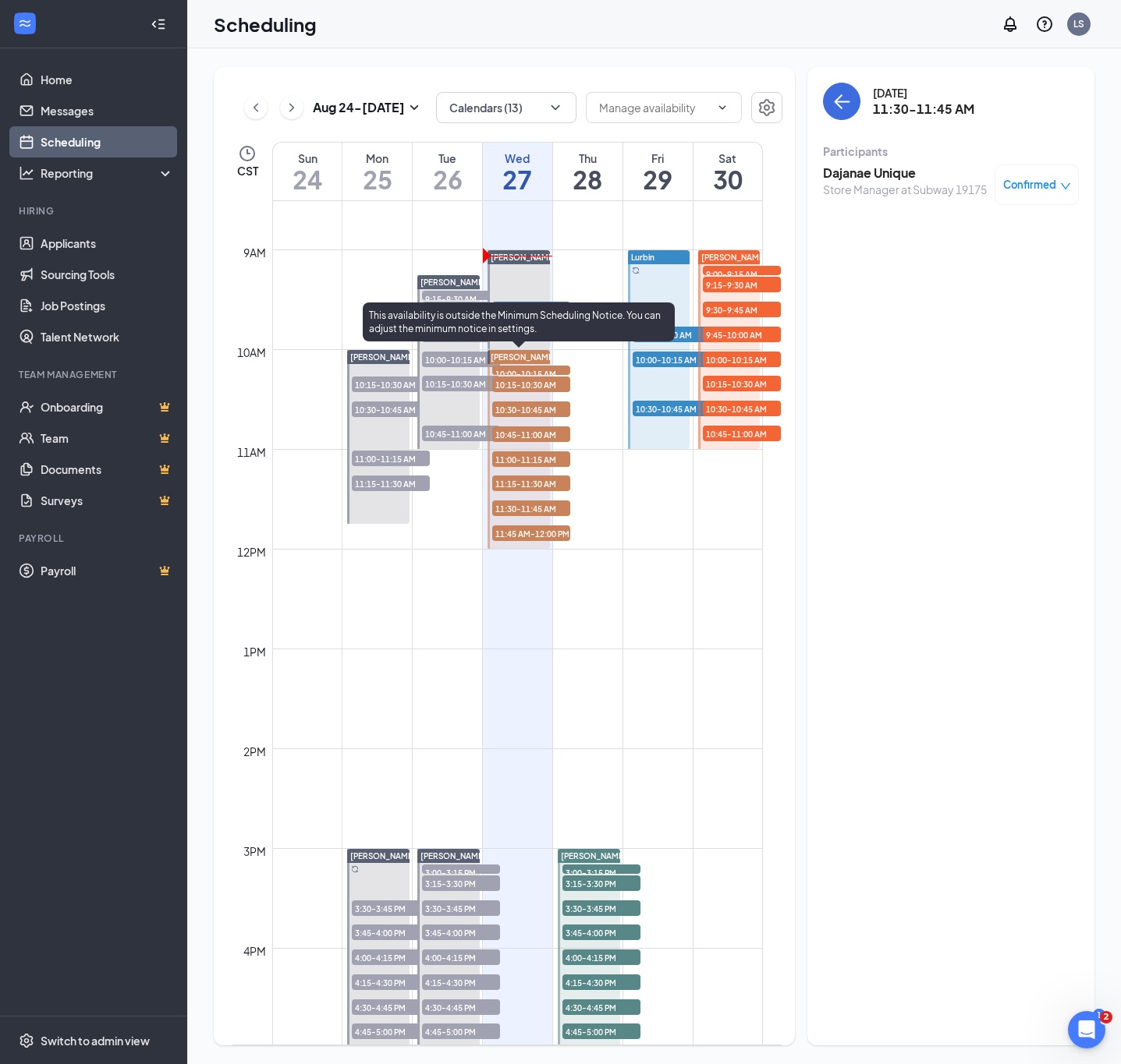
click at [513, 535] on span "11:45 AM-12:00 PM" at bounding box center [531, 533] width 78 height 15
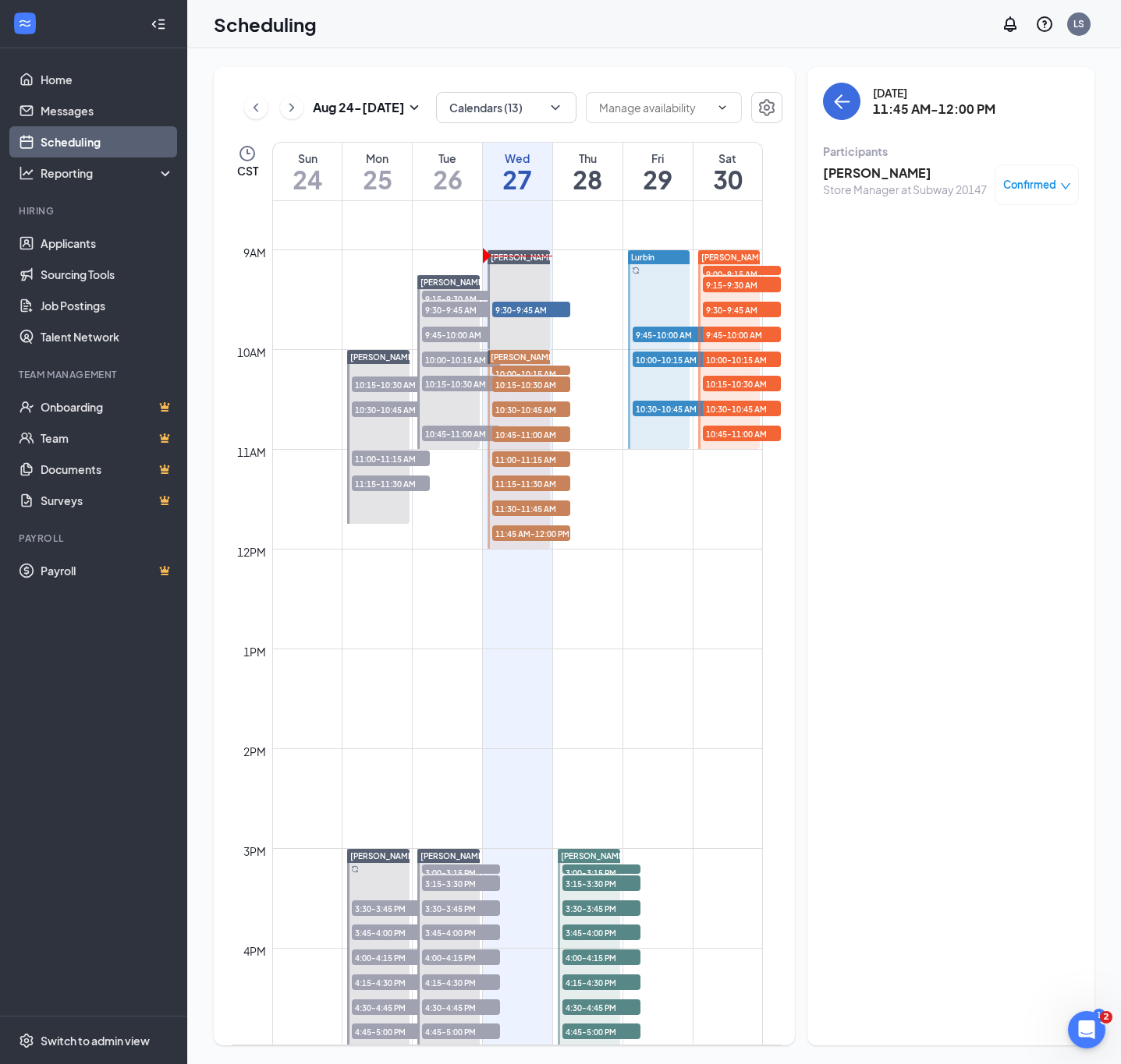
click at [850, 174] on h3 "[PERSON_NAME]" at bounding box center [905, 174] width 164 height 17
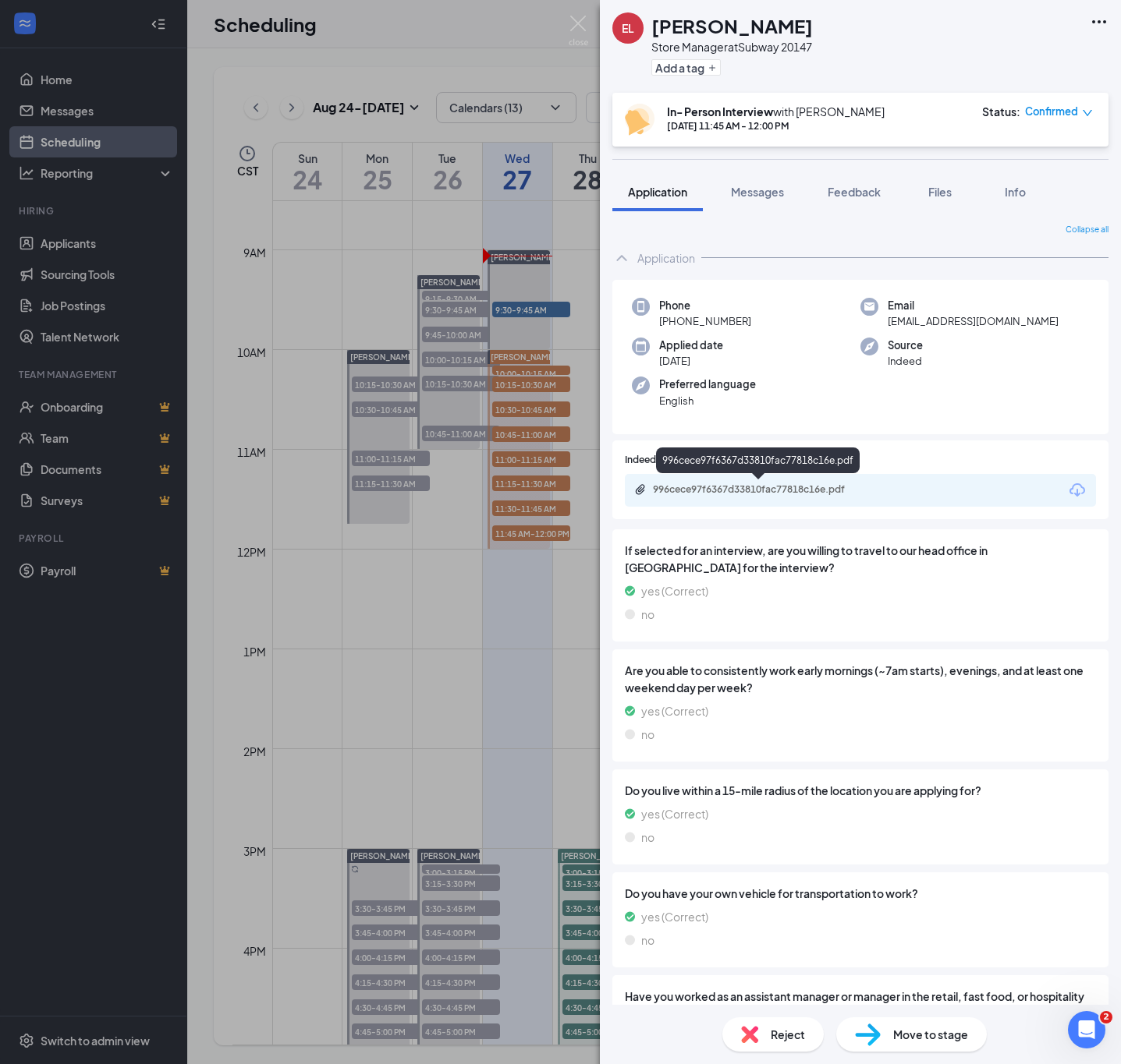
click at [712, 483] on div "996cece97f6367d33810fac77818c16e.pdf" at bounding box center [762, 489] width 218 height 13
click at [519, 57] on div "EL Elijah Longtin Store Manager at Subway 20147 Add a tag In- Person Interview …" at bounding box center [560, 532] width 1121 height 1064
